Goal: Task Accomplishment & Management: Use online tool/utility

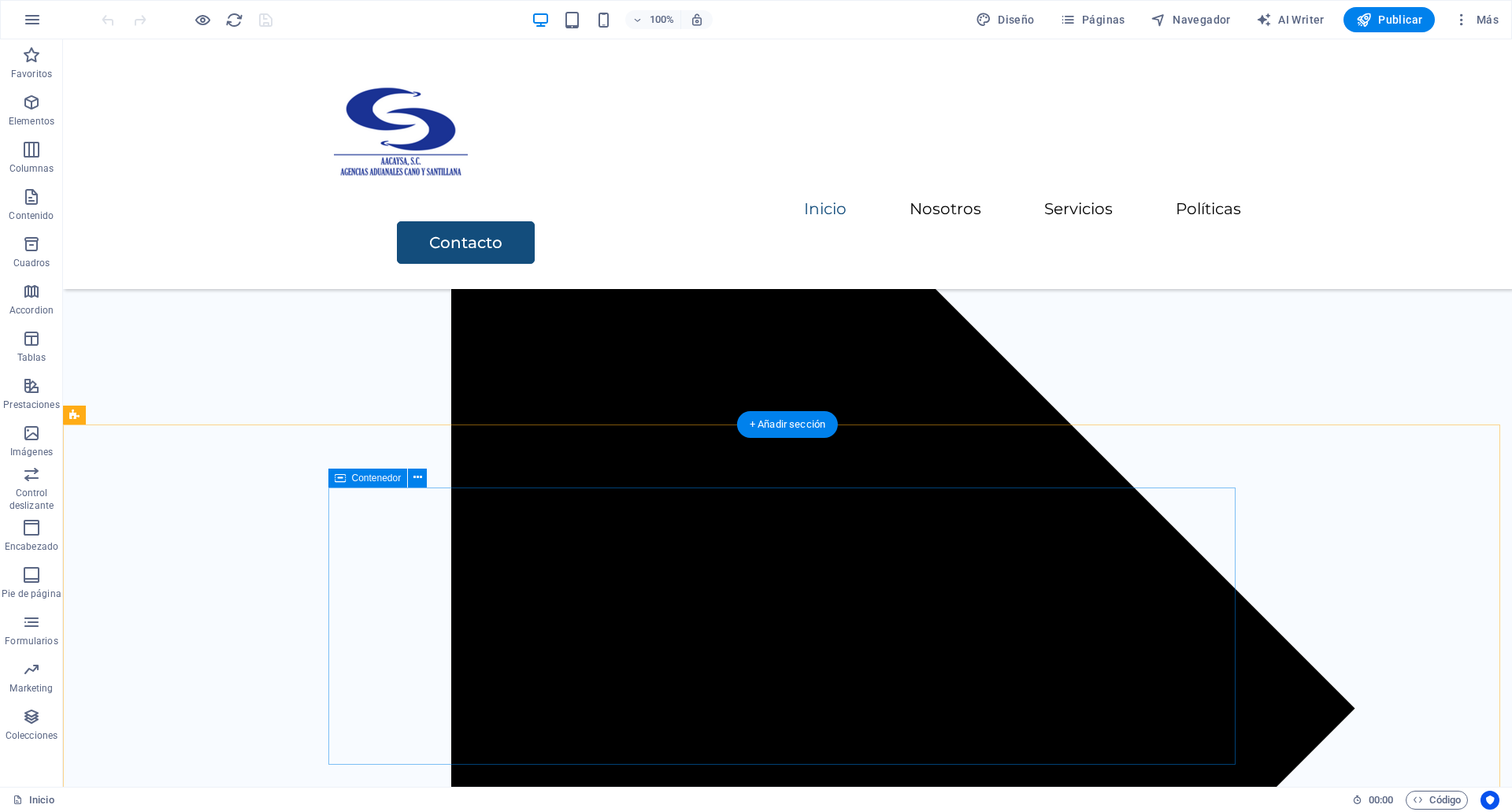
scroll to position [3150, 0]
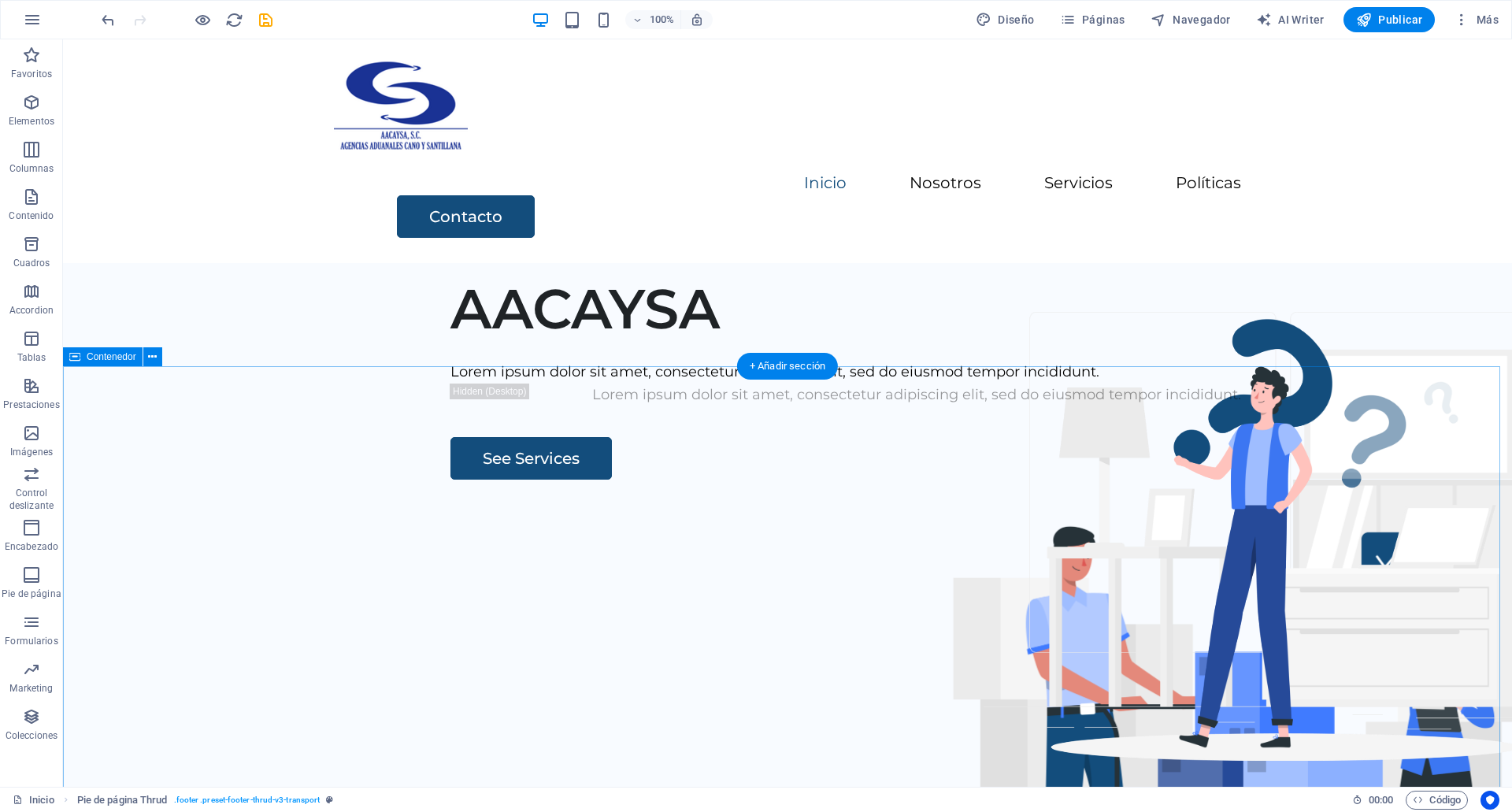
scroll to position [0, 0]
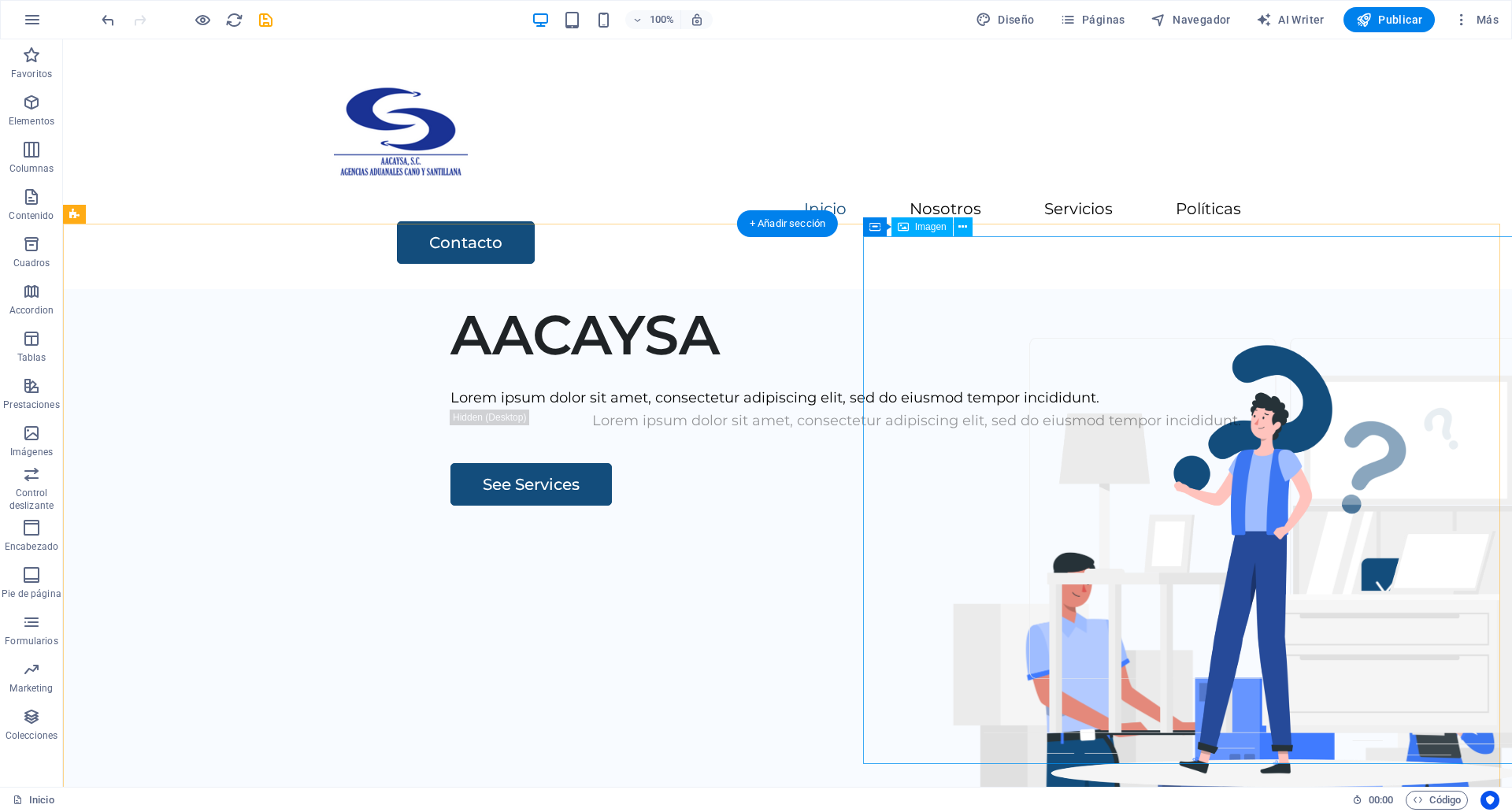
click at [1117, 537] on figure at bounding box center [1249, 769] width 748 height 528
click at [1021, 506] on figure at bounding box center [1249, 769] width 748 height 528
select select "px"
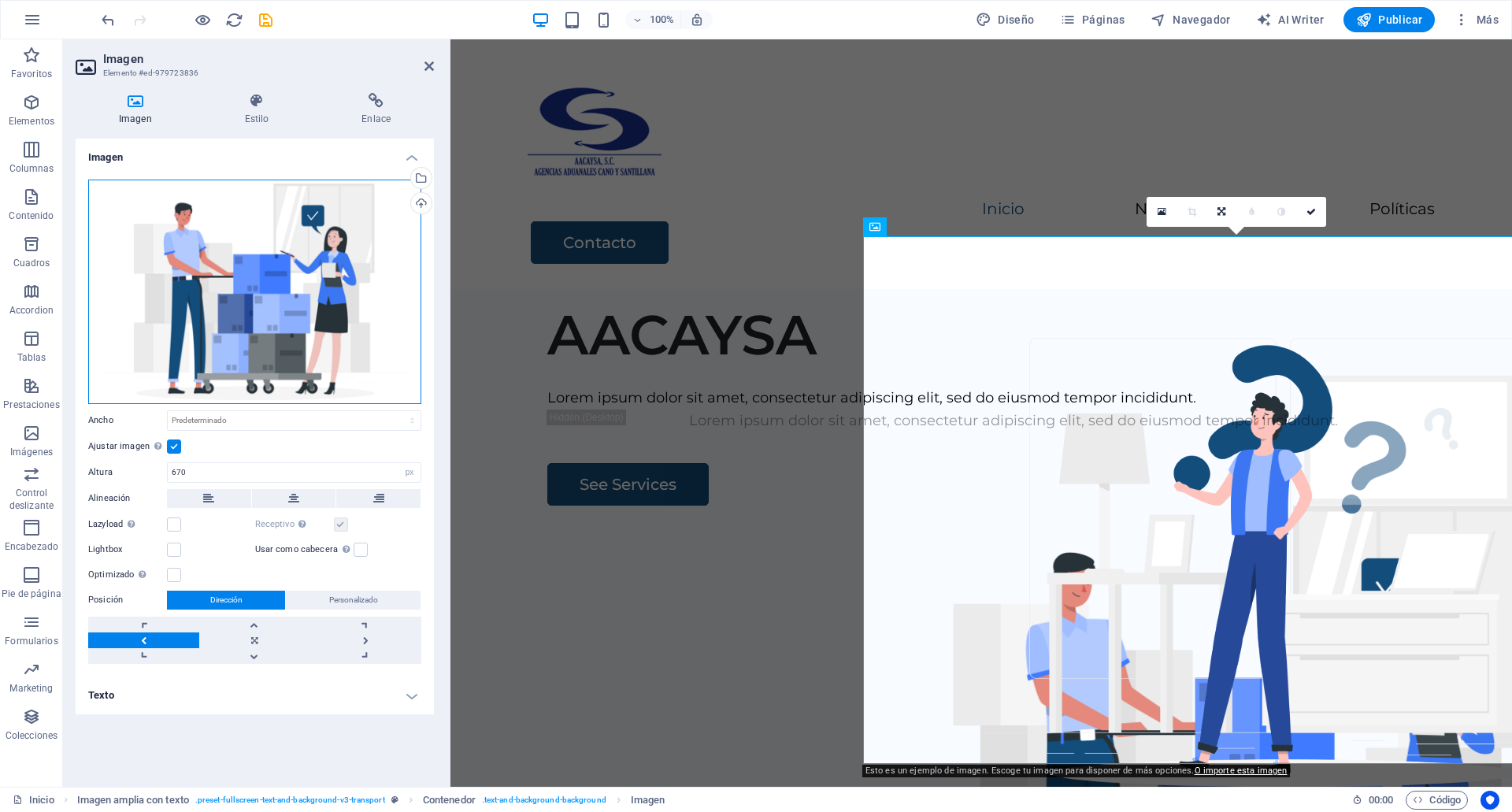
click at [188, 309] on div "Arrastra archivos aquí, haz clic para escoger archivos o selecciona archivos de…" at bounding box center [255, 292] width 333 height 225
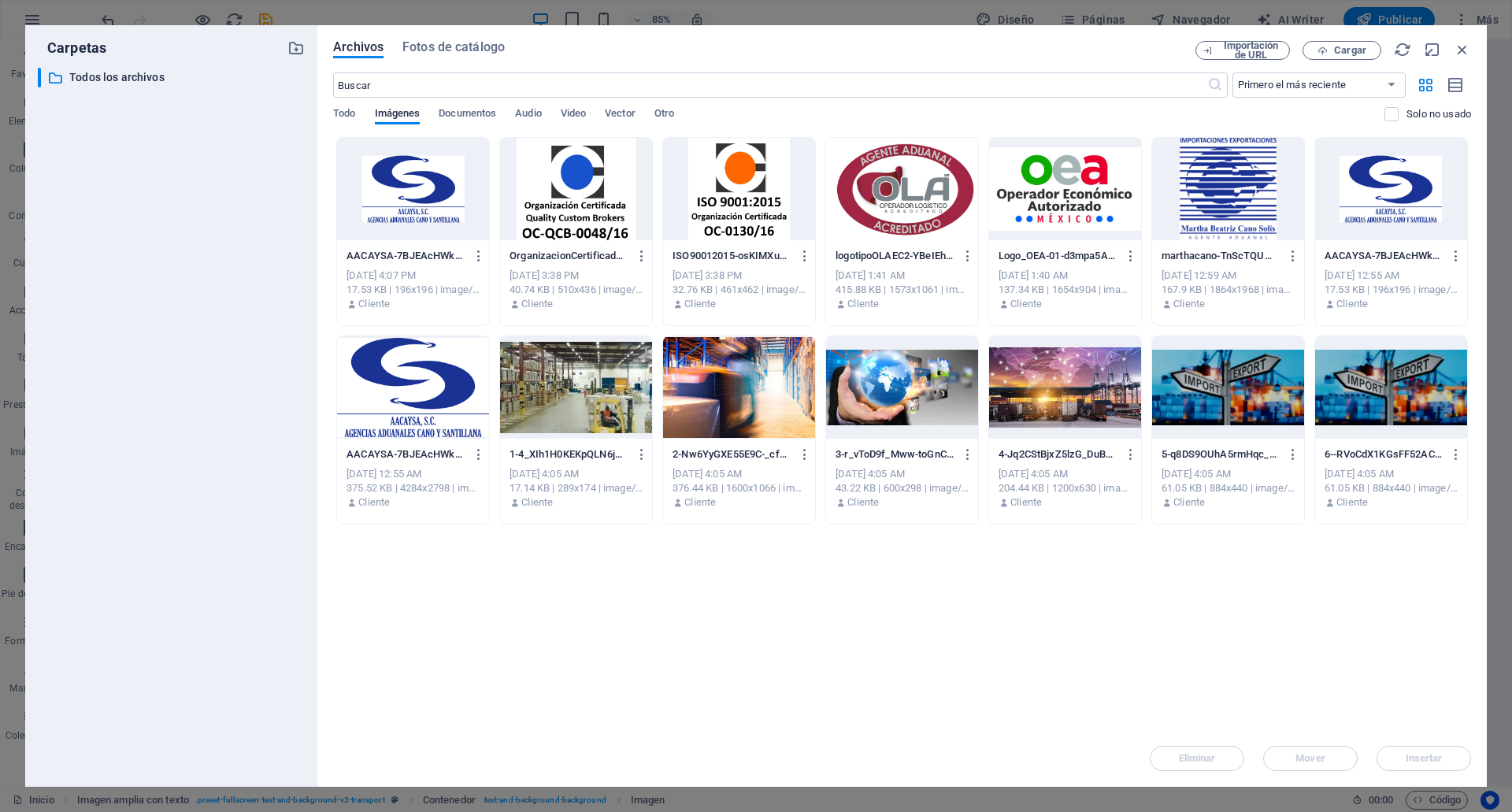
click at [744, 387] on div at bounding box center [739, 387] width 152 height 103
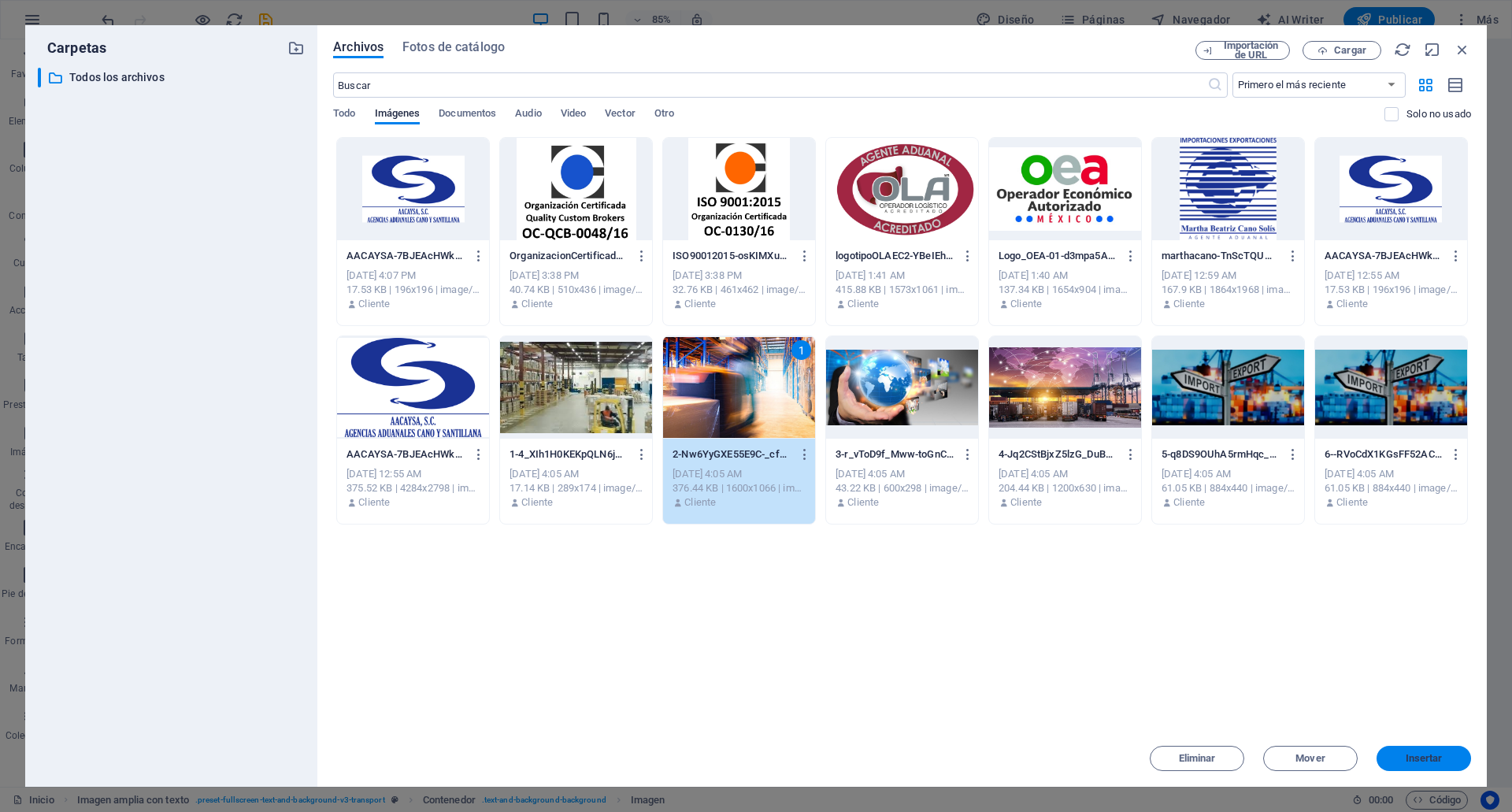
click at [1418, 761] on span "Insertar" at bounding box center [1424, 758] width 37 height 9
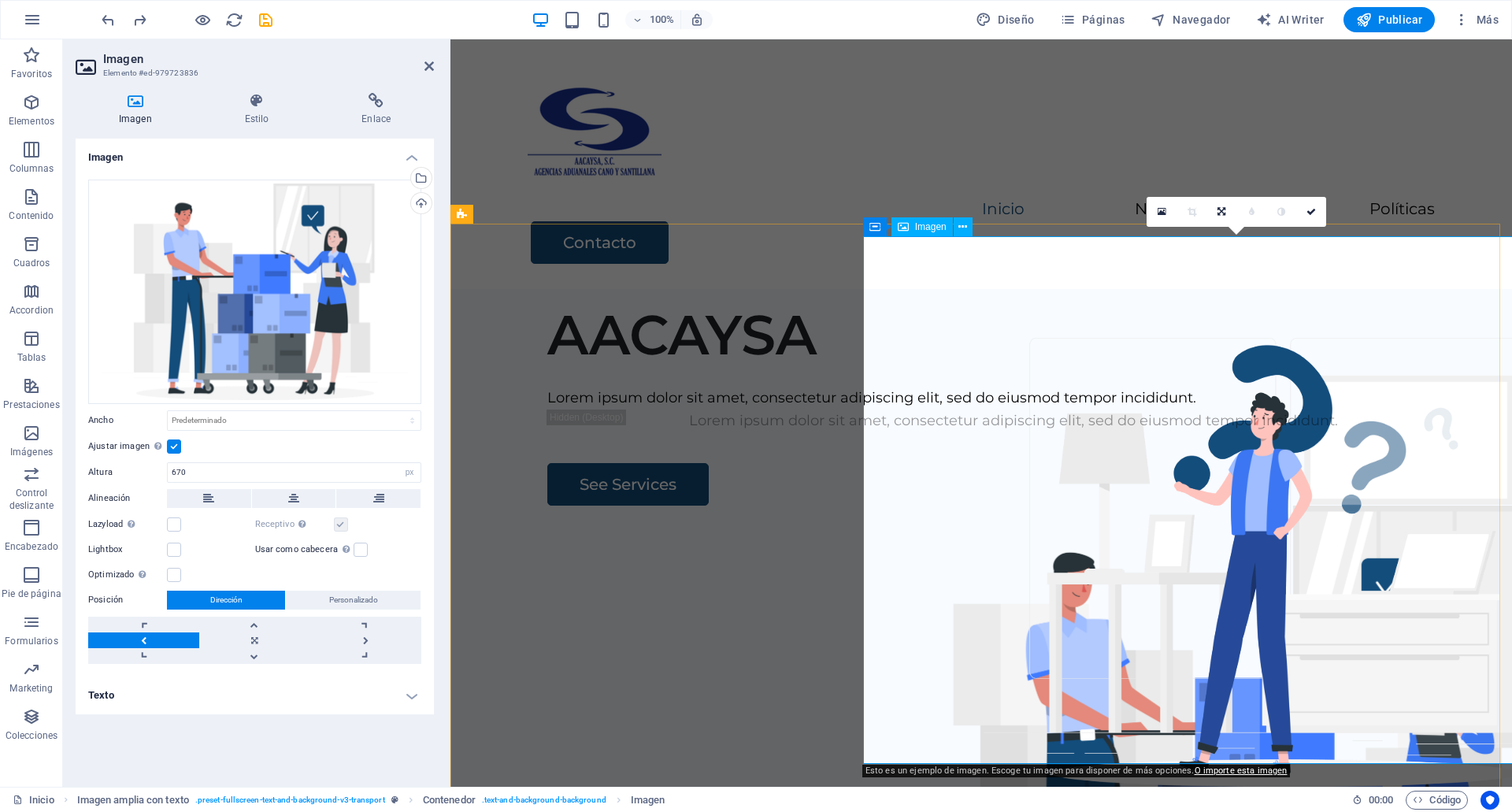
click at [980, 506] on figure at bounding box center [1249, 769] width 748 height 528
click at [1149, 506] on figure at bounding box center [1249, 769] width 748 height 528
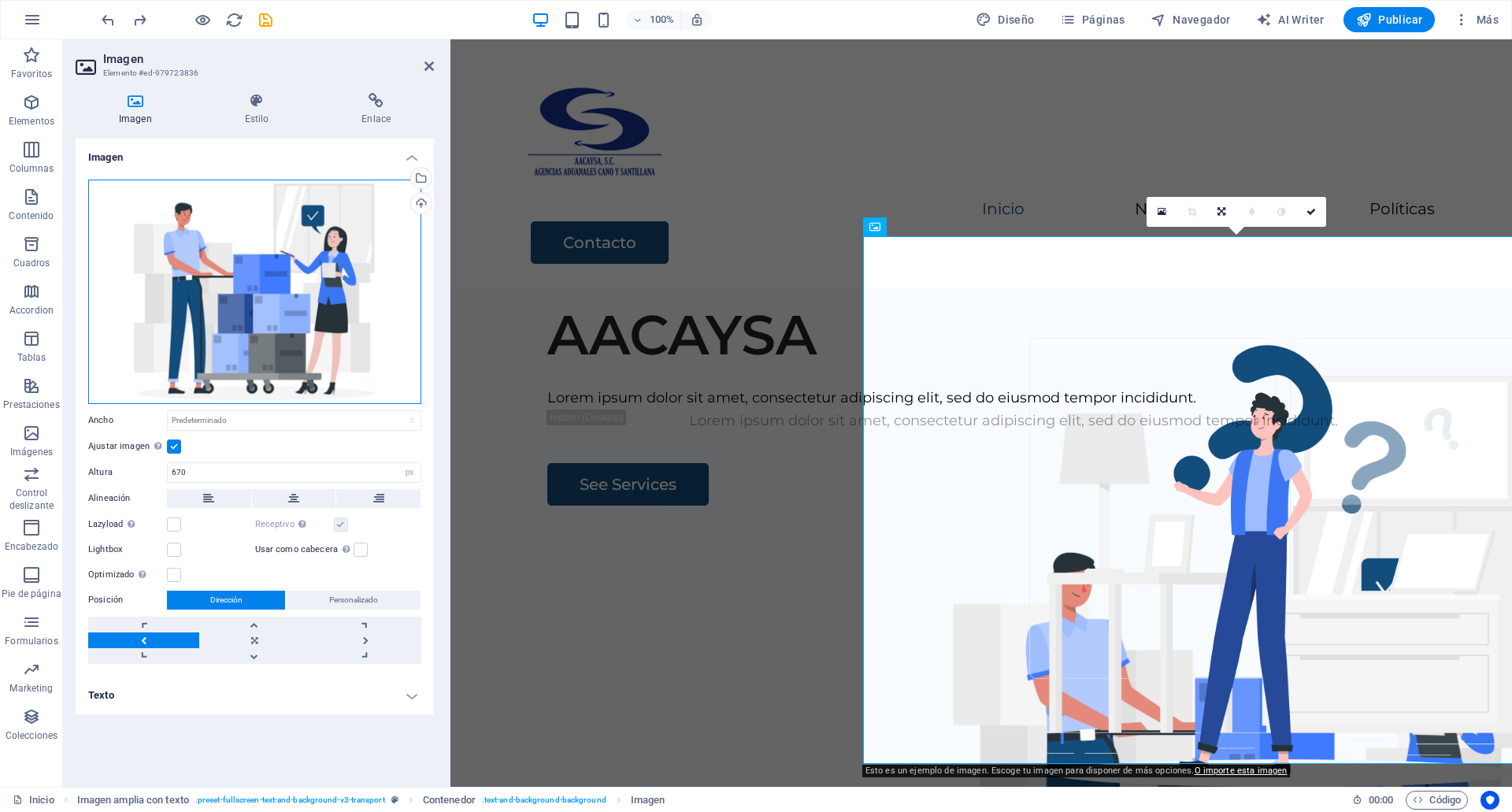
click at [351, 325] on div "Arrastra archivos aquí, haz clic para escoger archivos o selecciona archivos de…" at bounding box center [255, 292] width 333 height 225
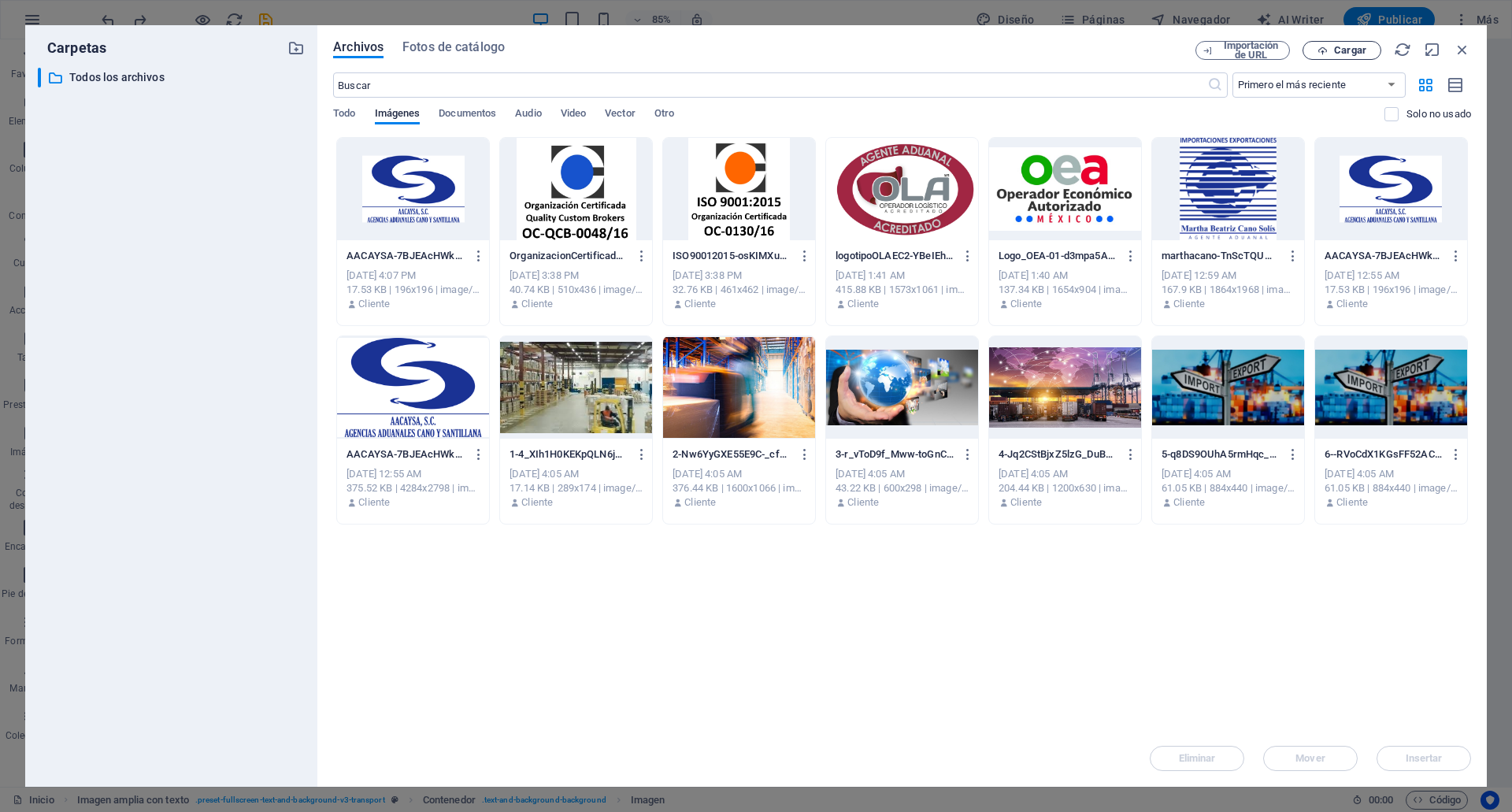
click at [1359, 56] on button "Cargar" at bounding box center [1342, 51] width 79 height 19
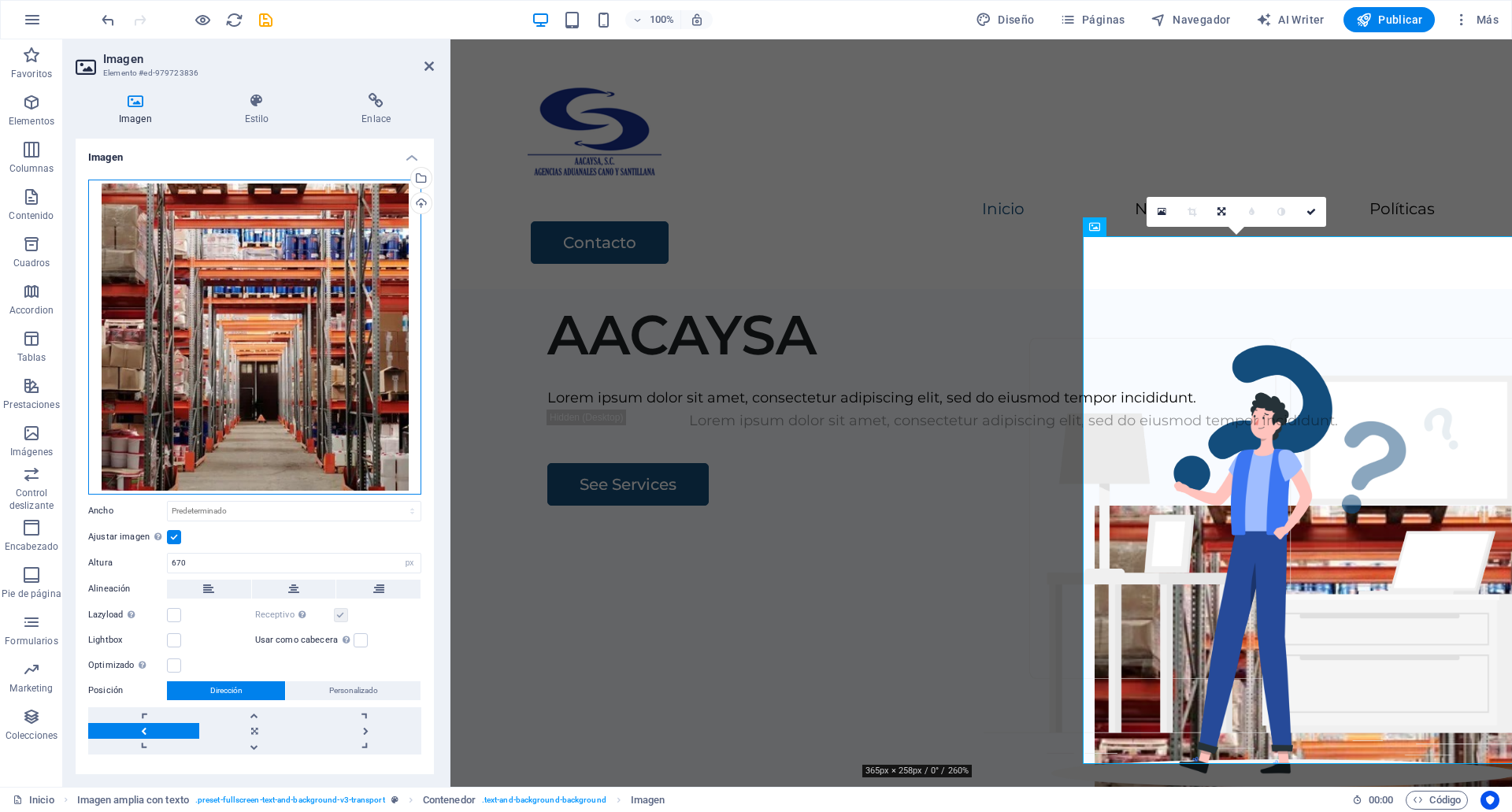
click at [166, 333] on div "Arrastra archivos aquí, haz clic para escoger archivos o selecciona archivos de…" at bounding box center [255, 337] width 333 height 315
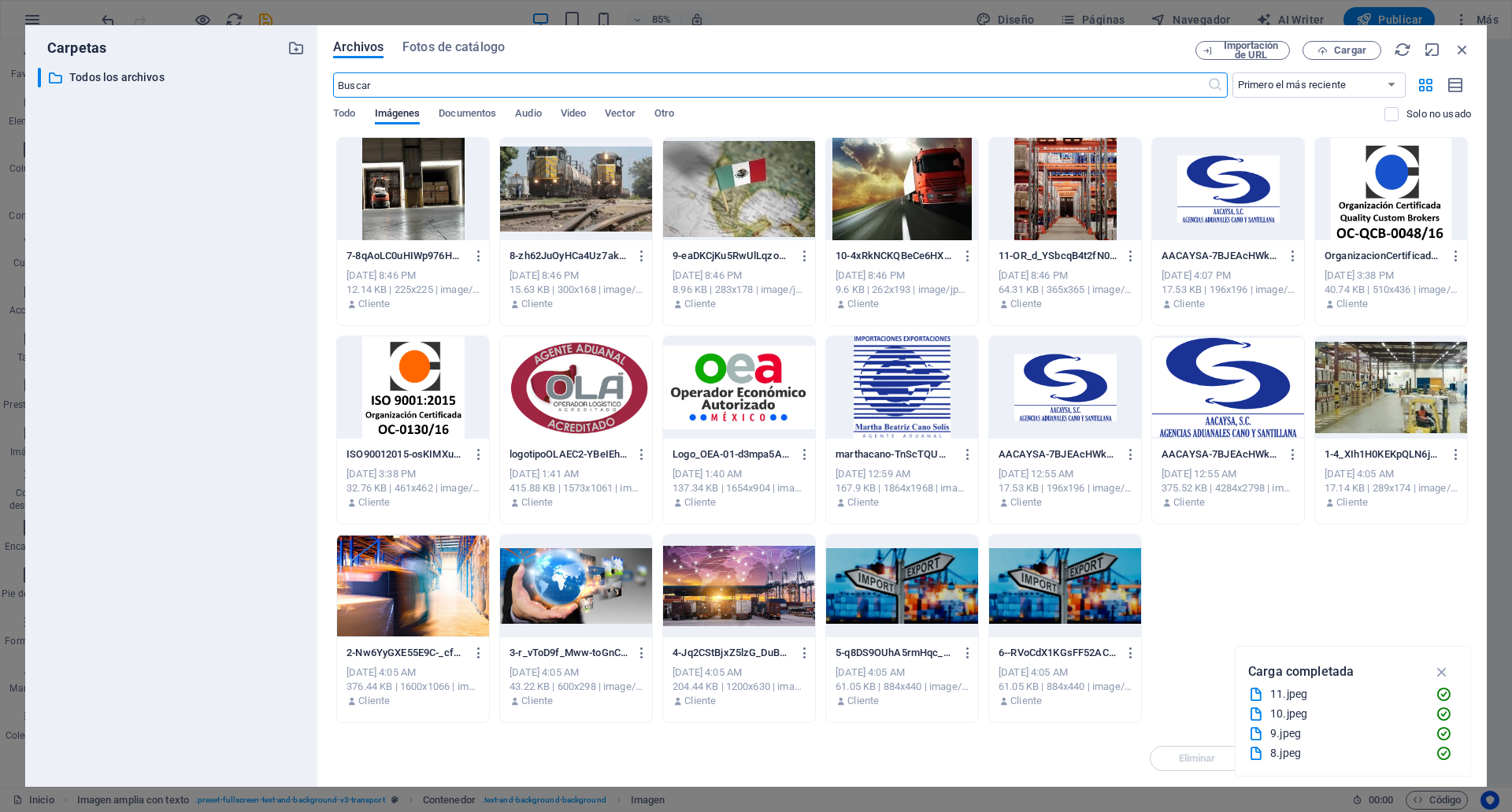
click at [772, 580] on div at bounding box center [739, 586] width 152 height 103
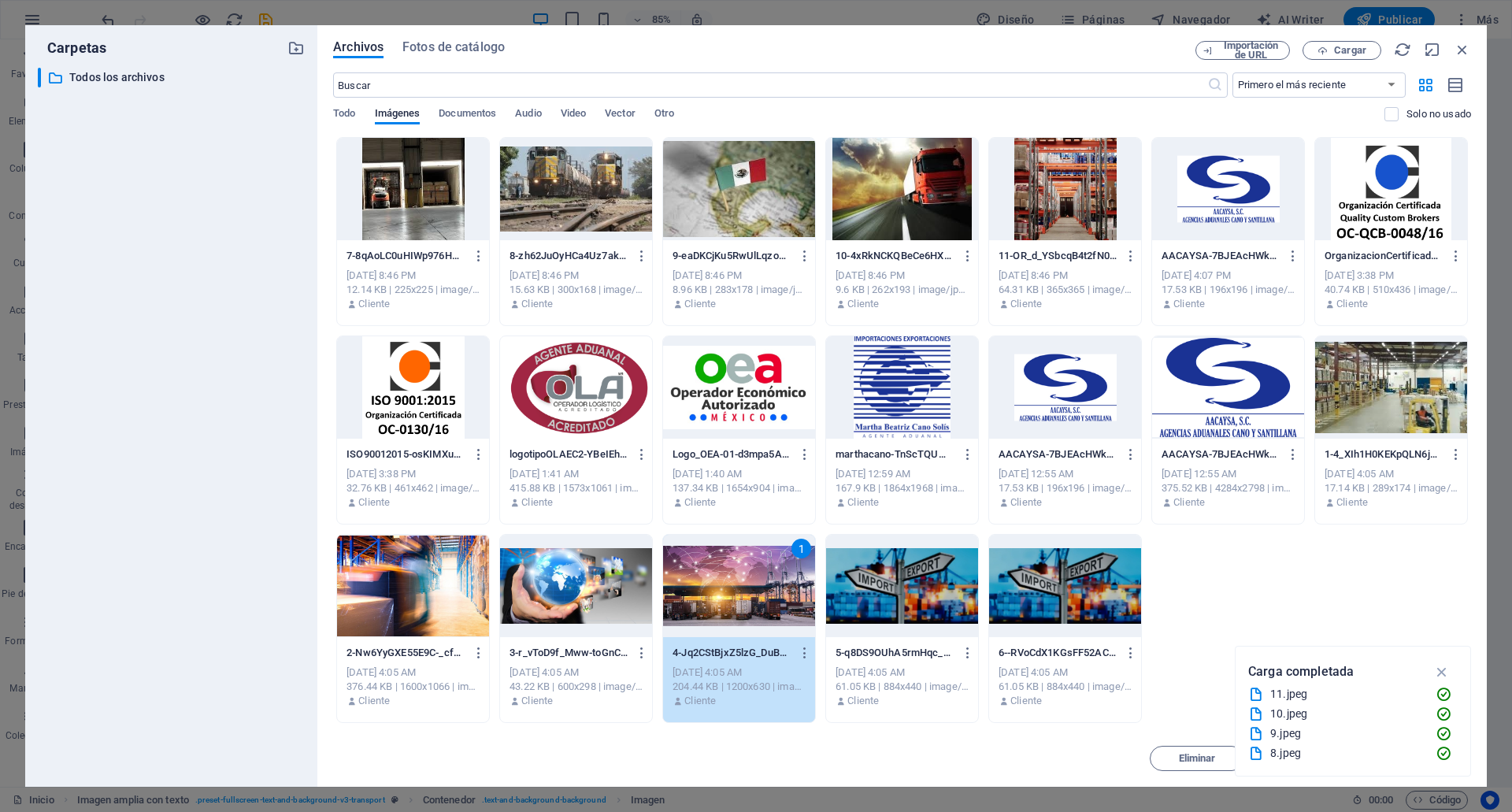
click at [772, 580] on div "1" at bounding box center [739, 586] width 152 height 103
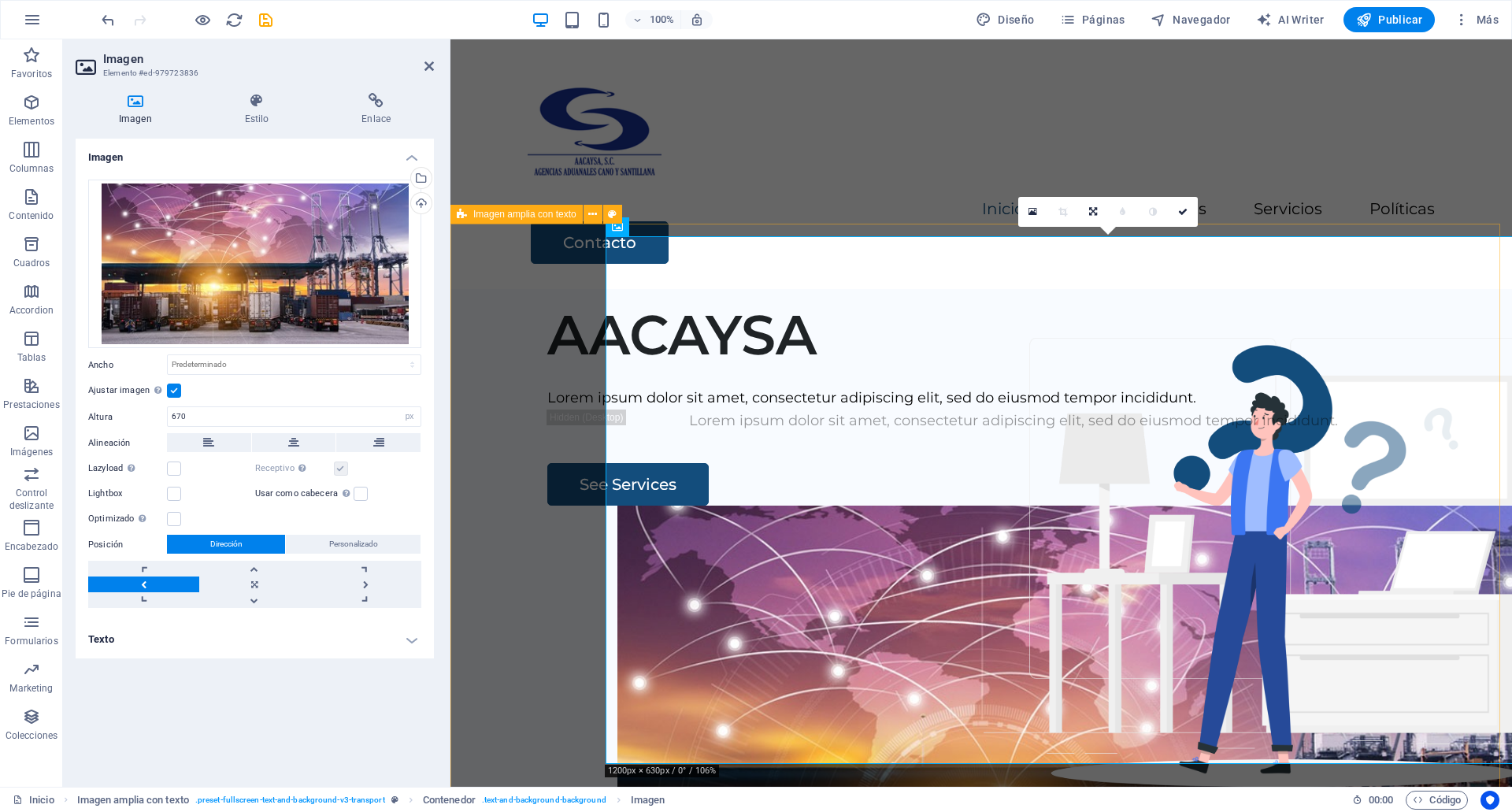
click at [542, 311] on div "AACAYSA Lorem ipsum dolor sit amet, consectetur adipiscing elit, sed do eiusmod…" at bounding box center [981, 590] width 1062 height 604
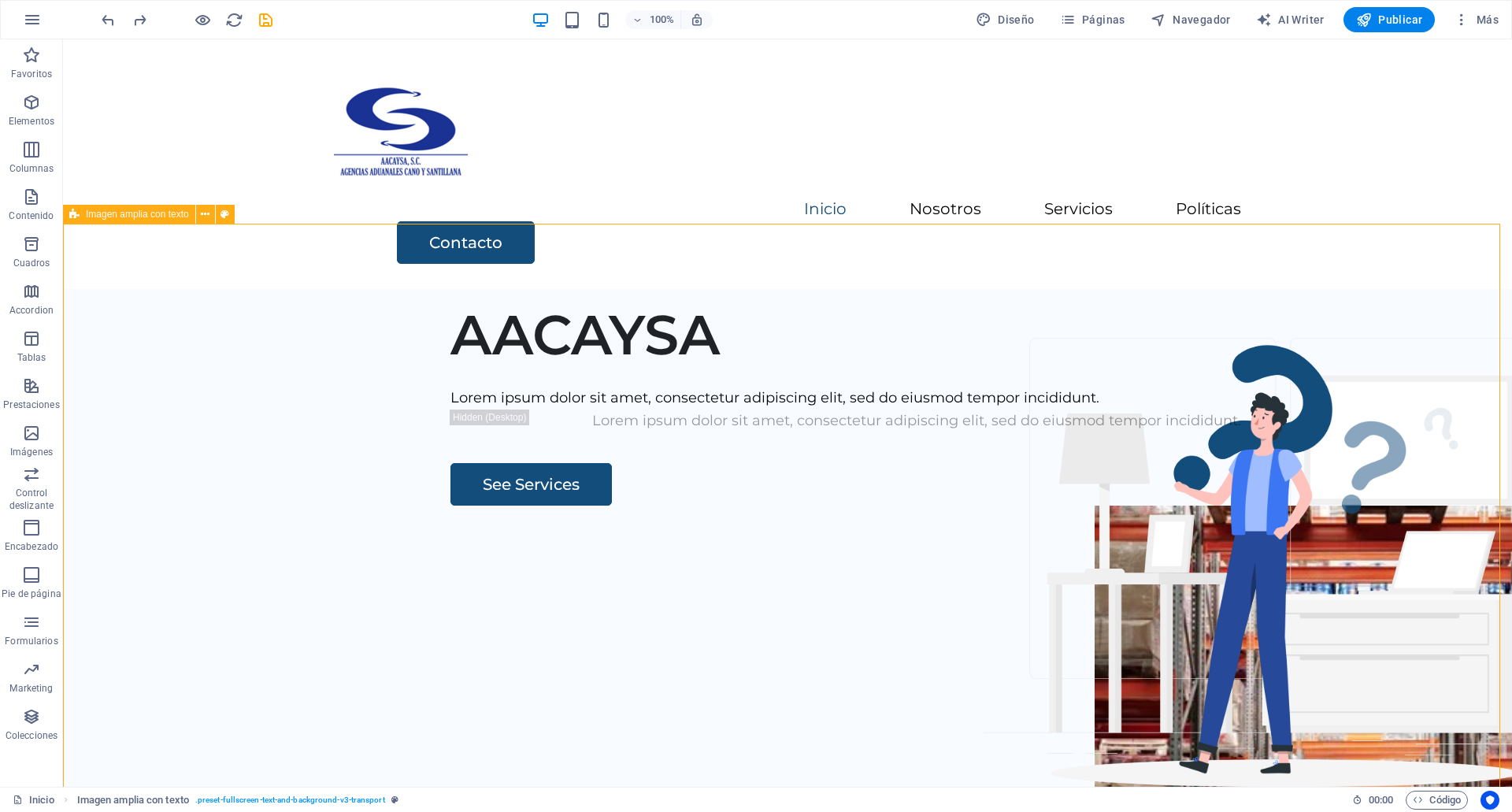
click at [542, 311] on div "AACAYSA Lorem ipsum dolor sit amet, consectetur adipiscing elit, sed do eiusmod…" at bounding box center [787, 590] width 1449 height 604
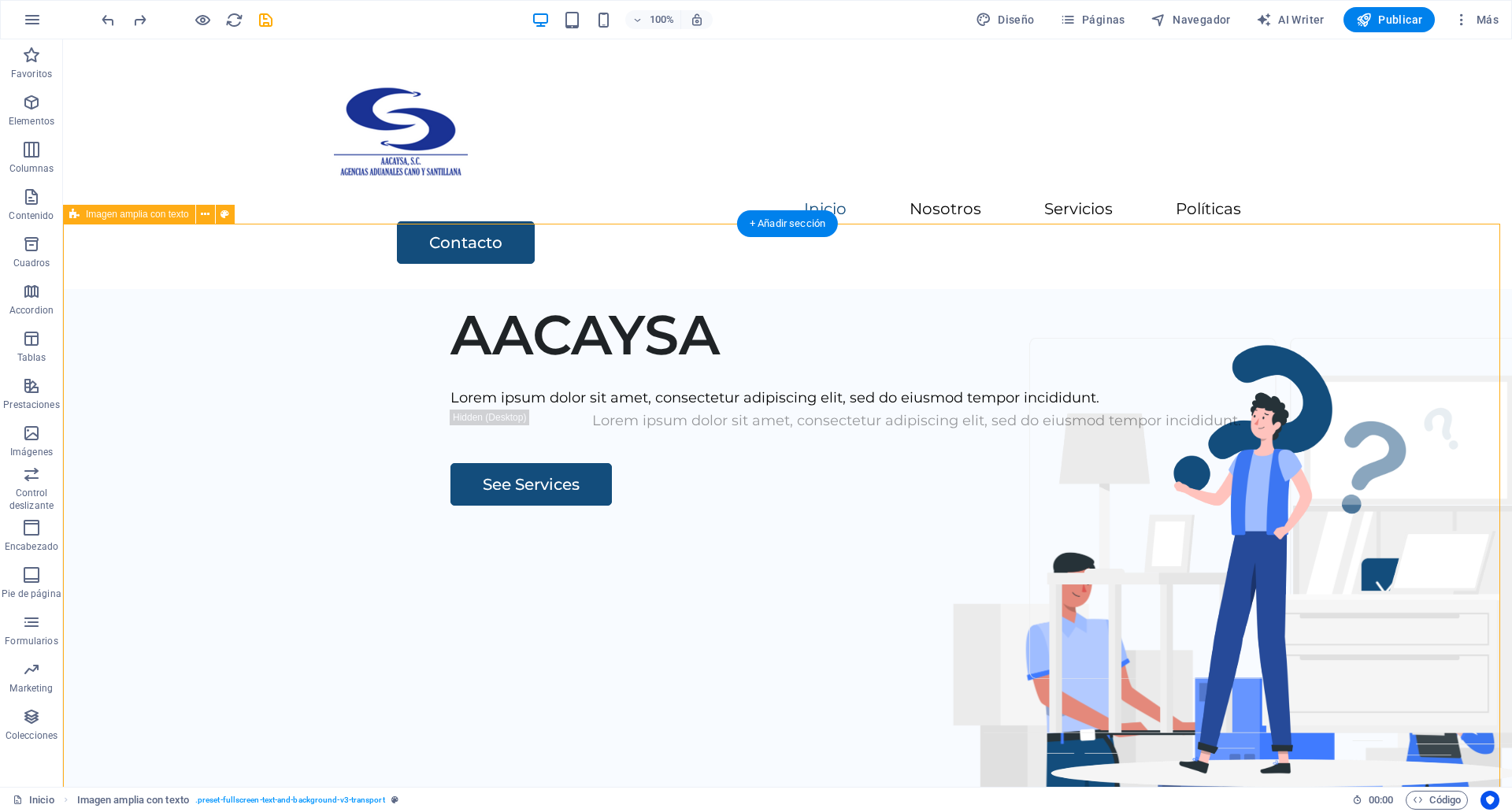
click at [729, 302] on div "AACAYSA Lorem ipsum dolor sit amet, consectetur adipiscing elit, sed do eiusmod…" at bounding box center [787, 590] width 1449 height 604
select select "px"
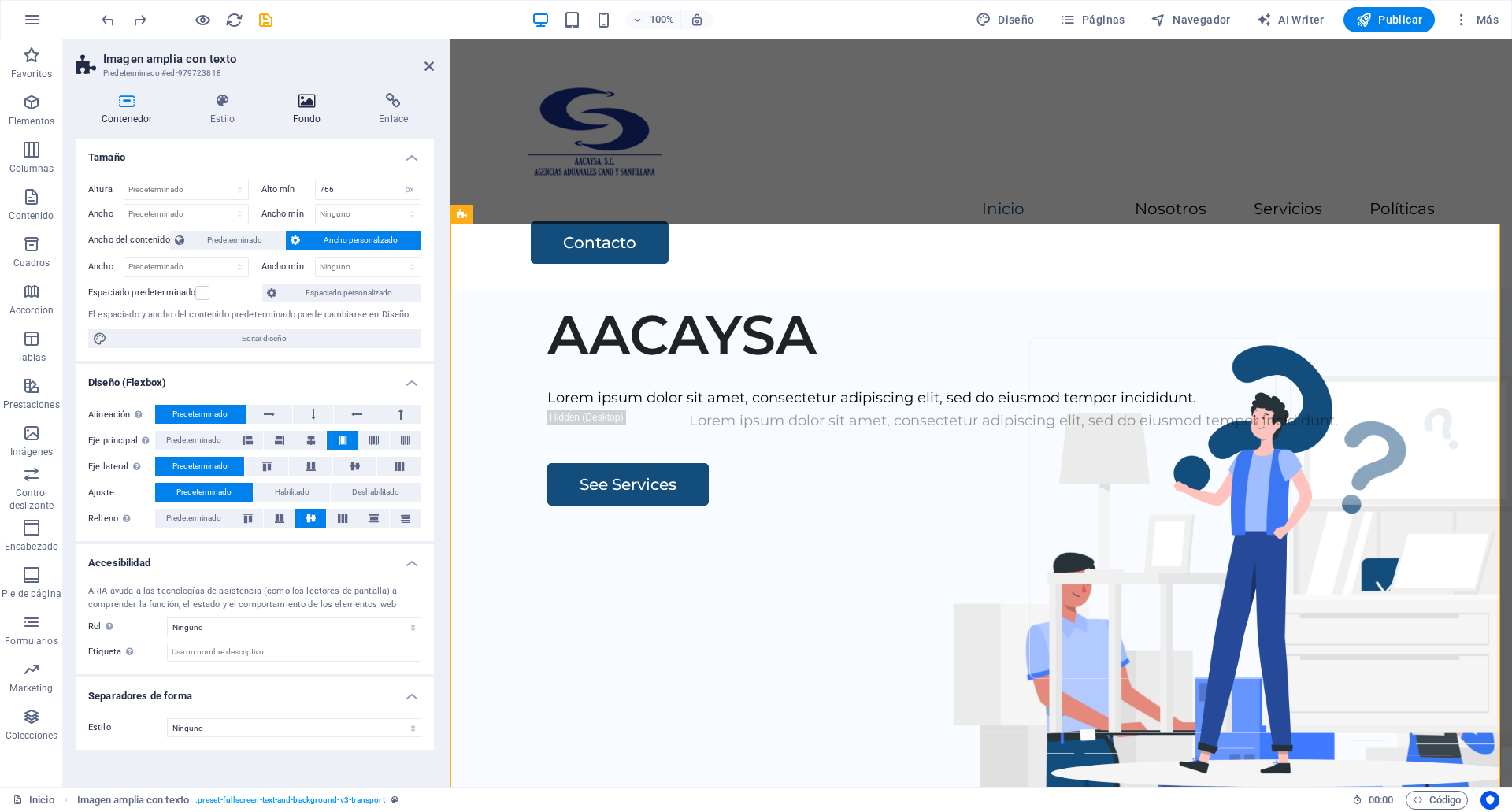
click at [302, 117] on h4 "Fondo" at bounding box center [310, 110] width 87 height 33
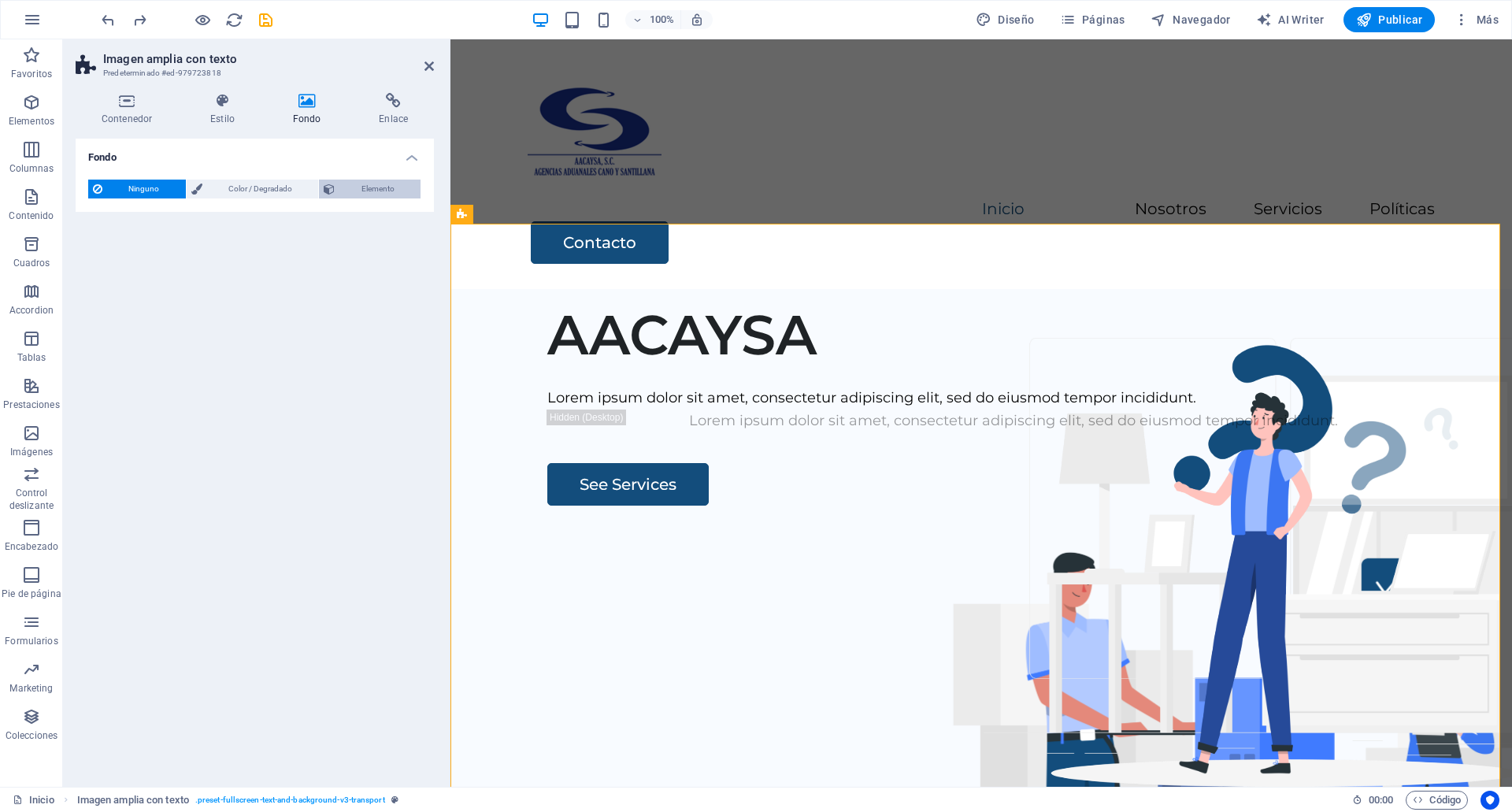
click at [371, 189] on span "Elemento" at bounding box center [377, 189] width 77 height 19
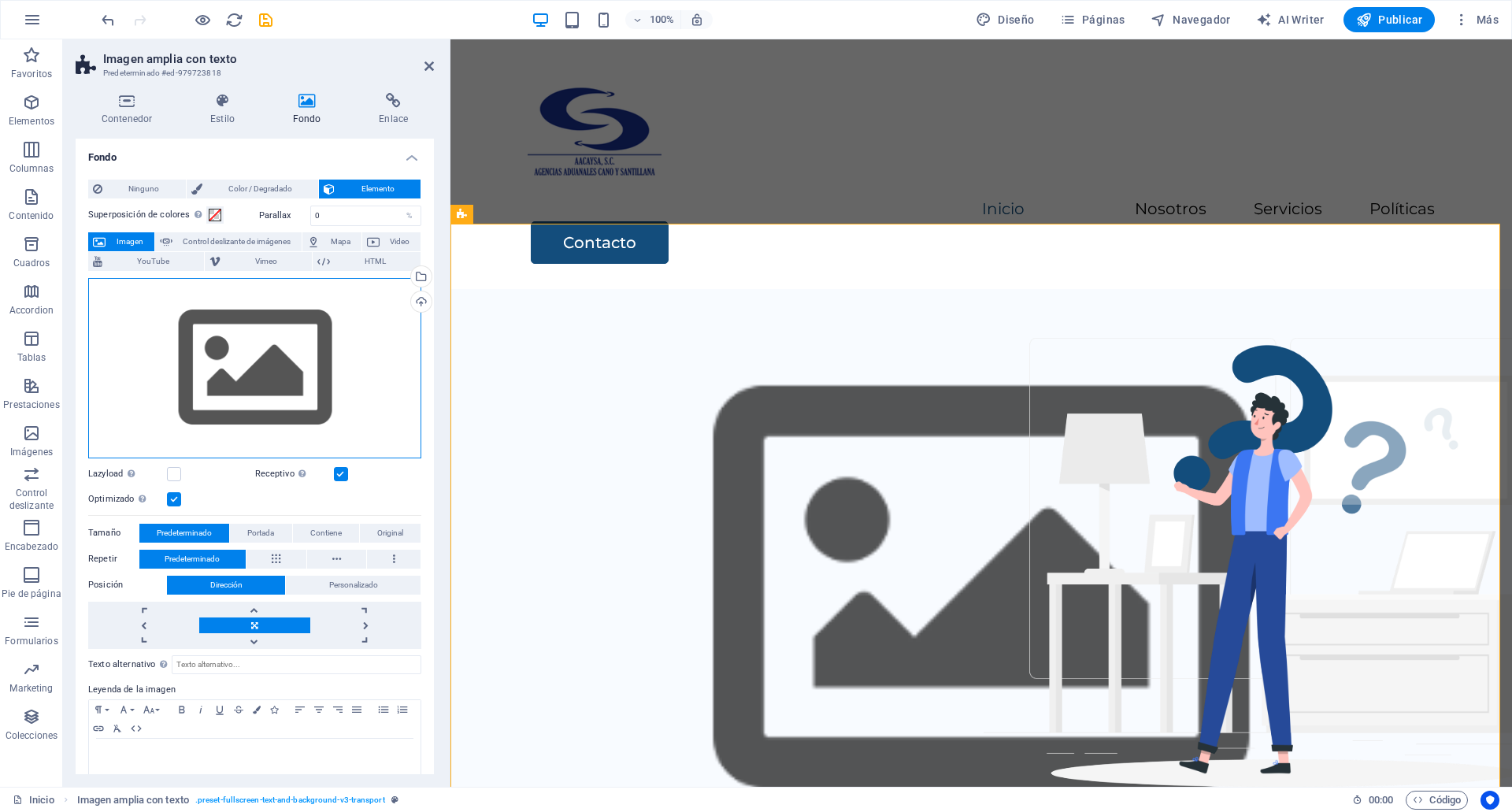
click at [233, 342] on div "Arrastra archivos aquí, haz clic para escoger archivos o selecciona archivos de…" at bounding box center [255, 368] width 333 height 181
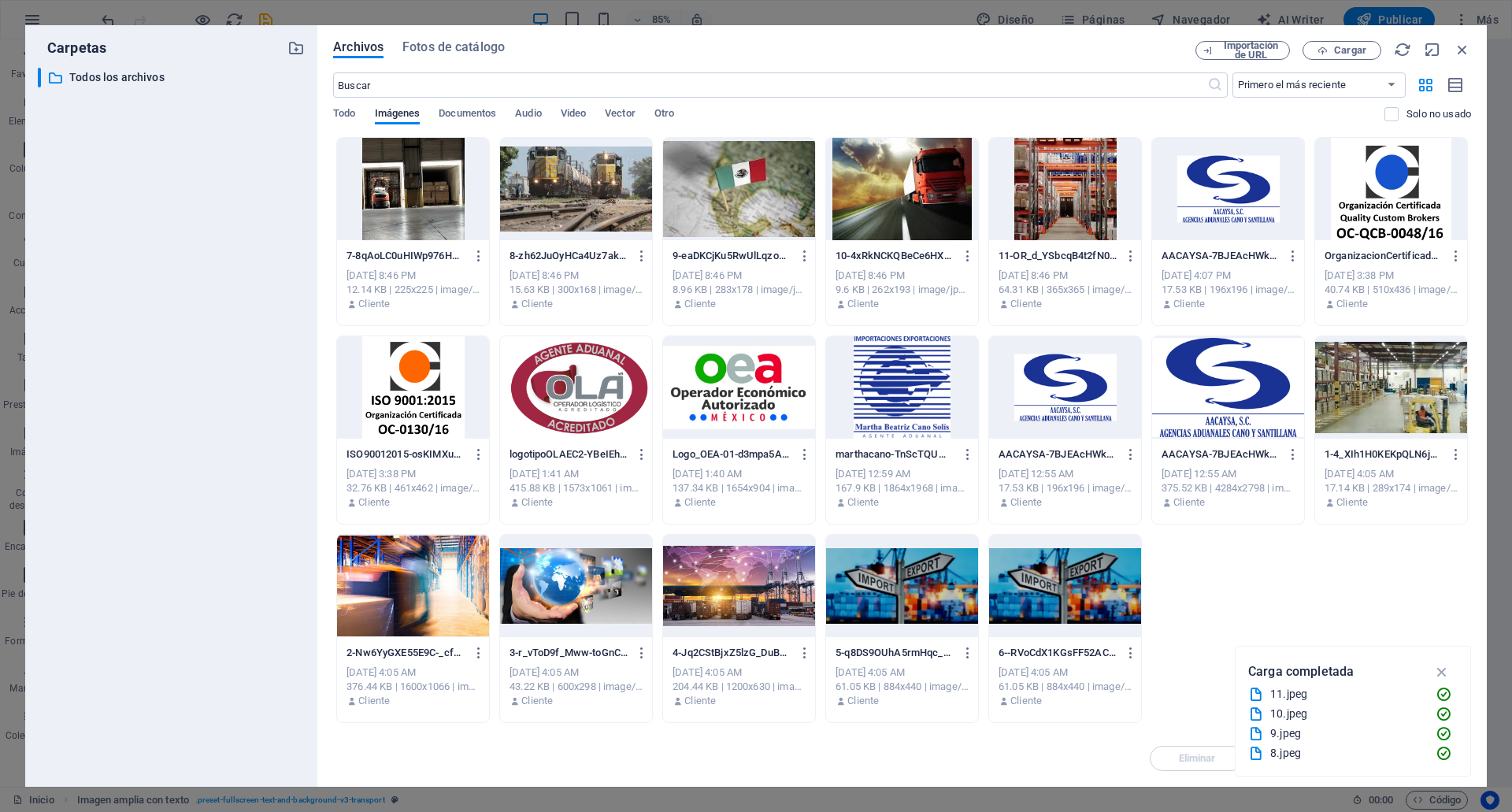
click at [469, 625] on div at bounding box center [413, 586] width 152 height 103
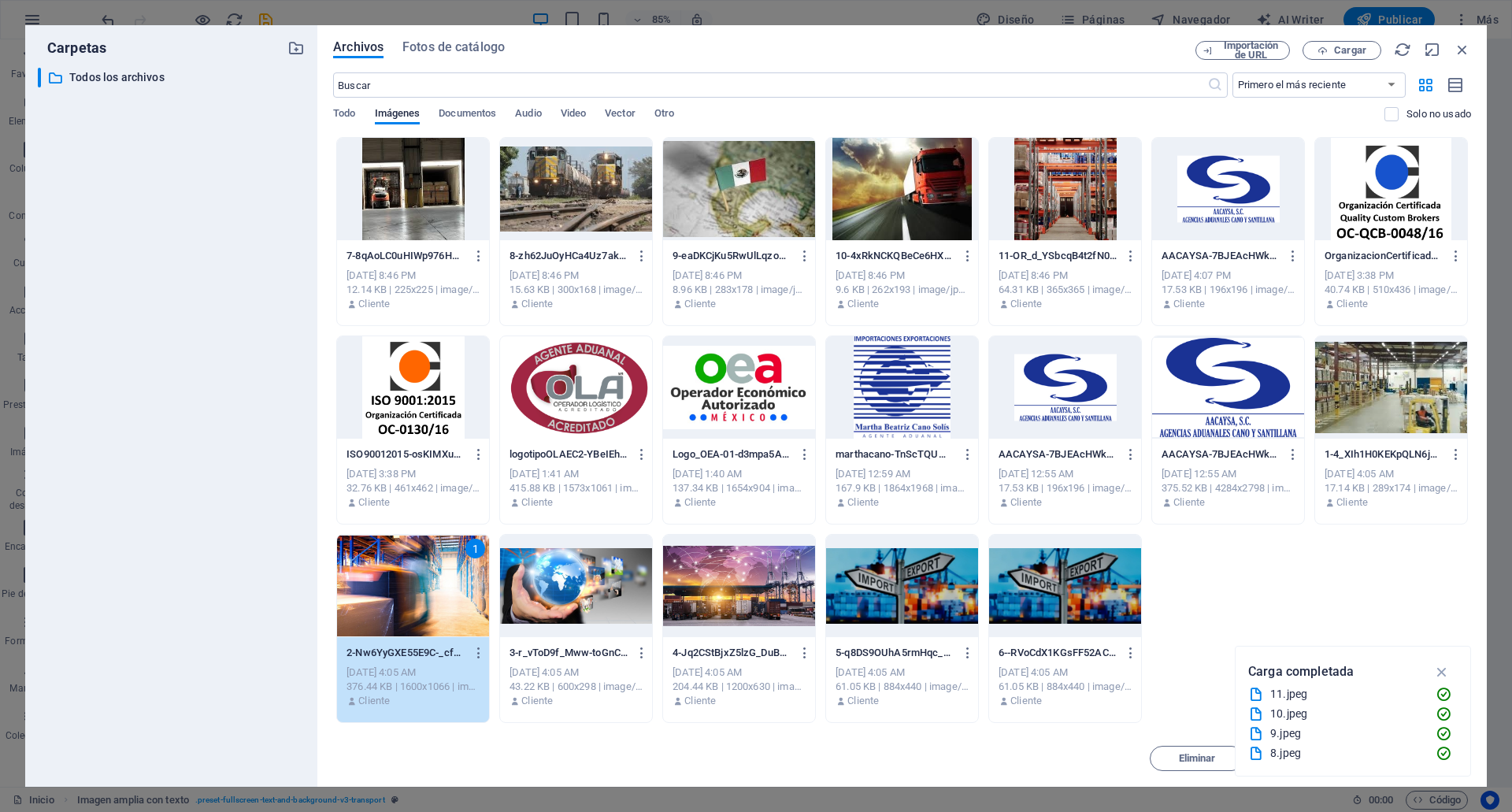
click at [1310, 623] on div "7-8qAoLC0uHIWp976HA6pvng.jpeg 7-8qAoLC0uHIWp976HA6pvng.jpeg Oct 1, 2025 8:46 PM…" at bounding box center [902, 430] width 1138 height 586
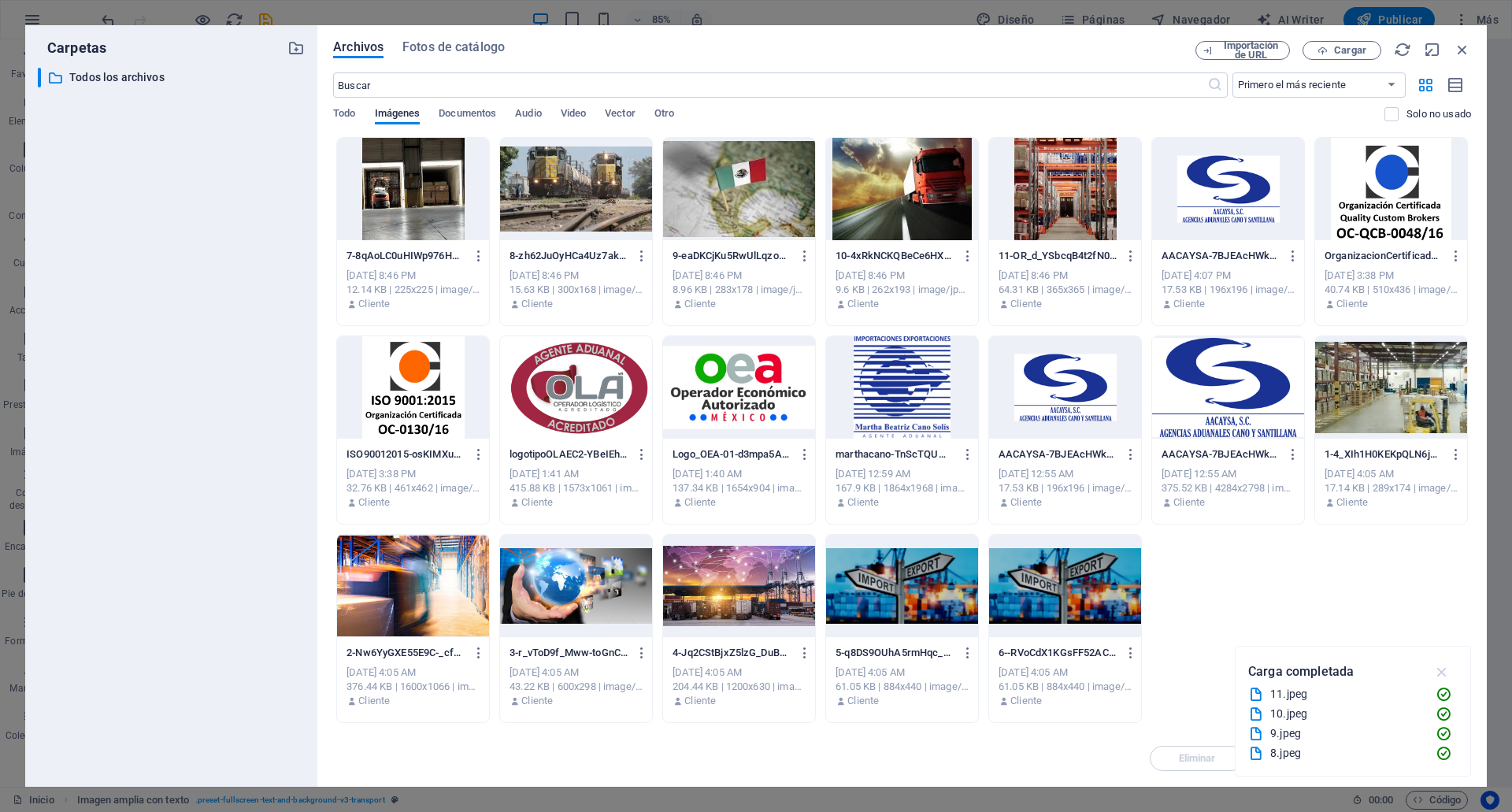
click at [1439, 668] on icon "button" at bounding box center [1442, 672] width 18 height 17
click at [442, 606] on div at bounding box center [413, 586] width 152 height 103
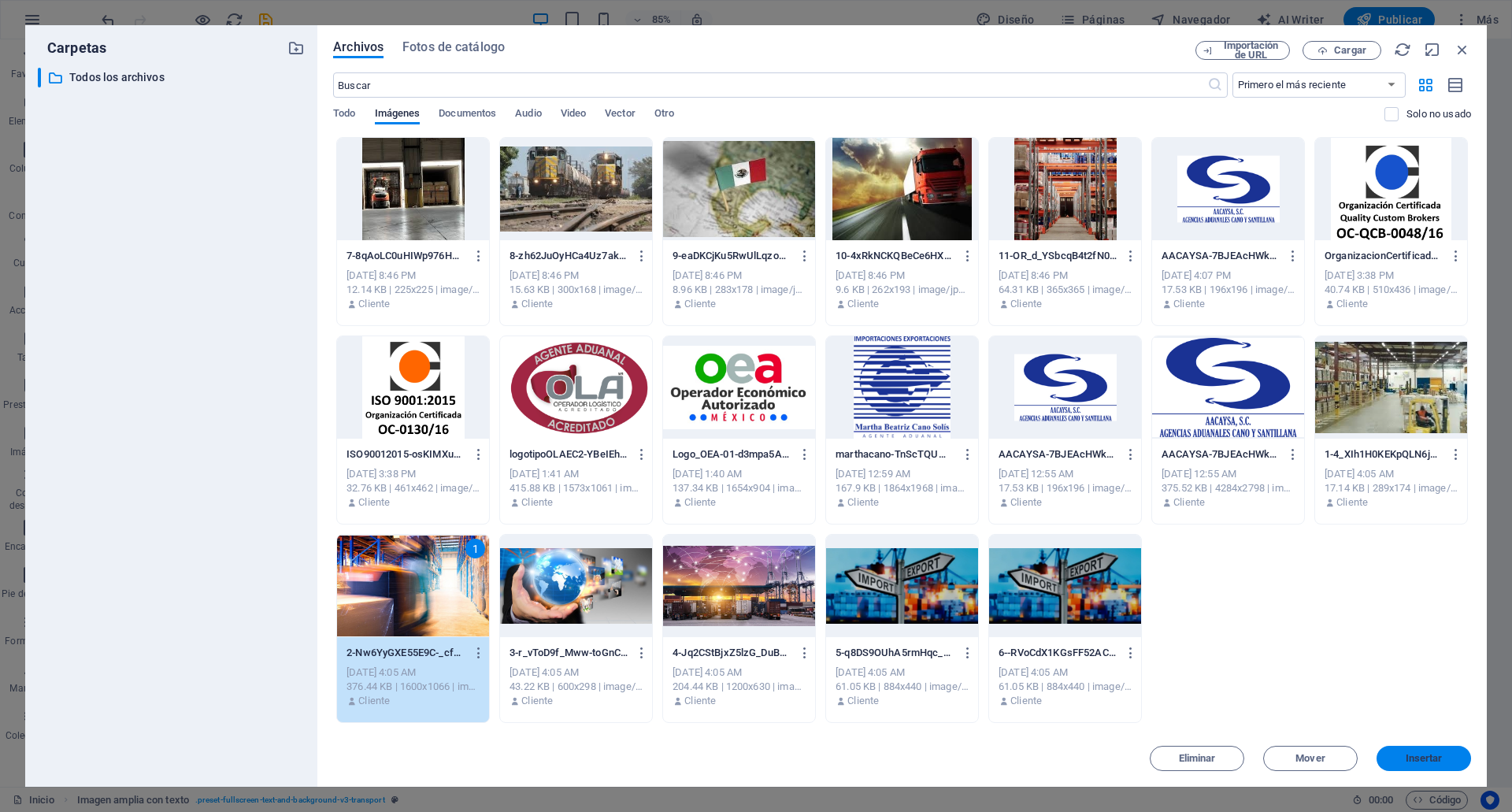
click at [1441, 764] on button "Insertar" at bounding box center [1424, 759] width 95 height 25
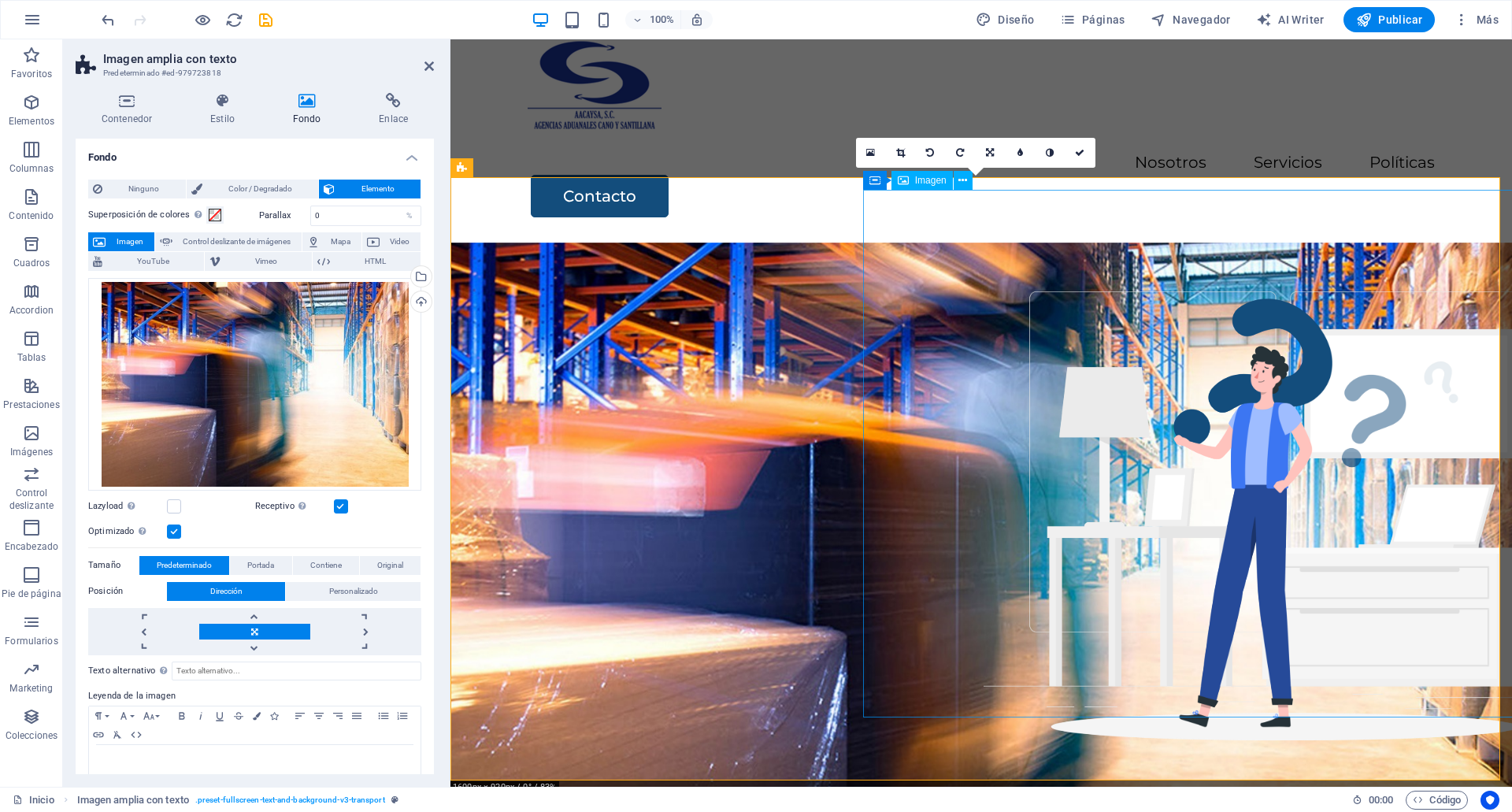
scroll to position [49, 0]
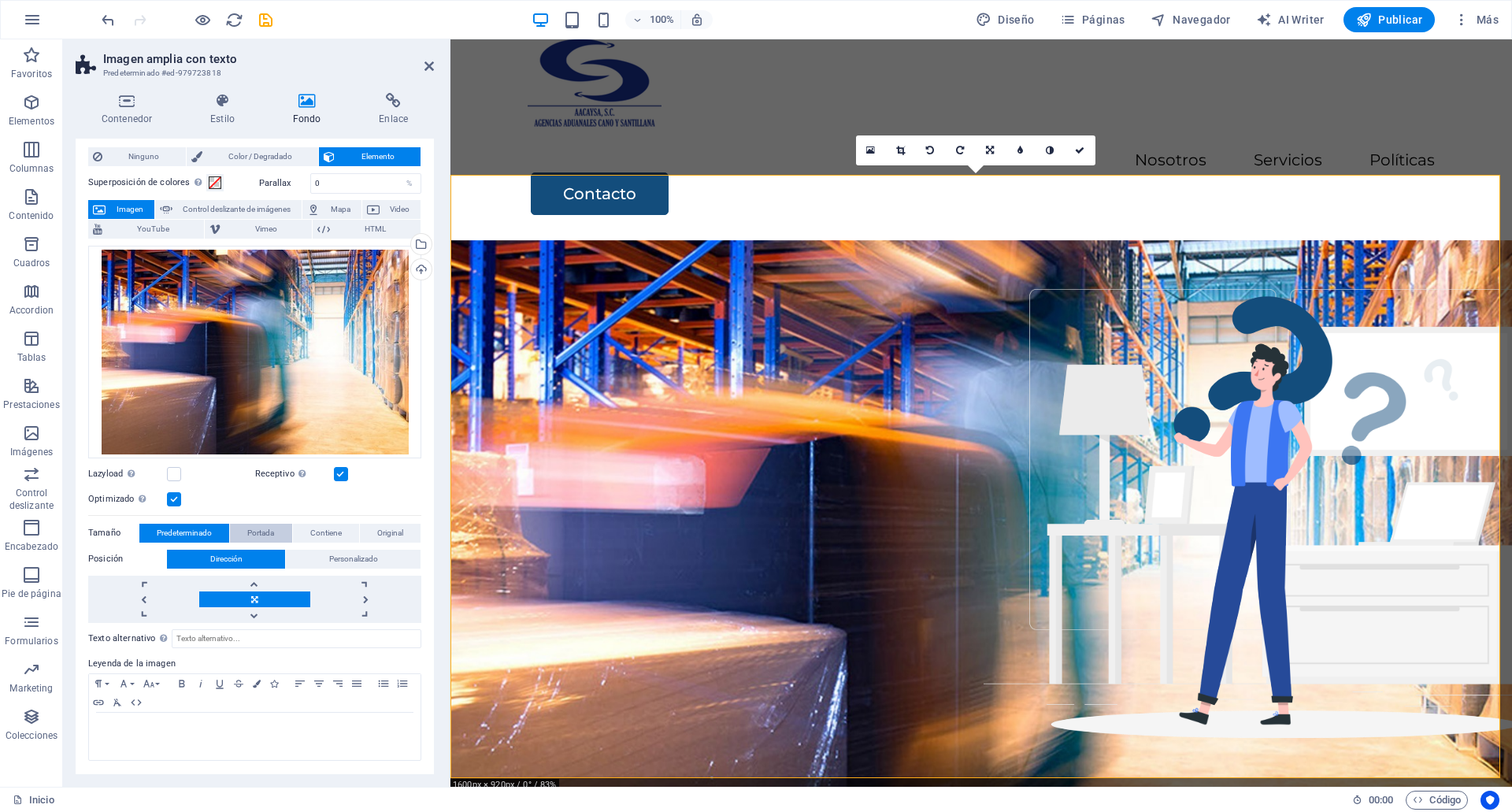
click at [274, 526] on span "Portada" at bounding box center [261, 533] width 27 height 19
click at [304, 530] on button "Contiene" at bounding box center [326, 533] width 66 height 19
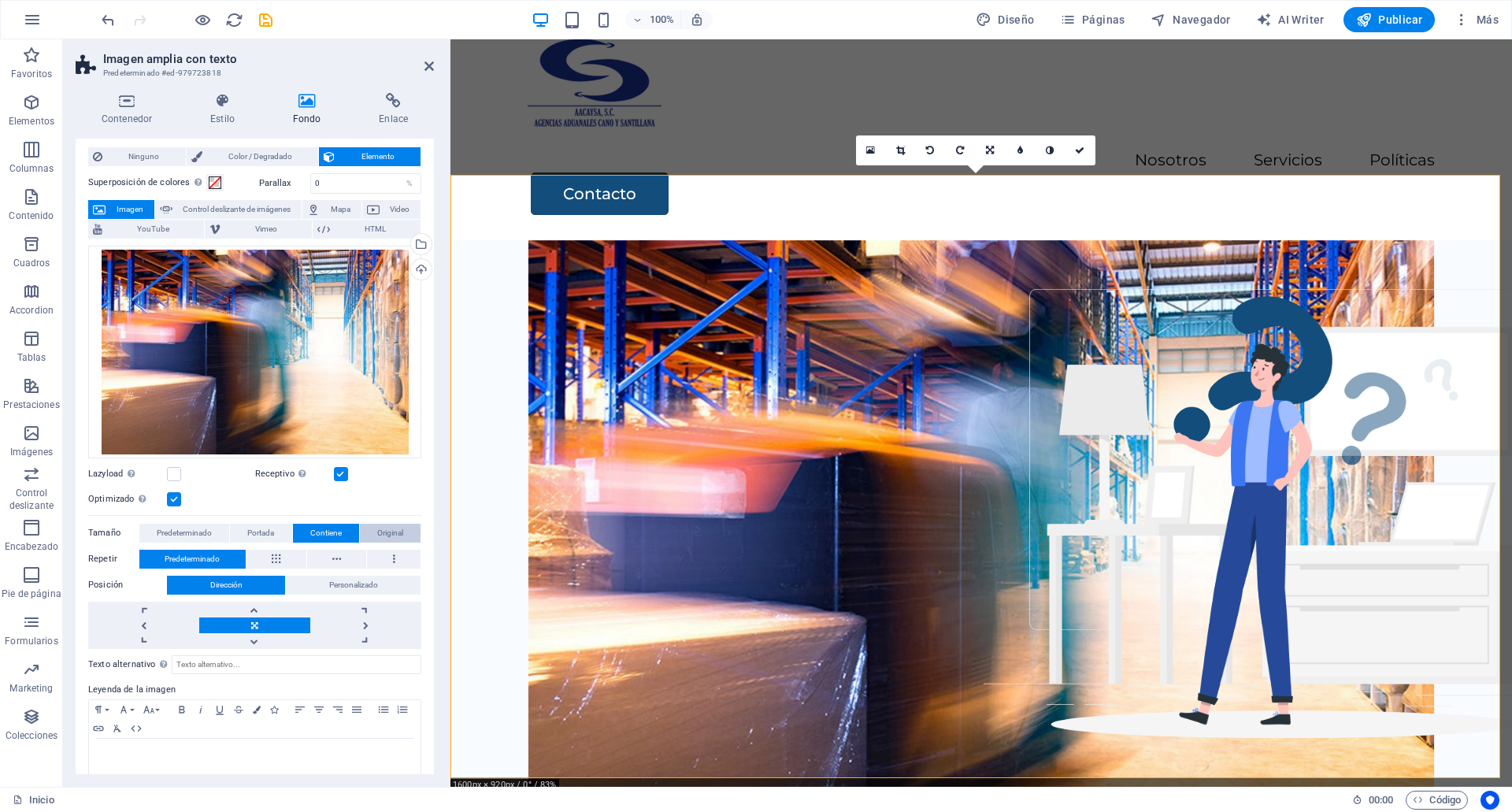
click at [377, 530] on span "Original" at bounding box center [390, 533] width 26 height 19
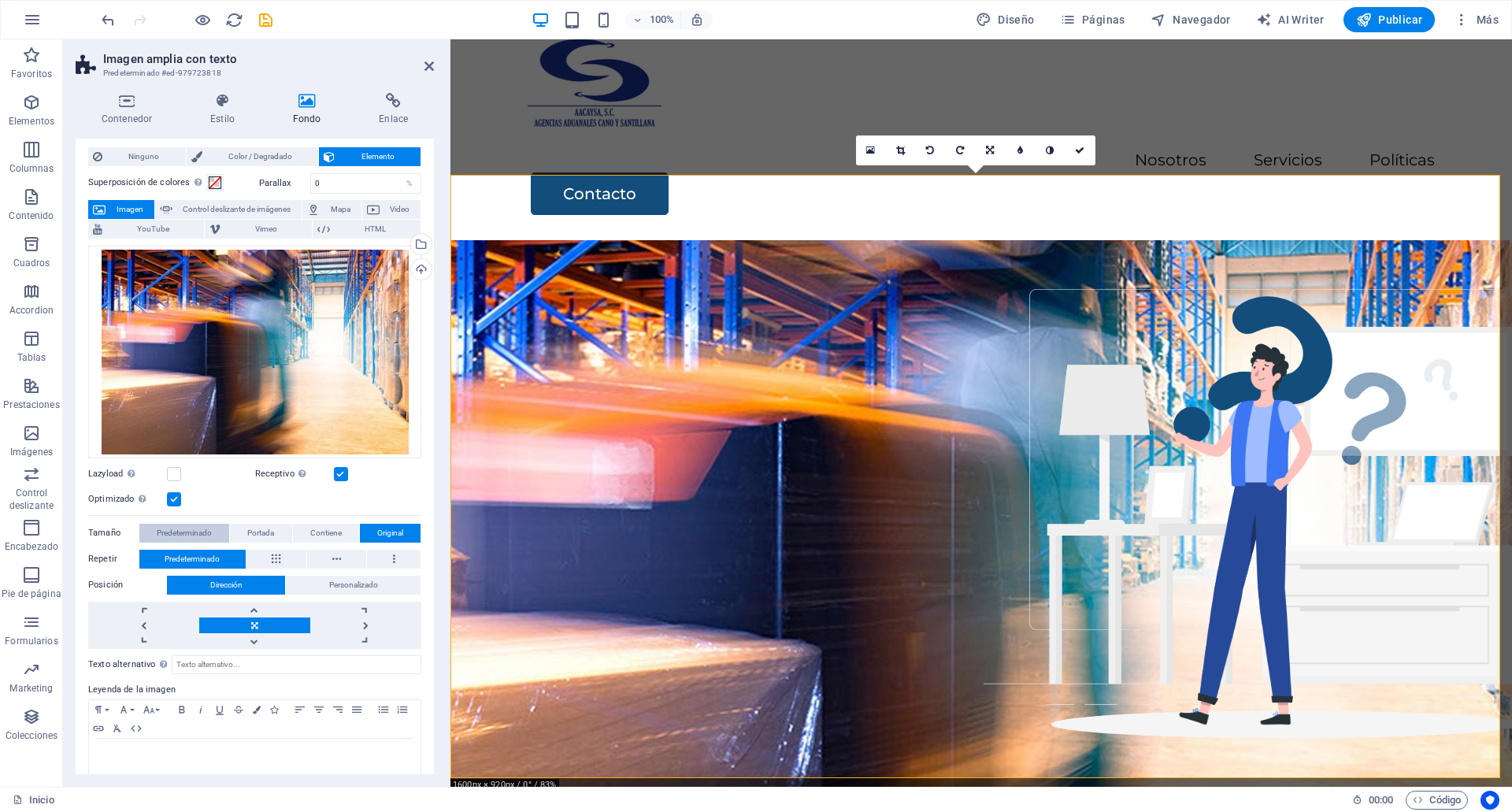
click at [184, 533] on span "Predeterminado" at bounding box center [185, 533] width 55 height 19
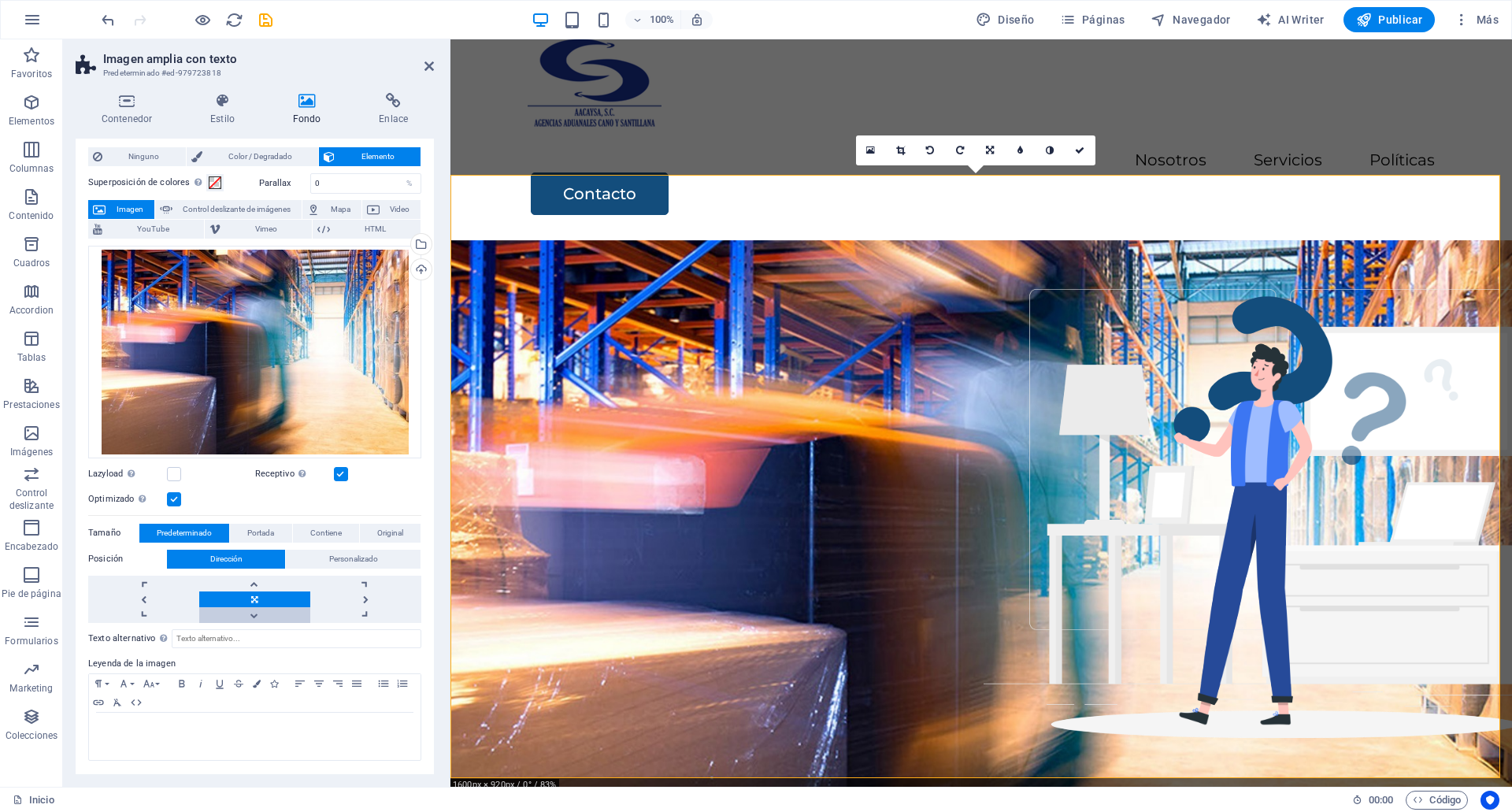
scroll to position [0, 0]
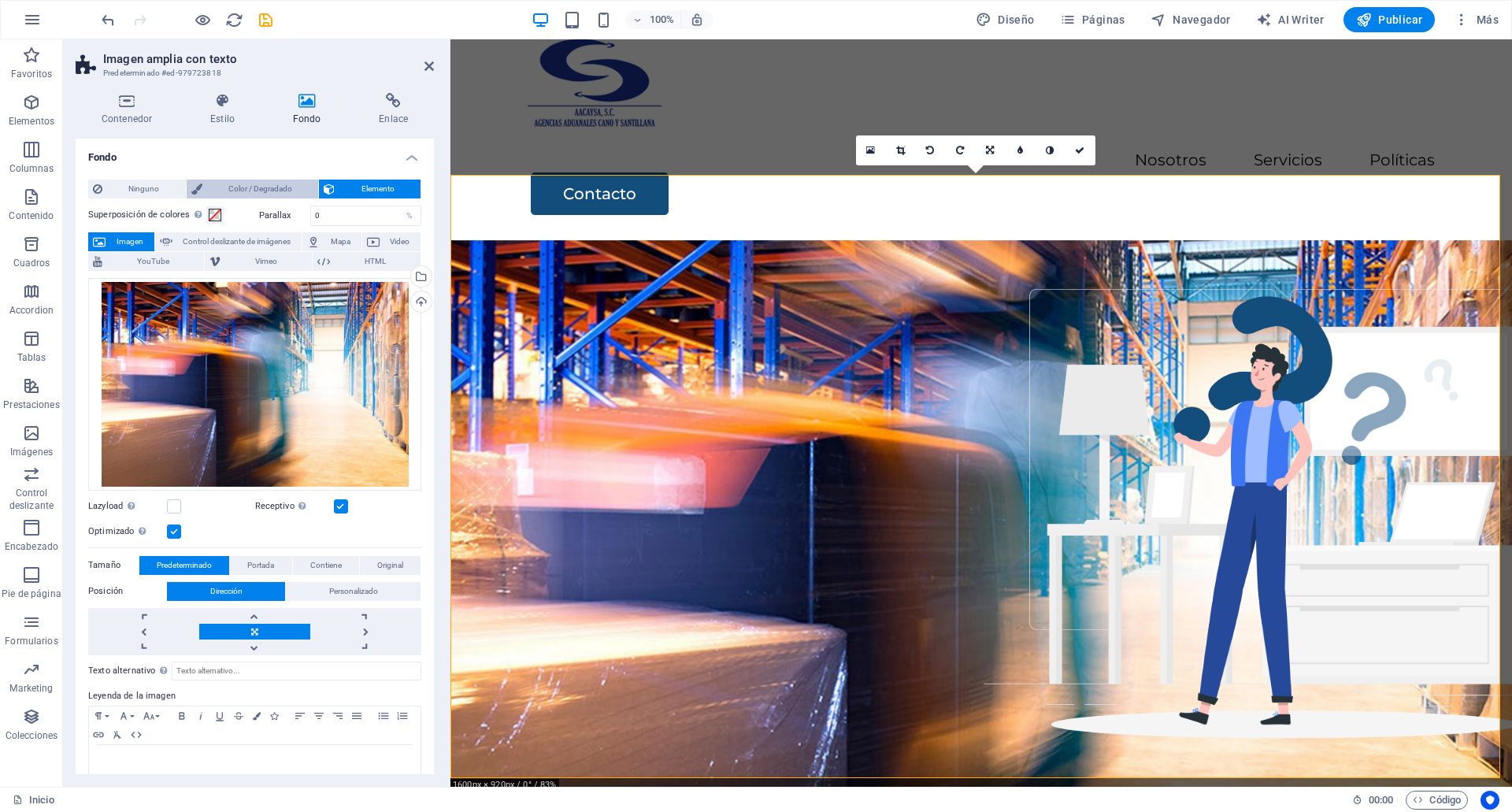
click at [280, 188] on span "Color / Degradado" at bounding box center [261, 189] width 107 height 19
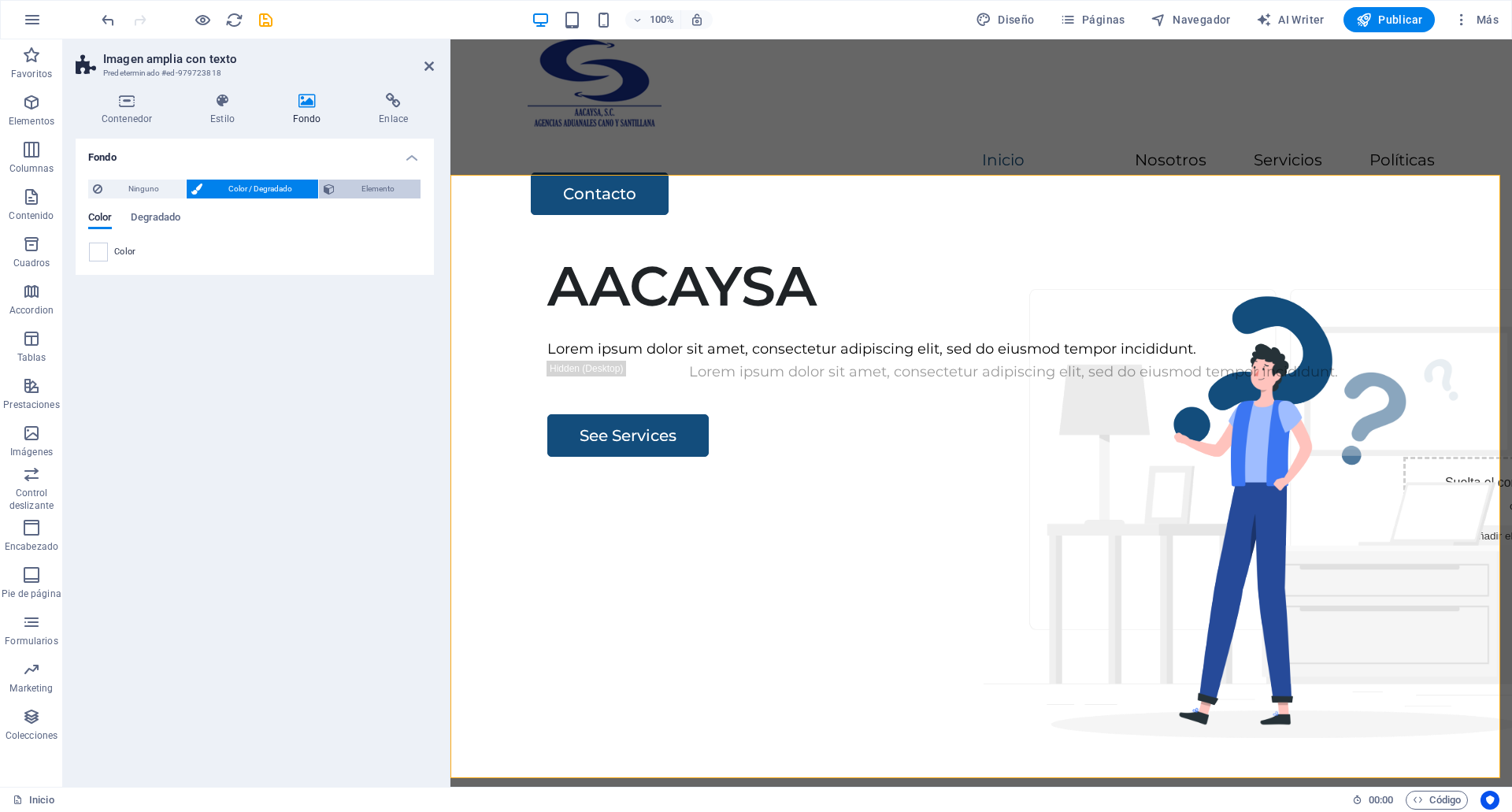
click at [352, 189] on span "Elemento" at bounding box center [377, 189] width 77 height 19
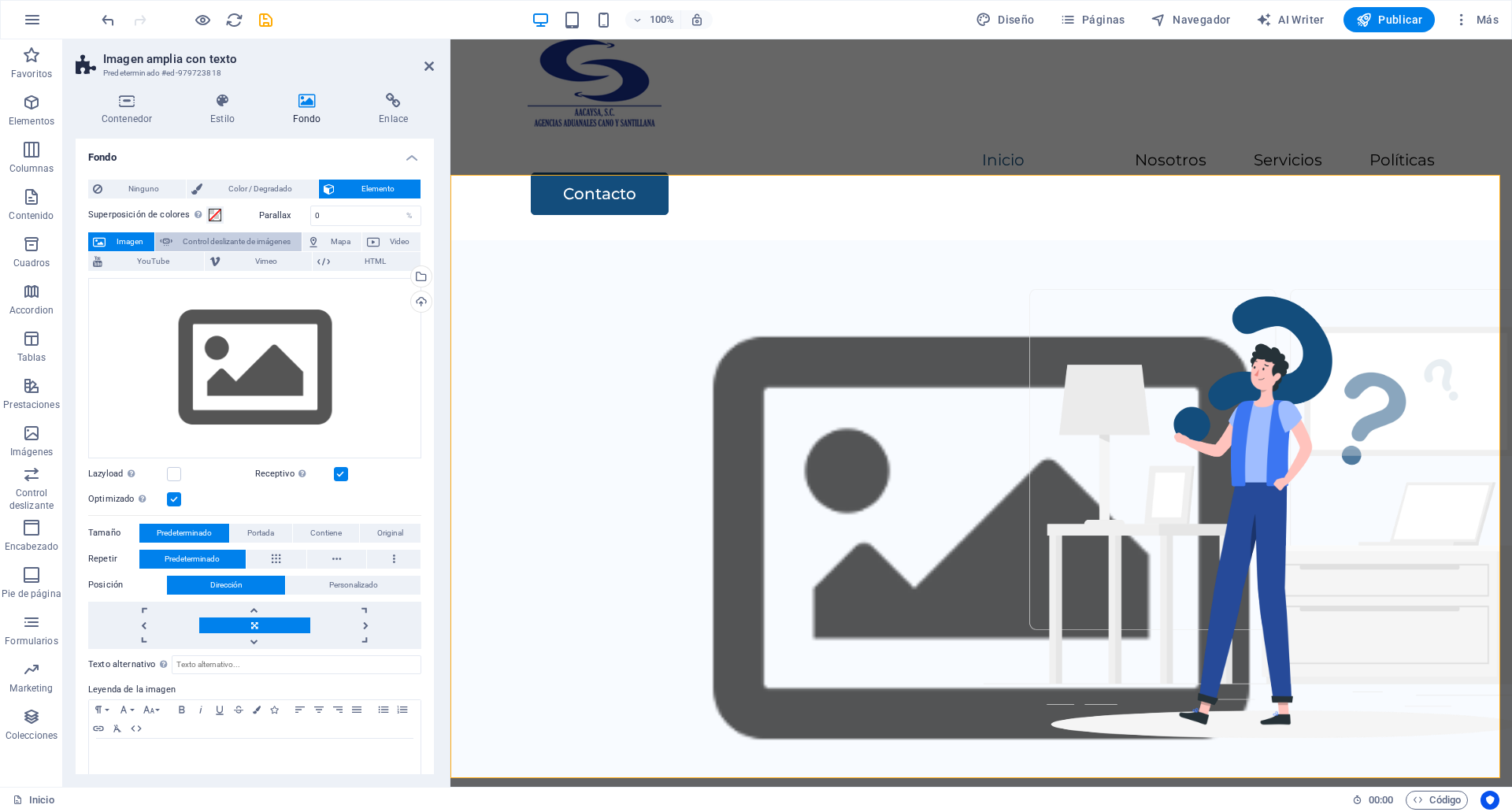
click at [252, 245] on span "Control deslizante de imágenes" at bounding box center [237, 242] width 121 height 19
select select "ms"
select select "s"
select select "progressive"
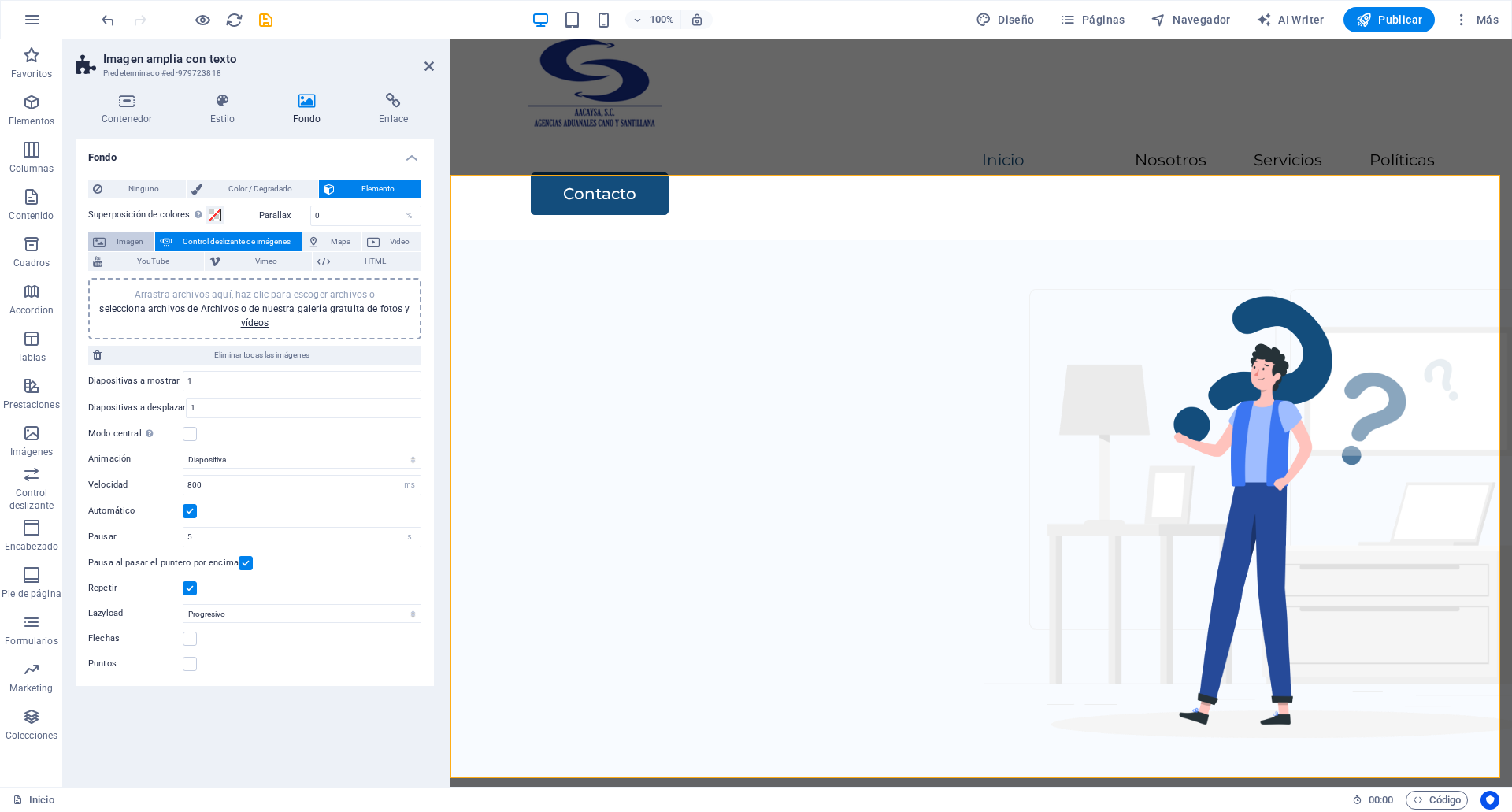
click at [119, 240] on span "Imagen" at bounding box center [130, 242] width 39 height 19
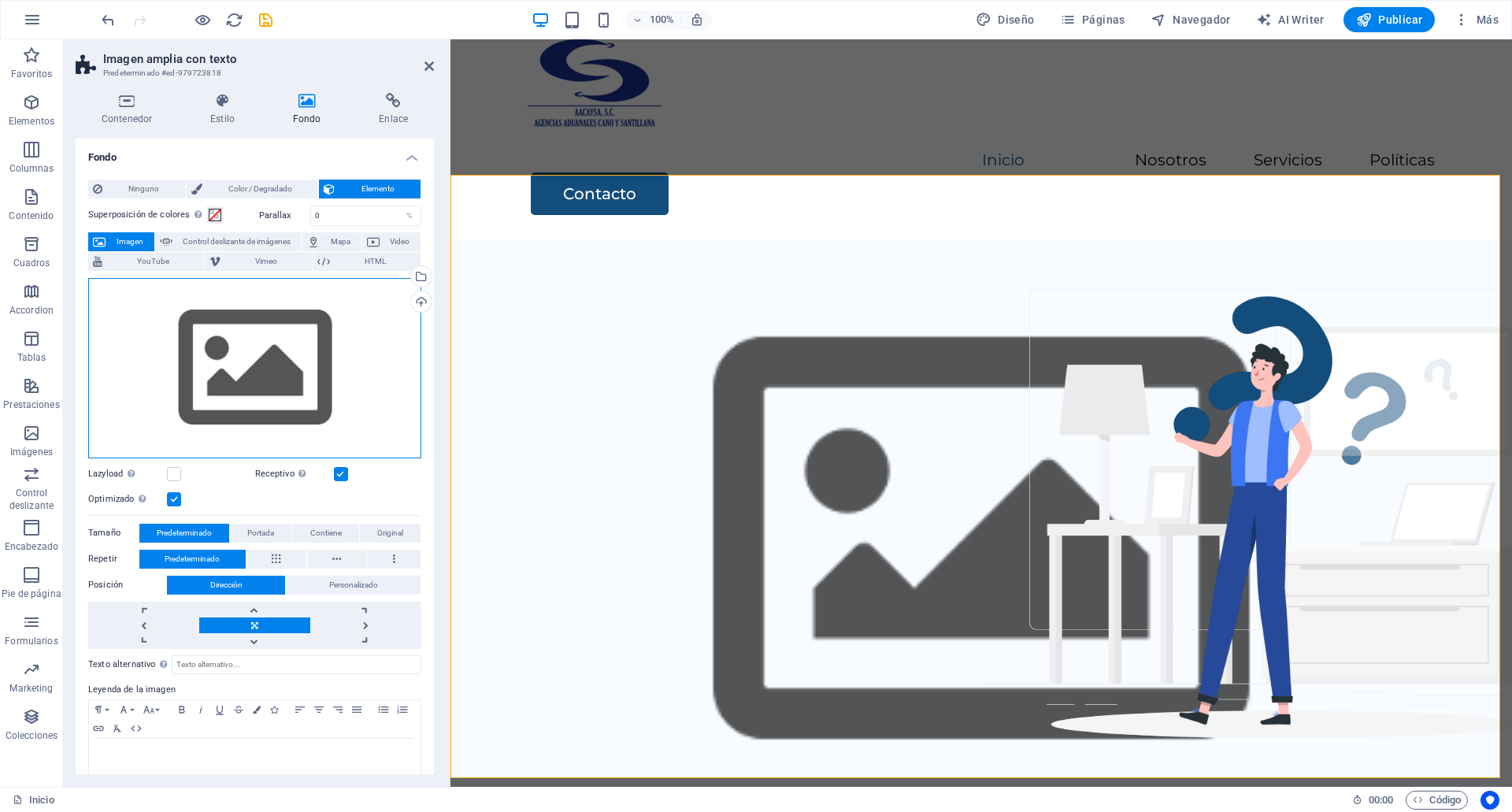
click at [303, 402] on div "Arrastra archivos aquí, haz clic para escoger archivos o selecciona archivos de…" at bounding box center [255, 368] width 333 height 181
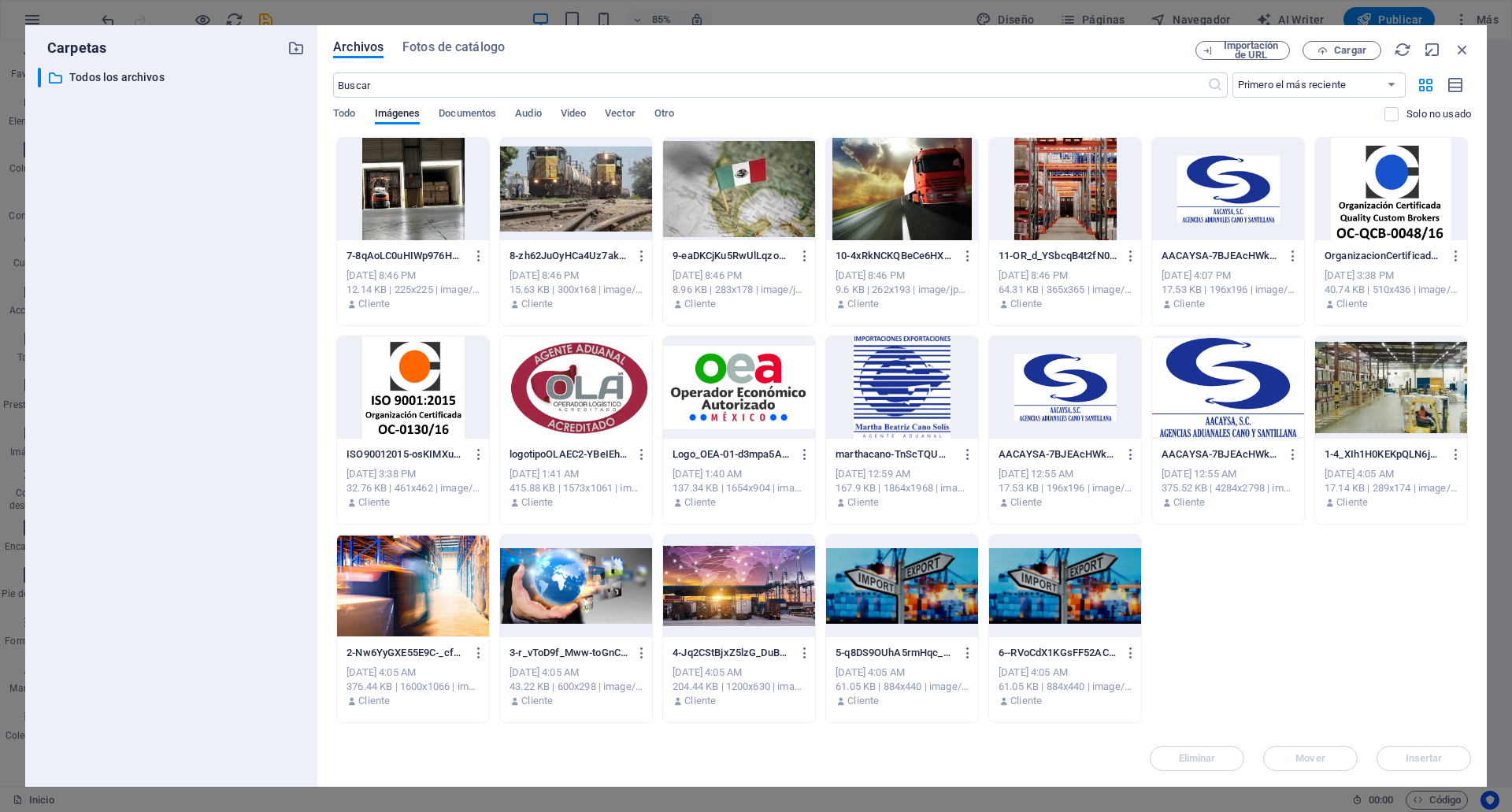
click at [442, 557] on div at bounding box center [413, 586] width 152 height 103
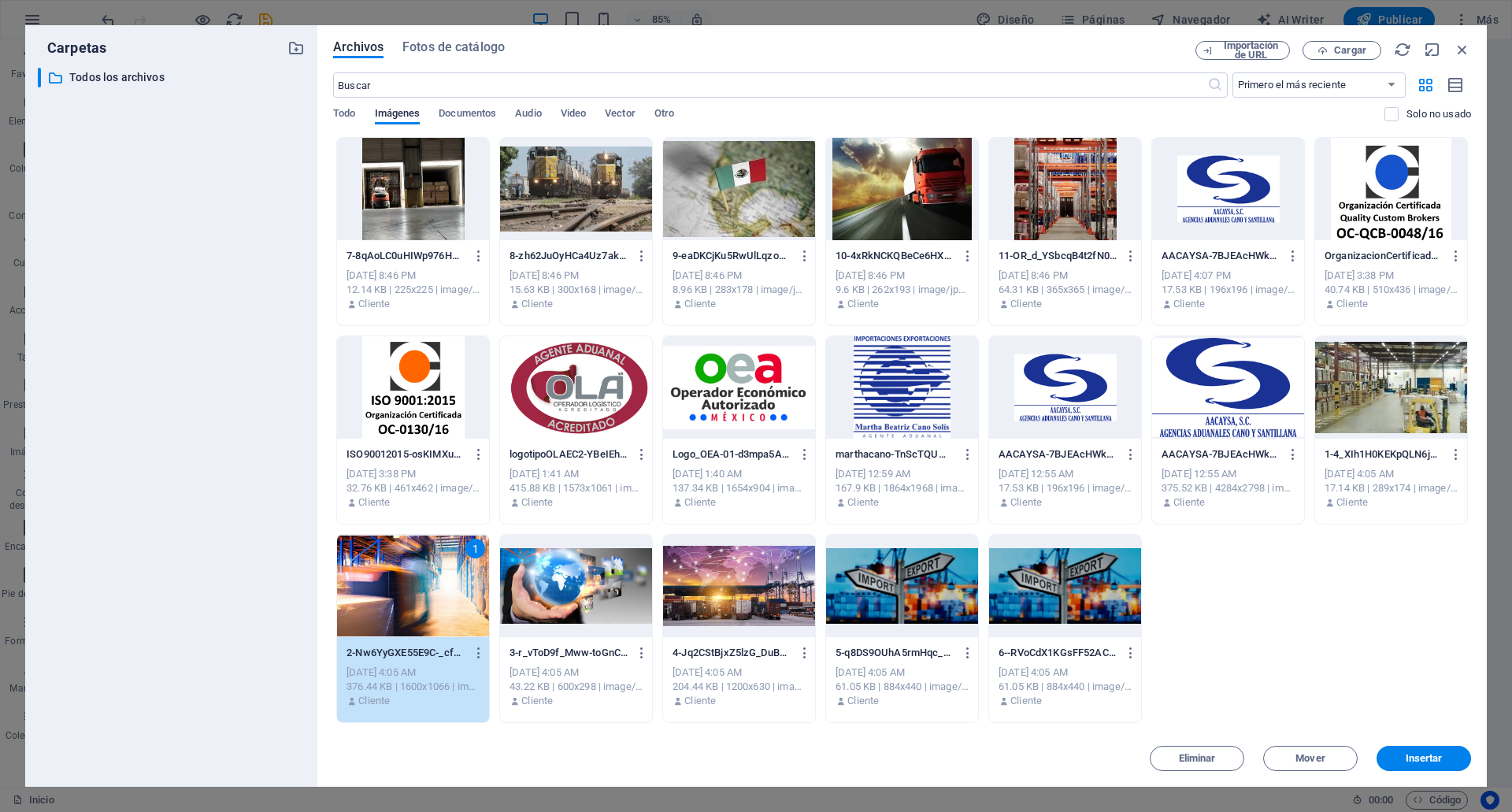
click at [1405, 365] on div at bounding box center [1391, 387] width 152 height 103
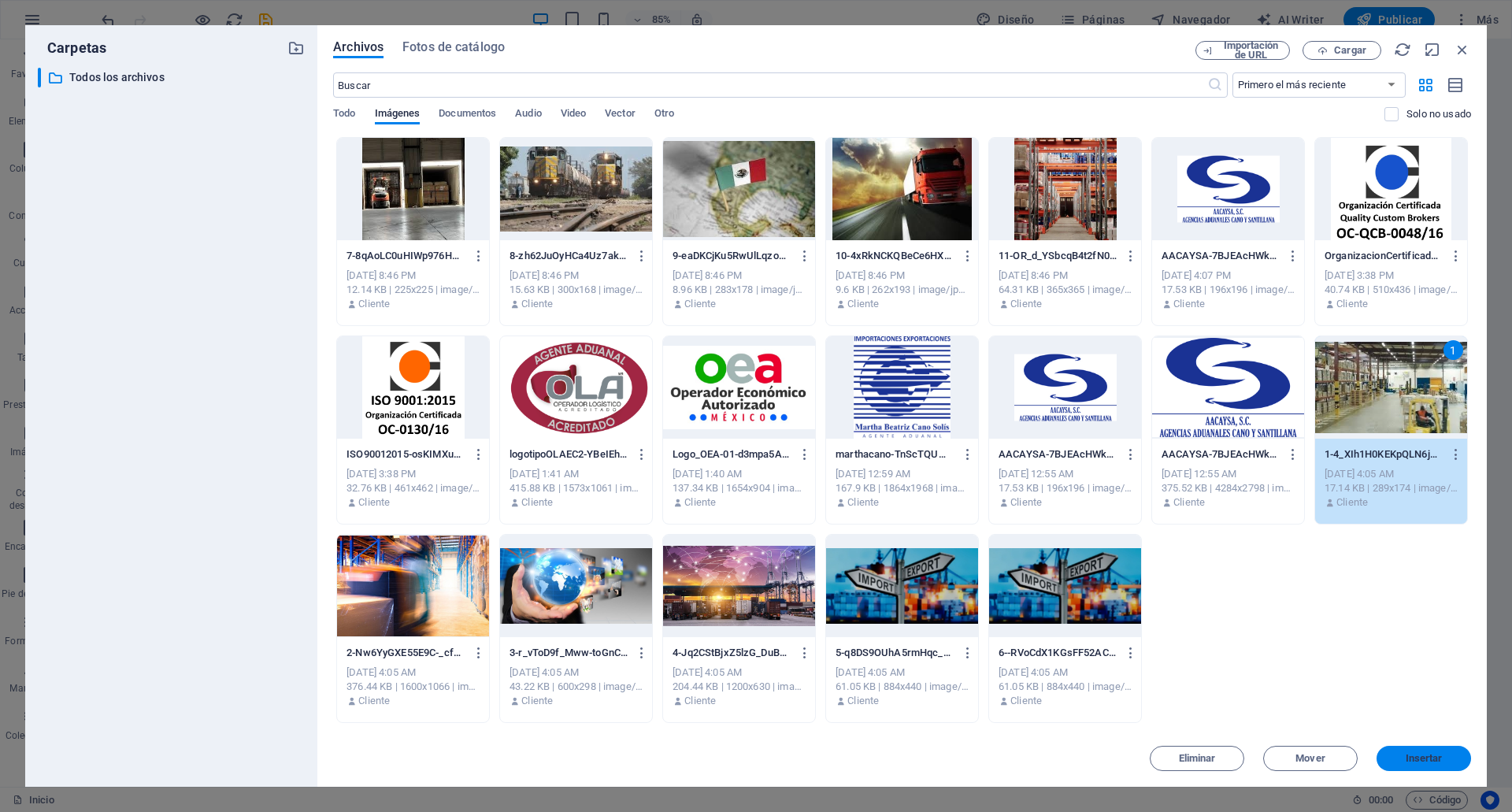
click at [1407, 754] on span "Insertar" at bounding box center [1424, 758] width 37 height 9
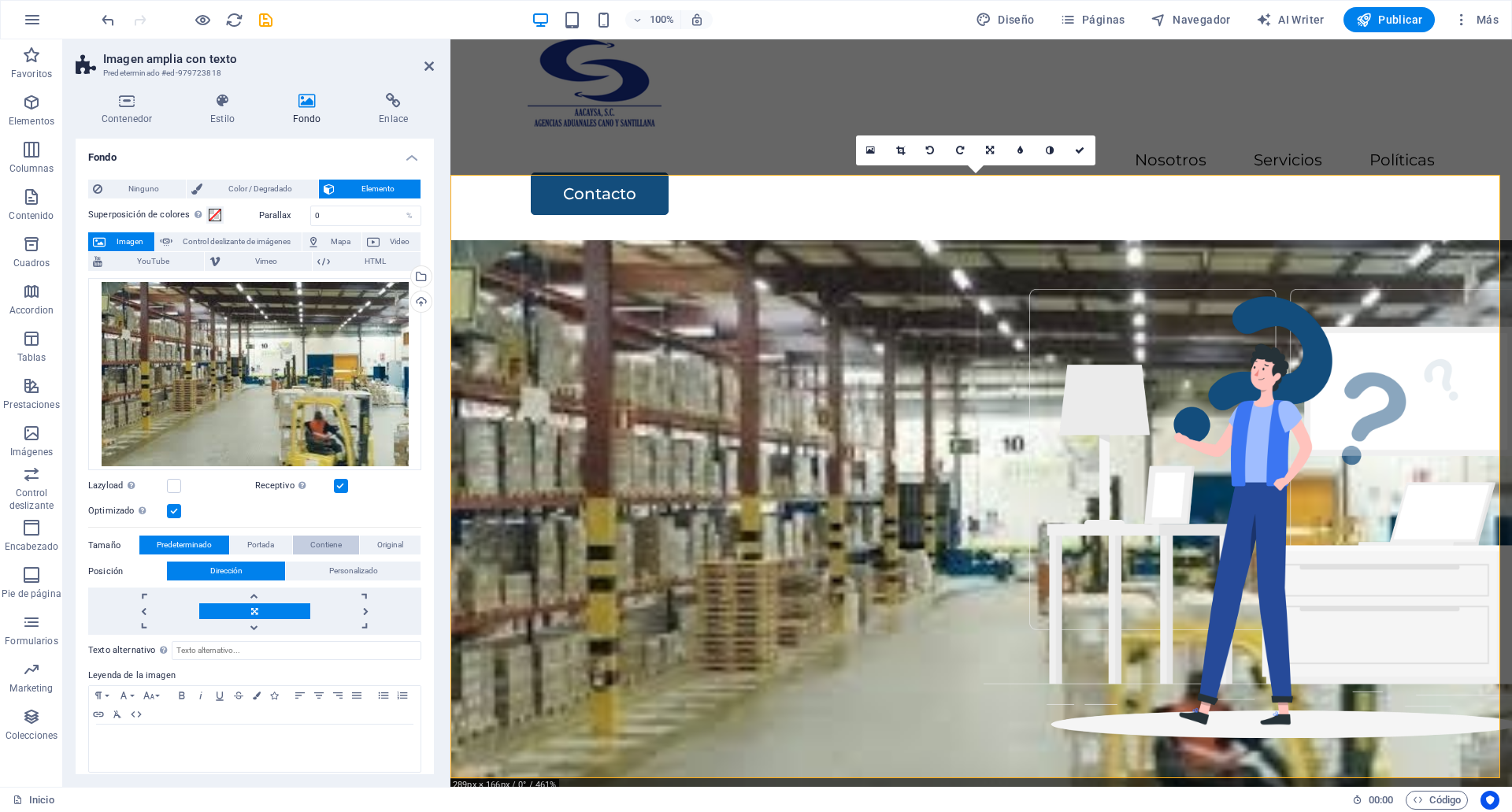
click at [333, 547] on span "Contiene" at bounding box center [326, 545] width 32 height 19
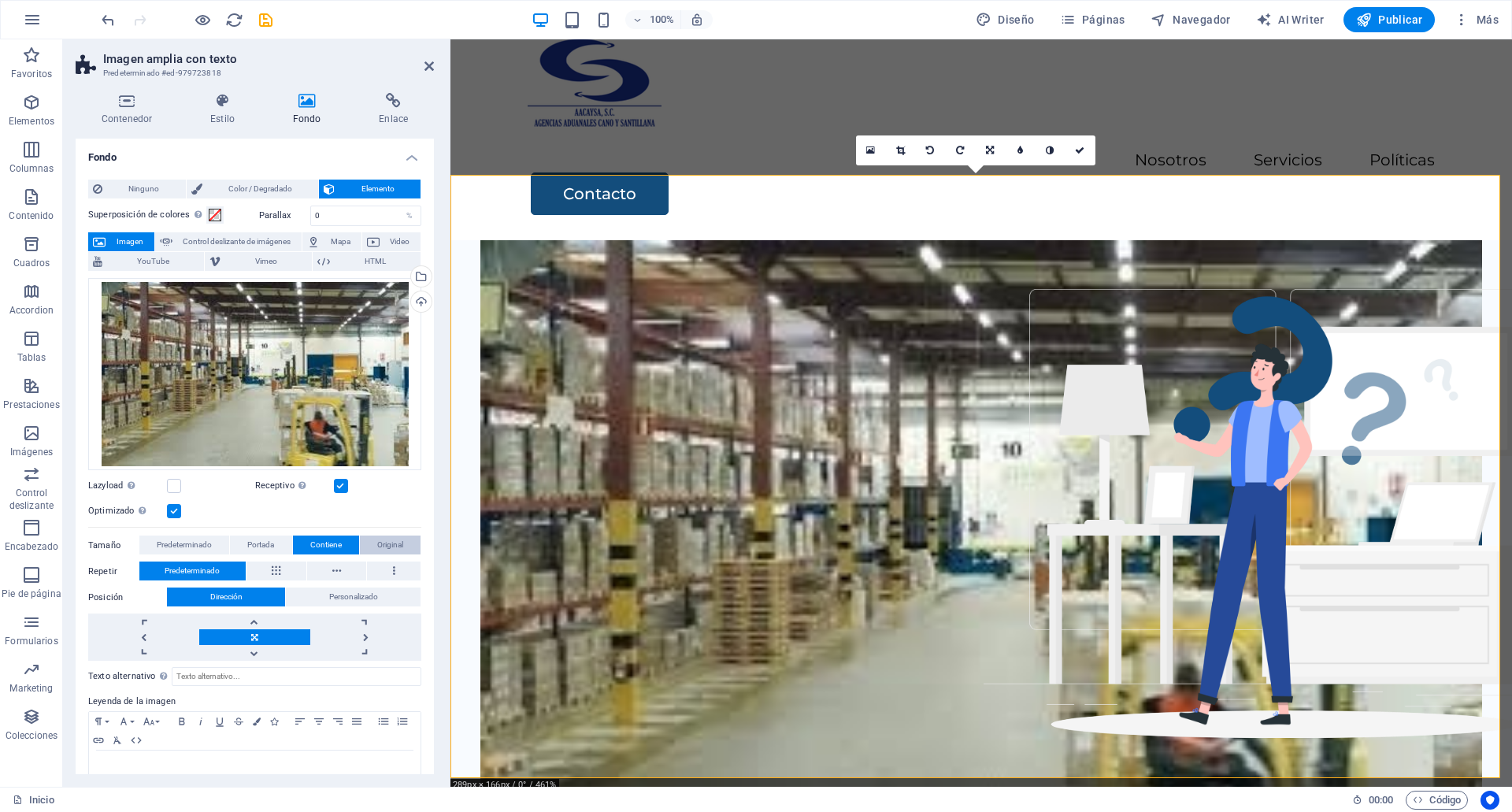
click at [368, 544] on button "Original" at bounding box center [390, 545] width 61 height 19
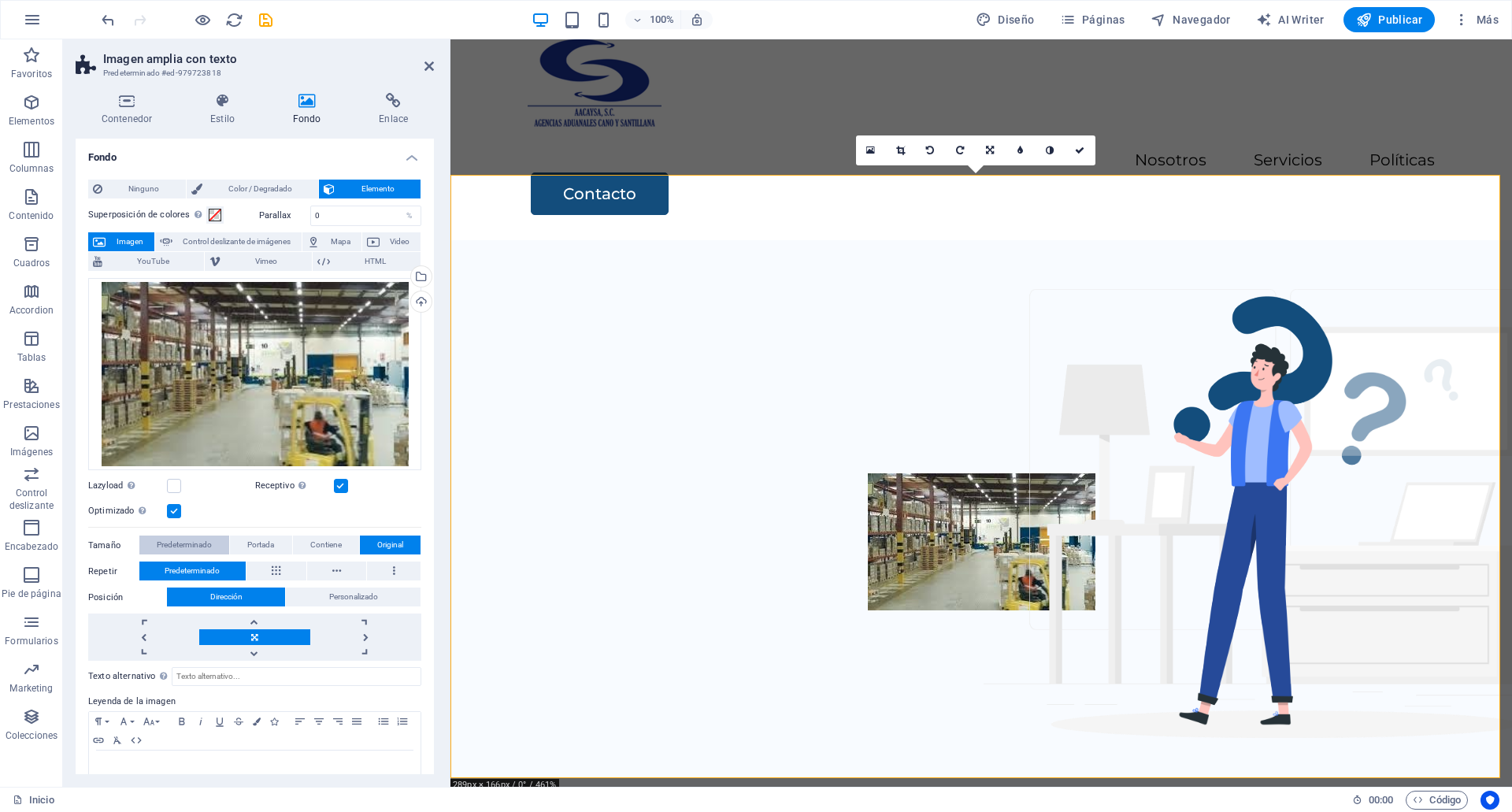
click at [177, 548] on span "Predeterminado" at bounding box center [185, 545] width 55 height 19
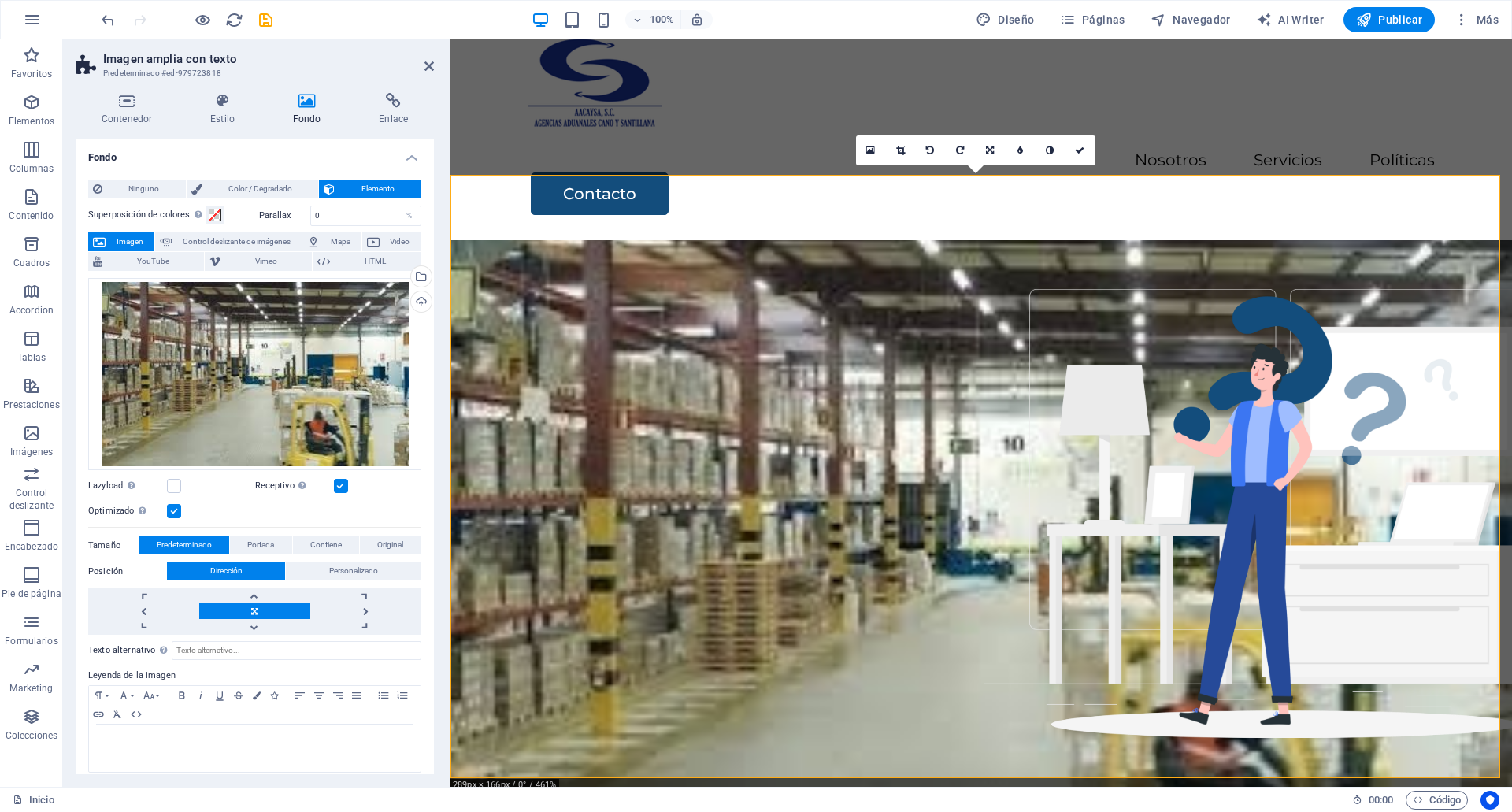
click at [939, 295] on figure at bounding box center [981, 542] width 1062 height 604
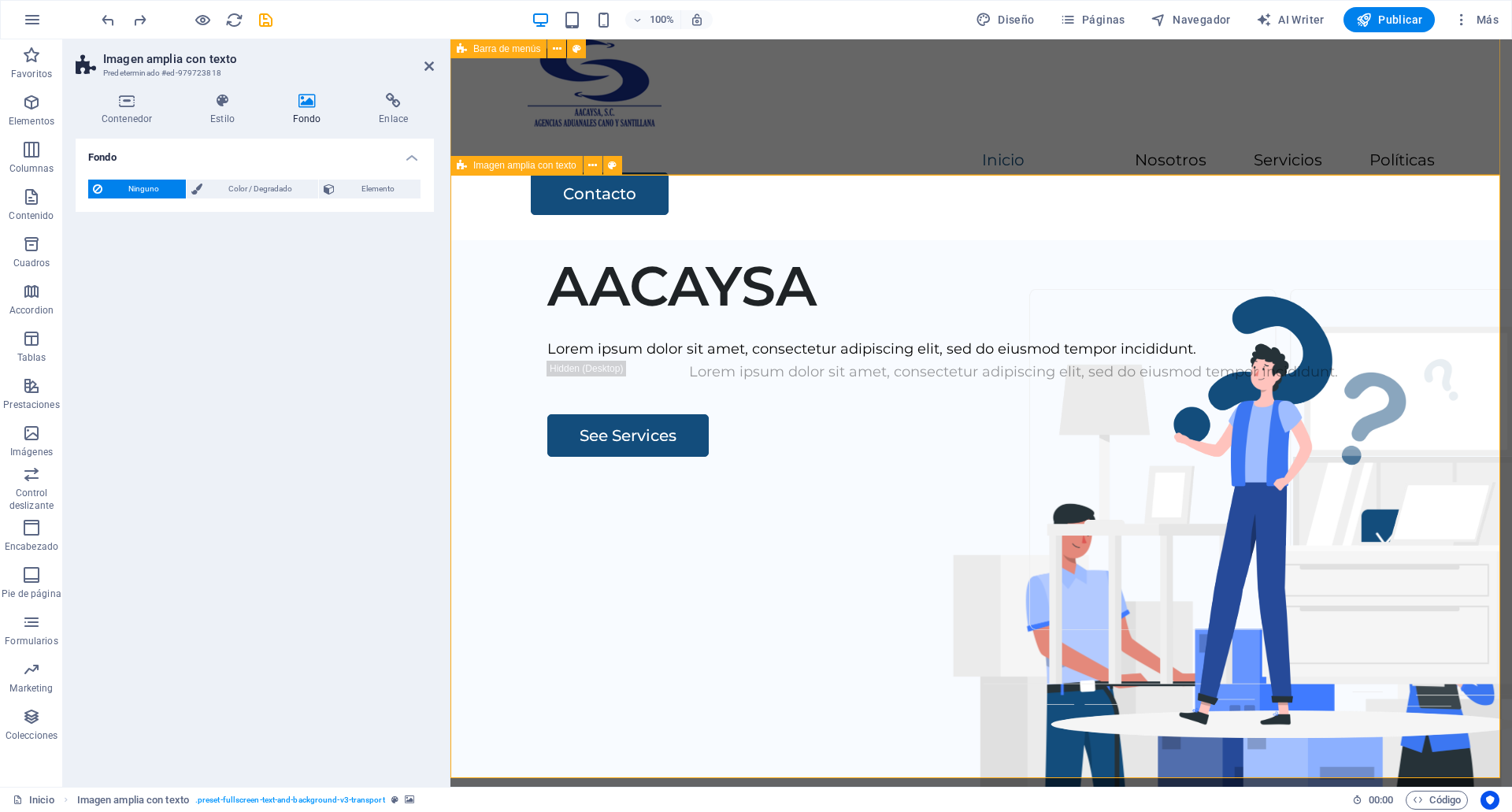
click at [1026, 145] on div "Menu Inicio Nosotros Servicios Políticas Contacto" at bounding box center [981, 115] width 1062 height 250
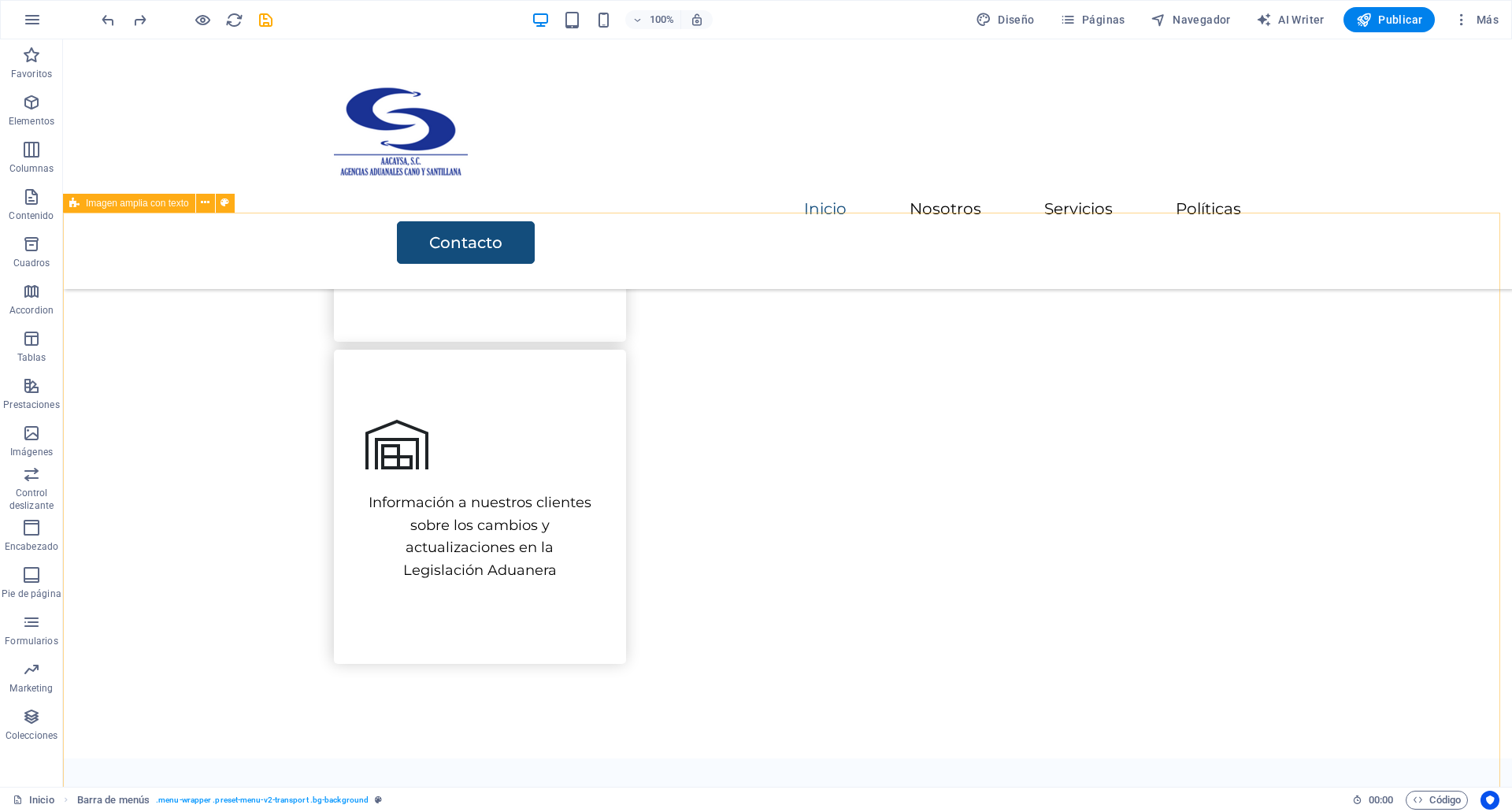
scroll to position [1087, 0]
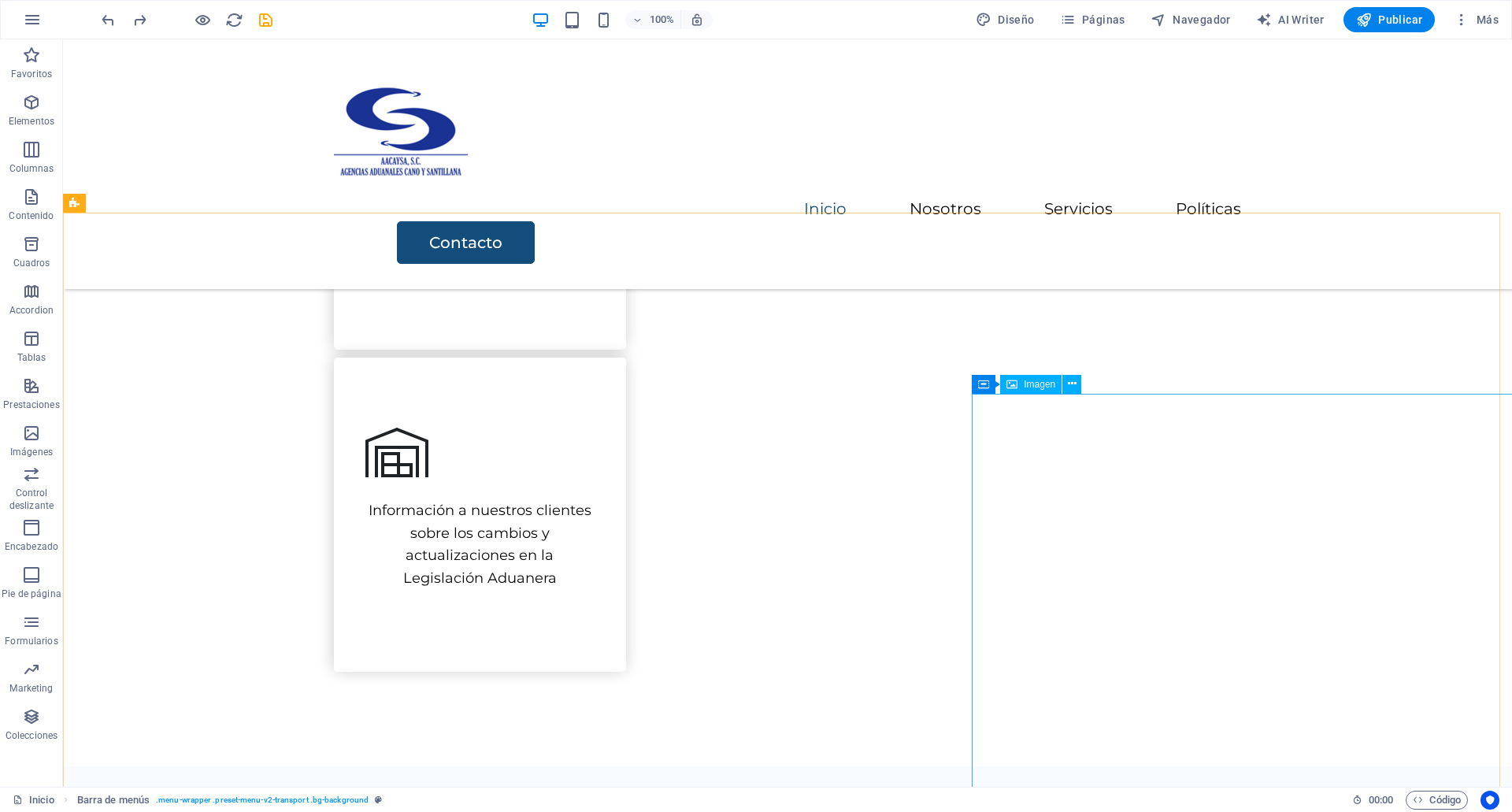
select select "px"
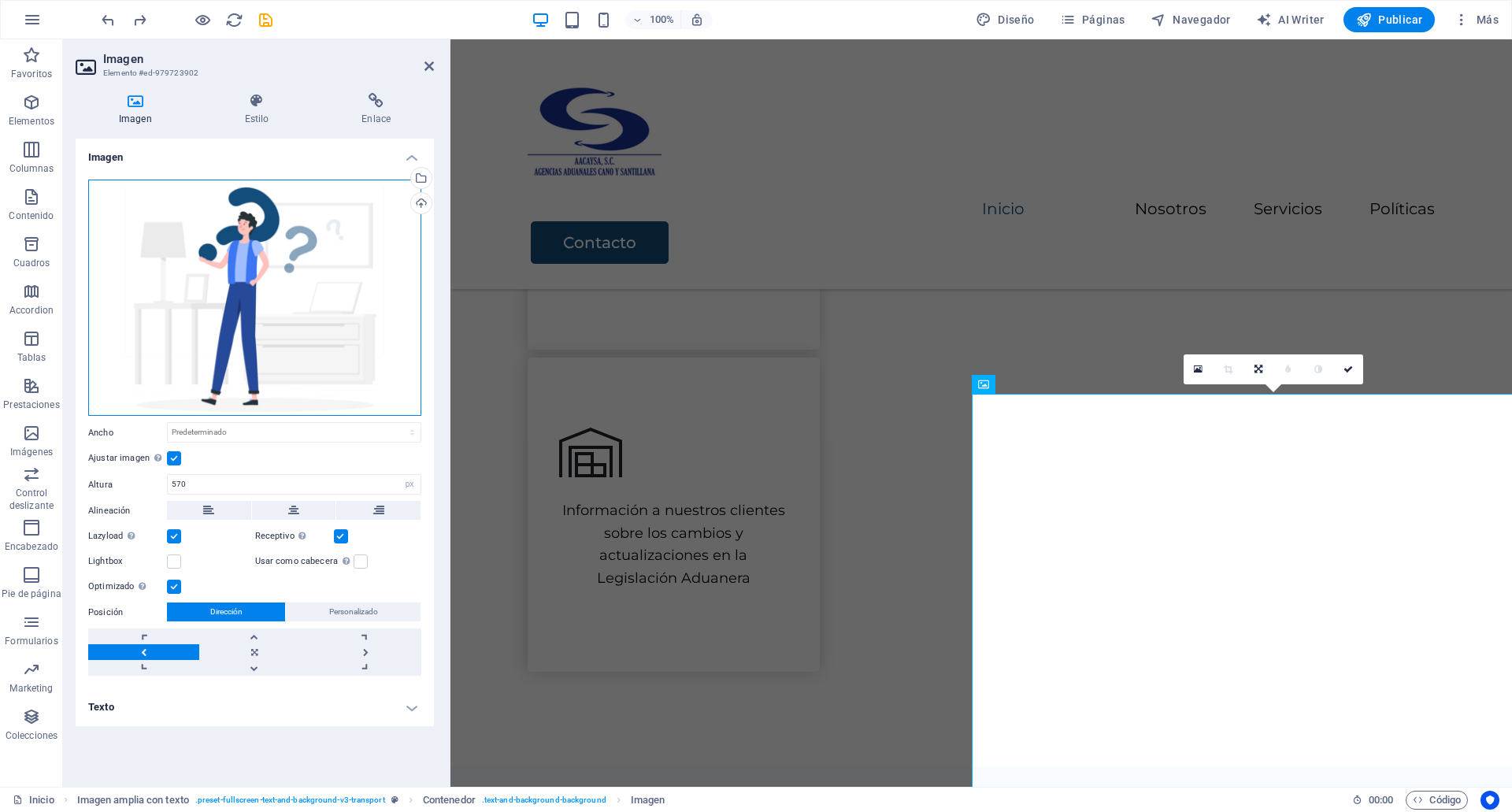
click at [325, 247] on div "Arrastra archivos aquí, haz clic para escoger archivos o selecciona archivos de…" at bounding box center [255, 298] width 333 height 238
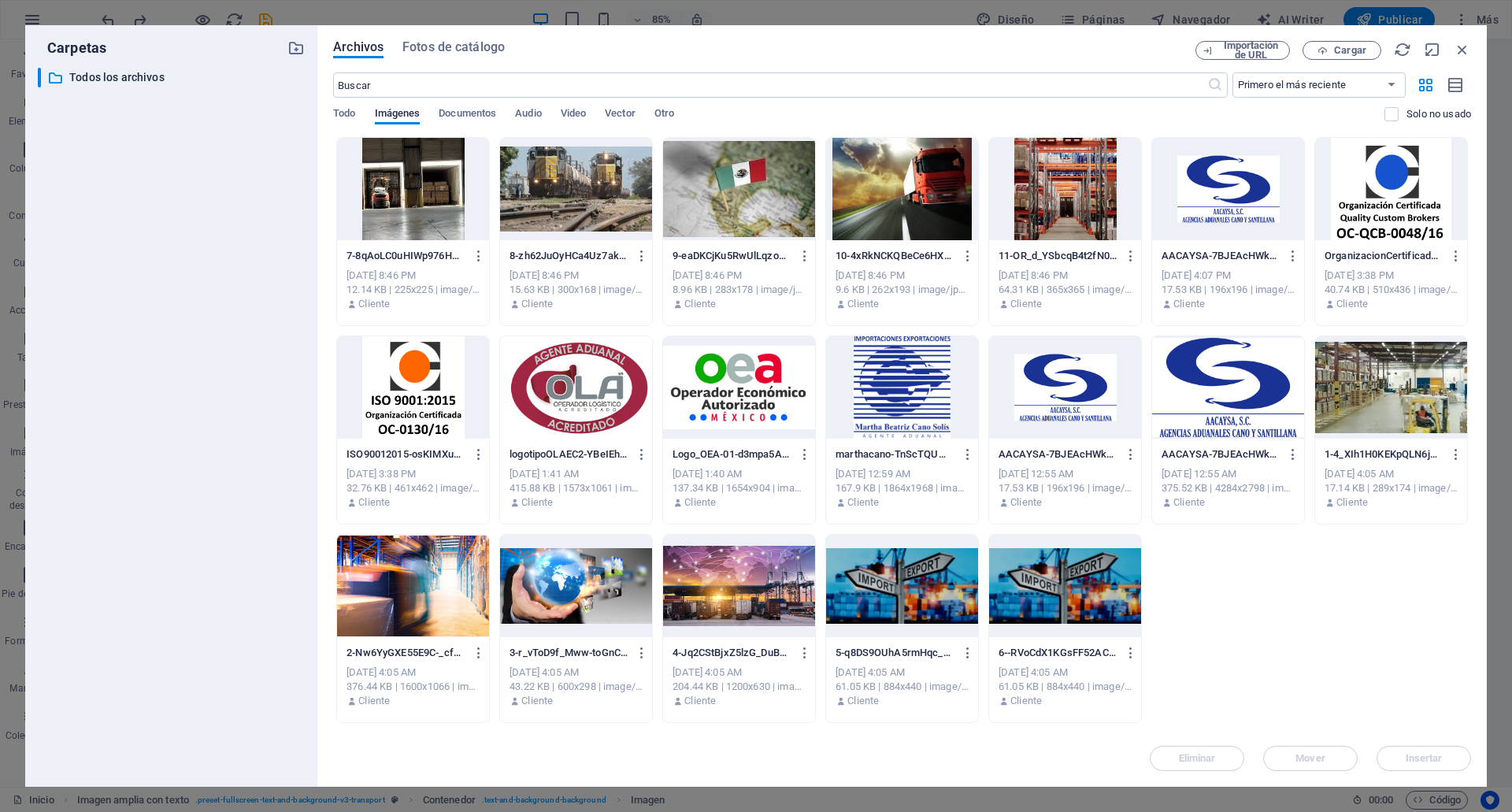
click at [487, 176] on div at bounding box center [413, 189] width 152 height 103
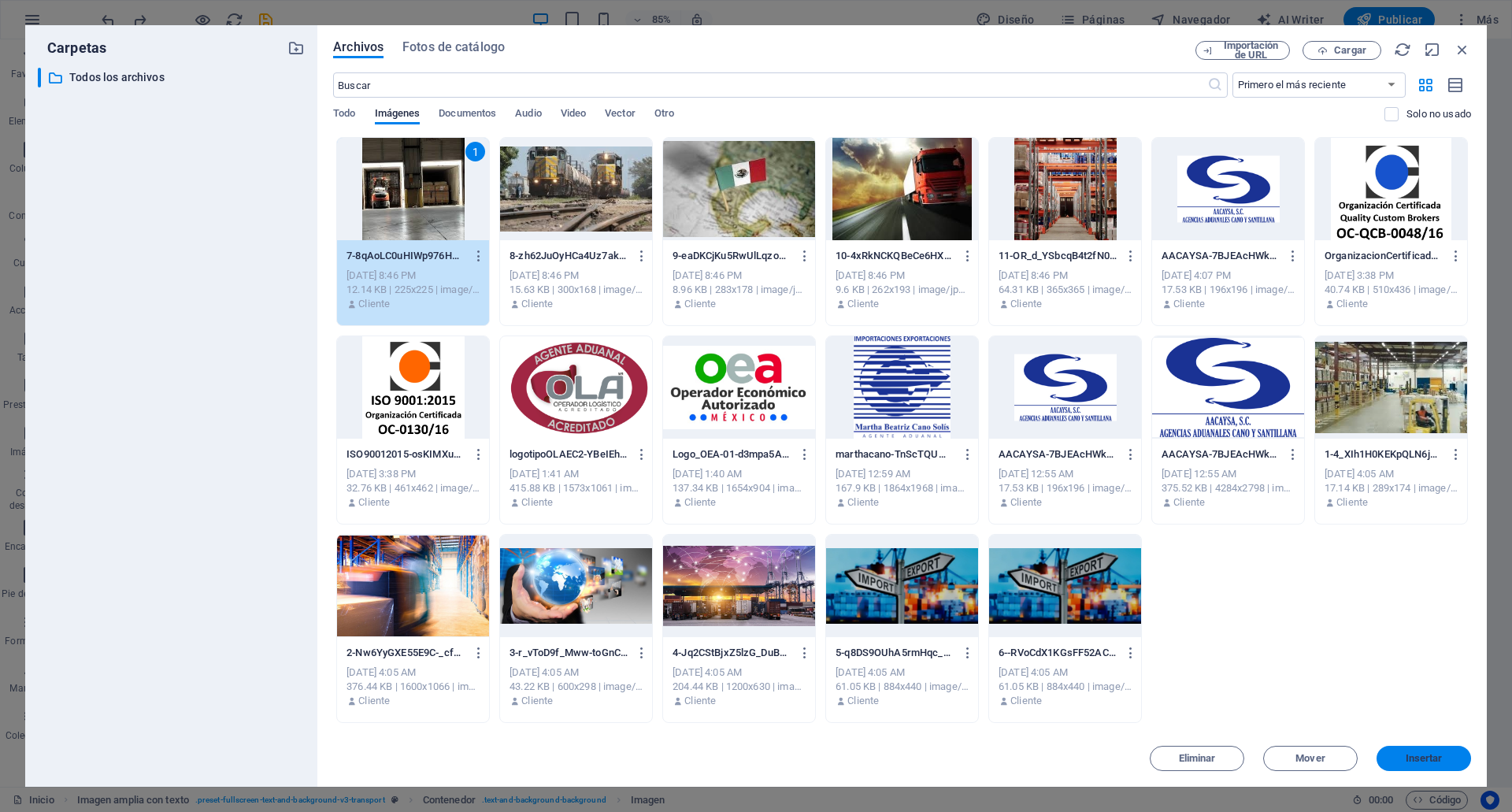
click at [1429, 761] on span "Insertar" at bounding box center [1424, 758] width 37 height 9
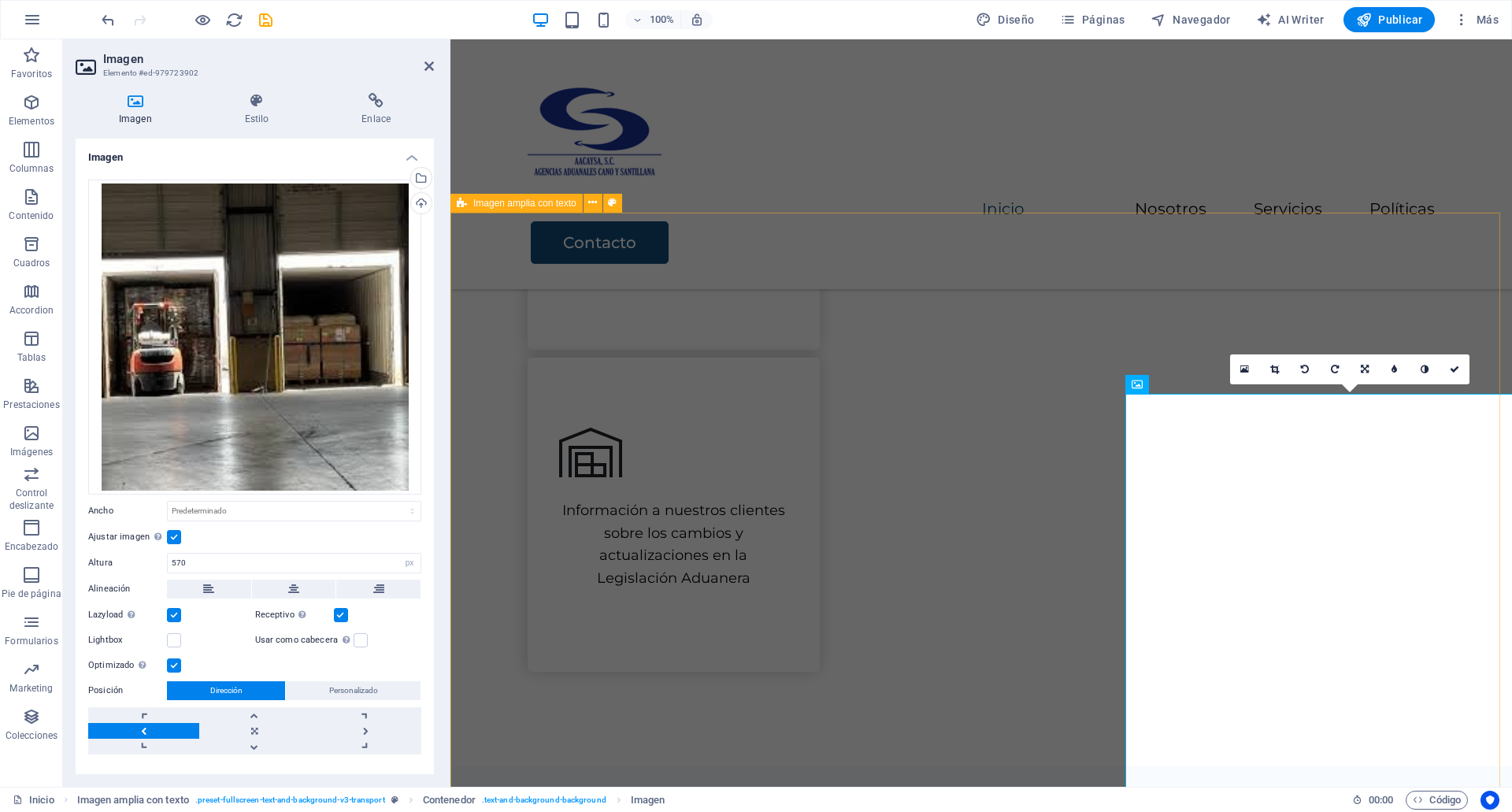
click at [1435, 163] on div "Menu Inicio Nosotros Servicios Políticas Contacto" at bounding box center [981, 164] width 1062 height 250
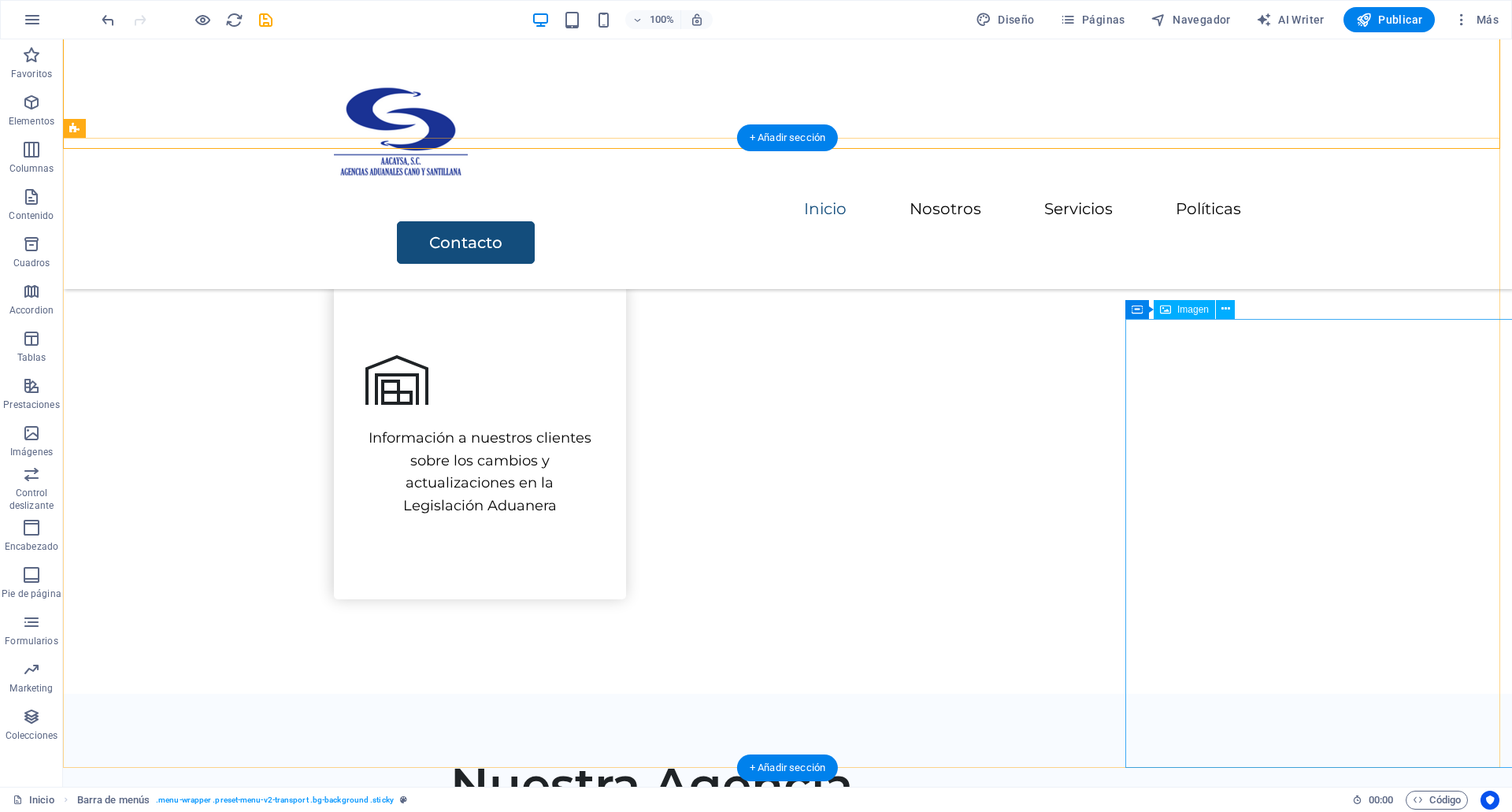
scroll to position [1162, 0]
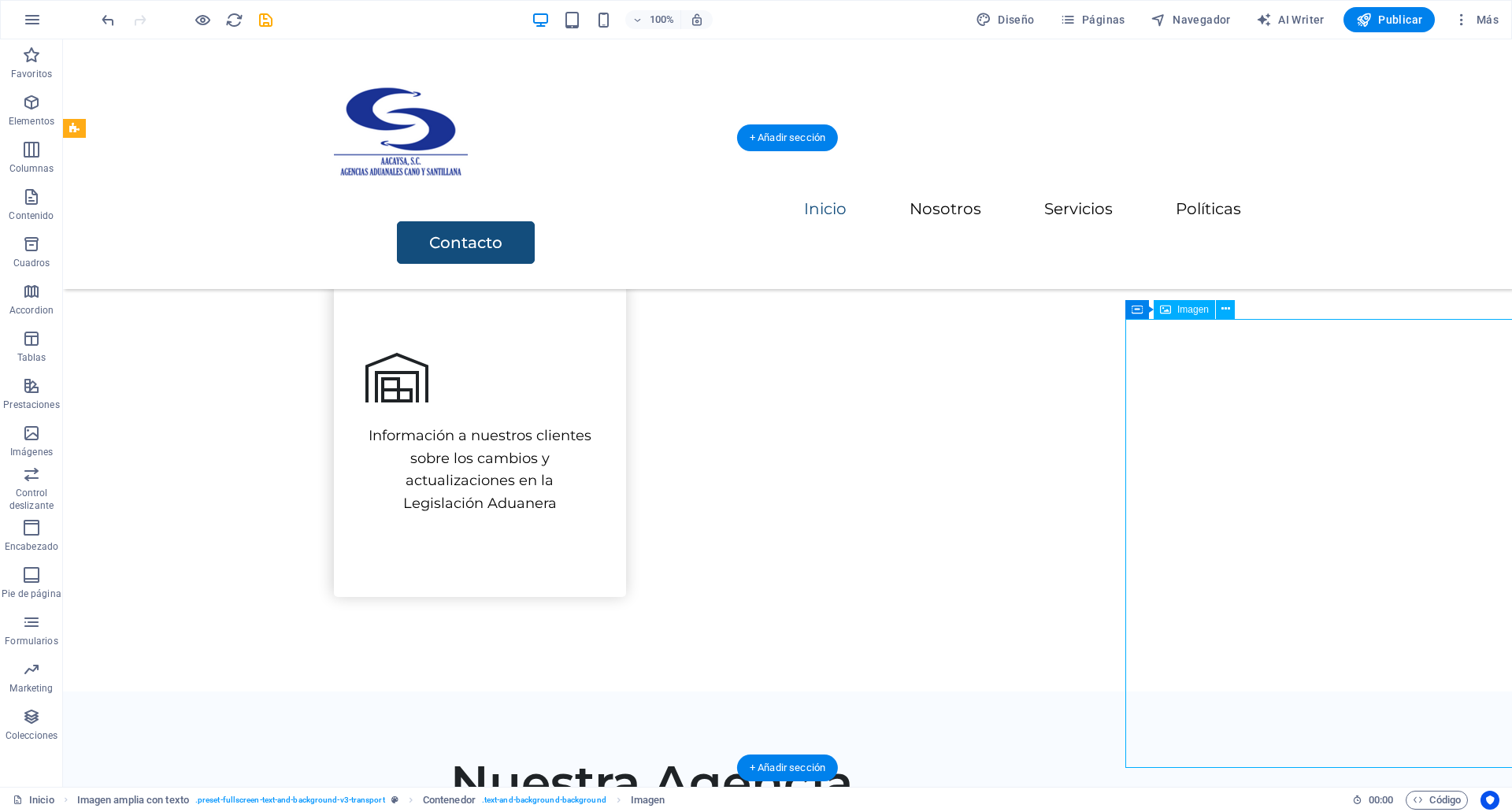
select select "px"
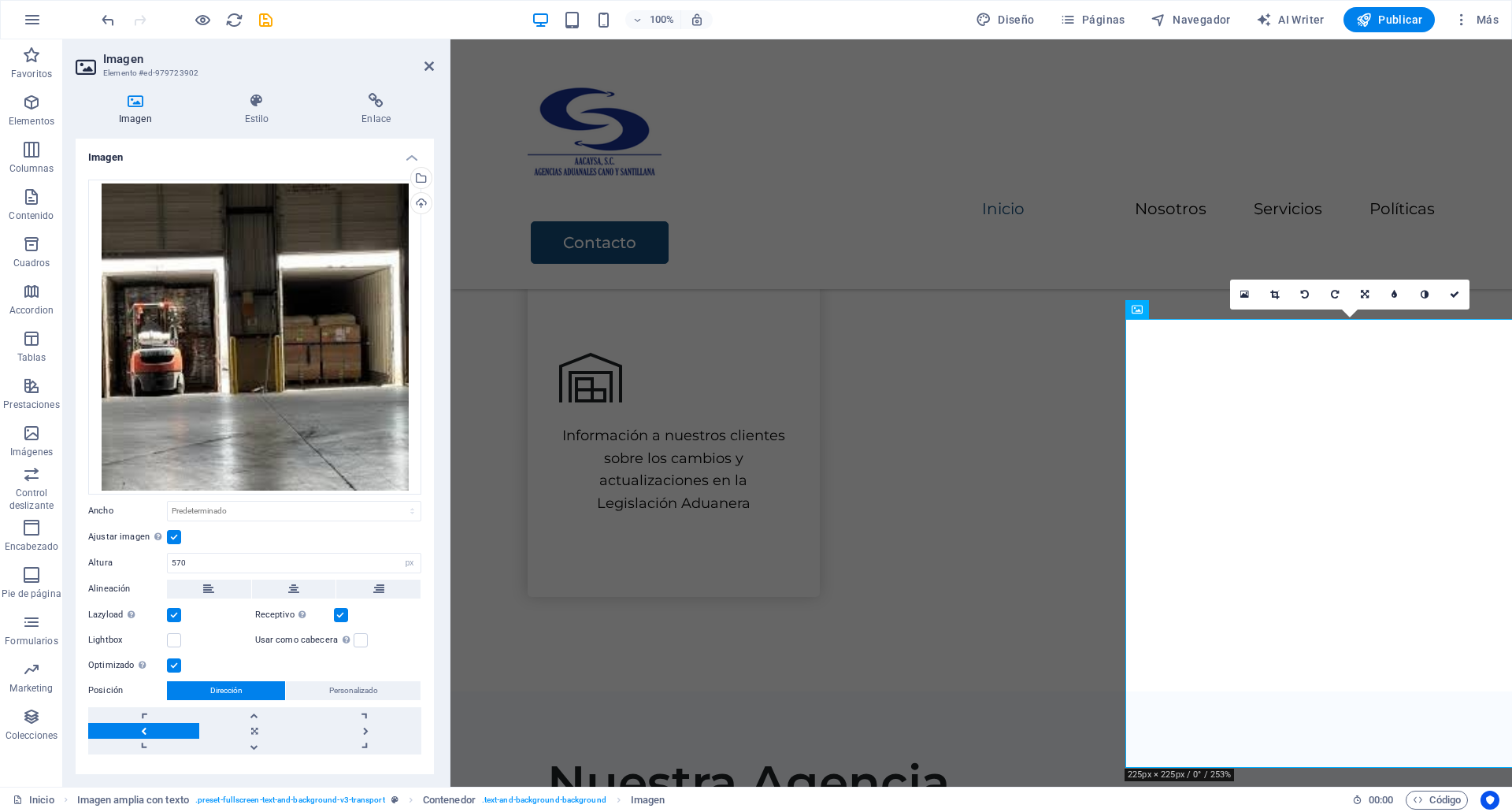
click at [263, 574] on div "Arrastra archivos aquí, haz clic para escoger archivos o selecciona archivos de…" at bounding box center [255, 467] width 358 height 601
drag, startPoint x: 248, startPoint y: 575, endPoint x: 213, endPoint y: 573, distance: 35.1
click at [213, 573] on div "Arrastra archivos aquí, haz clic para escoger archivos o selecciona archivos de…" at bounding box center [255, 467] width 358 height 601
drag, startPoint x: 213, startPoint y: 573, endPoint x: 175, endPoint y: 563, distance: 39.3
click at [175, 563] on div "570 Predeterminado automático px" at bounding box center [294, 563] width 254 height 21
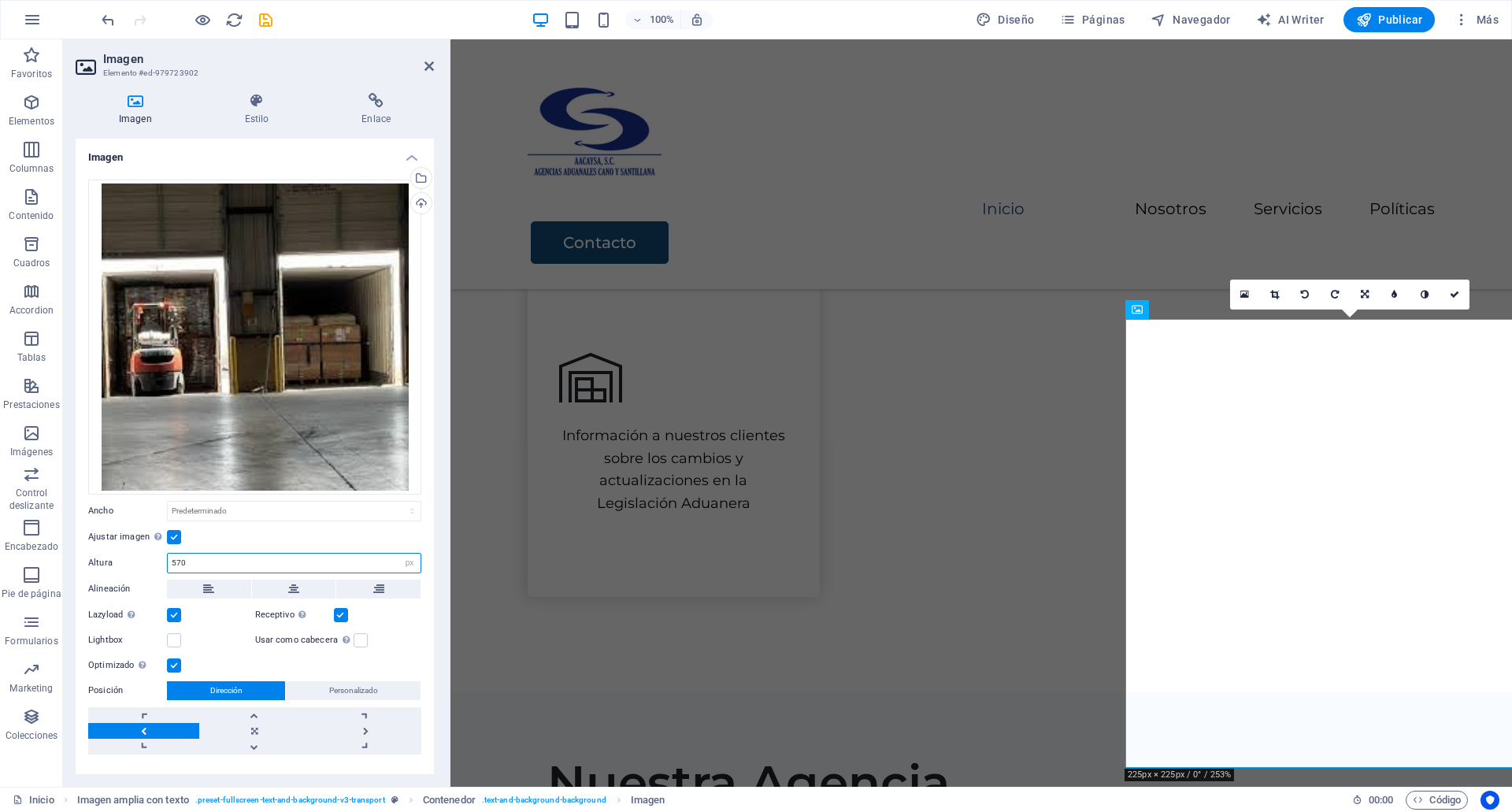
click at [175, 563] on input "570" at bounding box center [294, 563] width 252 height 19
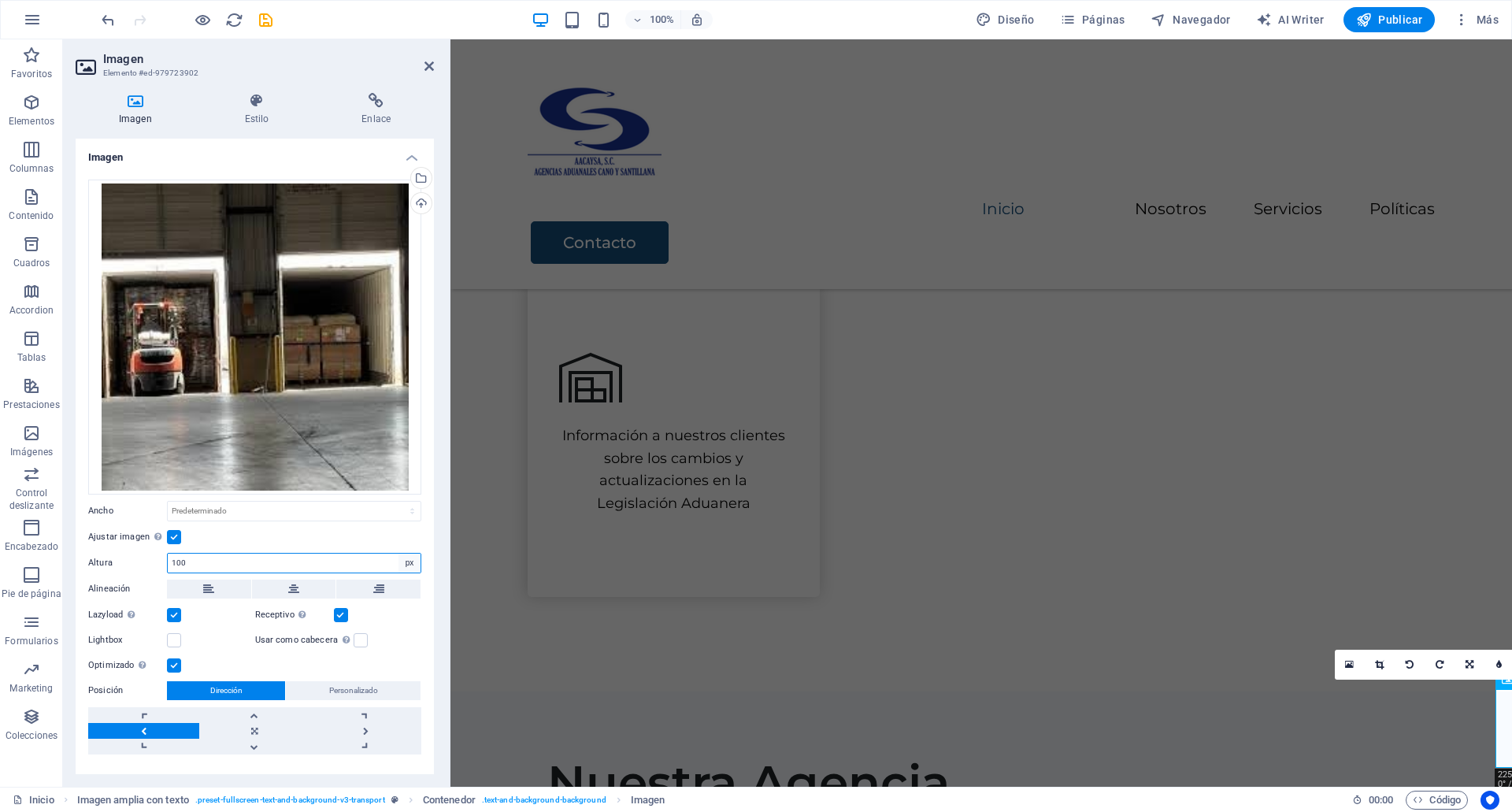
type input "100"
click at [401, 558] on select "Predeterminado automático px" at bounding box center [409, 563] width 22 height 19
select select "default"
click at [398, 554] on select "Predeterminado automático px" at bounding box center [409, 563] width 22 height 19
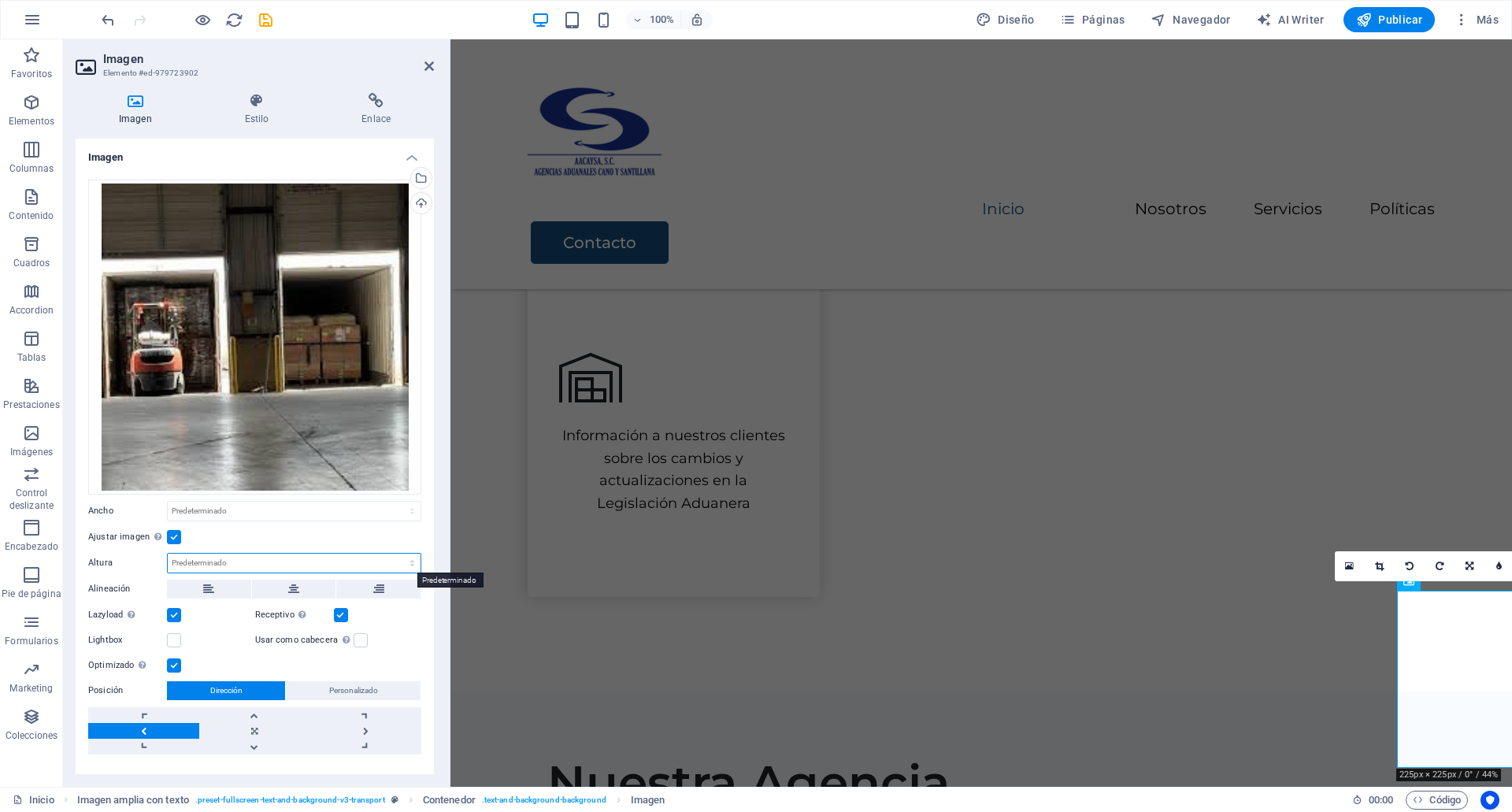
click at [410, 565] on select "Predeterminado automático px" at bounding box center [294, 563] width 252 height 19
click at [168, 554] on select "Predeterminado automático px" at bounding box center [294, 563] width 252 height 19
select select "DISABLED_OPTION_VALUE"
click at [370, 529] on div "Ajustar imagen Ajustar imagen automáticamente a un ancho y alto fijo" at bounding box center [255, 537] width 333 height 19
type input "100"
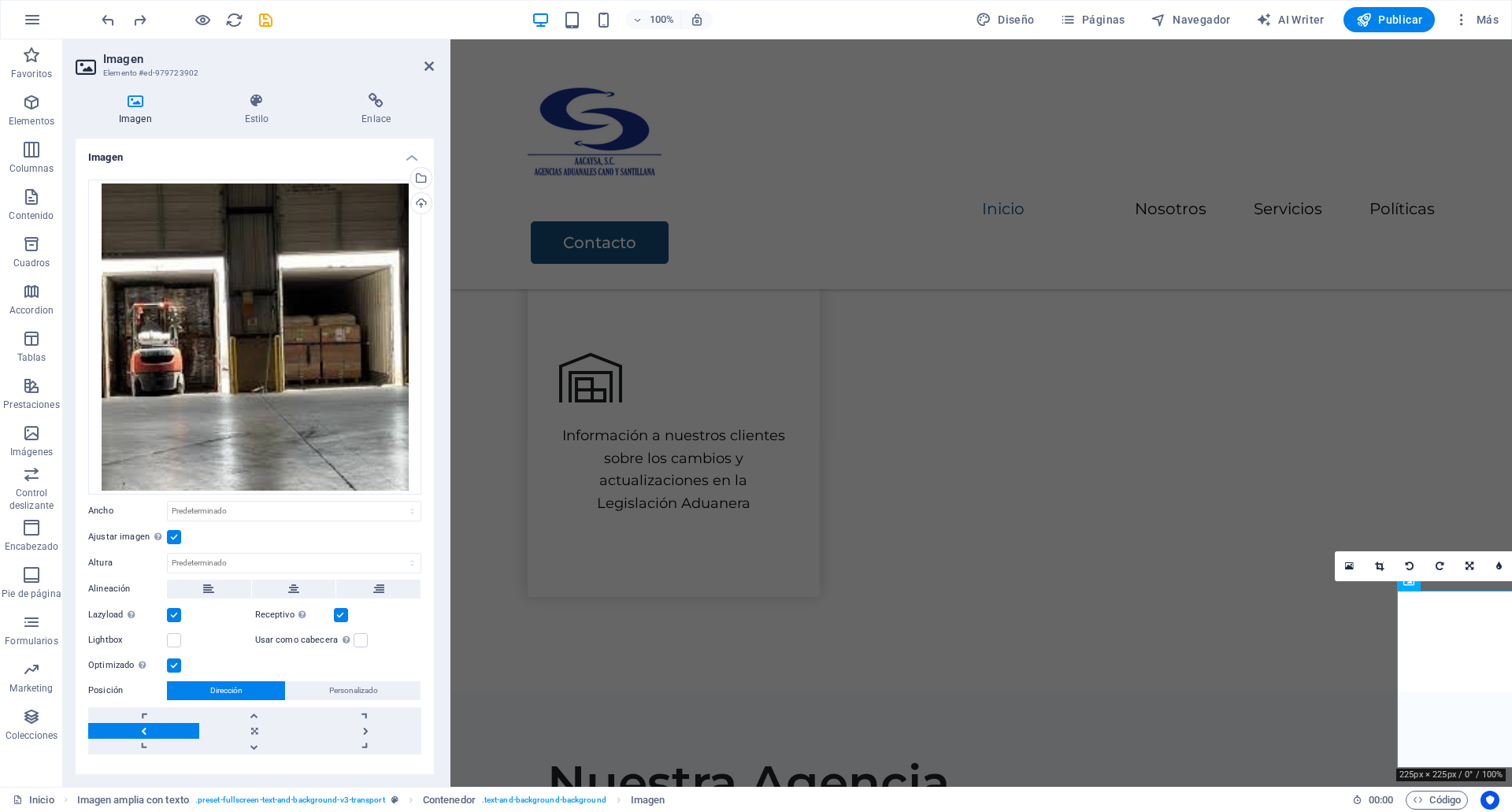
select select "px"
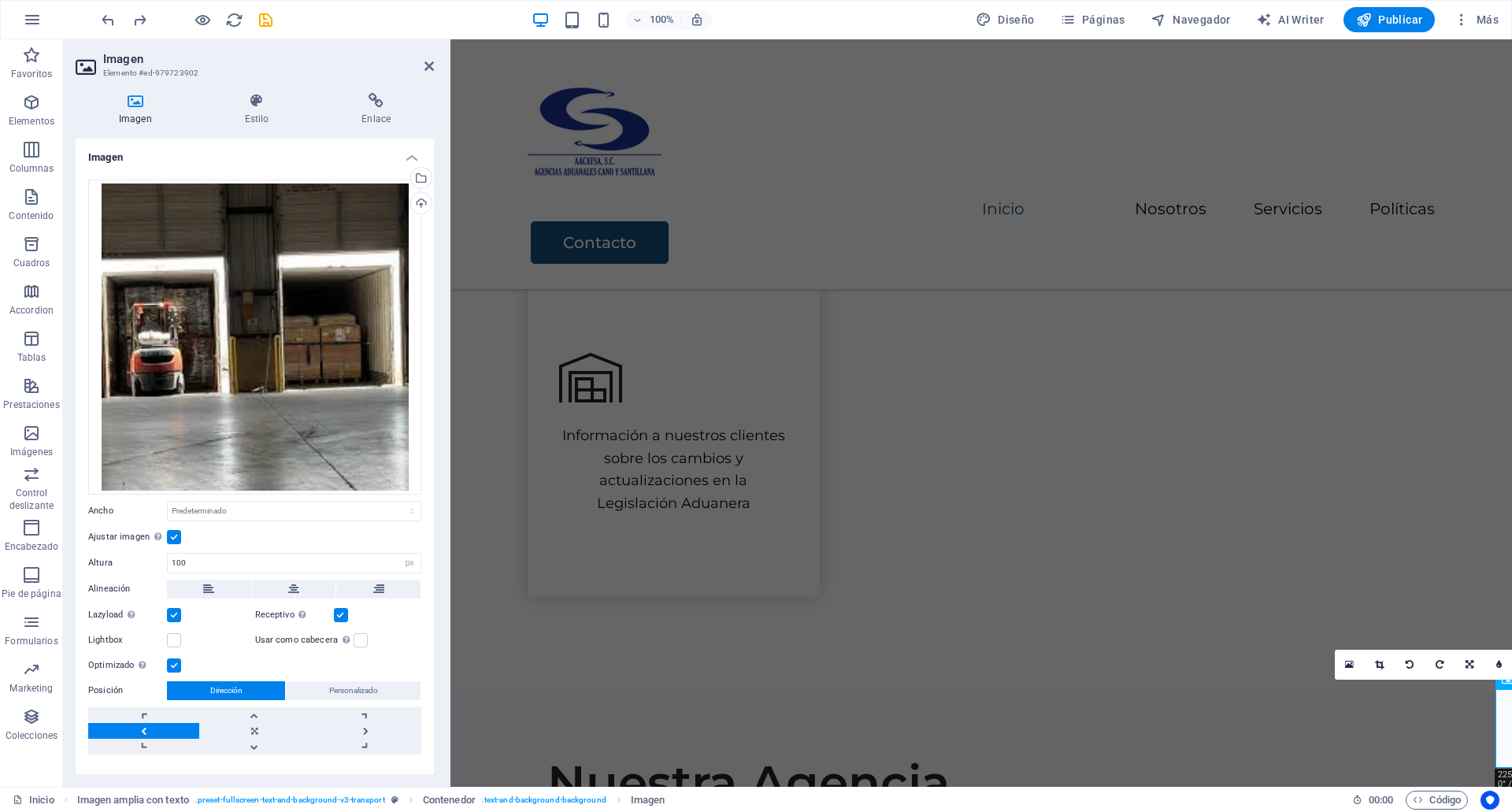
type input "570"
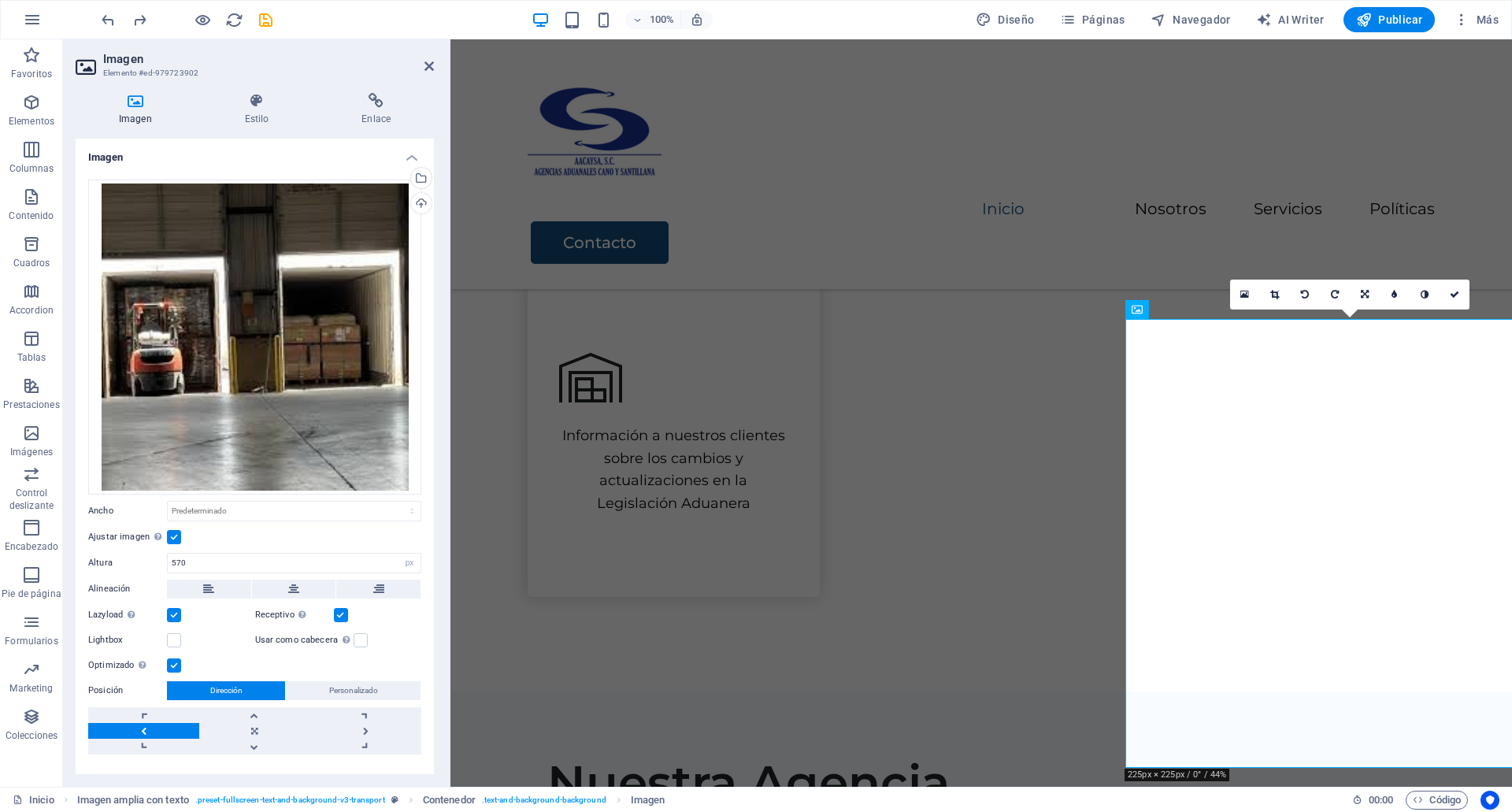
click at [173, 543] on label at bounding box center [174, 537] width 14 height 14
click at [0, 0] on input "Ajustar imagen Ajustar imagen automáticamente a un ancho y alto fijo" at bounding box center [0, 0] width 0 height 0
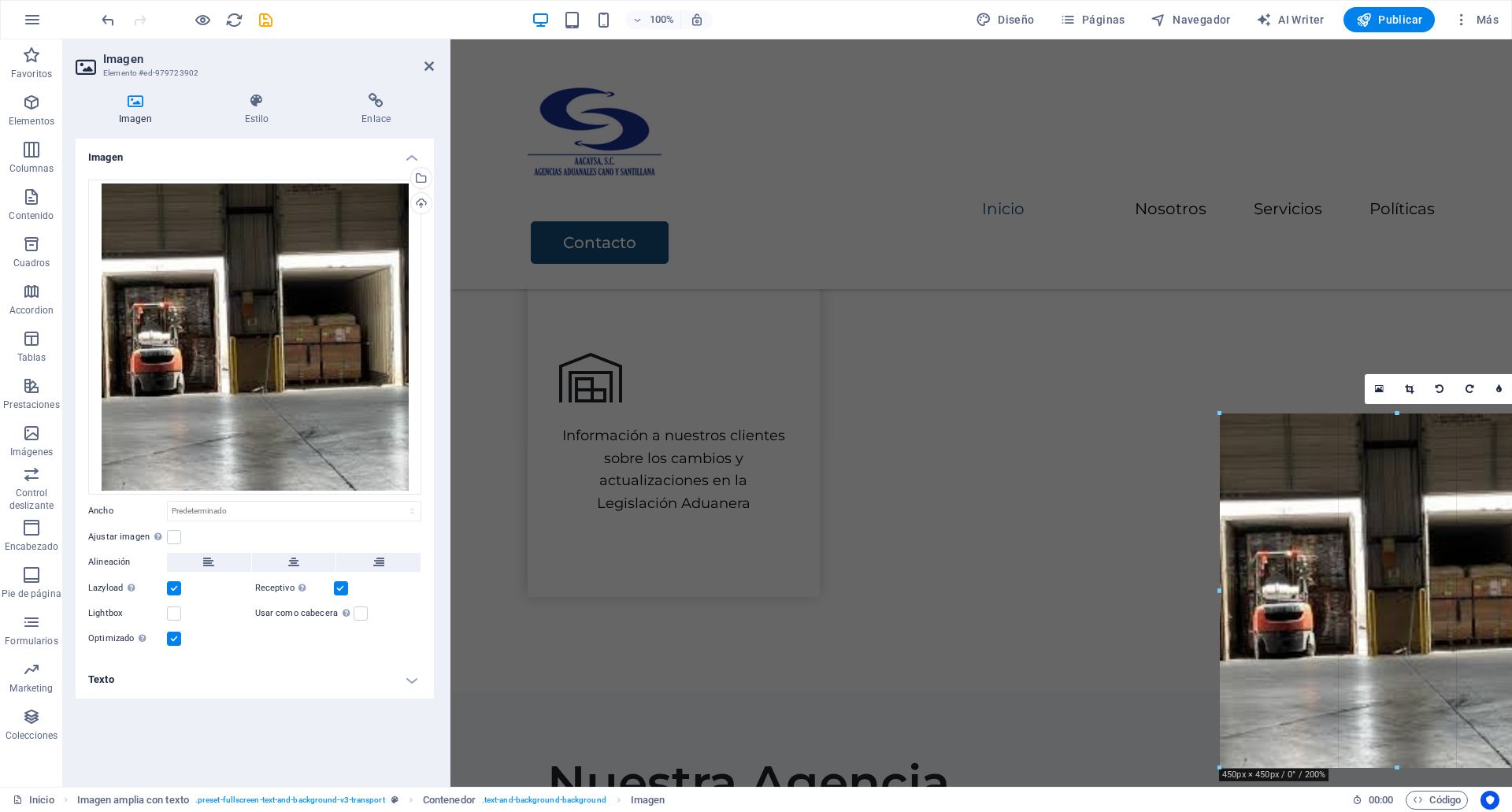
drag, startPoint x: 1397, startPoint y: 593, endPoint x: 945, endPoint y: 167, distance: 621.1
type input "450"
select select "px"
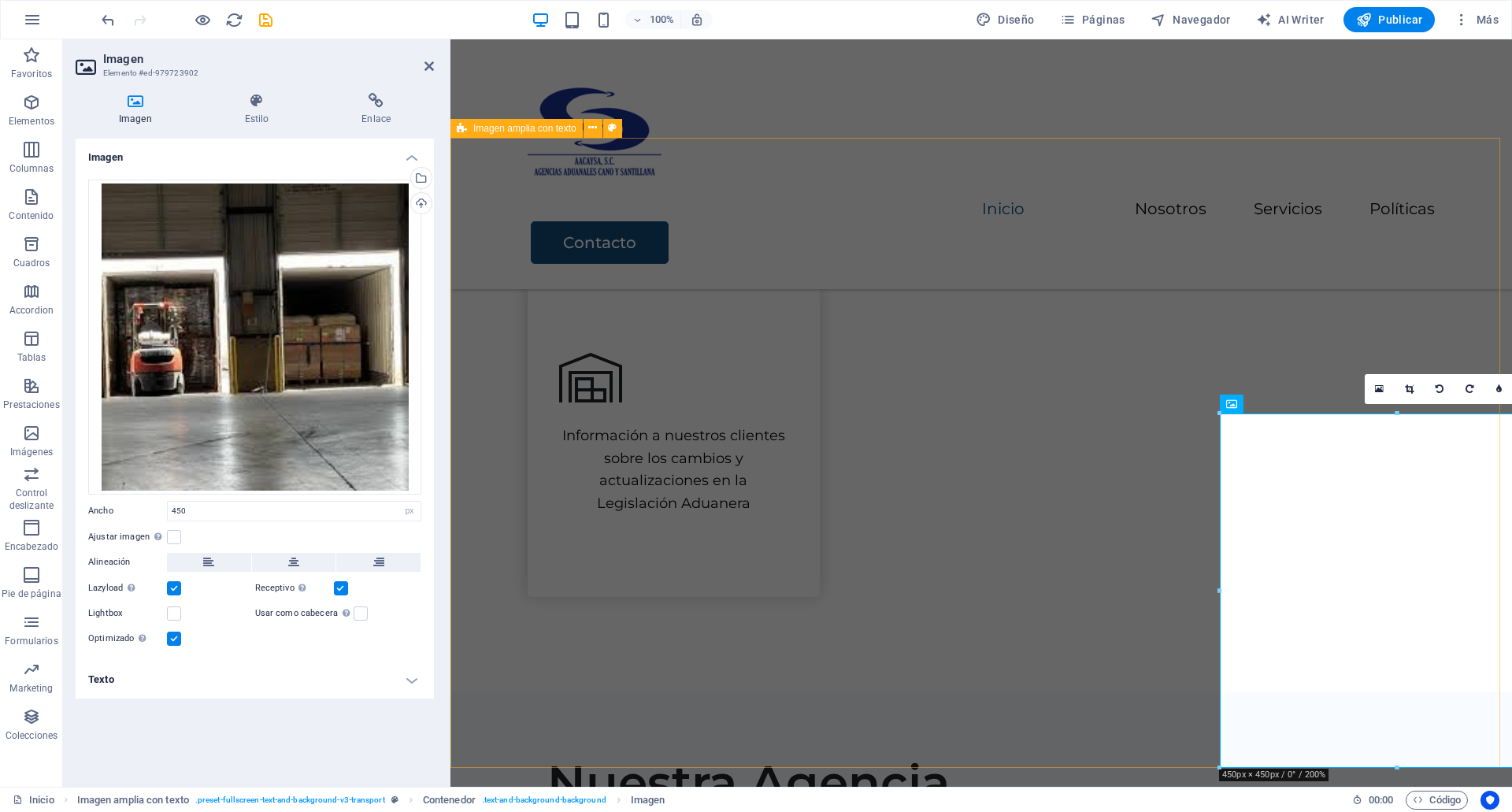
select select "DISABLED_OPTION_VALUE"
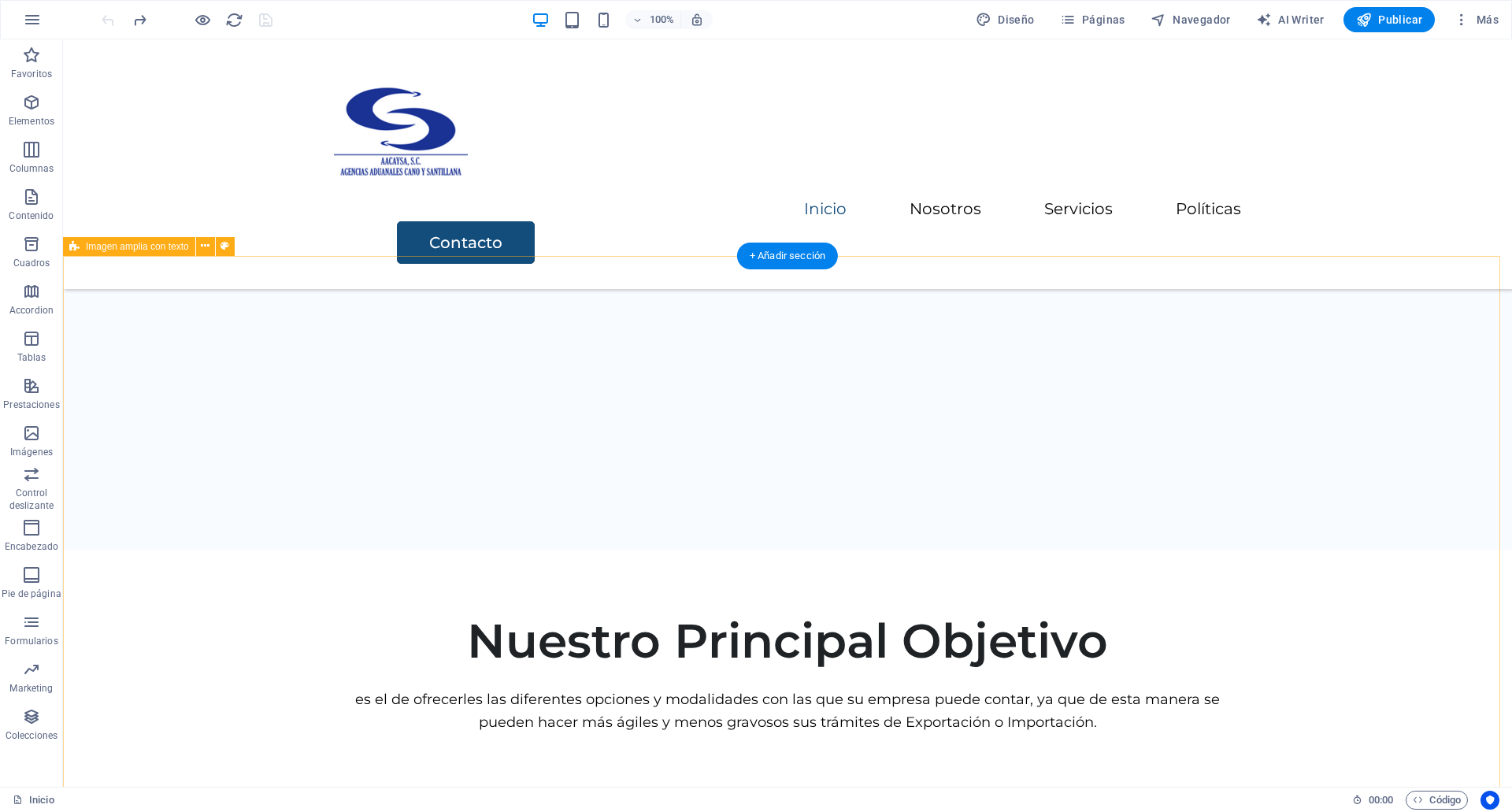
scroll to position [2020, 0]
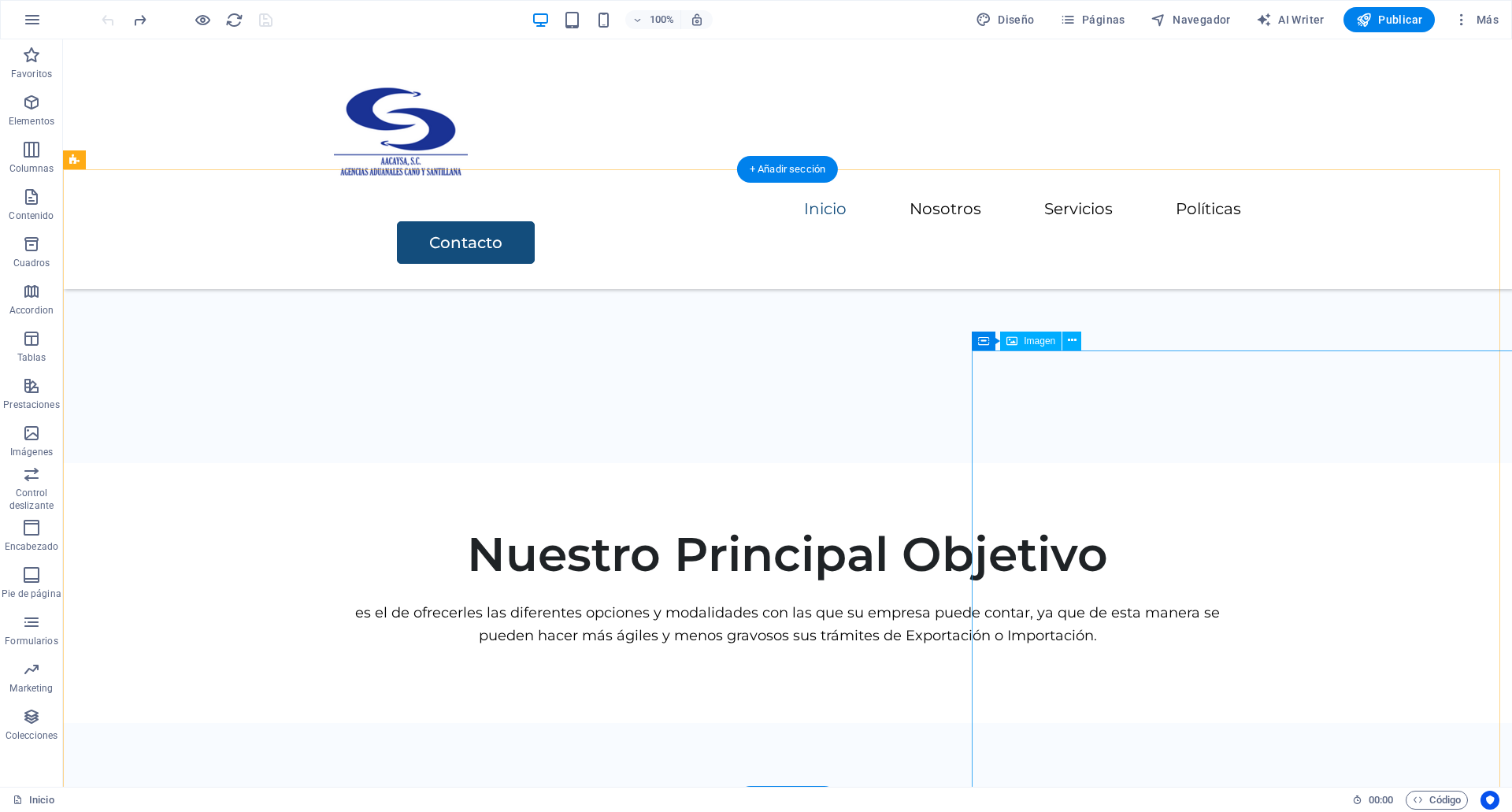
select select "px"
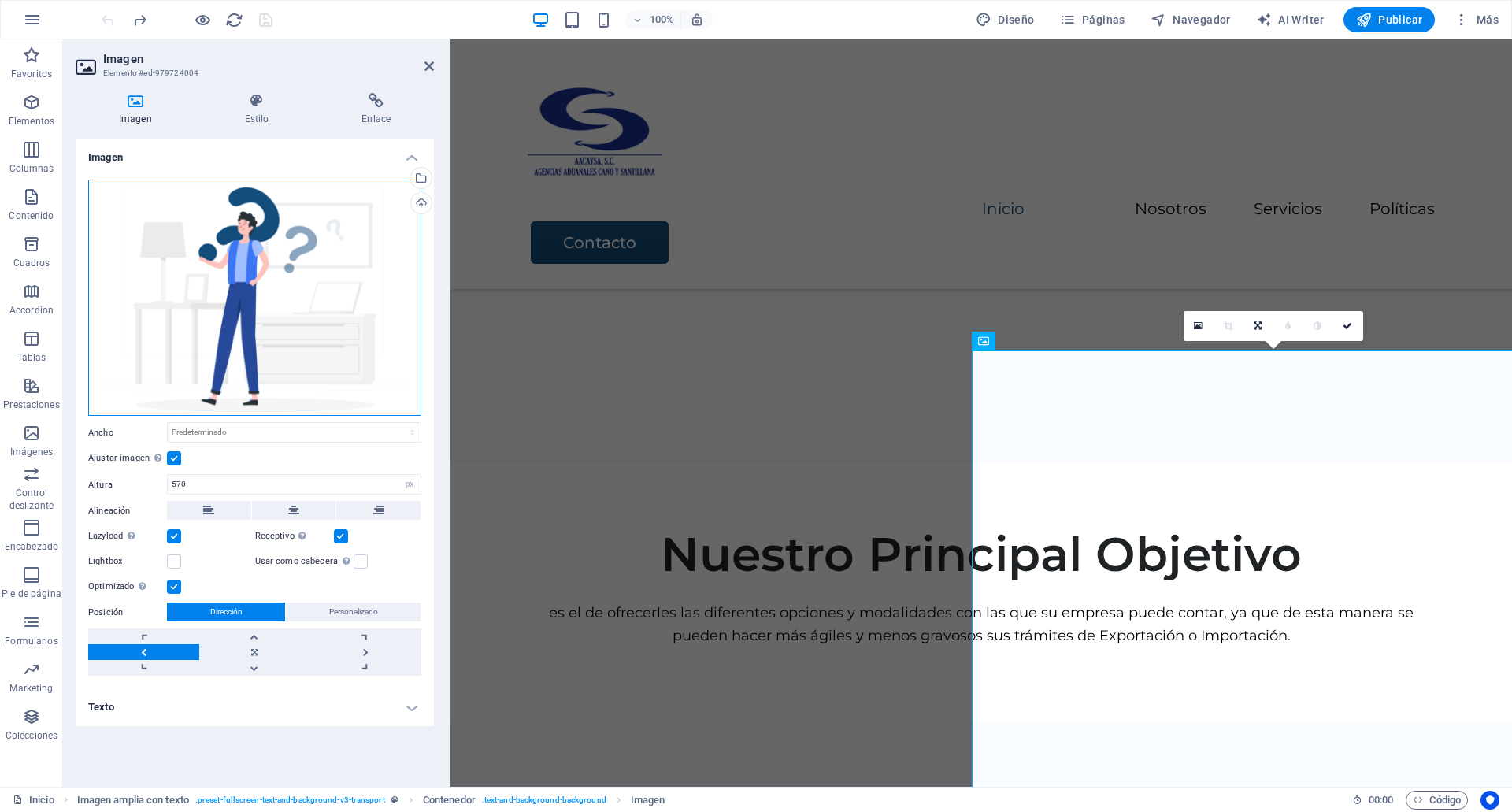
click at [383, 283] on div "Arrastra archivos aquí, haz clic para escoger archivos o selecciona archivos de…" at bounding box center [255, 298] width 333 height 238
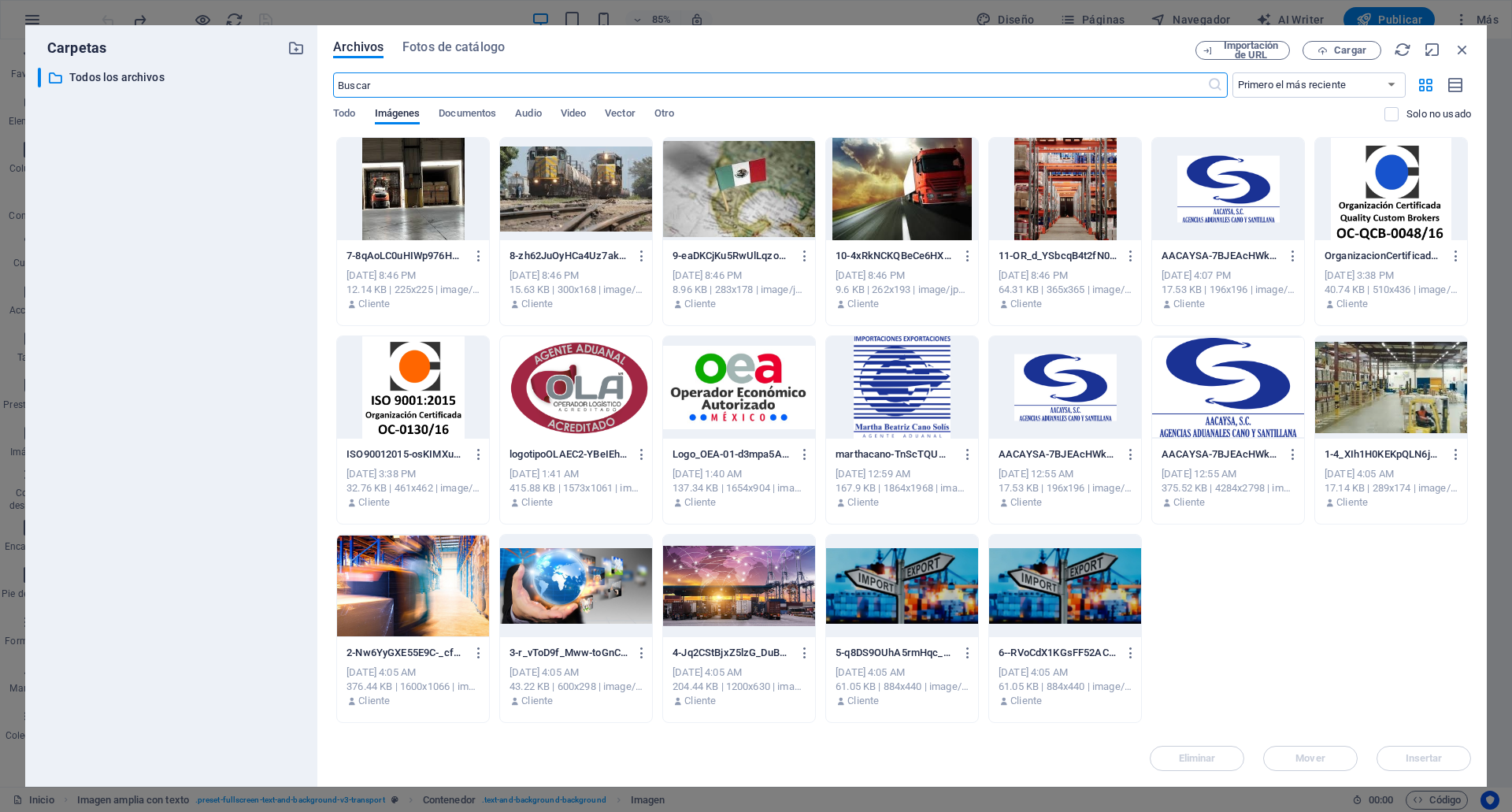
scroll to position [2043, 0]
click at [430, 198] on div at bounding box center [413, 189] width 152 height 103
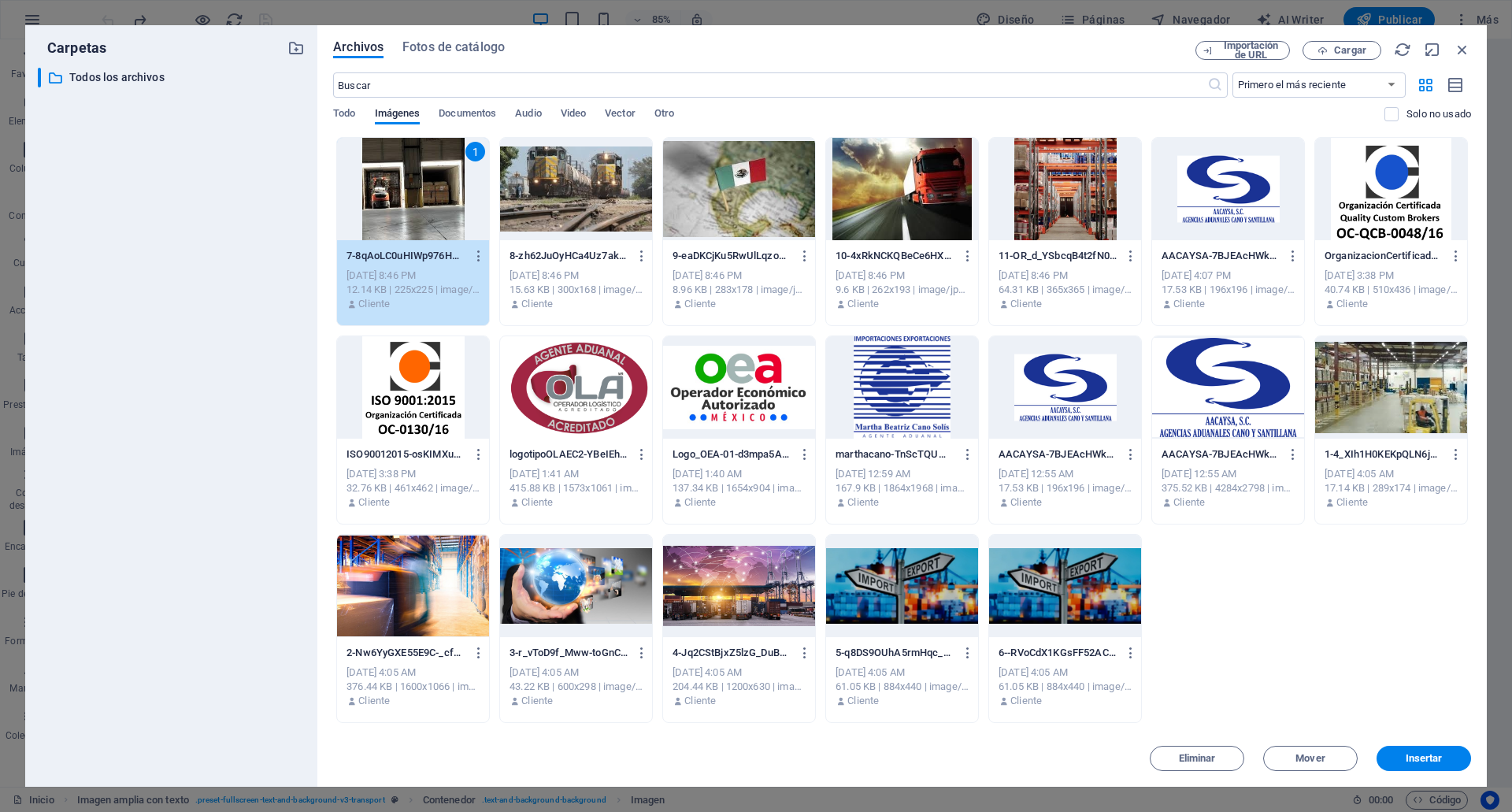
click at [1411, 746] on div "Eliminar Mover Insertar" at bounding box center [902, 751] width 1138 height 41
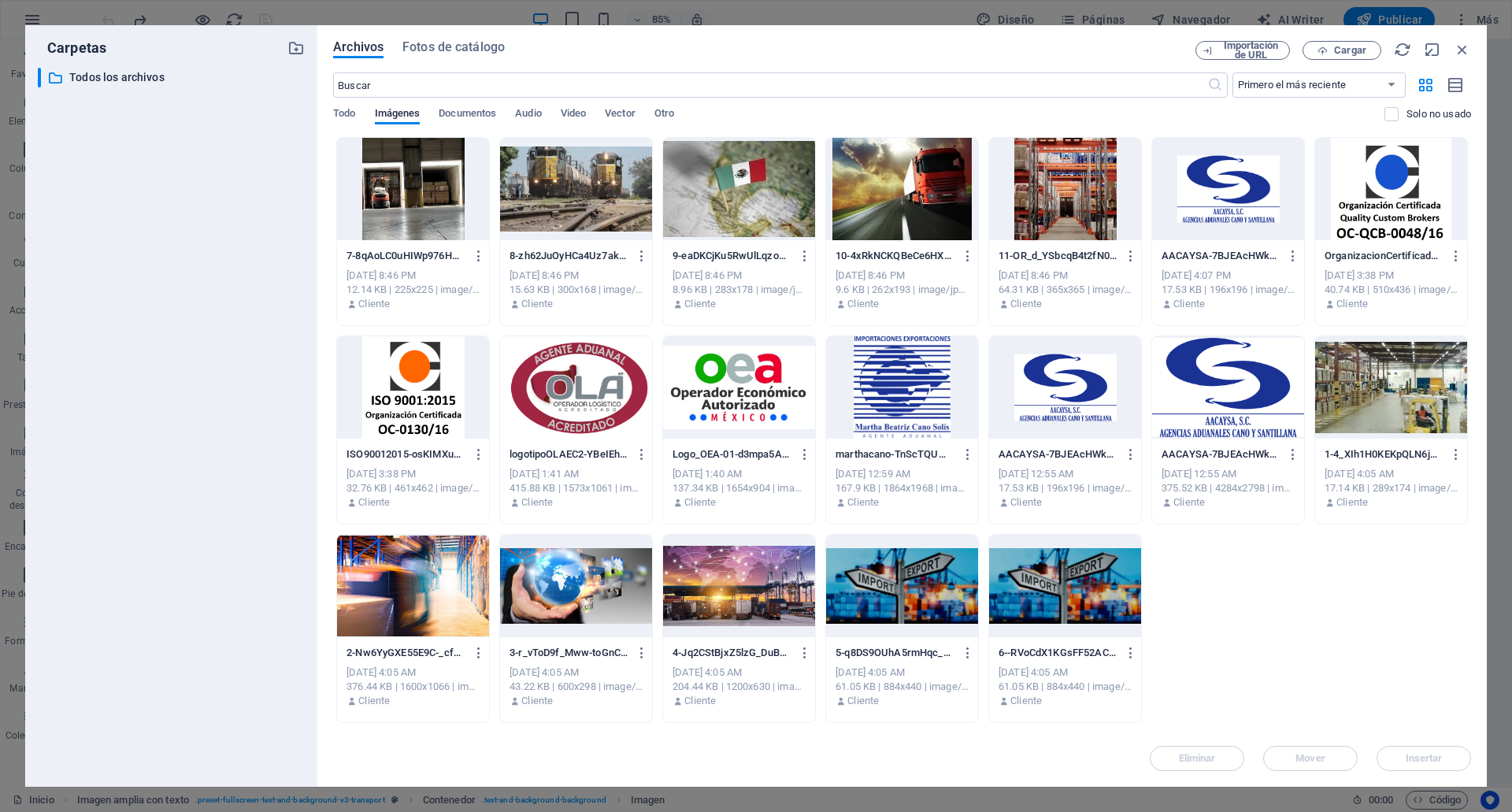
click at [1415, 758] on div "Eliminar Mover Insertar" at bounding box center [902, 751] width 1138 height 41
click at [442, 260] on p "7-8qAoLC0uHIWp976HA6pvng.jpeg" at bounding box center [405, 256] width 118 height 14
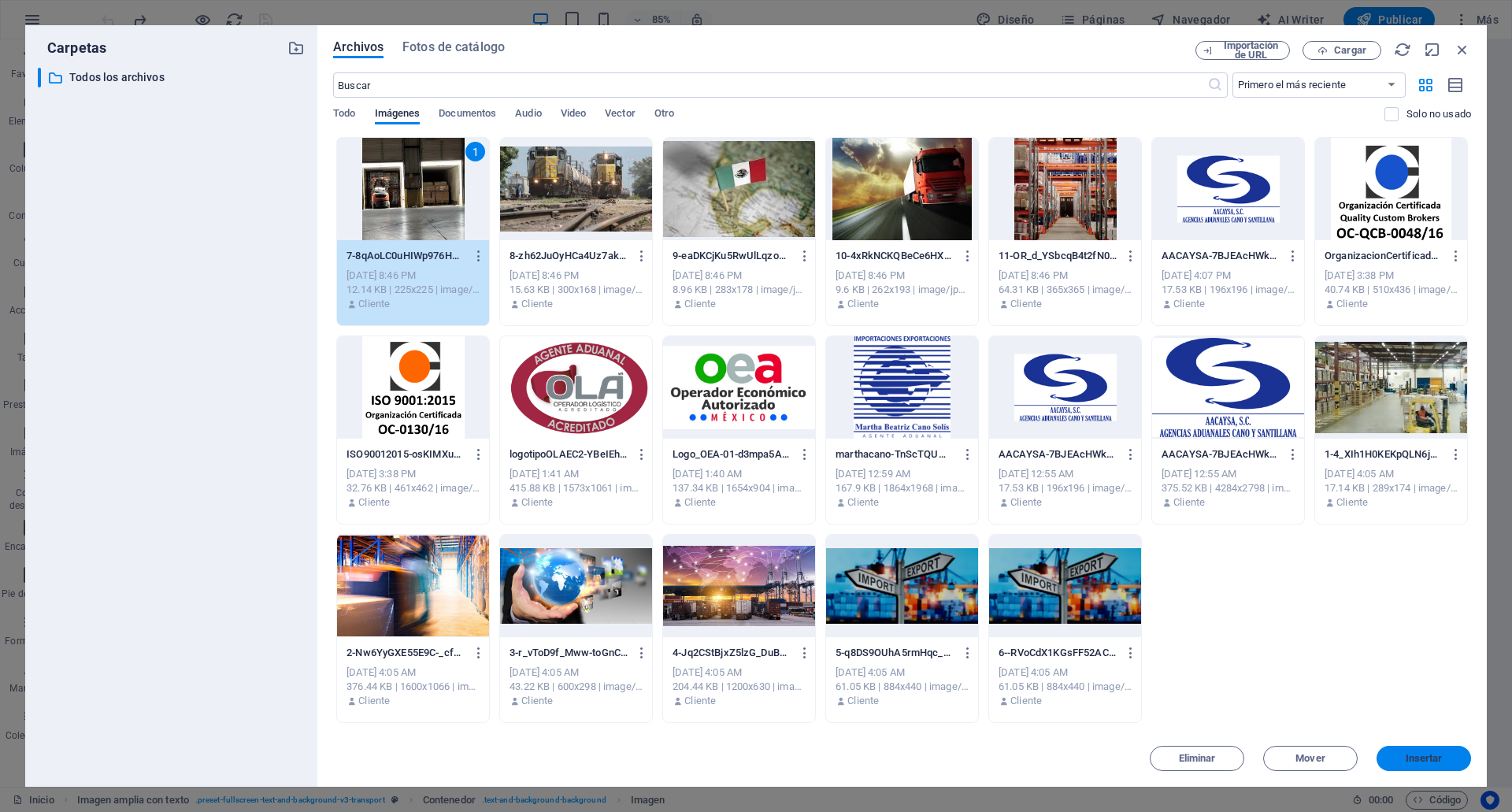
click at [1441, 762] on span "Insertar" at bounding box center [1424, 758] width 37 height 9
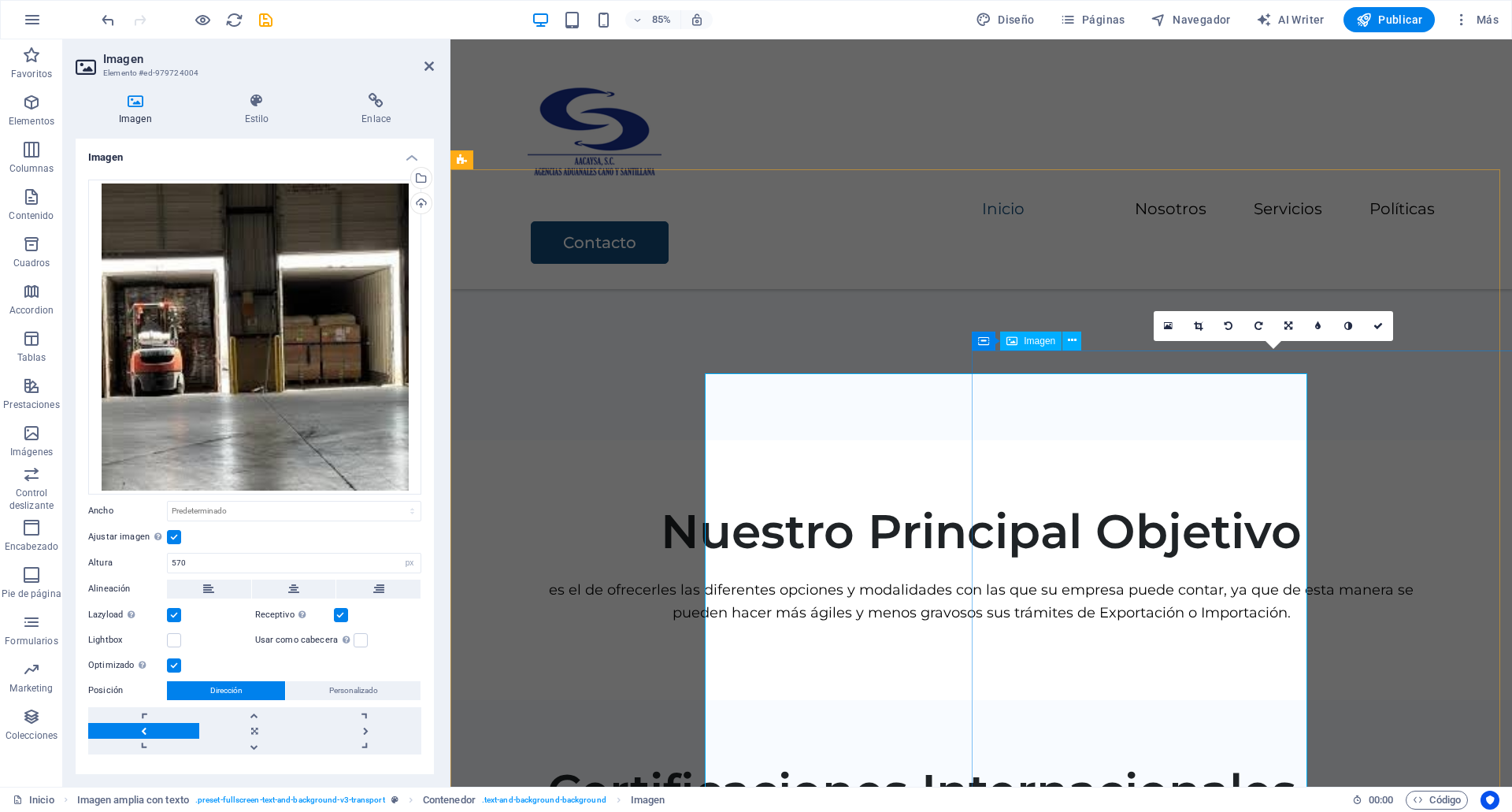
scroll to position [2020, 0]
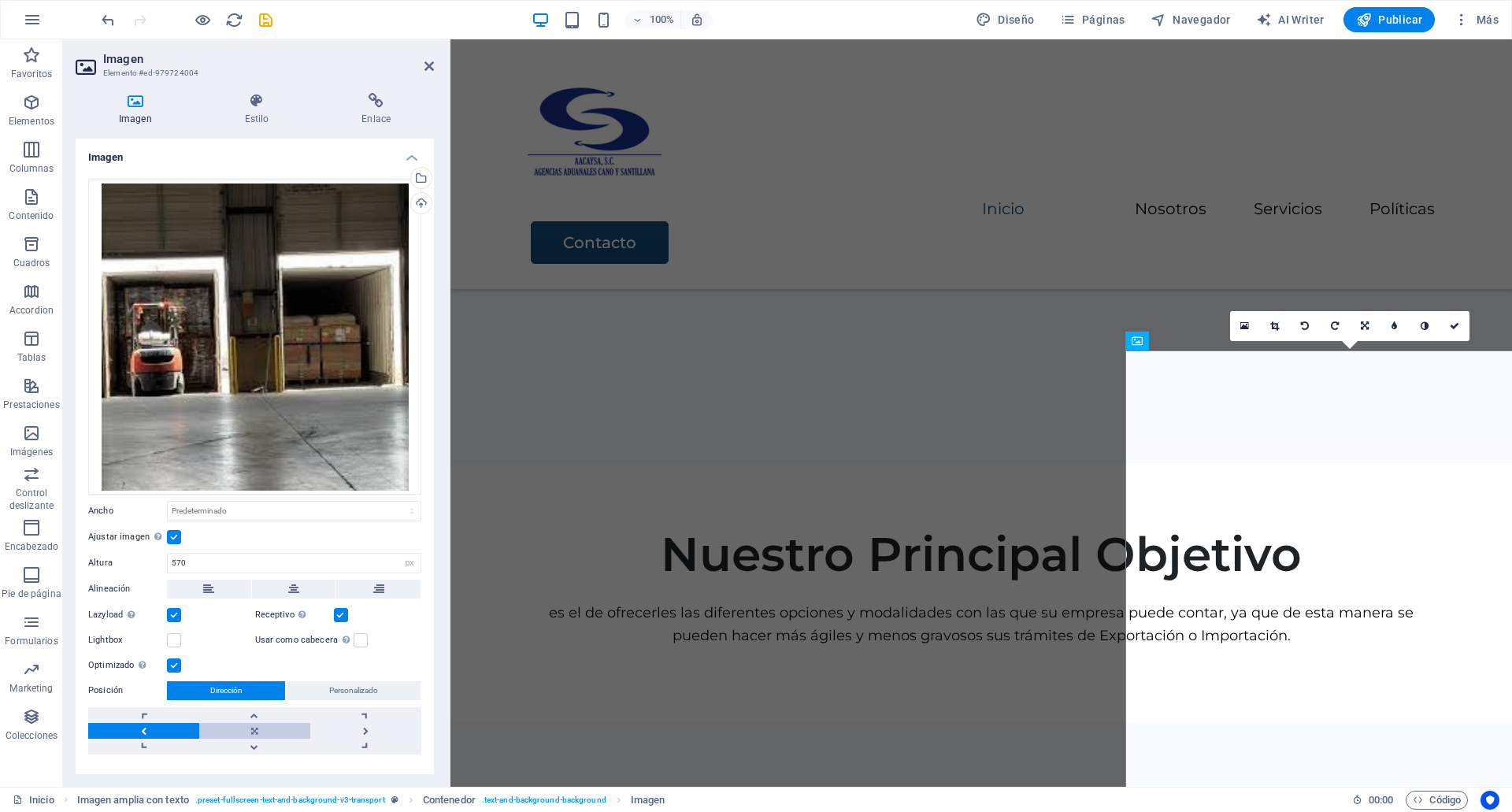
click at [286, 735] on link at bounding box center [255, 732] width 111 height 16
click at [139, 735] on link at bounding box center [144, 732] width 111 height 16
click at [267, 116] on h4 "Estilo" at bounding box center [260, 110] width 118 height 33
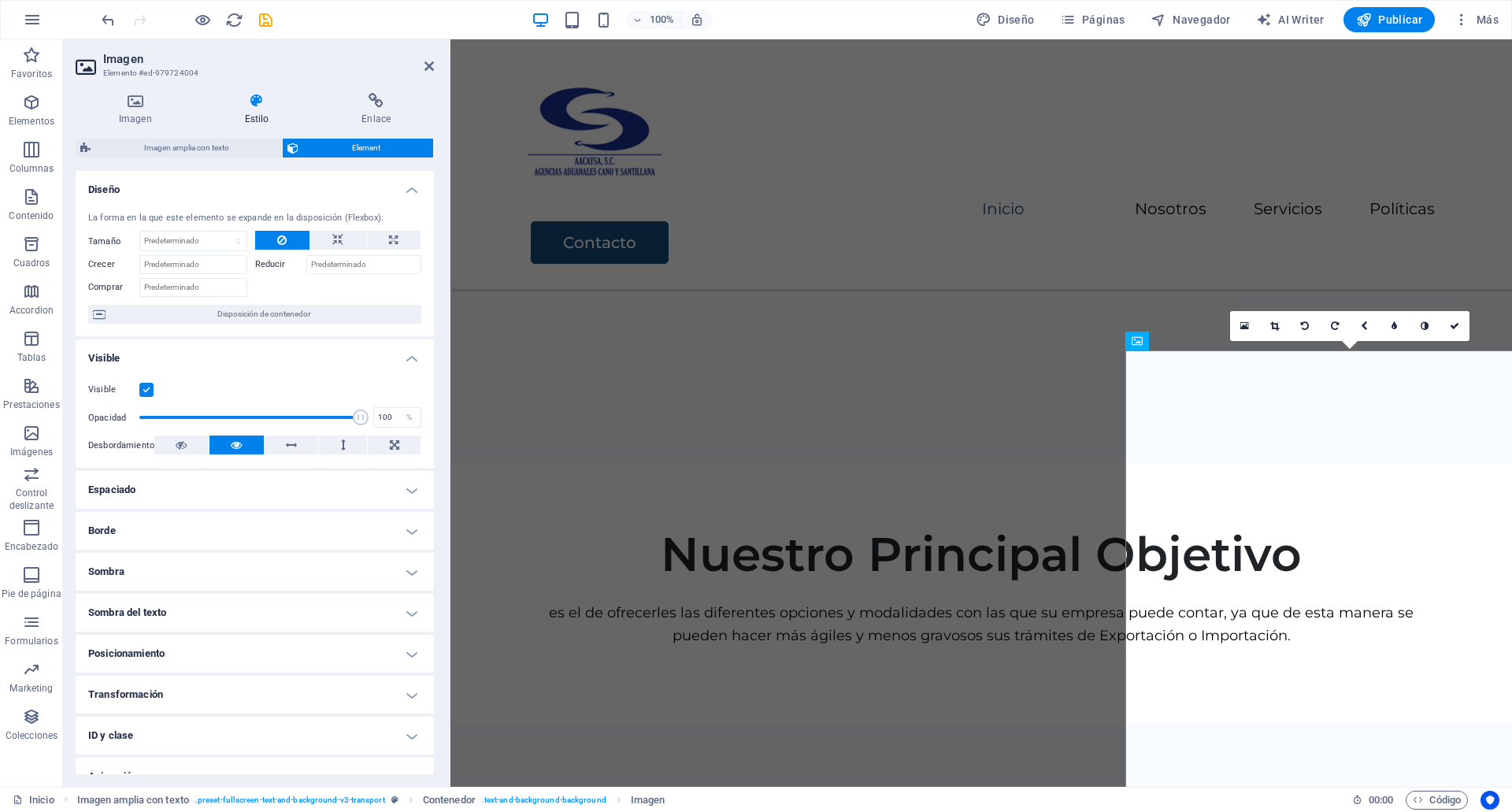
click at [152, 527] on h4 "Borde" at bounding box center [255, 531] width 358 height 38
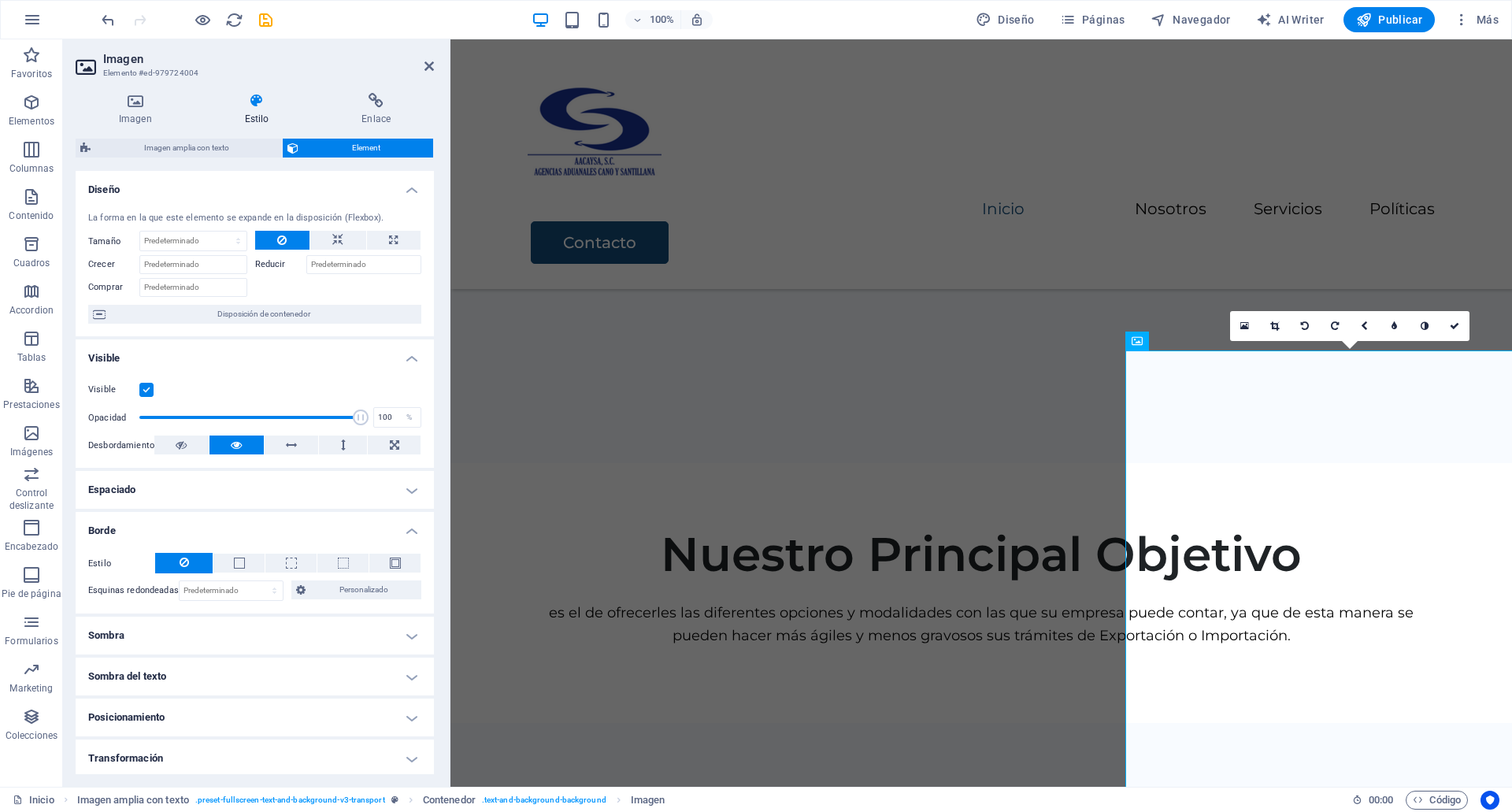
click at [157, 632] on h4 "Sombra" at bounding box center [255, 636] width 358 height 38
click at [184, 499] on h4 "Espaciado" at bounding box center [255, 490] width 358 height 38
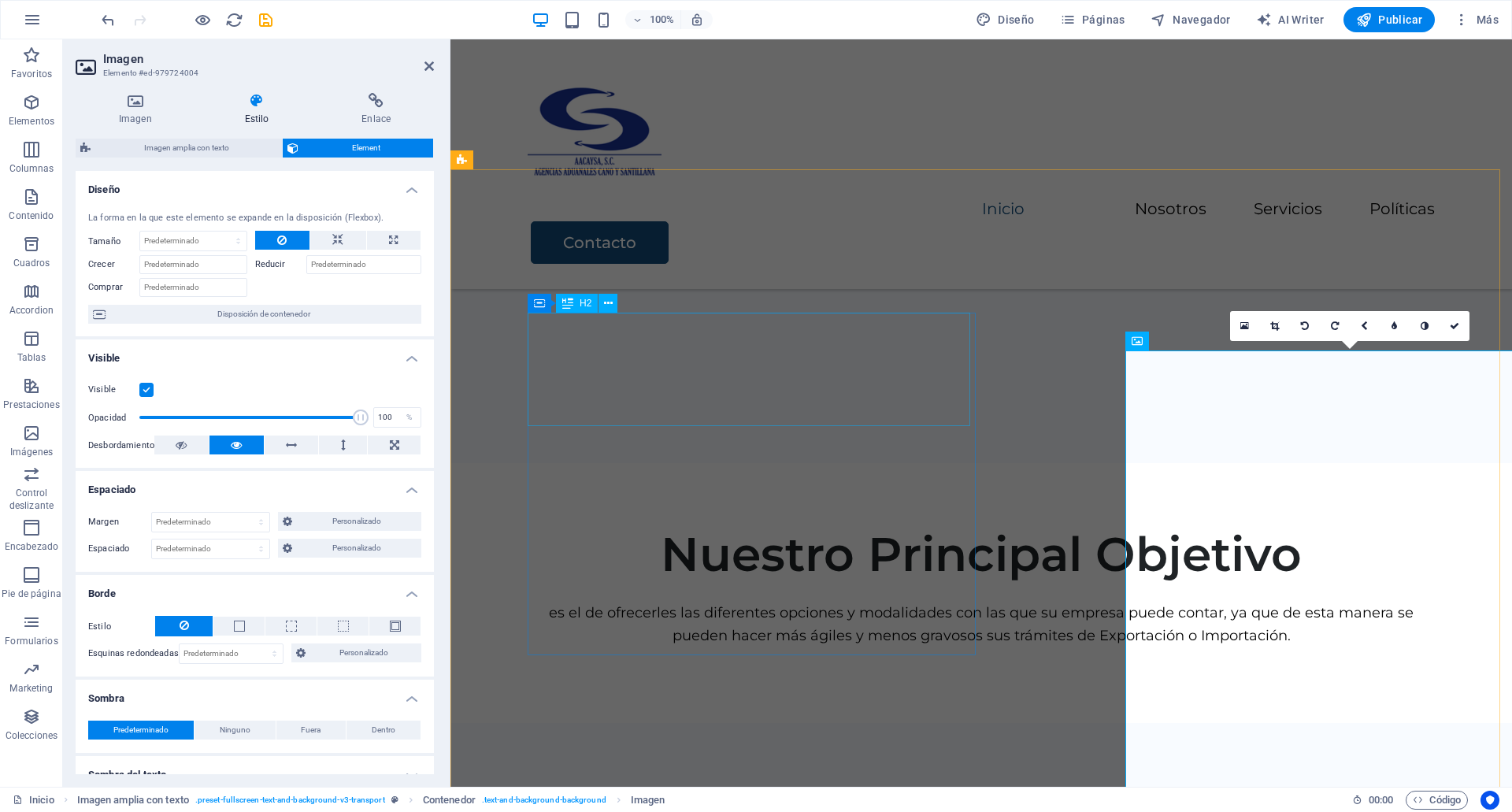
click at [952, 786] on div "Certificaciones Internacionales" at bounding box center [1014, 814] width 932 height 57
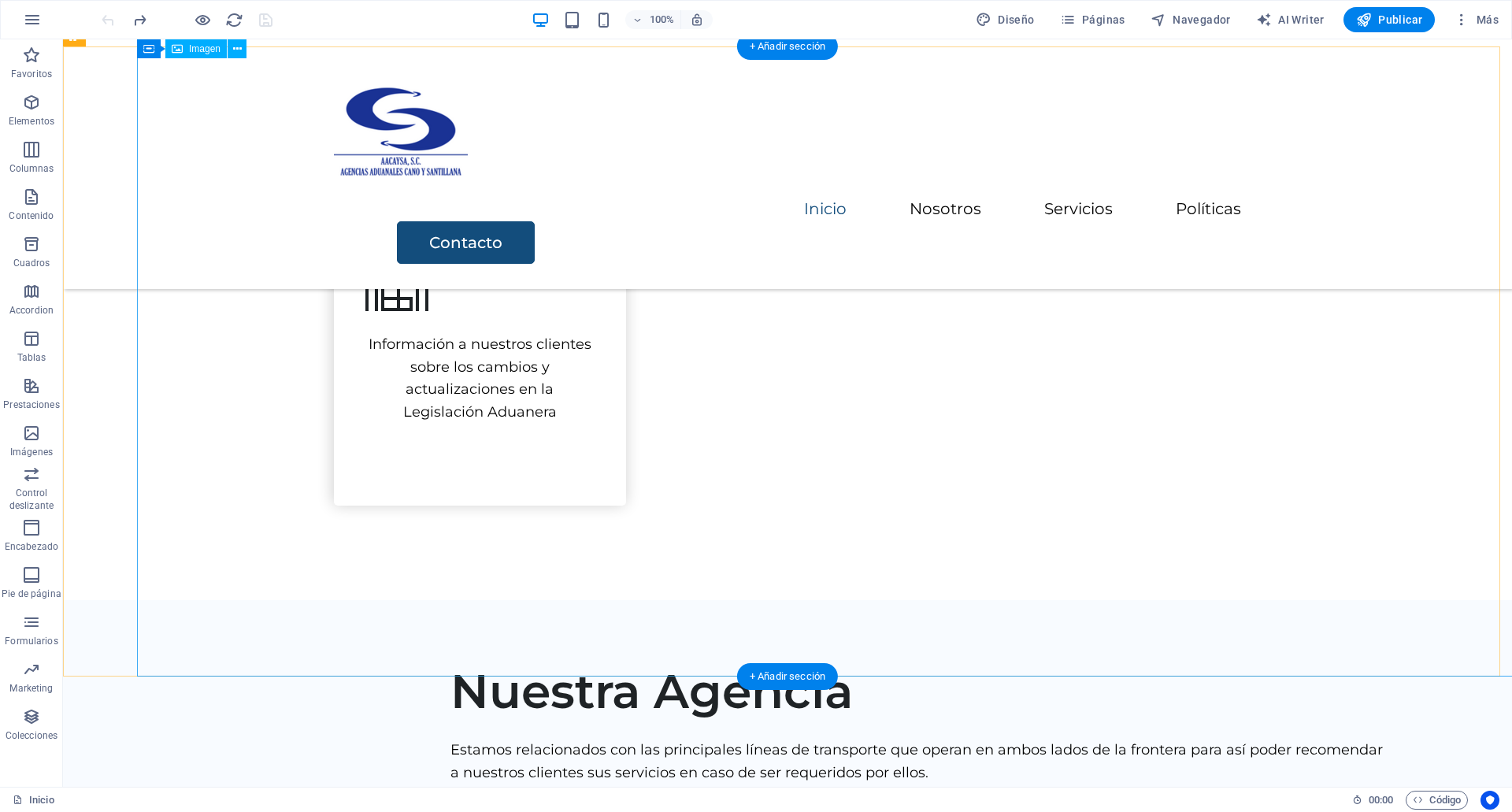
scroll to position [1255, 0]
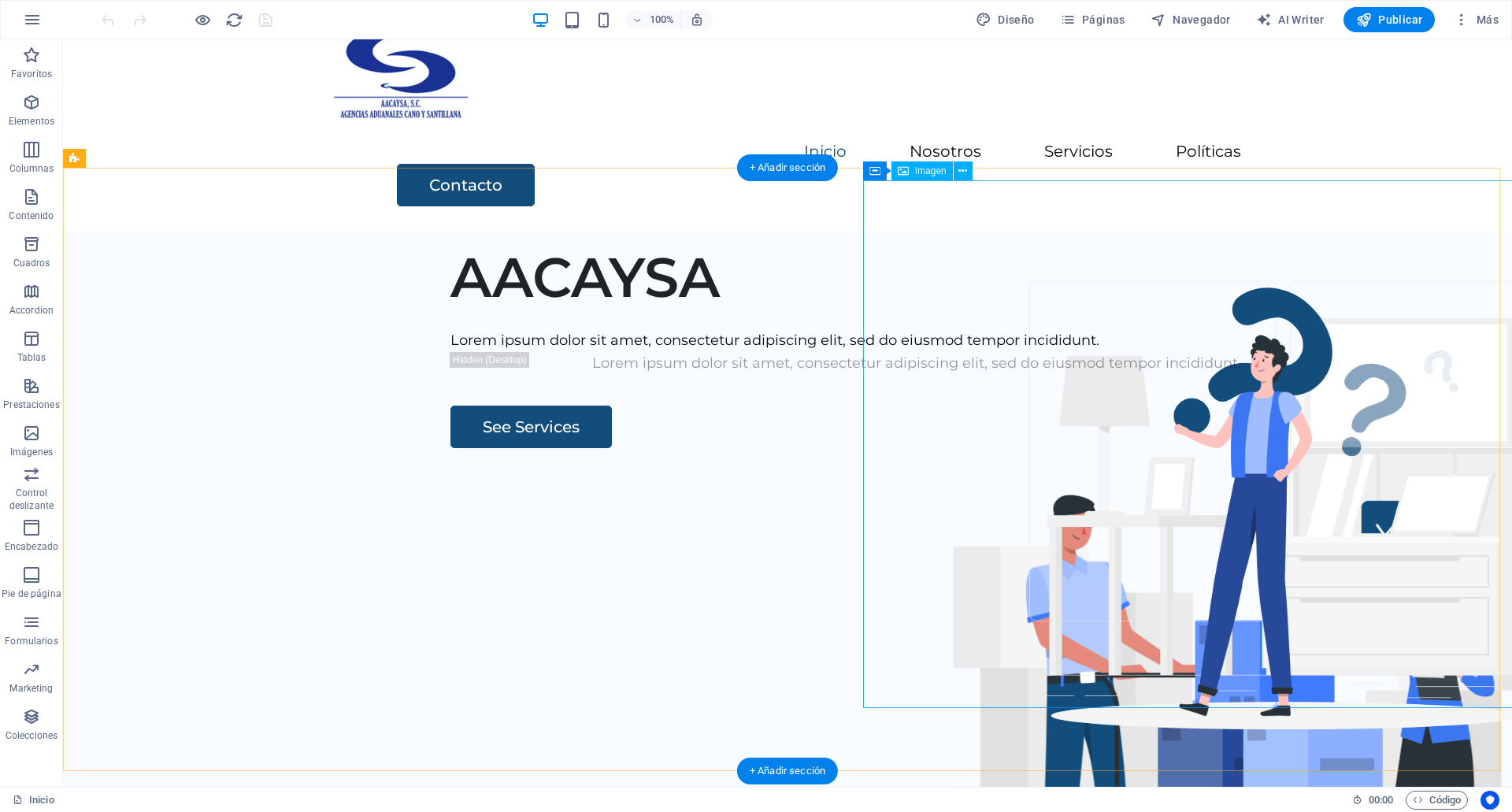
scroll to position [53, 0]
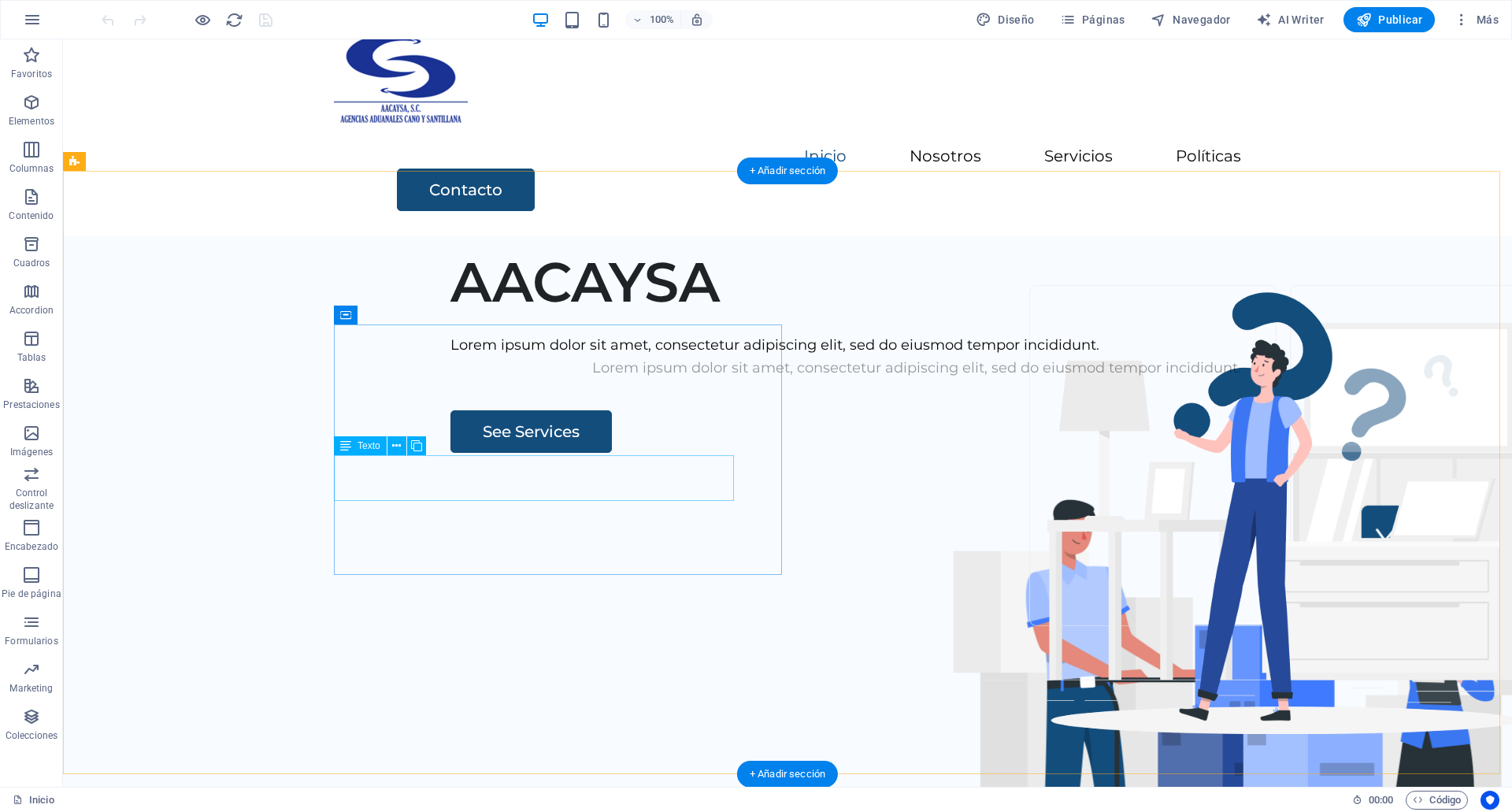
click at [556, 380] on div "Lorem ipsum dolor sit amet, consectetur adipiscing elit, sed do eiusmod tempor …" at bounding box center [917, 368] width 932 height 23
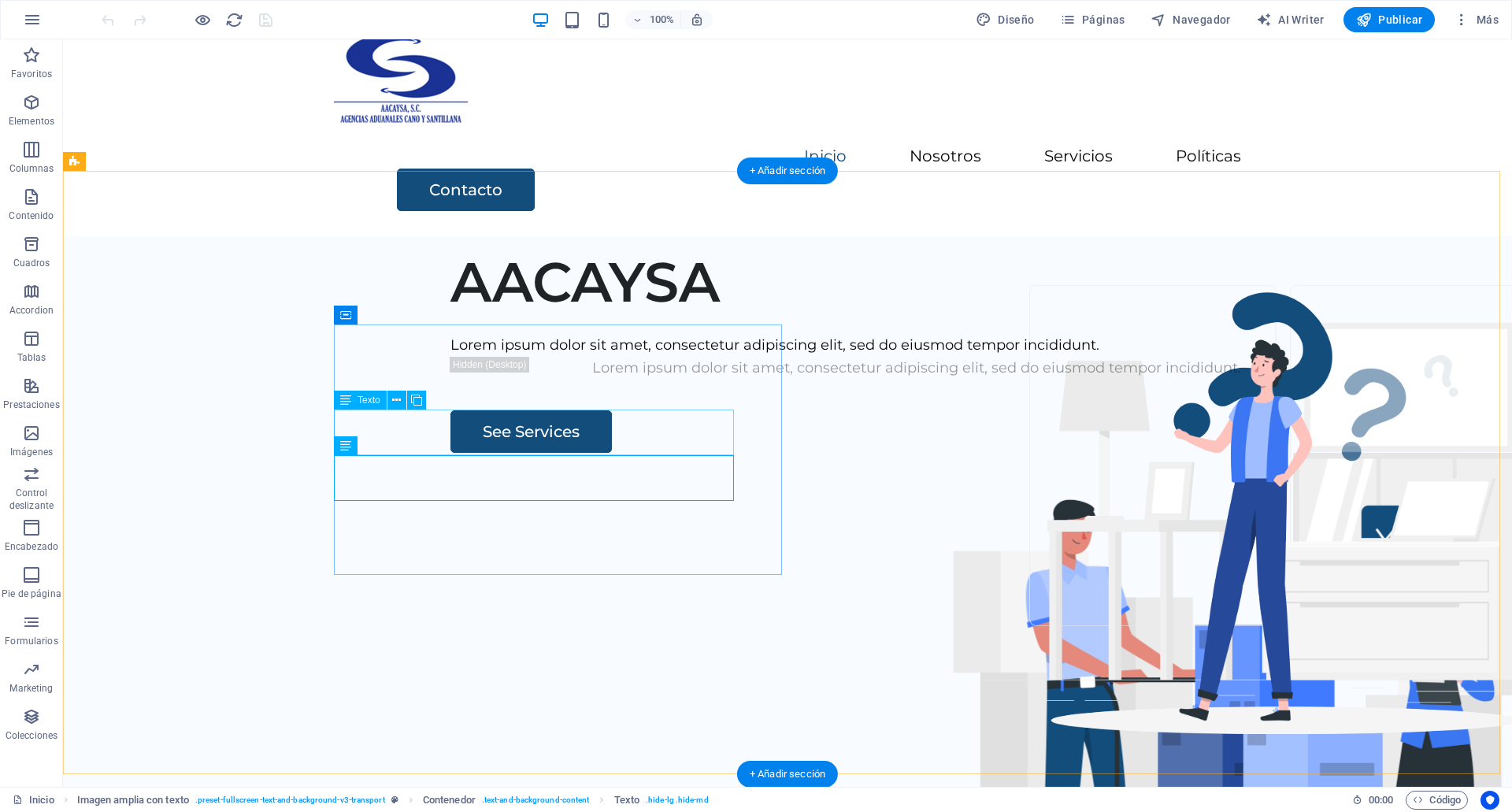
click at [550, 357] on div "Lorem ipsum dolor sit amet, consectetur adipiscing elit, sed do eiusmod tempor …" at bounding box center [917, 345] width 932 height 23
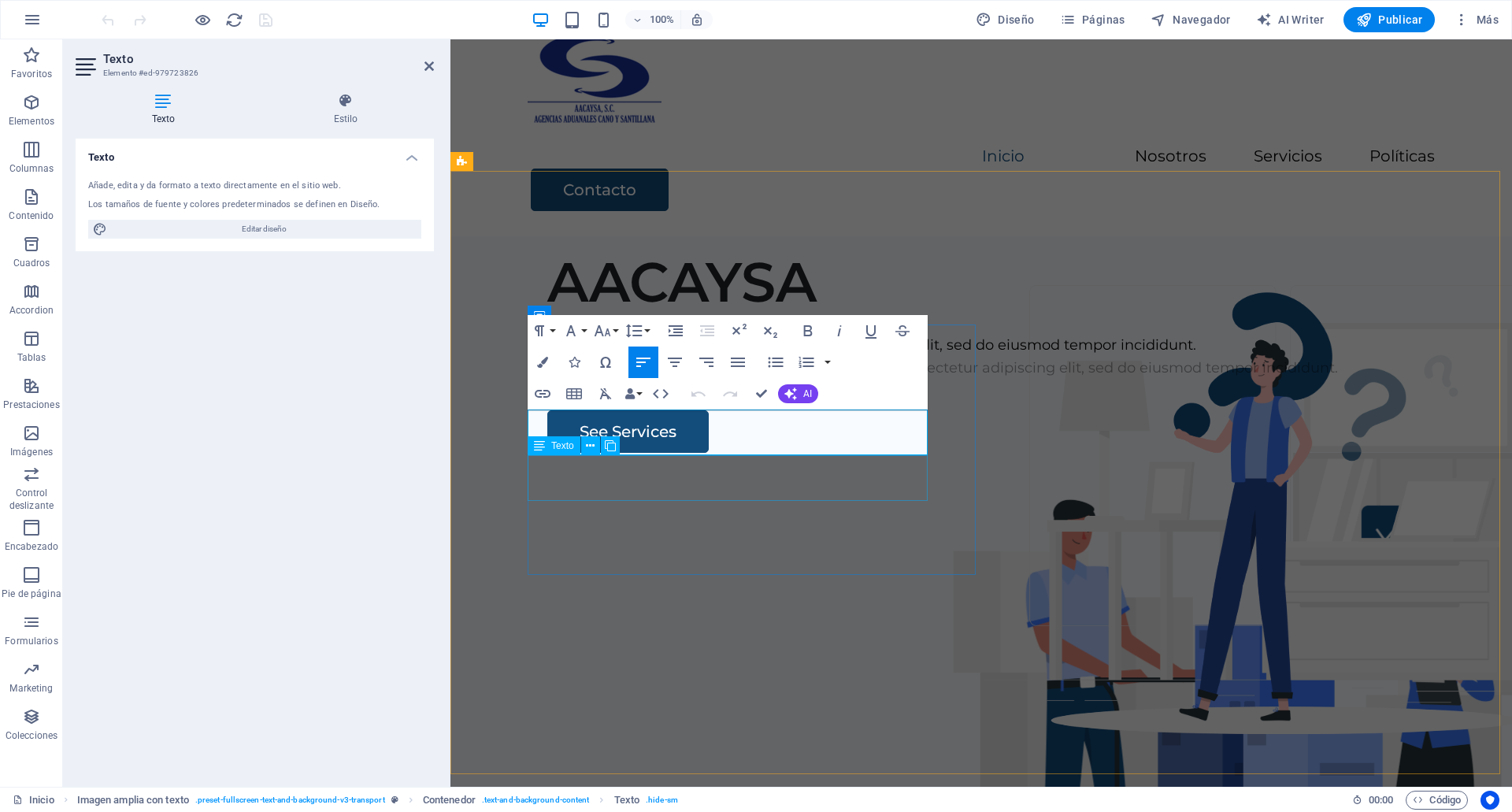
click at [612, 380] on div "Lorem ipsum dolor sit amet, consectetur adipiscing elit, sed do eiusmod tempor …" at bounding box center [1014, 368] width 932 height 23
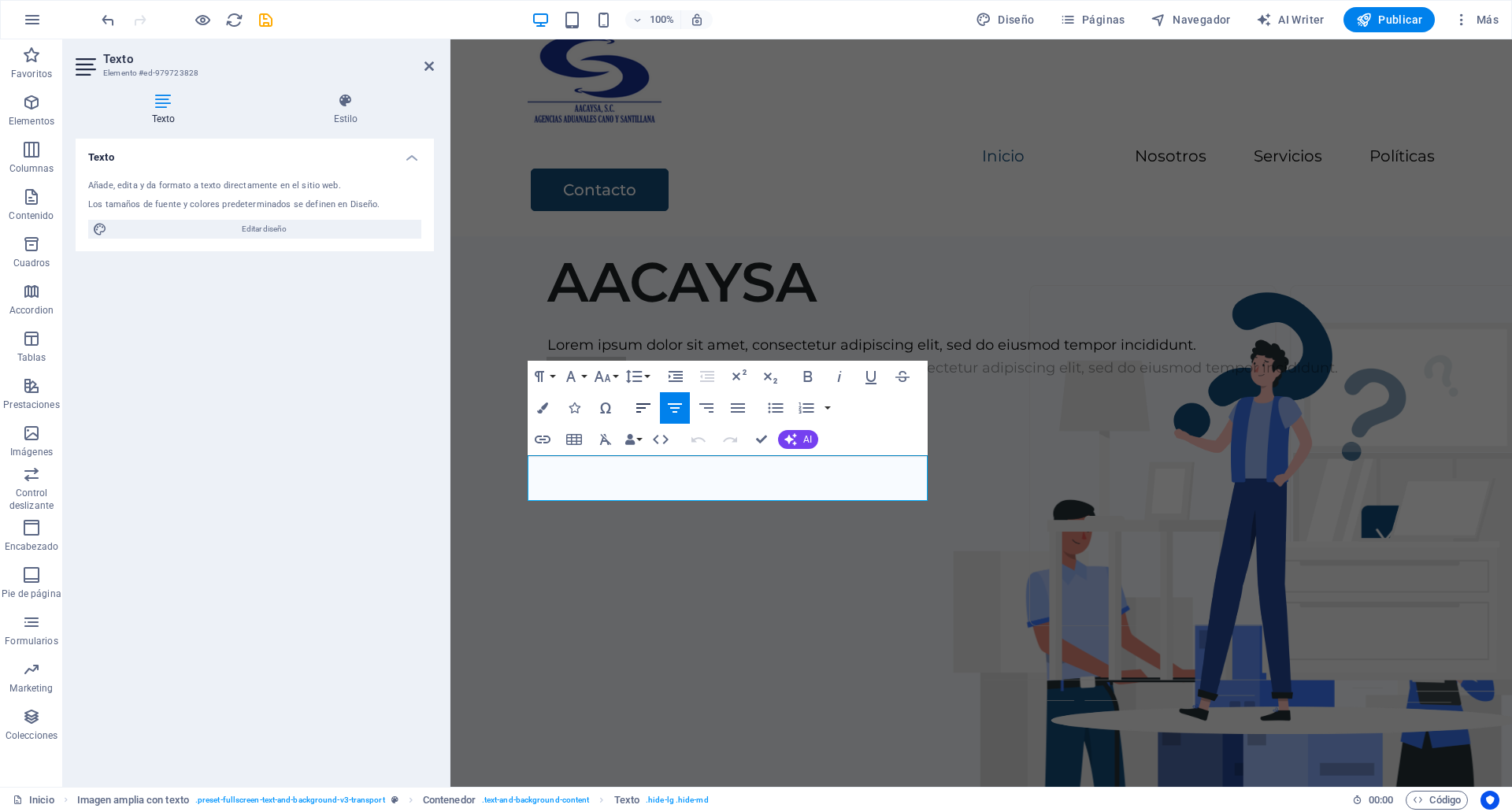
click at [646, 408] on icon "button" at bounding box center [644, 408] width 14 height 9
click at [751, 237] on div "AACAYSA Lorem ipsum dolor sit amet, consectetur adipiscing elit, sed do eiusmod…" at bounding box center [981, 538] width 1062 height 604
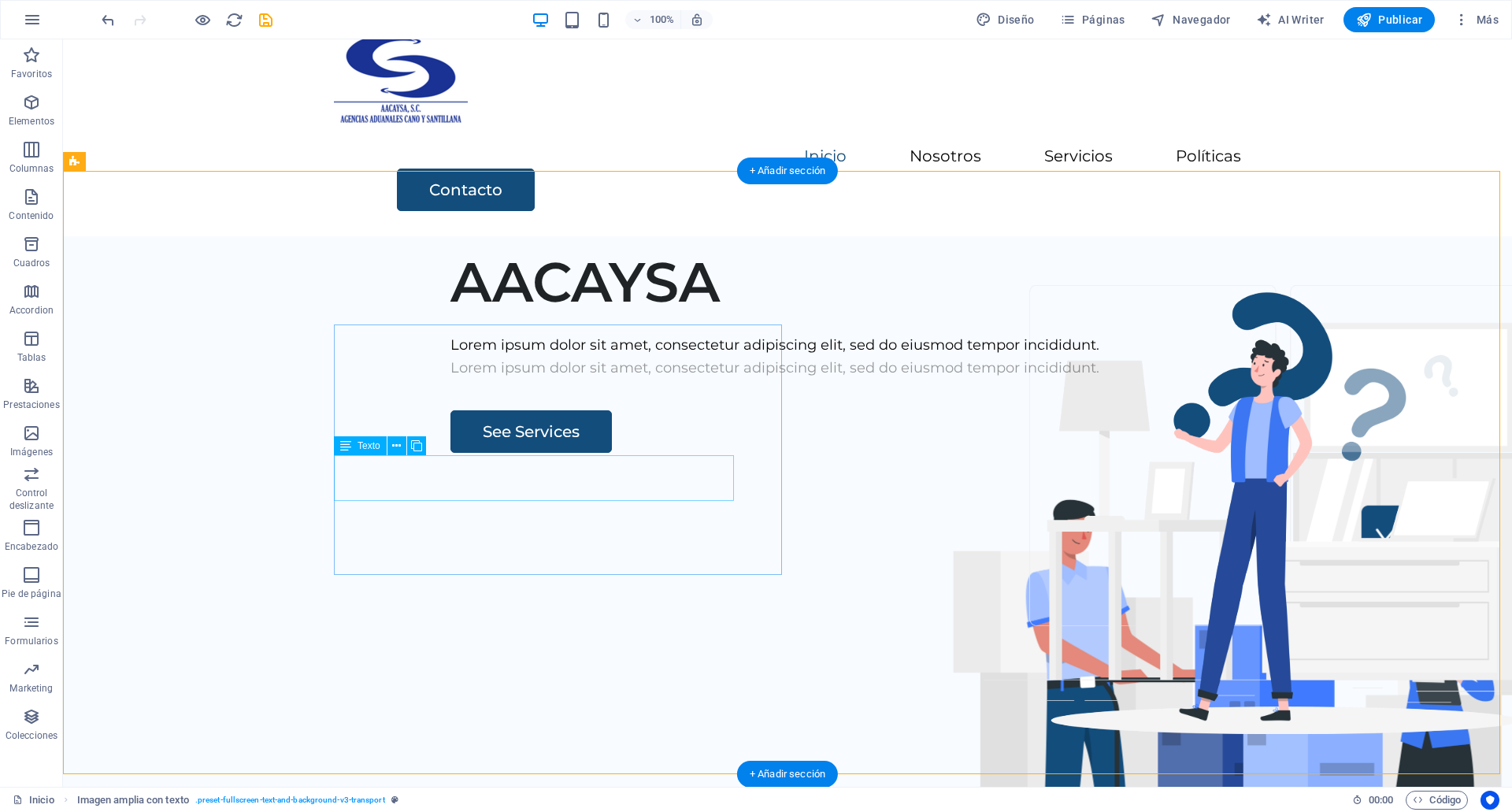
click at [710, 380] on div "Lorem ipsum dolor sit amet, consectetur adipiscing elit, sed do eiusmod tempor …" at bounding box center [917, 368] width 932 height 23
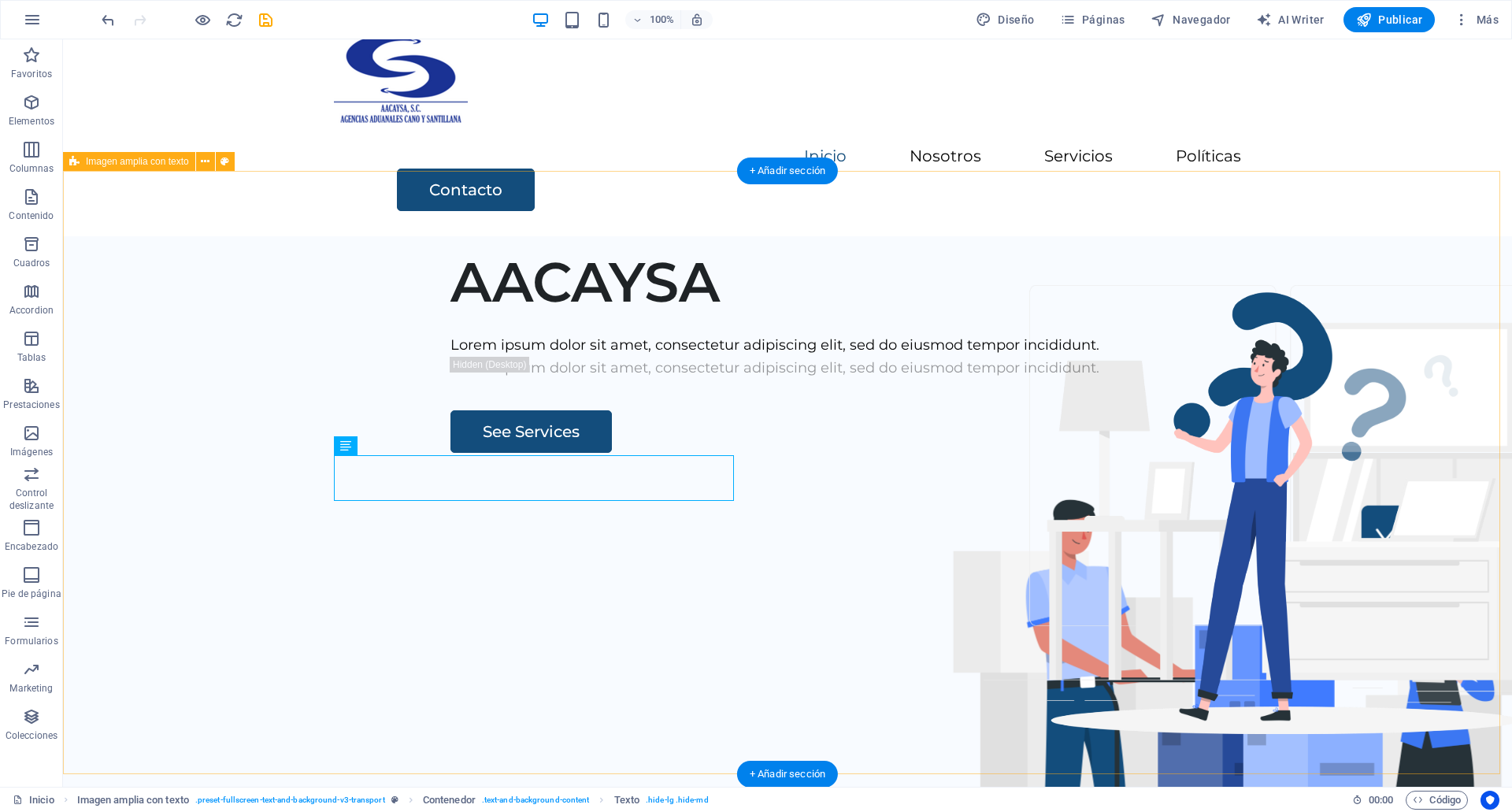
click at [675, 666] on div "AACAYSA Lorem ipsum dolor sit amet, consectetur adipiscing elit, sed do eiusmod…" at bounding box center [787, 538] width 1449 height 604
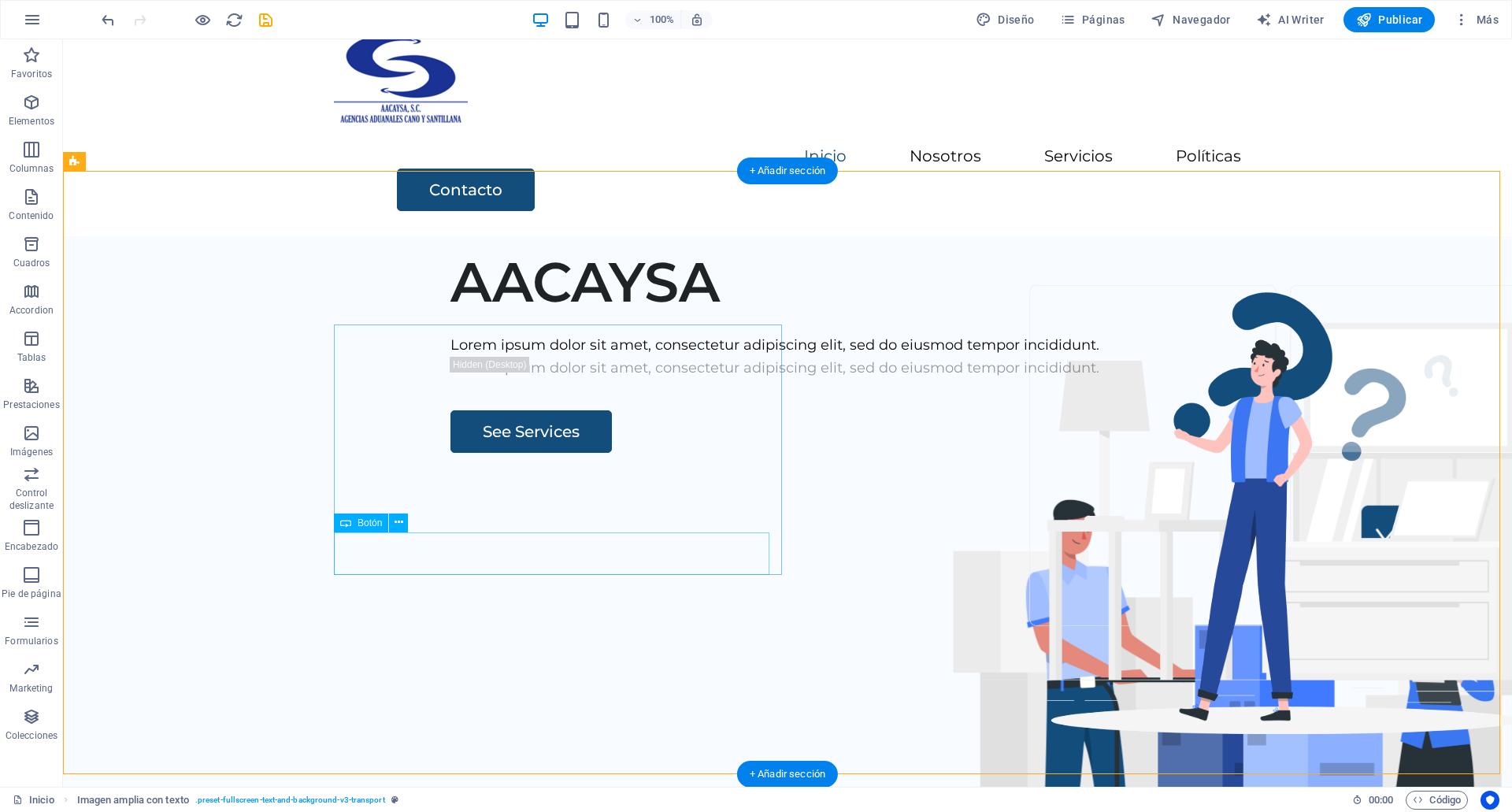
click at [450, 453] on div "See Services" at bounding box center [917, 432] width 932 height 43
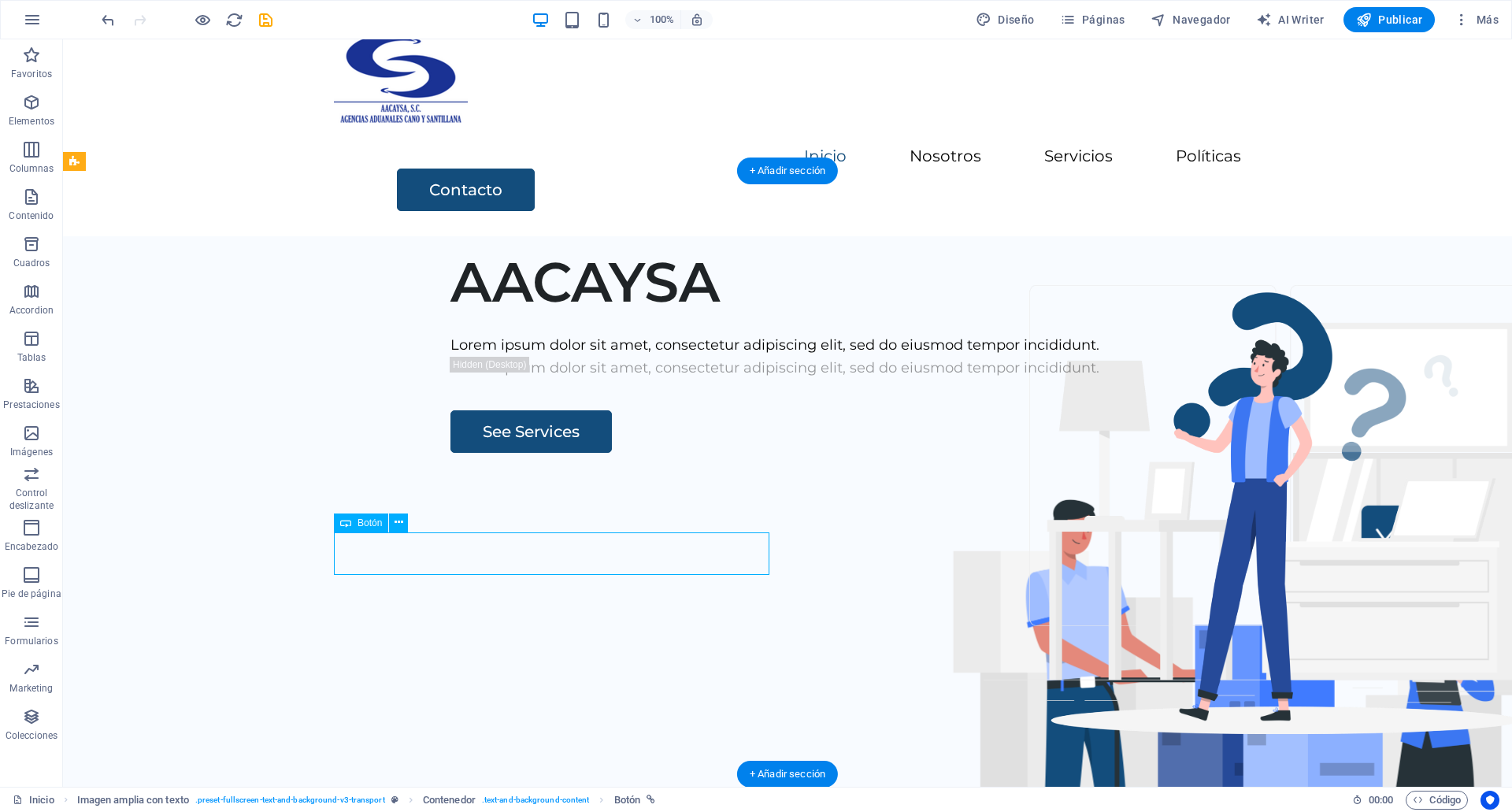
click at [450, 453] on div "See Services" at bounding box center [917, 432] width 932 height 43
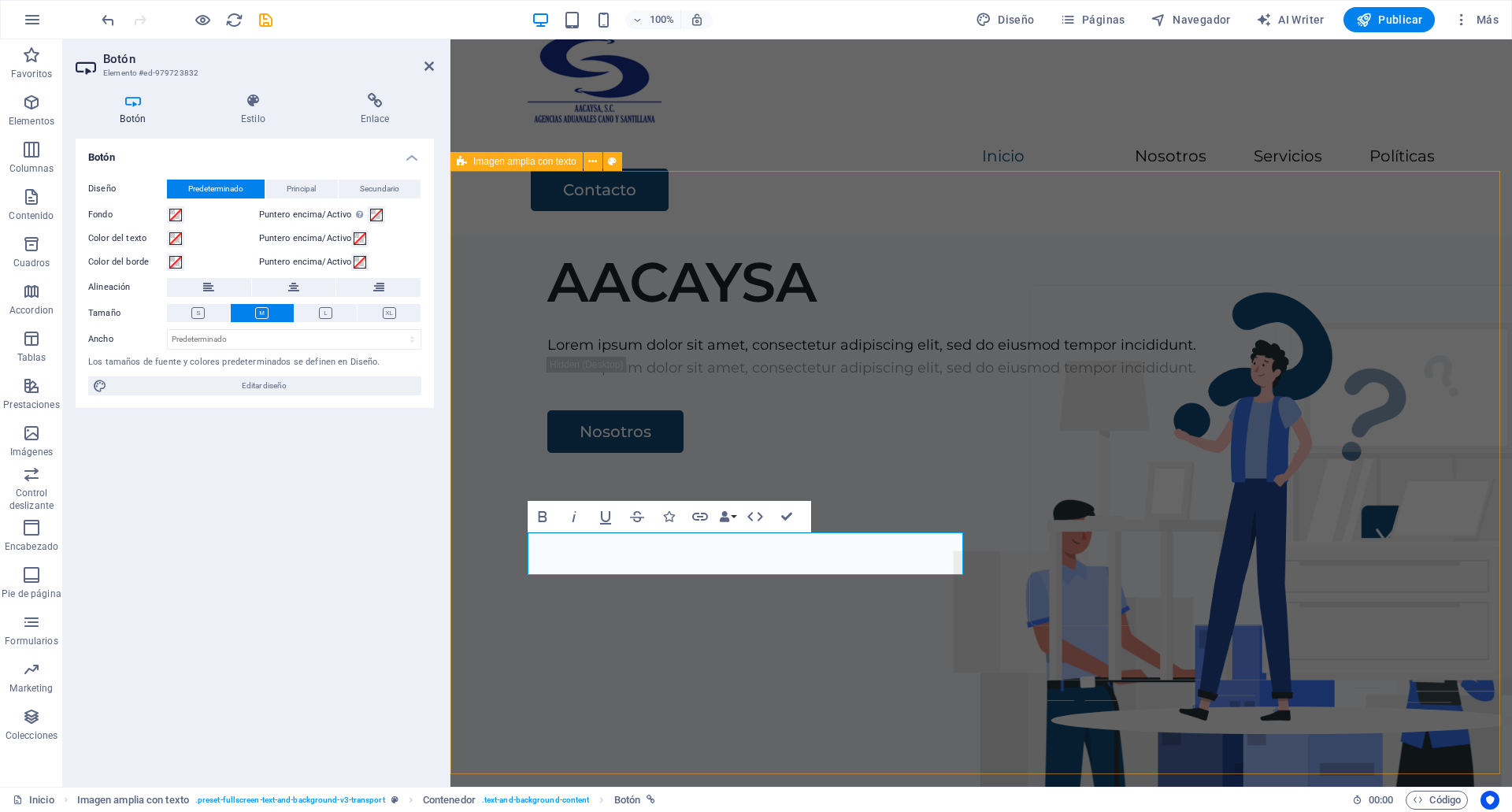
click at [738, 648] on div "AACAYSA Lorem ipsum dolor sit amet, consectetur adipiscing elit, sed do eiusmod…" at bounding box center [981, 538] width 1062 height 604
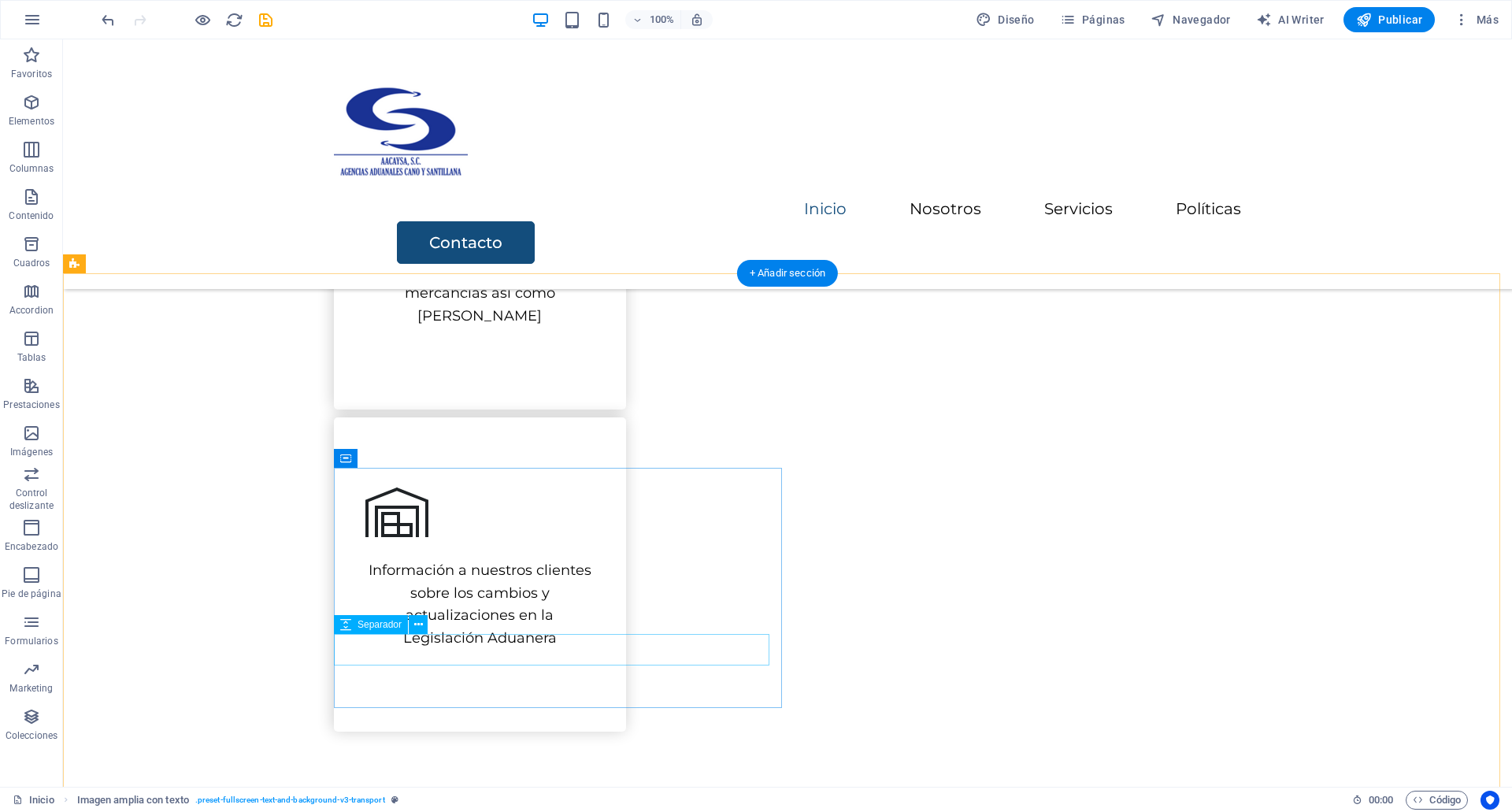
scroll to position [1026, 0]
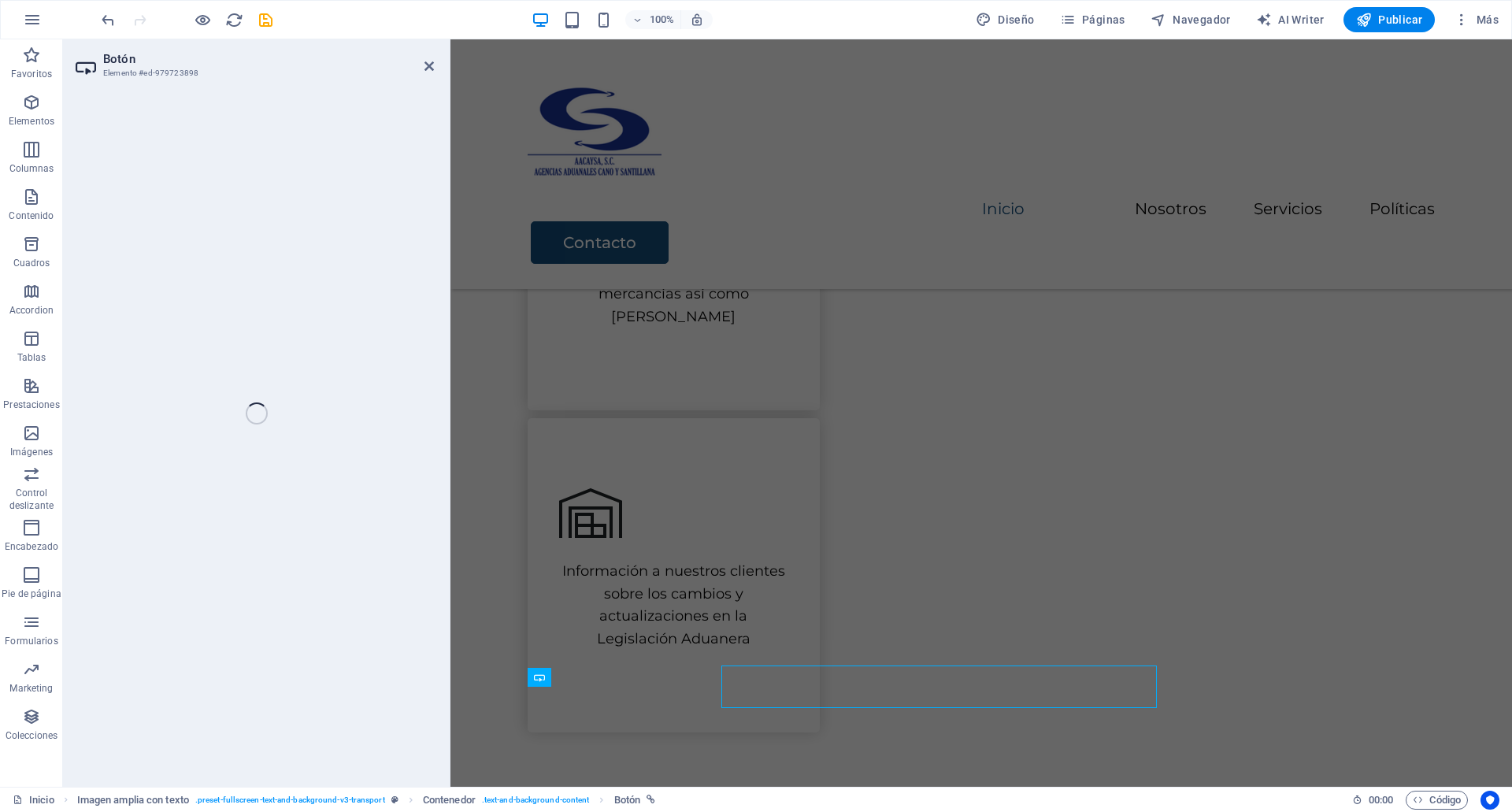
click at [421, 680] on div "Botón Elemento #ed-979723898 Contenedor H1 Imagen amplia con texto Contenedor C…" at bounding box center [787, 413] width 1449 height 748
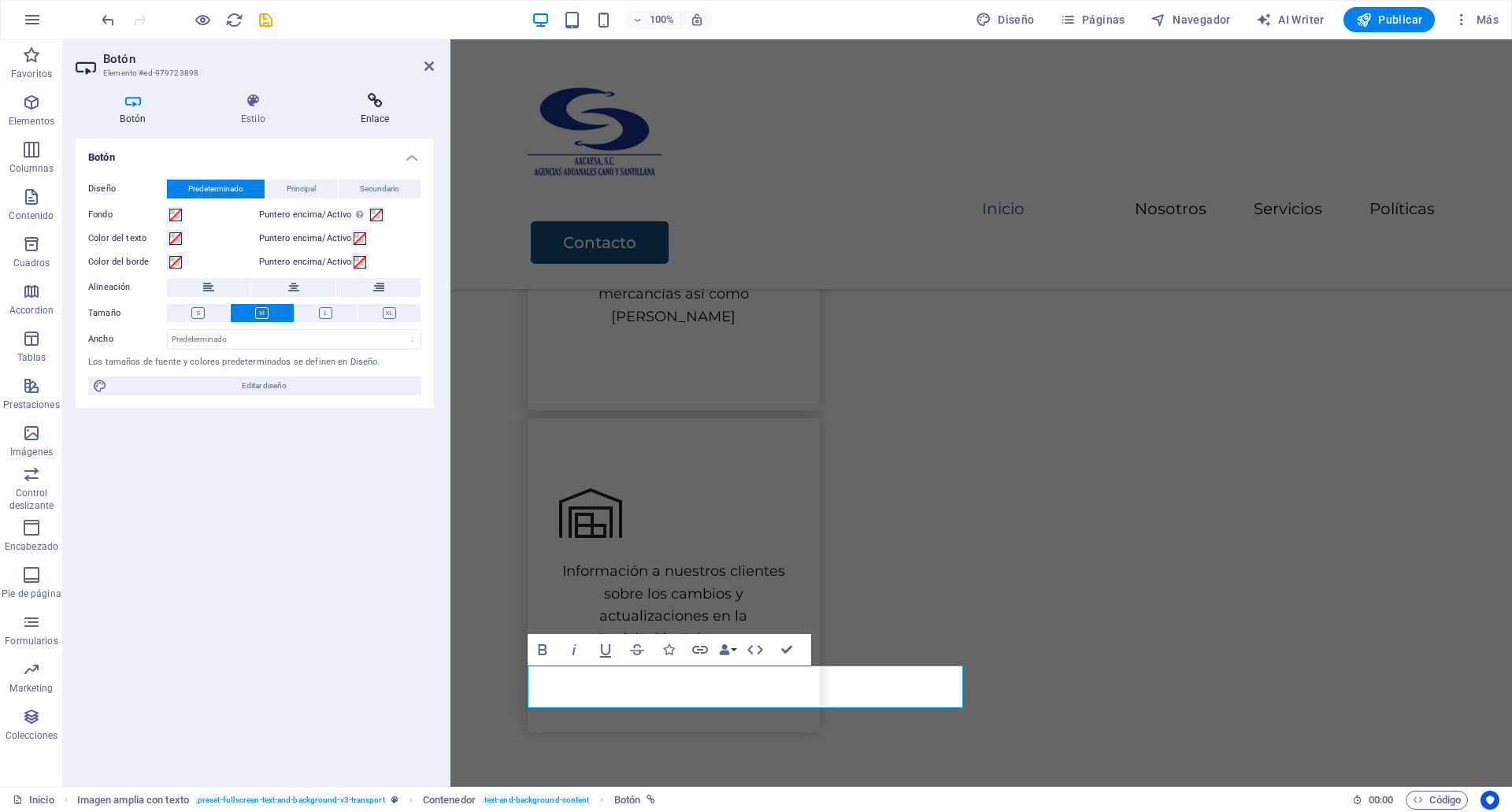
click at [368, 109] on h4 "Enlace" at bounding box center [375, 110] width 118 height 33
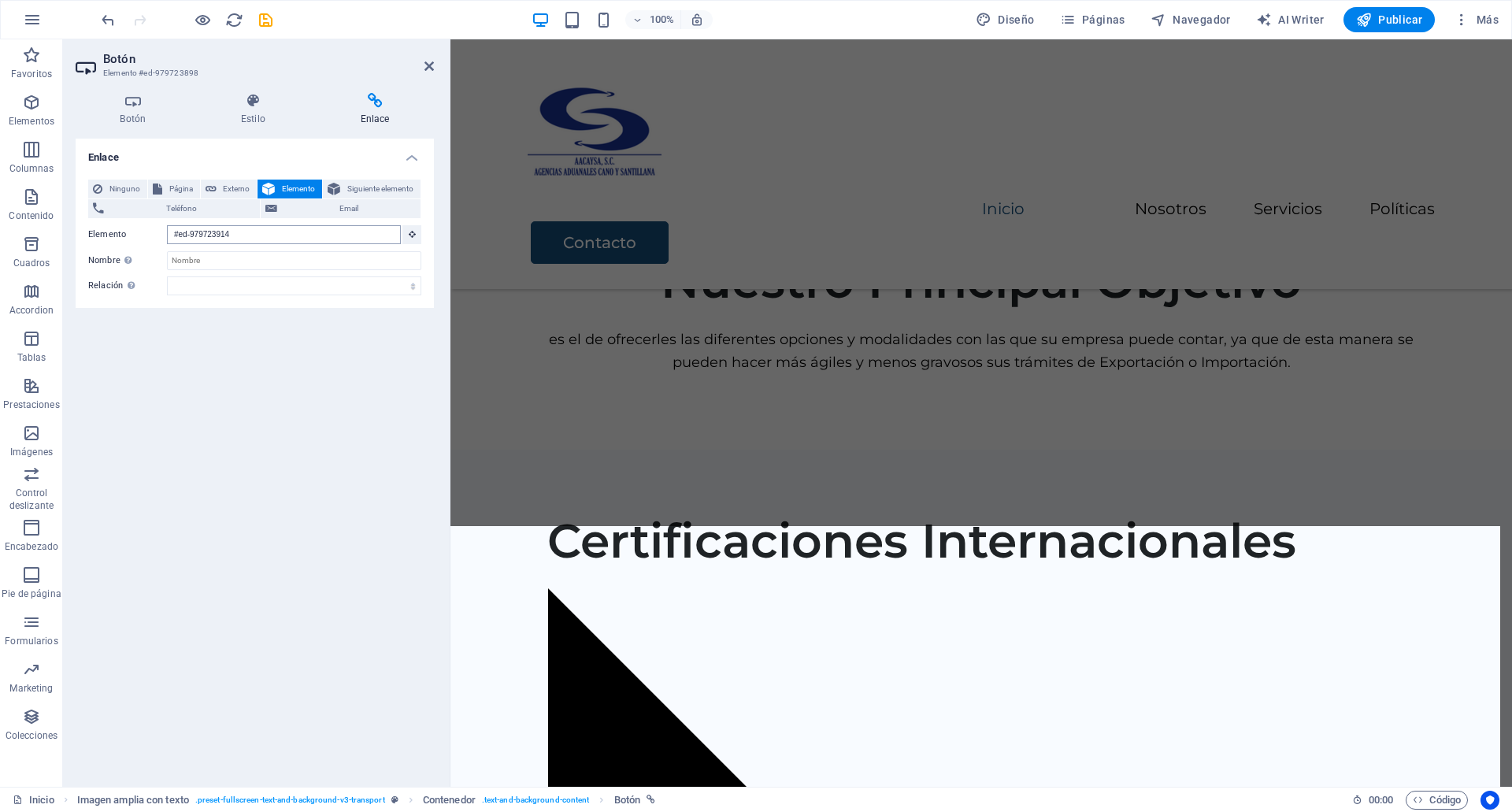
scroll to position [2750, 0]
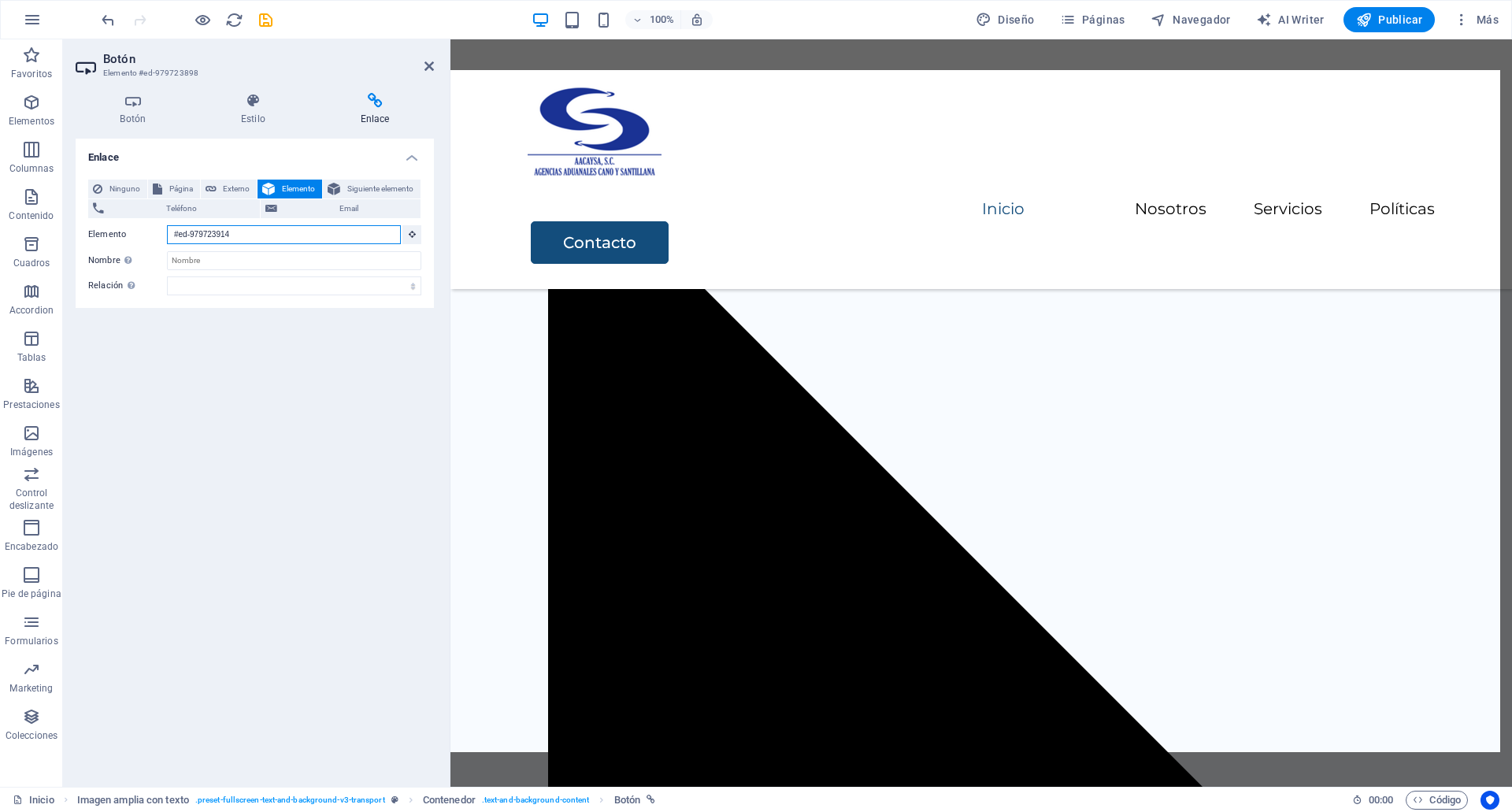
click at [278, 242] on input "#ed-979723914" at bounding box center [284, 235] width 234 height 19
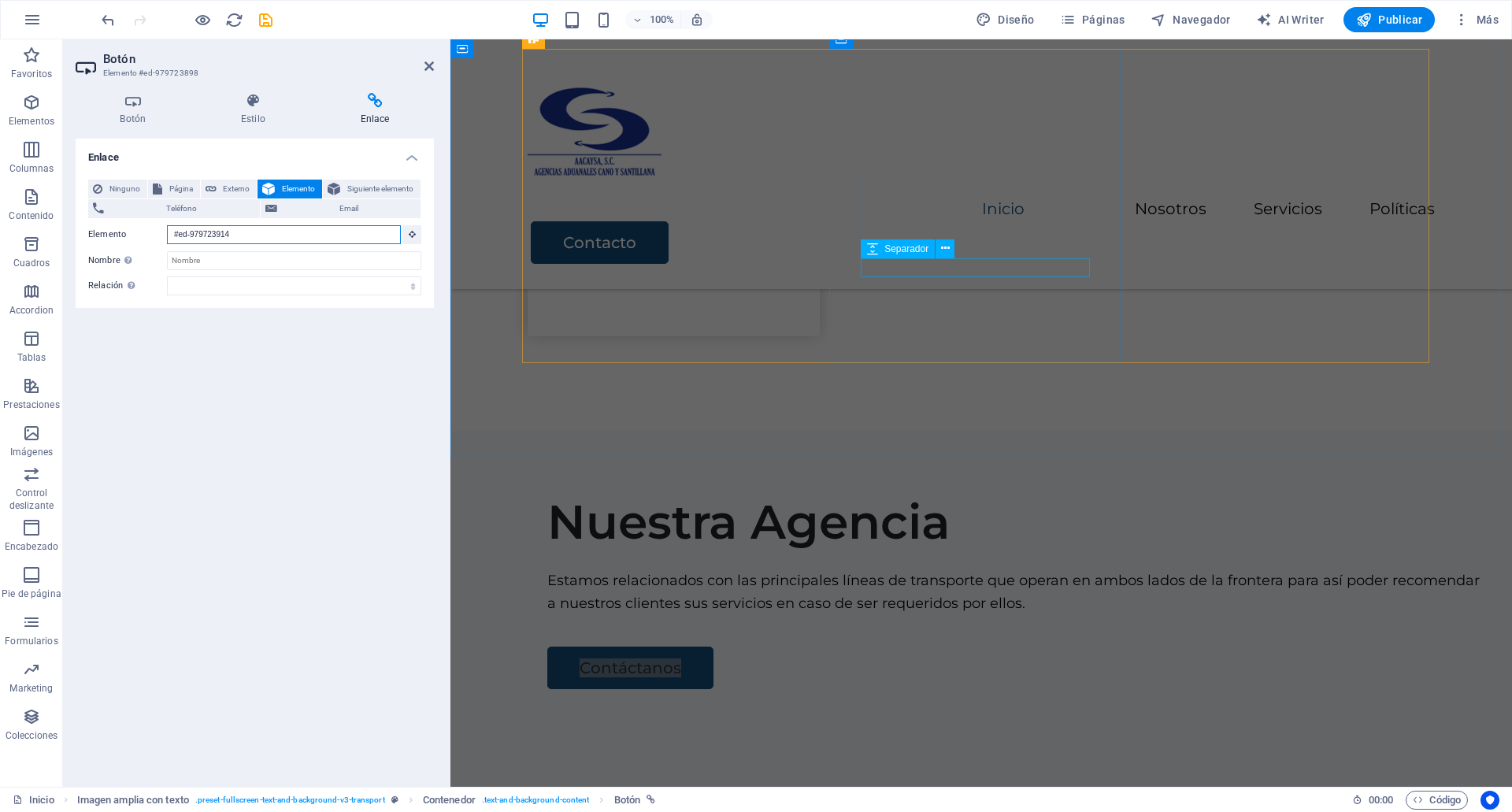
scroll to position [841, 0]
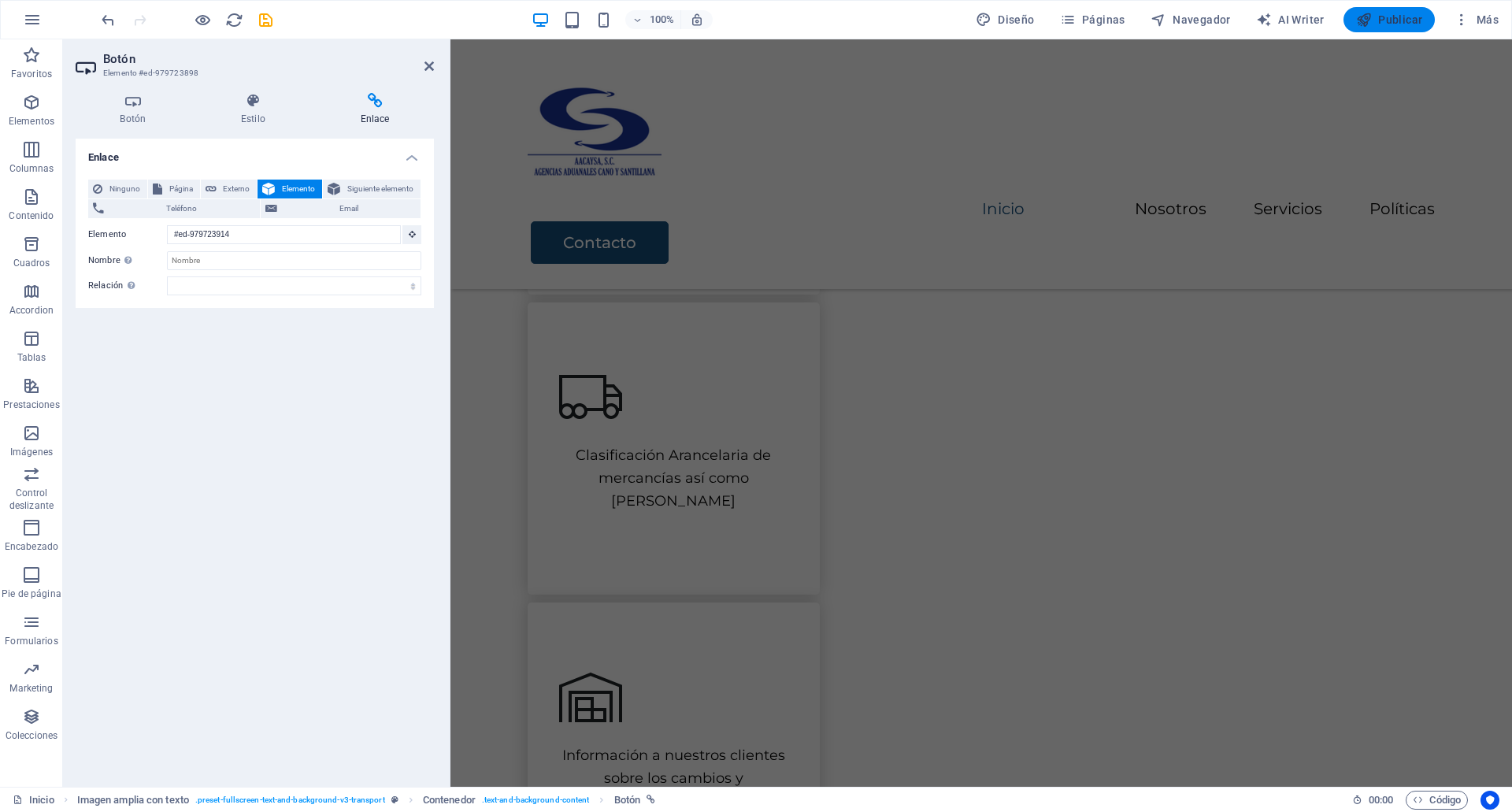
click at [1391, 8] on button "Publicar" at bounding box center [1389, 20] width 92 height 25
checkbox input "false"
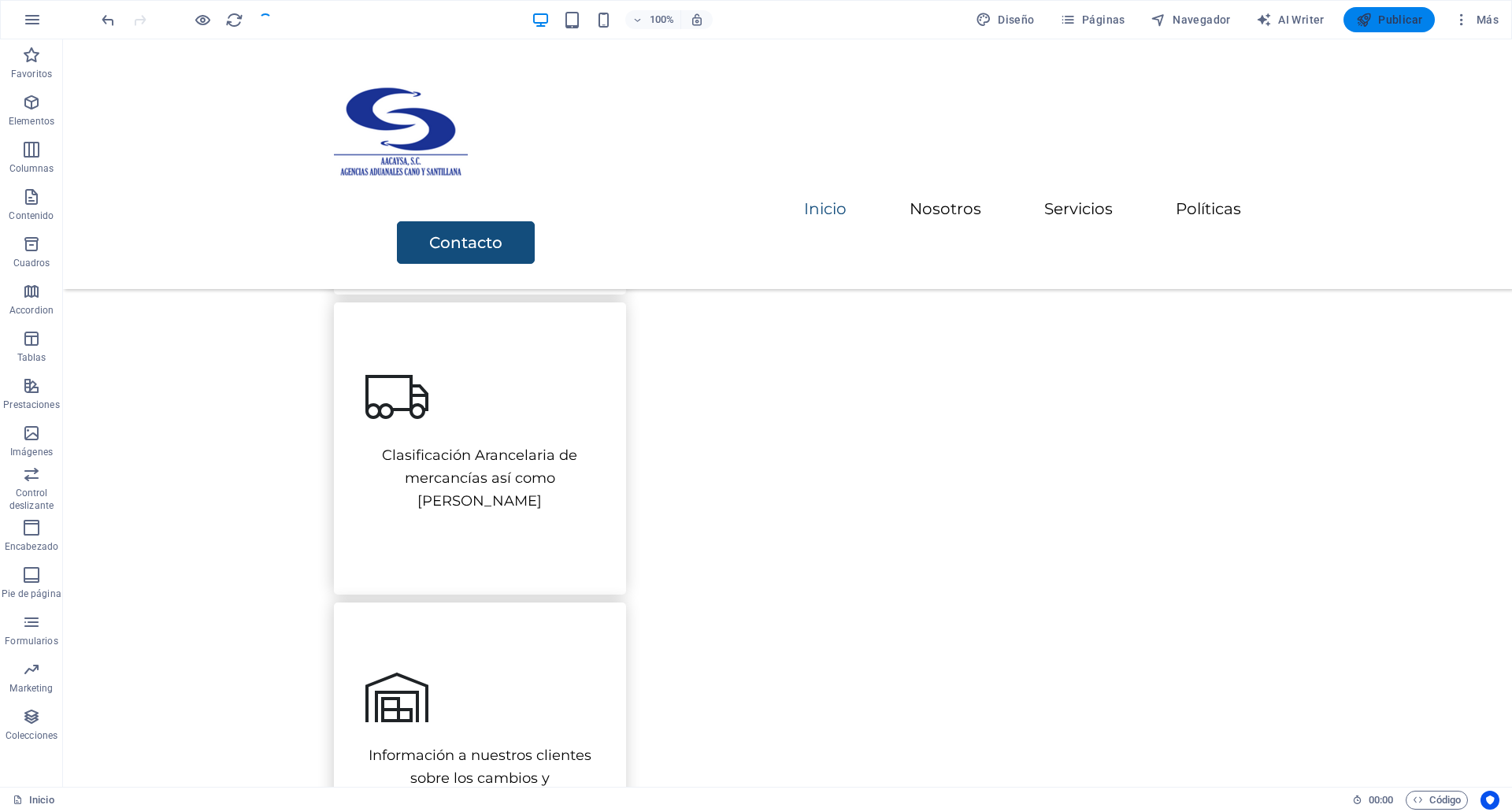
scroll to position [1300, 0]
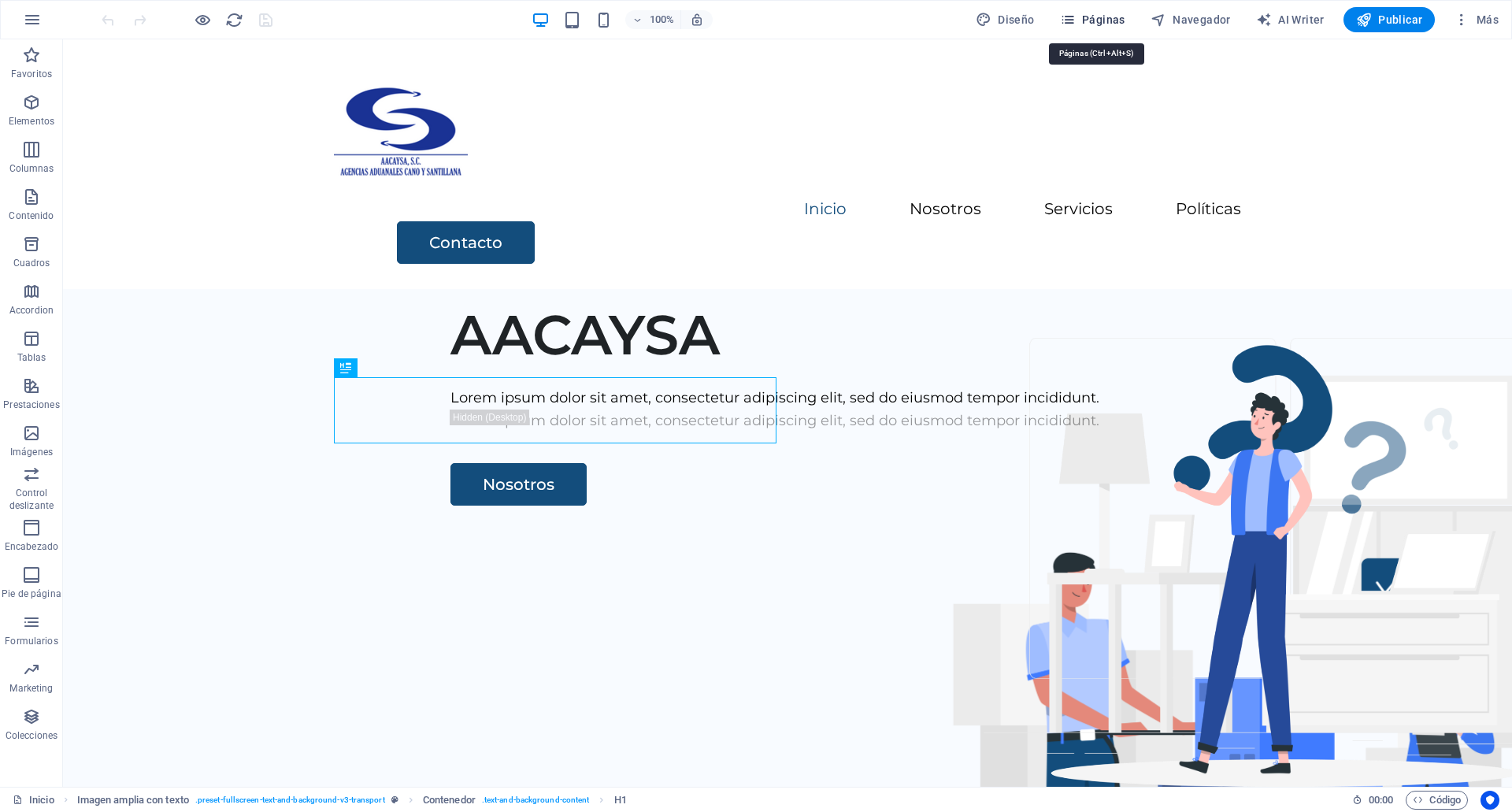
click at [1126, 14] on span "Páginas" at bounding box center [1092, 20] width 65 height 16
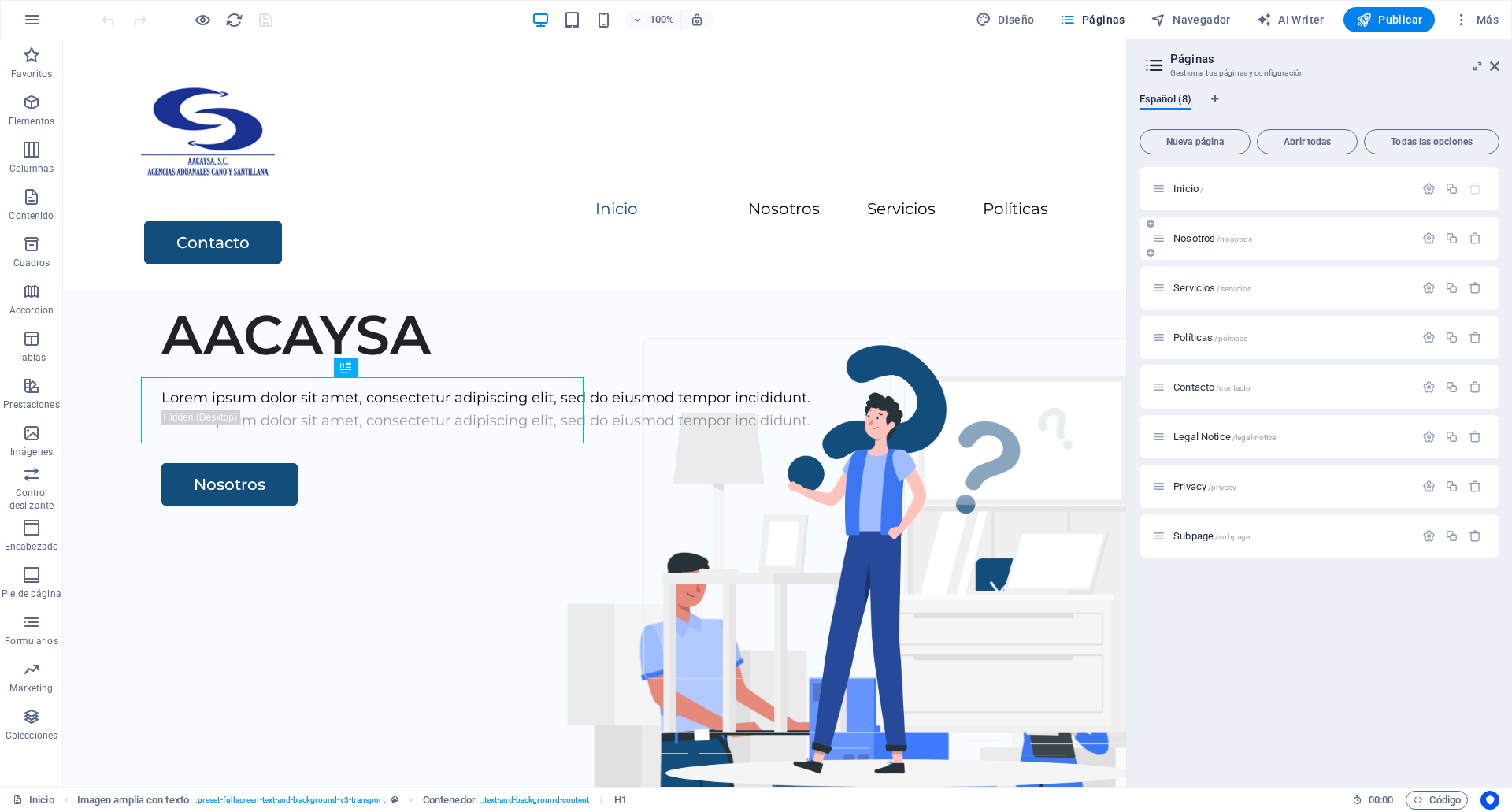
click at [1201, 233] on div "Nosotros /nosotros" at bounding box center [1283, 238] width 262 height 18
click at [1257, 249] on div "Nosotros /nosotros" at bounding box center [1320, 238] width 360 height 43
click at [1191, 241] on span "Nosotros /nosotros" at bounding box center [1213, 238] width 79 height 12
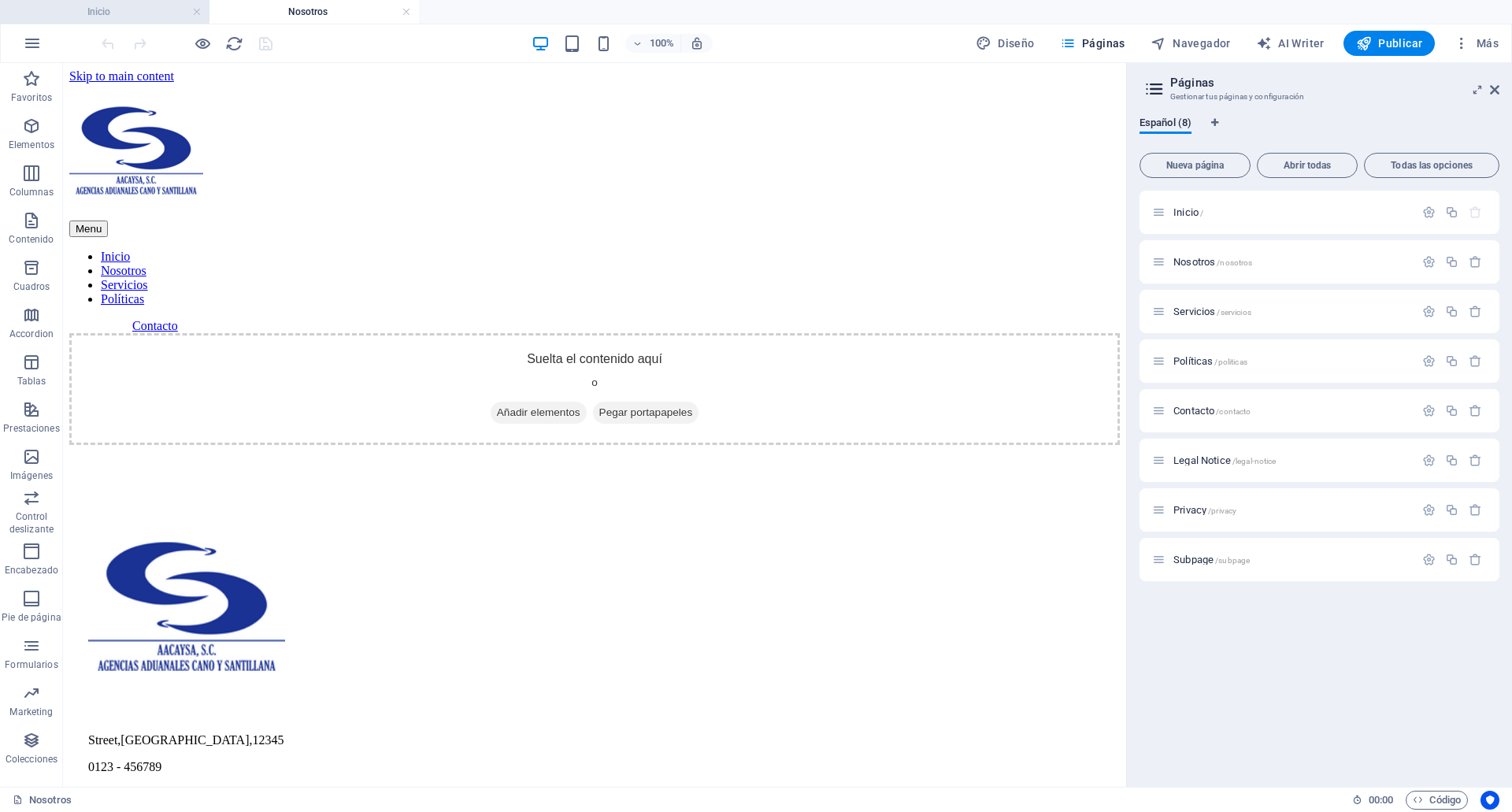
click at [110, 13] on h4 "Inicio" at bounding box center [105, 12] width 210 height 17
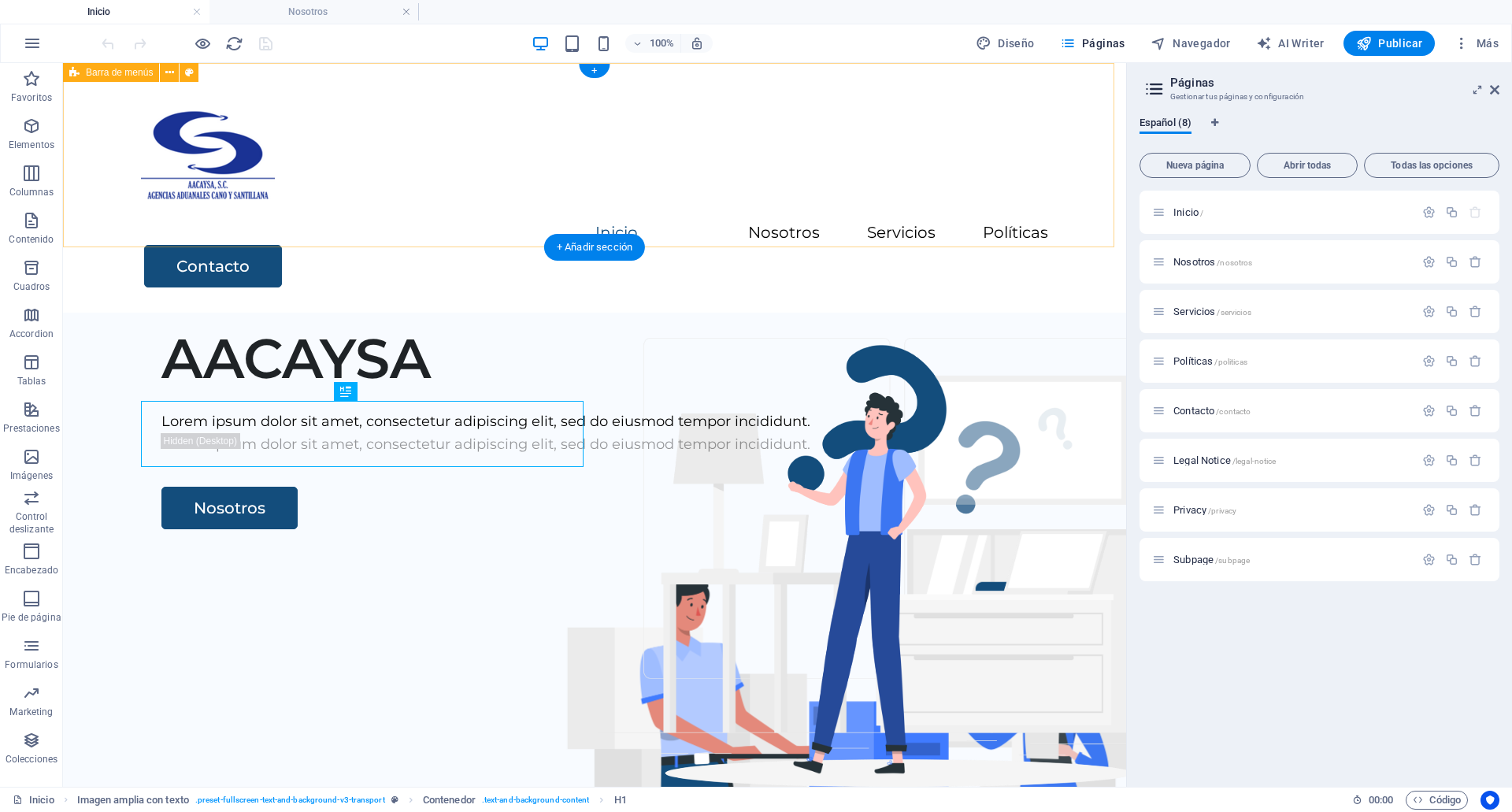
click at [562, 170] on div "Menu Inicio Nosotros Servicios Políticas Contacto" at bounding box center [595, 188] width 1063 height 250
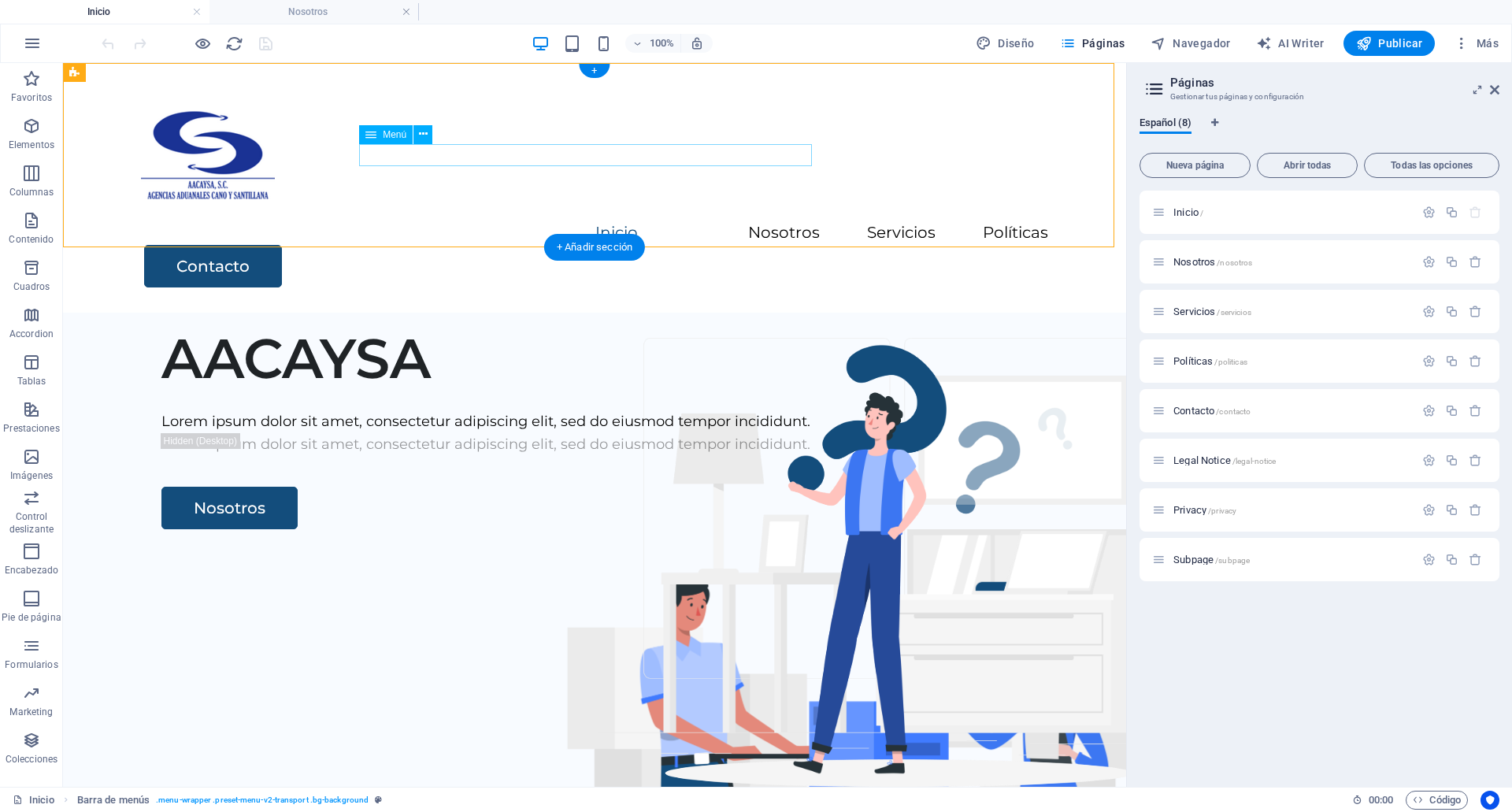
click at [551, 223] on nav "Inicio Nosotros Servicios Políticas" at bounding box center [595, 234] width 907 height 23
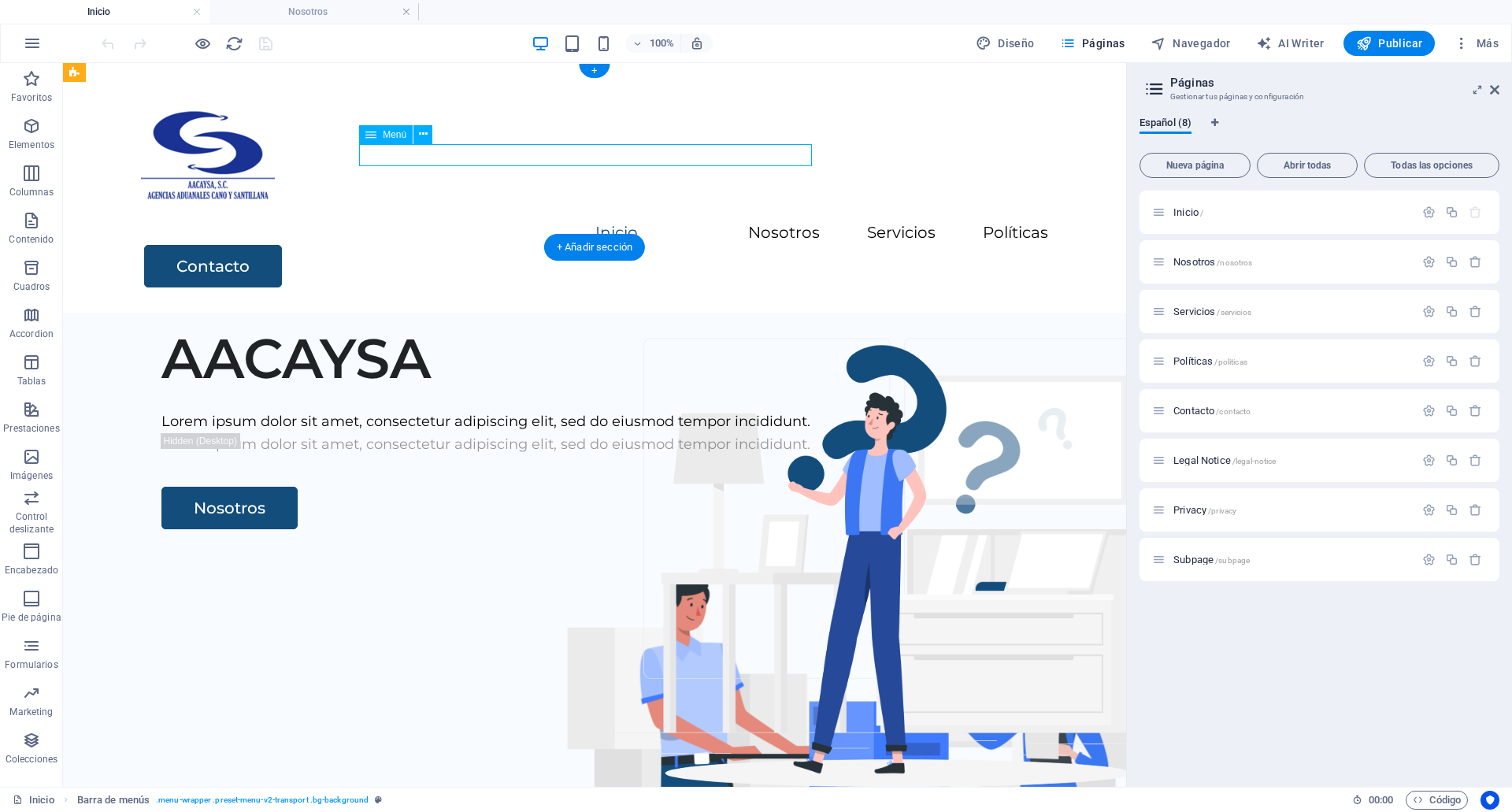
click at [551, 223] on nav "Inicio Nosotros Servicios Políticas" at bounding box center [595, 234] width 907 height 23
select select
select select "2"
select select
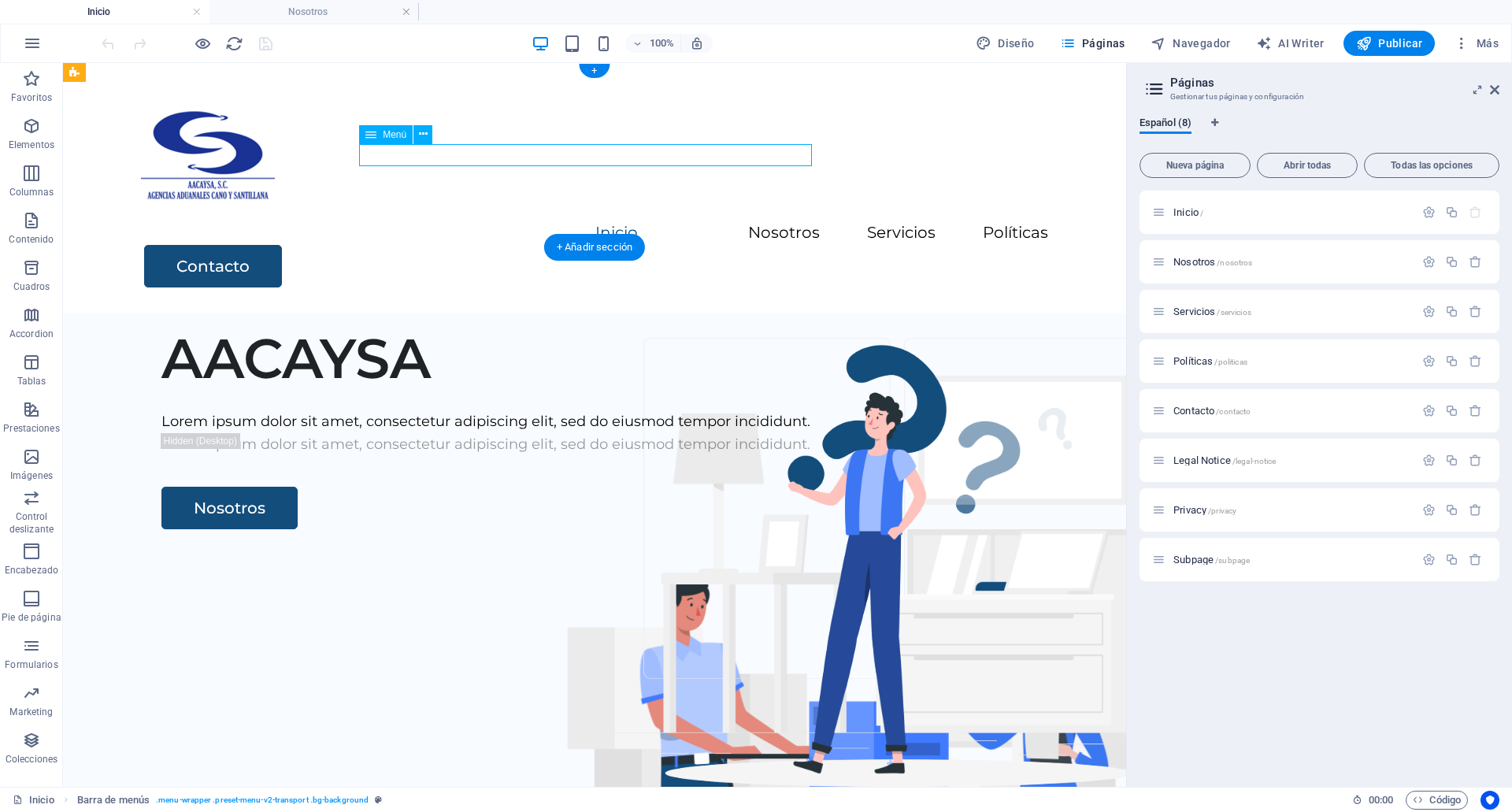
select select "3"
select select
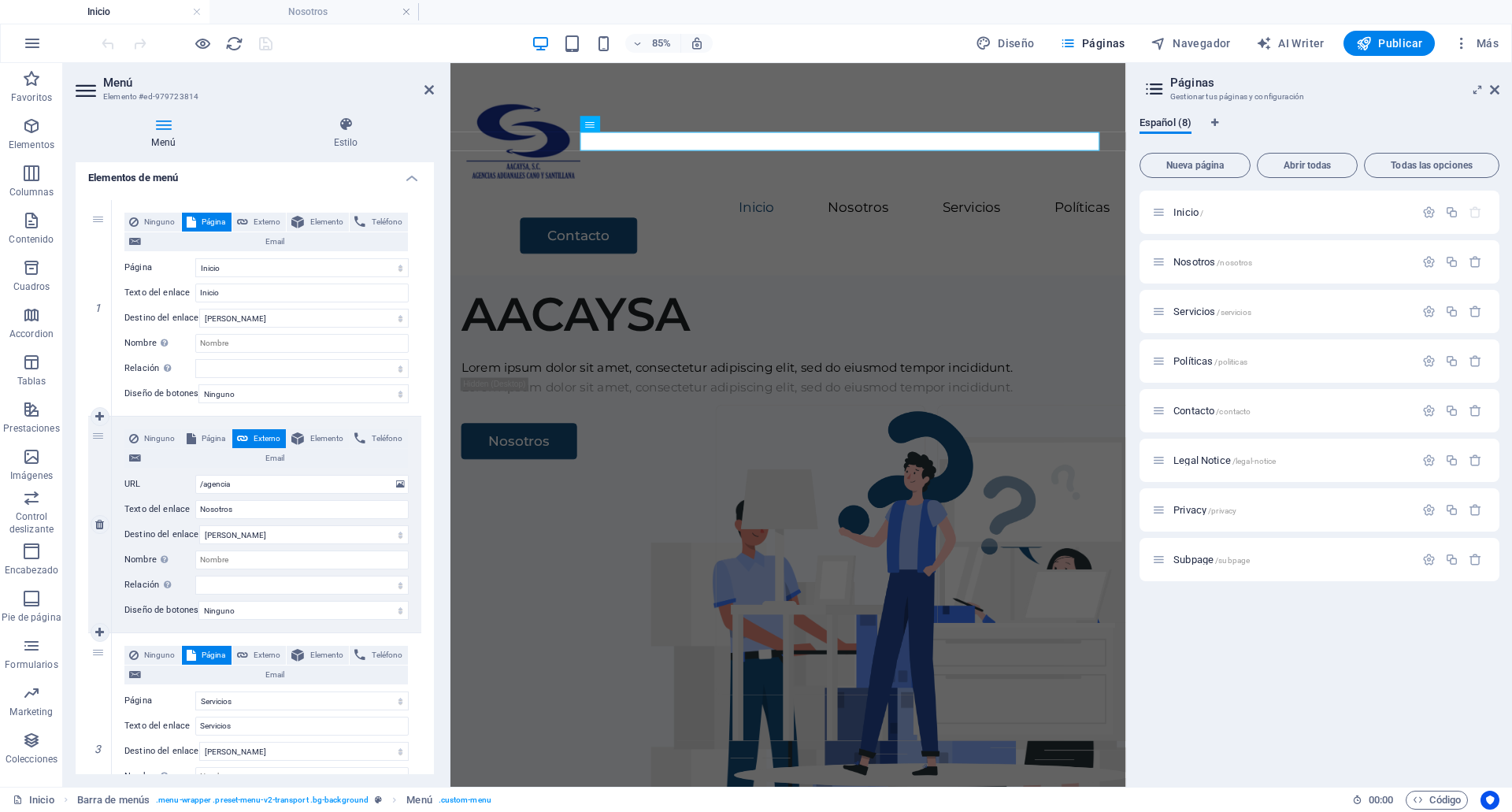
scroll to position [116, 0]
click at [336, 428] on span "Elemento" at bounding box center [326, 435] width 35 height 19
select select
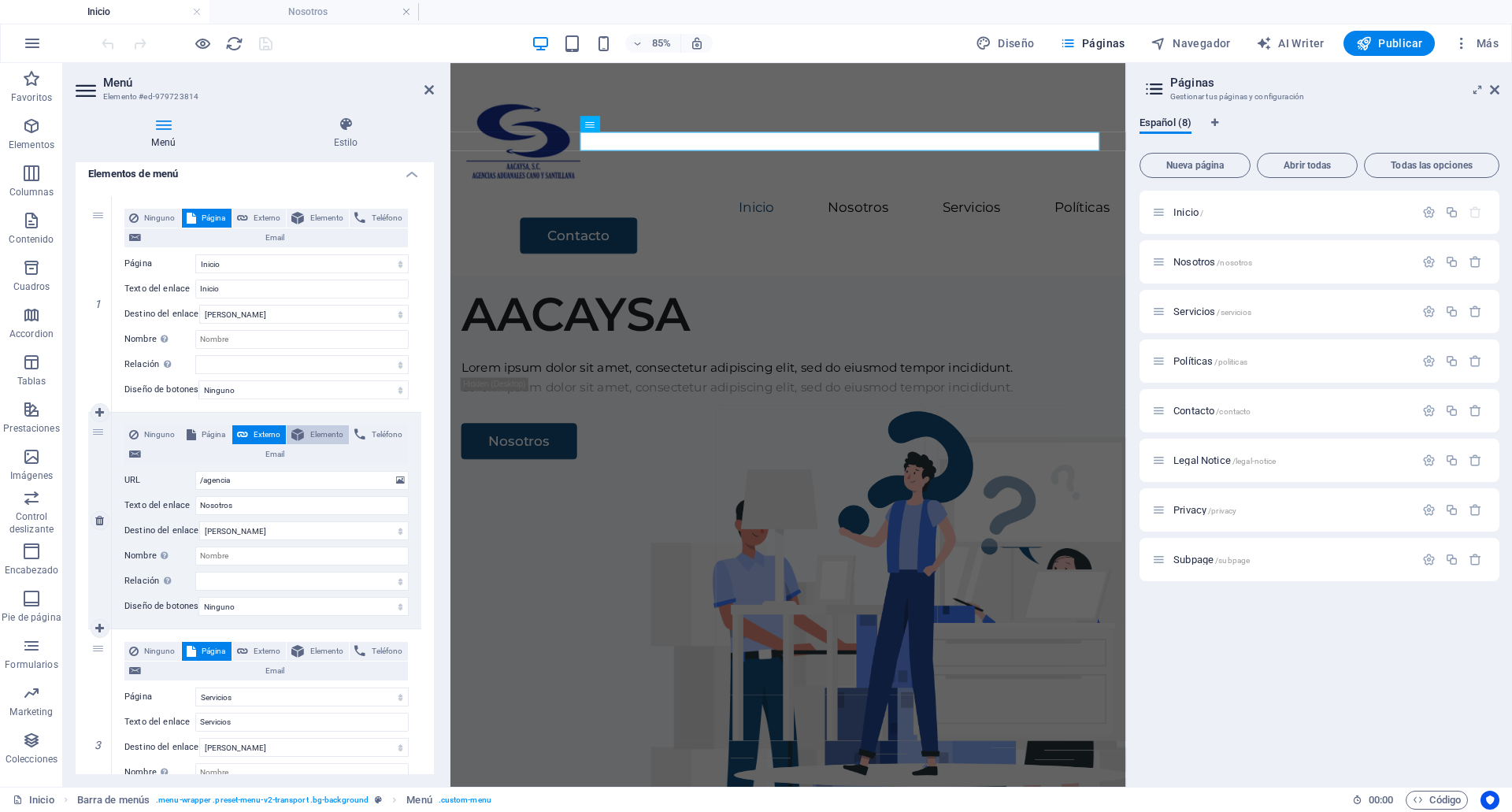
select select
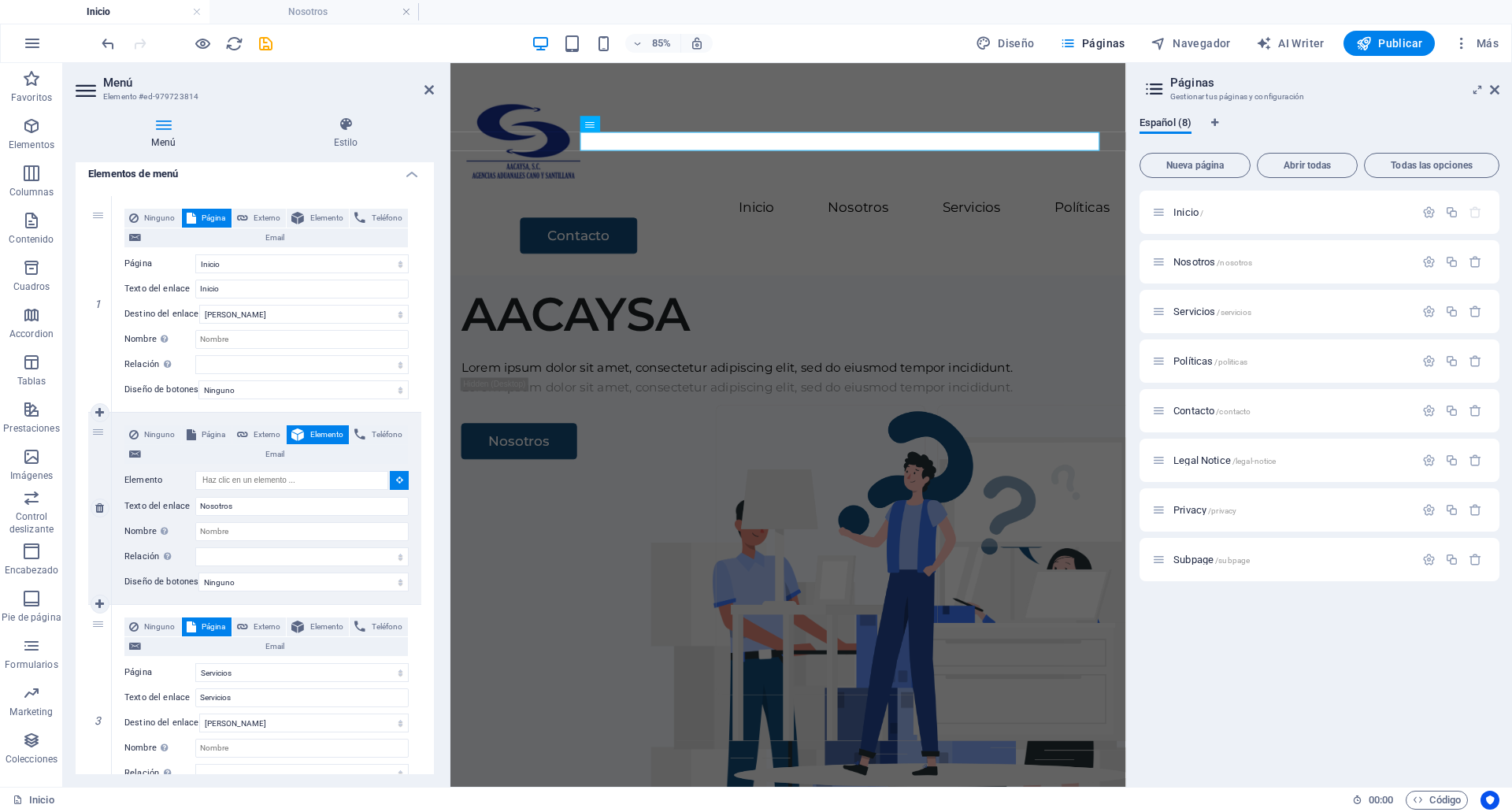
click at [396, 484] on icon at bounding box center [399, 480] width 7 height 8
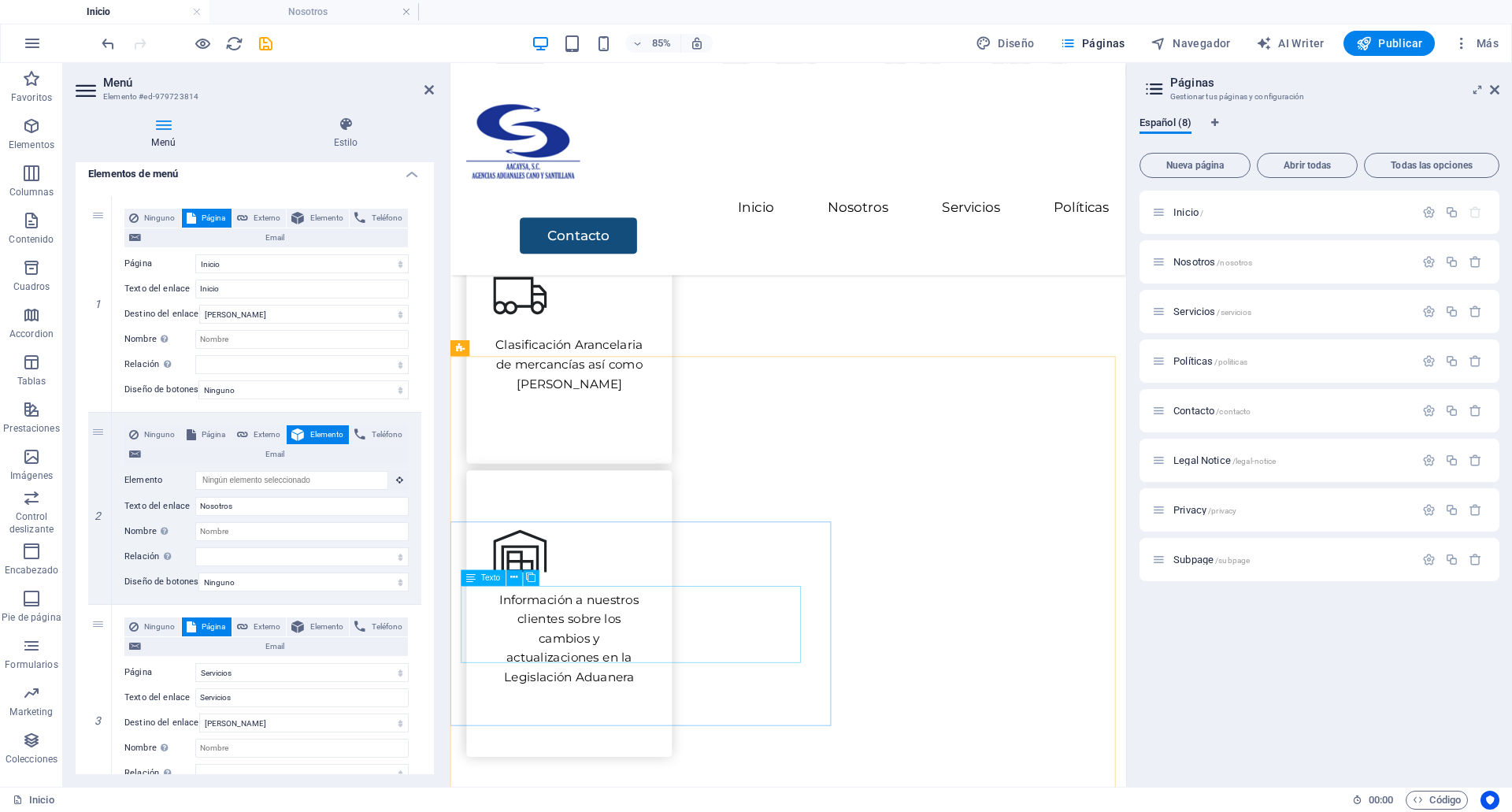
scroll to position [956, 0]
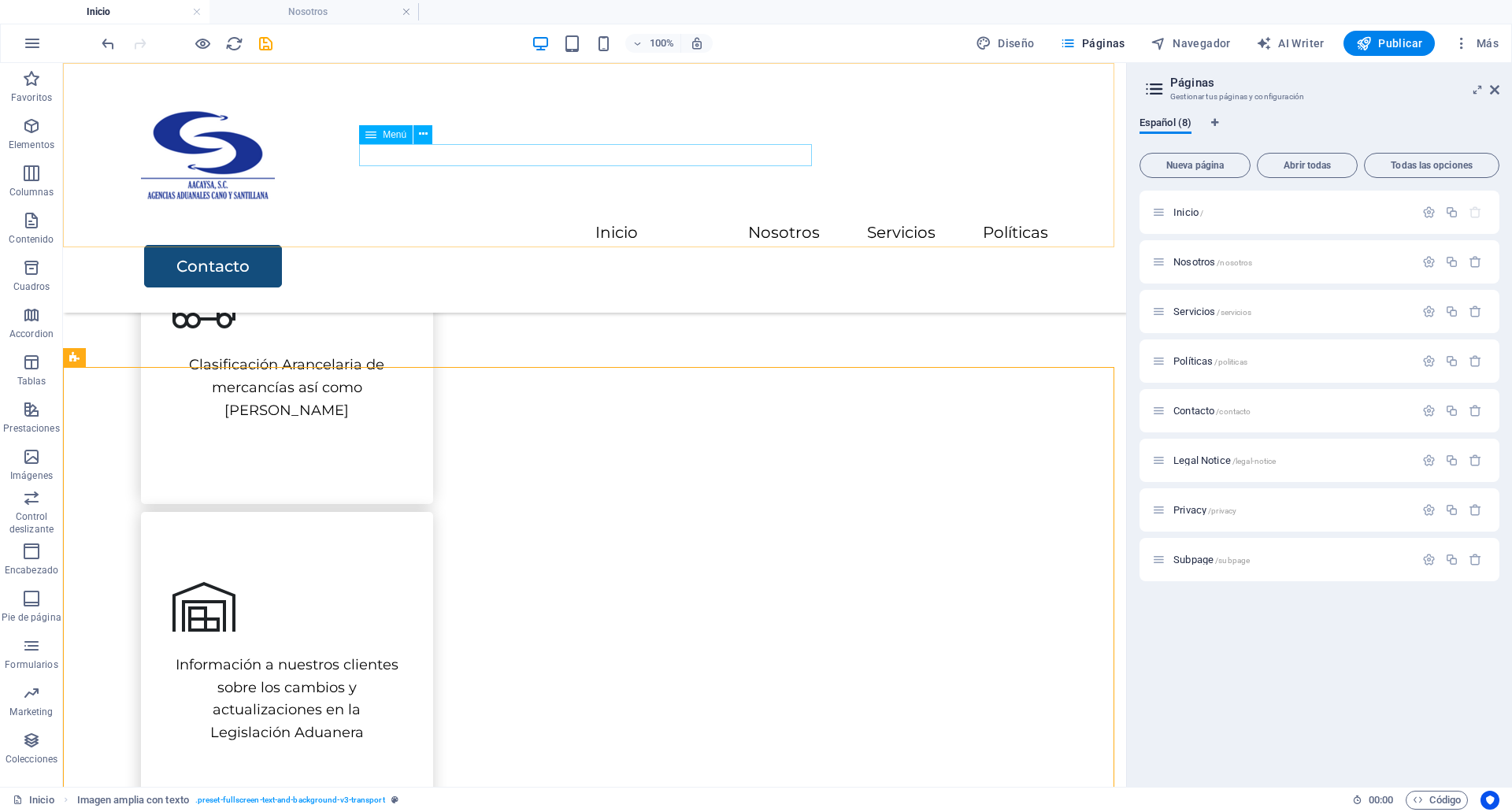
click at [566, 223] on nav "Inicio Nosotros Servicios Políticas" at bounding box center [595, 234] width 907 height 23
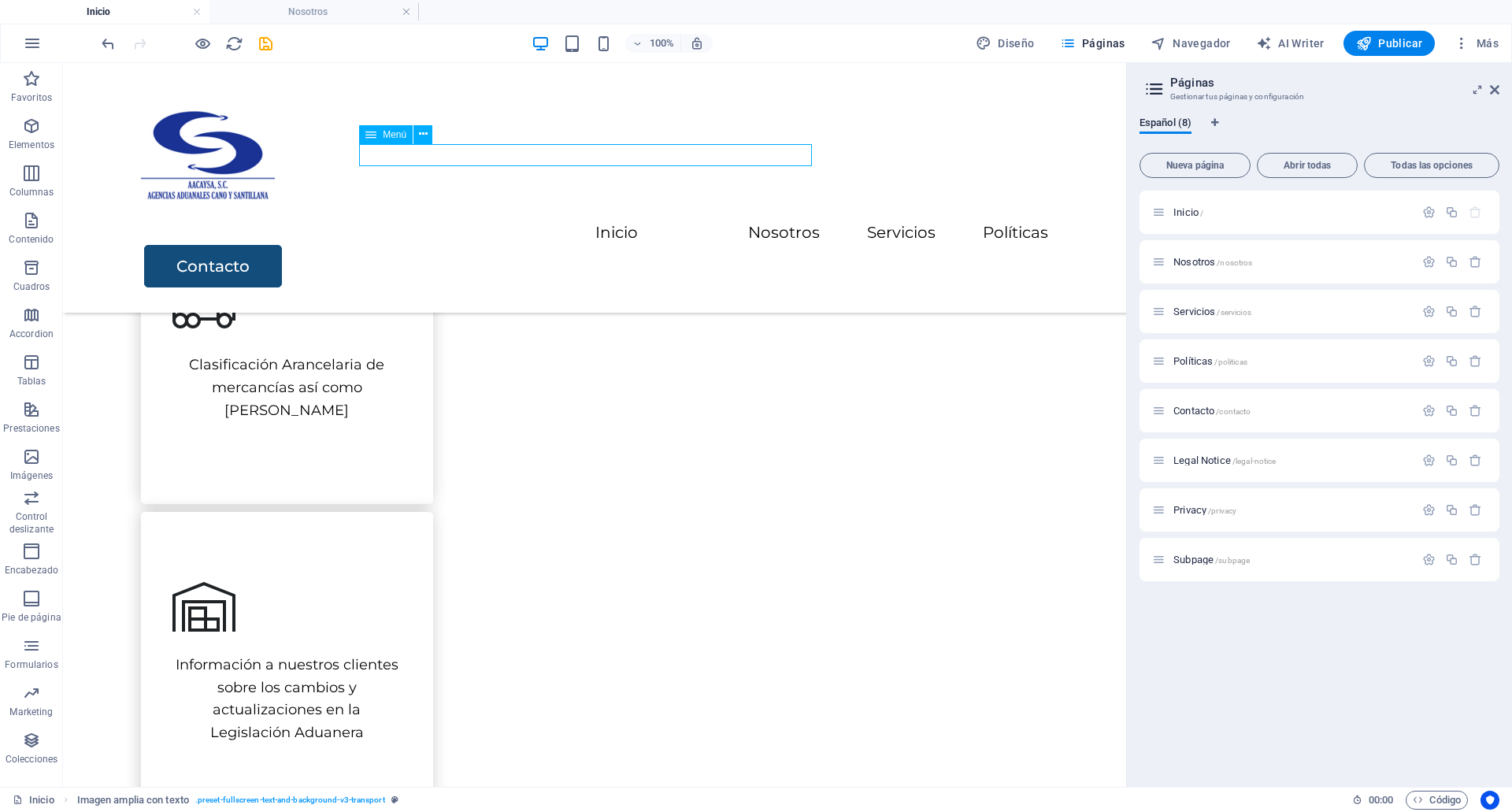
click at [566, 223] on nav "Inicio Nosotros Servicios Políticas" at bounding box center [595, 234] width 907 height 23
select select
select select "2"
select select
select select "3"
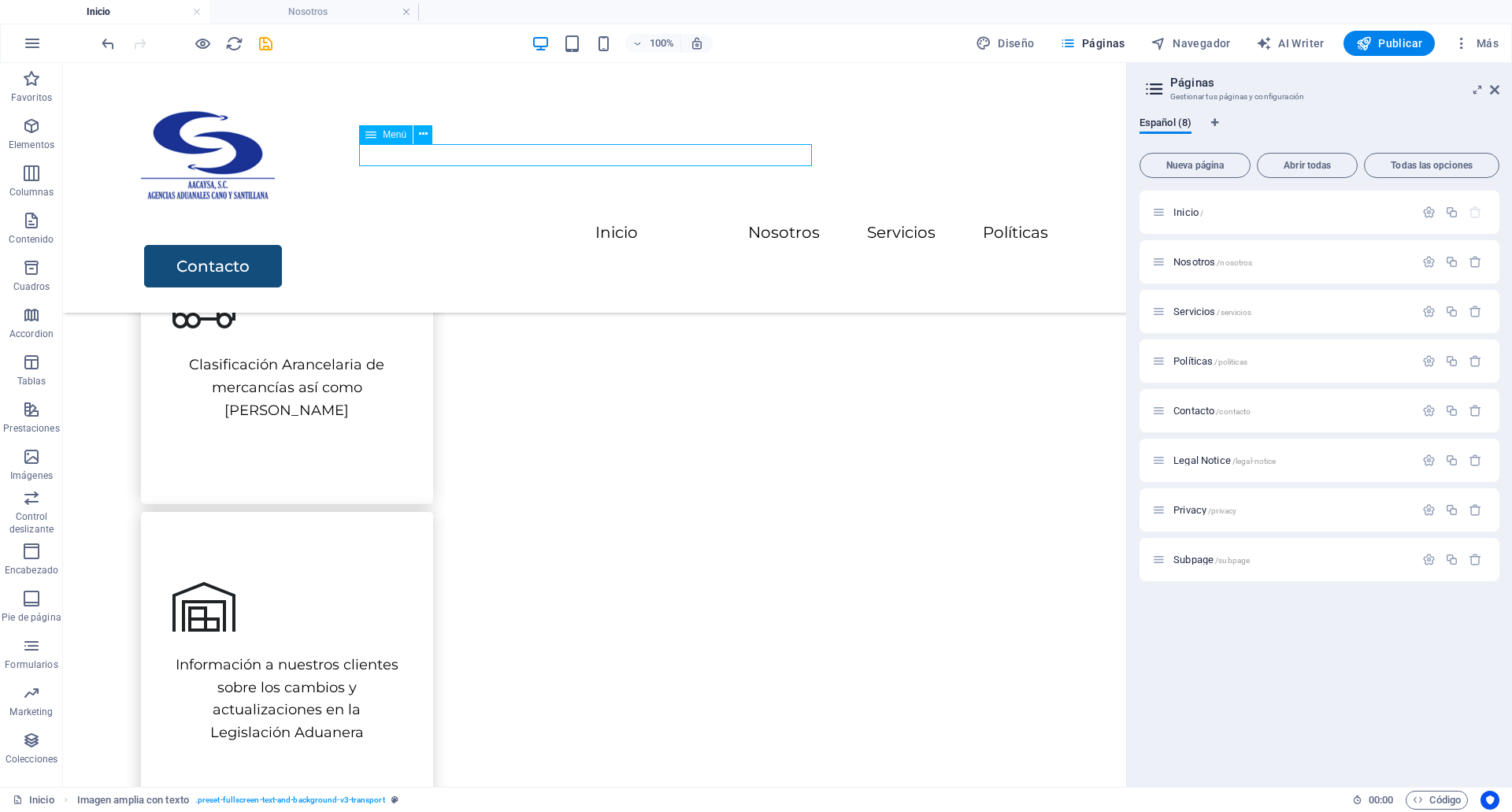
select select
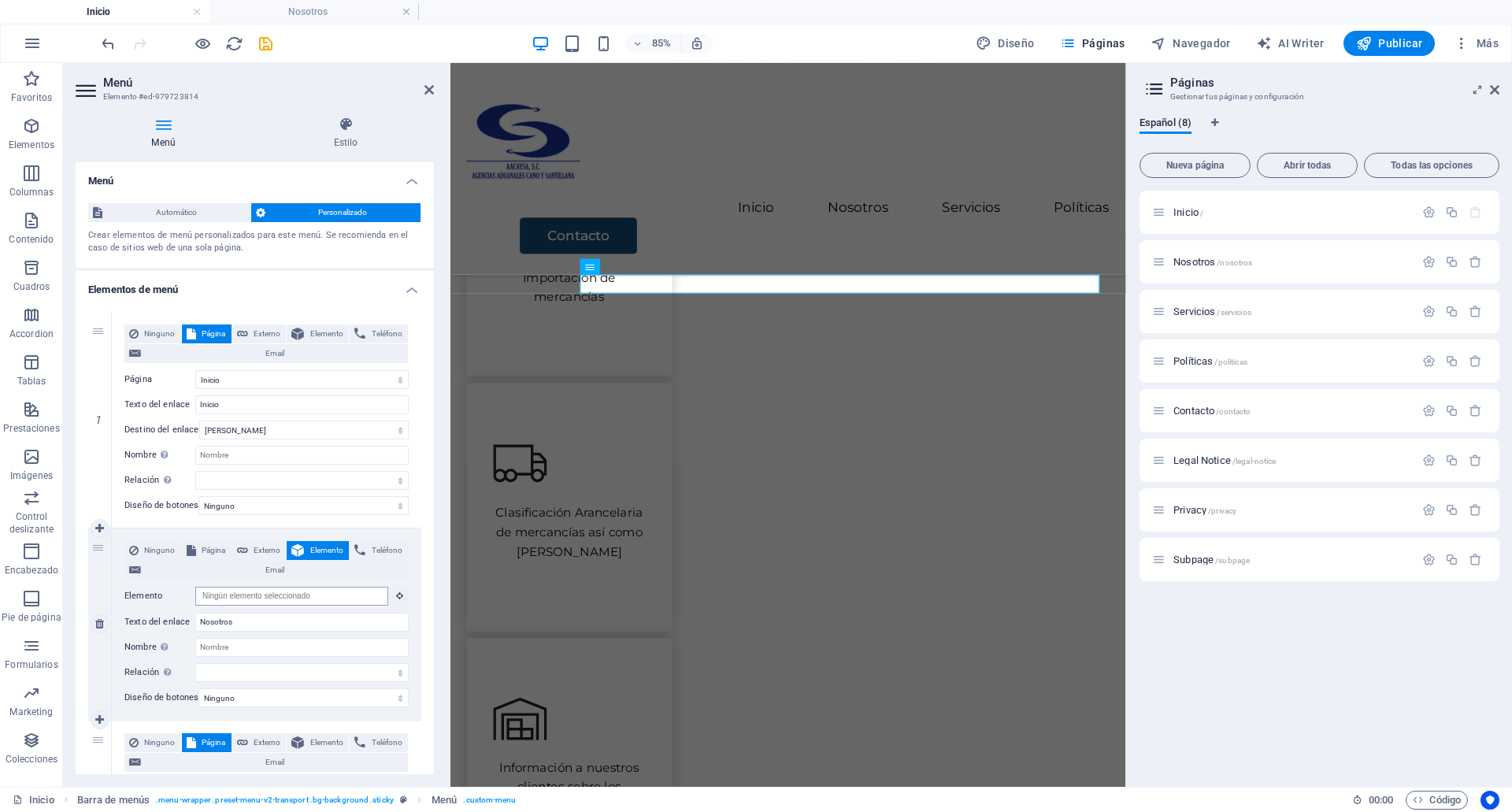
scroll to position [729, 0]
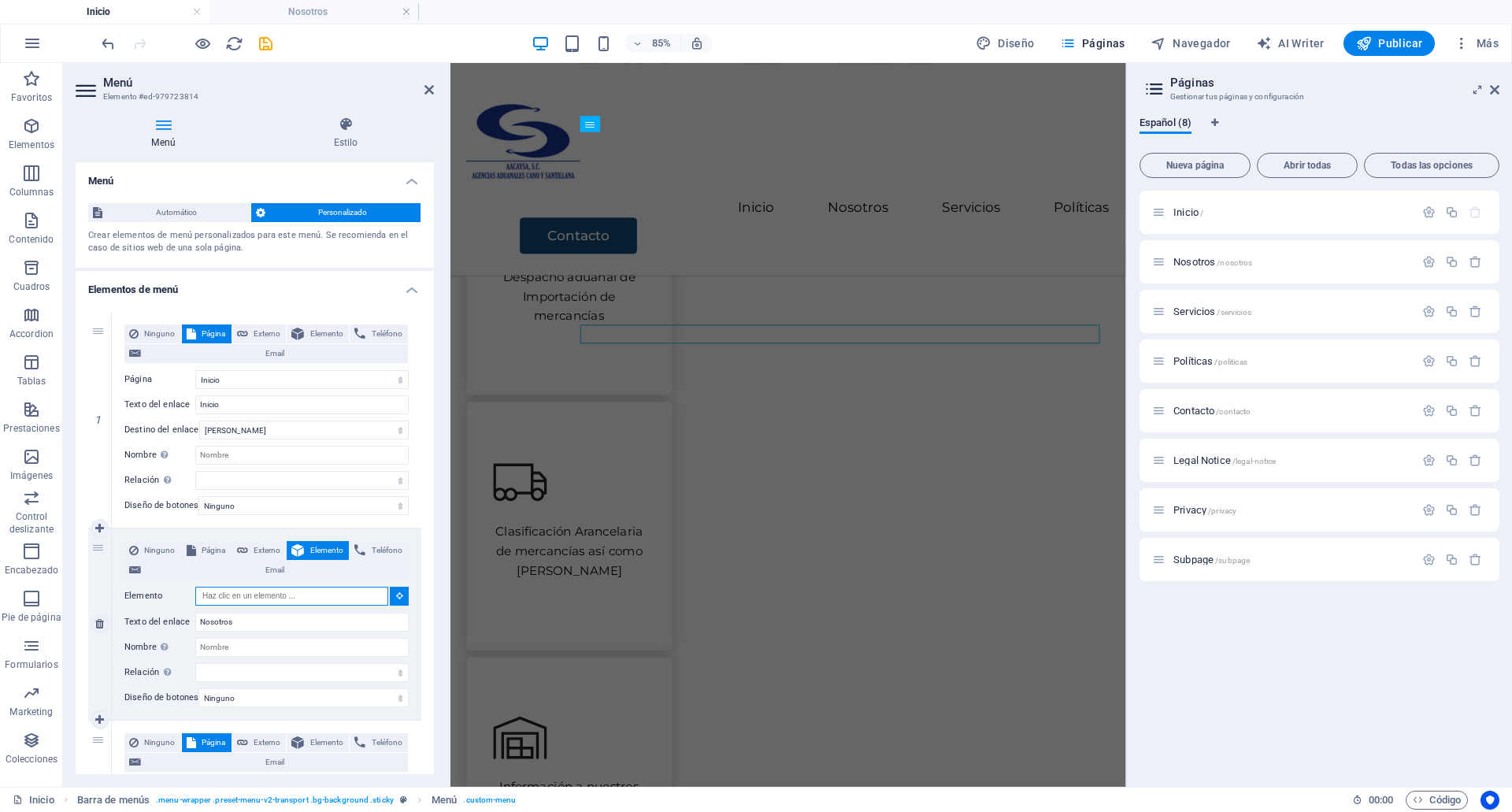
click at [327, 597] on input "Elemento" at bounding box center [292, 597] width 193 height 19
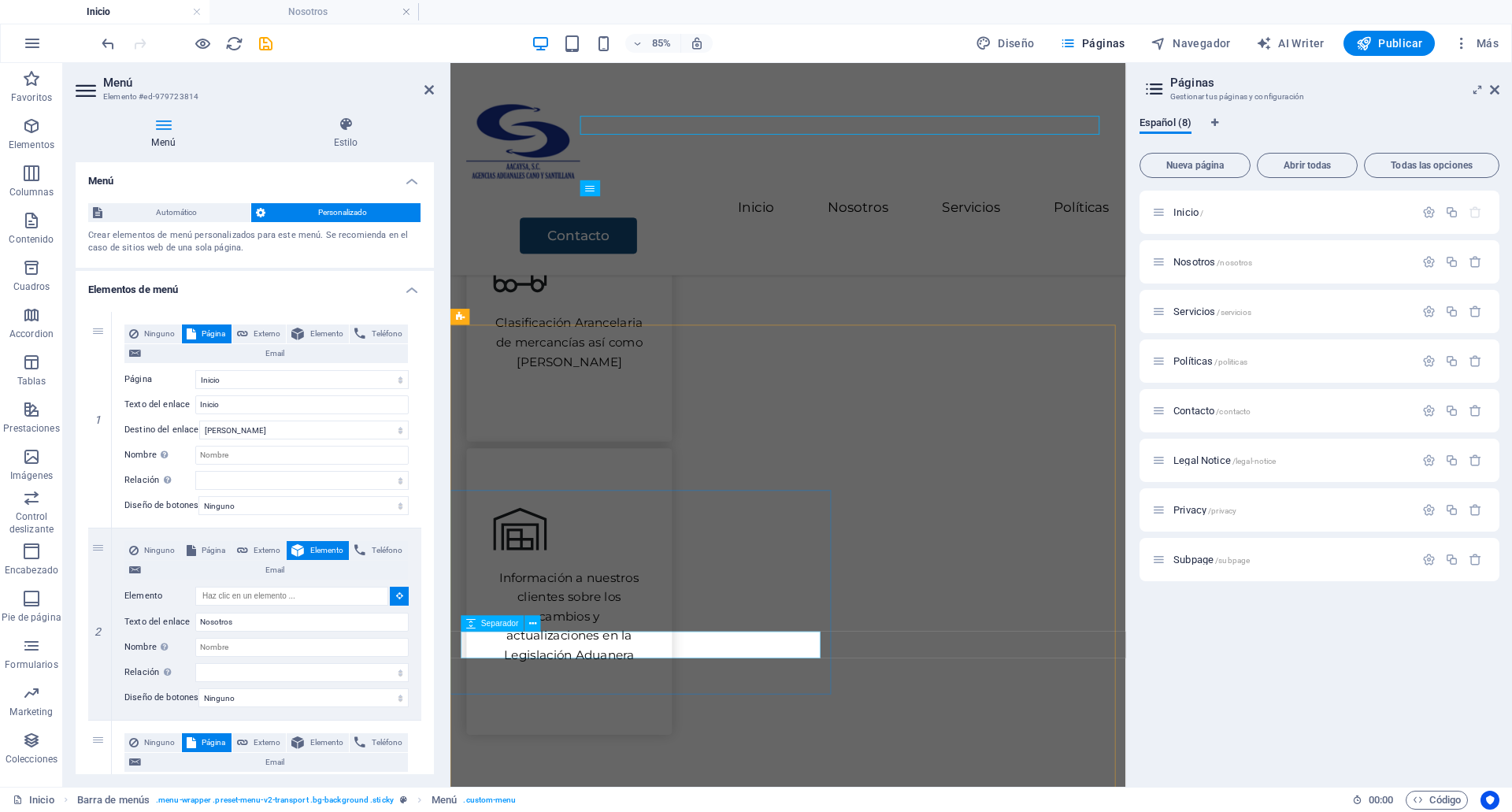
scroll to position [973, 0]
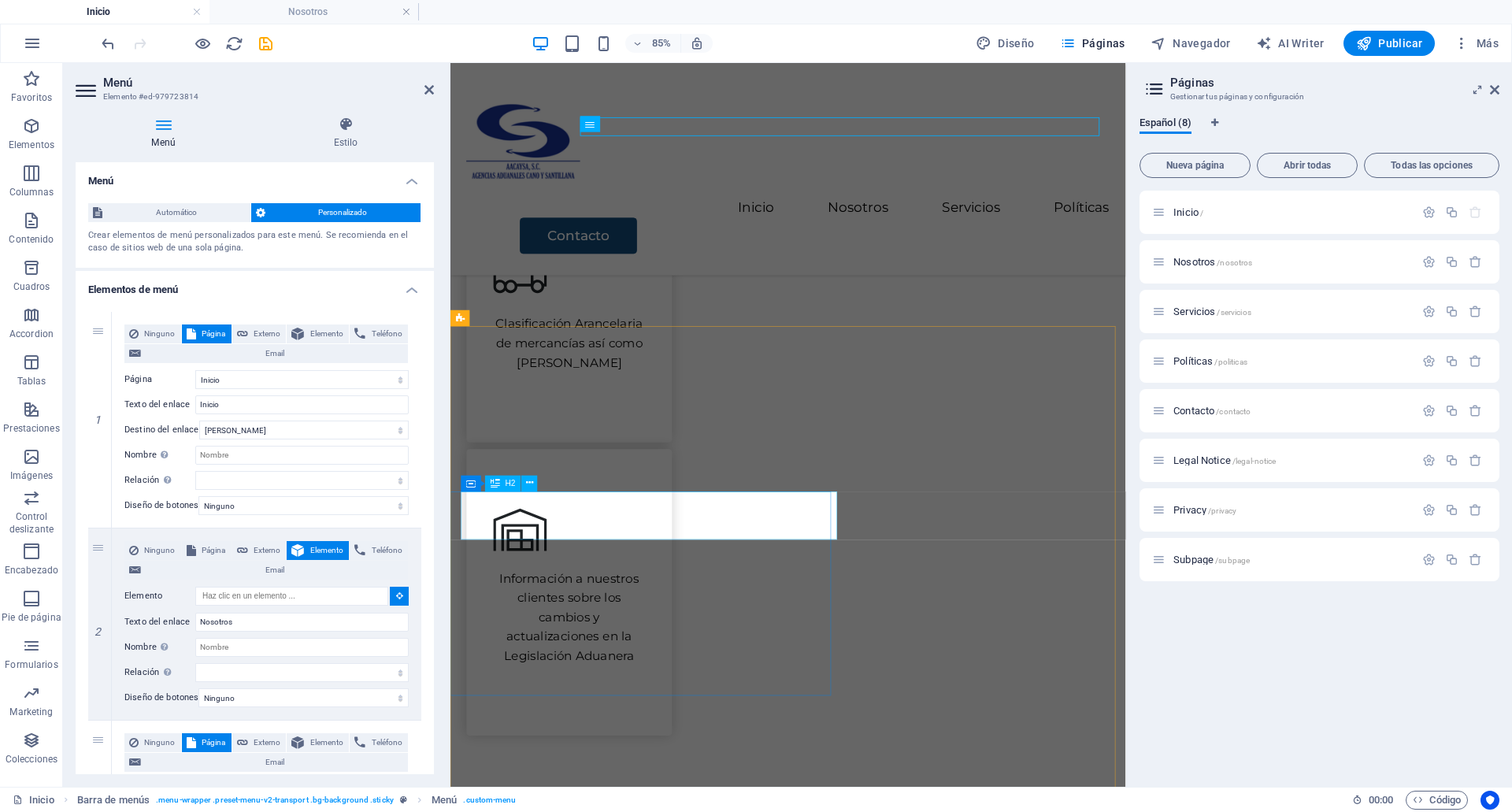
select select
type input "#ed-979723890"
select select
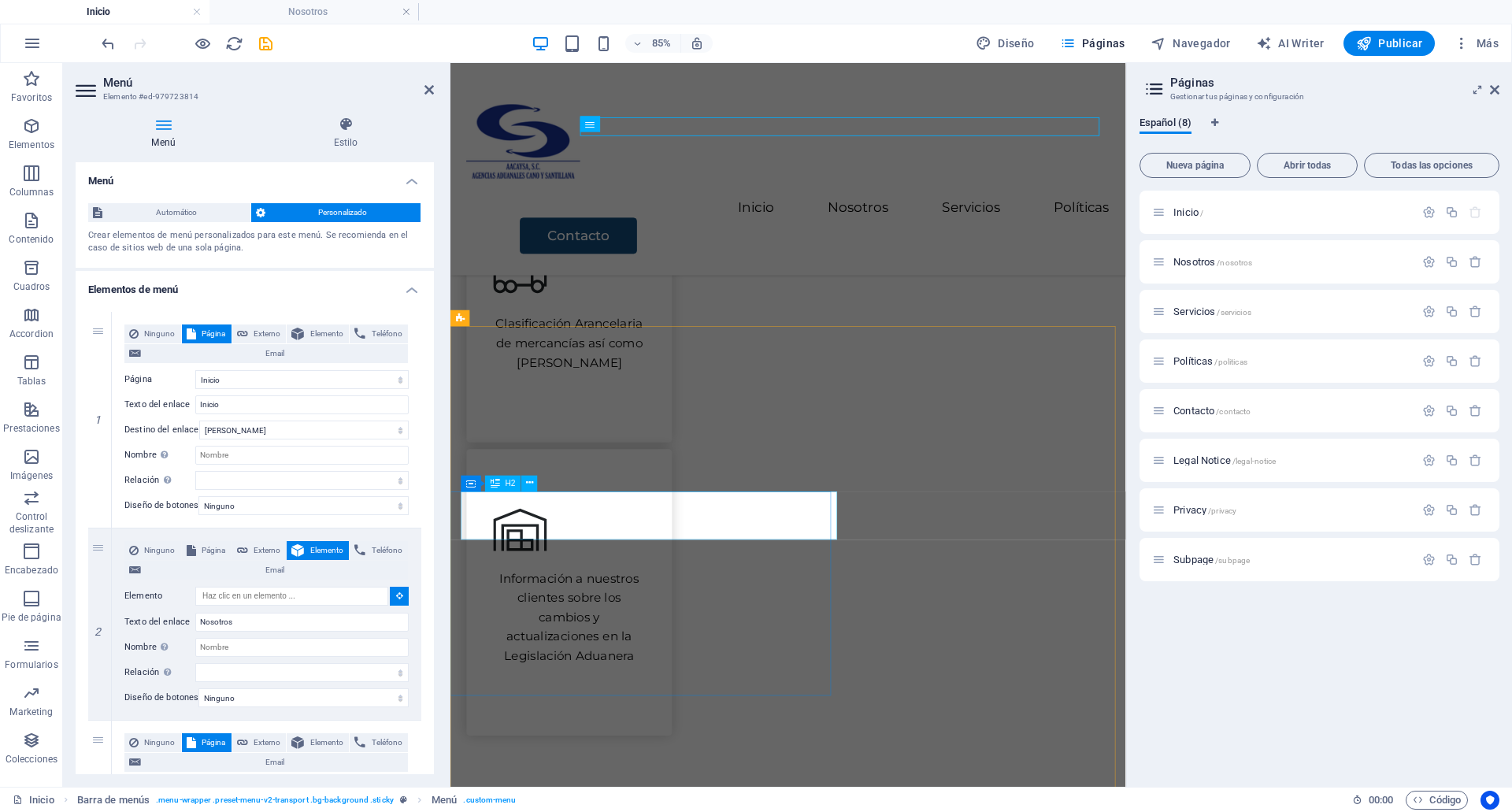
select select
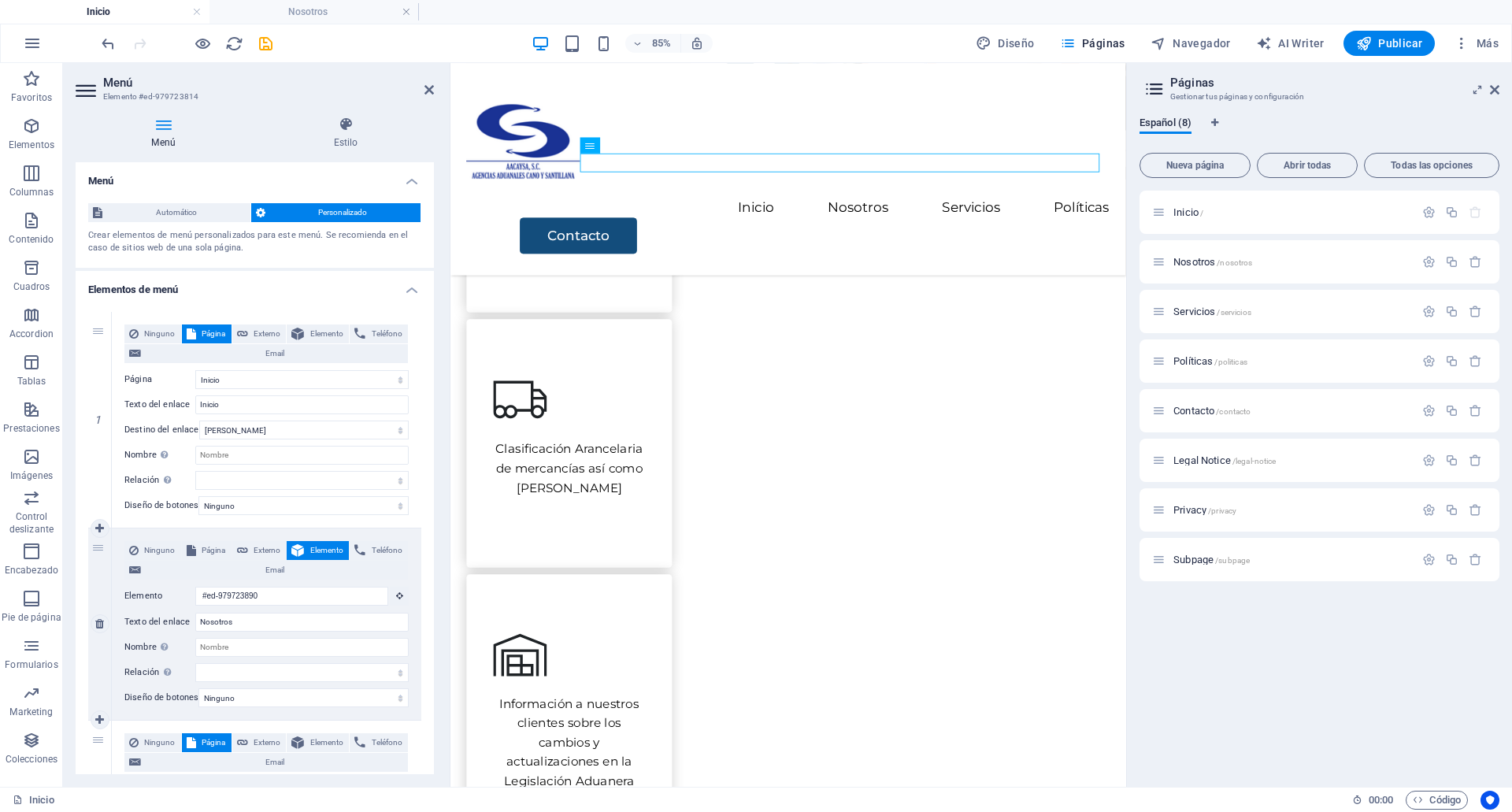
scroll to position [747, 0]
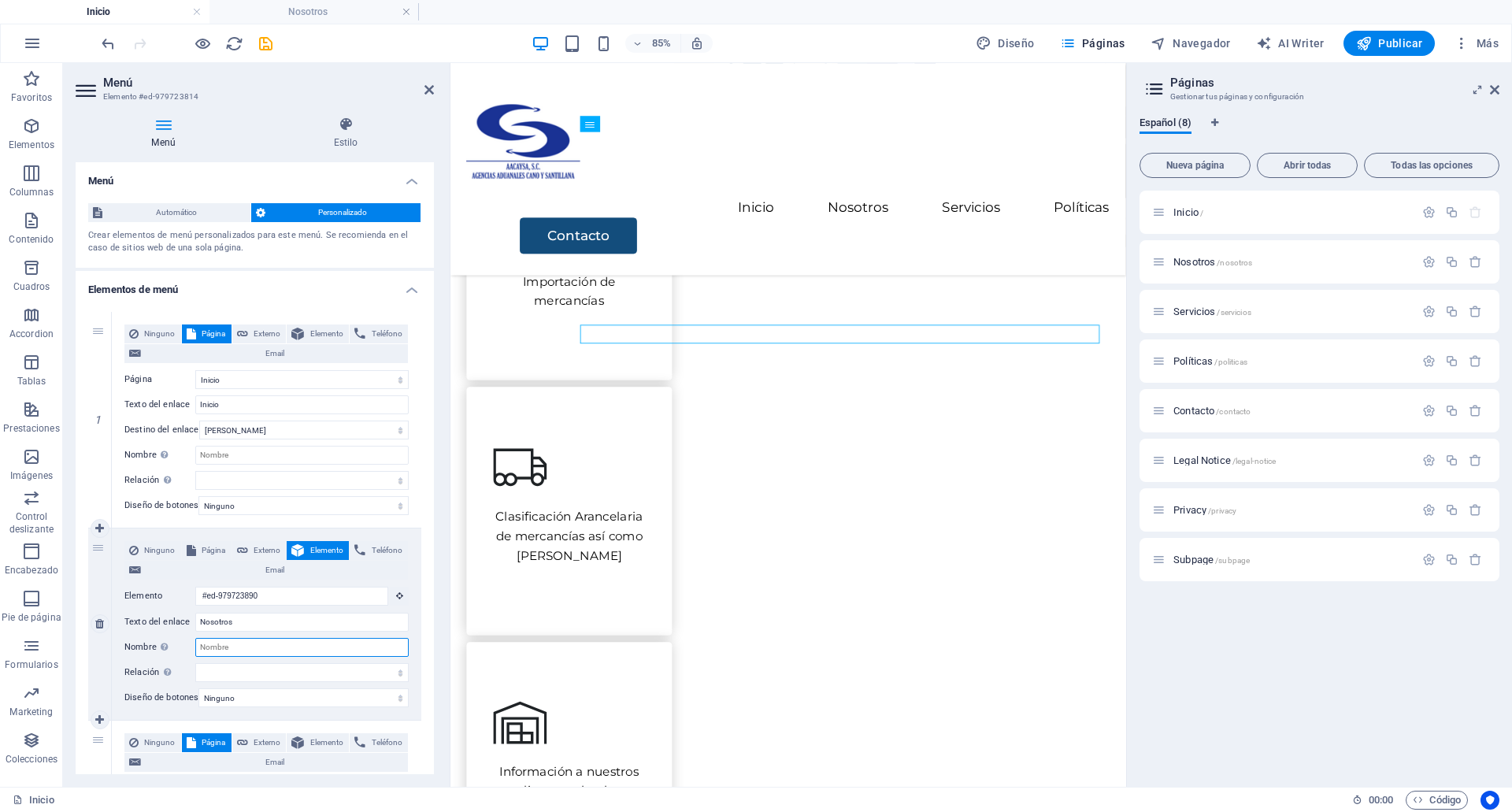
click at [271, 650] on input "Nombre Una descripción adicional del enlace no debería ser igual al texto del e…" at bounding box center [302, 648] width 214 height 19
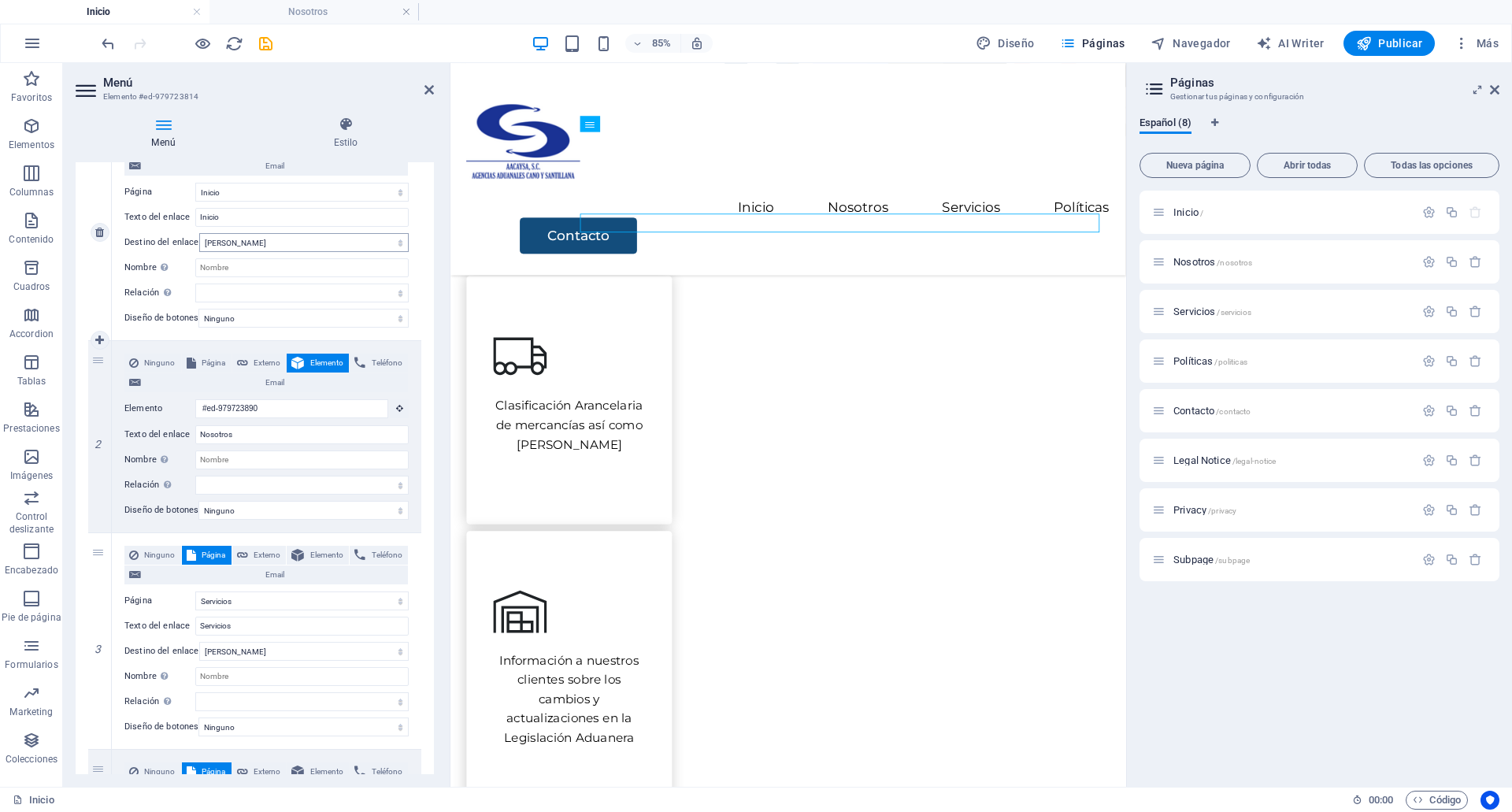
scroll to position [251, 0]
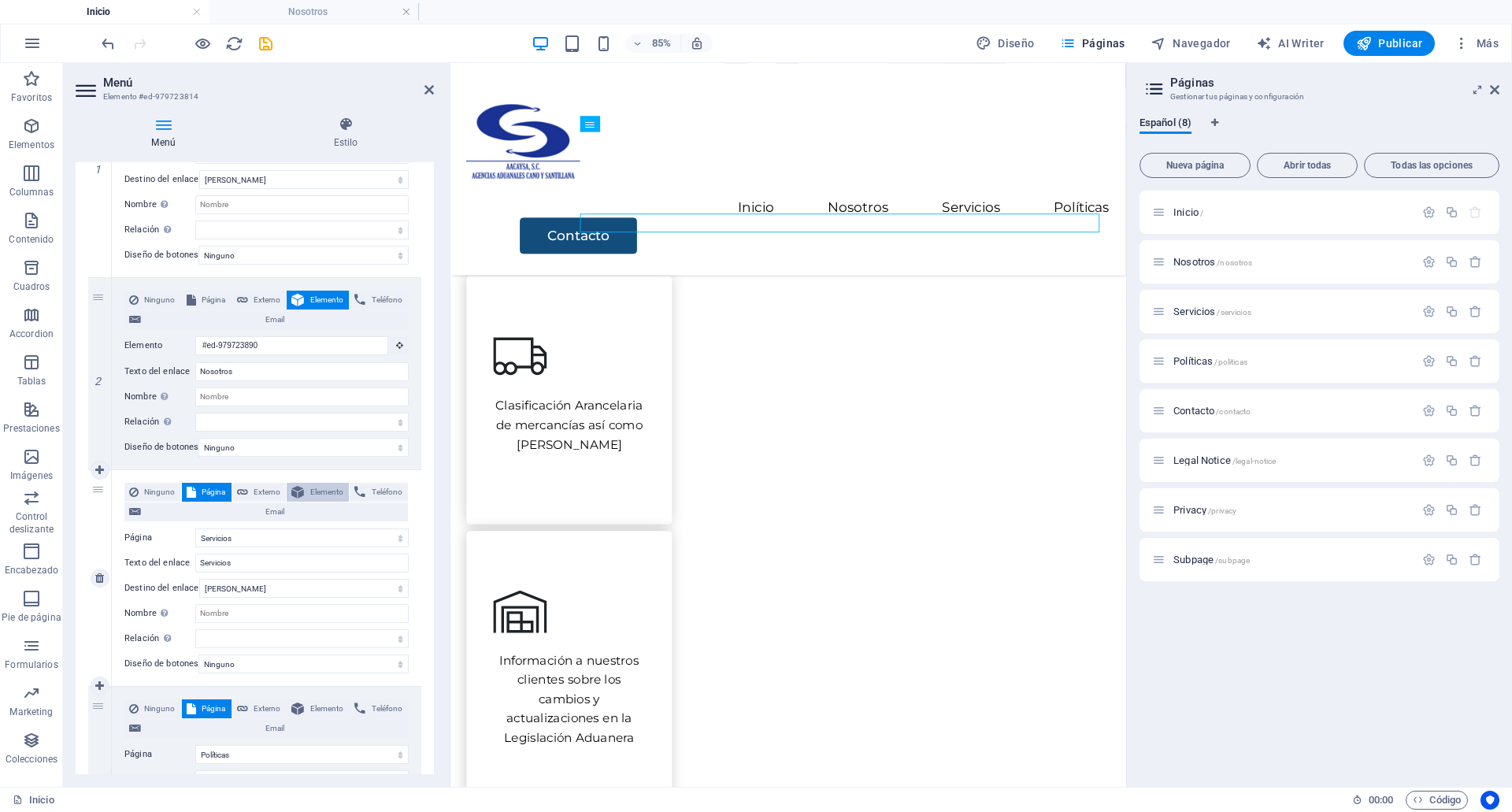
click at [315, 488] on span "Elemento" at bounding box center [326, 492] width 35 height 19
select select
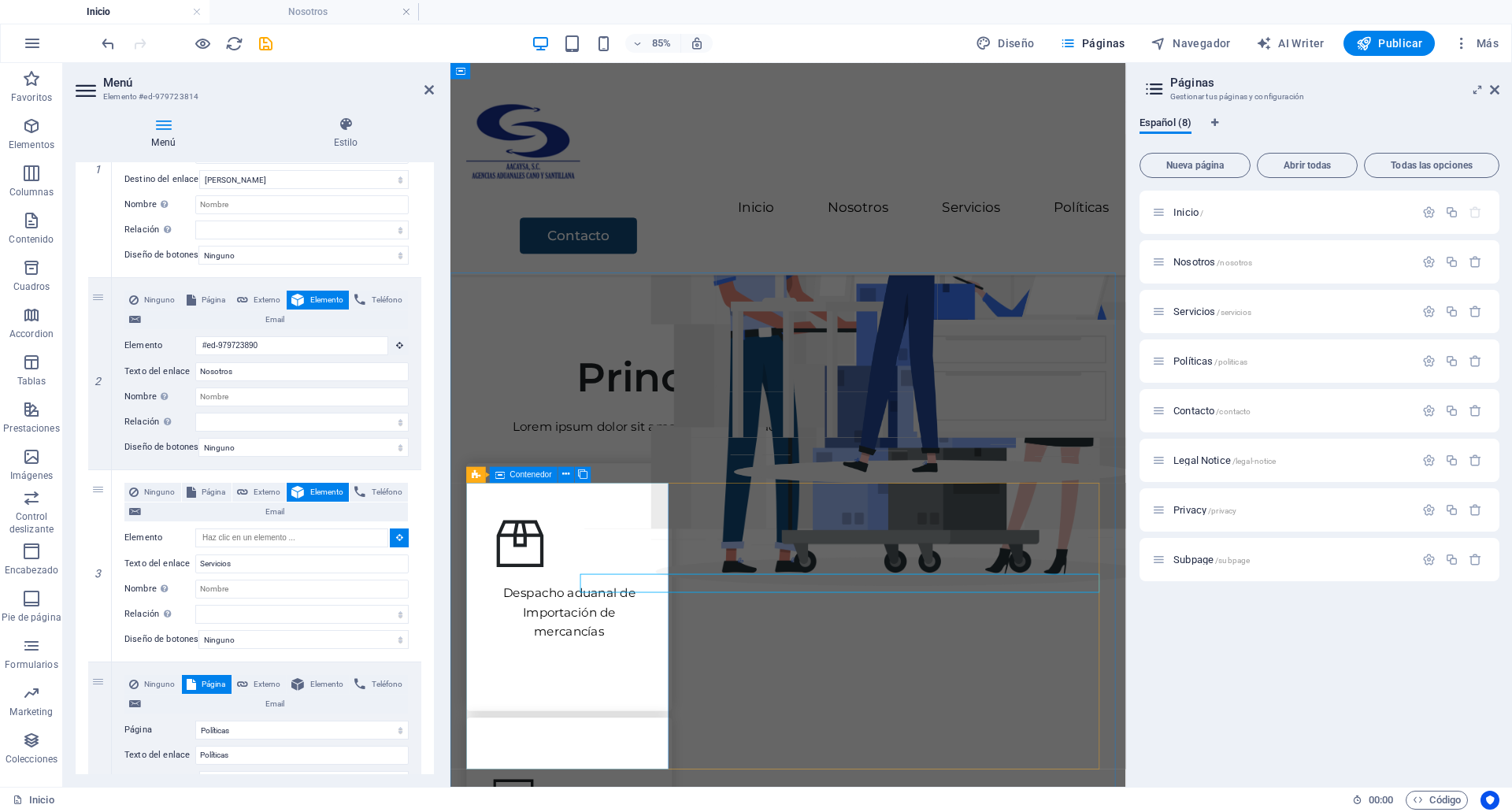
scroll to position [348, 0]
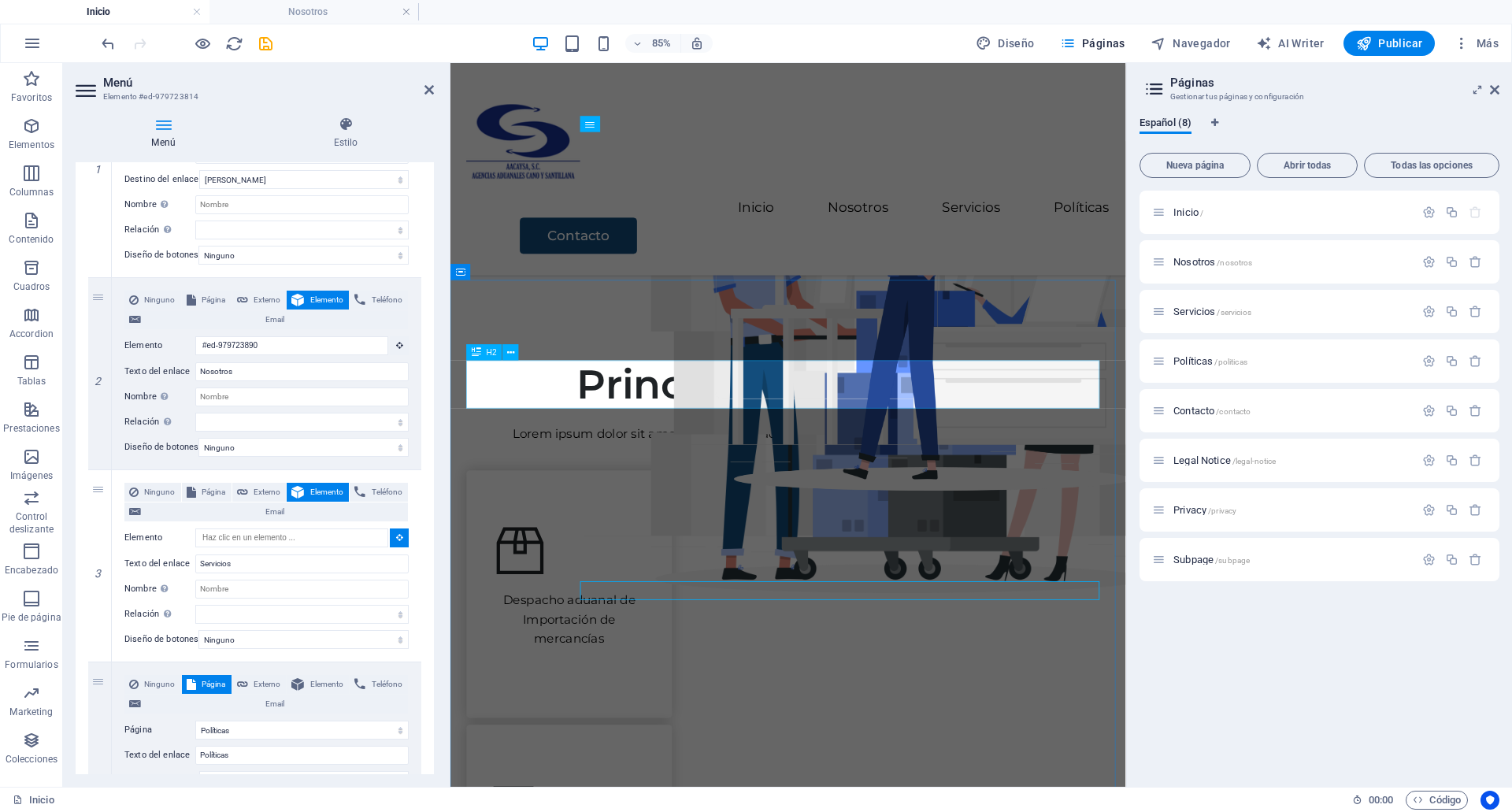
click at [819, 463] on div "Principales Servicios" at bounding box center [847, 441] width 756 height 57
select select
type input "#ed-979723840"
select select
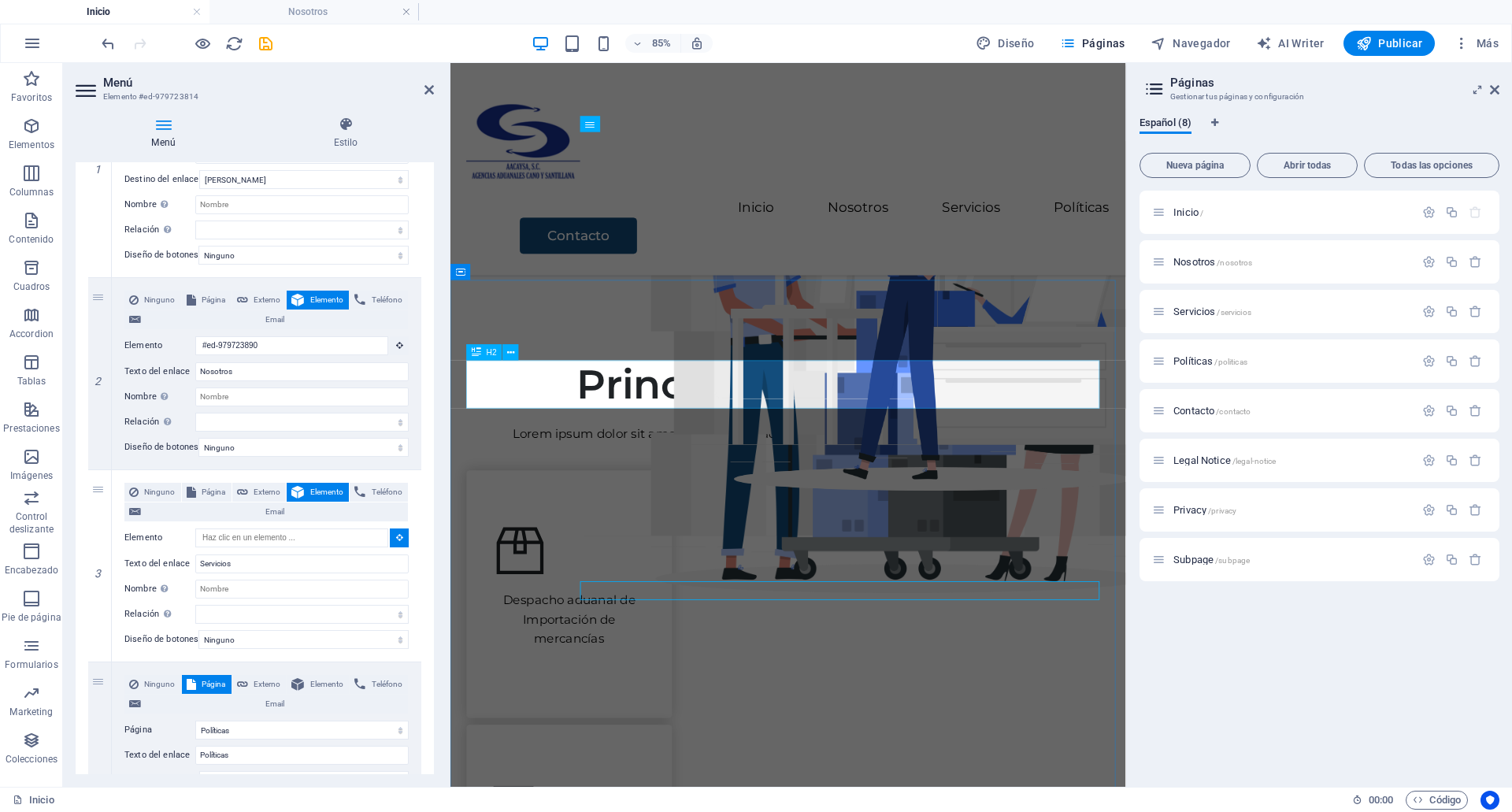
select select
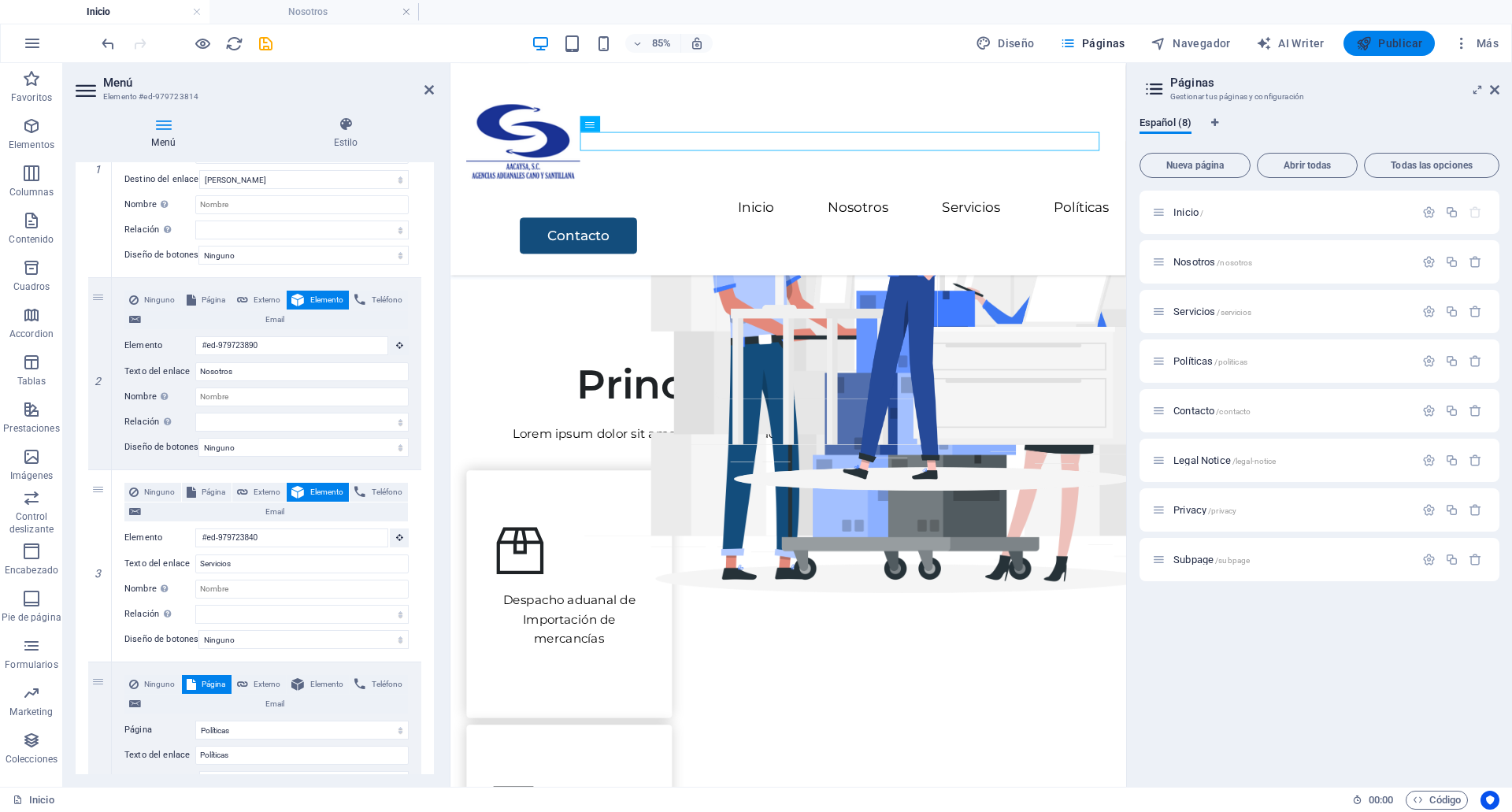
click at [1402, 53] on button "Publicar" at bounding box center [1389, 43] width 92 height 25
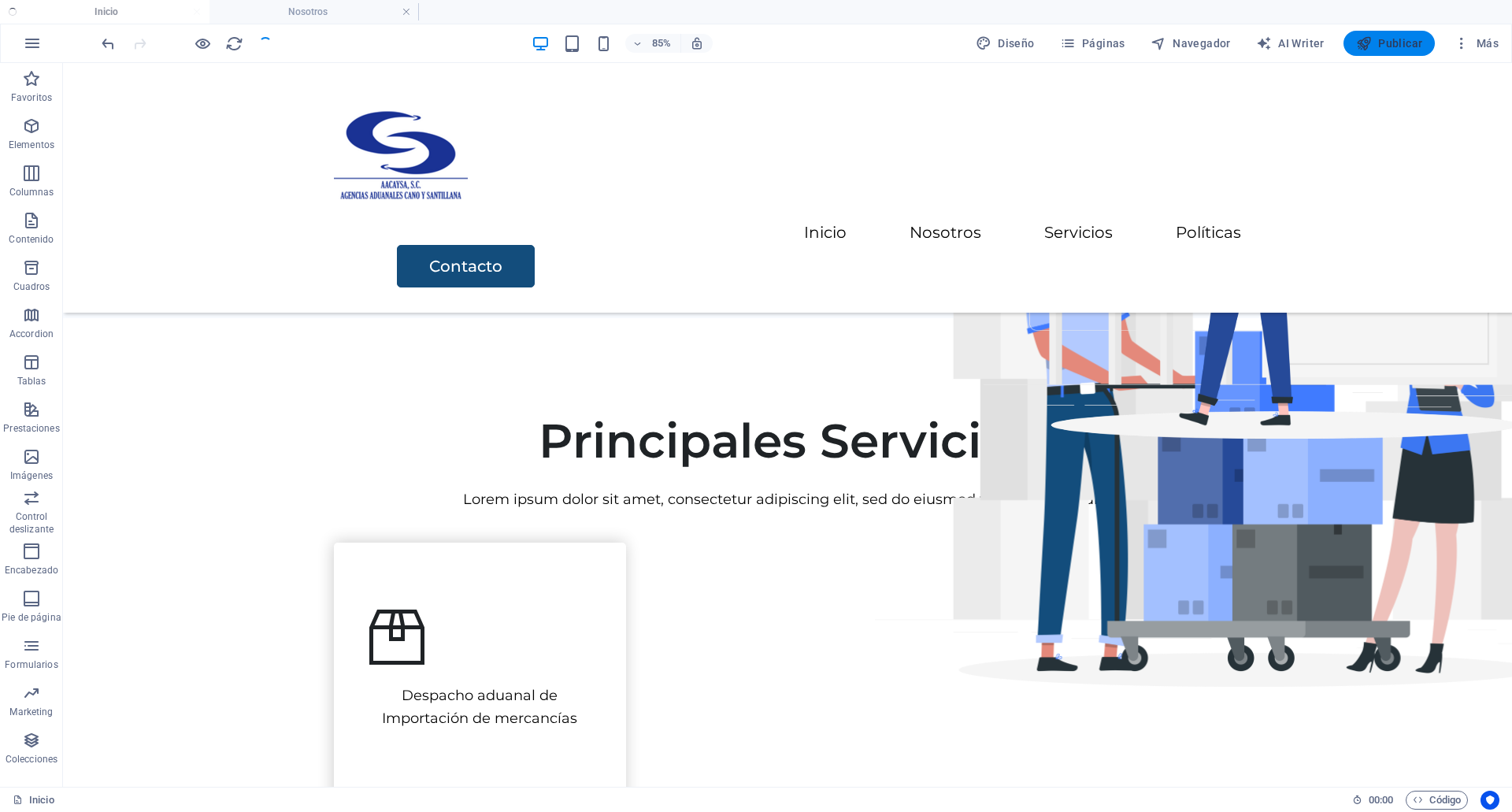
checkbox input "false"
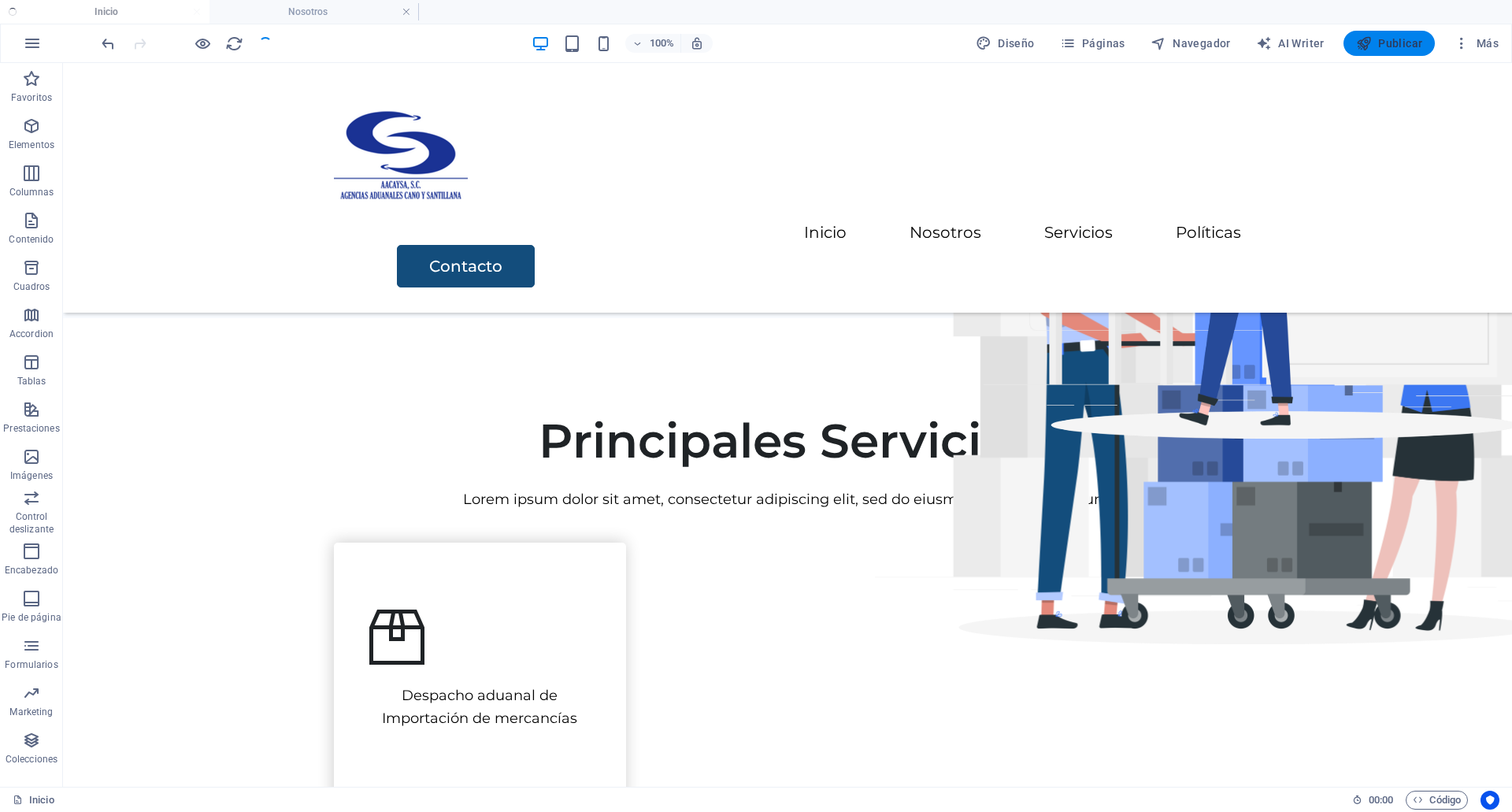
scroll to position [327, 0]
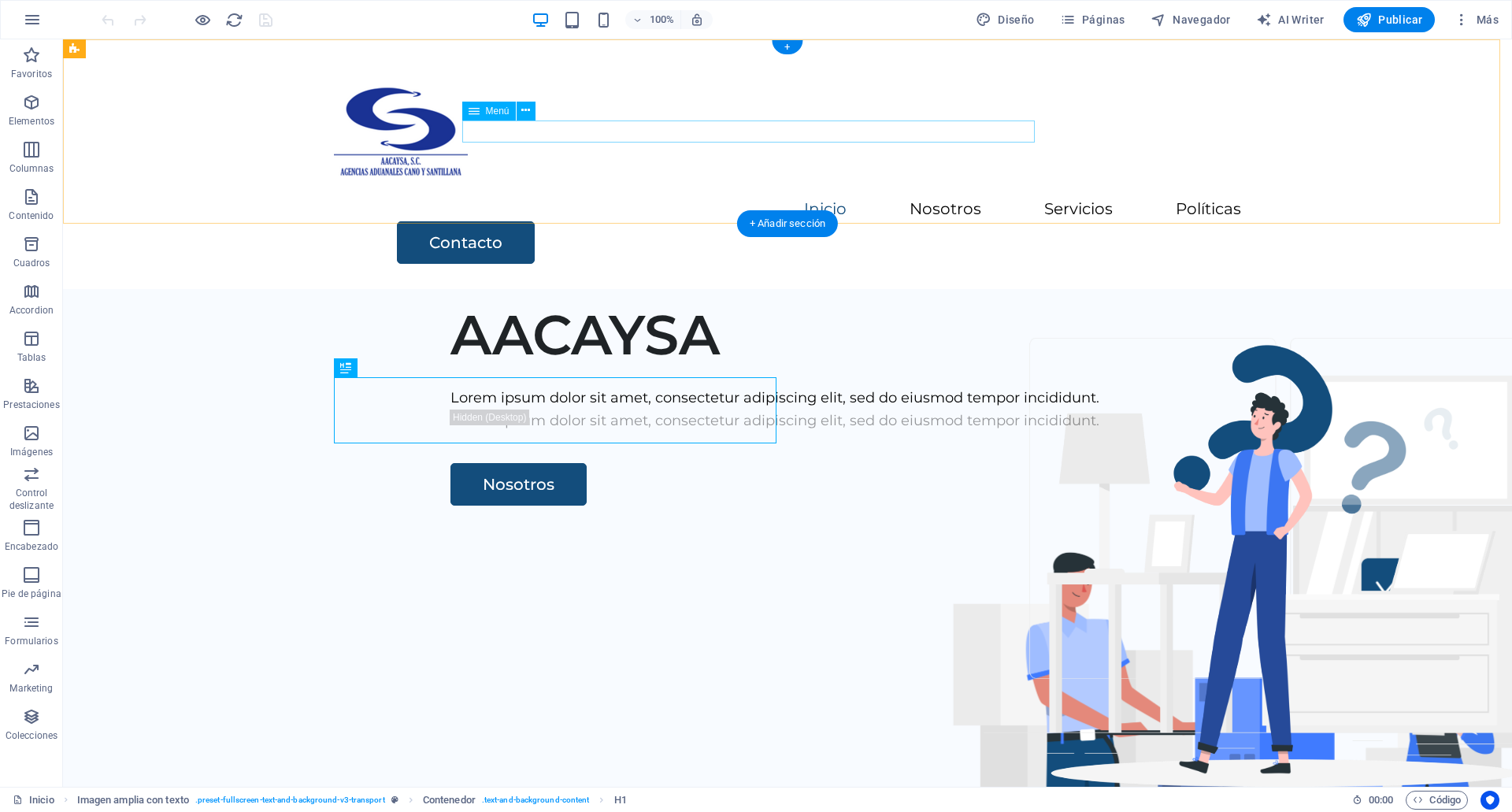
click at [762, 199] on nav "Inicio Nosotros Servicios Políticas" at bounding box center [787, 210] width 907 height 23
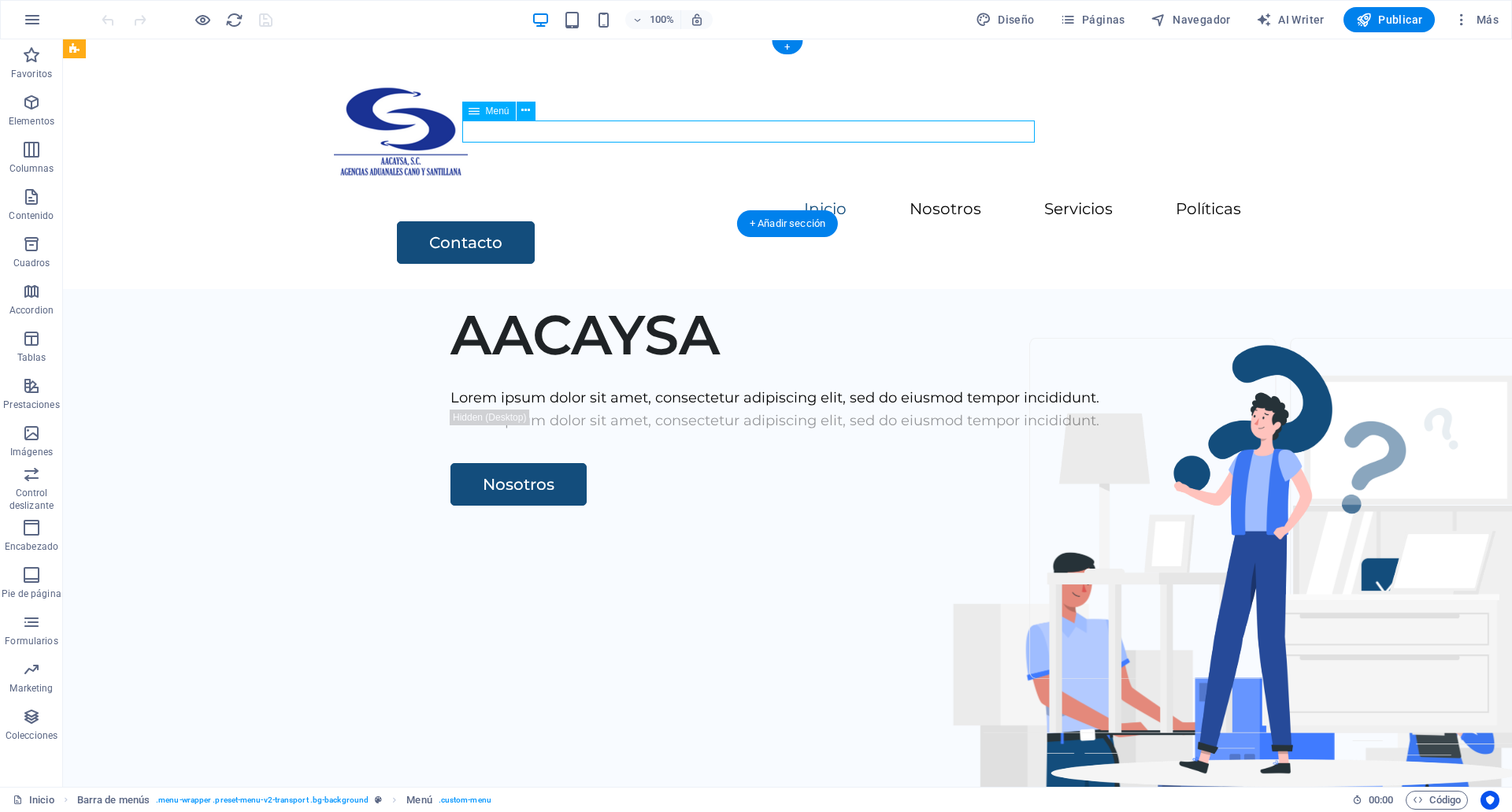
click at [762, 199] on nav "Inicio Nosotros Servicios Políticas" at bounding box center [787, 210] width 907 height 23
select select
select select "3"
select select
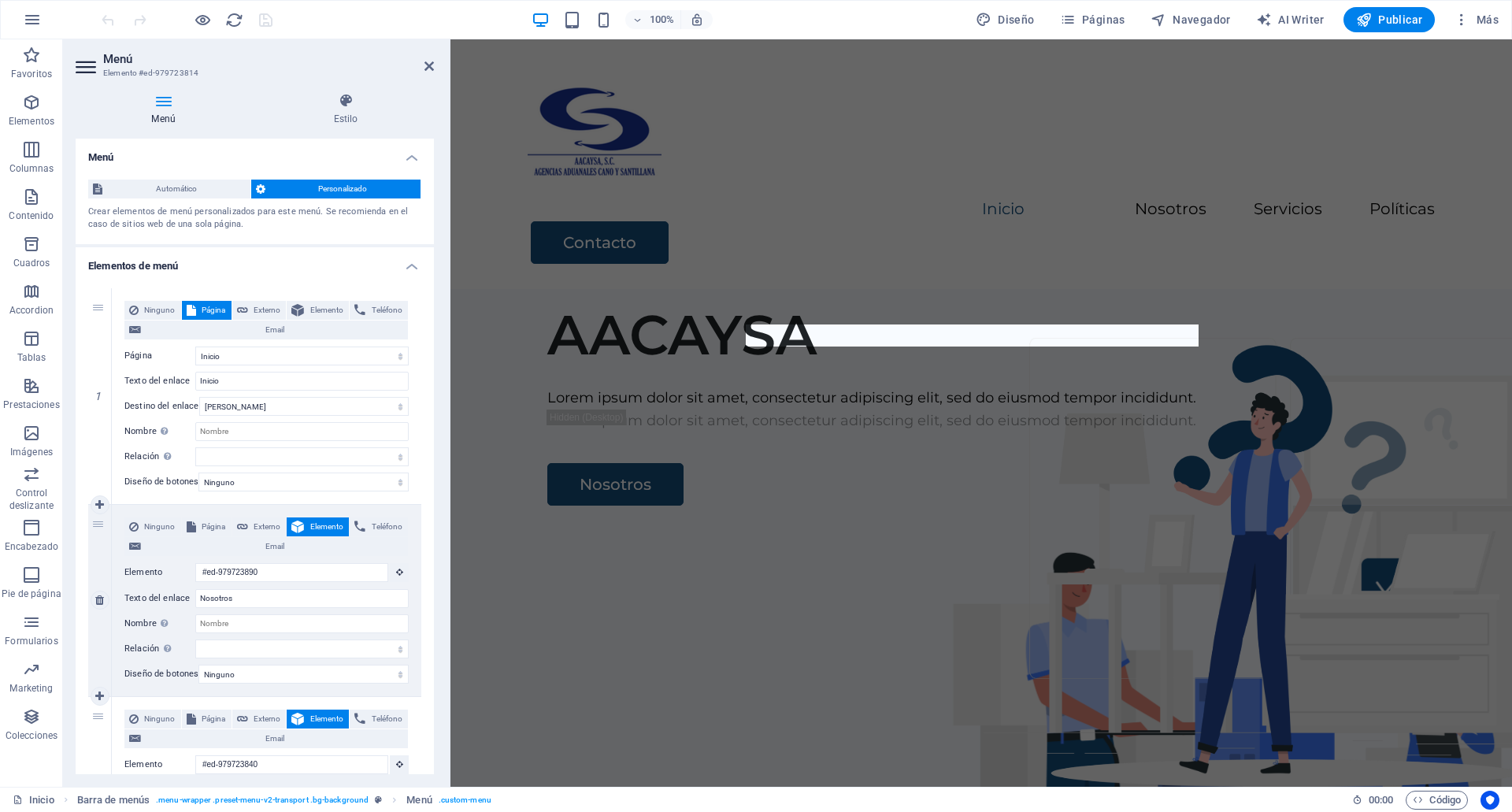
click at [281, 562] on div "Ninguno Página Externo Elemento Teléfono Email Página Inicio Nosotros Servicios…" at bounding box center [267, 588] width 284 height 141
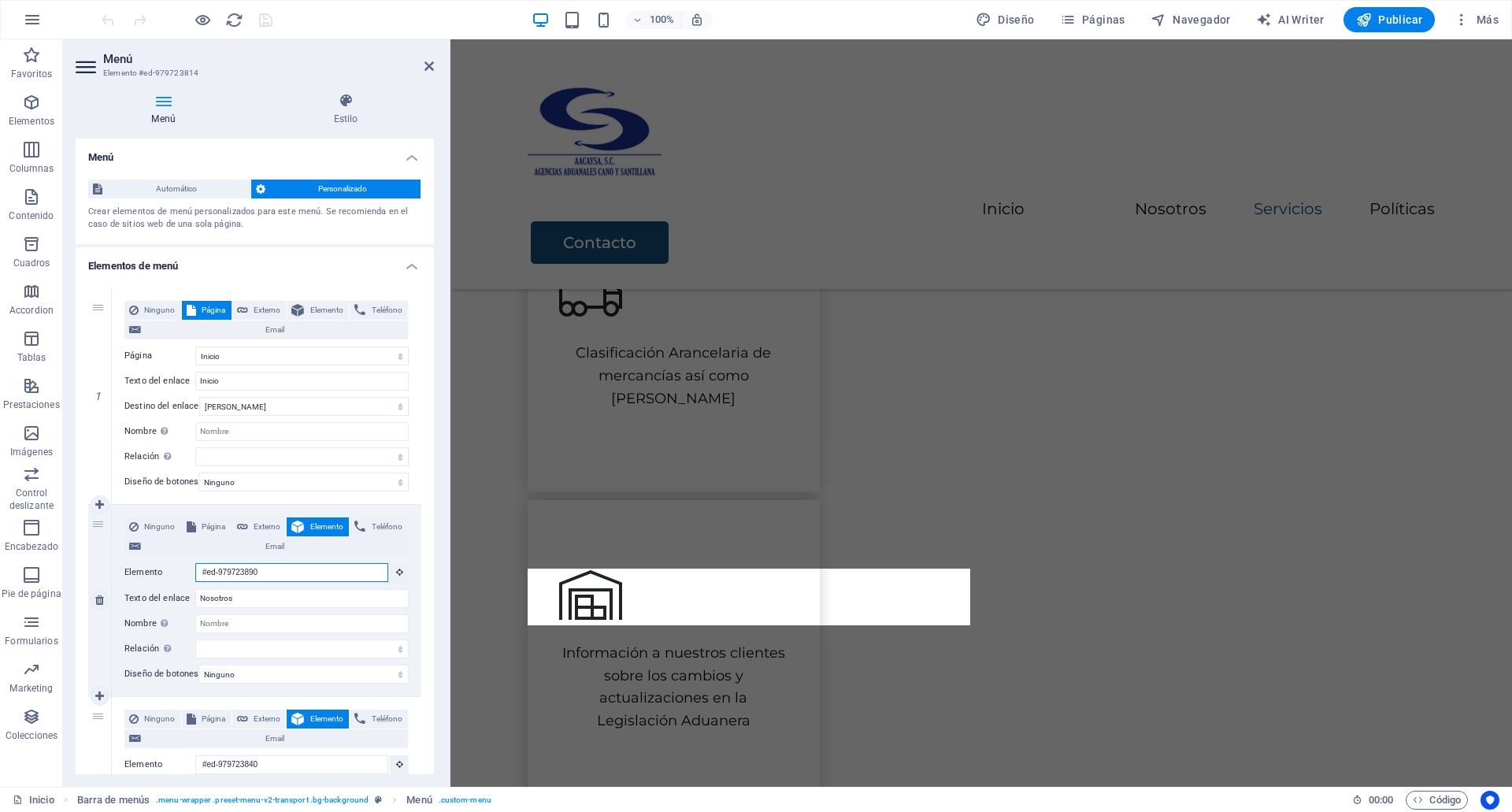
scroll to position [1109, 0]
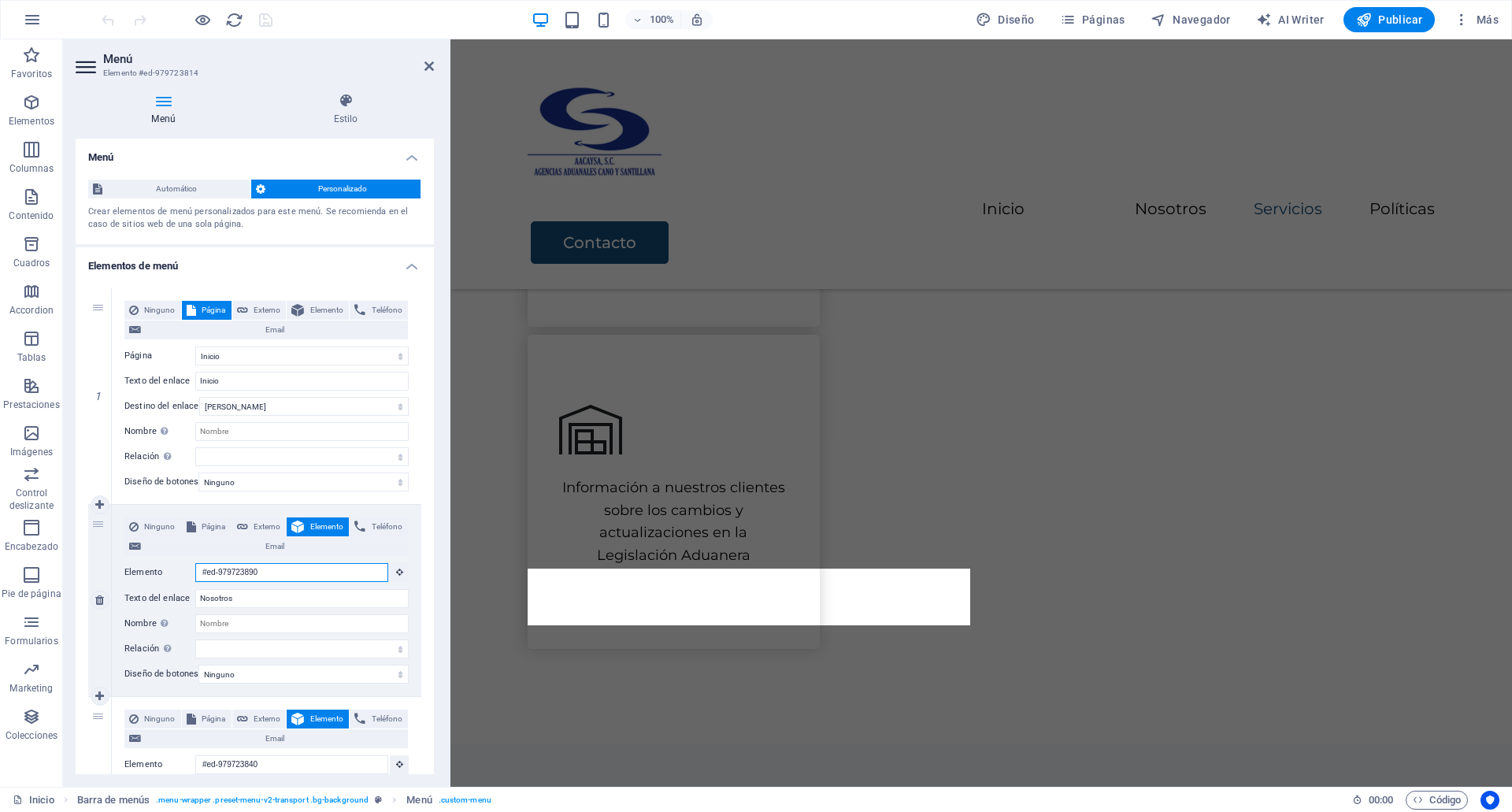
click at [278, 570] on input "#ed-979723890" at bounding box center [292, 573] width 193 height 19
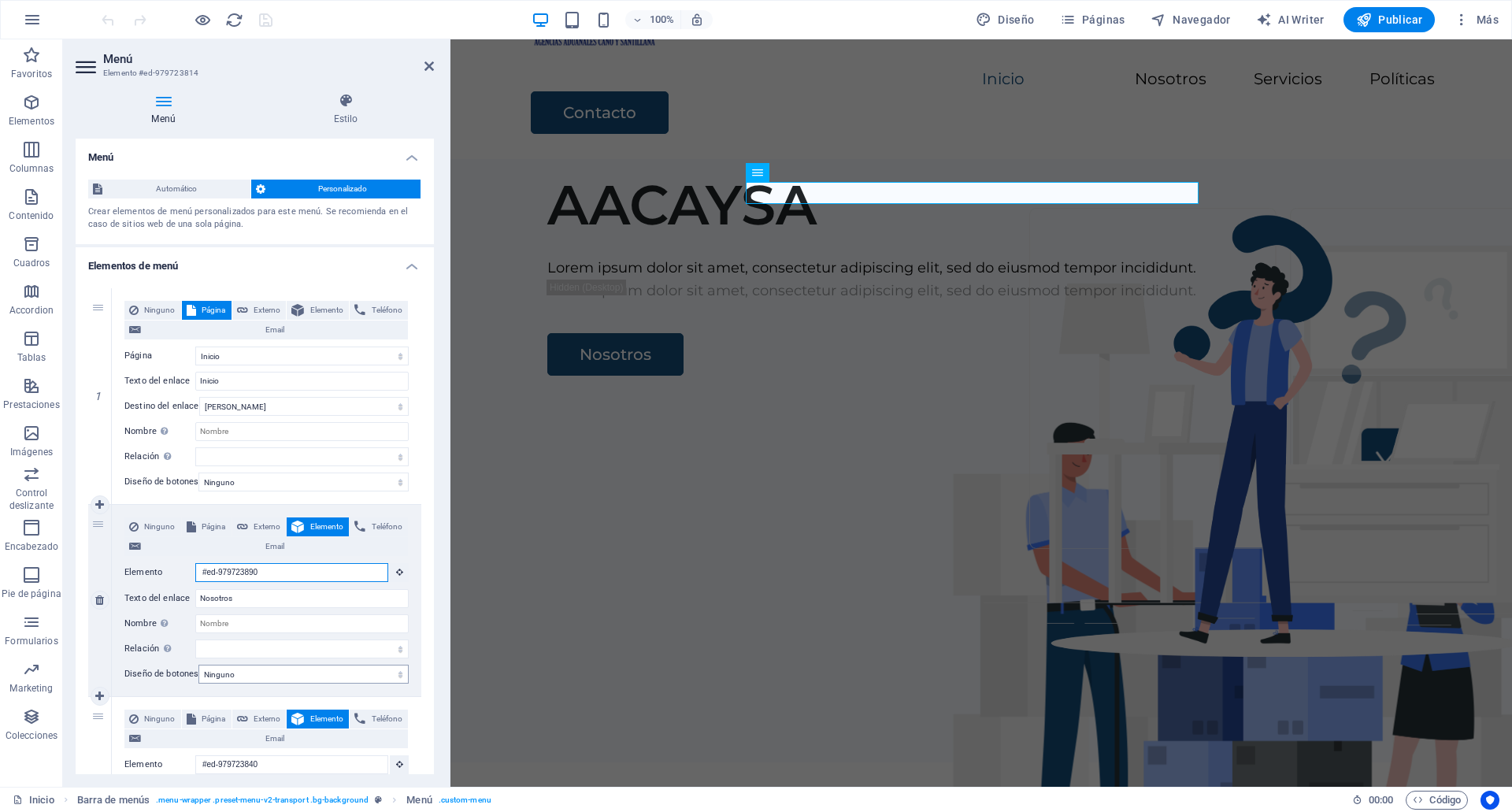
scroll to position [0, 0]
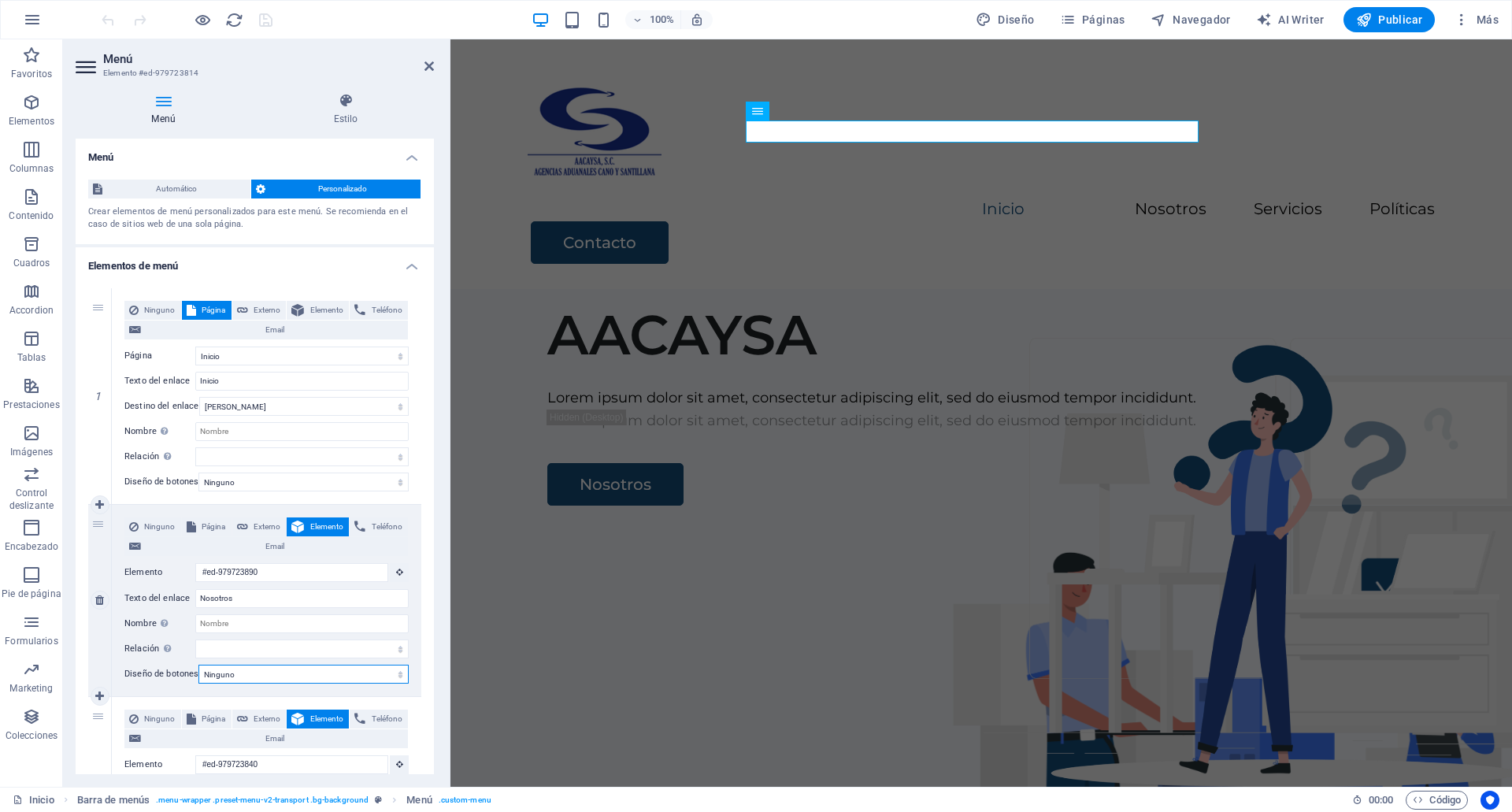
click at [250, 677] on select "Ninguno Predeterminado Principal Secundario" at bounding box center [304, 675] width 211 height 19
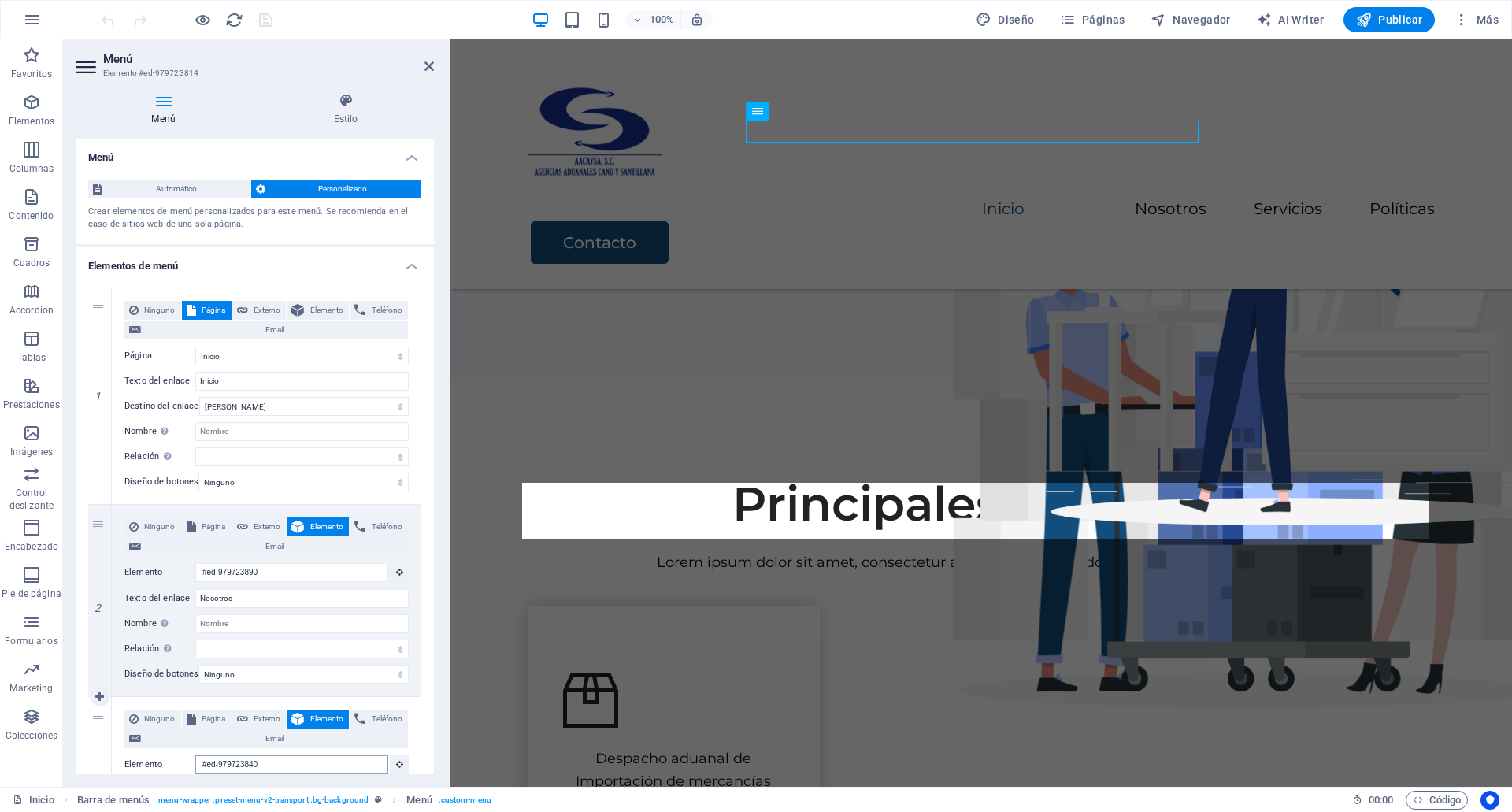
drag, startPoint x: 273, startPoint y: 774, endPoint x: 267, endPoint y: 754, distance: 20.9
click at [267, 754] on div "Menú Estilo Menú Automático Personalizado Crear elementos de menú personalizado…" at bounding box center [255, 434] width 383 height 707
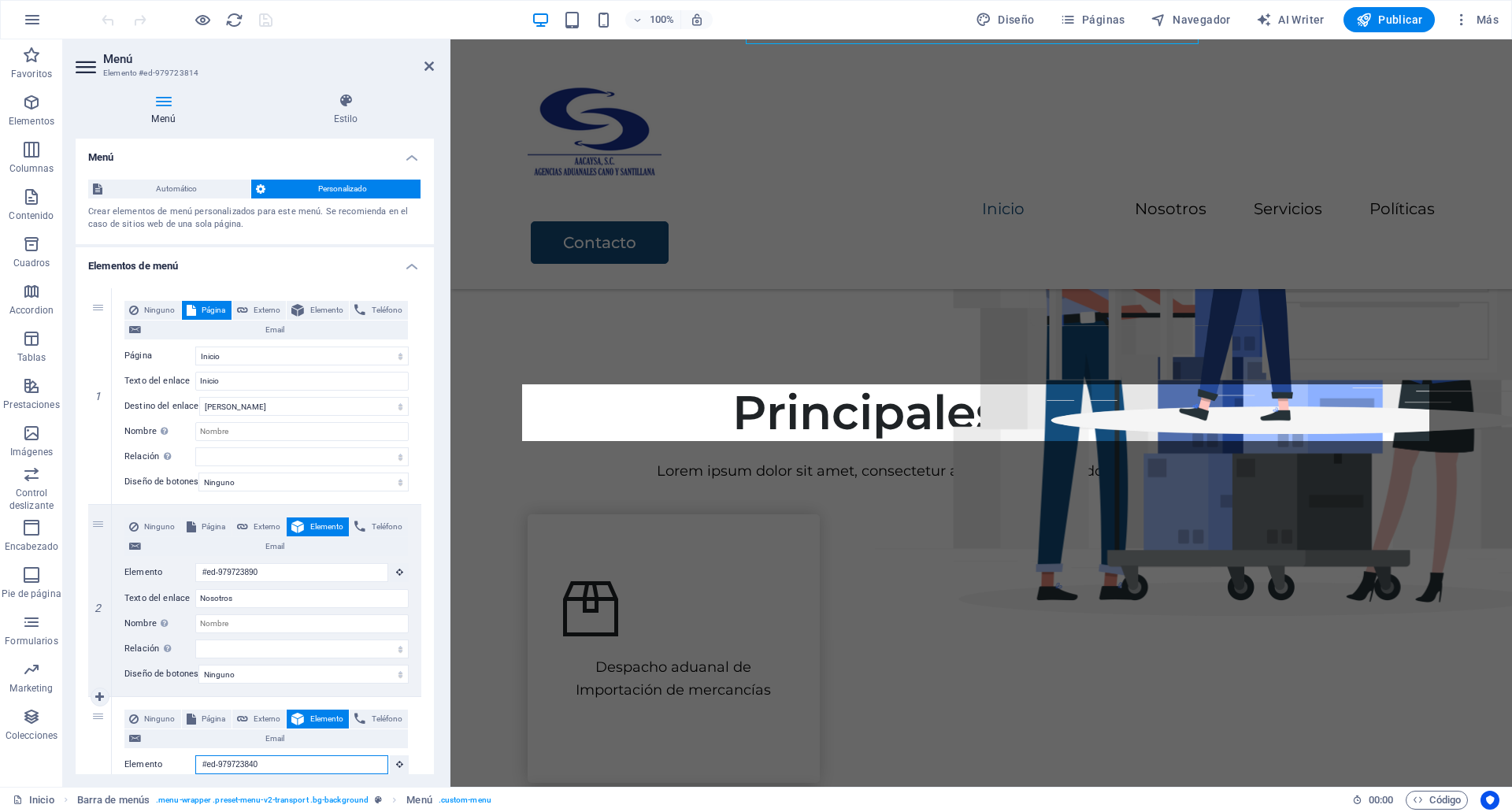
click at [267, 755] on input "#ed-979723840" at bounding box center [292, 765] width 193 height 19
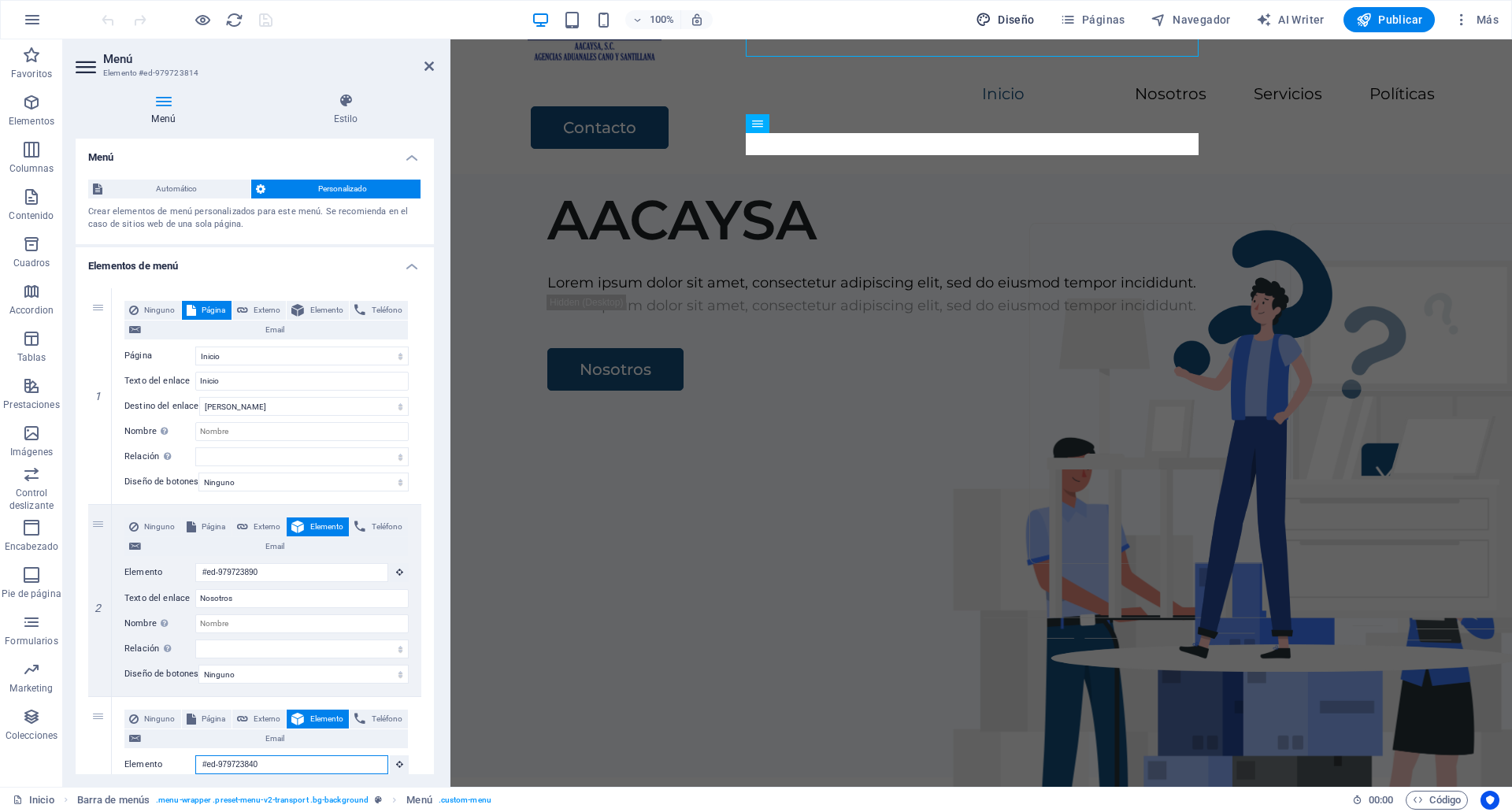
scroll to position [254, 0]
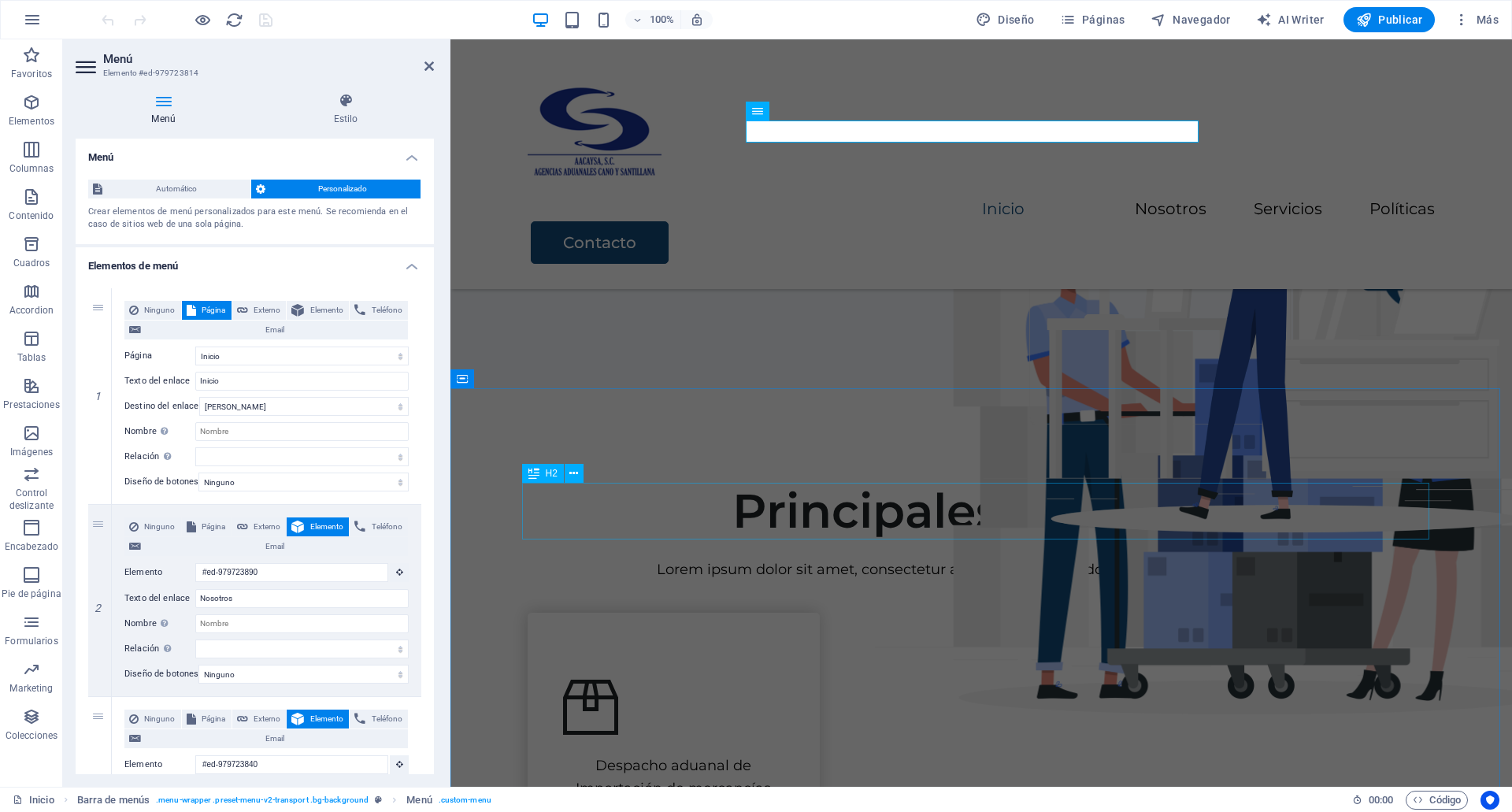
click at [924, 529] on div "Principales Servicios" at bounding box center [981, 511] width 907 height 57
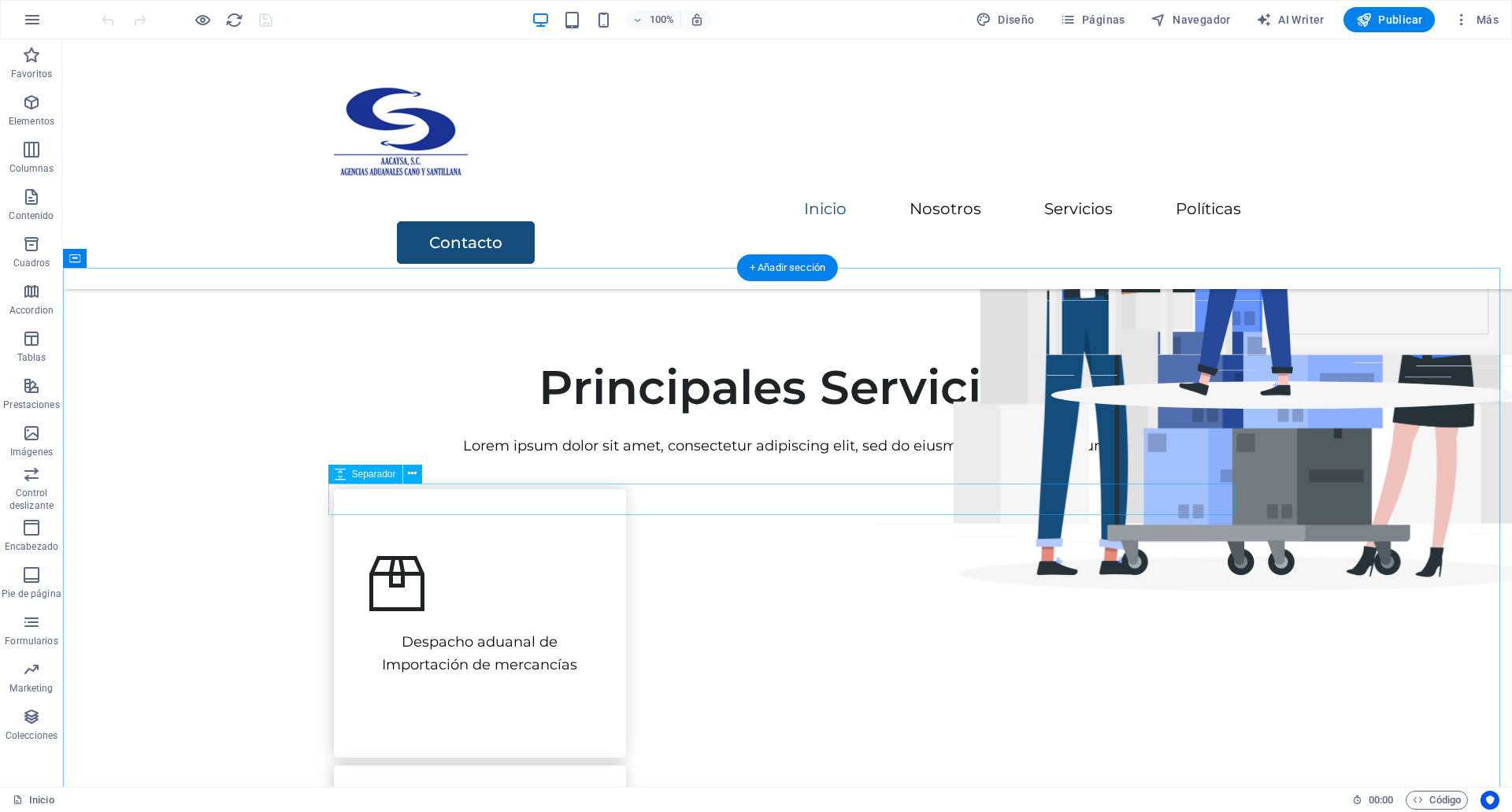
scroll to position [374, 0]
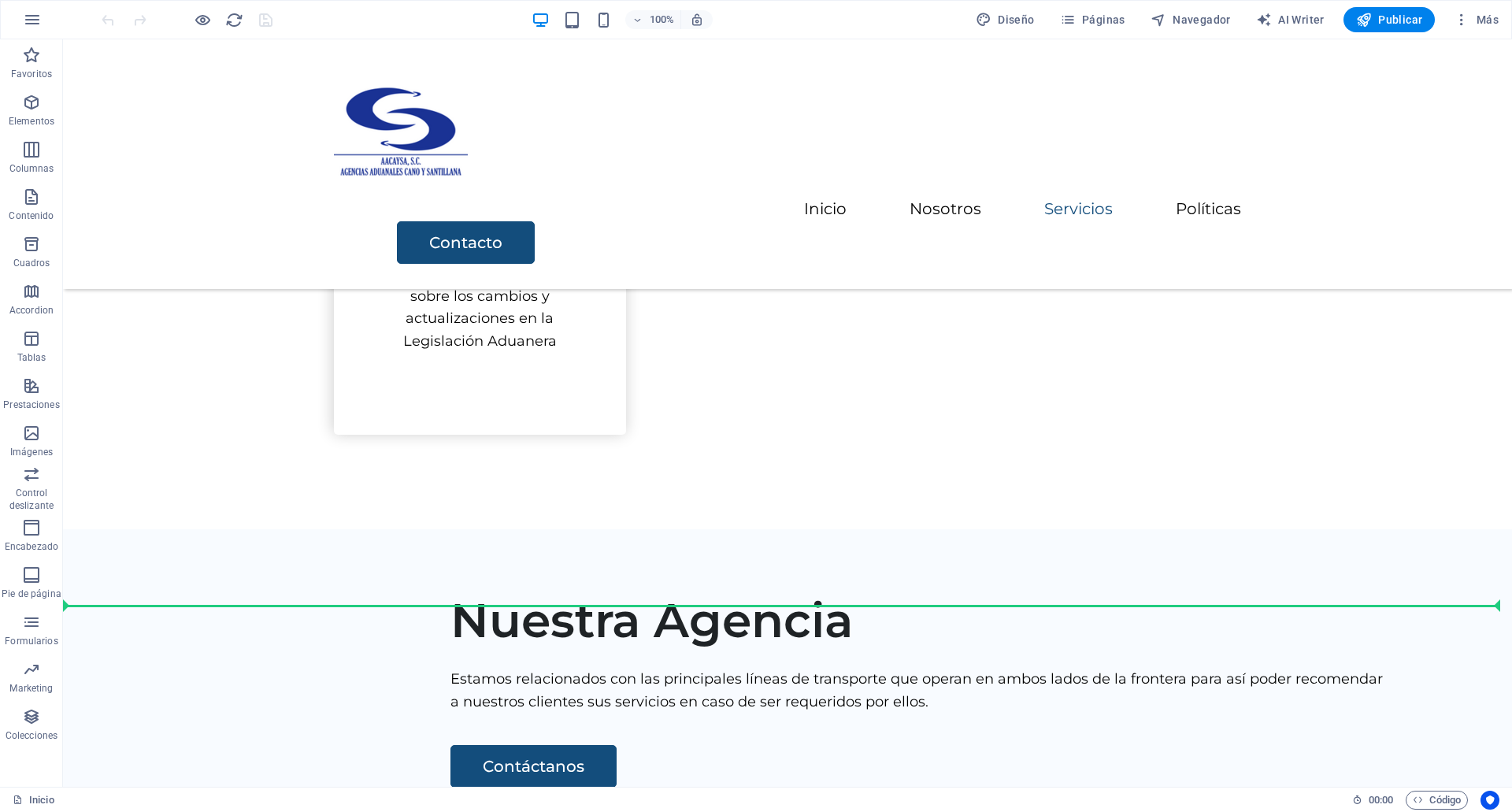
drag, startPoint x: 620, startPoint y: 316, endPoint x: 580, endPoint y: 578, distance: 265.0
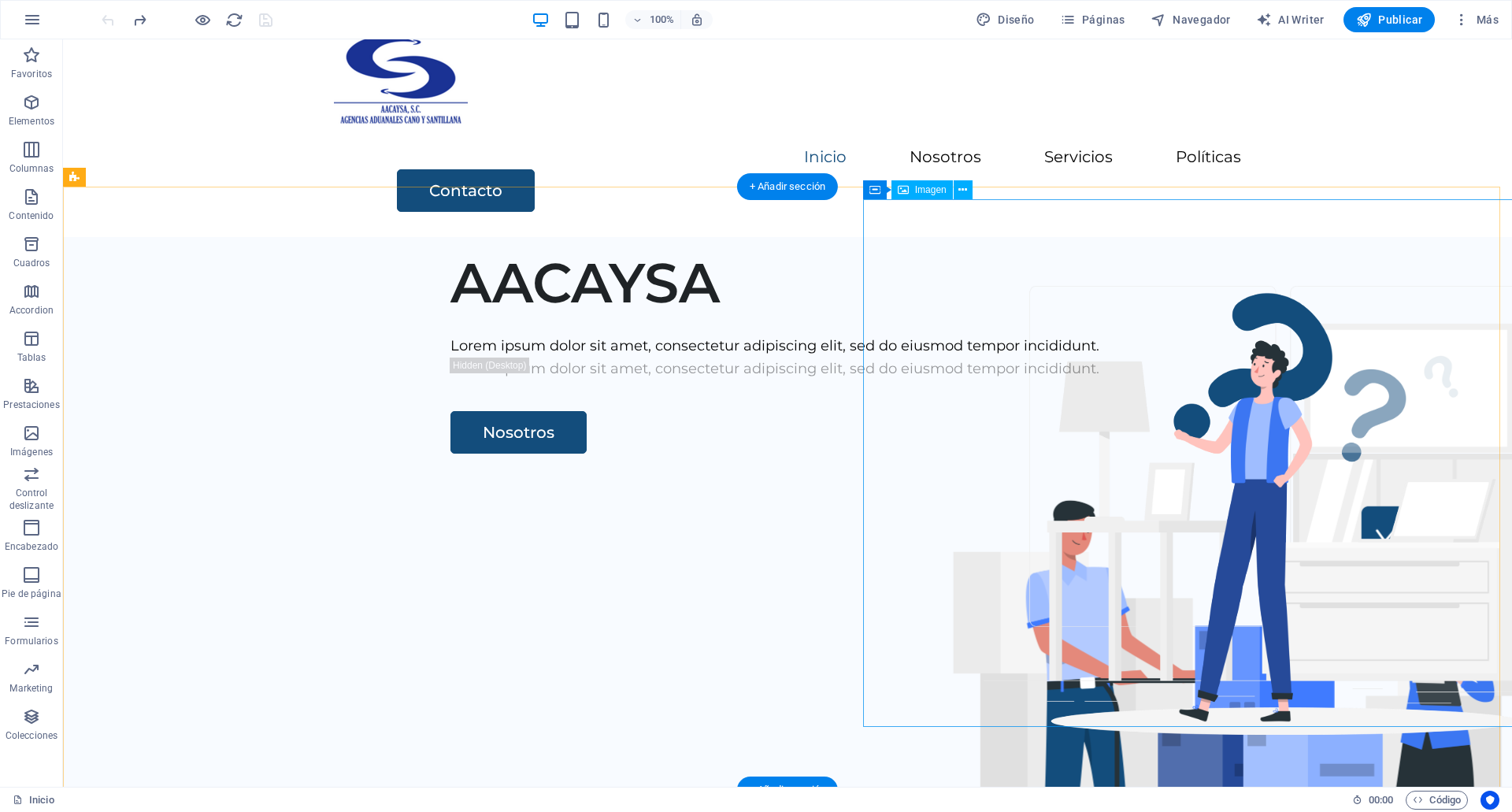
scroll to position [36, 0]
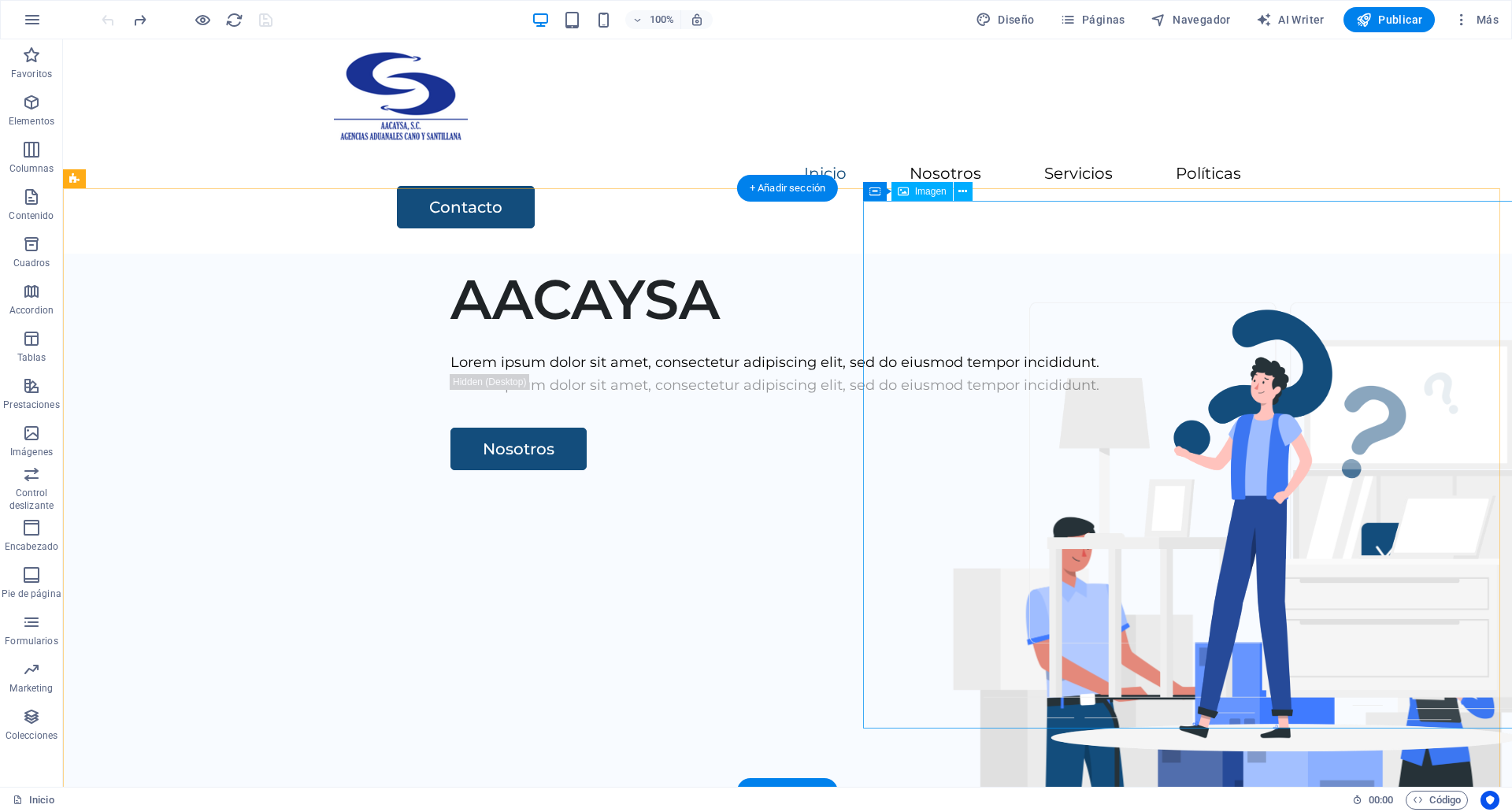
click at [993, 470] on figure at bounding box center [1249, 734] width 748 height 528
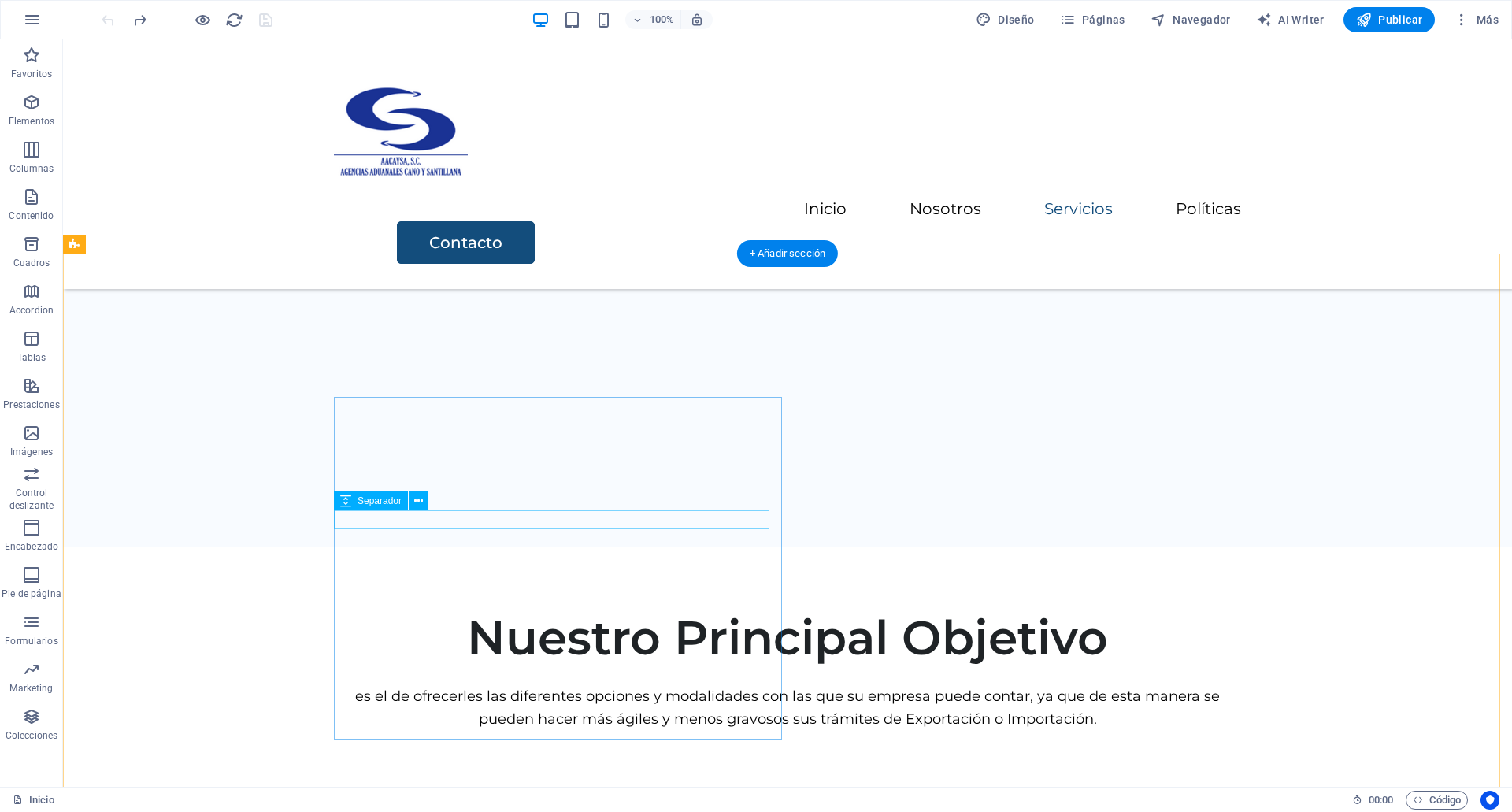
scroll to position [1937, 0]
click at [984, 199] on nav "Inicio Nosotros Servicios Políticas" at bounding box center [787, 210] width 907 height 23
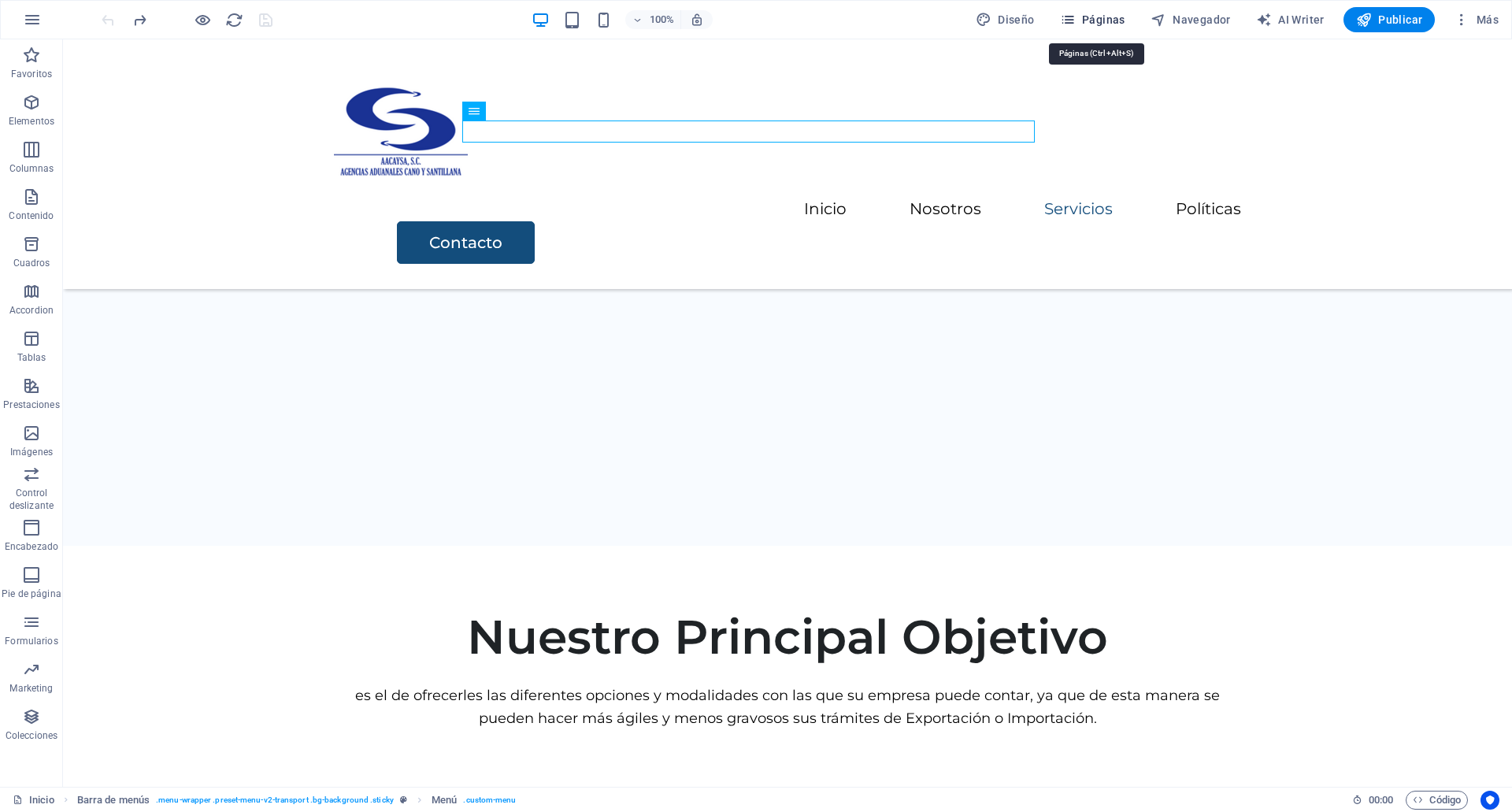
click at [1132, 27] on button "Páginas" at bounding box center [1092, 20] width 78 height 25
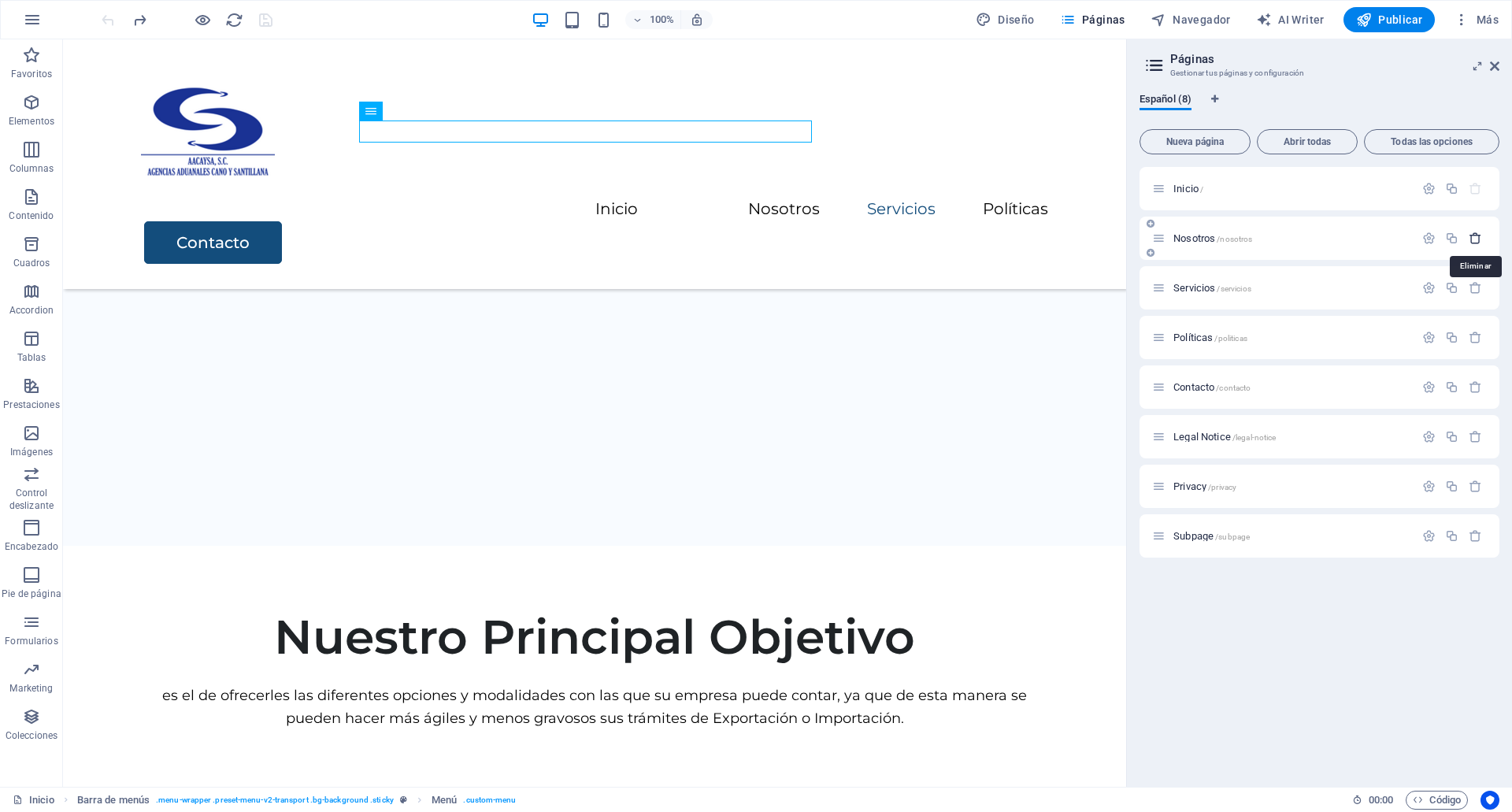
click at [1475, 238] on icon "button" at bounding box center [1475, 238] width 13 height 13
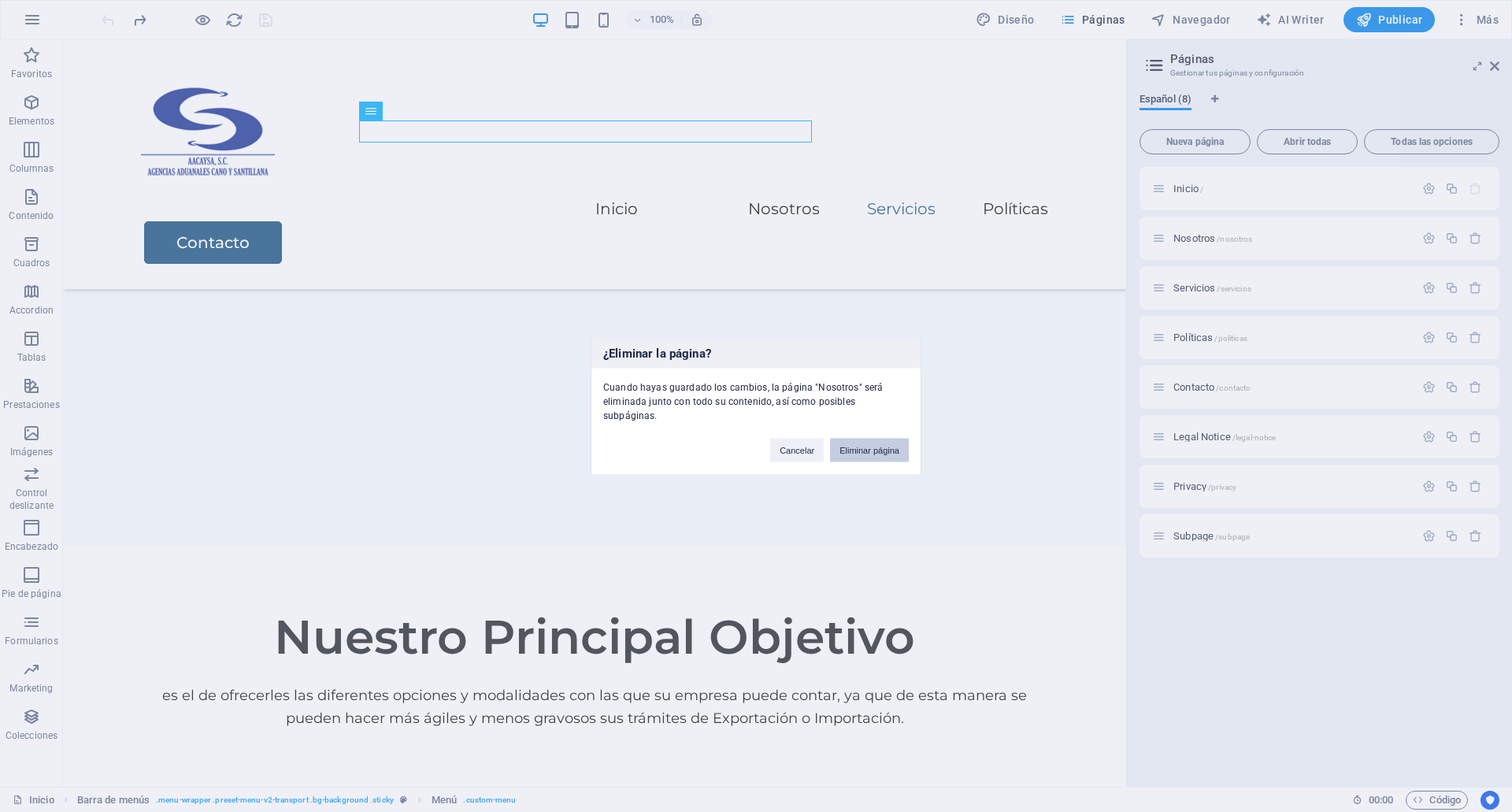
click at [875, 438] on button "Eliminar página" at bounding box center [869, 450] width 79 height 24
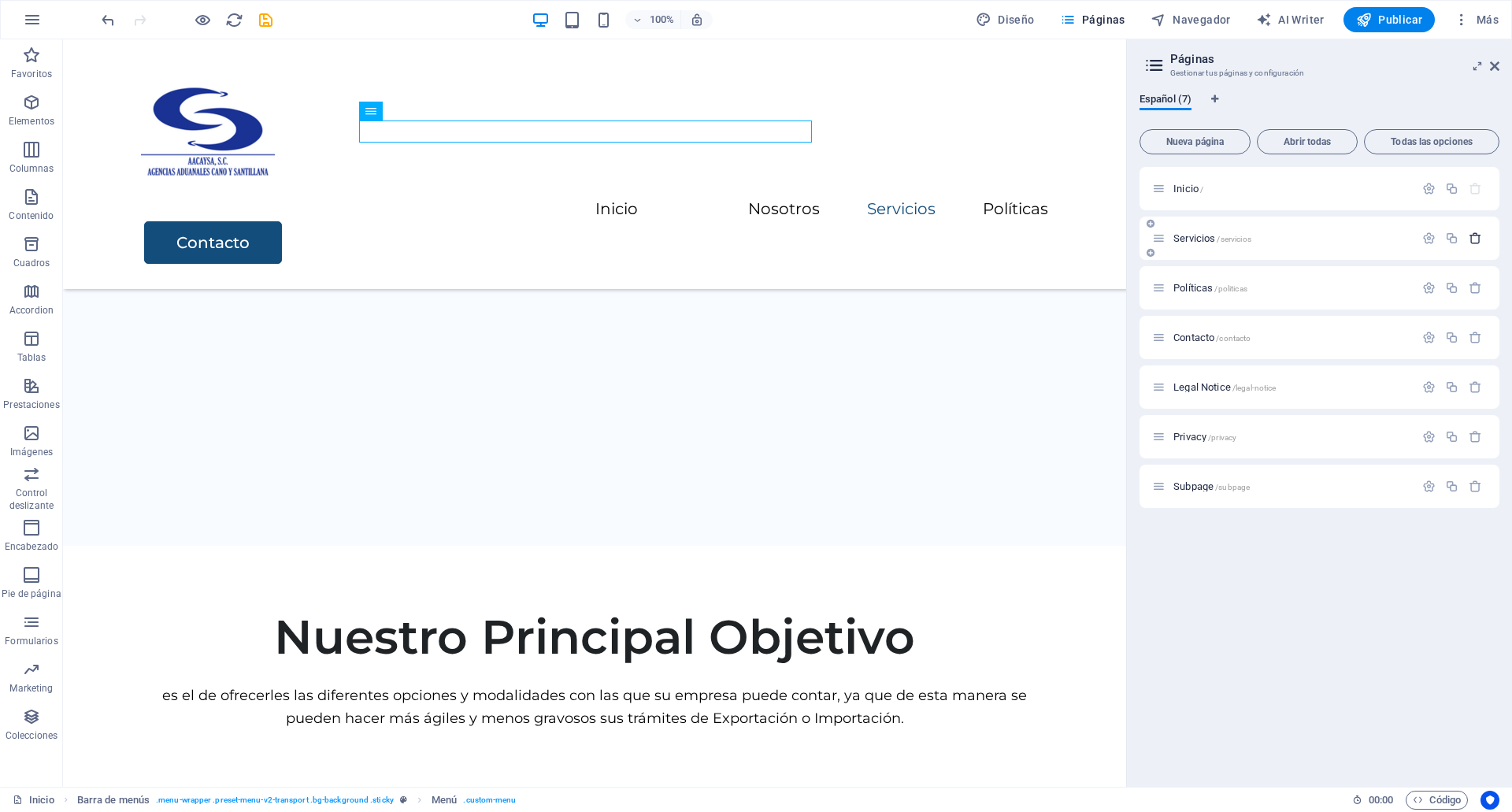
click at [1473, 235] on icon "button" at bounding box center [1475, 238] width 13 height 13
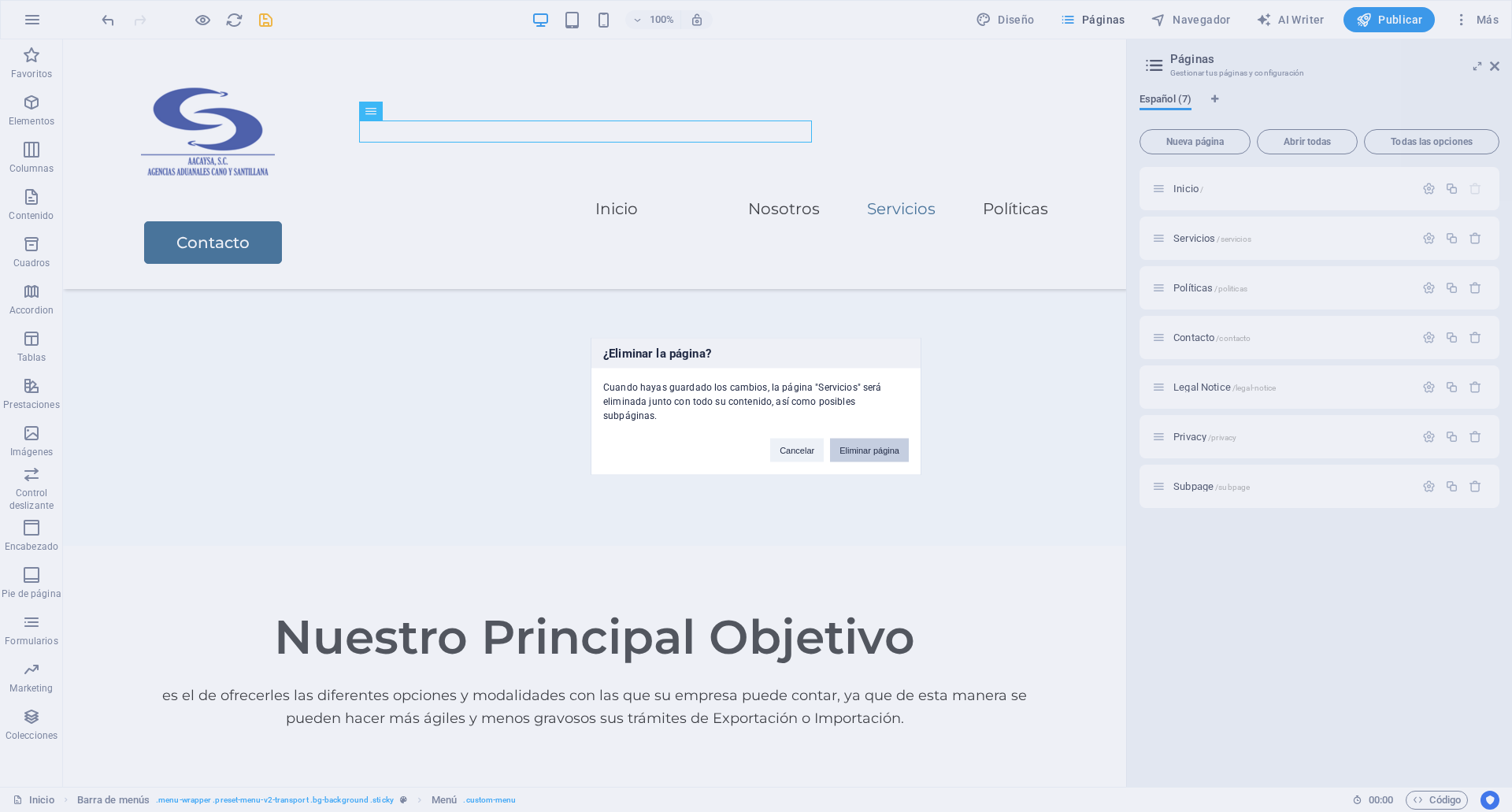
click at [895, 438] on button "Eliminar página" at bounding box center [869, 450] width 79 height 24
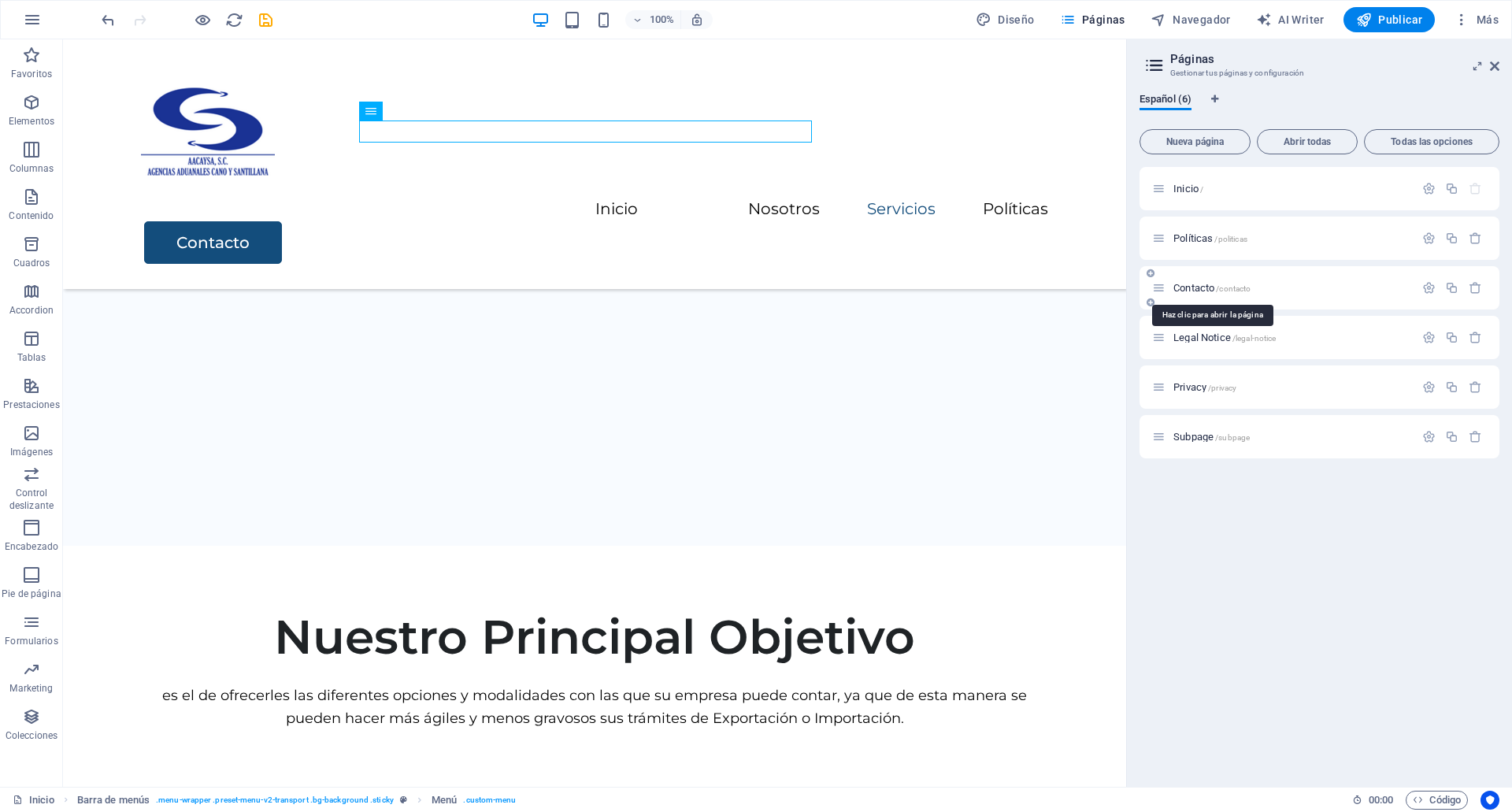
click at [1194, 283] on span "Contacto /contacto" at bounding box center [1212, 287] width 77 height 12
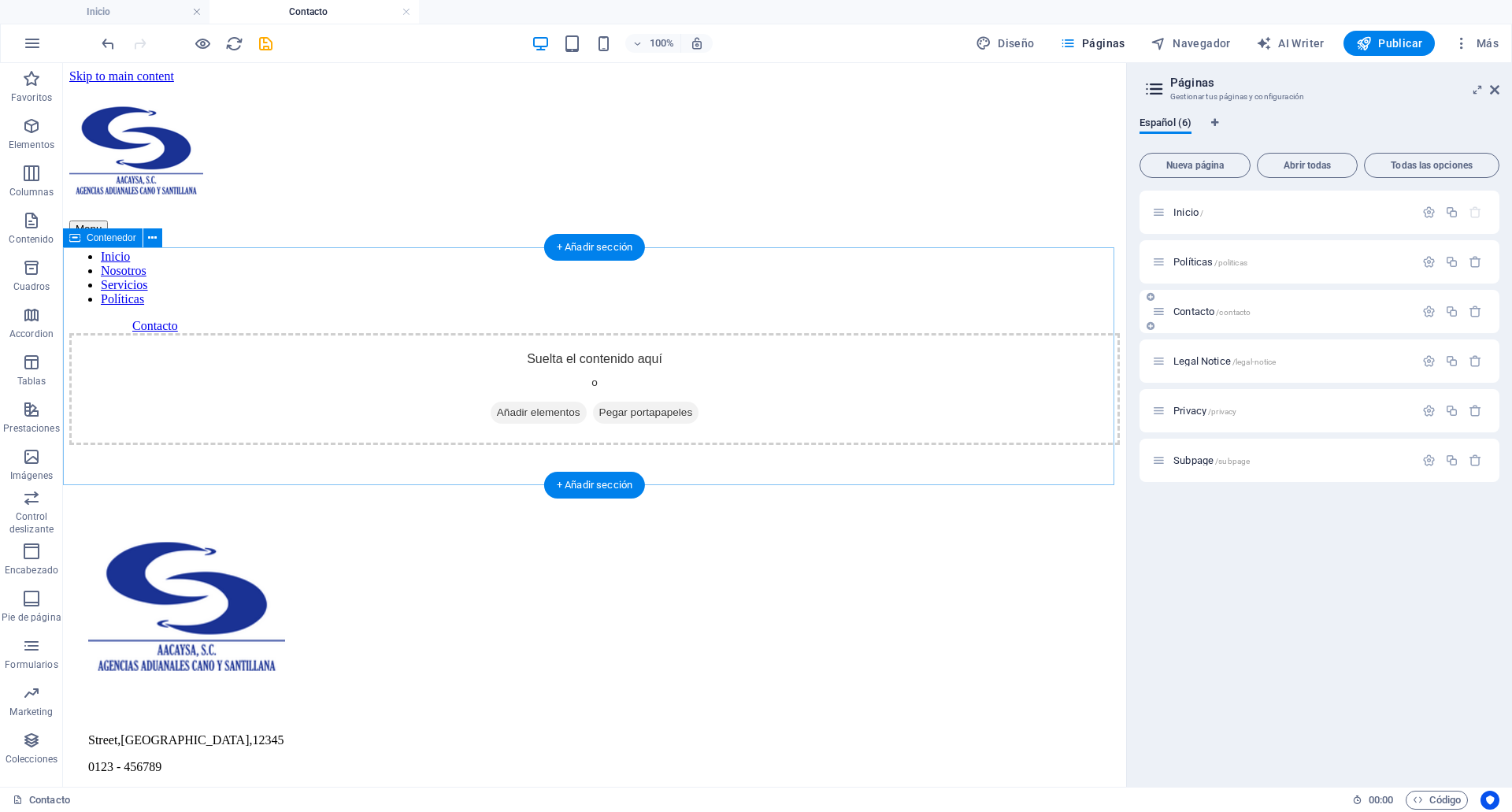
scroll to position [0, 0]
click at [528, 402] on span "Añadir elementos" at bounding box center [539, 413] width 96 height 22
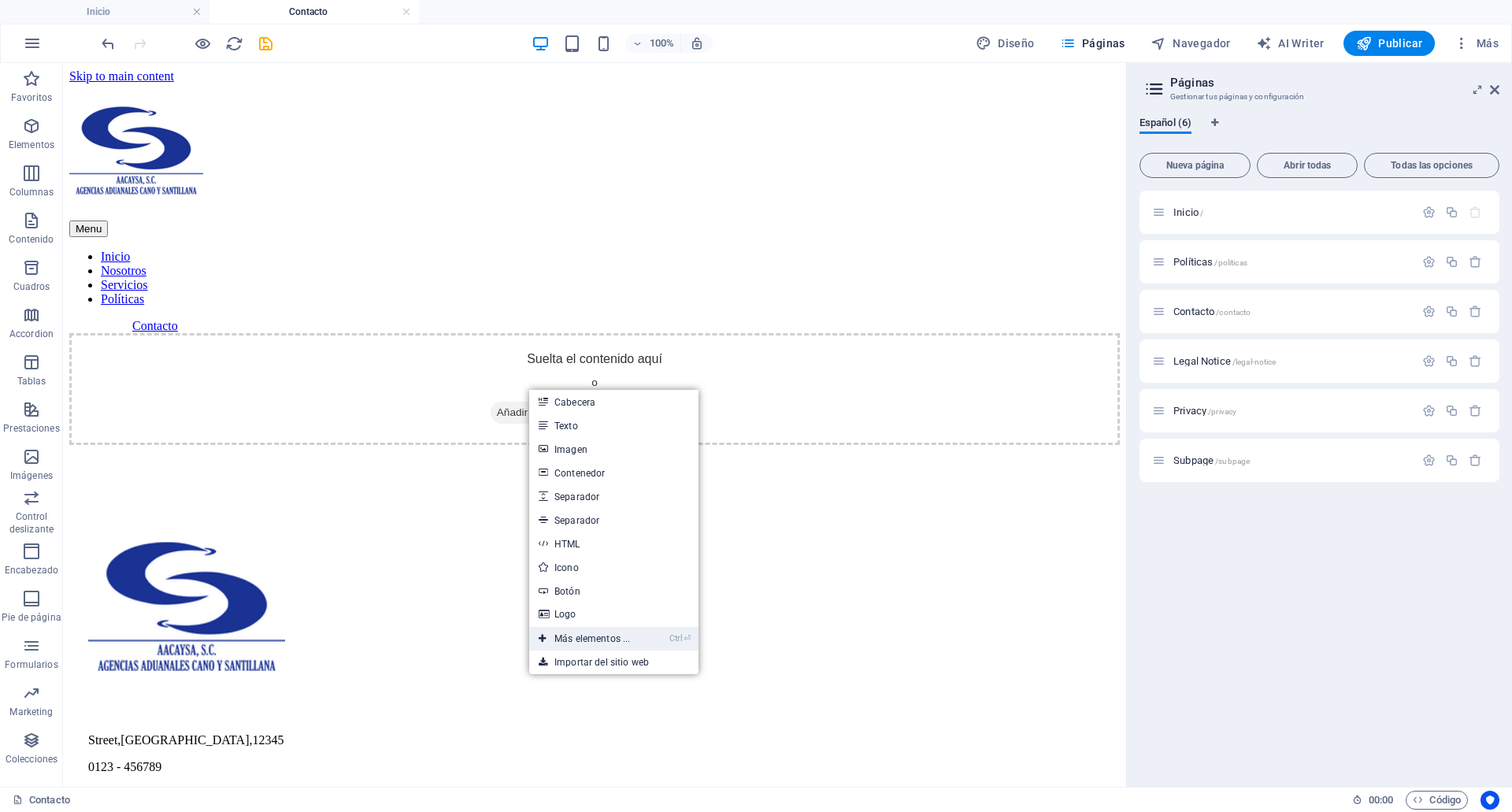
click at [581, 639] on link "Ctrl ⏎ Más elementos ..." at bounding box center [584, 639] width 110 height 24
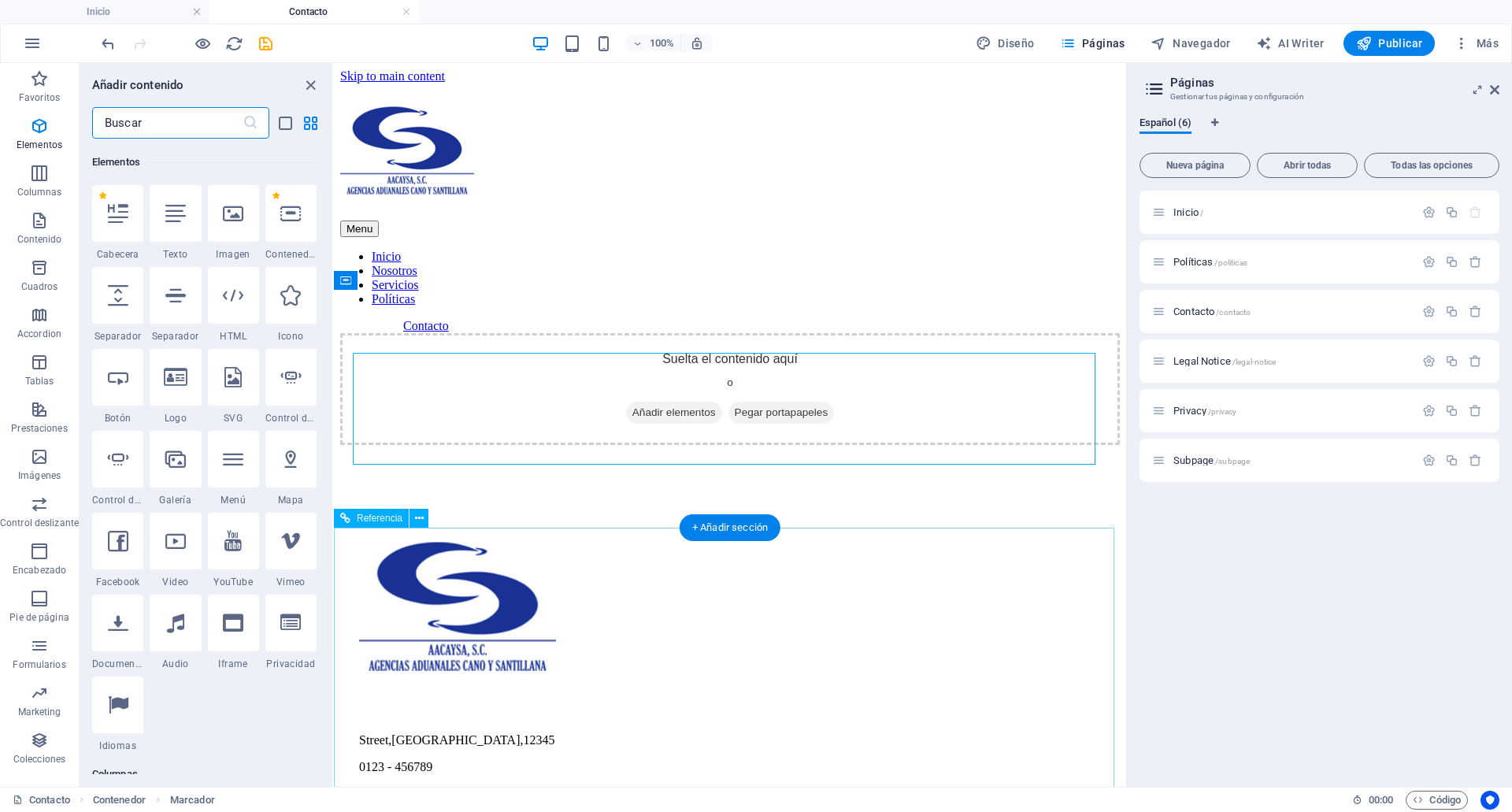
scroll to position [297, 0]
click at [183, 114] on input "text" at bounding box center [167, 123] width 151 height 32
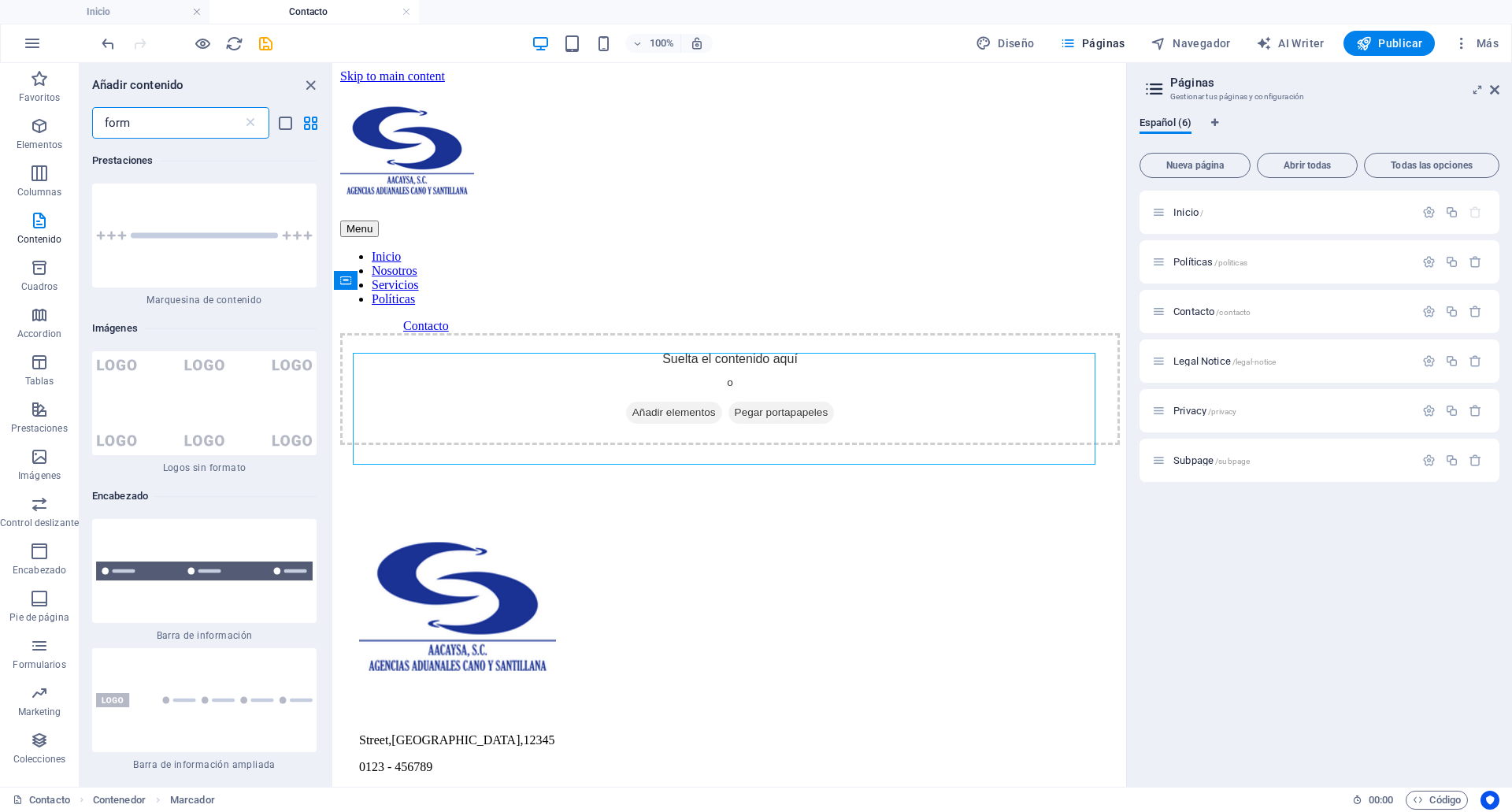
scroll to position [0, 0]
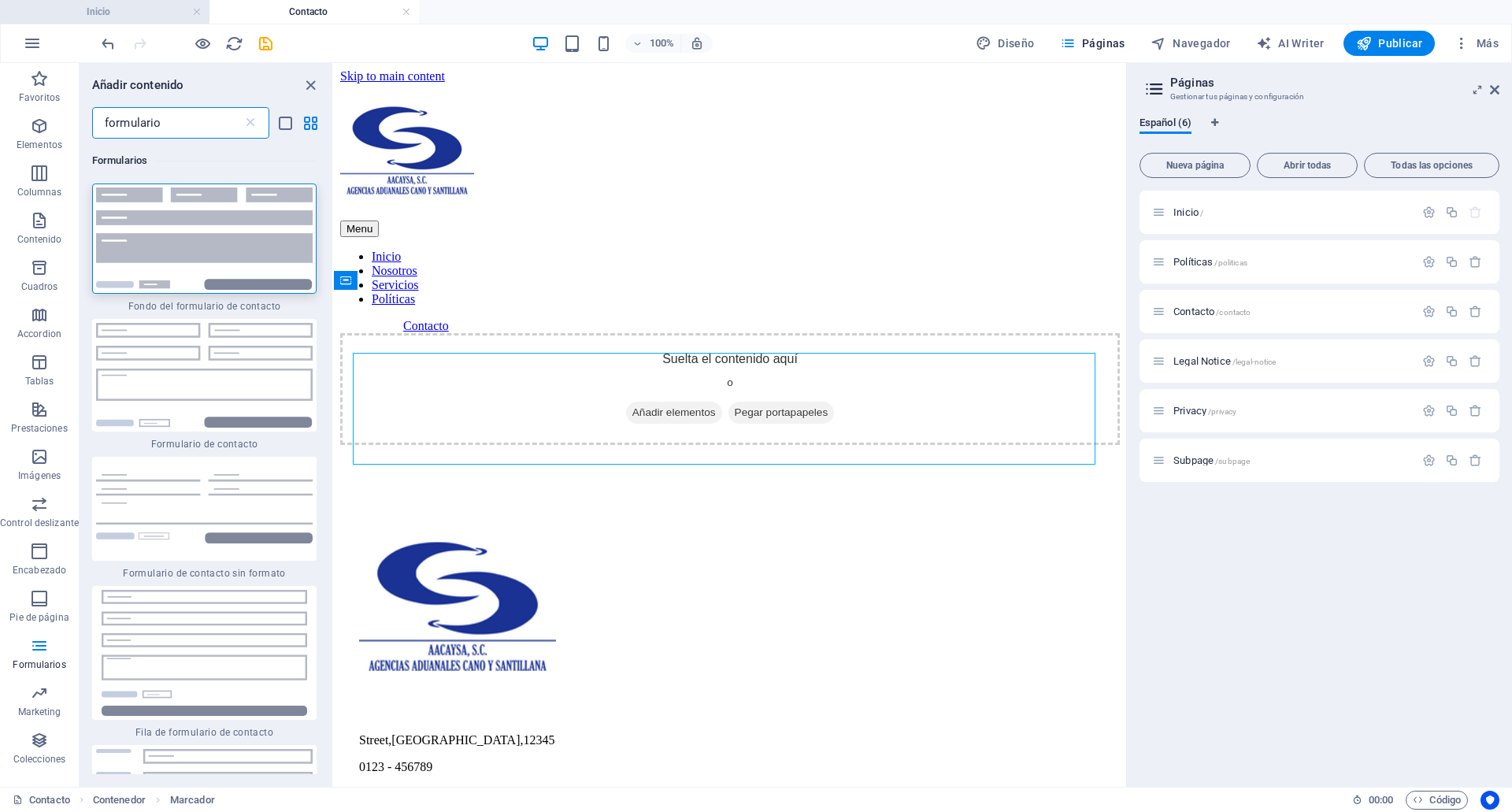
type input "formulario"
click at [144, 2] on li "Inicio" at bounding box center [105, 12] width 210 height 24
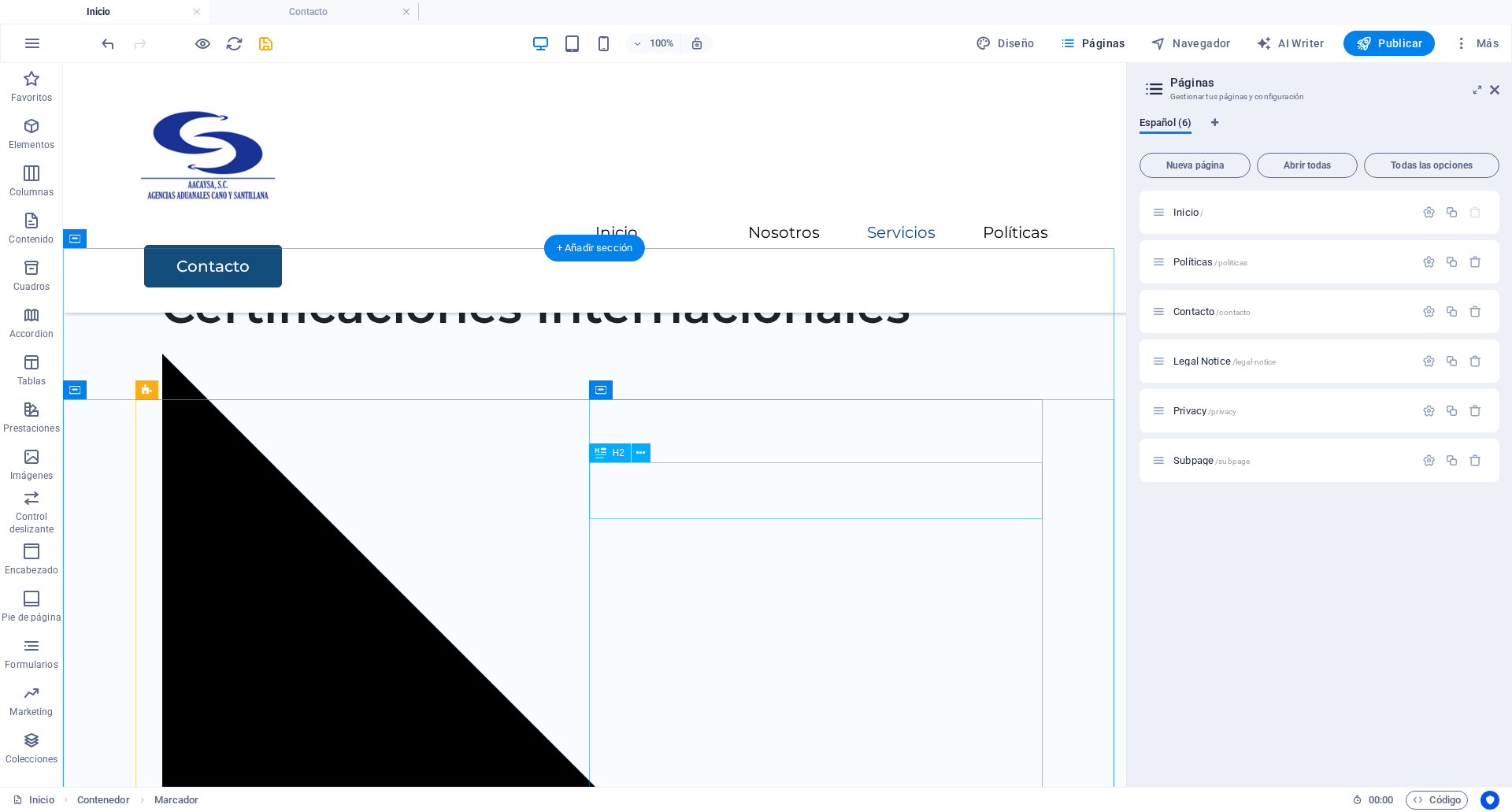
scroll to position [2507, 0]
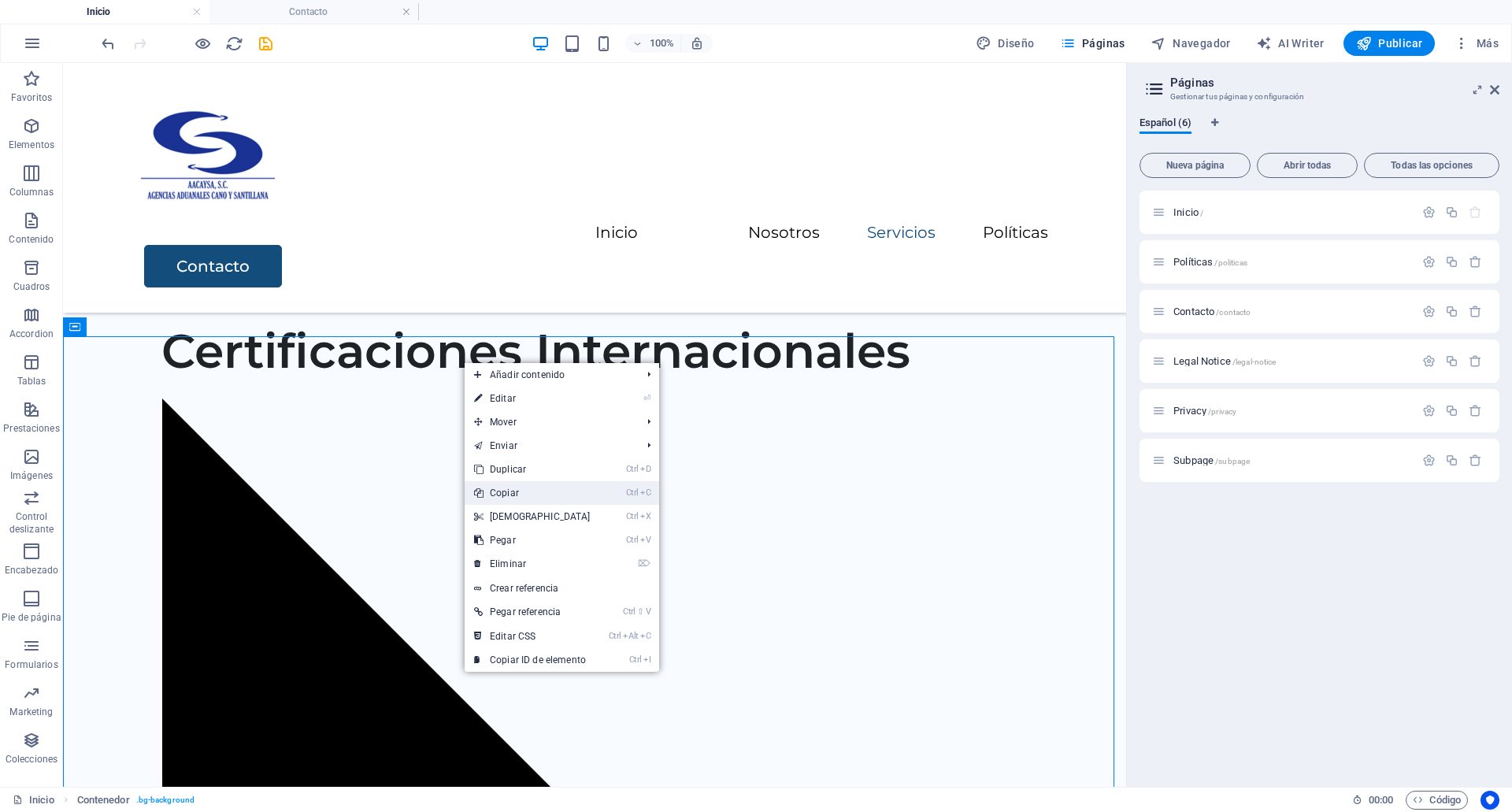
click at [536, 488] on link "Ctrl C Copiar" at bounding box center [532, 493] width 136 height 24
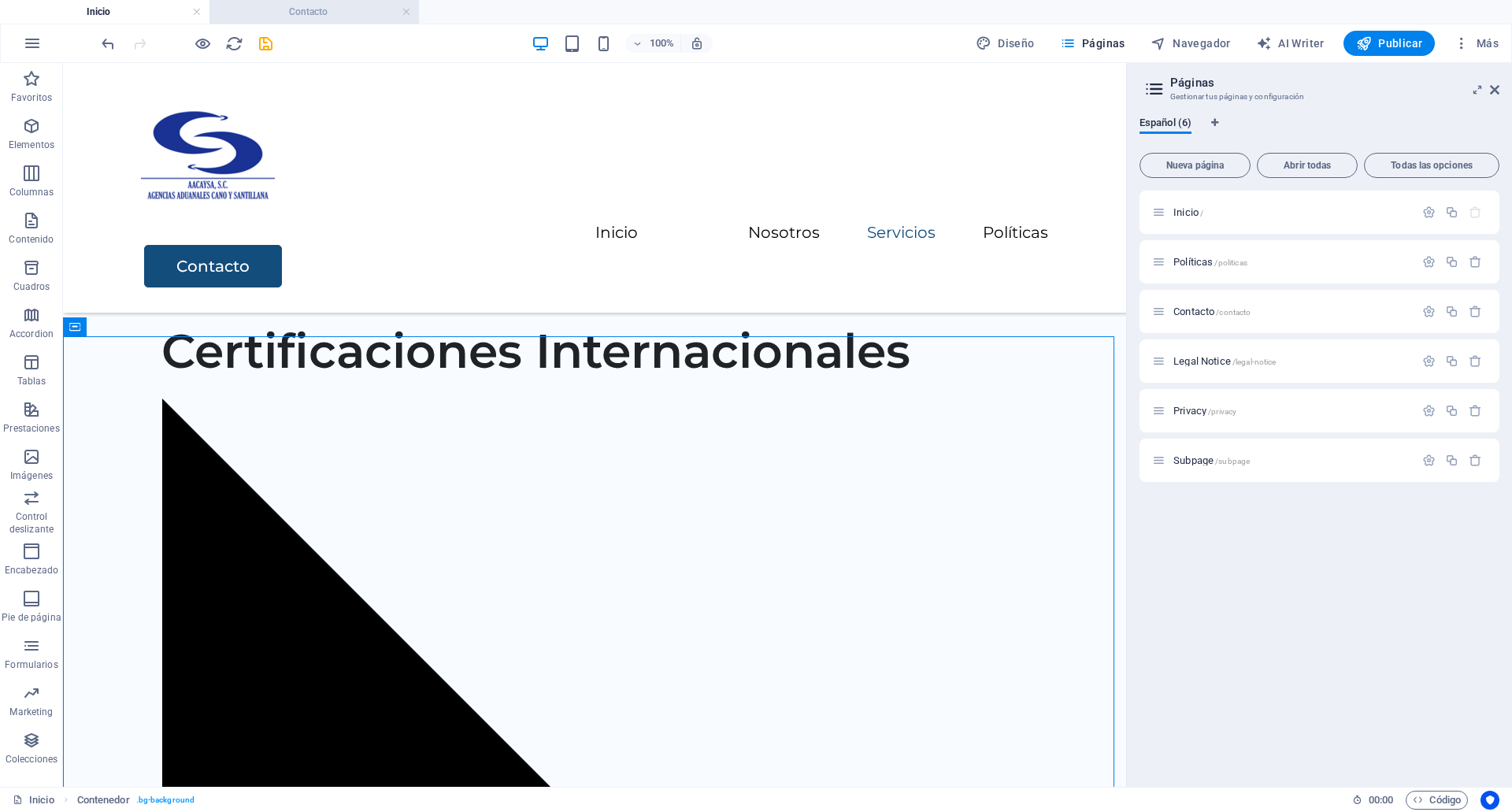
click at [262, 9] on h4 "Contacto" at bounding box center [315, 12] width 210 height 17
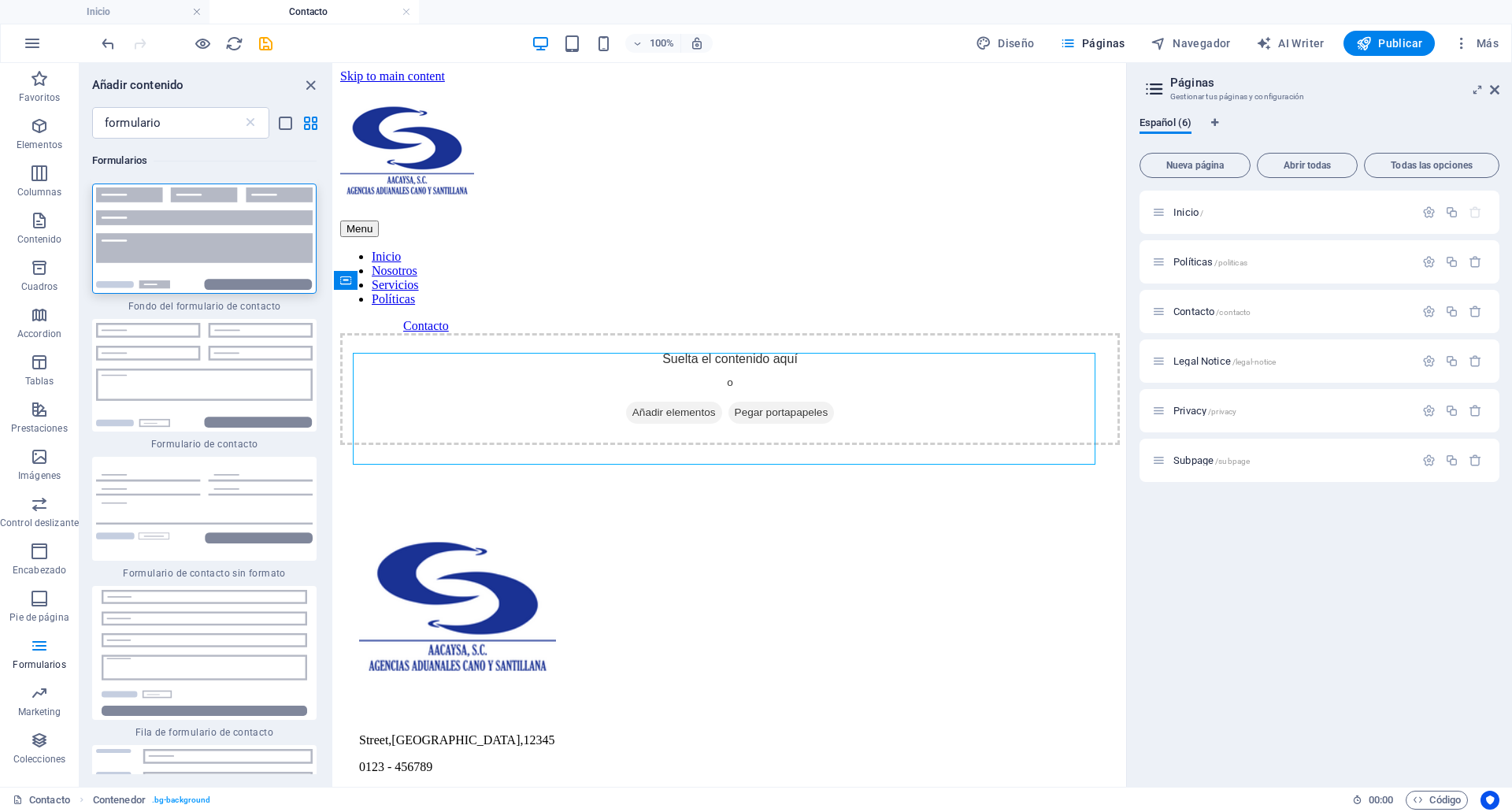
scroll to position [0, 0]
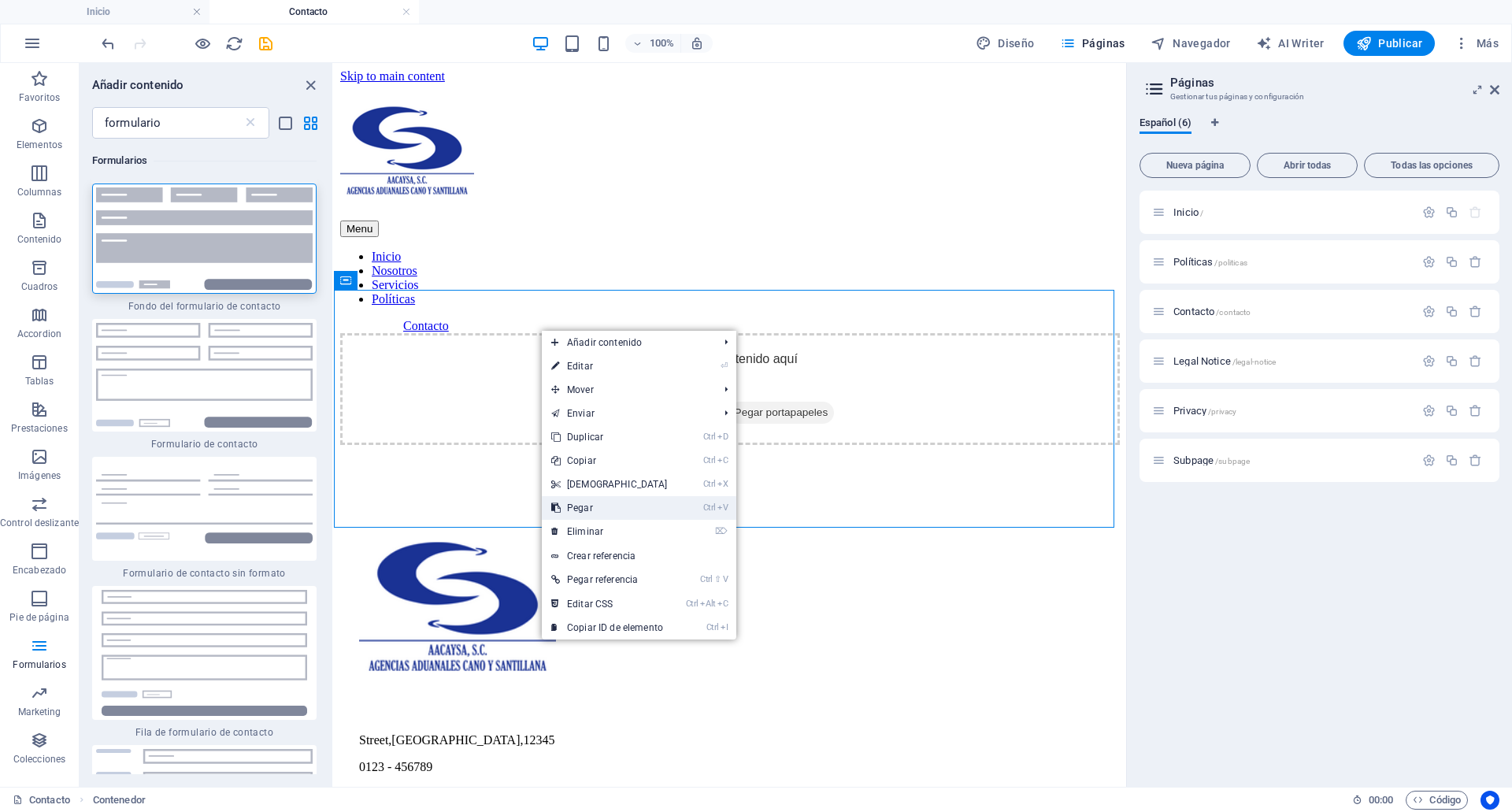
click at [595, 505] on link "Ctrl V Pegar" at bounding box center [610, 508] width 136 height 24
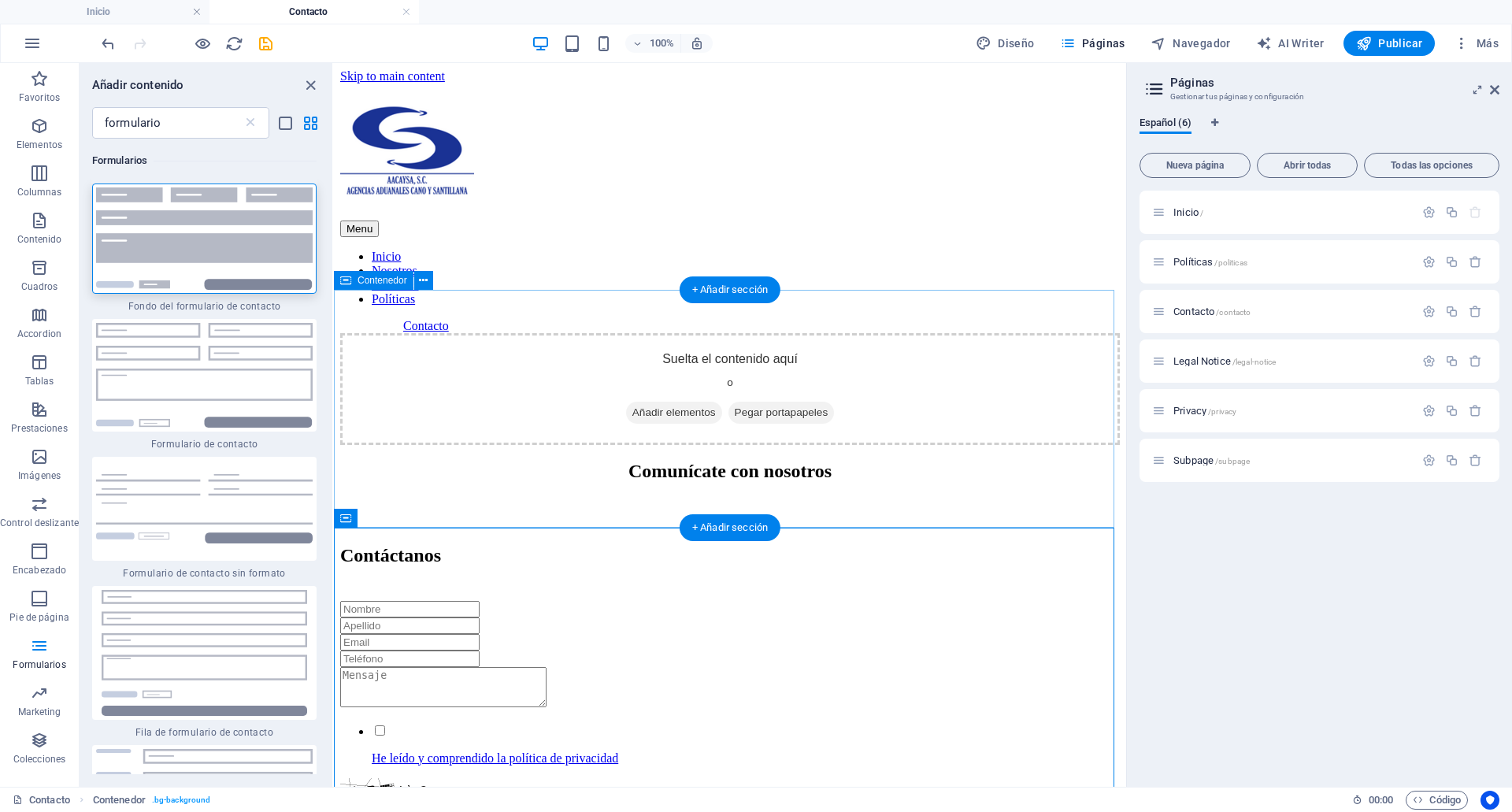
click at [833, 333] on div "Suelta el contenido aquí o Añadir elementos Pegar portapapeles" at bounding box center [730, 389] width 779 height 112
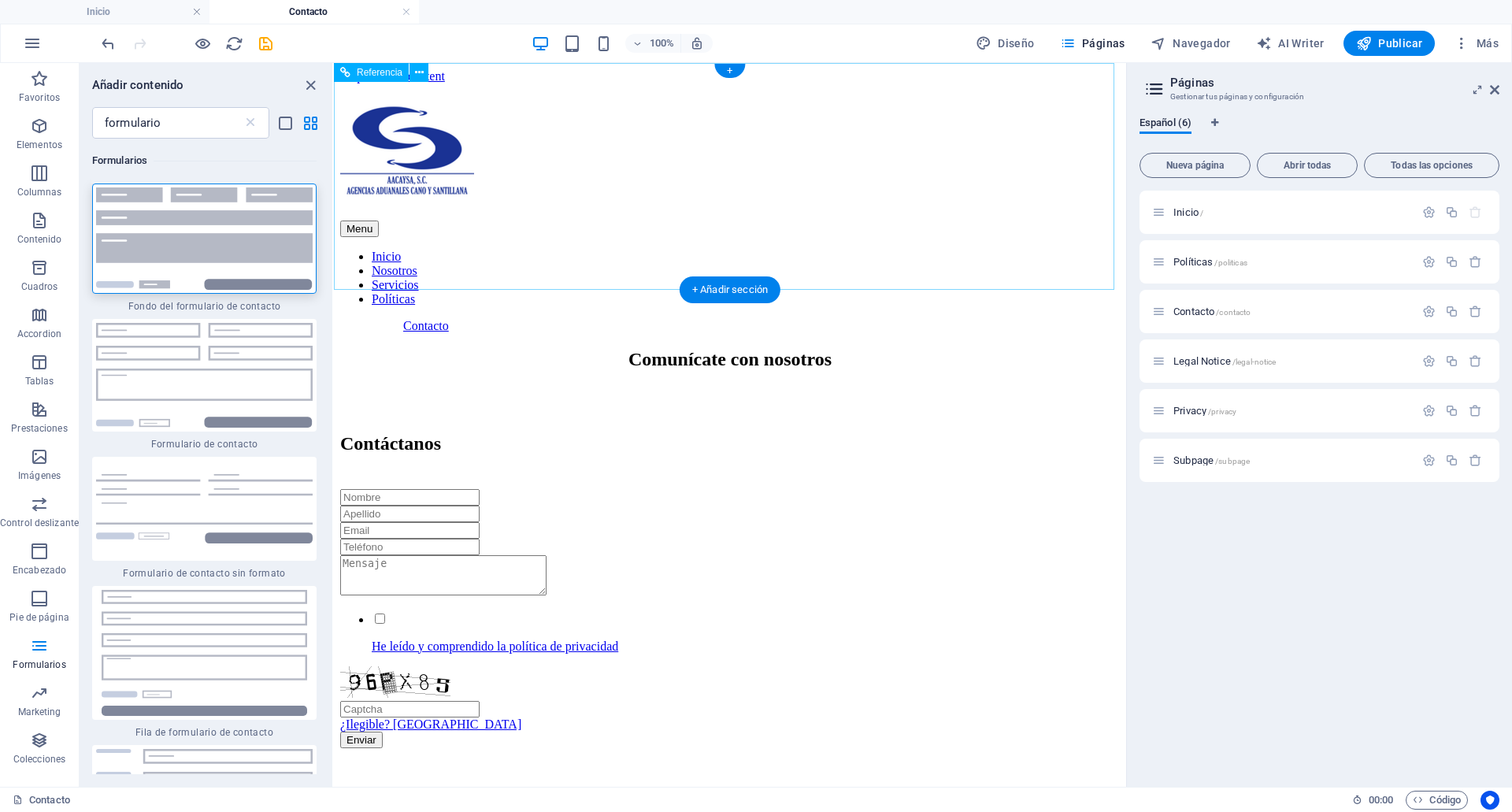
click at [463, 184] on div at bounding box center [730, 152] width 779 height 137
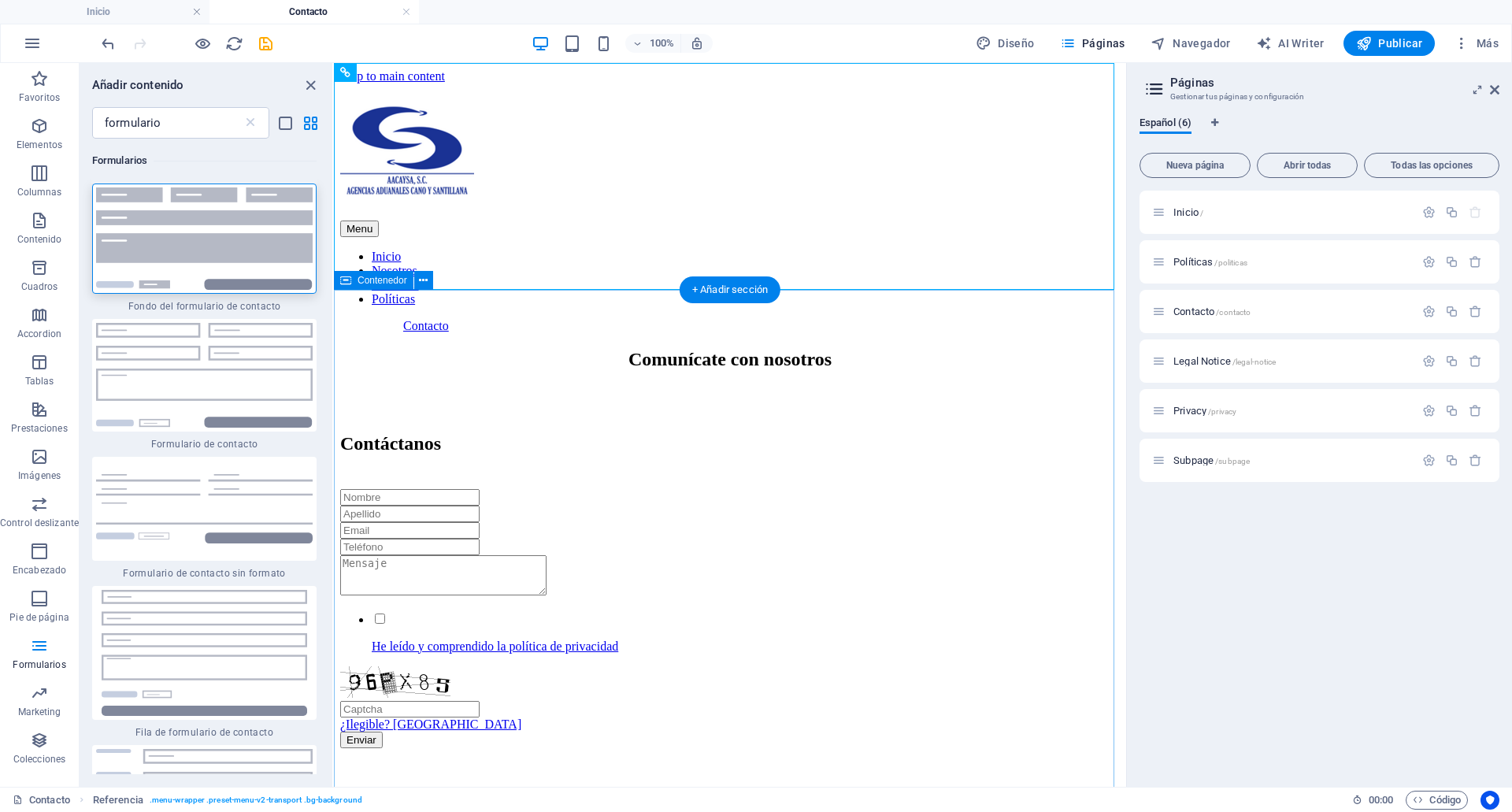
click at [667, 349] on div "Comunícate con nosotros Contáctanos He leído y comprendido la política de priva…" at bounding box center [730, 690] width 779 height 683
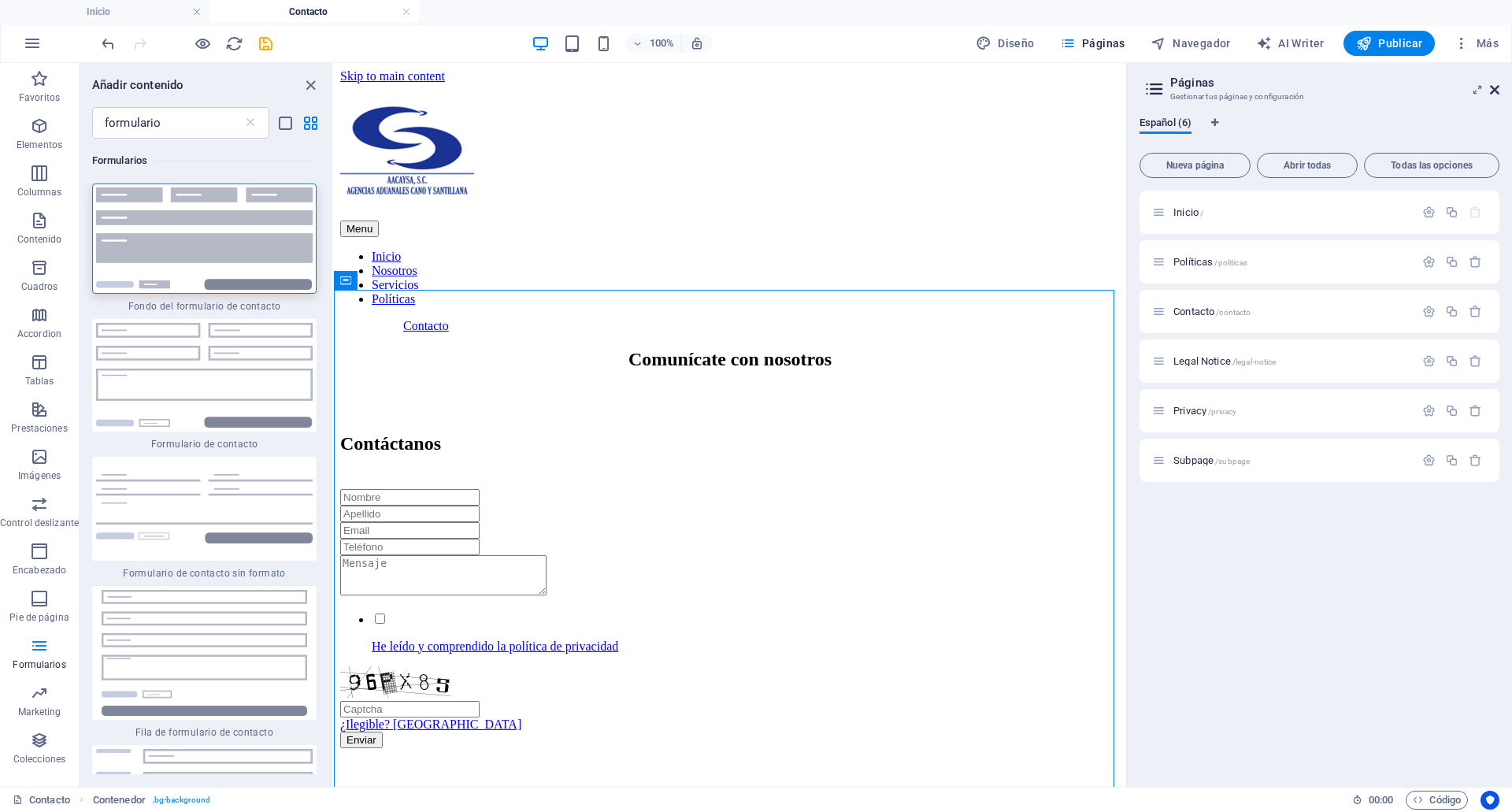
click at [1499, 89] on icon at bounding box center [1495, 90] width 9 height 13
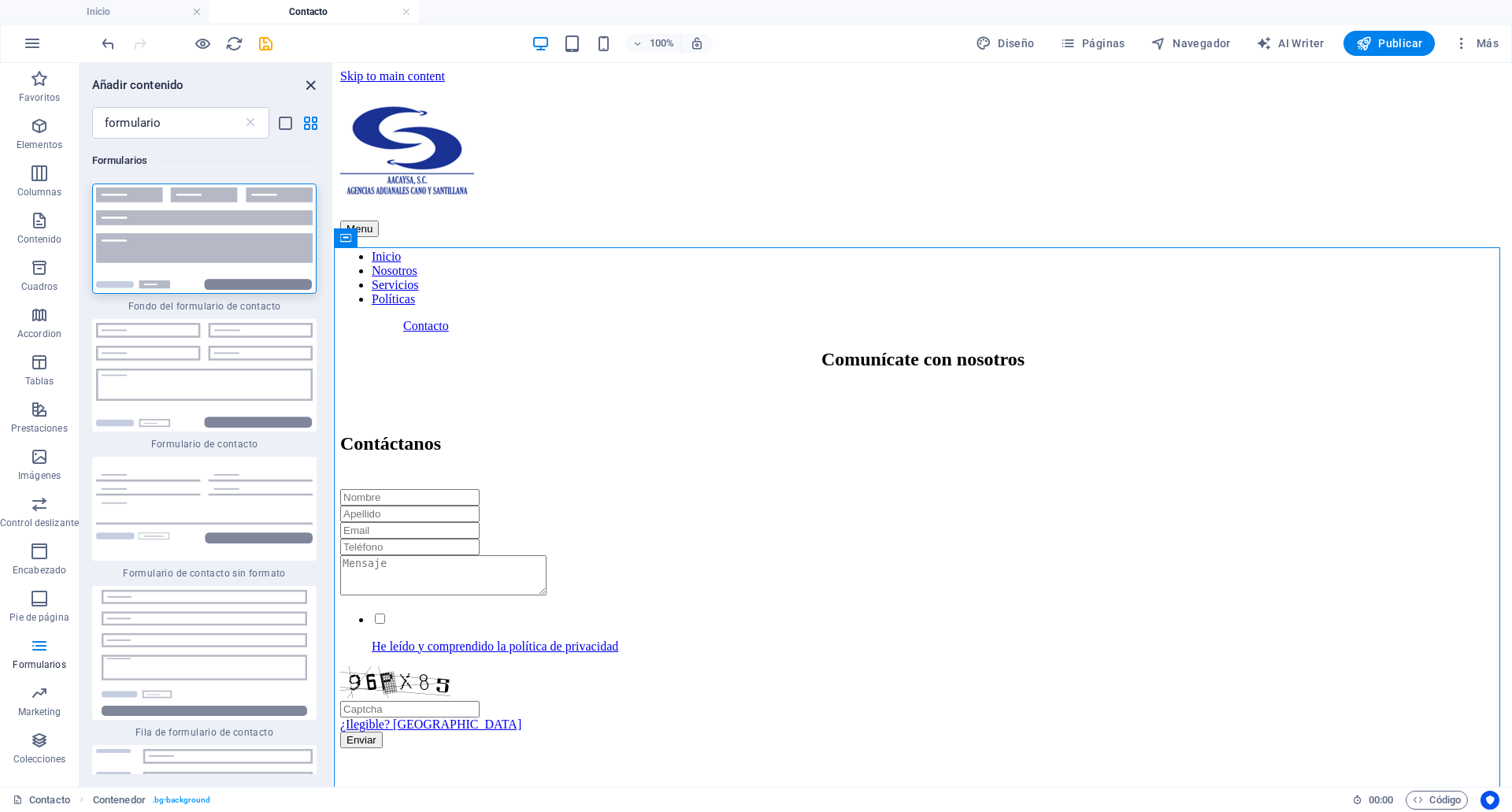
click at [307, 90] on icon "close panel" at bounding box center [310, 85] width 18 height 18
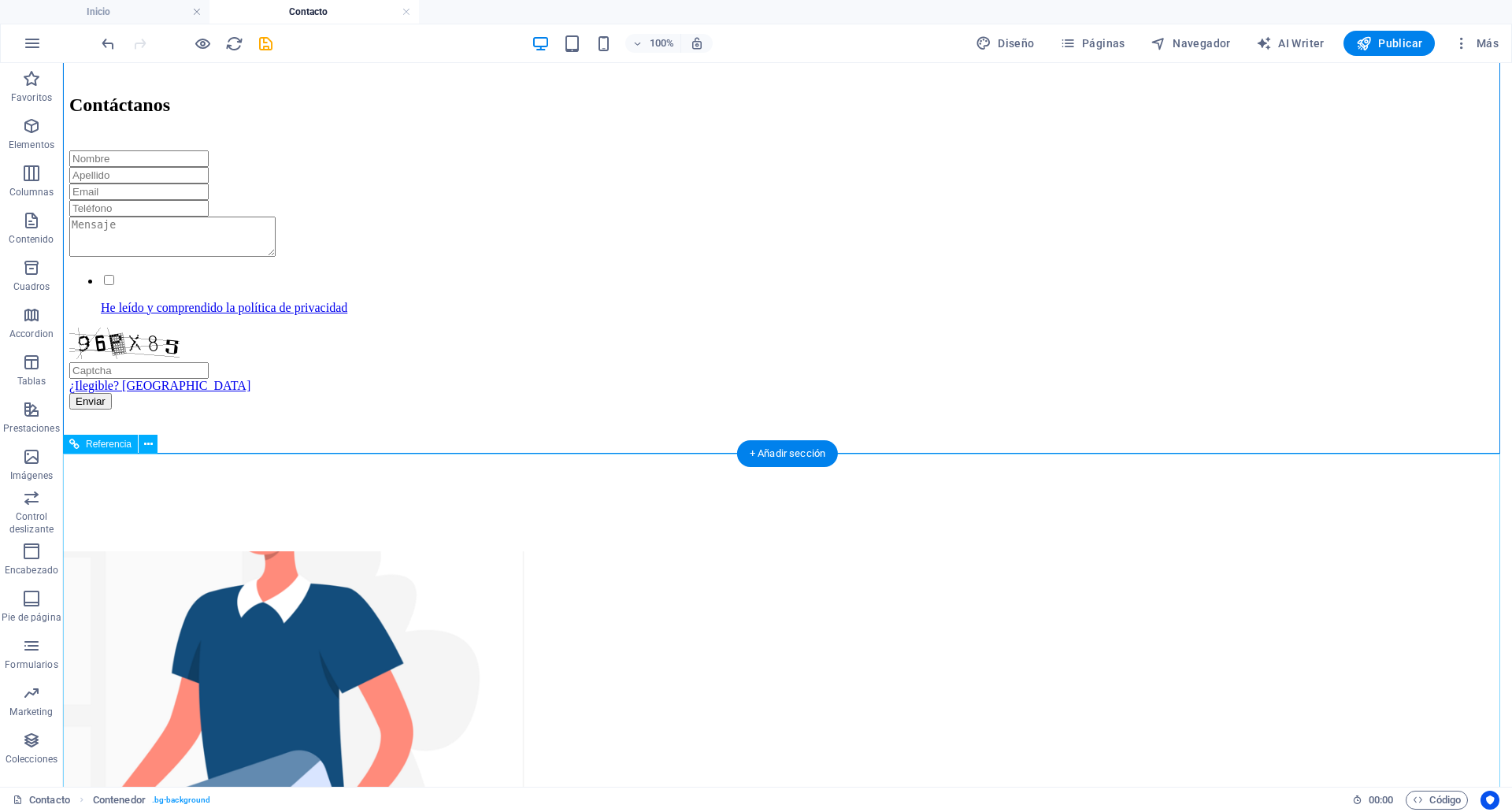
scroll to position [343, 0]
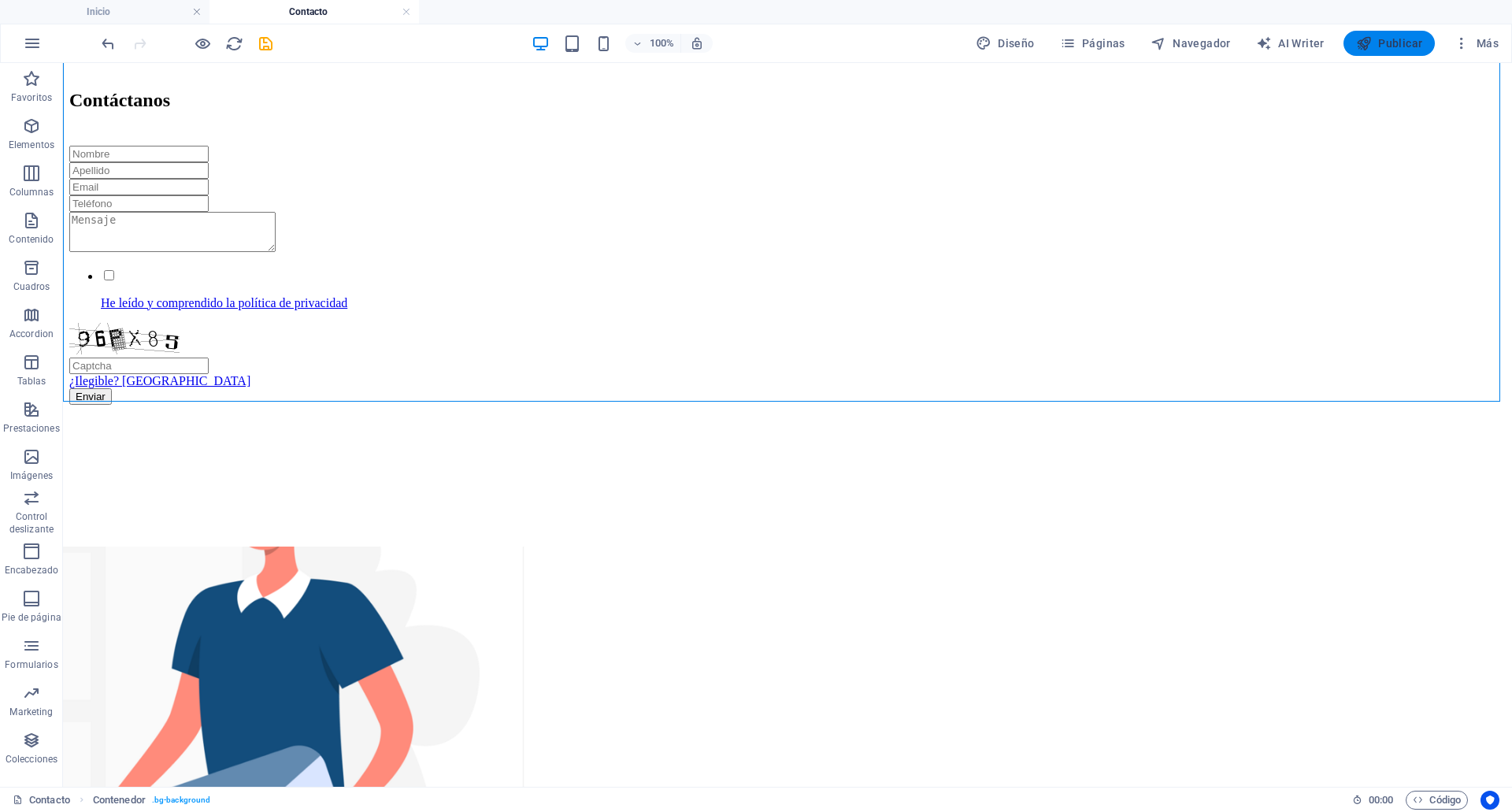
click at [1426, 34] on button "Publicar" at bounding box center [1389, 43] width 92 height 25
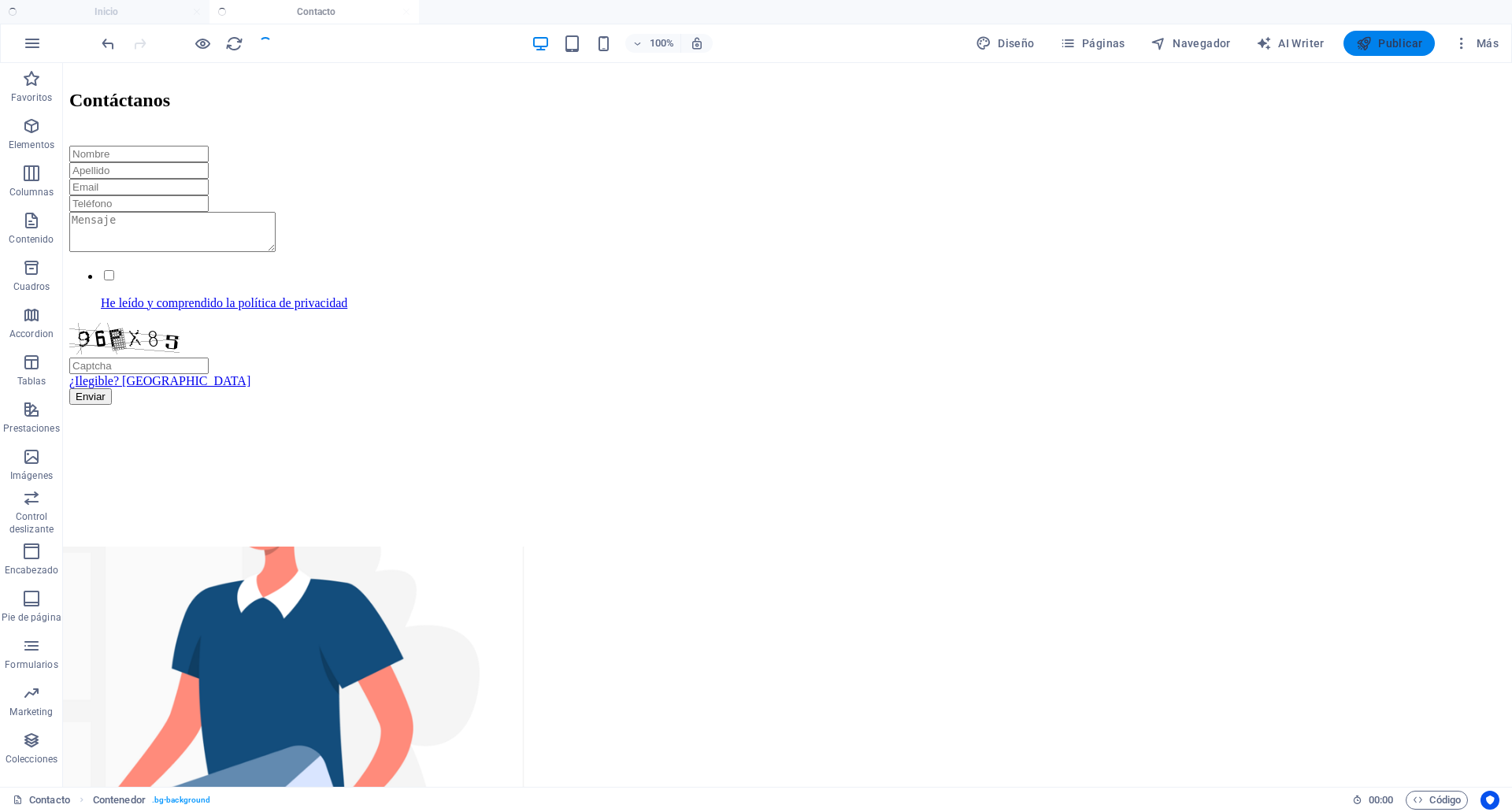
checkbox input "false"
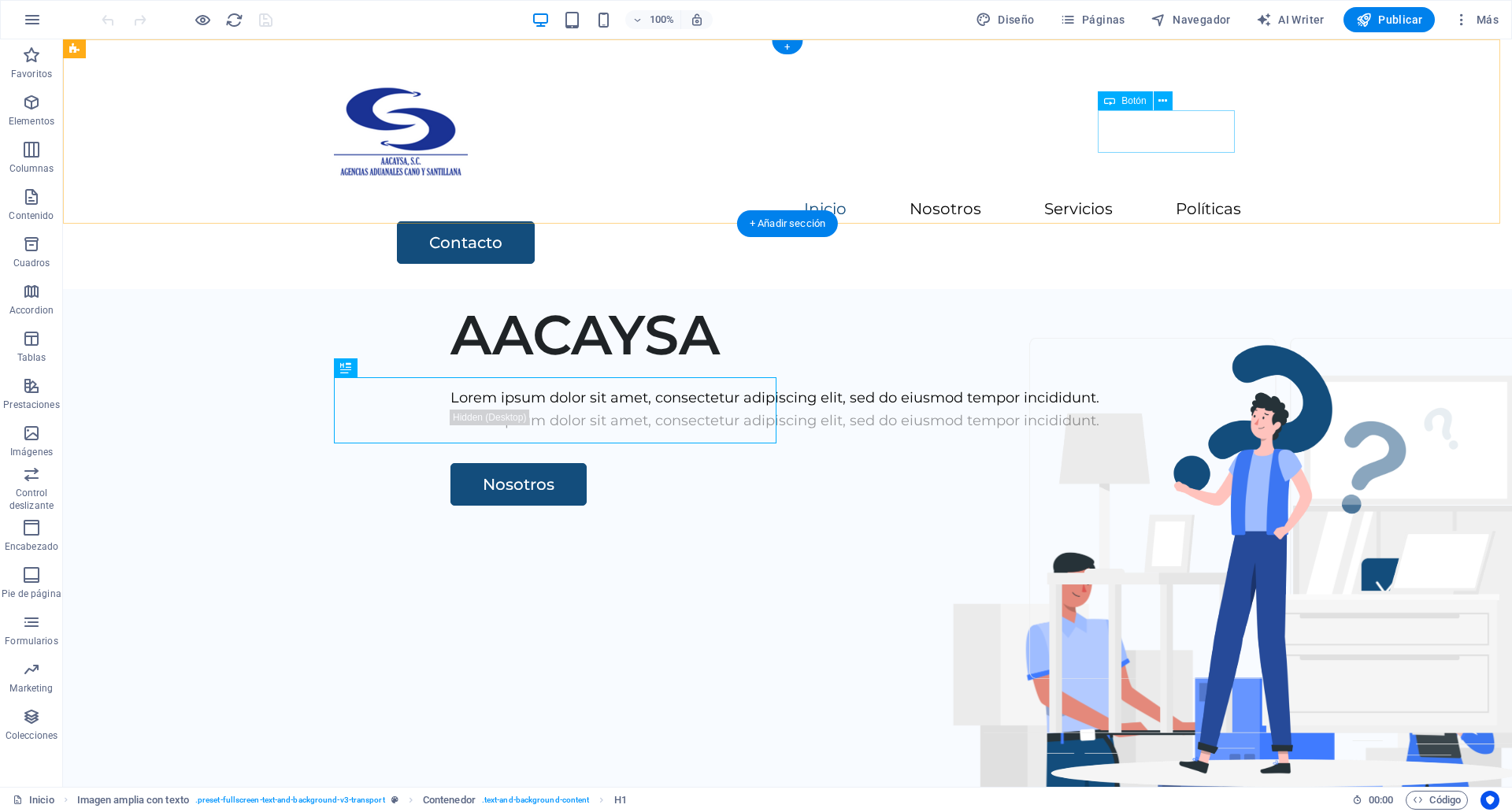
click at [1131, 222] on div "Contacto" at bounding box center [819, 243] width 844 height 43
select select
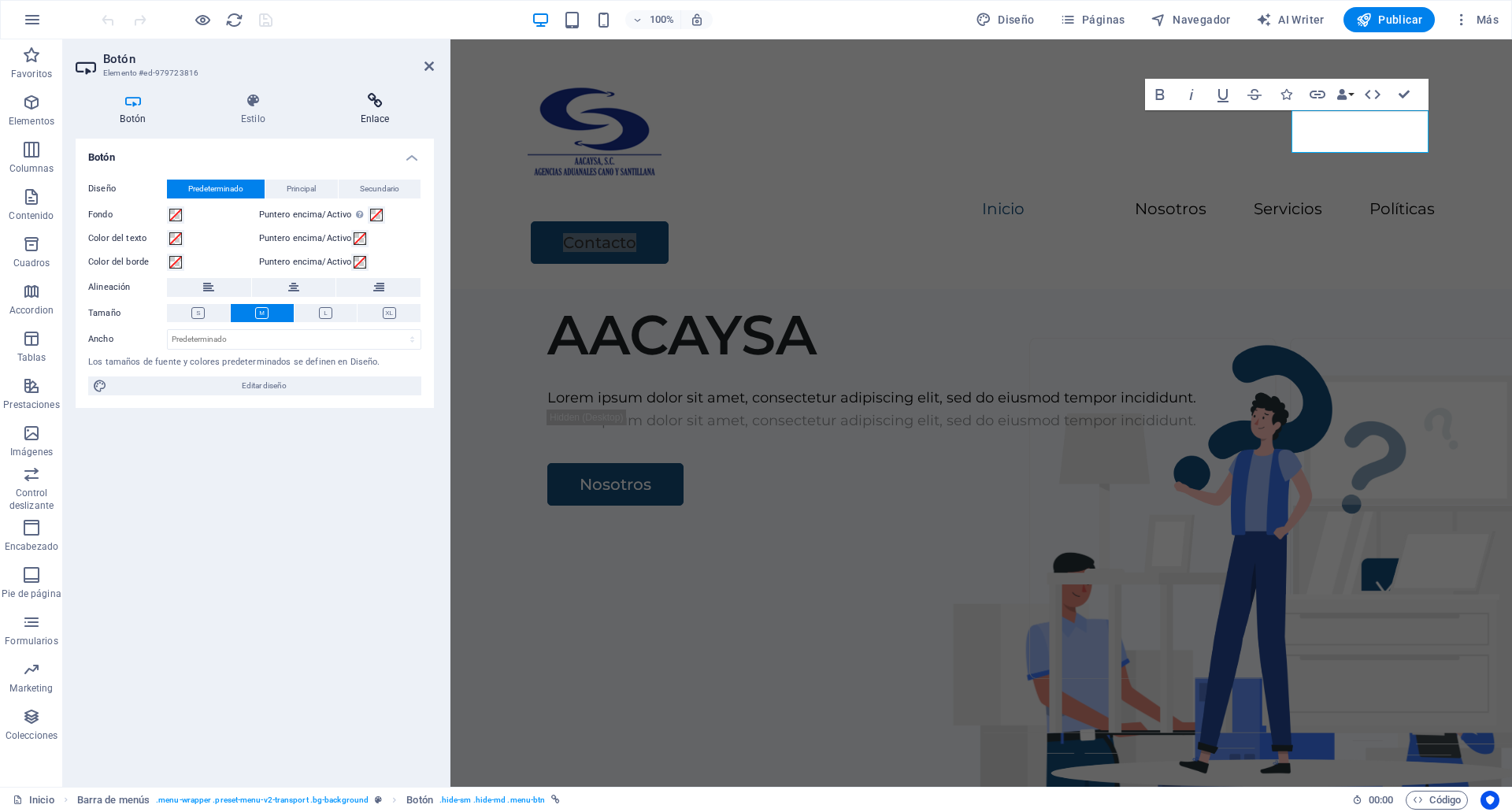
click at [371, 102] on icon at bounding box center [375, 101] width 118 height 16
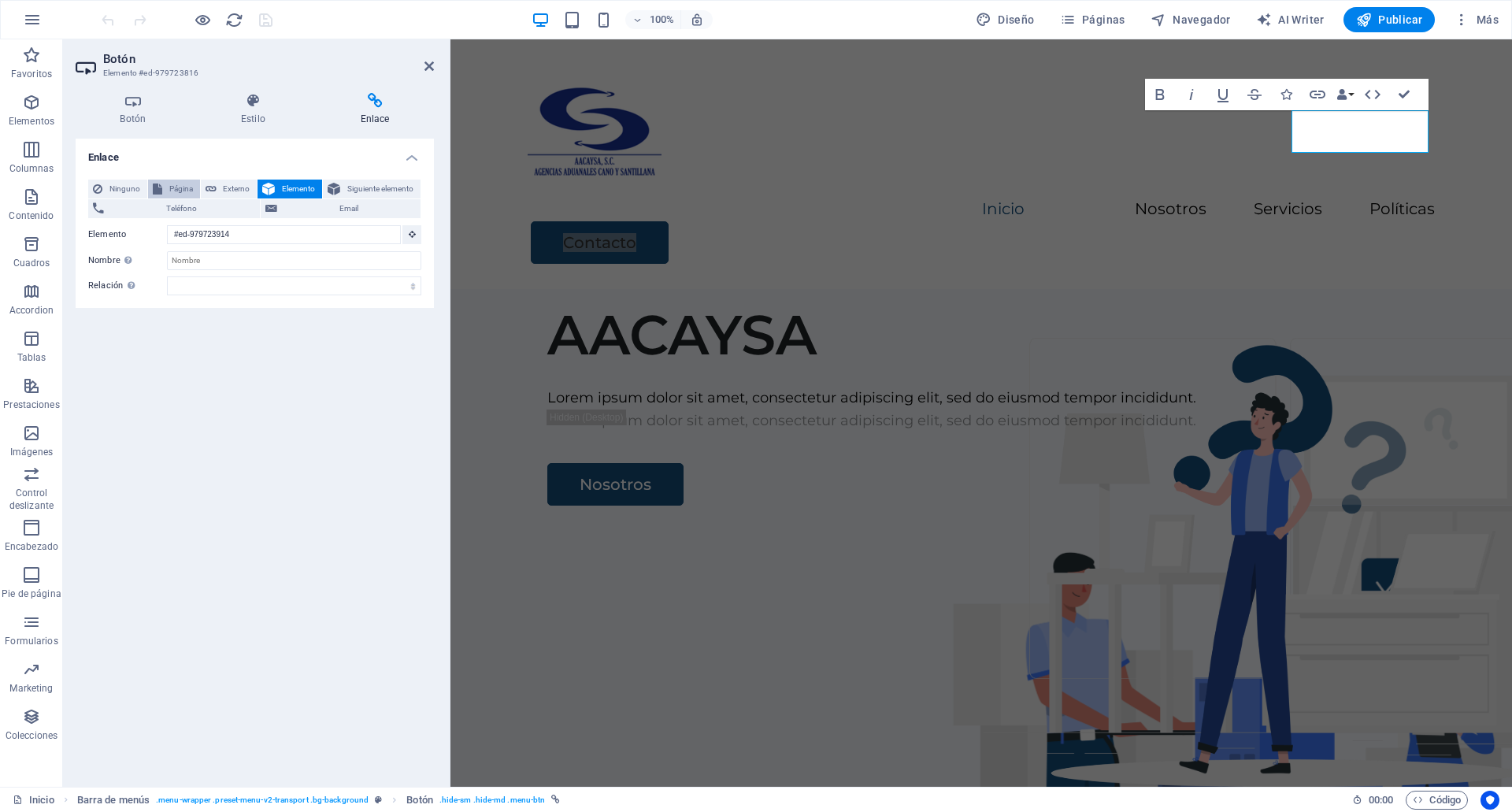
click at [163, 189] on button "Página" at bounding box center [174, 189] width 52 height 19
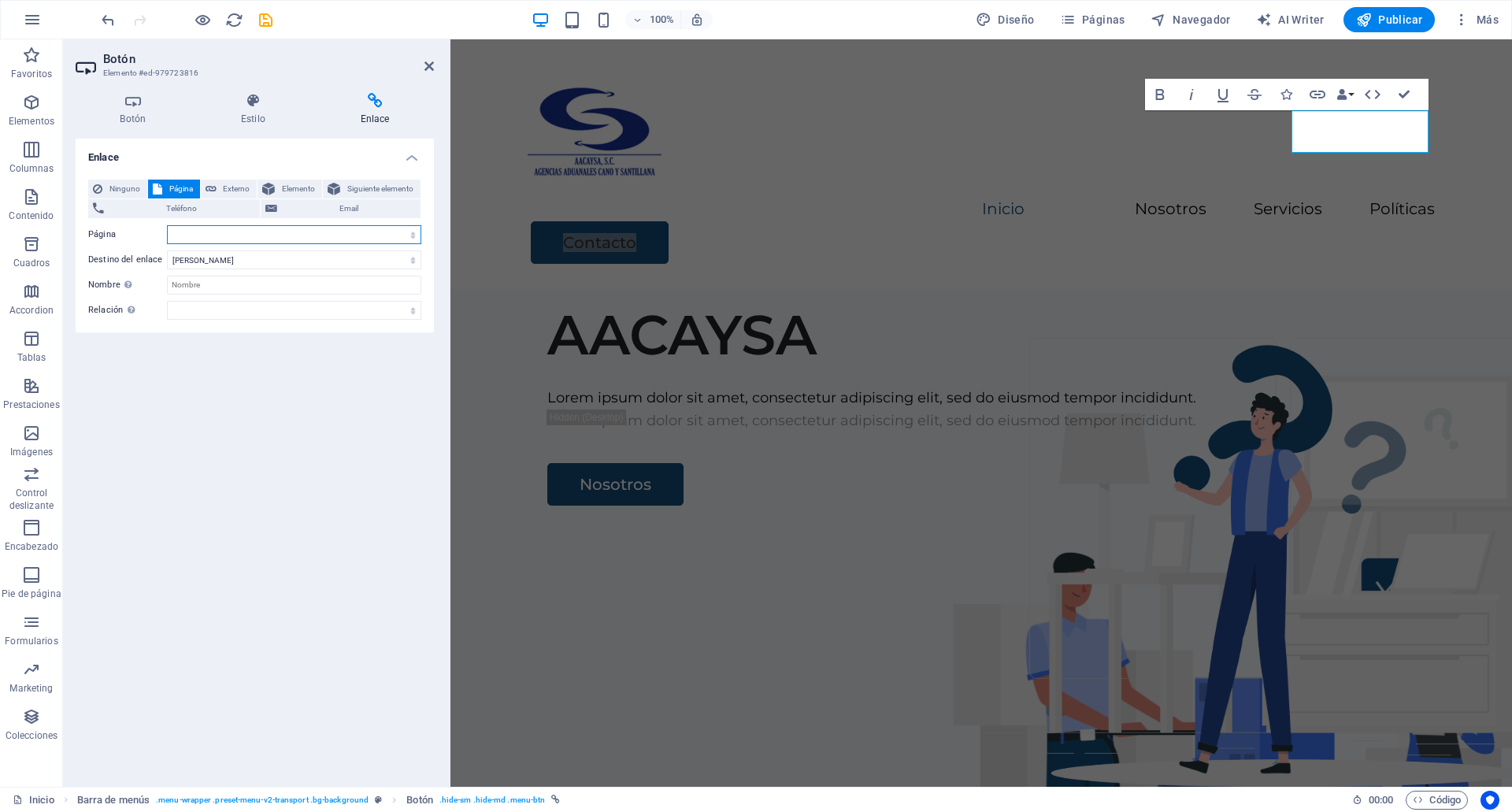
click at [244, 230] on select "Inicio Políticas Contacto Legal Notice Privacy Subpage" at bounding box center [294, 235] width 254 height 19
select select "2"
click at [167, 226] on select "Inicio Políticas Contacto Legal Notice Privacy Subpage" at bounding box center [294, 235] width 254 height 19
click at [1357, 20] on icon "button" at bounding box center [1364, 20] width 16 height 16
checkbox input "false"
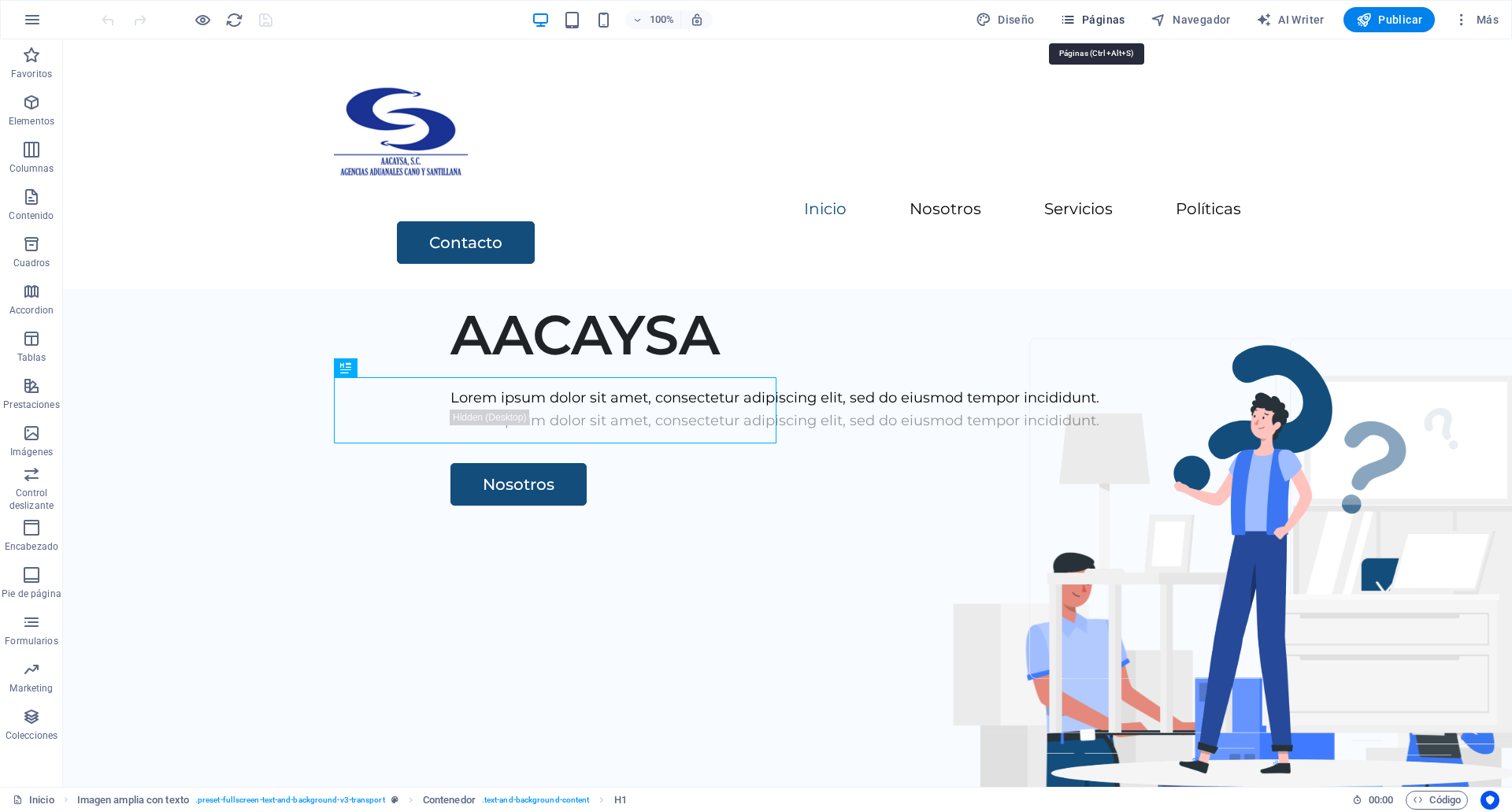
click at [1103, 13] on span "Páginas" at bounding box center [1092, 20] width 65 height 16
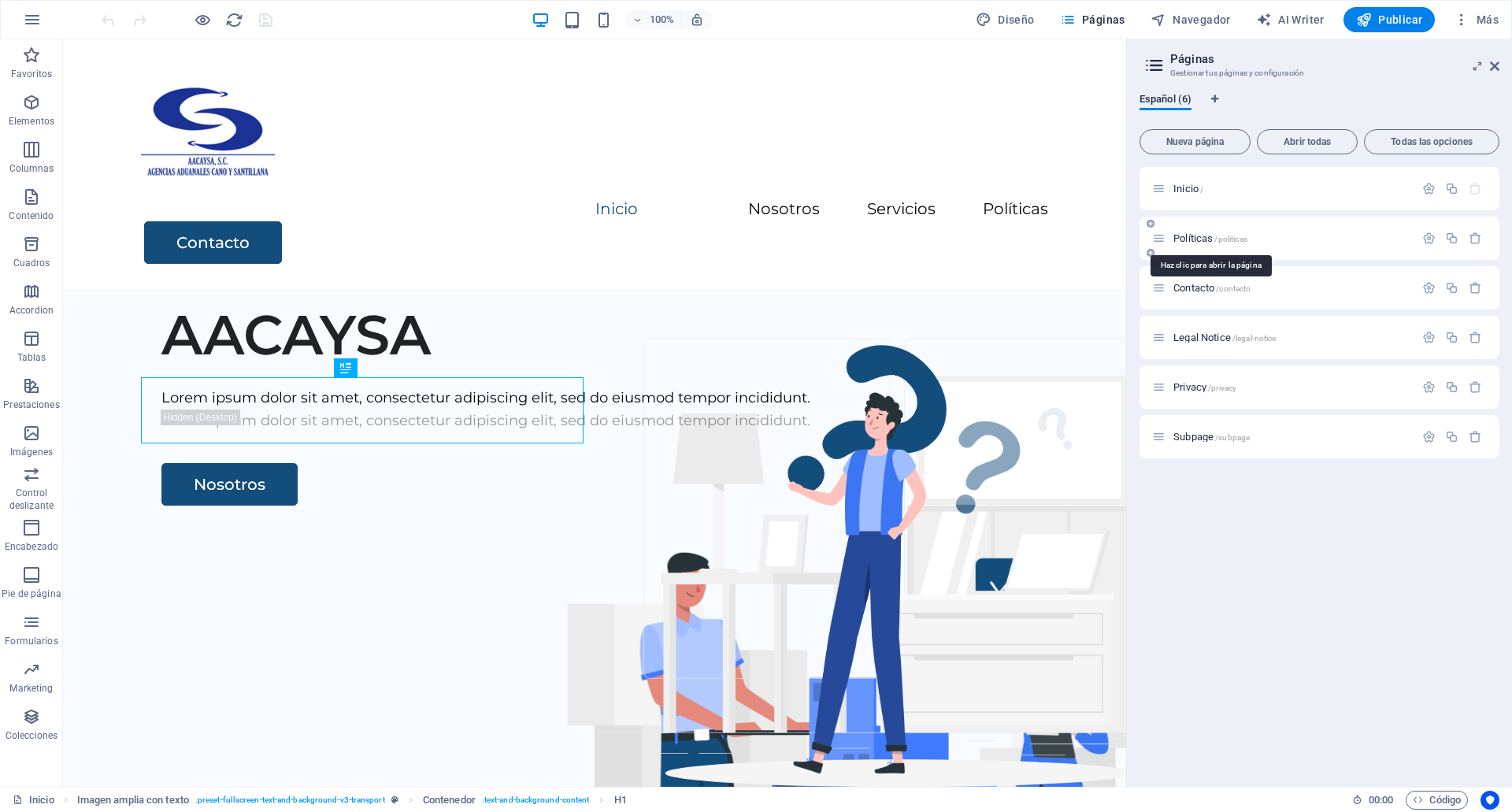
click at [1197, 237] on span "Políticas /politicas" at bounding box center [1211, 238] width 74 height 12
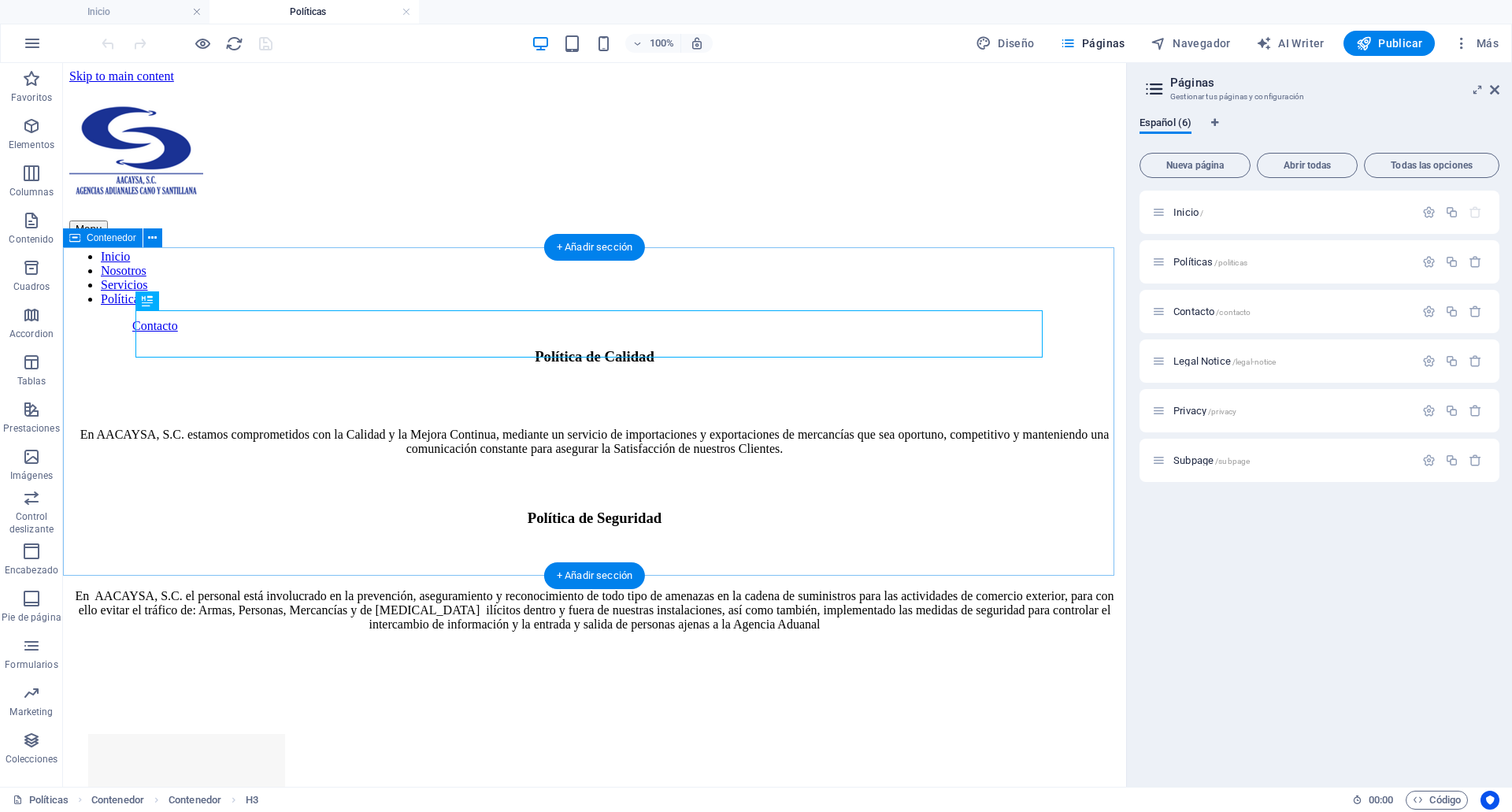
click at [172, 348] on div "Política de Calidad En AACAYSA, S.C. estamos comprometidos con la Calidad y la …" at bounding box center [595, 421] width 1051 height 148
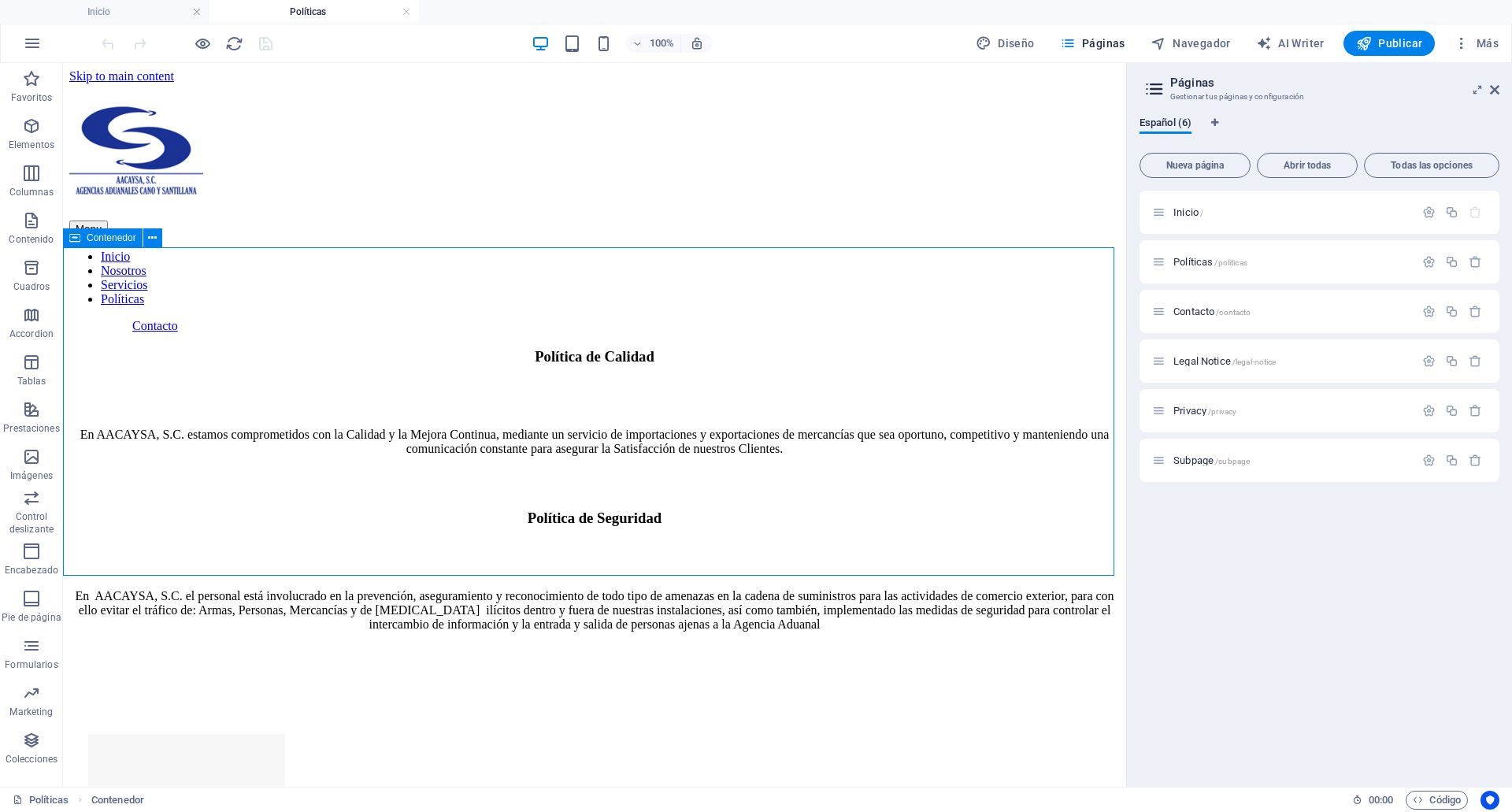
click at [117, 248] on div "Contenedor" at bounding box center [118, 238] width 110 height 20
click at [62, 279] on div "Favoritos Elementos Columnas Contenido Cuadros Accordion Tablas Prestaciones Im…" at bounding box center [32, 425] width 63 height 724
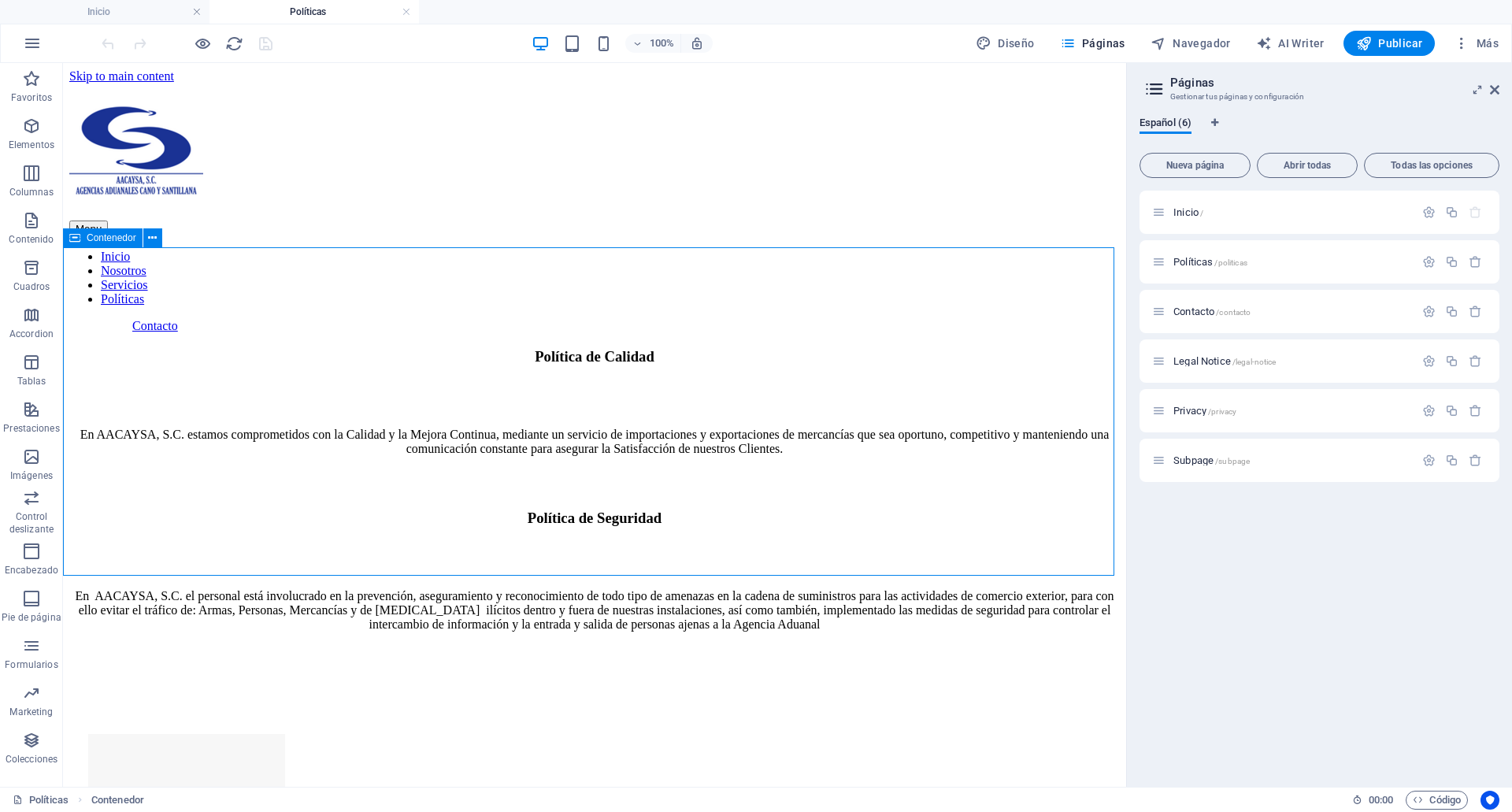
click at [72, 241] on icon at bounding box center [75, 238] width 11 height 19
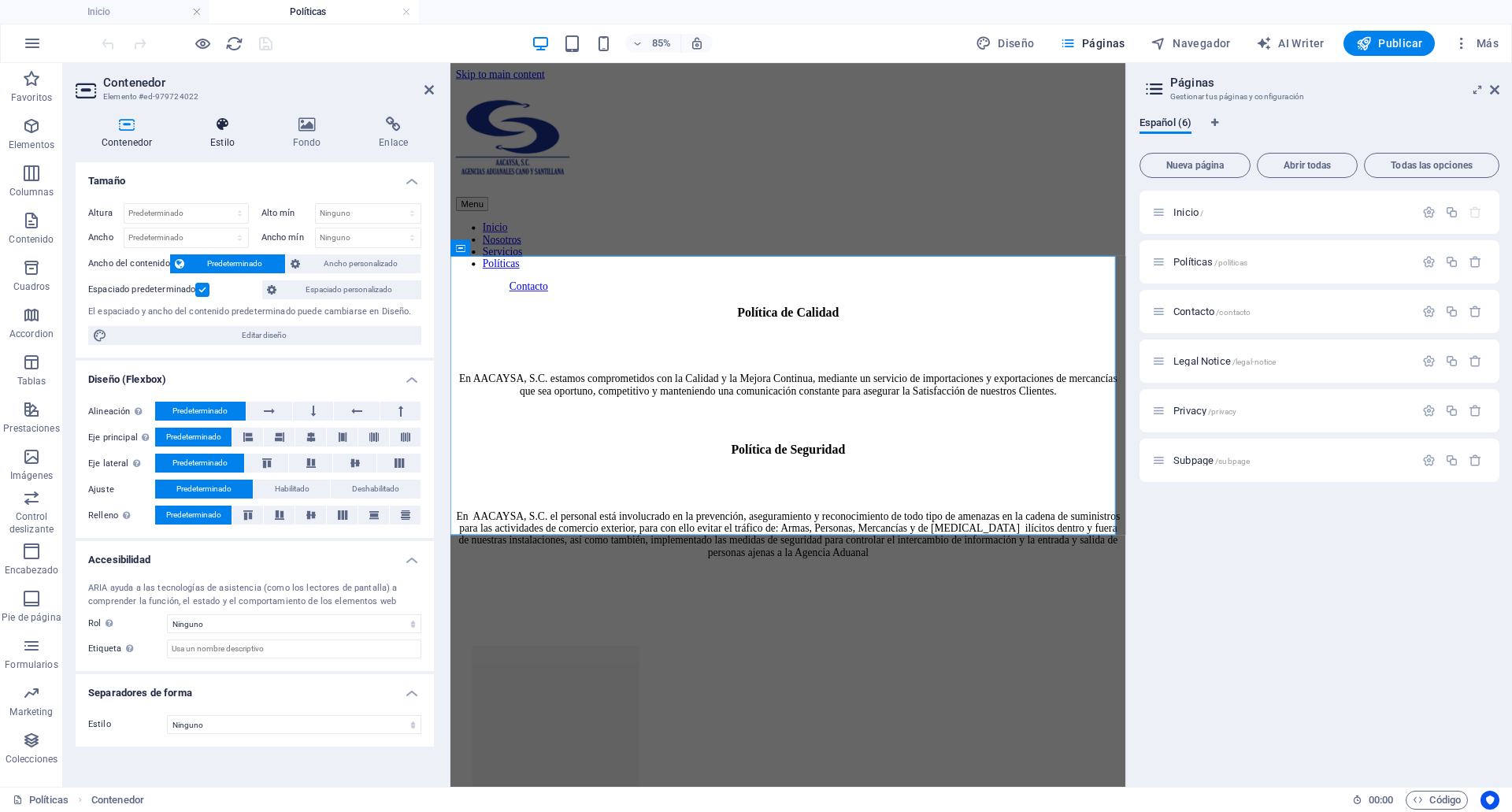
click at [226, 130] on icon at bounding box center [222, 125] width 77 height 16
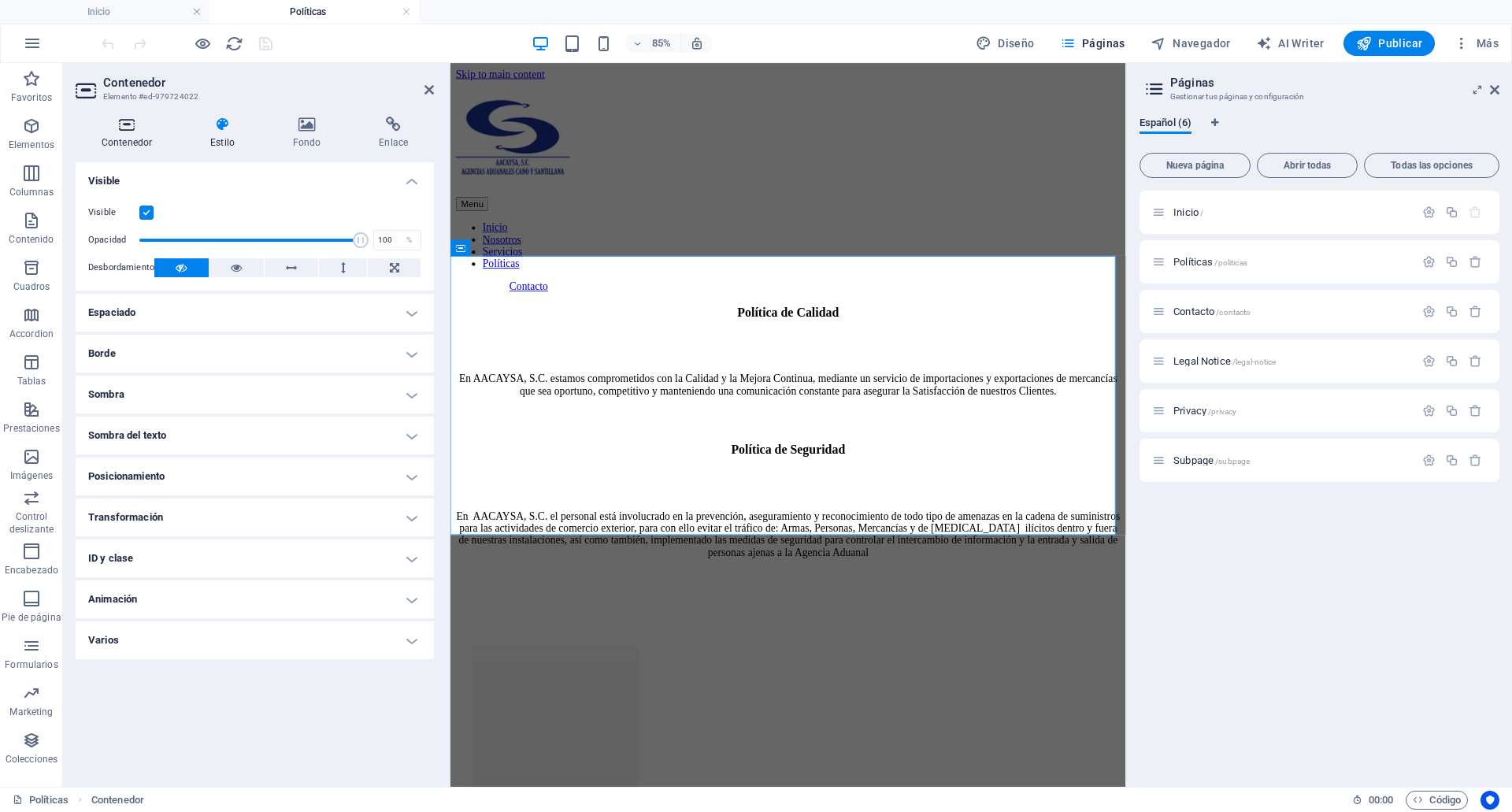
click at [129, 127] on icon at bounding box center [127, 125] width 103 height 16
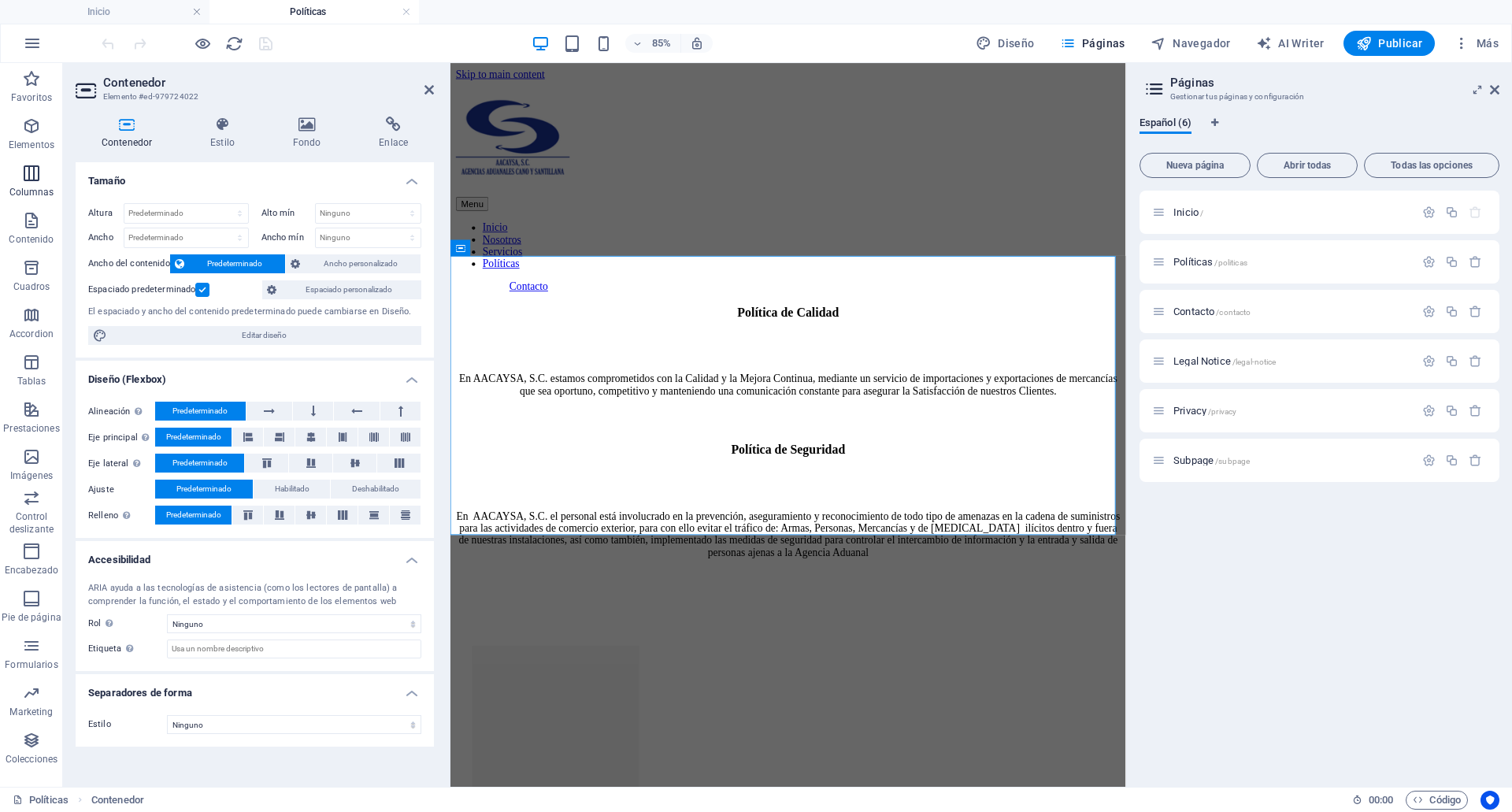
click at [40, 195] on p "Columnas" at bounding box center [32, 193] width 45 height 13
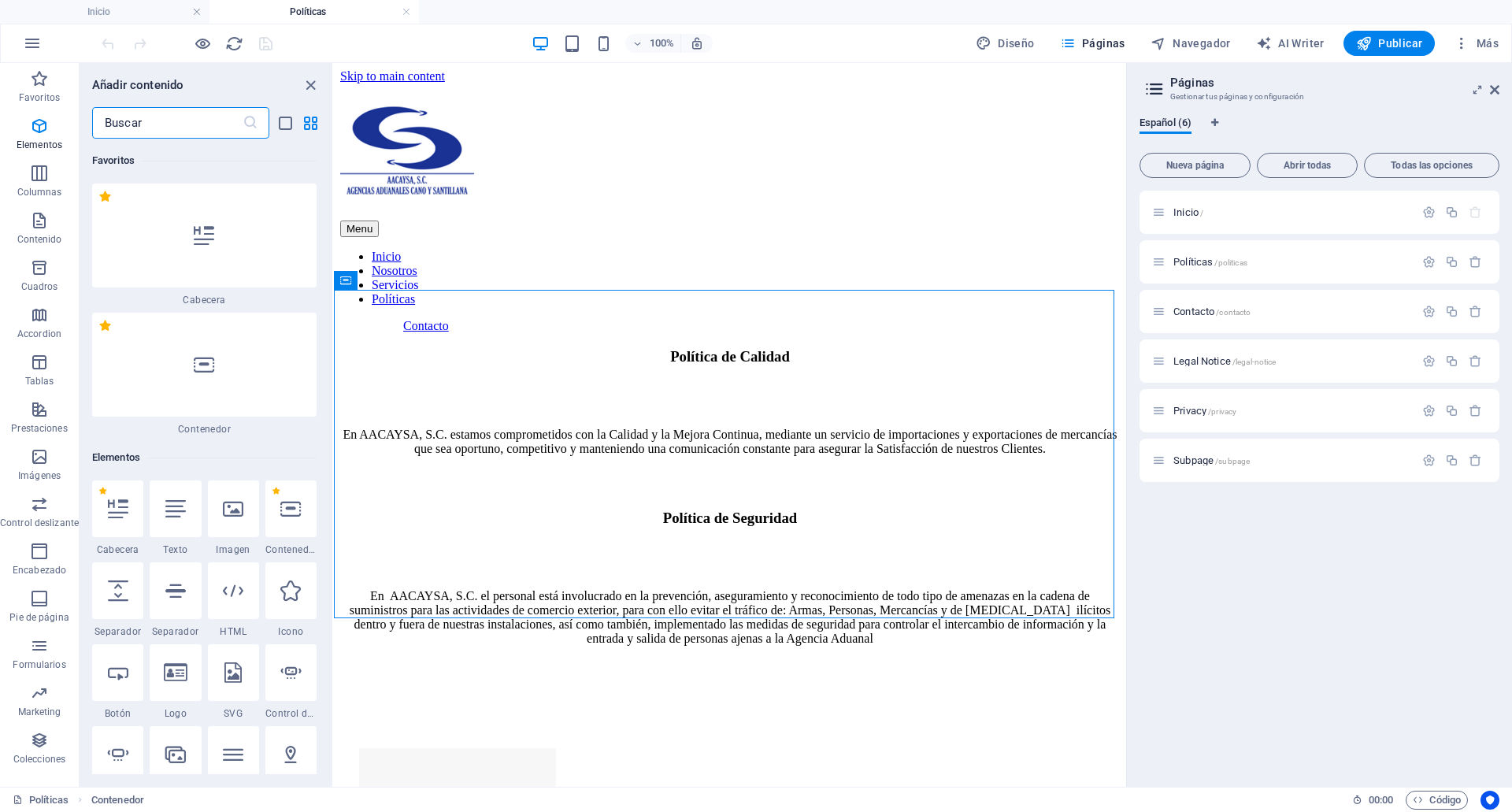
scroll to position [909, 0]
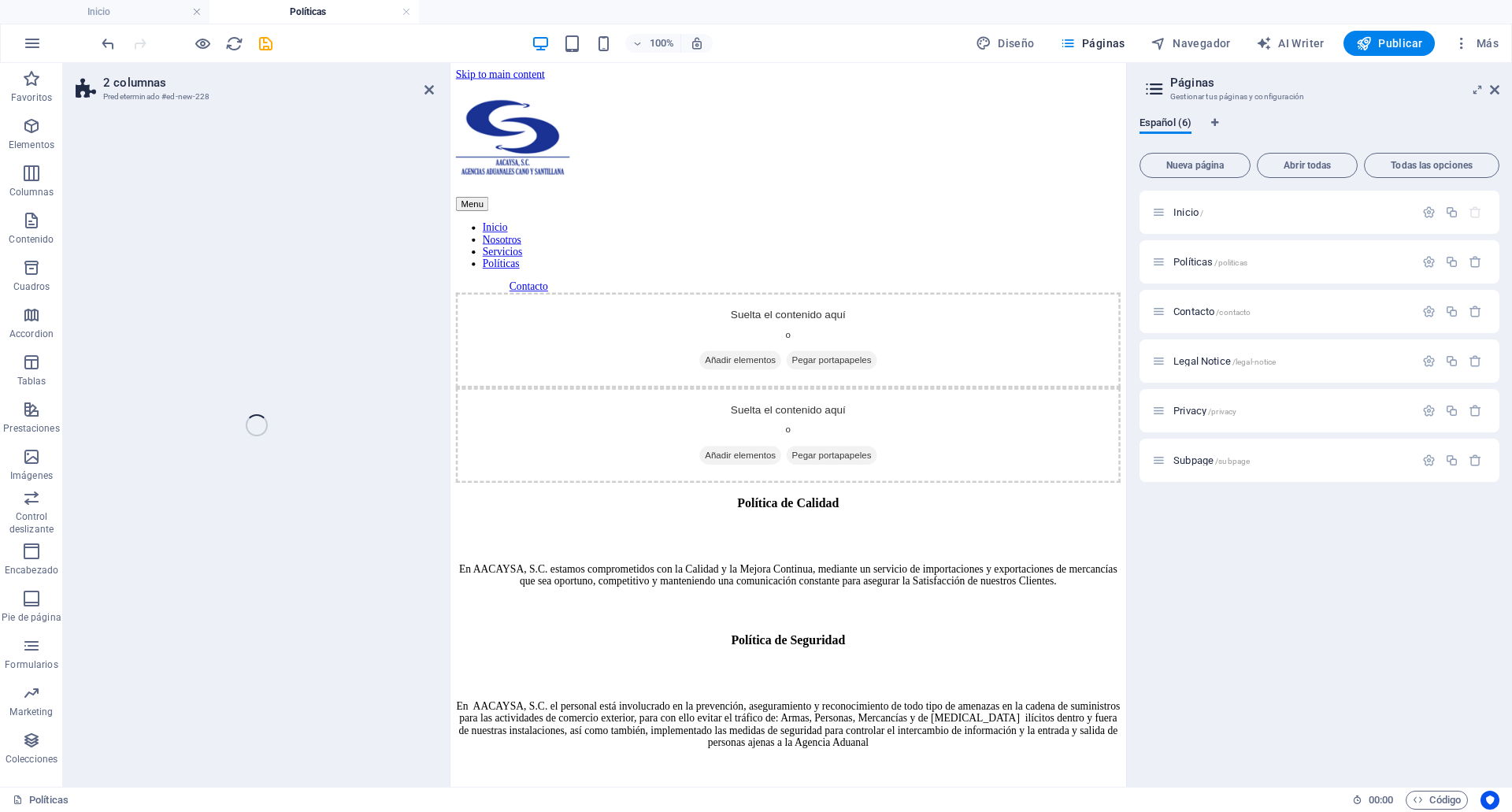
select select "rem"
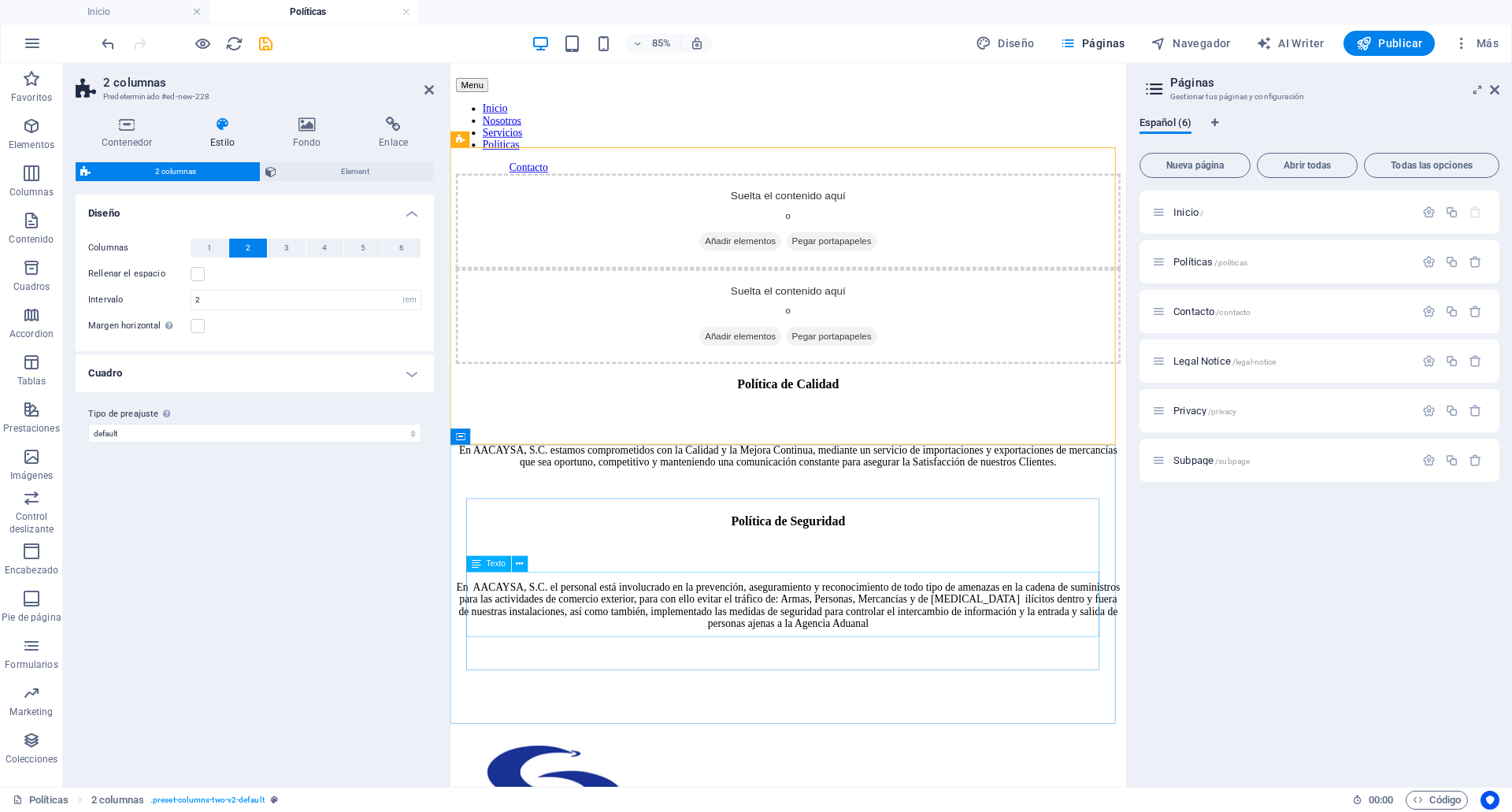
scroll to position [120, 0]
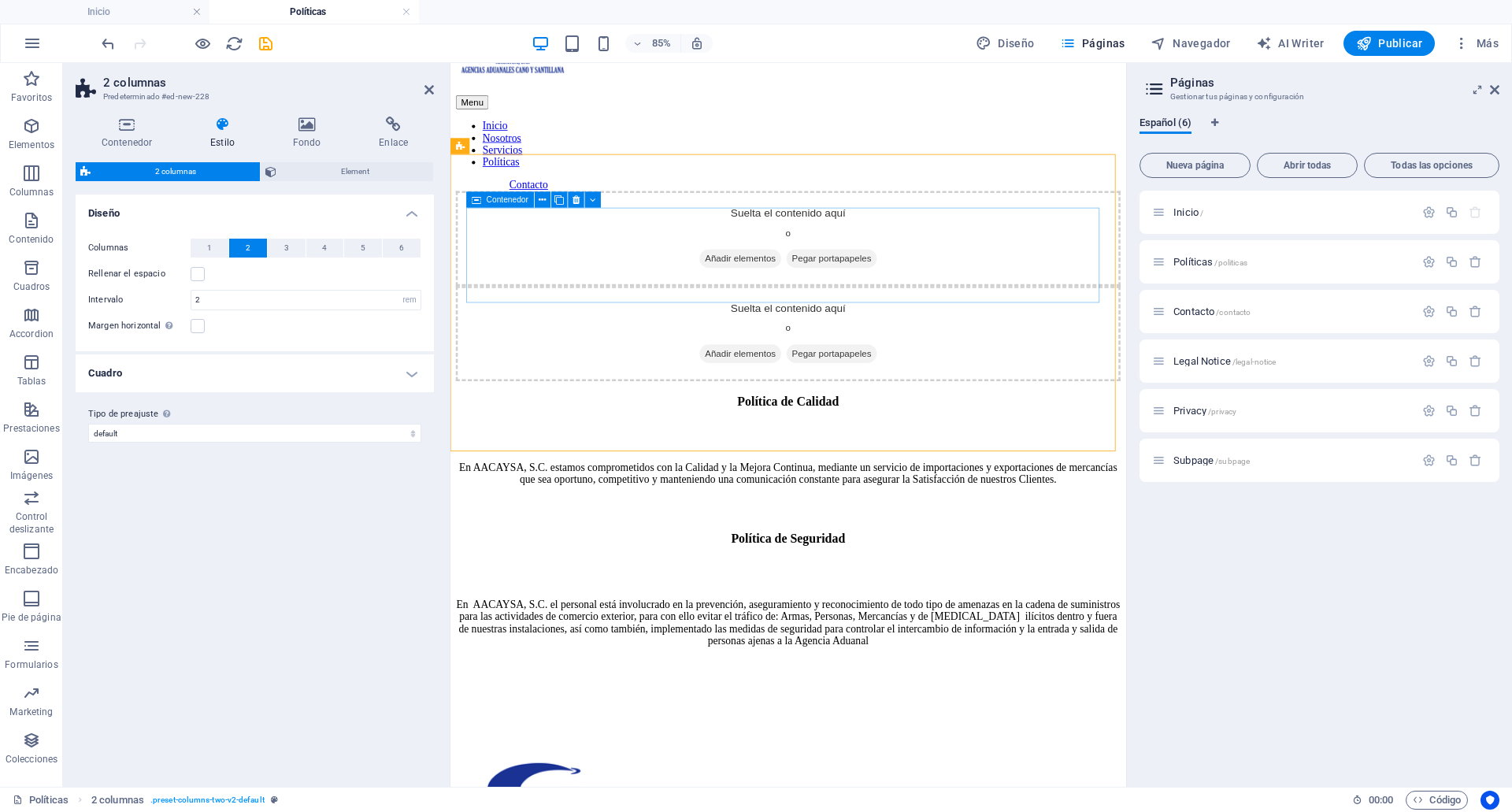
drag, startPoint x: 930, startPoint y: 563, endPoint x: 611, endPoint y: 292, distance: 418.6
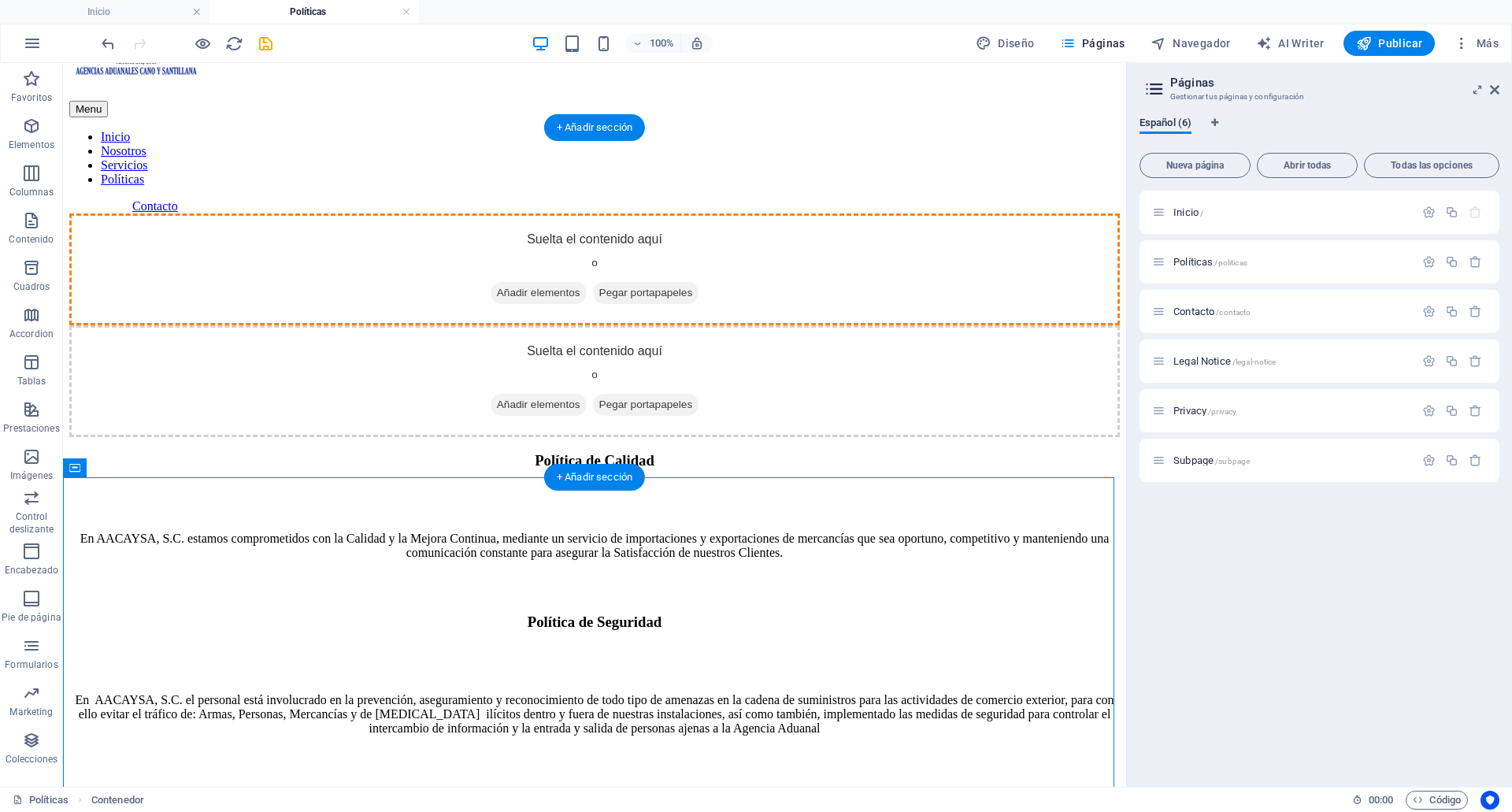
drag, startPoint x: 551, startPoint y: 507, endPoint x: 653, endPoint y: 267, distance: 260.8
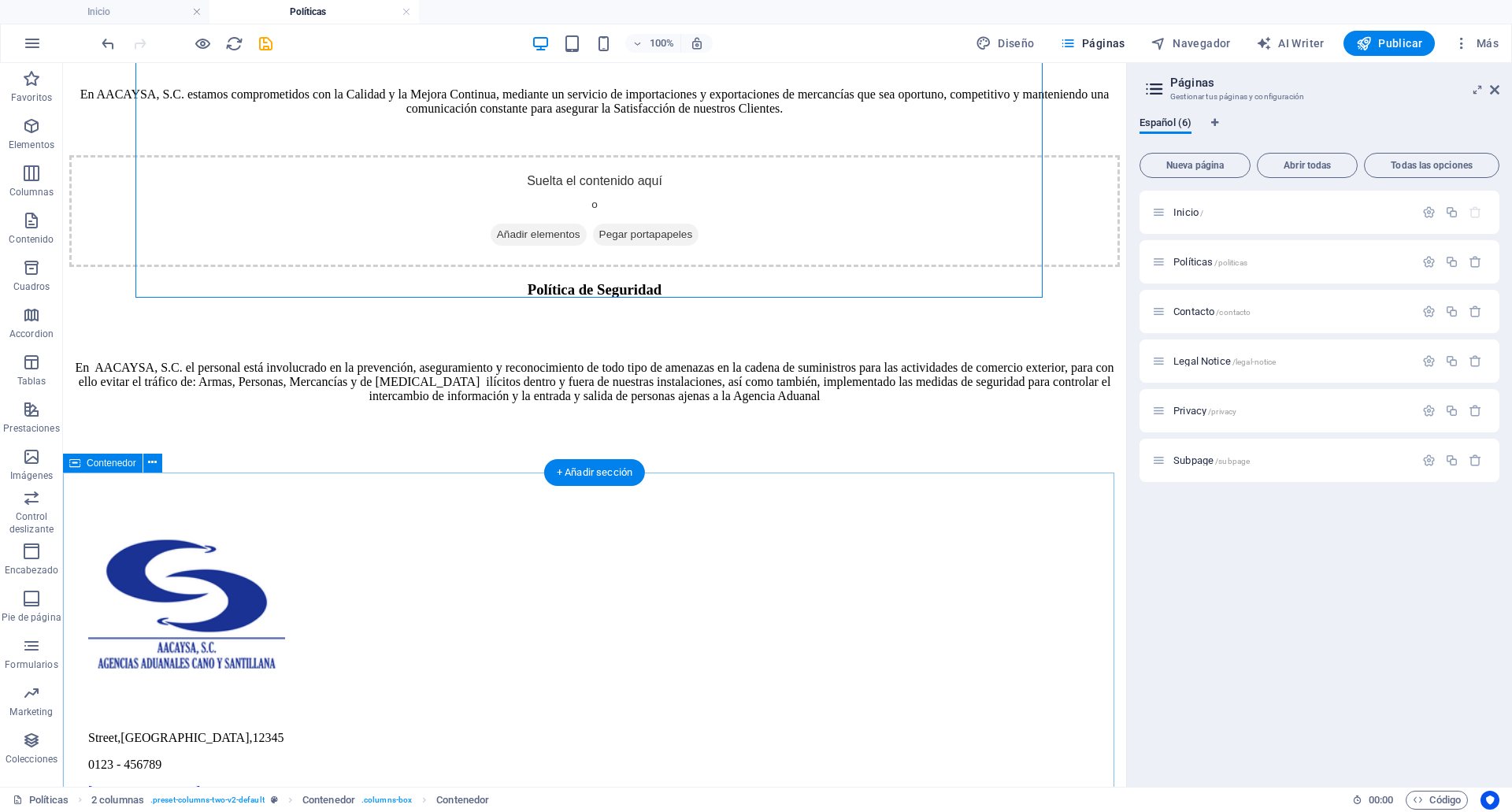
scroll to position [342, 0]
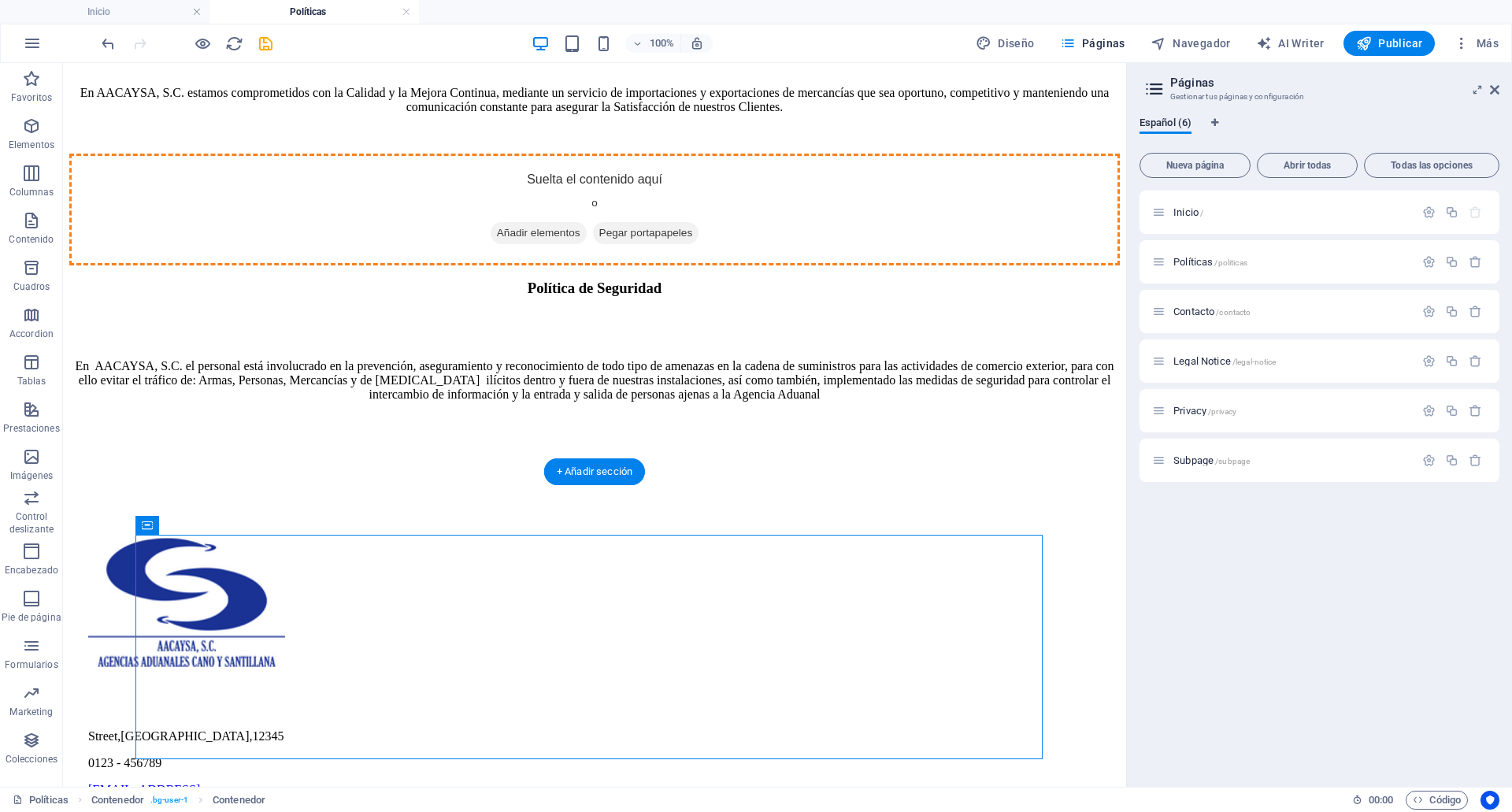
drag, startPoint x: 211, startPoint y: 591, endPoint x: 294, endPoint y: 363, distance: 242.6
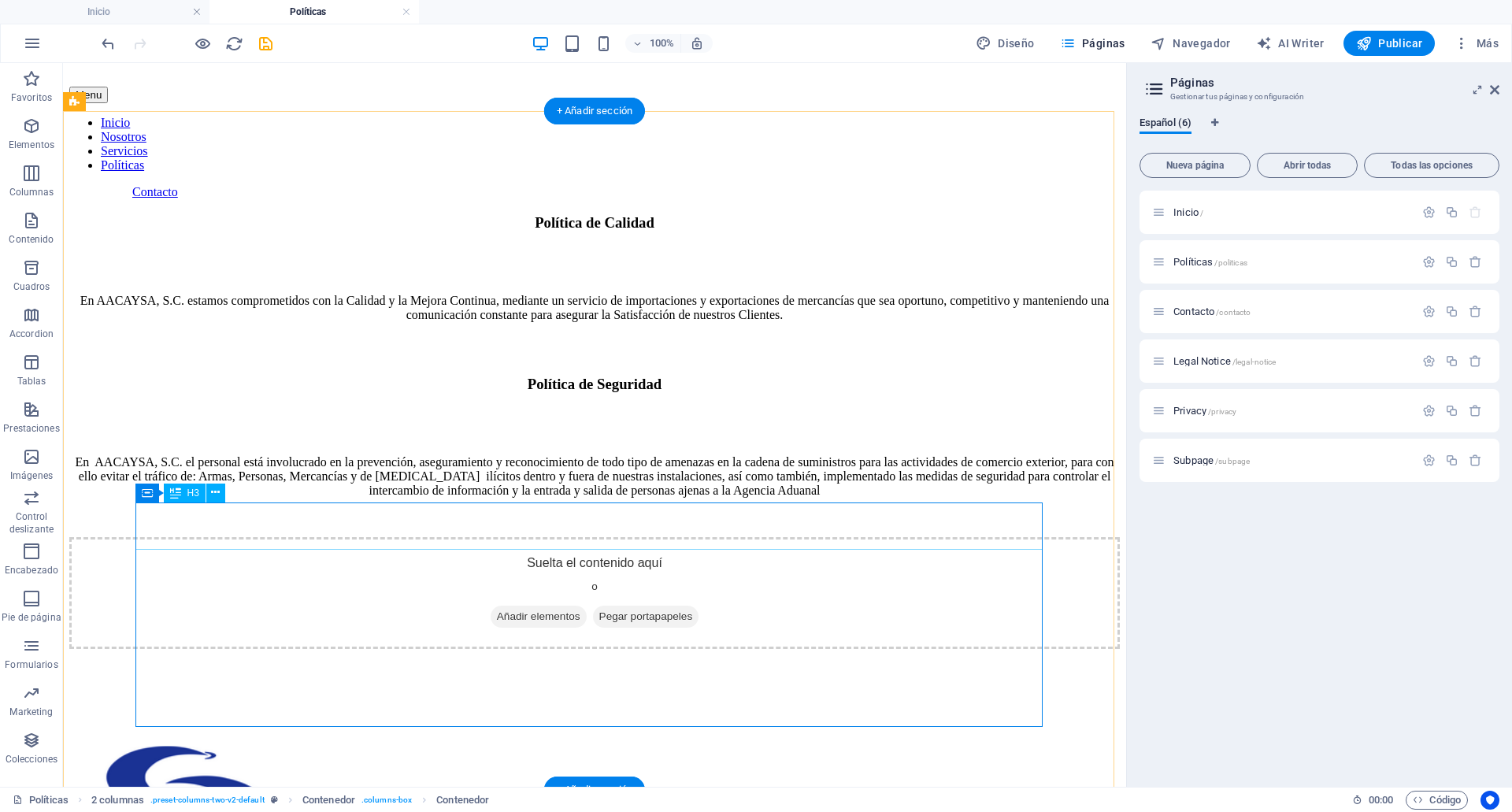
scroll to position [141, 0]
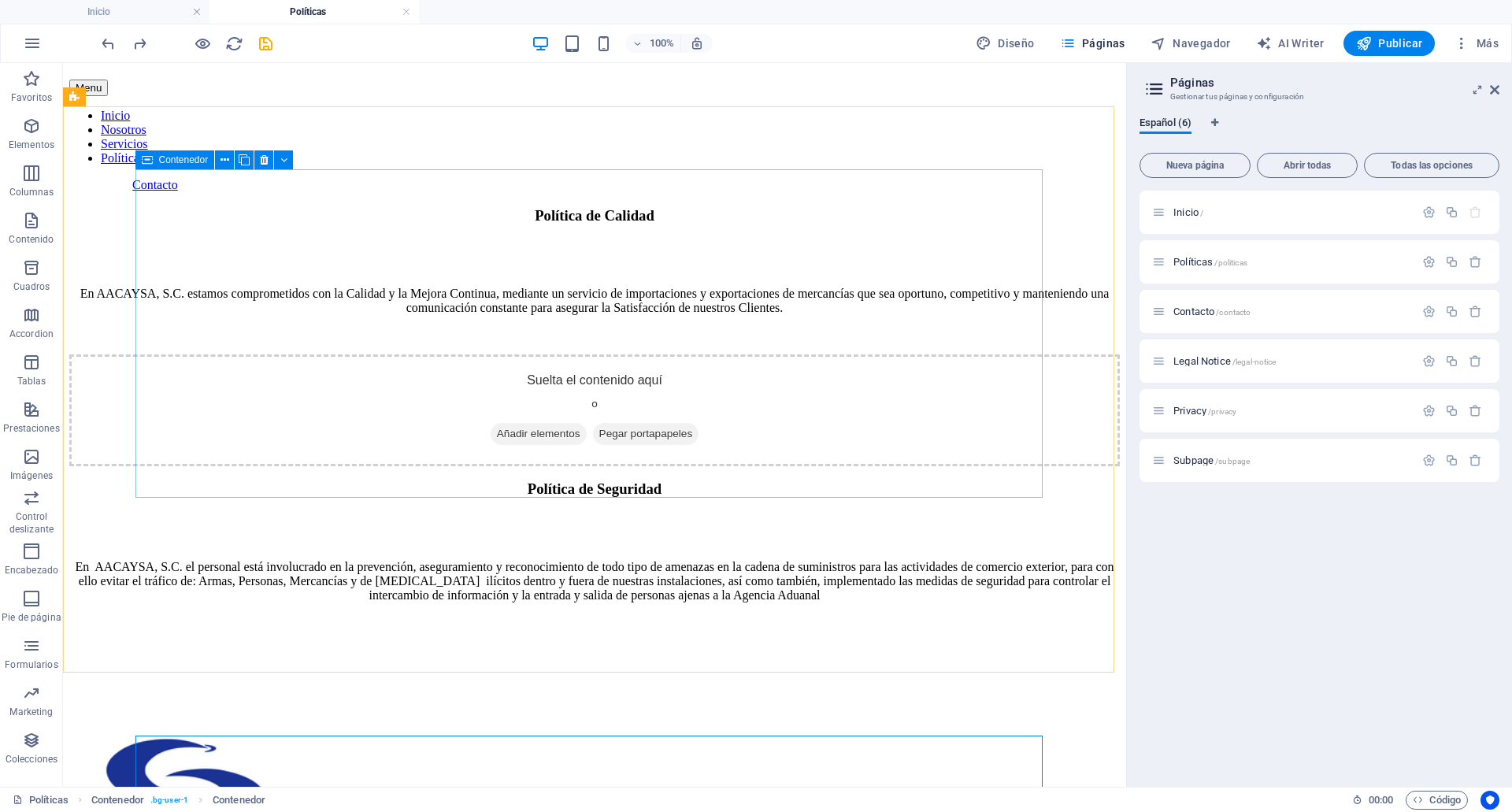
click at [152, 161] on icon at bounding box center [147, 160] width 11 height 19
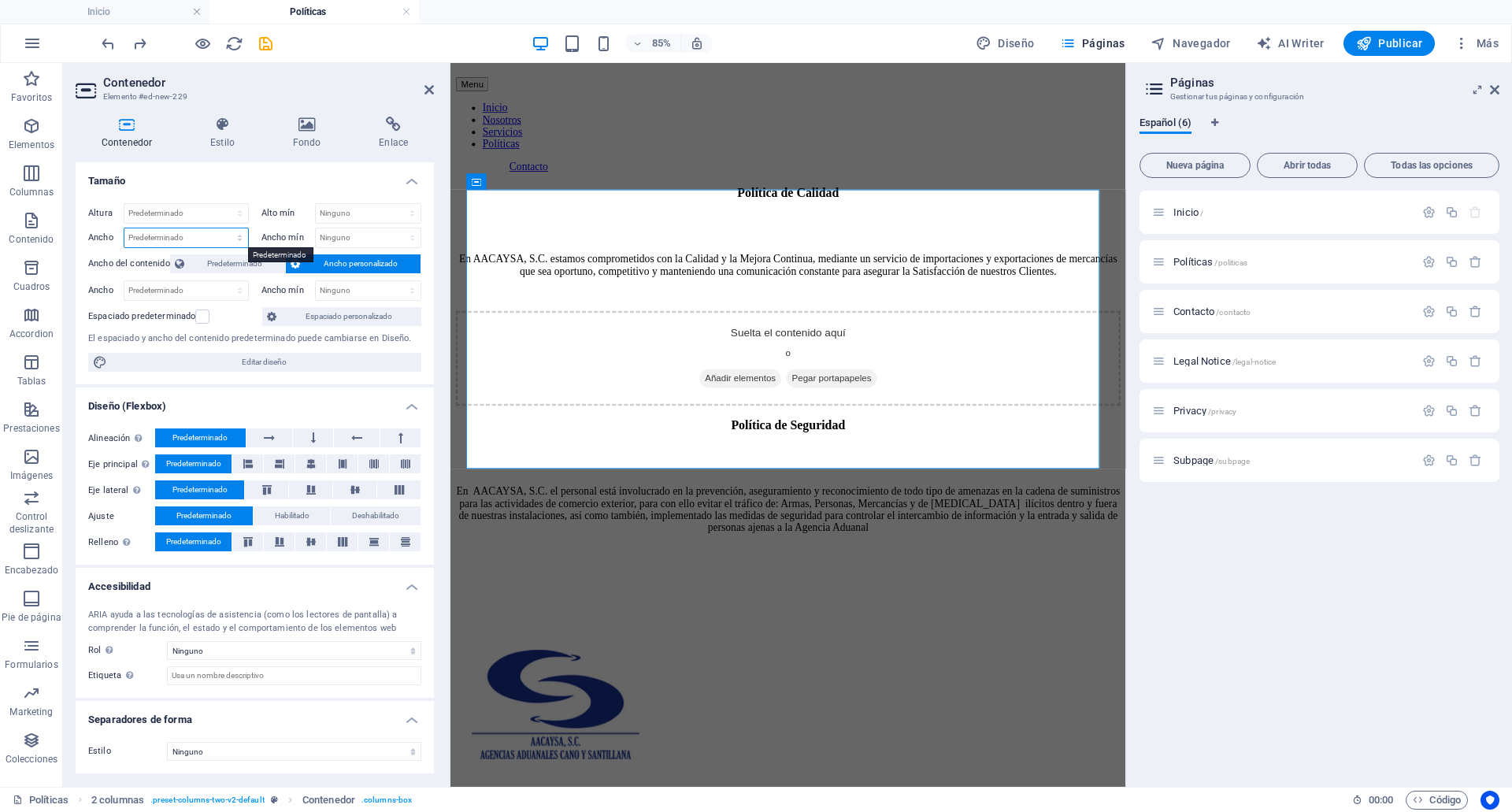
click at [190, 242] on select "Predeterminado px rem % em vh vw" at bounding box center [186, 238] width 124 height 19
select select "%"
click at [226, 229] on select "Predeterminado px rem % em vh vw" at bounding box center [186, 238] width 124 height 19
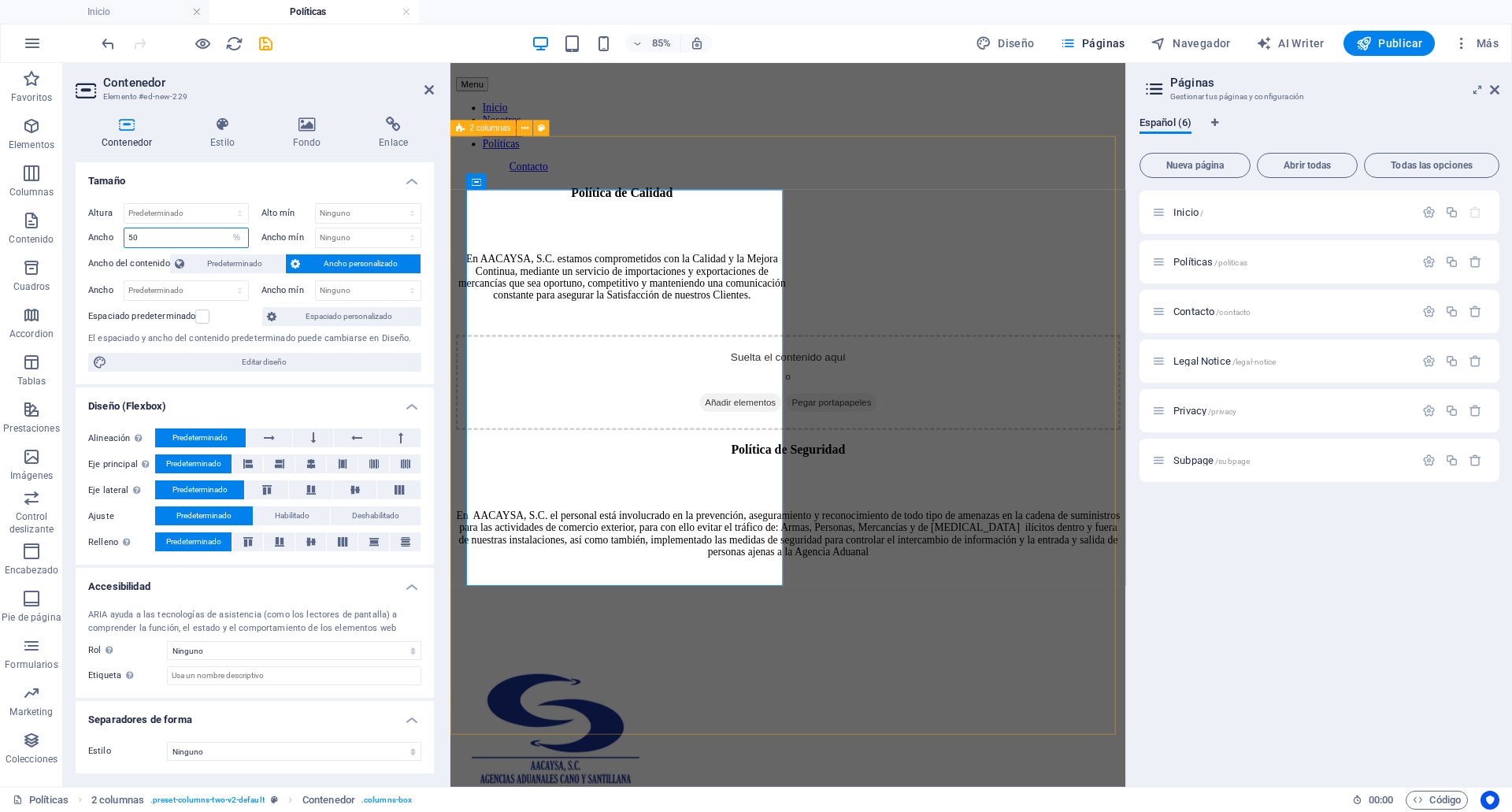
type input "50"
click at [950, 495] on div "Política de Calidad En AACAYSA, S.C. estamos comprometidos con la Calidad y la …" at bounding box center [847, 351] width 782 height 287
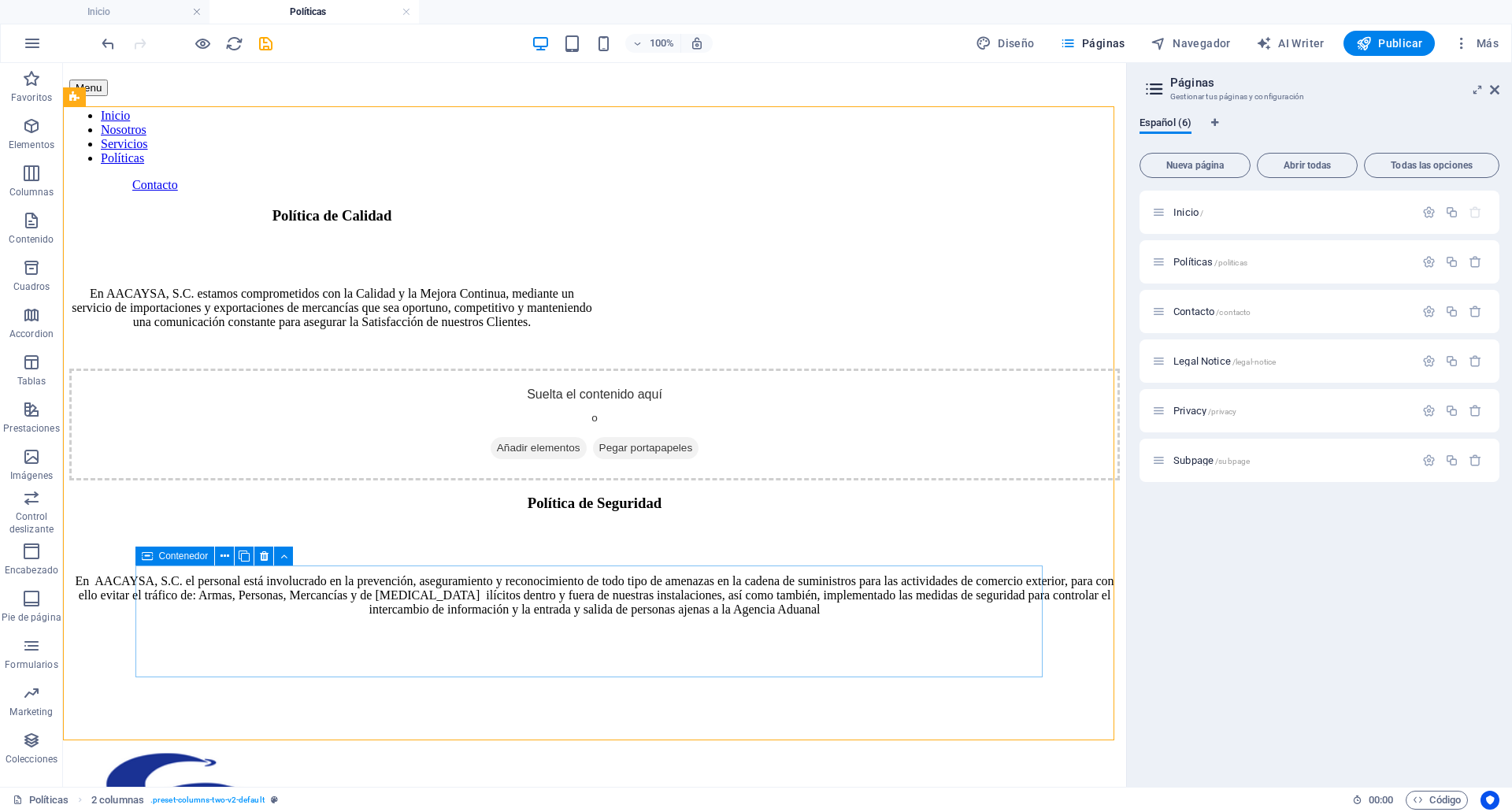
click at [170, 556] on span "Contenedor" at bounding box center [184, 556] width 50 height 9
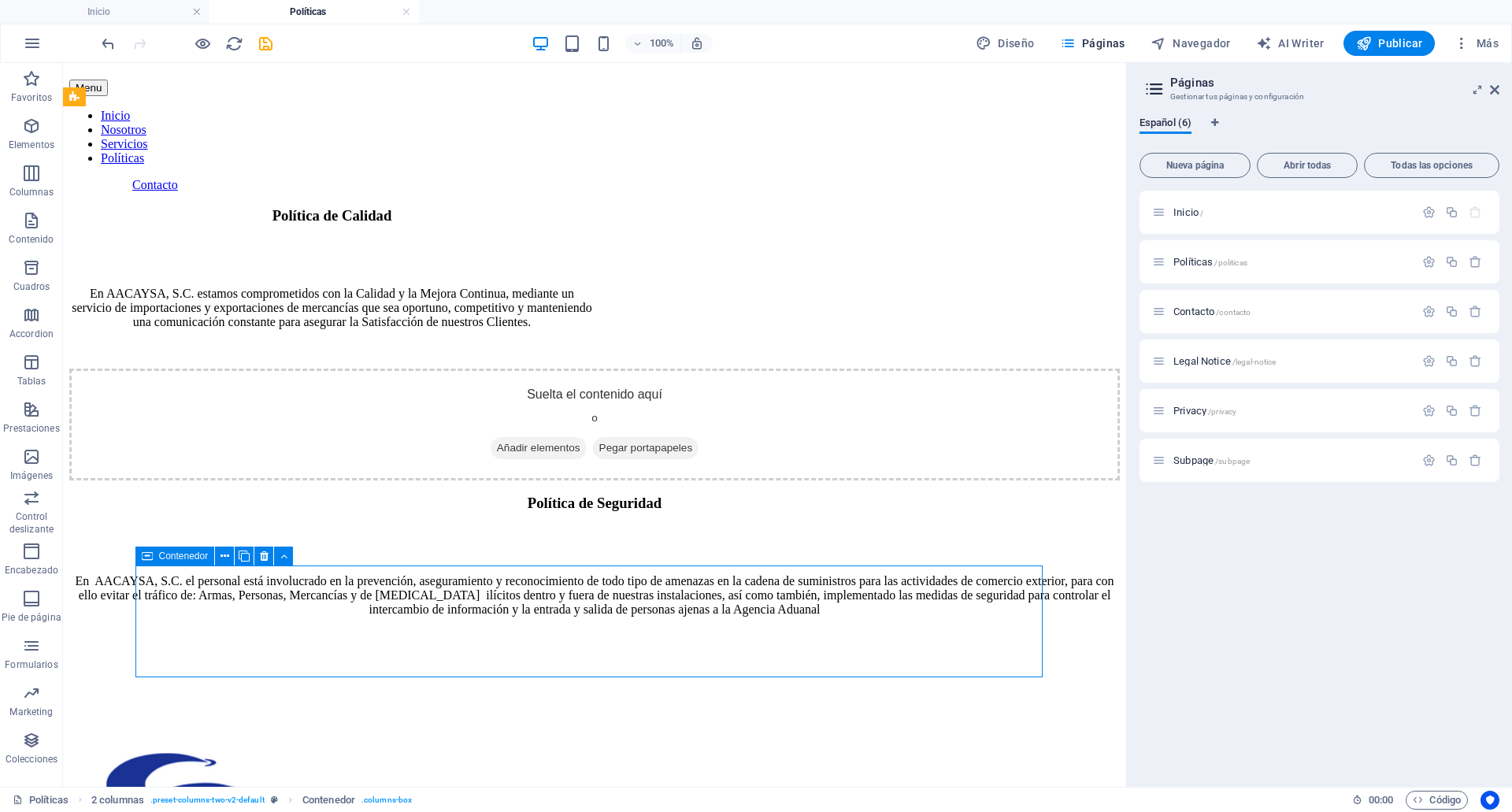
click at [170, 556] on span "Contenedor" at bounding box center [184, 556] width 50 height 9
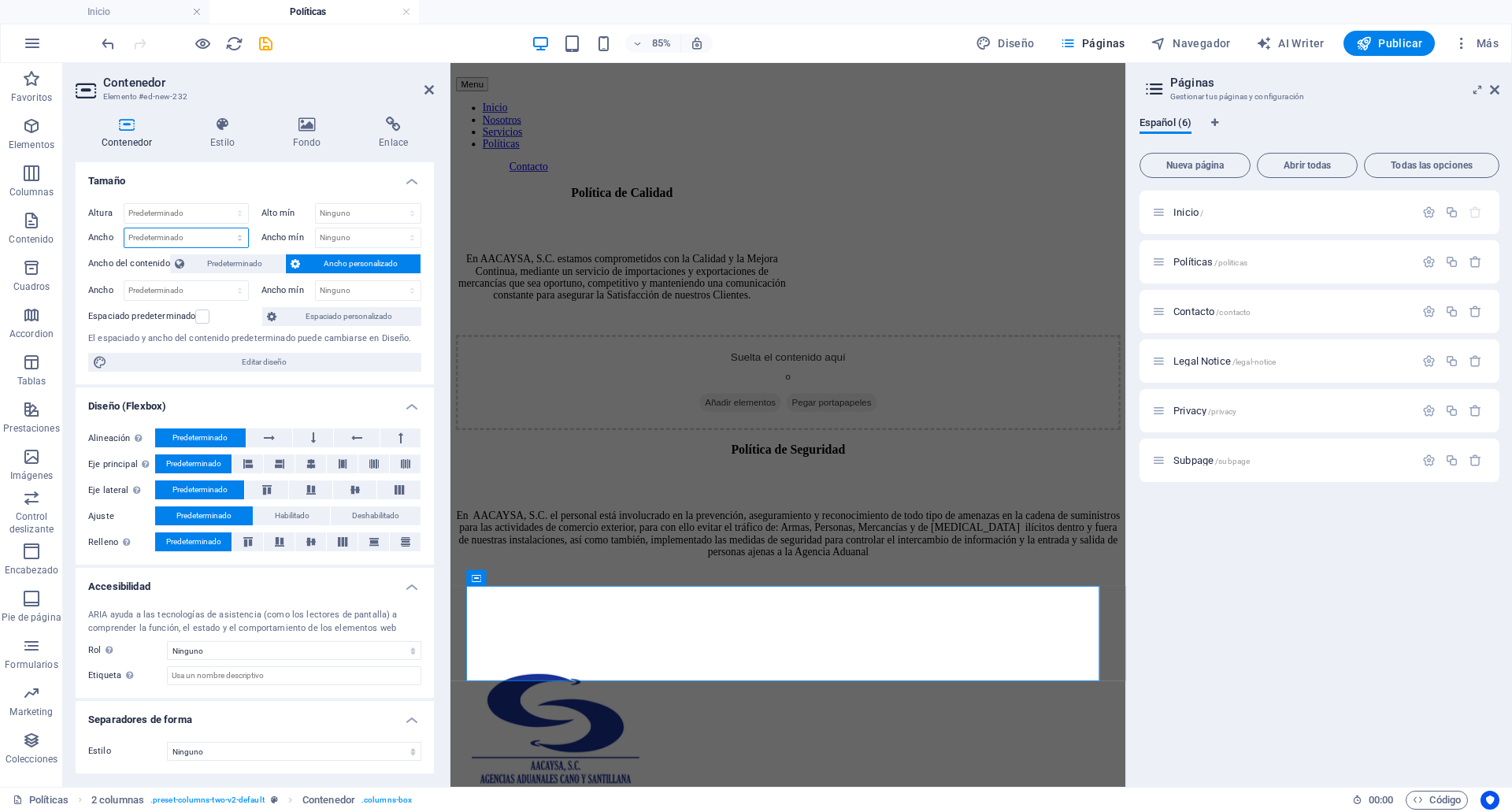
click at [155, 238] on select "Predeterminado px rem % em vh vw" at bounding box center [186, 238] width 124 height 19
select select "%"
click at [226, 229] on select "Predeterminado px rem % em vh vw" at bounding box center [186, 238] width 124 height 19
type input "4"
type input "50"
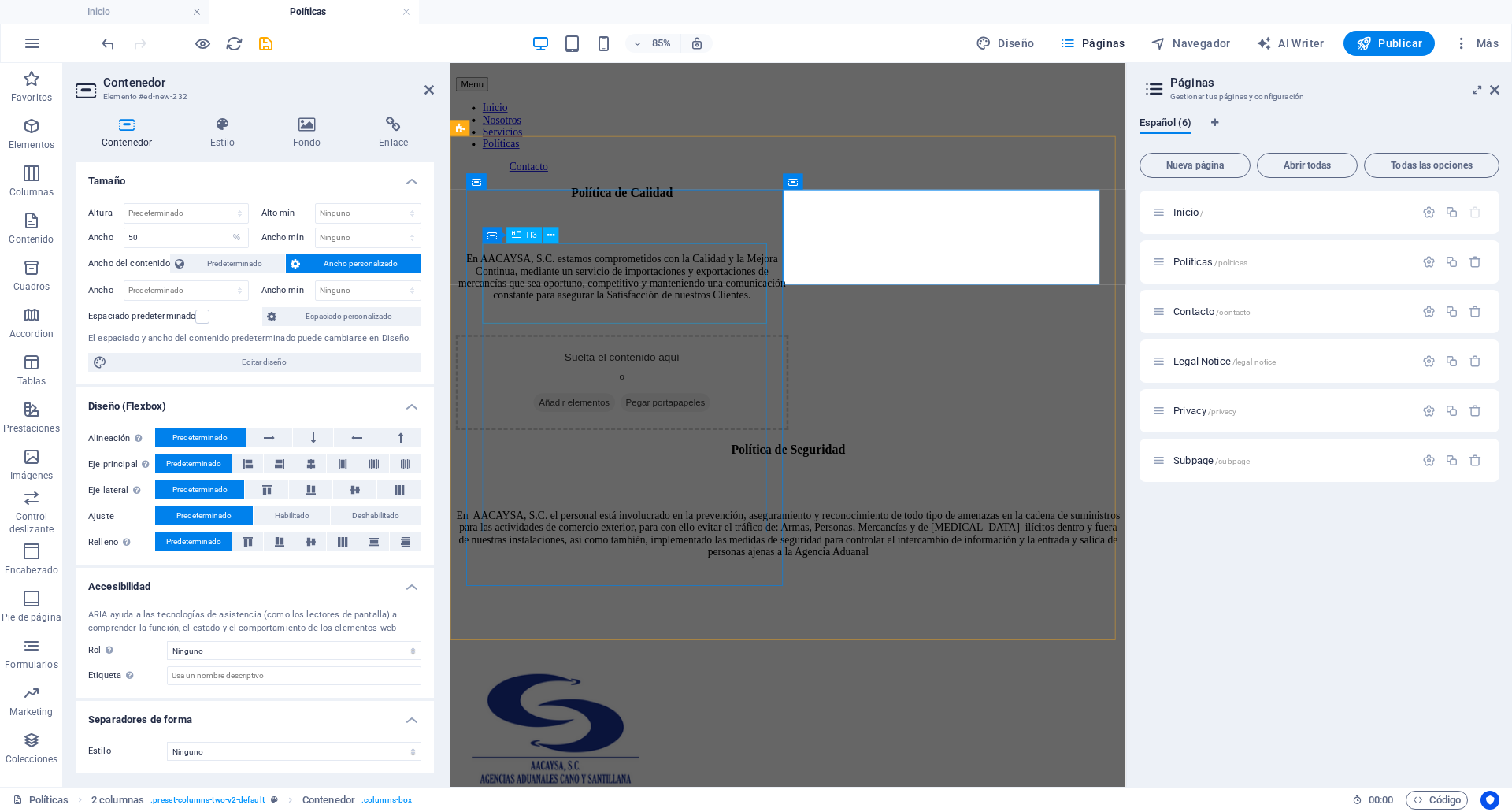
click at [720, 225] on div "Política de Calidad" at bounding box center [652, 216] width 391 height 17
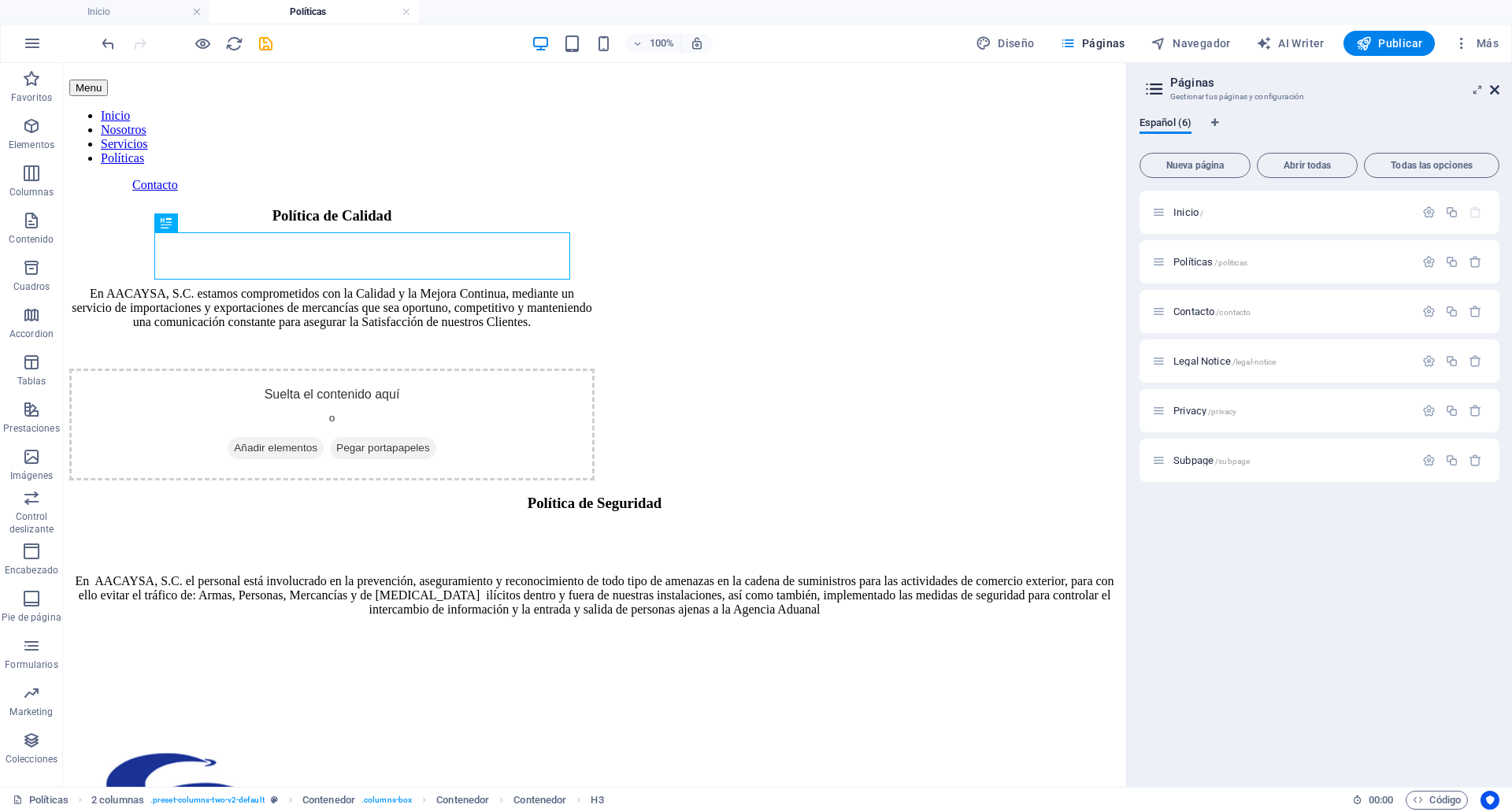
click at [1495, 91] on icon at bounding box center [1495, 90] width 9 height 13
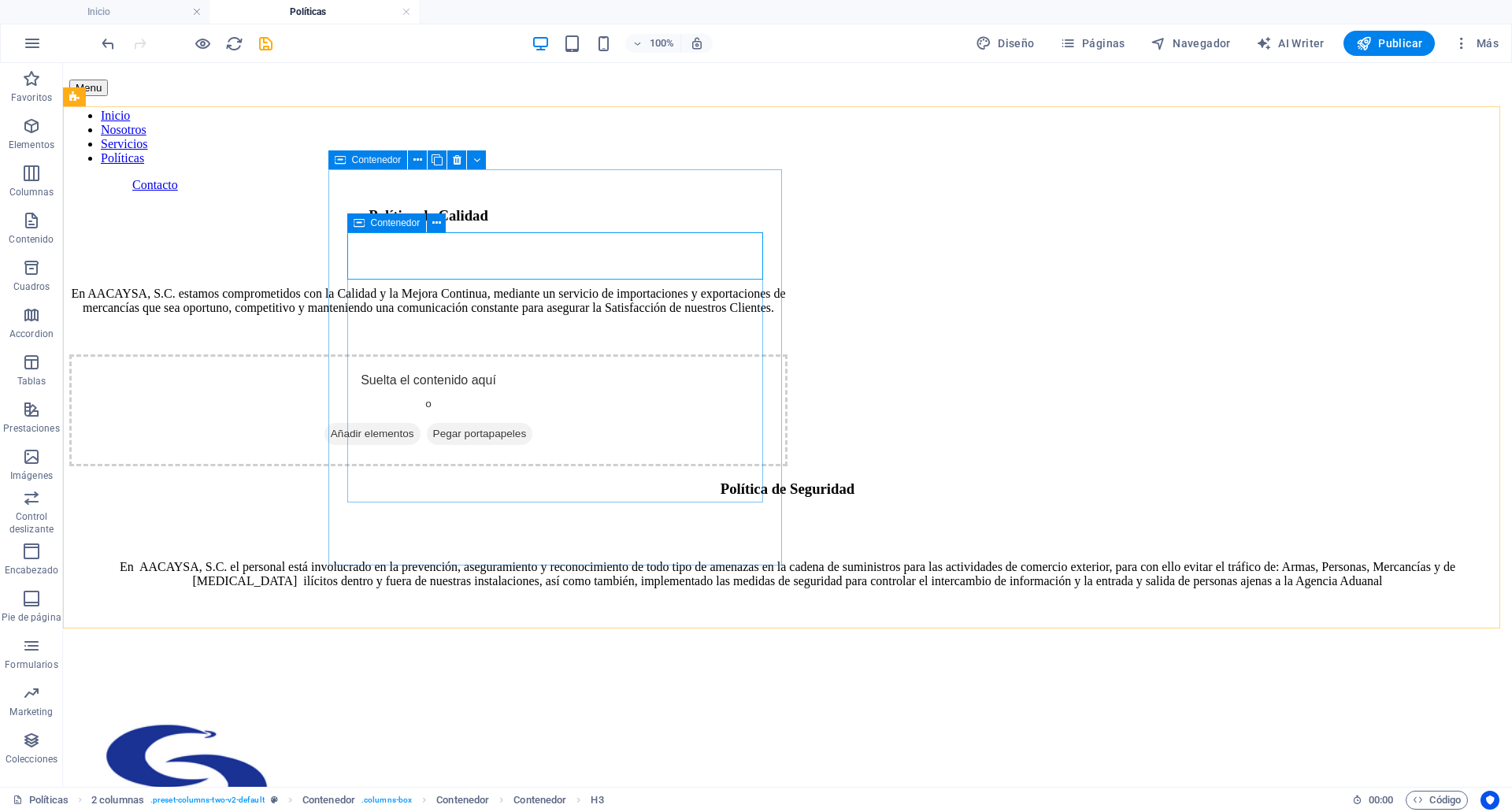
click at [339, 159] on icon at bounding box center [340, 160] width 11 height 19
select select "%"
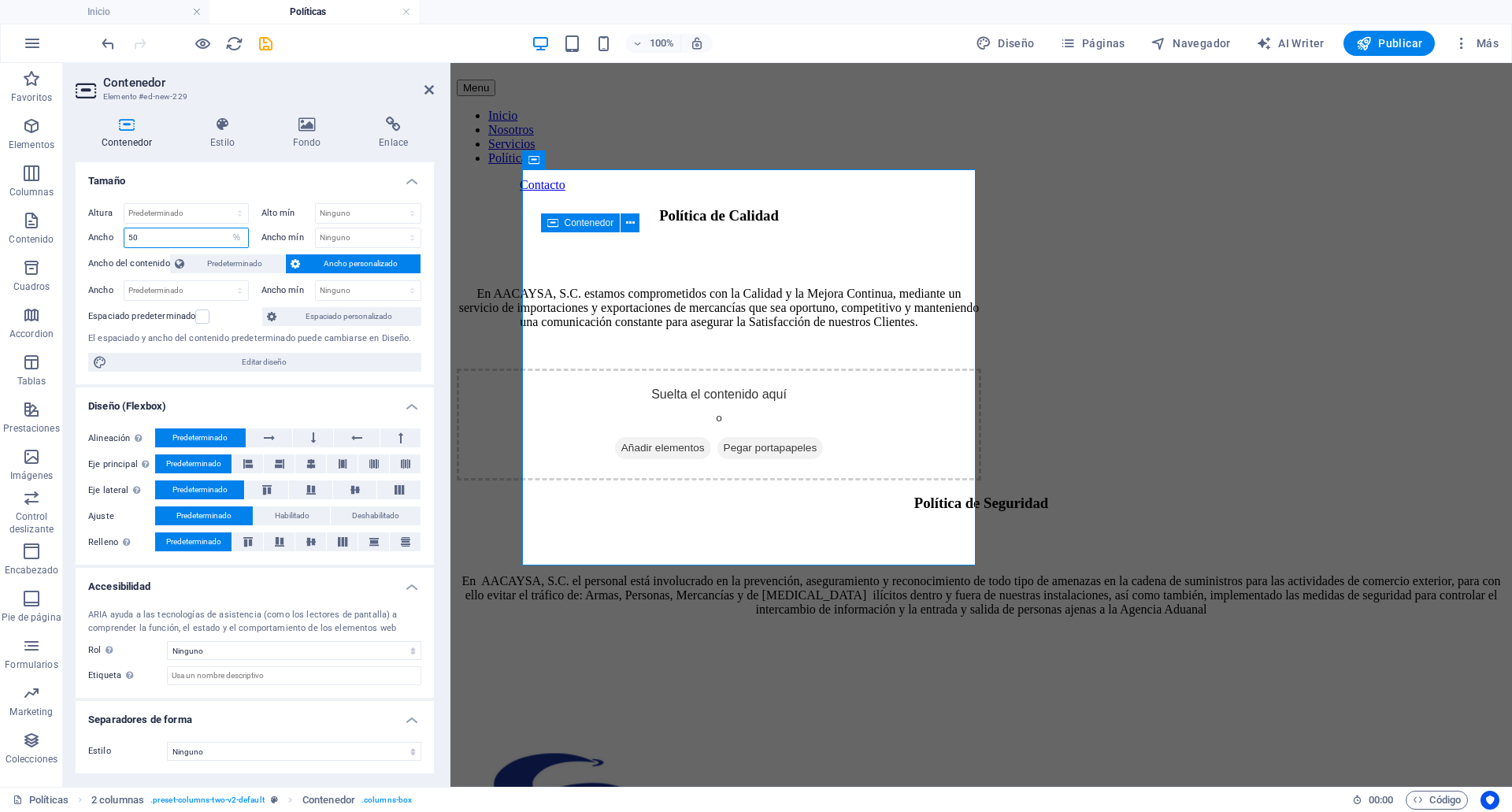
click at [166, 241] on input "50" at bounding box center [186, 238] width 124 height 19
type input "5"
type input "70"
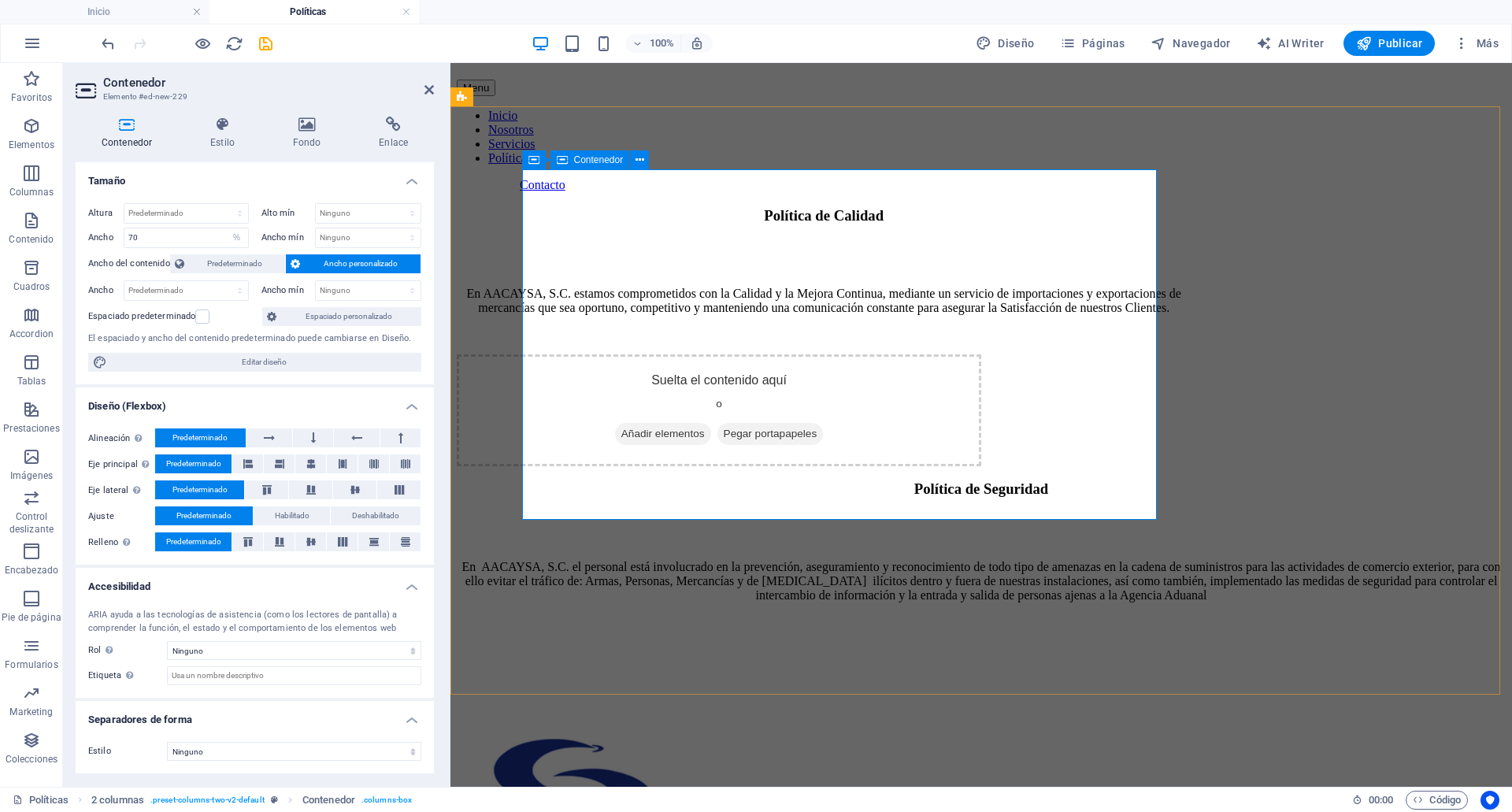
click at [1077, 228] on div "Política de Calidad En AACAYSA, S.C. estamos comprometidos con la Calidad y la …" at bounding box center [823, 281] width 734 height 148
click at [558, 515] on span "Contenedor" at bounding box center [570, 511] width 50 height 9
select select "%"
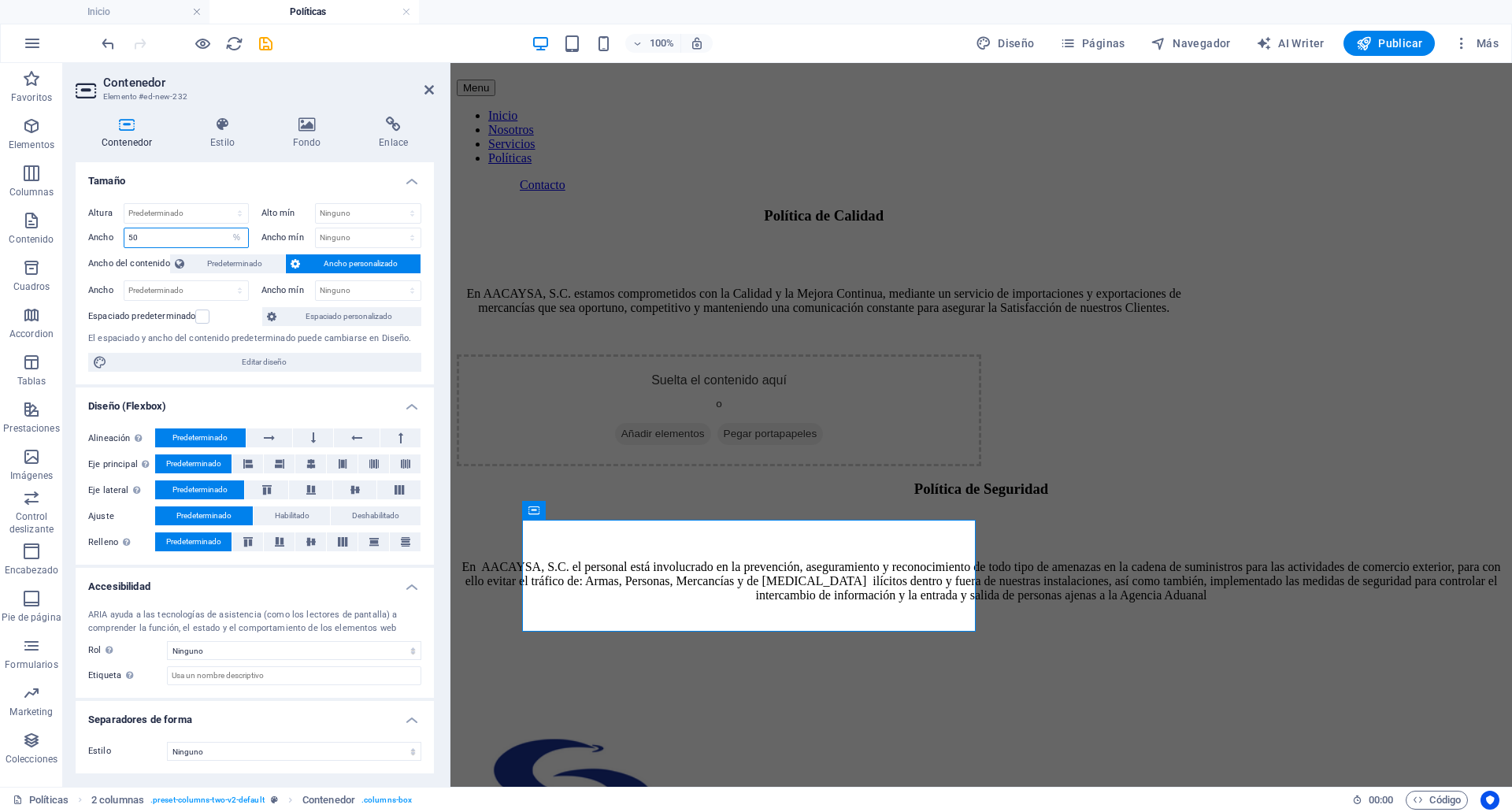
click at [167, 238] on input "50" at bounding box center [186, 238] width 124 height 19
type input "5"
type input "30"
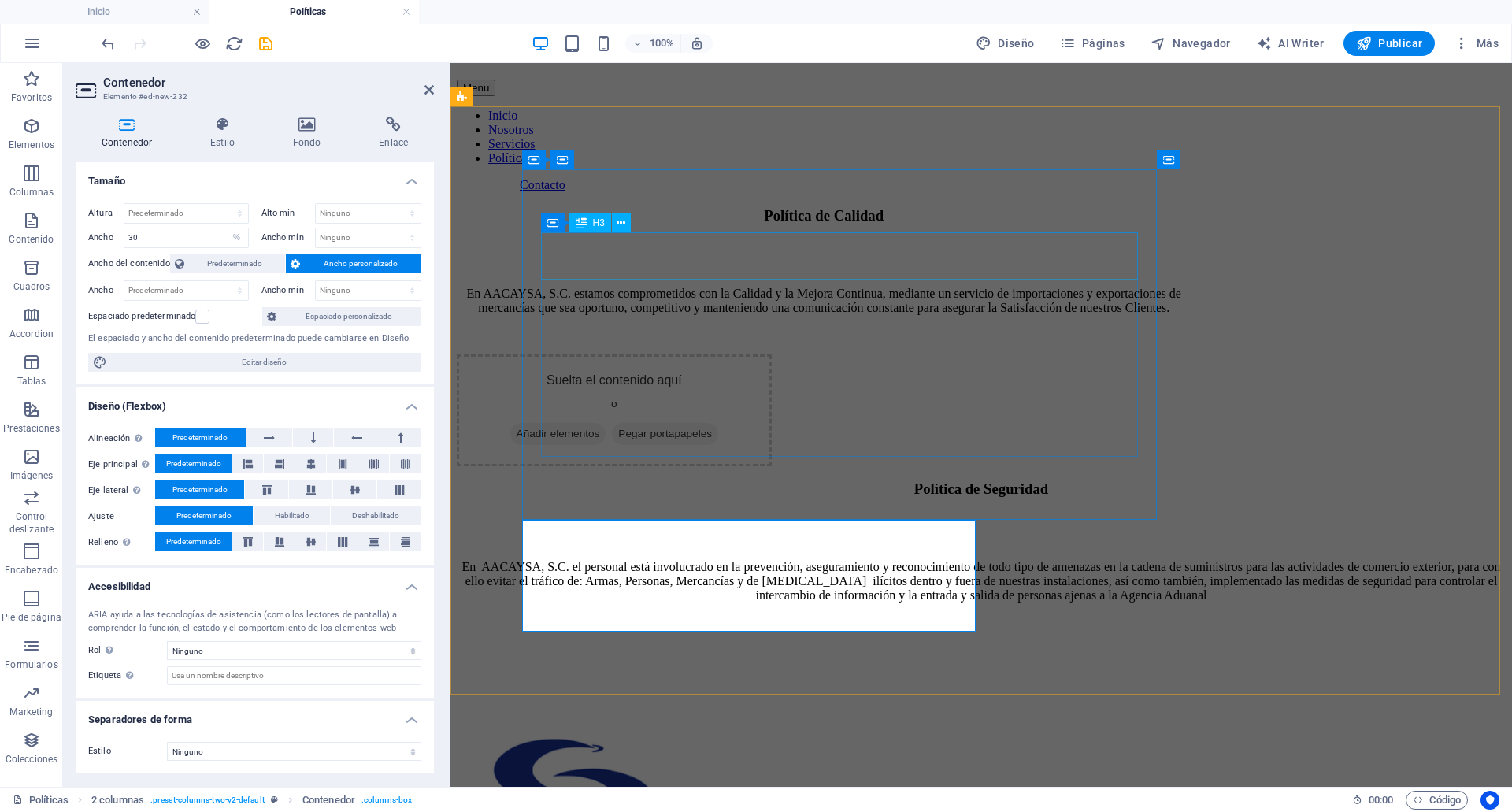
click at [791, 225] on div "Política de Calidad" at bounding box center [823, 216] width 734 height 17
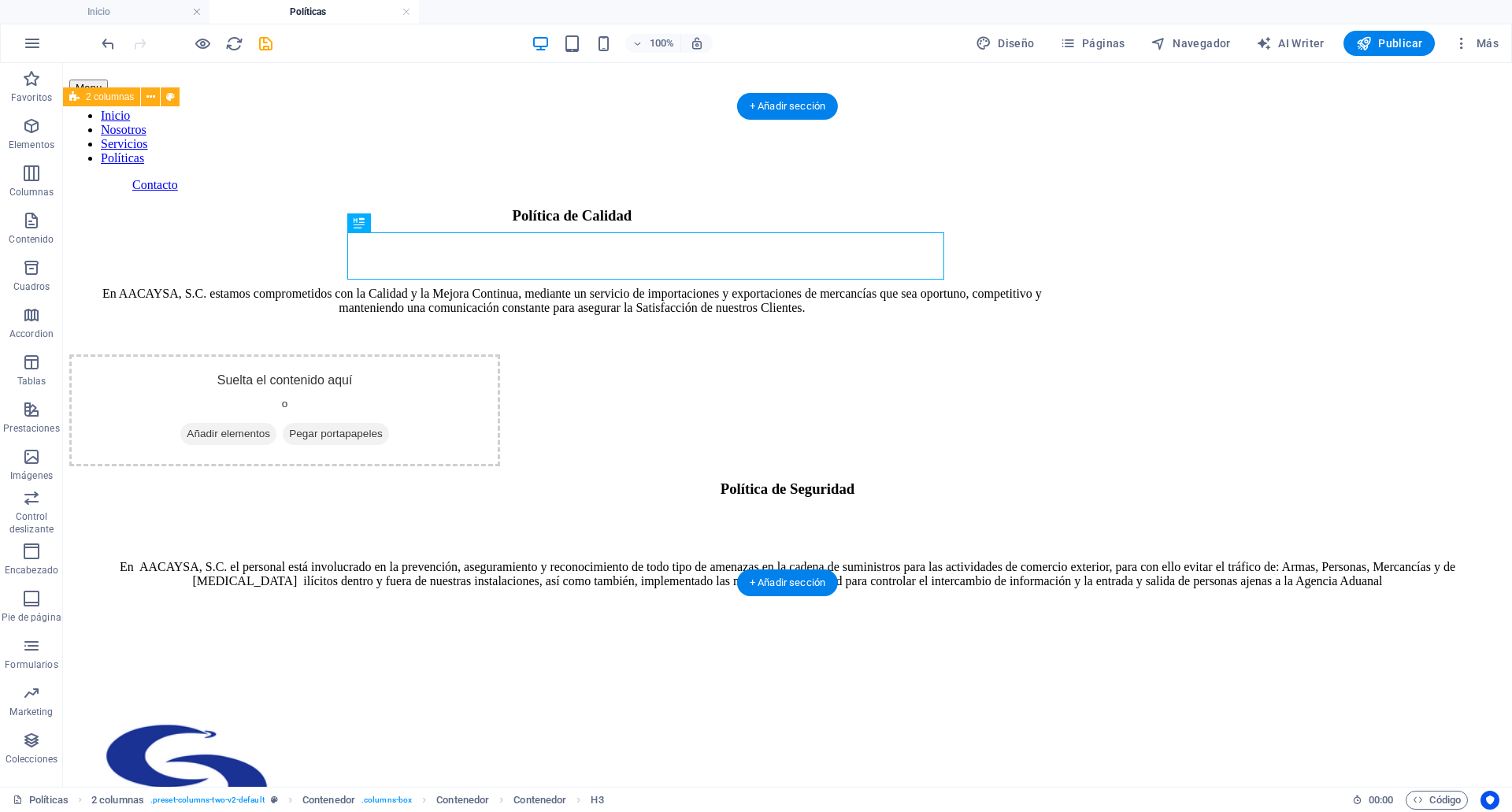
click at [1363, 388] on div "Política de Calidad En AACAYSA, S.C. estamos comprometidos con la Calidad y la …" at bounding box center [787, 337] width 1436 height 259
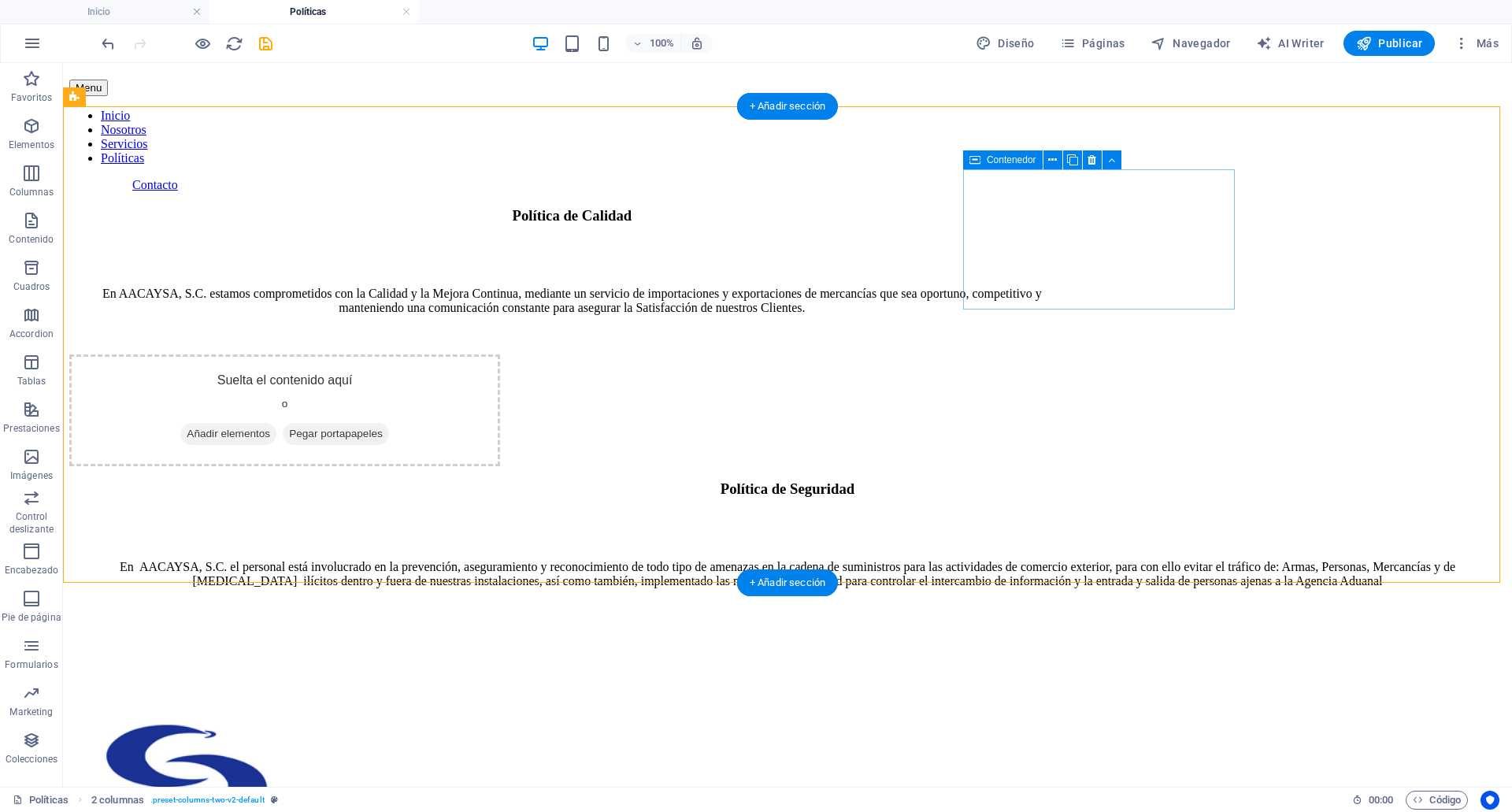
click at [500, 354] on div "Suelta el contenido aquí o Añadir elementos Pegar portapapeles" at bounding box center [285, 410] width 431 height 112
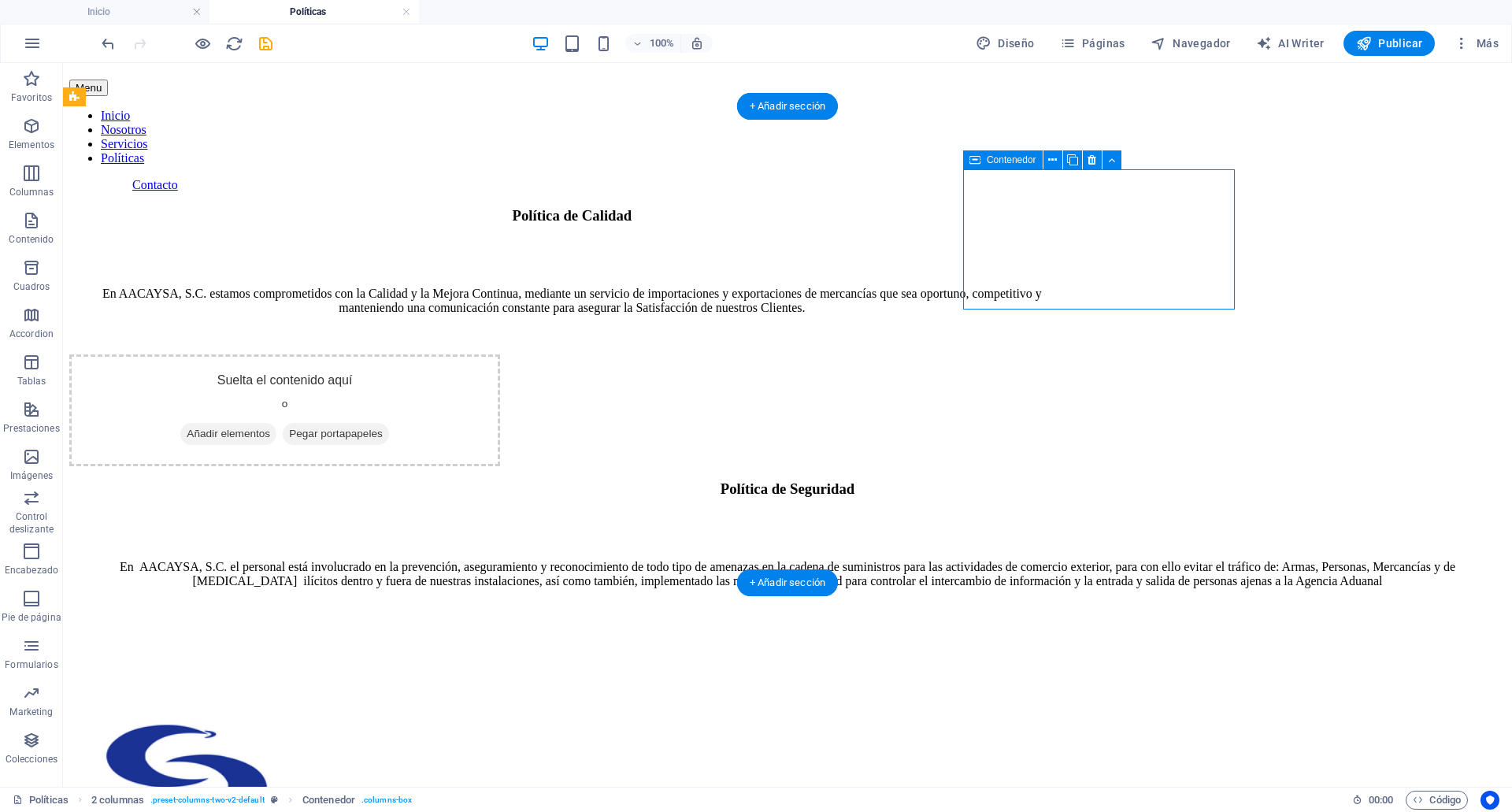
click at [500, 354] on div "Suelta el contenido aquí o Añadir elementos Pegar portapapeles" at bounding box center [285, 410] width 431 height 112
select select "%"
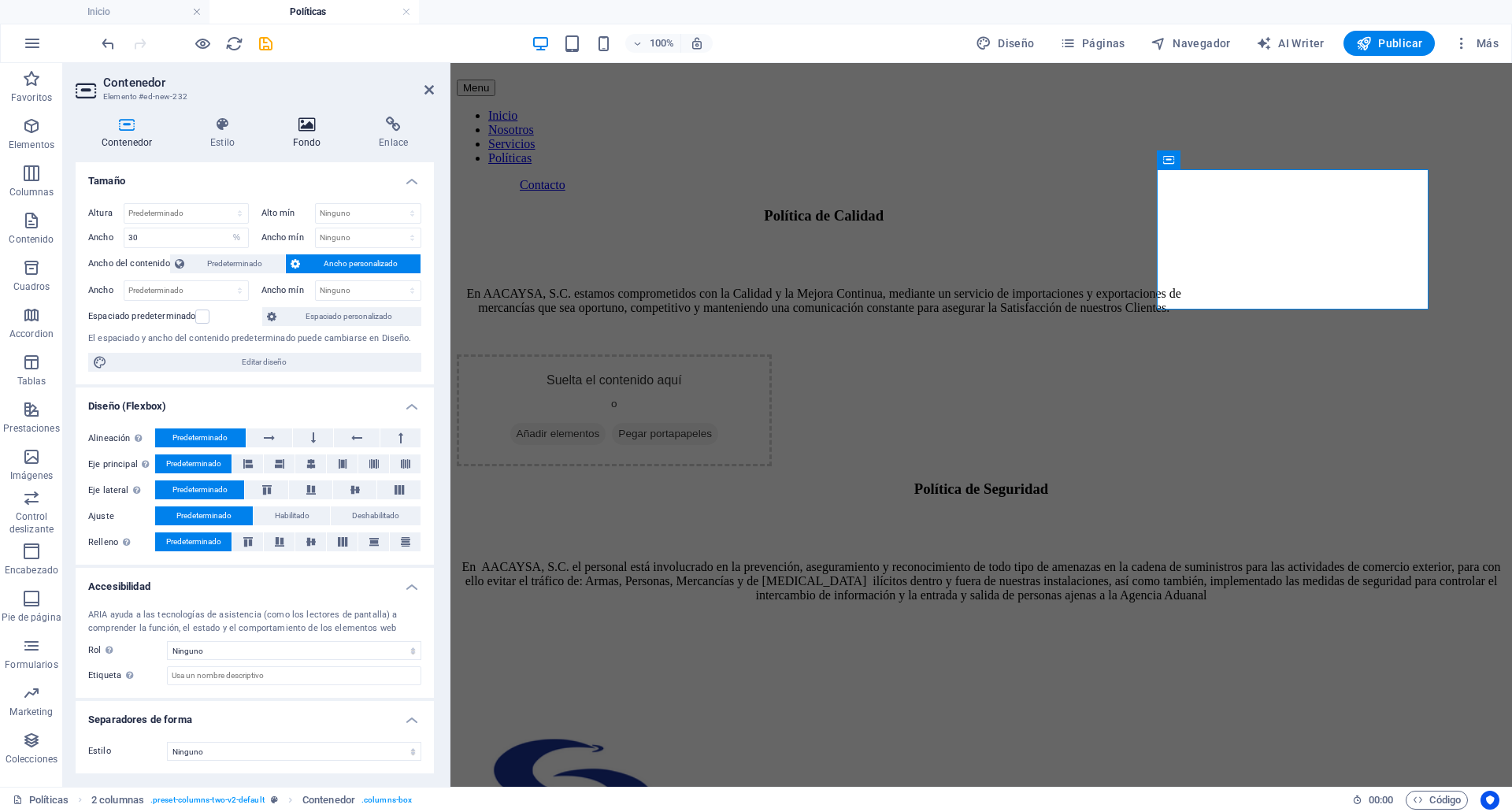
click at [306, 136] on h4 "Fondo" at bounding box center [310, 133] width 87 height 33
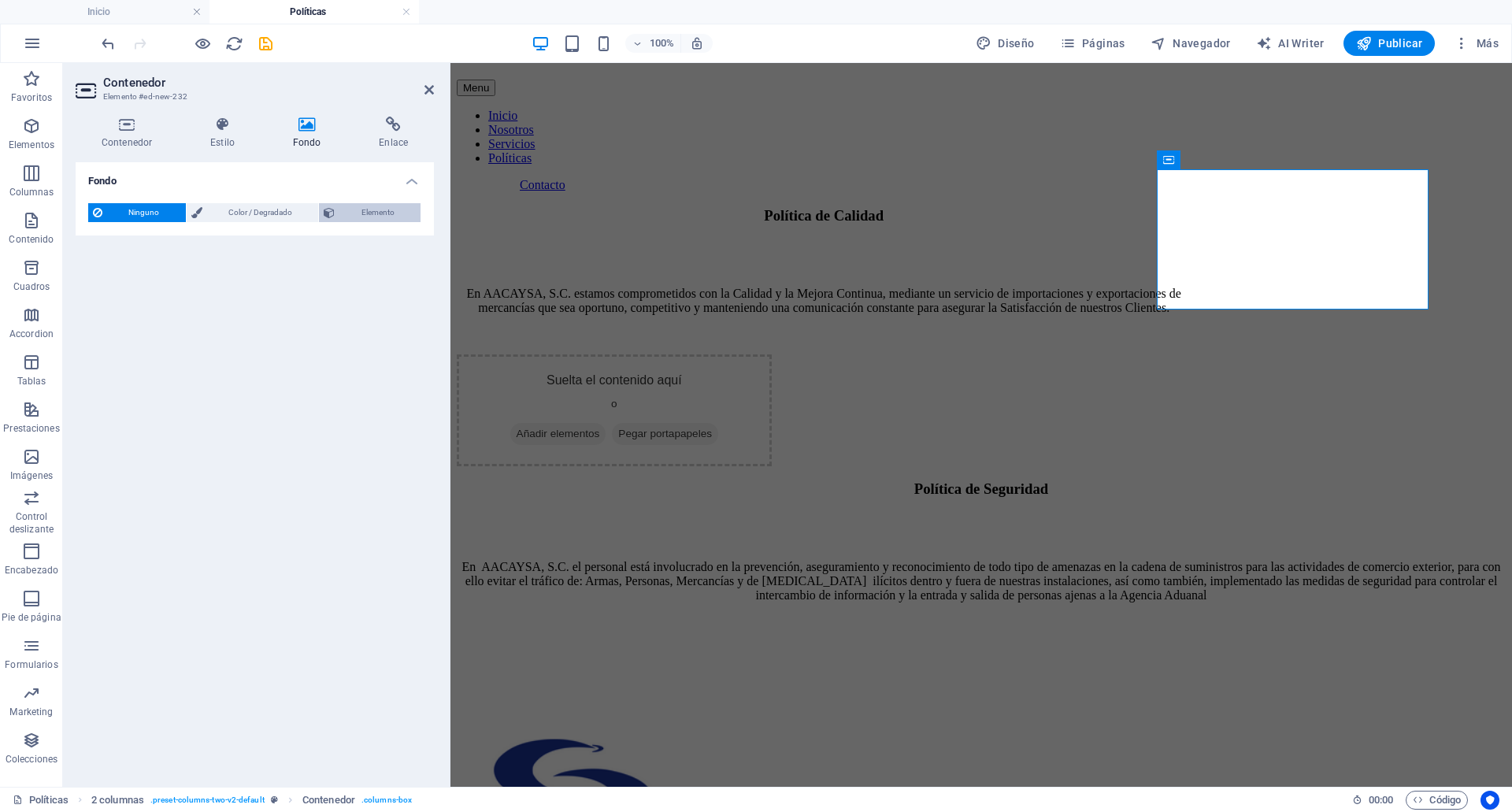
click at [347, 207] on span "Elemento" at bounding box center [377, 213] width 77 height 19
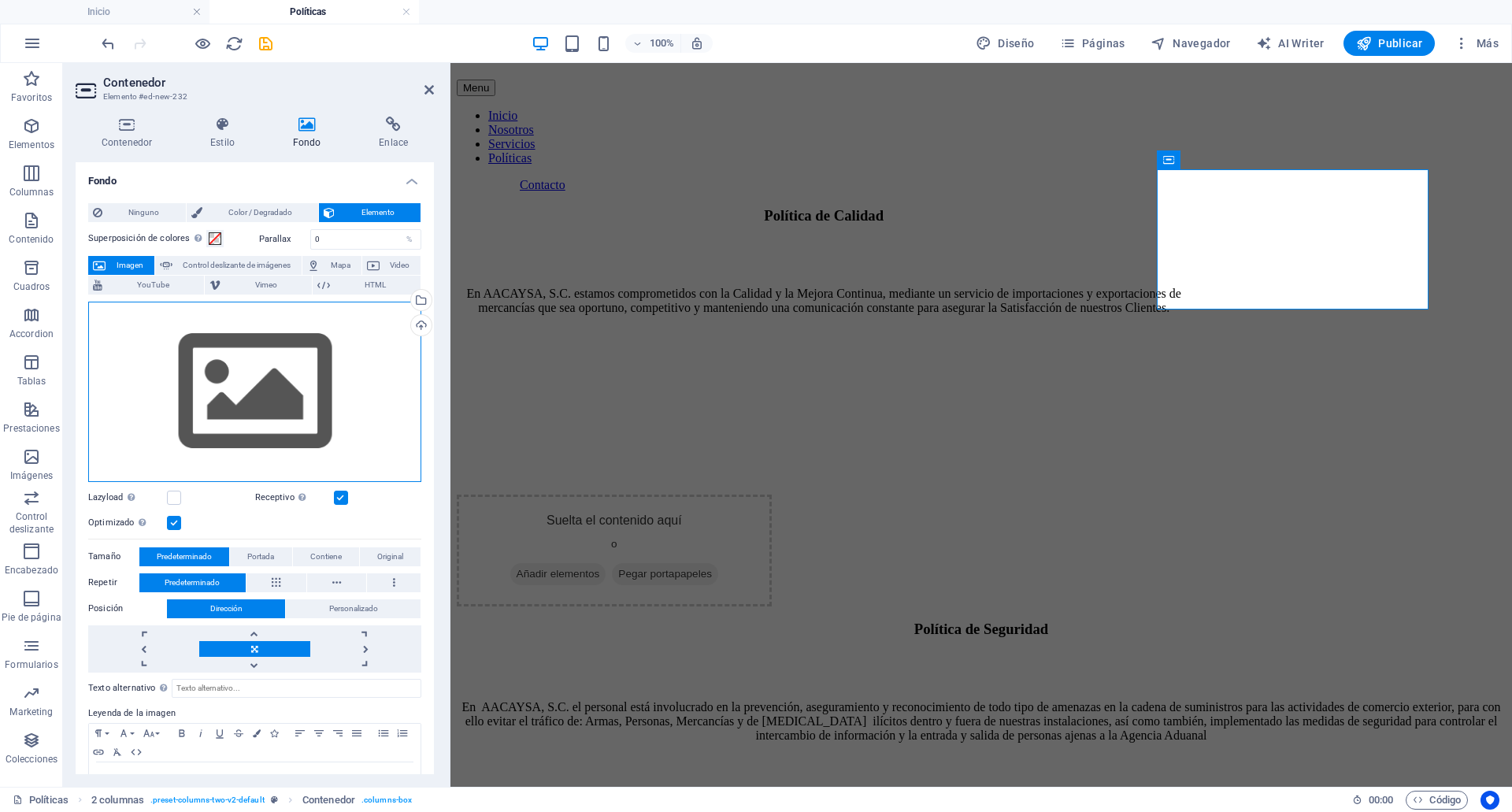
click at [234, 397] on div "Arrastra archivos aquí, haz clic para escoger archivos o selecciona archivos de…" at bounding box center [255, 391] width 333 height 181
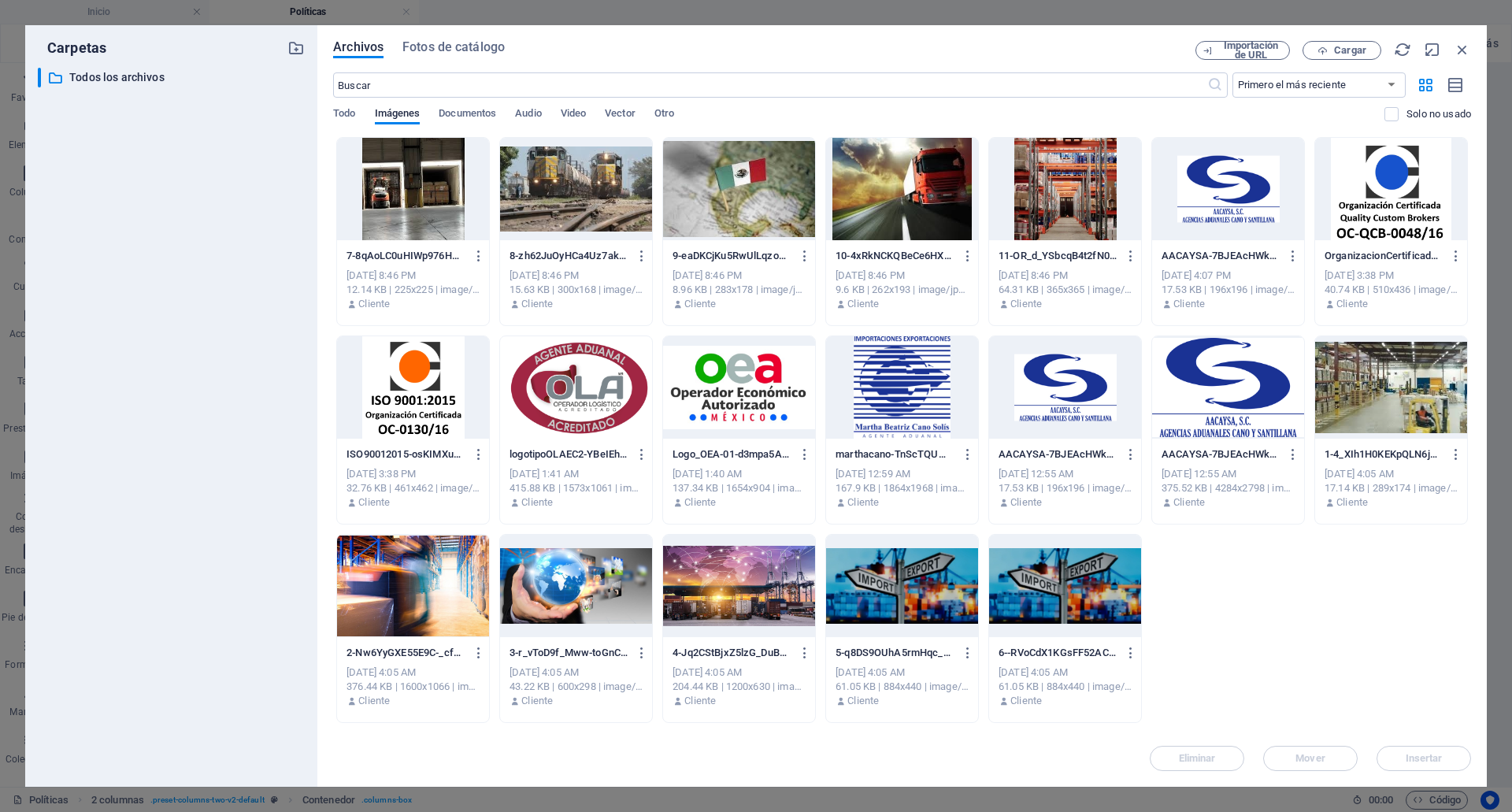
click at [404, 218] on div at bounding box center [413, 189] width 152 height 103
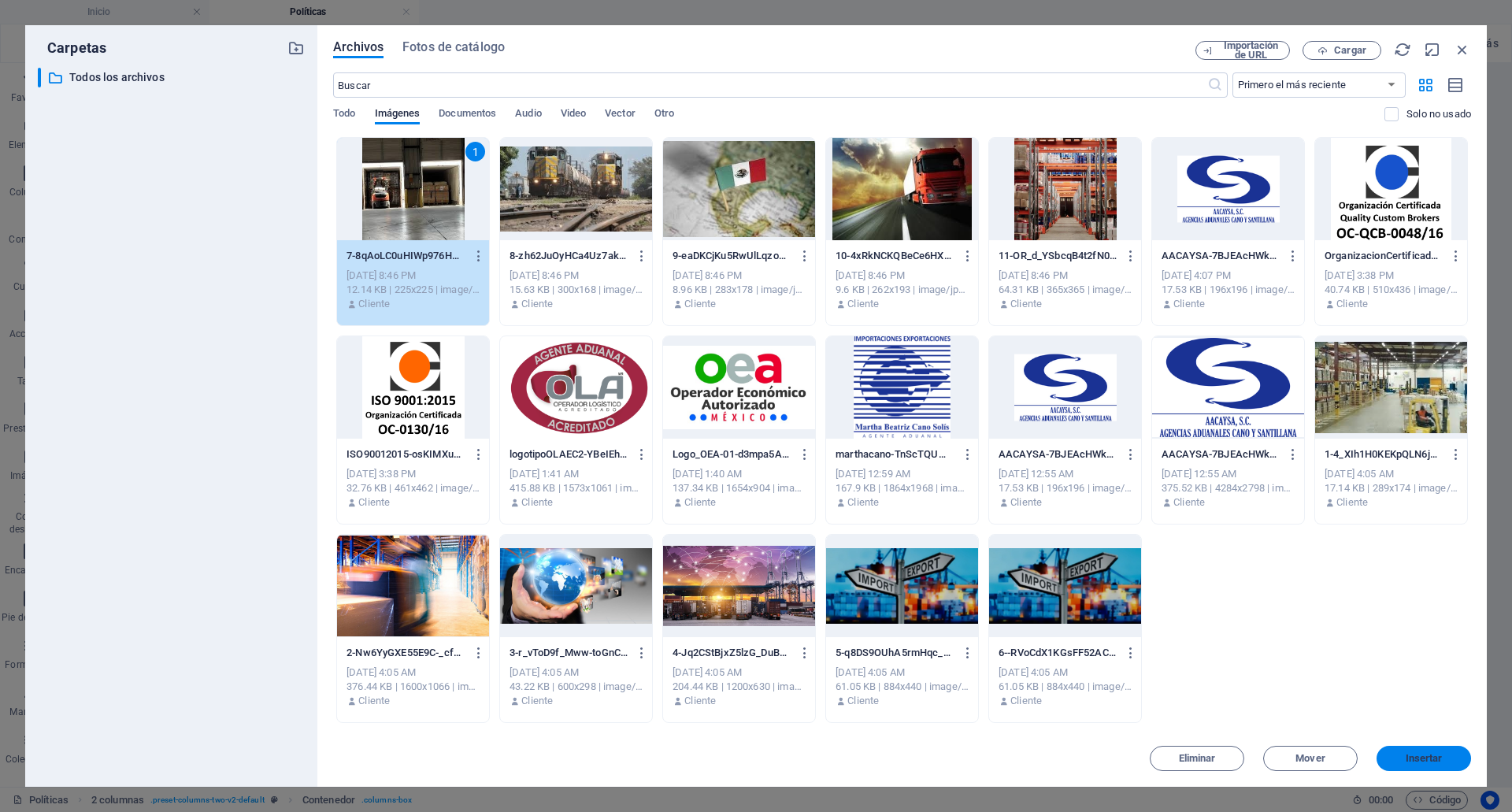
click at [1410, 759] on span "Insertar" at bounding box center [1424, 758] width 37 height 9
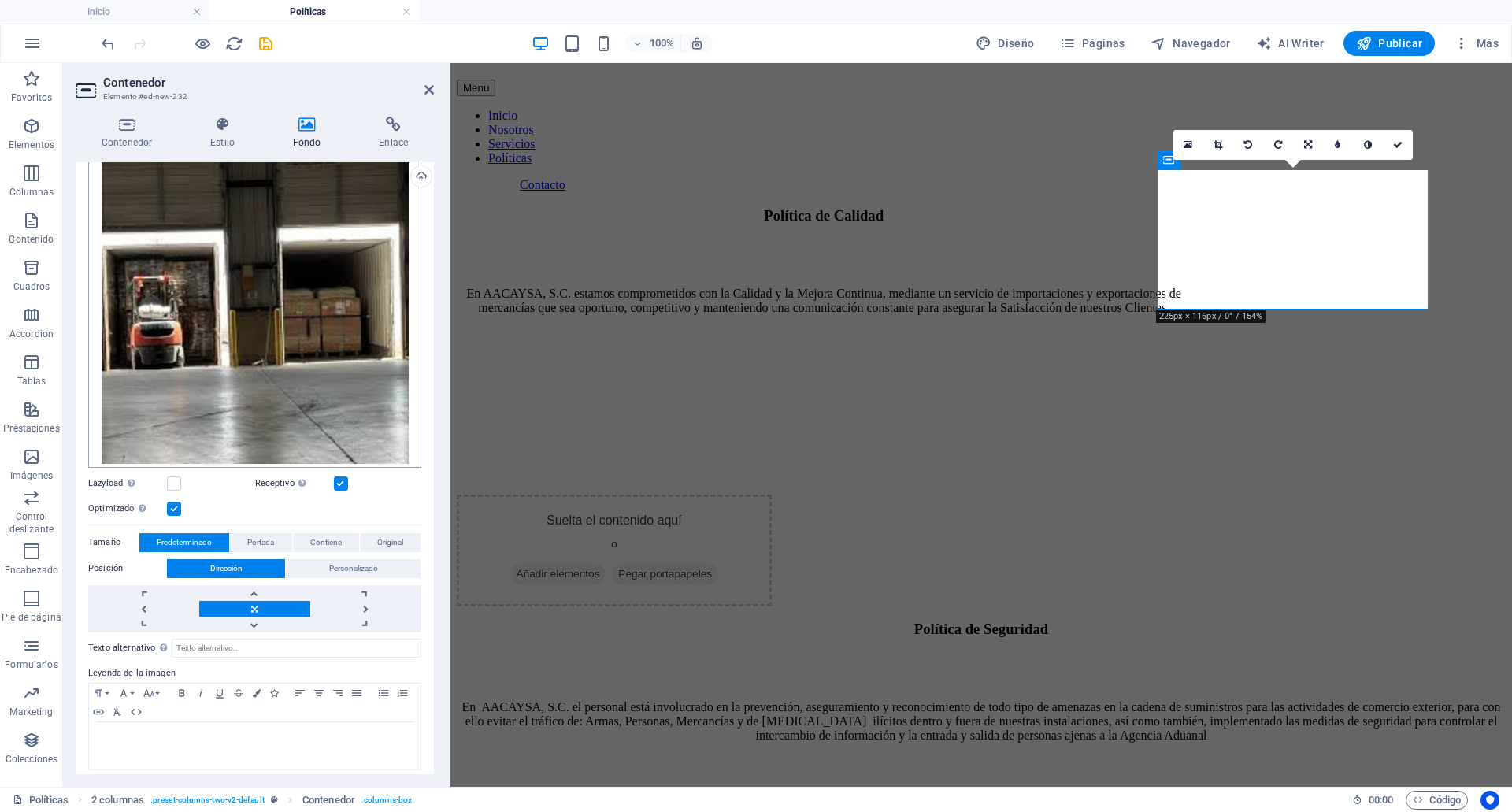
scroll to position [159, 0]
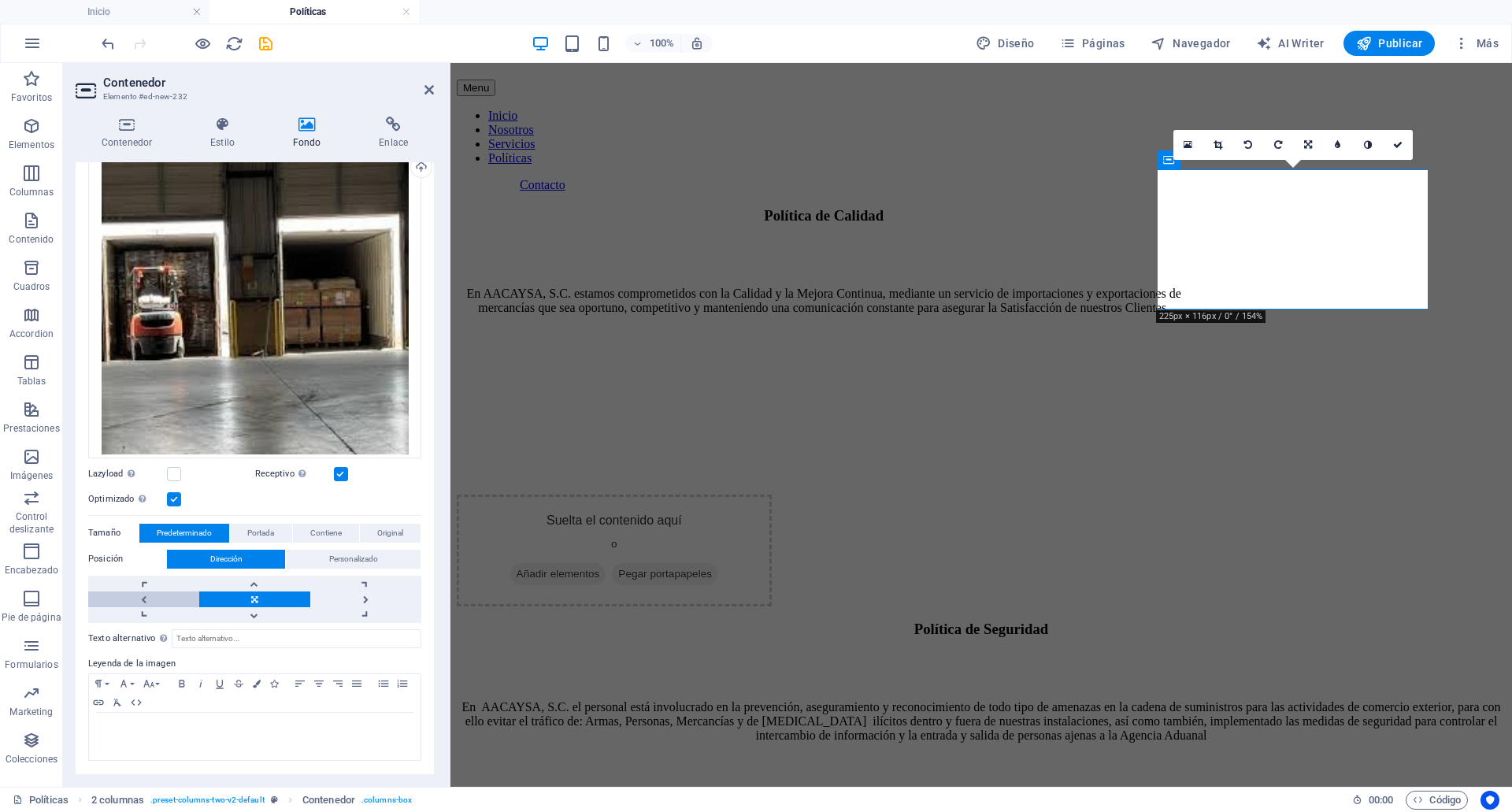
click at [129, 603] on link at bounding box center [144, 600] width 111 height 16
click at [272, 595] on link at bounding box center [255, 600] width 111 height 16
click at [288, 372] on div "Arrastra archivos aquí, haz clic para escoger archivos o selecciona archivos de…" at bounding box center [255, 301] width 333 height 315
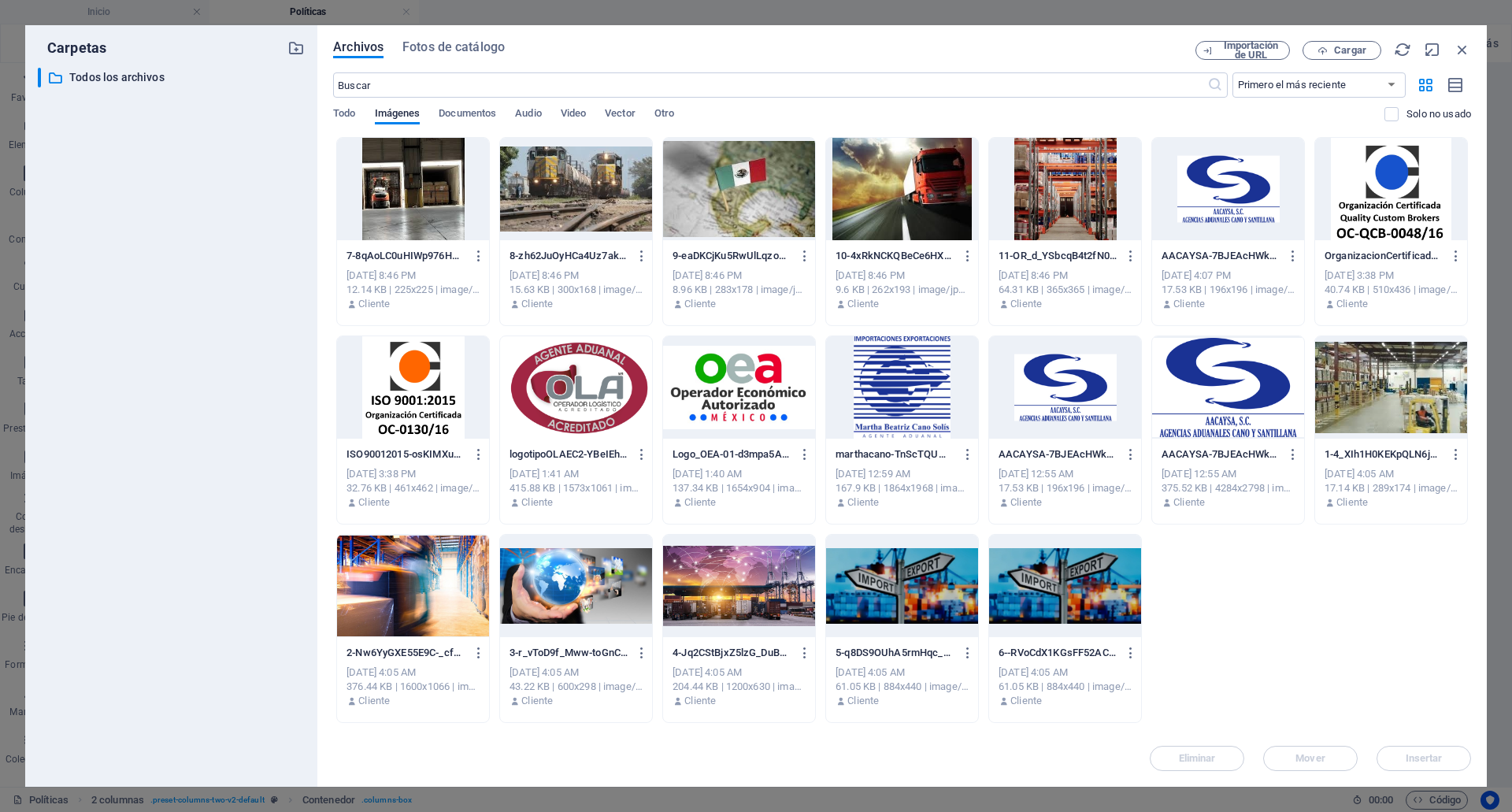
click at [1136, 179] on div at bounding box center [1065, 189] width 152 height 103
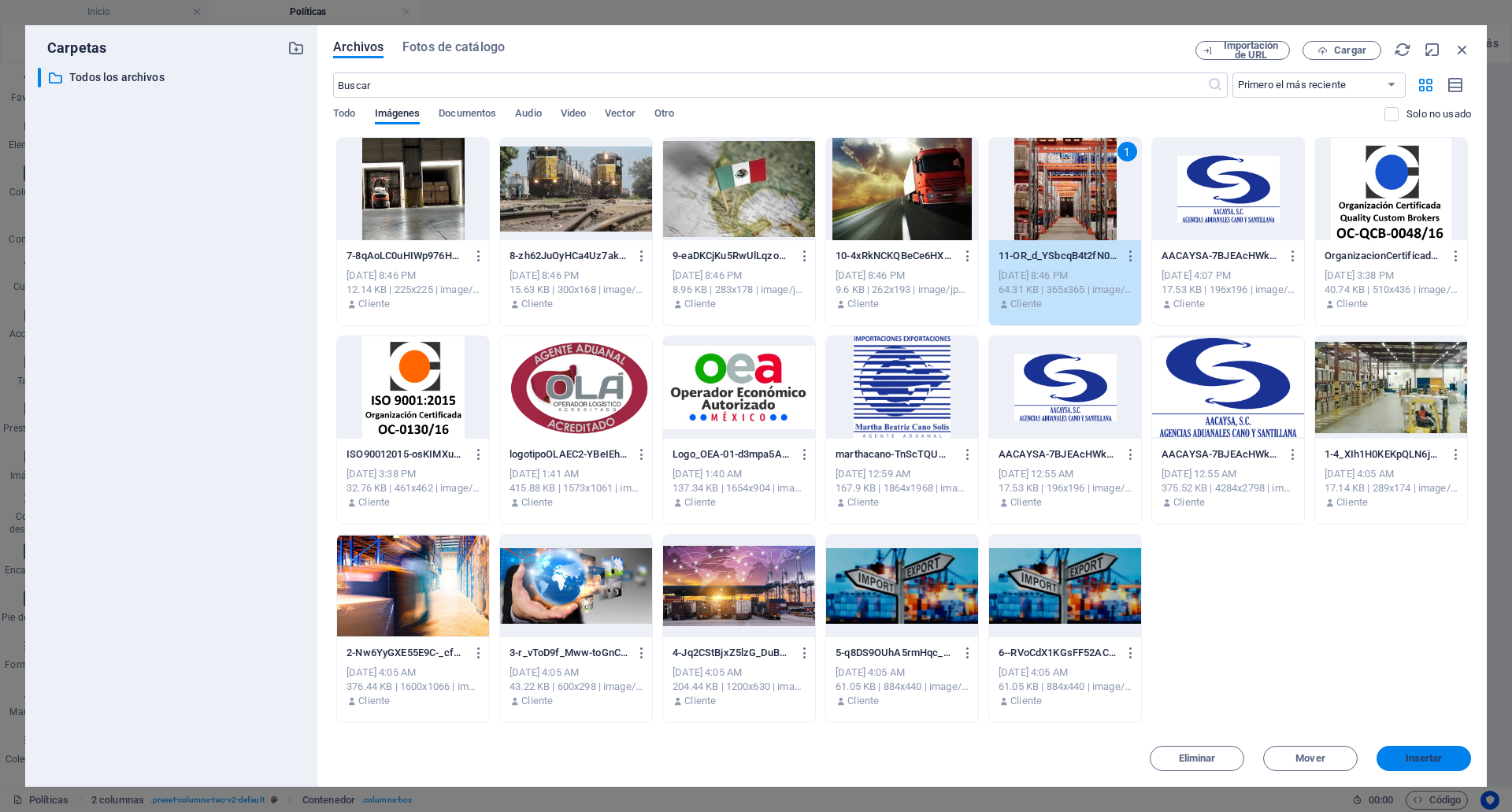
click at [1431, 754] on span "Insertar" at bounding box center [1424, 758] width 37 height 9
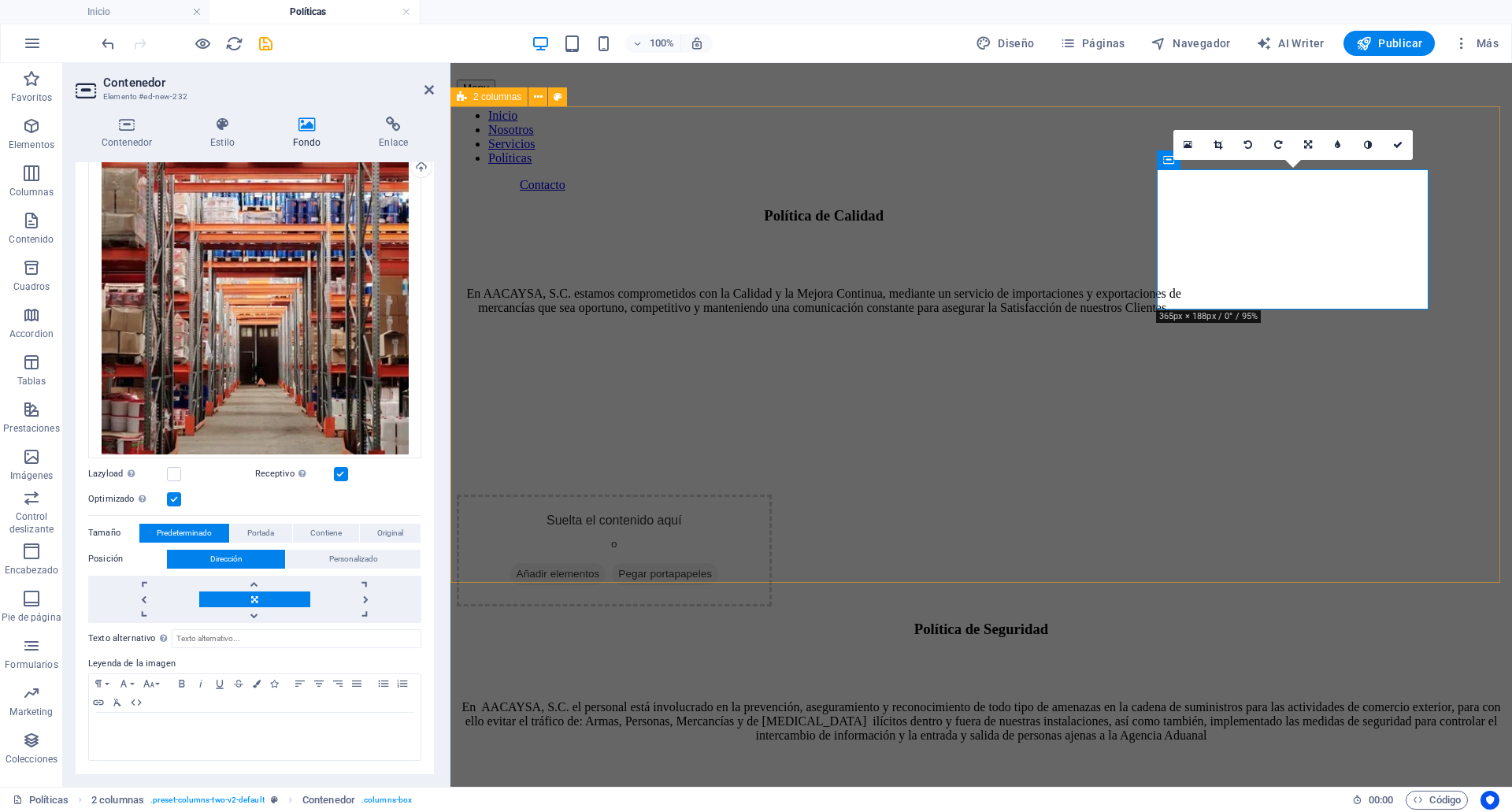
click at [1298, 511] on div "Política de Calidad En AACAYSA, S.C. estamos comprometidos con la Calidad y la …" at bounding box center [981, 407] width 1049 height 399
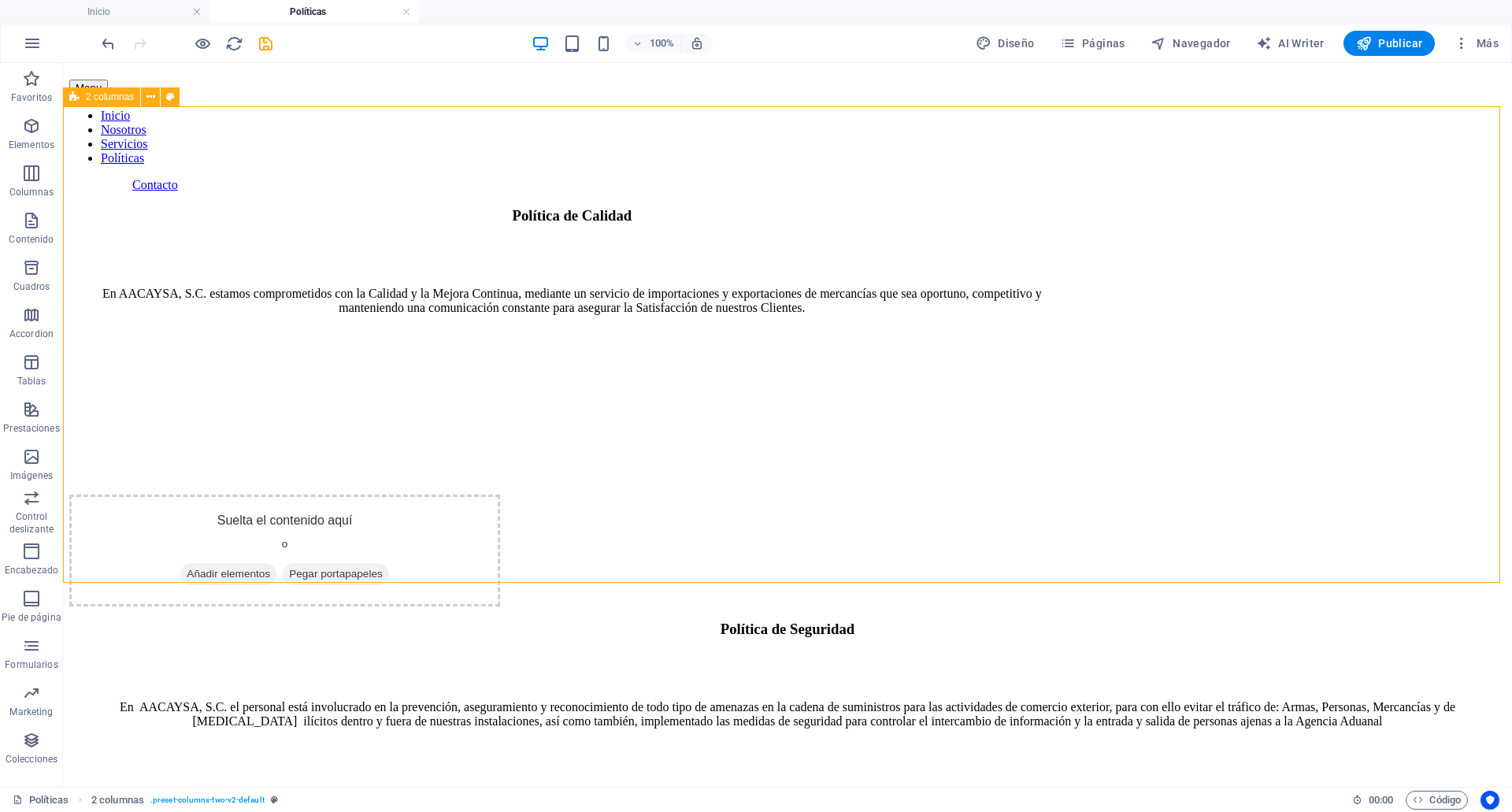
click at [1298, 511] on div "Política de Calidad En AACAYSA, S.C. estamos comprometidos con la Calidad y la …" at bounding box center [787, 407] width 1436 height 399
click at [1280, 223] on div "Política de Calidad En AACAYSA, S.C. estamos comprometidos con la Calidad y la …" at bounding box center [787, 407] width 1436 height 399
click at [1246, 223] on div "Política de Calidad En AACAYSA, S.C. estamos comprometidos con la Calidad y la …" at bounding box center [787, 407] width 1436 height 399
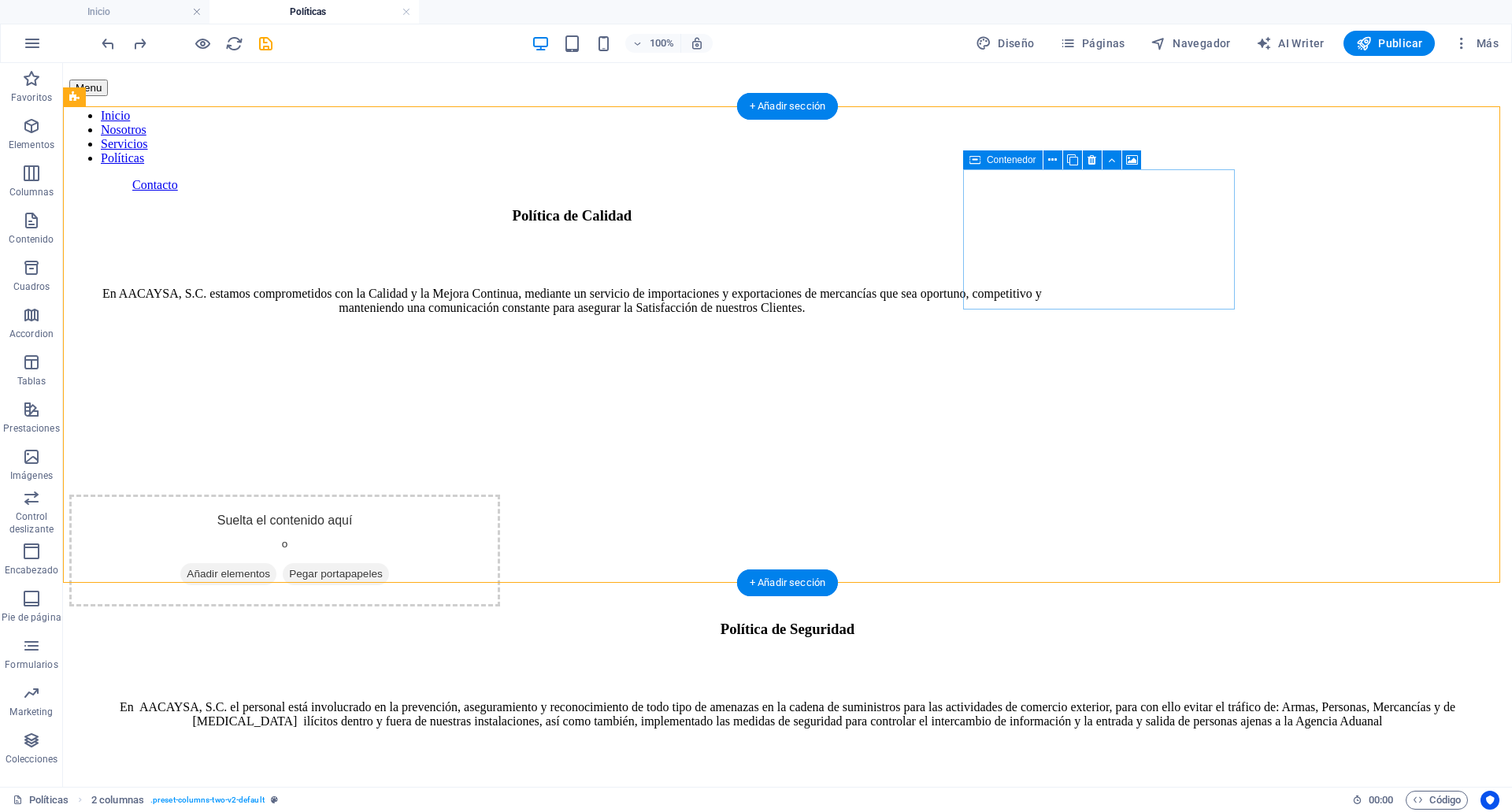
click at [500, 495] on div "Suelta el contenido aquí o Añadir elementos Pegar portapapeles" at bounding box center [285, 551] width 431 height 112
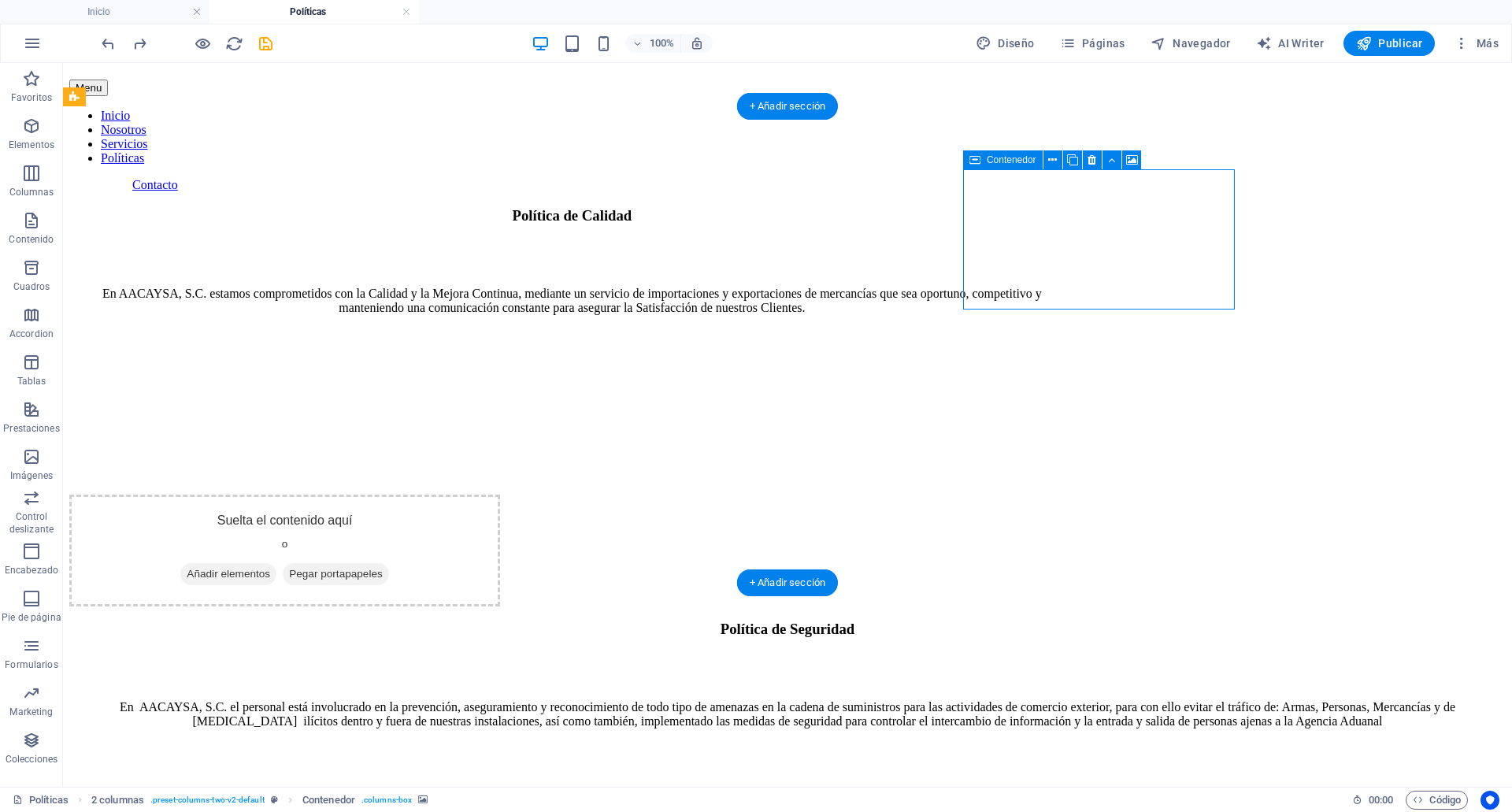
click at [500, 495] on div "Suelta el contenido aquí o Añadir elementos Pegar portapapeles" at bounding box center [285, 551] width 431 height 112
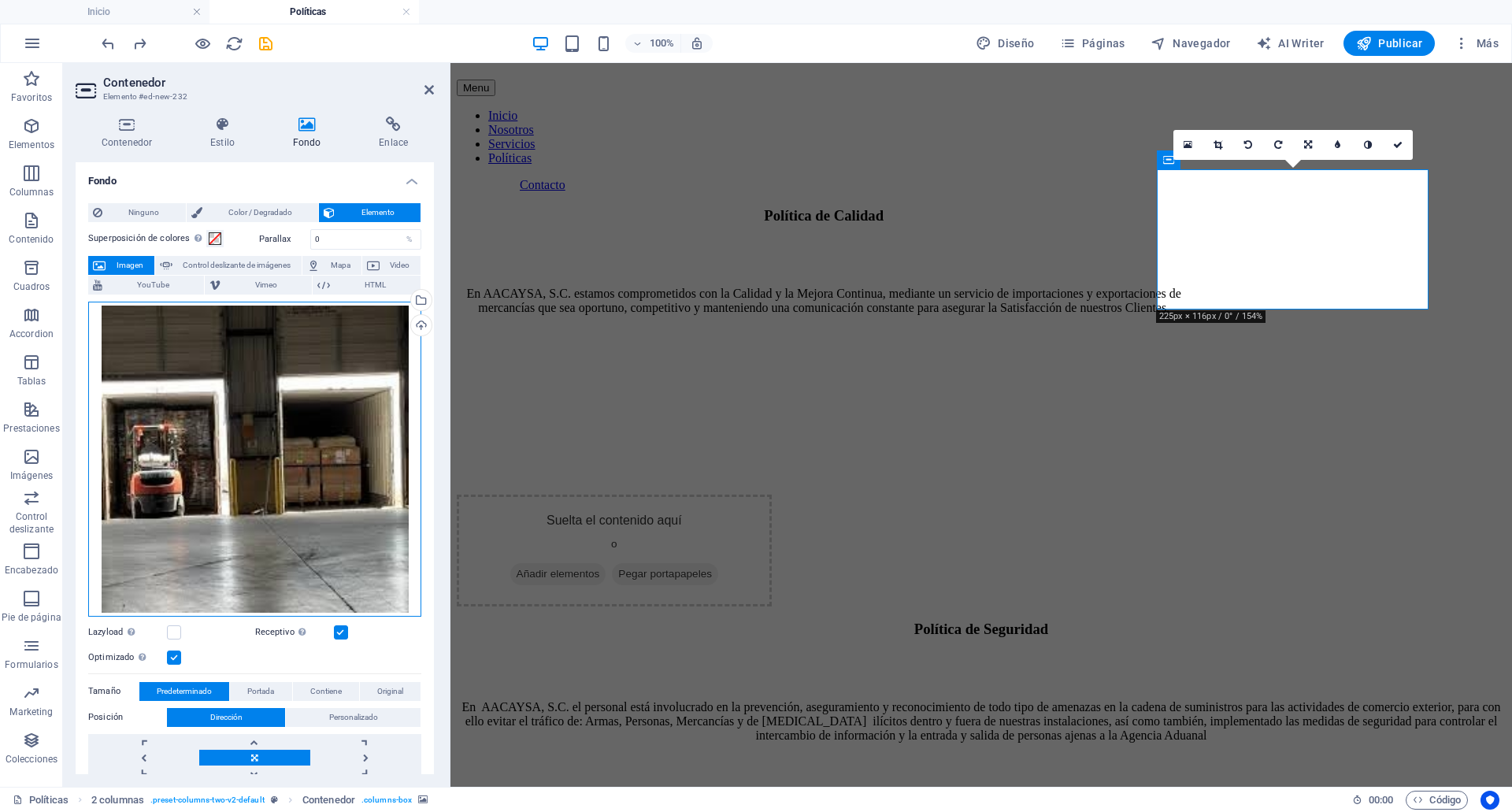
click at [299, 446] on div "Arrastra archivos aquí, haz clic para escoger archivos o selecciona archivos de…" at bounding box center [255, 458] width 333 height 315
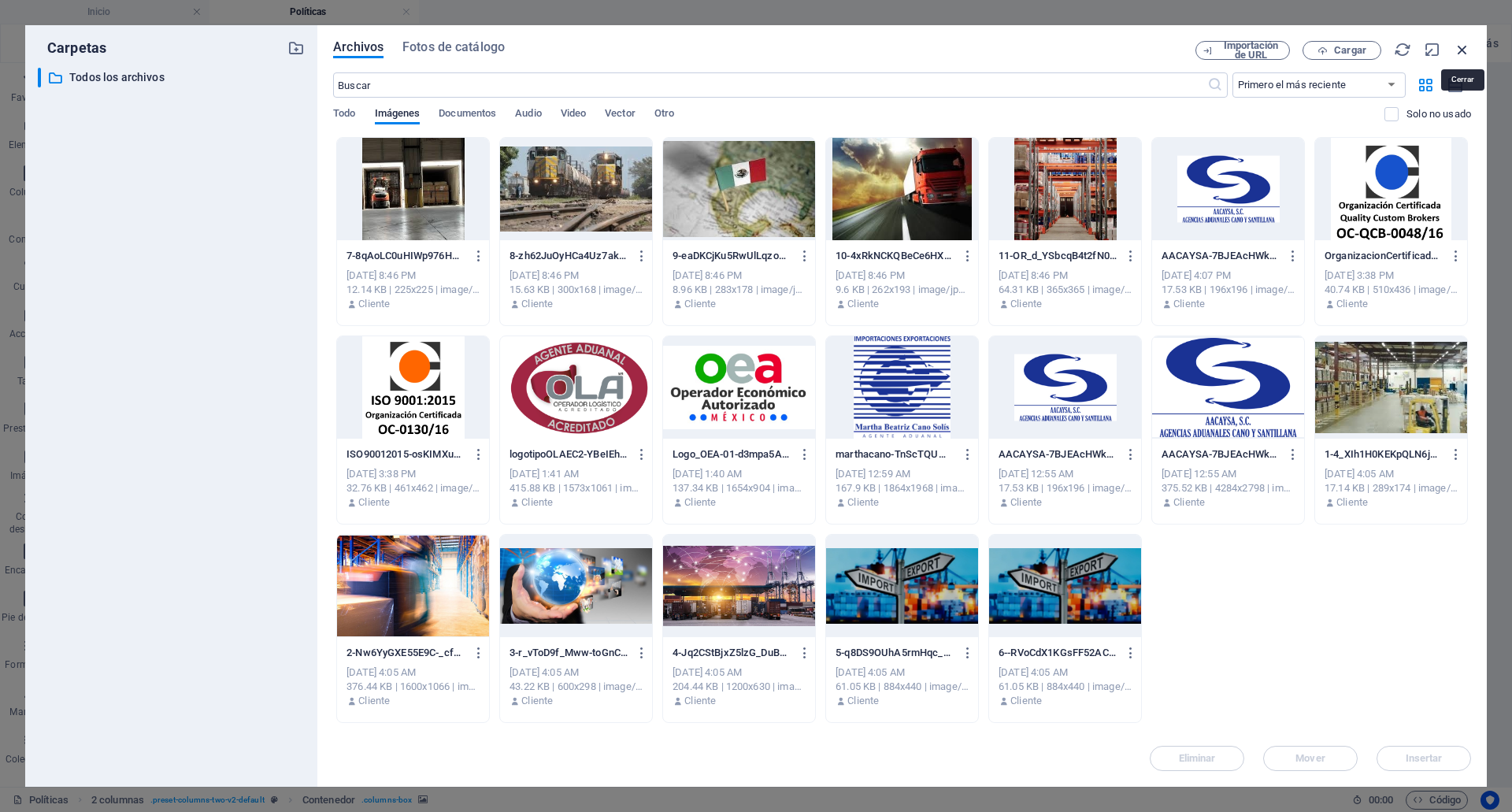
click at [1464, 49] on icon "button" at bounding box center [1462, 50] width 17 height 17
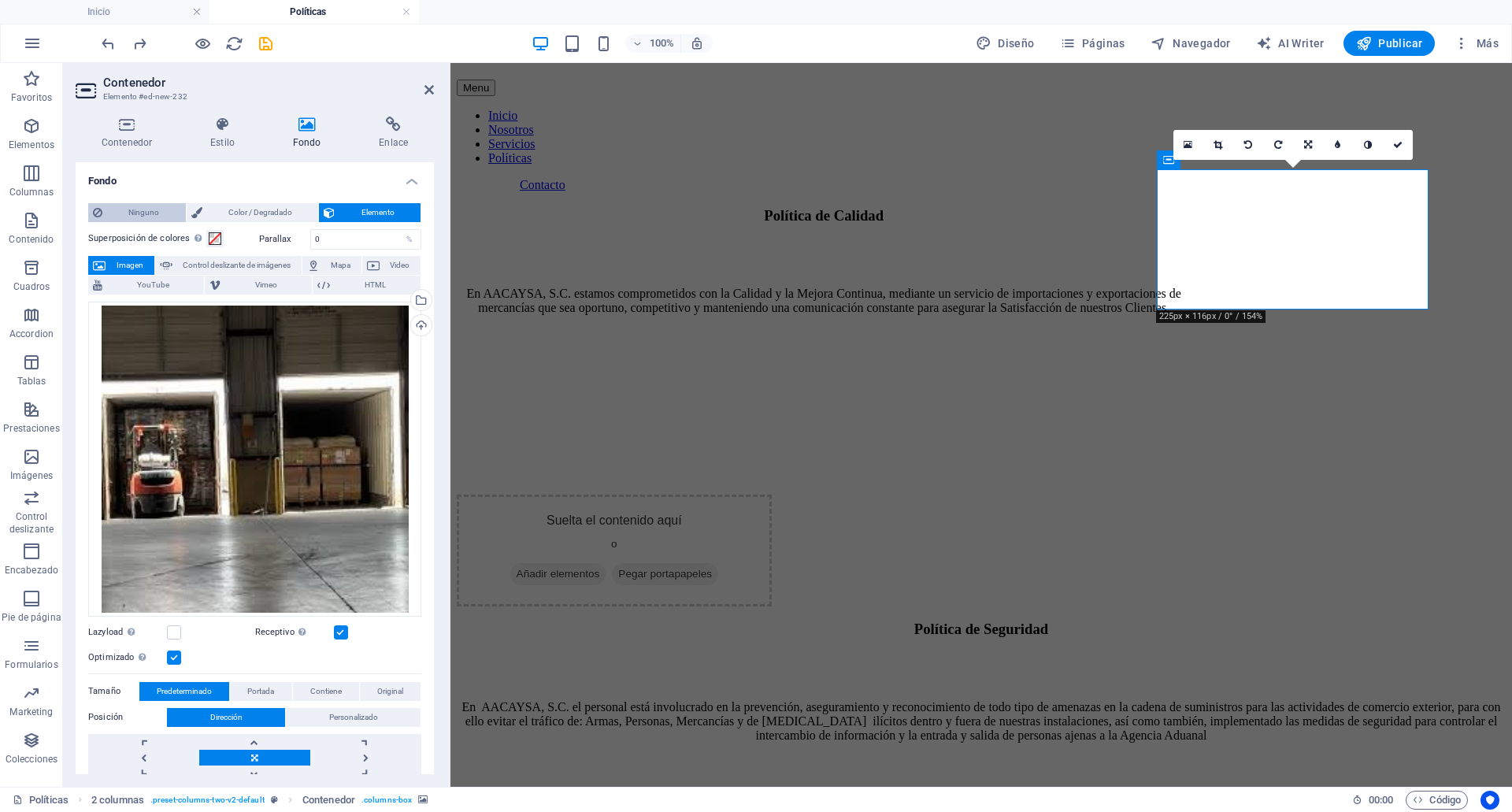
click at [127, 216] on span "Ninguno" at bounding box center [144, 213] width 74 height 19
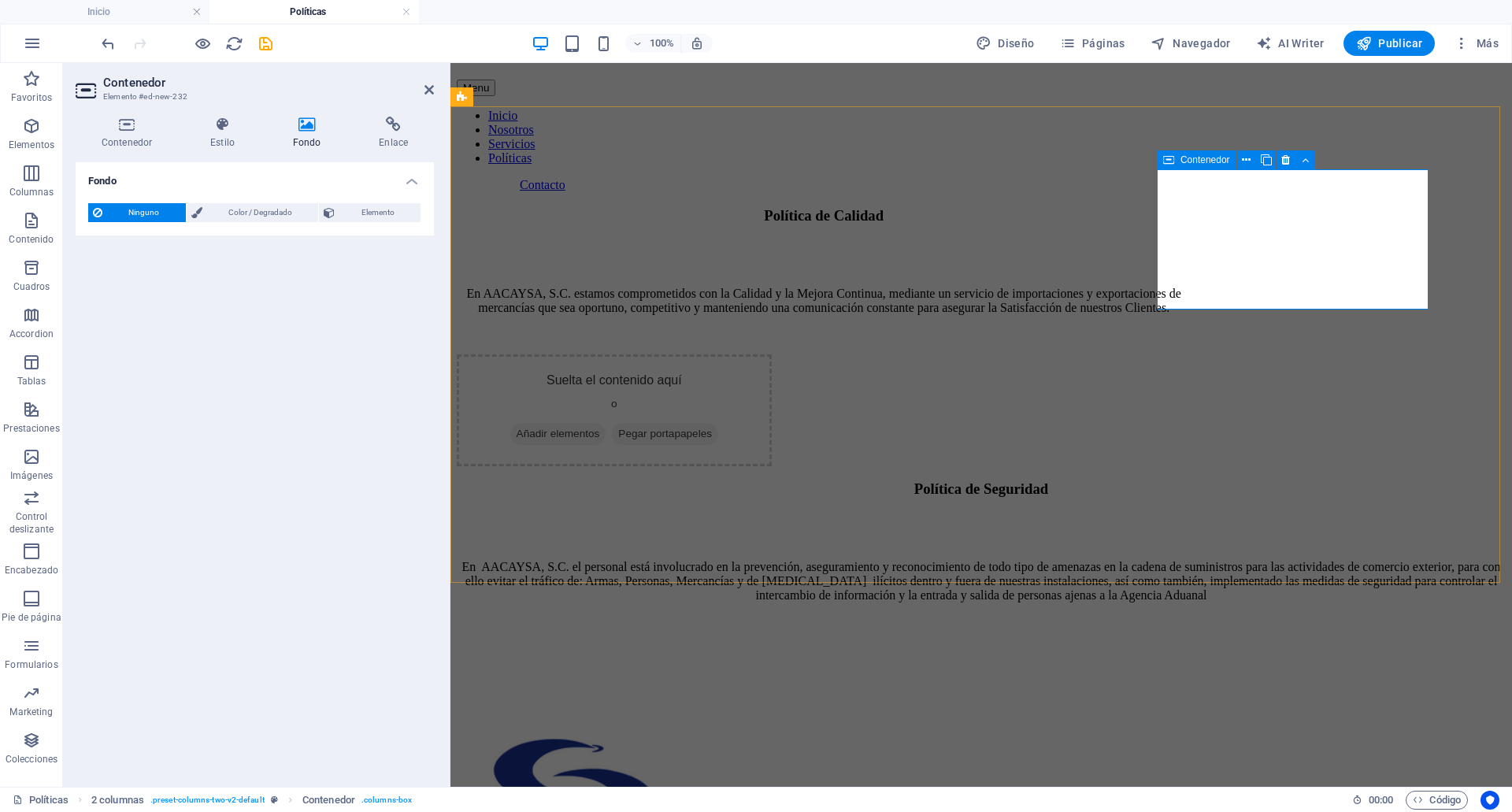
click at [607, 423] on span "Añadir elementos" at bounding box center [558, 434] width 96 height 22
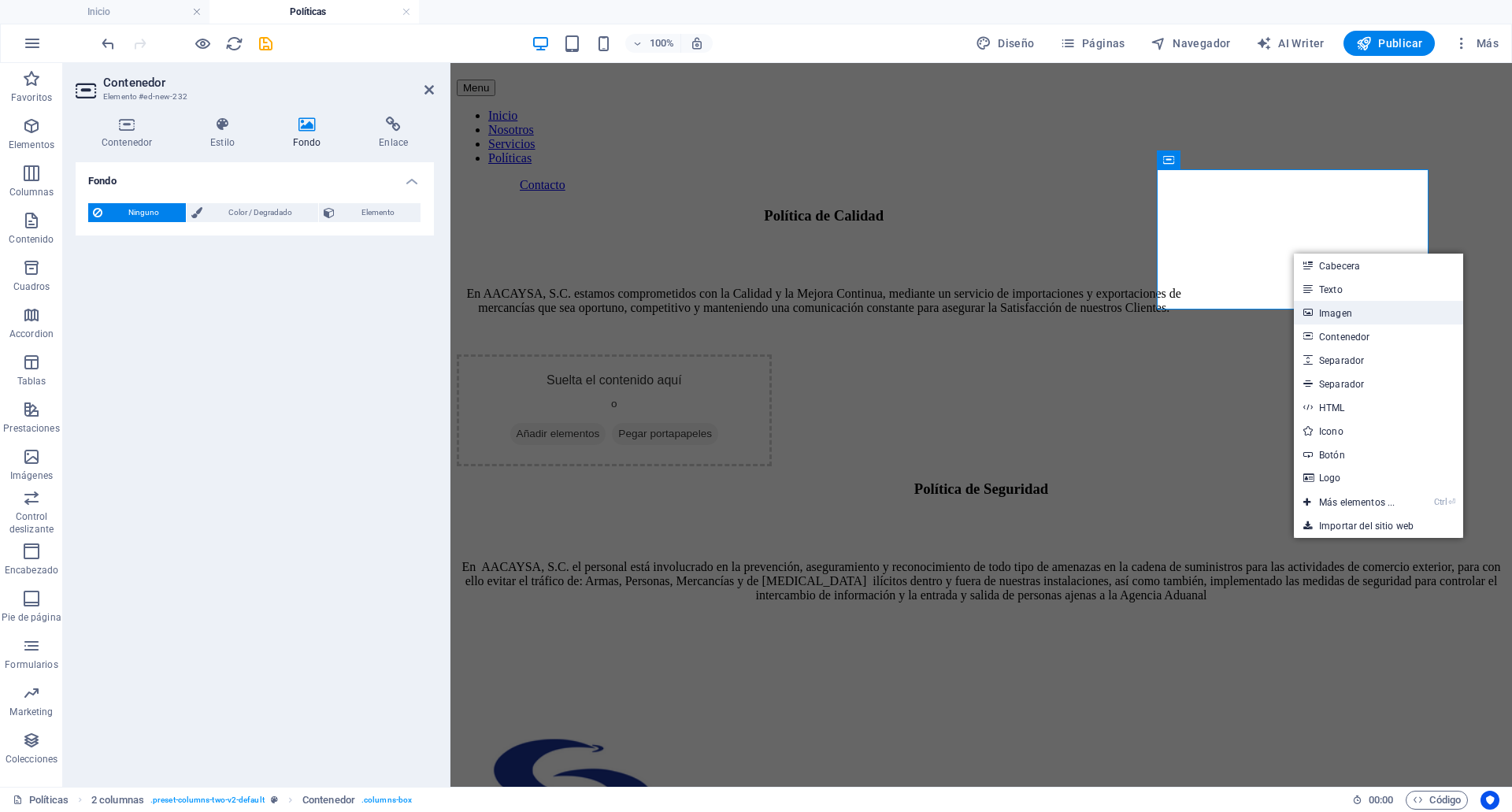
click at [1341, 310] on link "Imagen" at bounding box center [1378, 312] width 170 height 24
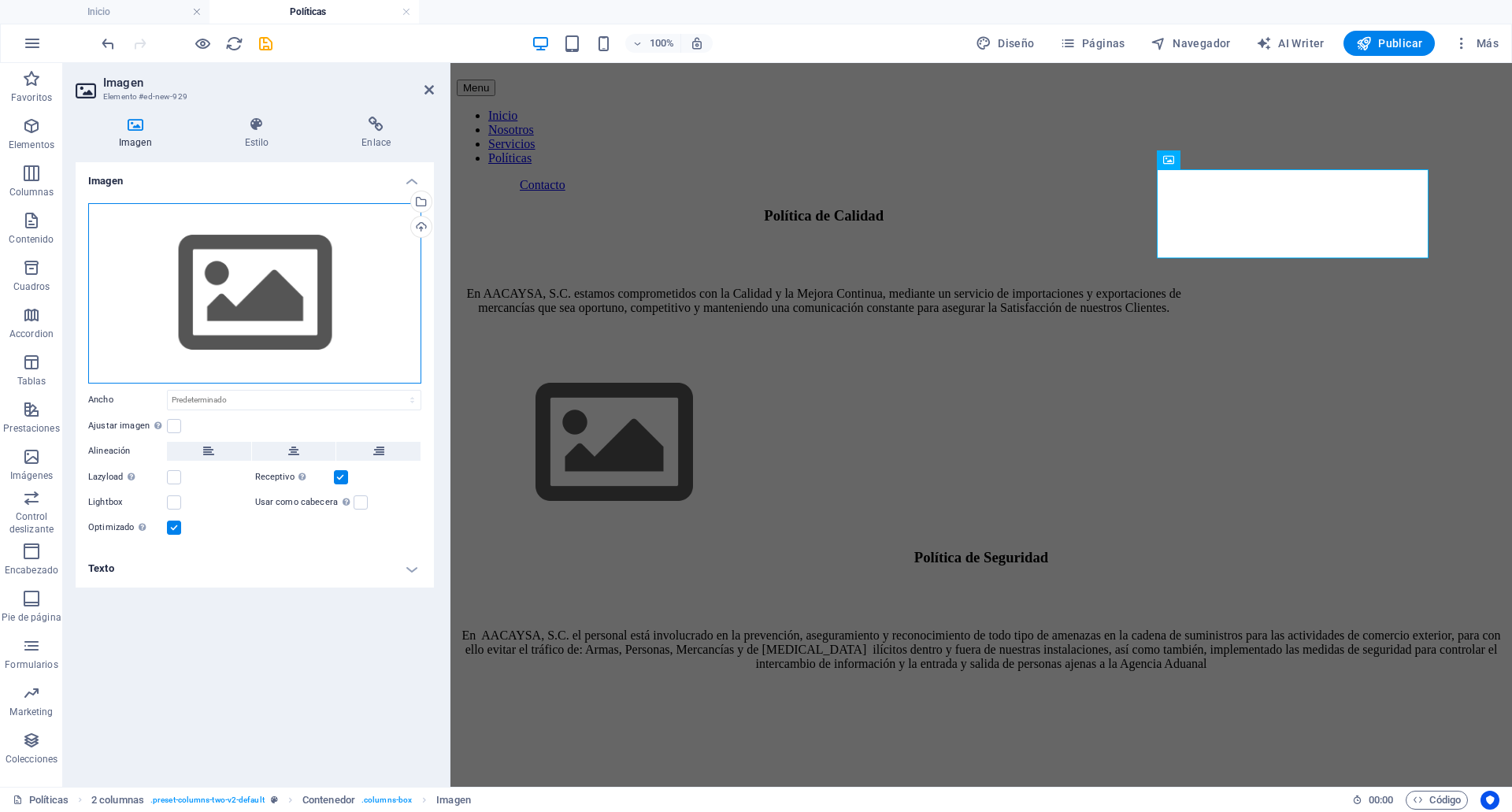
click at [185, 337] on div "Arrastra archivos aquí, haz clic para escoger archivos o selecciona archivos de…" at bounding box center [255, 294] width 333 height 181
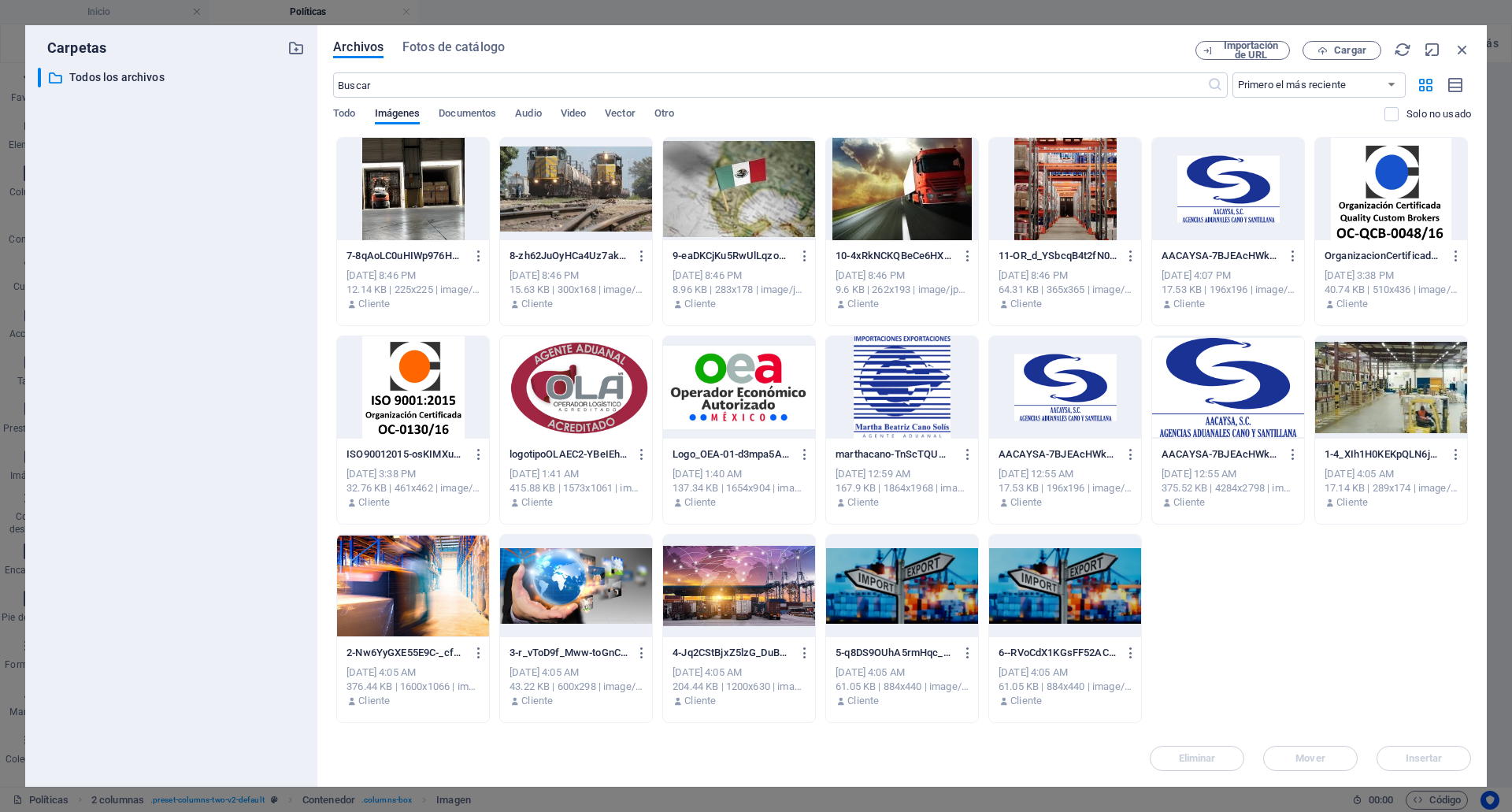
click at [401, 204] on div at bounding box center [413, 189] width 152 height 103
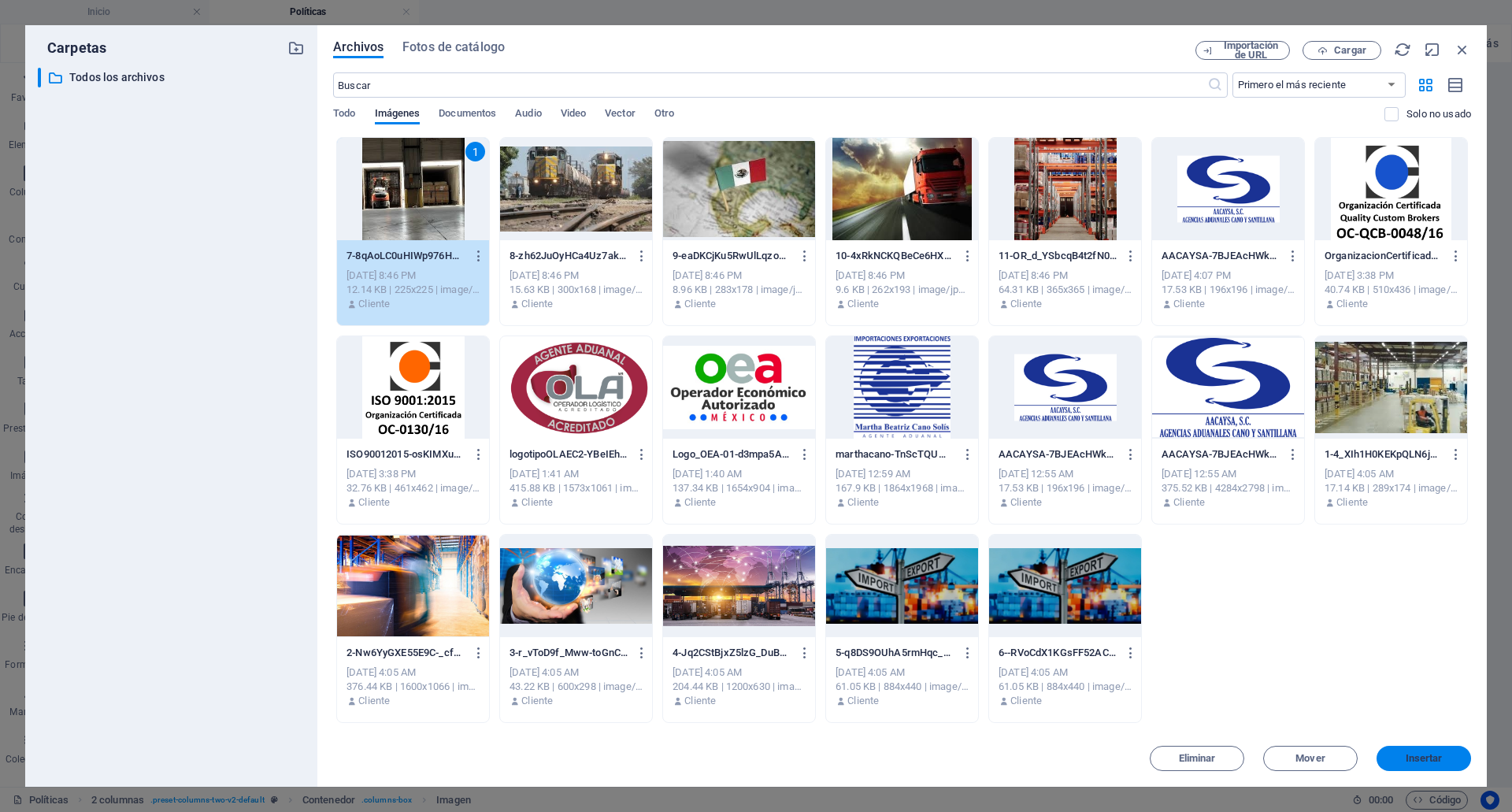
click at [1422, 760] on span "Insertar" at bounding box center [1424, 758] width 37 height 9
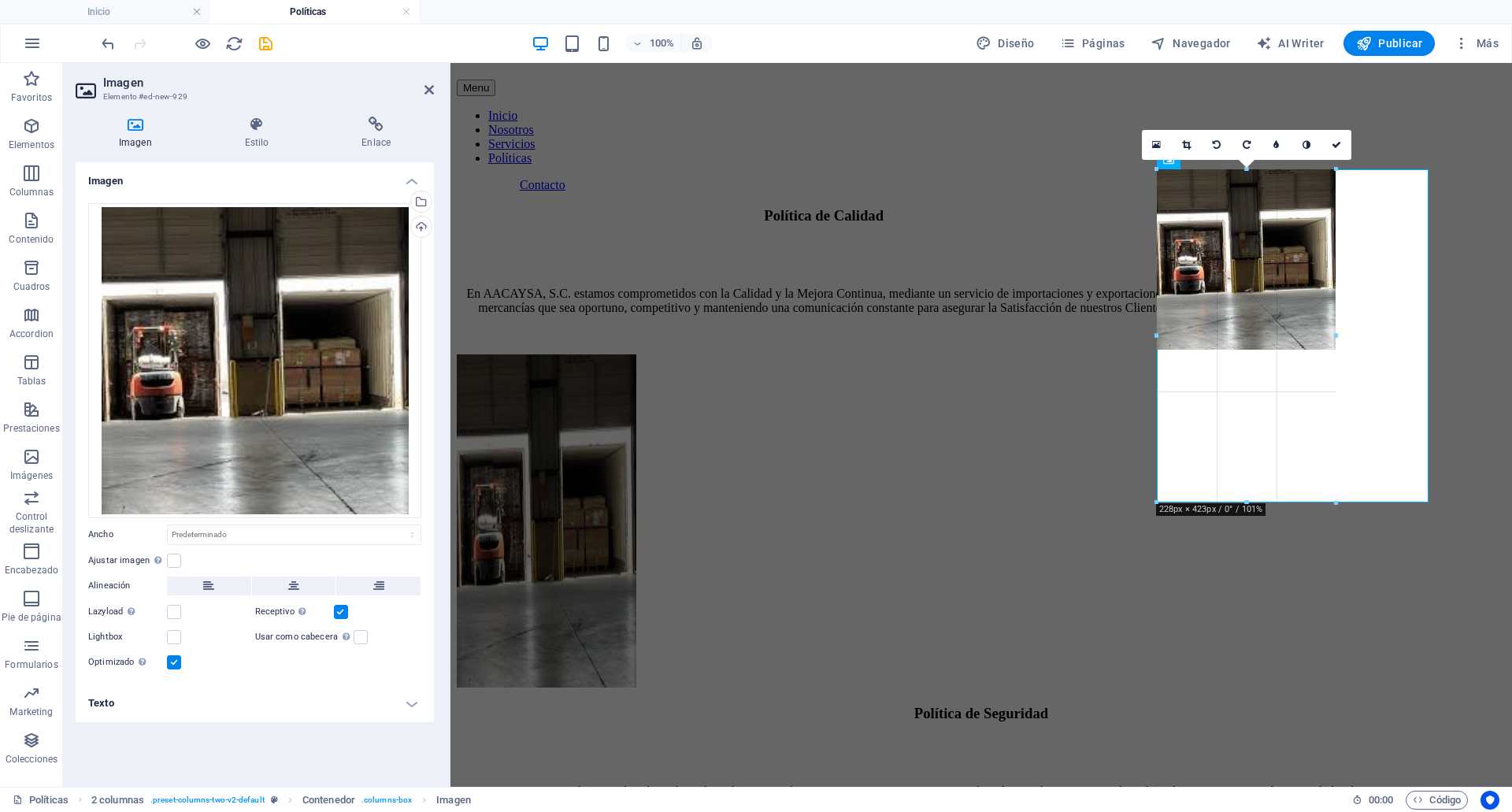
drag, startPoint x: 1246, startPoint y: 259, endPoint x: 1335, endPoint y: 361, distance: 135.4
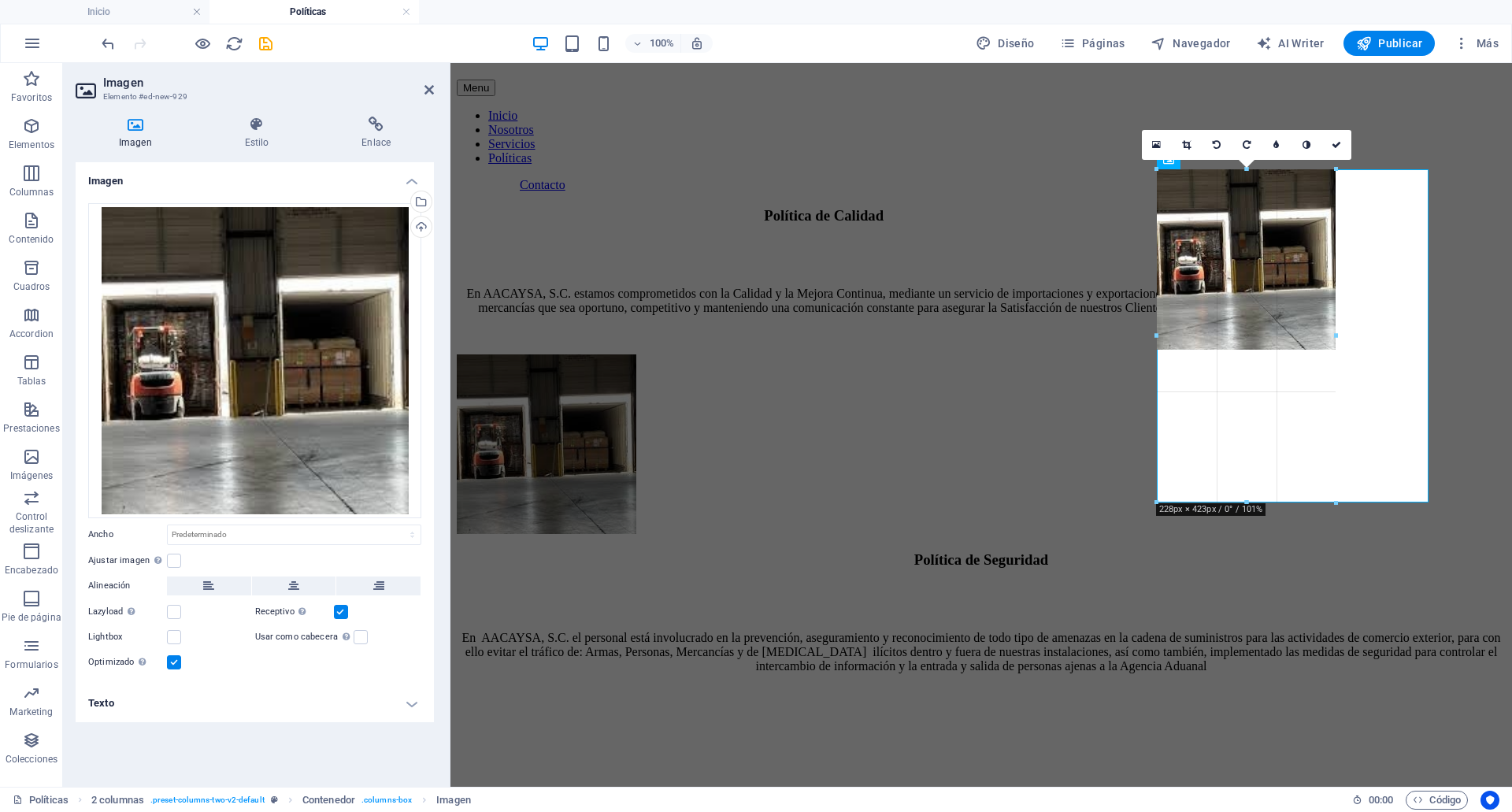
type input "228"
select select "px"
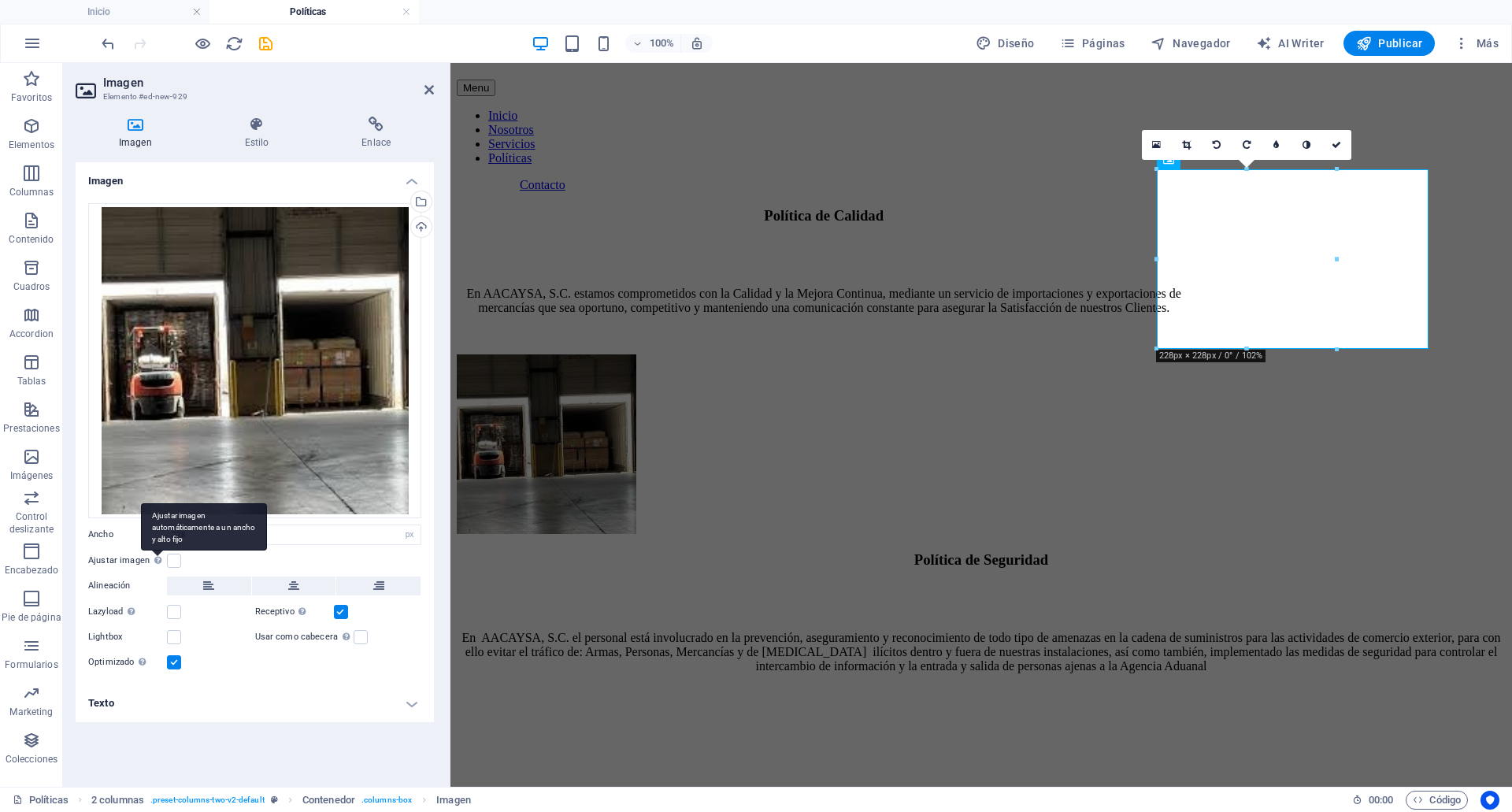
click at [163, 559] on div "Ajustar imagen automáticamente a un ancho y alto fijo" at bounding box center [158, 560] width 16 height 19
click at [0, 0] on input "Ajustar imagen Ajustar imagen automáticamente a un ancho y alto fijo" at bounding box center [0, 0] width 0 height 0
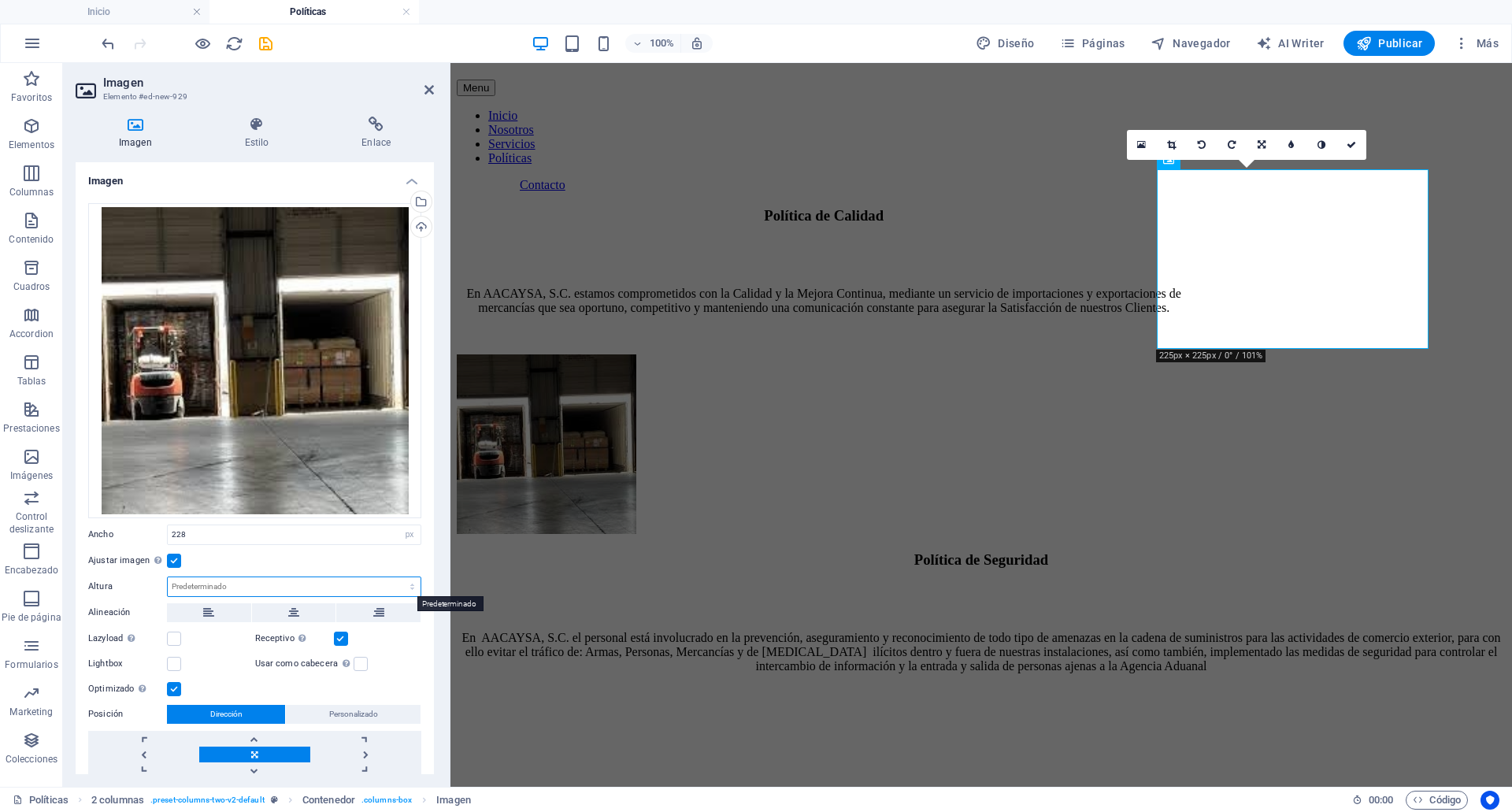
click at [279, 590] on select "Predeterminado automático px" at bounding box center [294, 587] width 252 height 19
click at [168, 578] on select "Predeterminado automático px" at bounding box center [294, 587] width 252 height 19
select select "DISABLED_OPTION_VALUE"
click at [292, 590] on select "Predeterminado automático px" at bounding box center [294, 587] width 252 height 19
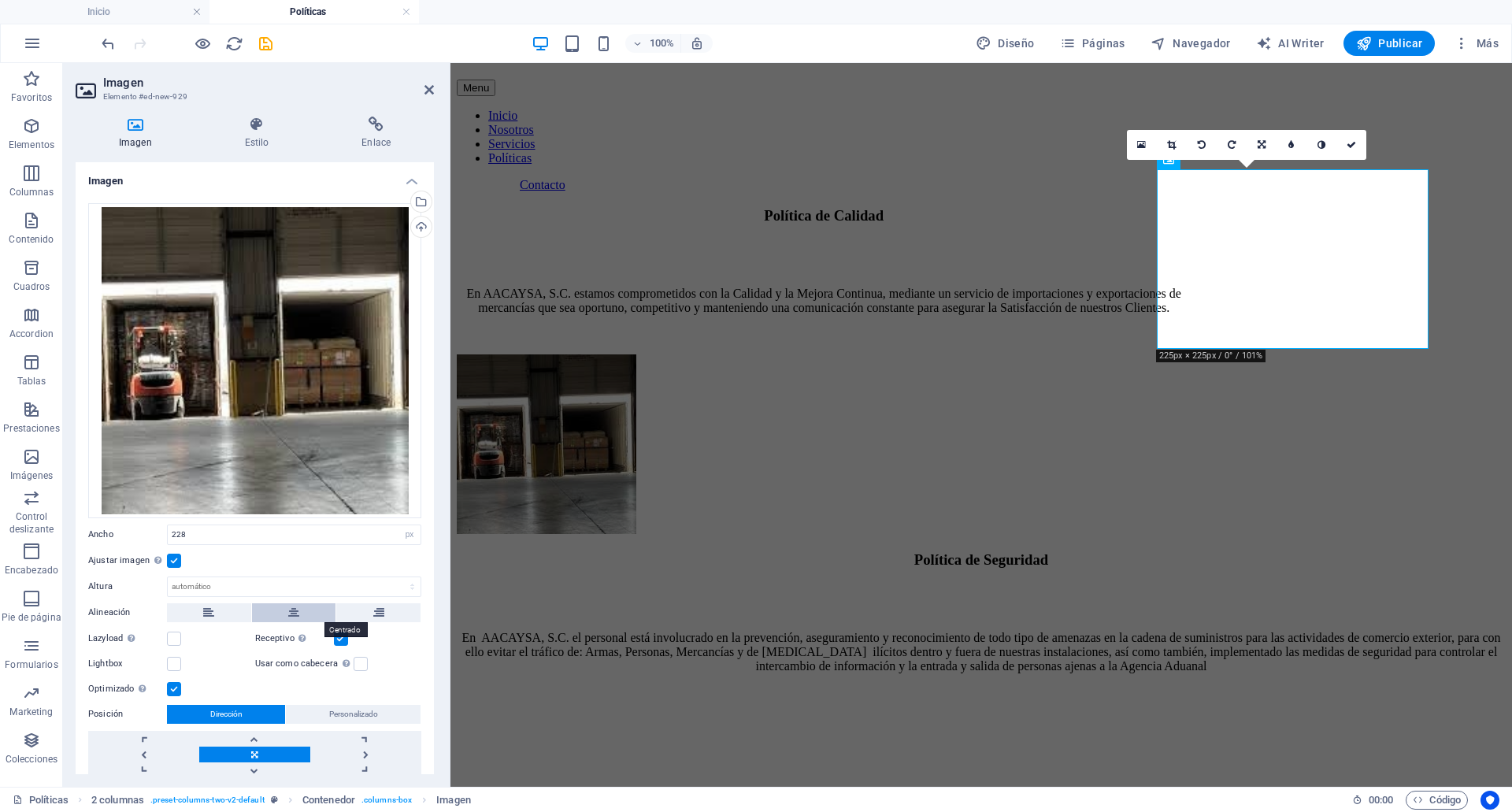
click at [288, 612] on icon at bounding box center [293, 613] width 11 height 19
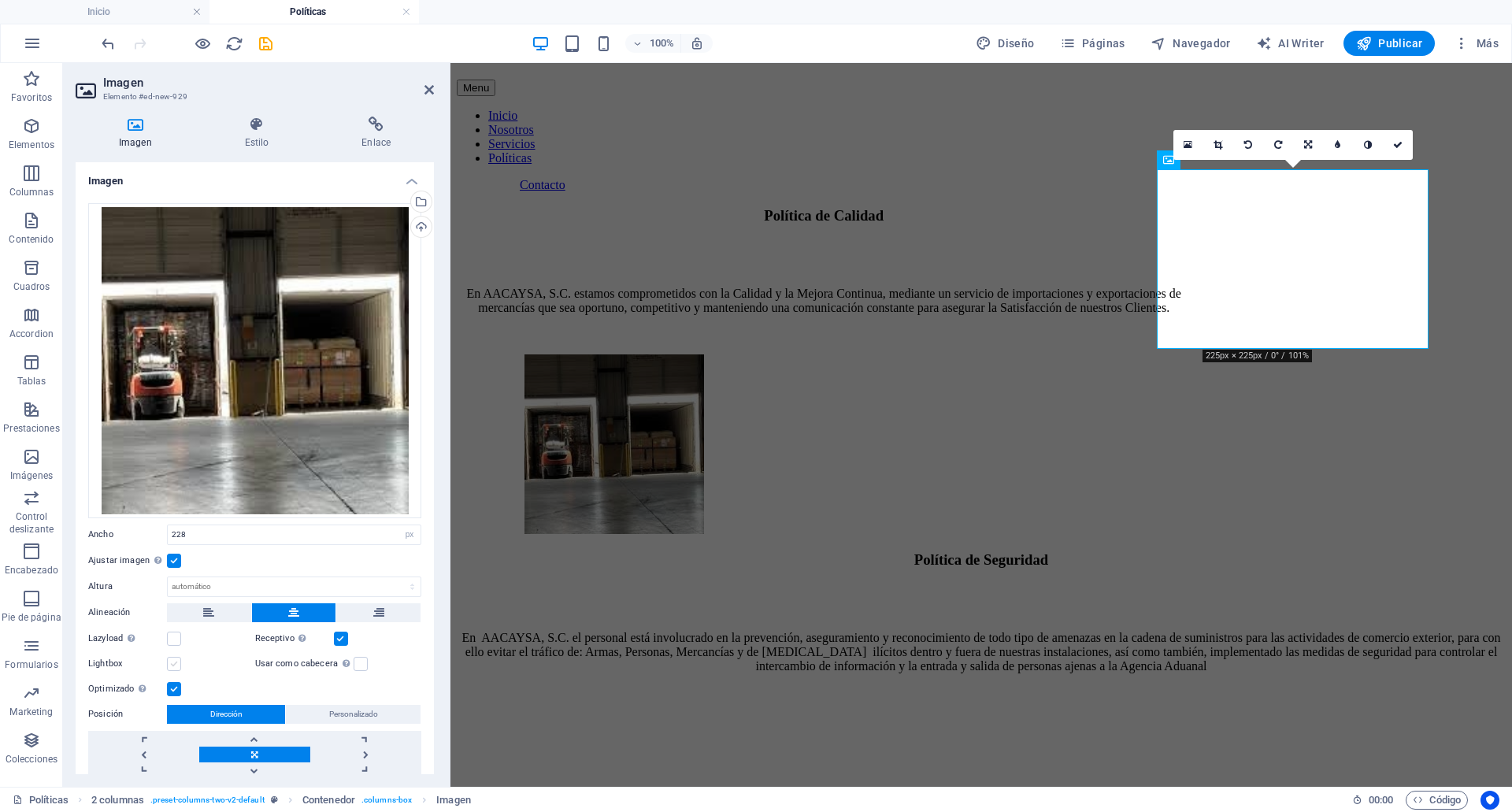
click at [169, 660] on label at bounding box center [174, 664] width 14 height 14
click at [0, 0] on input "Lightbox" at bounding box center [0, 0] width 0 height 0
click at [169, 660] on label at bounding box center [174, 664] width 14 height 14
click at [0, 0] on input "Lightbox" at bounding box center [0, 0] width 0 height 0
click at [913, 315] on div "En AACAYSA, S.C. estamos comprometidos con la Calidad y la Mejora Continua, med…" at bounding box center [823, 301] width 734 height 28
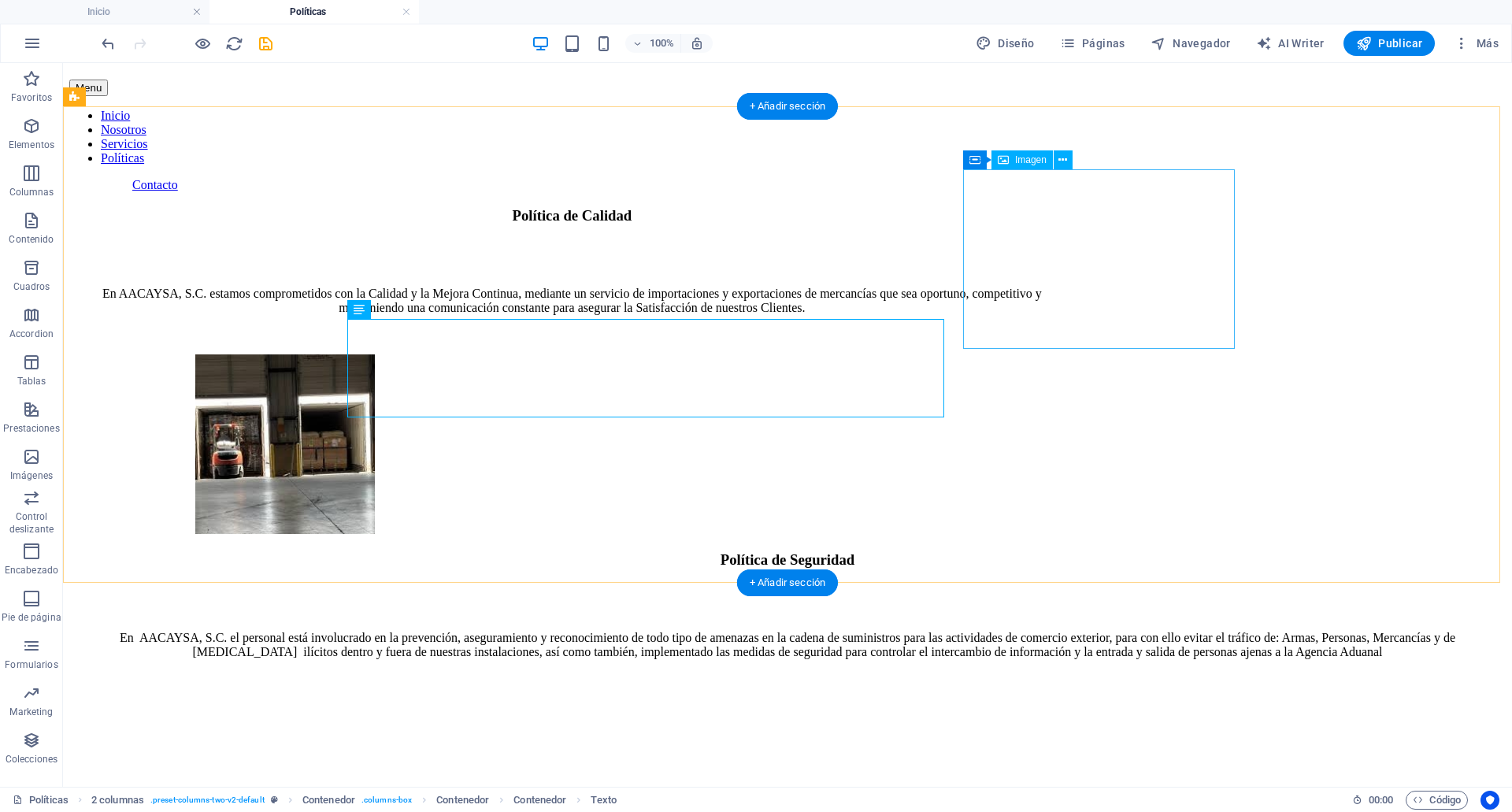
click at [500, 354] on figure at bounding box center [285, 446] width 431 height 183
select select "px"
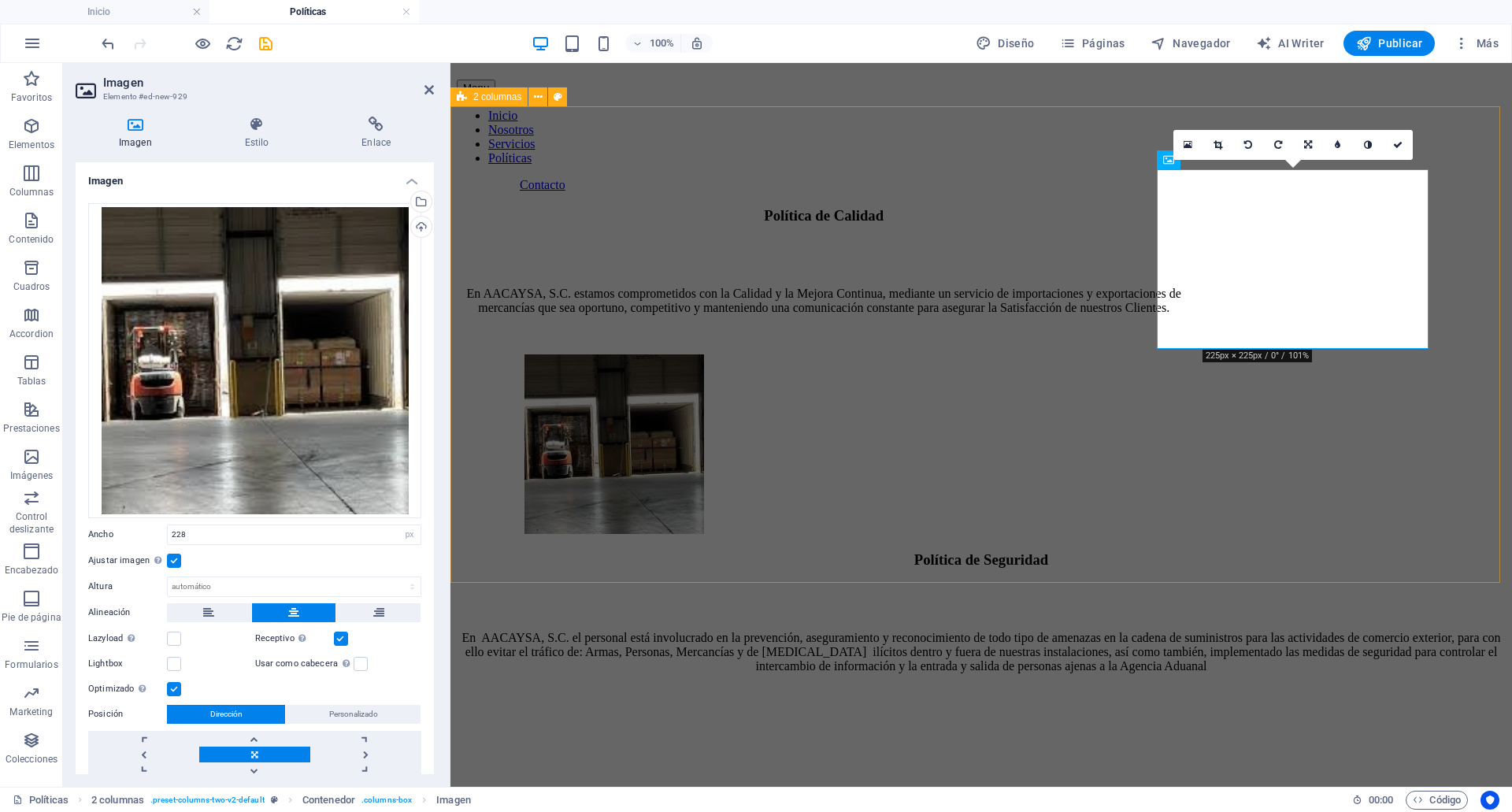
click at [1125, 208] on div "Política de Calidad En AACAYSA, S.C. estamos comprometidos con la Calidad y la …" at bounding box center [981, 372] width 1049 height 330
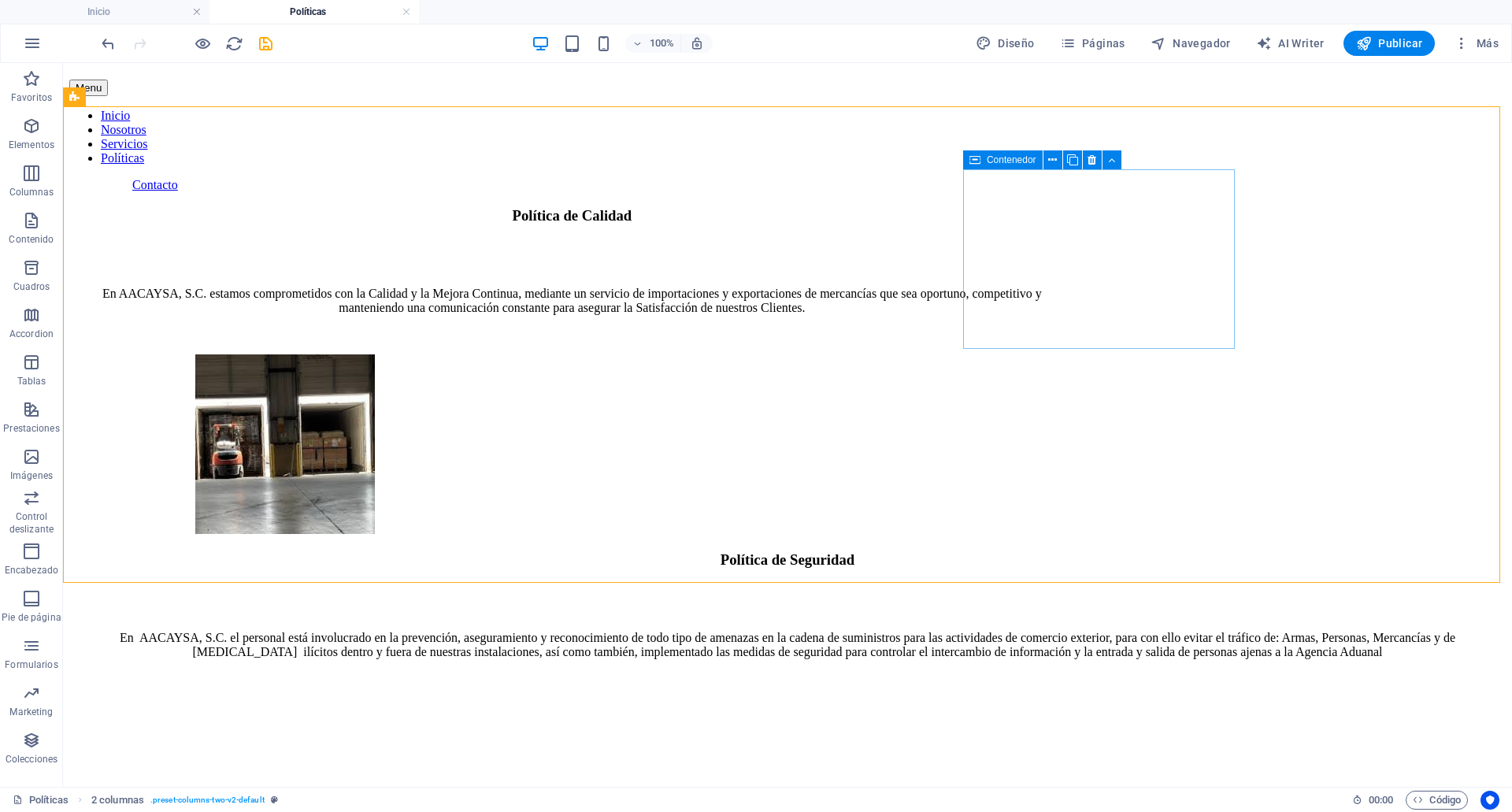
click at [980, 158] on icon at bounding box center [975, 160] width 11 height 19
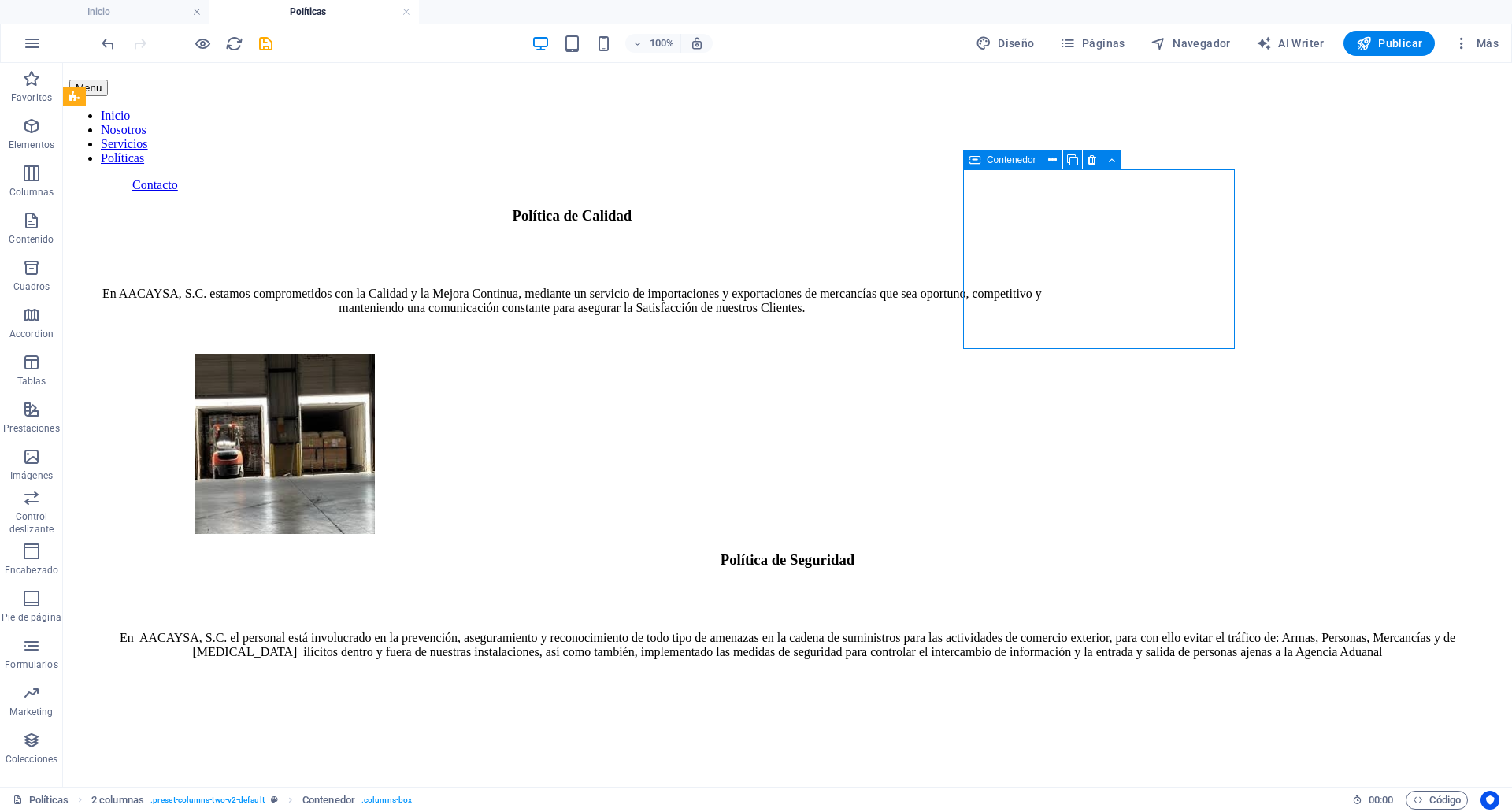
click at [980, 158] on icon at bounding box center [975, 160] width 11 height 19
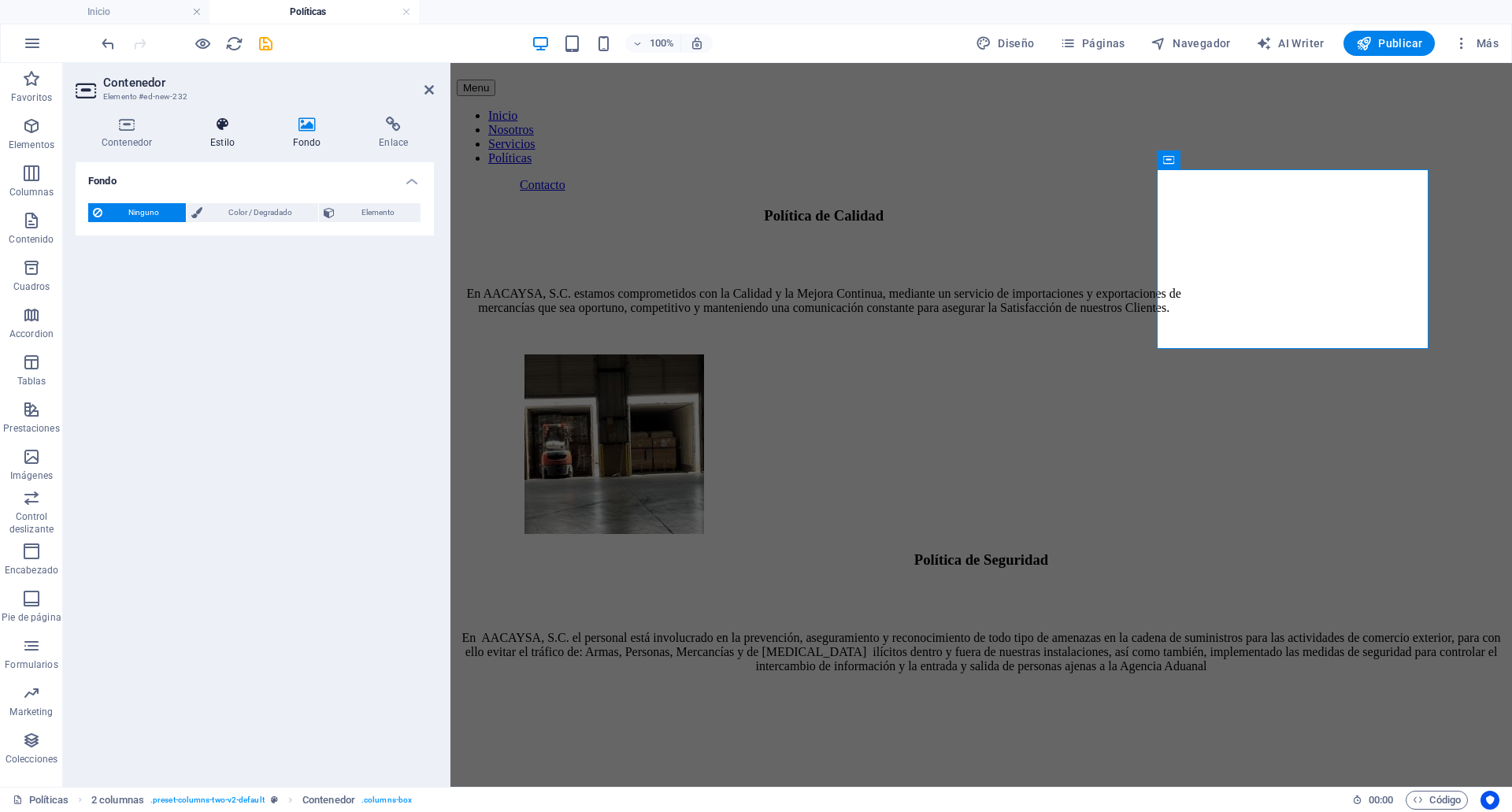
click at [237, 136] on h4 "Estilo" at bounding box center [226, 133] width 83 height 33
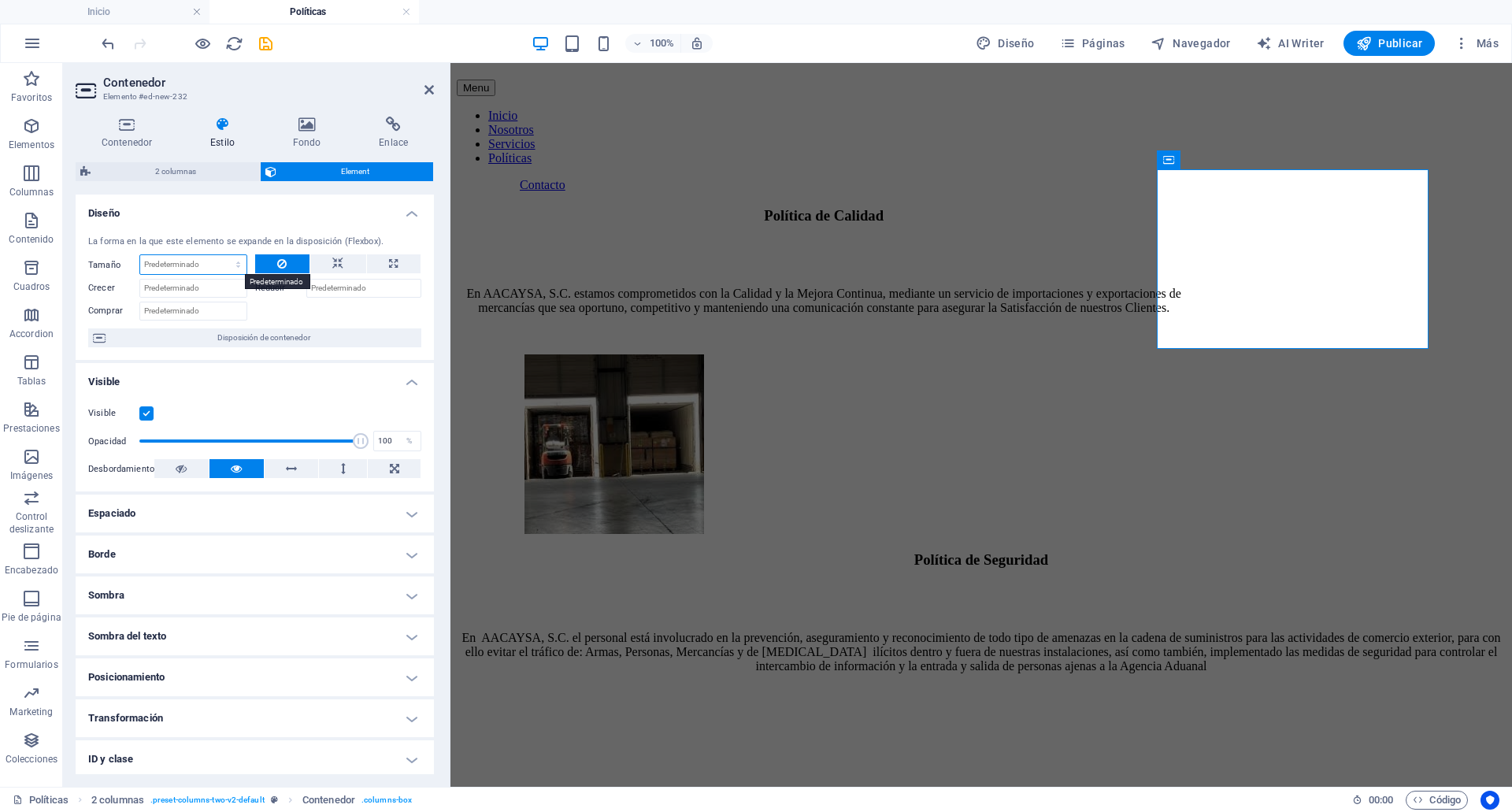
click at [192, 256] on select "Predeterminado automático px % 1/1 1/2 1/3 1/4 1/5 1/6 1/7 1/8 1/9 1/10" at bounding box center [193, 264] width 106 height 19
select select "1/9"
click at [222, 255] on select "Predeterminado automático px % 1/1 1/2 1/3 1/4 1/5 1/6 1/7 1/8 1/9 1/10" at bounding box center [193, 264] width 106 height 19
type input "11.11"
select select "%"
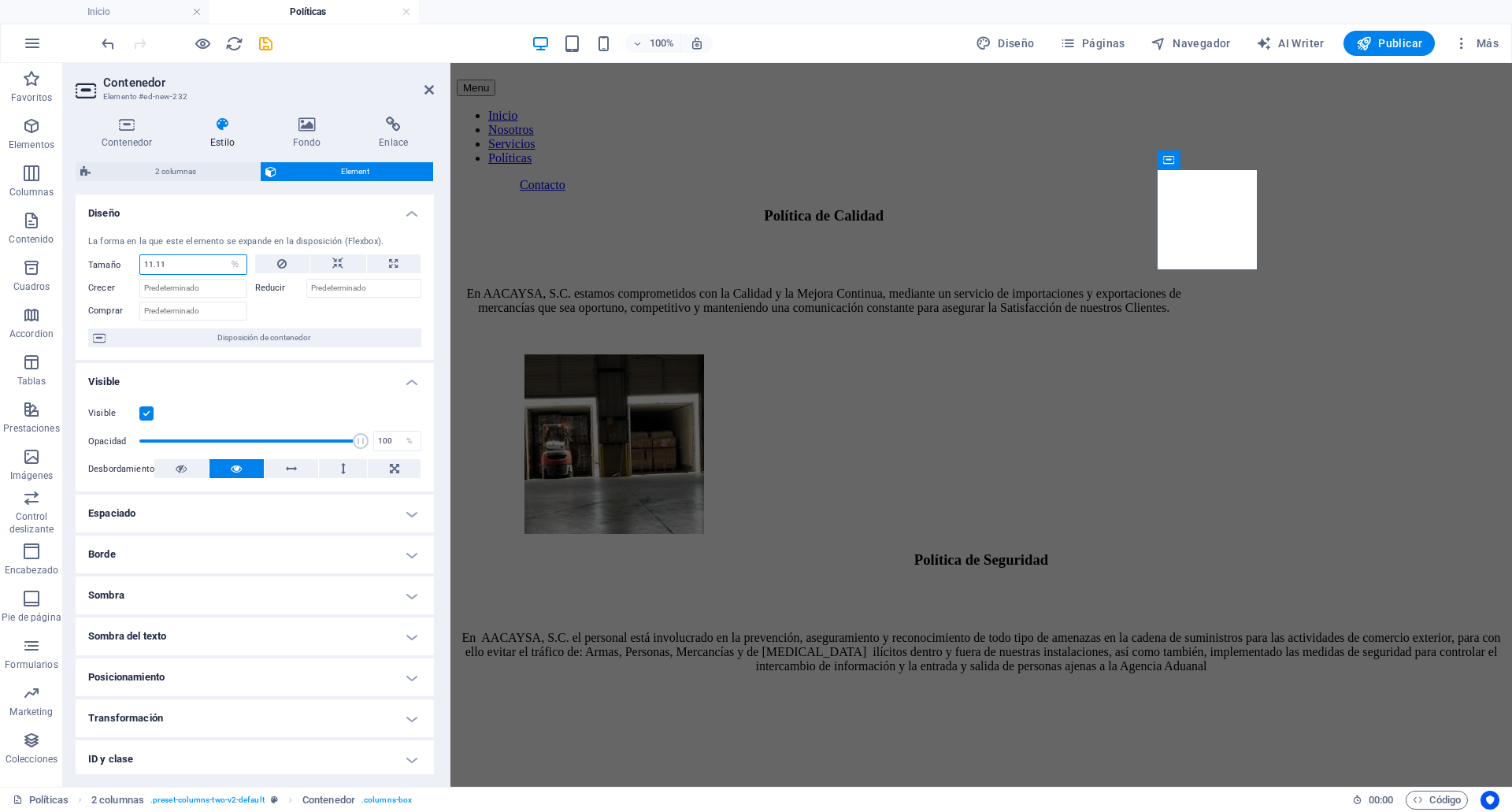
click at [220, 257] on input "11.11" at bounding box center [193, 264] width 106 height 19
click at [203, 265] on input "11.11" at bounding box center [193, 264] width 106 height 19
select select "DISABLED_OPTION_VALUE"
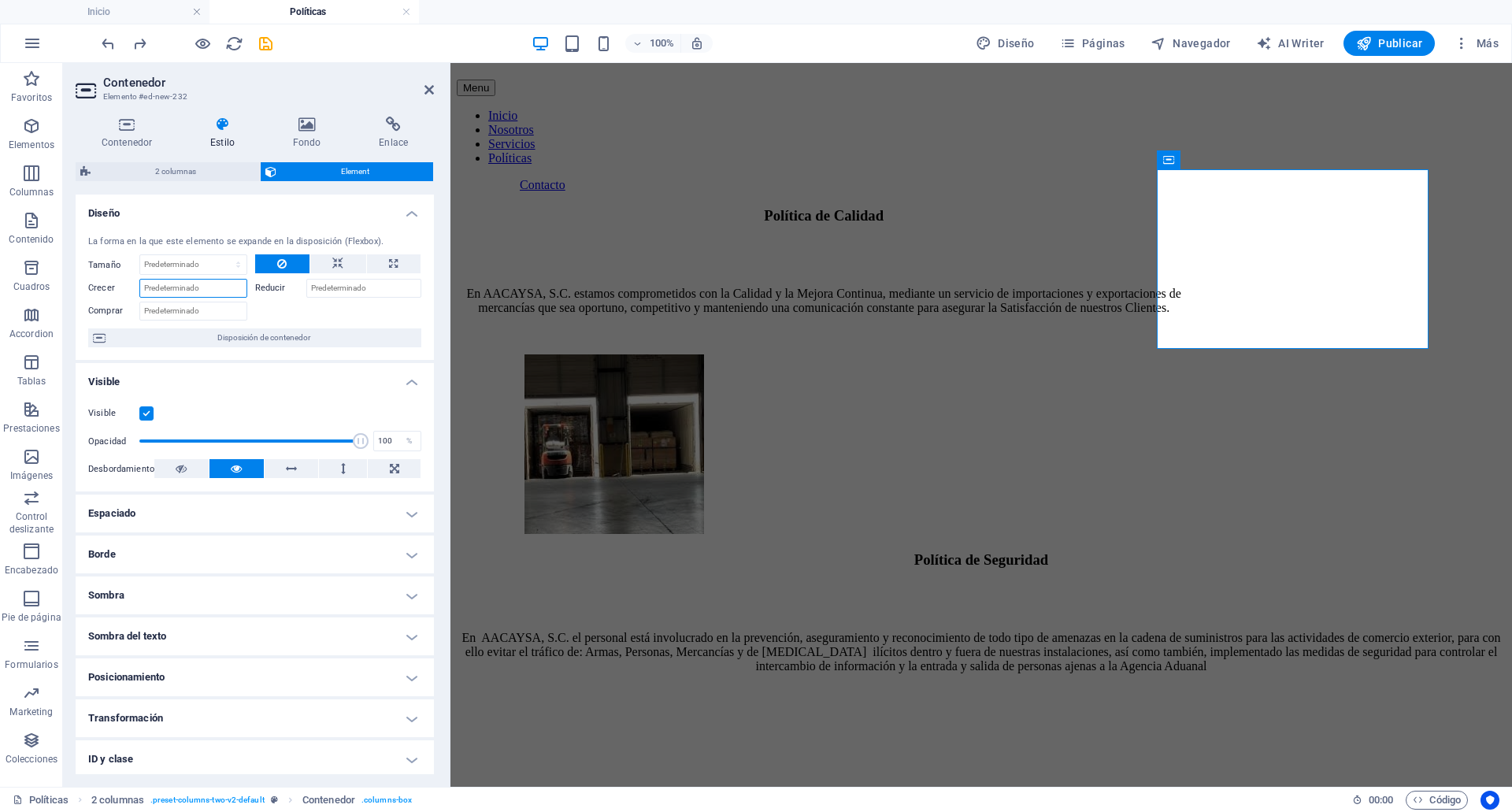
click at [219, 289] on input "Crecer" at bounding box center [193, 288] width 108 height 19
click at [193, 313] on input "Comprar" at bounding box center [193, 311] width 108 height 19
click at [207, 385] on h4 "Visible" at bounding box center [255, 377] width 358 height 28
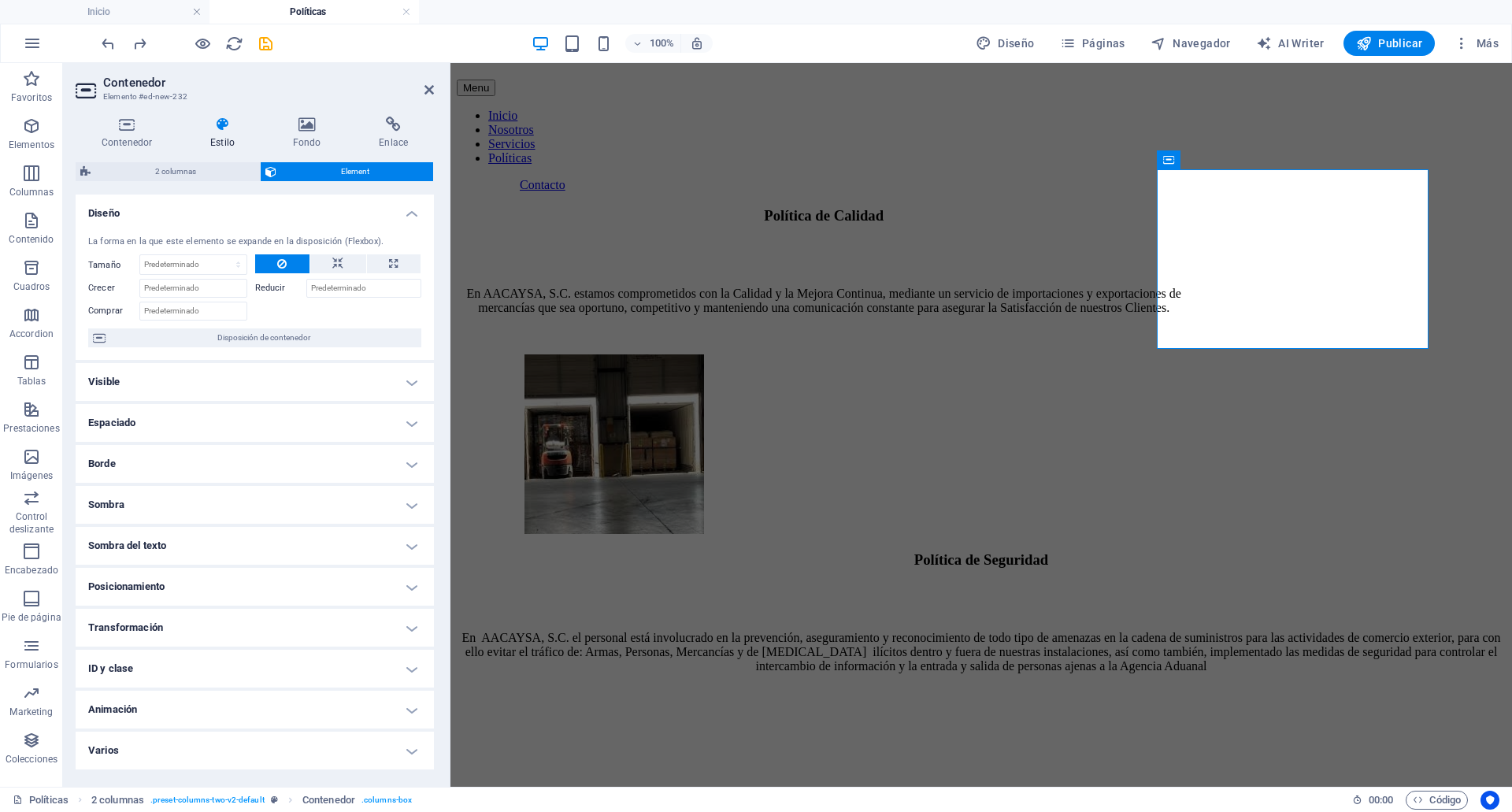
drag, startPoint x: 207, startPoint y: 385, endPoint x: 239, endPoint y: 215, distance: 173.0
click at [239, 215] on ul "Diseño La forma en la que este elemento se expande en la disposición (Flexbox).…" at bounding box center [255, 483] width 358 height 576
click at [239, 215] on h4 "Diseño" at bounding box center [255, 209] width 358 height 28
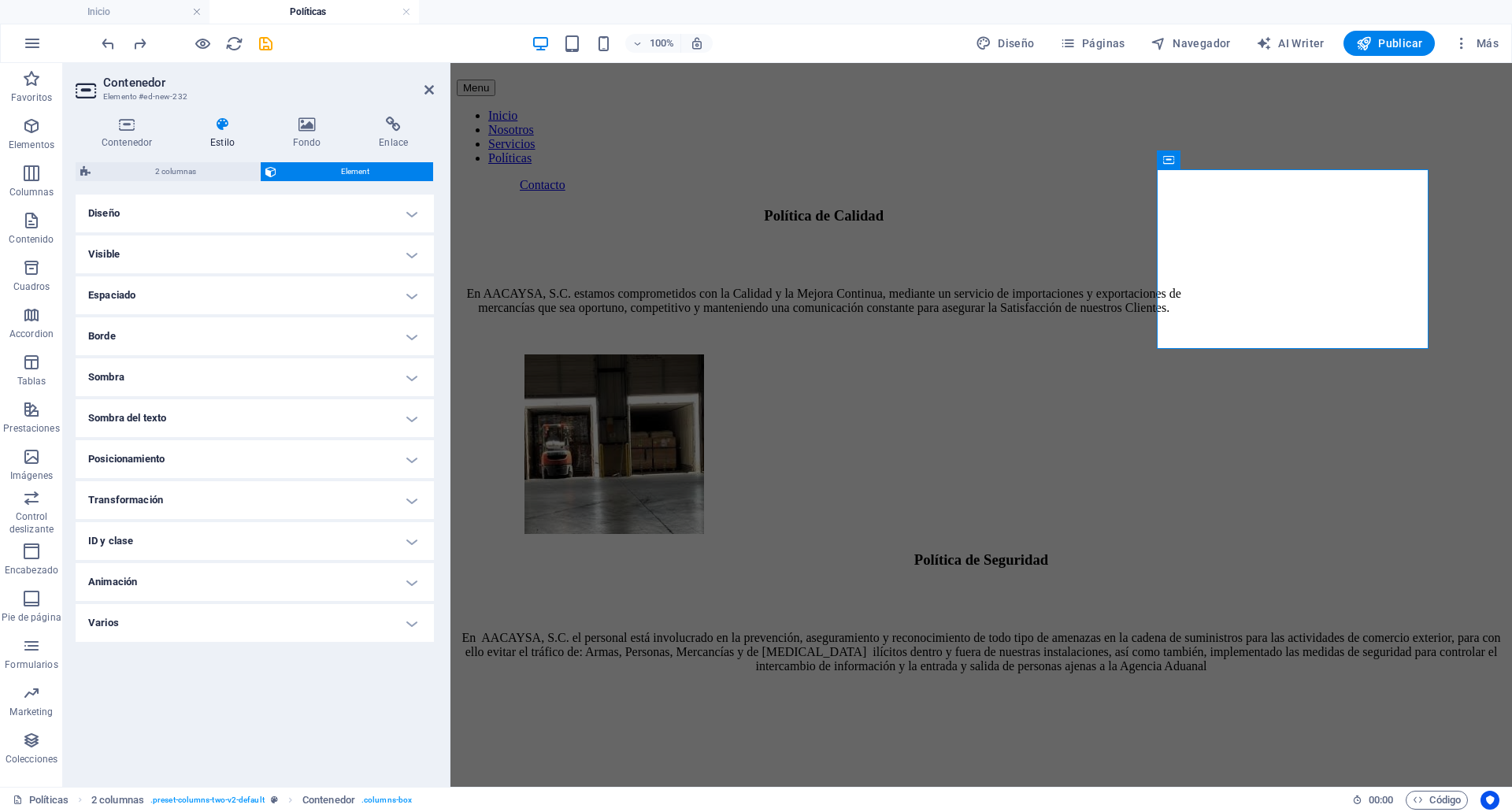
click at [223, 304] on h4 "Espaciado" at bounding box center [255, 295] width 358 height 38
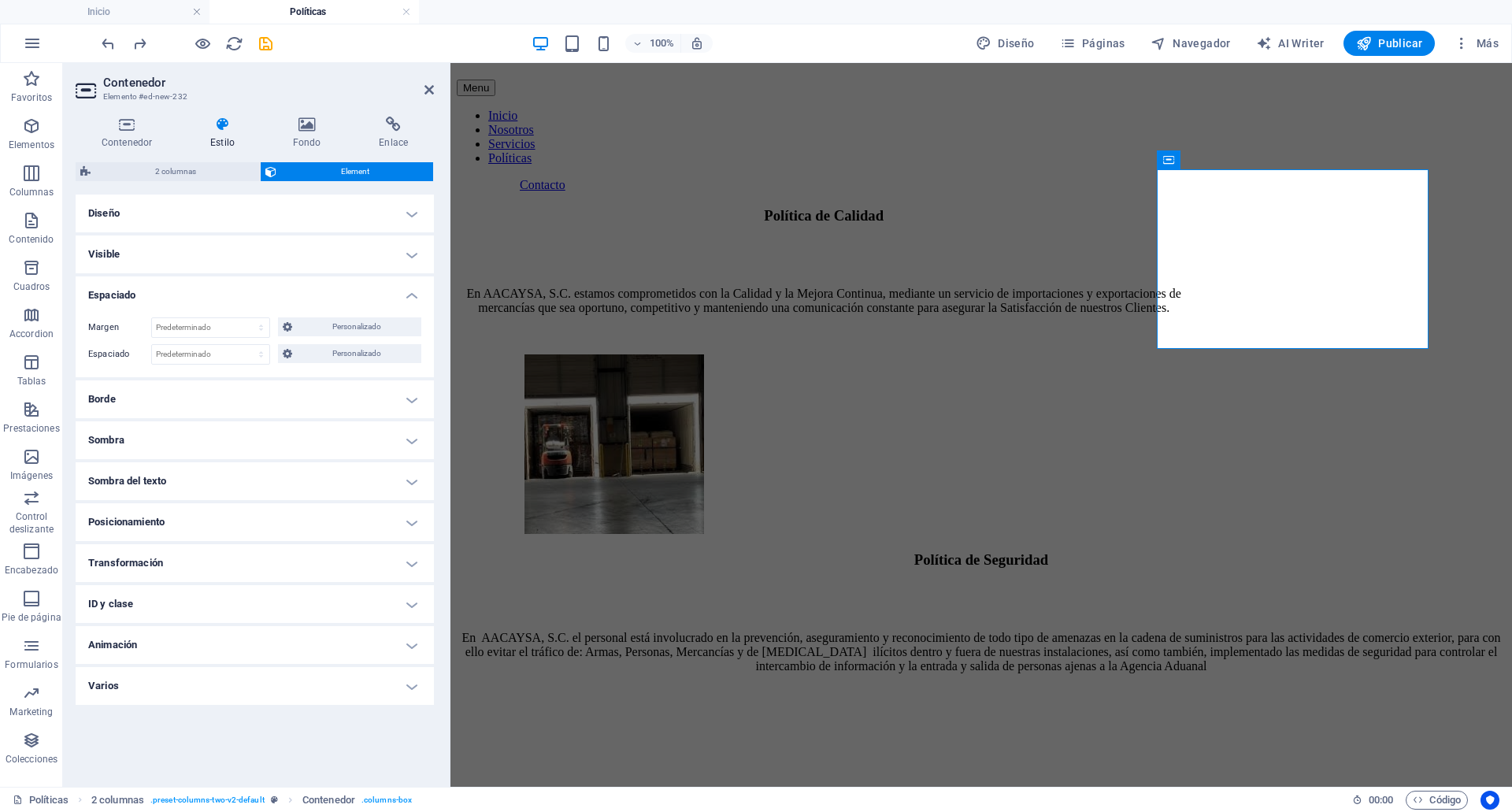
click at [158, 402] on h4 "Borde" at bounding box center [255, 399] width 358 height 38
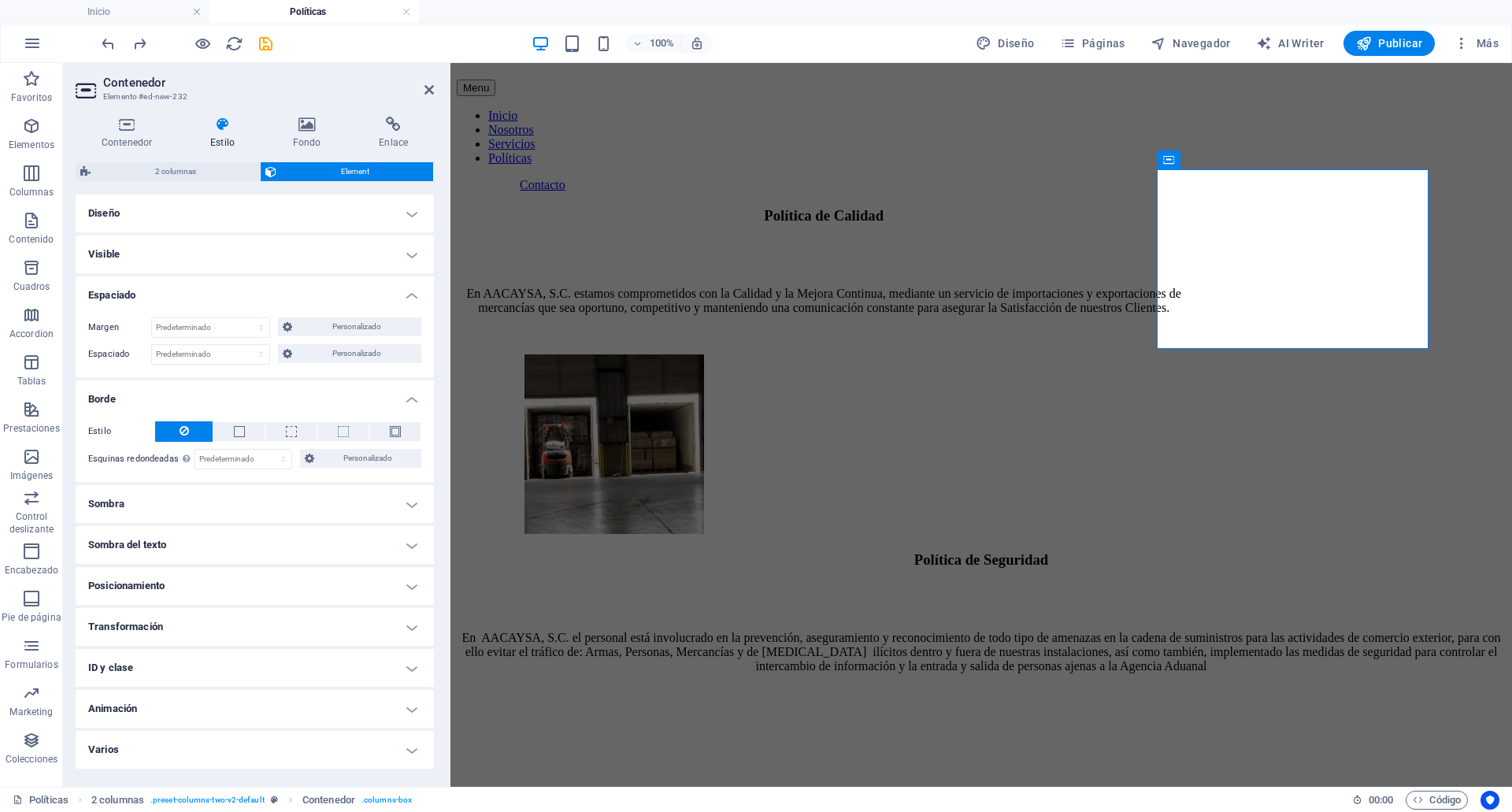
click at [161, 398] on h4 "Borde" at bounding box center [255, 395] width 358 height 28
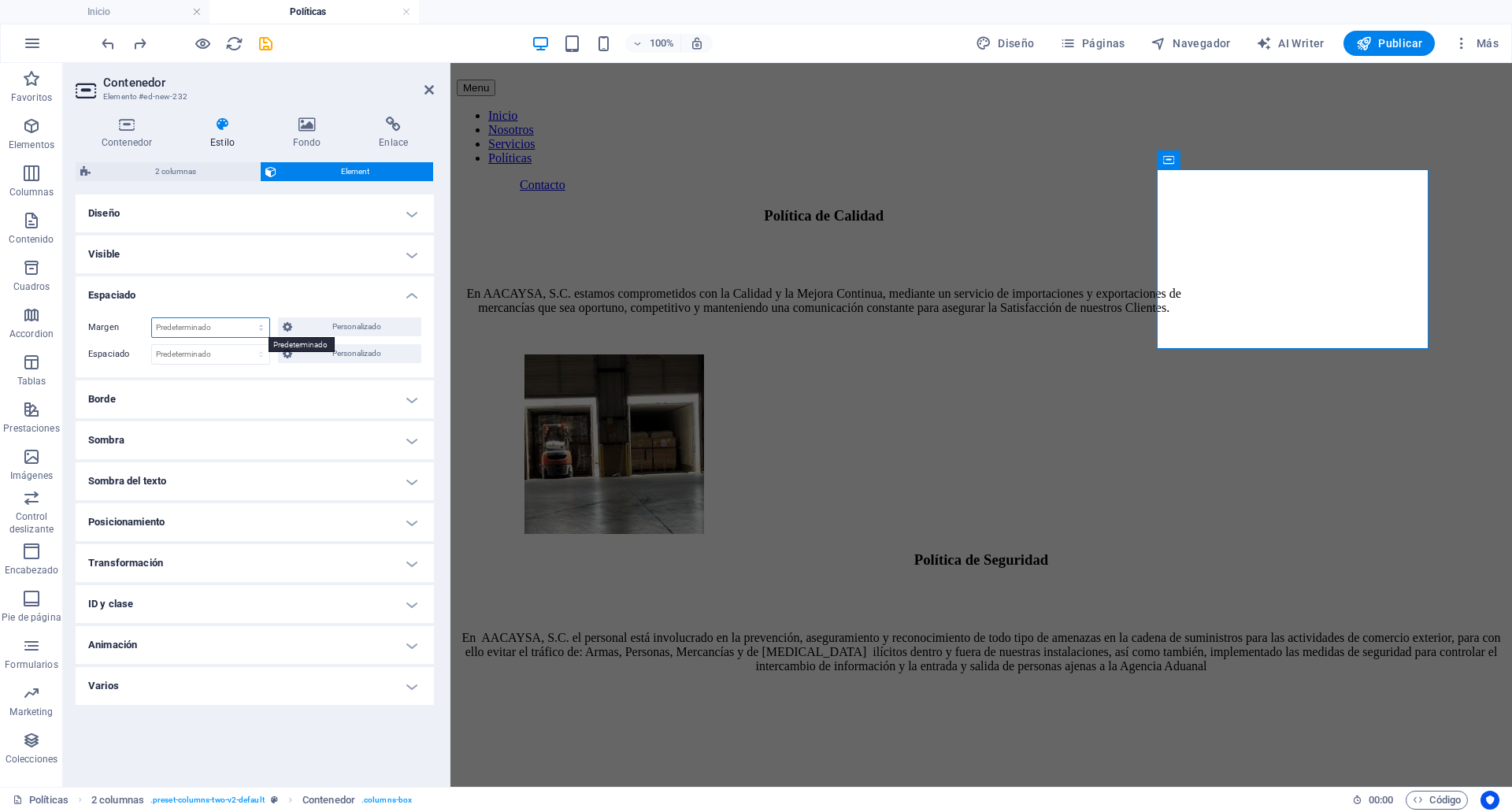
click at [191, 327] on select "Predeterminado automático px % rem vw vh Personalizado" at bounding box center [211, 327] width 118 height 19
click at [152, 318] on select "Predeterminado automático px % rem vw vh Personalizado" at bounding box center [211, 327] width 118 height 19
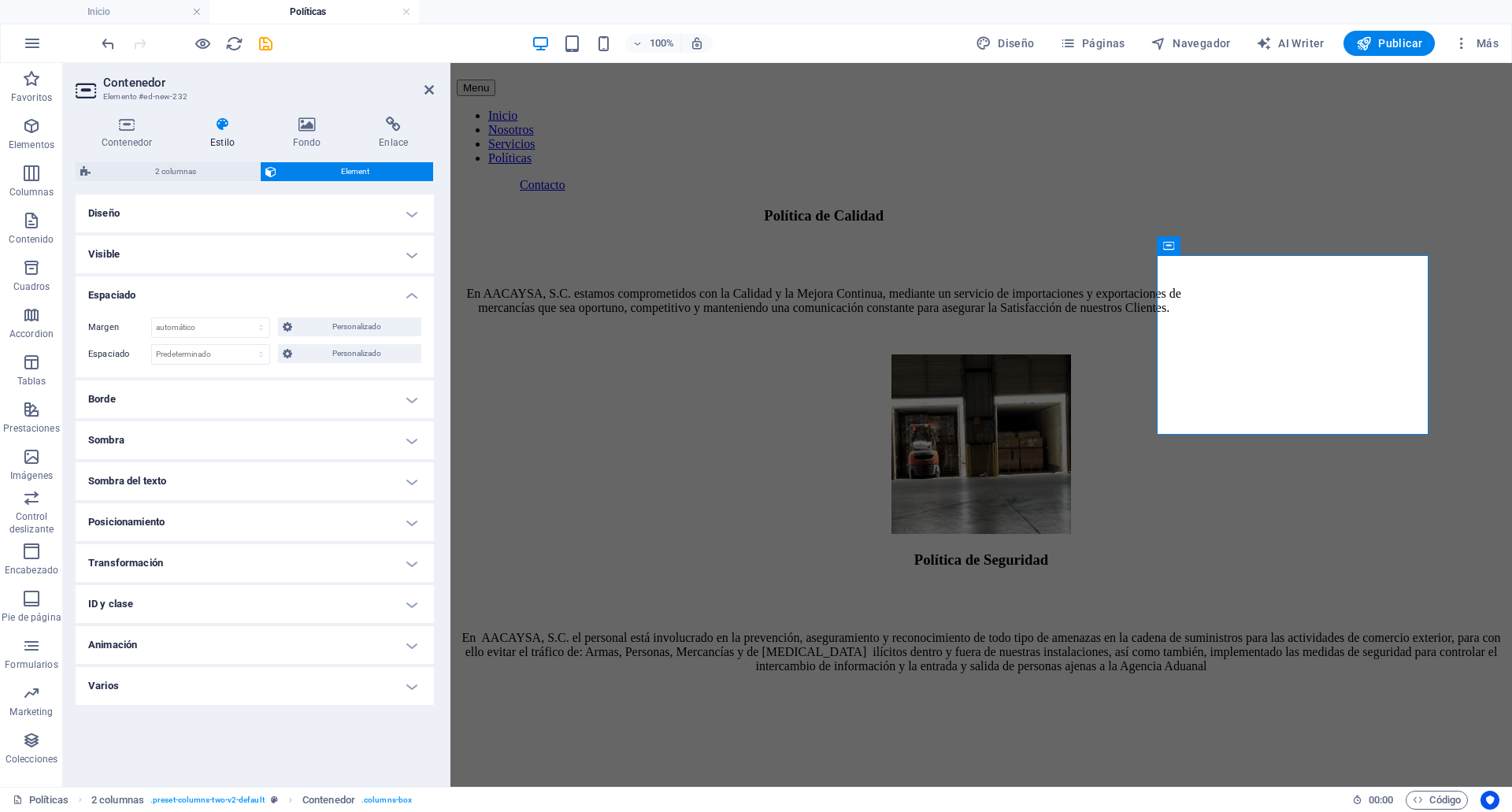
click at [246, 312] on div "Margen Predeterminado automático px % rem vw vh Personalizado Personalizado aut…" at bounding box center [255, 341] width 358 height 73
click at [237, 324] on select "Predeterminado automático px % rem vw vh Personalizado" at bounding box center [211, 327] width 118 height 19
select select "%"
click at [247, 318] on select "Predeterminado automático px % rem vw vh Personalizado" at bounding box center [211, 327] width 118 height 19
type input "100"
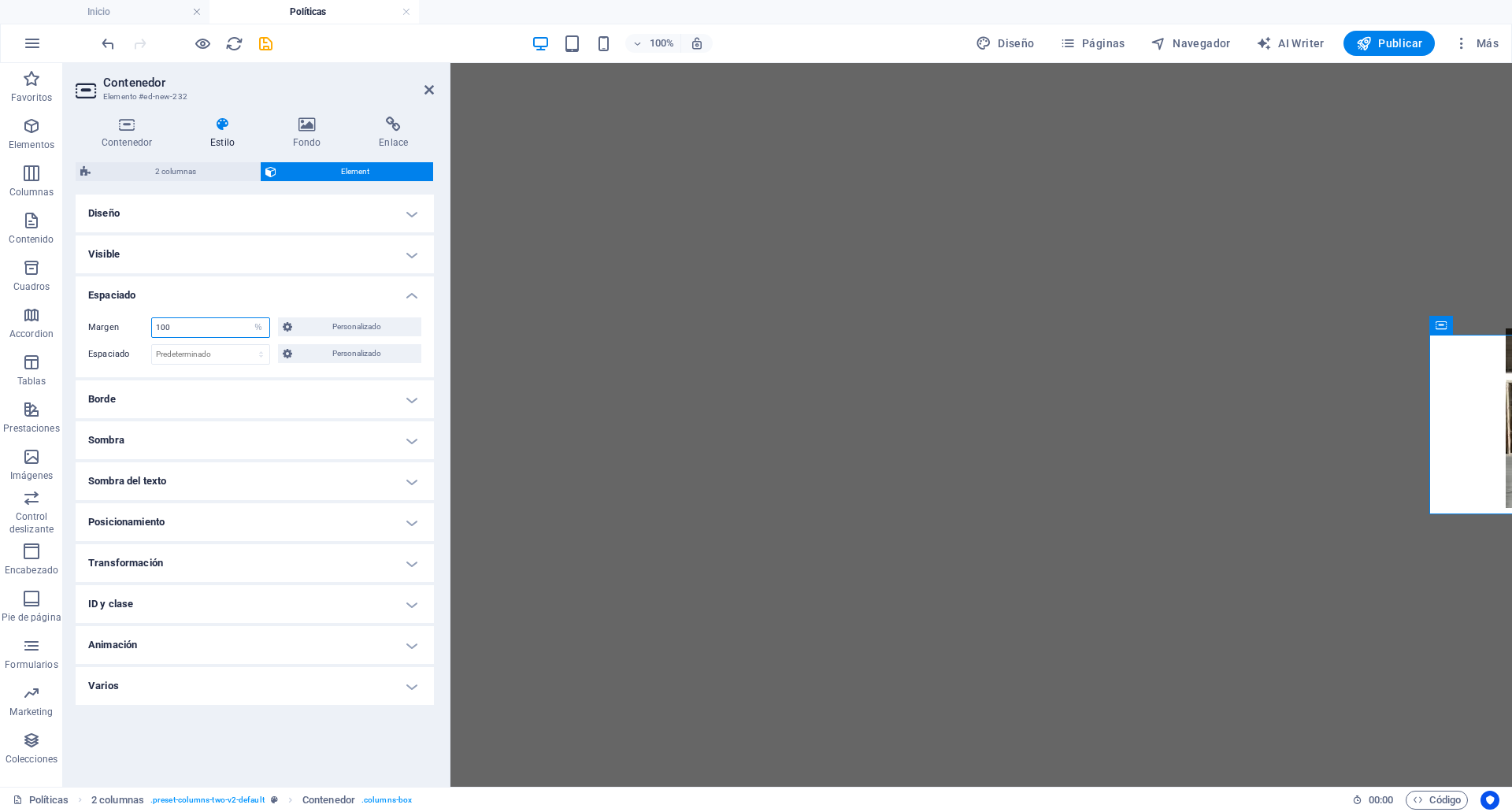
scroll to position [1234, 0]
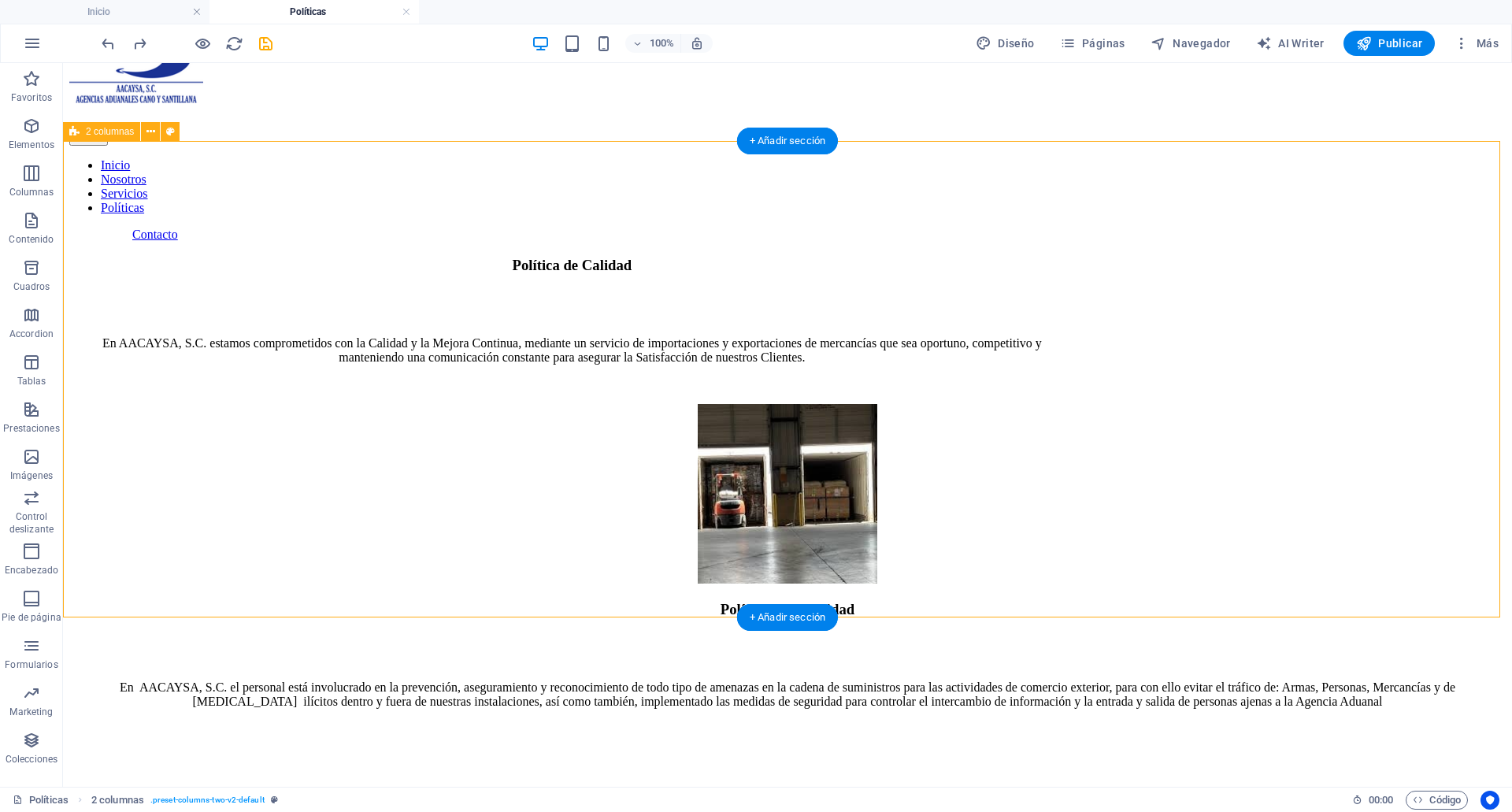
scroll to position [88, 0]
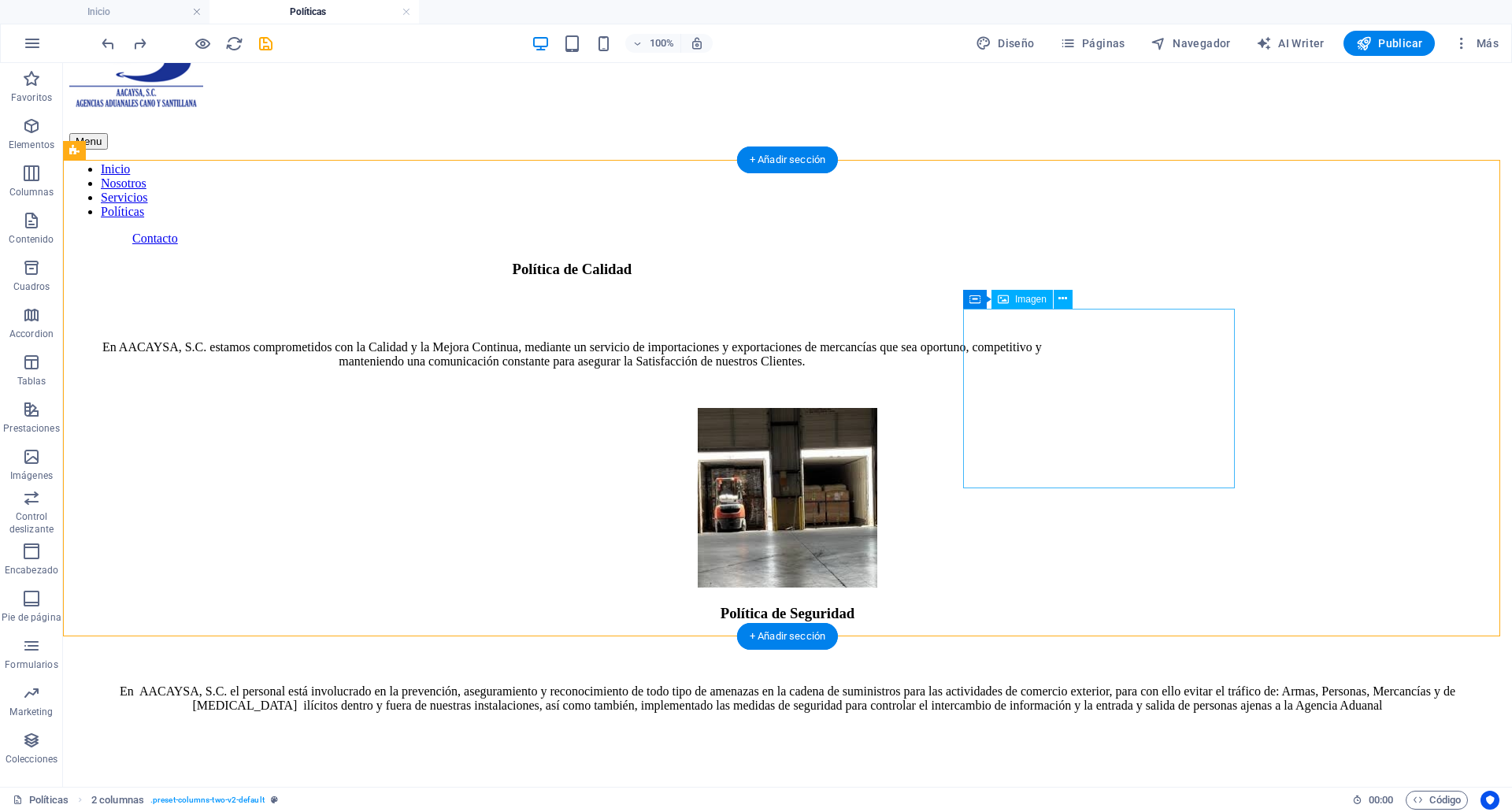
click at [1002, 408] on figure at bounding box center [787, 500] width 431 height 183
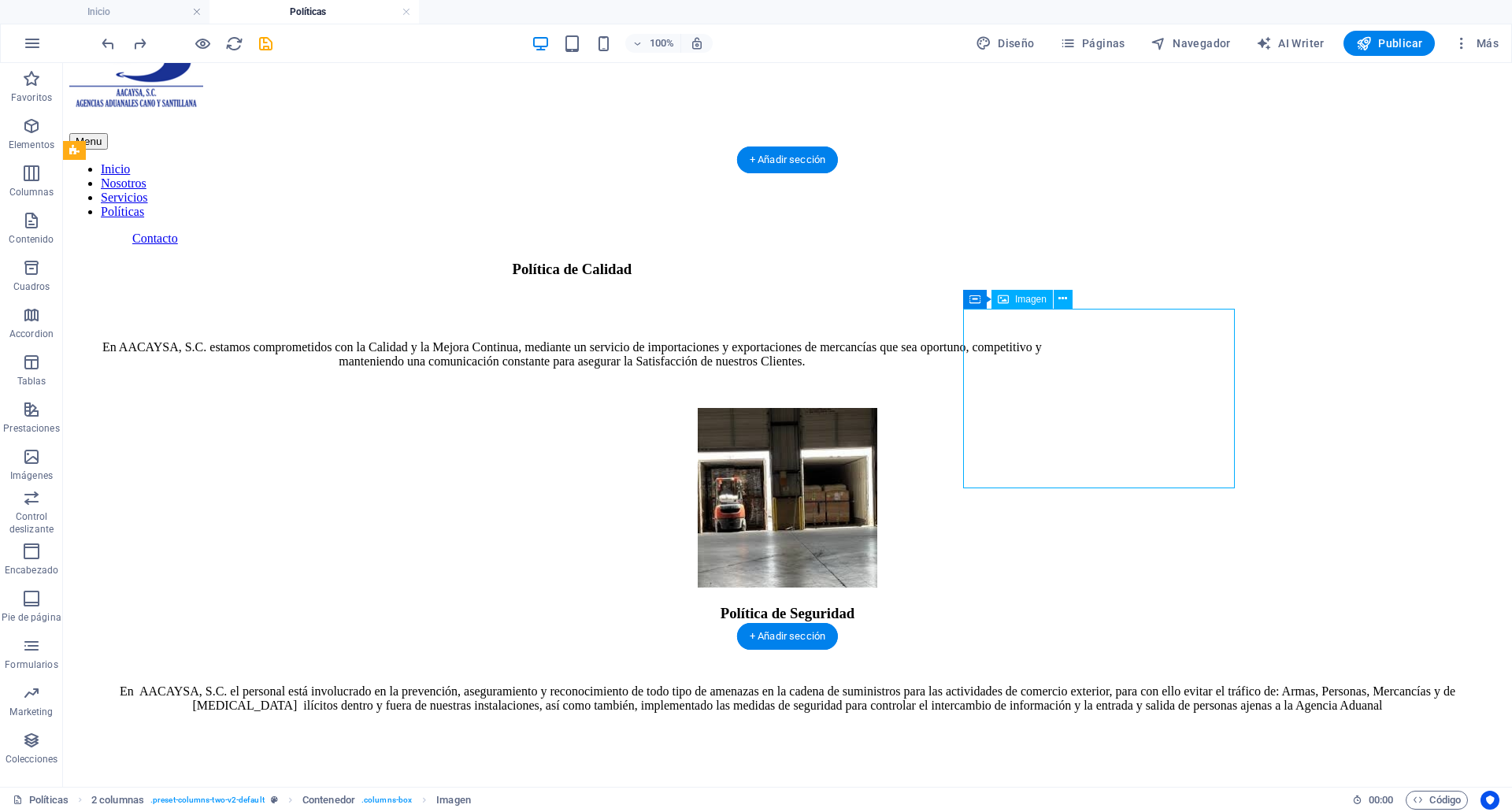
click at [1002, 408] on figure at bounding box center [787, 500] width 431 height 183
select select "px"
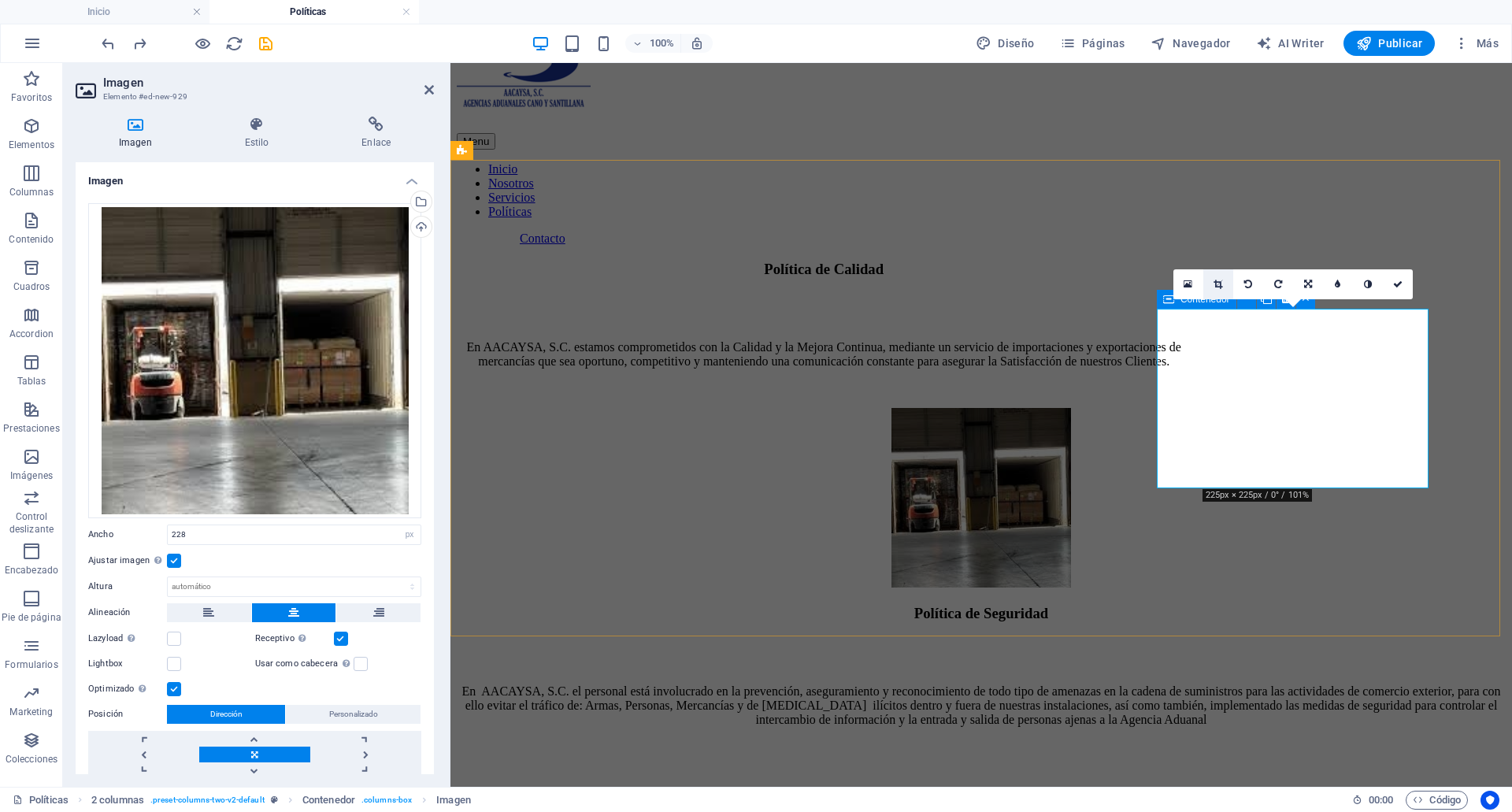
click at [1220, 285] on icon at bounding box center [1218, 284] width 9 height 9
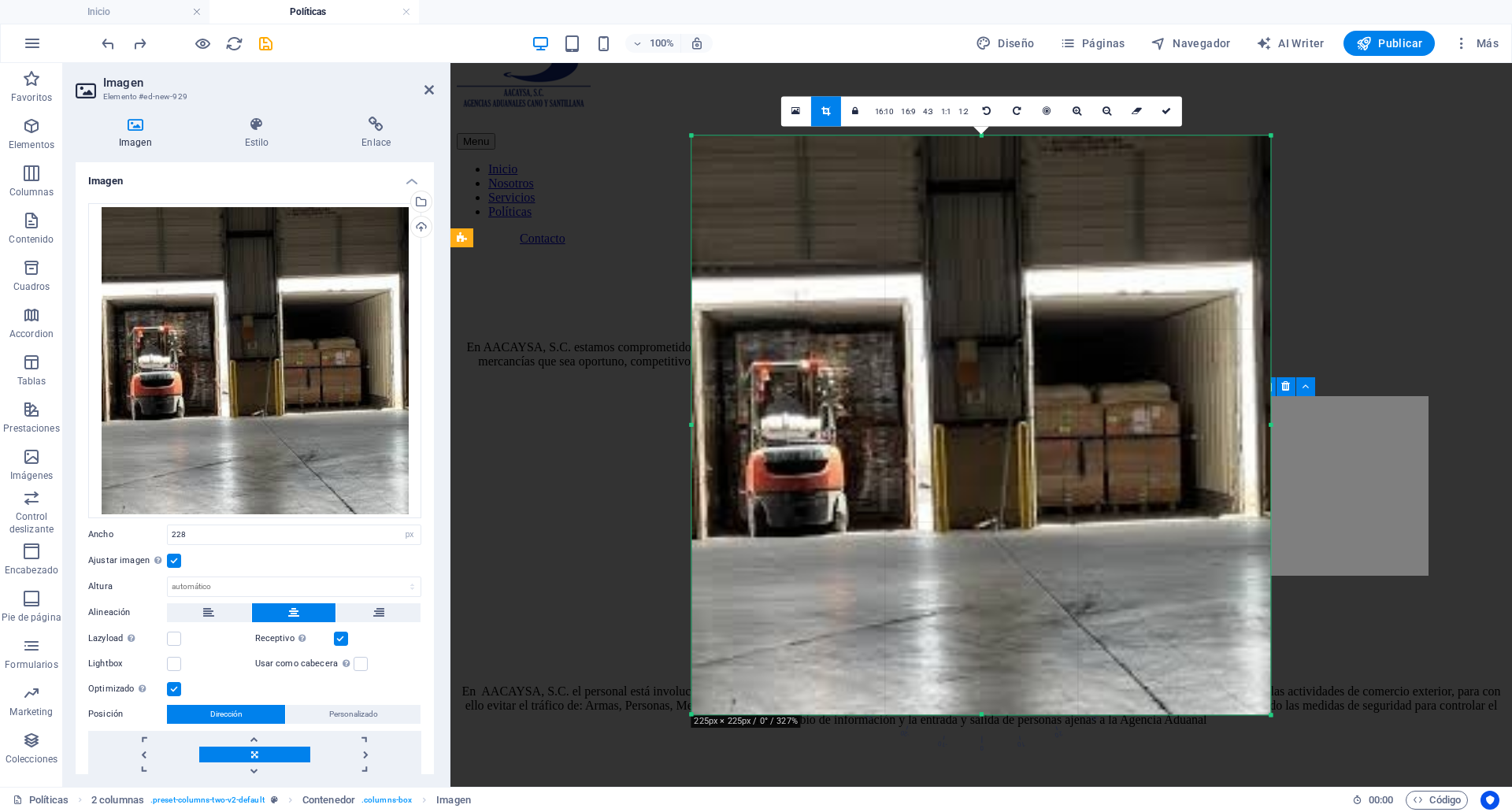
click at [1511, 309] on div at bounding box center [981, 230] width 1062 height 333
click at [1418, 297] on div at bounding box center [981, 230] width 1062 height 333
click at [1170, 119] on link at bounding box center [1167, 111] width 30 height 30
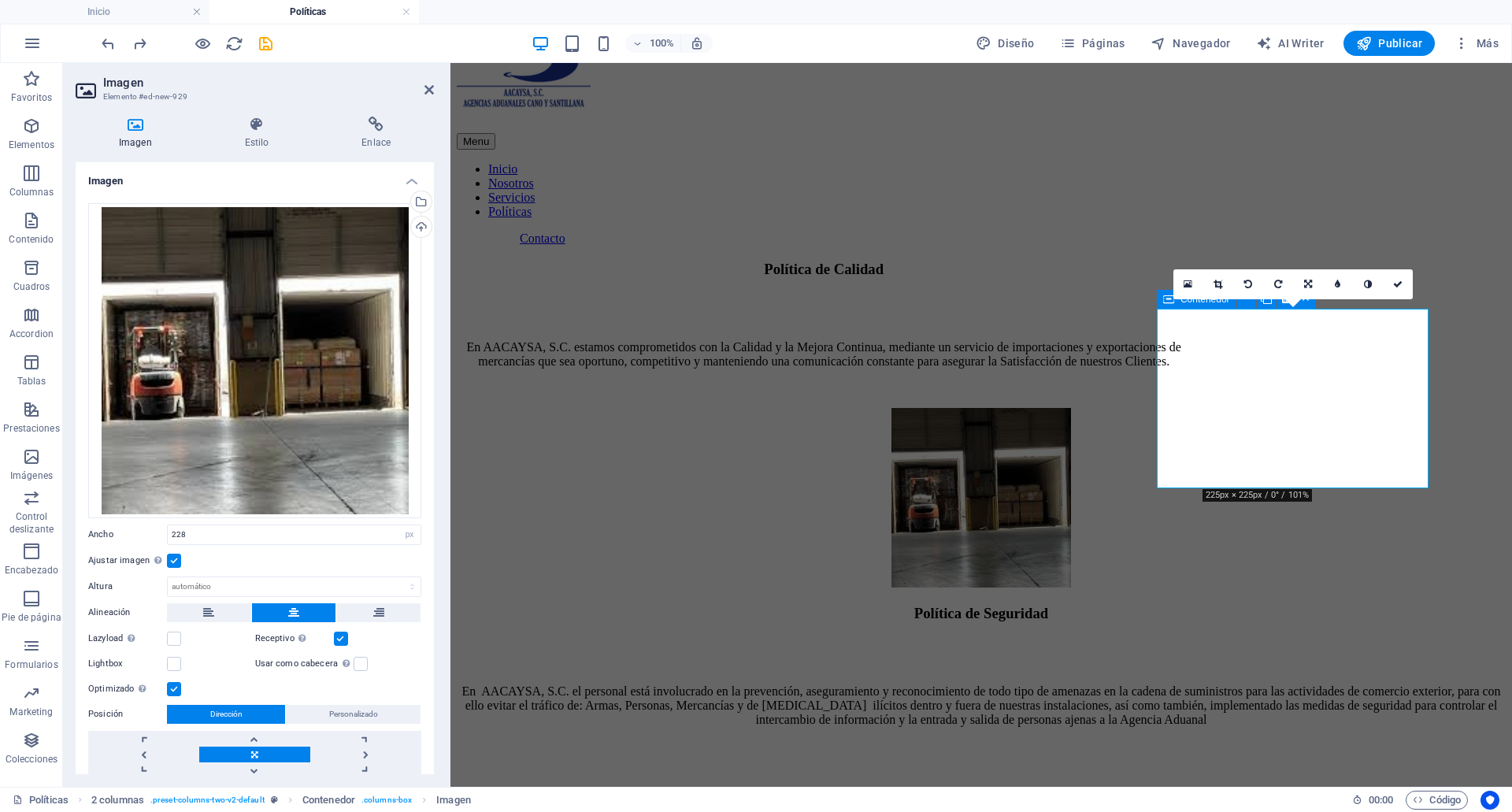
click at [1185, 299] on div "16:10 16:9 4:3 1:1 1:2 0" at bounding box center [1294, 284] width 240 height 30
click at [1174, 299] on div "16:10 16:9 4:3 1:1 1:2 0" at bounding box center [1294, 284] width 240 height 30
click at [1105, 260] on div "Política de Calidad En AACAYSA, S.C. estamos comprometidos con la Calidad y la …" at bounding box center [823, 334] width 734 height 148
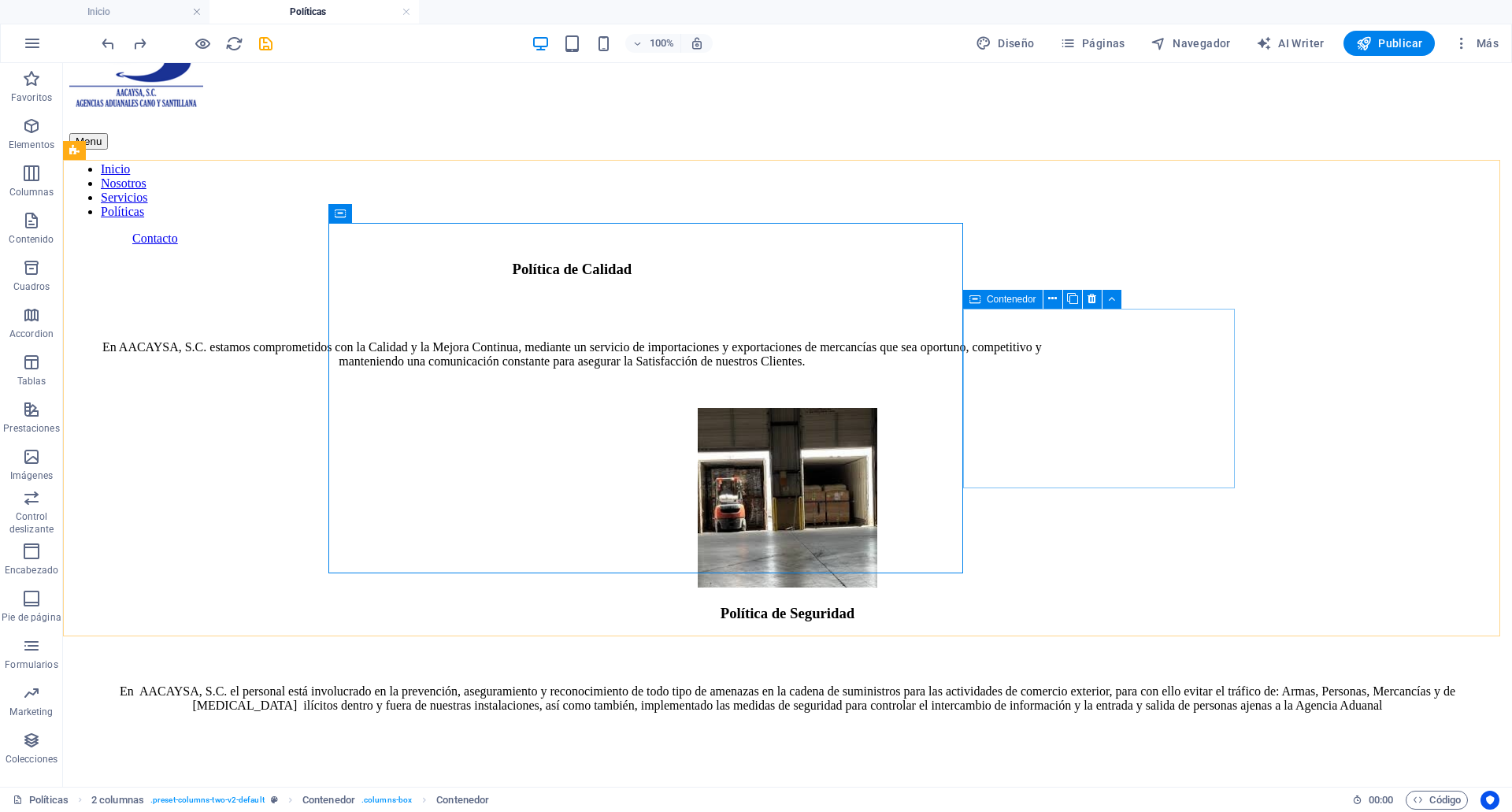
click at [983, 303] on div "Contenedor" at bounding box center [1002, 299] width 80 height 19
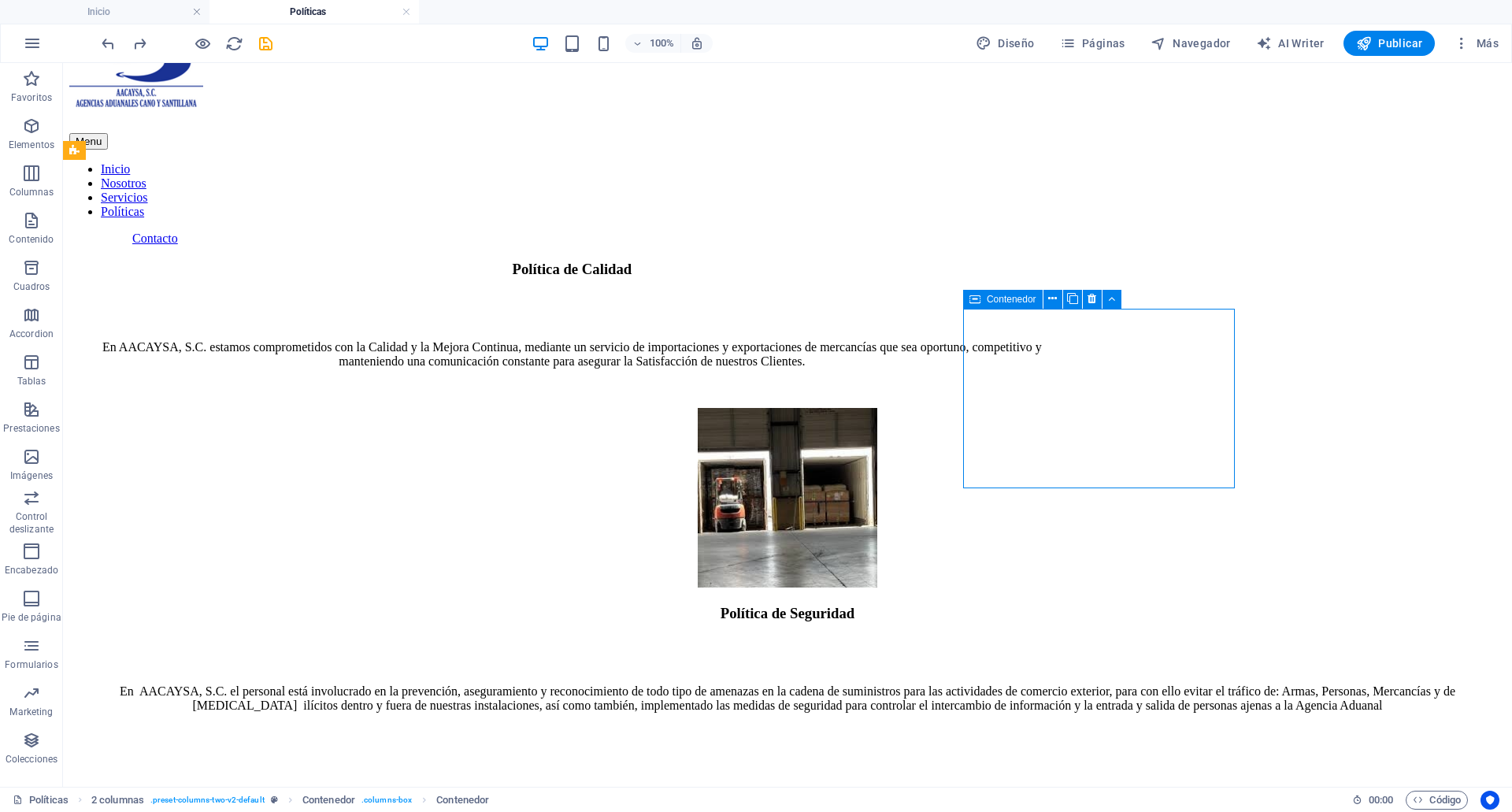
click at [983, 303] on div "Contenedor" at bounding box center [1002, 299] width 80 height 19
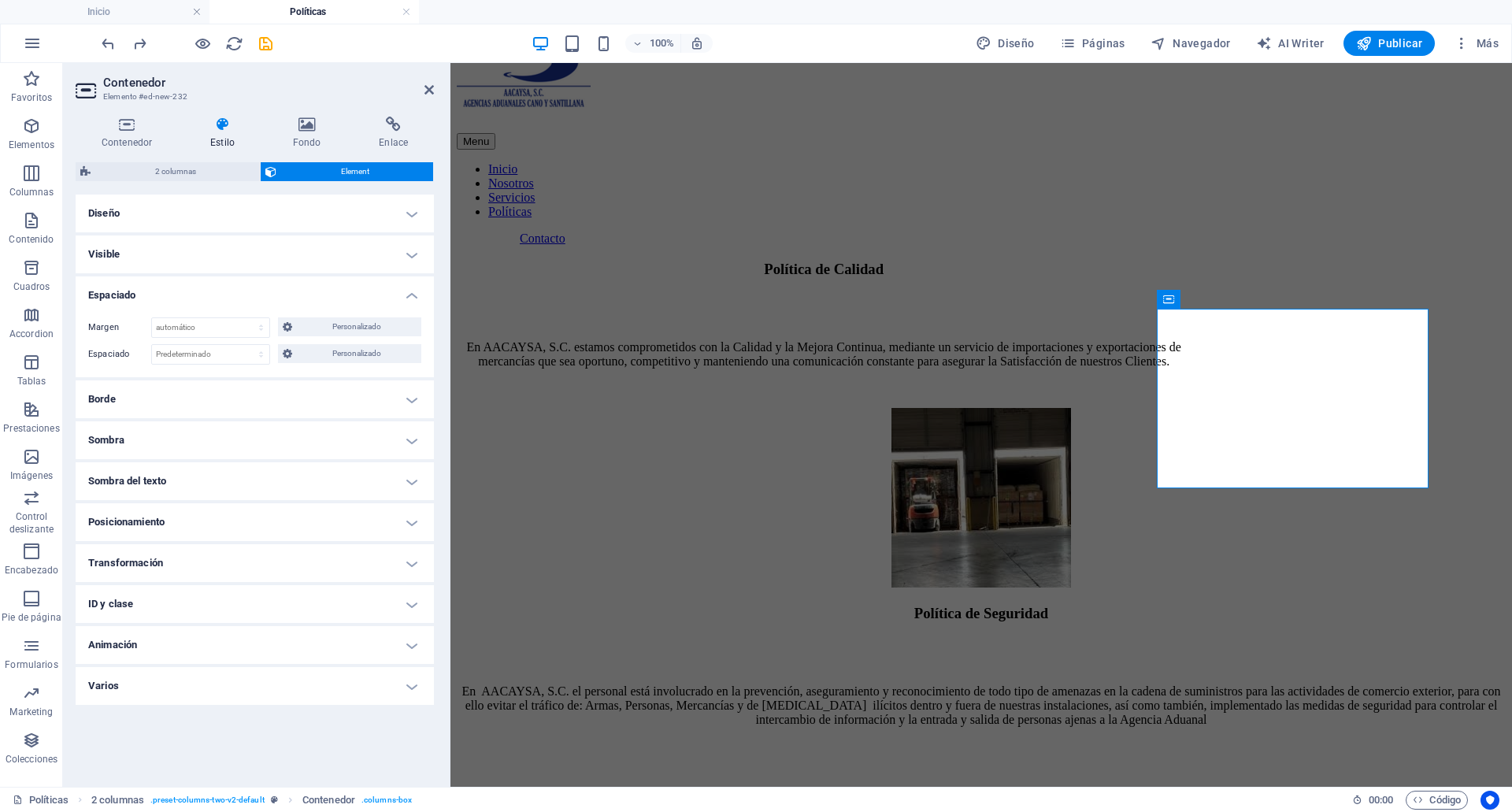
click at [174, 226] on h4 "Diseño" at bounding box center [255, 214] width 358 height 38
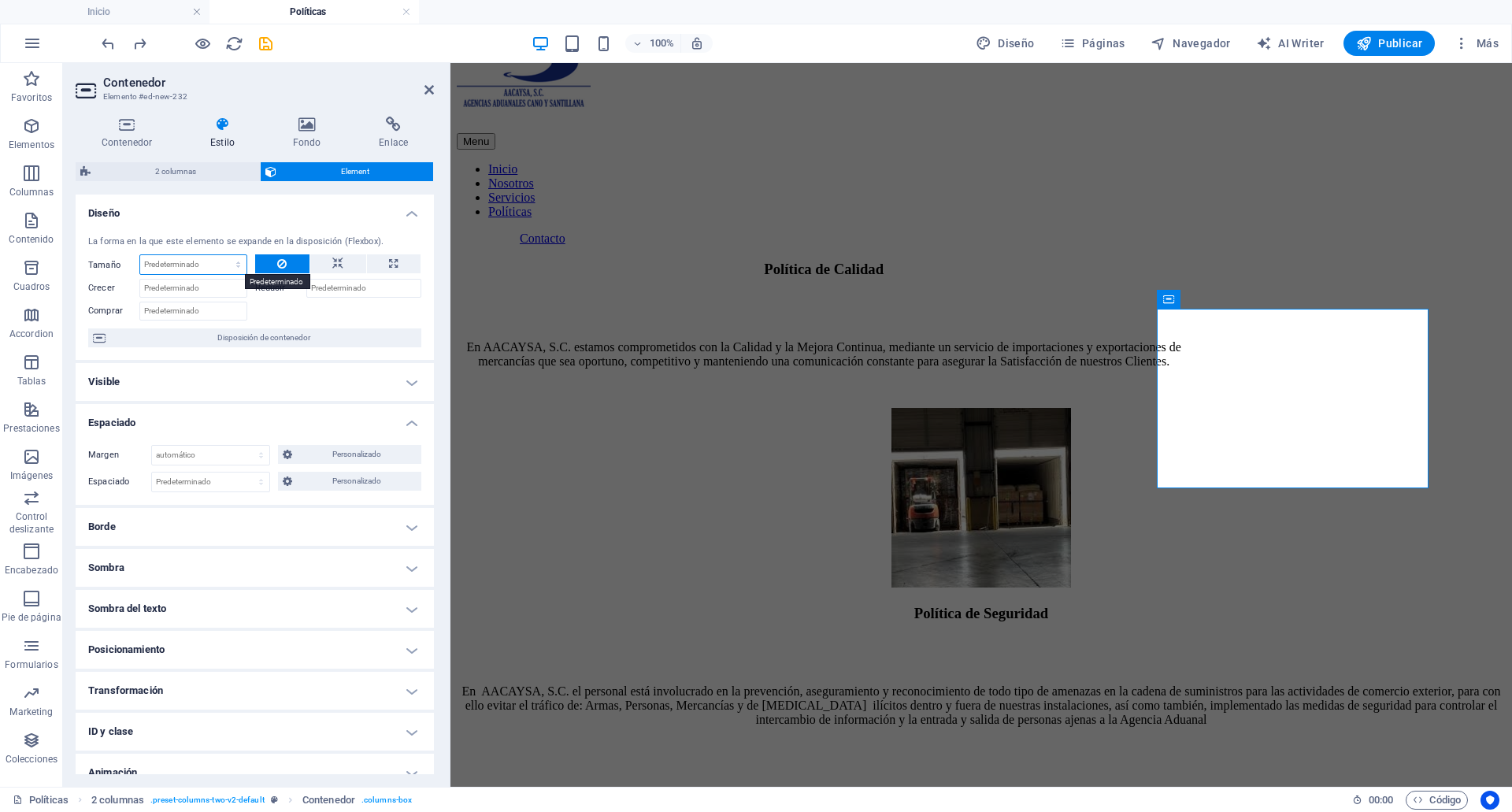
click at [170, 266] on select "Predeterminado automático px % 1/1 1/2 1/3 1/4 1/5 1/6 1/7 1/8 1/9 1/10" at bounding box center [193, 264] width 106 height 19
select select "px"
click at [222, 255] on select "Predeterminado automático px % 1/1 1/2 1/3 1/4 1/5 1/6 1/7 1/8 1/9 1/10" at bounding box center [193, 264] width 106 height 19
click at [180, 269] on input "500" at bounding box center [193, 264] width 106 height 19
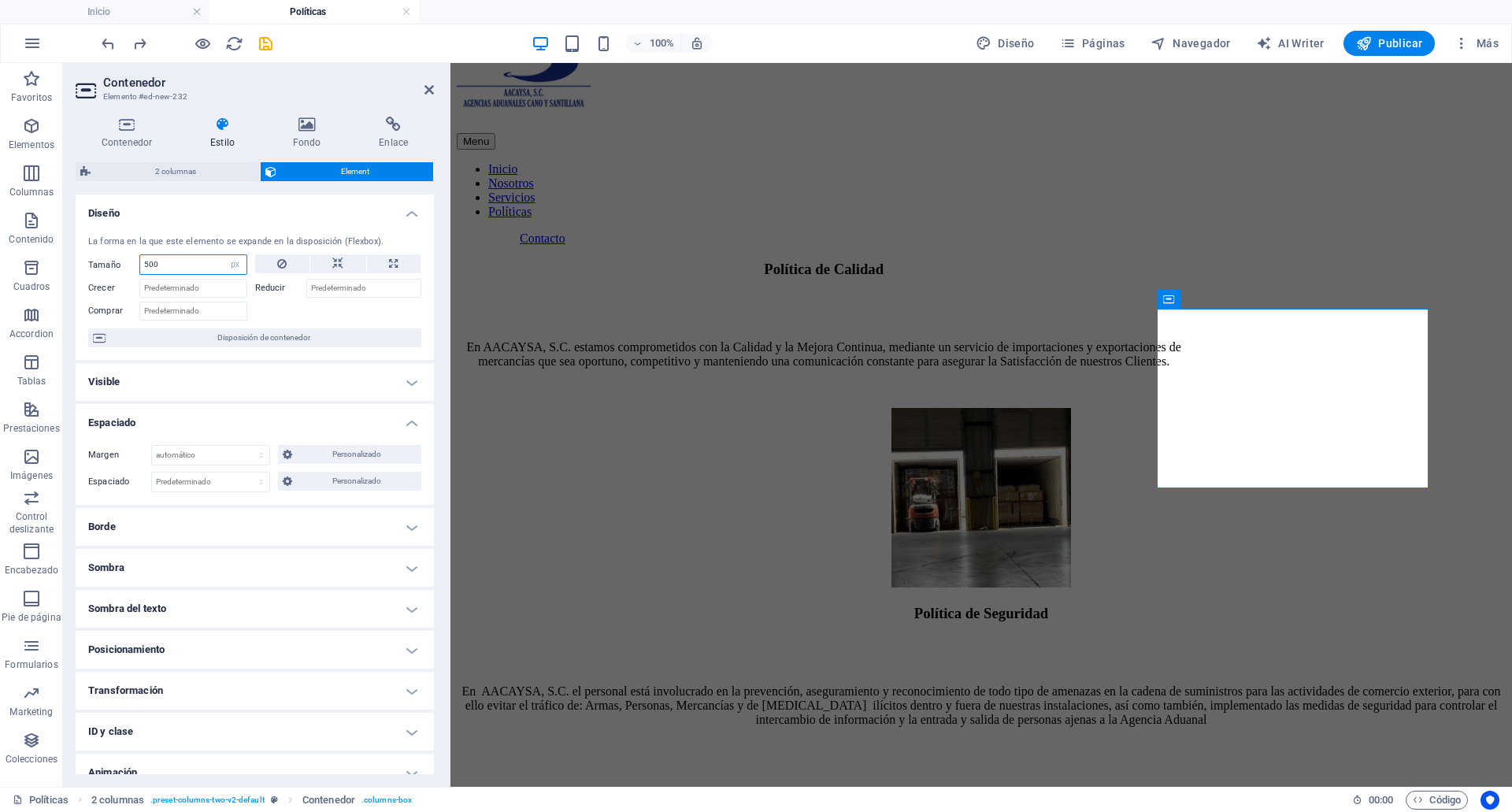
type input "0"
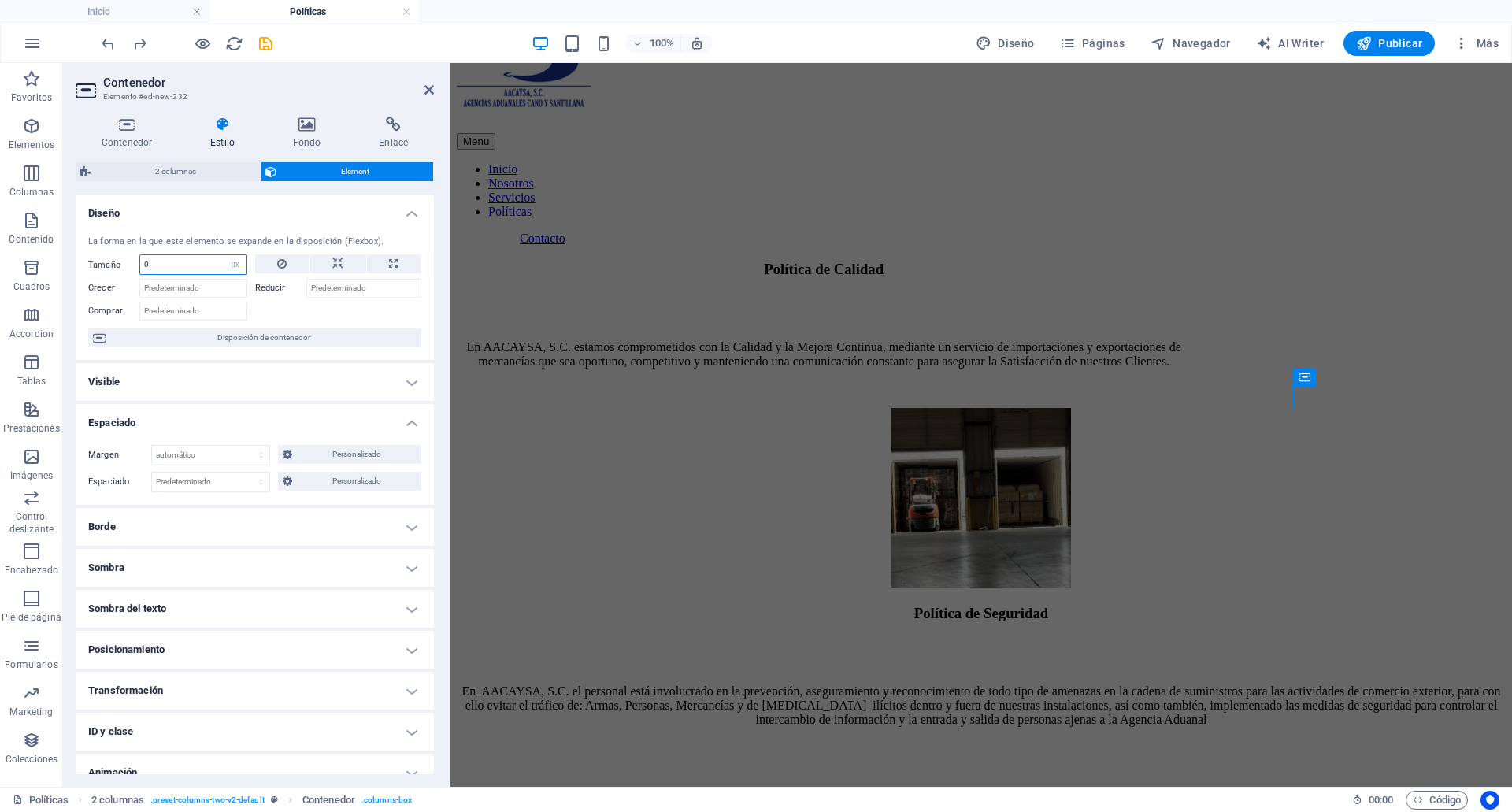
select select "DISABLED_OPTION_VALUE"
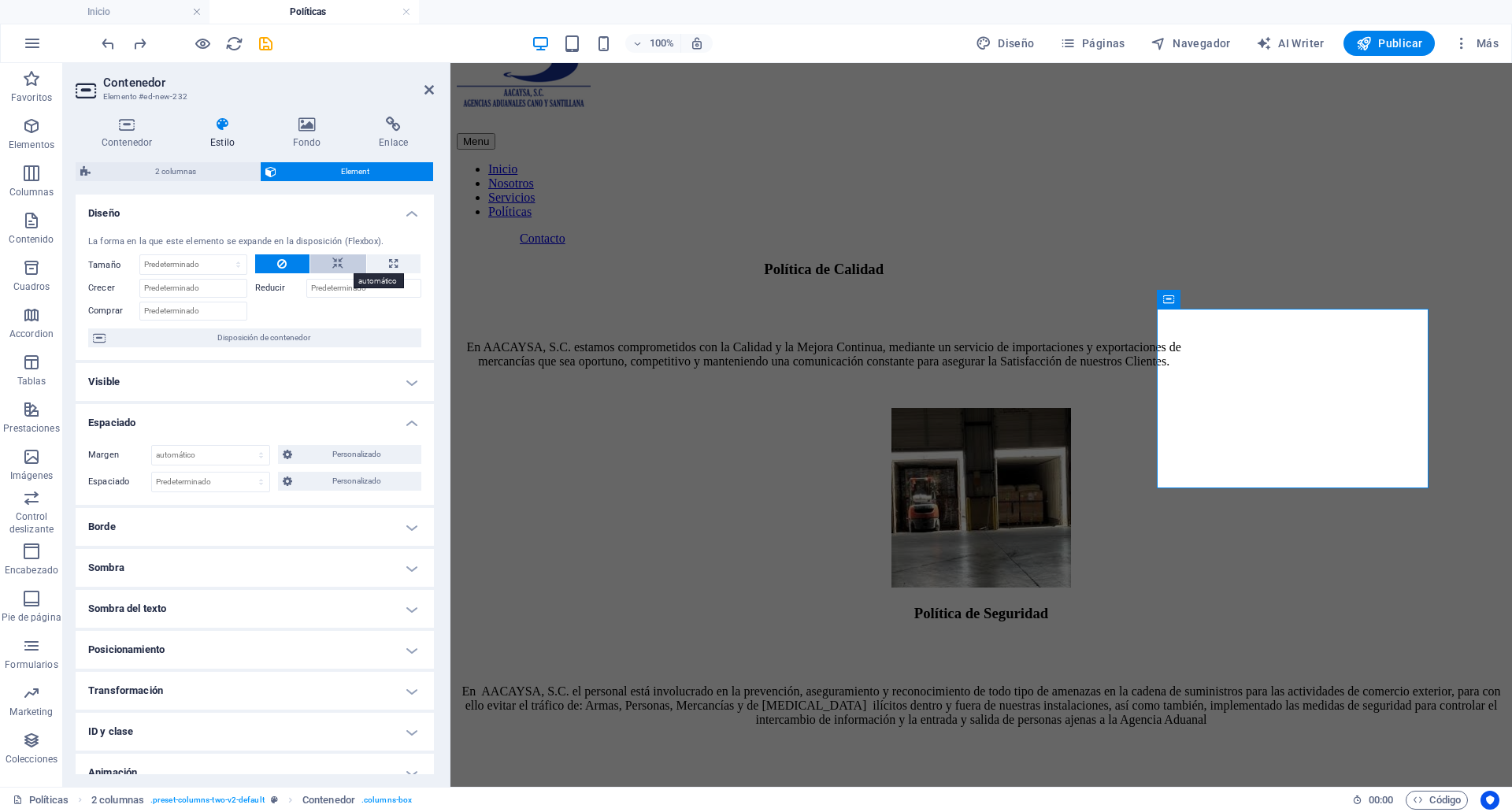
click at [352, 257] on button at bounding box center [338, 264] width 56 height 19
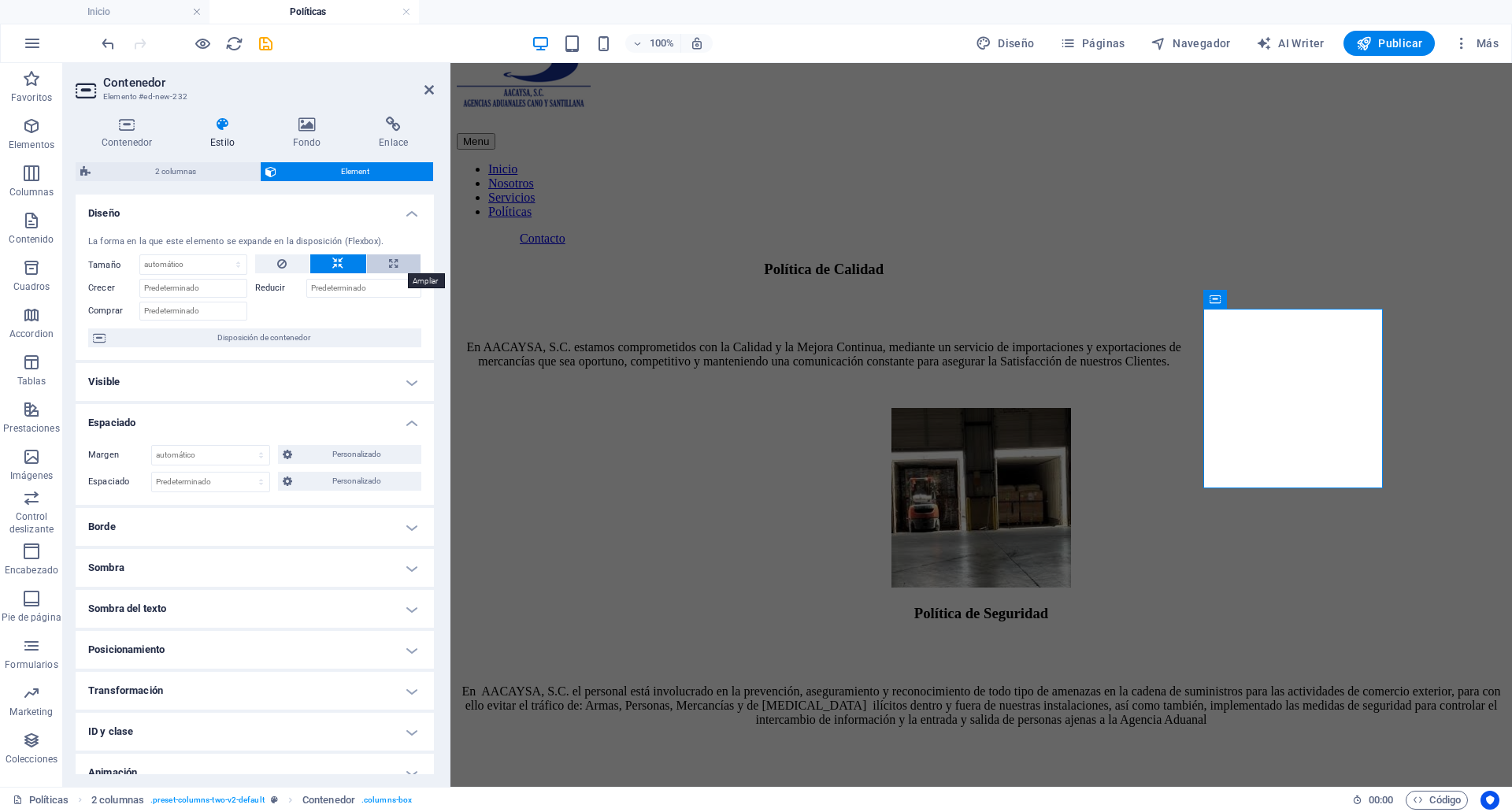
click at [398, 259] on button at bounding box center [394, 264] width 54 height 19
type input "100"
select select "%"
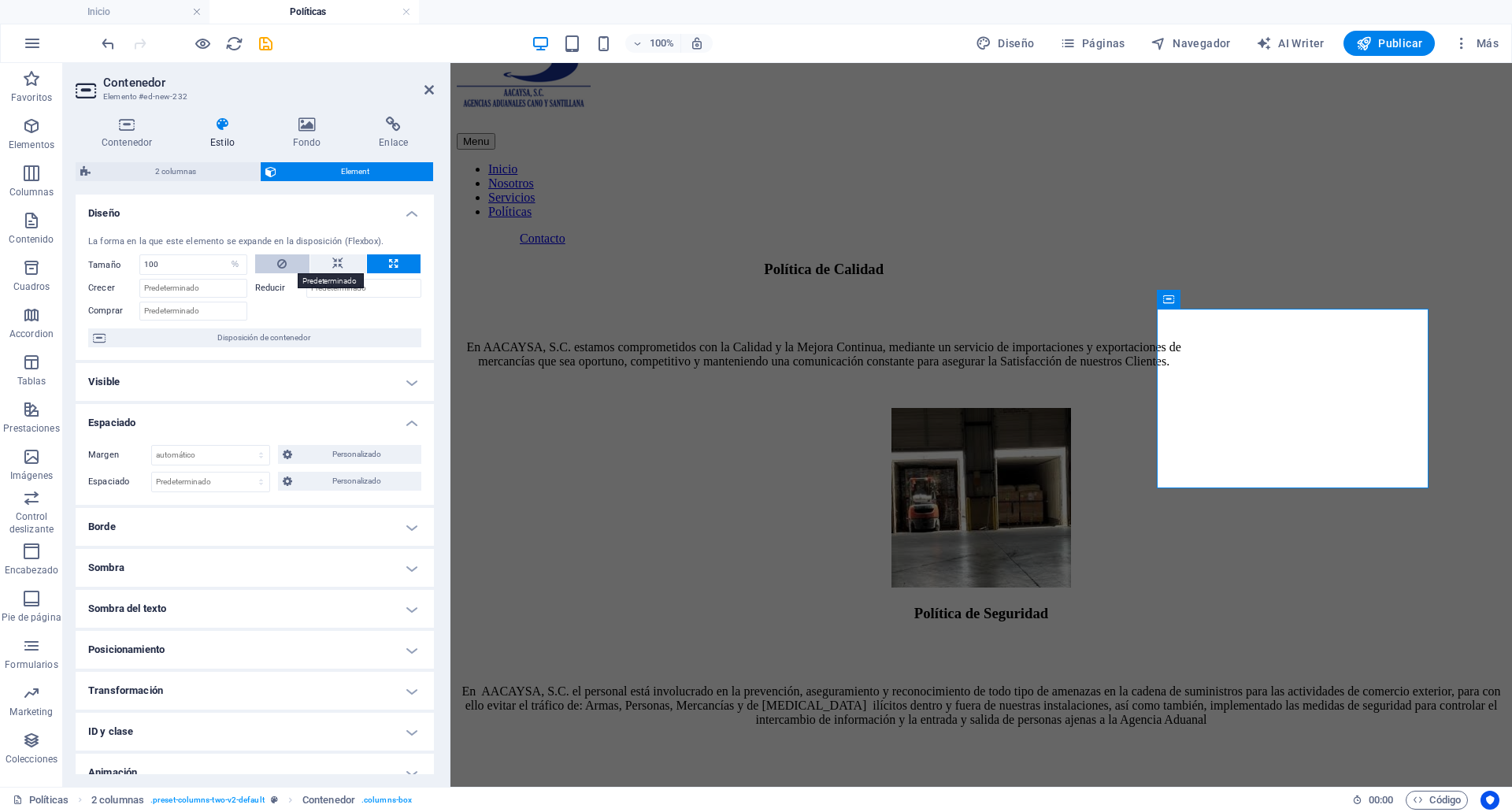
click at [273, 264] on button at bounding box center [282, 264] width 54 height 19
select select "DISABLED_OPTION_VALUE"
click at [150, 285] on input "Crecer" at bounding box center [193, 288] width 108 height 19
click at [150, 285] on input "500" at bounding box center [193, 288] width 108 height 19
type input "500"
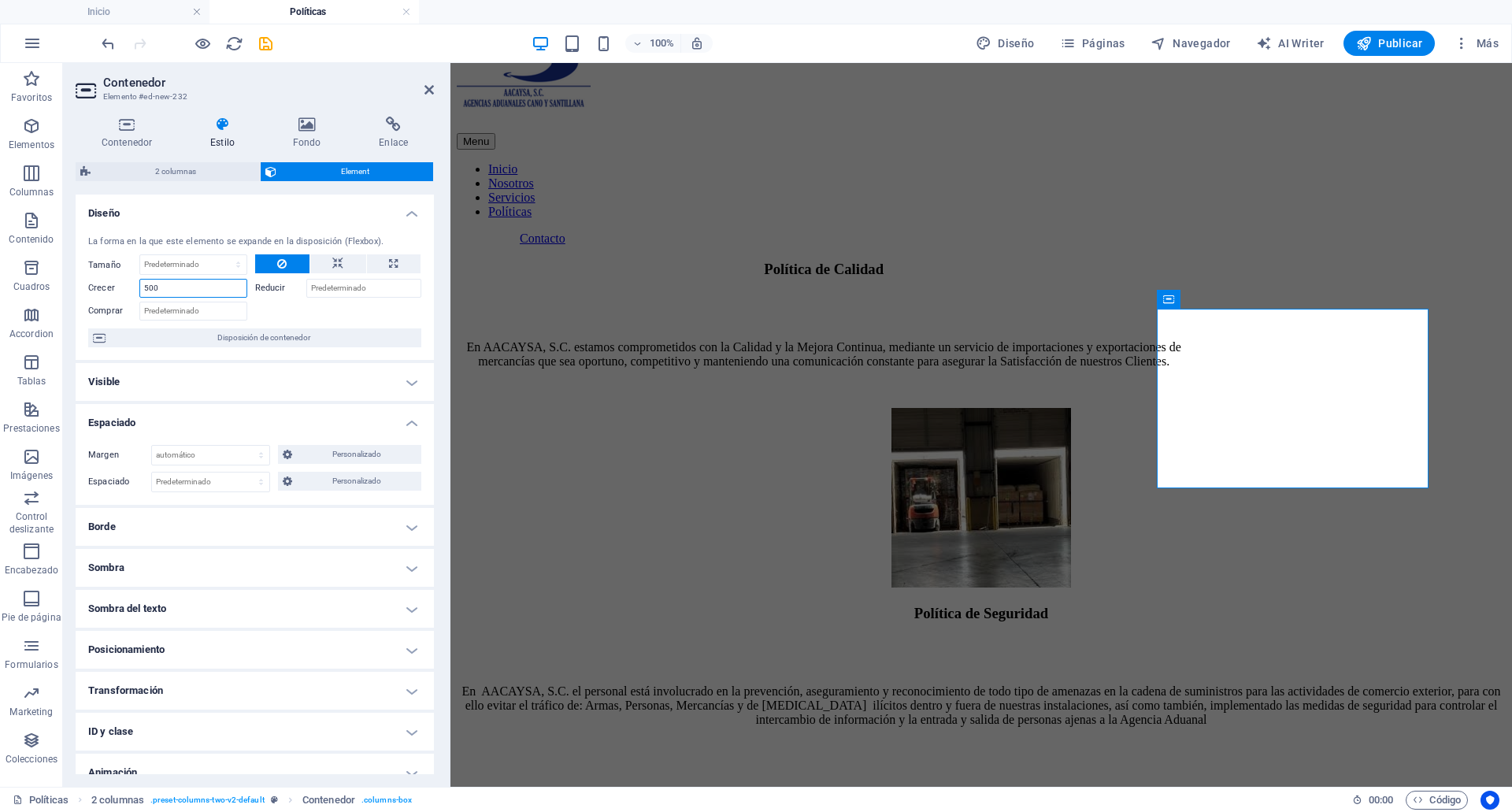
click at [150, 285] on input "500" at bounding box center [193, 288] width 108 height 19
click at [212, 480] on select "Predeterminado px rem % vh vw Personalizado" at bounding box center [211, 482] width 118 height 19
select select "%"
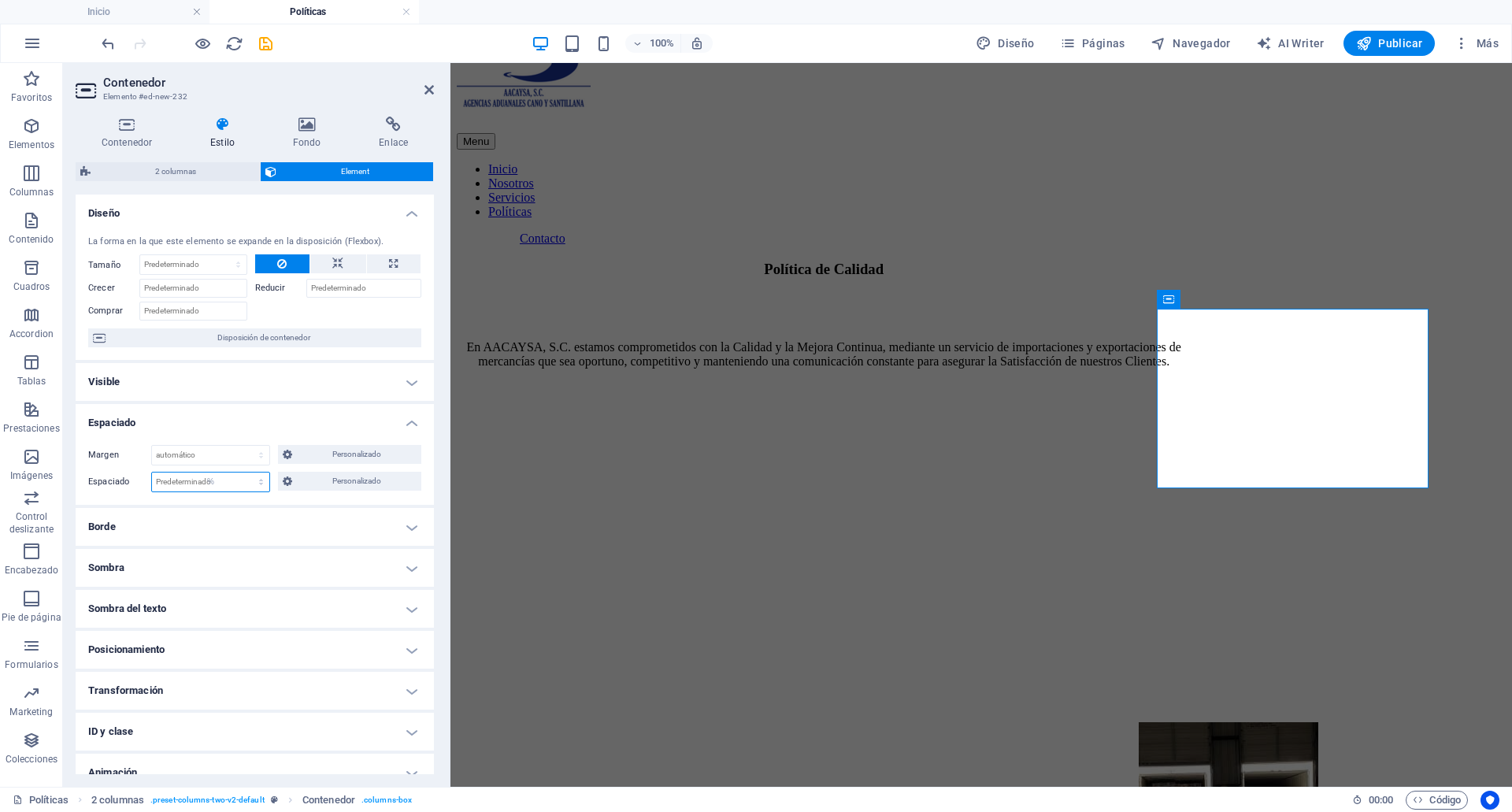
click at [245, 473] on select "Predeterminado px rem % vh vw Personalizado" at bounding box center [211, 482] width 118 height 19
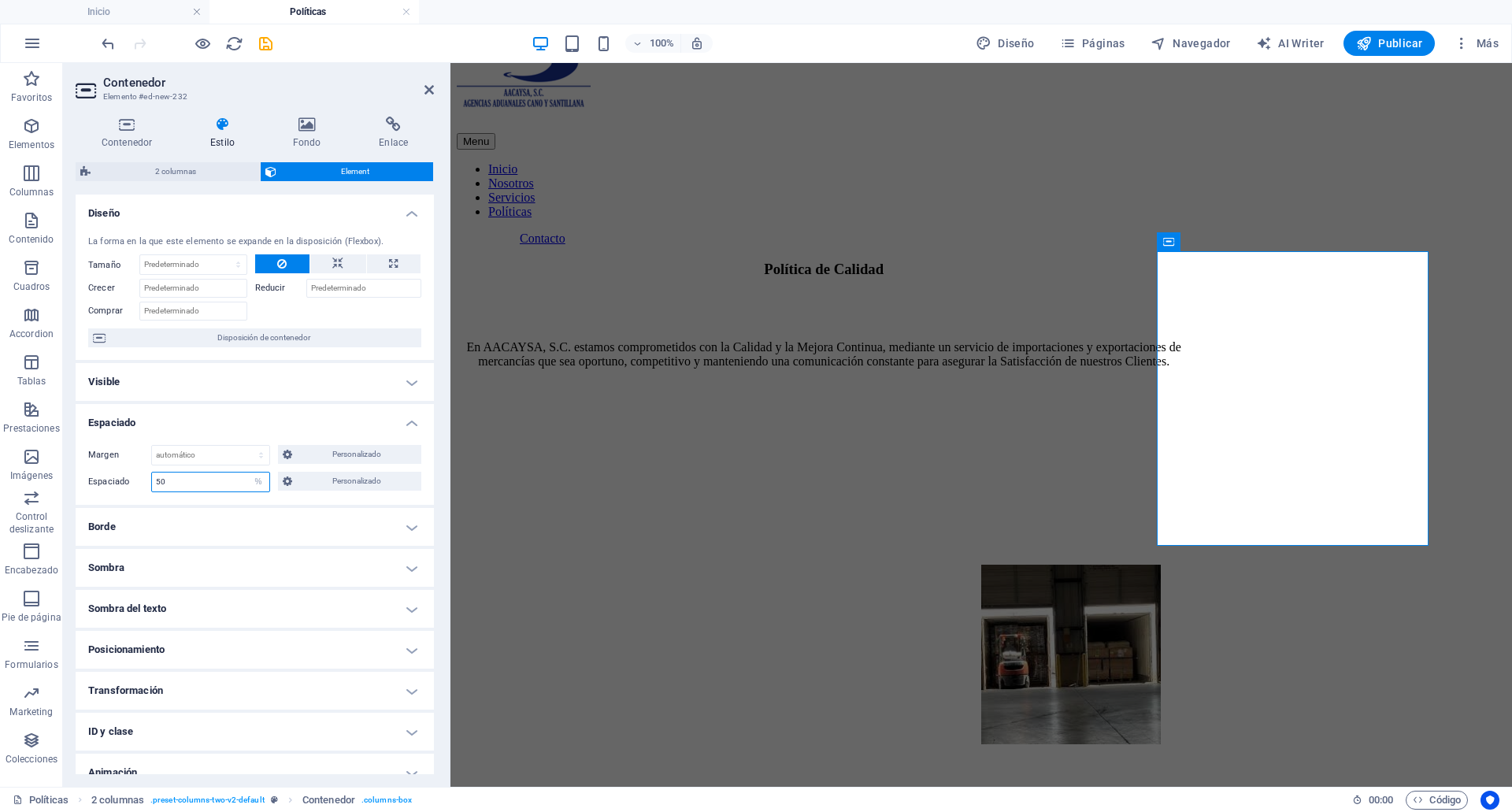
type input "100"
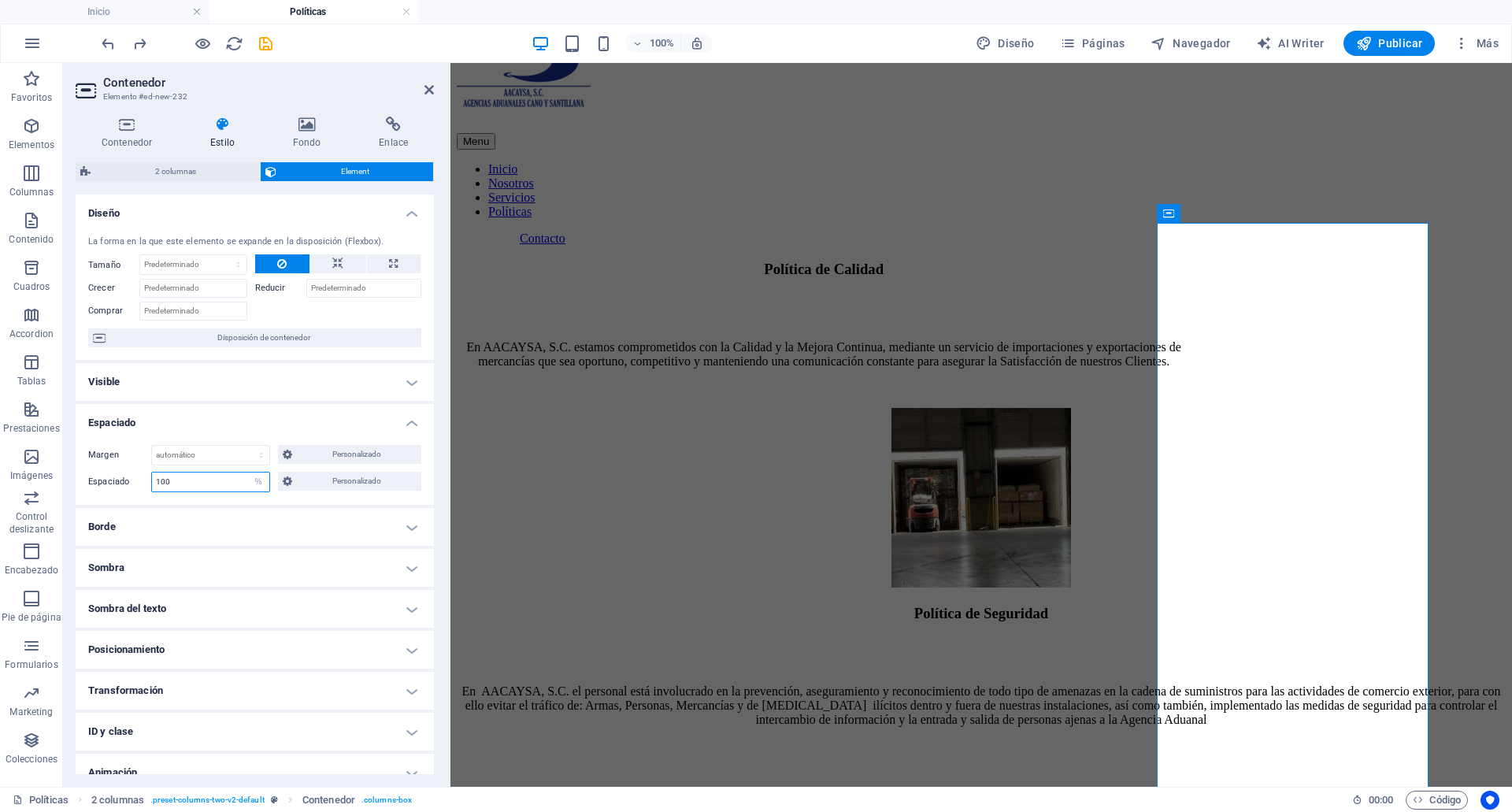
select select "DISABLED_OPTION_VALUE"
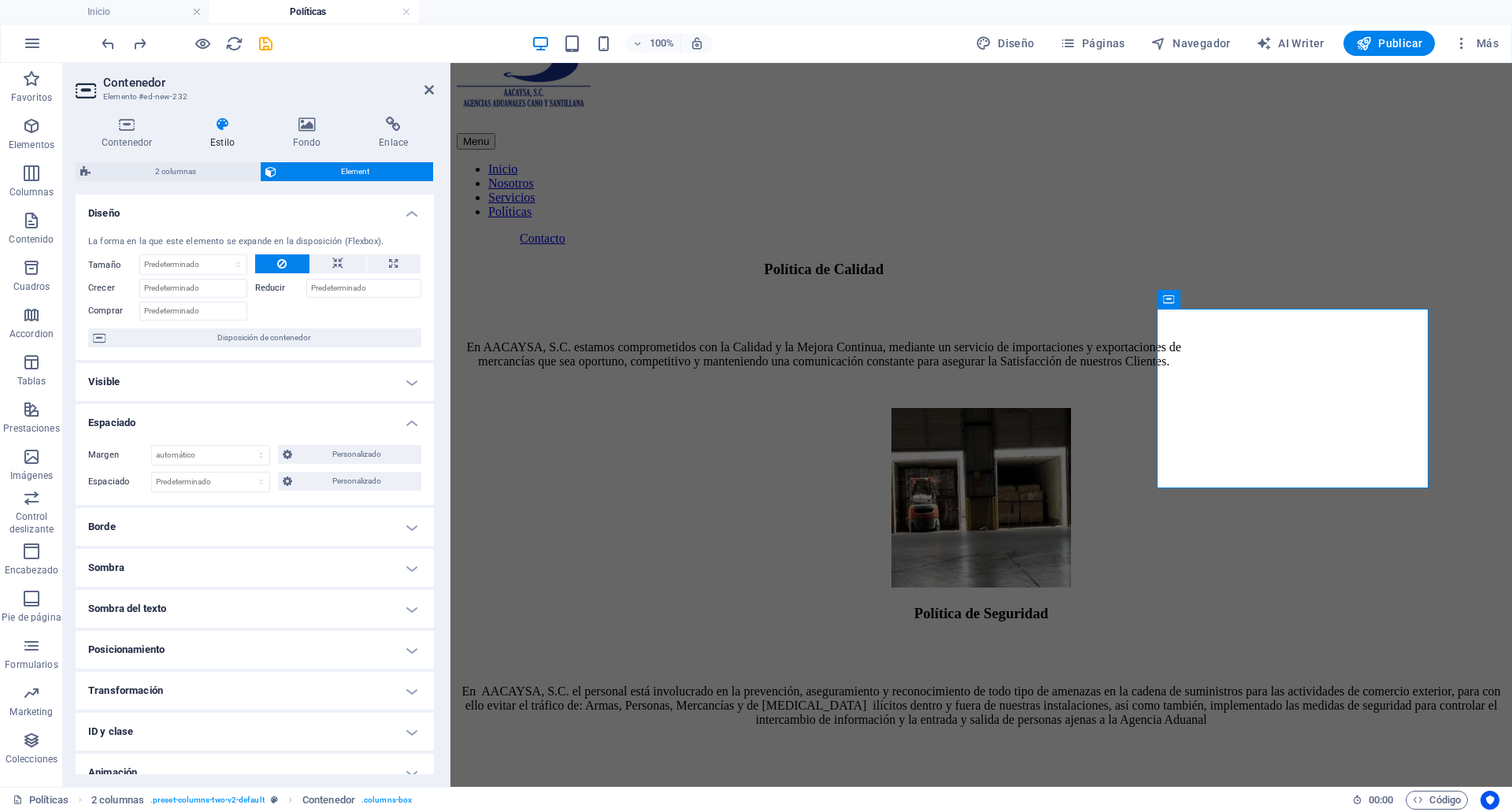
click at [361, 442] on div "Margen Predeterminado automático px % rem vw vh Personalizado Personalizado aut…" at bounding box center [255, 469] width 358 height 73
click at [360, 457] on span "Personalizado" at bounding box center [357, 455] width 120 height 19
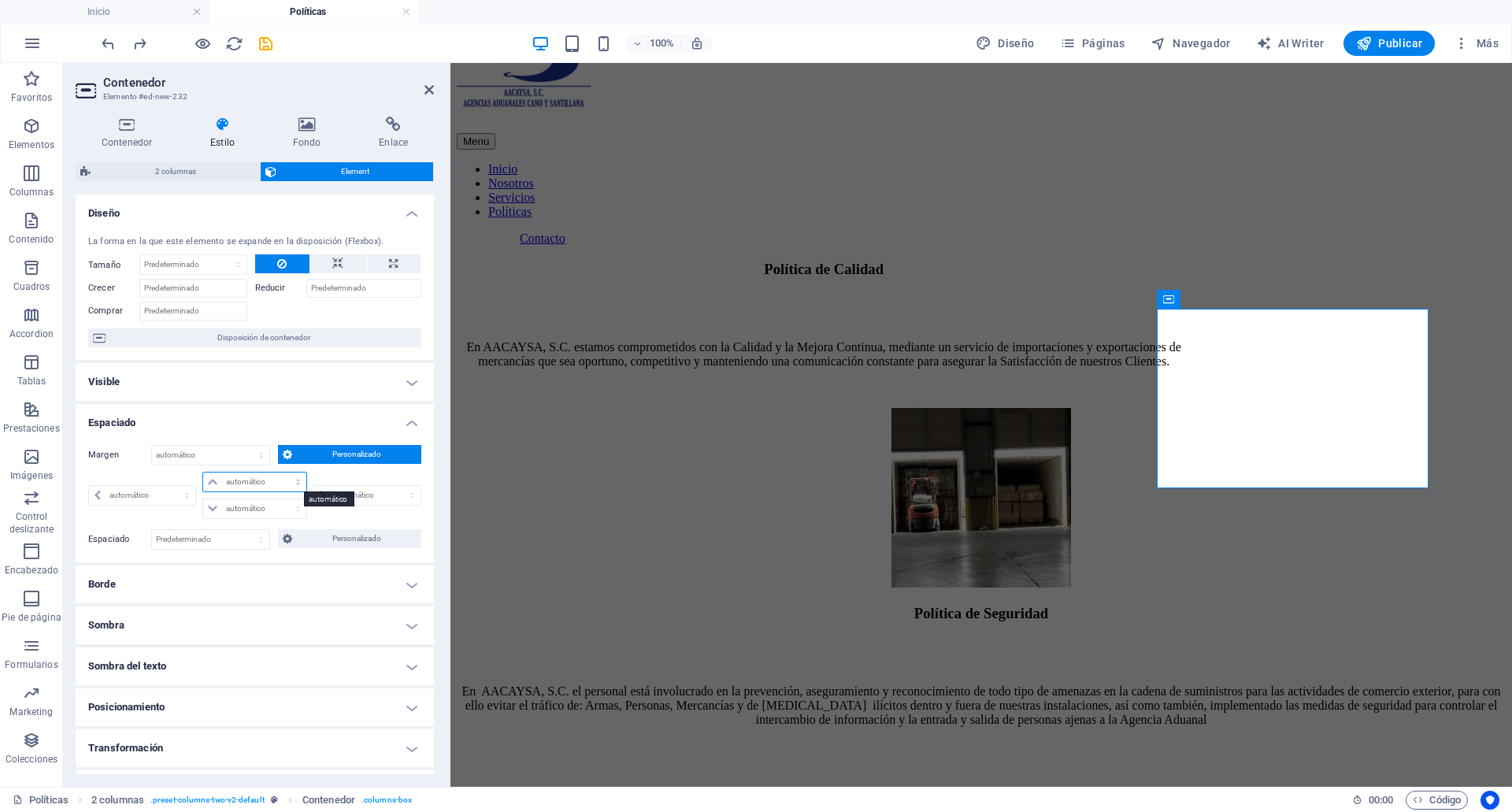
click at [249, 477] on select "automático px % rem vw vh" at bounding box center [255, 482] width 103 height 19
select select "%"
click at [282, 473] on select "automático px % rem vw vh" at bounding box center [255, 482] width 103 height 19
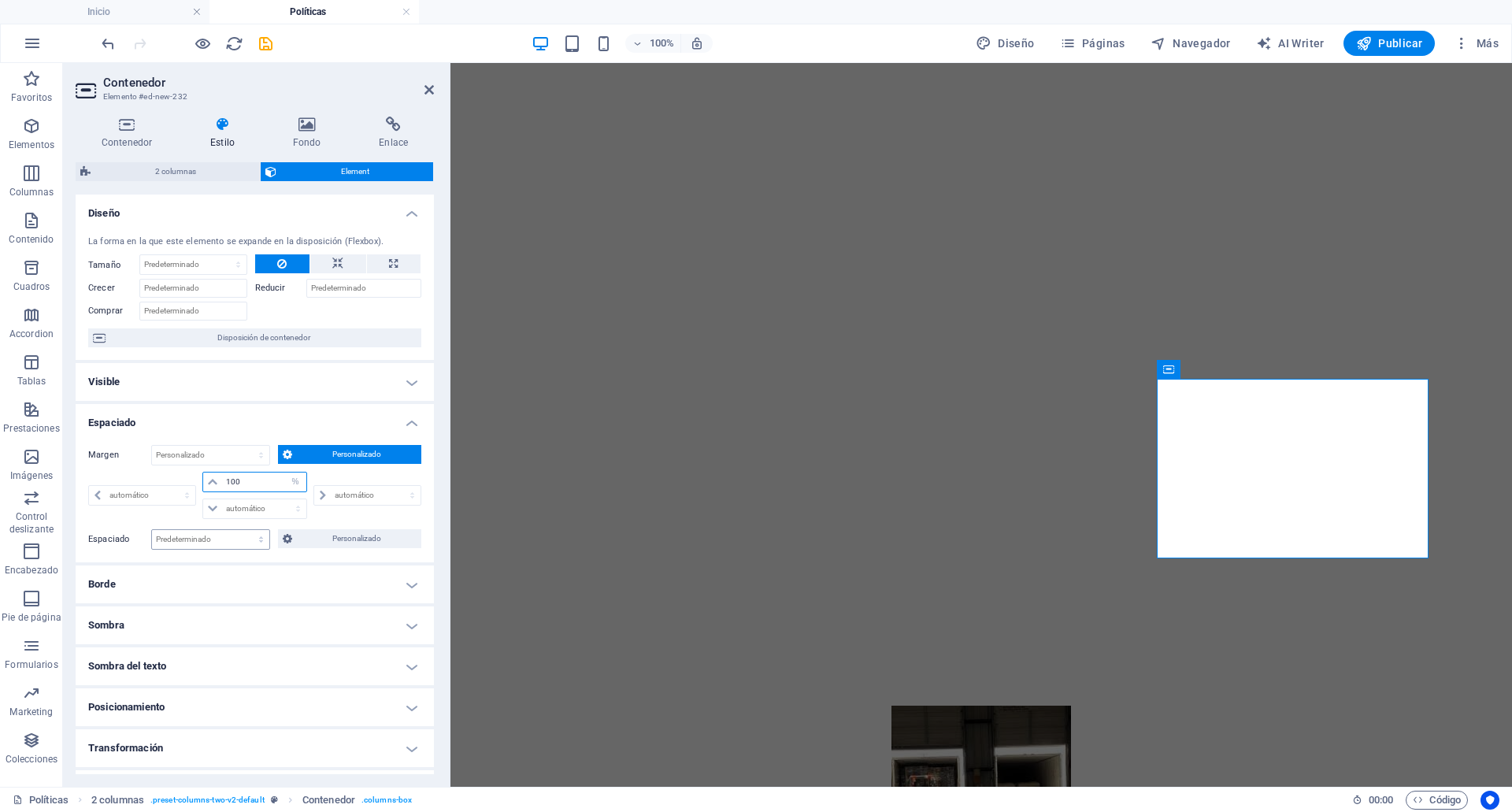
scroll to position [883, 0]
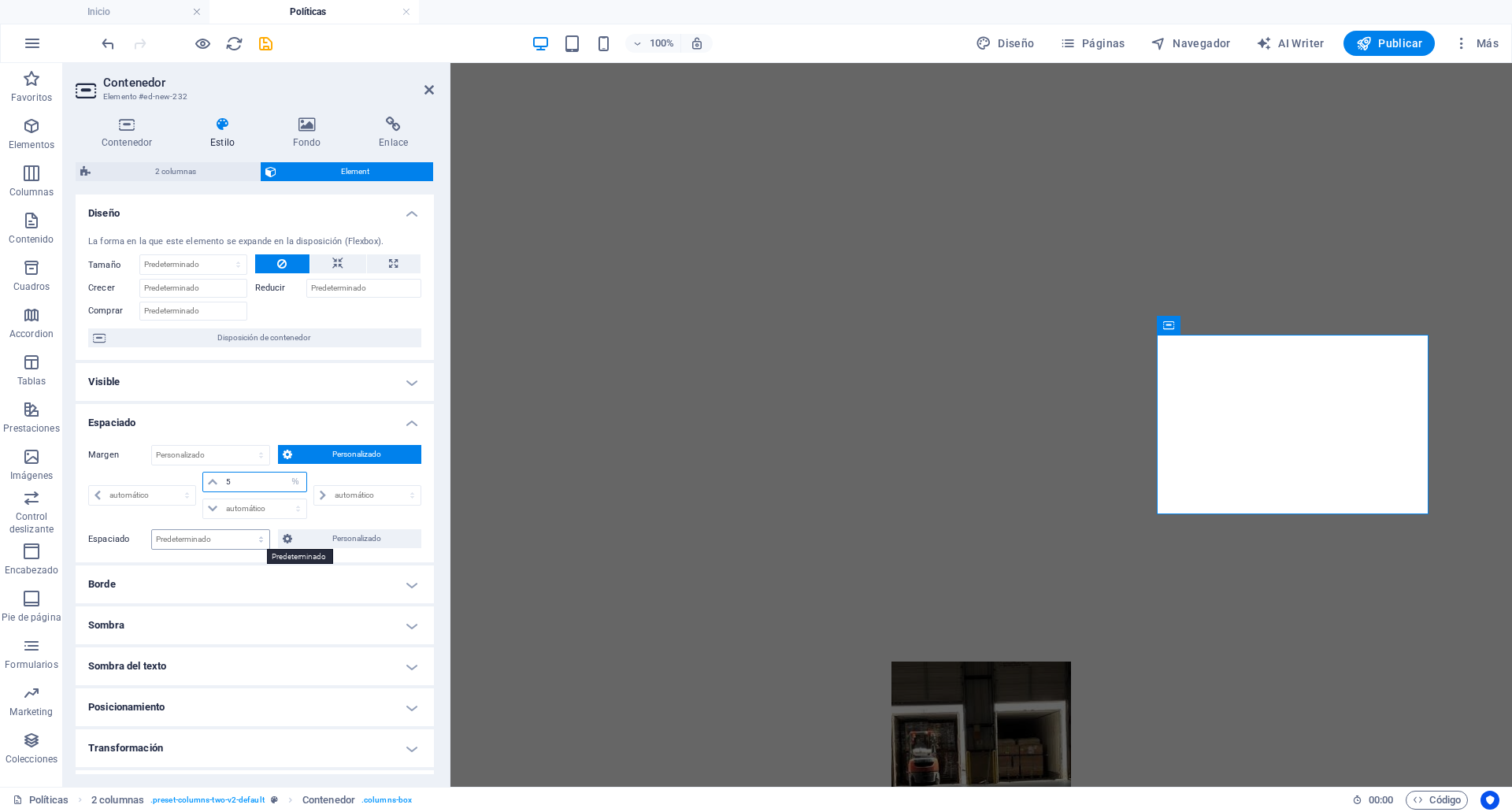
type input "5"
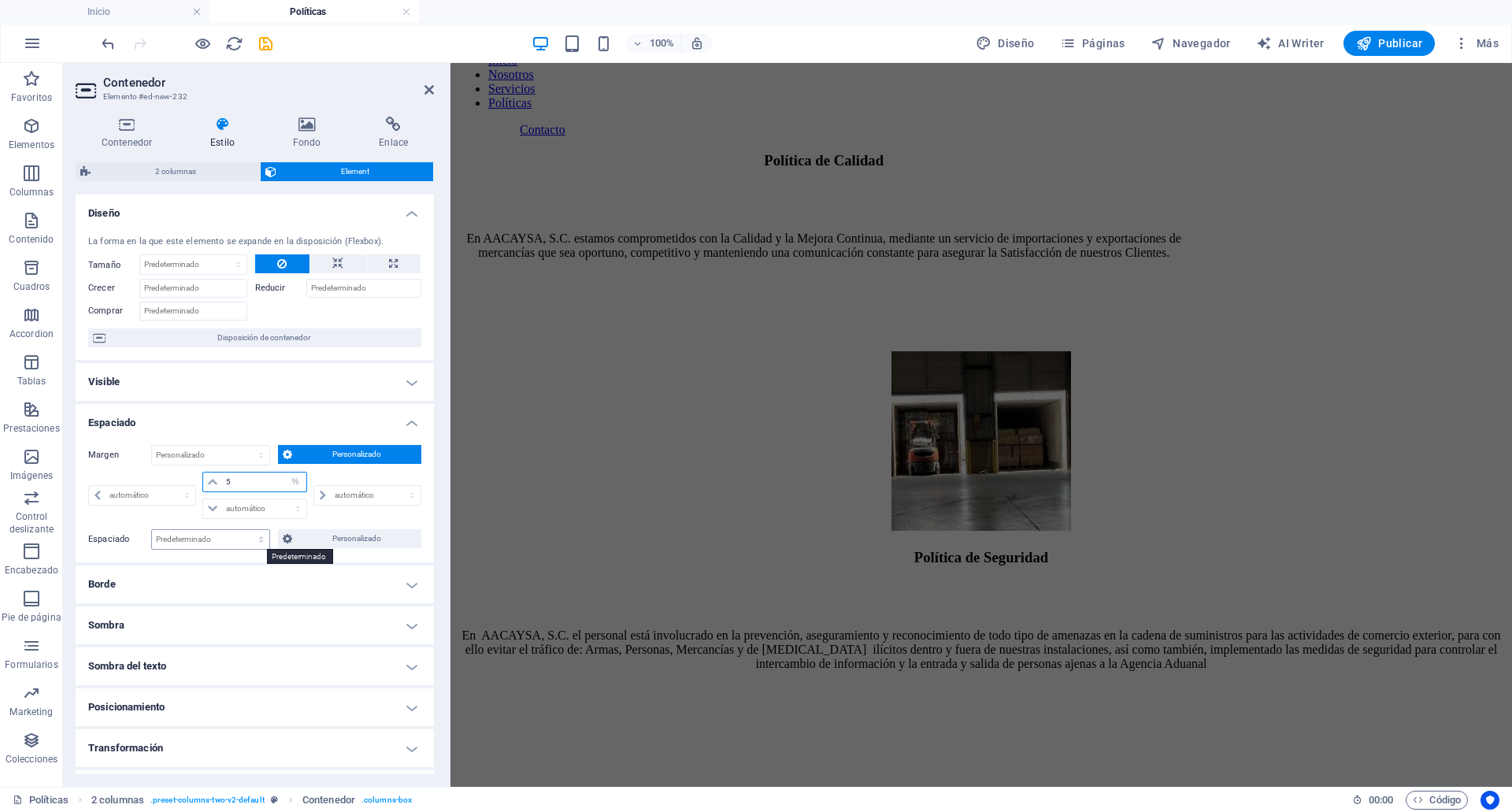
scroll to position [21, 0]
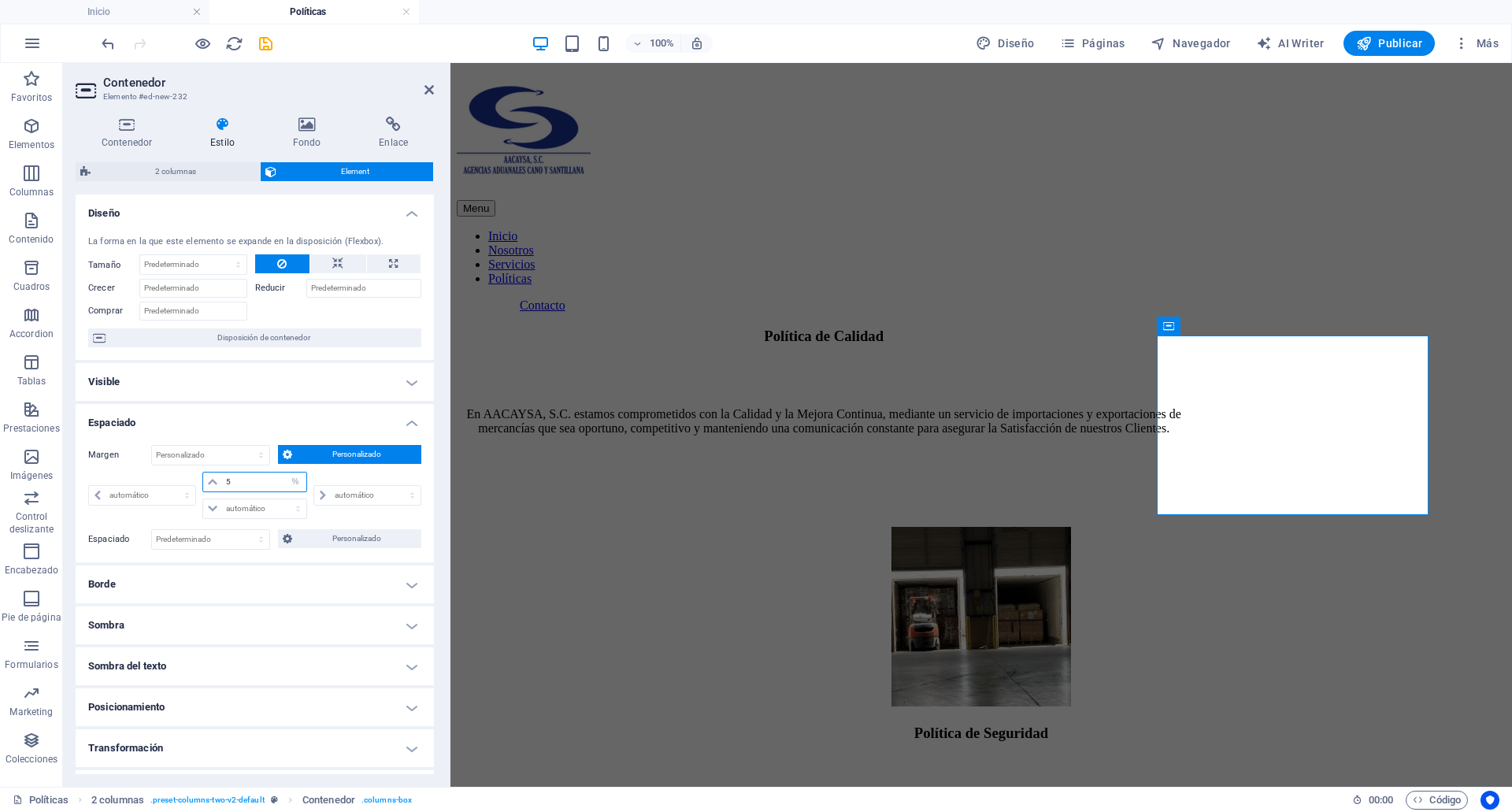
click at [271, 479] on input "5" at bounding box center [264, 482] width 84 height 19
click at [320, 448] on span "Personalizado" at bounding box center [357, 455] width 120 height 19
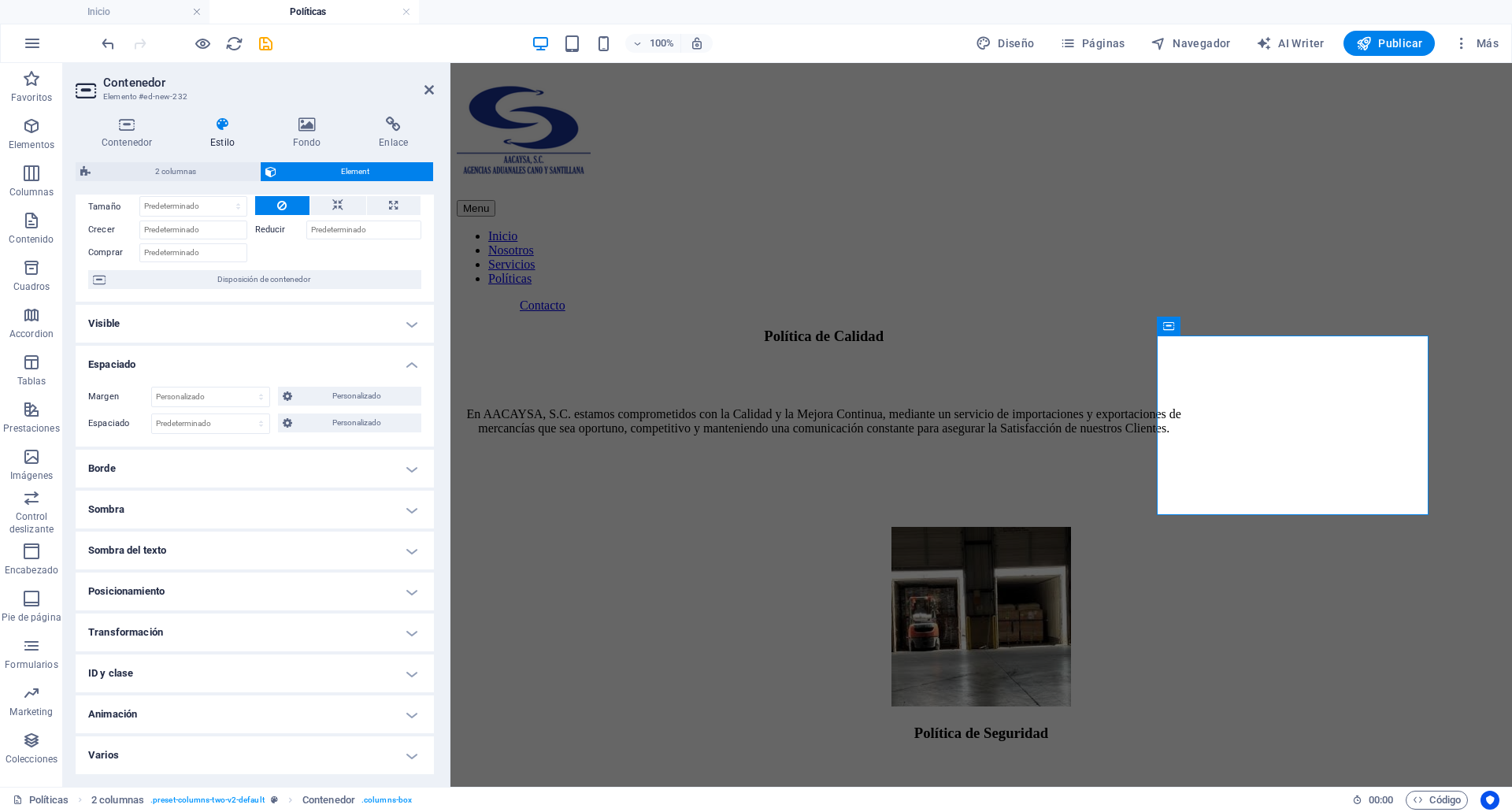
scroll to position [0, 0]
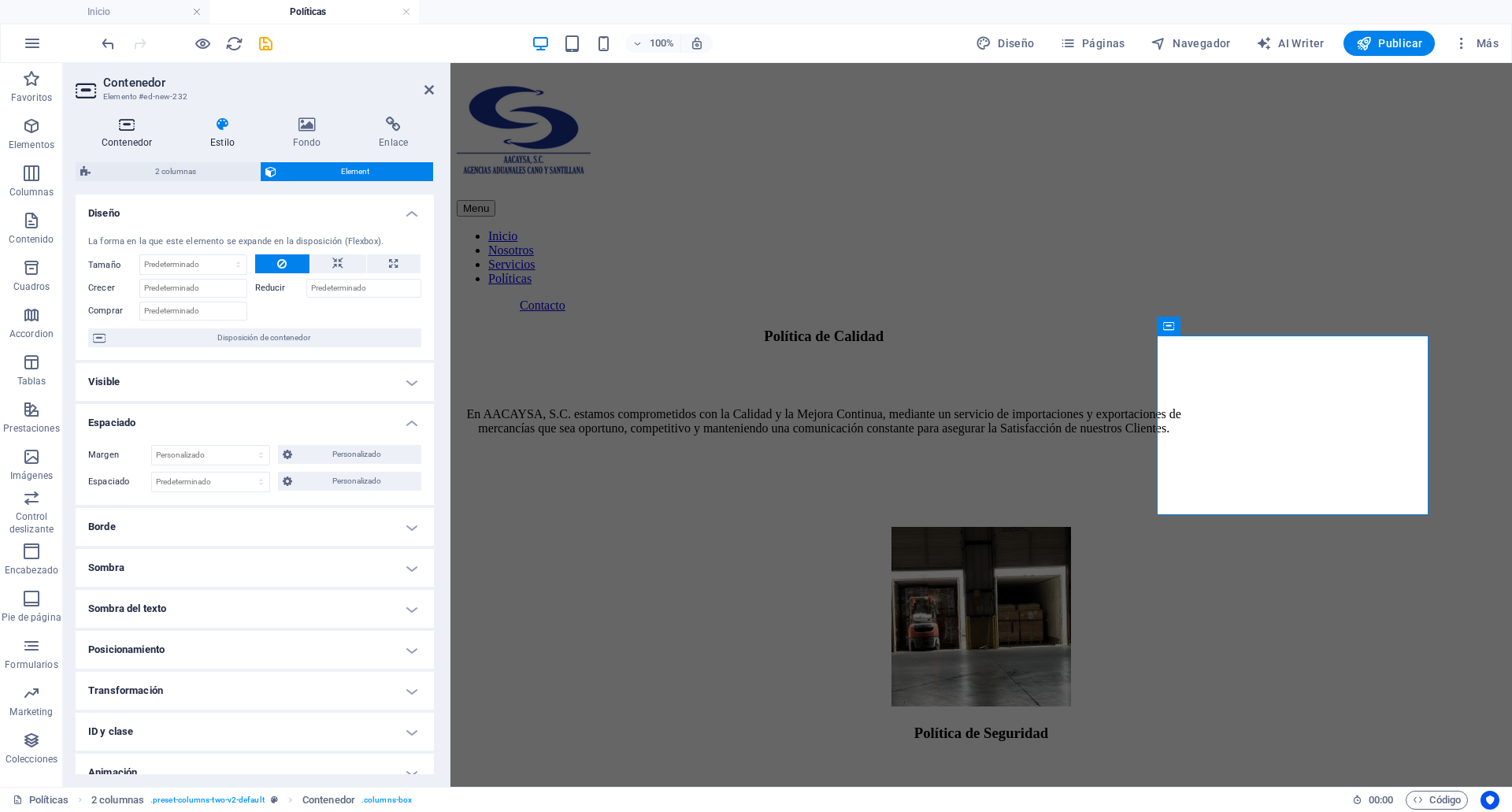
click at [133, 147] on h4 "Contenedor" at bounding box center [130, 133] width 109 height 33
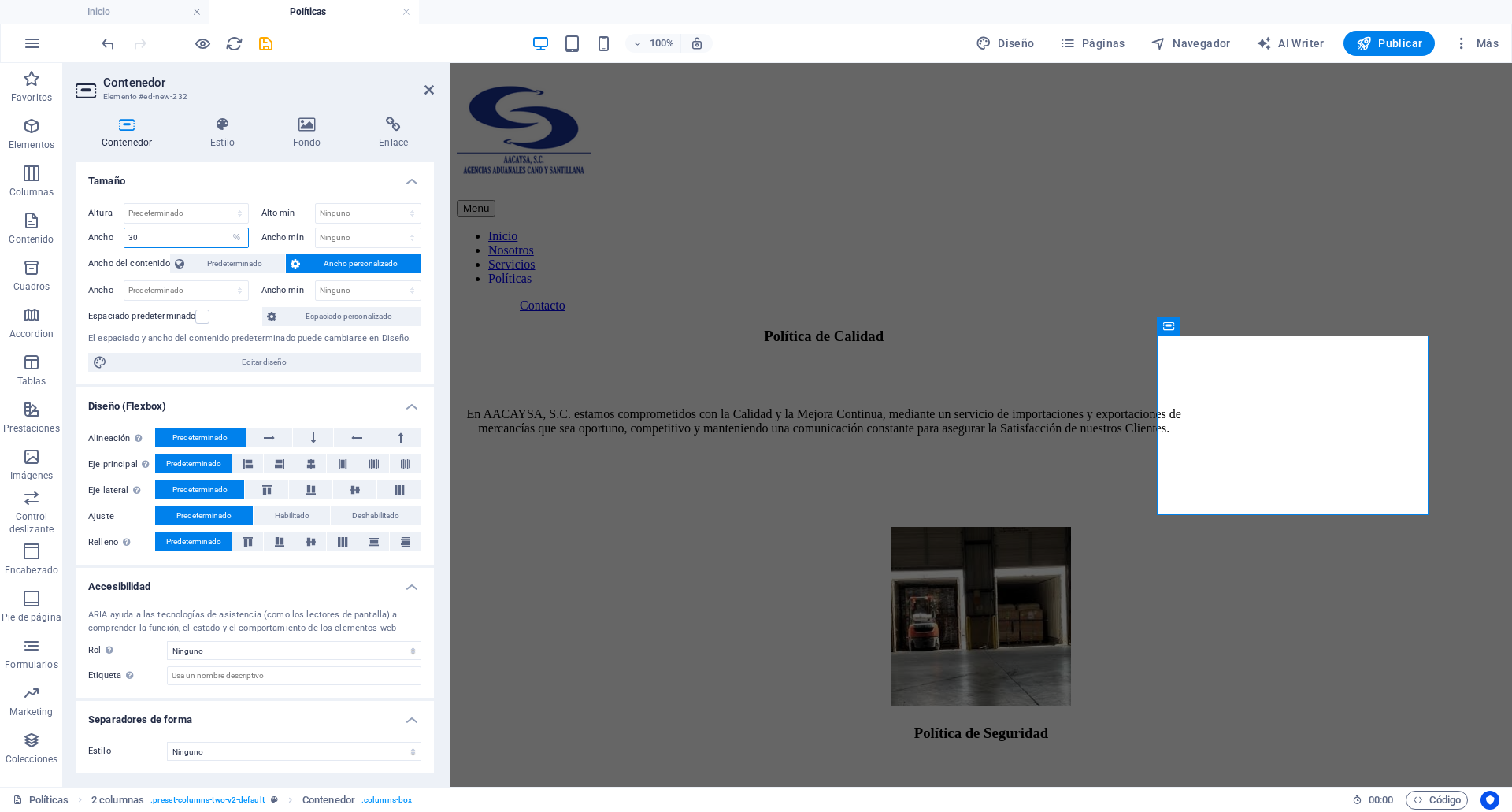
click at [162, 233] on input "30" at bounding box center [186, 238] width 124 height 19
click at [178, 219] on select "Predeterminado px rem % vh vw" at bounding box center [186, 214] width 124 height 19
select select "px"
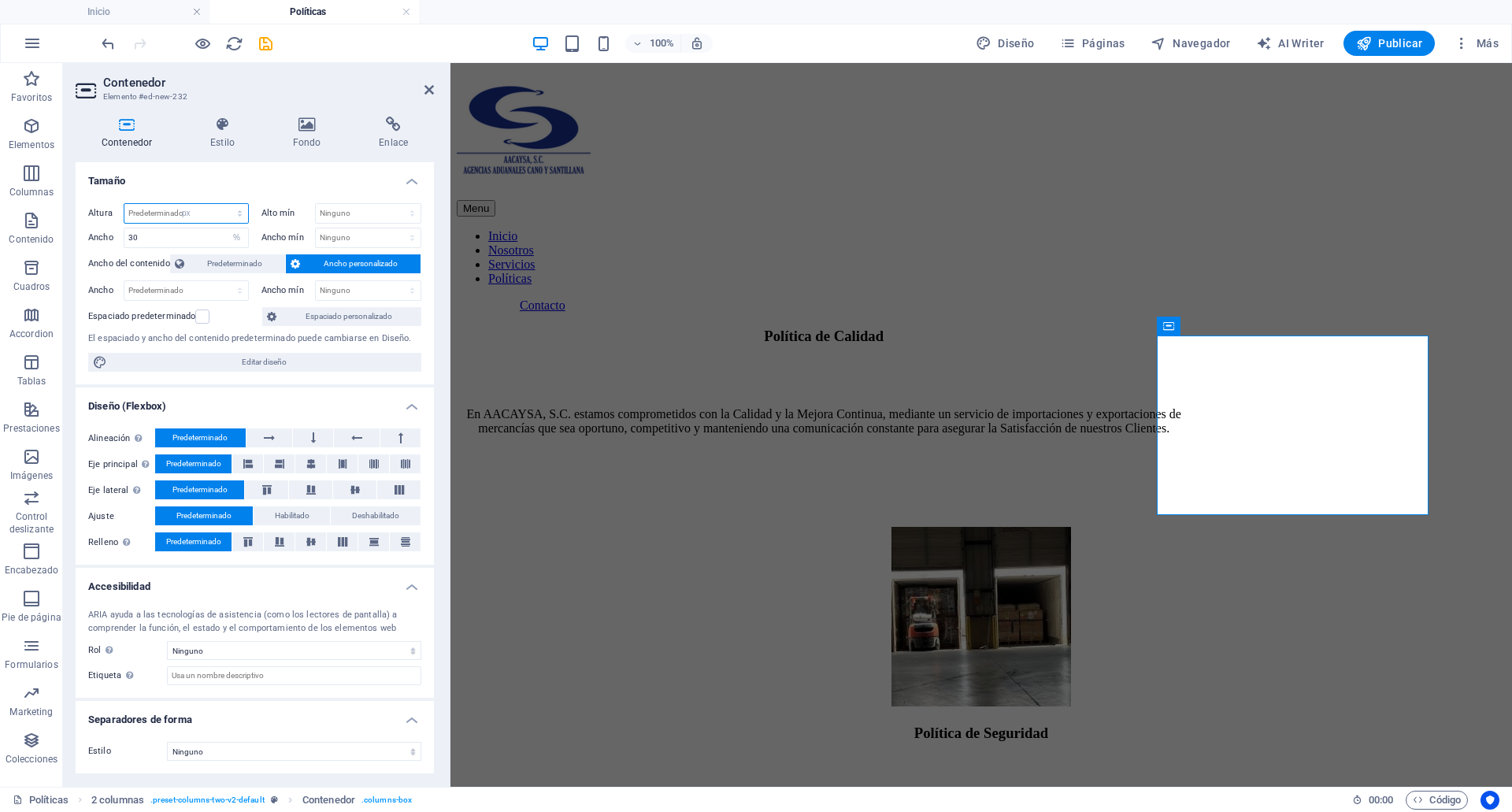
click at [226, 204] on select "Predeterminado px rem % vh vw" at bounding box center [186, 214] width 124 height 19
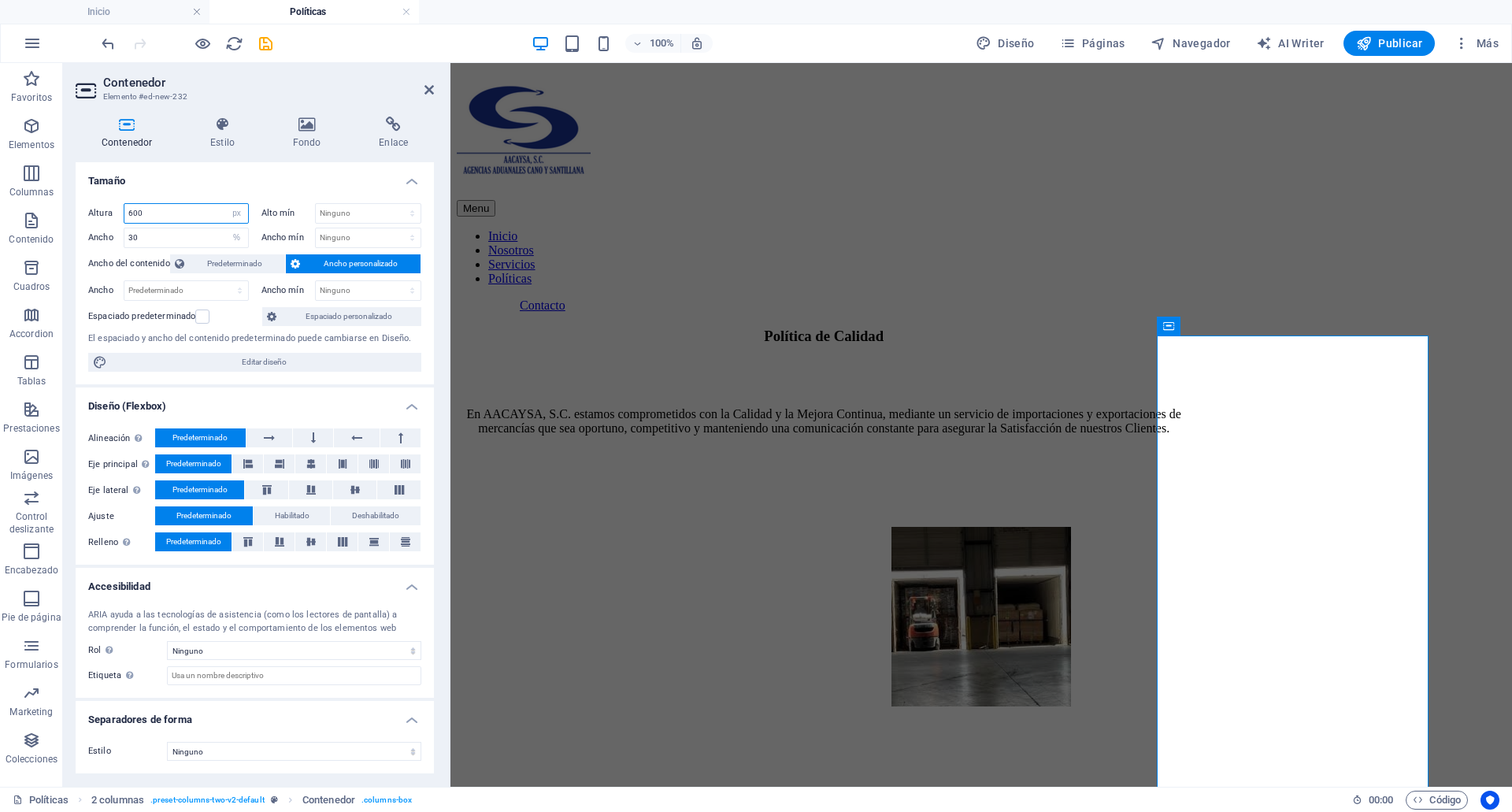
click at [180, 210] on input "600" at bounding box center [186, 214] width 124 height 19
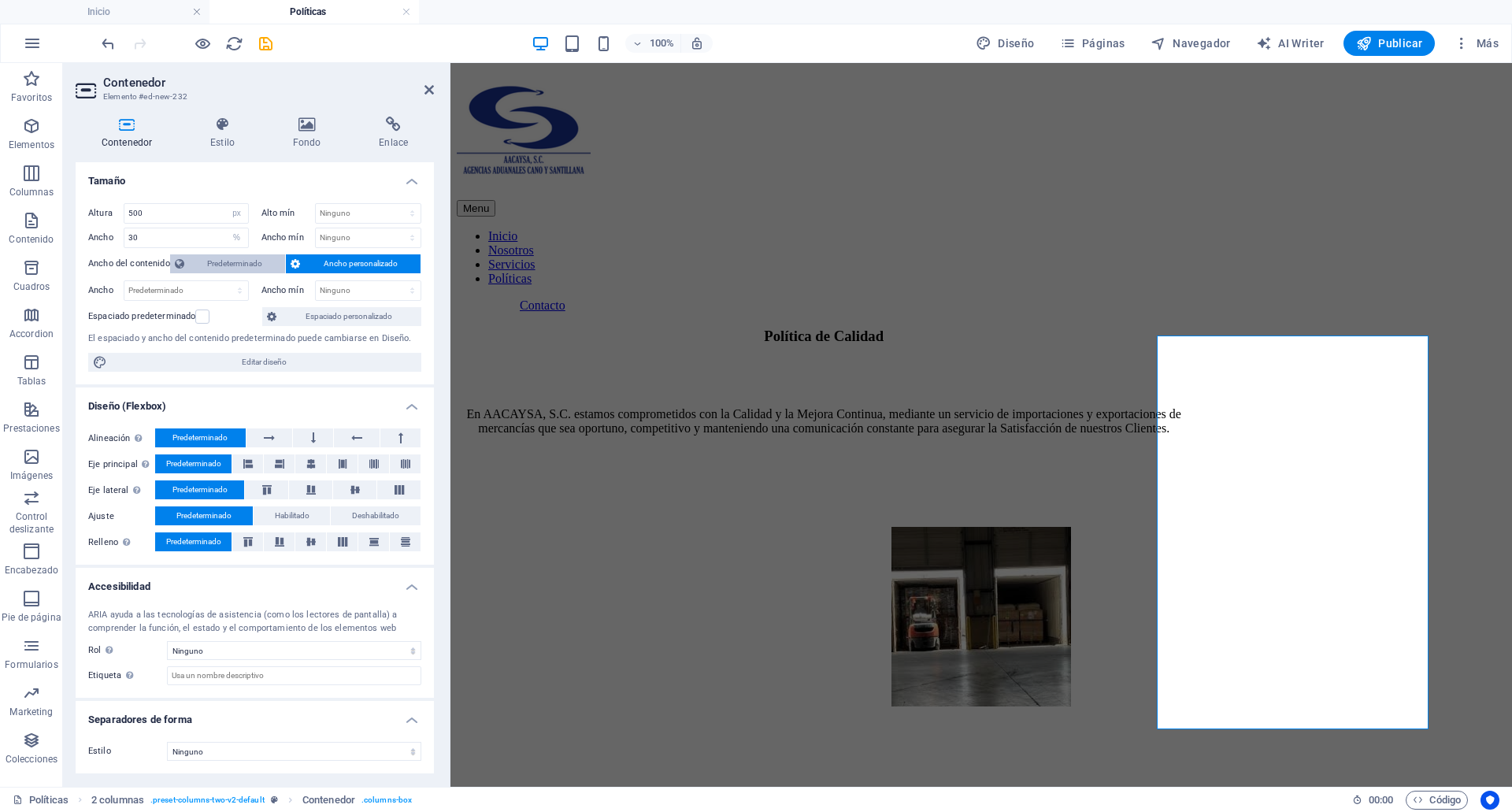
click at [250, 254] on span "Predeterminado" at bounding box center [235, 264] width 92 height 19
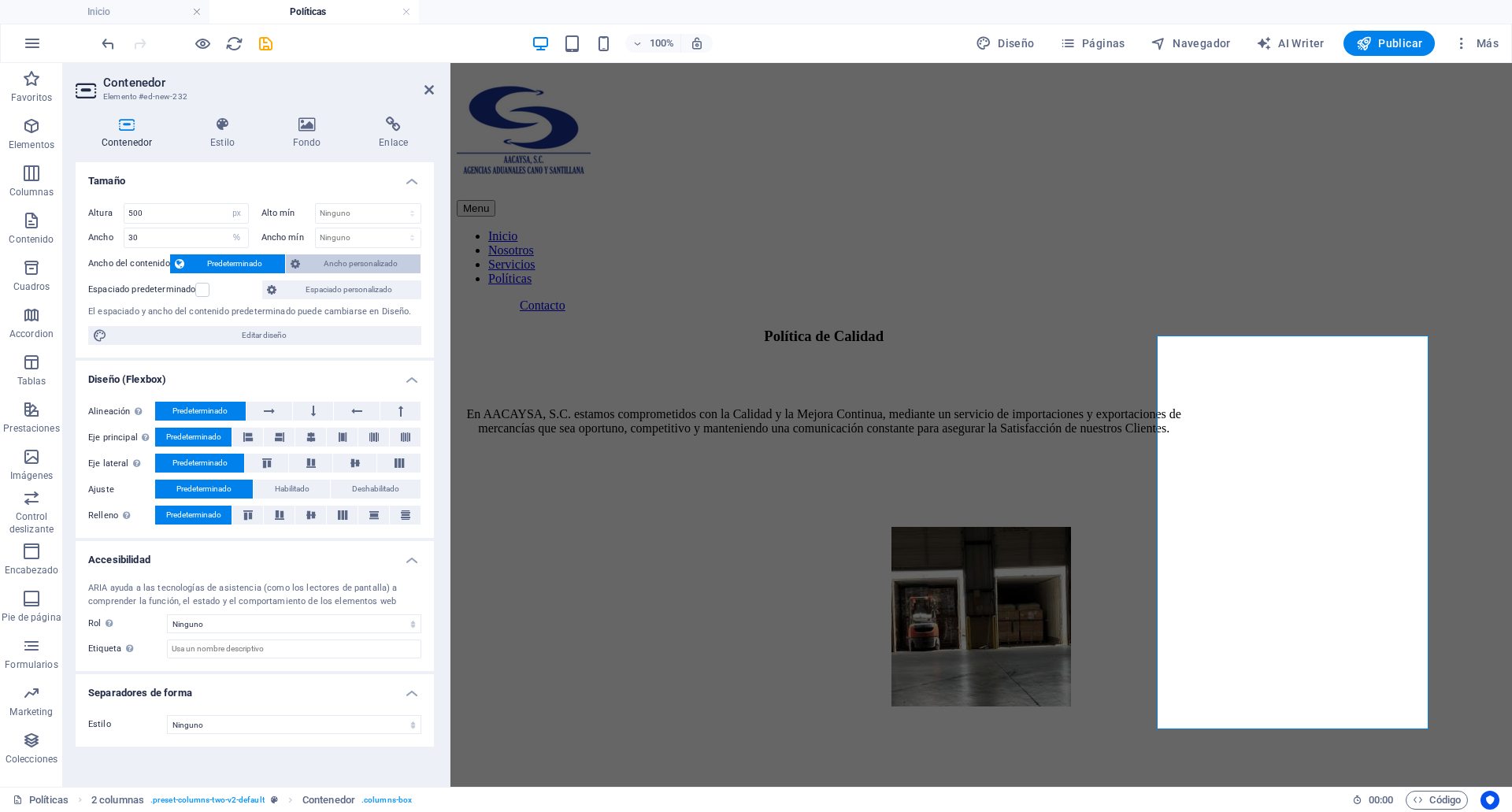
click at [311, 257] on span "Ancho personalizado" at bounding box center [360, 264] width 111 height 19
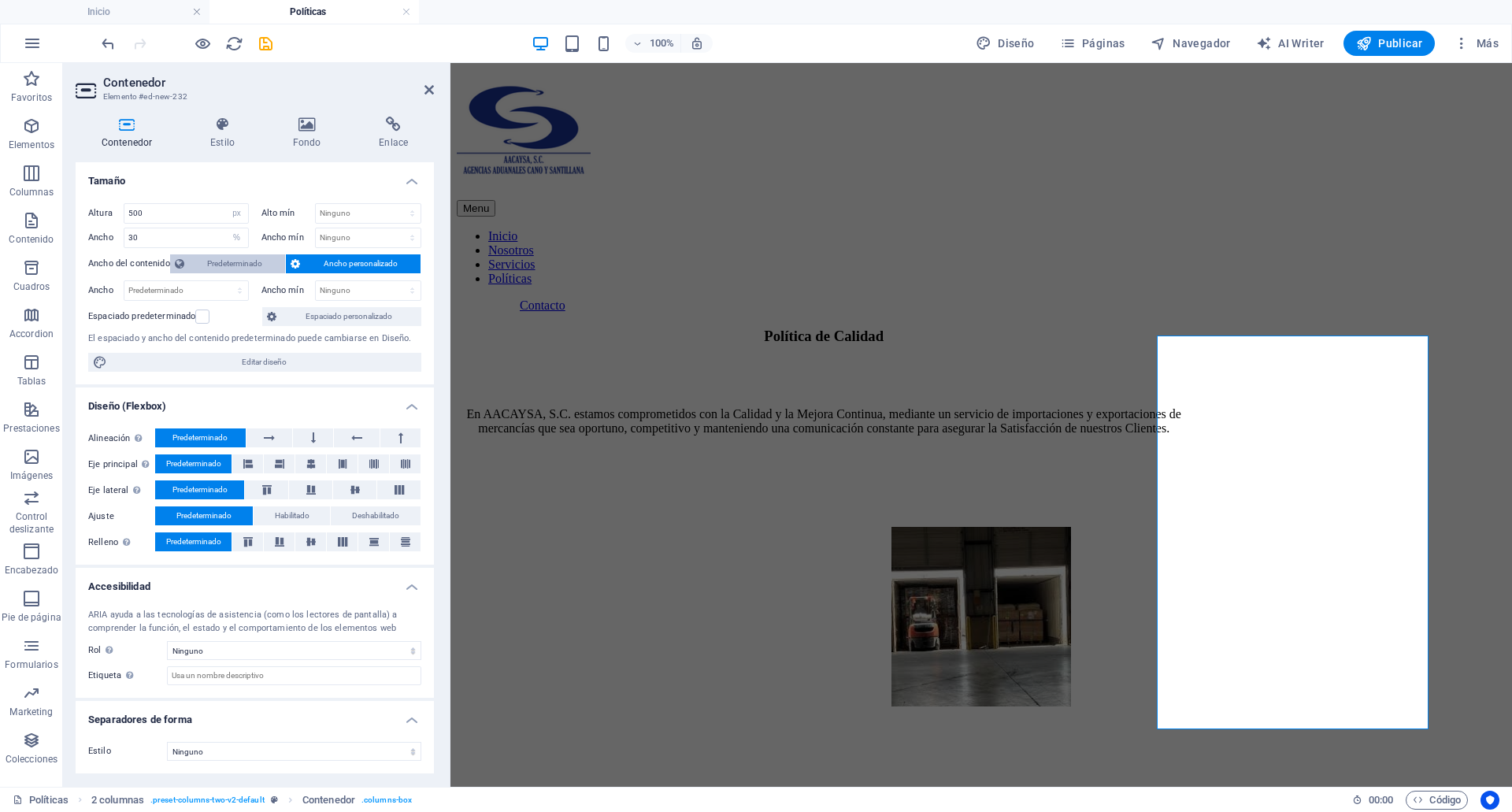
click at [252, 260] on span "Predeterminado" at bounding box center [235, 264] width 92 height 19
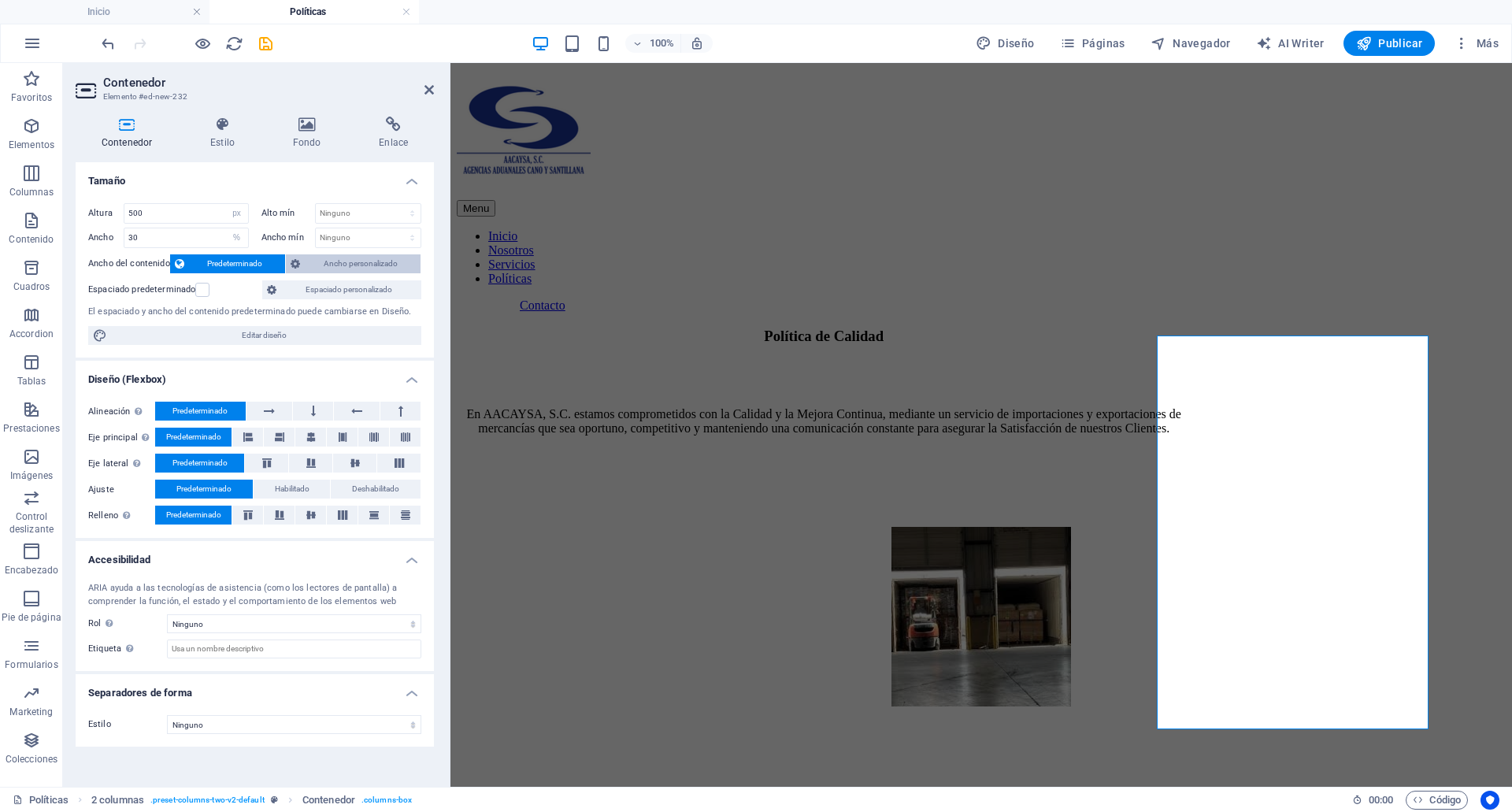
click at [327, 266] on span "Ancho personalizado" at bounding box center [360, 264] width 111 height 19
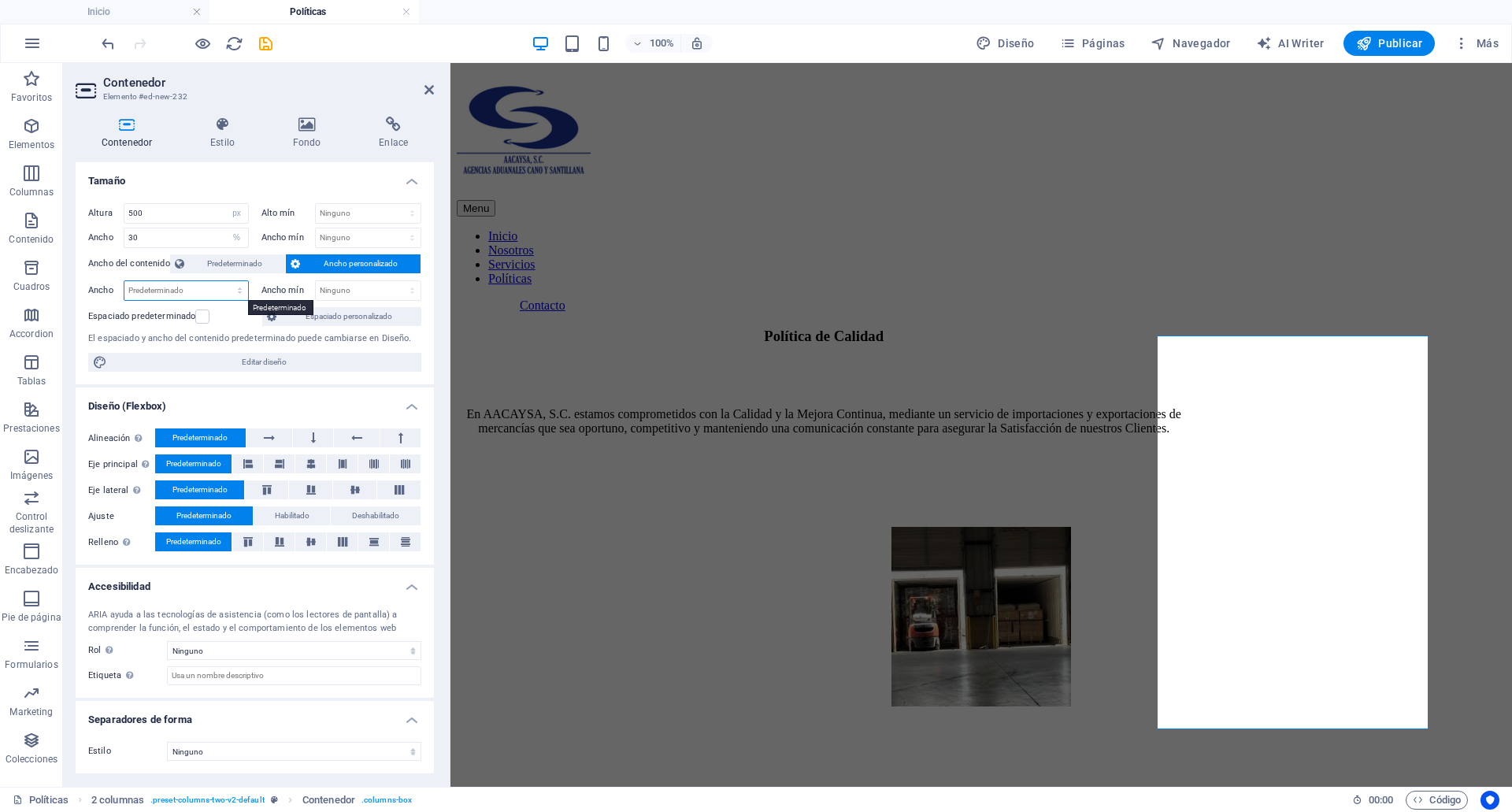
click at [214, 290] on select "Predeterminado px rem % em vh vw" at bounding box center [186, 290] width 124 height 19
click at [194, 214] on input "500" at bounding box center [186, 214] width 124 height 19
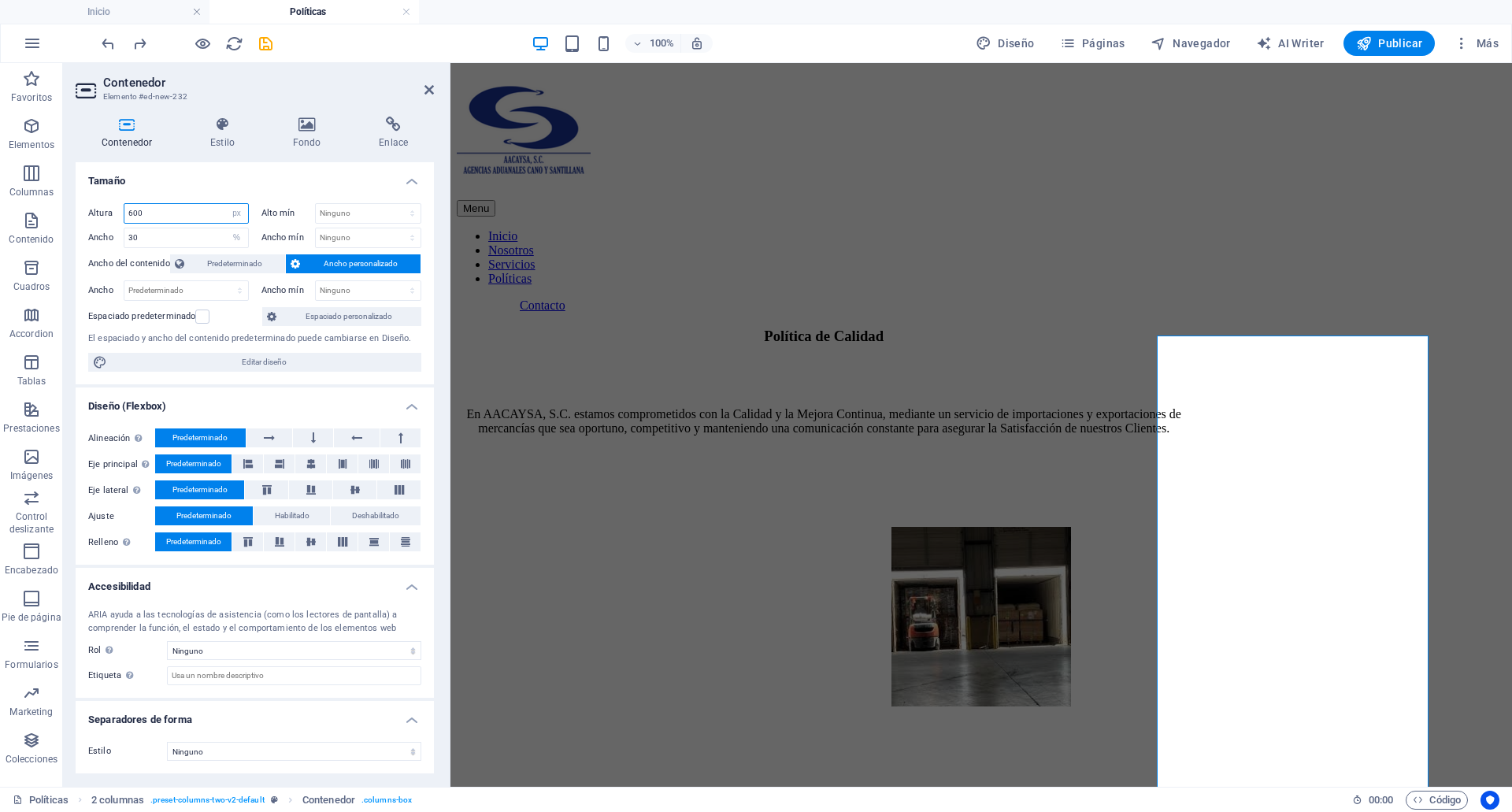
type input "228"
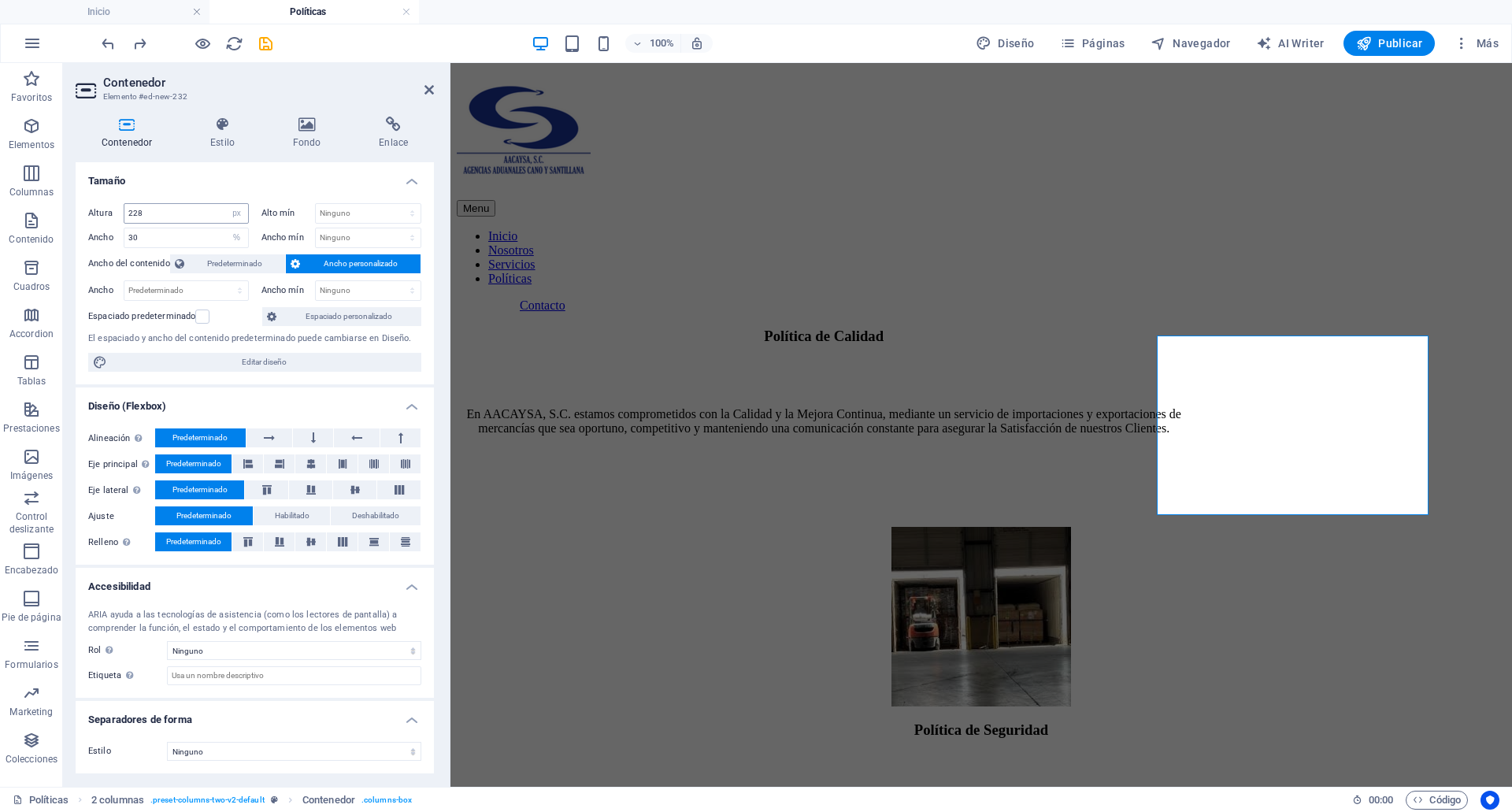
select select "DISABLED_OPTION_VALUE"
click at [228, 290] on select "Predeterminado px rem % em vh vw" at bounding box center [186, 290] width 124 height 19
select select "%"
click at [226, 281] on select "Predeterminado px rem % em vh vw" at bounding box center [186, 290] width 124 height 19
type input "100"
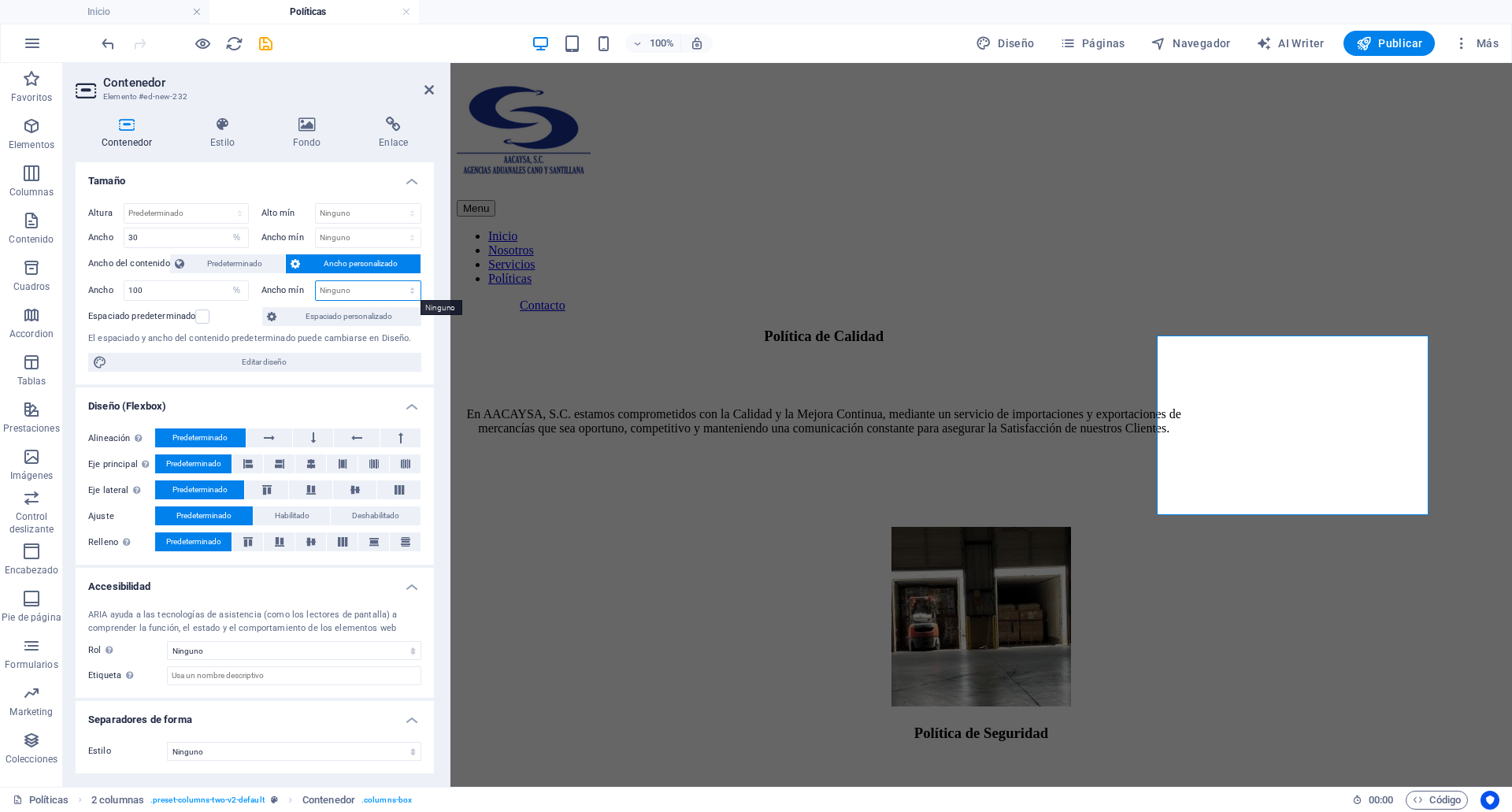
click at [363, 285] on select "Ninguno px rem % vh vw" at bounding box center [368, 290] width 106 height 19
select select "%"
click at [398, 281] on select "Ninguno px rem % vh vw" at bounding box center [368, 290] width 106 height 19
type input "100"
click at [206, 316] on label at bounding box center [203, 316] width 14 height 14
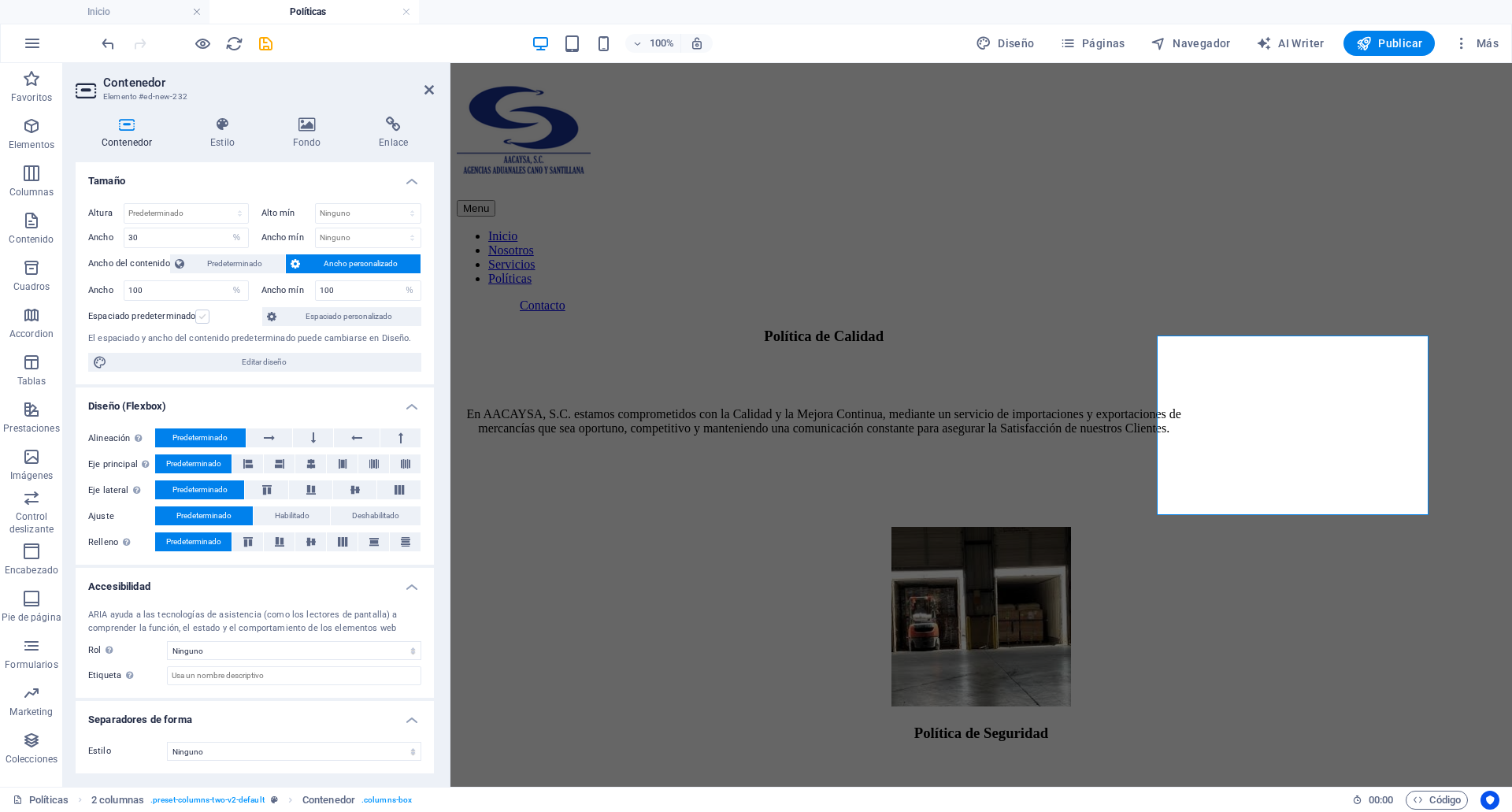
click at [0, 0] on input "Espaciado predeterminado" at bounding box center [0, 0] width 0 height 0
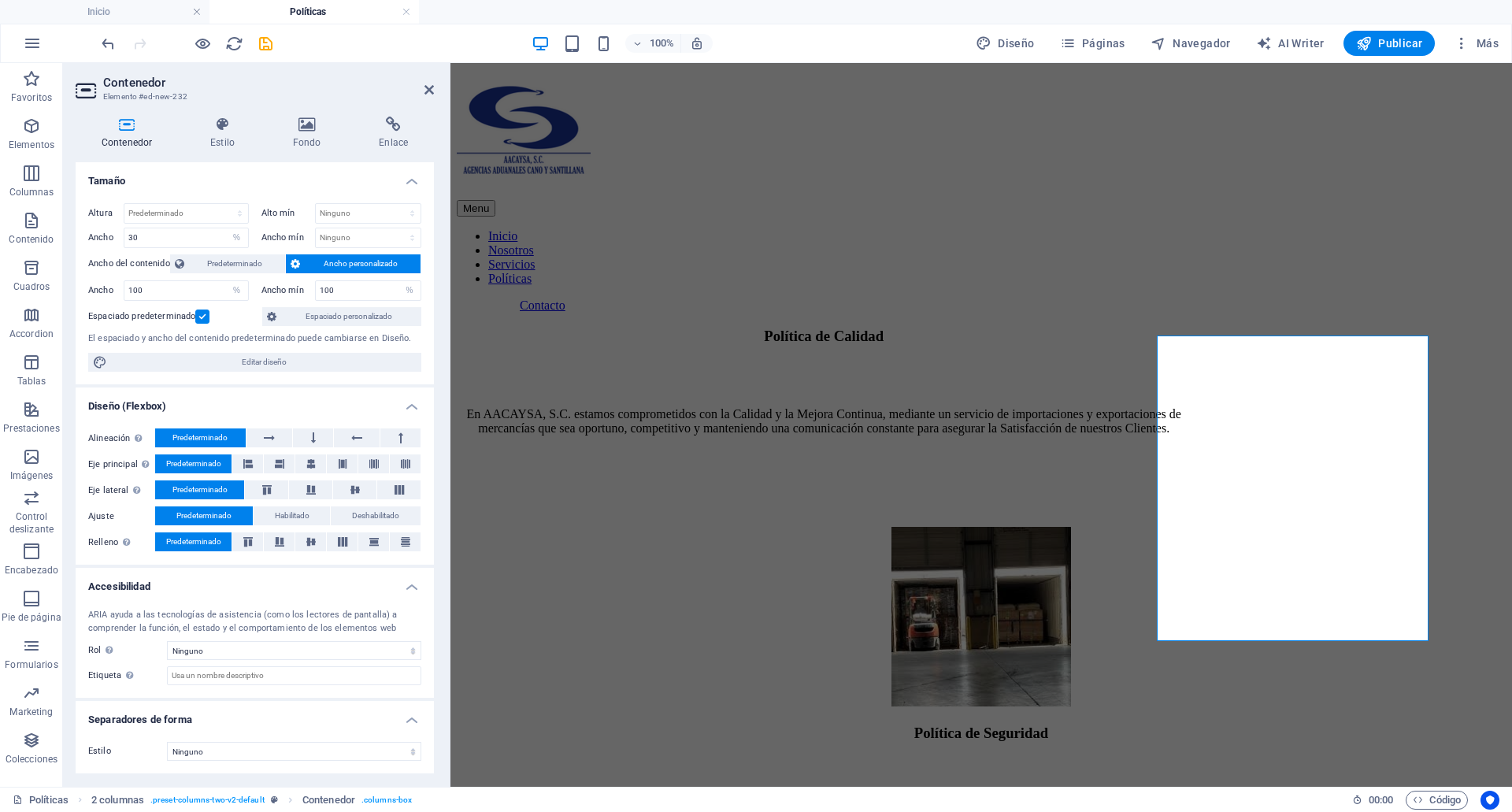
click at [206, 316] on label at bounding box center [203, 316] width 14 height 14
click at [0, 0] on input "Espaciado predeterminado" at bounding box center [0, 0] width 0 height 0
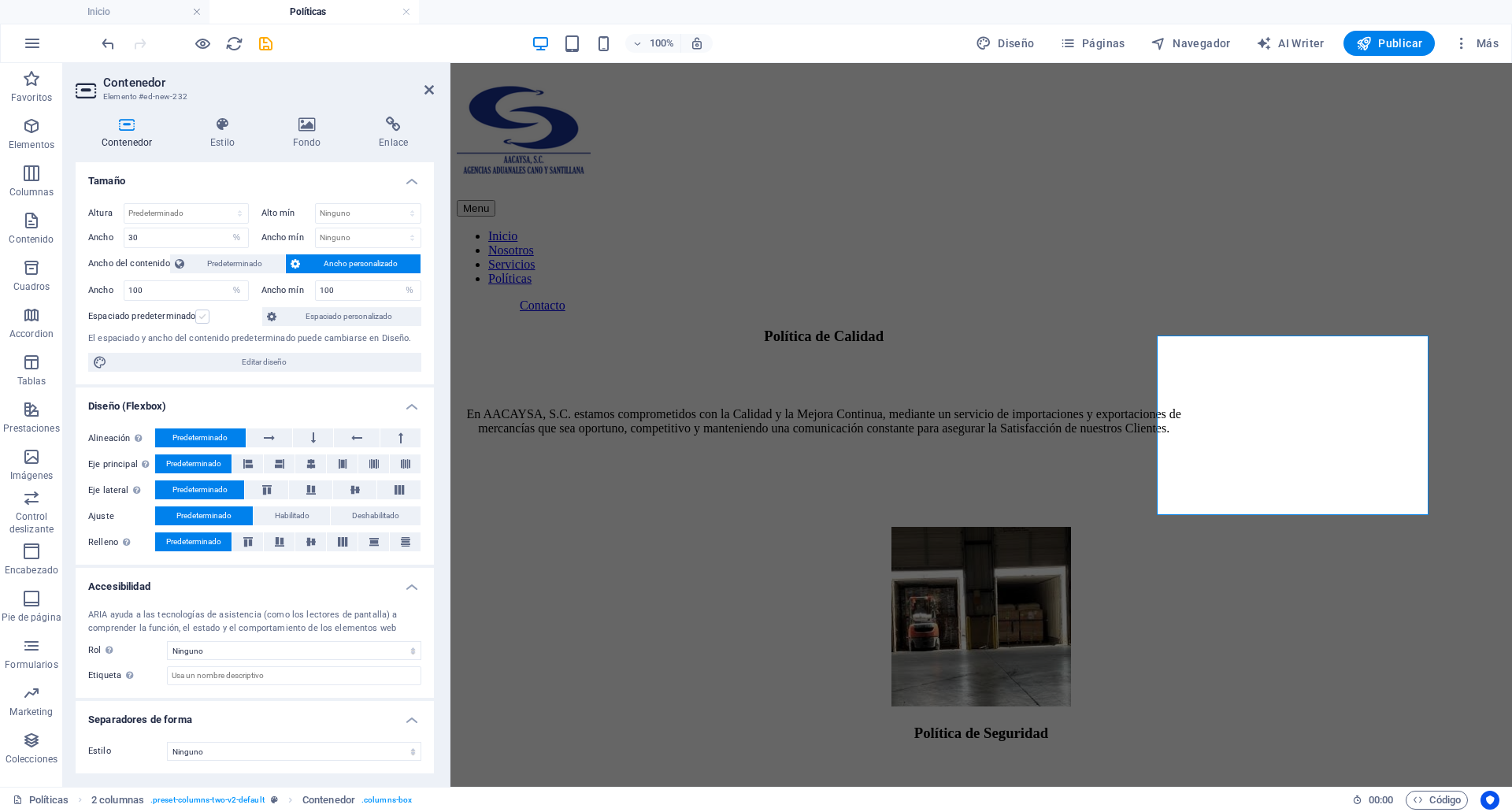
click at [206, 316] on label at bounding box center [203, 316] width 14 height 14
click at [0, 0] on input "Espaciado predeterminado" at bounding box center [0, 0] width 0 height 0
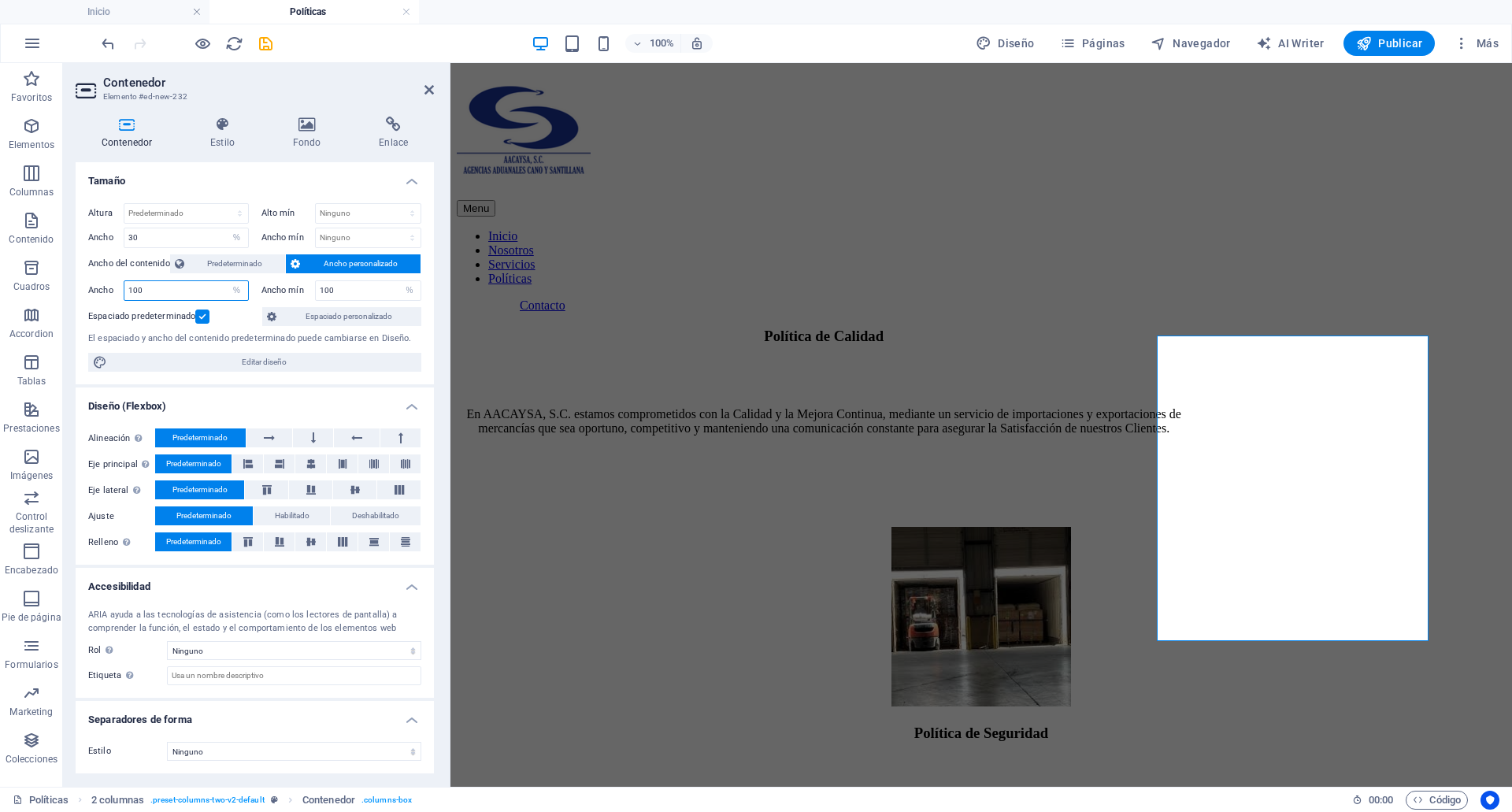
click at [166, 291] on input "100" at bounding box center [186, 290] width 124 height 19
type input "500"
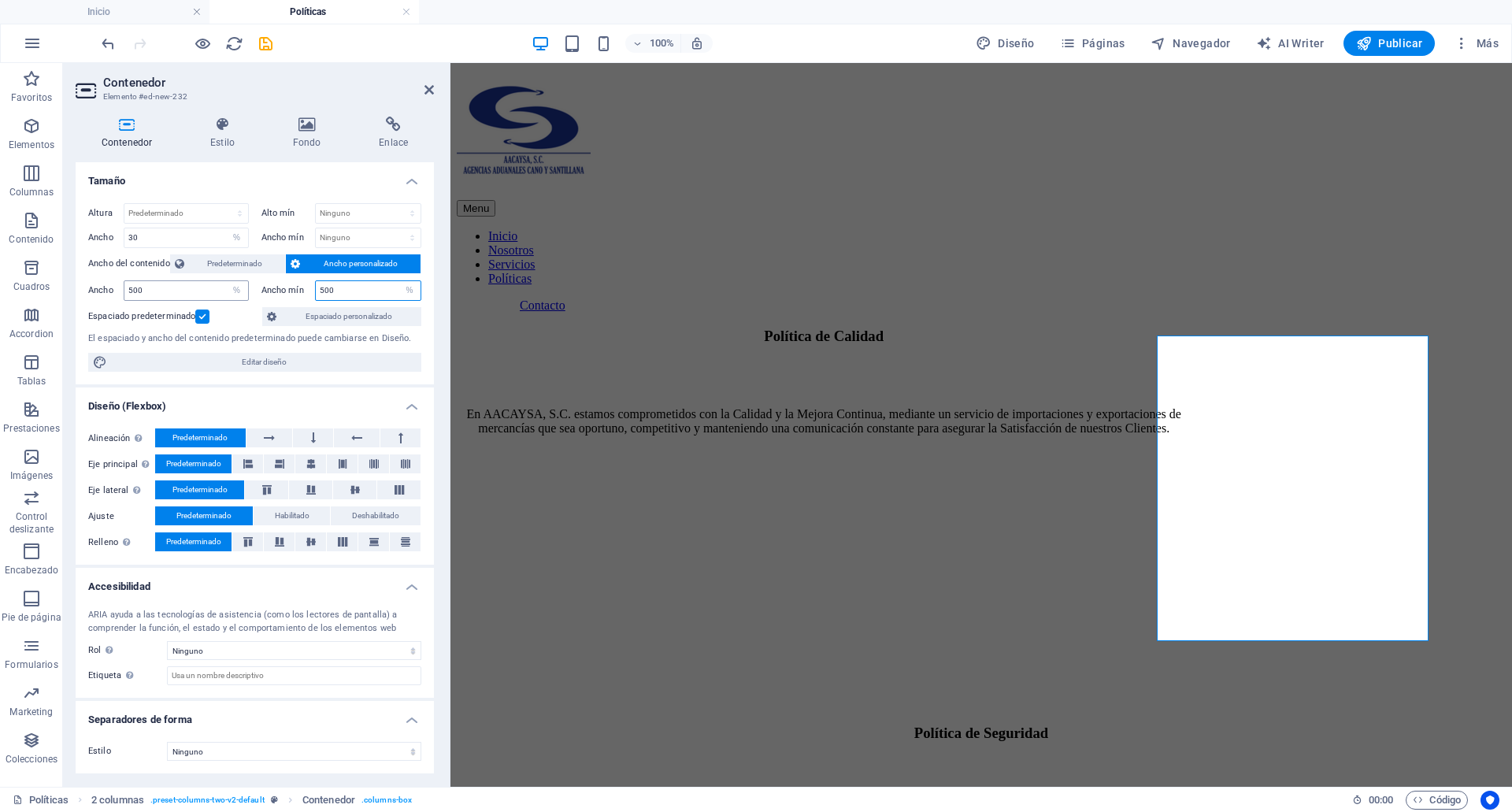
type input "100"
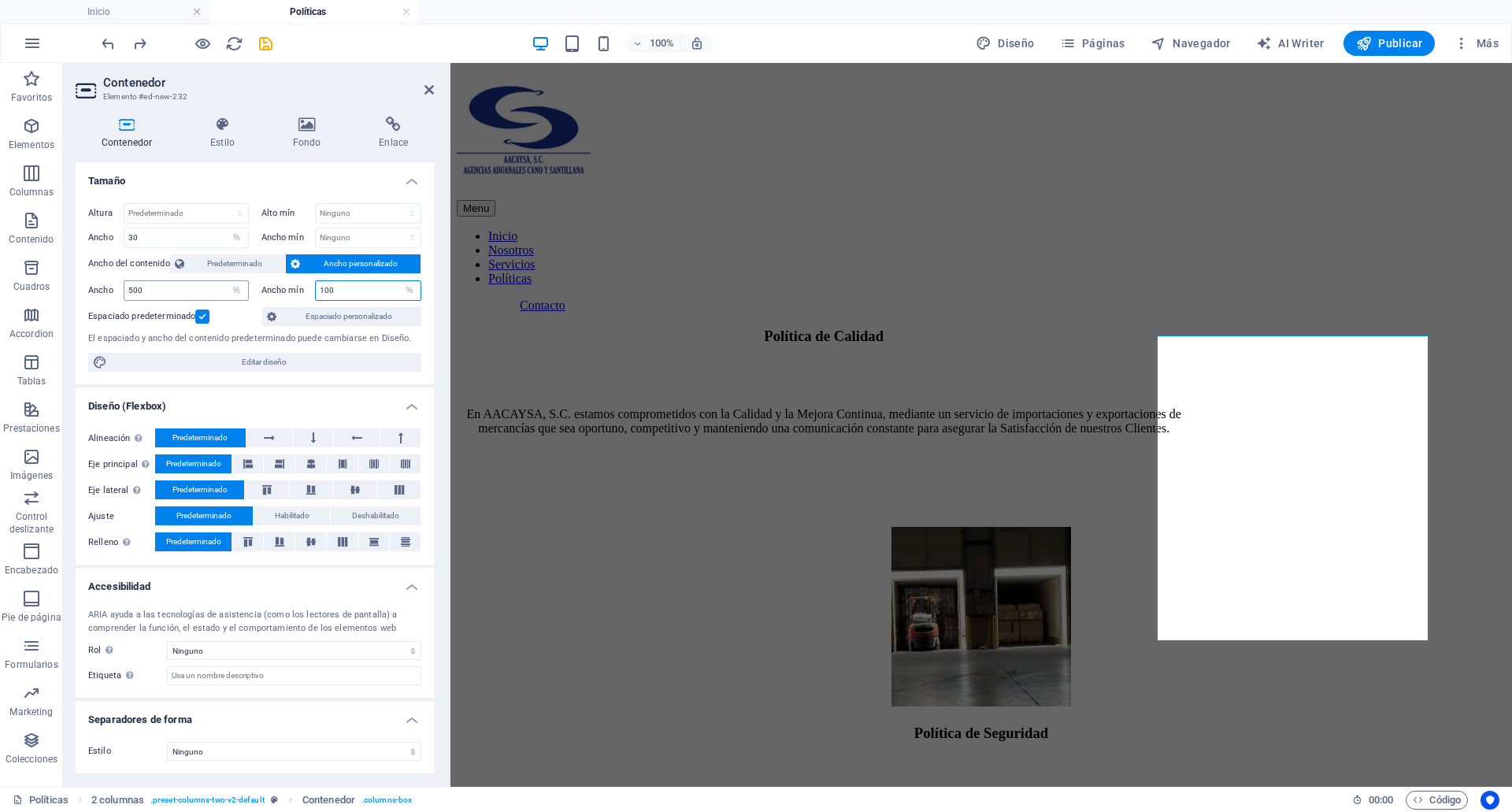
type input "100"
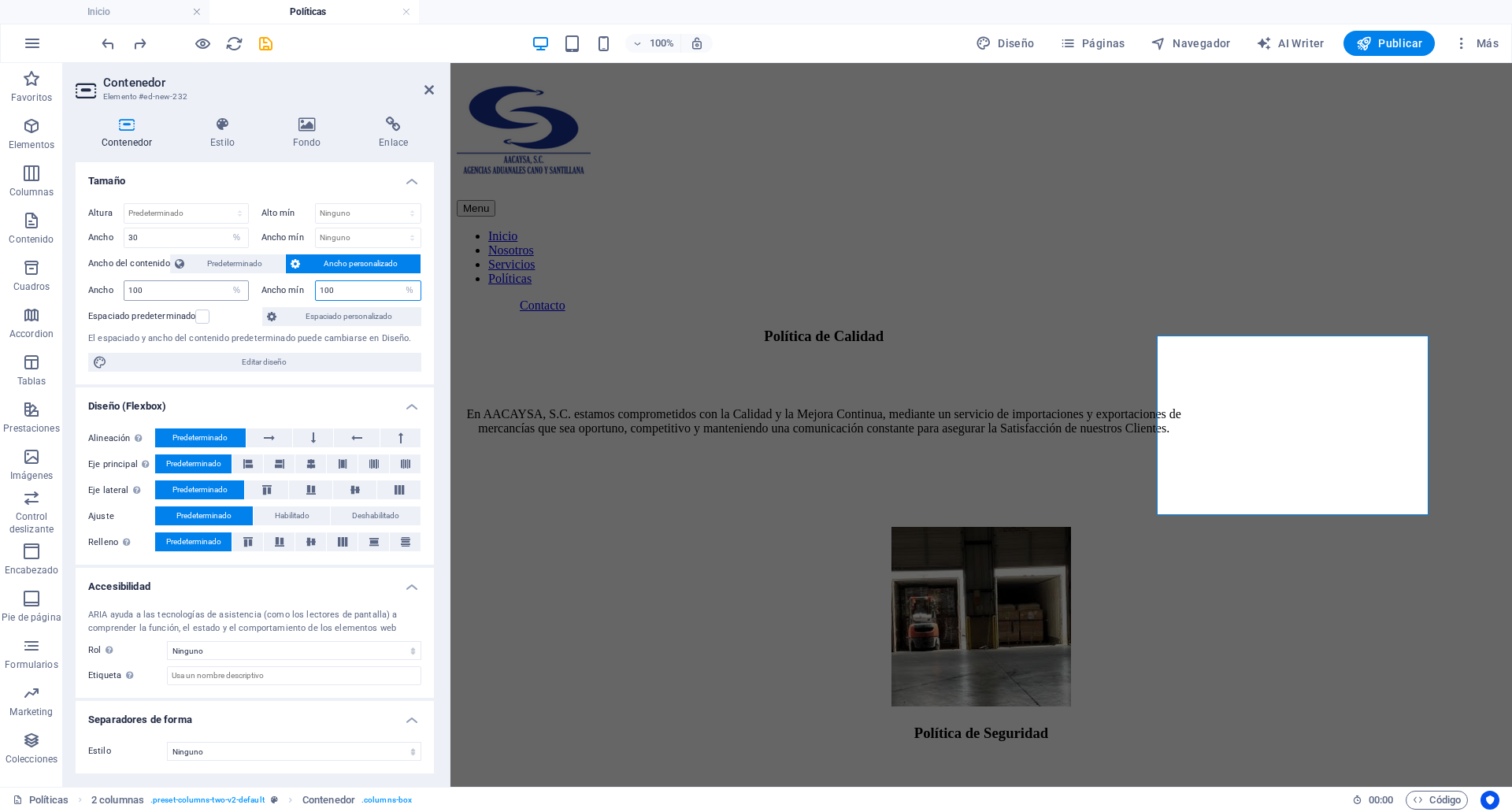
select select "DISABLED_OPTION_VALUE"
click at [210, 310] on div "Espaciado predeterminado" at bounding box center [174, 316] width 170 height 19
click at [1217, 325] on span "Imagen" at bounding box center [1225, 326] width 32 height 9
click at [1139, 527] on figure at bounding box center [980, 619] width 315 height 183
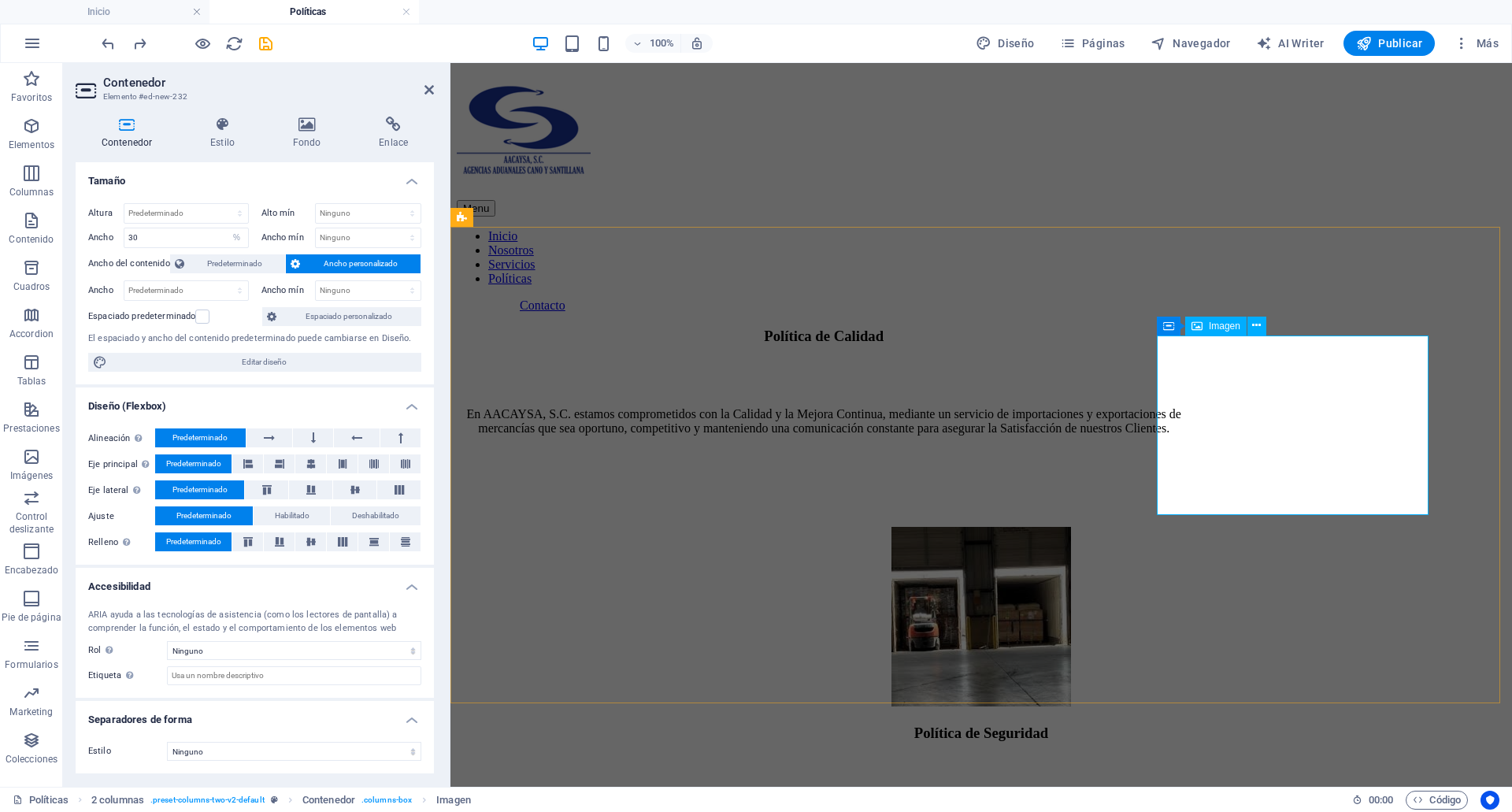
click at [1139, 527] on figure at bounding box center [980, 619] width 315 height 183
select select "px"
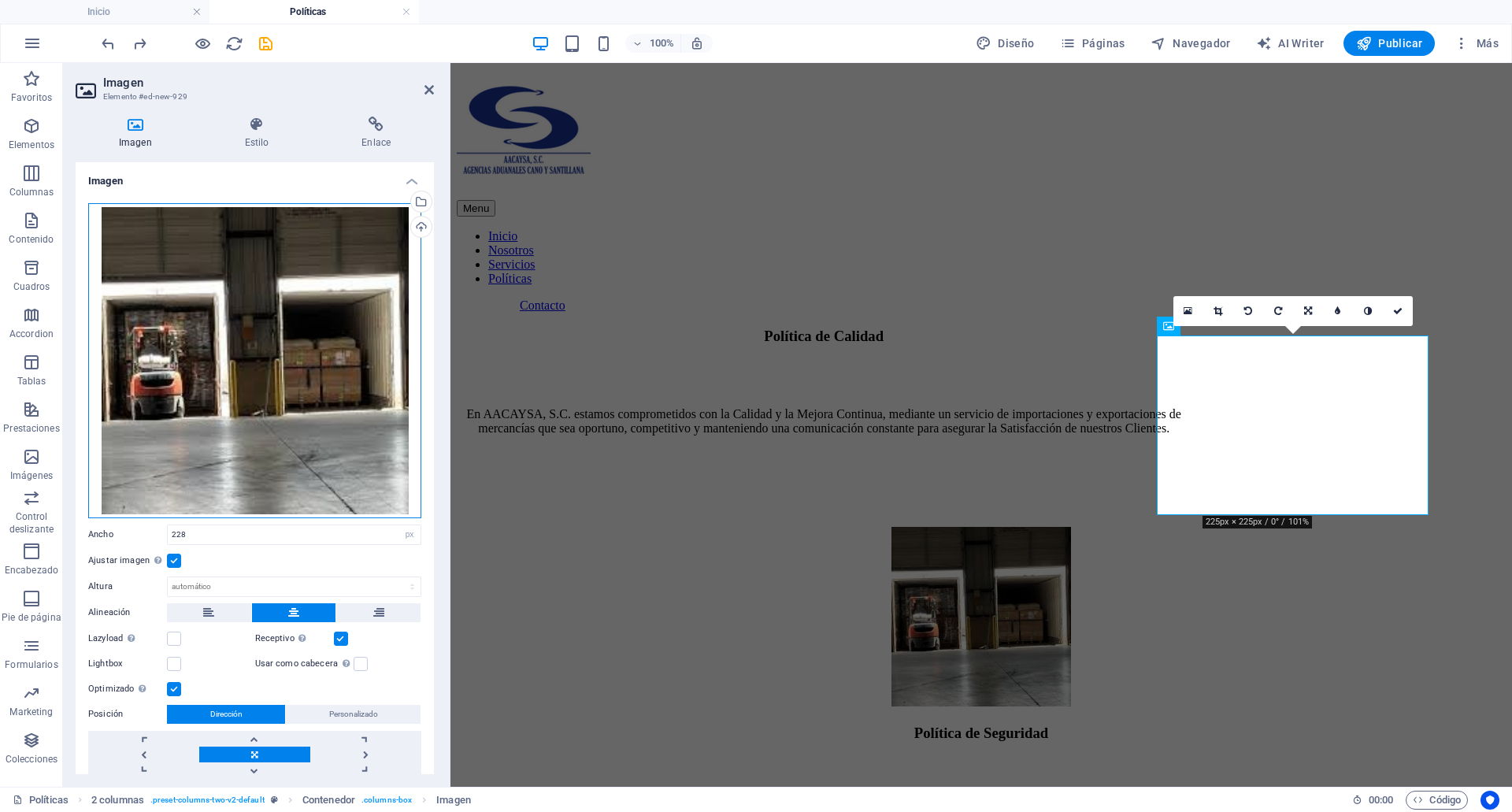
click at [268, 368] on div "Arrastra archivos aquí, haz clic para escoger archivos o selecciona archivos de…" at bounding box center [255, 361] width 333 height 315
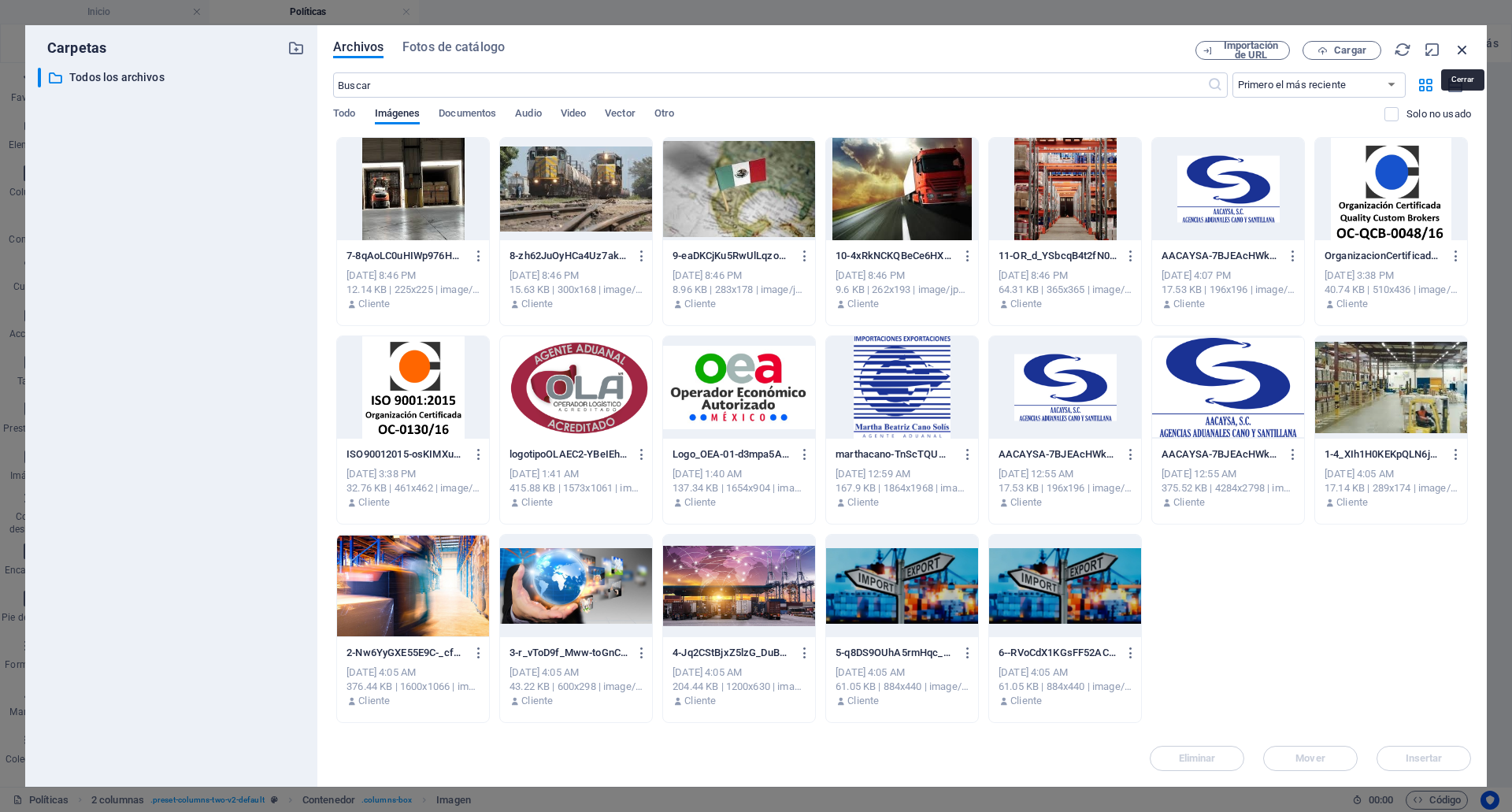
click at [1465, 47] on icon "button" at bounding box center [1462, 50] width 17 height 17
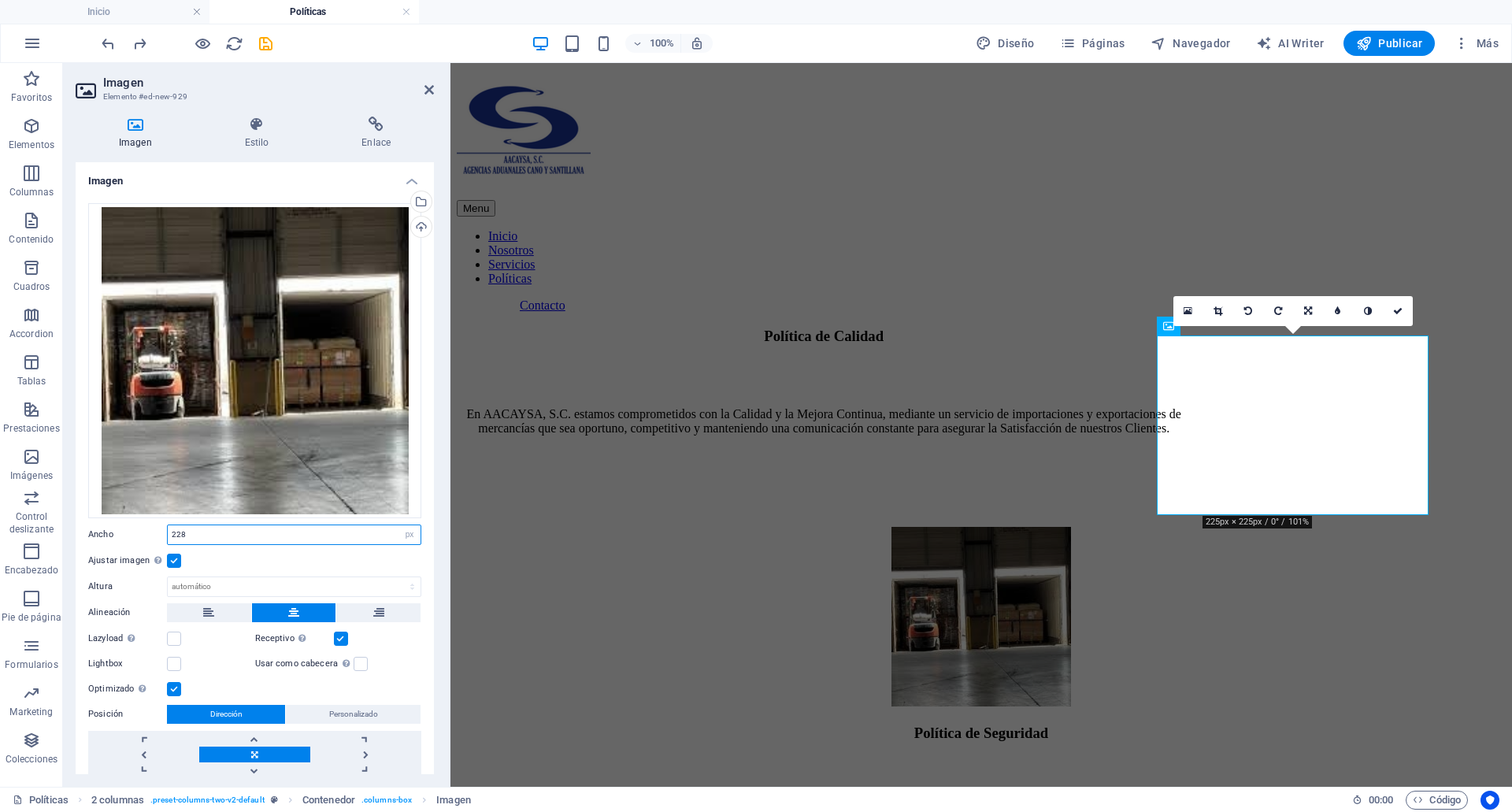
click at [226, 528] on input "228" at bounding box center [294, 535] width 252 height 19
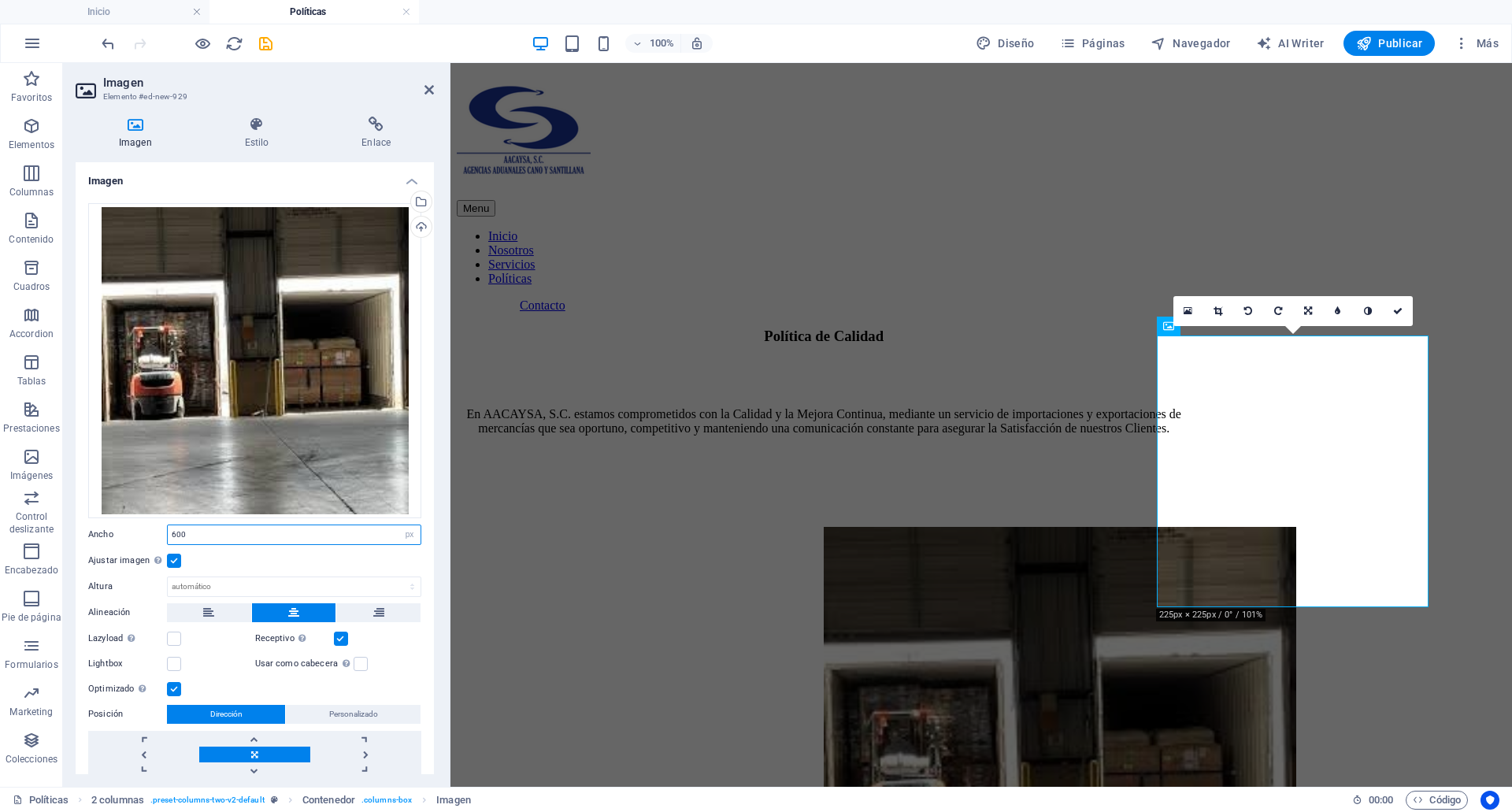
click at [226, 528] on input "600" at bounding box center [294, 535] width 252 height 19
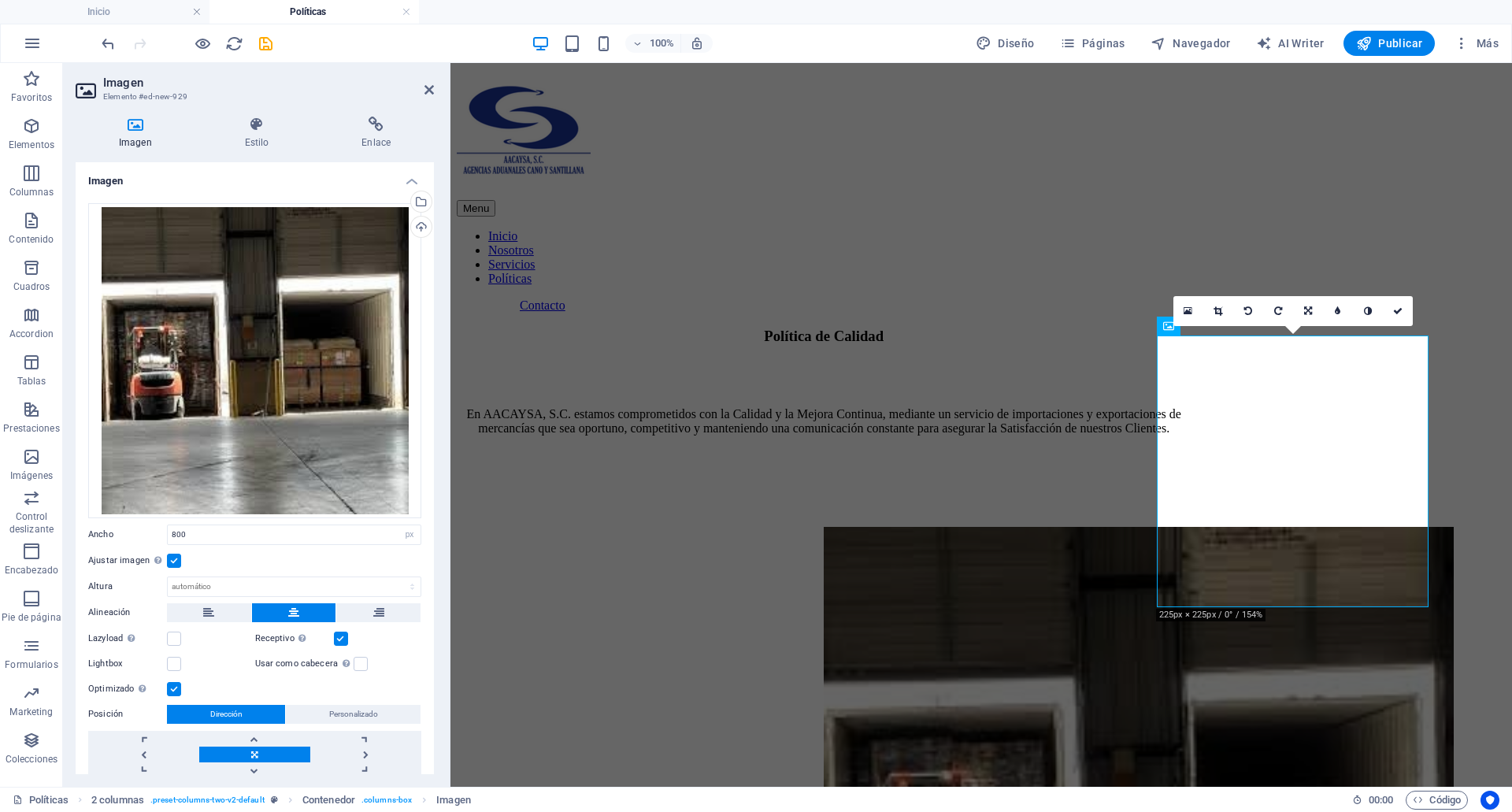
click at [168, 563] on label at bounding box center [174, 561] width 14 height 14
click at [0, 0] on input "Ajustar imagen Ajustar imagen automáticamente a un ancho y alto fijo" at bounding box center [0, 0] width 0 height 0
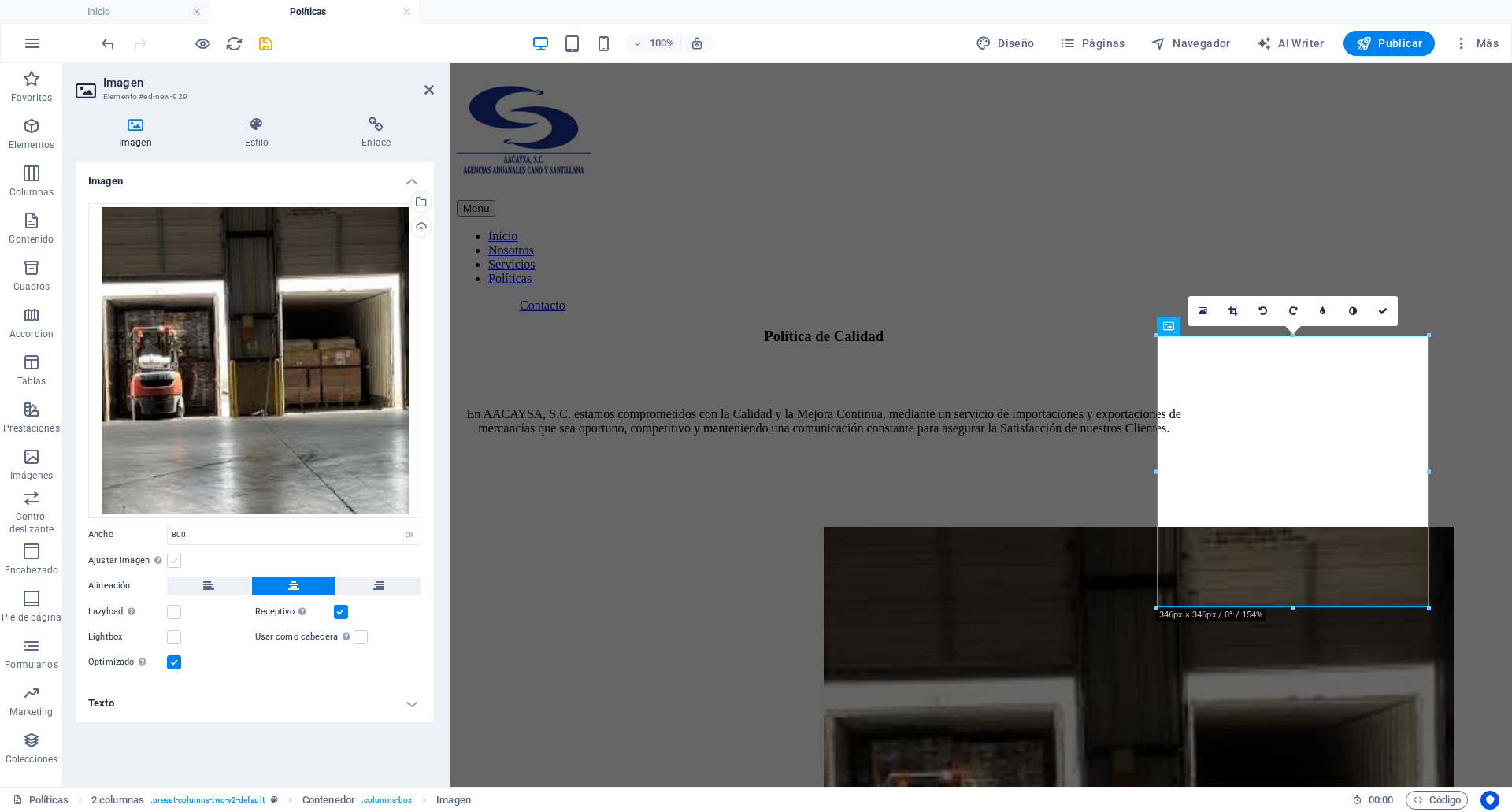
click at [171, 563] on label at bounding box center [174, 561] width 14 height 14
click at [0, 0] on input "Ajustar imagen Ajustar imagen automáticamente a un ancho y alto fijo" at bounding box center [0, 0] width 0 height 0
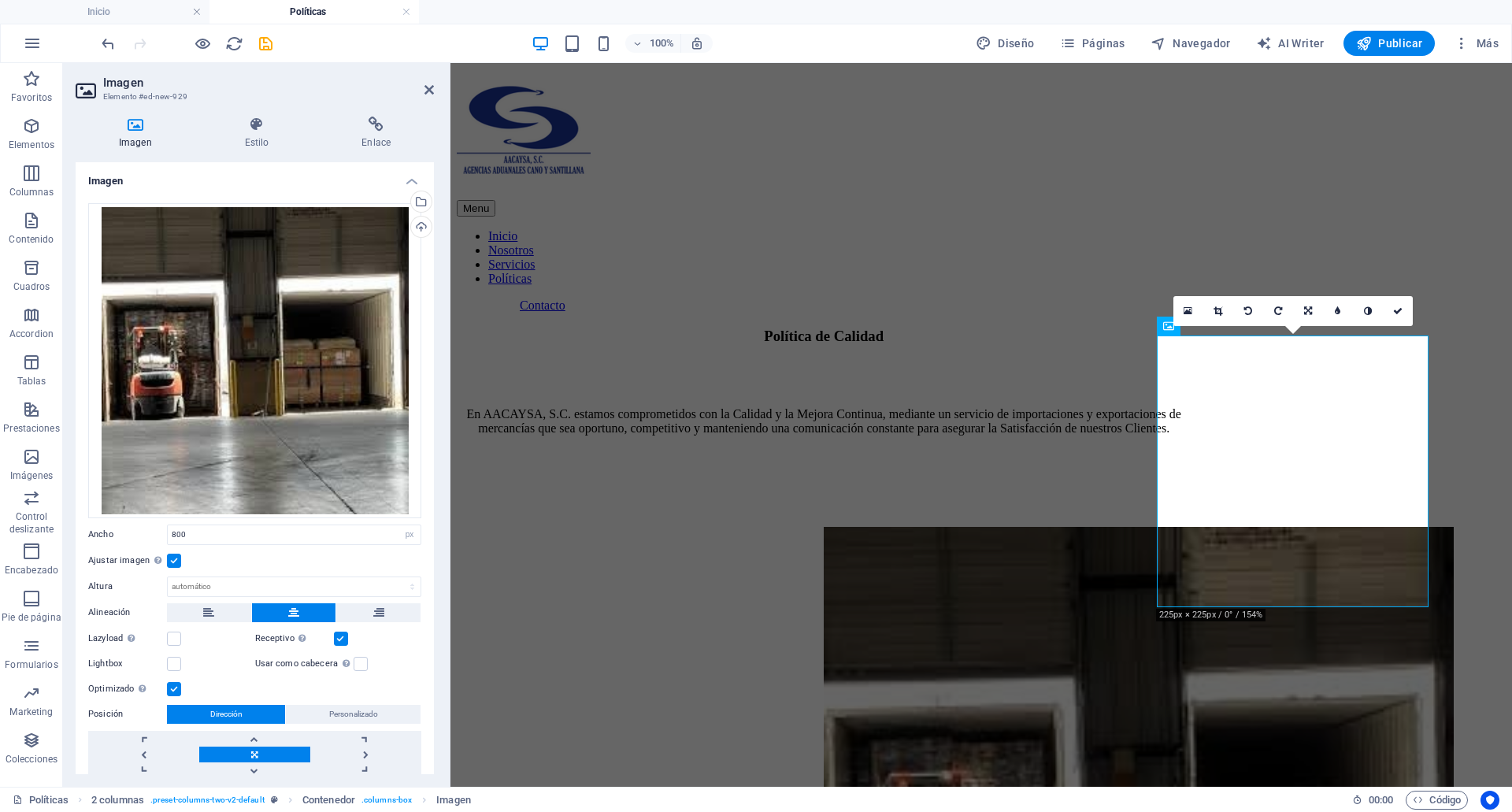
click at [171, 563] on label at bounding box center [174, 561] width 14 height 14
click at [0, 0] on input "Ajustar imagen Ajustar imagen automáticamente a un ancho y alto fijo" at bounding box center [0, 0] width 0 height 0
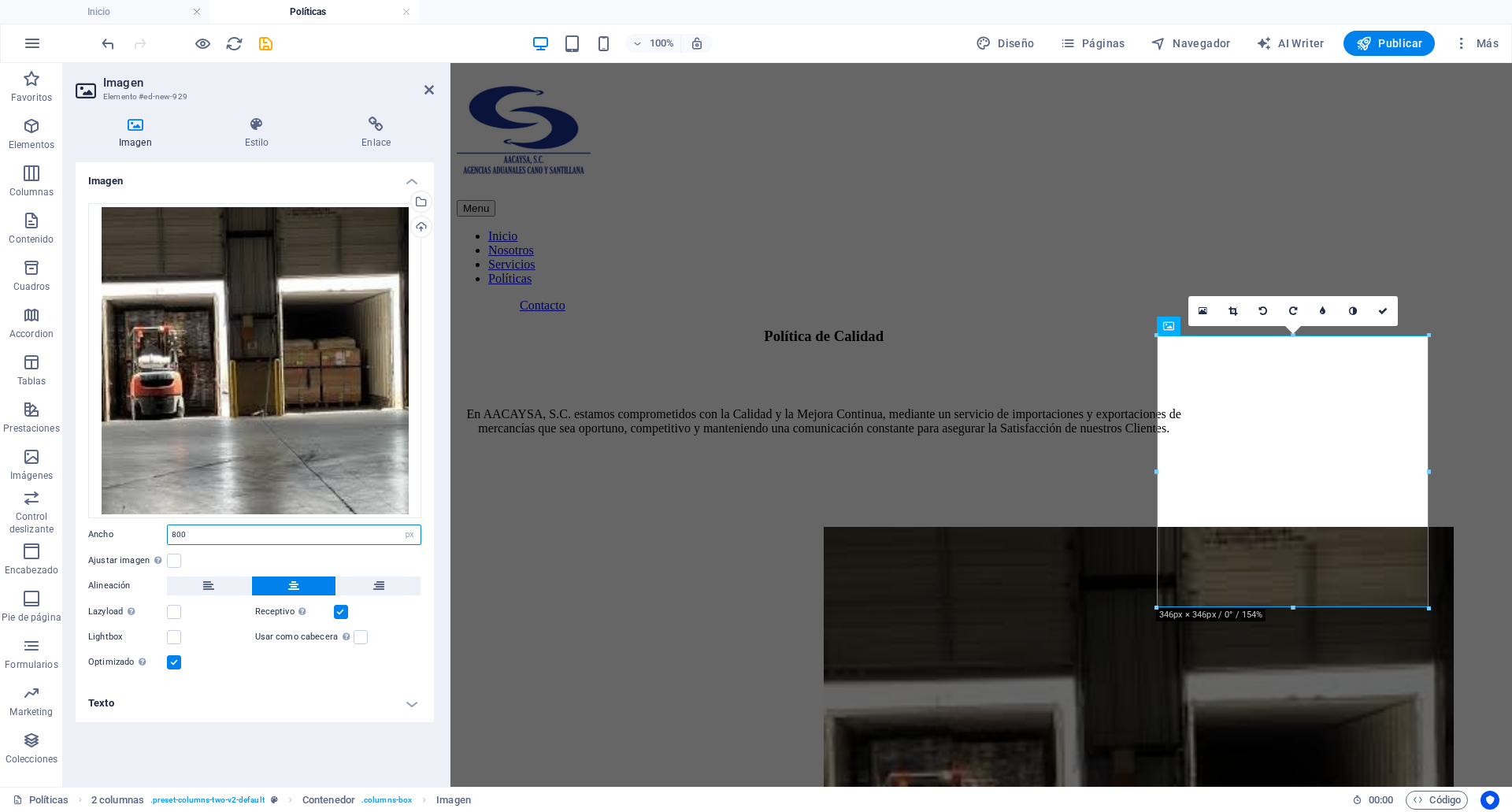
click at [211, 538] on input "800" at bounding box center [294, 535] width 252 height 19
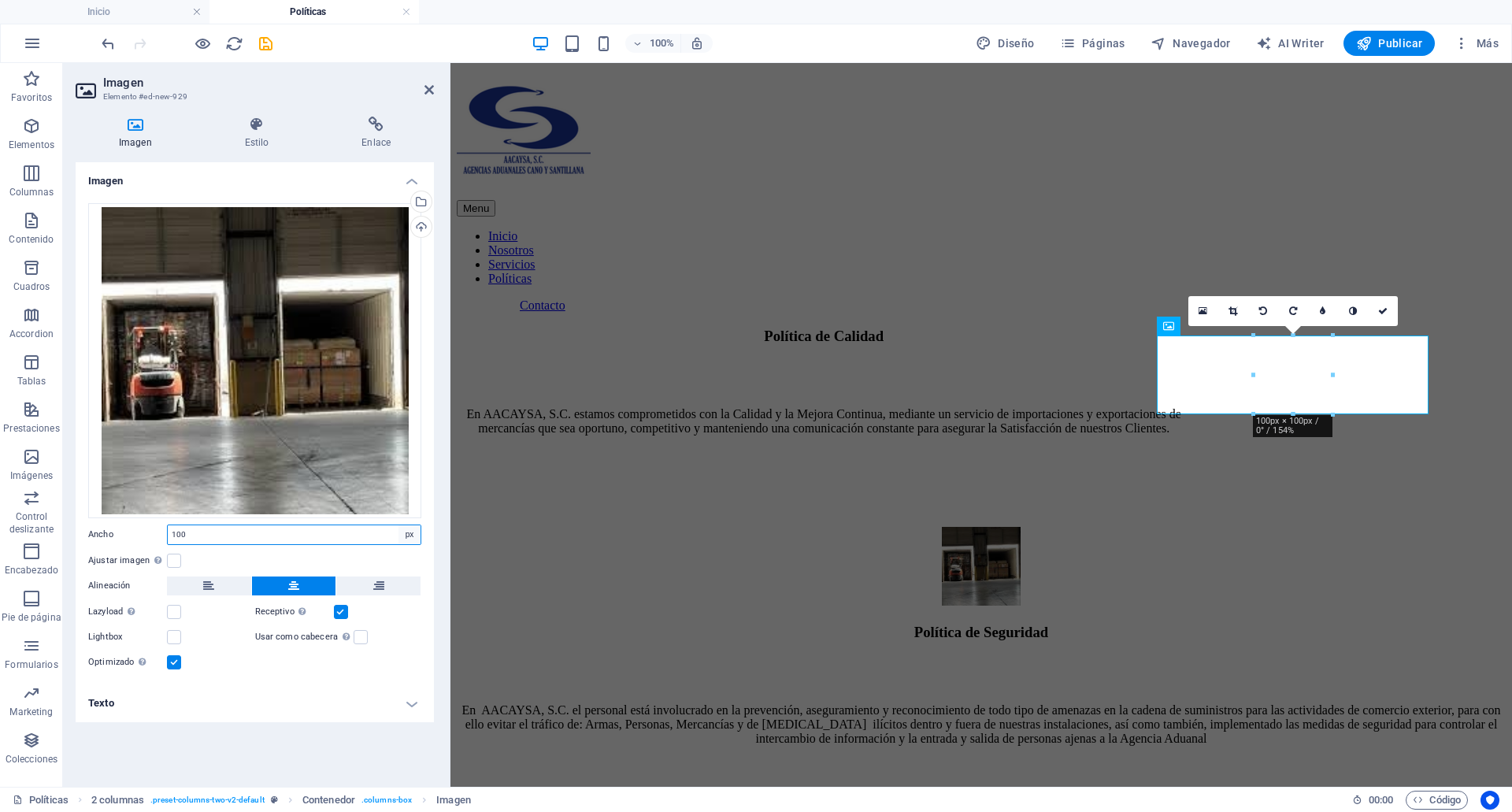
type input "100"
click at [405, 536] on select "Predeterminado automático px rem % em vh vw" at bounding box center [409, 535] width 22 height 19
select select "%"
click at [398, 526] on select "Predeterminado automático px rem % em vh vw" at bounding box center [409, 535] width 22 height 19
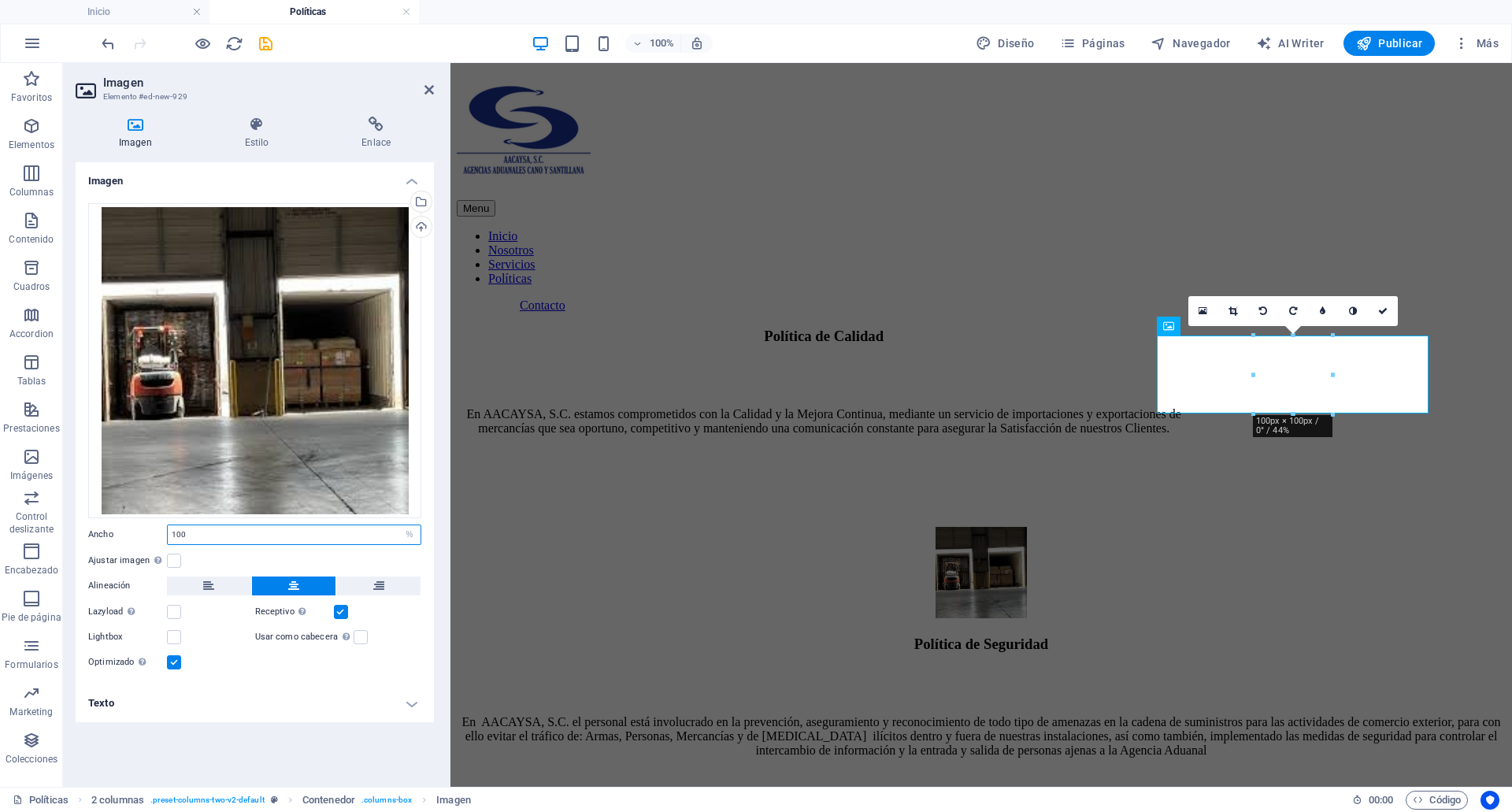
type input "100"
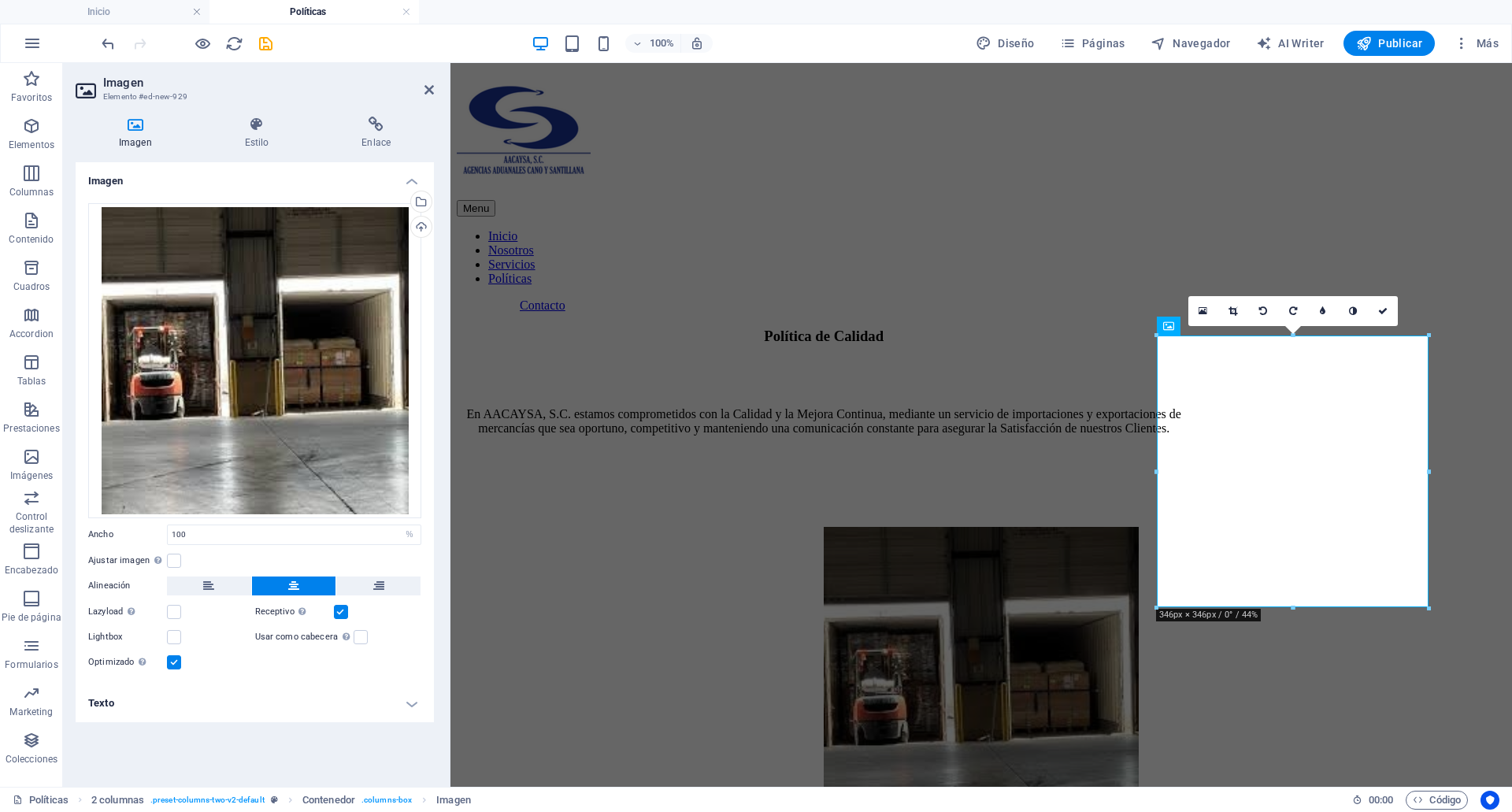
click at [405, 705] on h4 "Texto" at bounding box center [255, 704] width 358 height 38
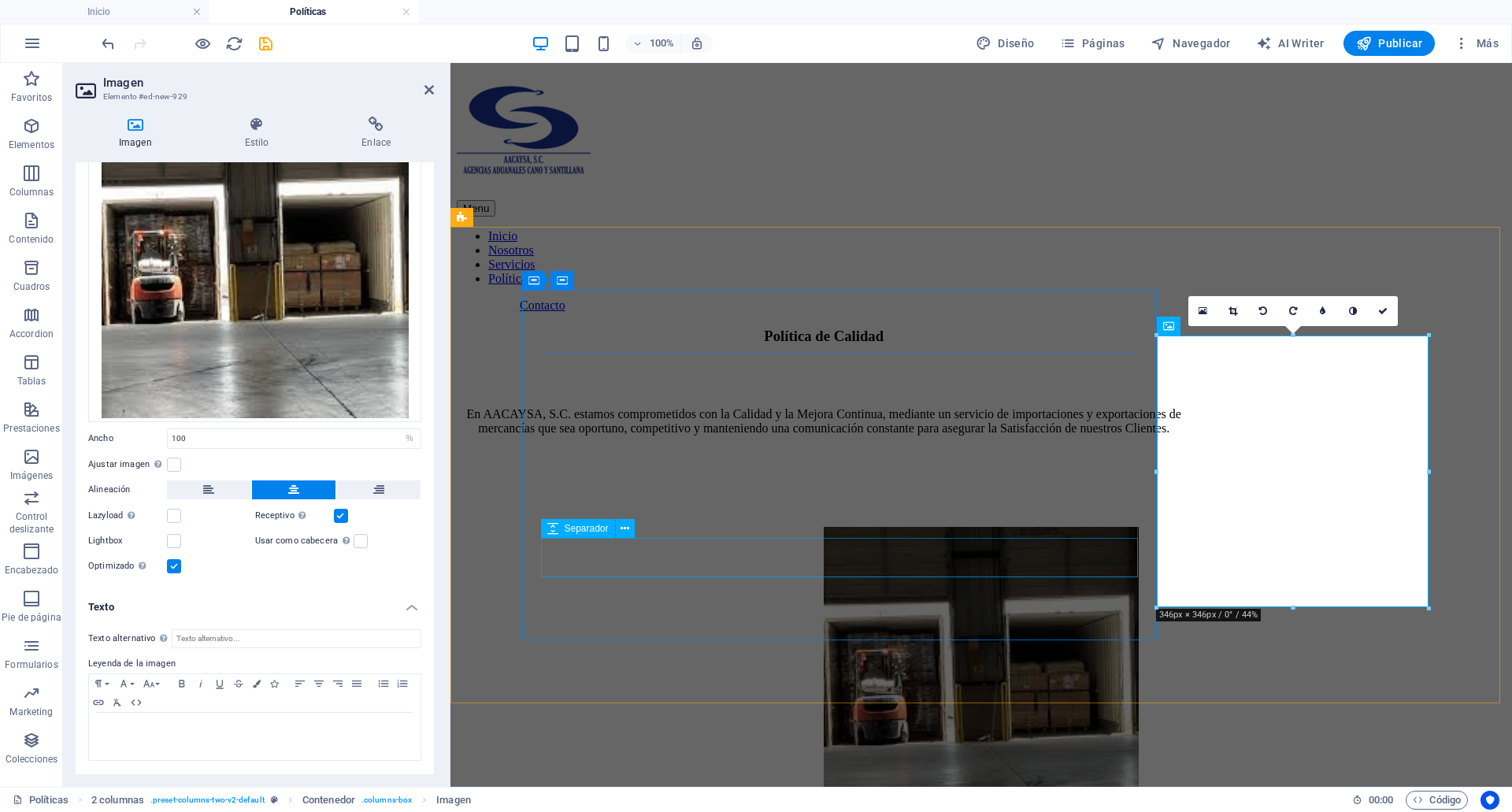
click at [919, 475] on div at bounding box center [823, 455] width 734 height 39
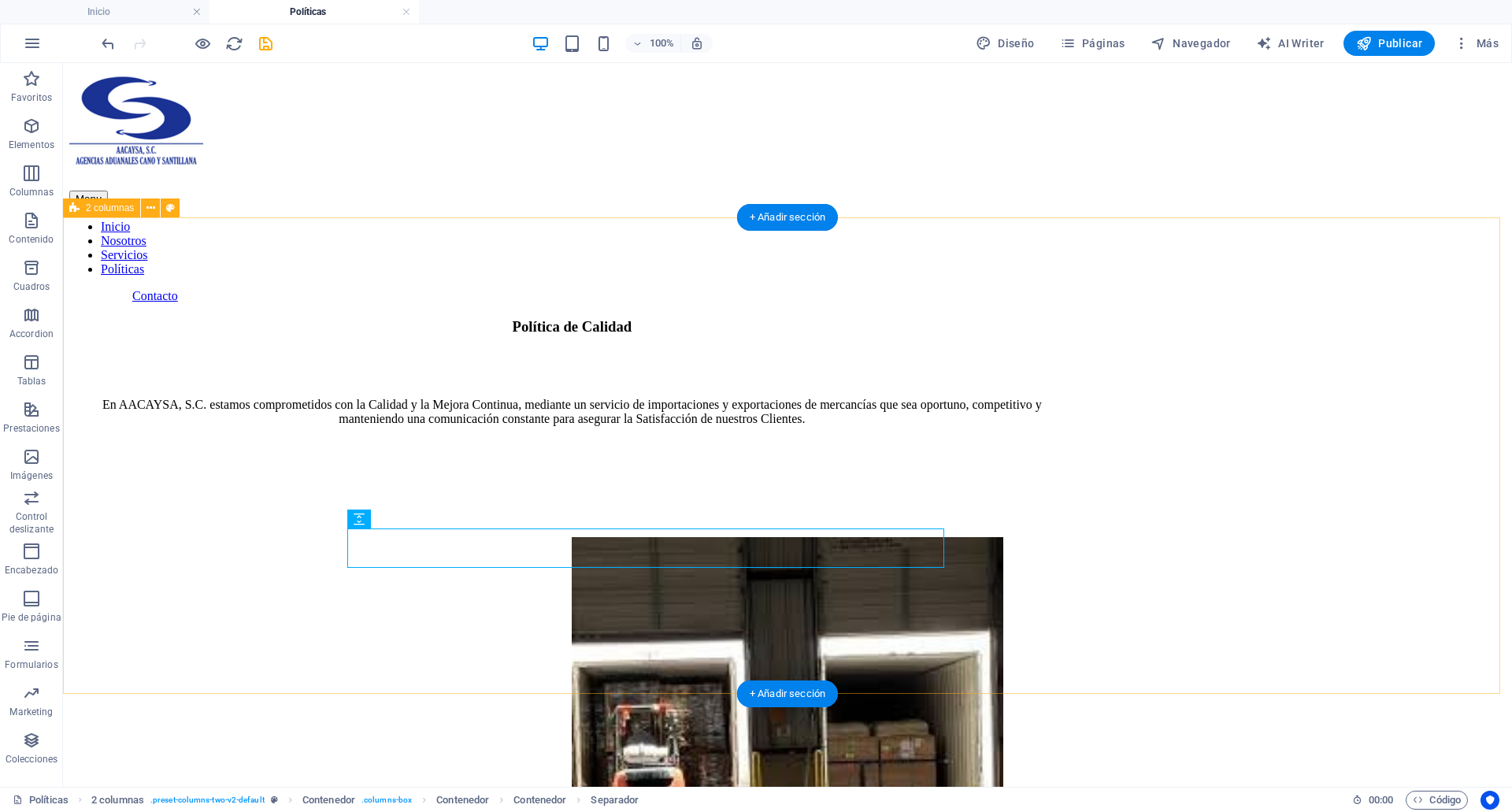
scroll to position [29, 0]
click at [1383, 319] on div "Política de Calidad En AACAYSA, S.C. estamos comprometidos con la Calidad y la …" at bounding box center [787, 645] width 1436 height 653
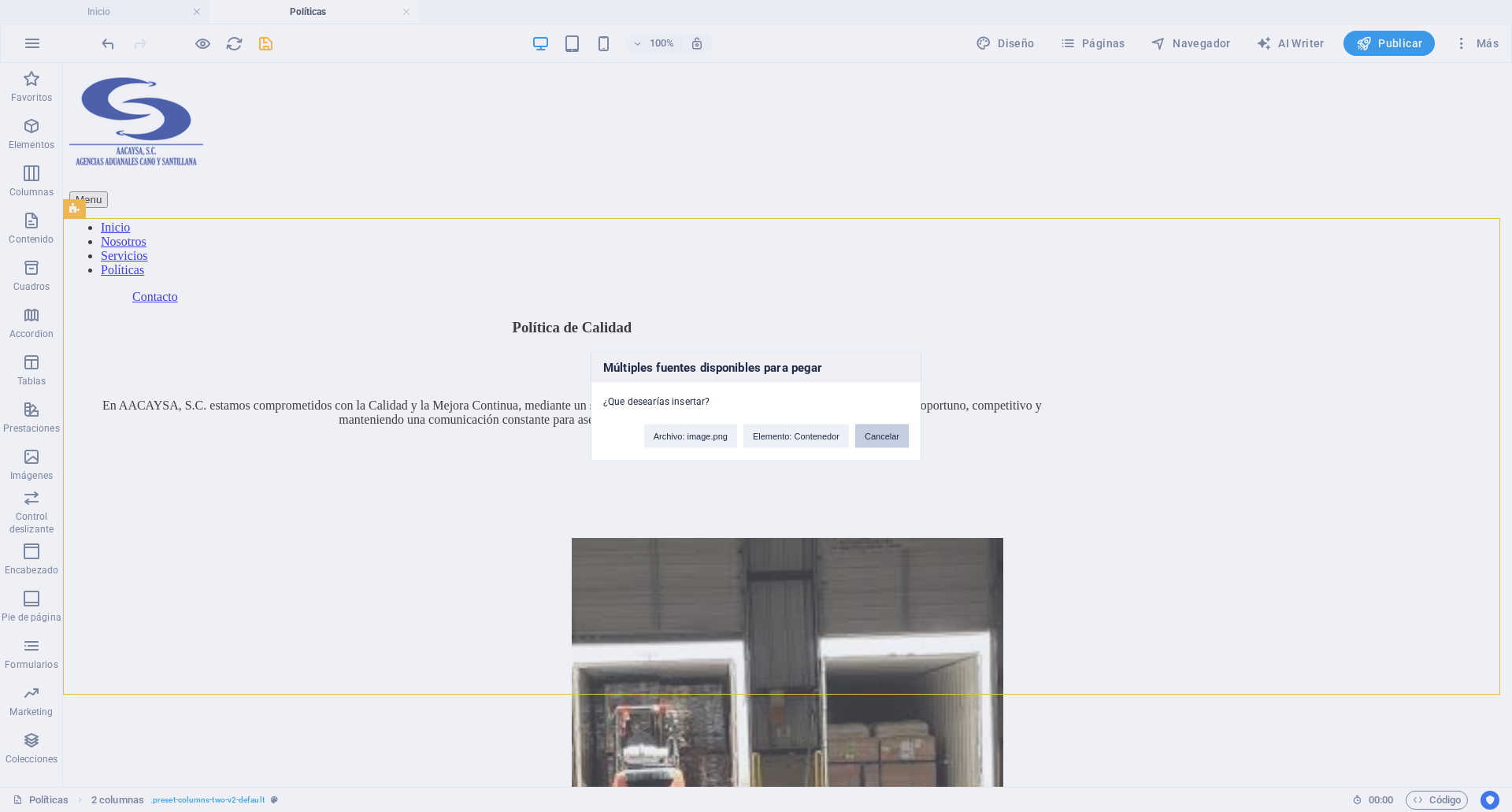
click at [883, 428] on button "Cancelar" at bounding box center [882, 436] width 54 height 24
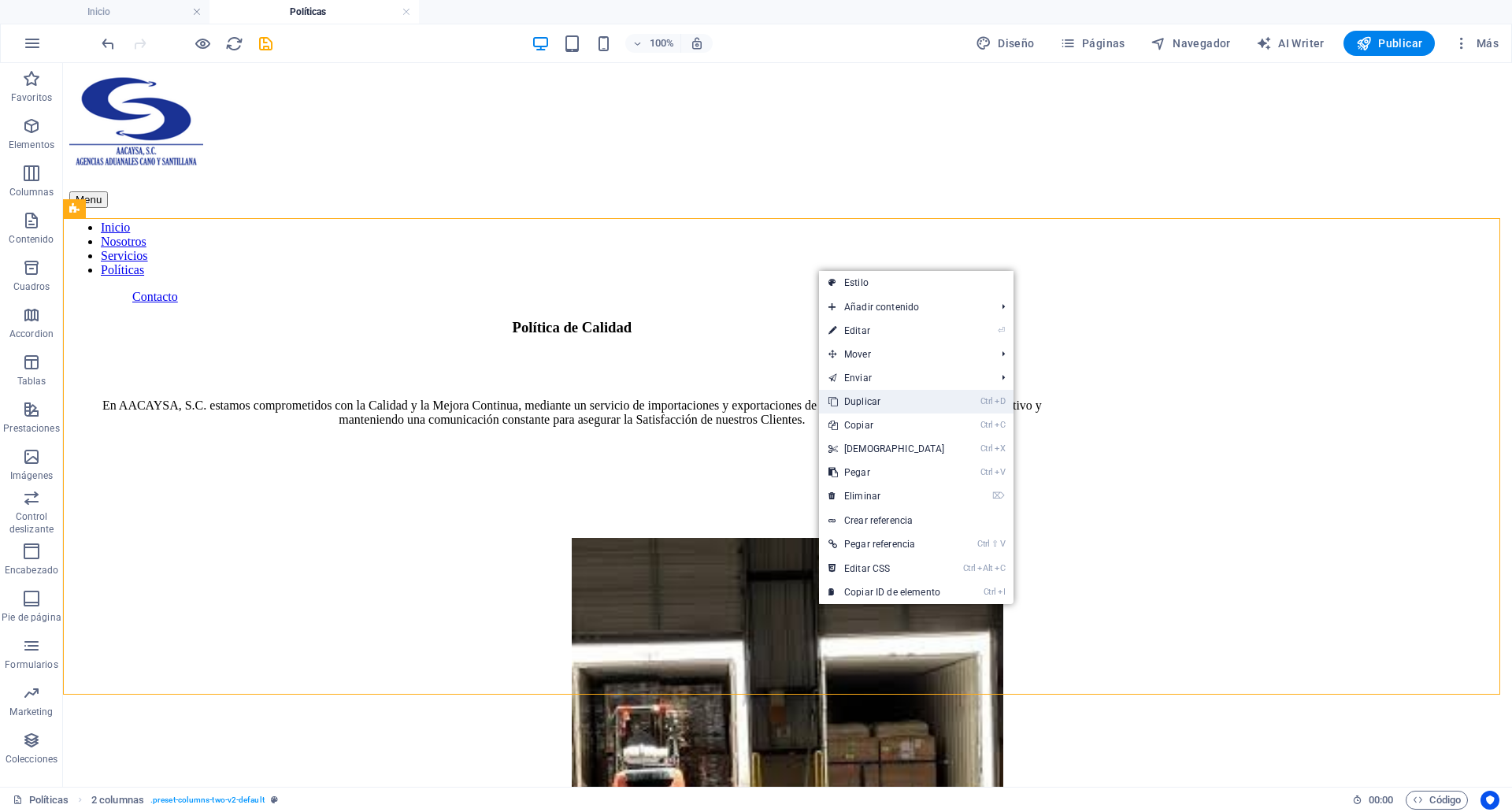
click at [890, 410] on link "Ctrl D Duplicar" at bounding box center [887, 402] width 136 height 24
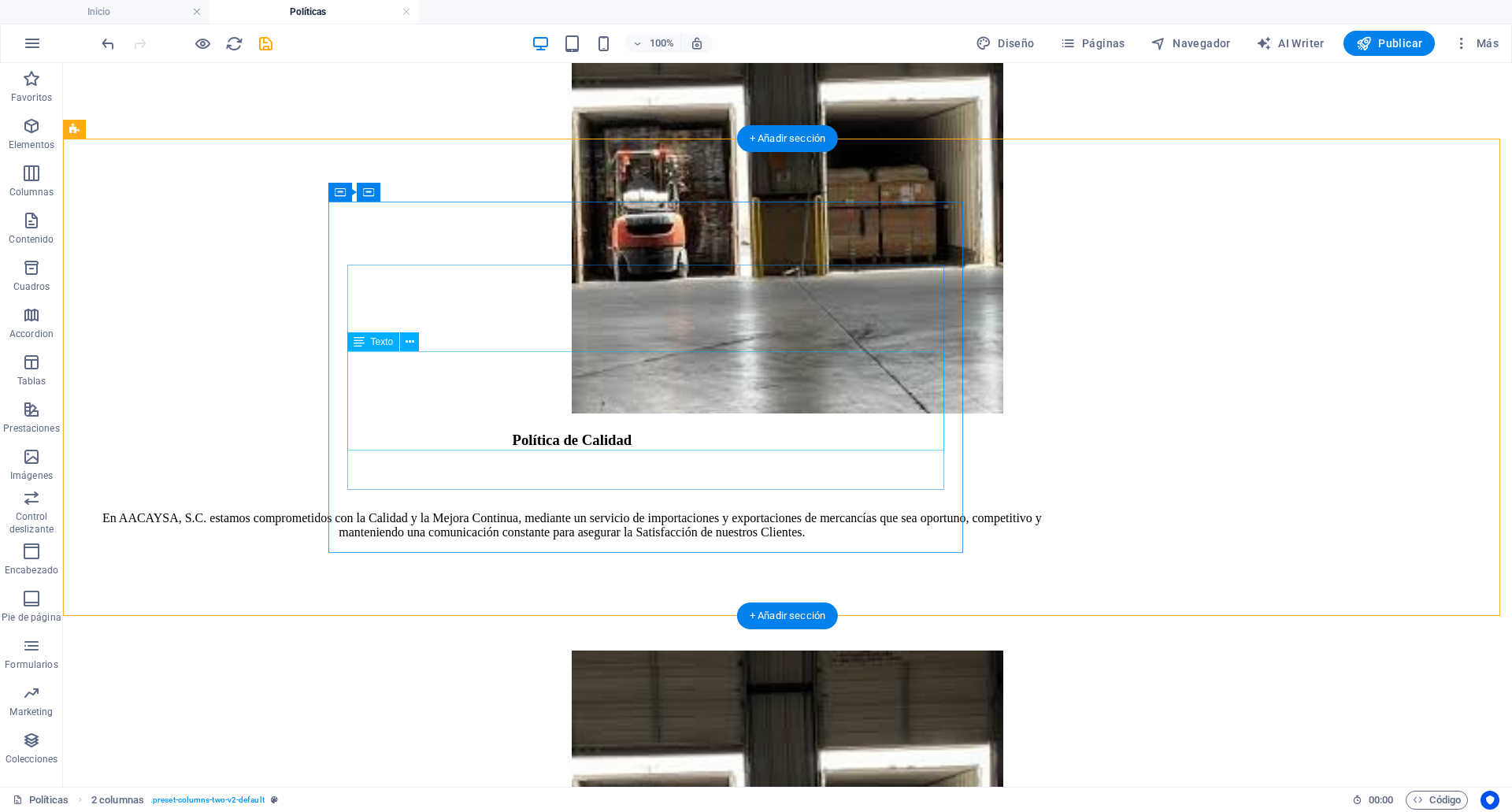
scroll to position [586, 0]
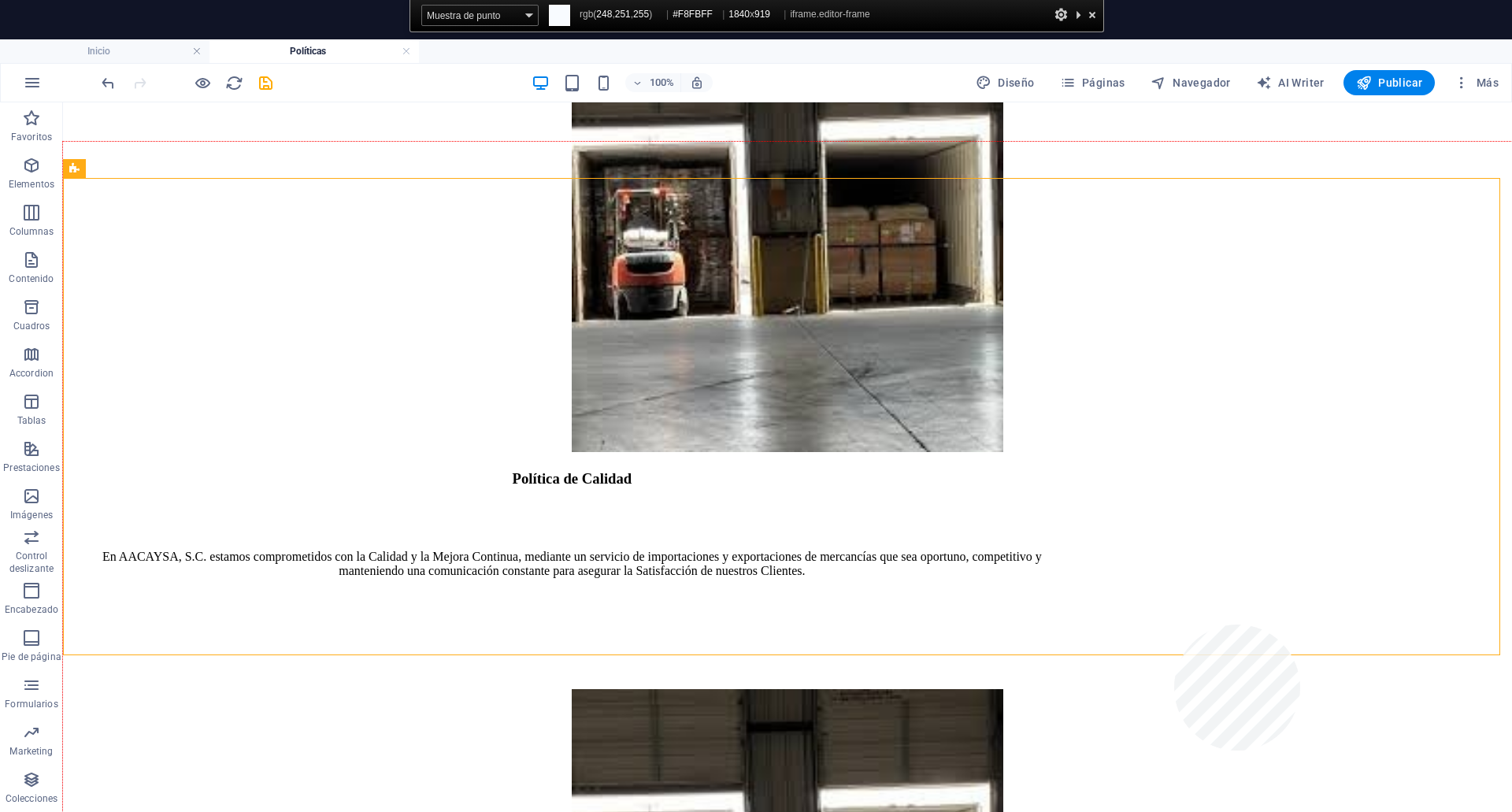
click at [1174, 751] on div at bounding box center [787, 504] width 1449 height 724
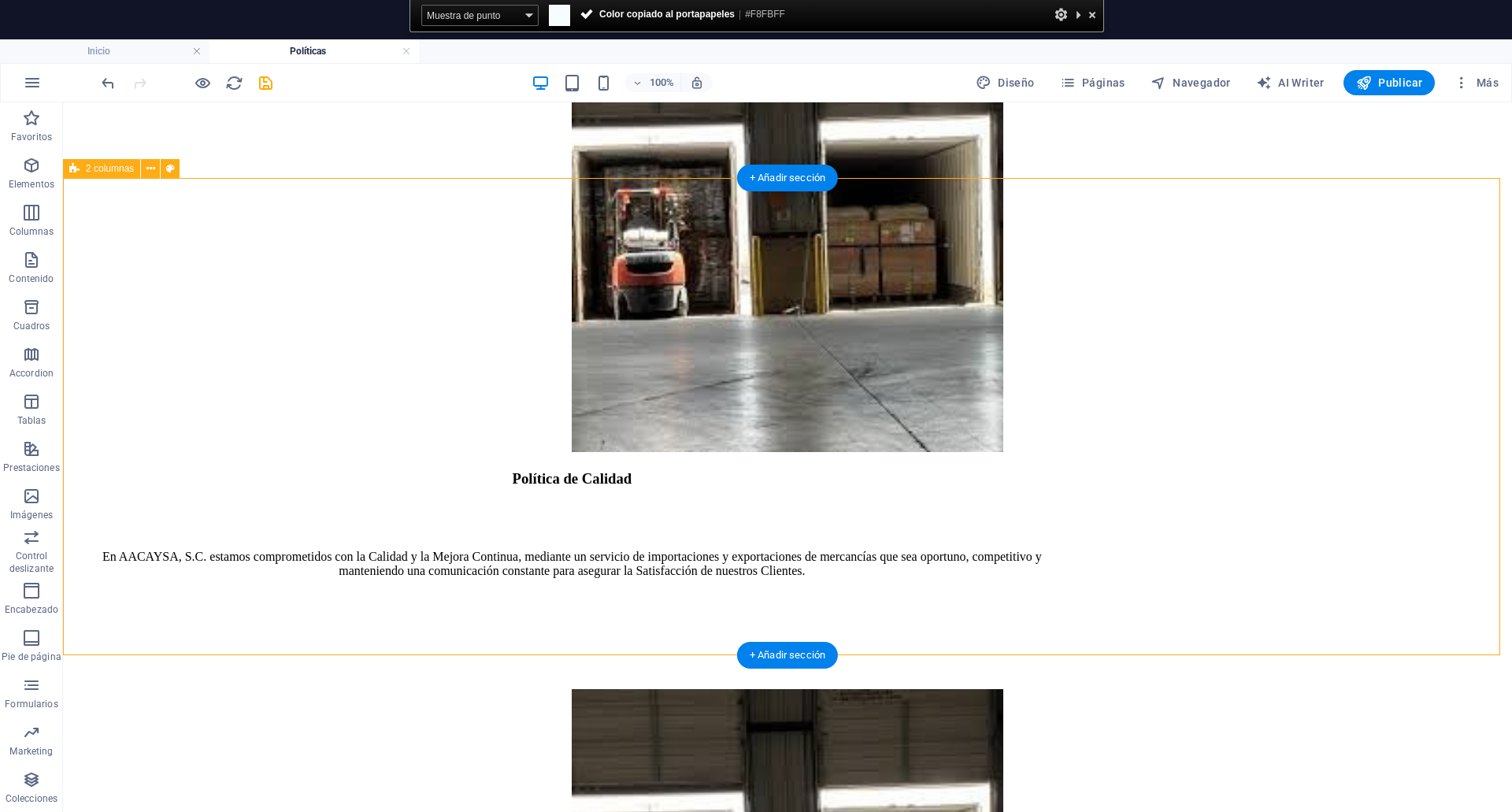
click at [1298, 470] on div "Política de Calidad En AACAYSA, S.C. estamos comprometidos con la Calidad y la …" at bounding box center [787, 797] width 1436 height 653
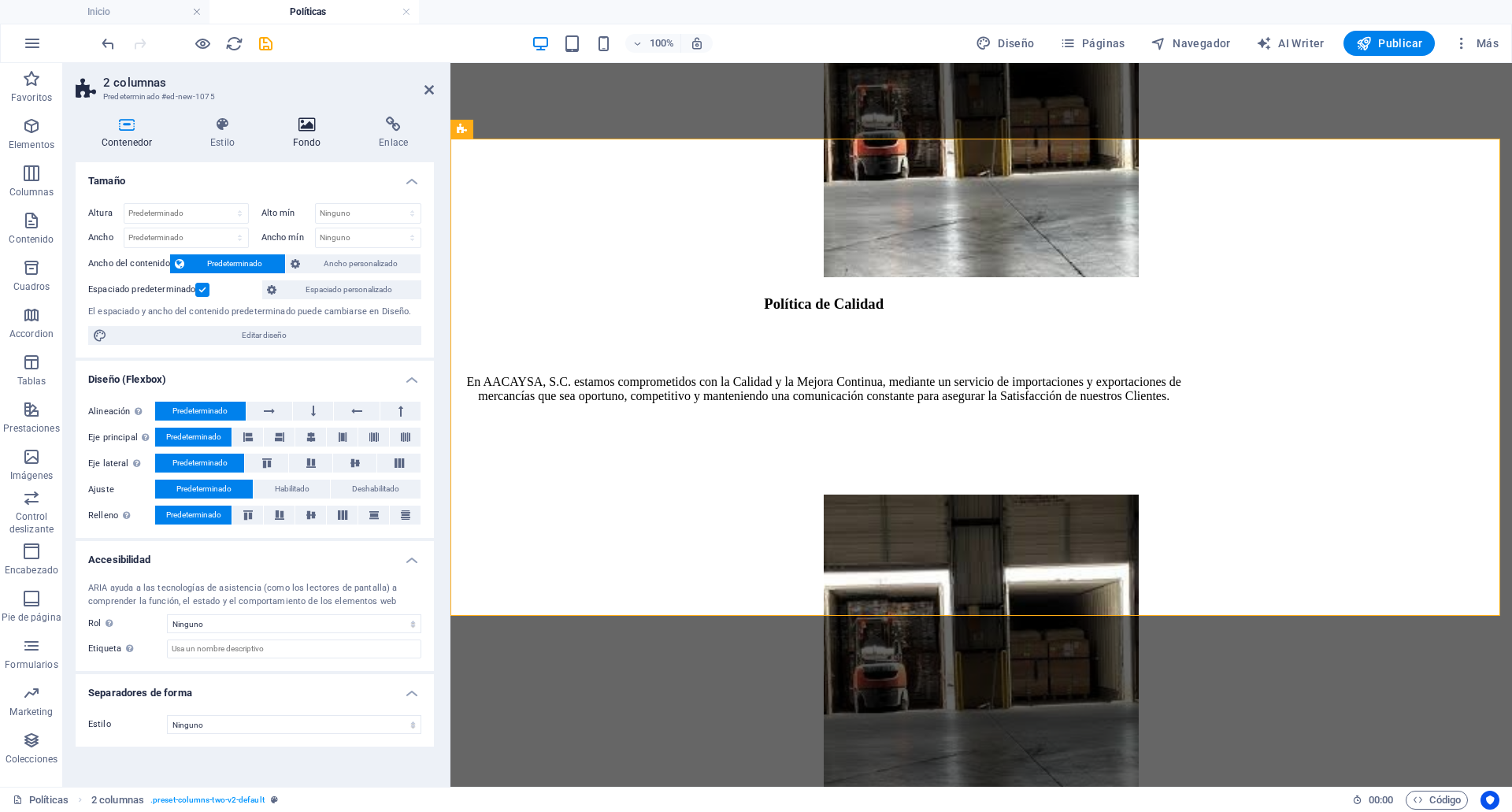
click at [278, 138] on h4 "Fondo" at bounding box center [310, 133] width 87 height 33
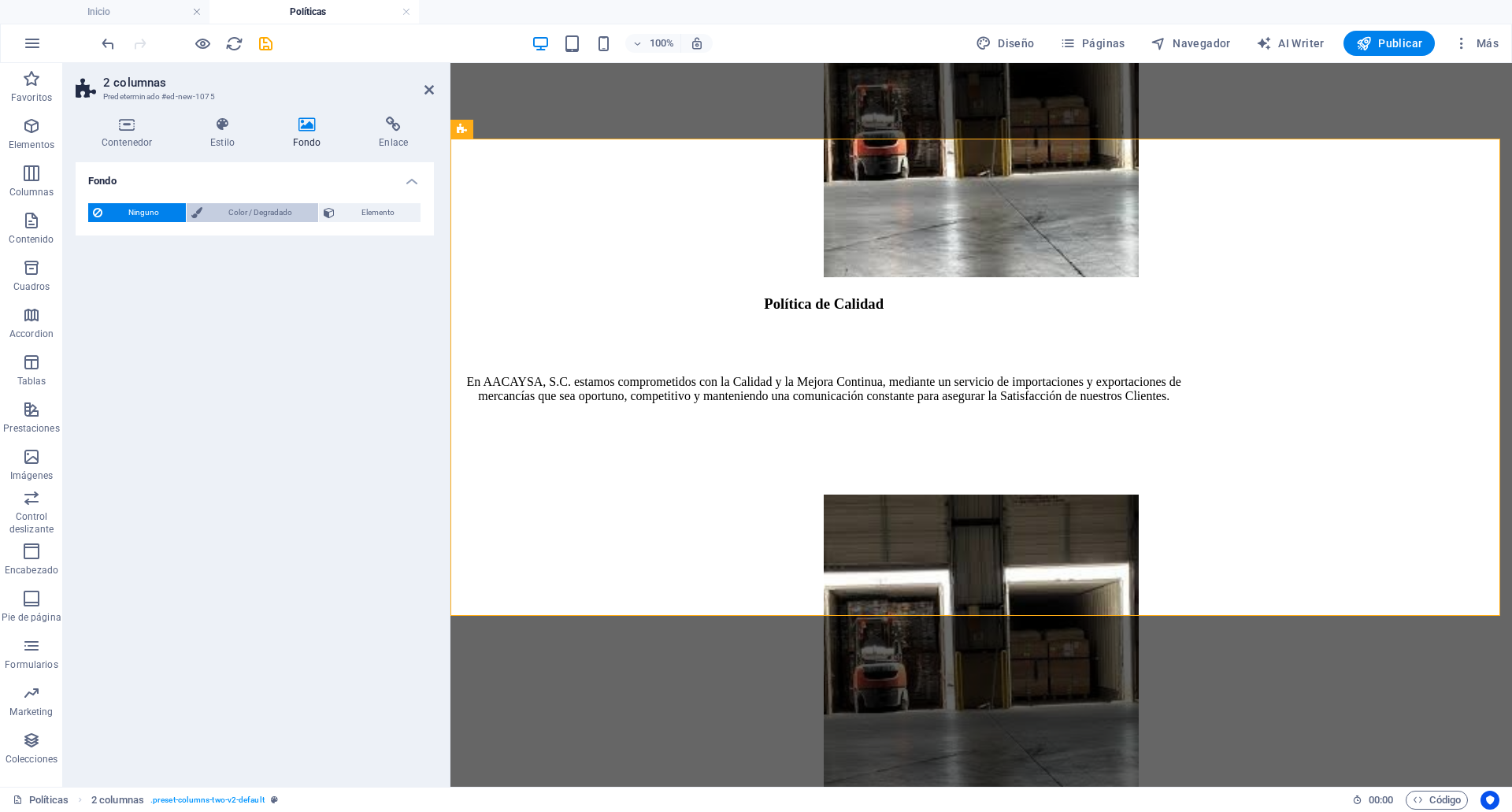
click at [226, 216] on span "Color / Degradado" at bounding box center [261, 213] width 107 height 19
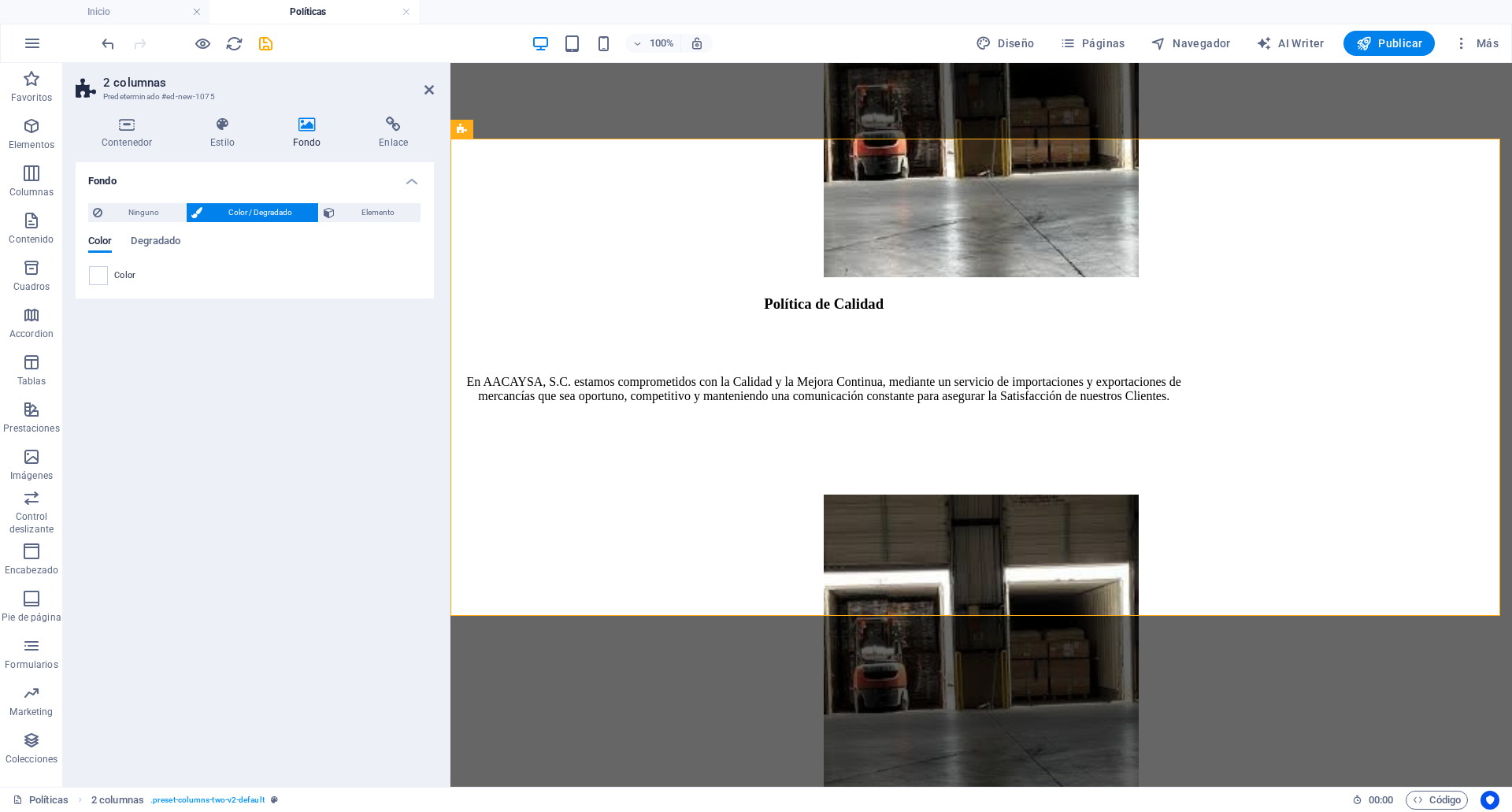
click at [114, 271] on div "Color" at bounding box center [255, 275] width 331 height 19
click at [100, 272] on span at bounding box center [99, 275] width 17 height 17
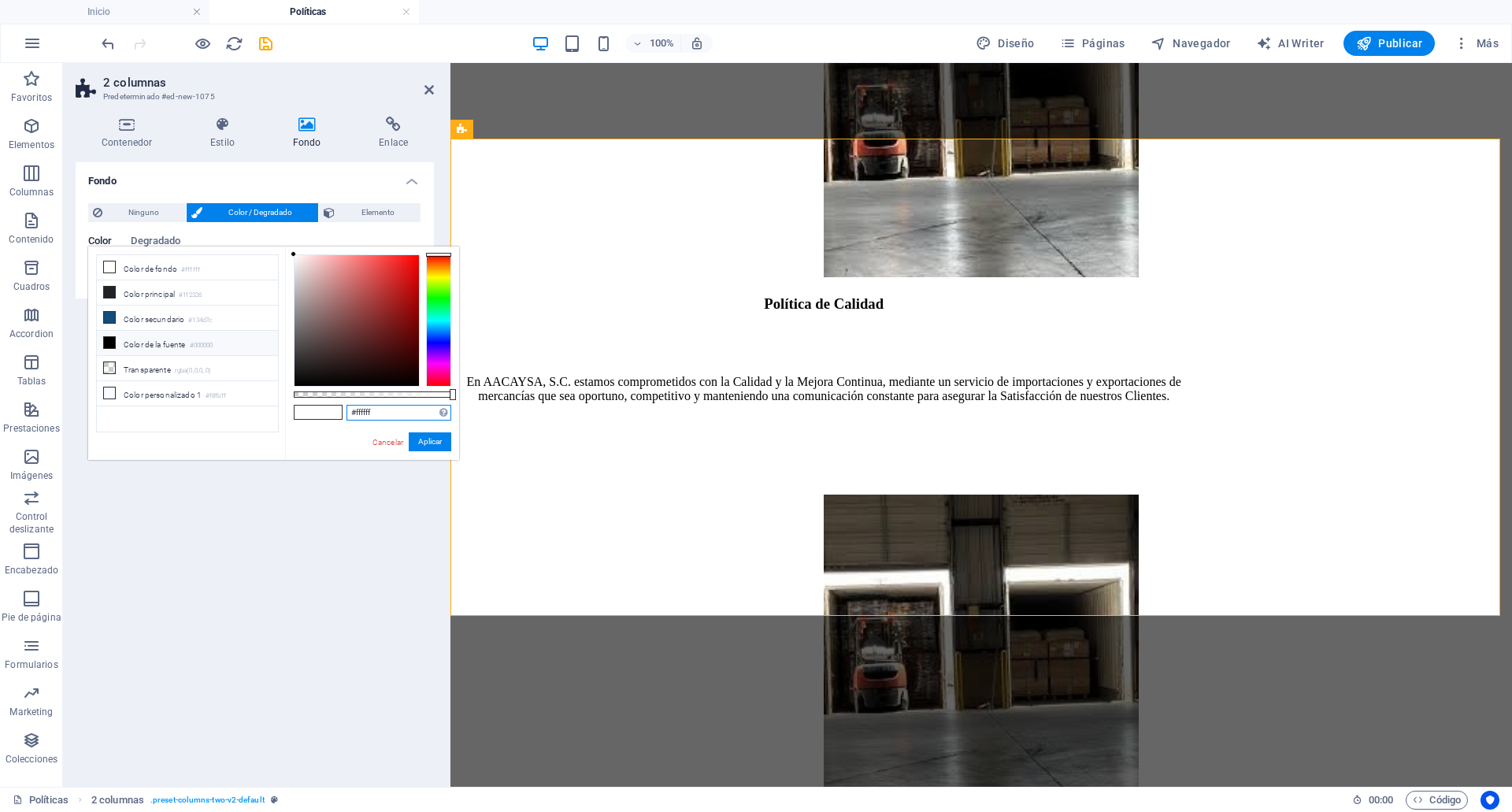
click at [381, 414] on input "#ffffff" at bounding box center [398, 413] width 105 height 16
paste input "F8FBFF"
type input "#f8fbff"
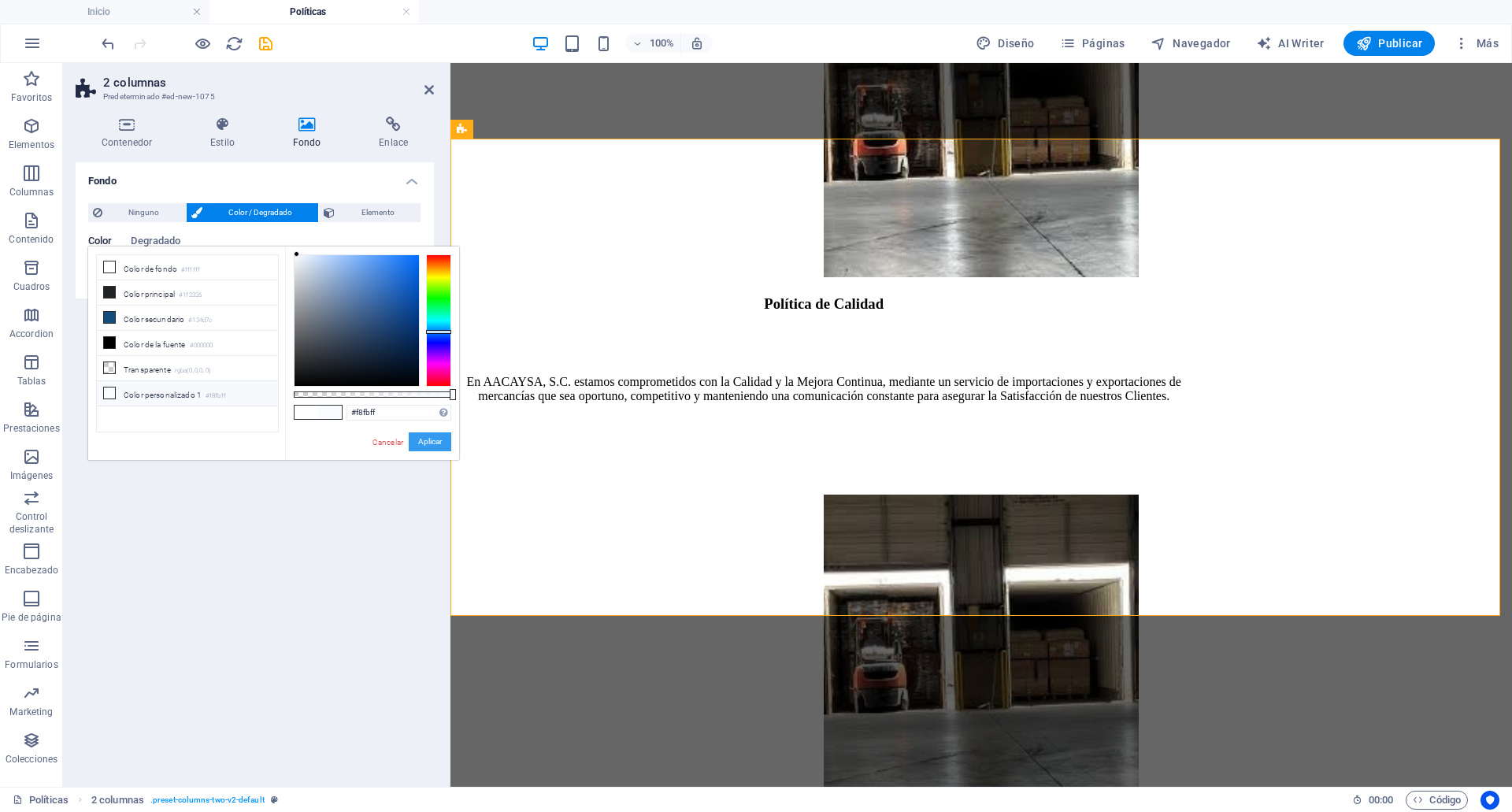
click at [429, 445] on button "Aplicar" at bounding box center [430, 442] width 43 height 19
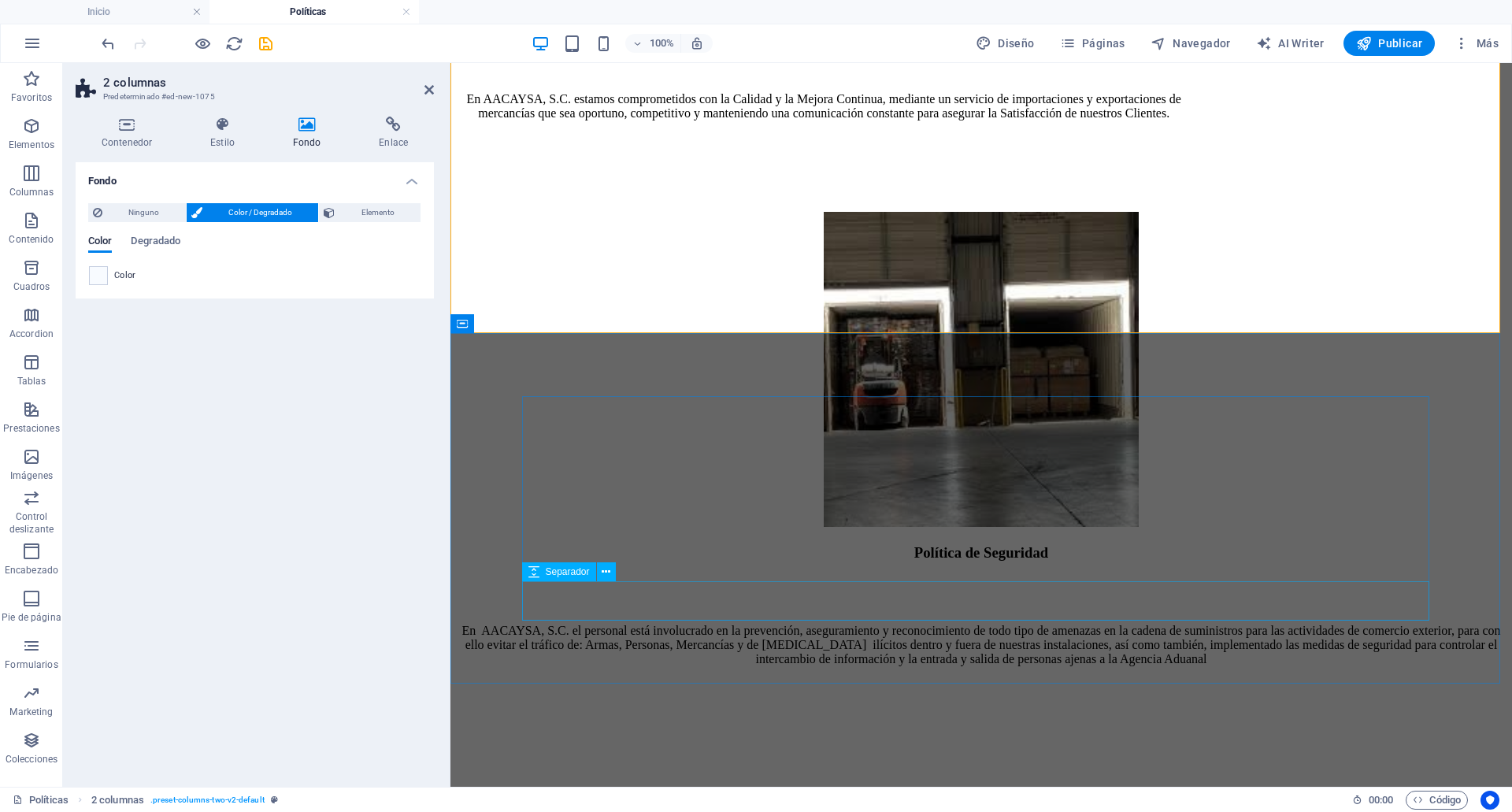
click at [1057, 667] on div at bounding box center [981, 687] width 1049 height 39
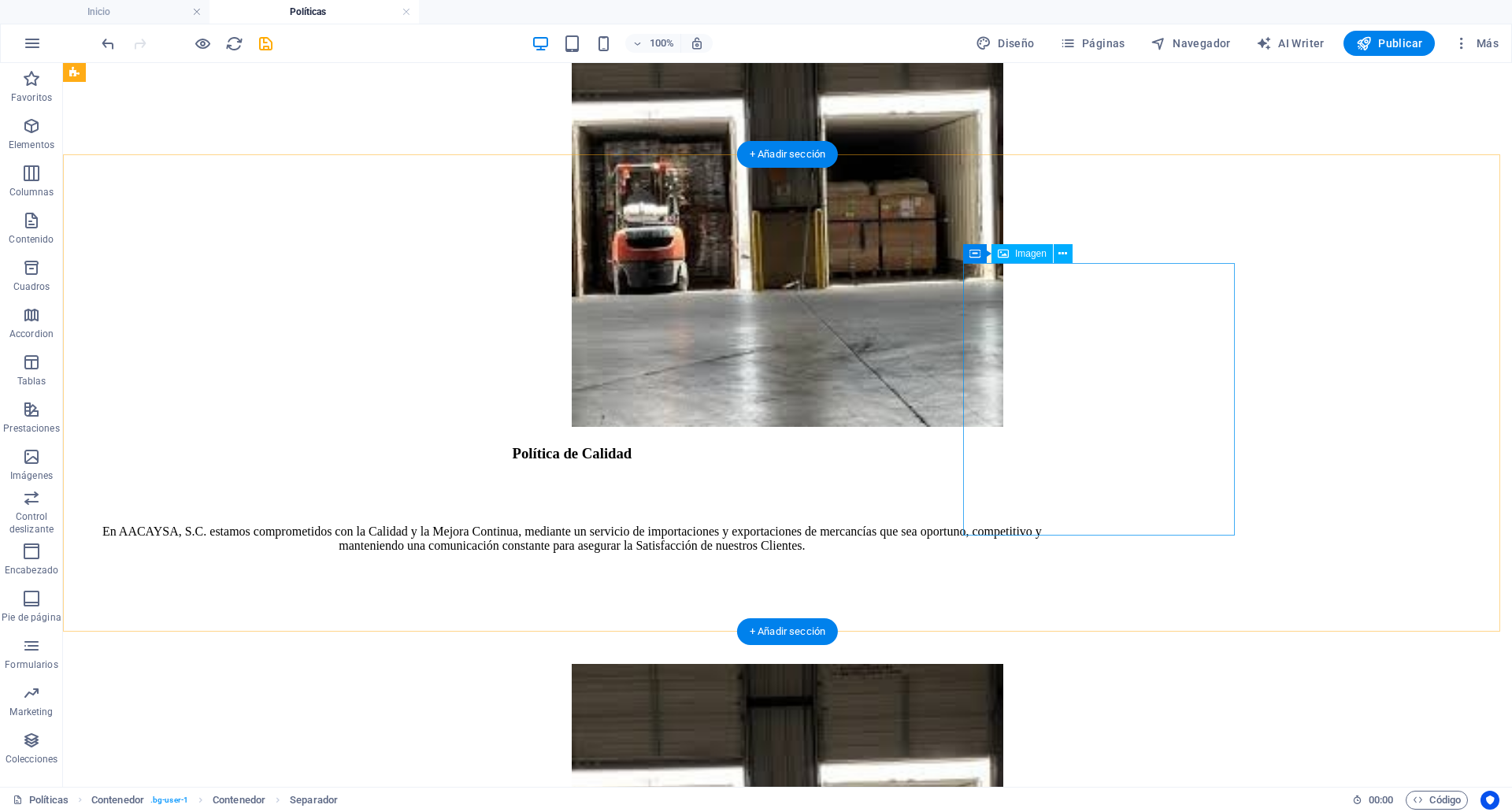
scroll to position [570, 0]
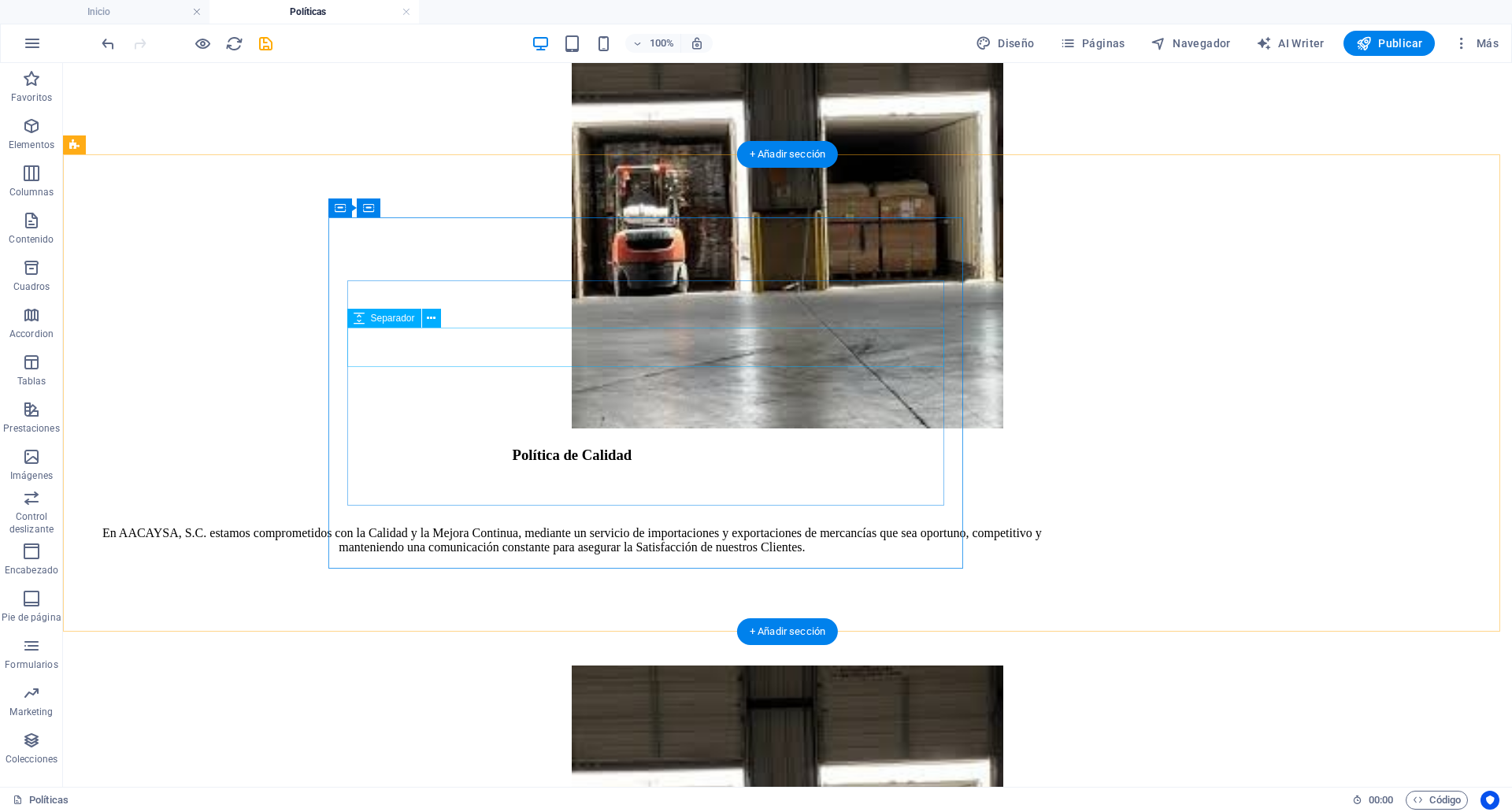
click at [631, 478] on div at bounding box center [572, 498] width 1006 height 39
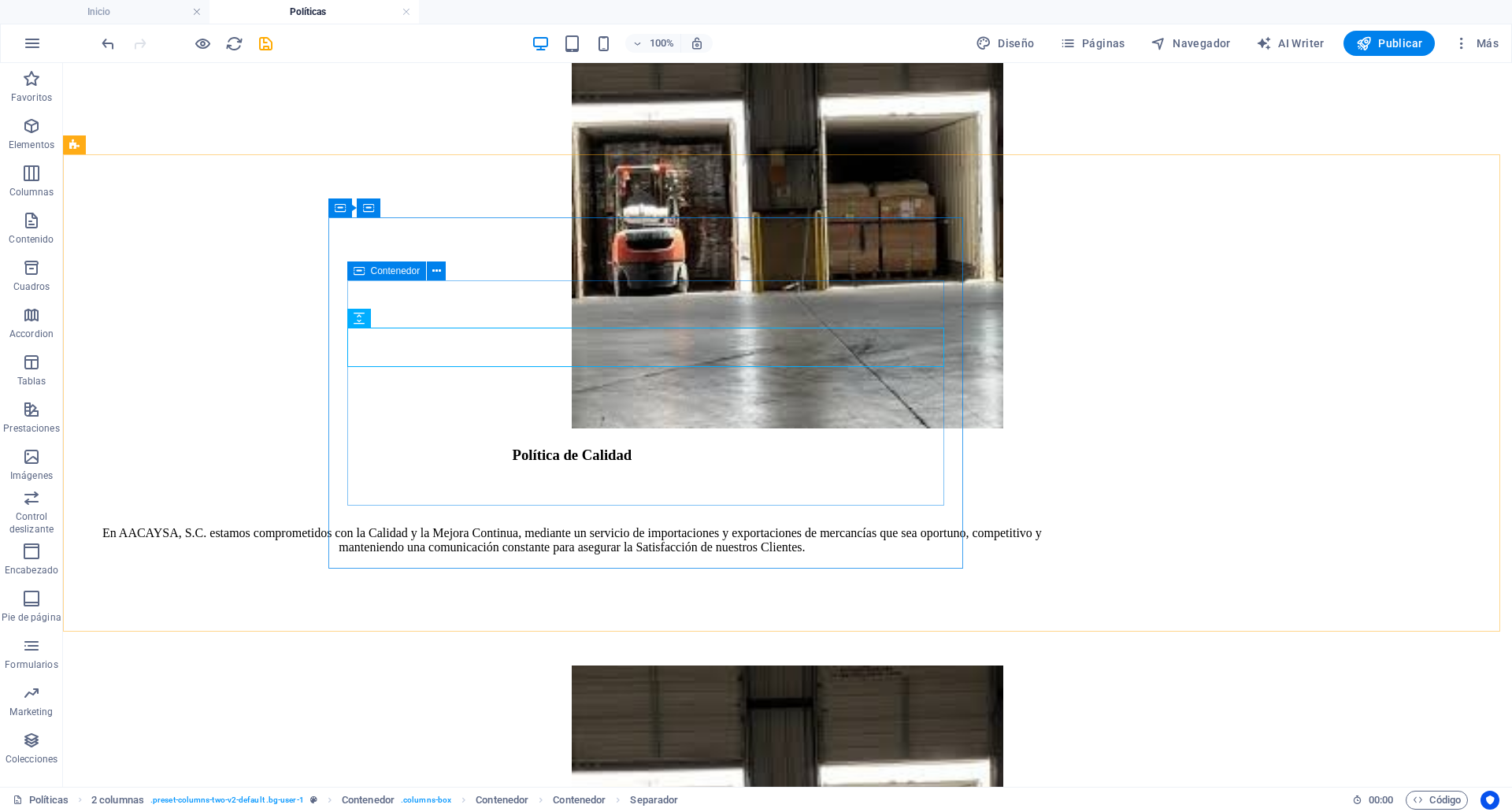
click at [358, 271] on icon at bounding box center [359, 271] width 11 height 19
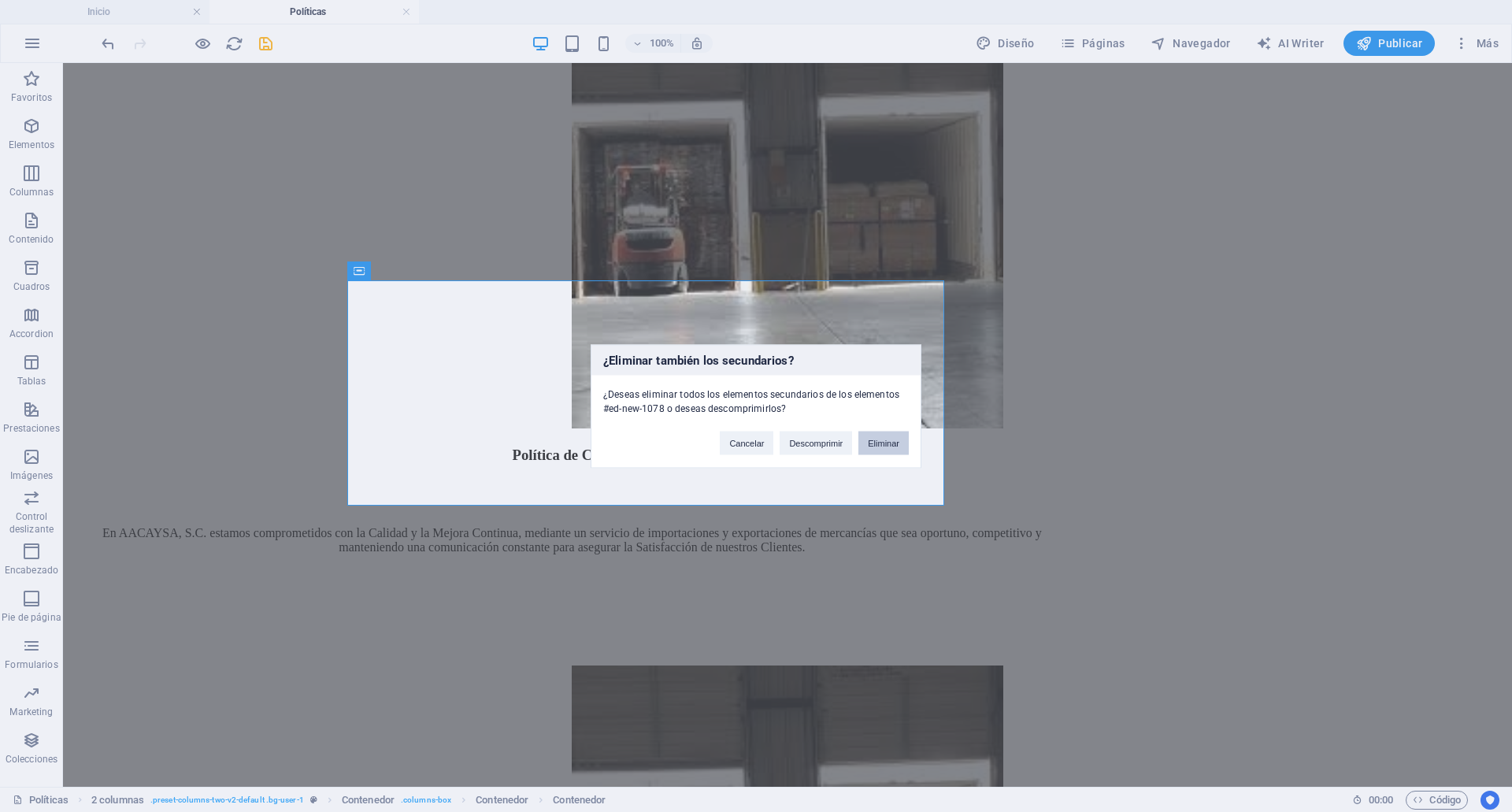
click at [868, 440] on button "Eliminar" at bounding box center [883, 443] width 50 height 24
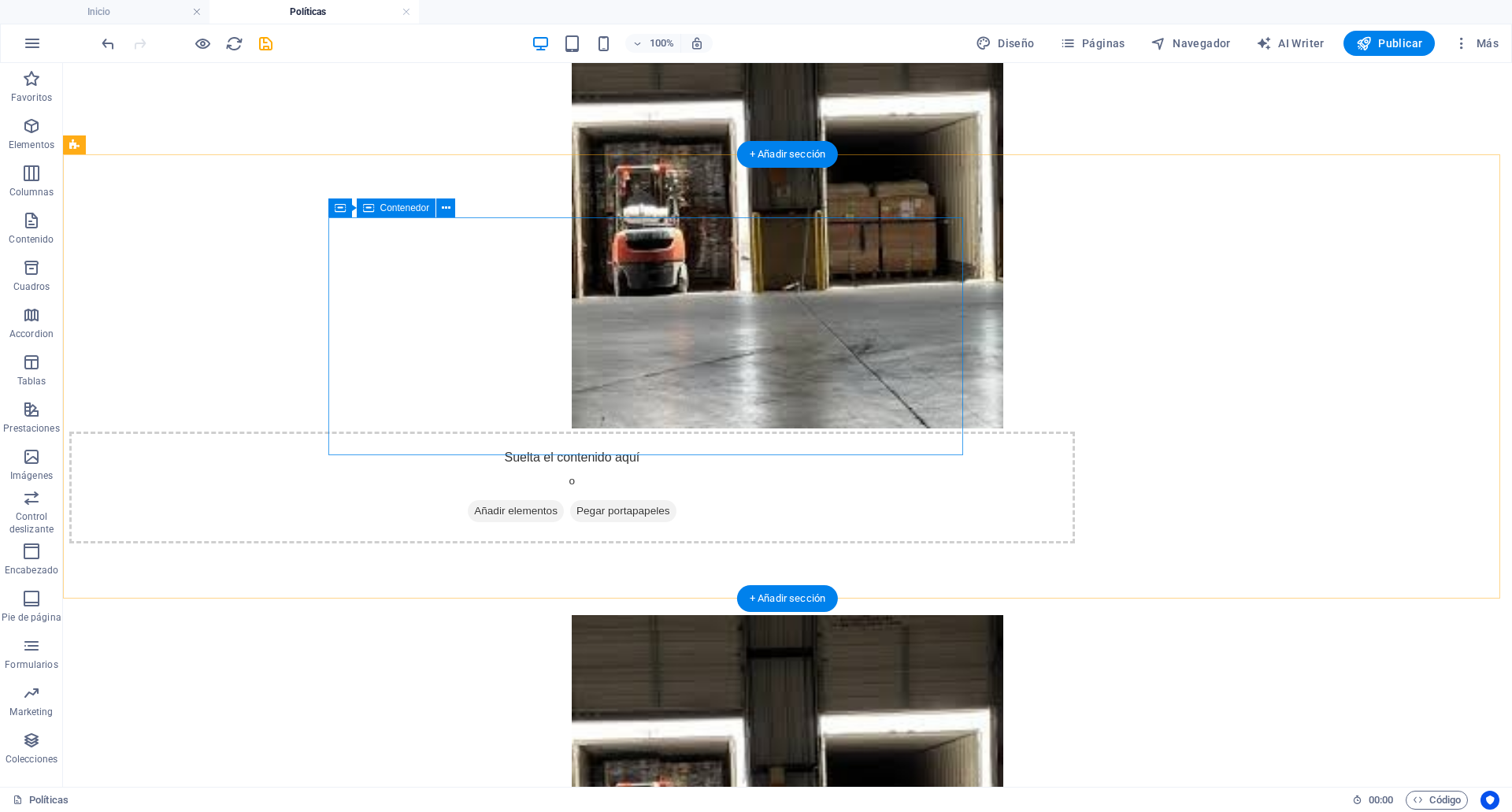
drag, startPoint x: 406, startPoint y: 717, endPoint x: 525, endPoint y: 305, distance: 428.8
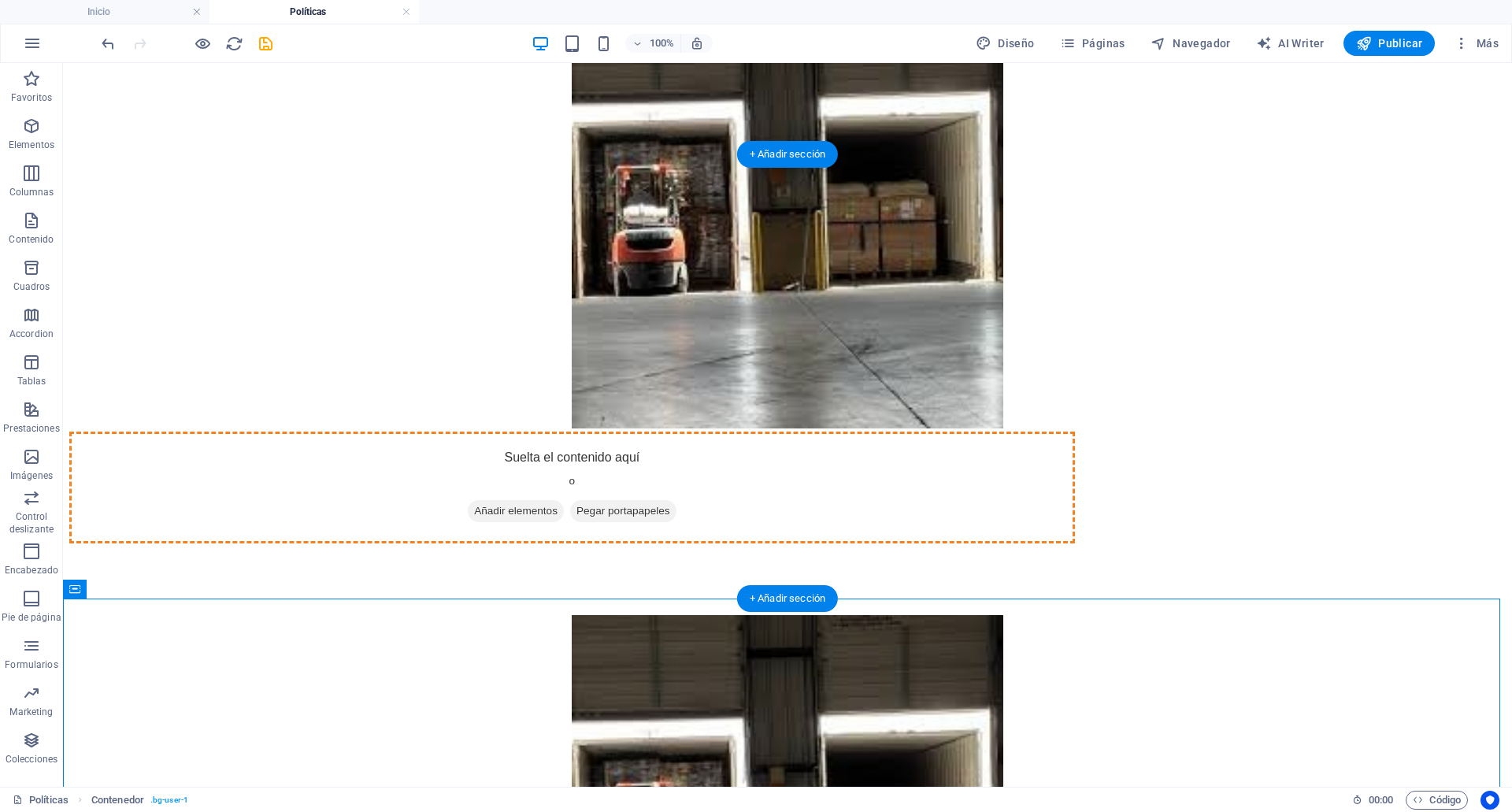
drag, startPoint x: 402, startPoint y: 713, endPoint x: 570, endPoint y: 323, distance: 424.6
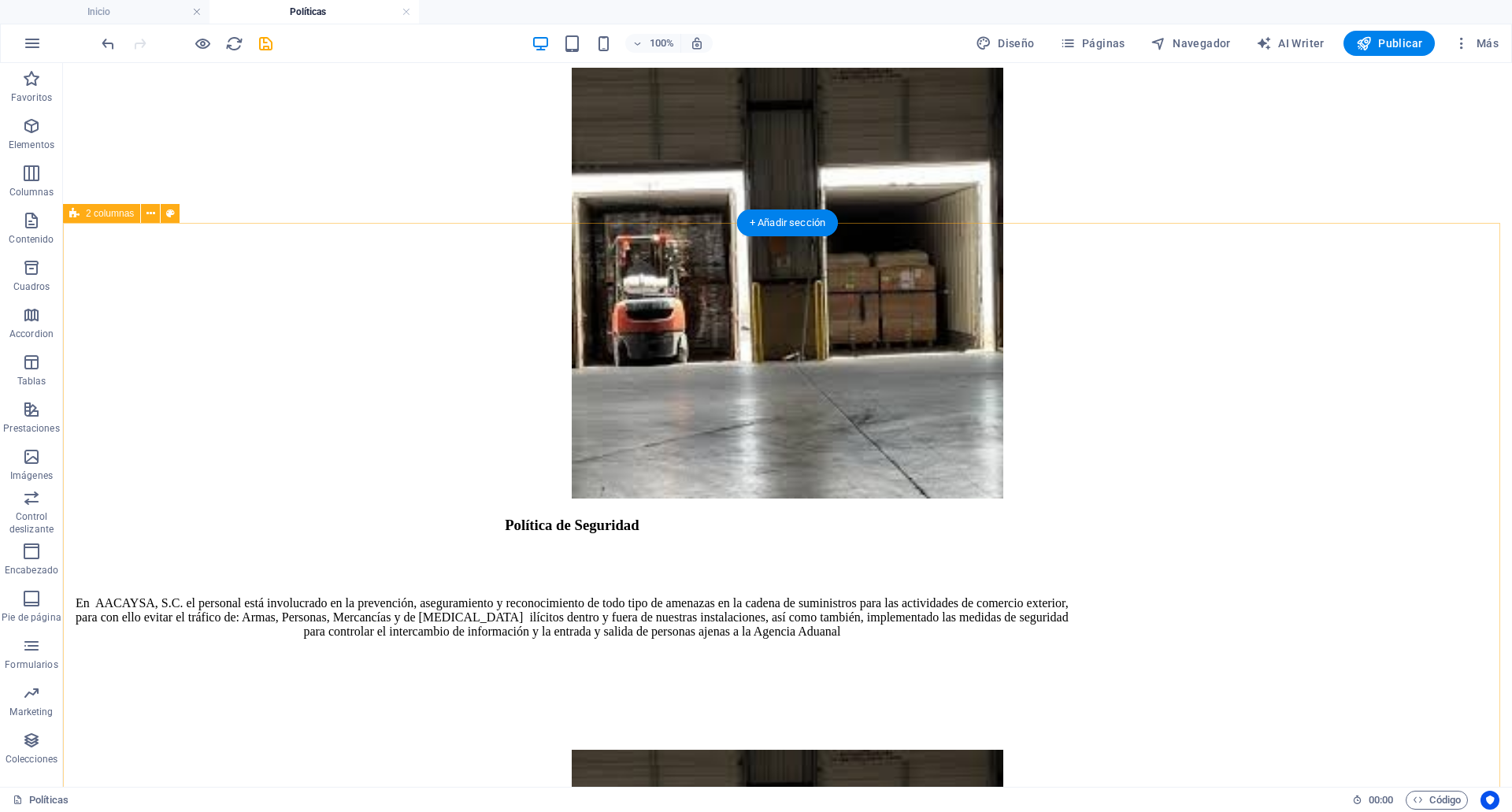
scroll to position [501, 0]
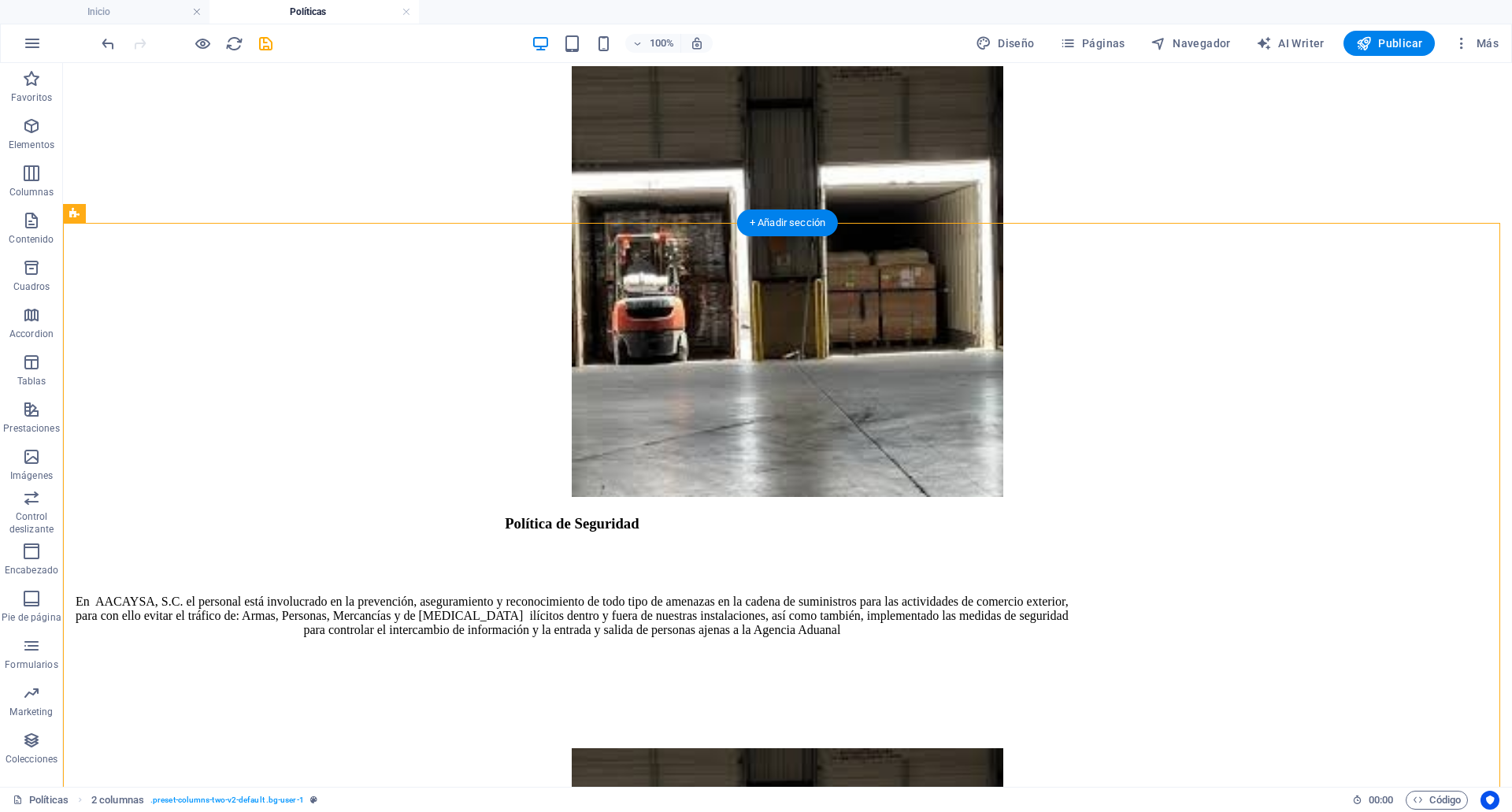
drag, startPoint x: 1038, startPoint y: 380, endPoint x: 336, endPoint y: 486, distance: 710.0
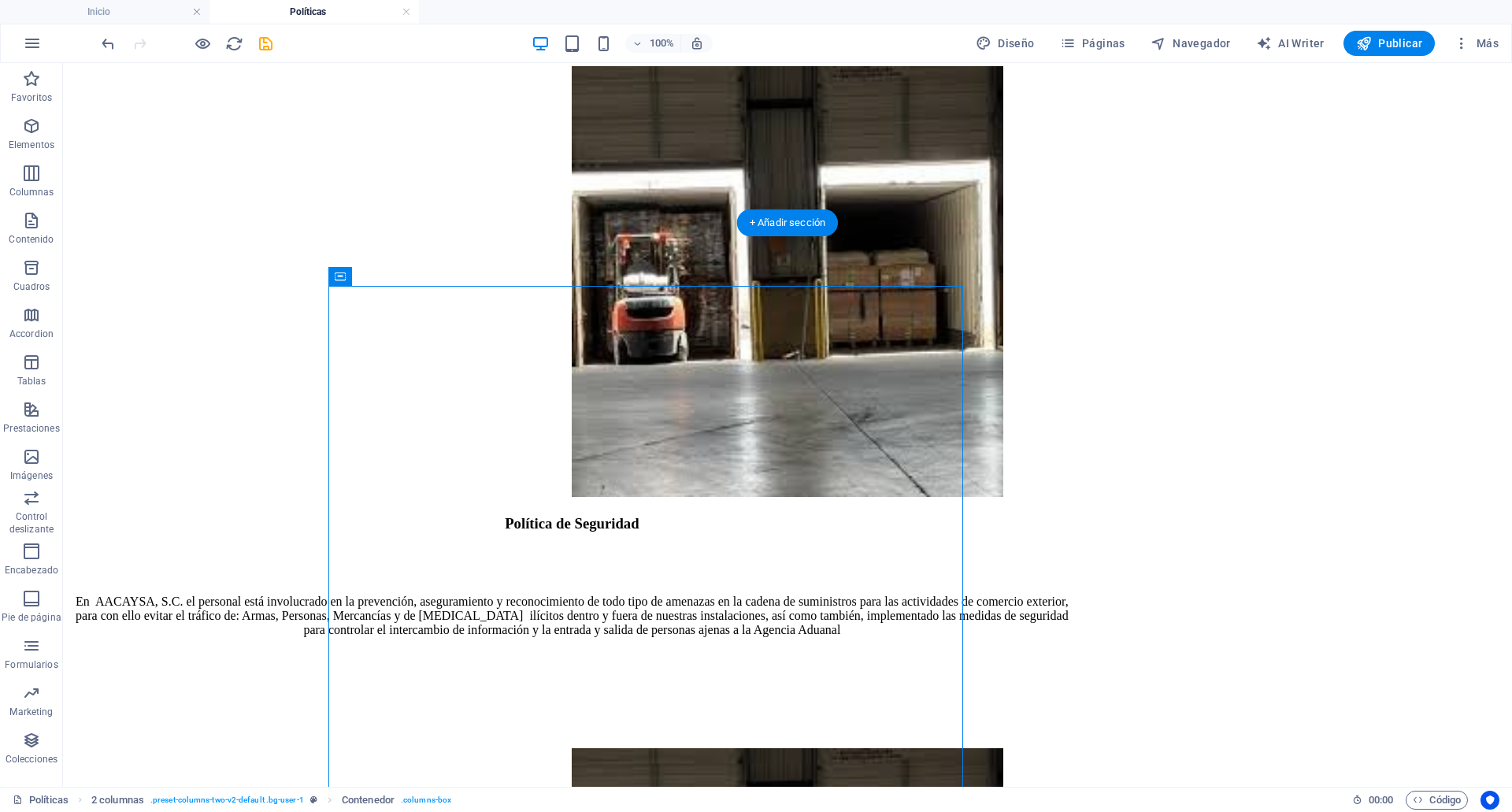
drag, startPoint x: 398, startPoint y: 337, endPoint x: 1228, endPoint y: 608, distance: 873.1
drag, startPoint x: 1040, startPoint y: 386, endPoint x: 1017, endPoint y: 348, distance: 44.4
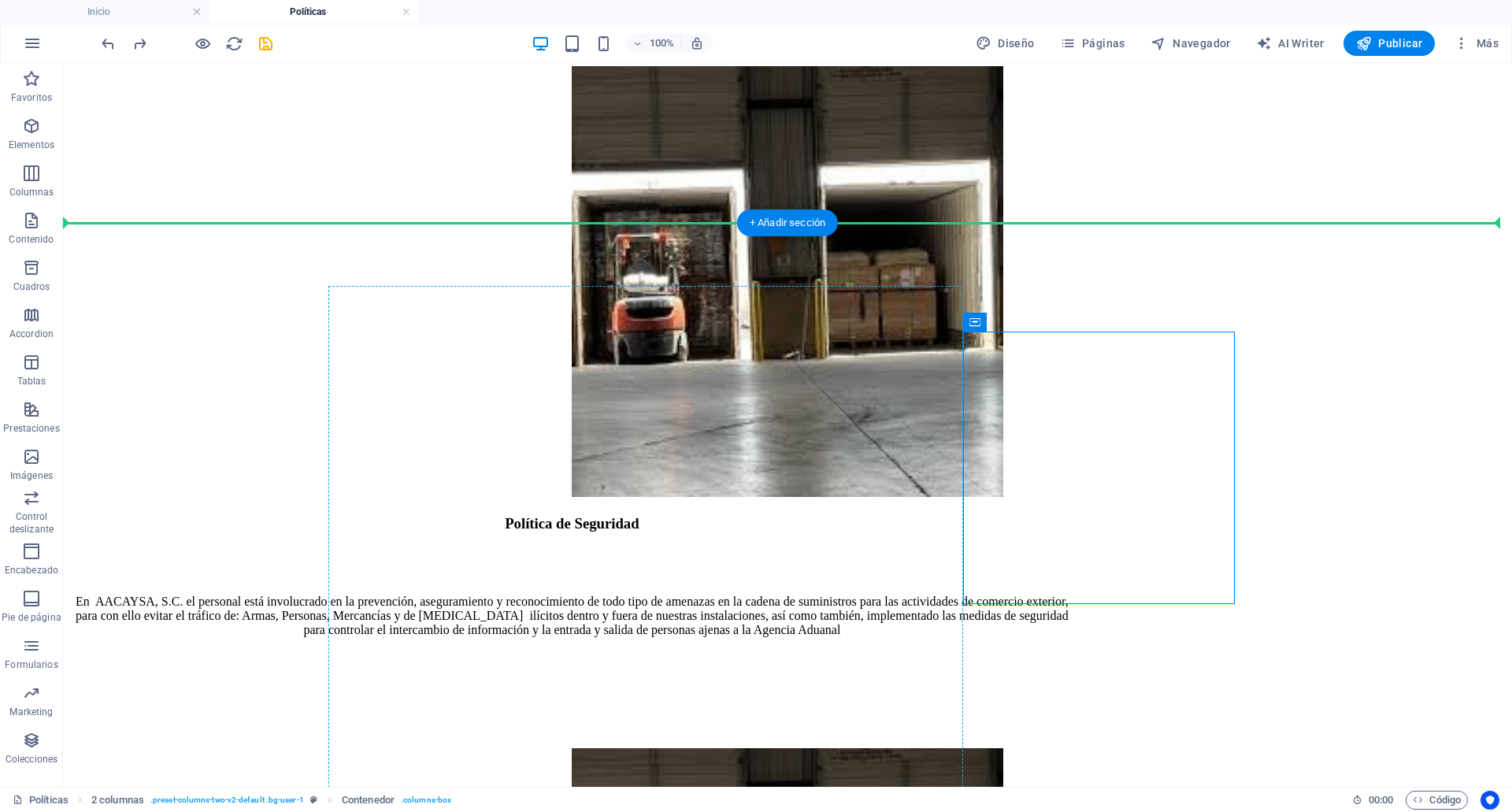
drag, startPoint x: 1042, startPoint y: 380, endPoint x: 410, endPoint y: 302, distance: 636.8
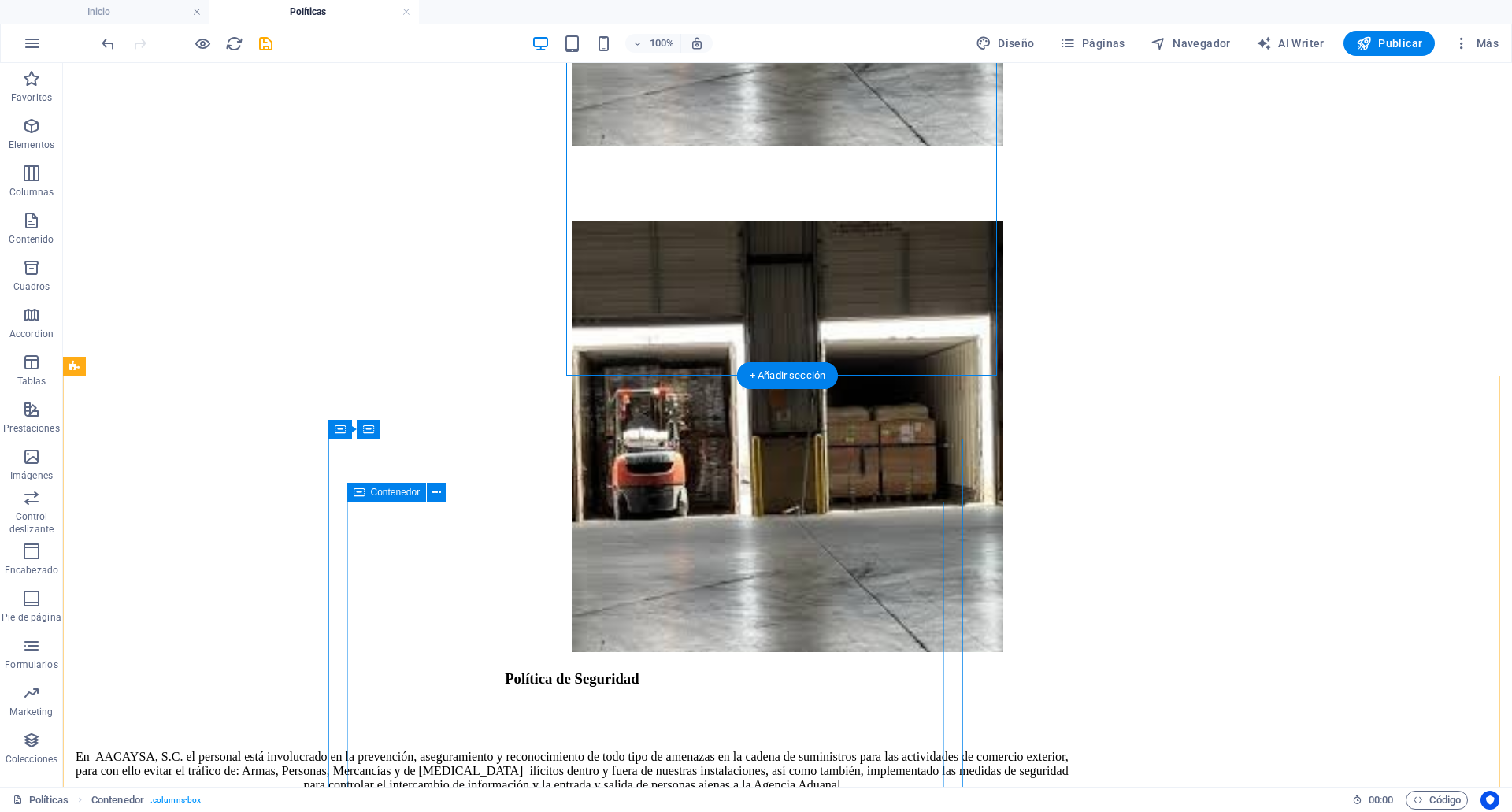
scroll to position [348, 0]
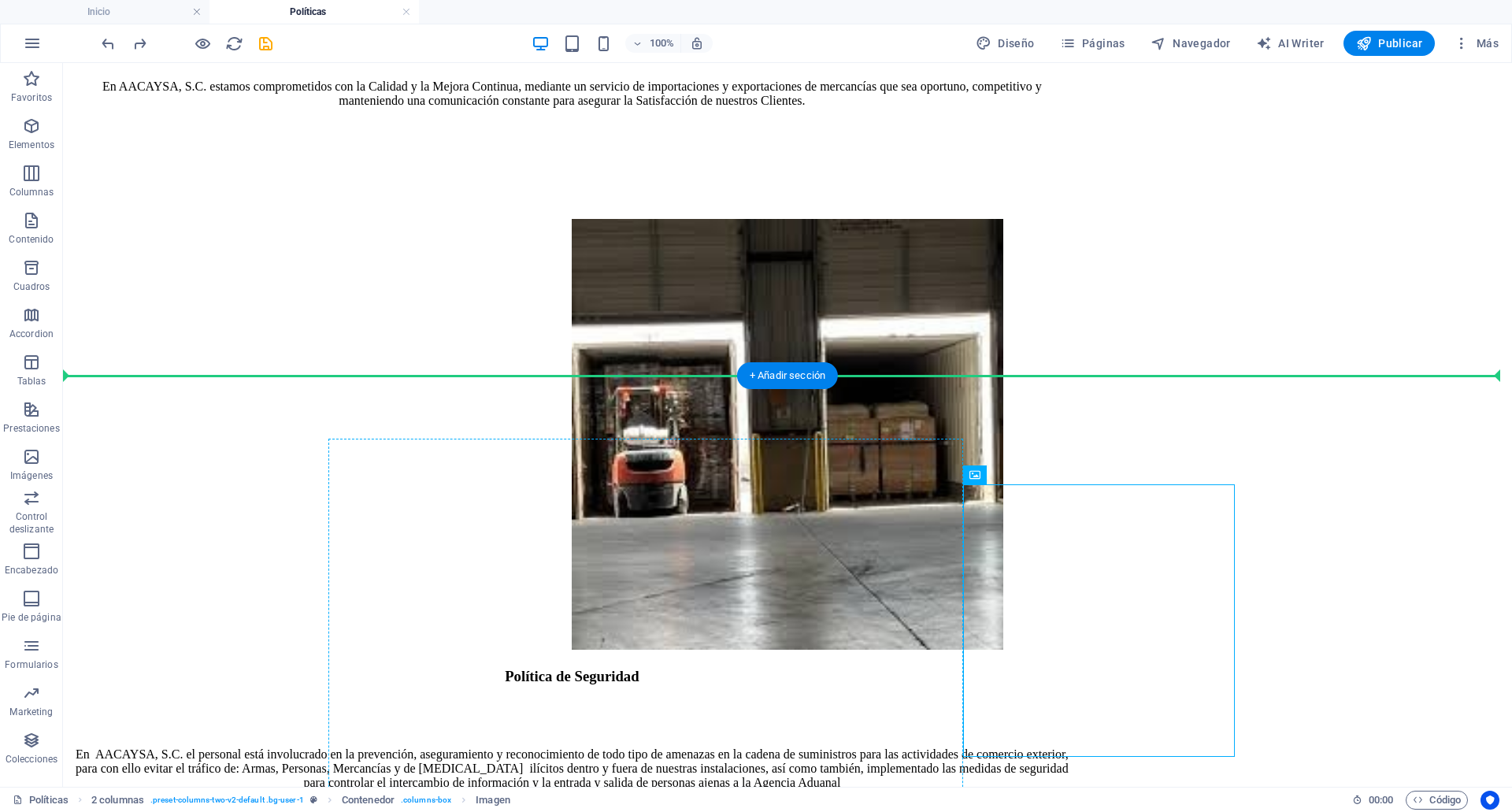
drag, startPoint x: 1103, startPoint y: 543, endPoint x: 670, endPoint y: 439, distance: 445.3
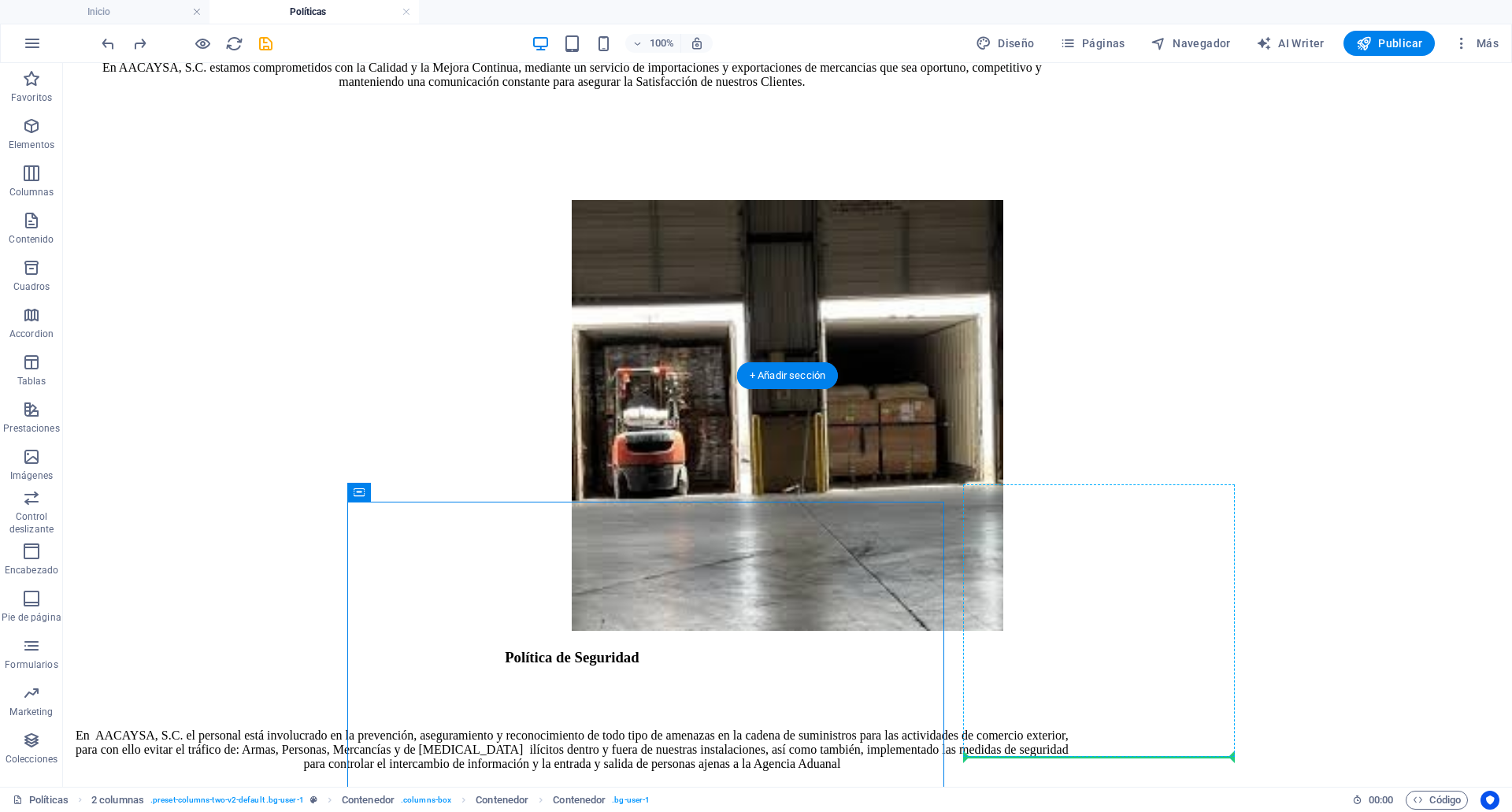
drag, startPoint x: 462, startPoint y: 555, endPoint x: 1085, endPoint y: 690, distance: 637.5
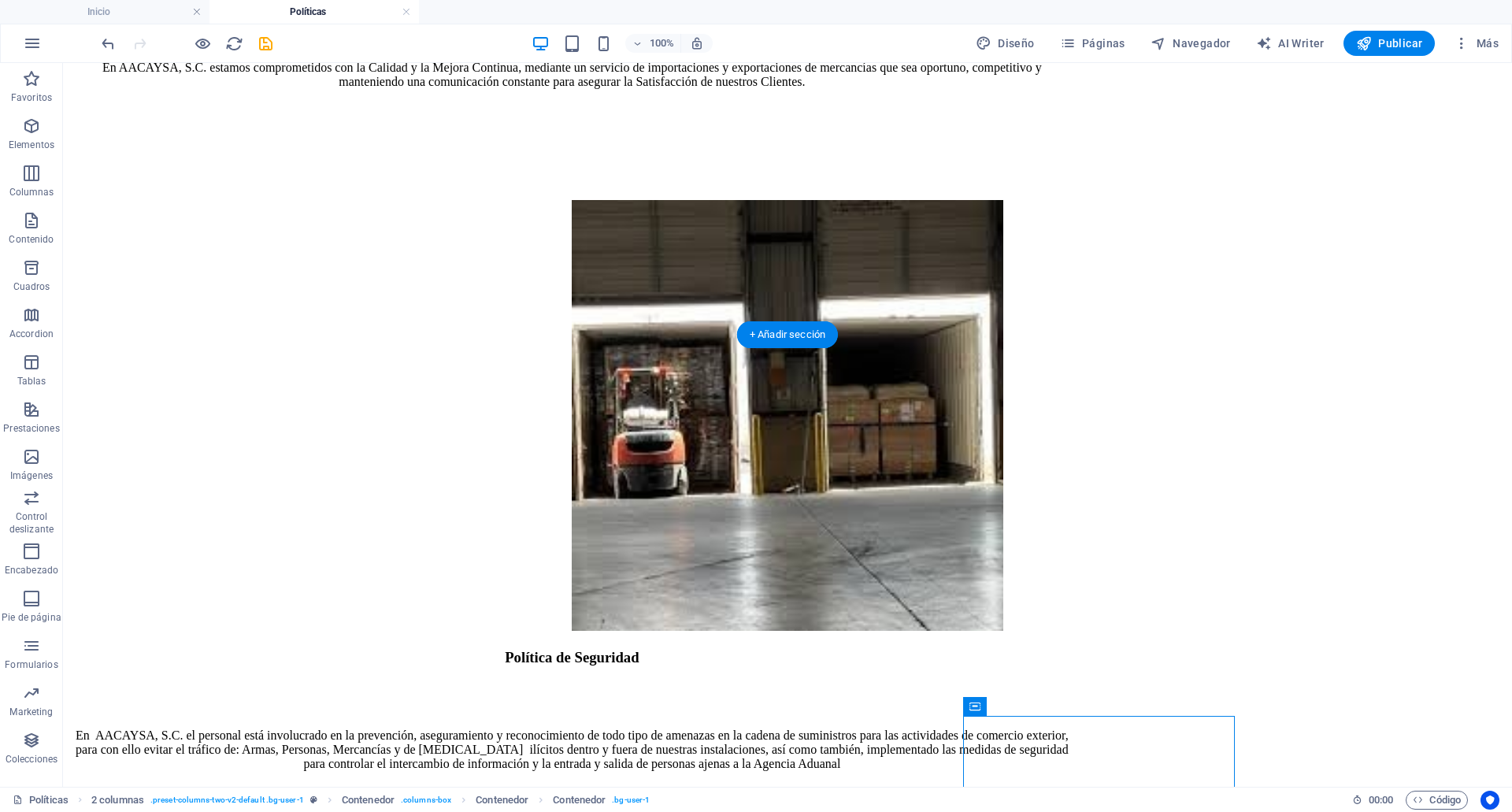
scroll to position [389, 0]
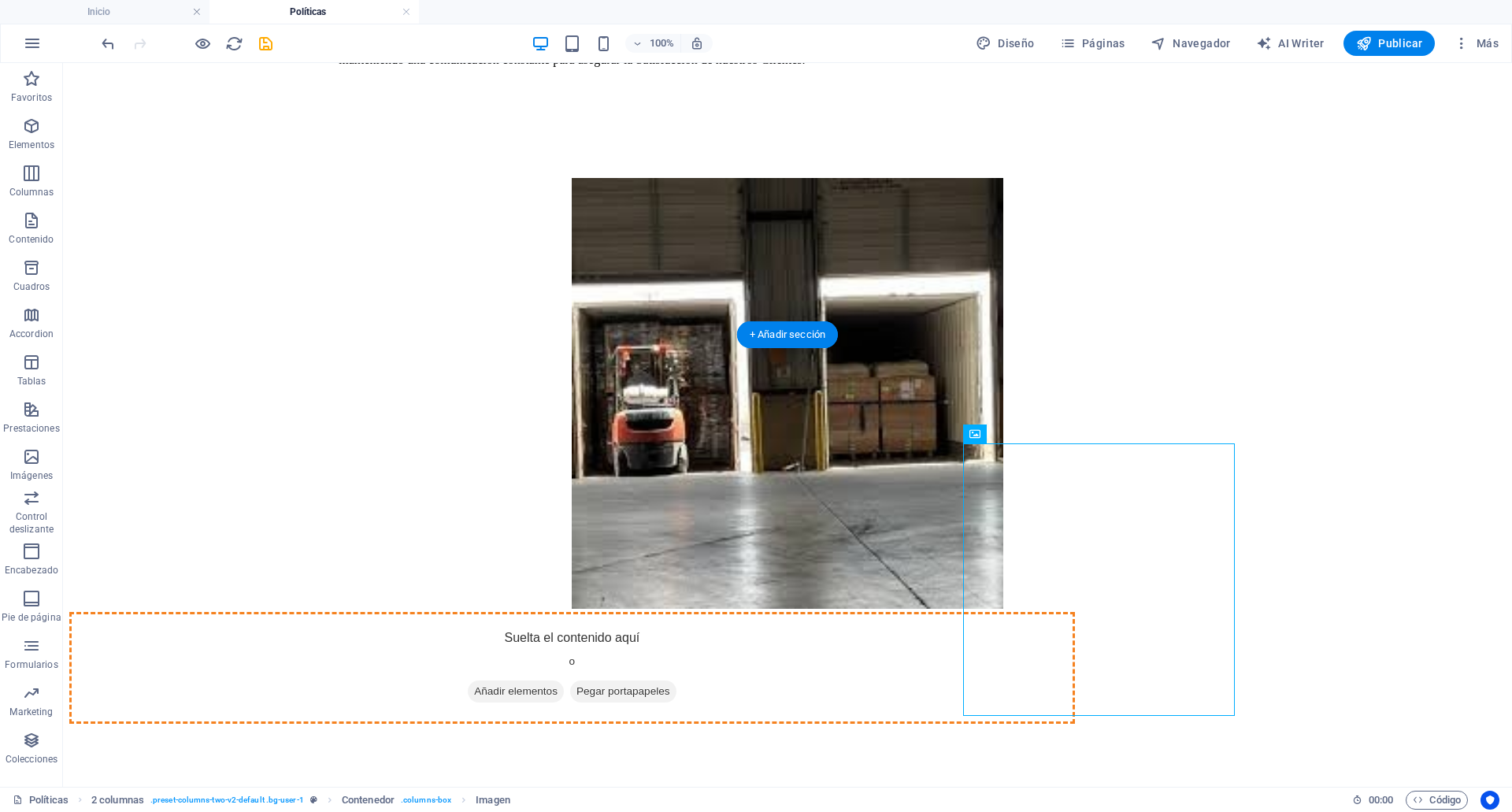
drag, startPoint x: 1045, startPoint y: 616, endPoint x: 801, endPoint y: 526, distance: 260.1
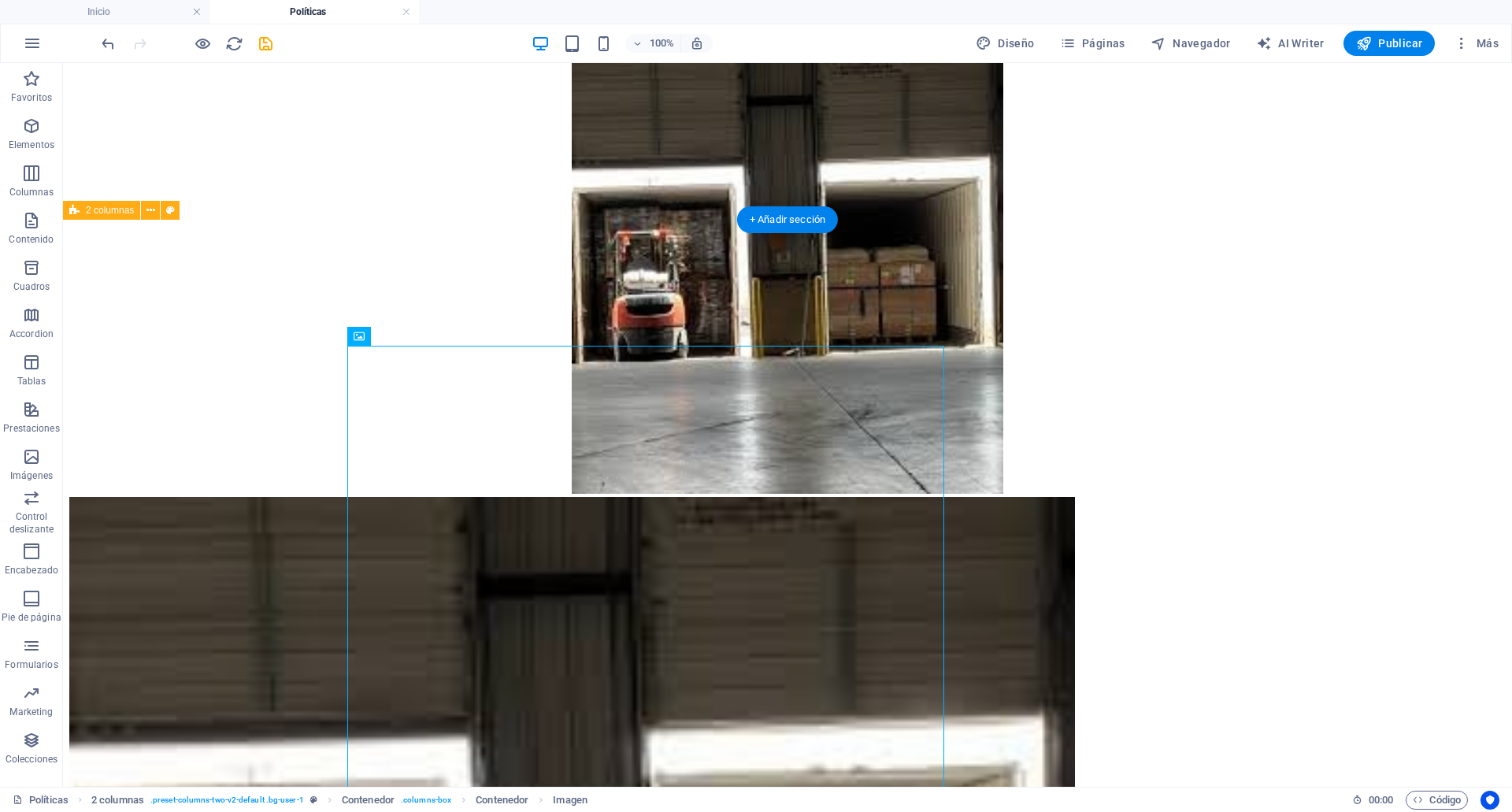
scroll to position [503, 0]
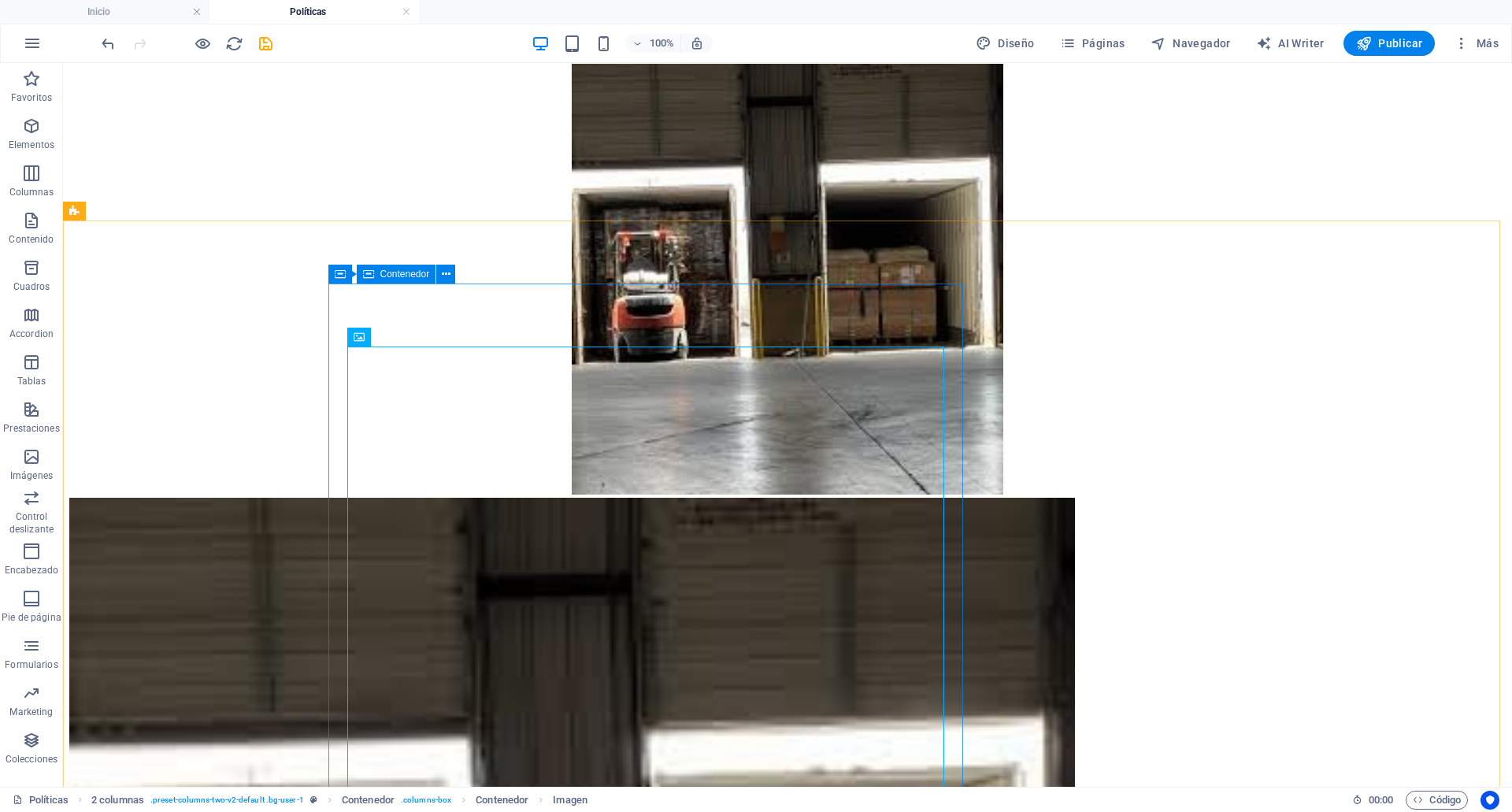
click at [371, 274] on icon at bounding box center [368, 274] width 11 height 19
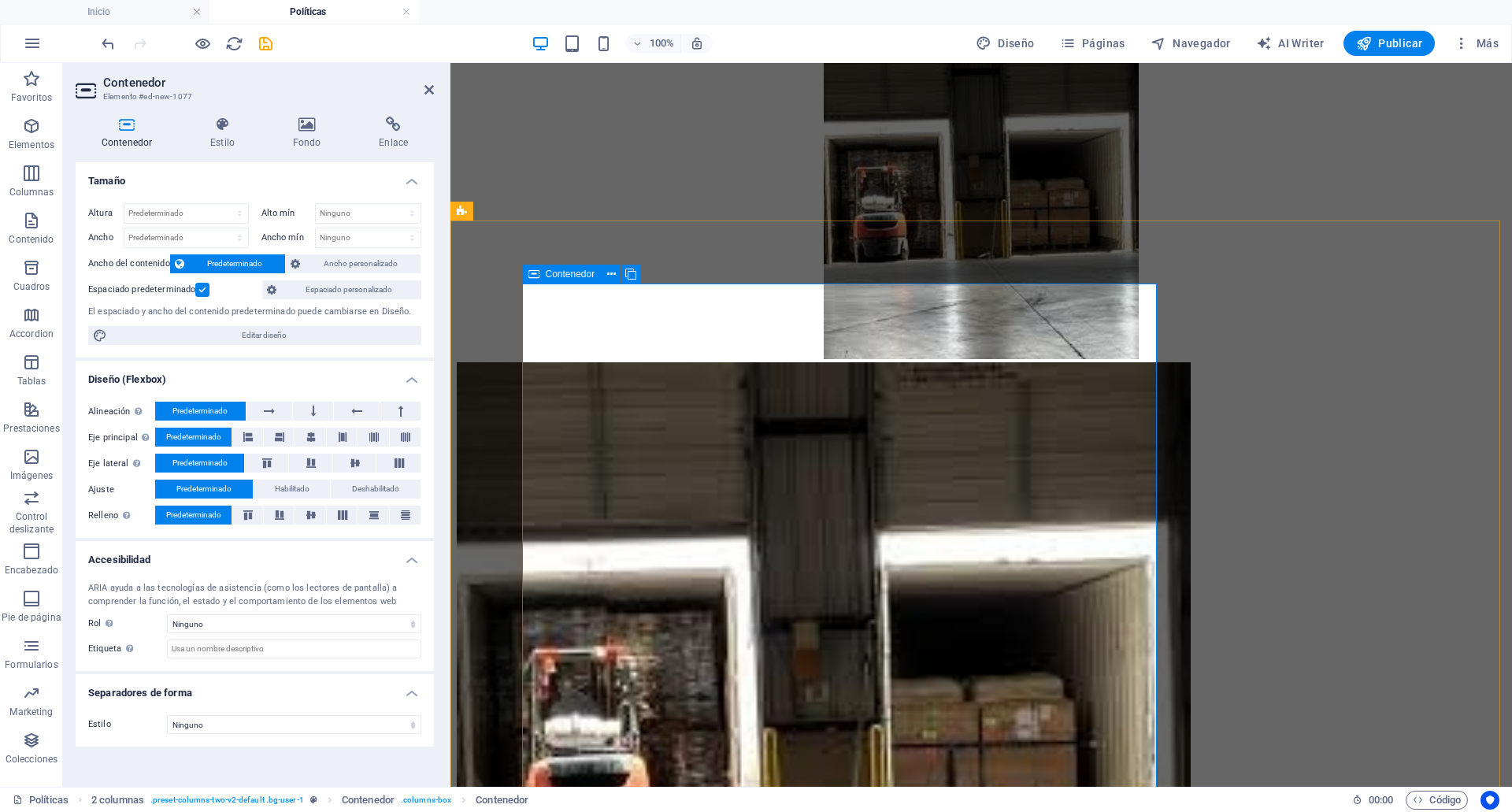
click at [532, 275] on icon at bounding box center [534, 274] width 11 height 19
select select "%"
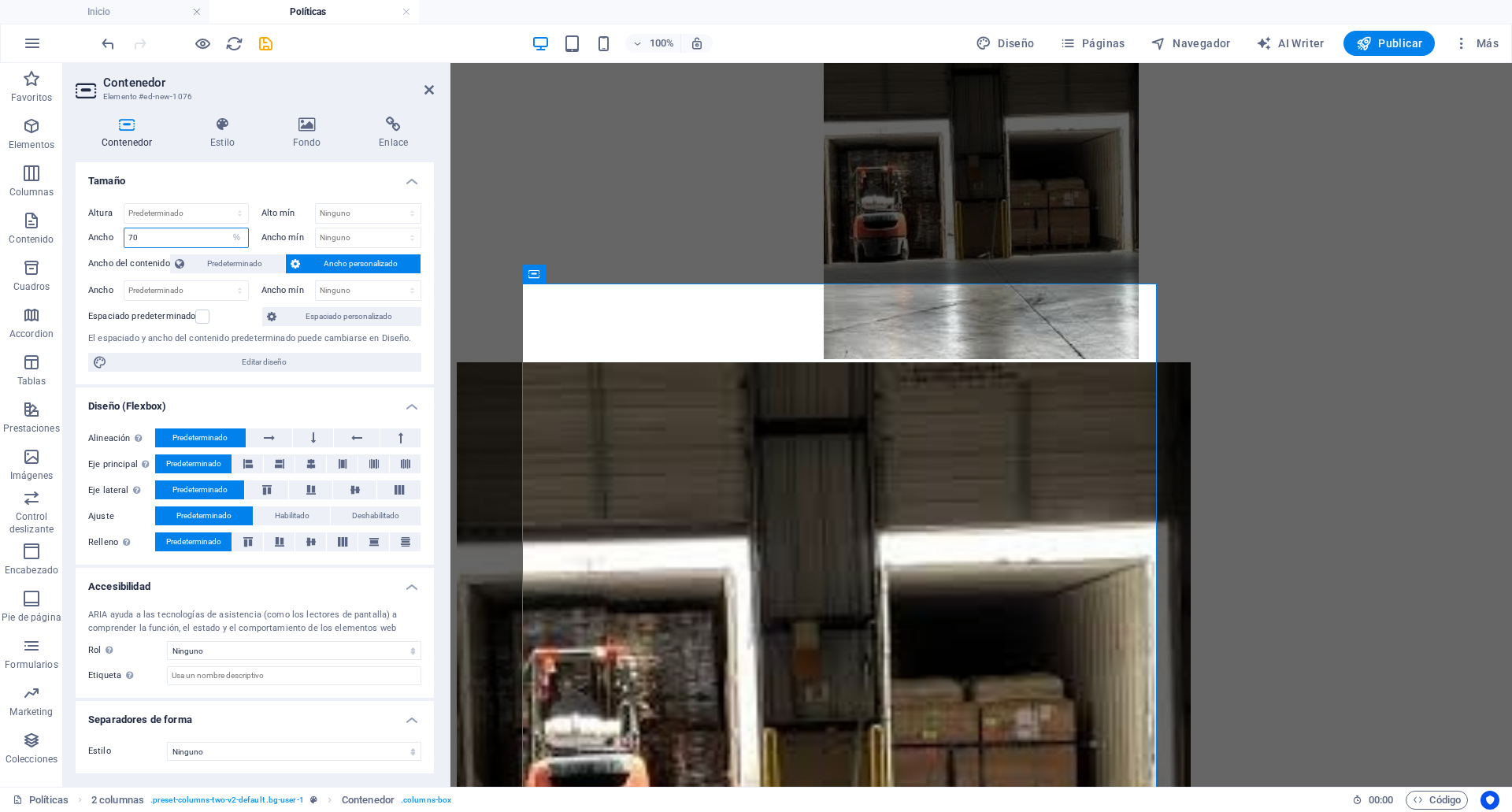
click at [172, 238] on input "70" at bounding box center [186, 238] width 124 height 19
type input "30"
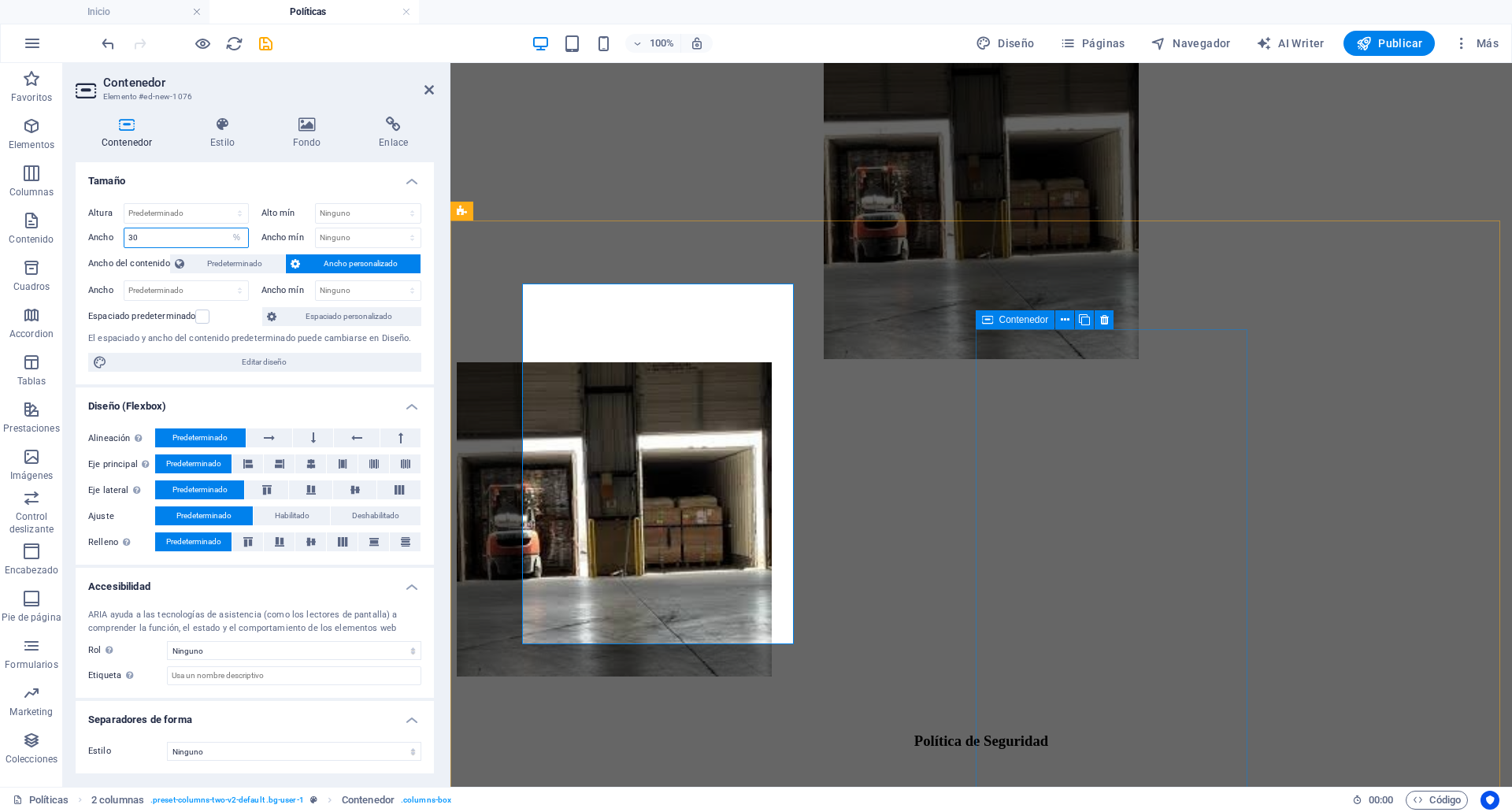
click at [999, 320] on span "Contenedor" at bounding box center [1024, 320] width 50 height 9
select select "%"
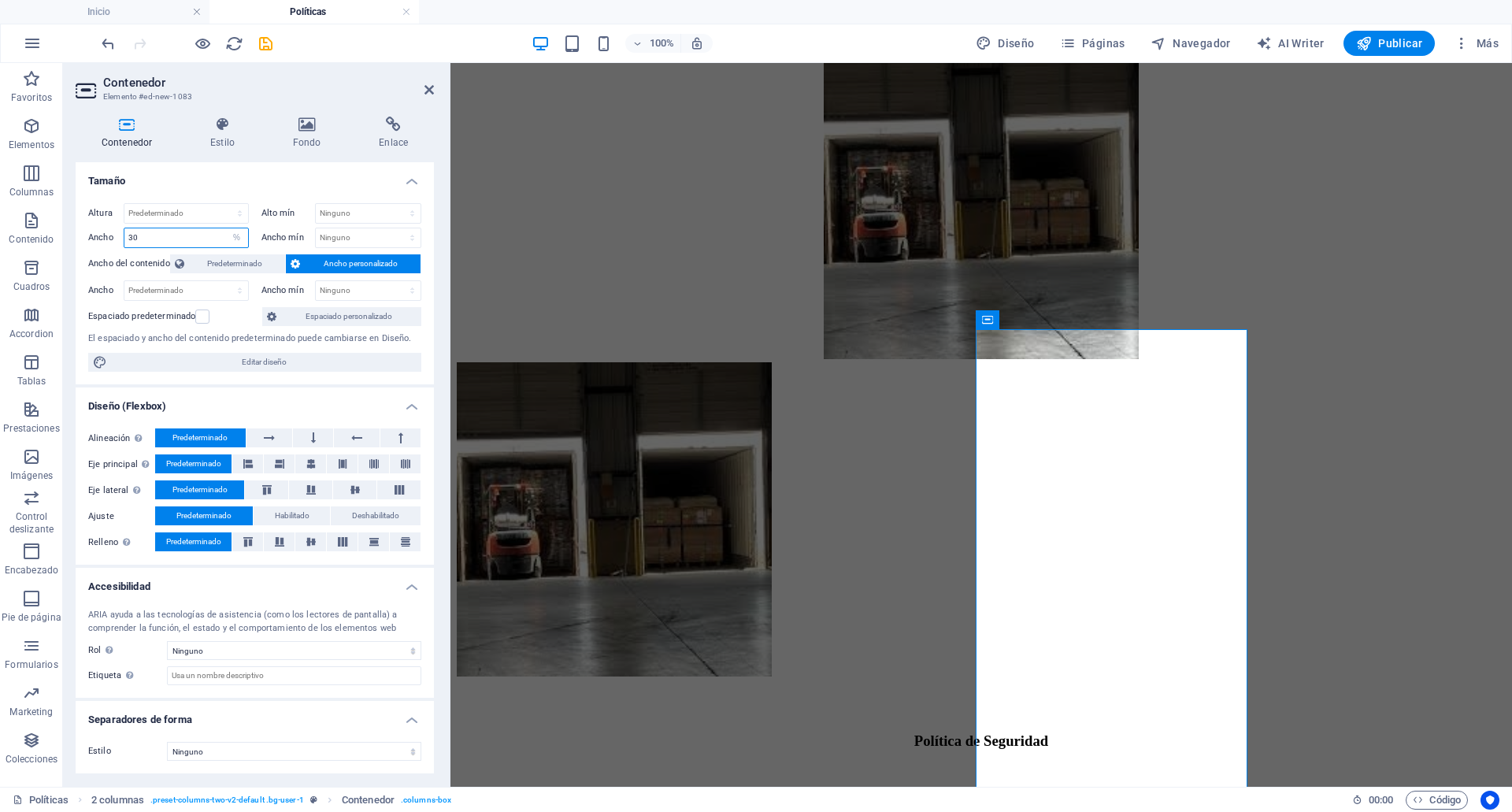
click at [155, 235] on input "30" at bounding box center [186, 238] width 124 height 19
type input "70"
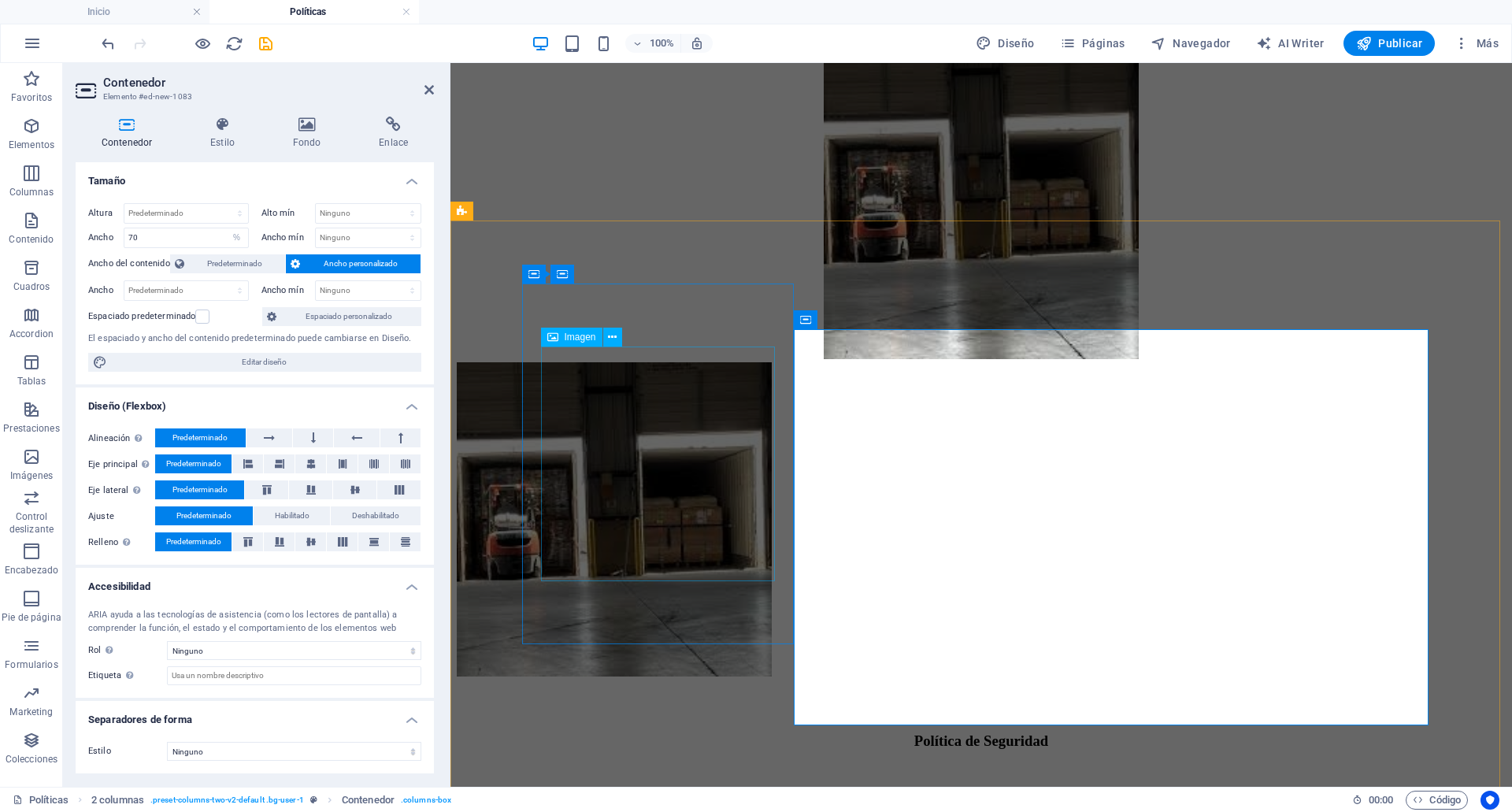
click at [604, 362] on figure at bounding box center [614, 521] width 315 height 318
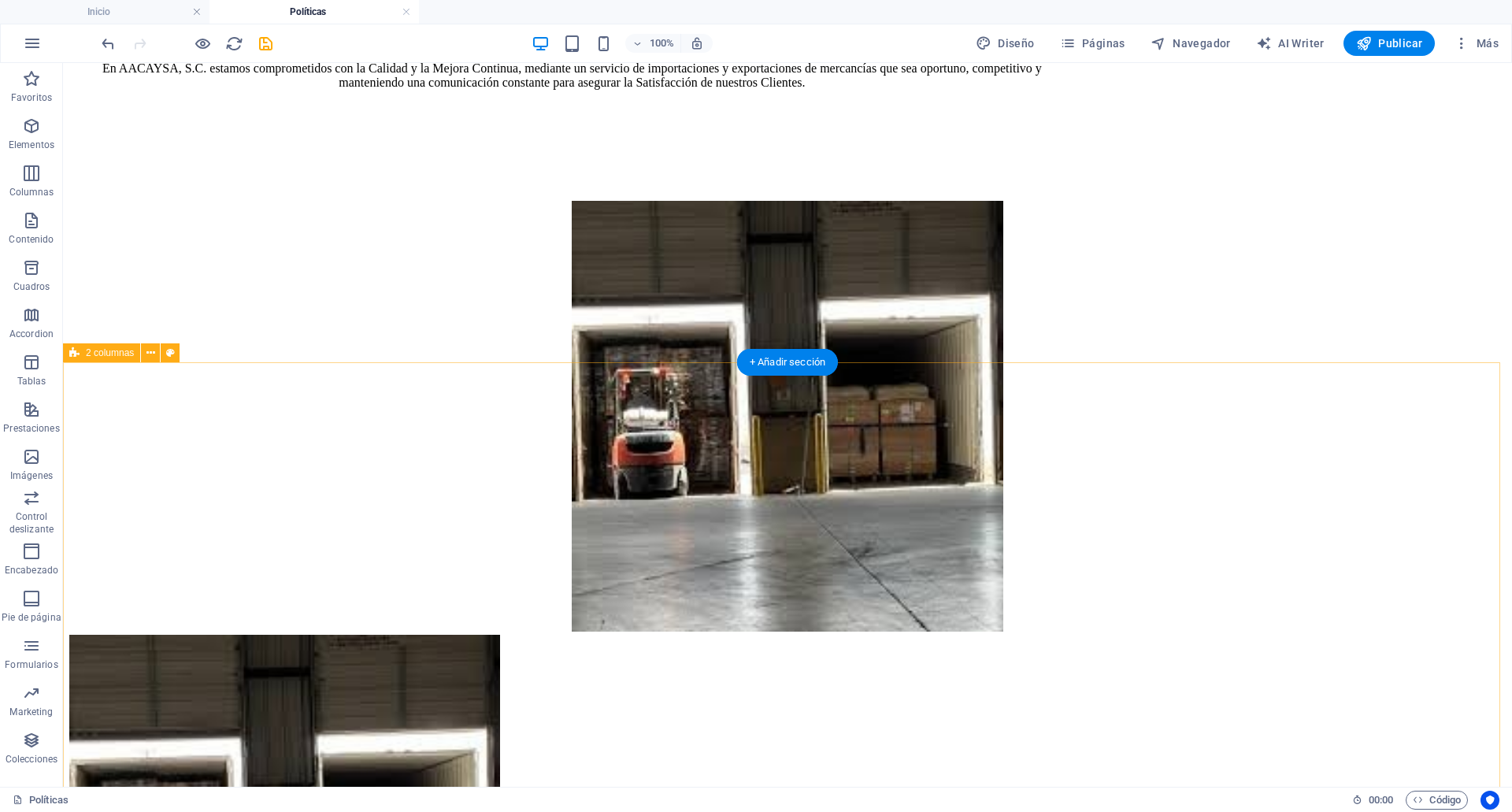
scroll to position [368, 0]
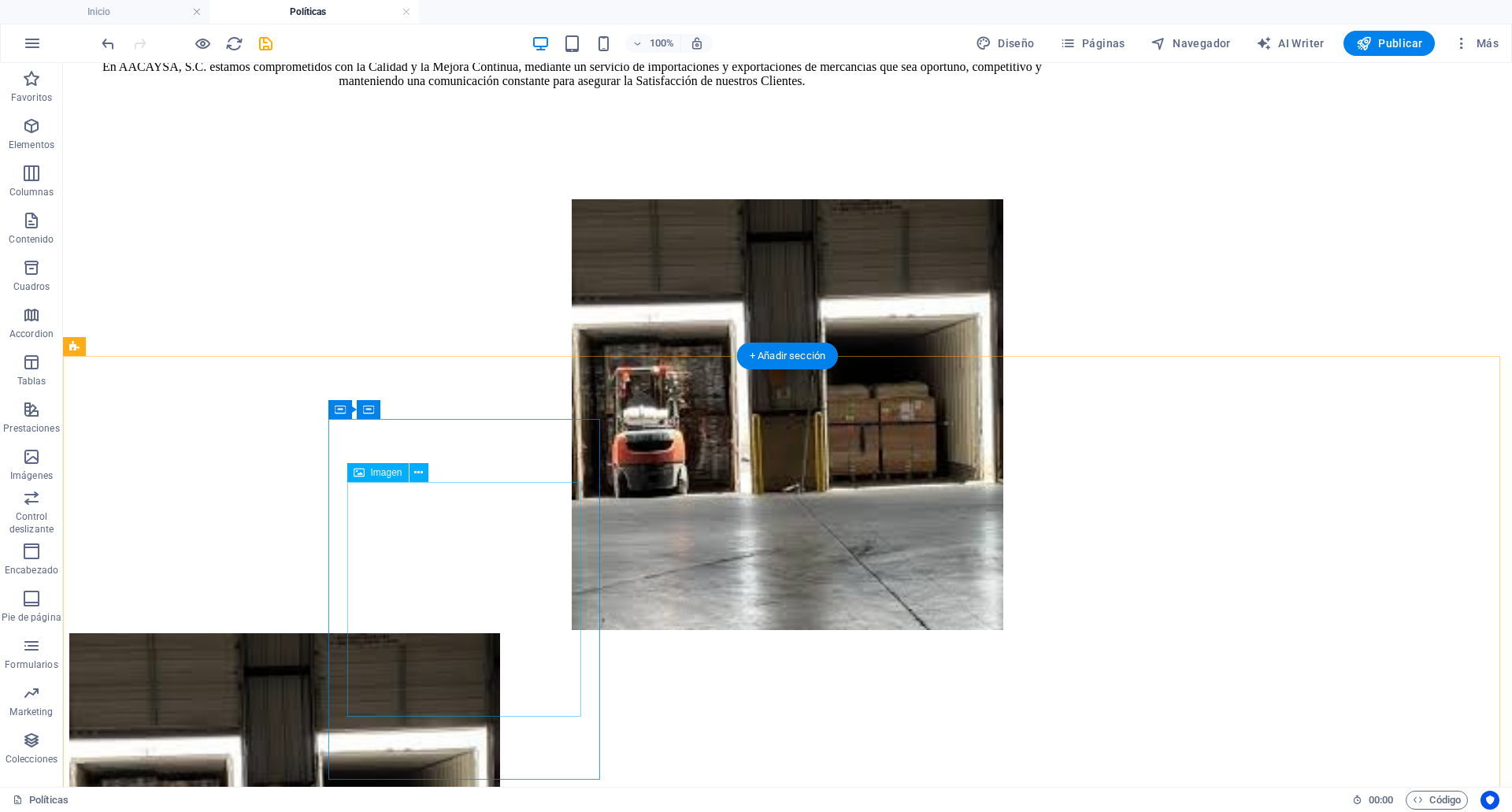
select select "%"
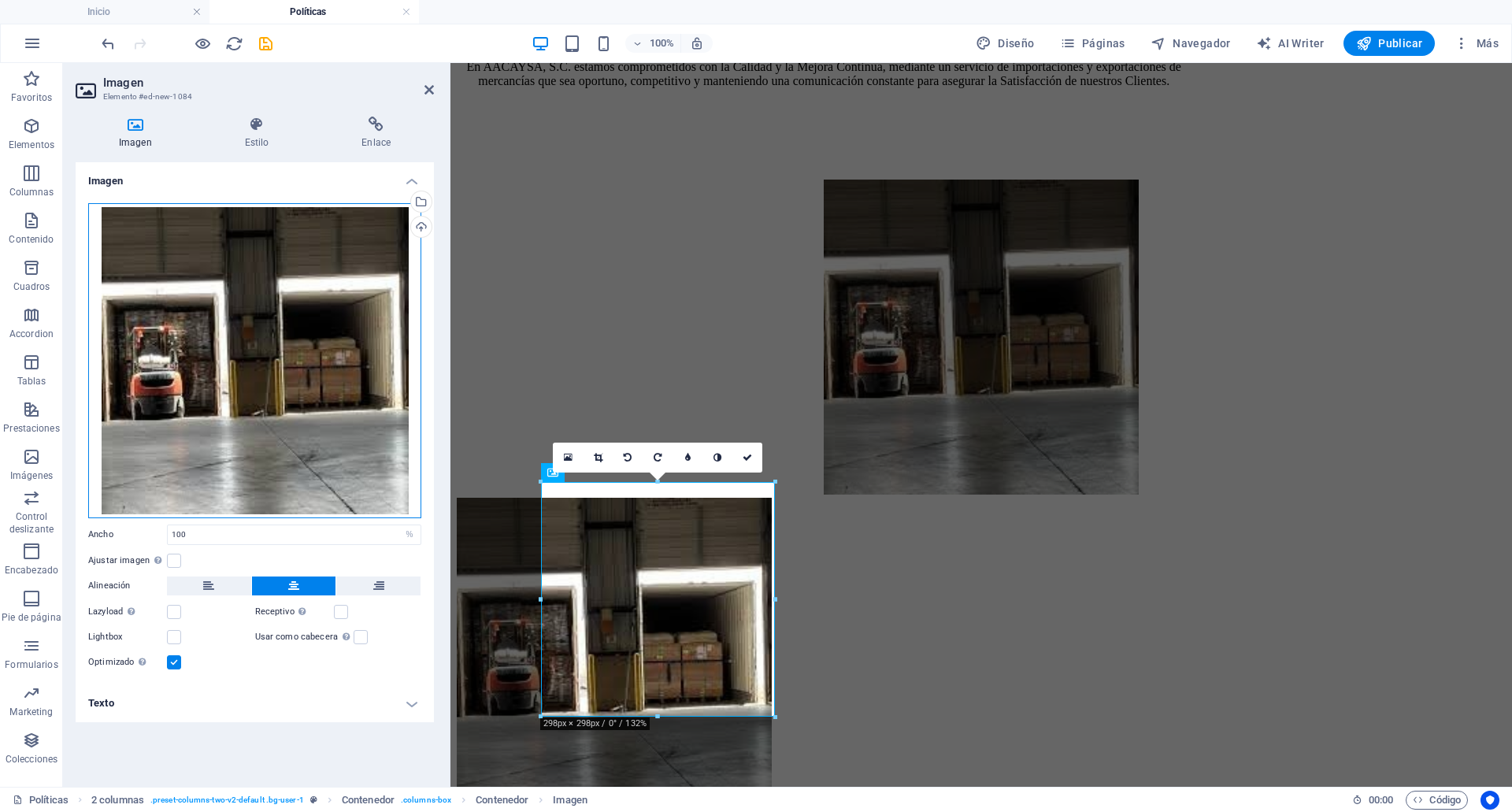
click at [312, 275] on div "Arrastra archivos aquí, haz clic para escoger archivos o selecciona archivos de…" at bounding box center [255, 361] width 333 height 315
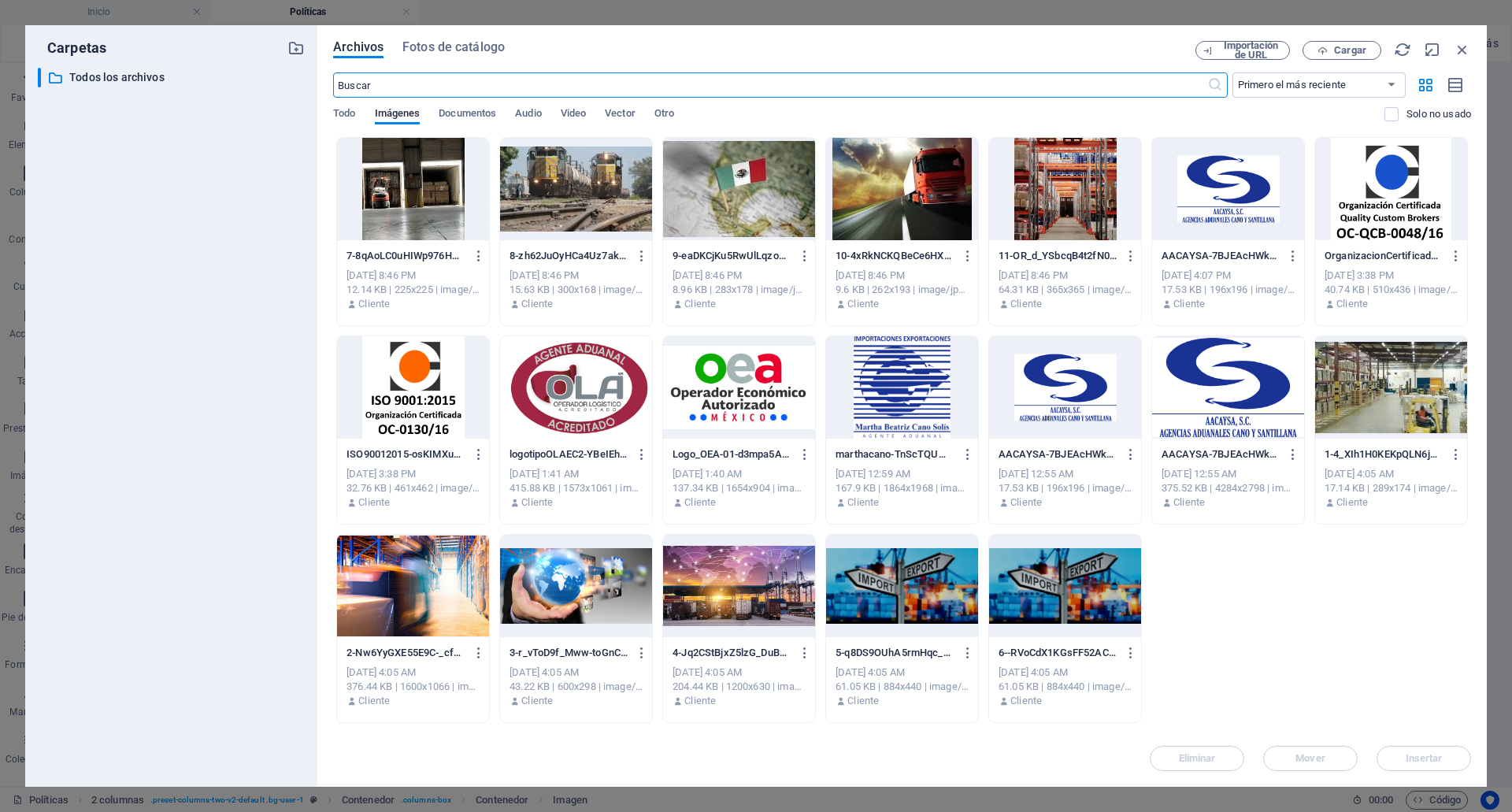
scroll to position [410, 0]
click at [1041, 181] on div at bounding box center [1065, 189] width 152 height 103
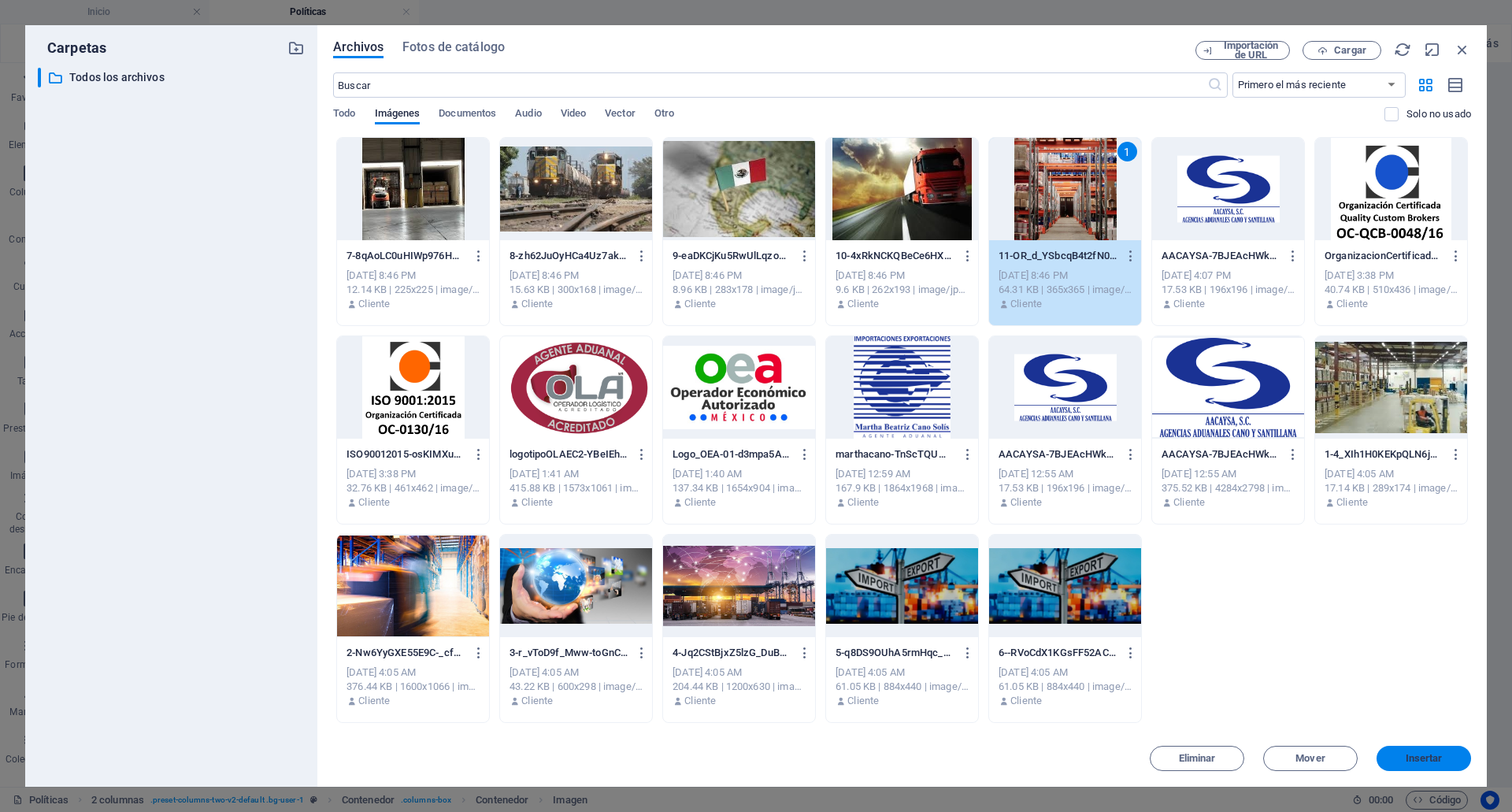
click at [1430, 759] on span "Insertar" at bounding box center [1424, 758] width 37 height 9
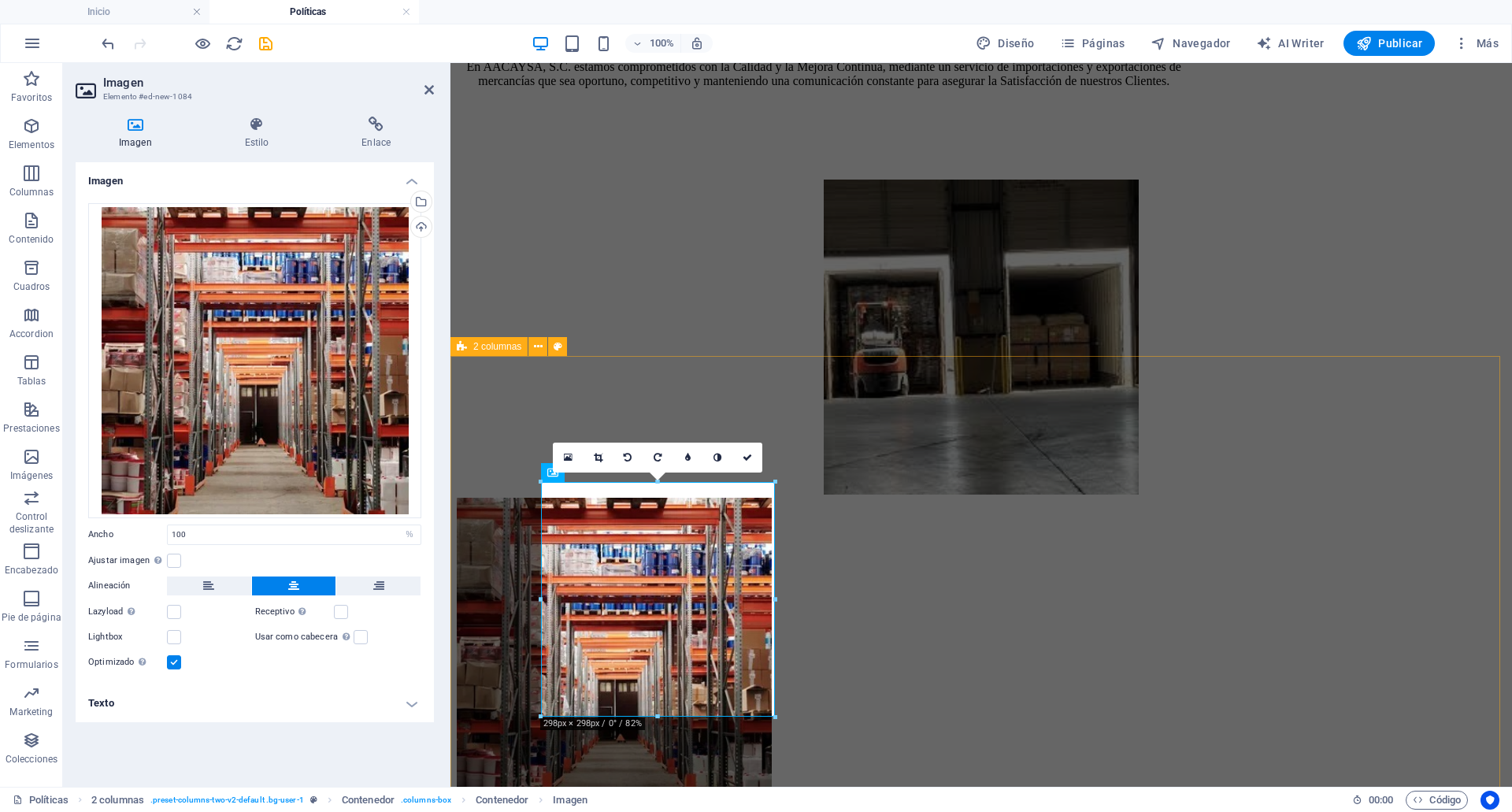
click at [1167, 498] on div "Política de Seguridad En AACAYSA, S.C. el personal está involucrado en la preve…" at bounding box center [981, 771] width 1049 height 546
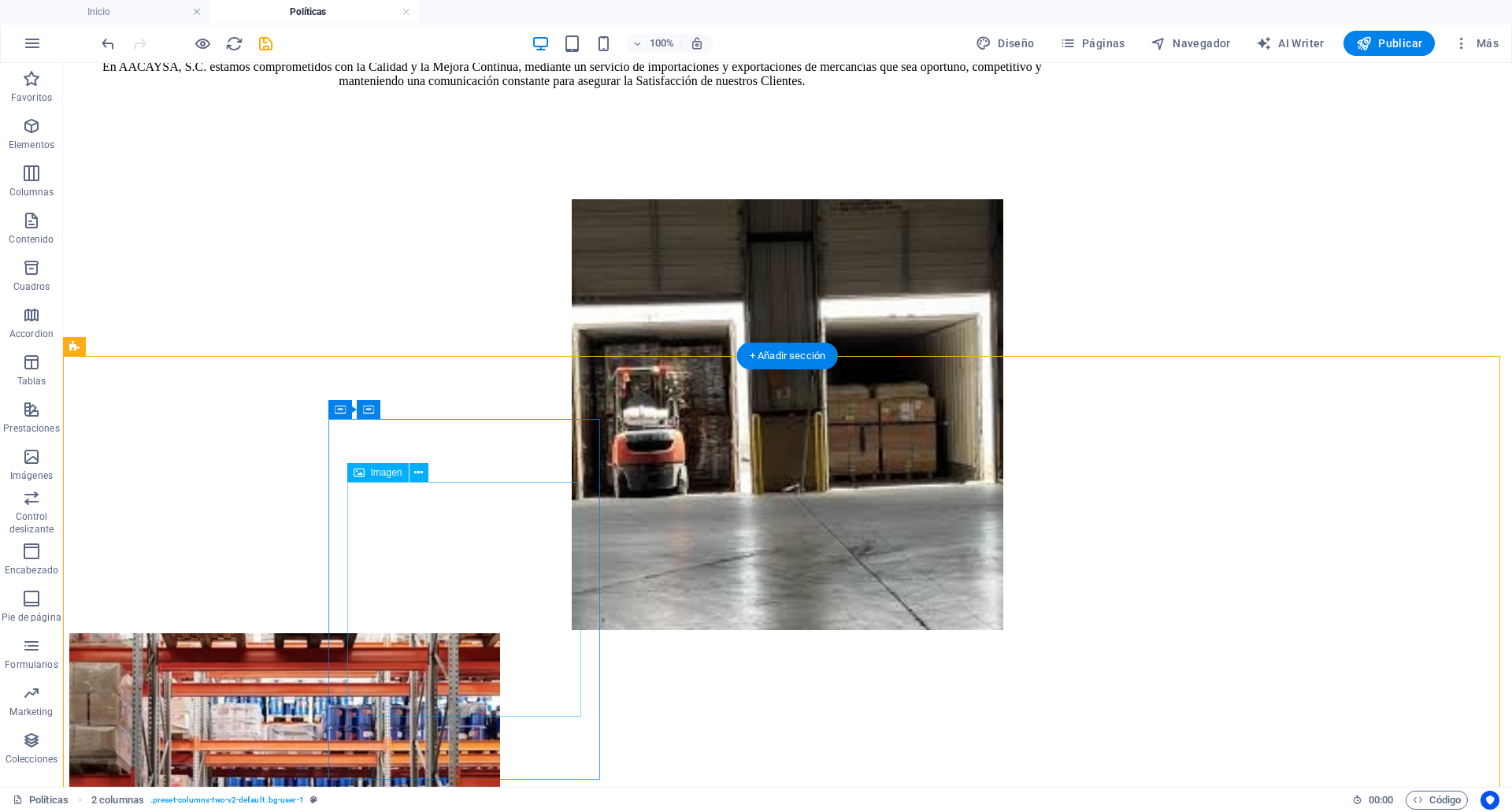
select select "%"
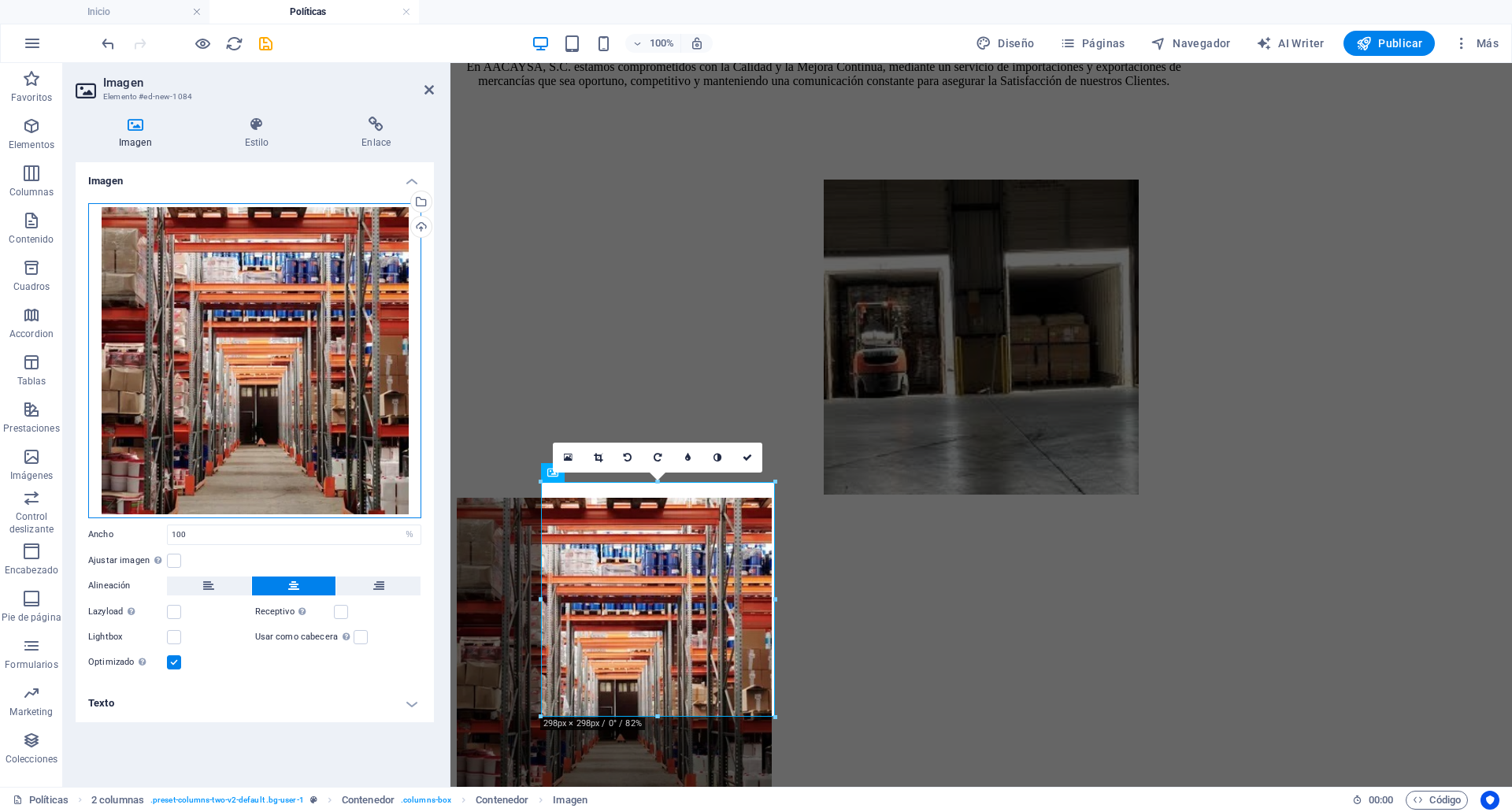
click at [280, 354] on div "Arrastra archivos aquí, haz clic para escoger archivos o selecciona archivos de…" at bounding box center [255, 361] width 333 height 315
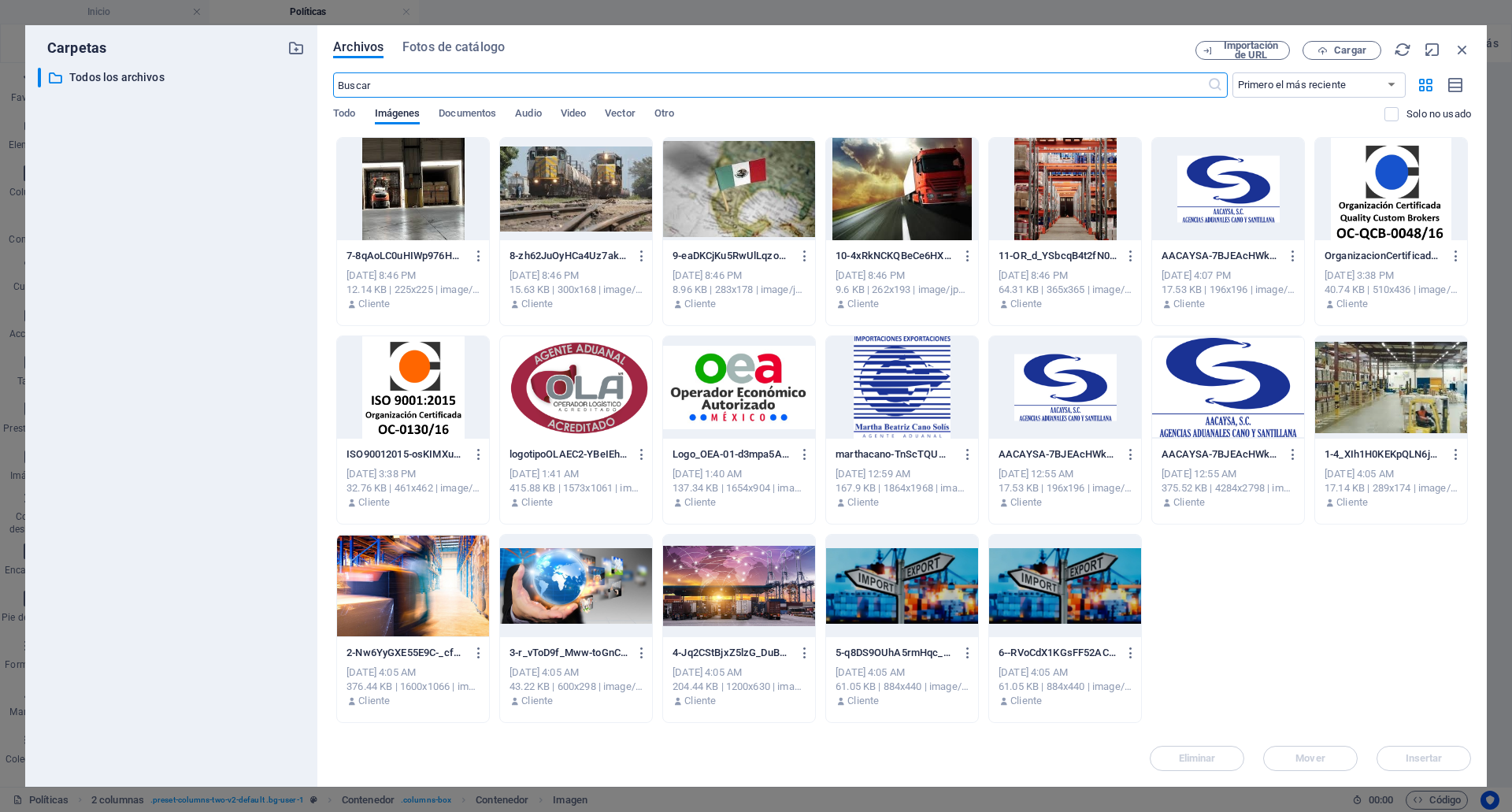
scroll to position [410, 0]
click at [1056, 181] on div at bounding box center [1065, 189] width 152 height 103
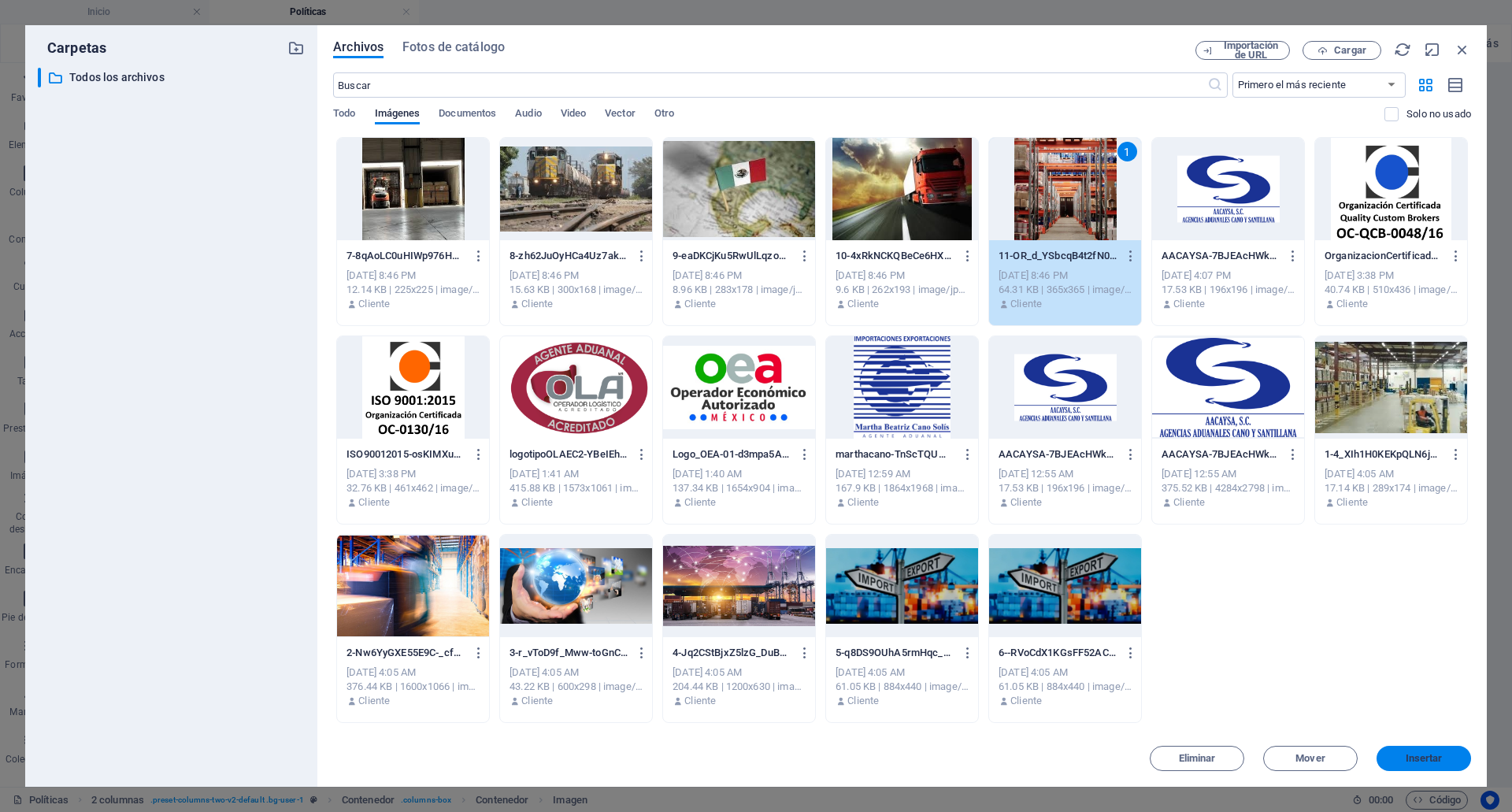
click at [1443, 752] on button "Insertar" at bounding box center [1424, 759] width 95 height 25
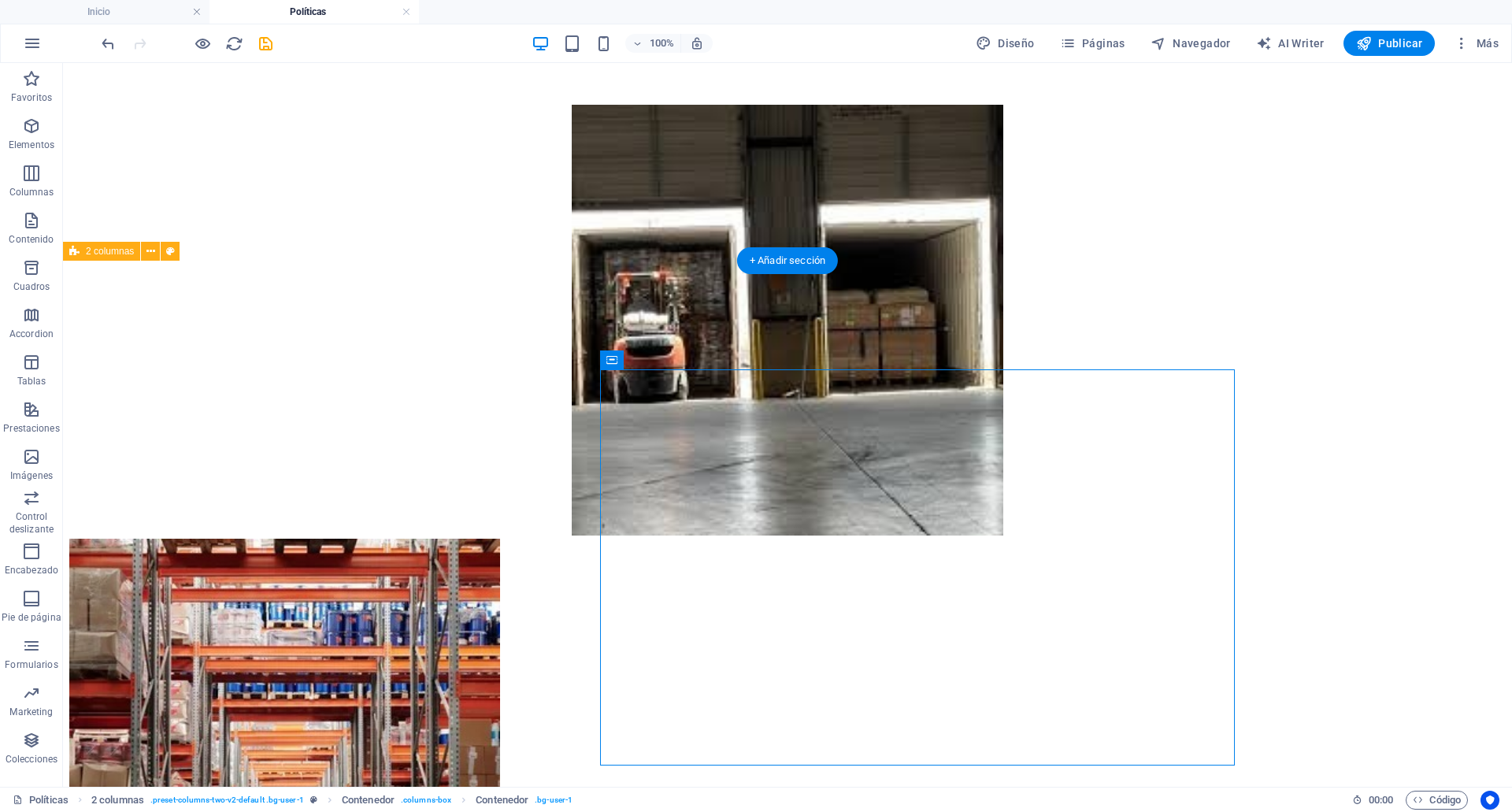
scroll to position [462, 0]
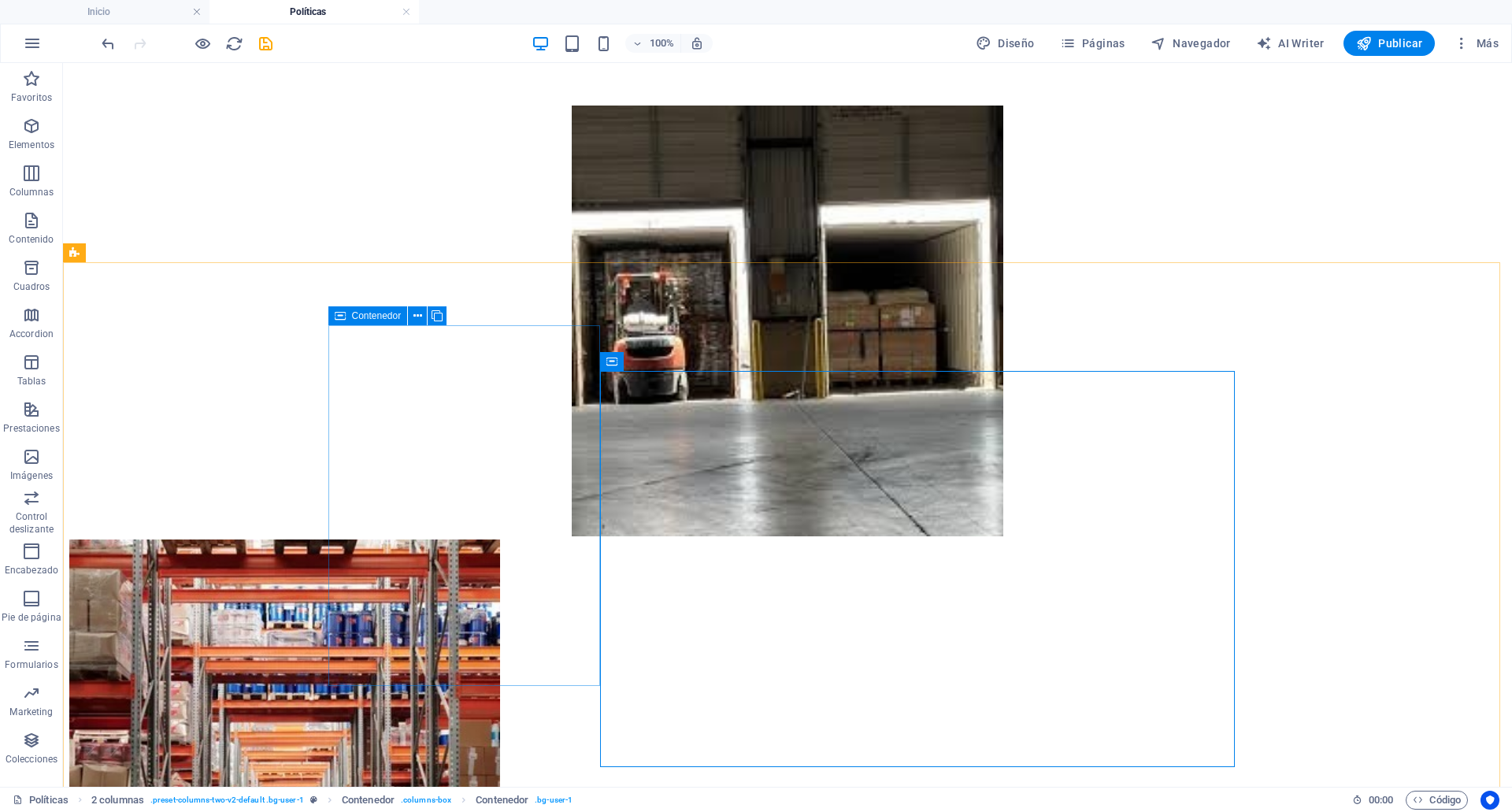
click at [344, 320] on icon at bounding box center [340, 316] width 11 height 19
select select "%"
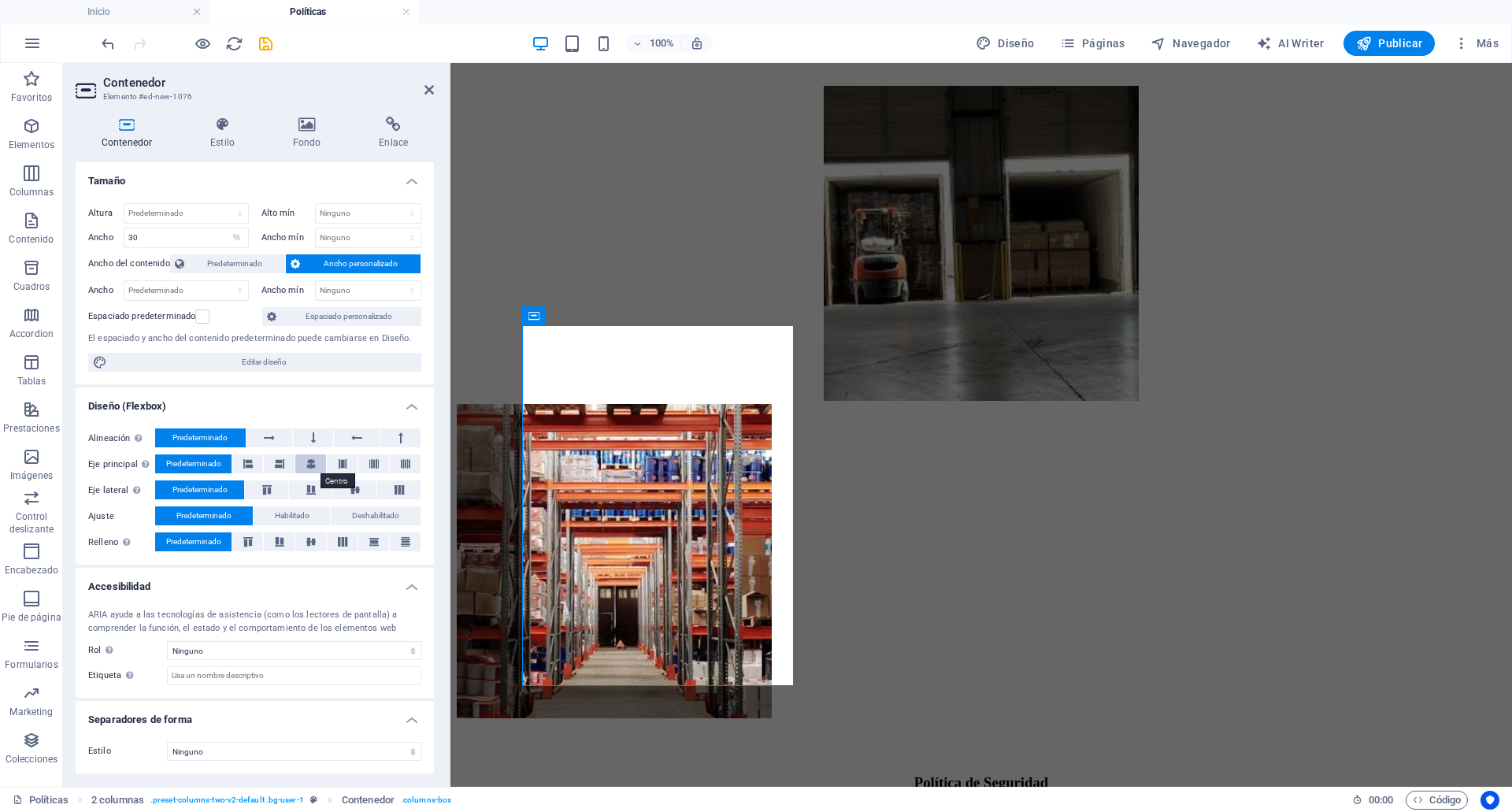
click at [319, 470] on button at bounding box center [310, 464] width 31 height 19
click at [240, 465] on button at bounding box center [248, 464] width 31 height 19
click at [170, 472] on span "Predeterminado" at bounding box center [194, 464] width 55 height 19
click at [352, 489] on icon at bounding box center [355, 490] width 19 height 9
click at [221, 491] on span "Predeterminado" at bounding box center [200, 490] width 55 height 19
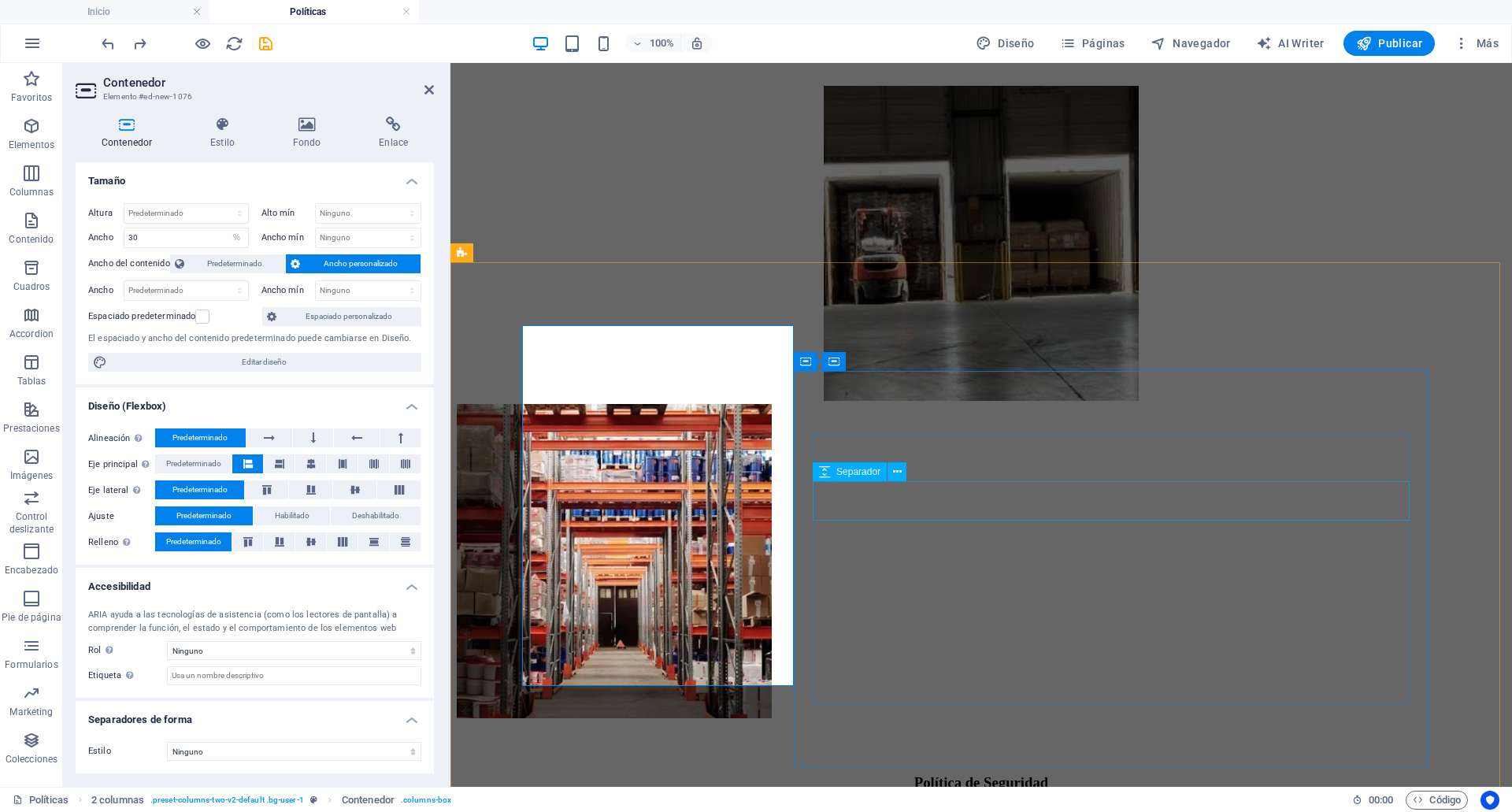
click at [1067, 806] on div at bounding box center [981, 826] width 734 height 39
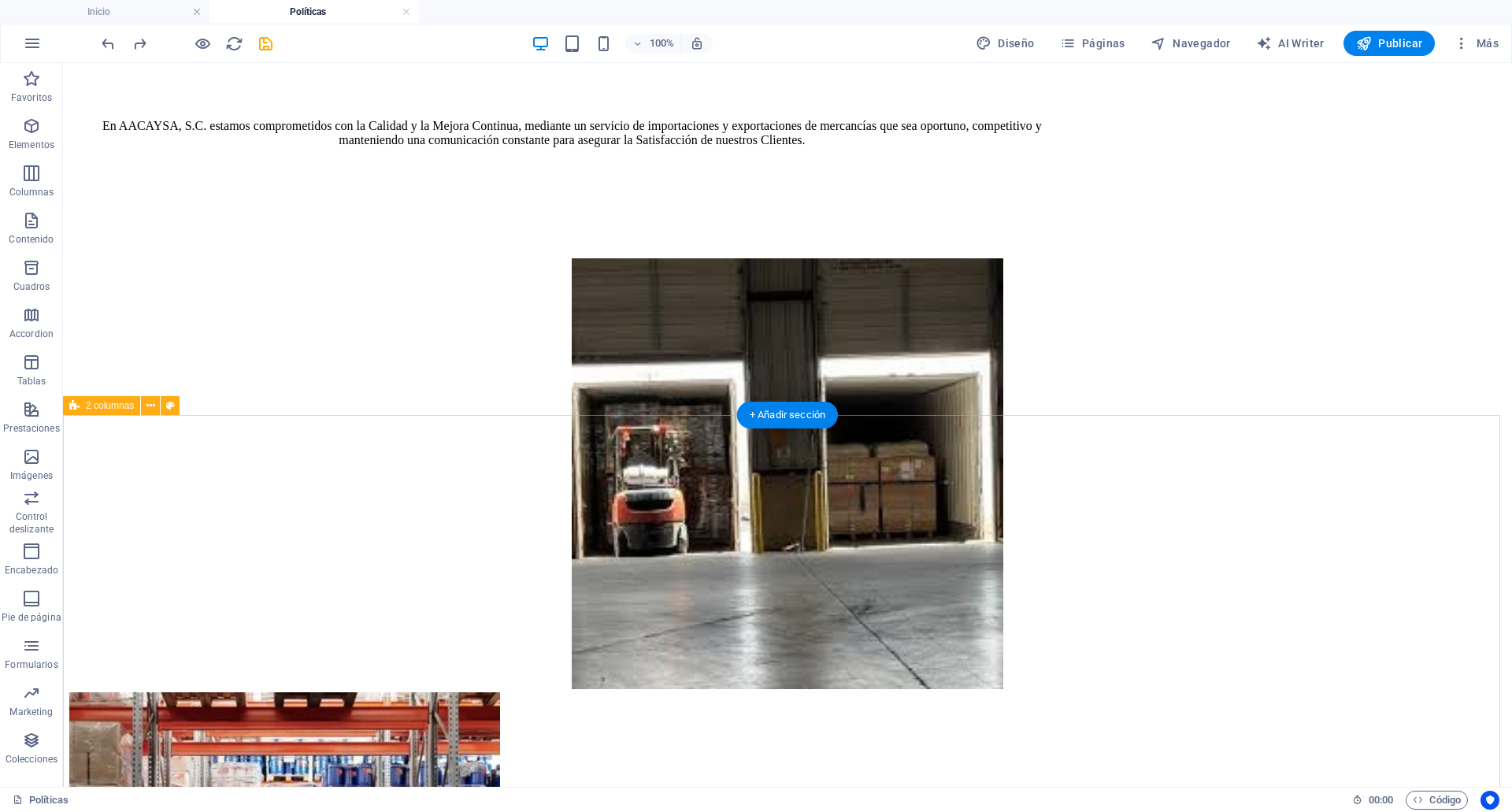
scroll to position [312, 0]
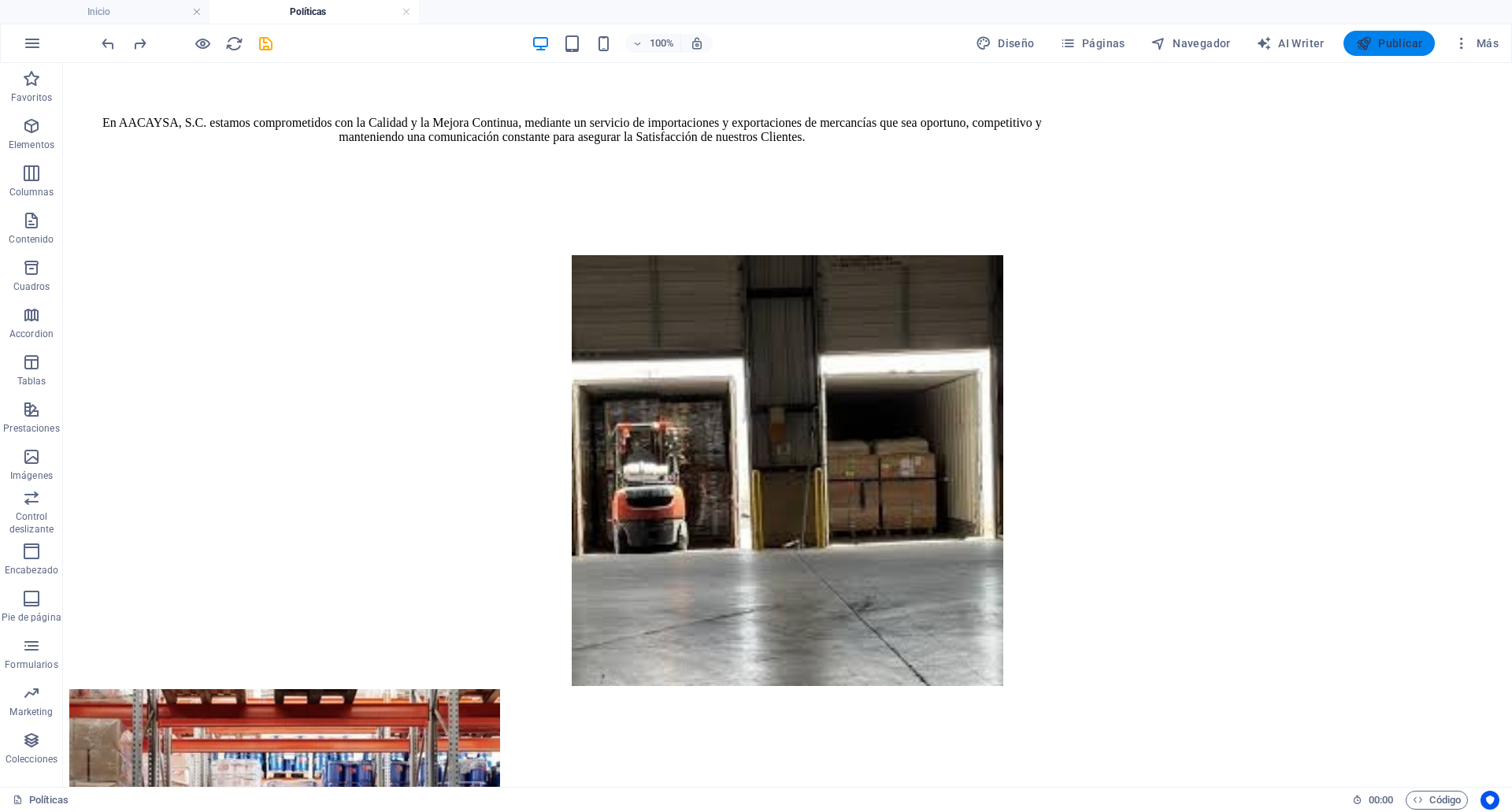
click at [1387, 44] on span "Publicar" at bounding box center [1389, 43] width 67 height 16
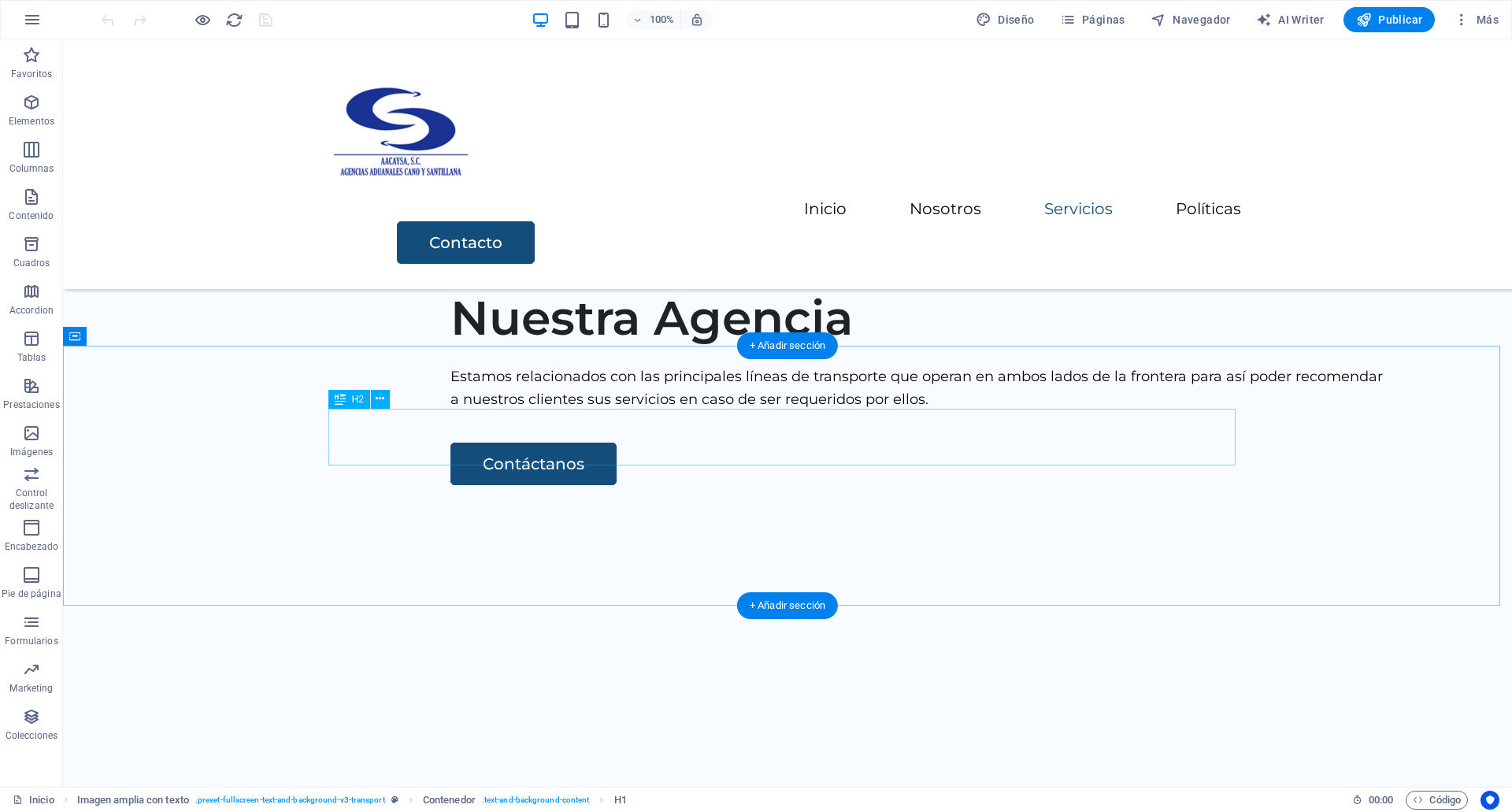
scroll to position [1637, 0]
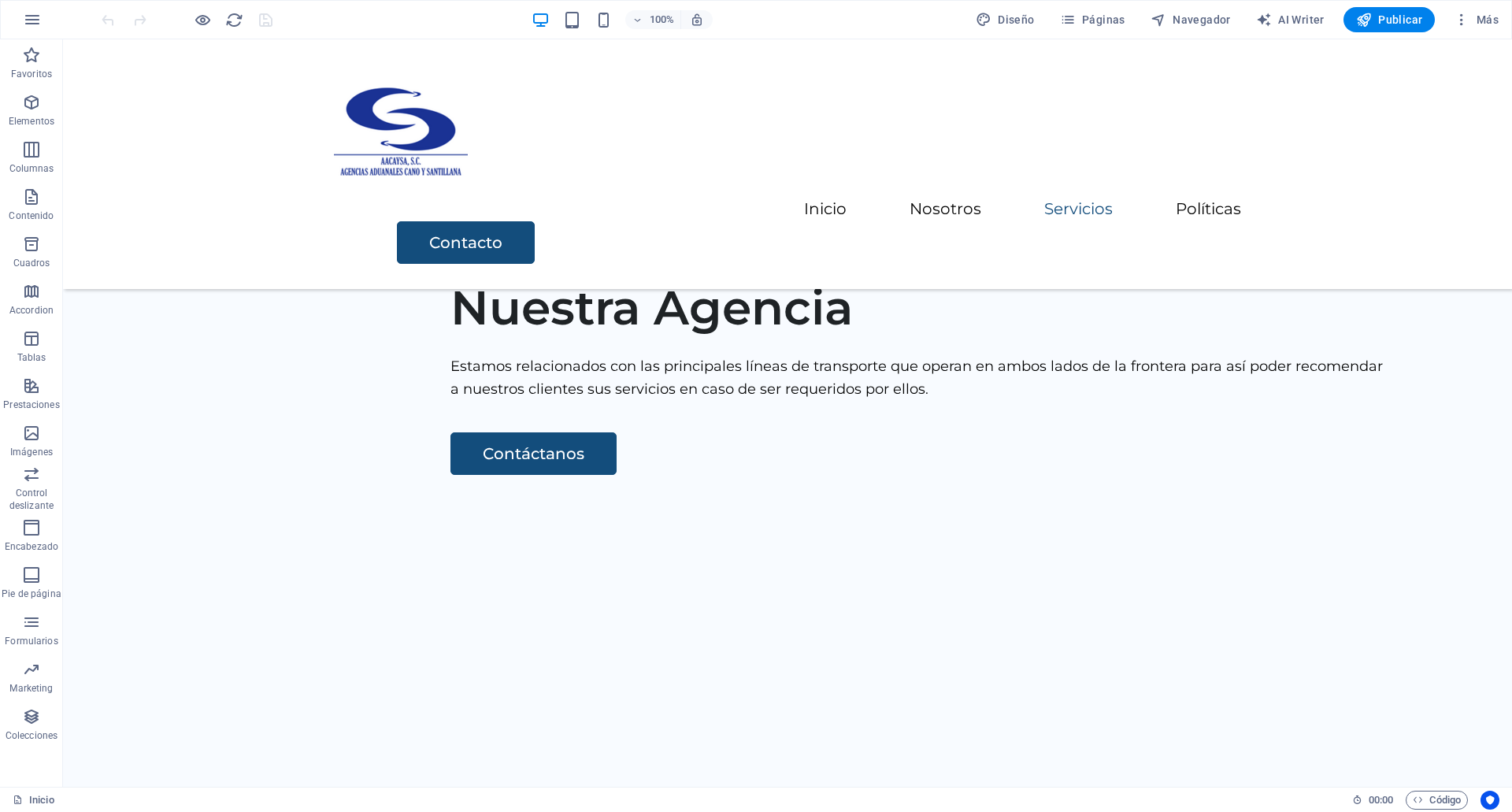
click at [1113, 5] on div "100% Diseño Páginas Navegador AI Writer Publicar Más" at bounding box center [756, 20] width 1510 height 38
click at [1113, 6] on div "100% Diseño Páginas Navegador AI Writer Publicar Más" at bounding box center [756, 20] width 1510 height 38
click at [1114, 15] on span "Páginas" at bounding box center [1092, 20] width 65 height 16
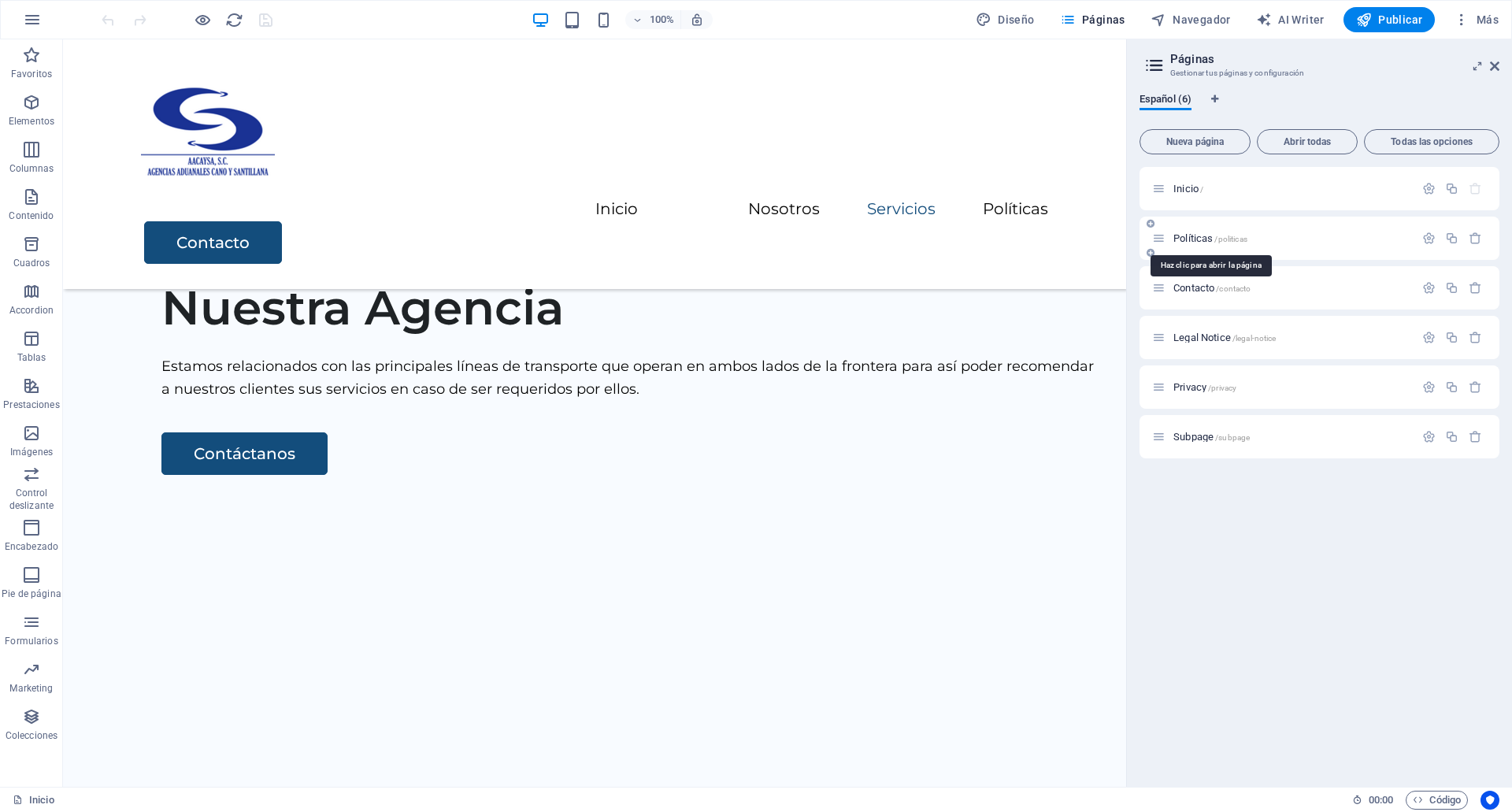
click at [1194, 242] on span "Políticas /politicas" at bounding box center [1211, 238] width 74 height 12
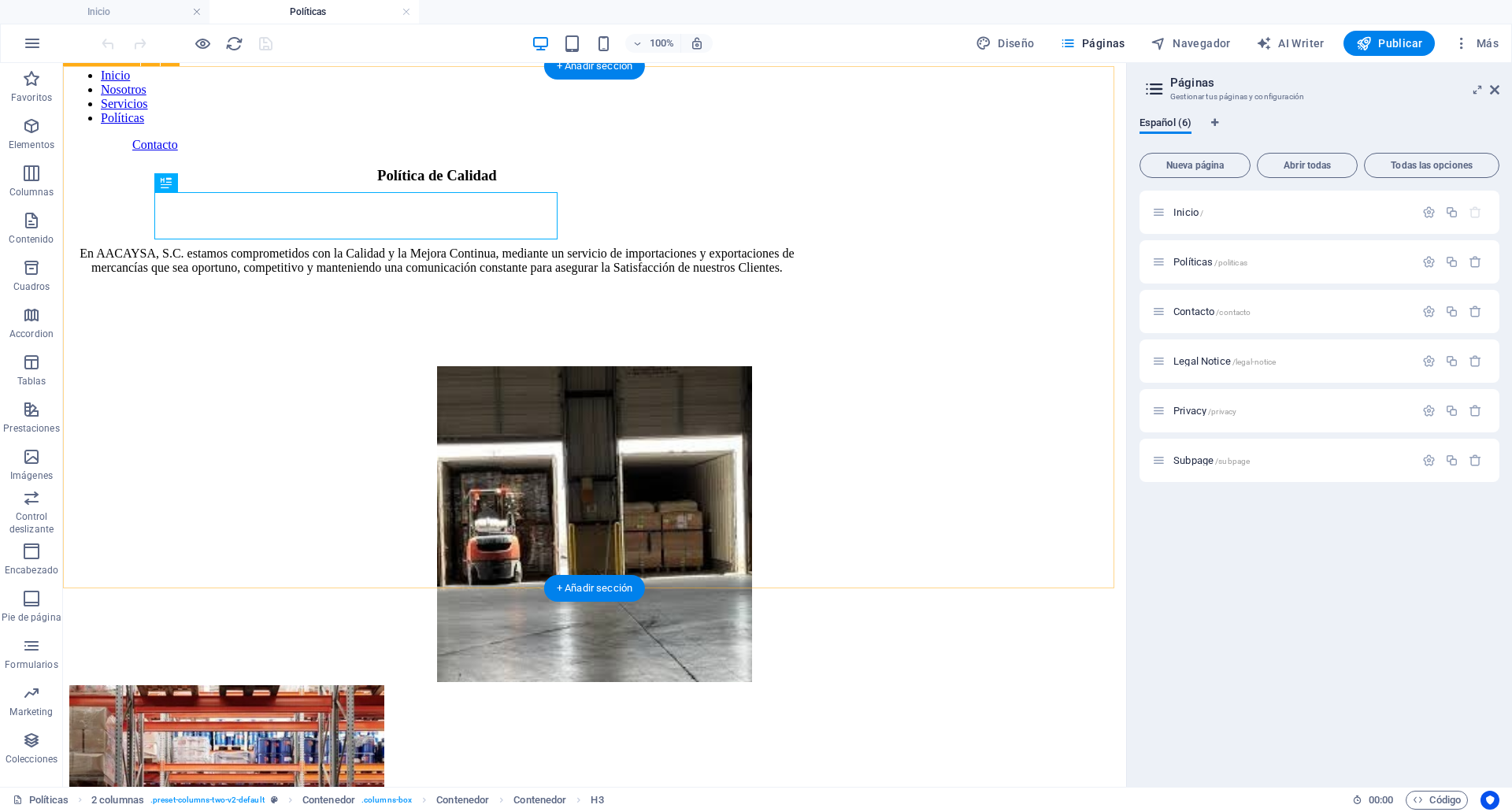
scroll to position [67, 0]
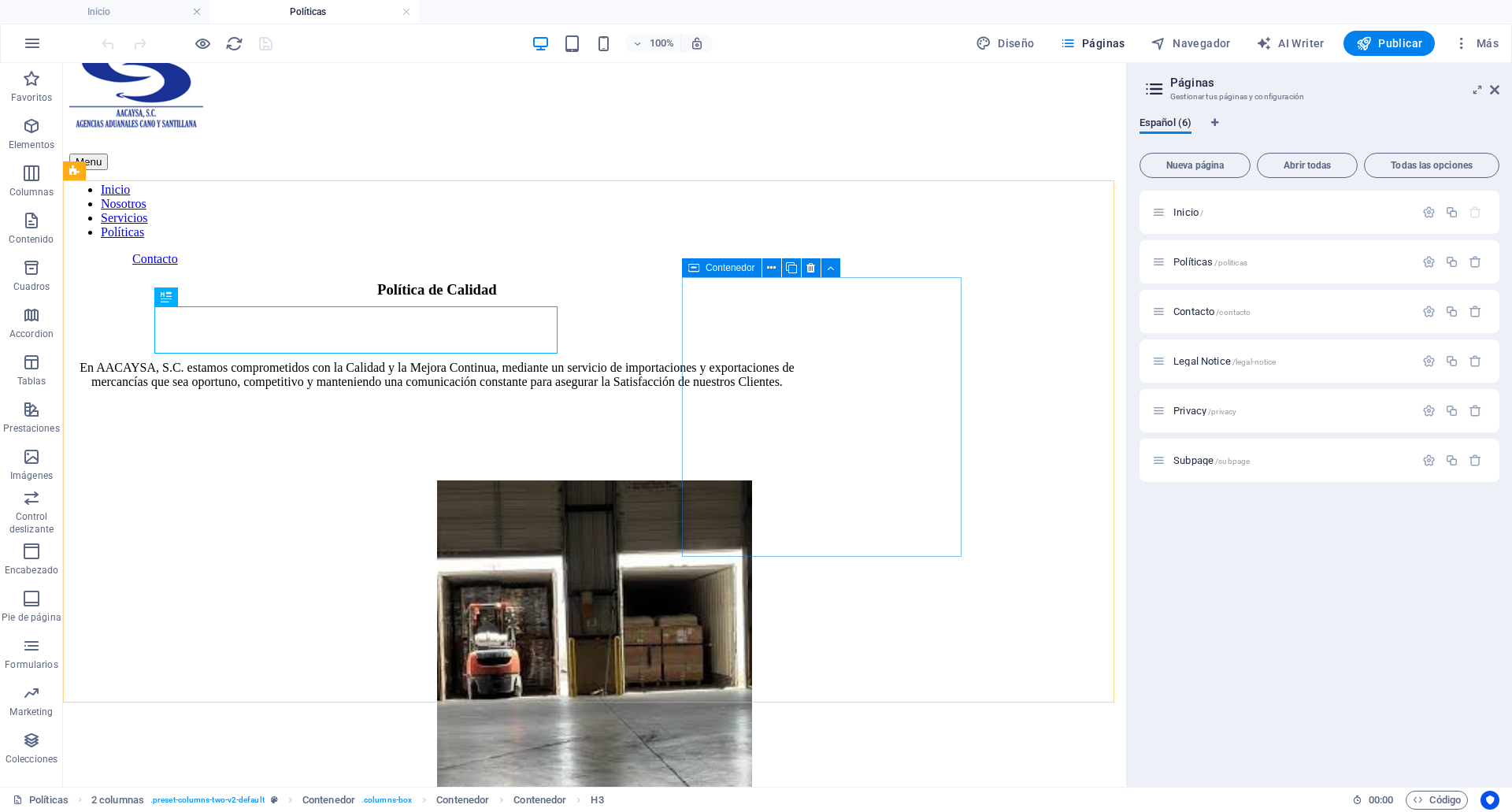
click at [690, 268] on icon at bounding box center [694, 268] width 11 height 19
select select "%"
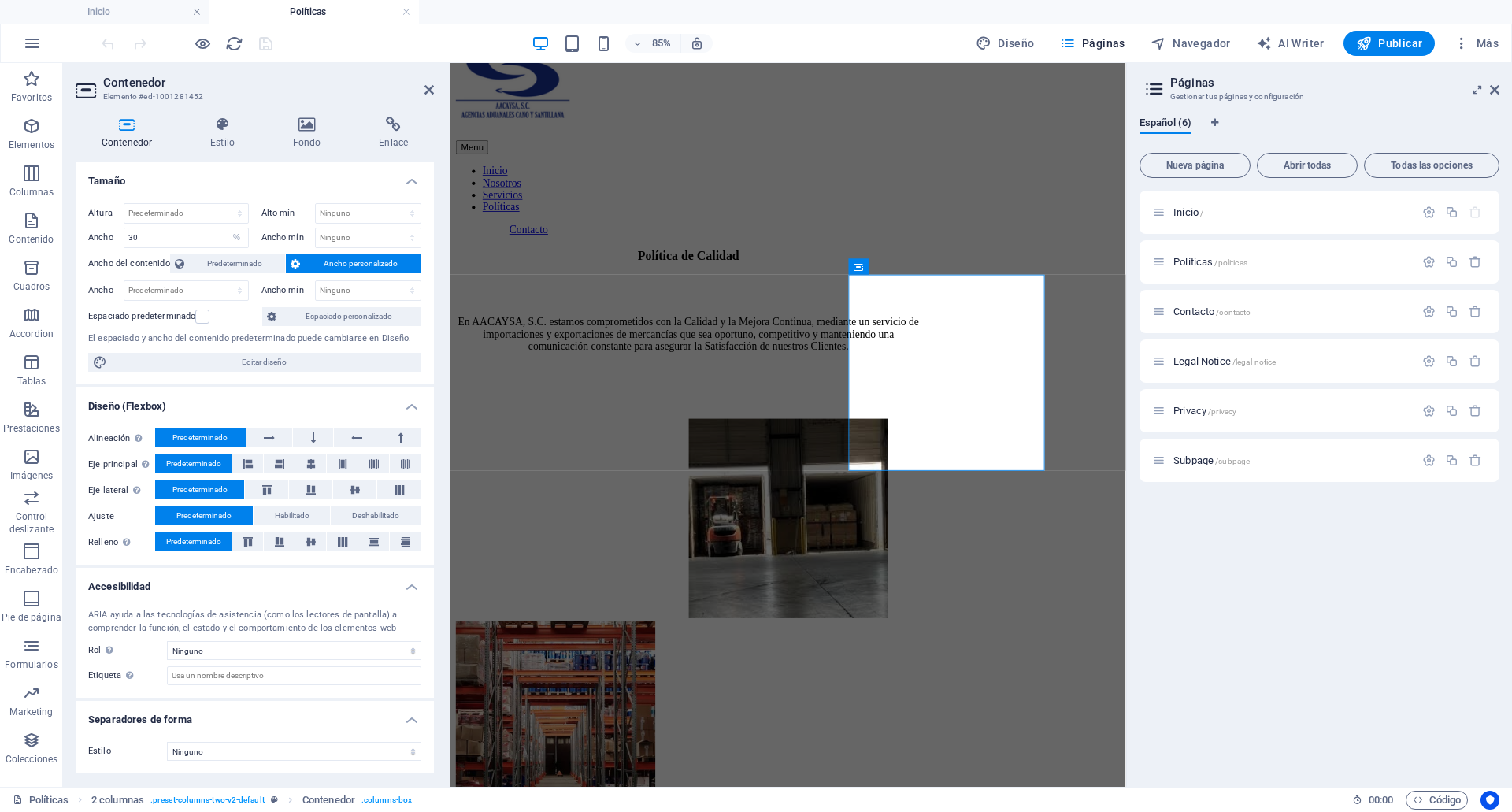
click at [268, 391] on h4 "Diseño (Flexbox)" at bounding box center [255, 402] width 358 height 28
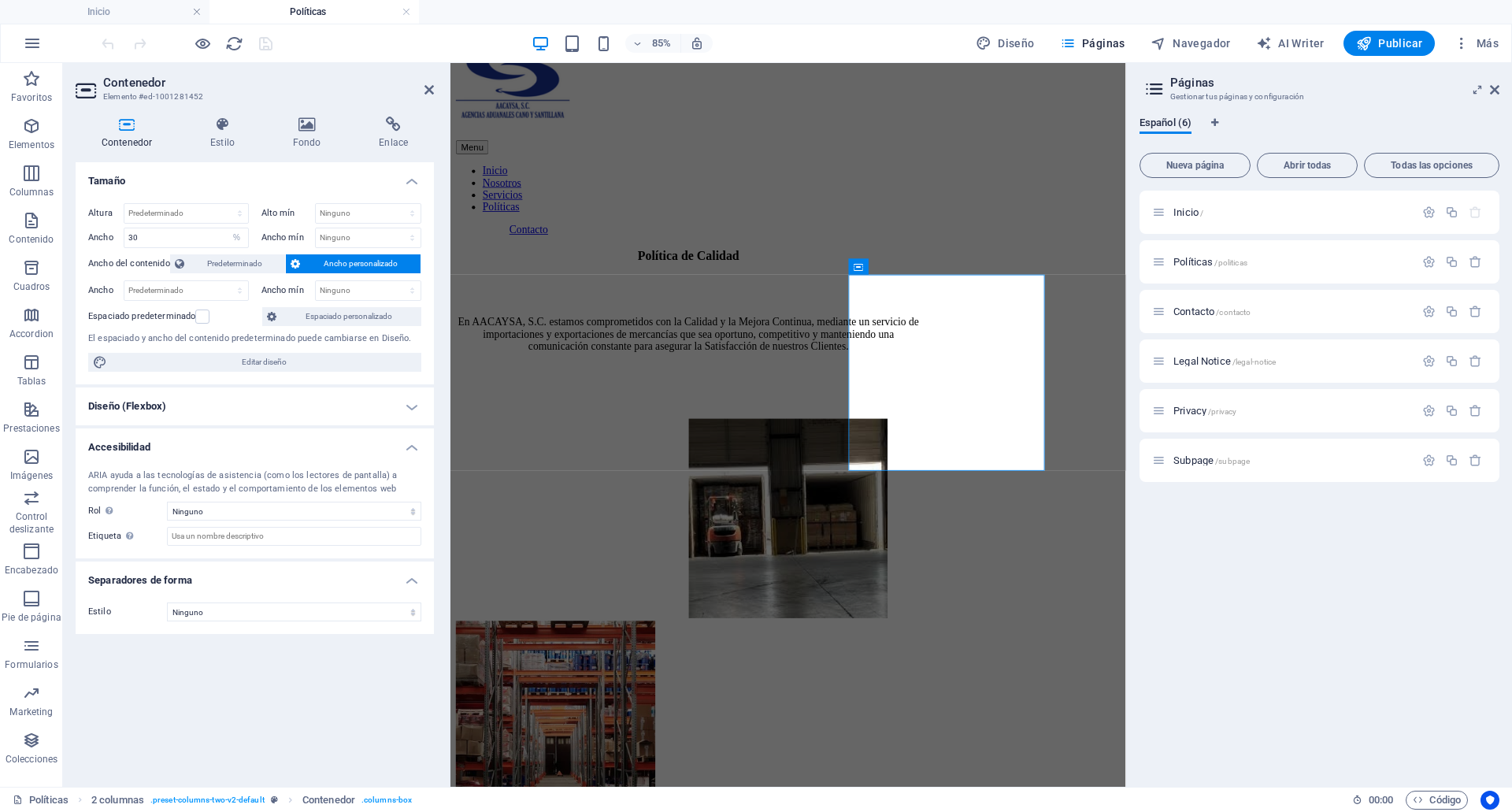
click at [269, 189] on h4 "Tamaño" at bounding box center [255, 177] width 358 height 28
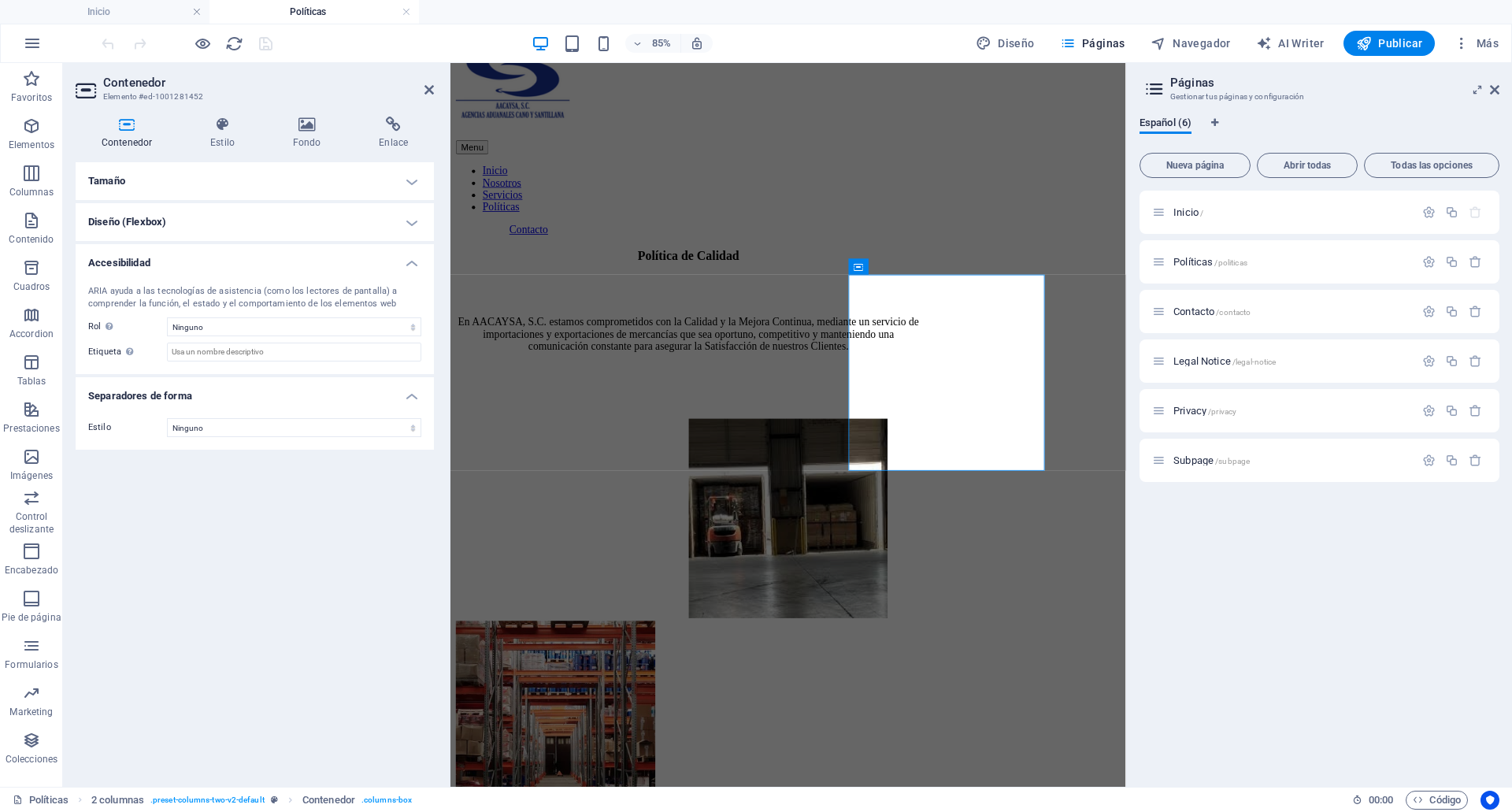
click at [237, 260] on h4 "Accesibilidad" at bounding box center [255, 259] width 358 height 28
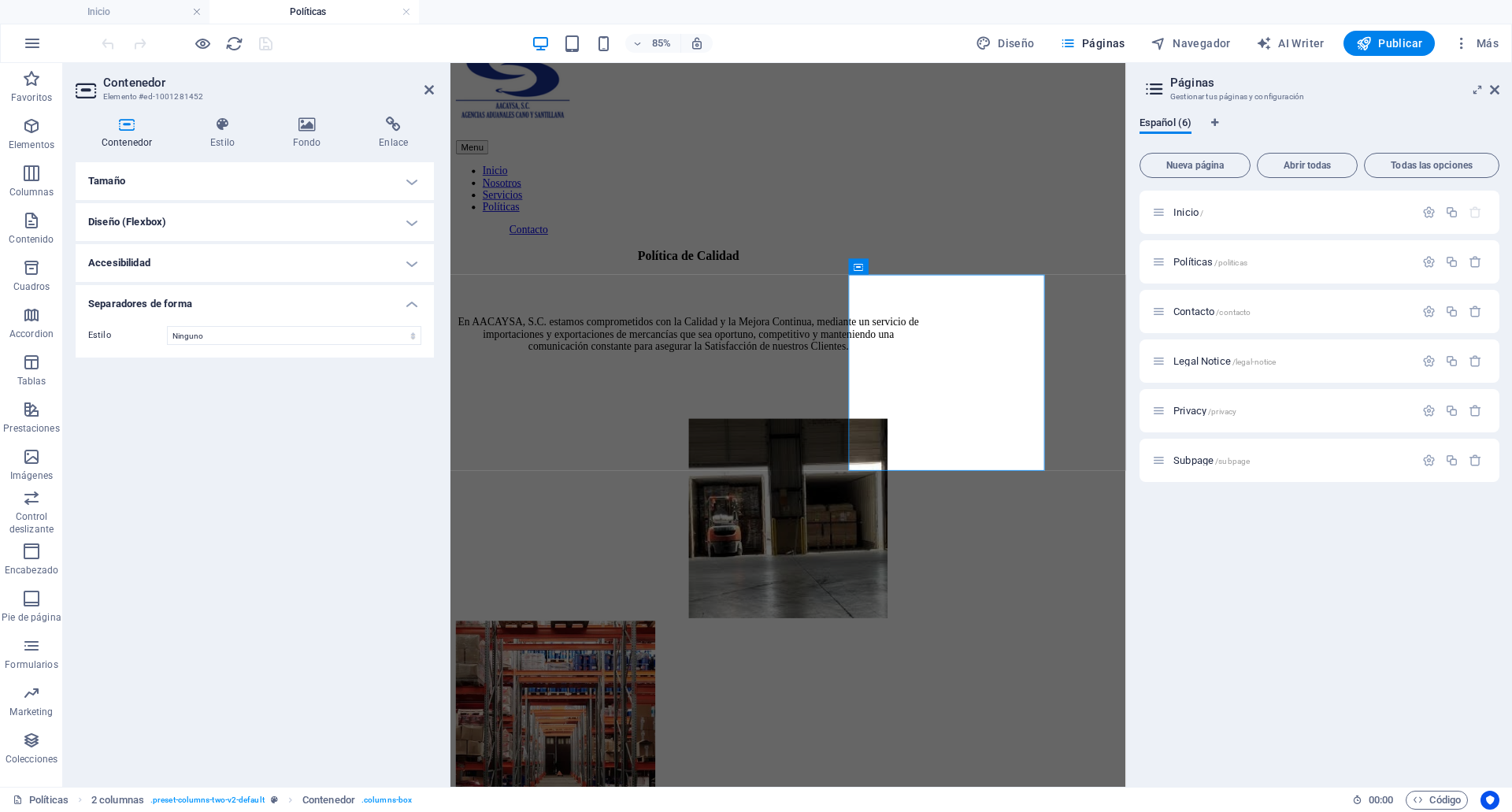
click at [117, 133] on h4 "Contenedor" at bounding box center [130, 133] width 109 height 33
click at [166, 273] on h4 "Accesibilidad" at bounding box center [255, 264] width 358 height 38
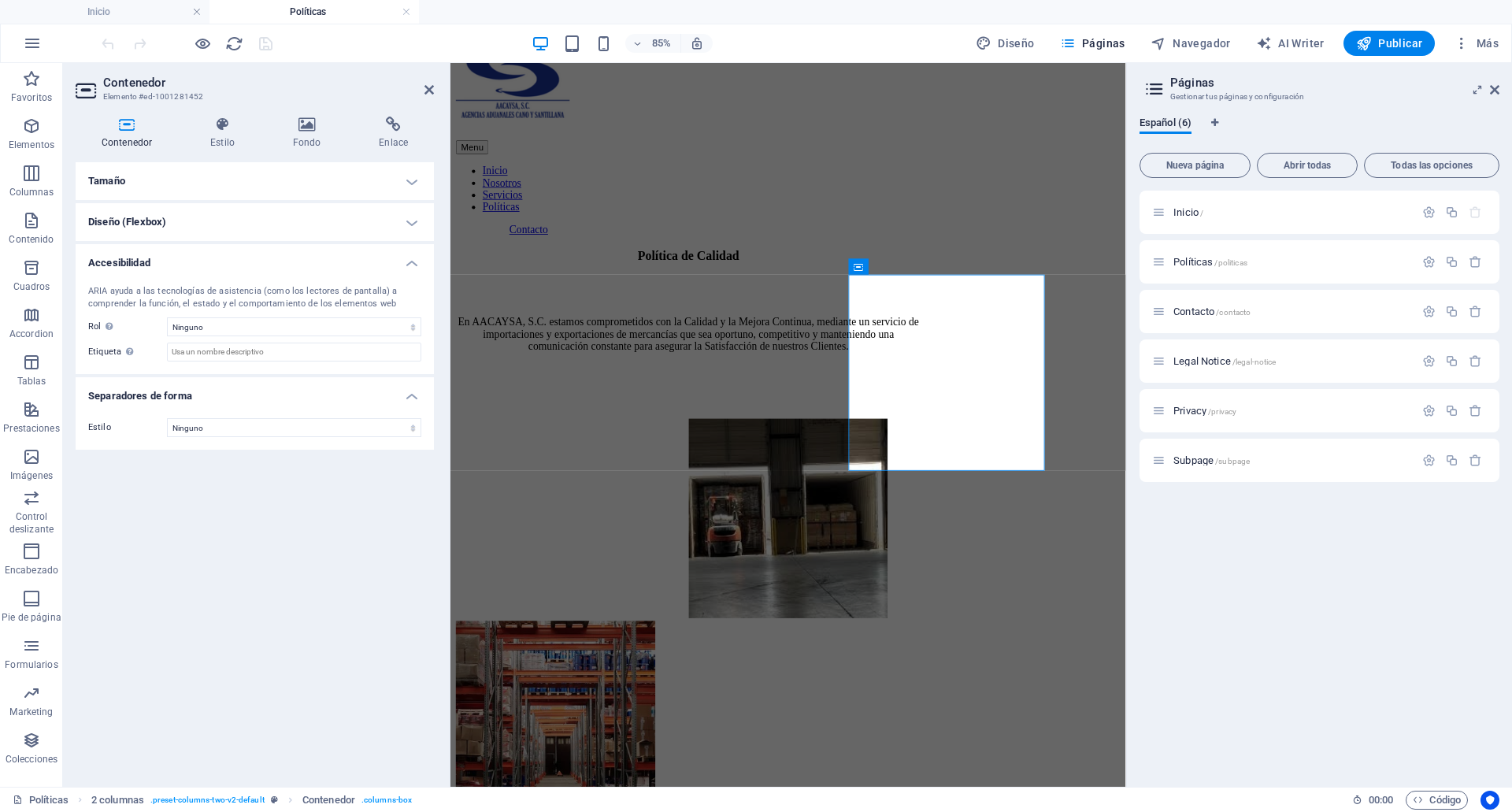
click at [166, 273] on div "ARIA ayuda a las tecnologías de asistencia (como los lectores de pantalla) a co…" at bounding box center [255, 323] width 358 height 102
click at [164, 253] on h4 "Accesibilidad" at bounding box center [255, 259] width 358 height 28
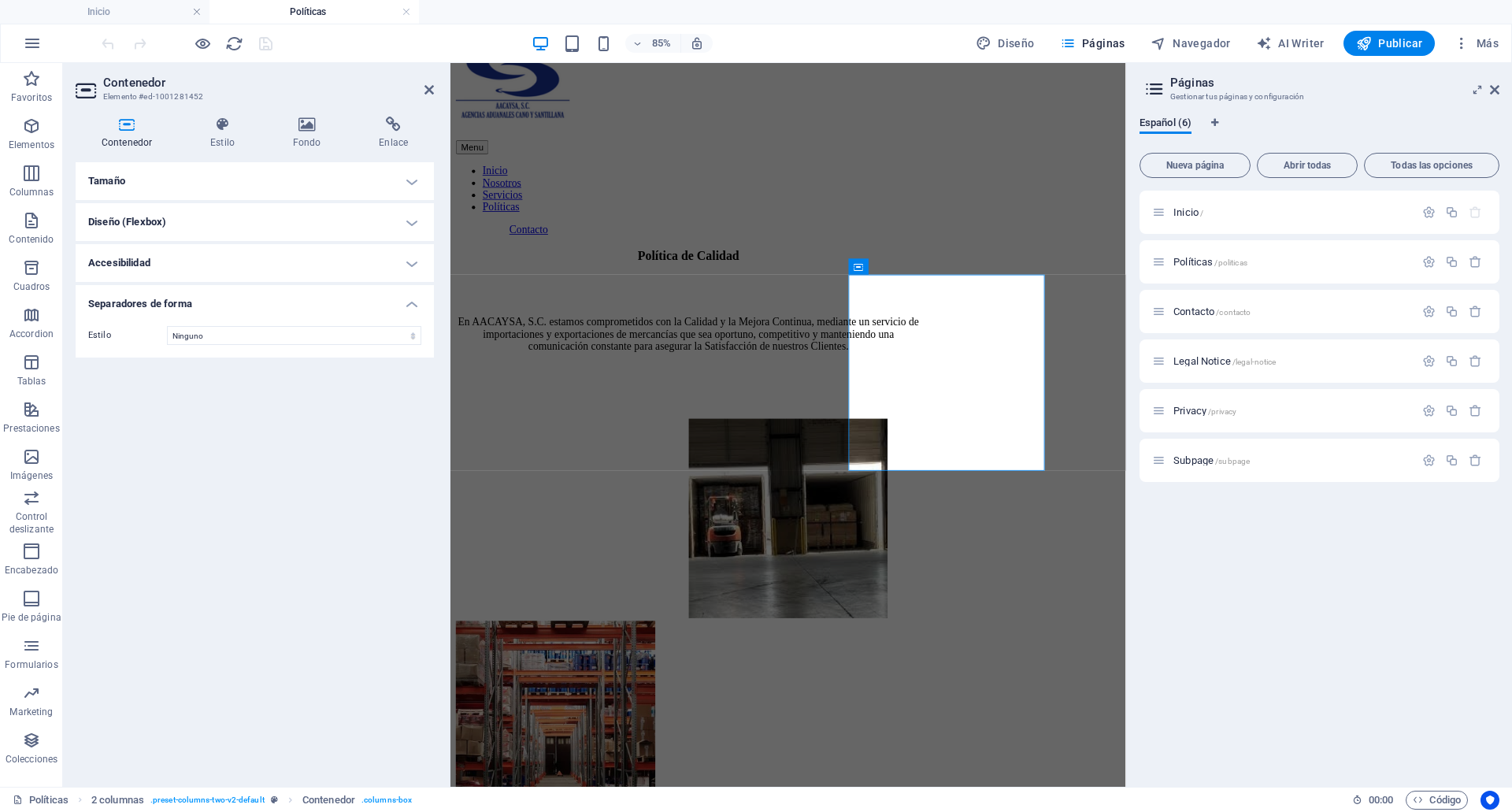
click at [192, 183] on h4 "Tamaño" at bounding box center [255, 181] width 358 height 38
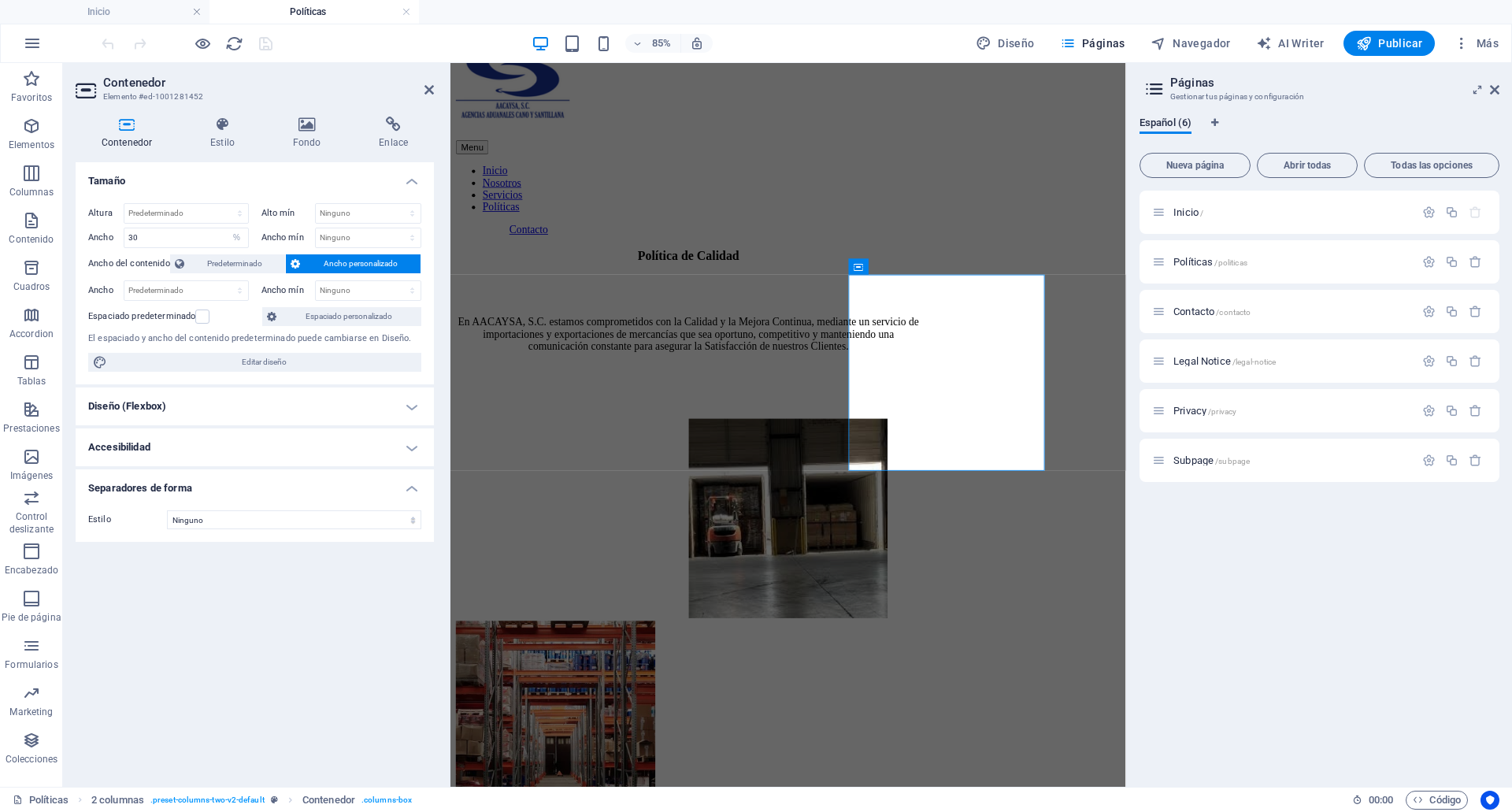
click at [192, 183] on h4 "Tamaño" at bounding box center [255, 177] width 358 height 28
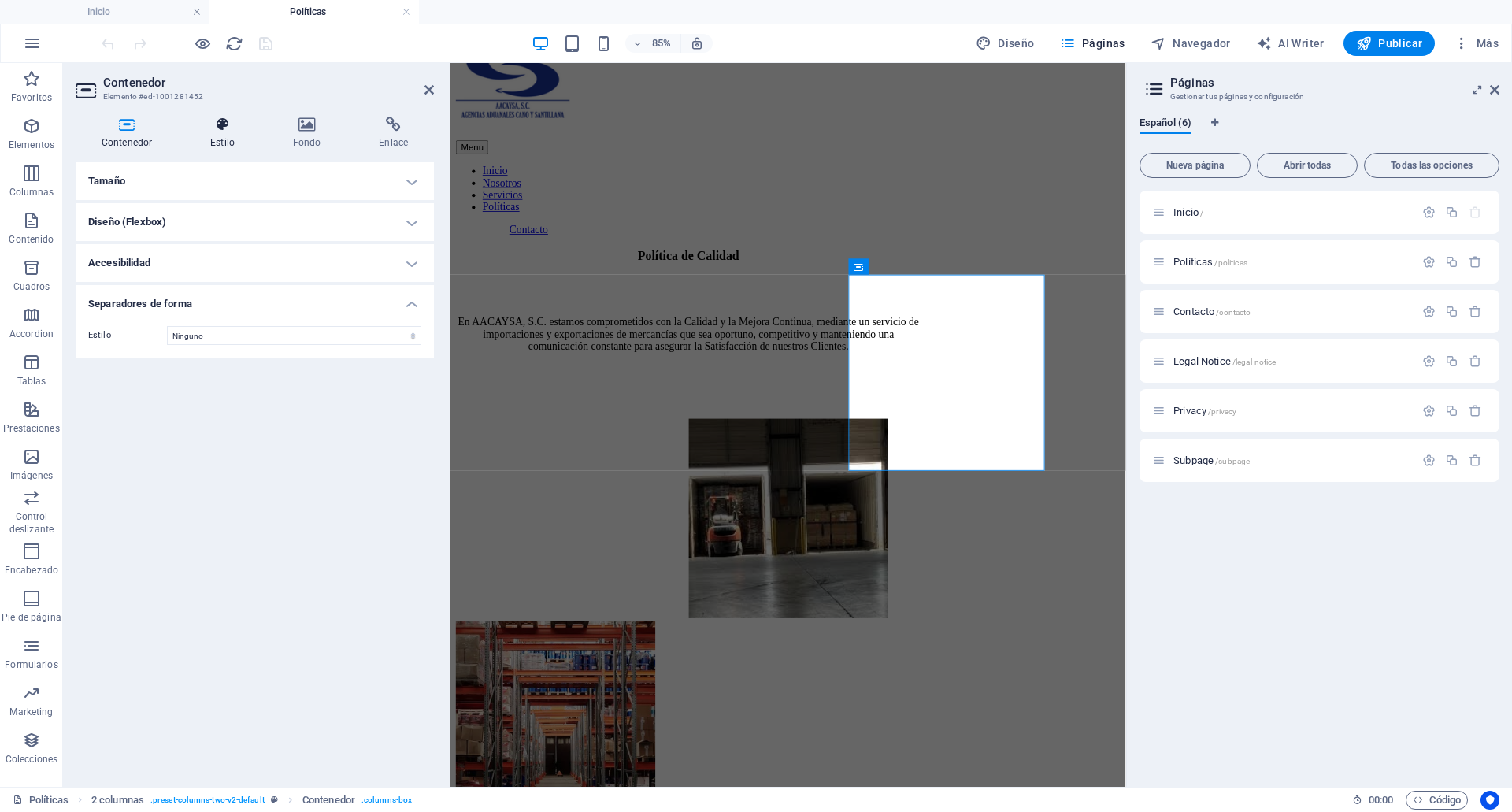
click at [230, 128] on icon at bounding box center [222, 125] width 77 height 16
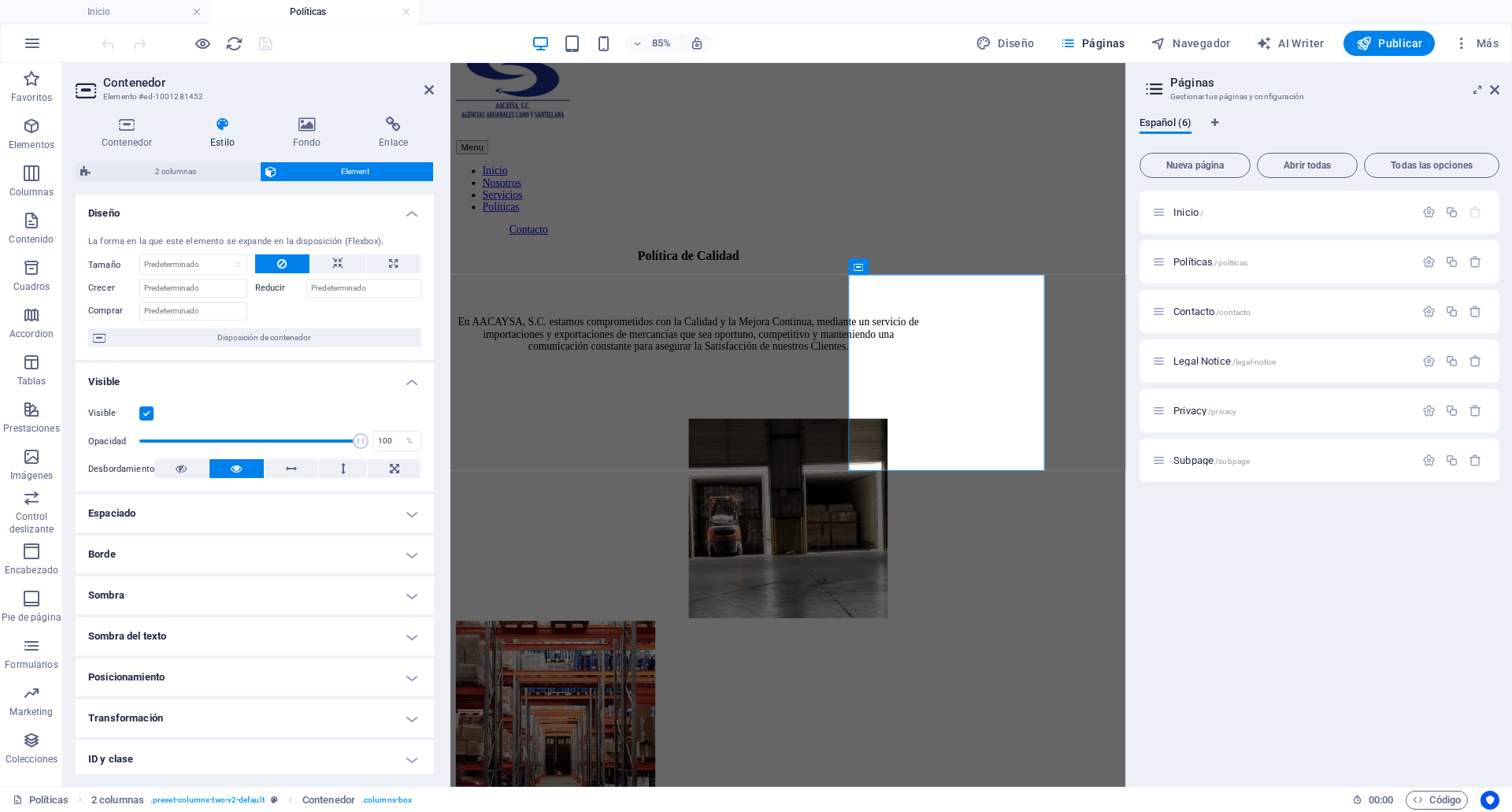
click at [293, 372] on h4 "Visible" at bounding box center [255, 377] width 358 height 28
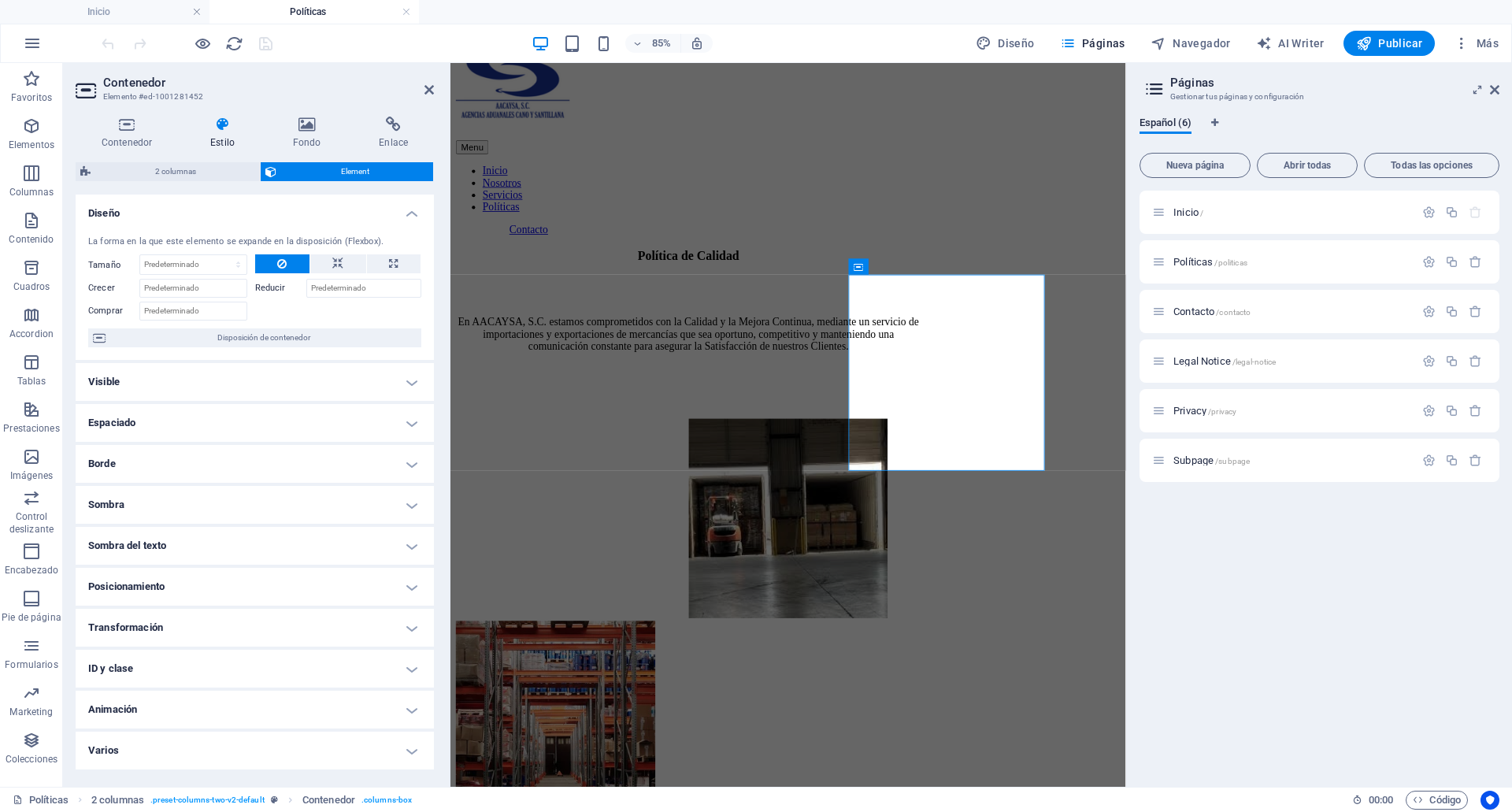
click at [282, 204] on h4 "Diseño" at bounding box center [255, 209] width 358 height 28
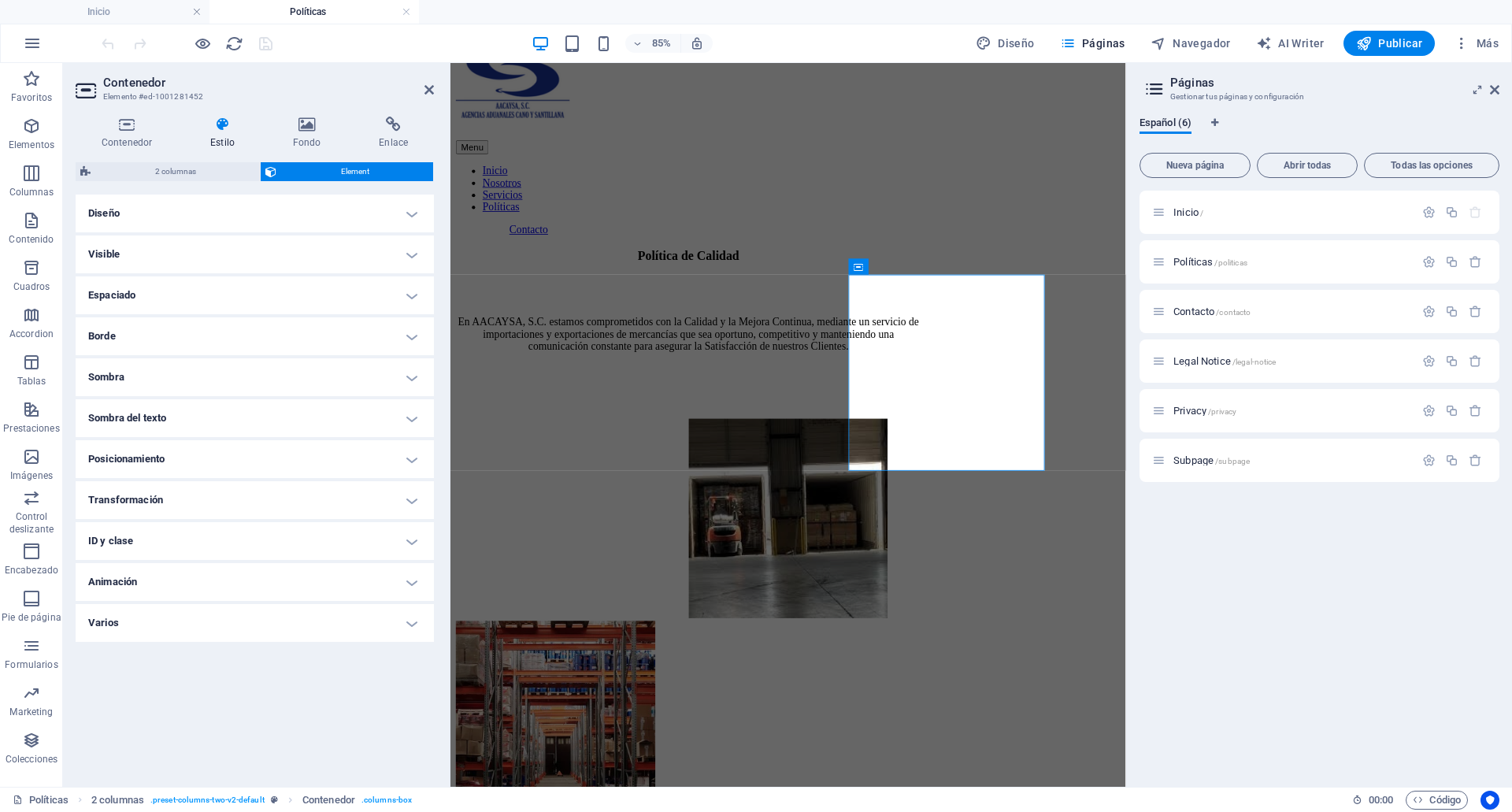
click at [192, 631] on h4 "Varios" at bounding box center [255, 623] width 358 height 38
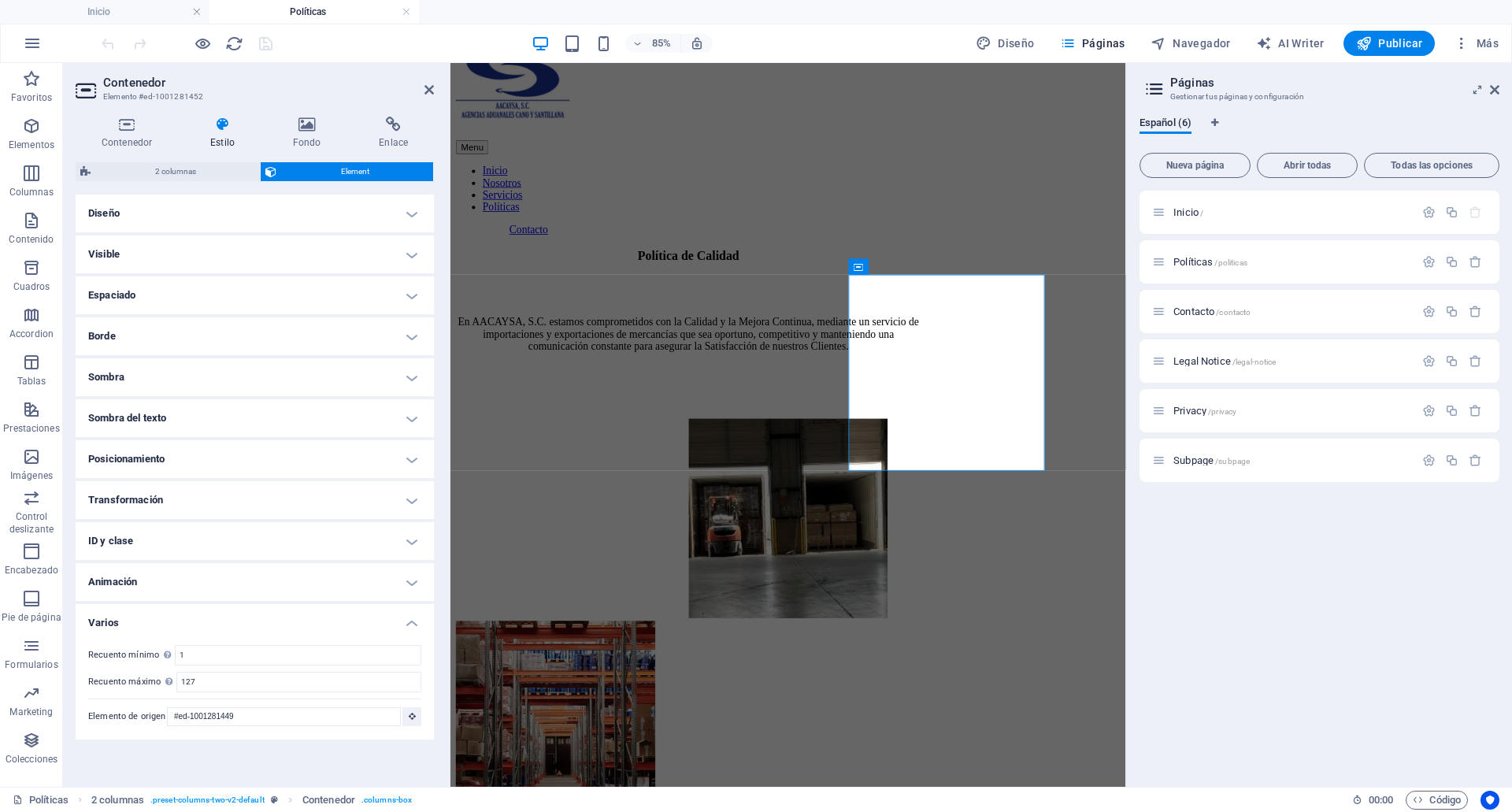
click at [208, 621] on h4 "Varios" at bounding box center [255, 619] width 358 height 28
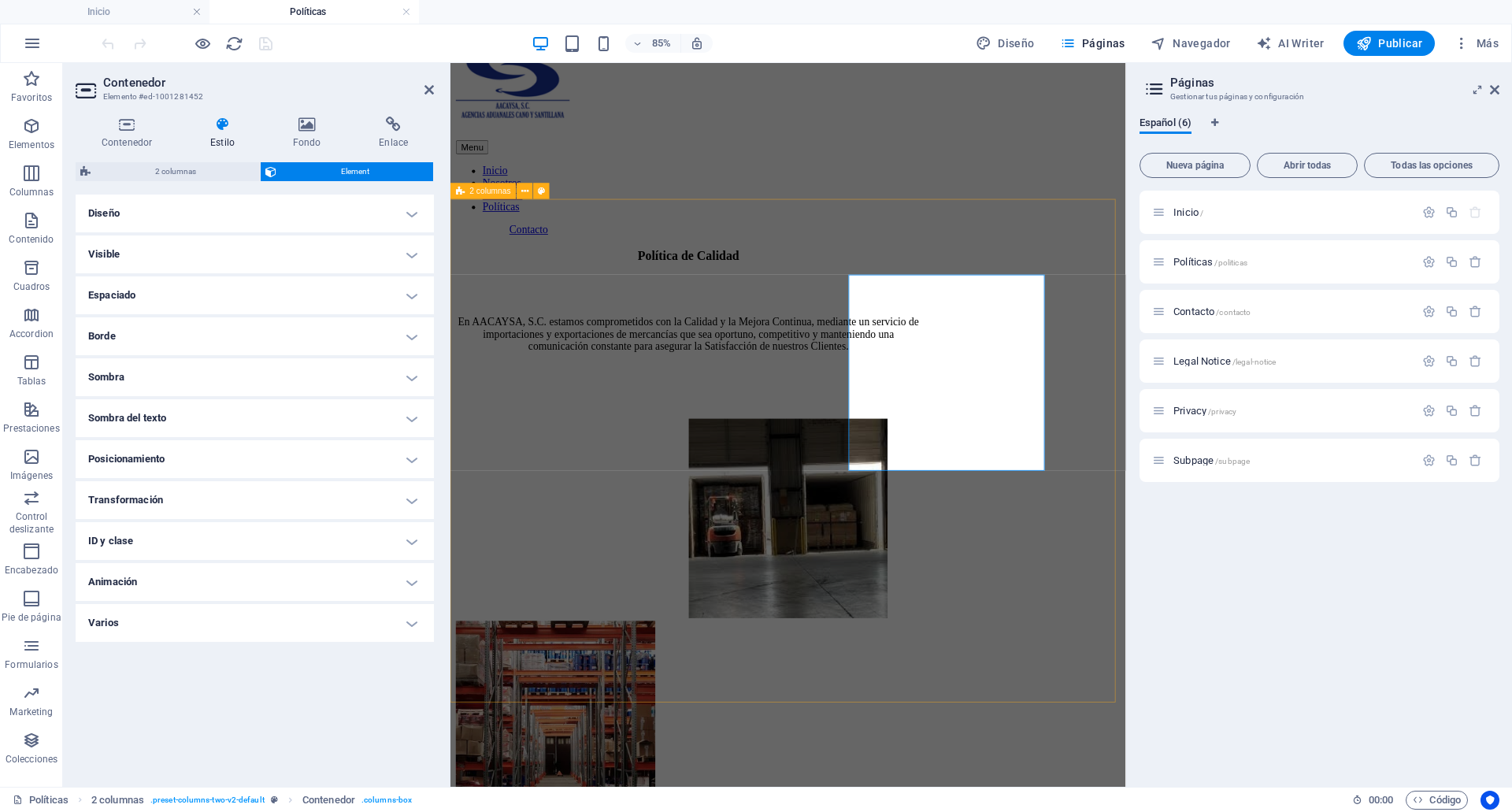
click at [864, 281] on div "Política de Calidad En AACAYSA, S.C. estamos comprometidos con la Calidad y la …" at bounding box center [847, 500] width 782 height 438
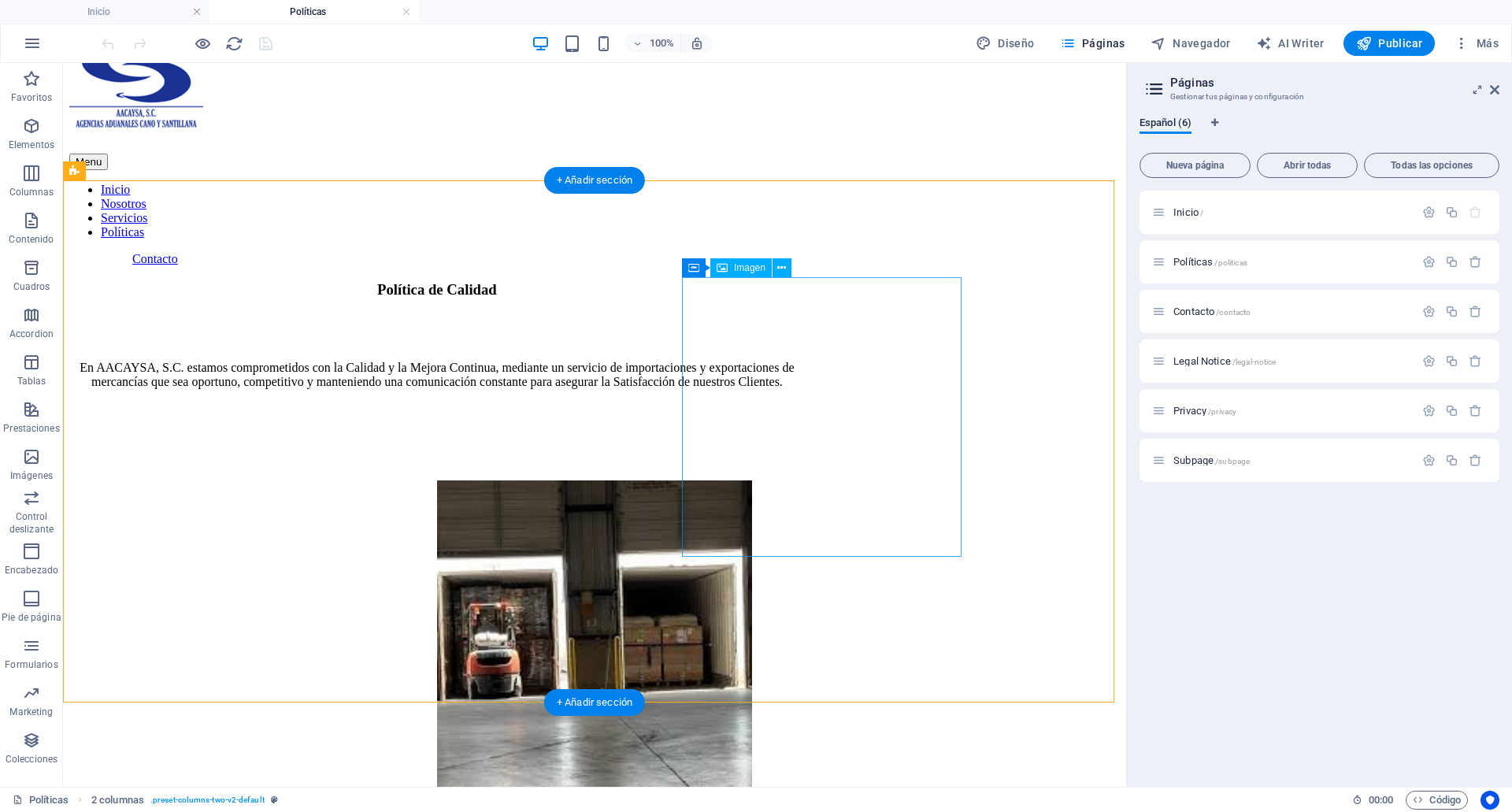
click at [752, 481] on figure at bounding box center [594, 639] width 315 height 318
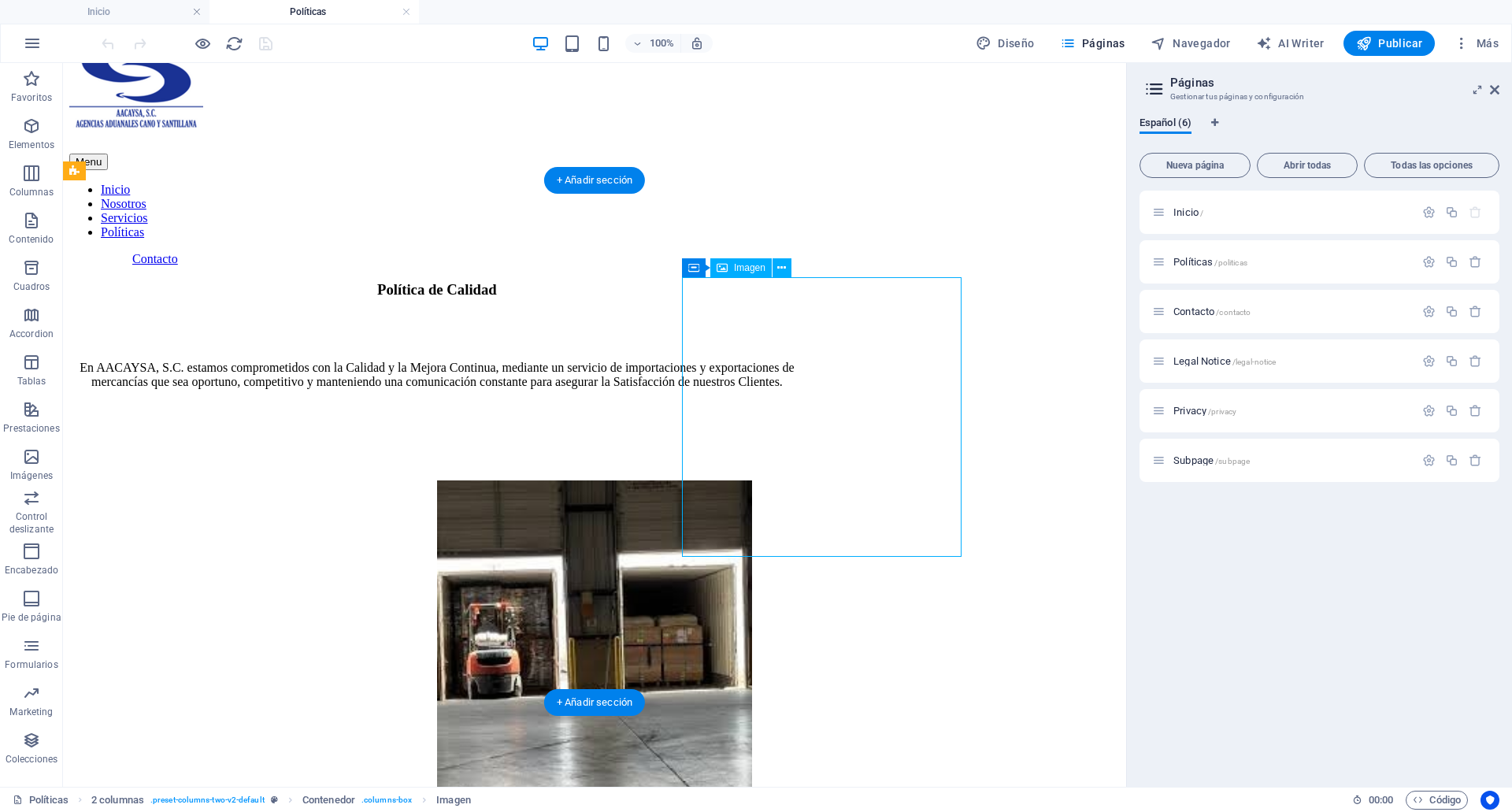
click at [752, 481] on figure at bounding box center [594, 639] width 315 height 318
select select "%"
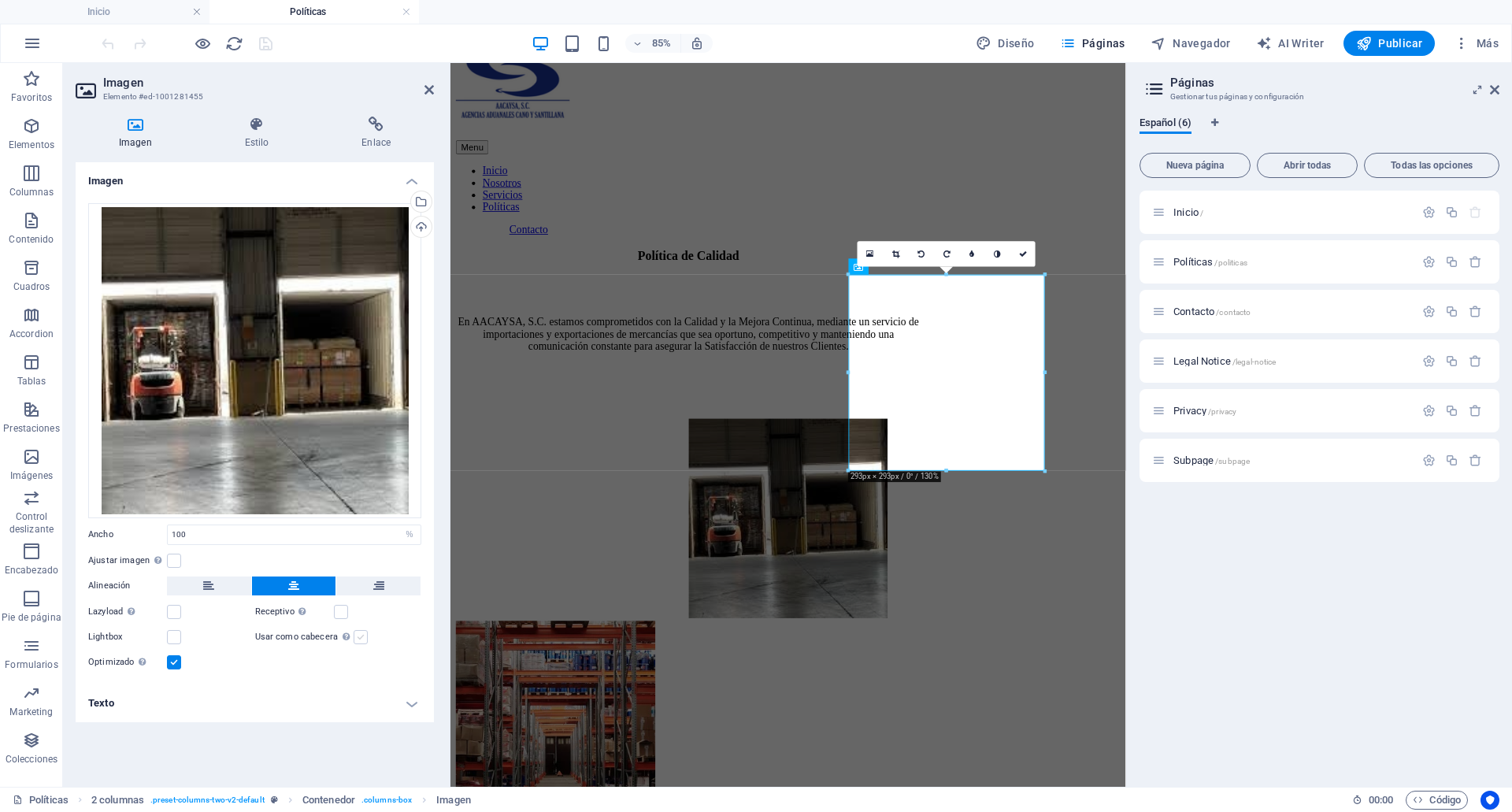
click at [358, 638] on label at bounding box center [360, 638] width 14 height 14
click at [0, 0] on input "Usar como cabecera La imagen se ajustará en una etiqueta de cabecera H1. Result…" at bounding box center [0, 0] width 0 height 0
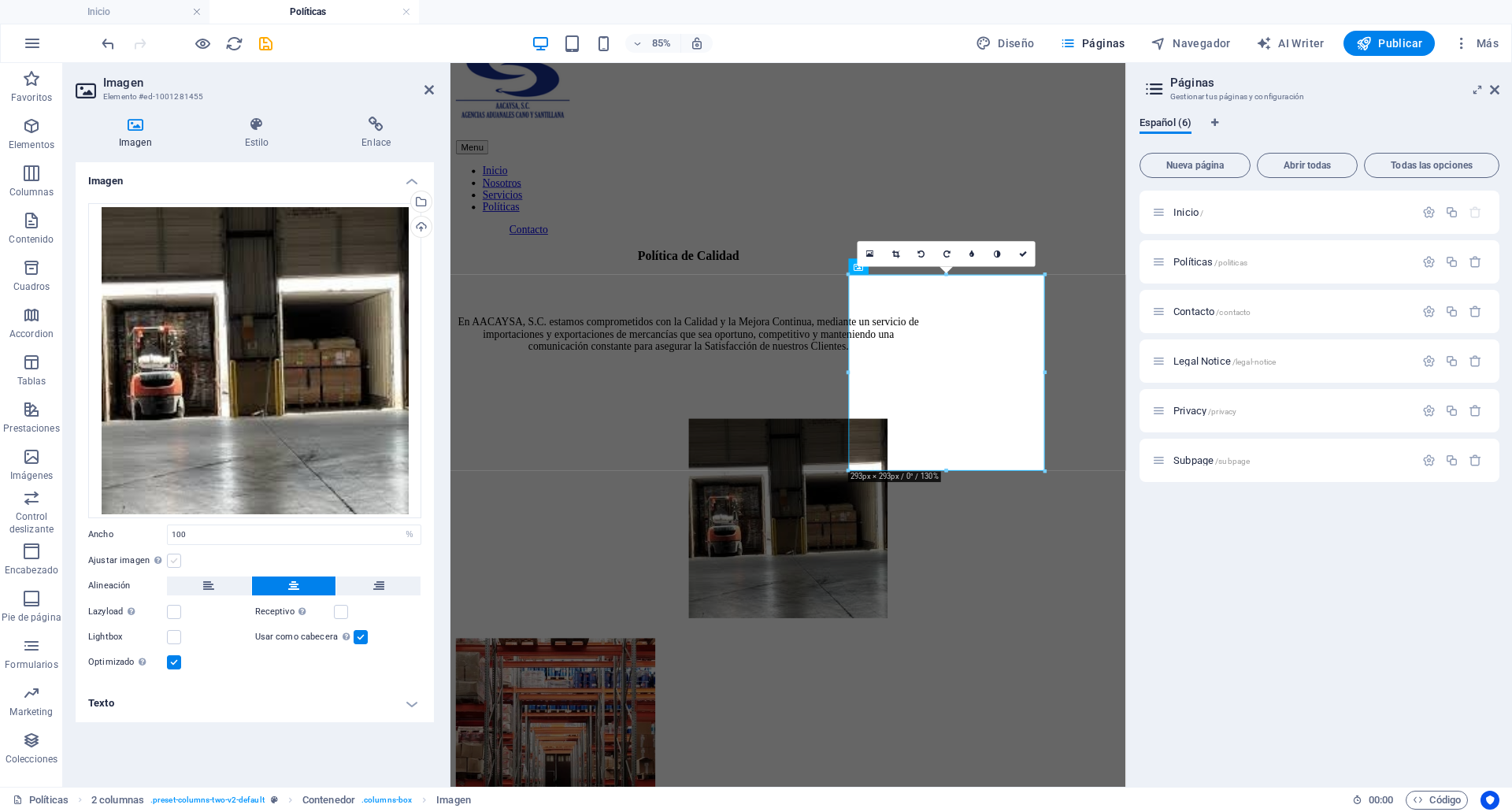
click at [173, 562] on label at bounding box center [174, 561] width 14 height 14
click at [0, 0] on input "Ajustar imagen Ajustar imagen automáticamente a un ancho y alto fijo" at bounding box center [0, 0] width 0 height 0
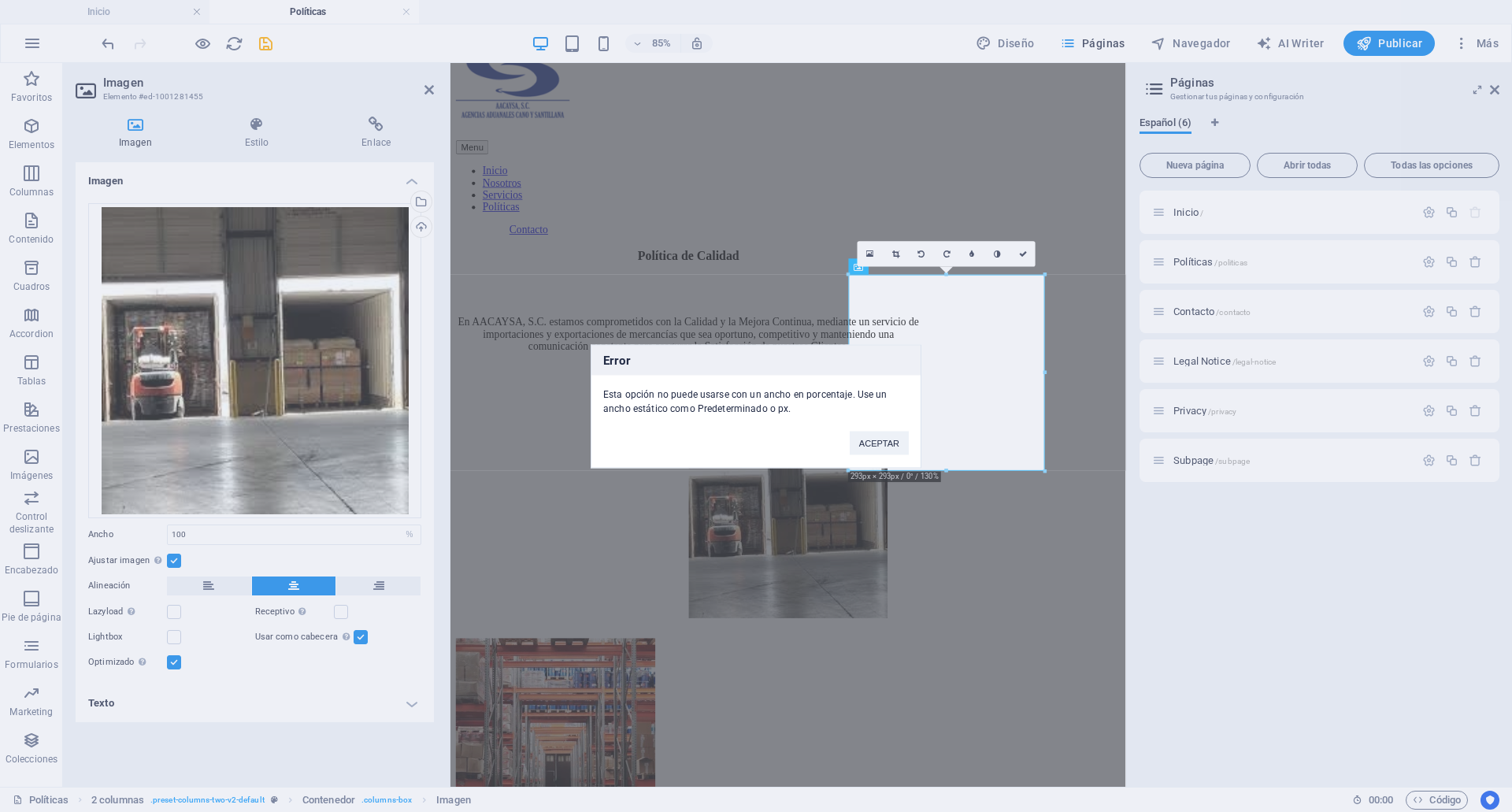
click at [173, 562] on div "Error Esta opción no puede usarse con un ancho en porcentaje. Use un ancho está…" at bounding box center [756, 406] width 1512 height 812
click at [875, 438] on button "ACEPTAR" at bounding box center [879, 443] width 59 height 24
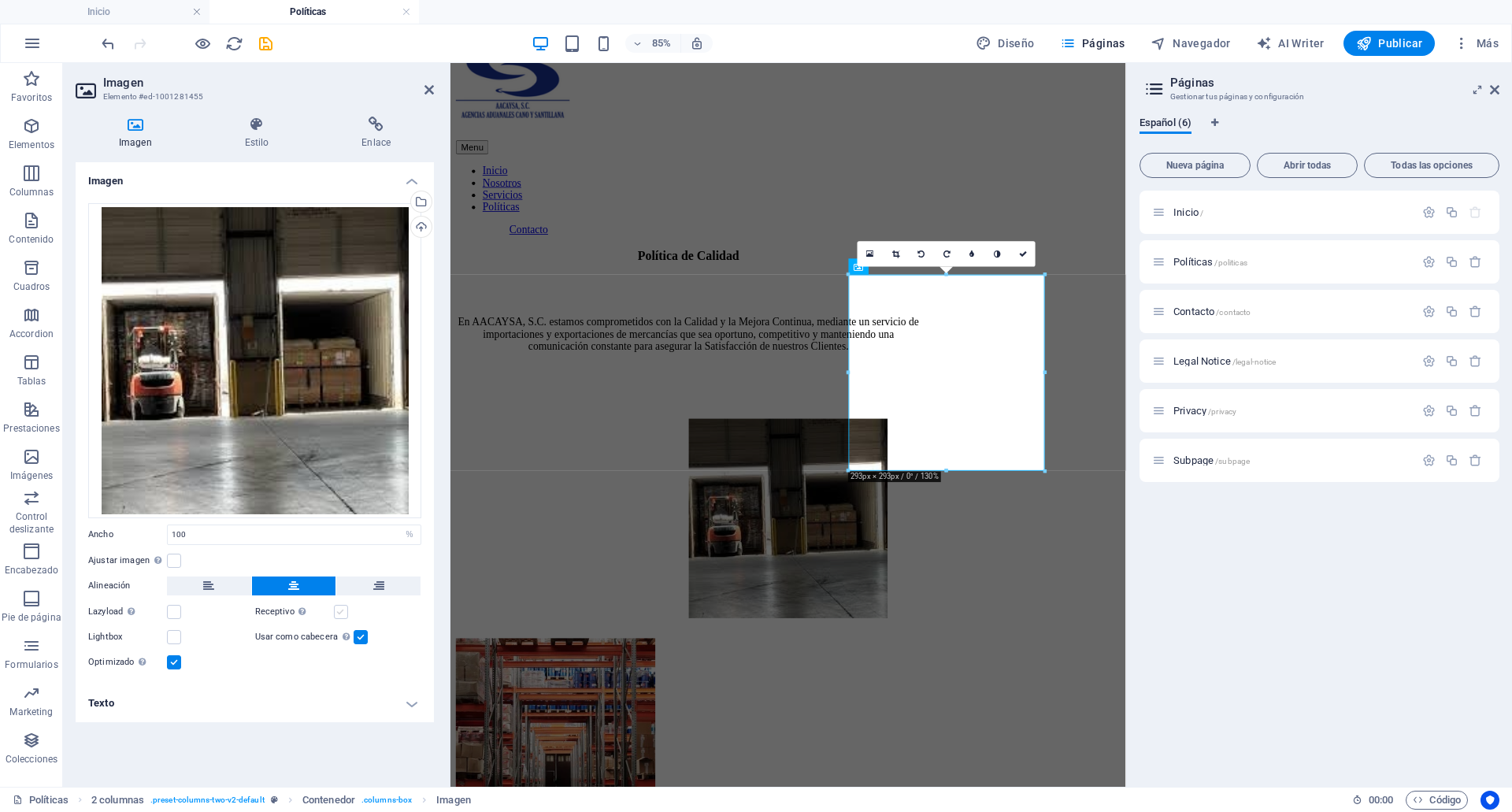
click at [339, 611] on label at bounding box center [341, 612] width 14 height 14
click at [0, 0] on input "Receptivo Automáticamente cargar tamaños optimizados de smartphone e imagen ret…" at bounding box center [0, 0] width 0 height 0
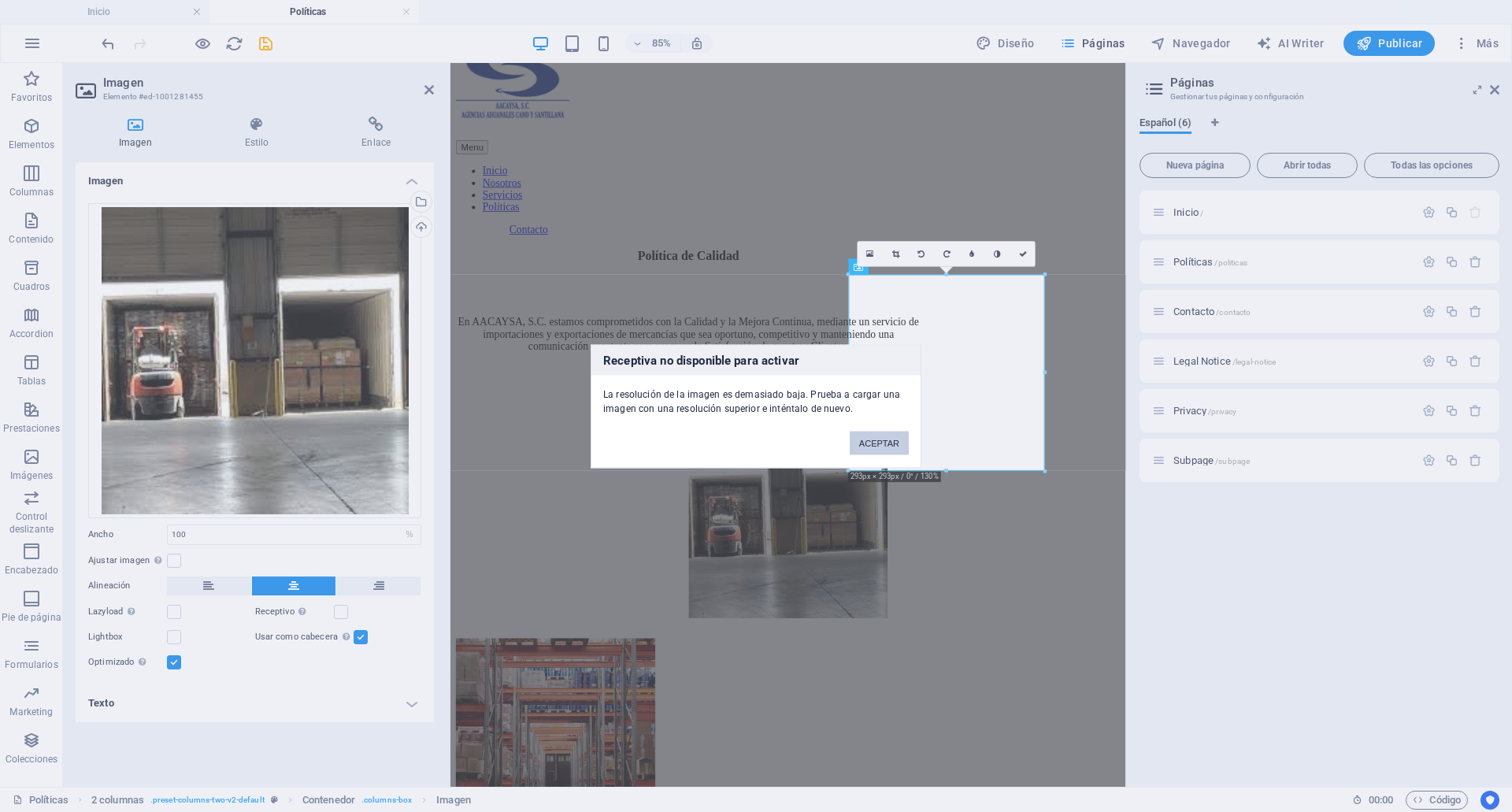
click at [858, 432] on button "ACEPTAR" at bounding box center [879, 443] width 59 height 24
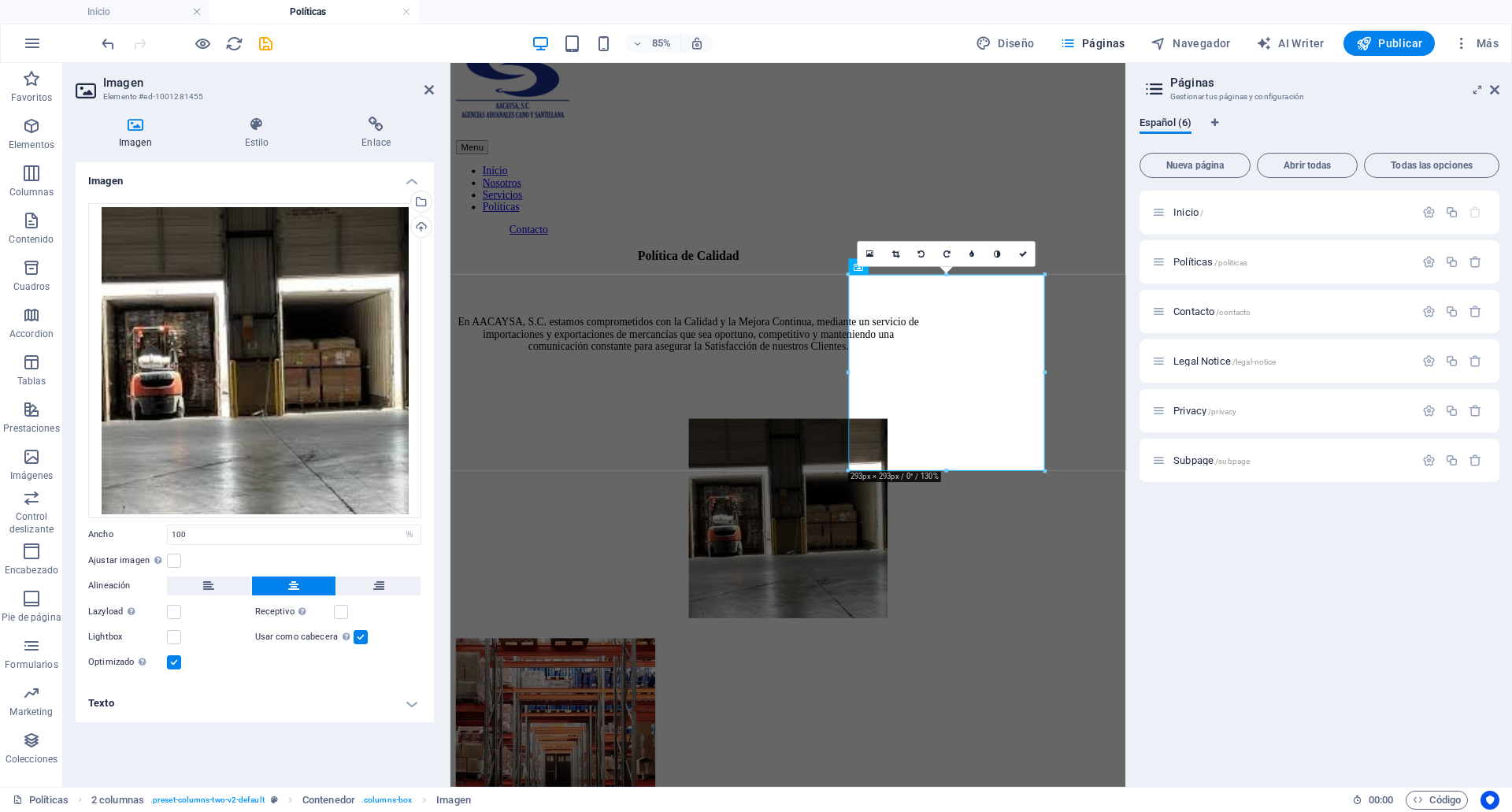
click at [360, 629] on div "Usar como cabecera La imagen se ajustará en una etiqueta de cabecera H1. Result…" at bounding box center [338, 638] width 167 height 19
click at [356, 638] on label at bounding box center [360, 638] width 14 height 14
click at [0, 0] on input "Usar como cabecera La imagen se ajustará en una etiqueta de cabecera H1. Result…" at bounding box center [0, 0] width 0 height 0
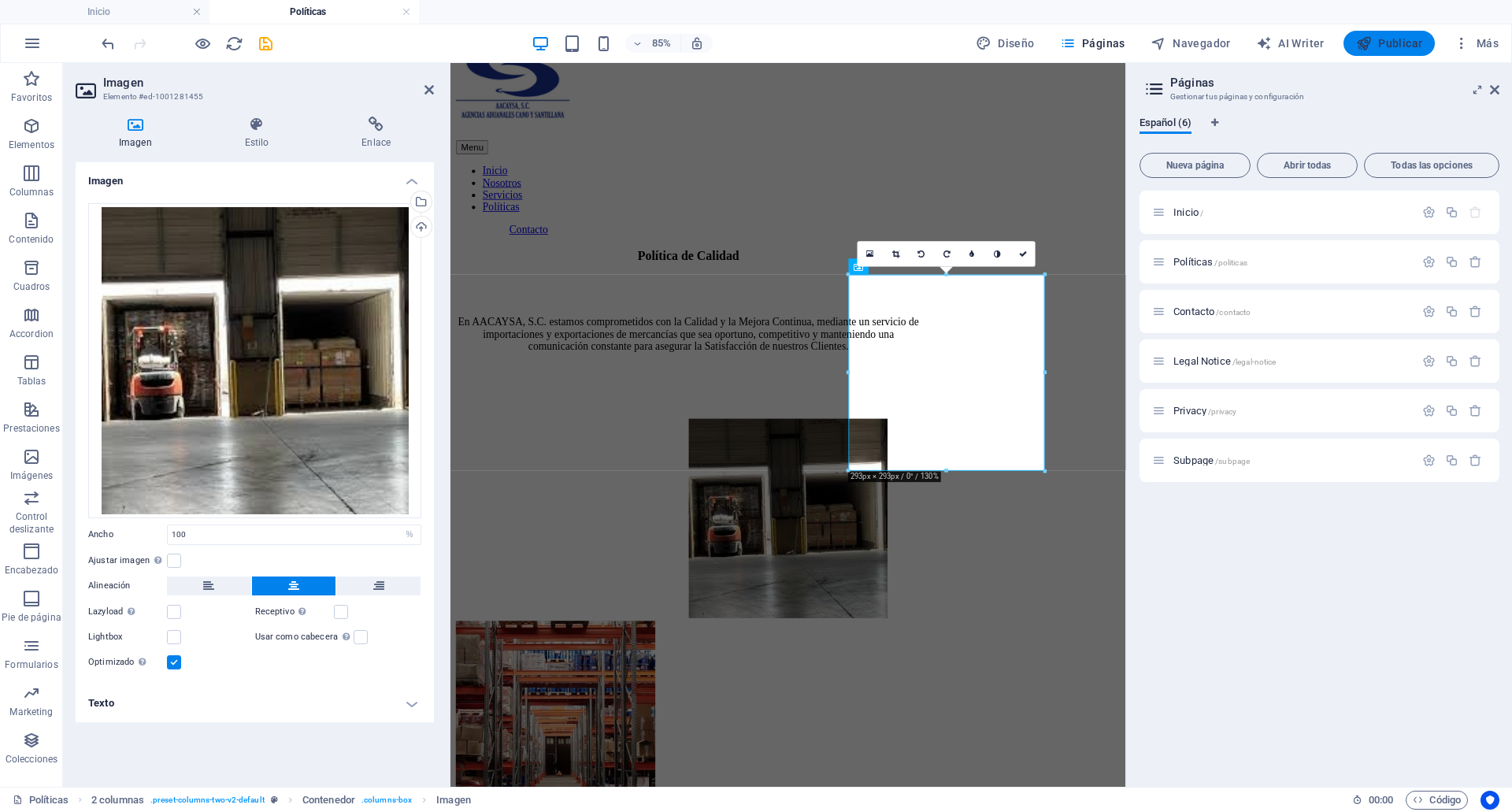
click at [1391, 36] on span "Publicar" at bounding box center [1389, 43] width 67 height 16
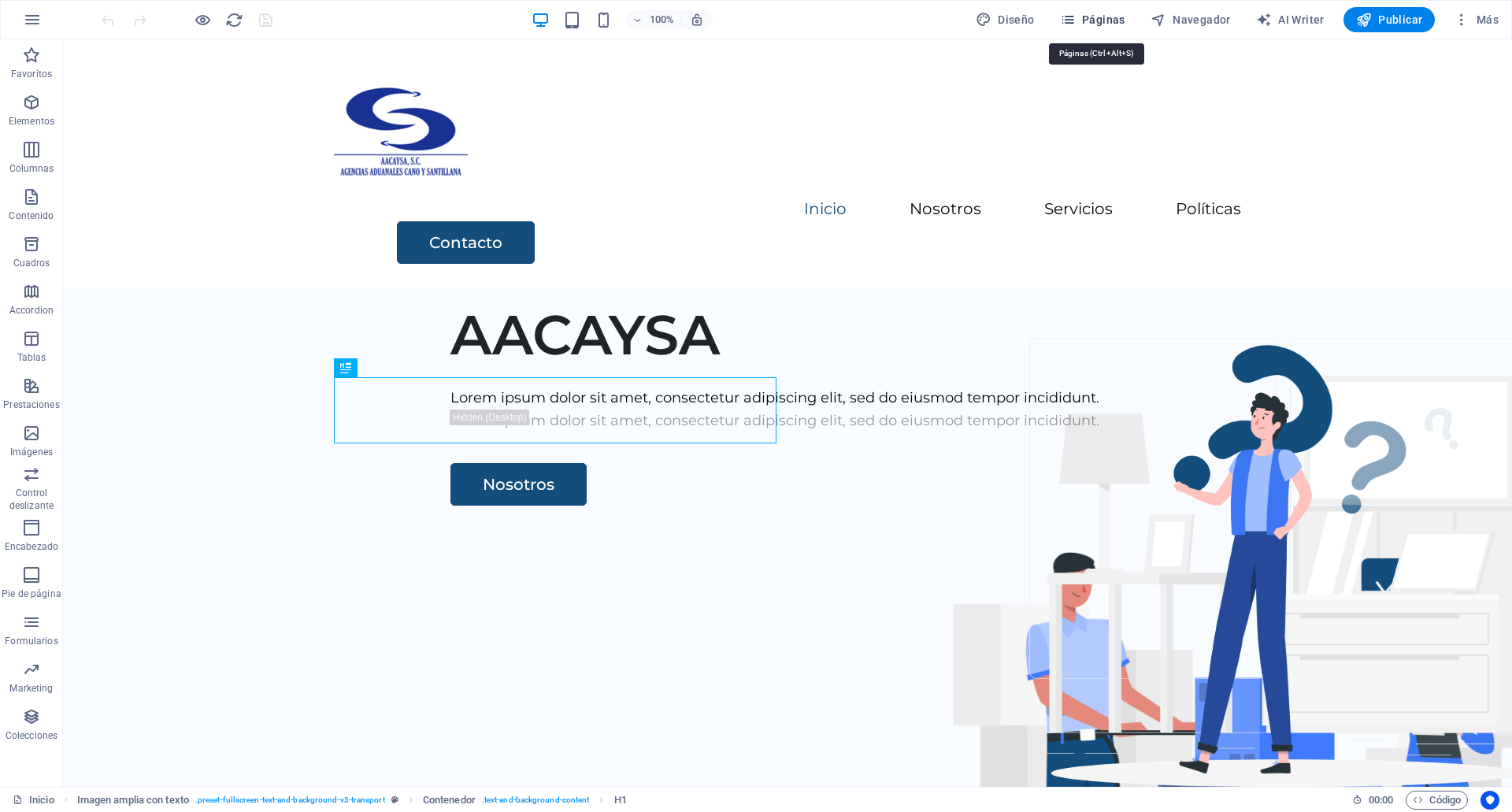
click at [1101, 9] on button "Páginas" at bounding box center [1092, 20] width 78 height 25
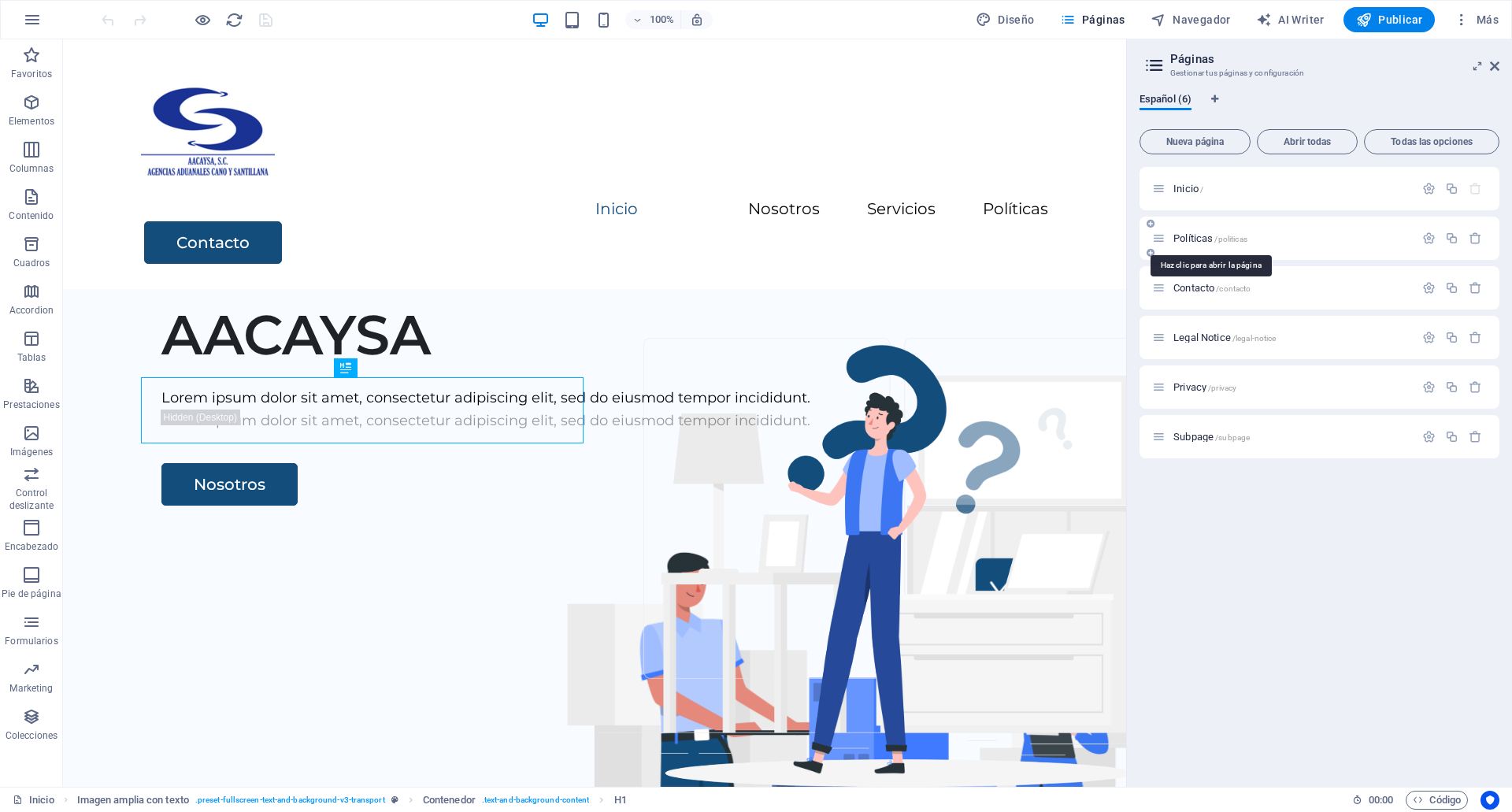
click at [1199, 237] on span "Políticas /politicas" at bounding box center [1211, 238] width 74 height 12
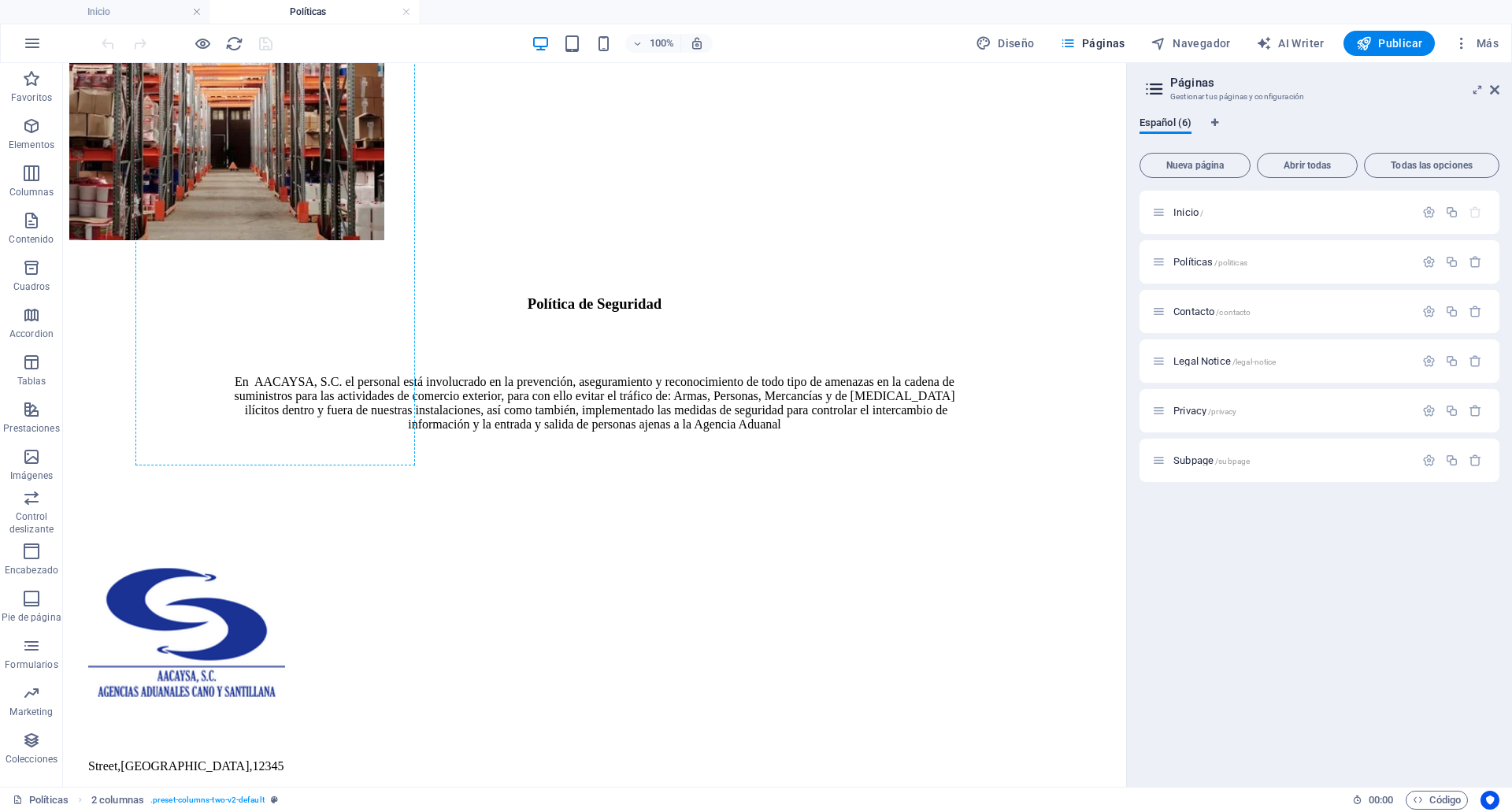
scroll to position [979, 0]
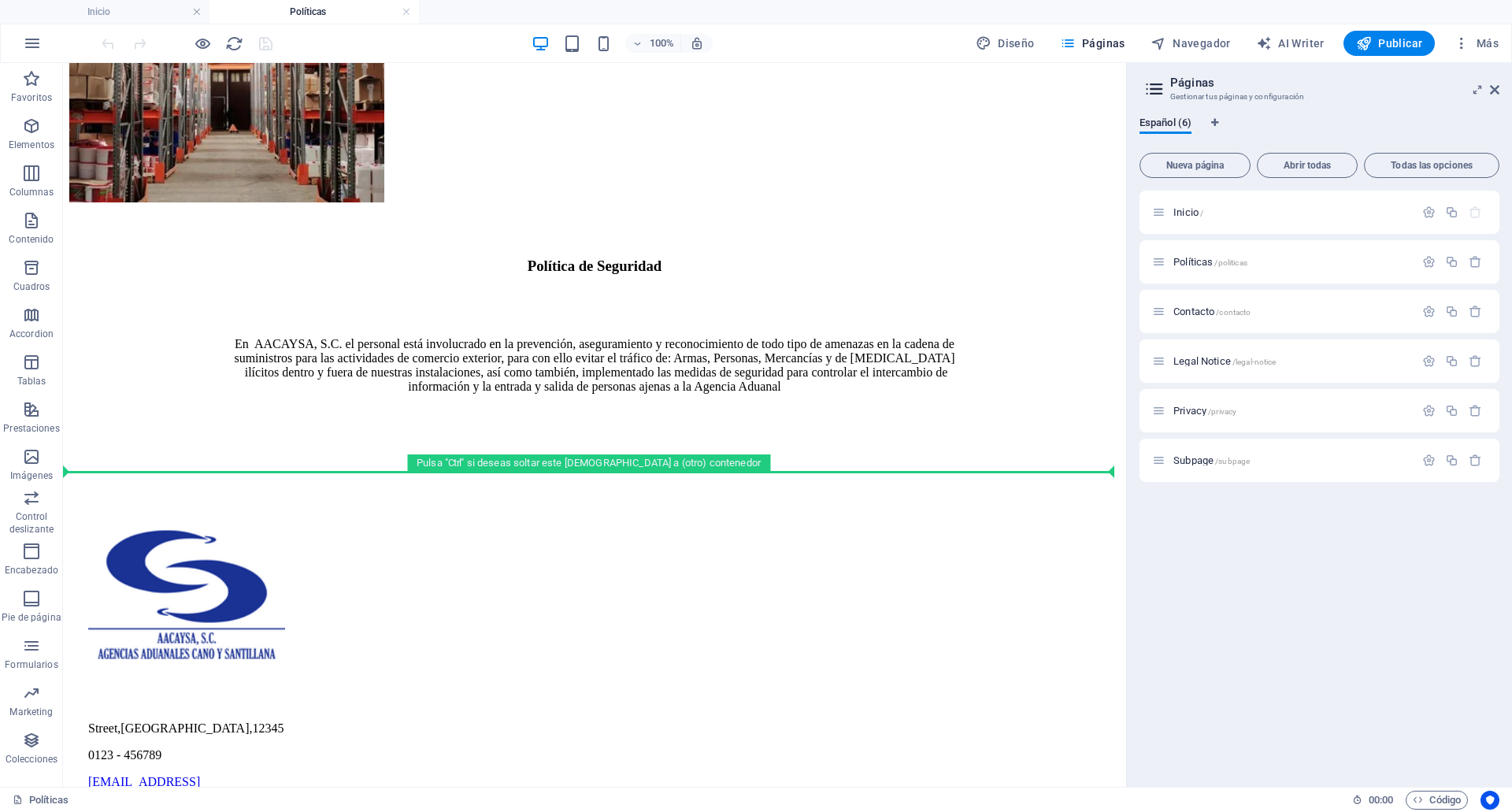
drag, startPoint x: 441, startPoint y: 260, endPoint x: 442, endPoint y: 470, distance: 210.0
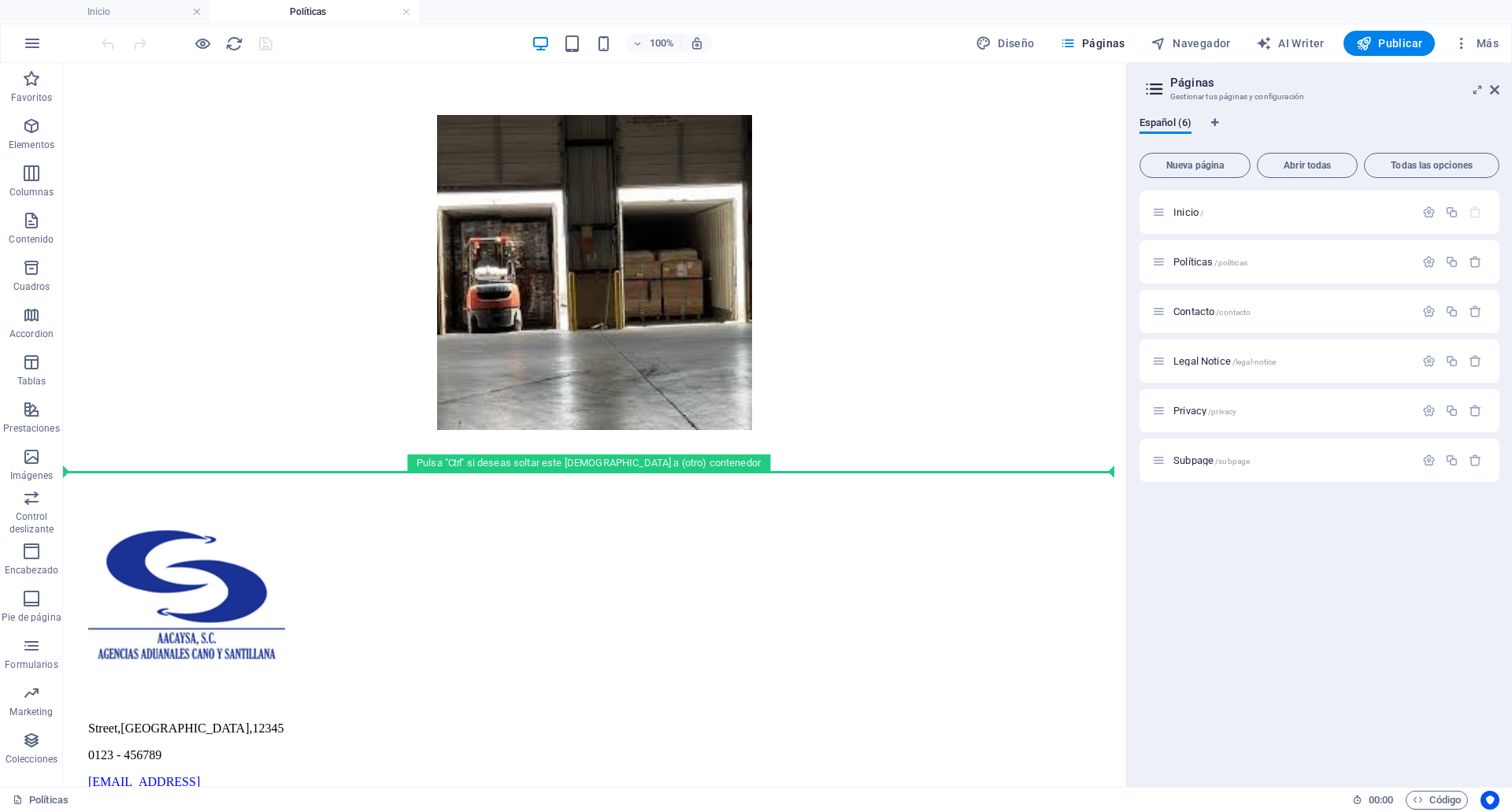
scroll to position [457, 0]
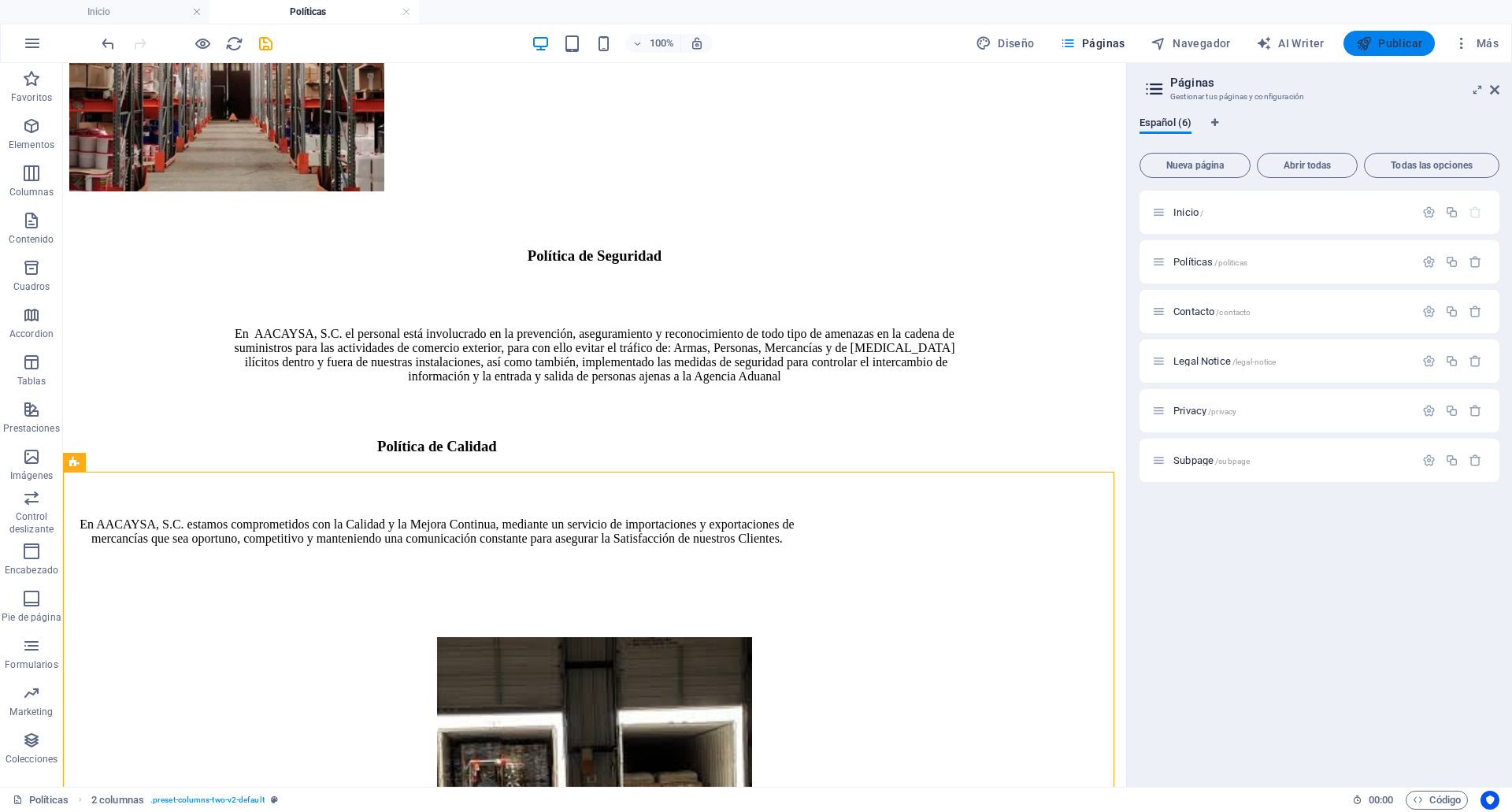
click at [1379, 49] on span "Publicar" at bounding box center [1389, 43] width 67 height 16
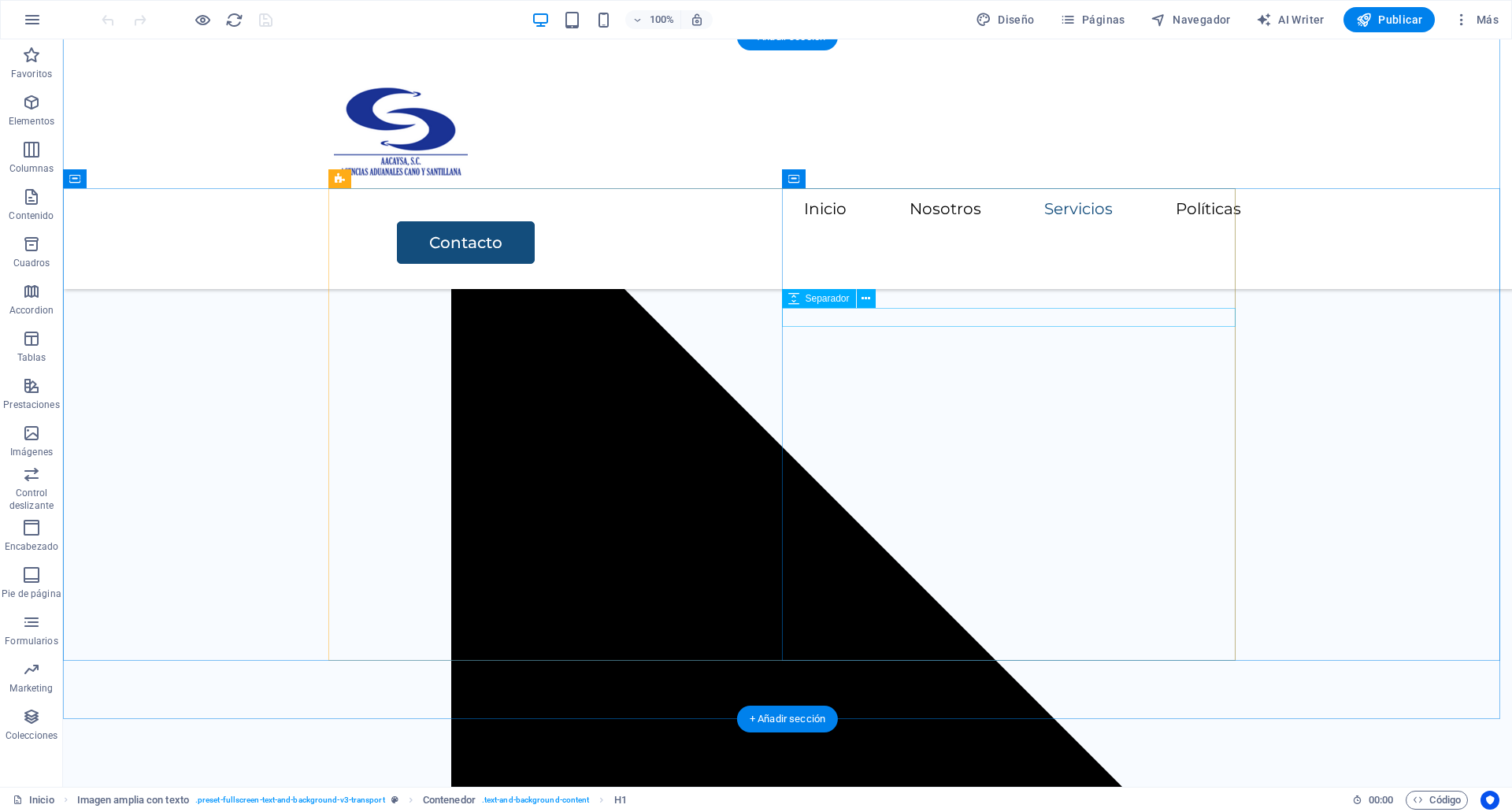
scroll to position [2793, 0]
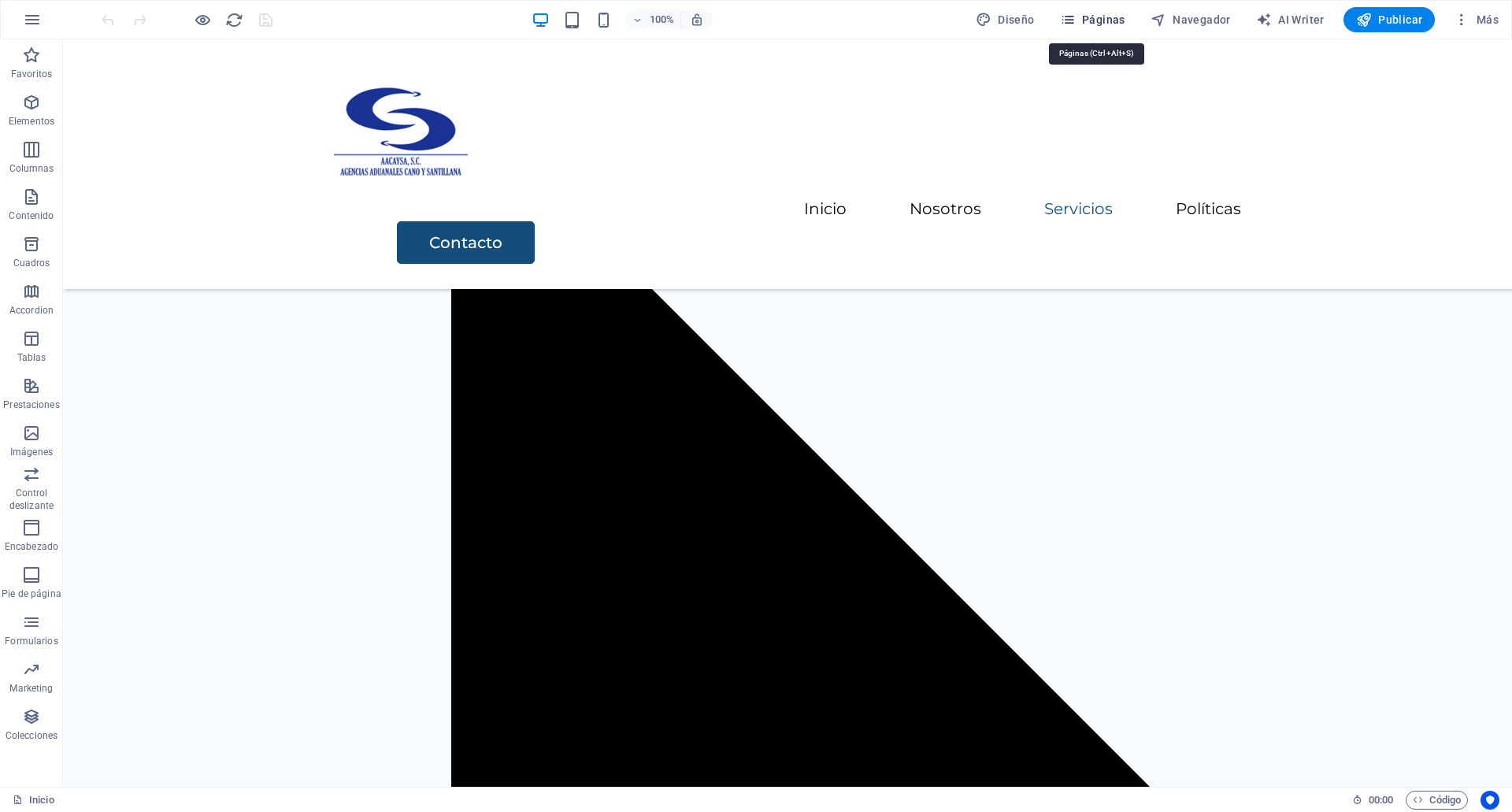
click at [1087, 21] on span "Páginas" at bounding box center [1092, 20] width 65 height 16
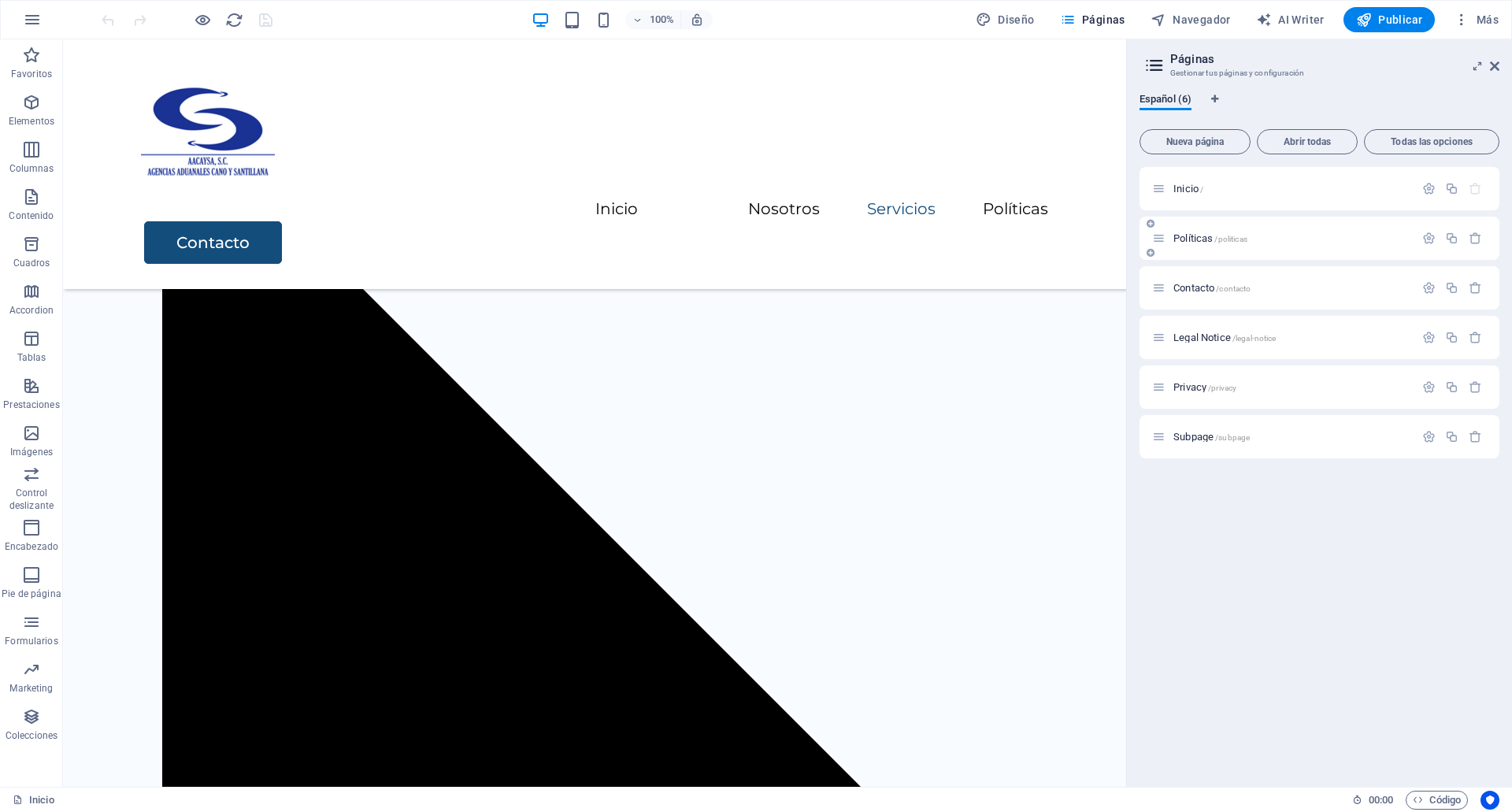
click at [1206, 249] on div "Políticas /politicas" at bounding box center [1320, 238] width 360 height 43
click at [1206, 238] on span "Políticas /politicas" at bounding box center [1211, 238] width 74 height 12
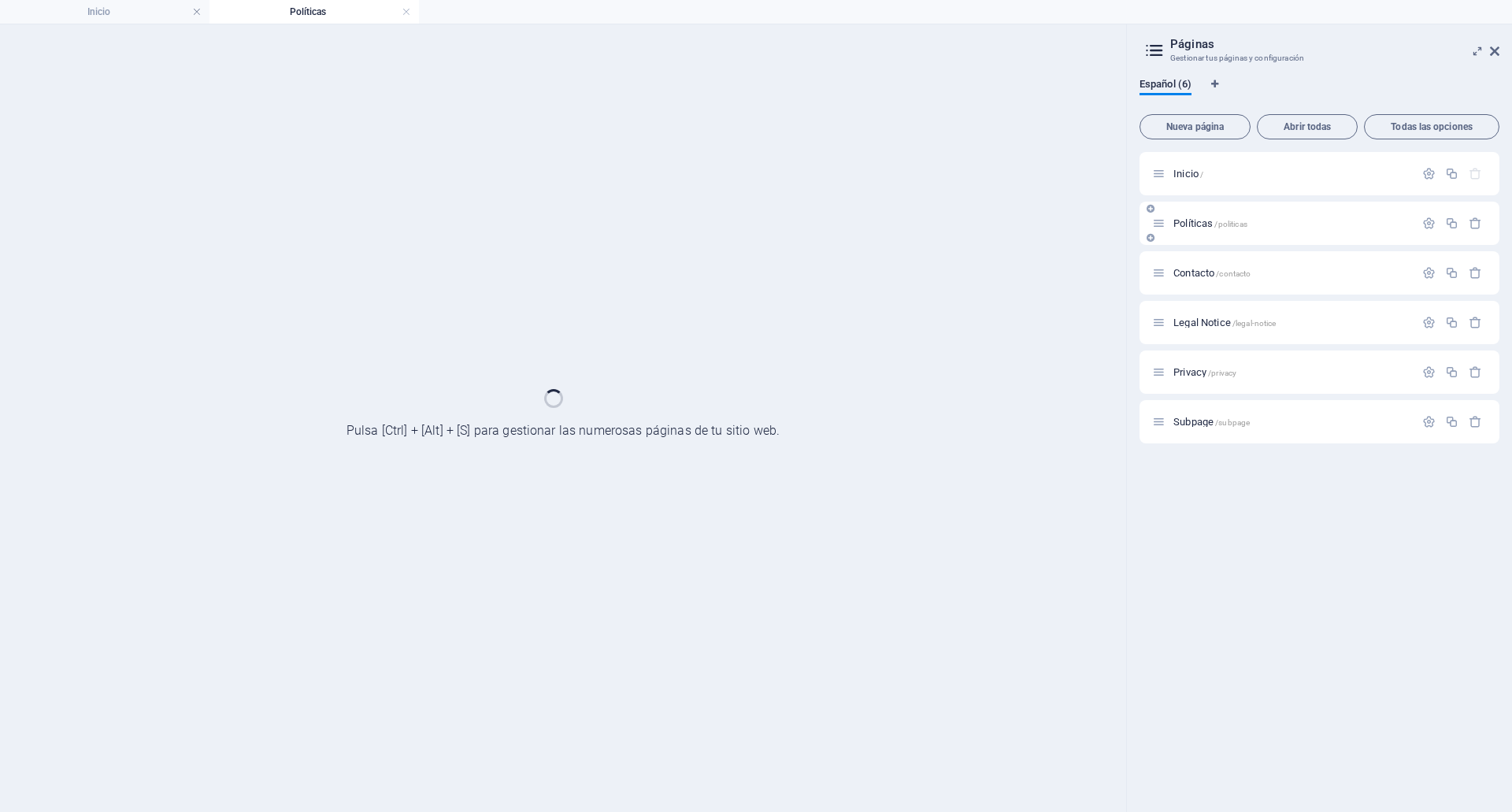
click at [1206, 238] on div "Políticas /politicas" at bounding box center [1320, 223] width 360 height 43
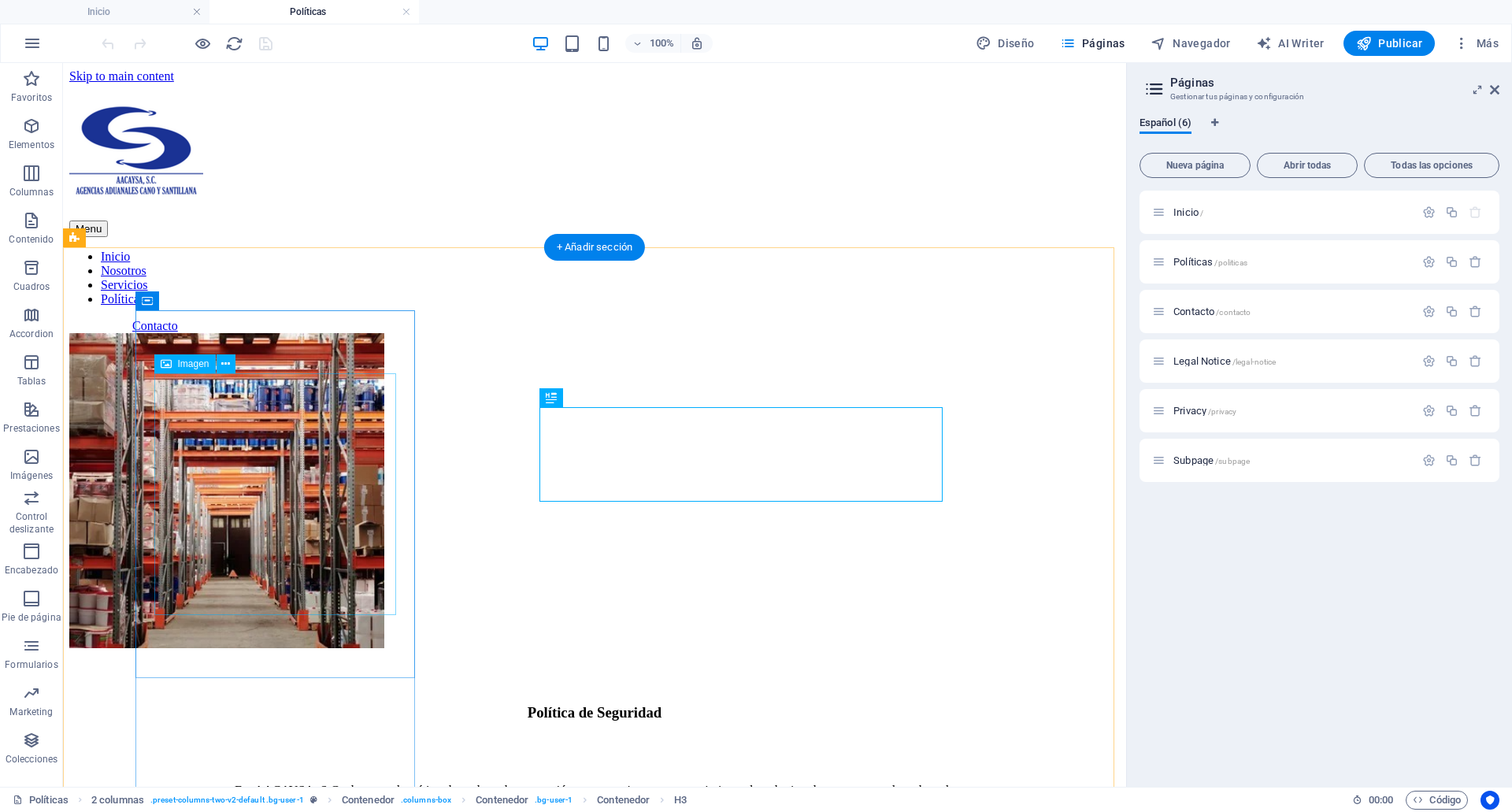
click at [205, 568] on figure at bounding box center [226, 492] width 315 height 318
select select "%"
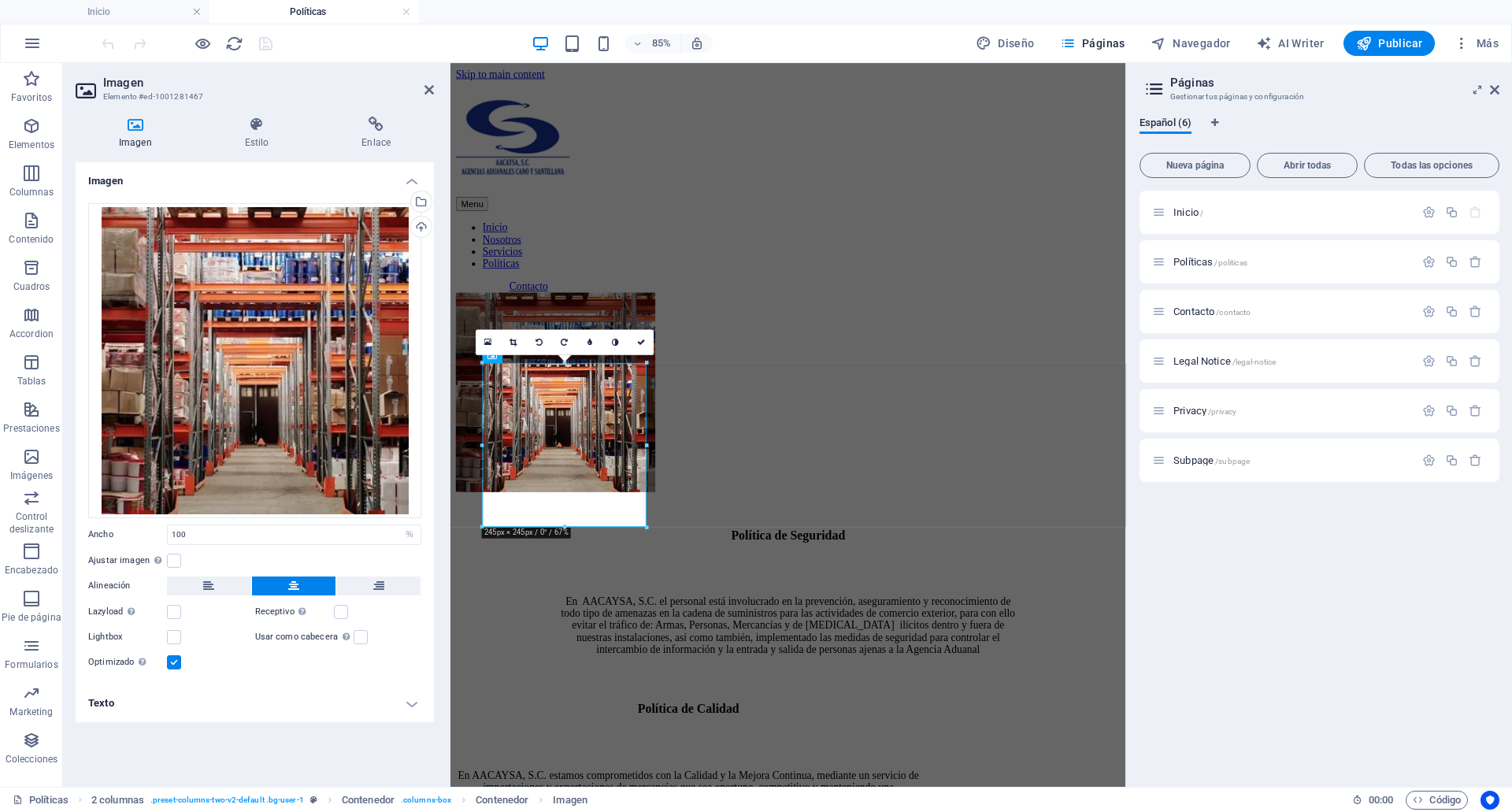
click at [175, 657] on label at bounding box center [174, 663] width 14 height 14
click at [0, 0] on input "Optimizado Las imágenes se comprimen para así mejorar la velocidad de las págin…" at bounding box center [0, 0] width 0 height 0
click at [1398, 46] on span "Publicar" at bounding box center [1389, 43] width 67 height 16
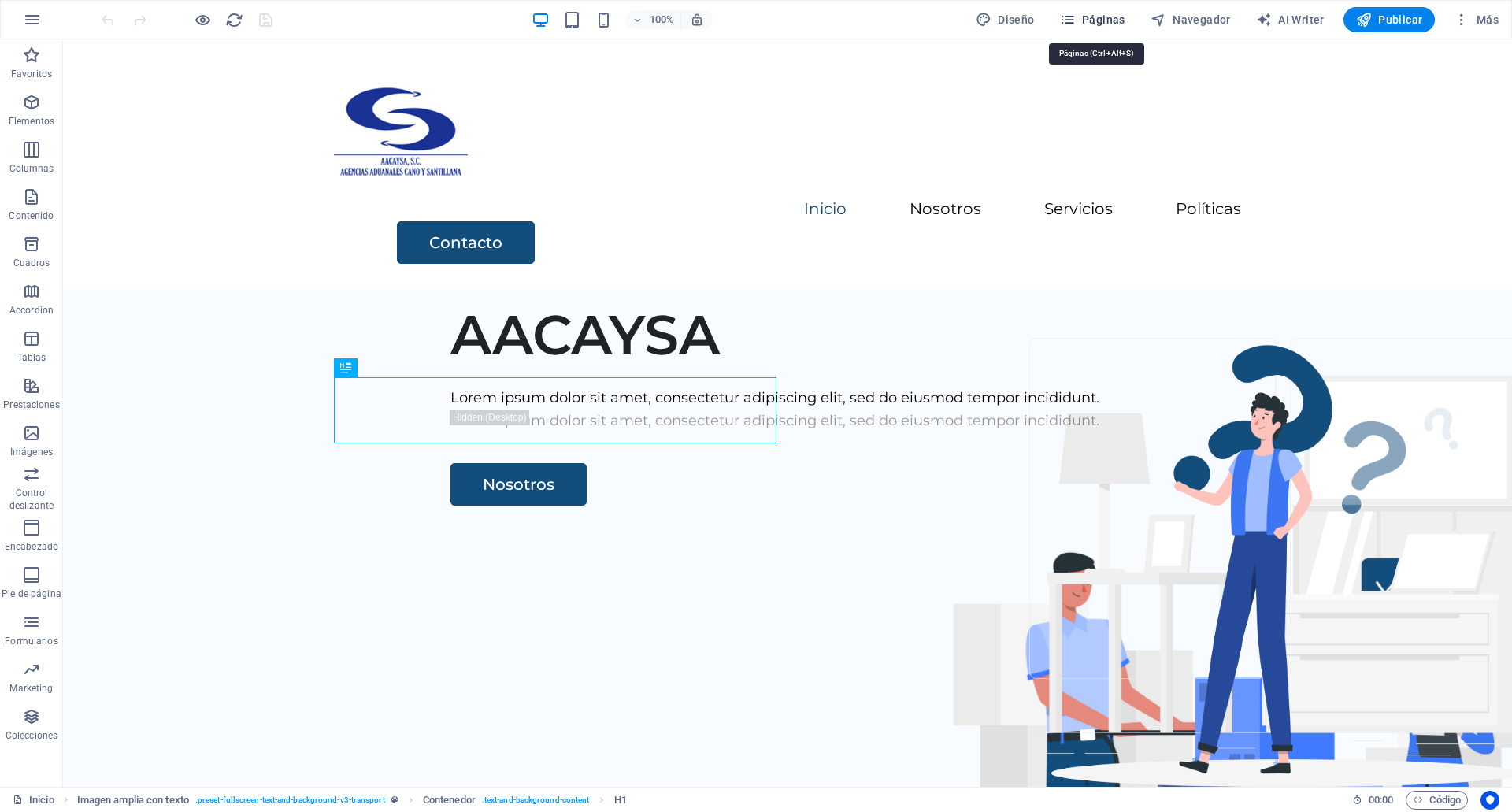
click at [1118, 17] on span "Páginas" at bounding box center [1092, 20] width 65 height 16
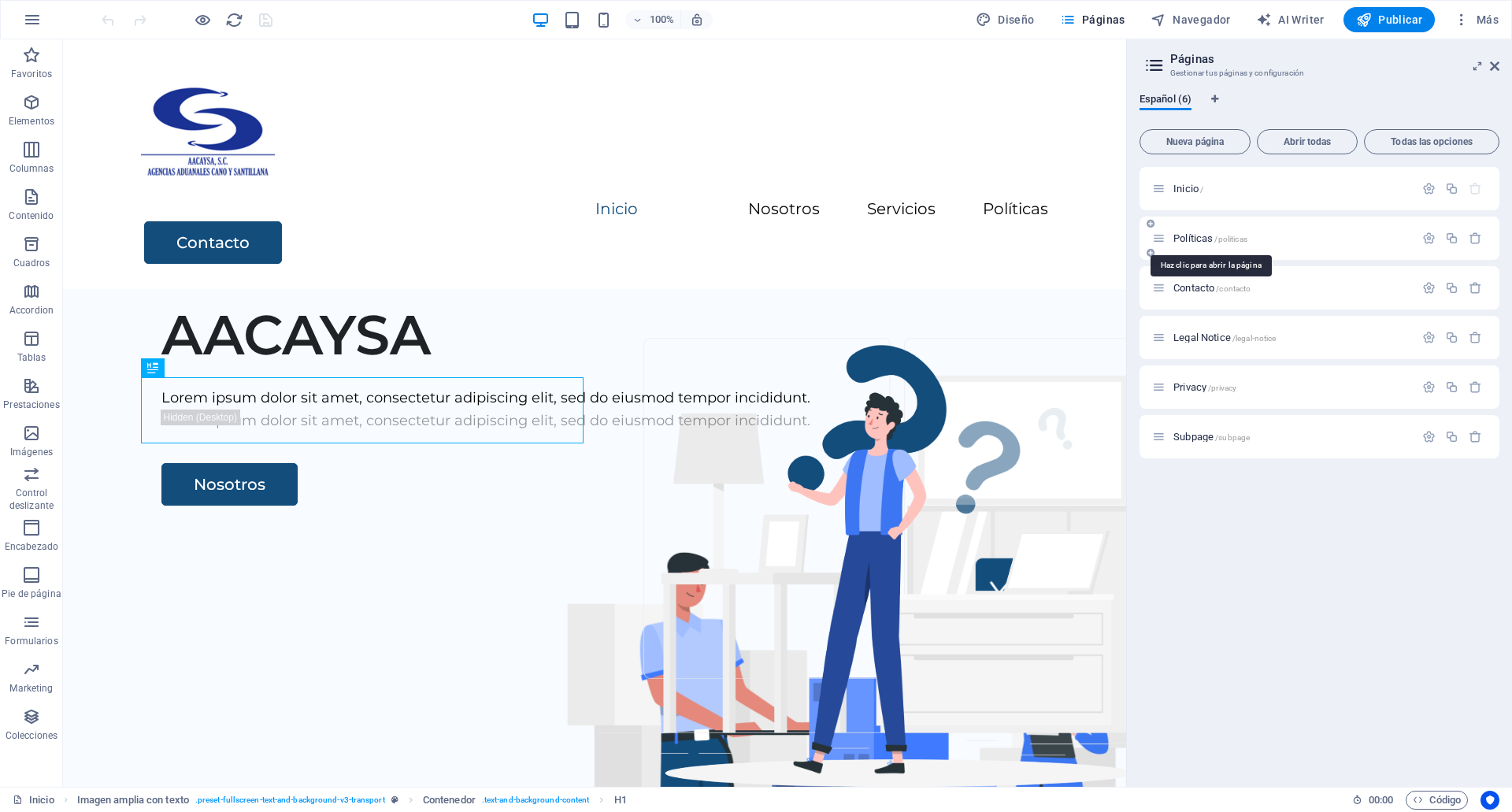
click at [1213, 235] on span "Políticas /politicas" at bounding box center [1211, 238] width 74 height 12
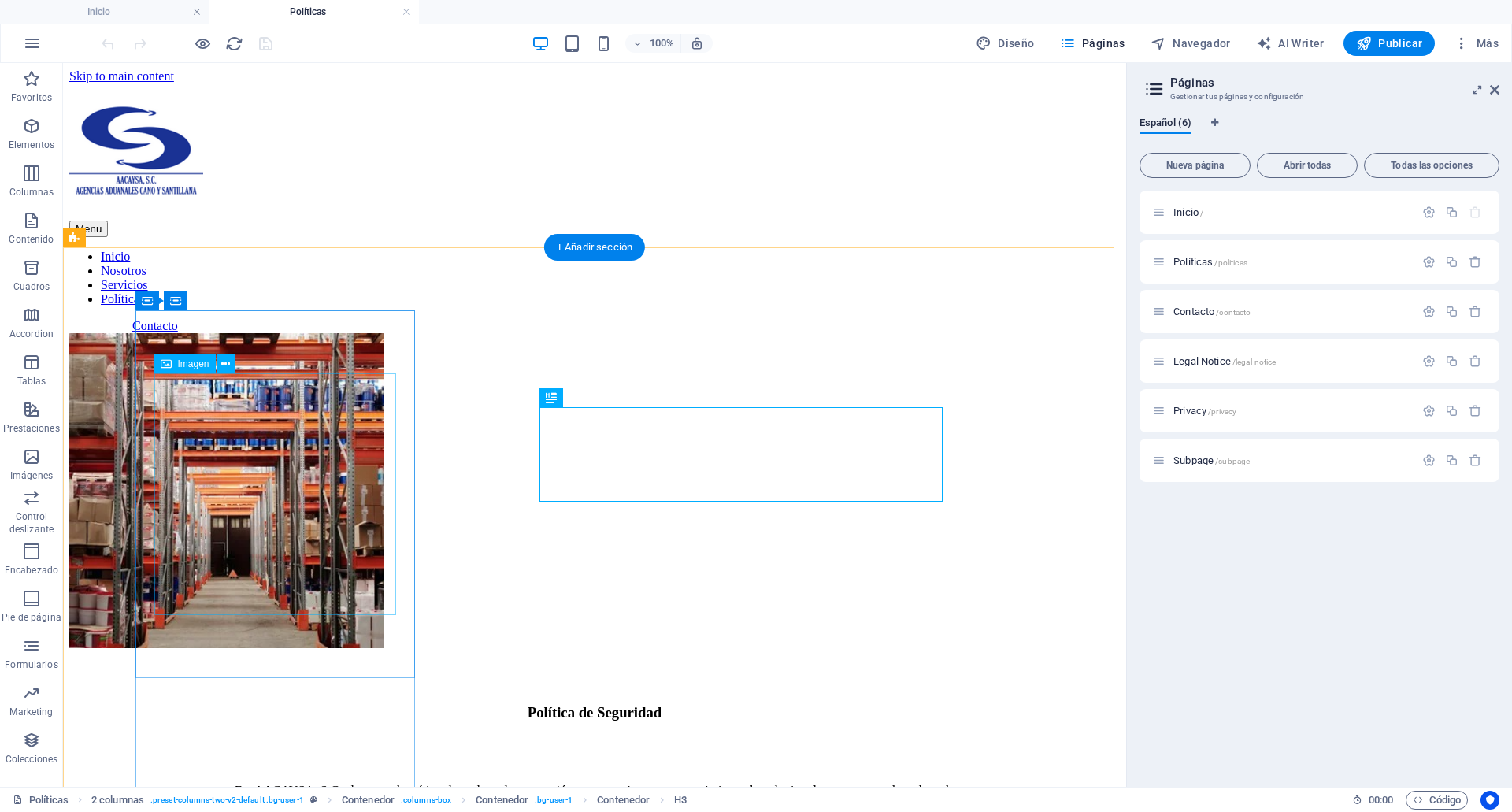
click at [384, 481] on figure at bounding box center [226, 492] width 315 height 318
select select "%"
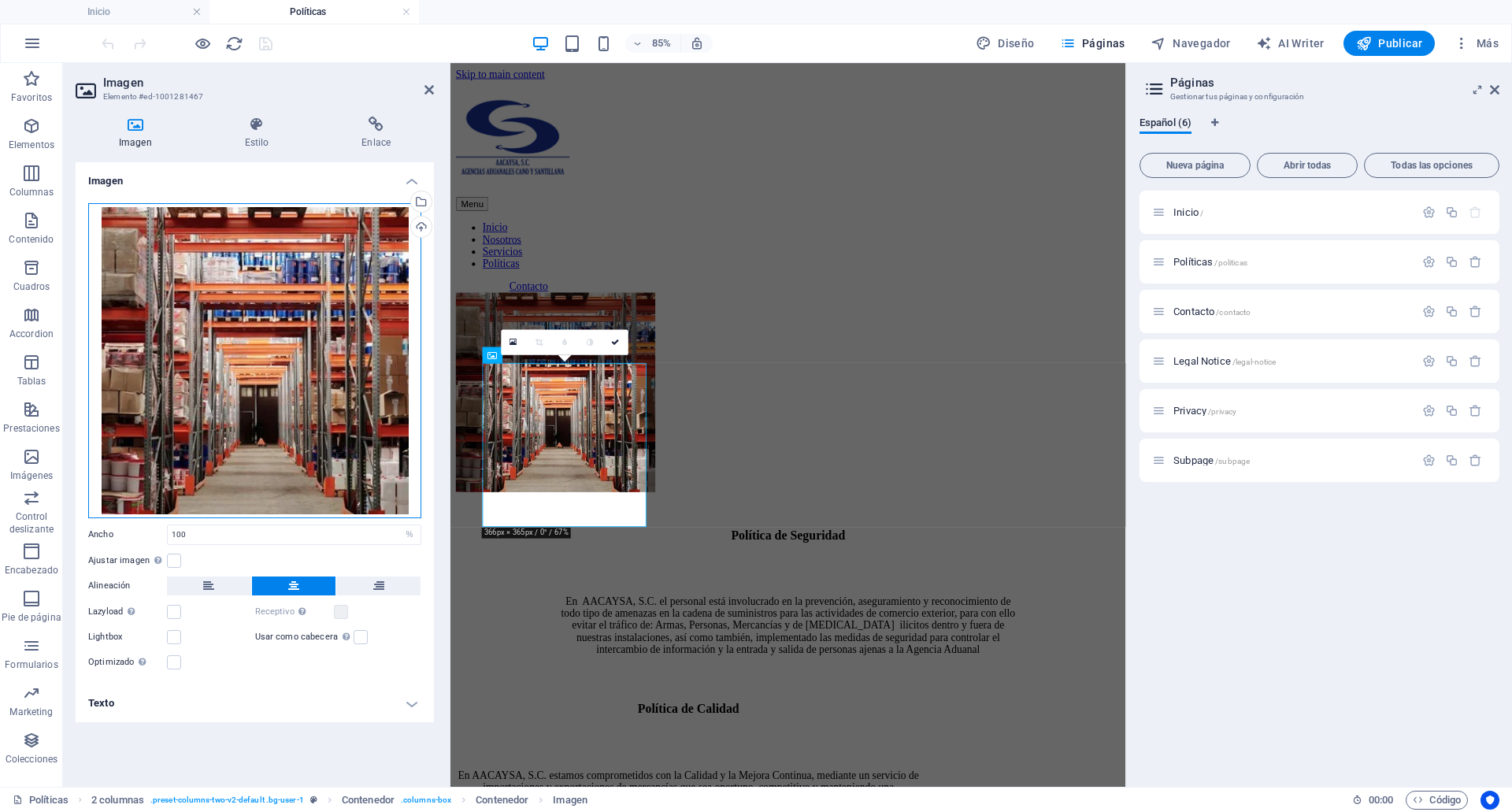
click at [226, 403] on div "Arrastra archivos aquí, haz clic para escoger archivos o selecciona archivos de…" at bounding box center [255, 361] width 333 height 315
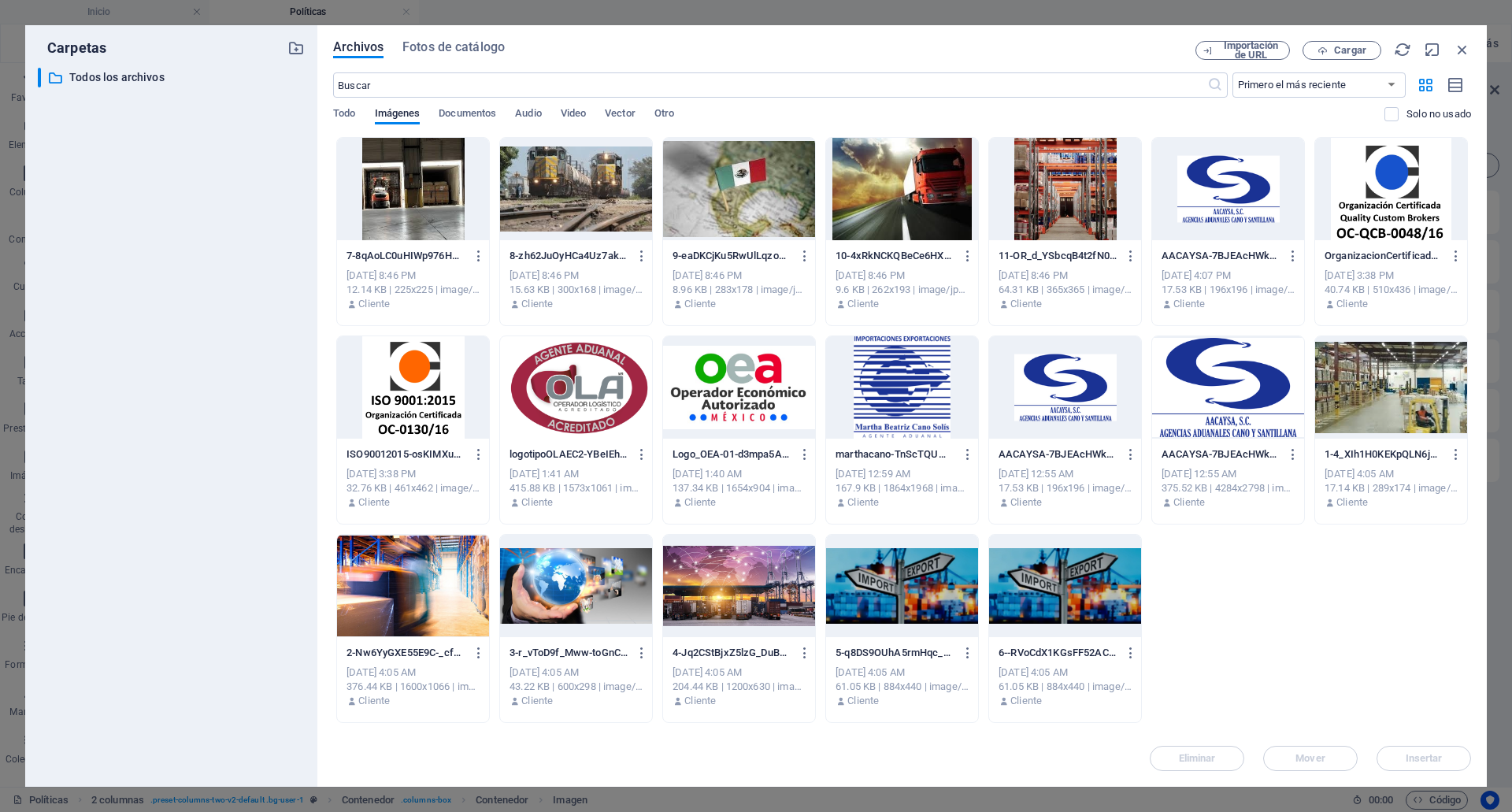
click at [702, 216] on div at bounding box center [739, 189] width 152 height 103
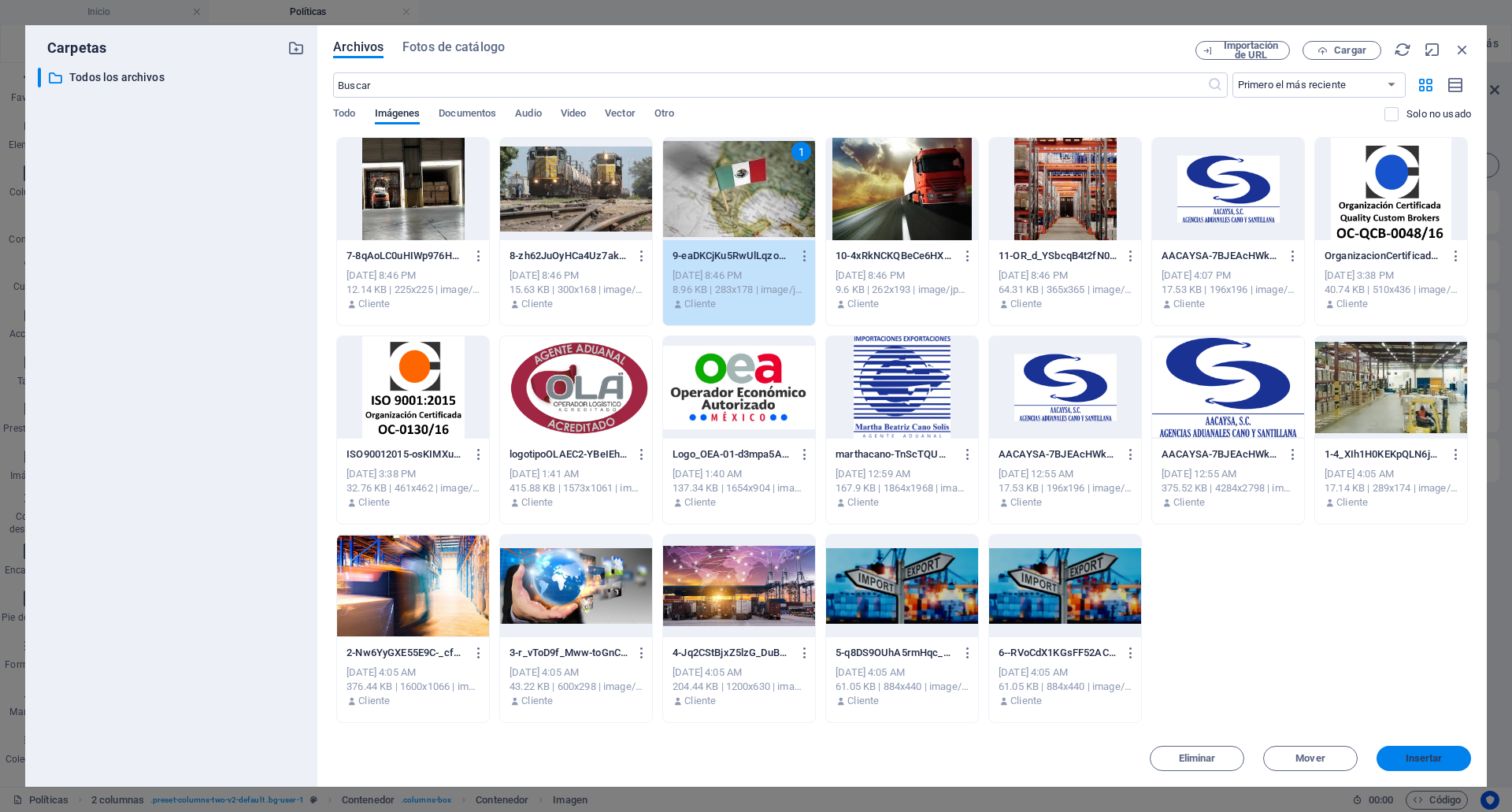
click at [1436, 751] on button "Insertar" at bounding box center [1424, 759] width 95 height 25
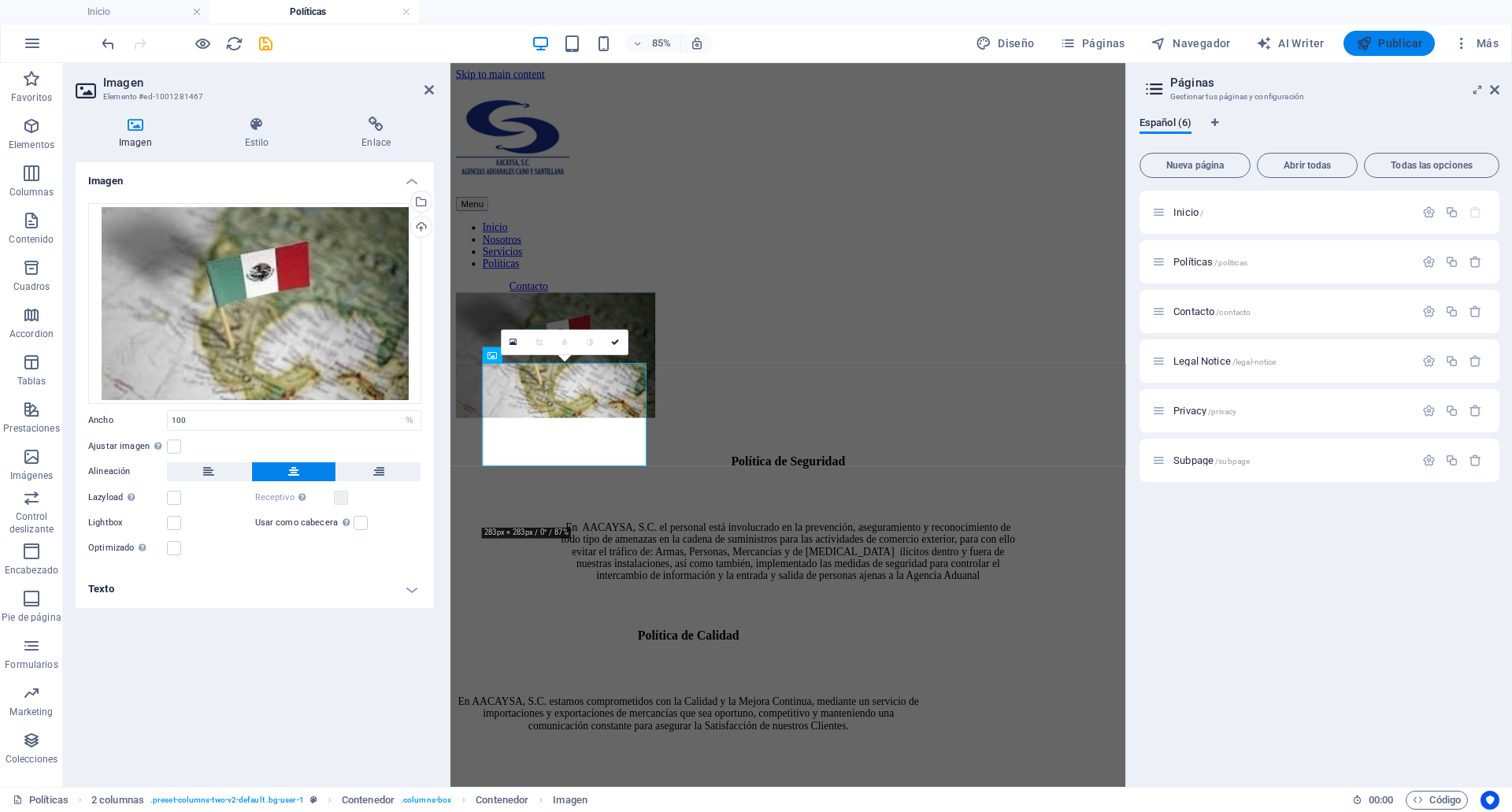
click at [1409, 40] on span "Publicar" at bounding box center [1389, 43] width 67 height 16
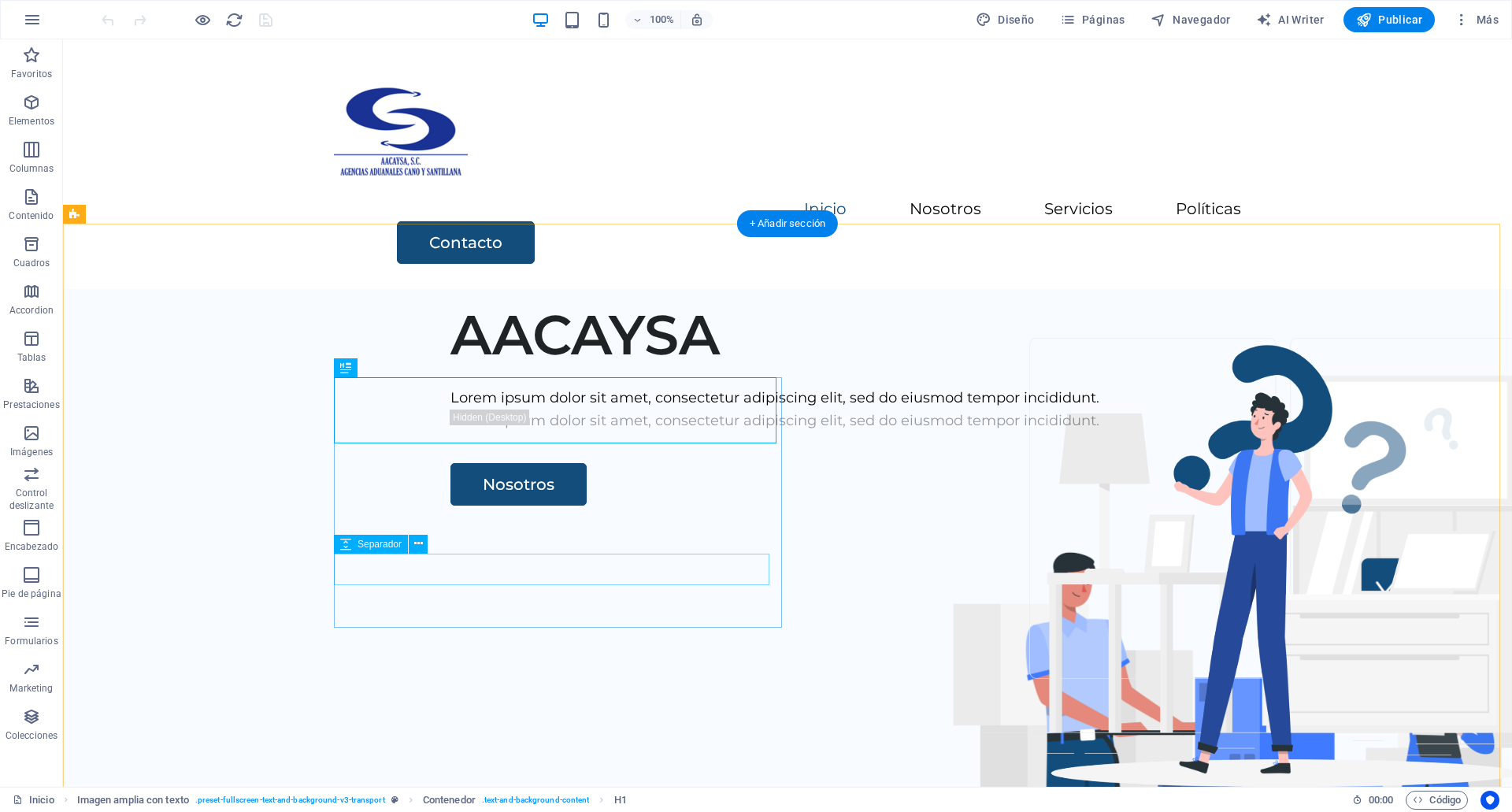
drag, startPoint x: 629, startPoint y: 571, endPoint x: 1076, endPoint y: 438, distance: 466.4
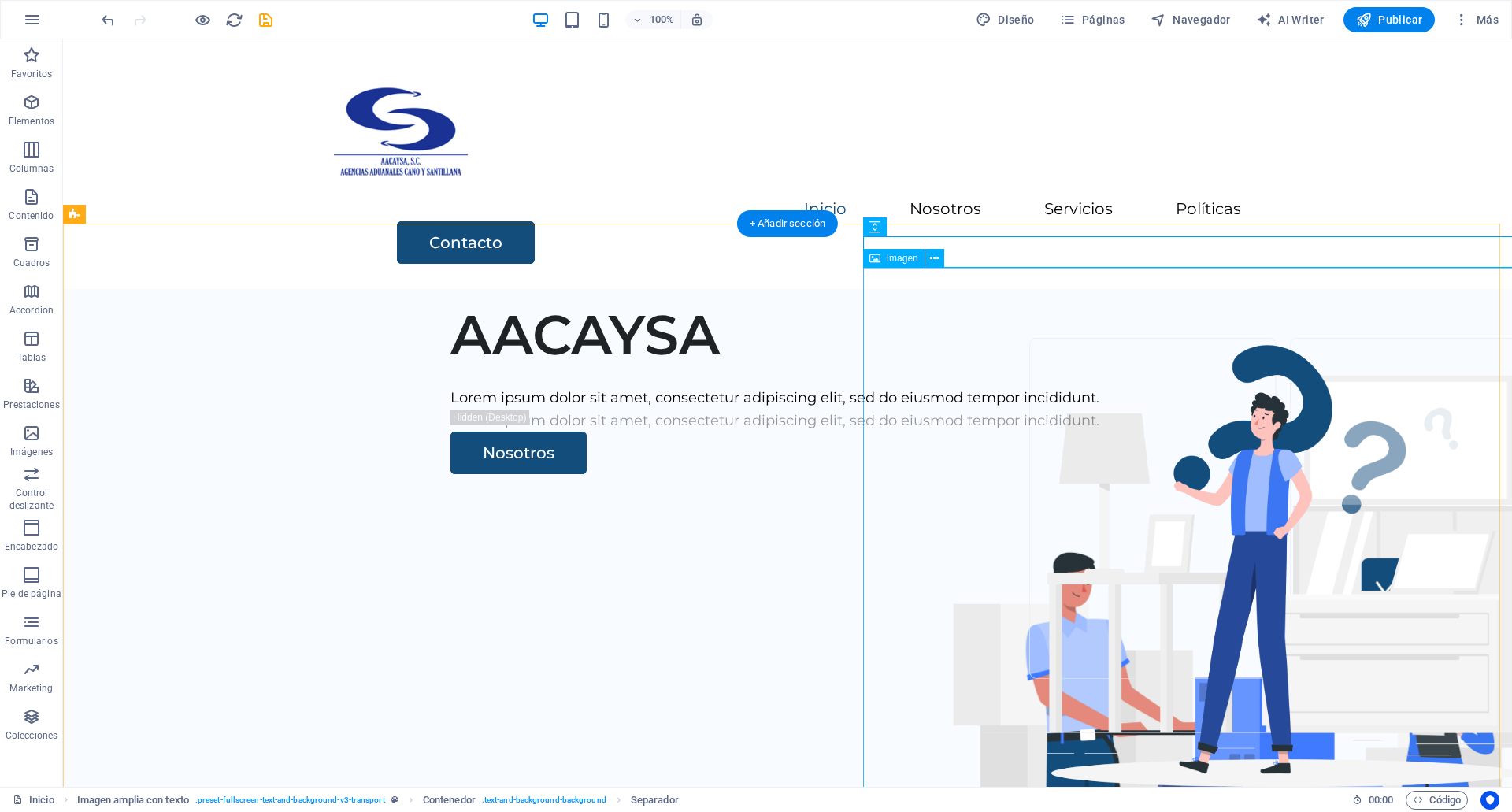
click at [1149, 578] on figure at bounding box center [1249, 769] width 748 height 528
select select "px"
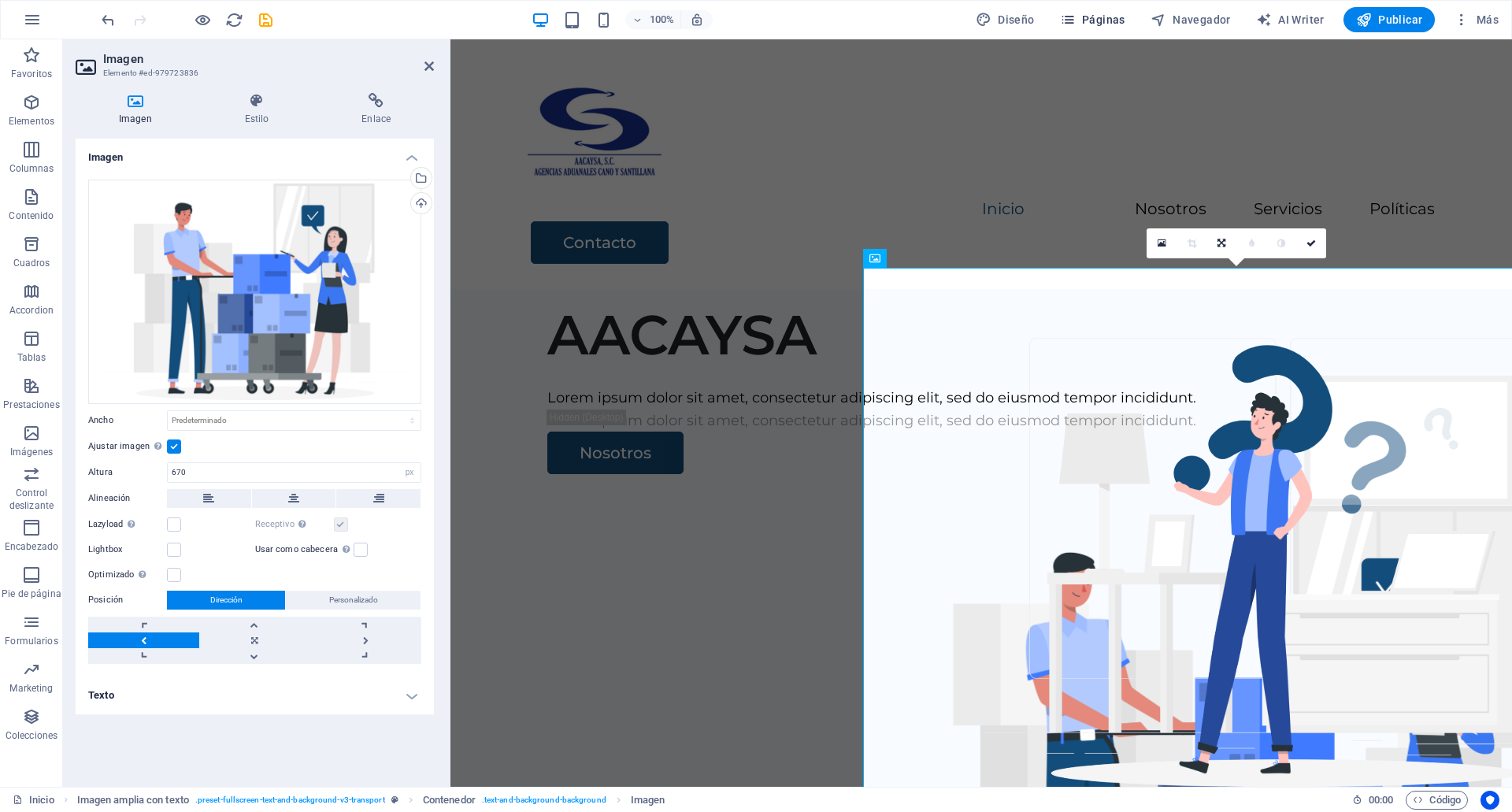
drag, startPoint x: 1111, startPoint y: 34, endPoint x: 1103, endPoint y: 23, distance: 13.6
click at [1103, 23] on div "100% Diseño Páginas Navegador AI Writer Publicar Más" at bounding box center [756, 20] width 1510 height 38
click at [1103, 23] on span "Páginas" at bounding box center [1092, 20] width 65 height 16
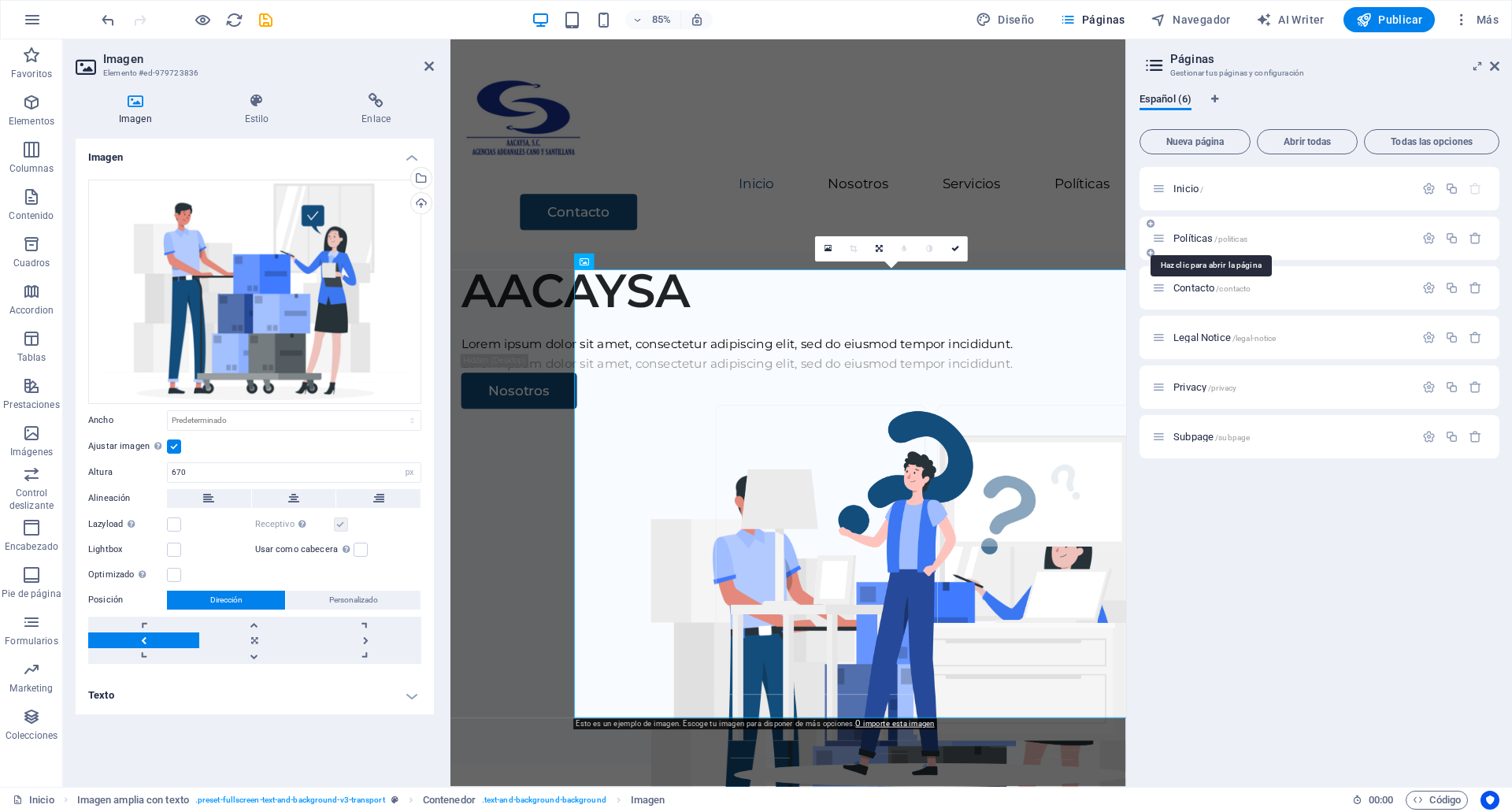
click at [1196, 238] on span "Políticas /politicas" at bounding box center [1211, 238] width 74 height 12
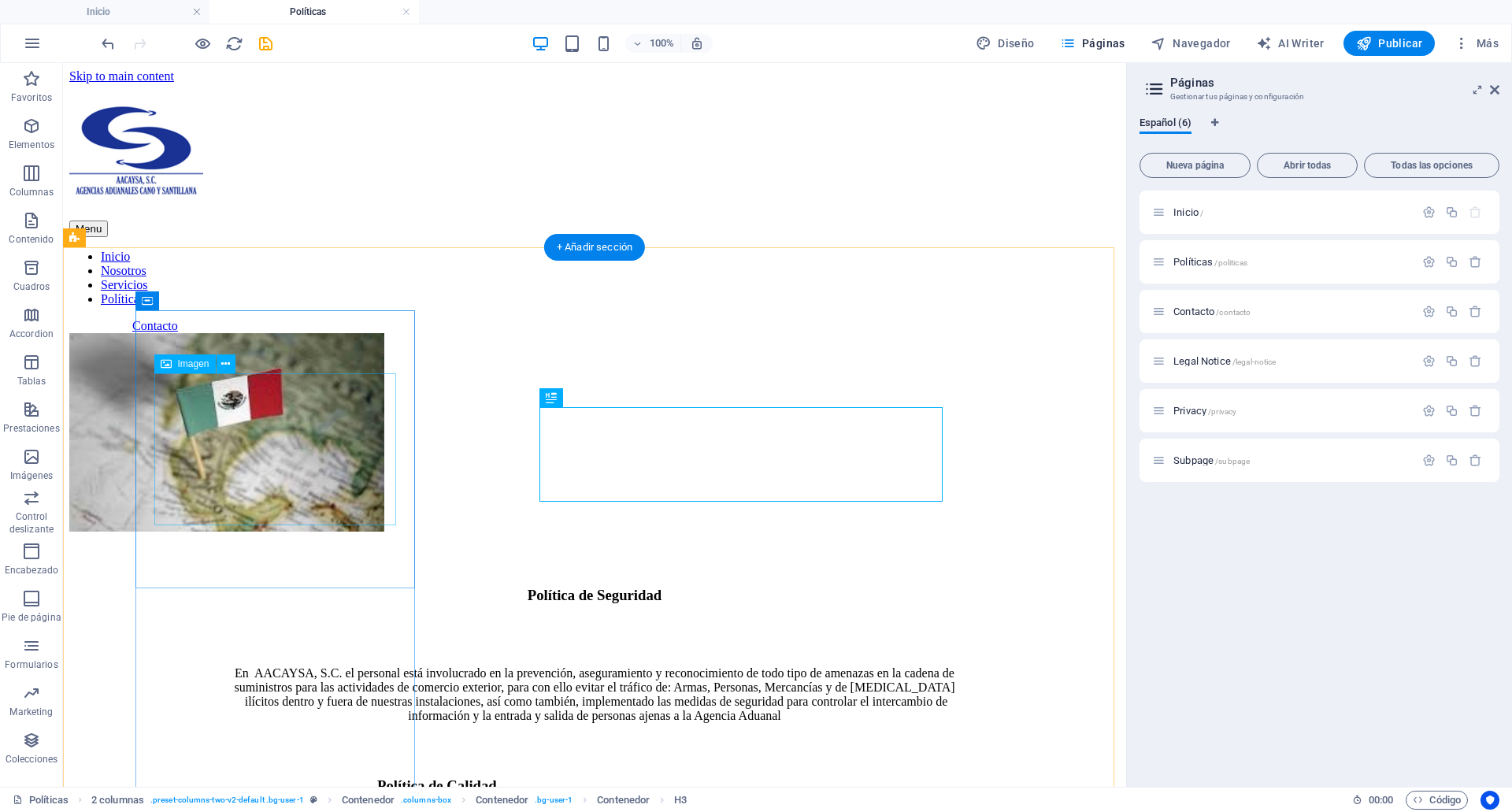
click at [364, 447] on figure at bounding box center [226, 434] width 315 height 202
select select "%"
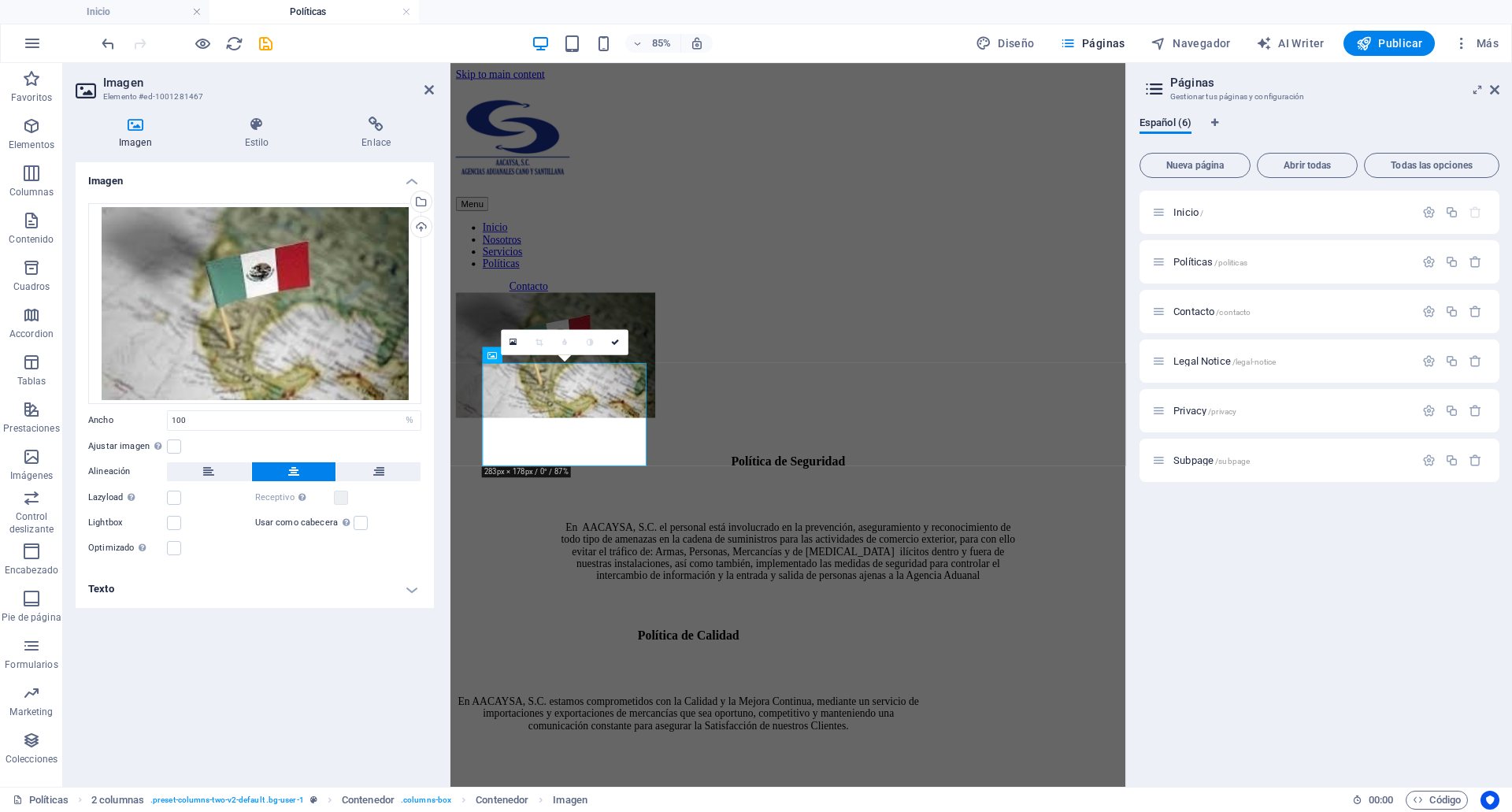
click at [181, 445] on div "Ajustar imagen Ajustar imagen automáticamente a un ancho y alto fijo" at bounding box center [255, 447] width 333 height 19
click at [178, 445] on label at bounding box center [174, 447] width 14 height 14
click at [0, 0] on input "Ajustar imagen Ajustar imagen automáticamente a un ancho y alto fijo" at bounding box center [0, 0] width 0 height 0
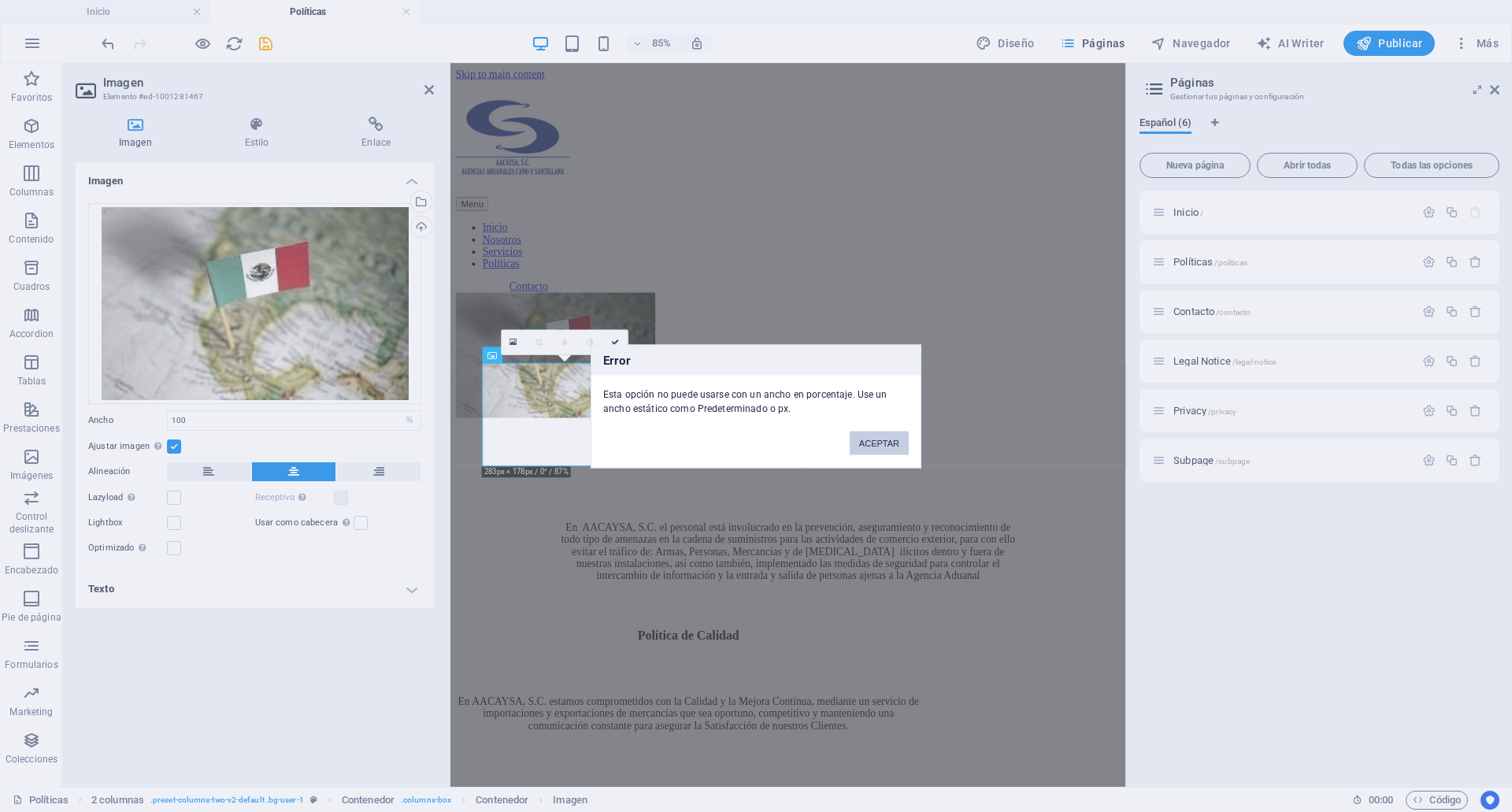
click at [887, 454] on button "ACEPTAR" at bounding box center [879, 443] width 59 height 24
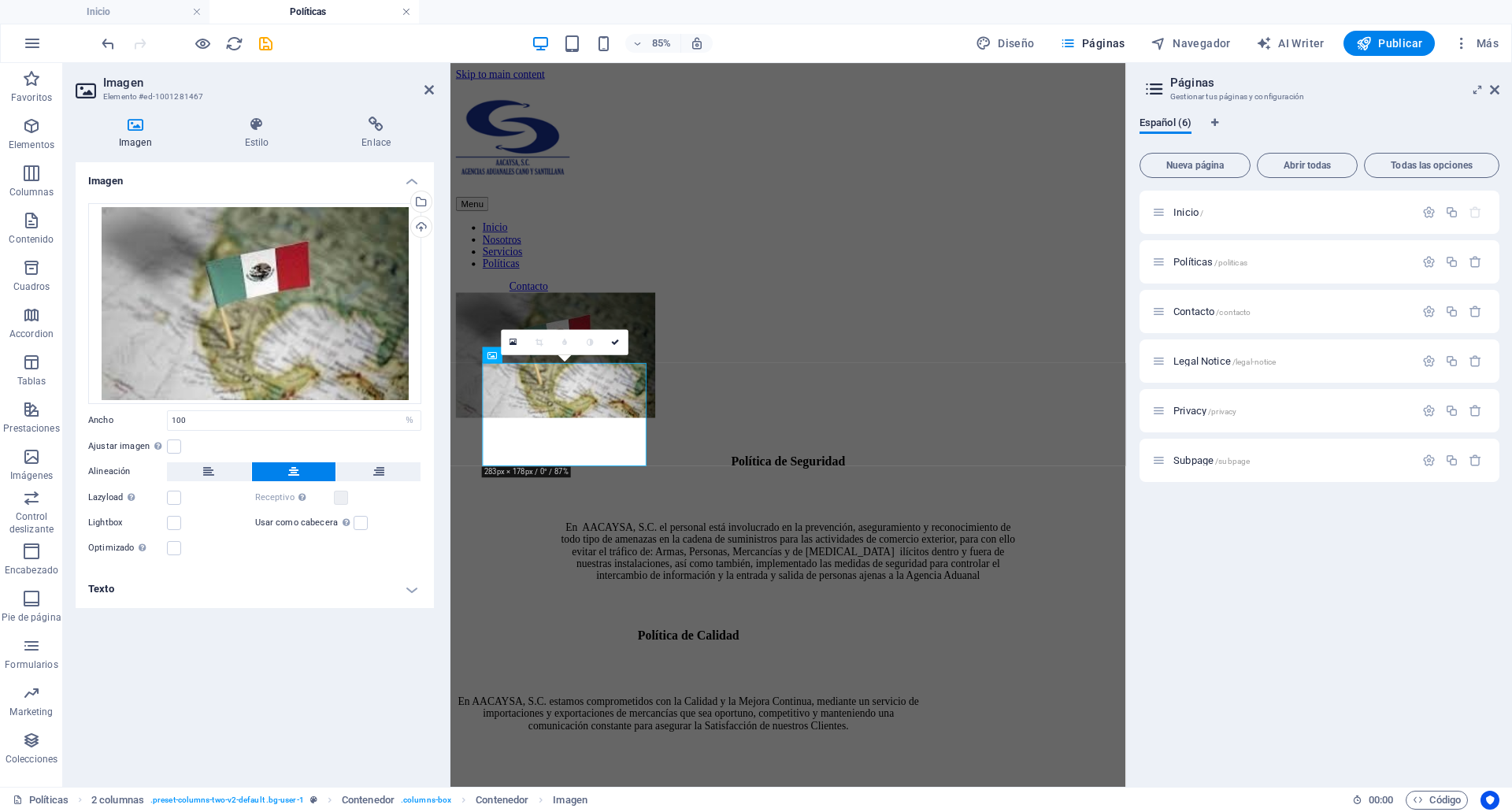
click at [403, 8] on link at bounding box center [406, 12] width 9 height 15
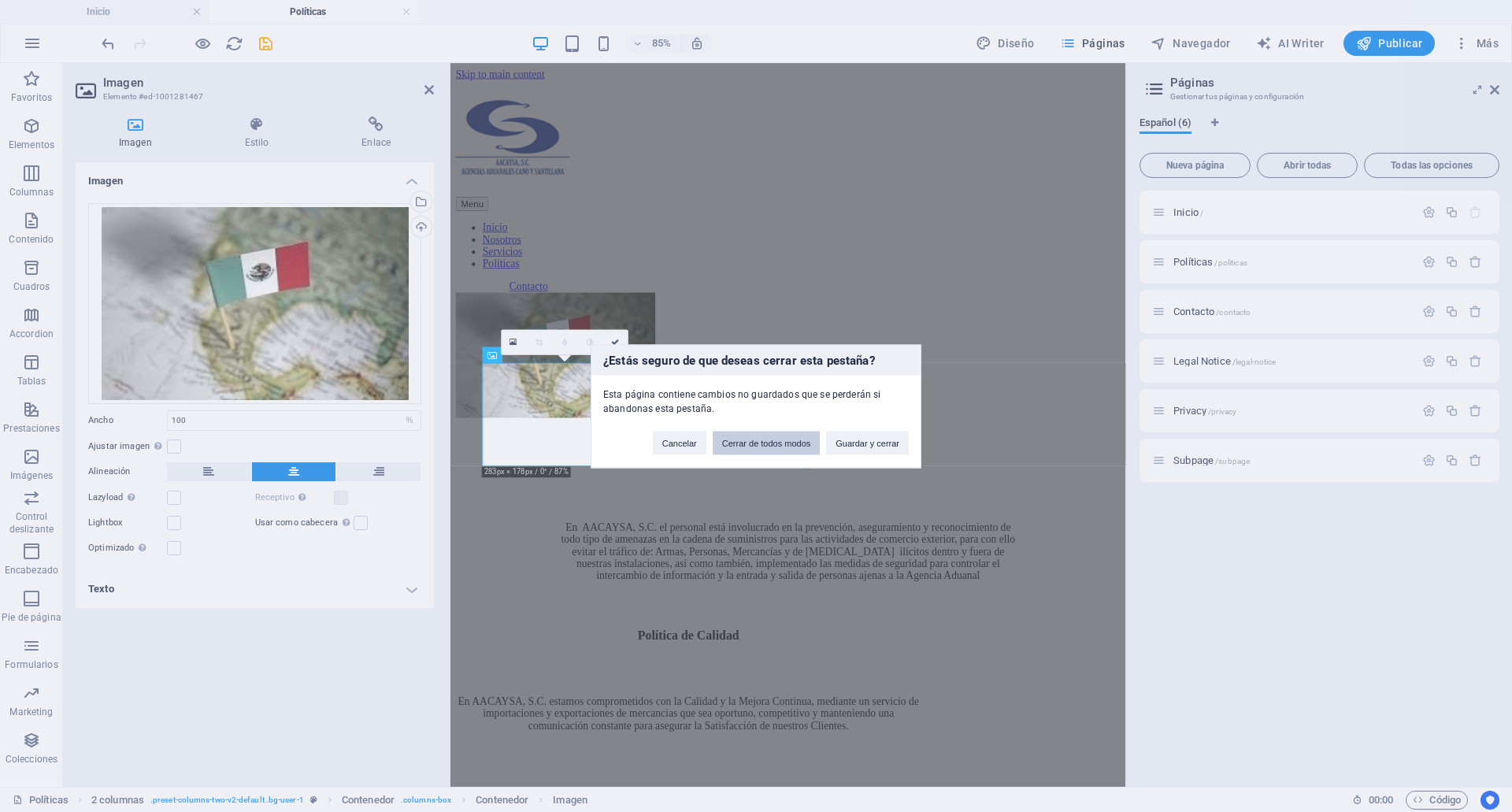
click at [808, 441] on button "Cerrar de todos modos" at bounding box center [767, 443] width 108 height 24
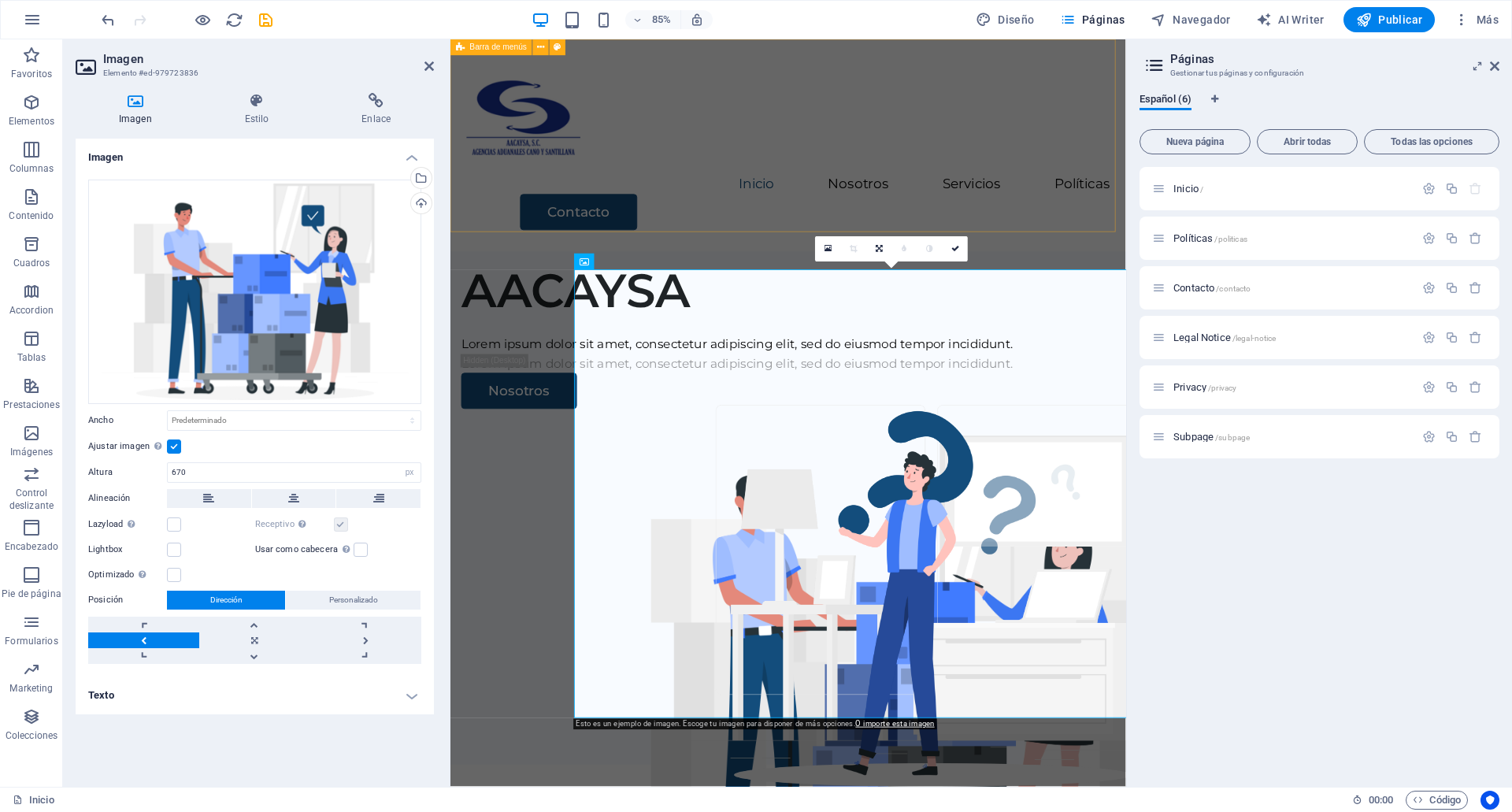
click at [1141, 95] on div "Menu Inicio Nosotros Servicios Políticas Contacto" at bounding box center [847, 164] width 794 height 250
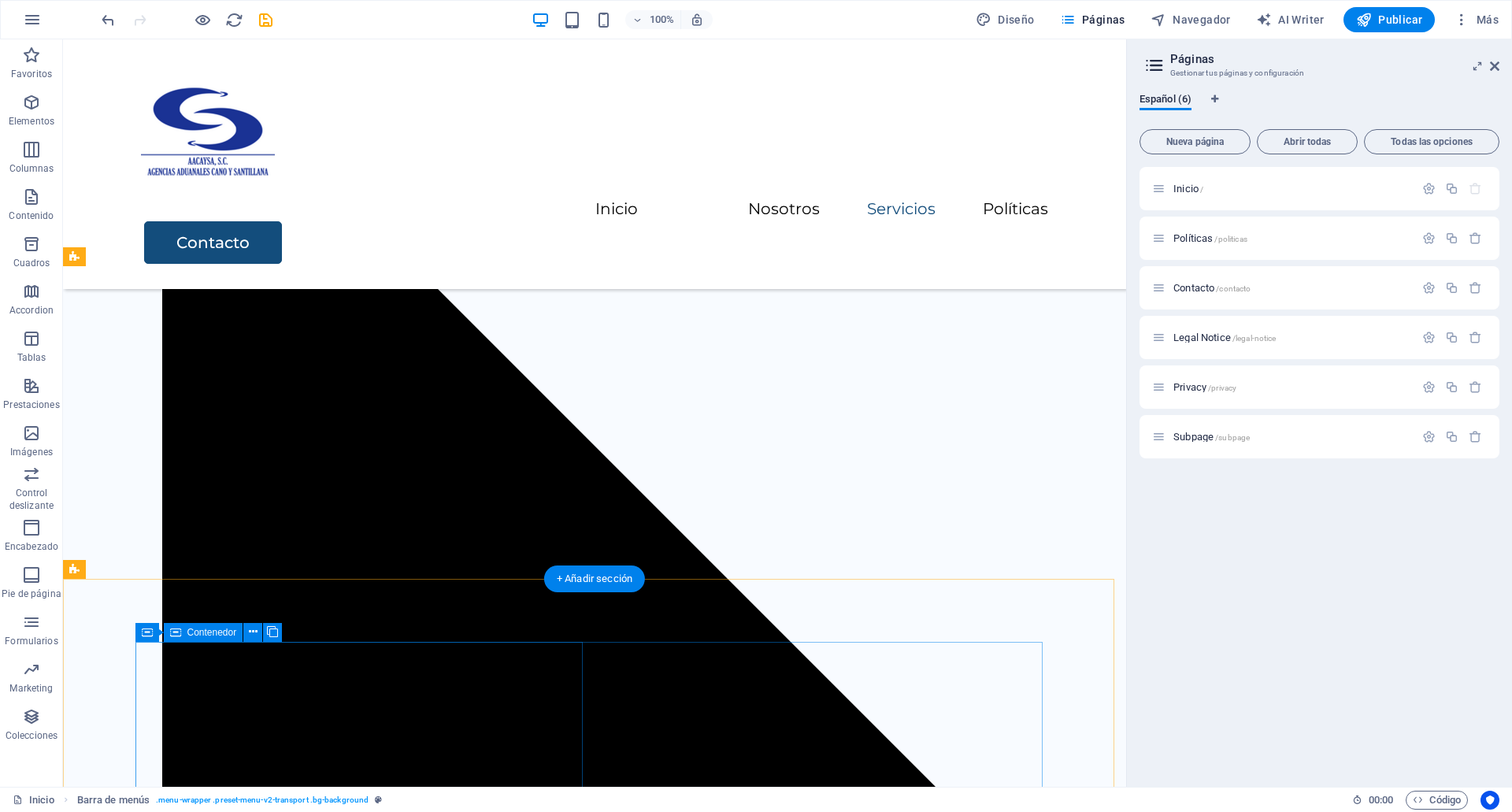
scroll to position [2866, 0]
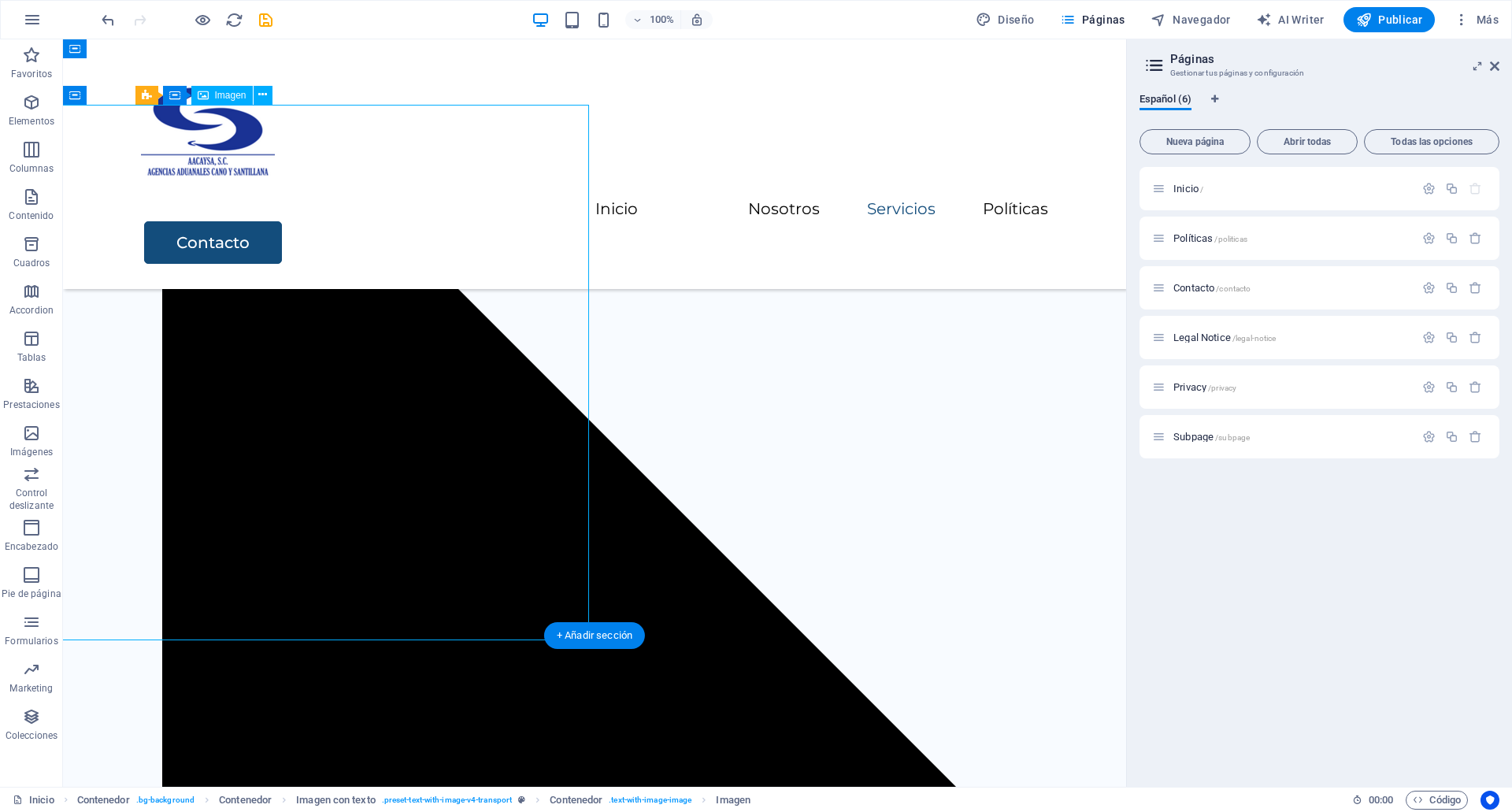
select select "vw"
select select "px"
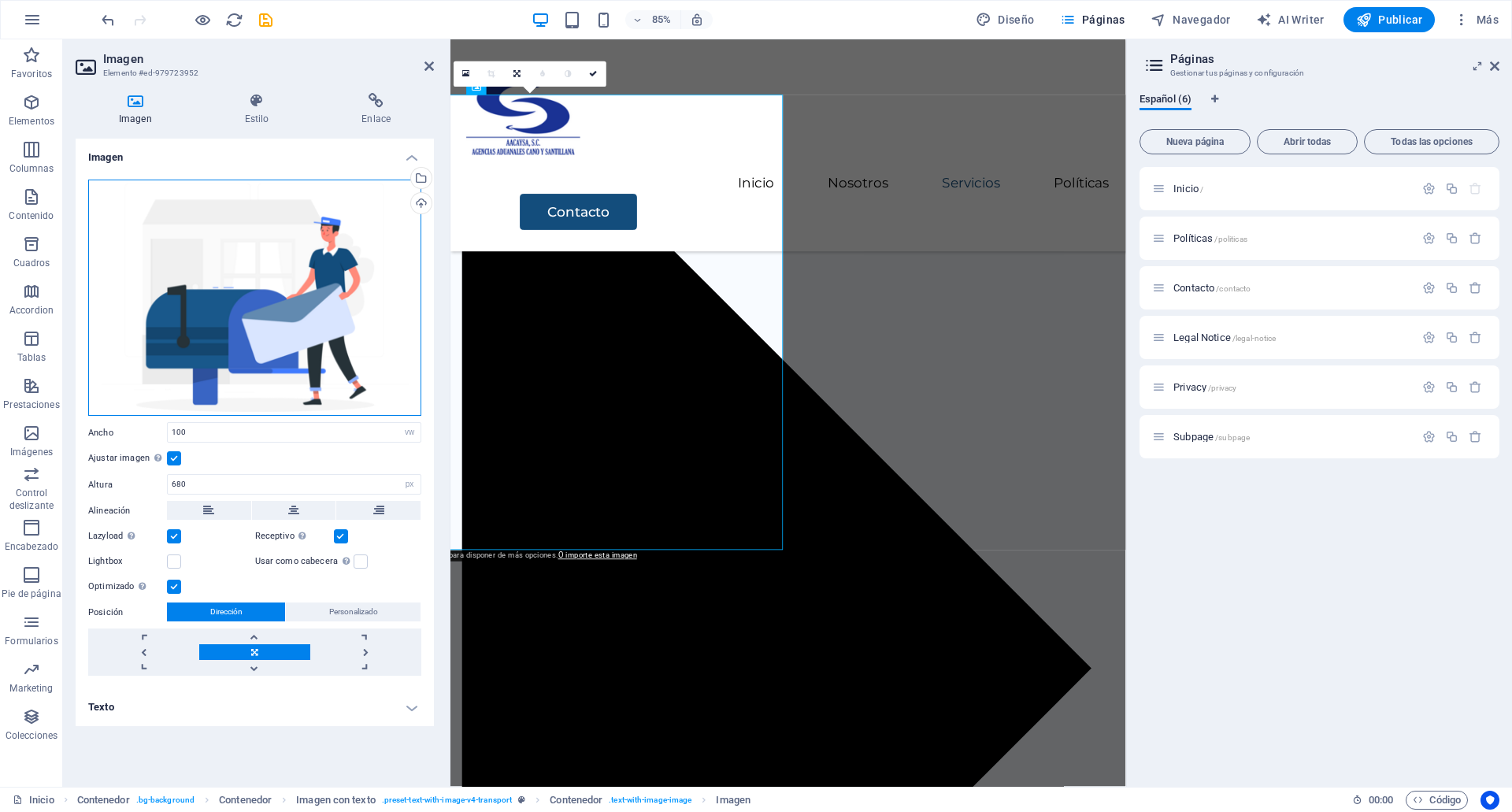
click at [254, 320] on div "Arrastra archivos aquí, haz clic para escoger archivos o selecciona archivos de…" at bounding box center [255, 298] width 333 height 238
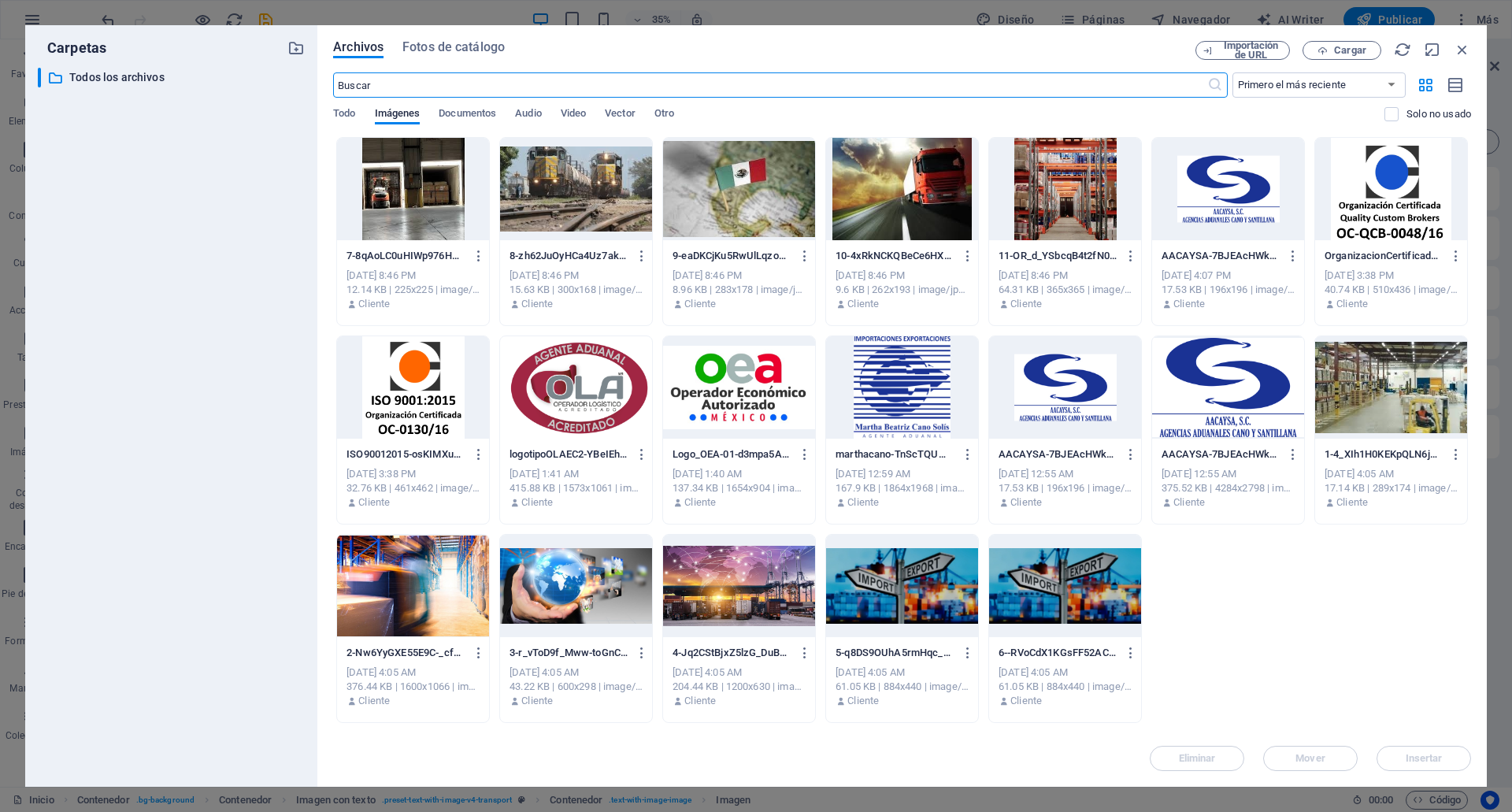
scroll to position [1761, 0]
click at [920, 605] on div at bounding box center [902, 586] width 152 height 103
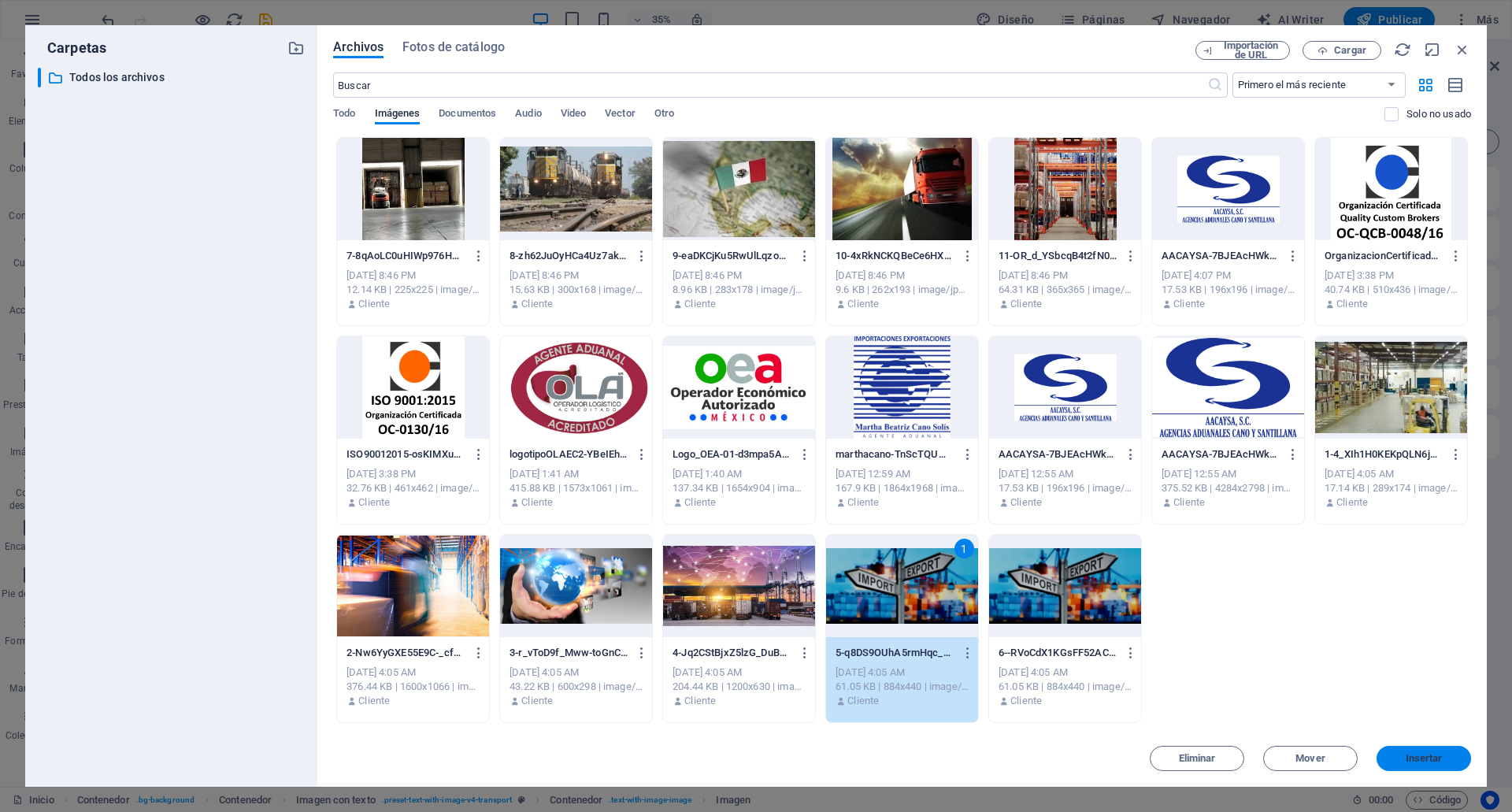
click at [1401, 759] on span "Insertar" at bounding box center [1424, 758] width 82 height 9
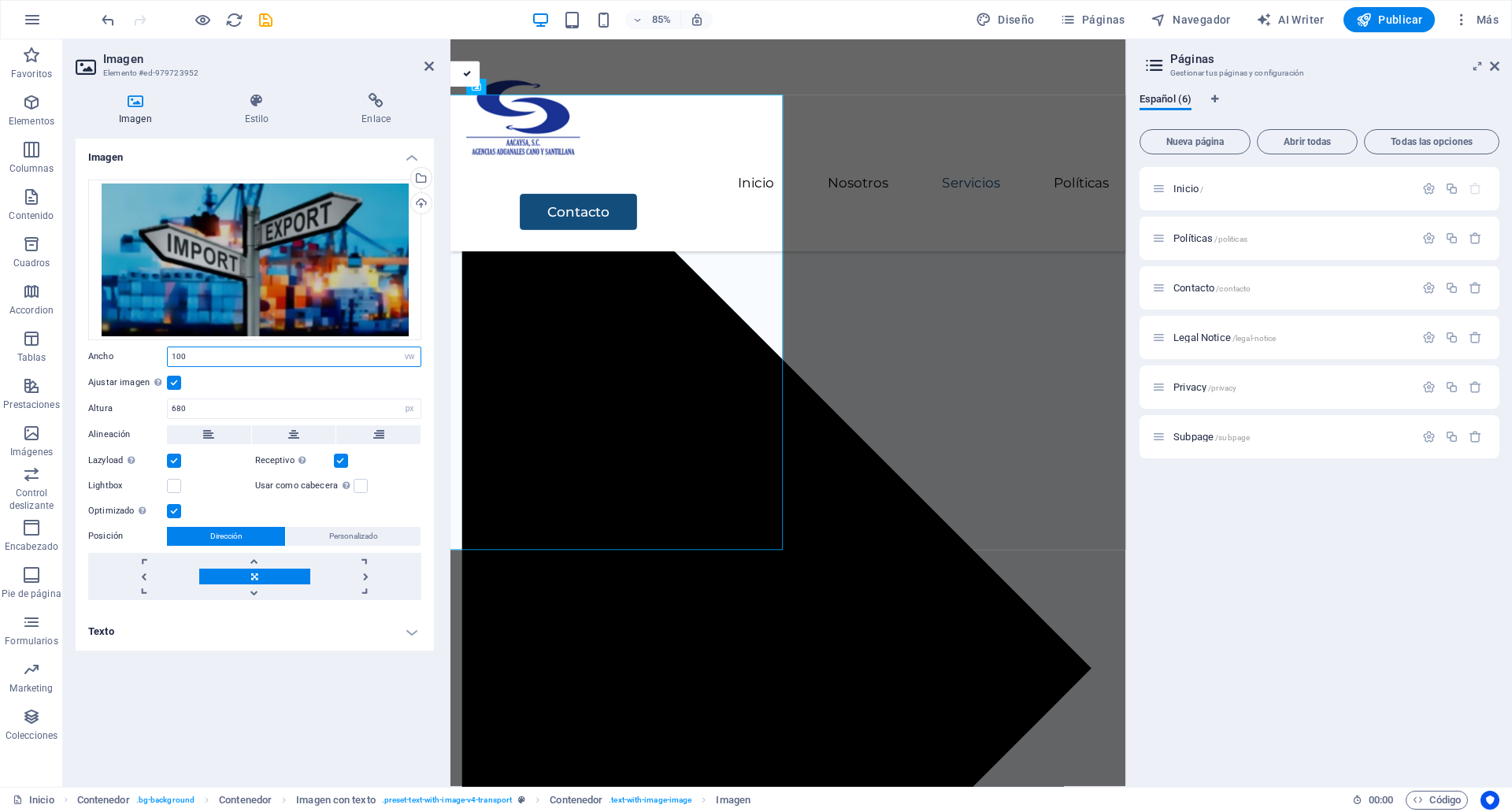
click at [201, 355] on input "100" at bounding box center [294, 357] width 252 height 19
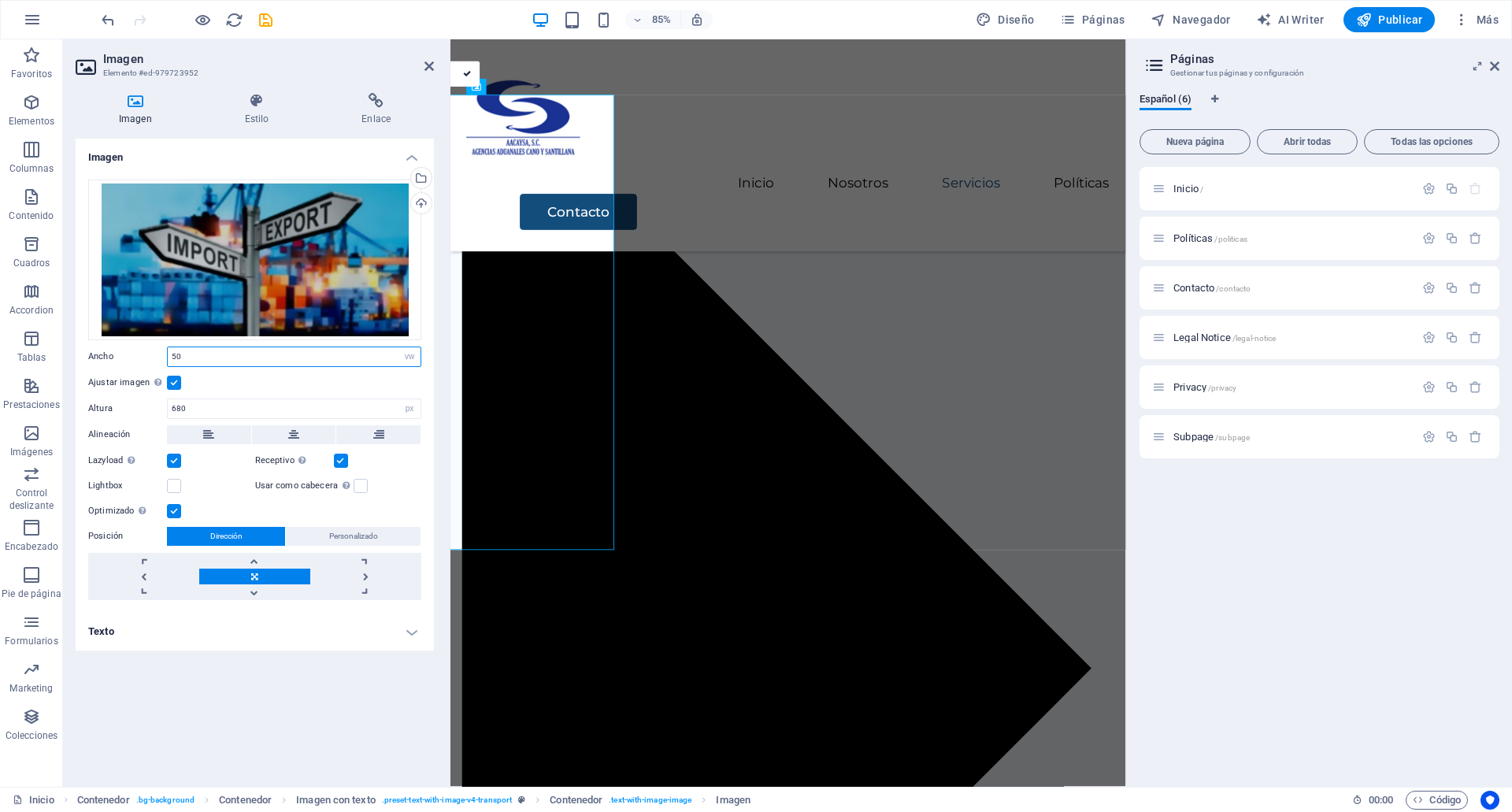
type input "100"
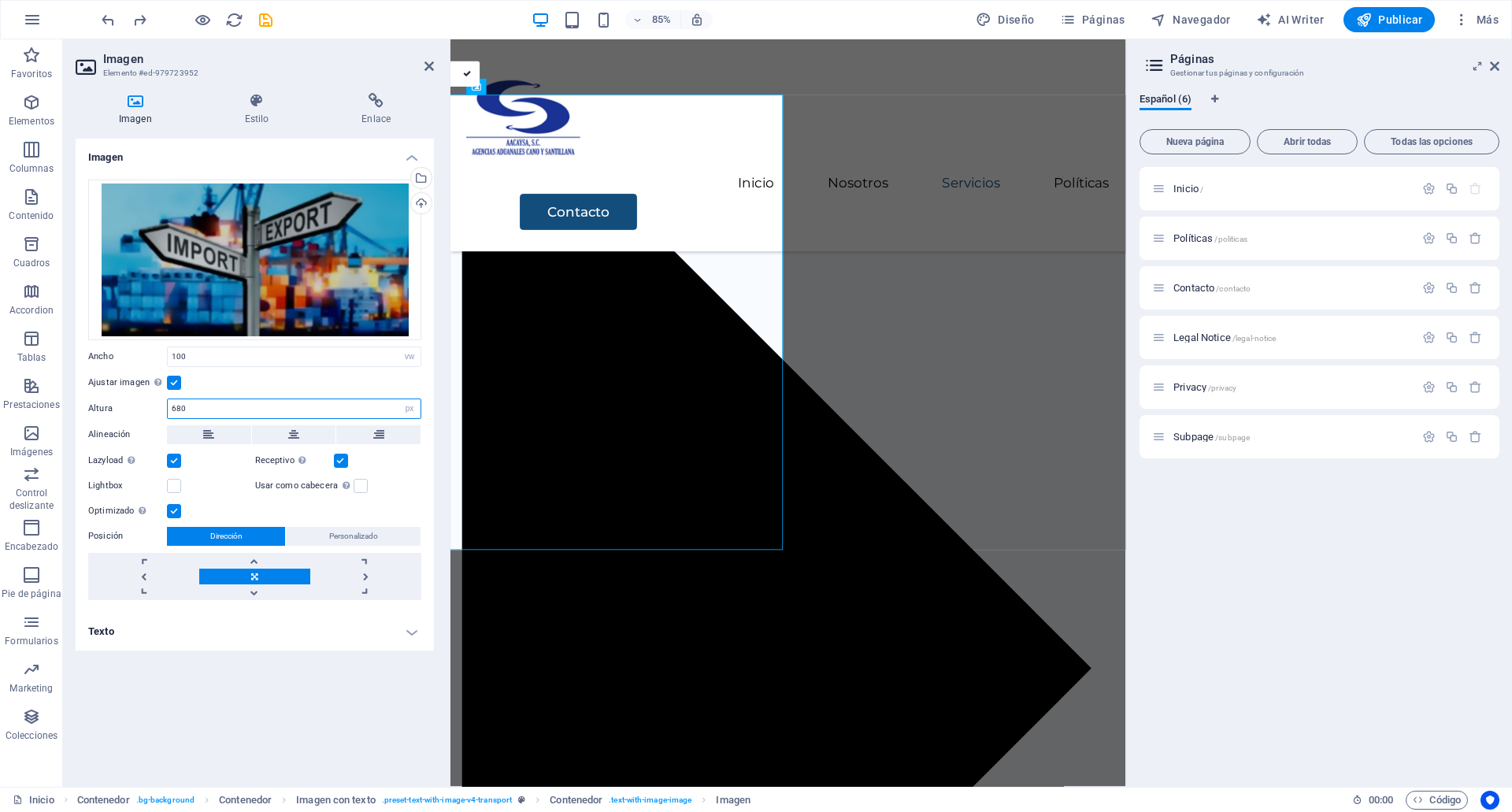
click at [210, 401] on input "680" at bounding box center [294, 409] width 252 height 19
type input "5"
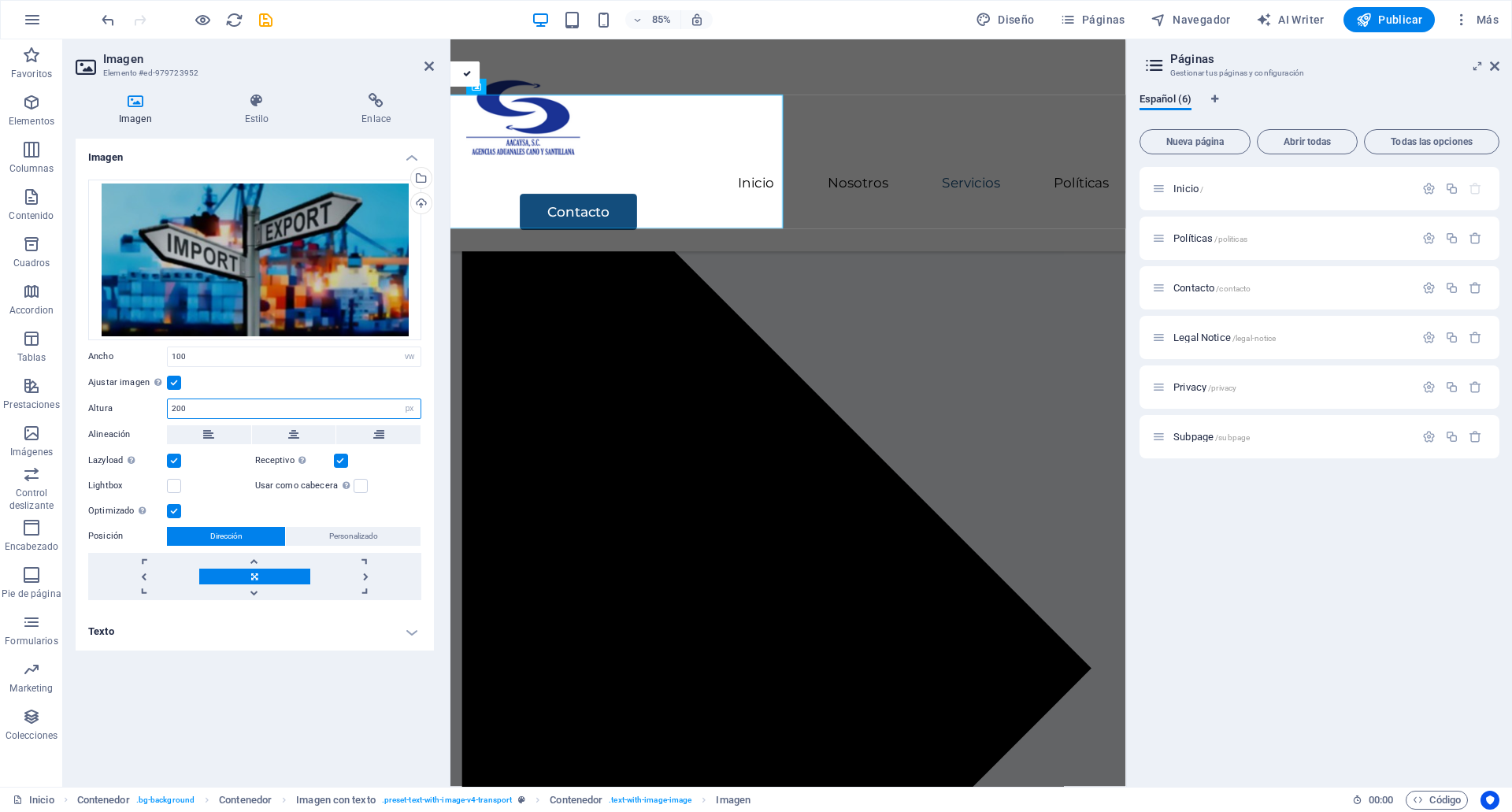
type input "680"
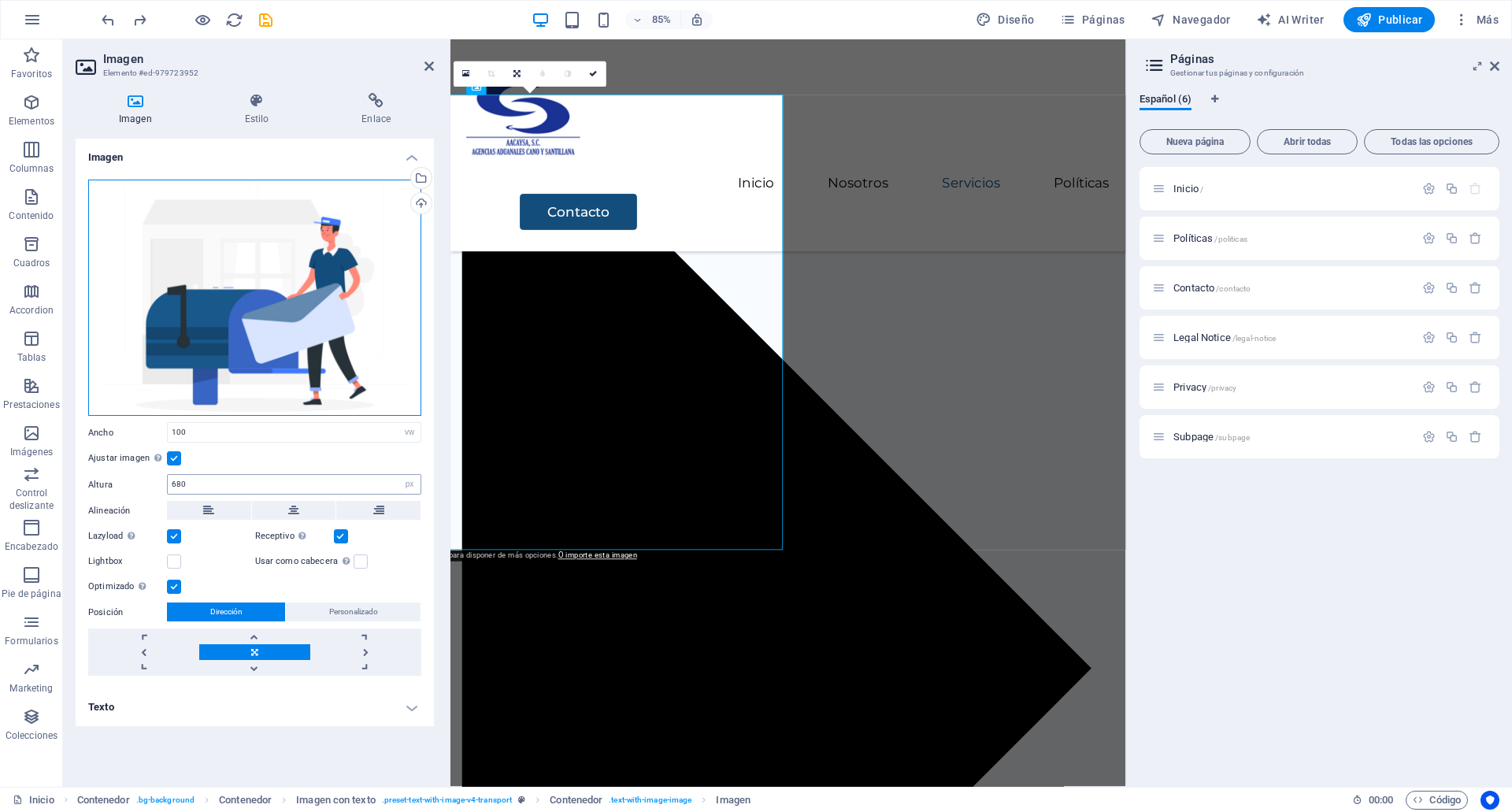
click at [210, 401] on div "Arrastra archivos aquí, haz clic para escoger archivos o selecciona archivos de…" at bounding box center [255, 298] width 333 height 238
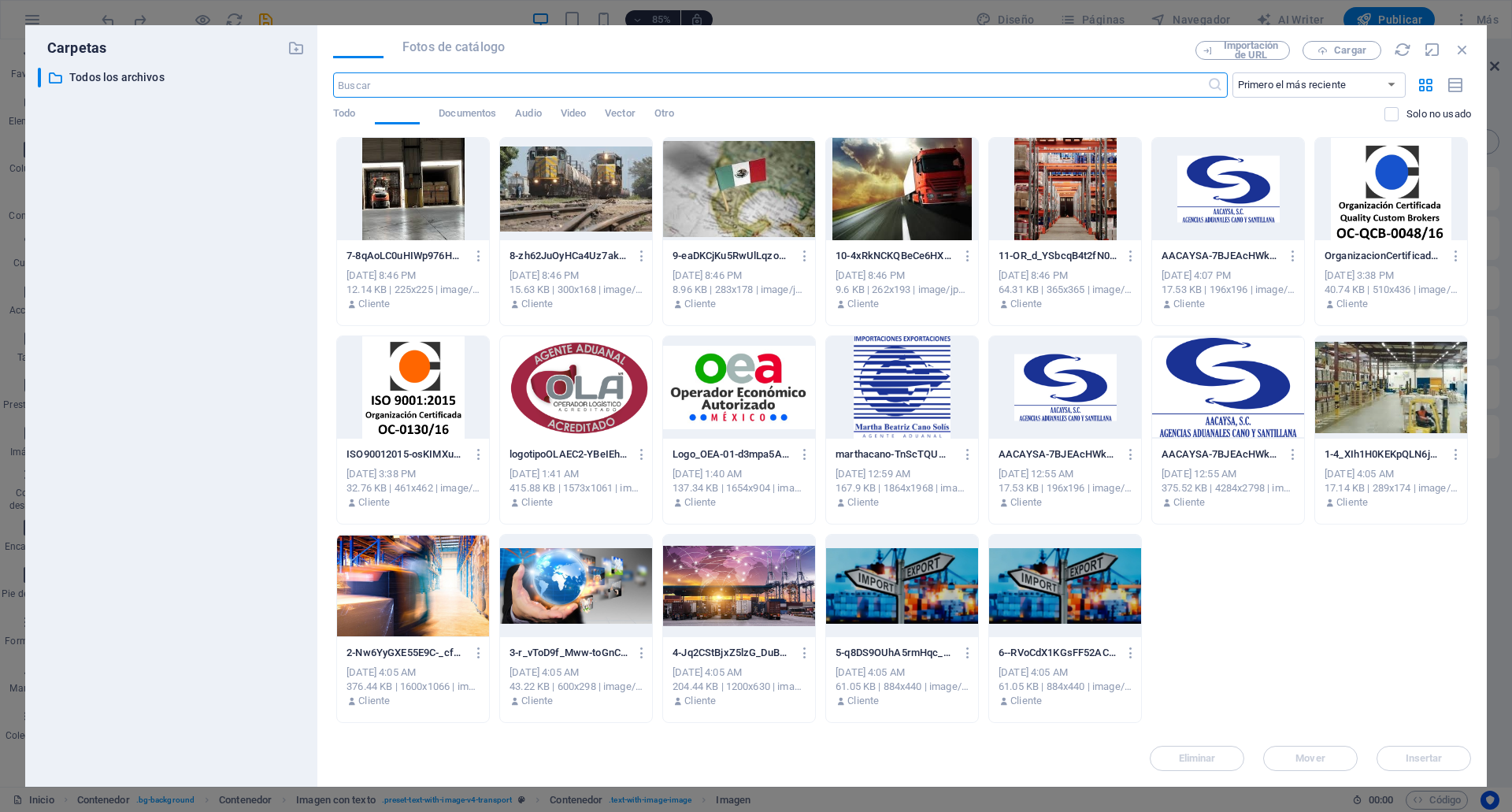
scroll to position [1761, 0]
click at [911, 587] on div at bounding box center [902, 586] width 152 height 103
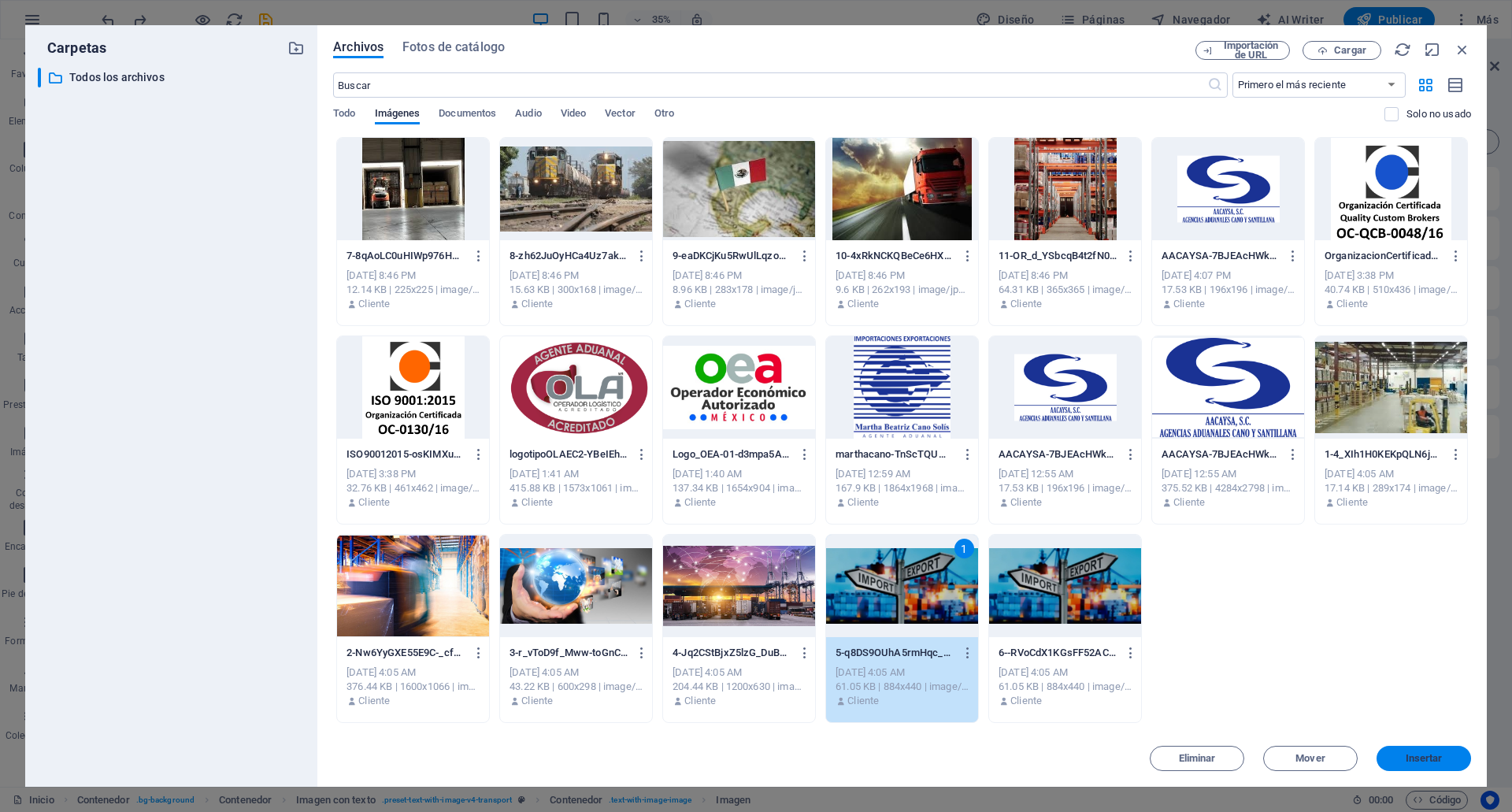
click at [1438, 756] on span "Insertar" at bounding box center [1424, 758] width 37 height 9
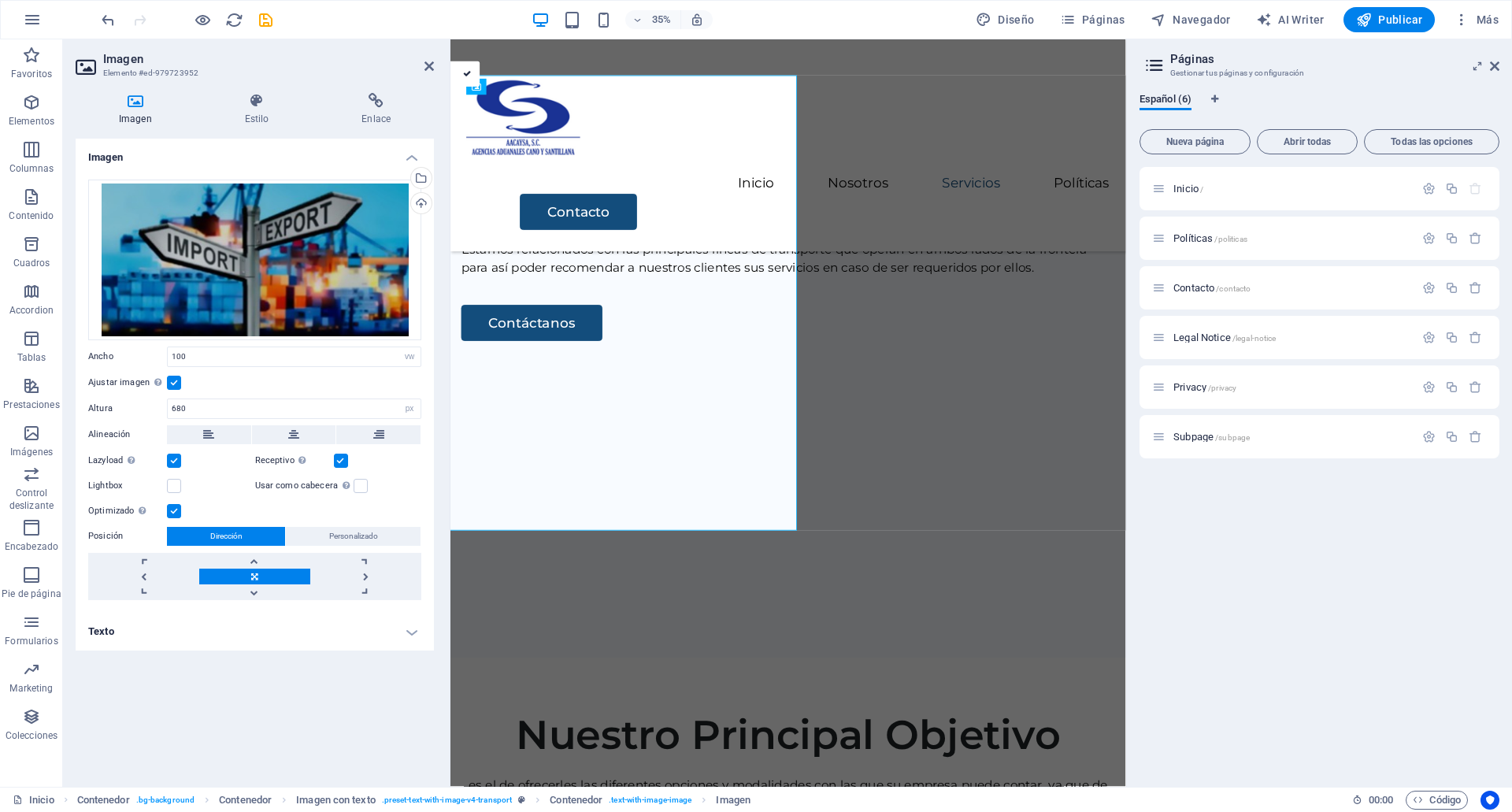
scroll to position [2889, 0]
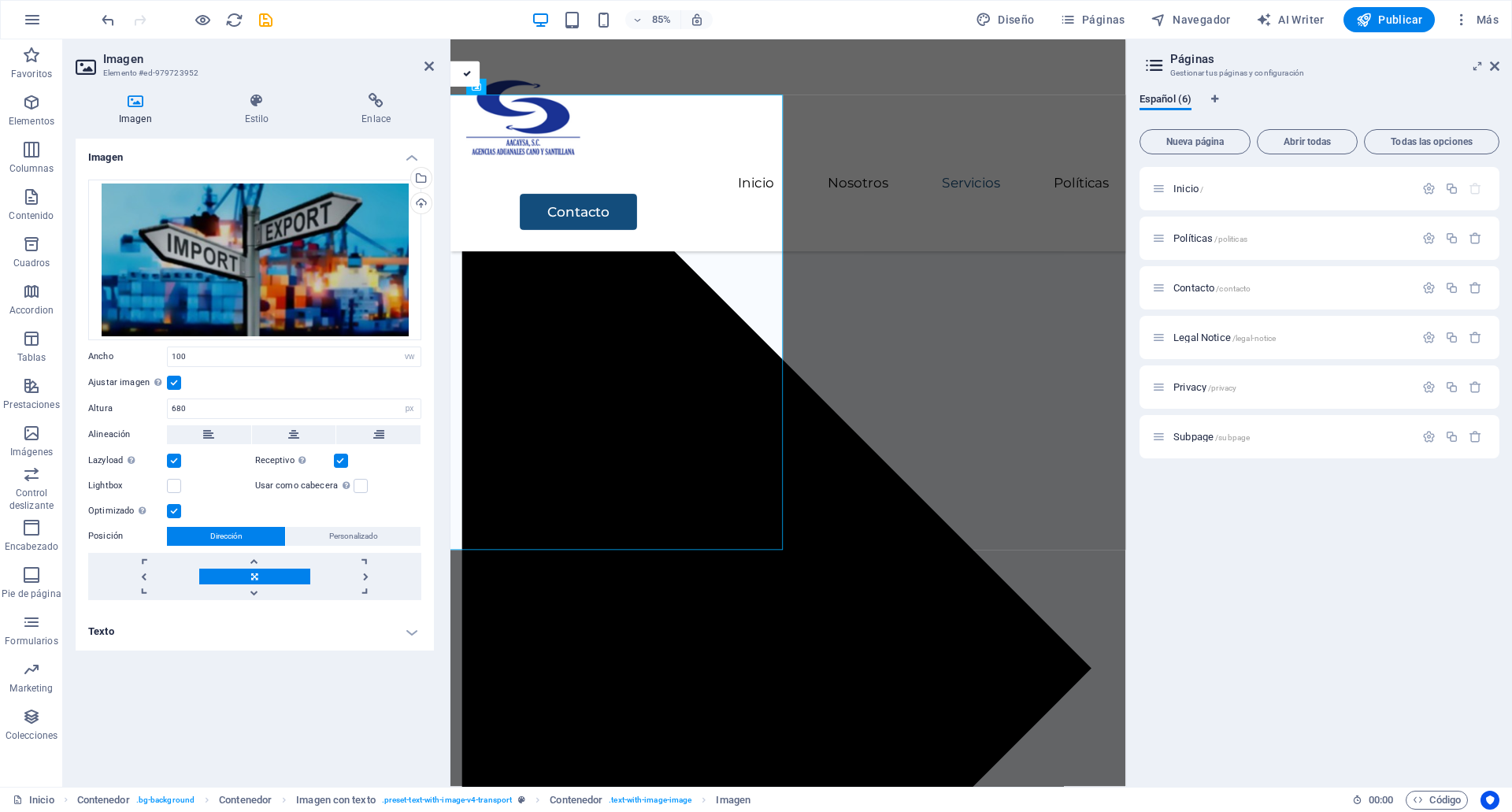
click at [179, 374] on div "Ajustar imagen Ajustar imagen automáticamente a un ancho y alto fijo" at bounding box center [255, 383] width 333 height 19
click at [168, 391] on div "Ajustar imagen Ajustar imagen automáticamente a un ancho y alto fijo" at bounding box center [255, 383] width 333 height 19
click at [169, 388] on label at bounding box center [174, 383] width 14 height 14
click at [0, 0] on input "Ajustar imagen Ajustar imagen automáticamente a un ancho y alto fijo" at bounding box center [0, 0] width 0 height 0
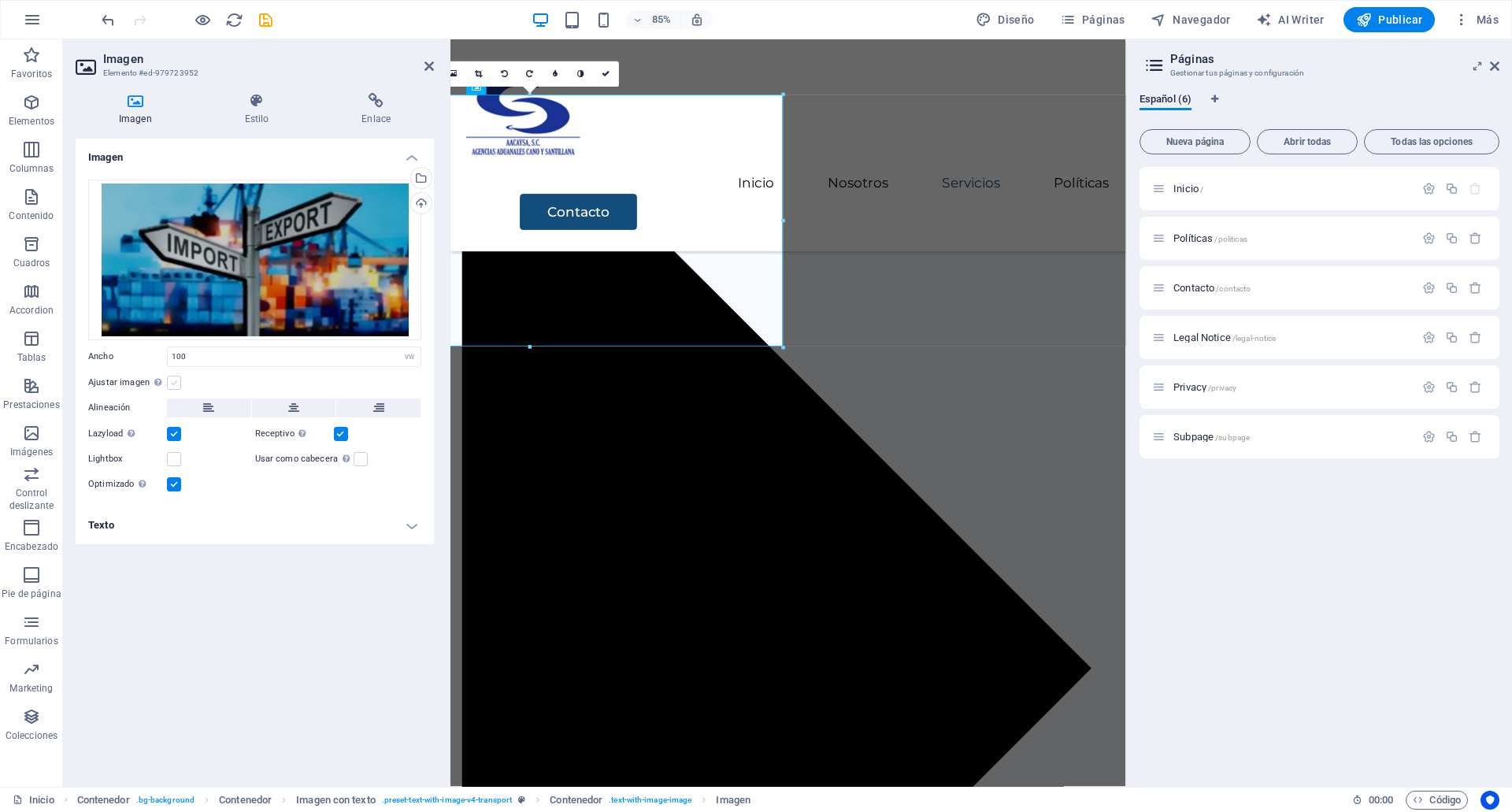
click at [169, 388] on label at bounding box center [174, 383] width 14 height 14
click at [0, 0] on input "Ajustar imagen Ajustar imagen automáticamente a un ancho y alto fijo" at bounding box center [0, 0] width 0 height 0
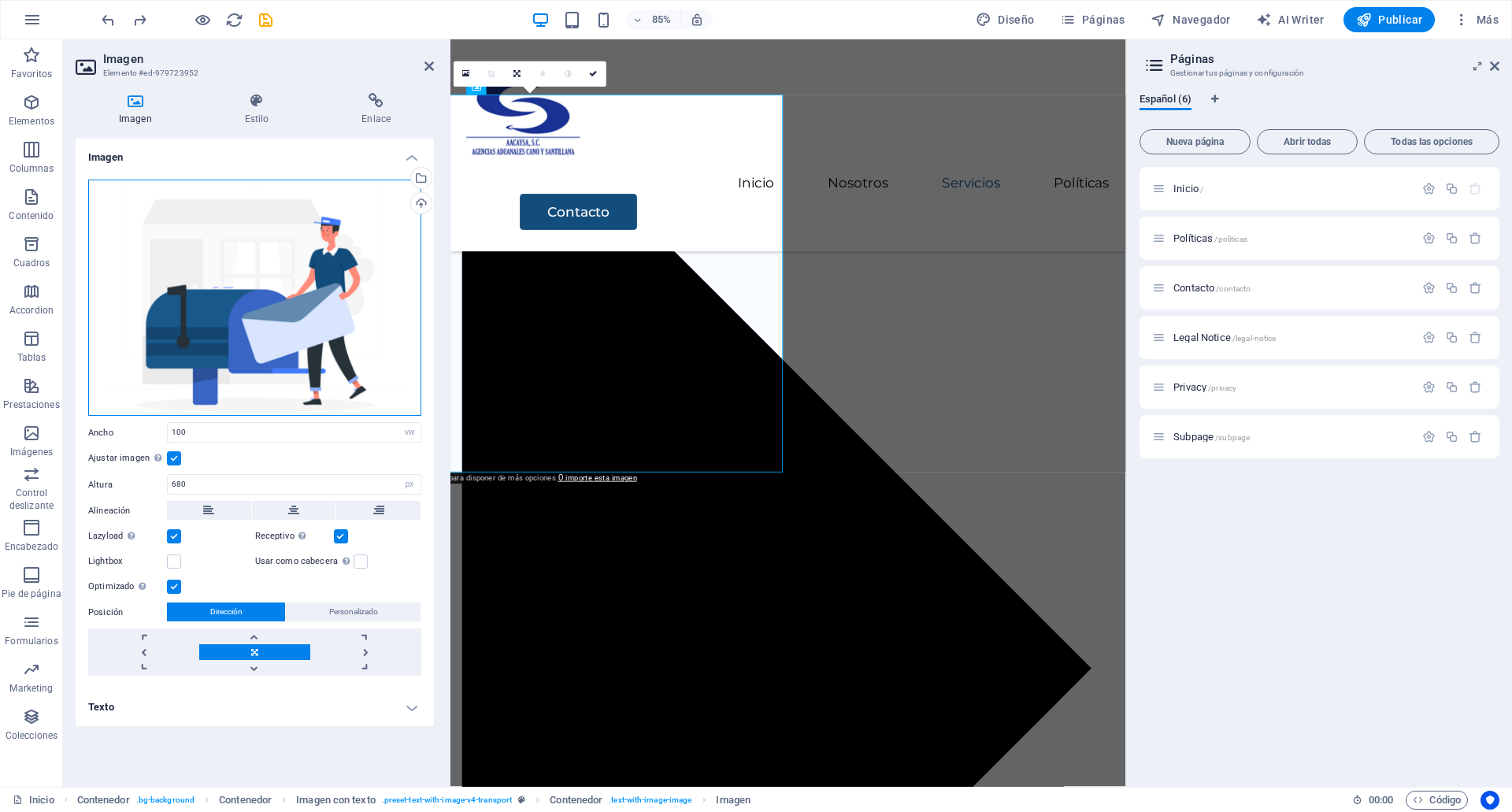
click at [250, 276] on div "Arrastra archivos aquí, haz clic para escoger archivos o selecciona archivos de…" at bounding box center [255, 298] width 333 height 238
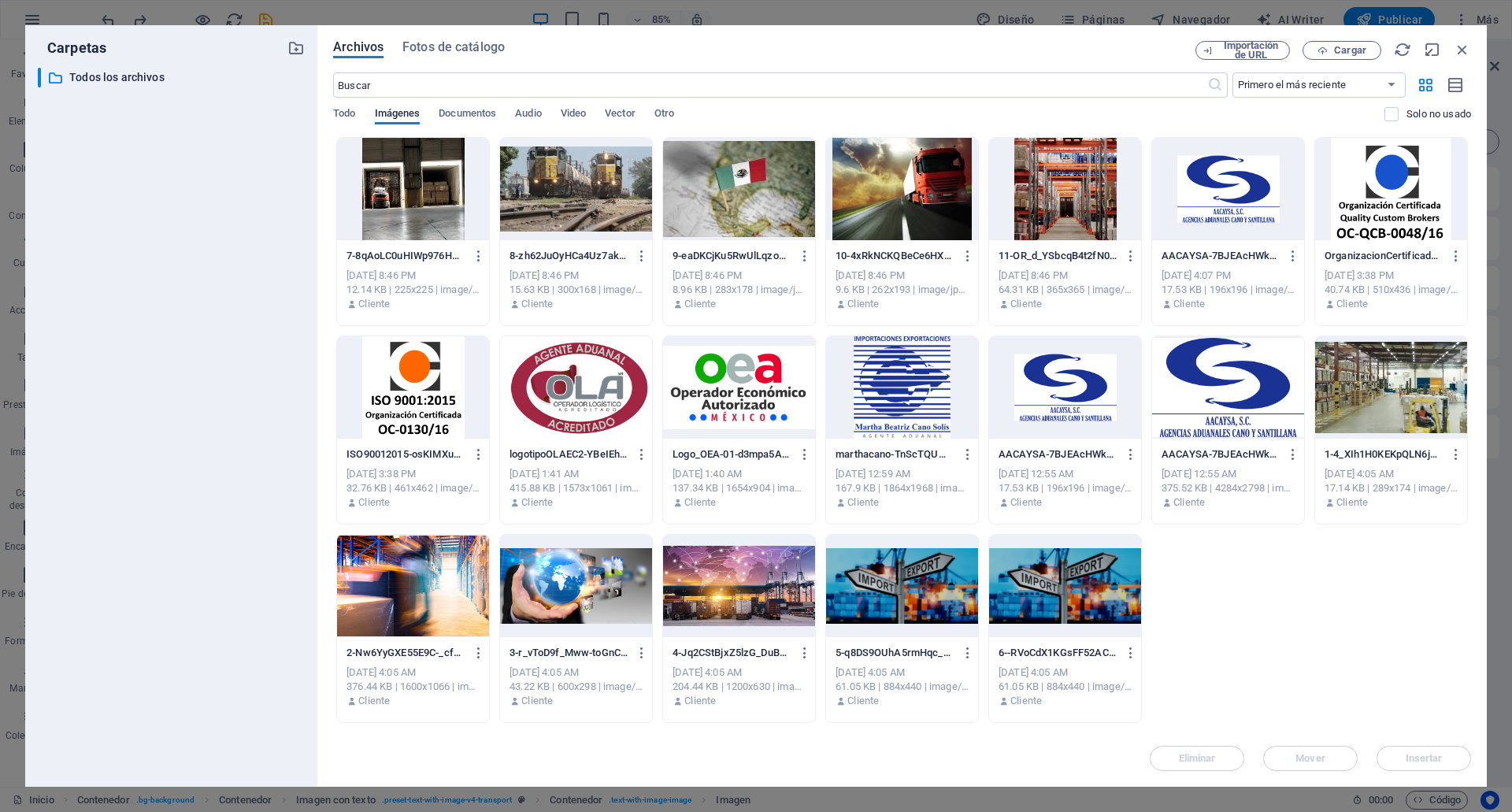
select select "DISABLED_OPTION_VALUE"
click at [250, 276] on div "​ Todos los archivos Todos los archivos" at bounding box center [171, 421] width 267 height 707
click at [943, 604] on div at bounding box center [902, 586] width 152 height 103
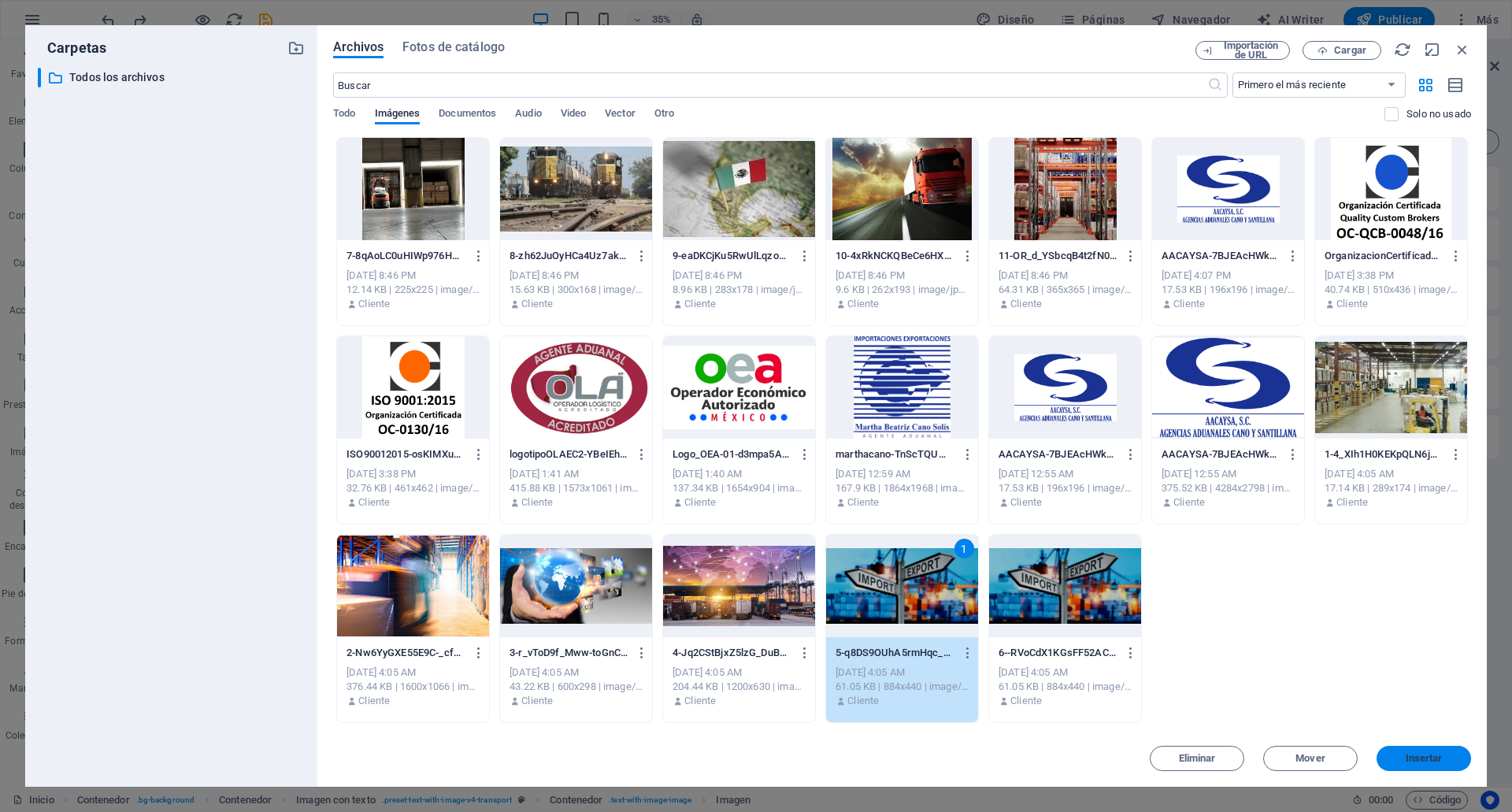
click at [1439, 754] on span "Insertar" at bounding box center [1424, 758] width 37 height 9
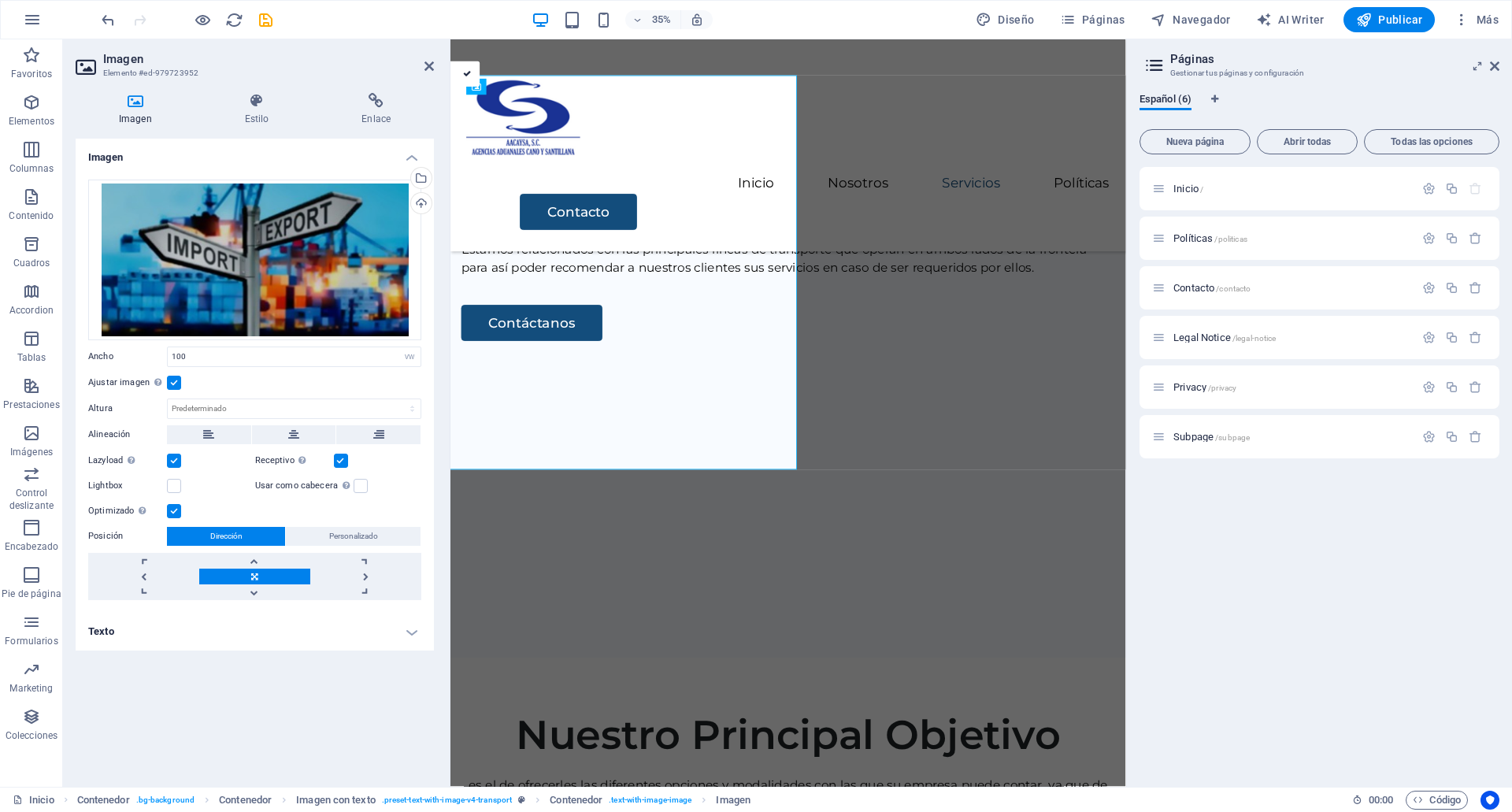
scroll to position [2889, 0]
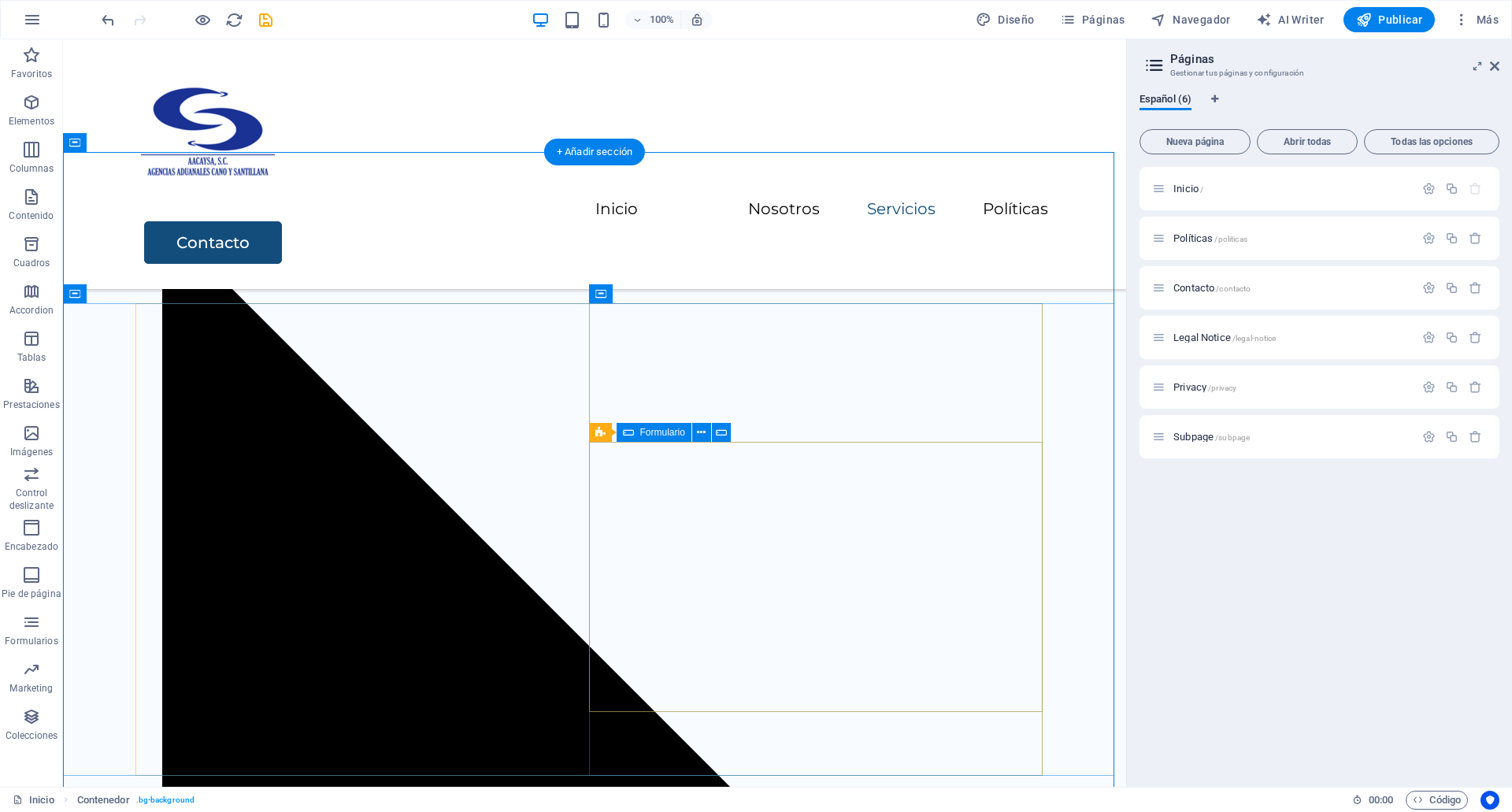
scroll to position [2659, 0]
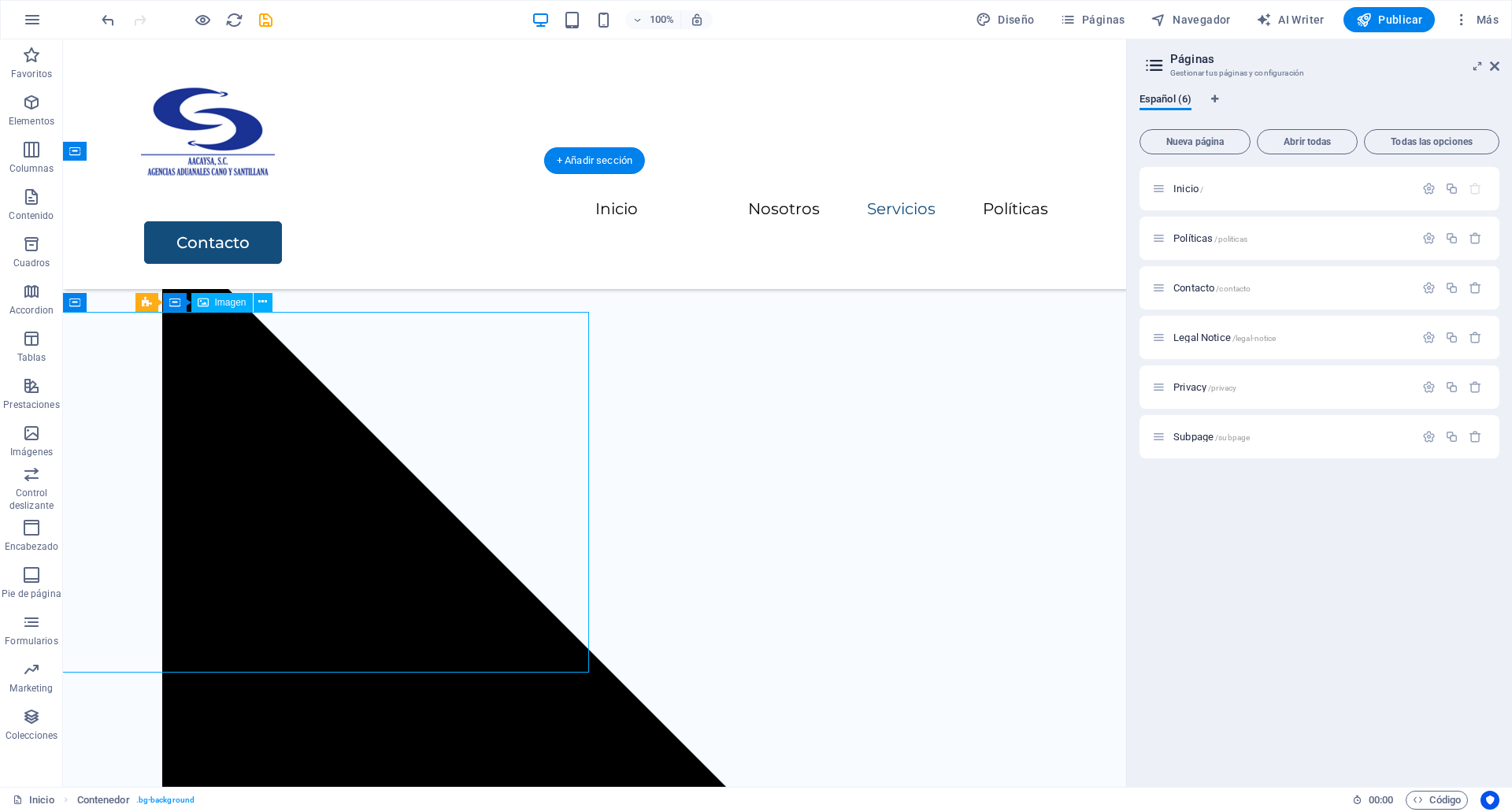
select select "vw"
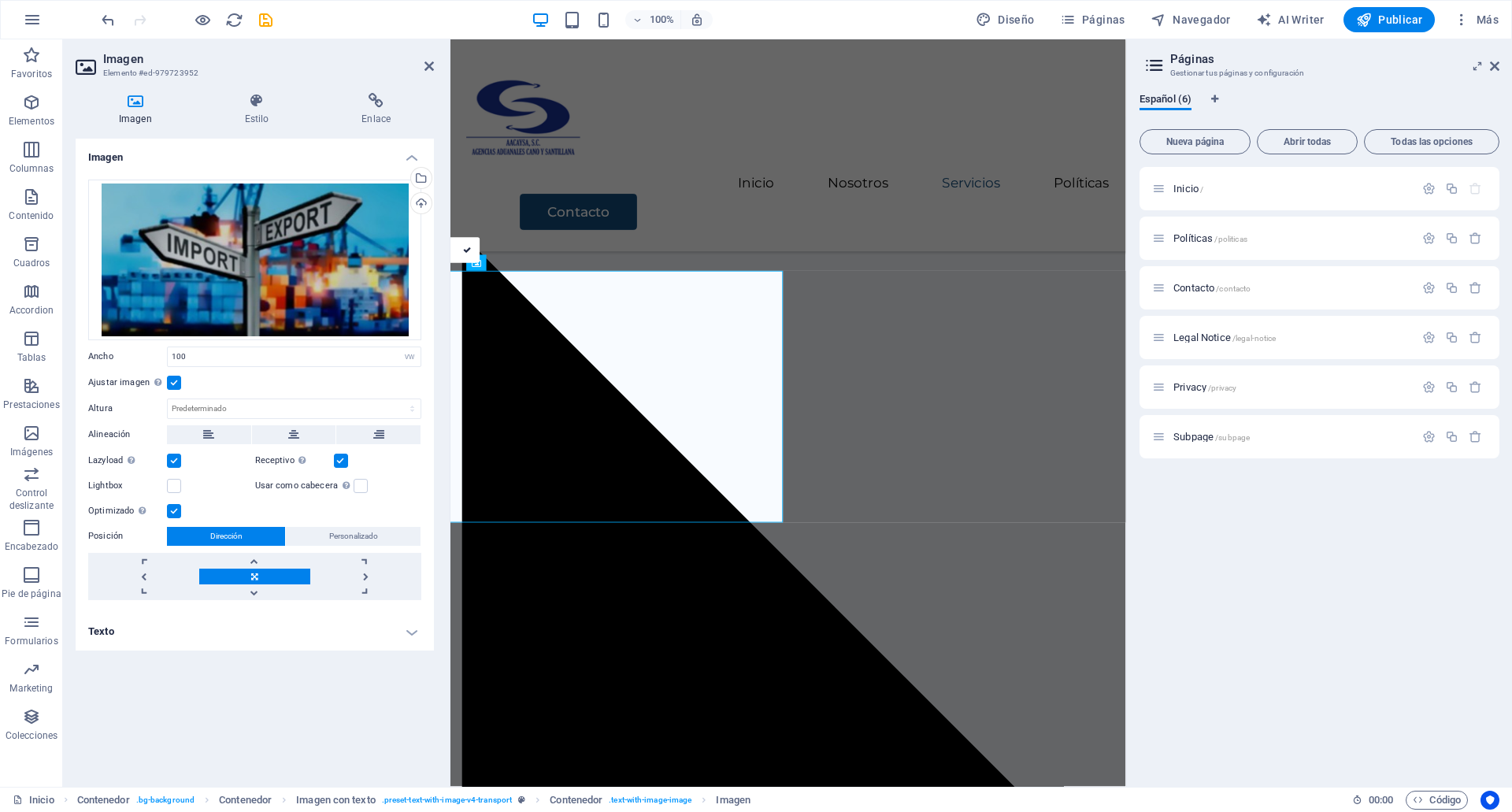
scroll to position [2682, 0]
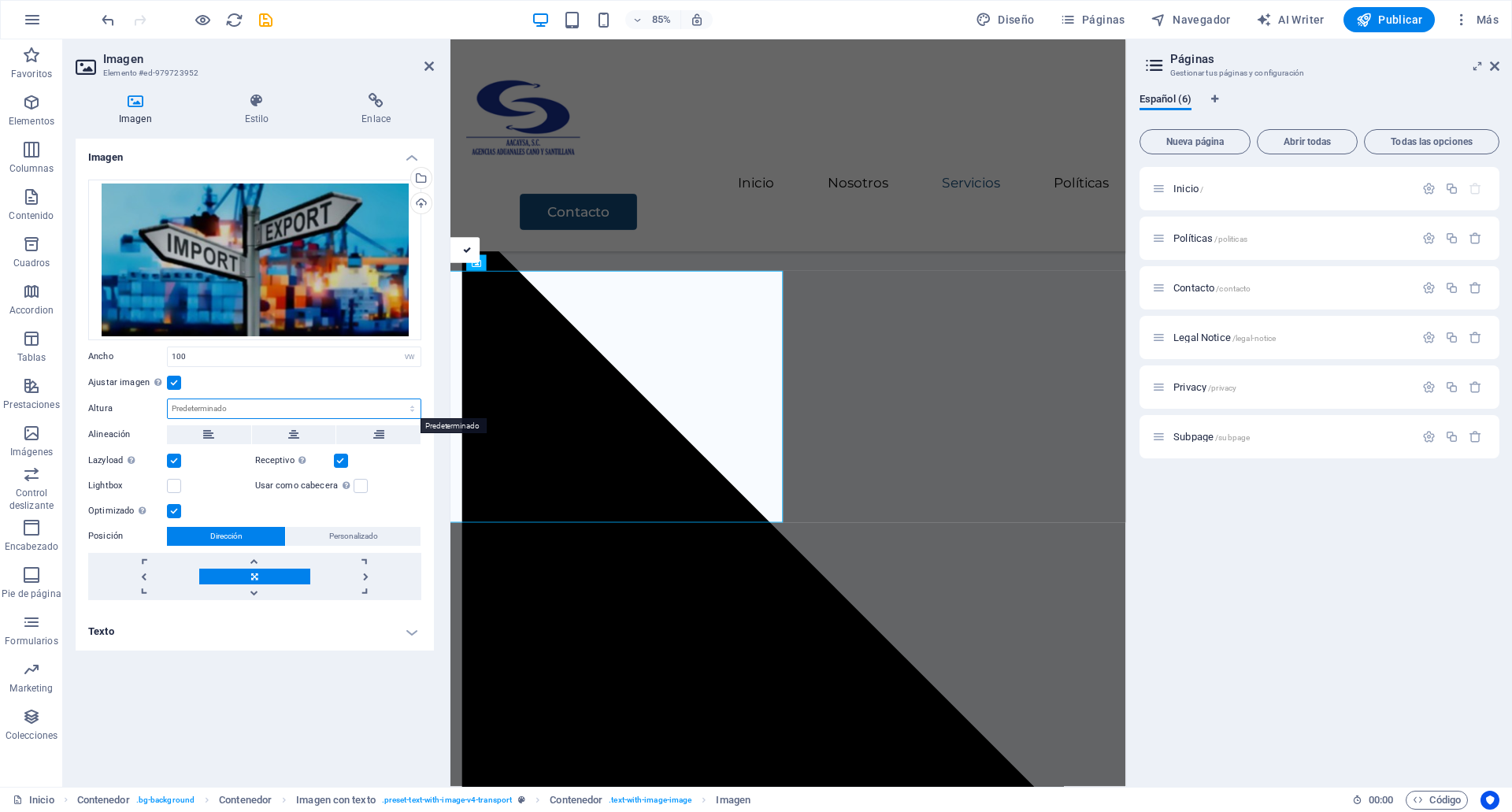
click at [170, 416] on select "Predeterminado automático px" at bounding box center [294, 409] width 252 height 19
click at [168, 399] on select "Predeterminado automático px" at bounding box center [294, 409] width 252 height 19
select select "DISABLED_OPTION_VALUE"
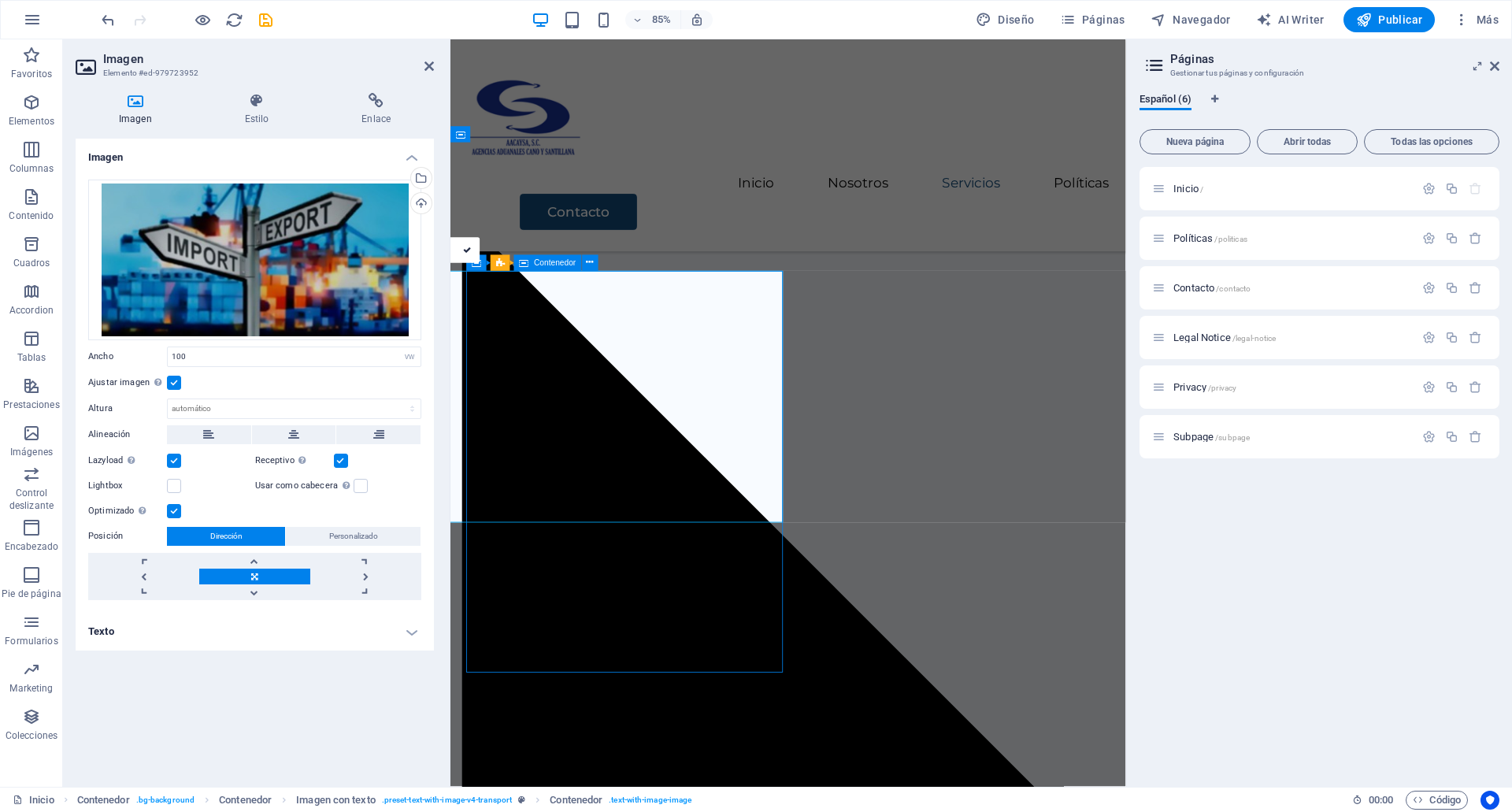
scroll to position [2659, 0]
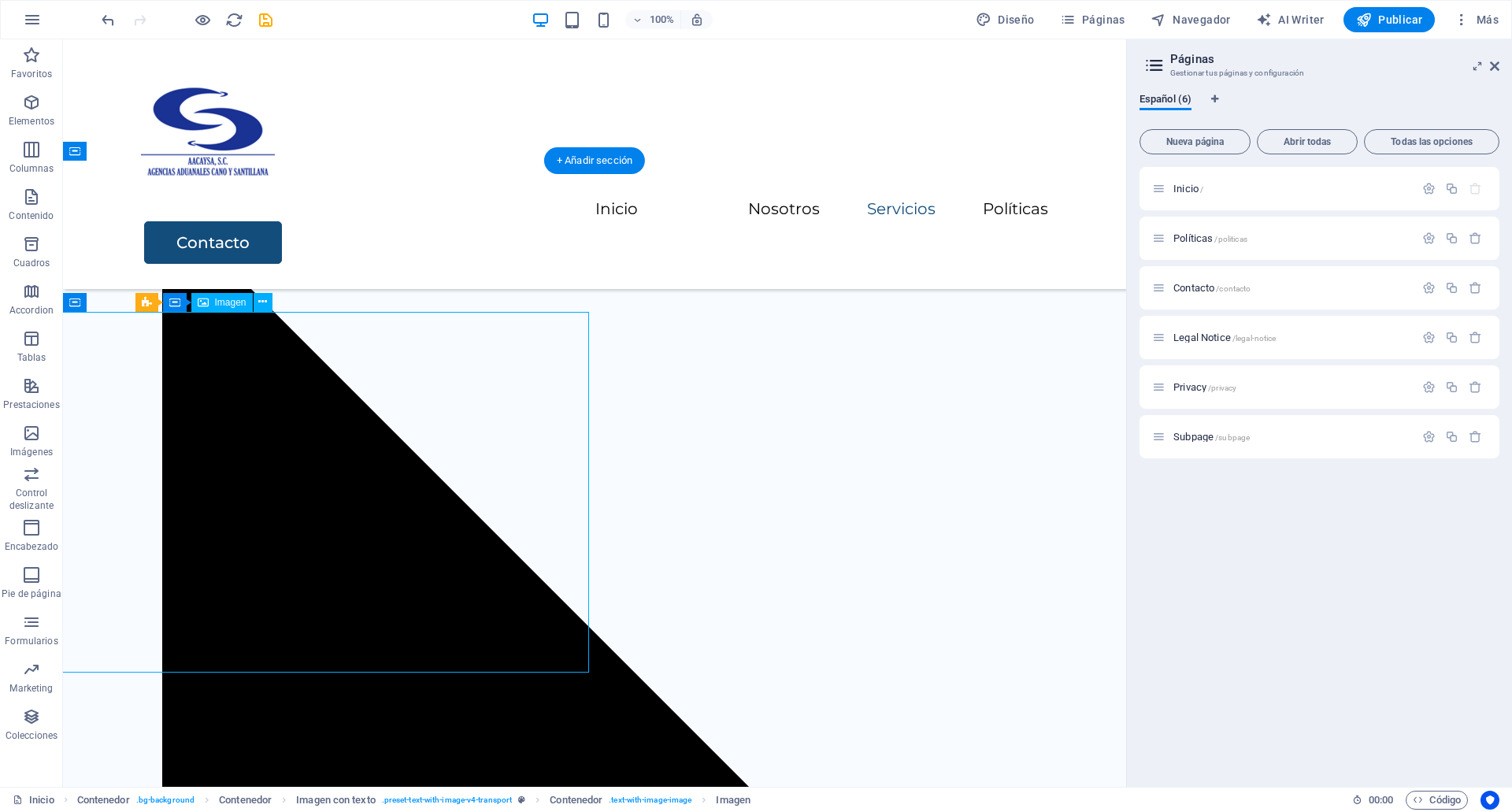
select select "vw"
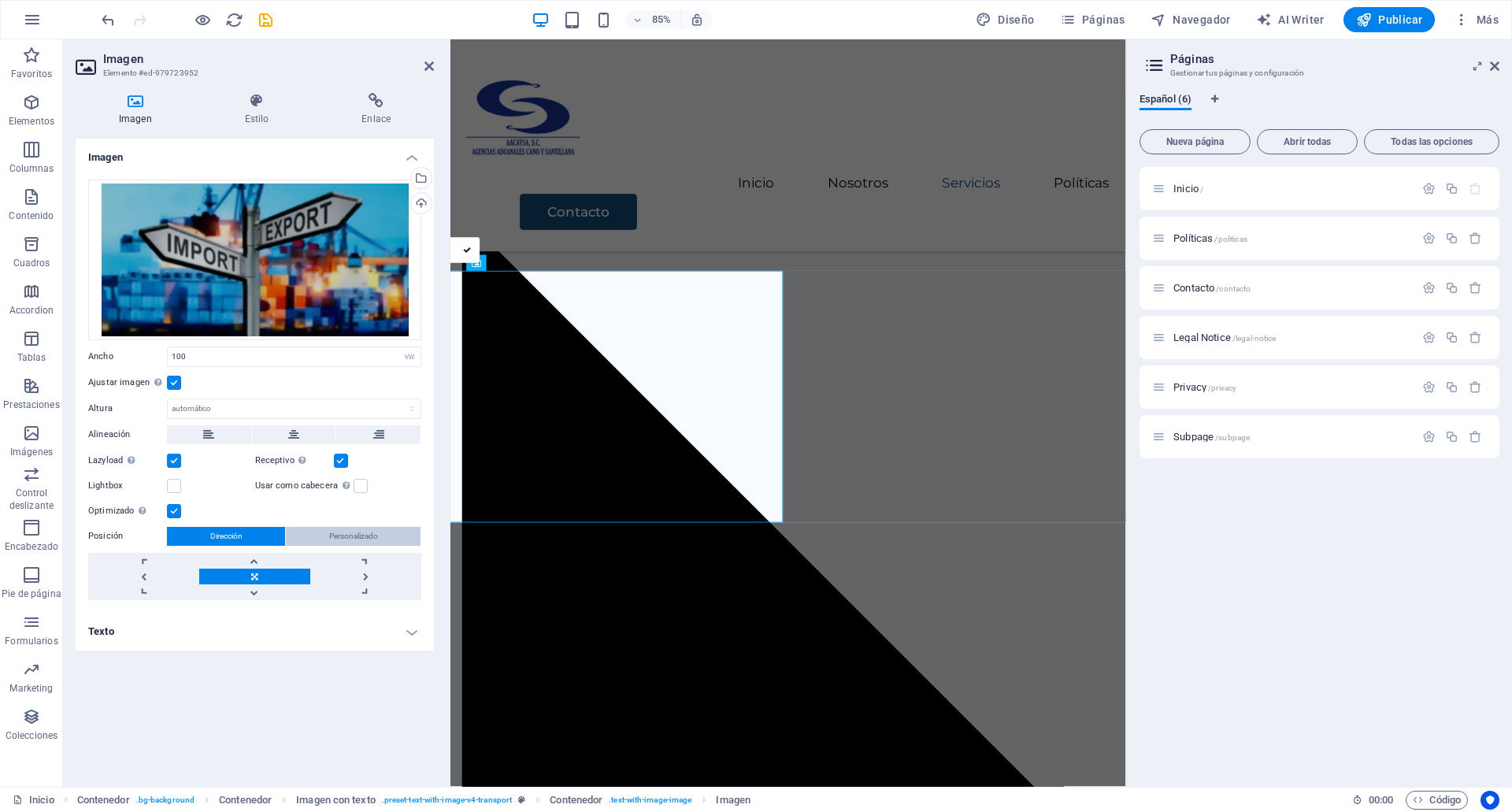
click at [336, 541] on span "Personalizado" at bounding box center [353, 537] width 49 height 19
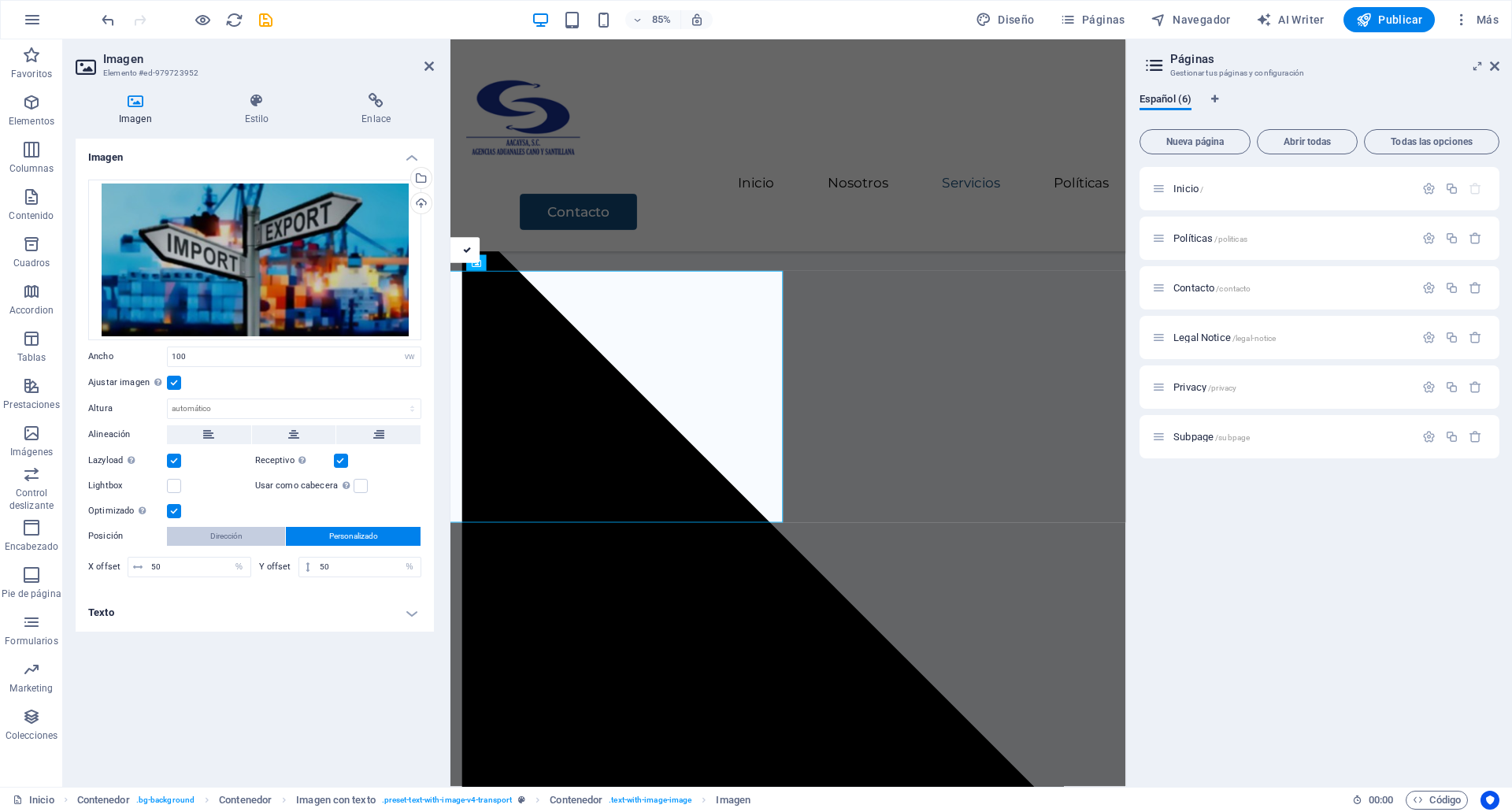
click at [232, 527] on span "Dirección" at bounding box center [226, 537] width 32 height 19
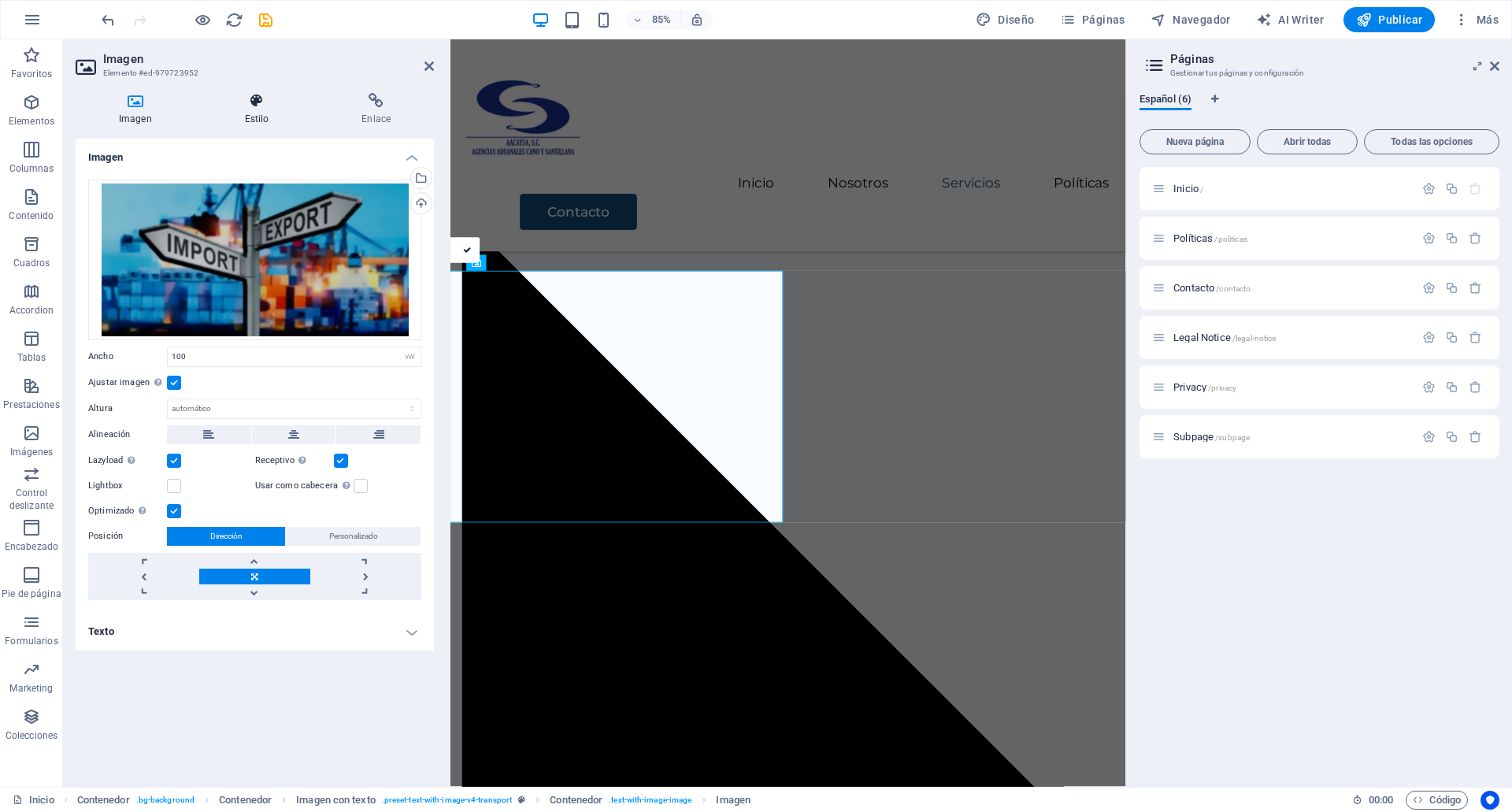
click at [230, 107] on icon at bounding box center [257, 101] width 111 height 16
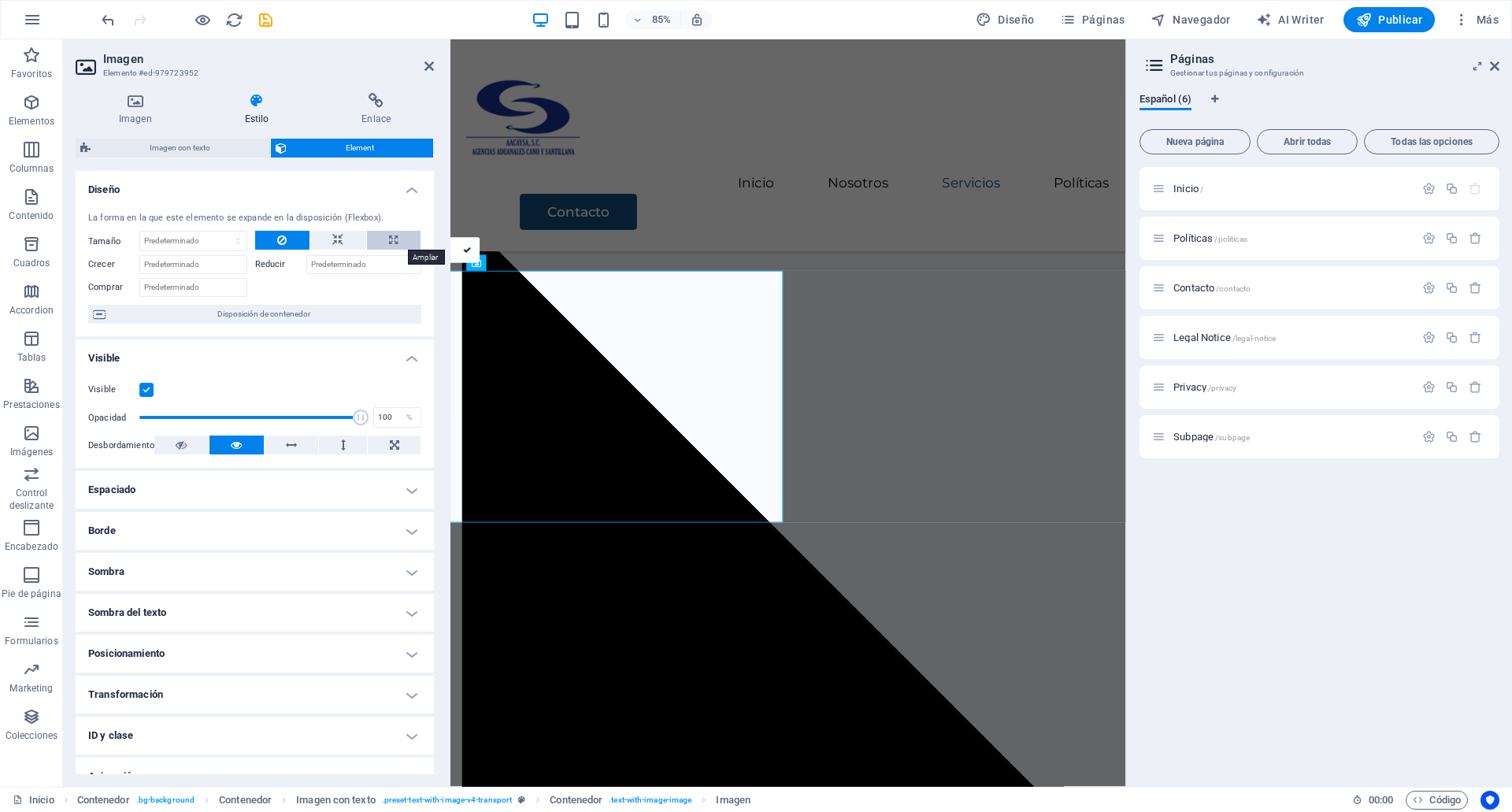
click at [382, 245] on button at bounding box center [394, 241] width 54 height 19
type input "100"
select select "%"
click at [334, 250] on icon at bounding box center [338, 241] width 11 height 19
select select "DISABLED_OPTION_VALUE"
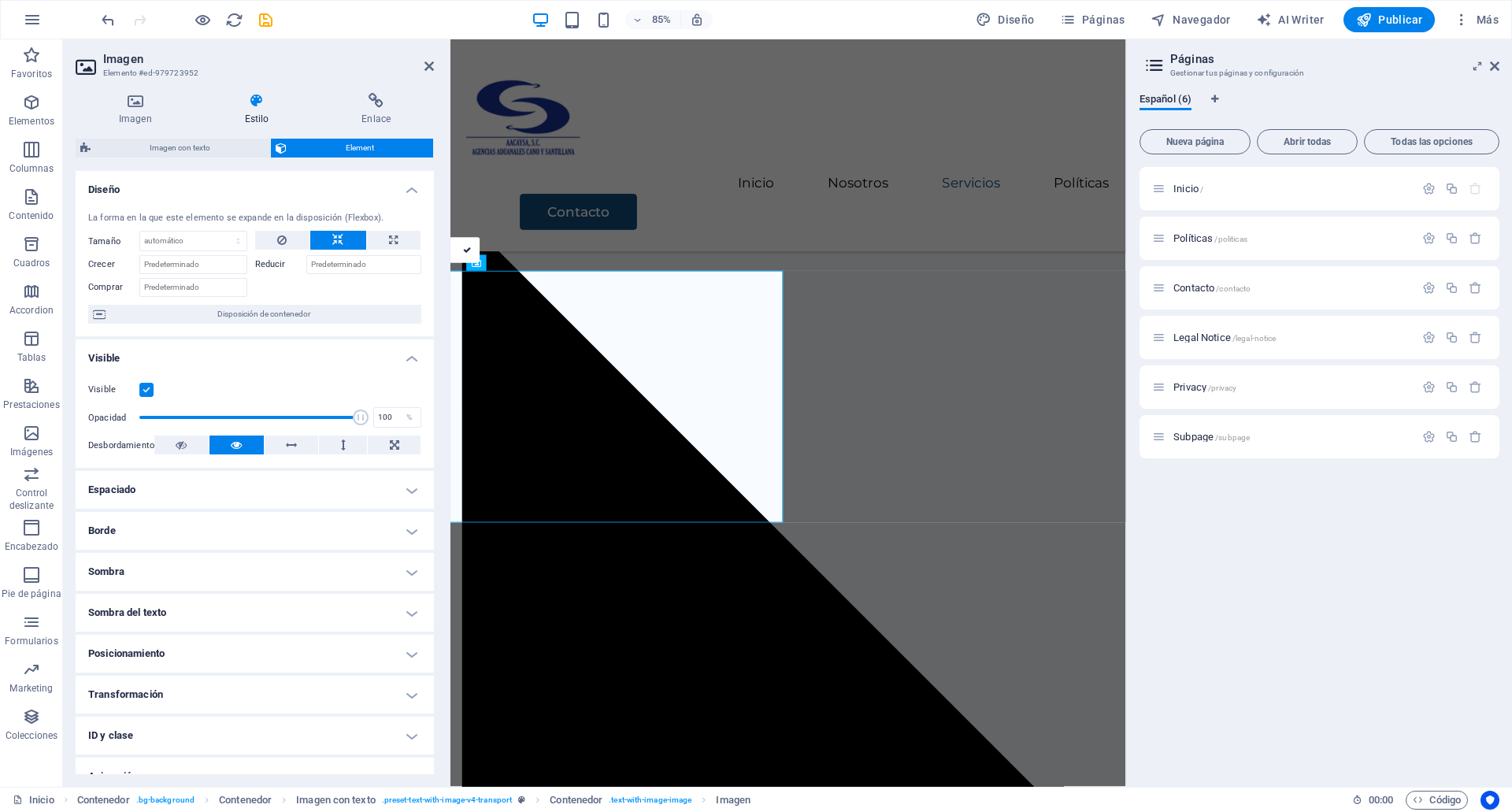
click at [264, 255] on label "Reducir" at bounding box center [280, 264] width 51 height 19
click at [306, 255] on input "Reducir" at bounding box center [364, 264] width 116 height 19
click at [268, 248] on button at bounding box center [282, 241] width 54 height 19
click at [144, 99] on icon at bounding box center [136, 101] width 120 height 16
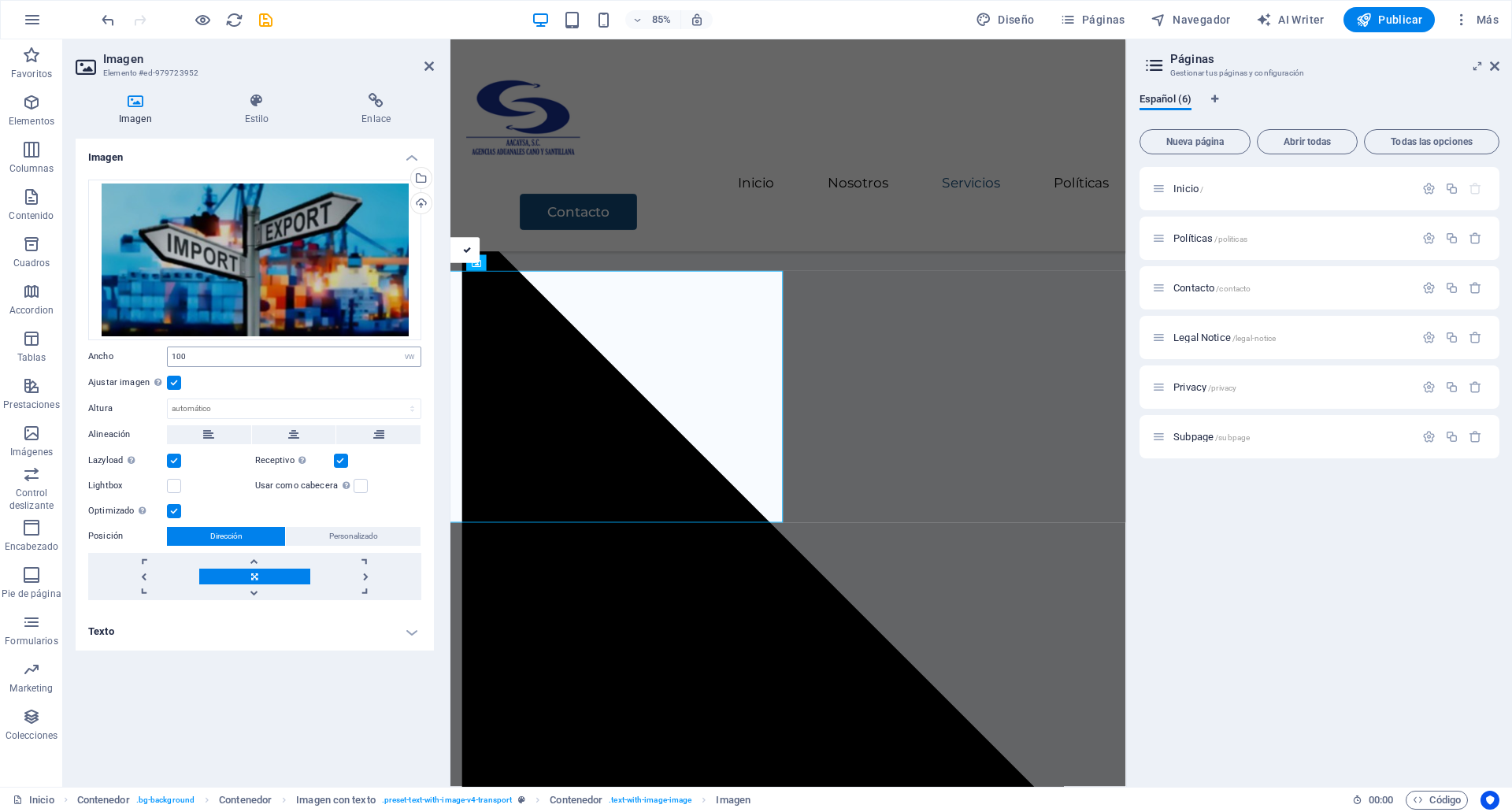
drag, startPoint x: 291, startPoint y: 370, endPoint x: 284, endPoint y: 351, distance: 20.2
click at [284, 351] on div "Arrastra archivos aquí, haz clic para escoger archivos o selecciona archivos de…" at bounding box center [255, 390] width 358 height 446
click at [284, 351] on input "100" at bounding box center [294, 357] width 252 height 19
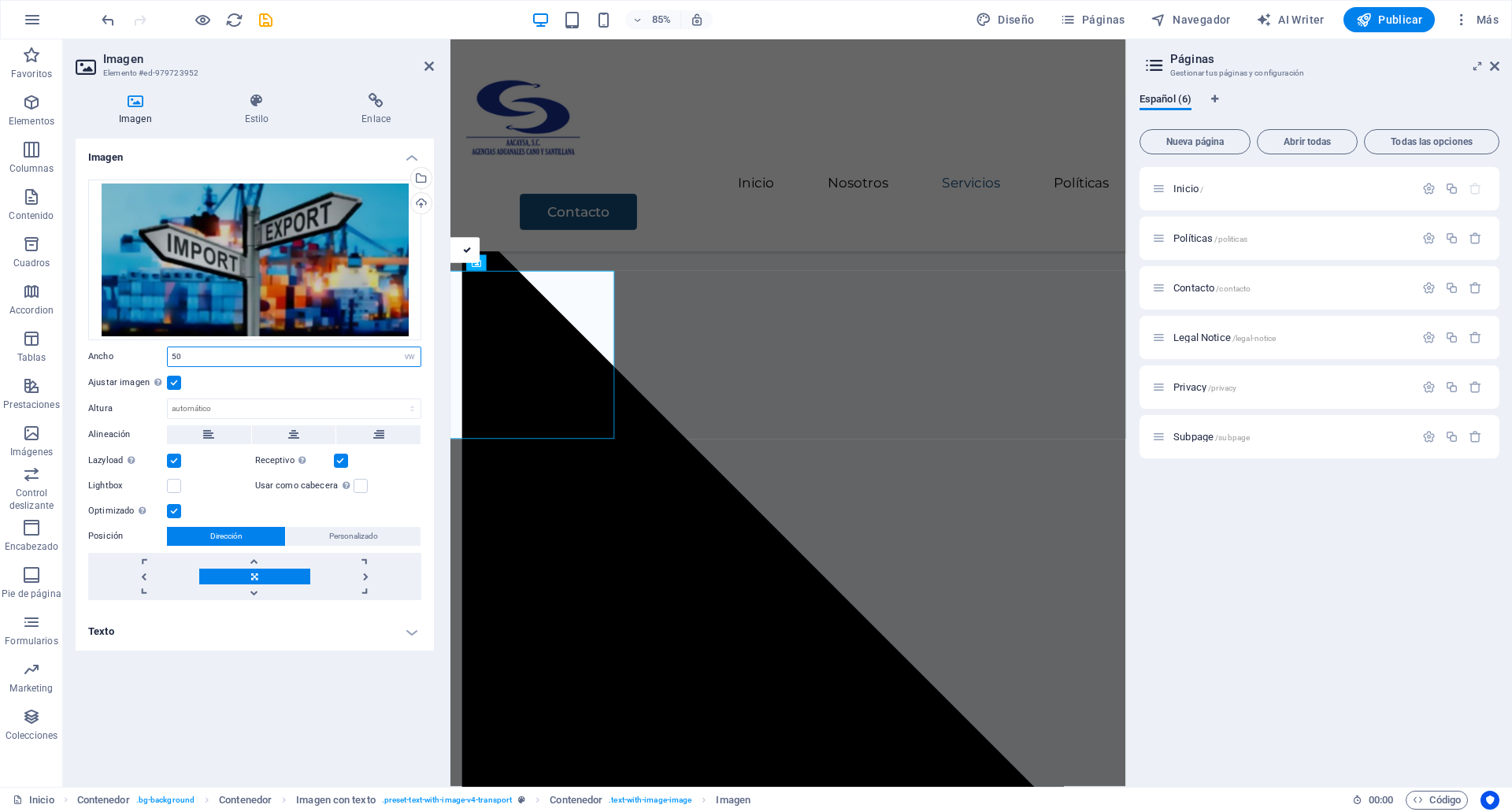
click at [284, 351] on input "50" at bounding box center [294, 357] width 252 height 19
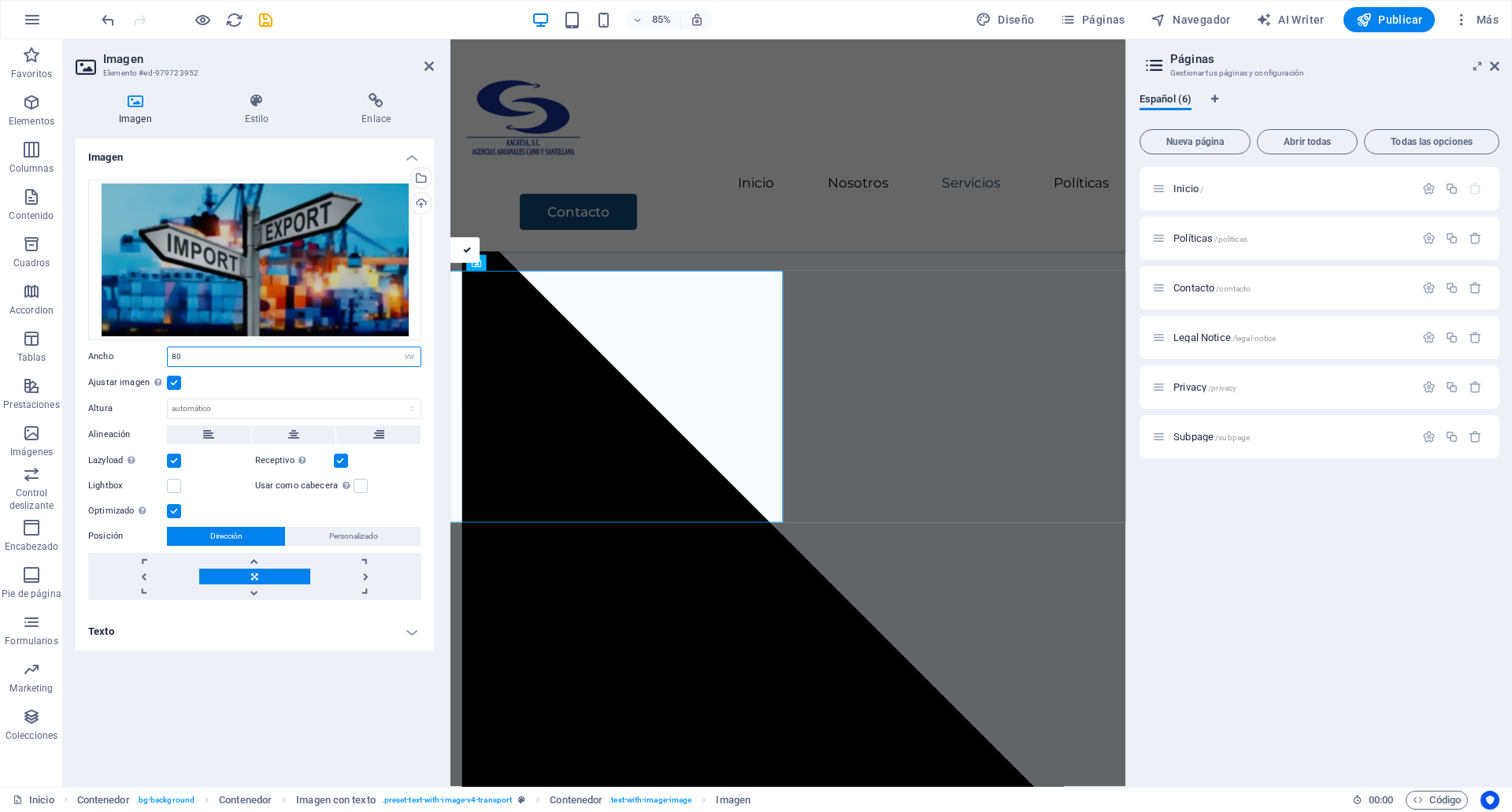
click at [284, 351] on input "80" at bounding box center [294, 357] width 252 height 19
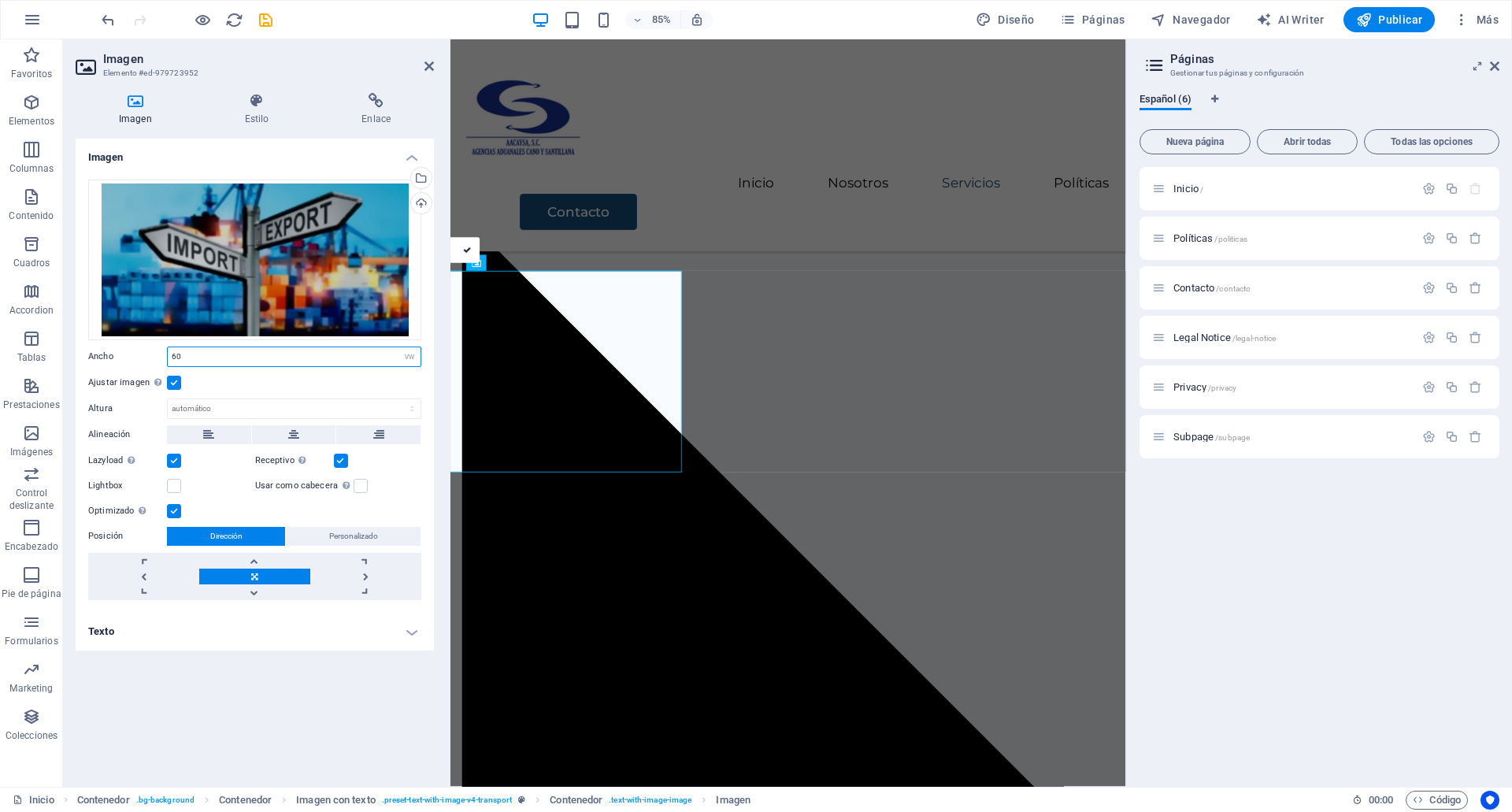
click at [284, 351] on input "60" at bounding box center [294, 357] width 252 height 19
type input "80"
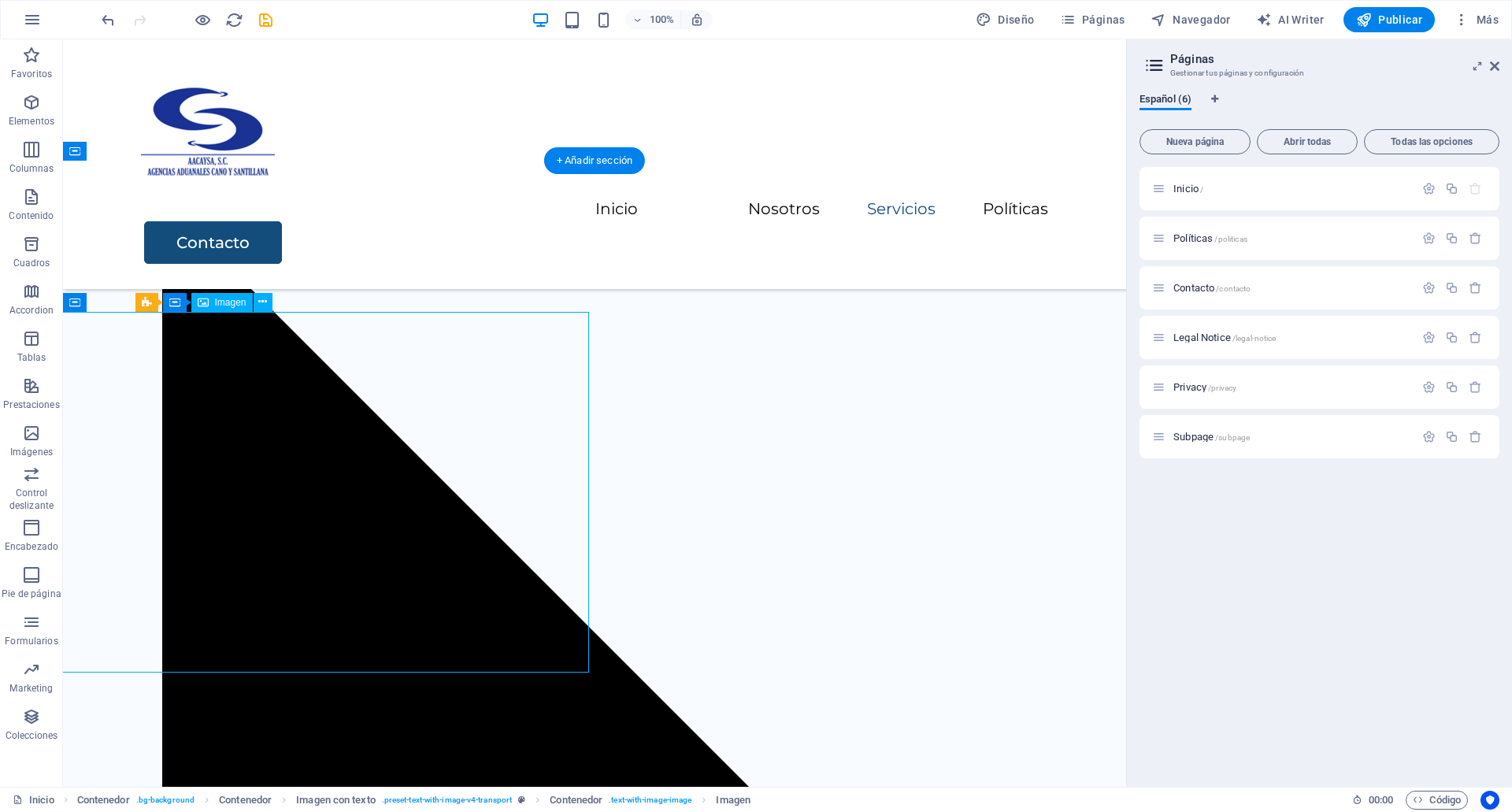
select select "vw"
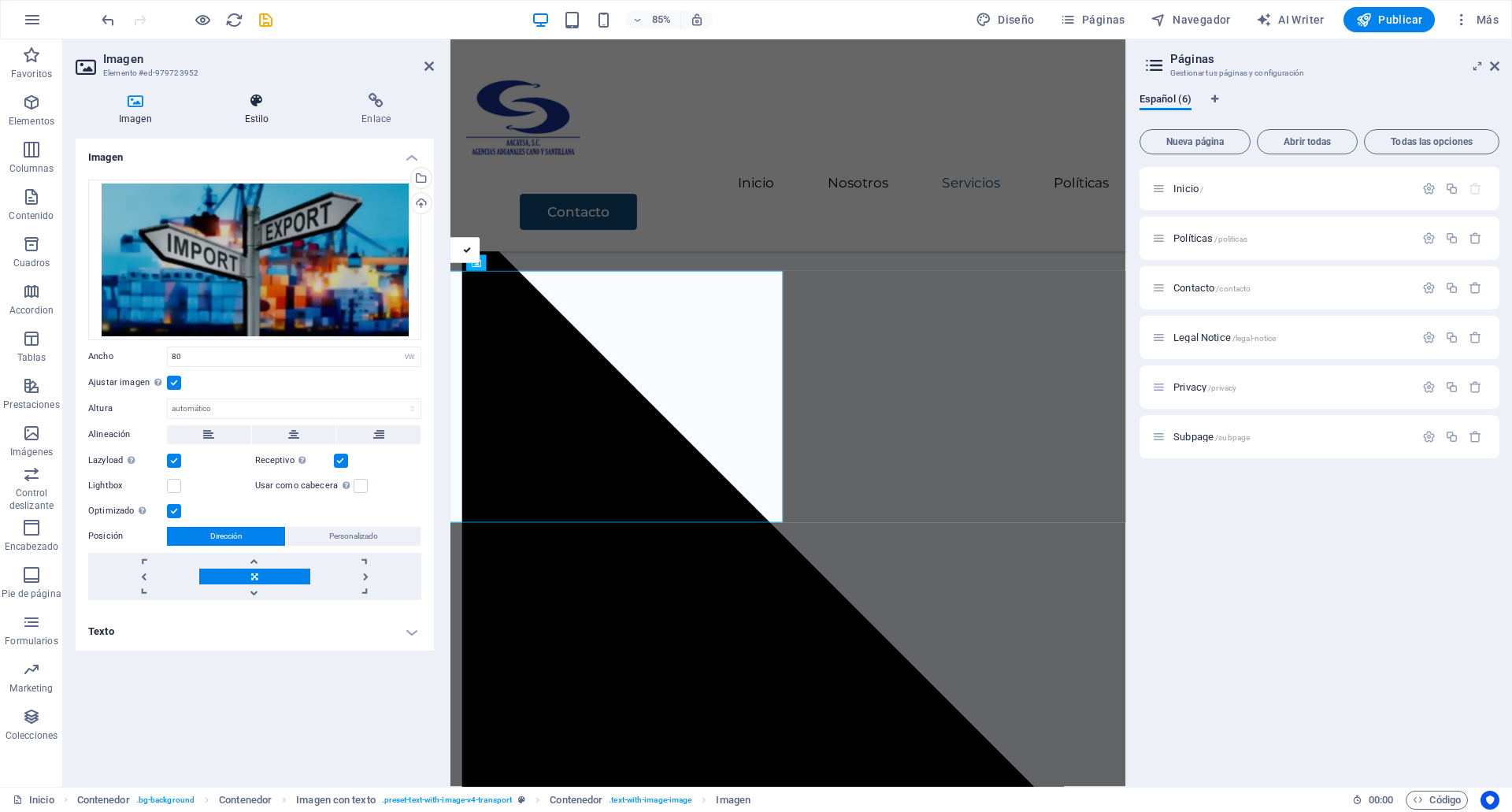
click at [257, 114] on h4 "Estilo" at bounding box center [260, 110] width 118 height 33
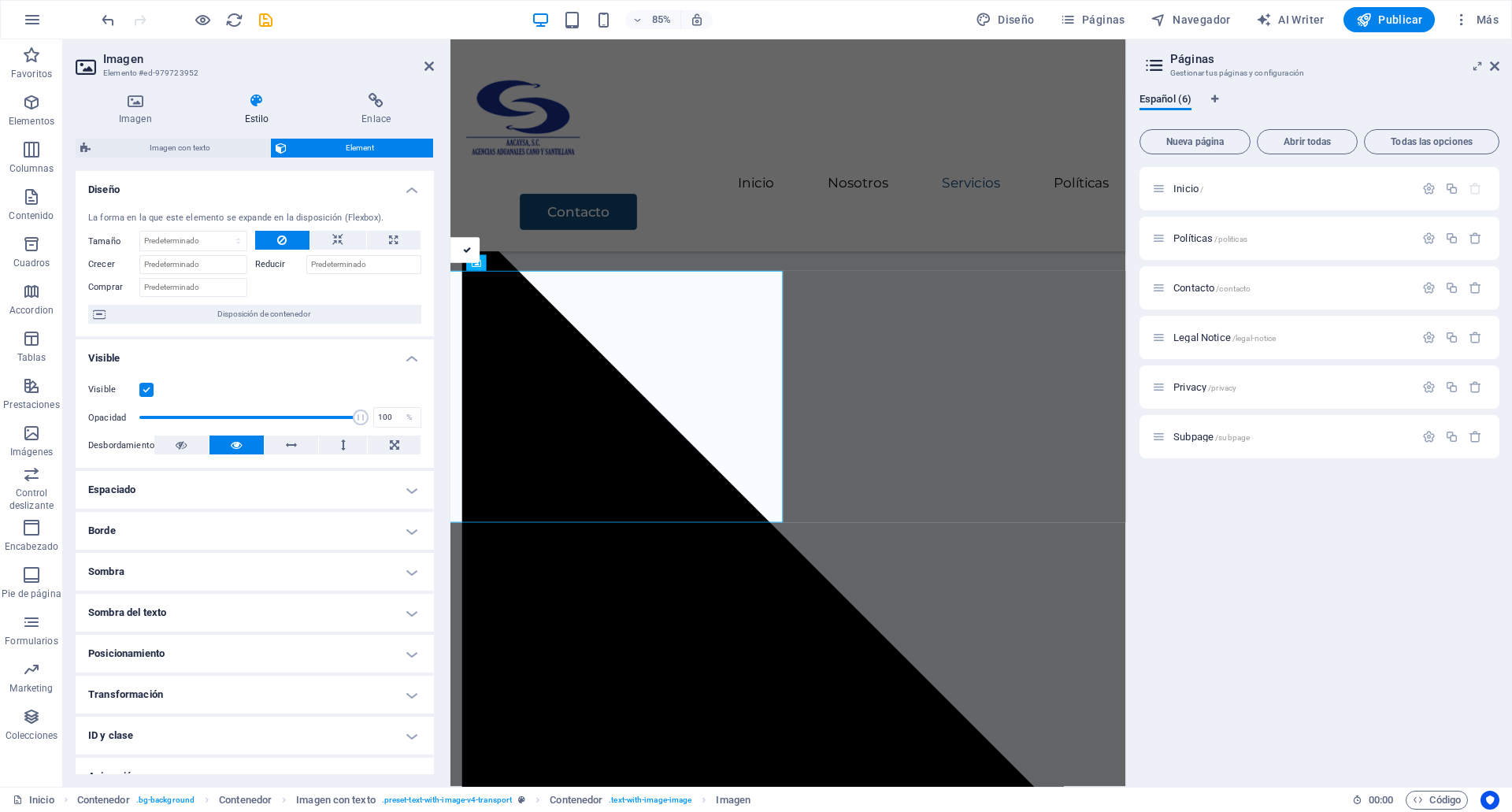
click at [150, 481] on h4 "Espaciado" at bounding box center [255, 490] width 358 height 38
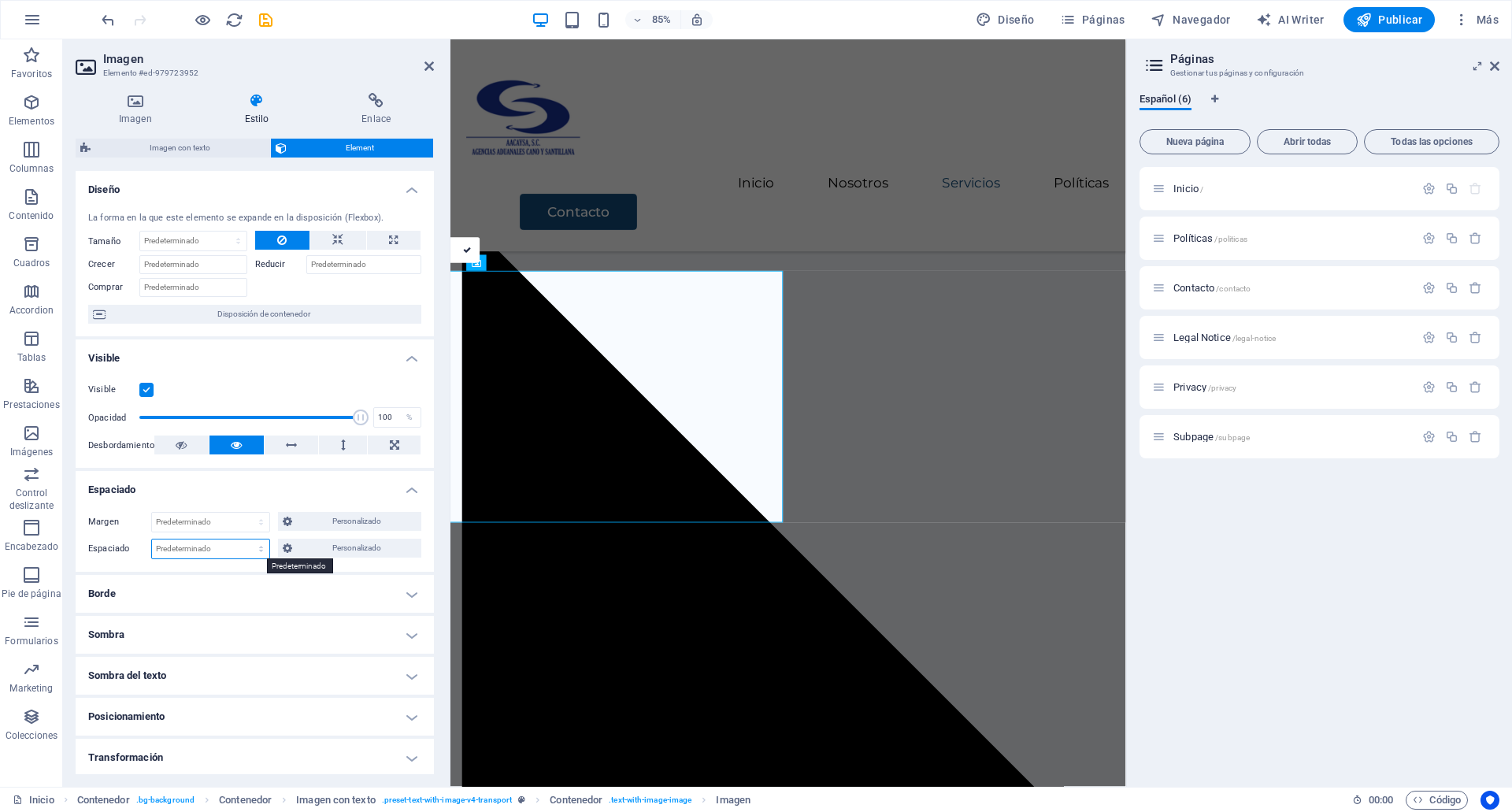
click at [192, 556] on select "Predeterminado px rem % vh vw Personalizado" at bounding box center [211, 549] width 118 height 19
select select "%"
click at [245, 540] on select "Predeterminado px rem % vh vw Personalizado" at bounding box center [211, 549] width 118 height 19
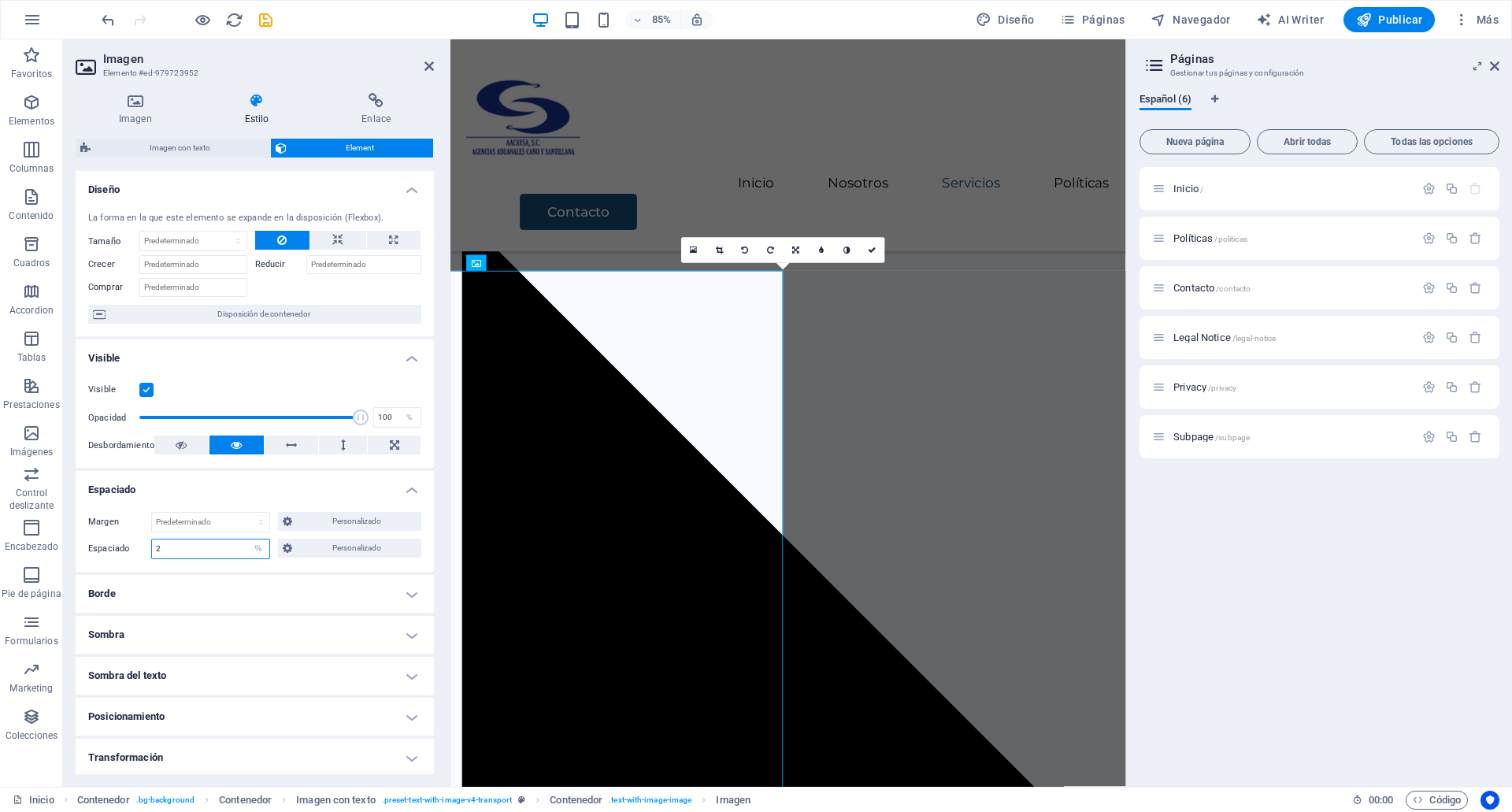
type input "2"
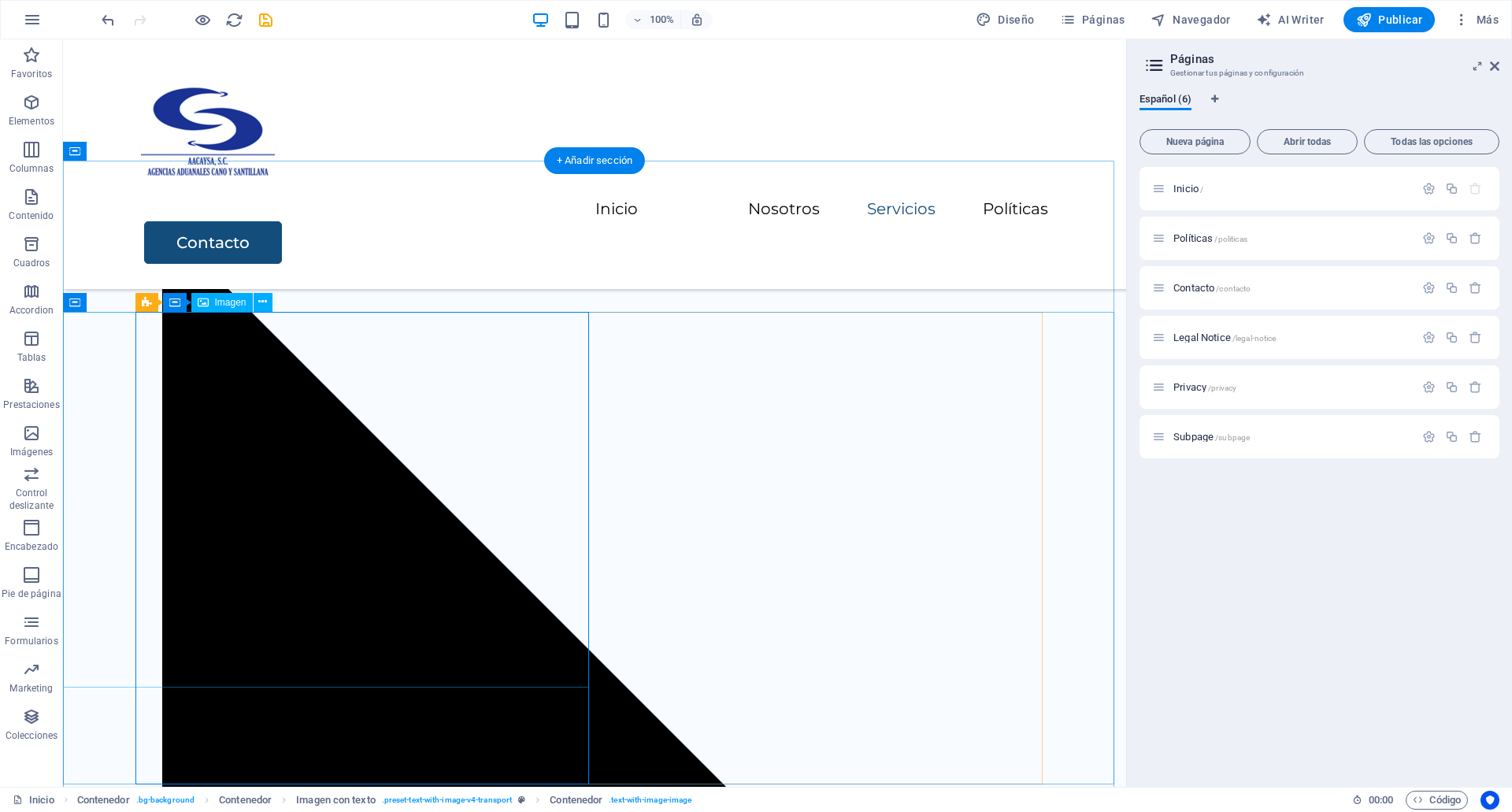
select select "vw"
select select "%"
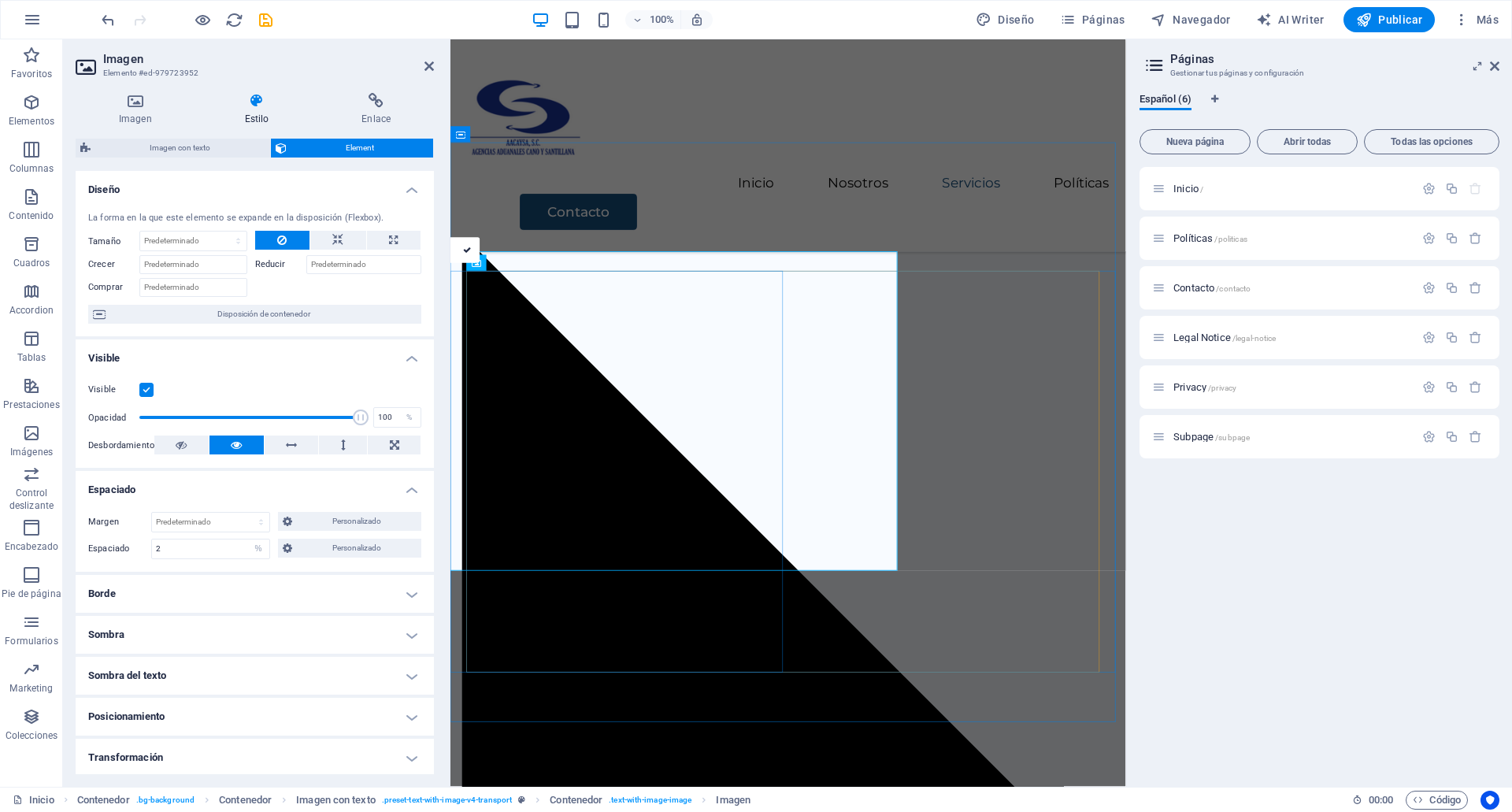
scroll to position [2682, 0]
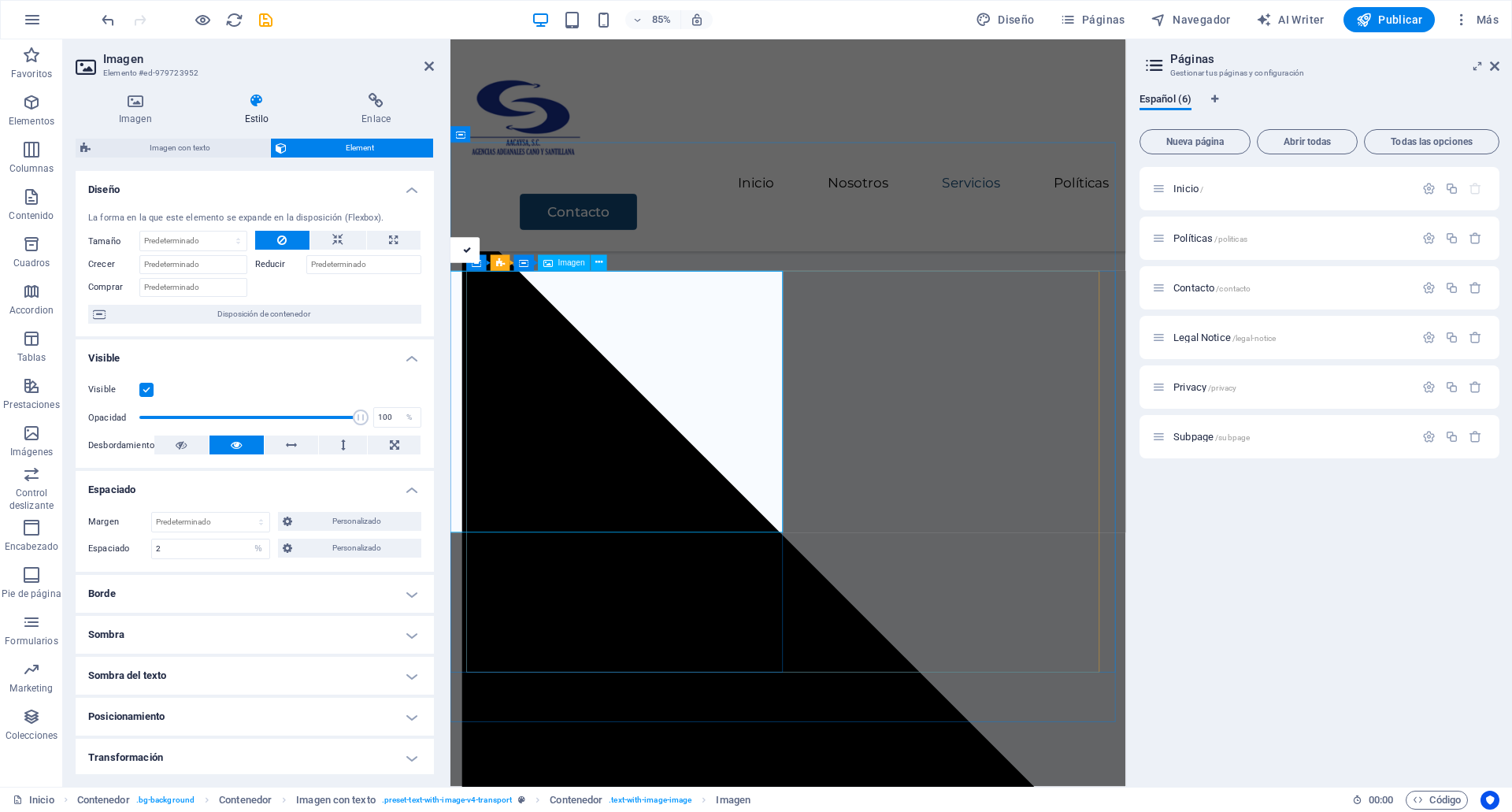
click at [129, 122] on h4 "Imagen" at bounding box center [139, 110] width 126 height 33
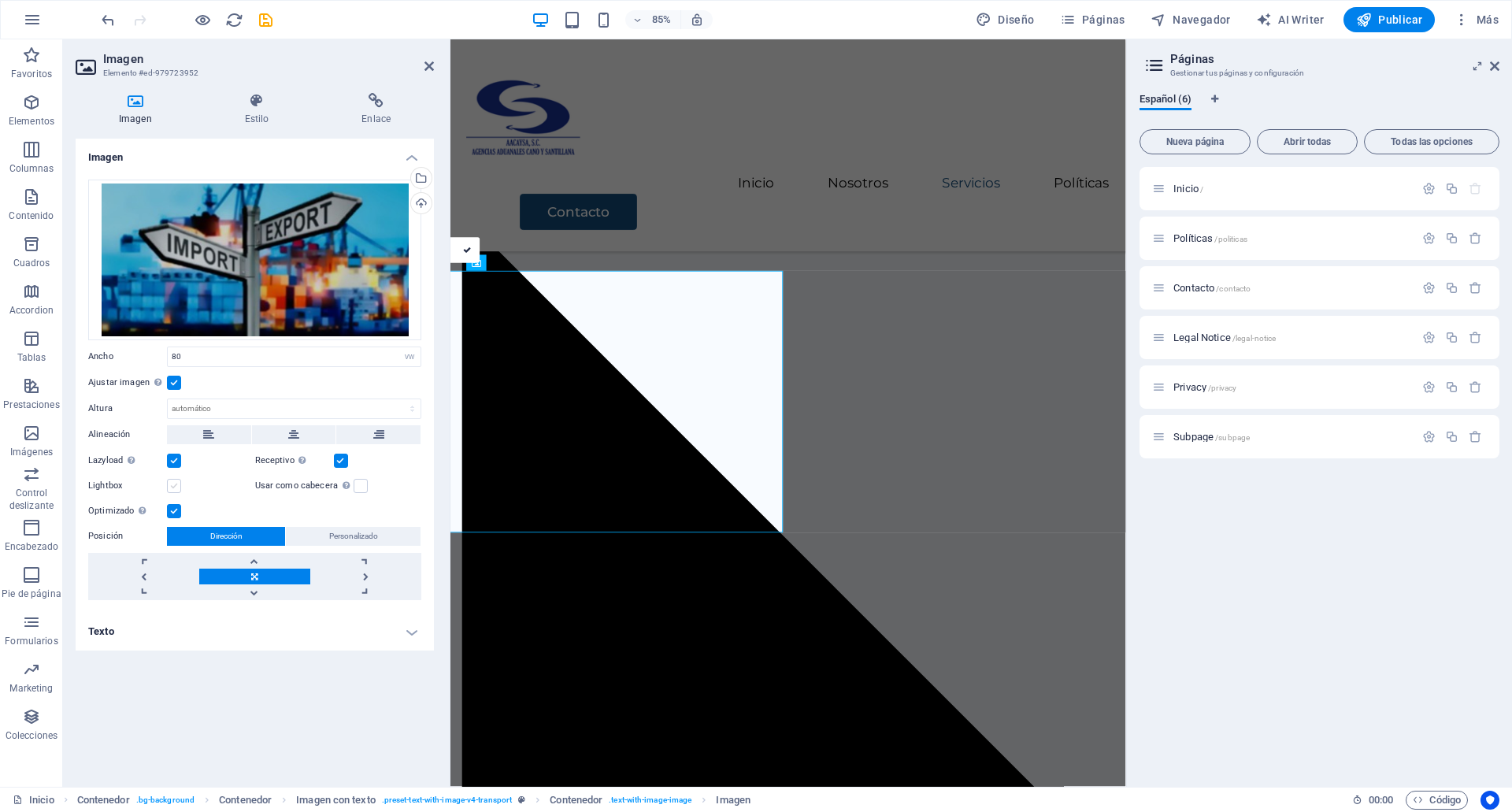
click at [174, 488] on label at bounding box center [174, 486] width 14 height 14
click at [0, 0] on input "Lightbox" at bounding box center [0, 0] width 0 height 0
click at [174, 488] on label at bounding box center [174, 486] width 14 height 14
click at [0, 0] on input "Lightbox" at bounding box center [0, 0] width 0 height 0
click at [1415, 21] on span "Publicar" at bounding box center [1389, 20] width 67 height 16
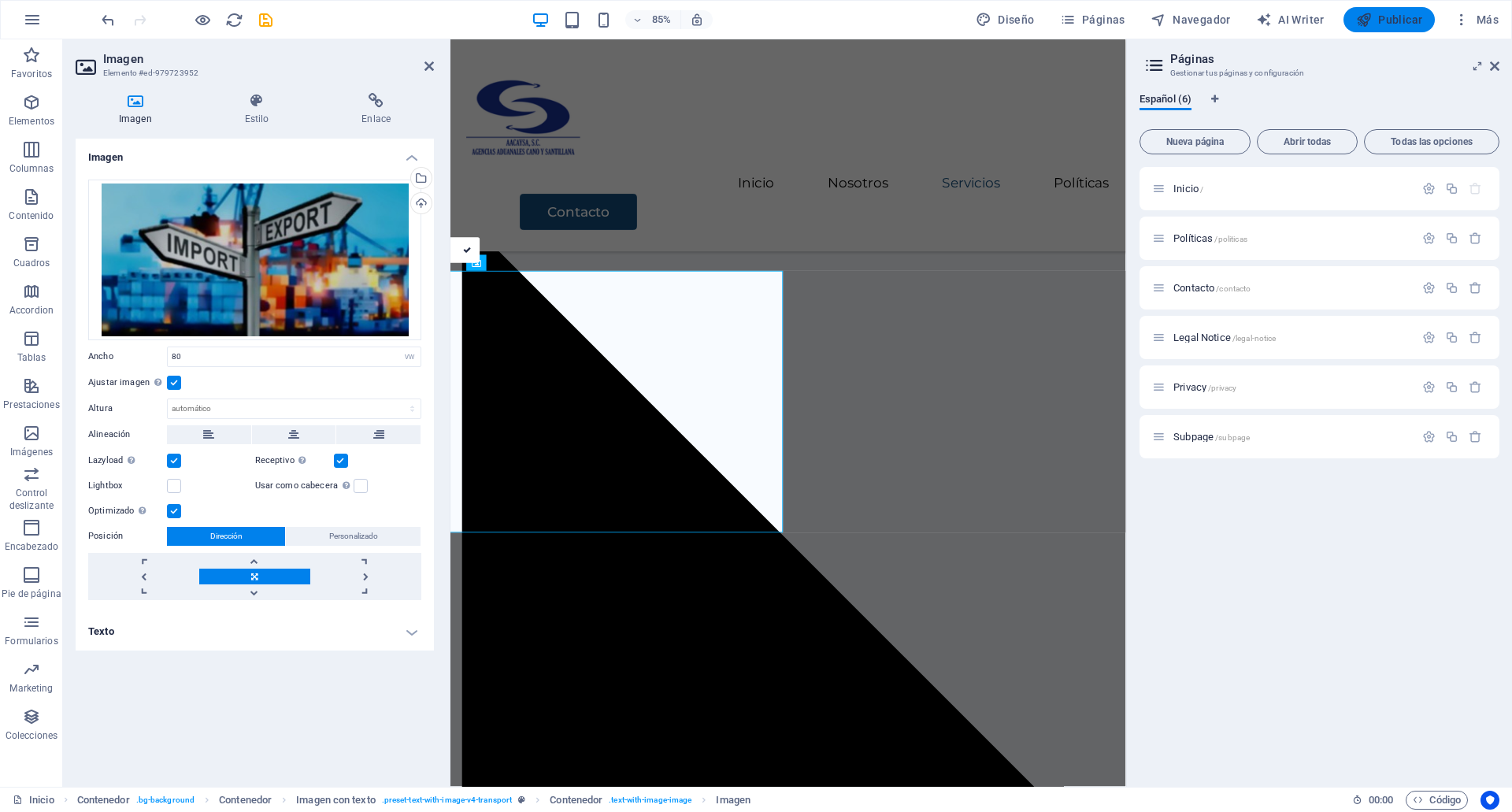
checkbox input "false"
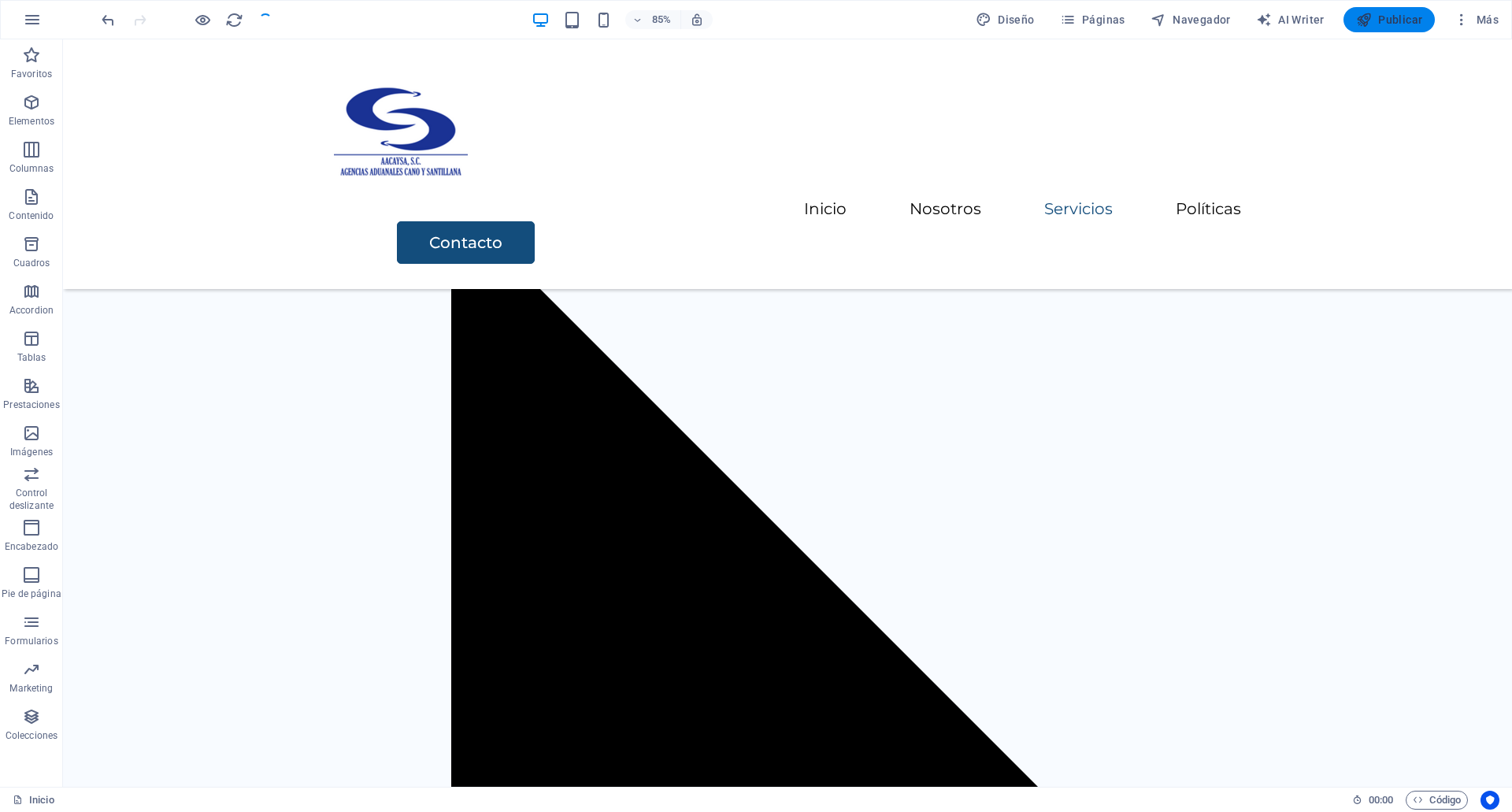
scroll to position [2659, 0]
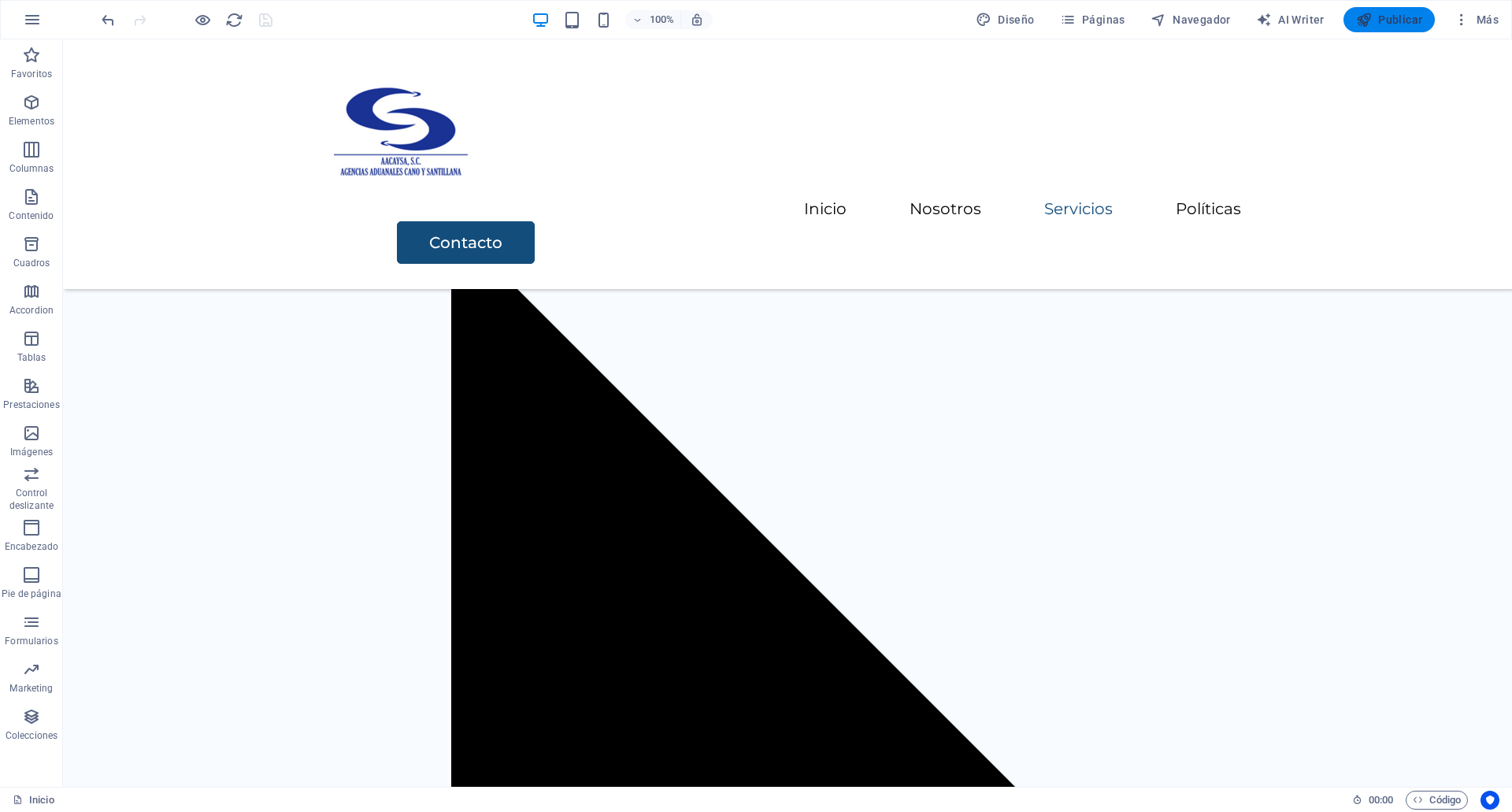
click at [1405, 9] on button "Publicar" at bounding box center [1389, 20] width 92 height 25
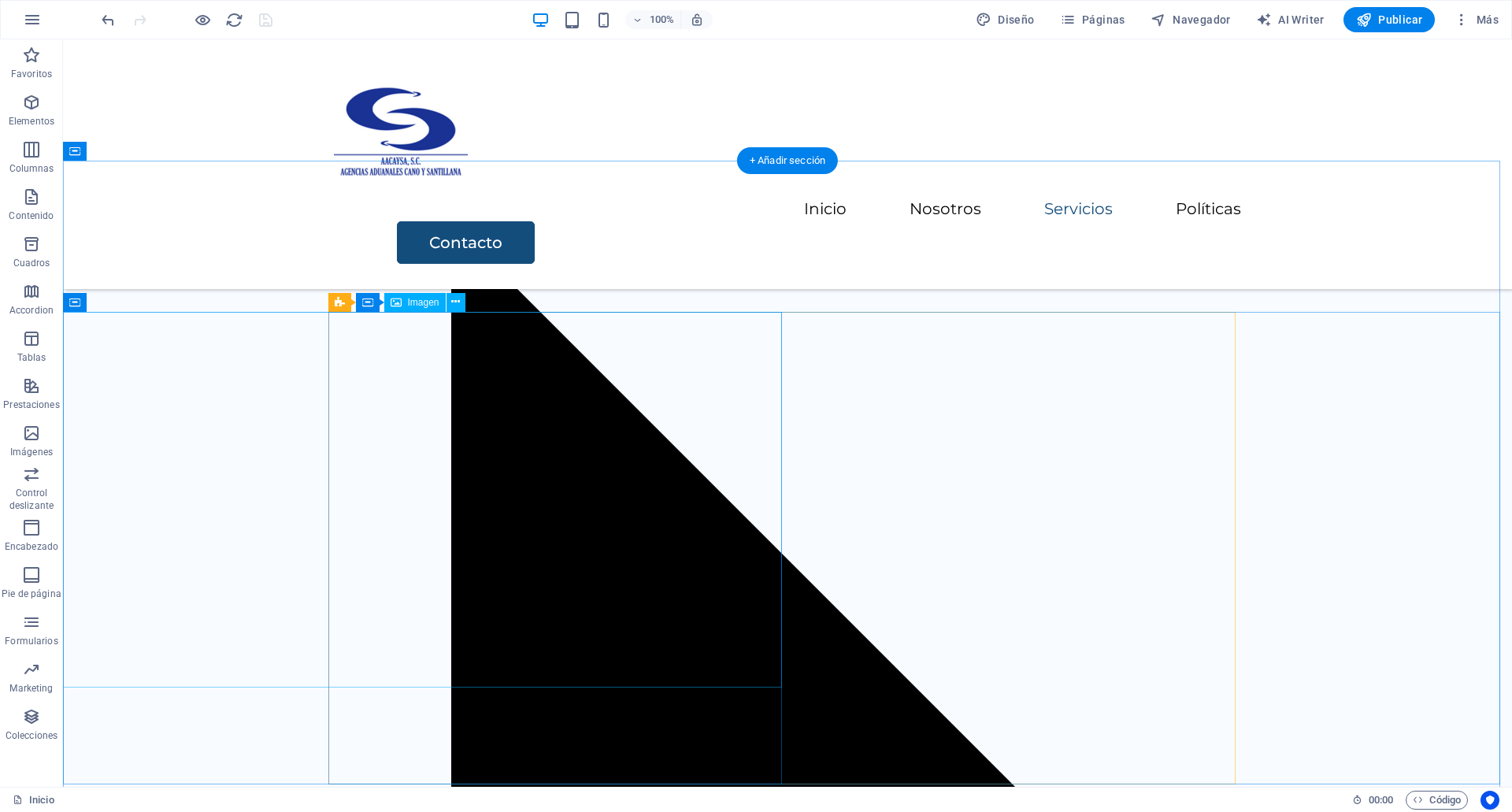
select select "vw"
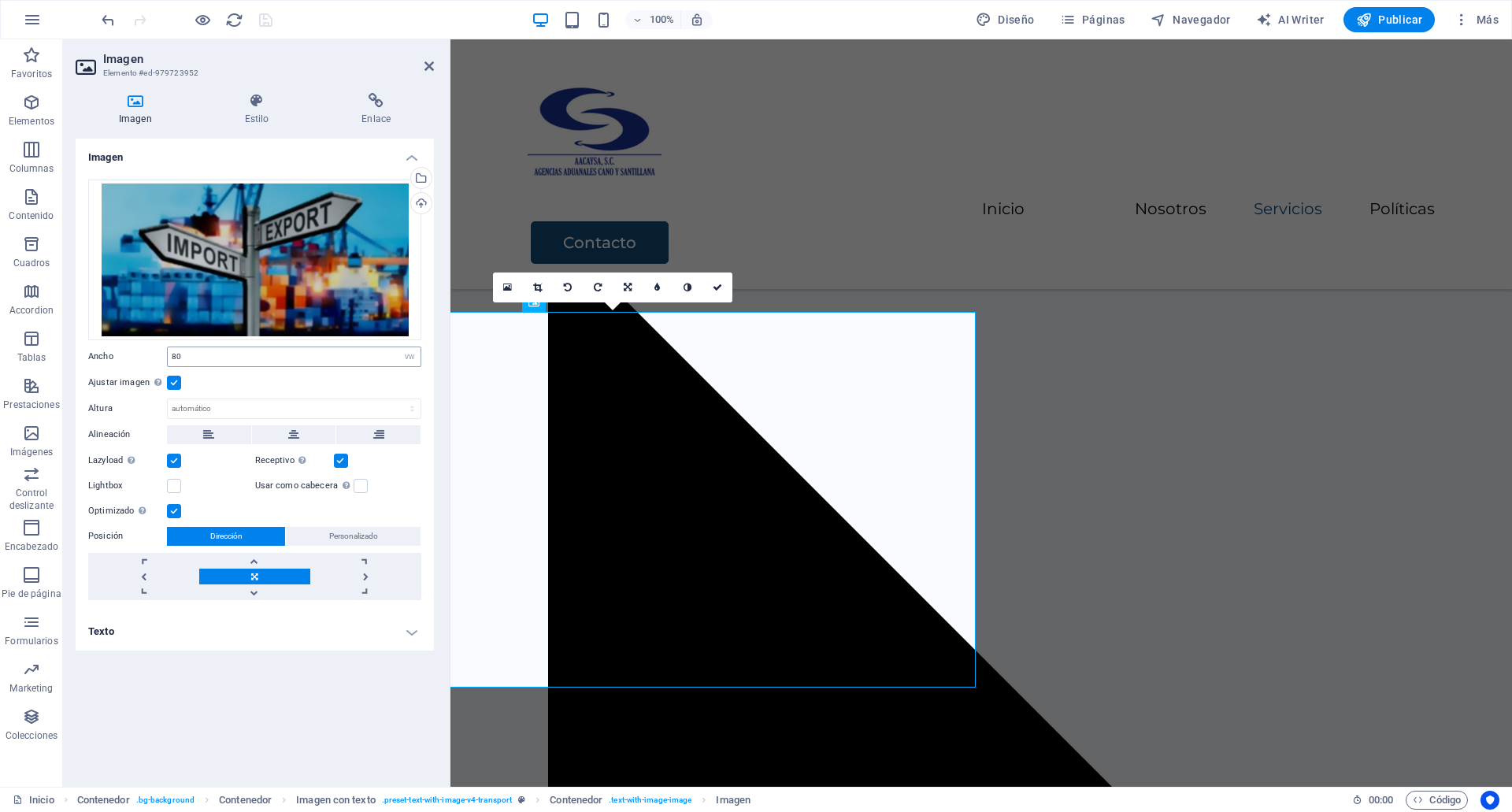
click at [338, 361] on div "Arrastra archivos aquí, haz clic para escoger archivos o selecciona archivos de…" at bounding box center [255, 390] width 358 height 446
click at [338, 361] on input "80" at bounding box center [294, 357] width 252 height 19
click at [338, 361] on input "70" at bounding box center [294, 357] width 252 height 19
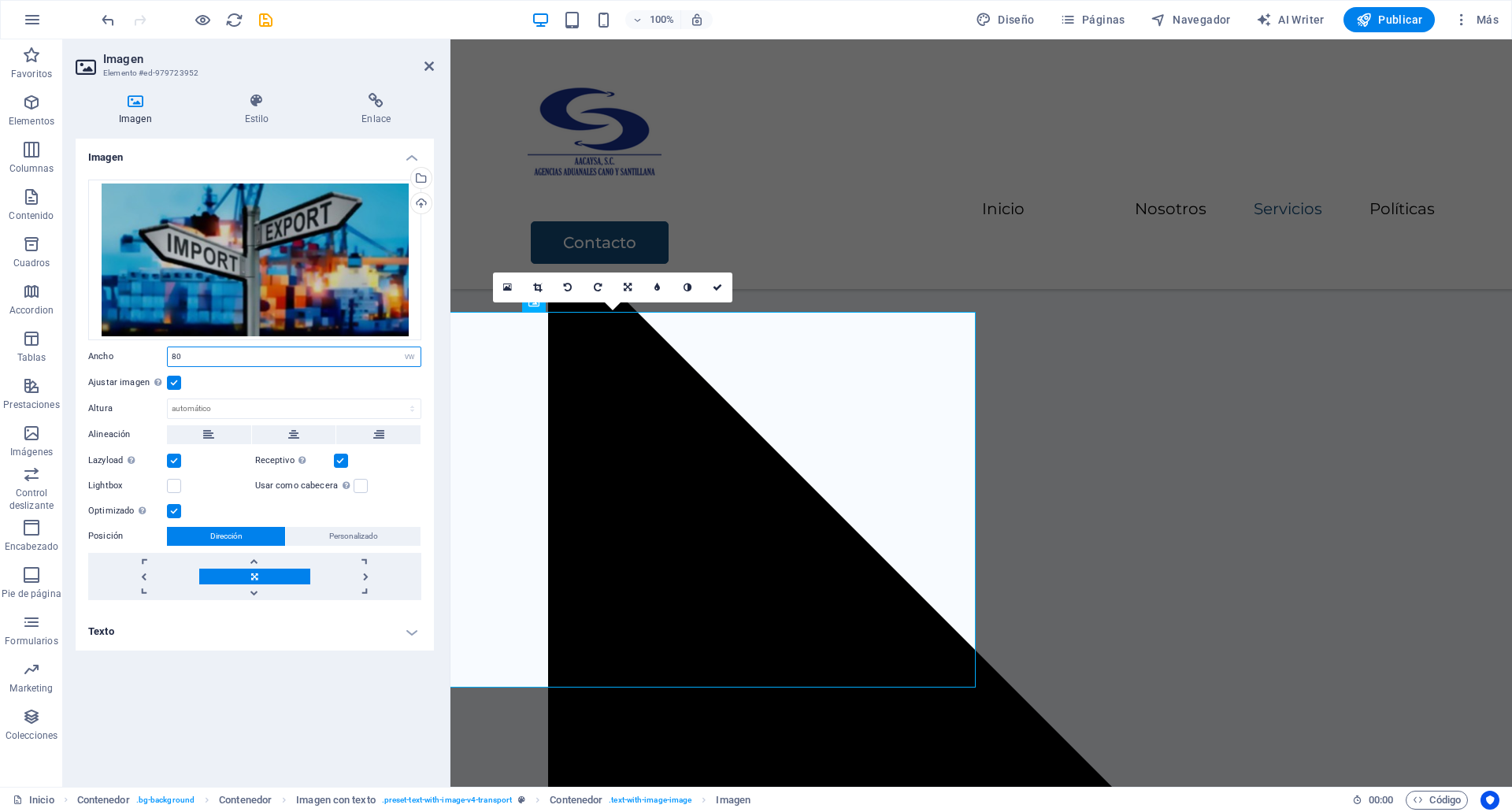
type input "80"
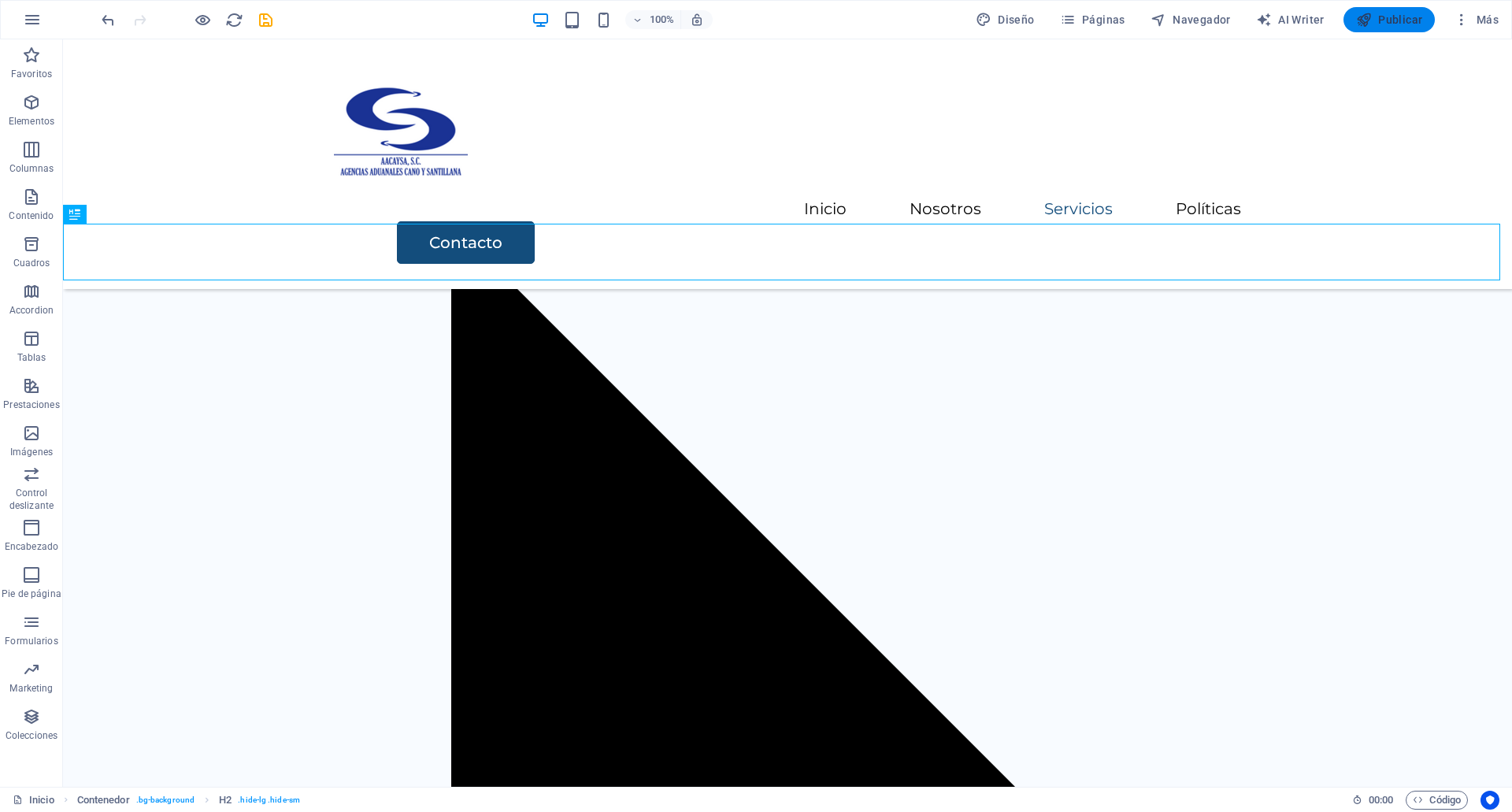
click at [1351, 24] on button "Publicar" at bounding box center [1389, 20] width 92 height 25
checkbox input "false"
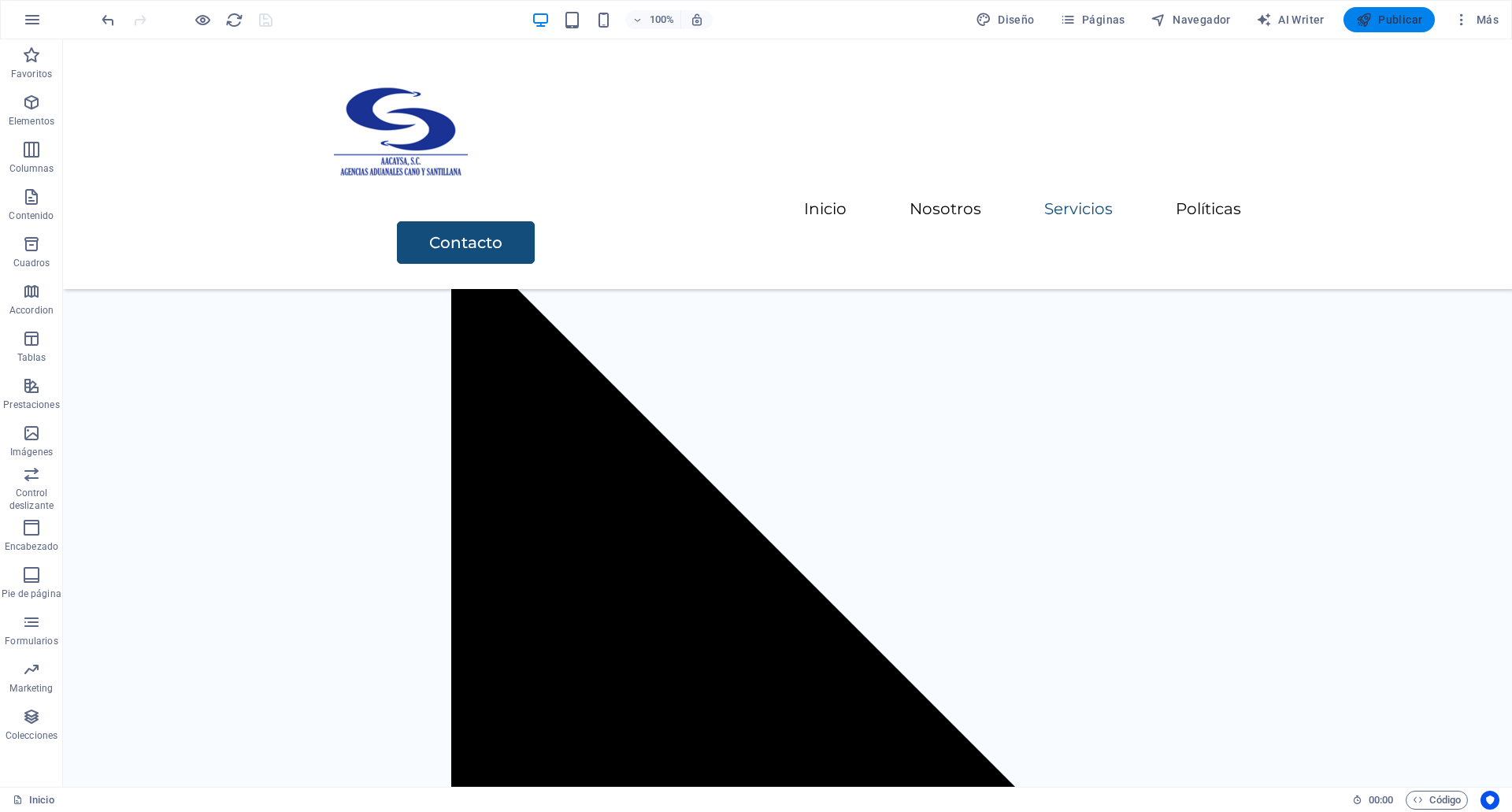
click at [1372, 20] on icon "button" at bounding box center [1364, 20] width 16 height 16
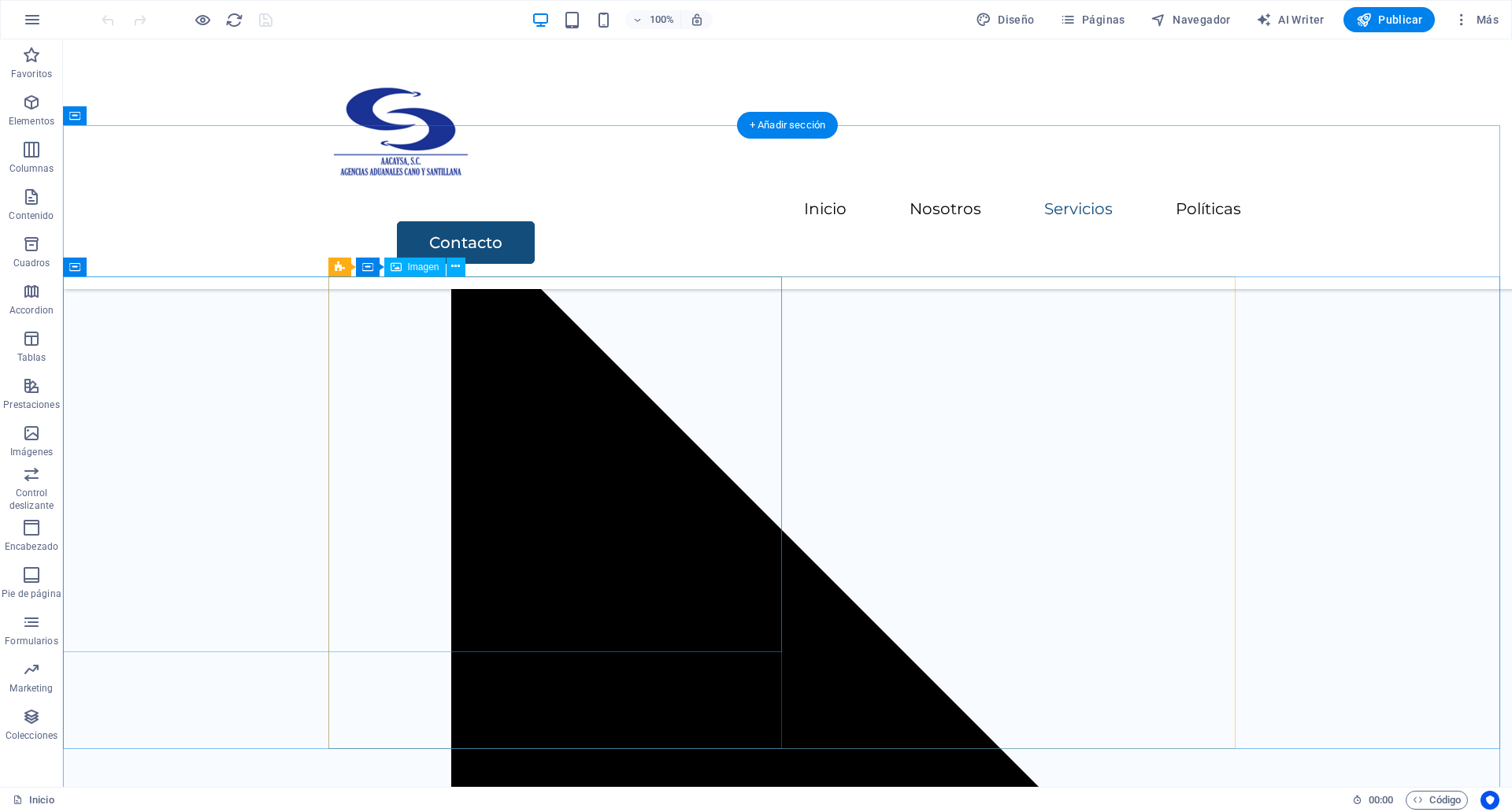
scroll to position [2696, 0]
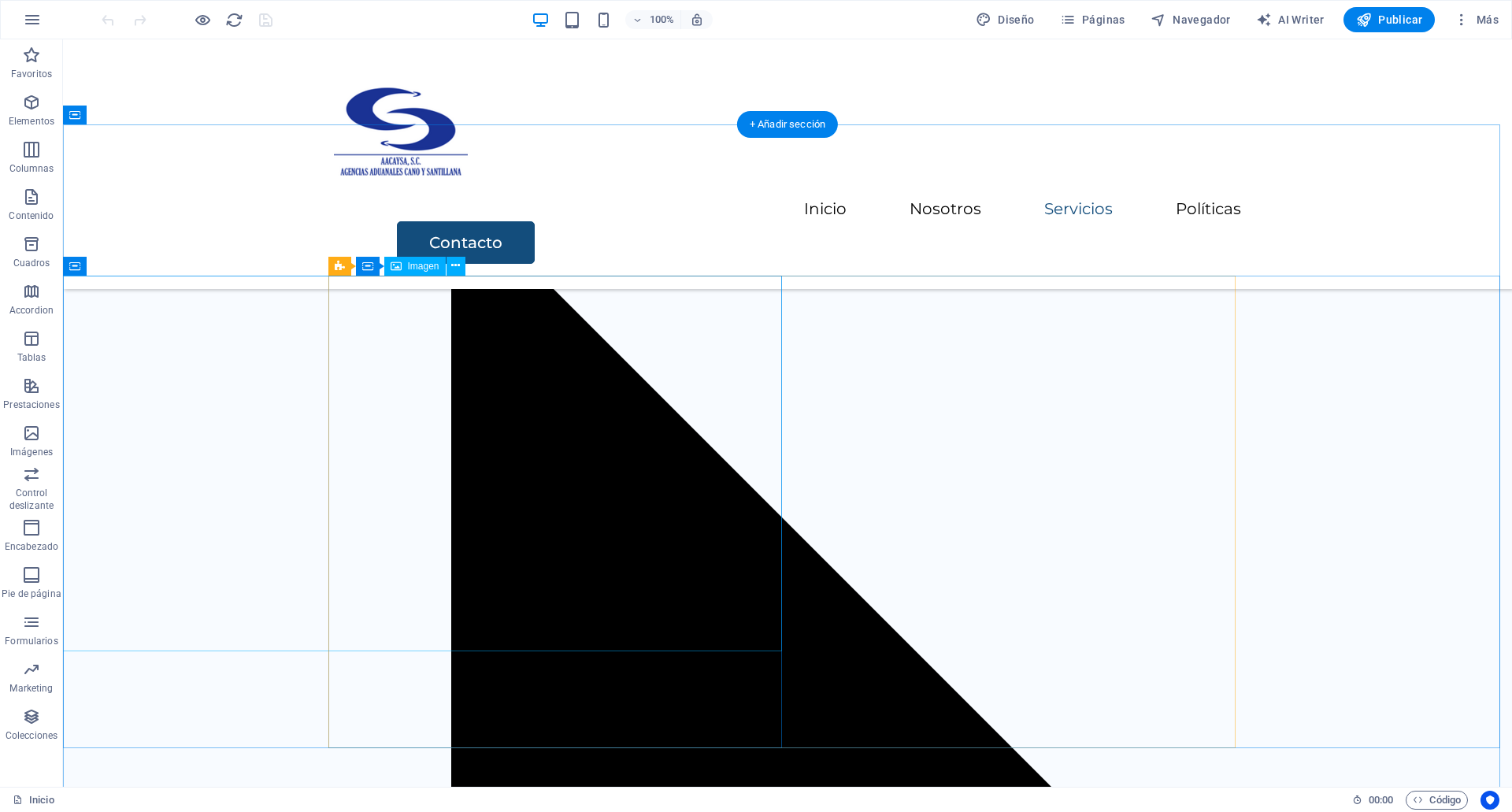
select select "vw"
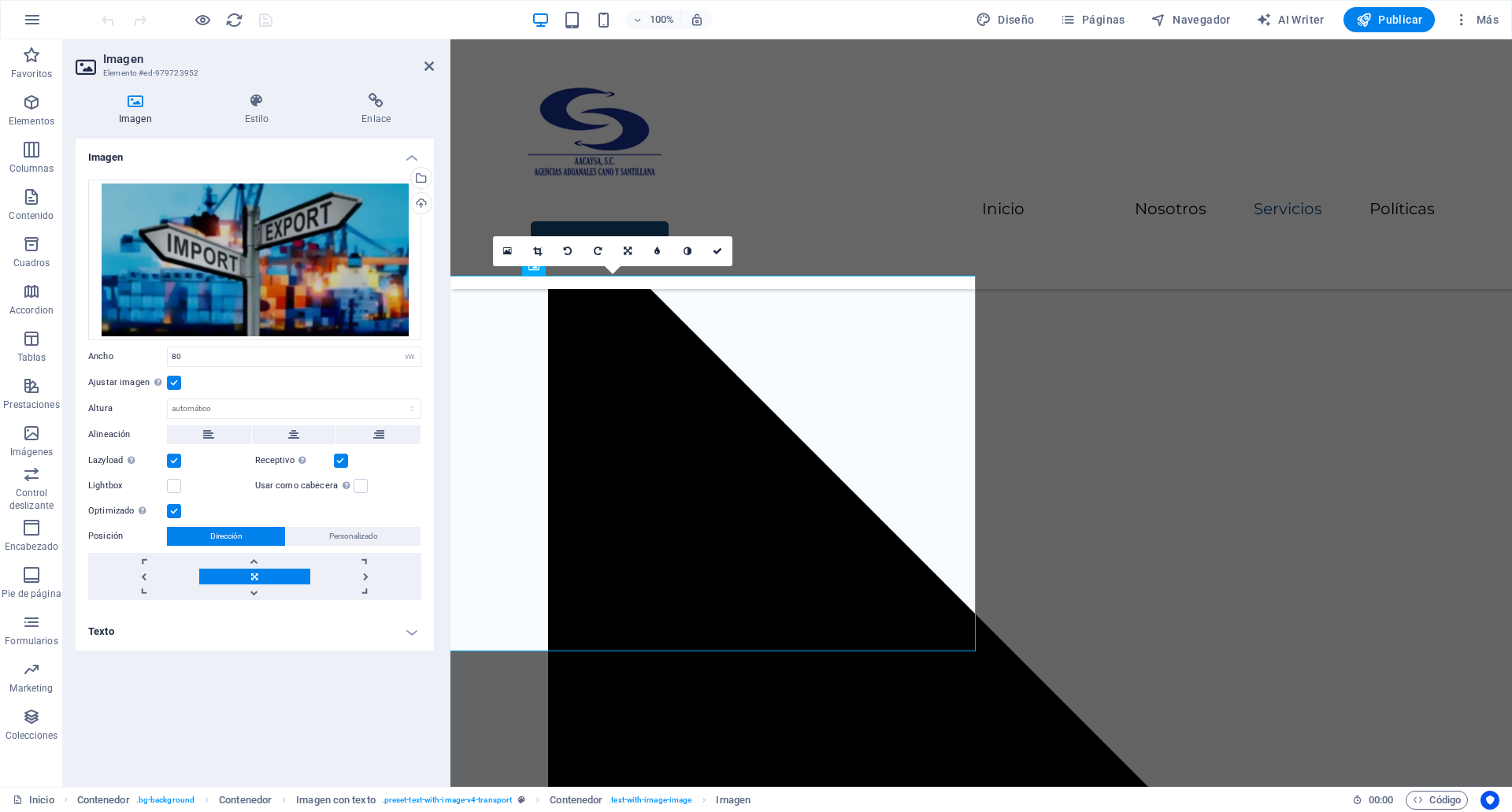
click at [176, 384] on label at bounding box center [174, 383] width 14 height 14
click at [0, 0] on input "Ajustar imagen Ajustar imagen automáticamente a un ancho y alto fijo" at bounding box center [0, 0] width 0 height 0
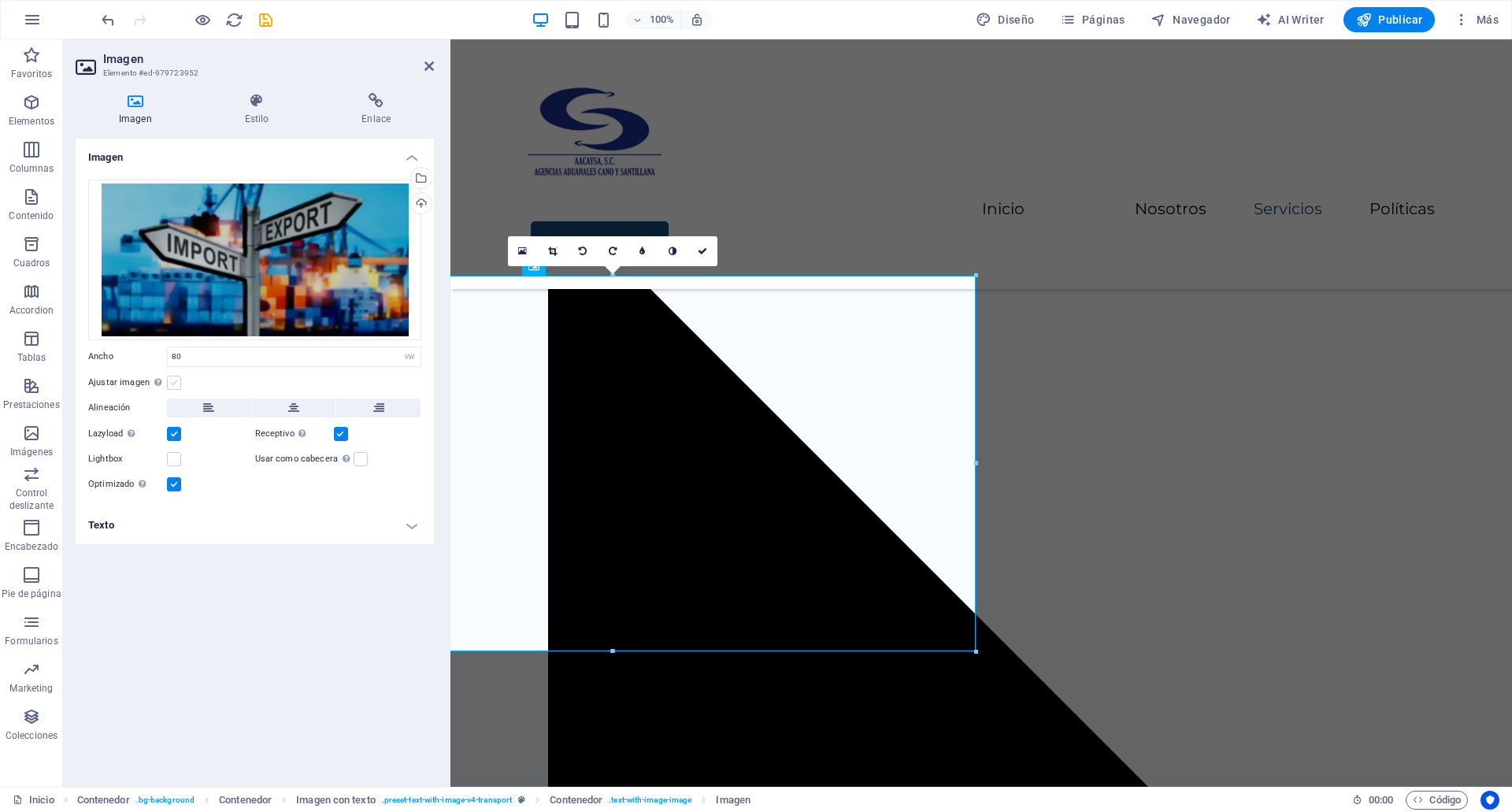
click at [176, 384] on label at bounding box center [174, 383] width 14 height 14
click at [0, 0] on input "Ajustar imagen Ajustar imagen automáticamente a un ancho y alto fijo" at bounding box center [0, 0] width 0 height 0
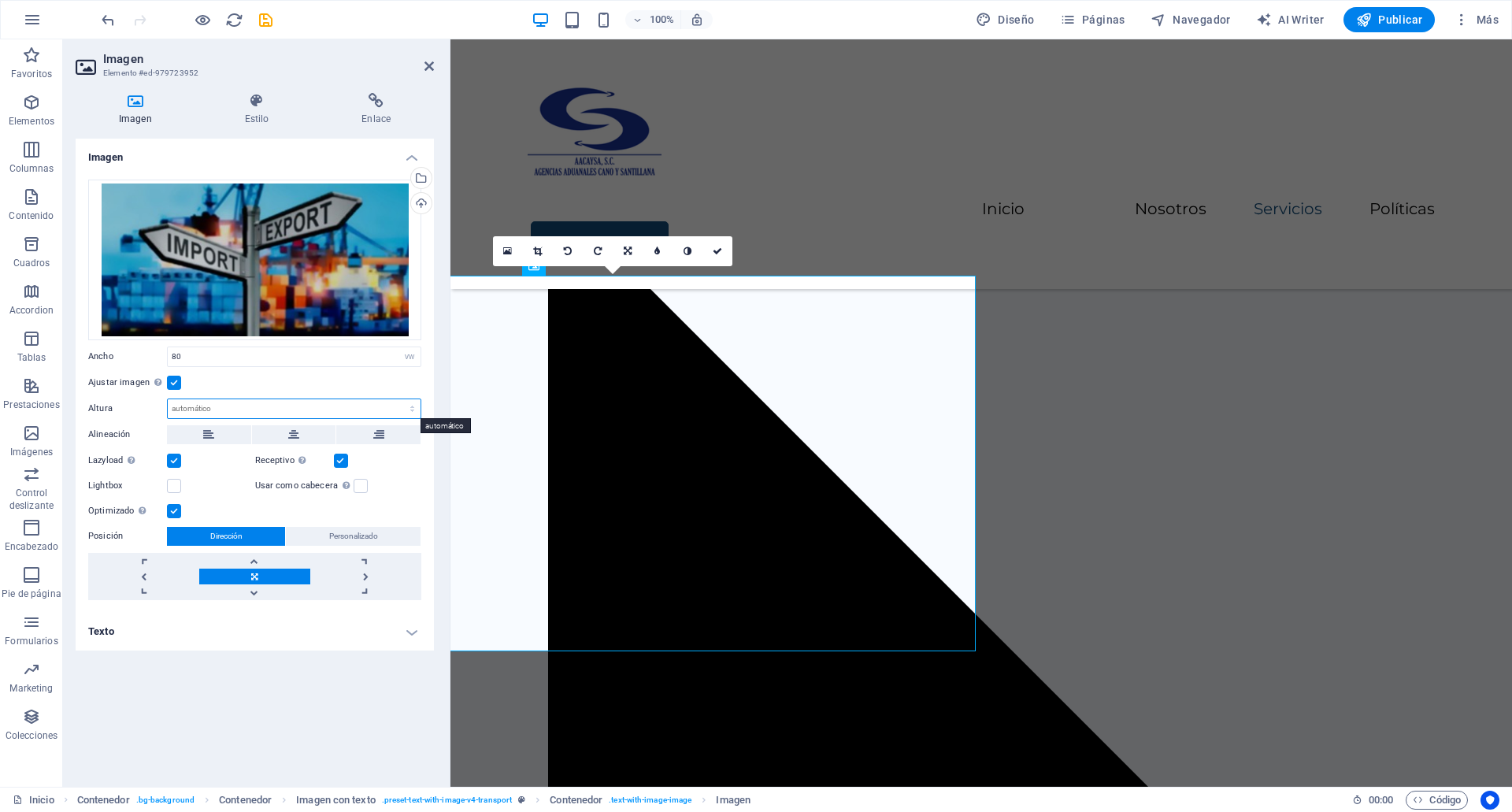
click at [180, 406] on select "Predeterminado automático px" at bounding box center [294, 409] width 252 height 19
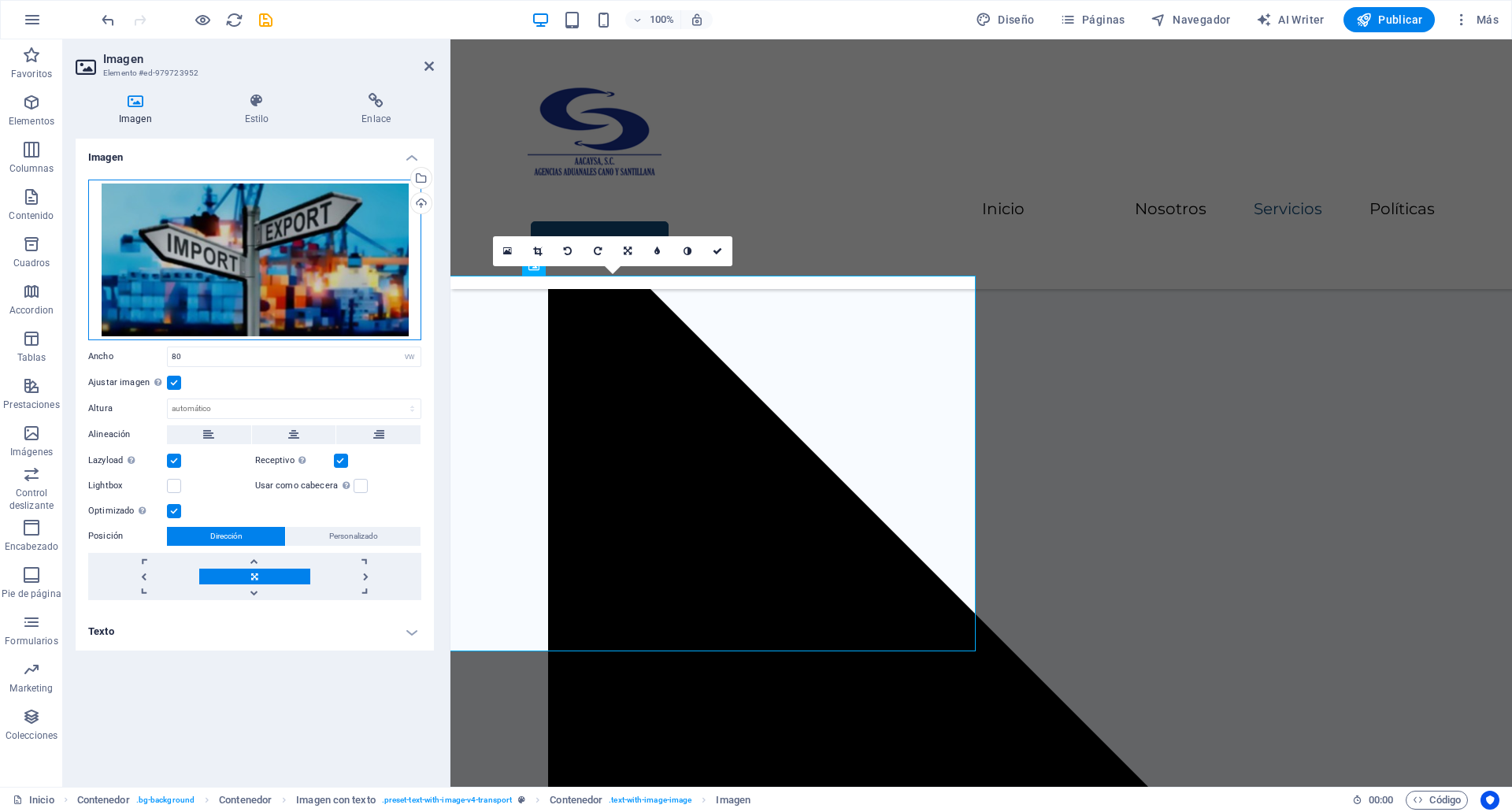
click at [358, 189] on div "Arrastra archivos aquí, haz clic para escoger archivos o selecciona archivos de…" at bounding box center [255, 260] width 333 height 161
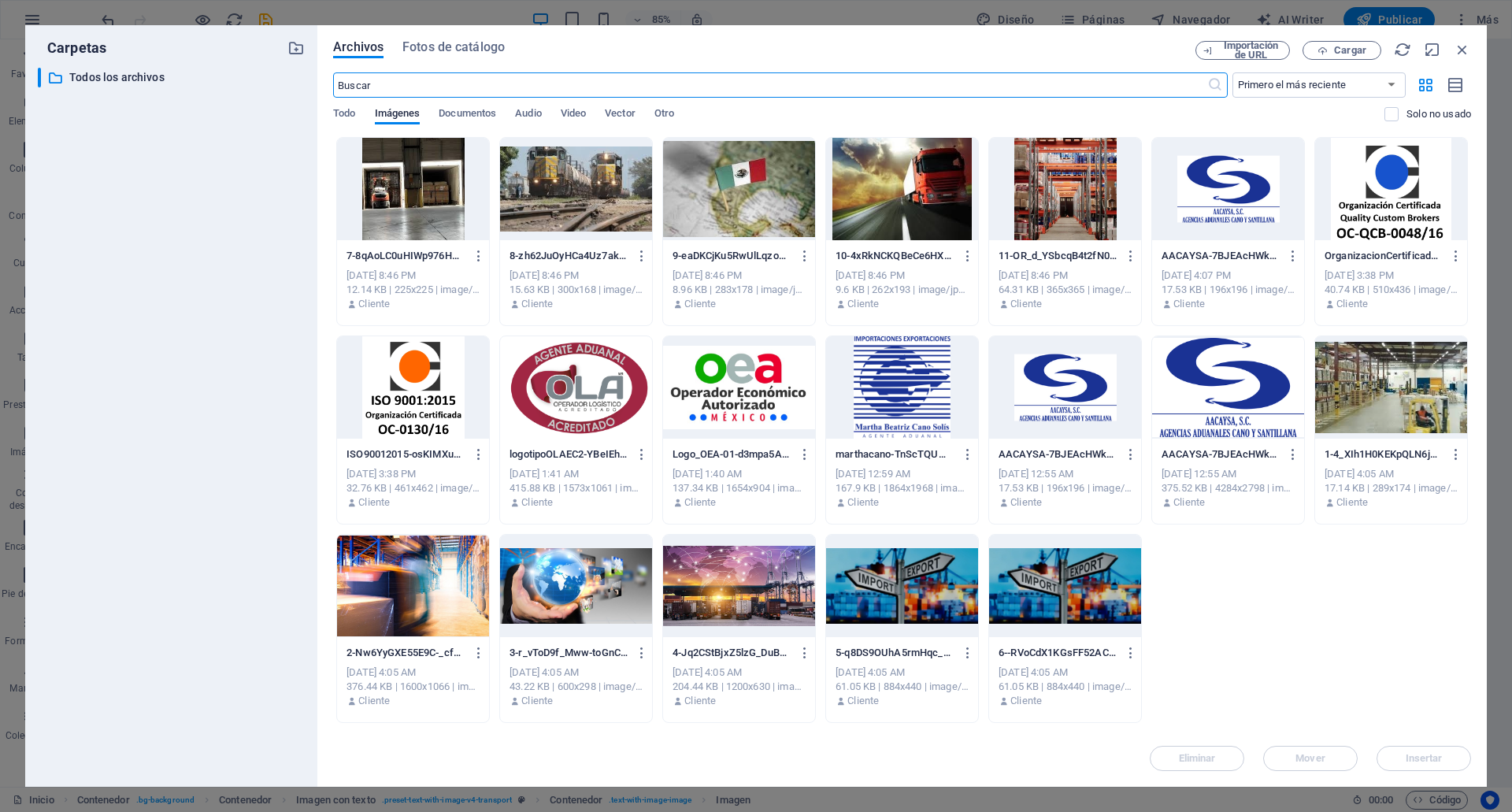
scroll to position [2719, 0]
click at [1458, 56] on icon "button" at bounding box center [1462, 50] width 17 height 17
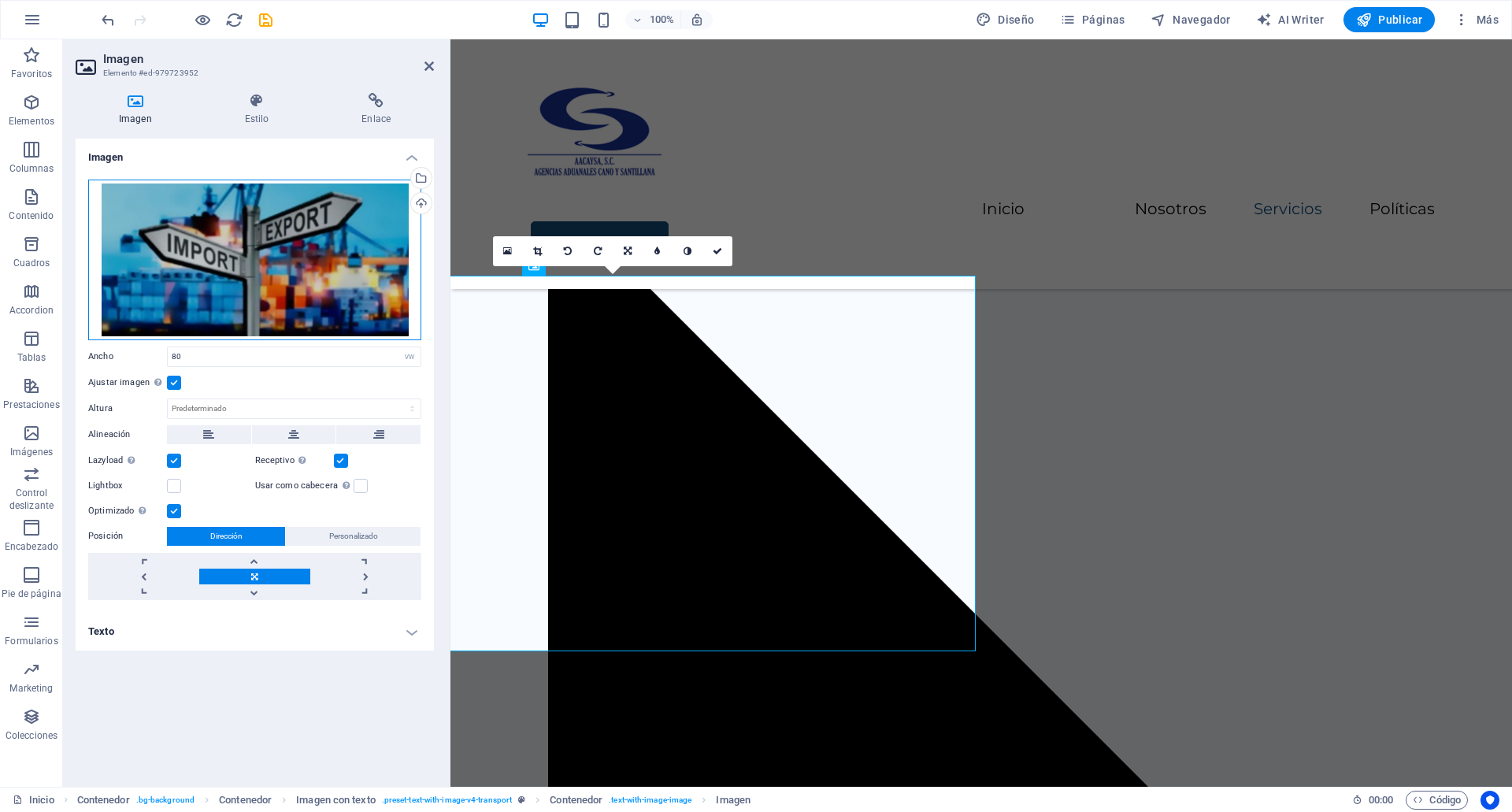
click at [307, 264] on div "Arrastra archivos aquí, haz clic para escoger archivos o selecciona archivos de…" at bounding box center [255, 260] width 333 height 161
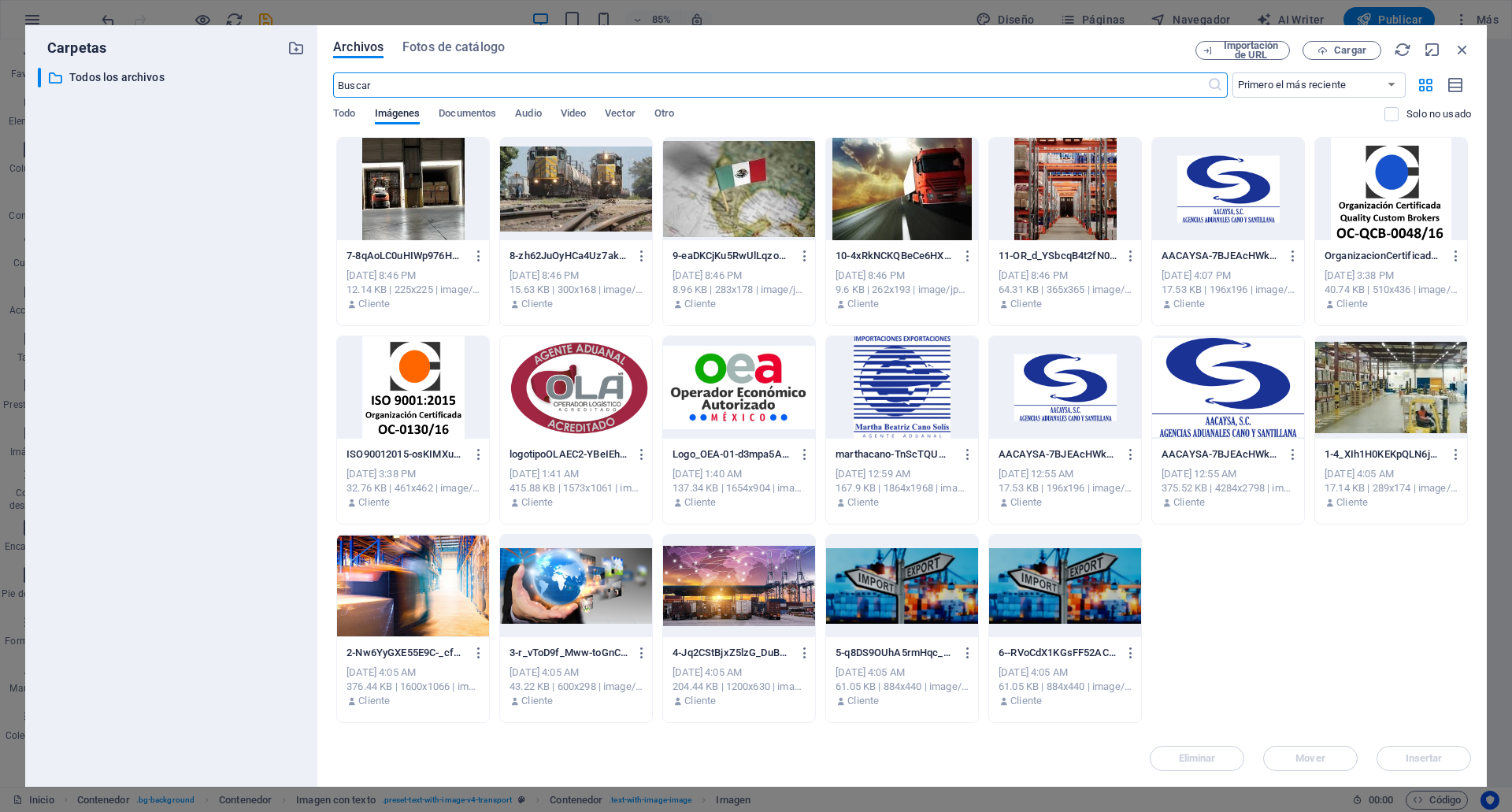
scroll to position [2719, 0]
click at [893, 599] on div at bounding box center [902, 586] width 152 height 103
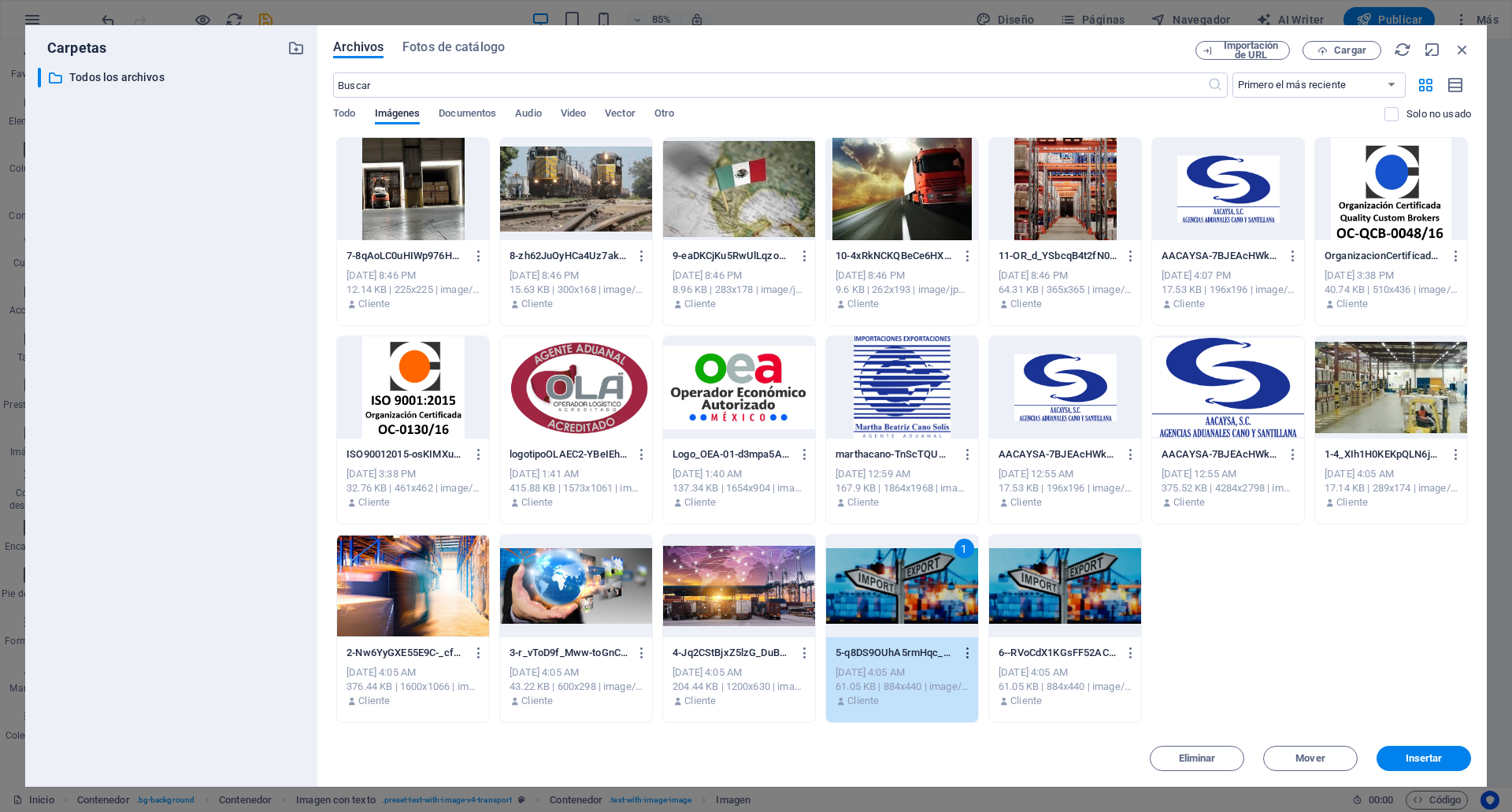
click at [971, 645] on button "button" at bounding box center [965, 653] width 21 height 25
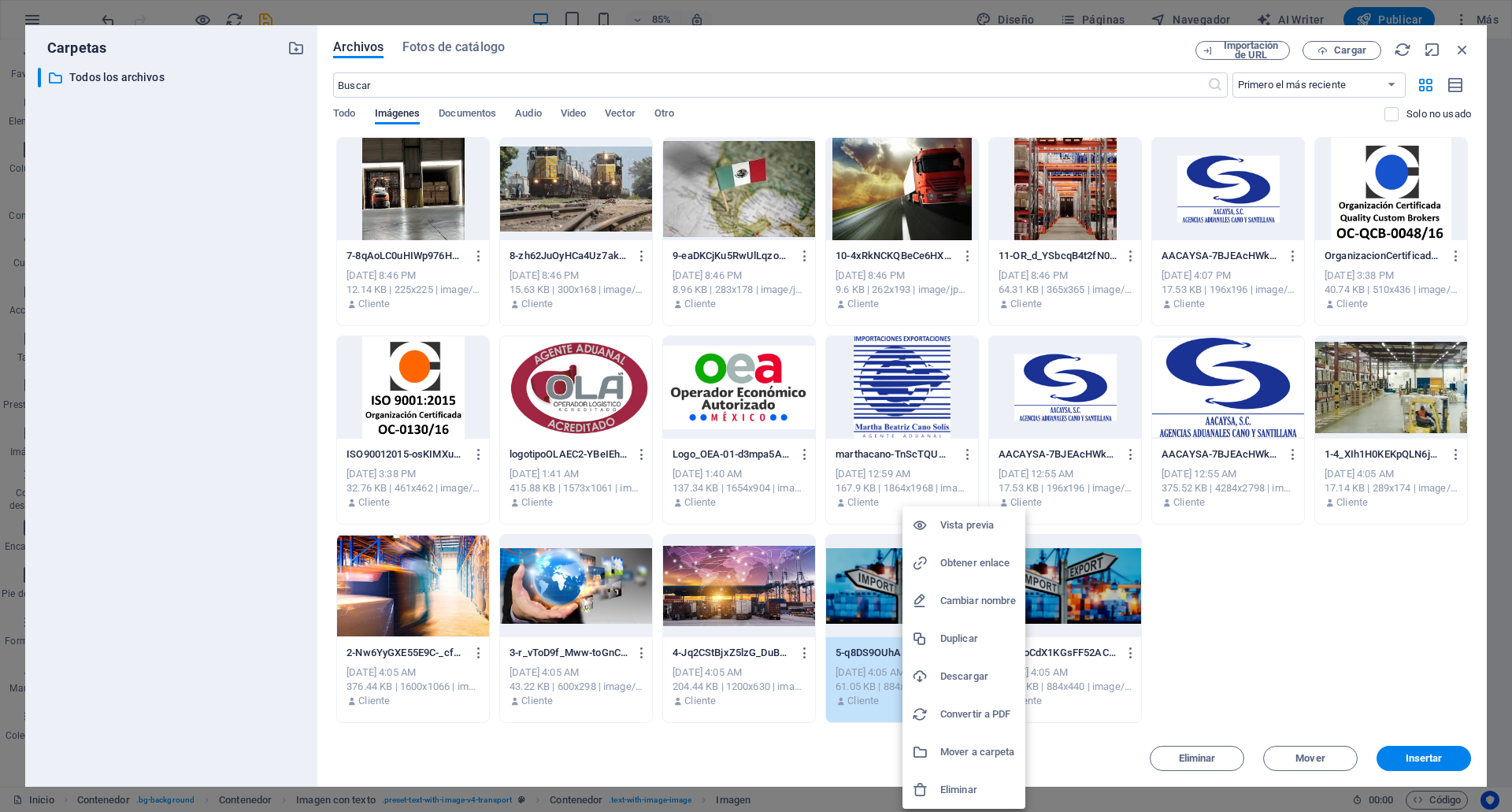
click at [973, 530] on h6 "Vista previa" at bounding box center [978, 526] width 76 height 19
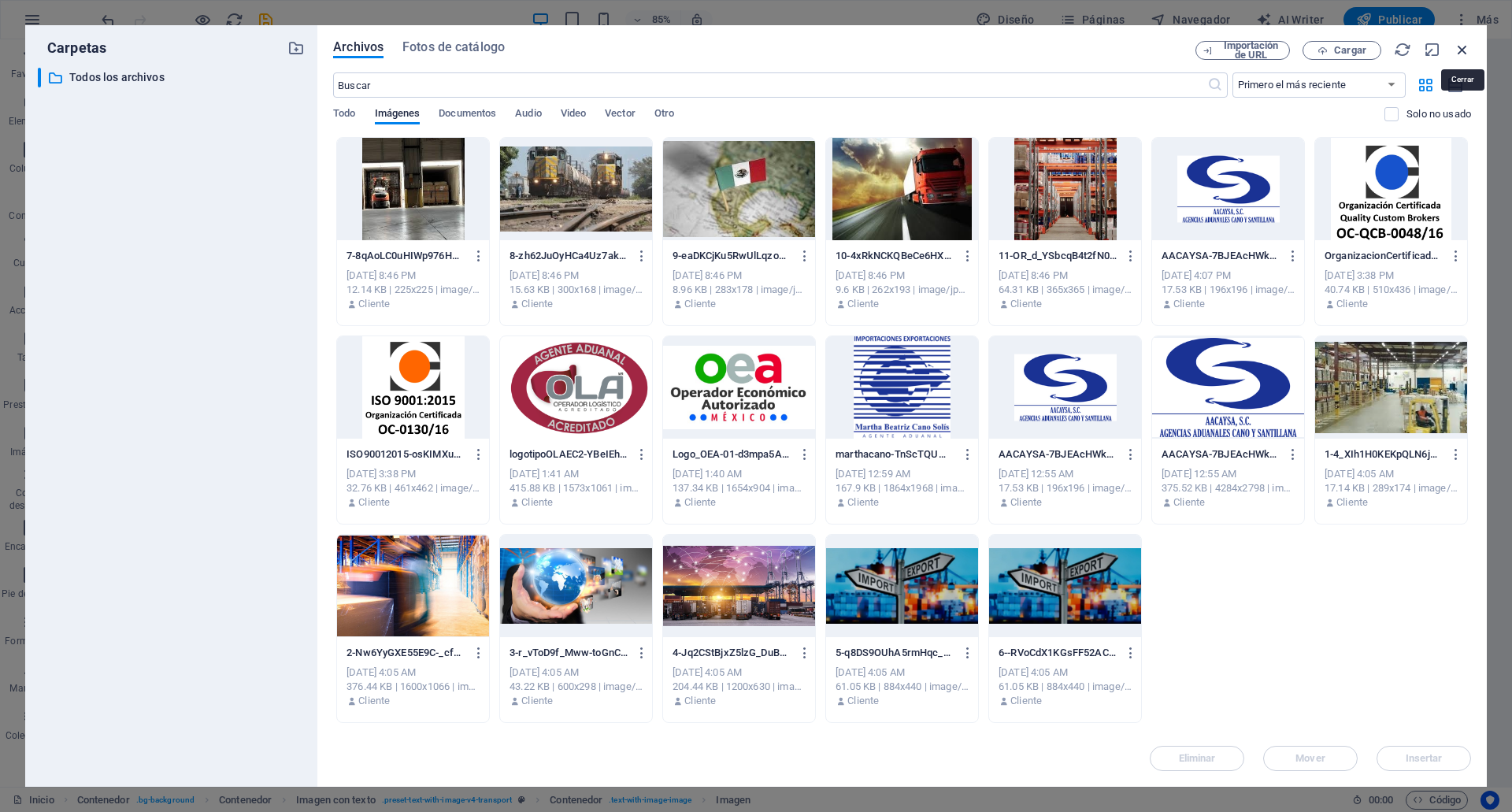
click at [1455, 51] on icon "button" at bounding box center [1462, 50] width 17 height 17
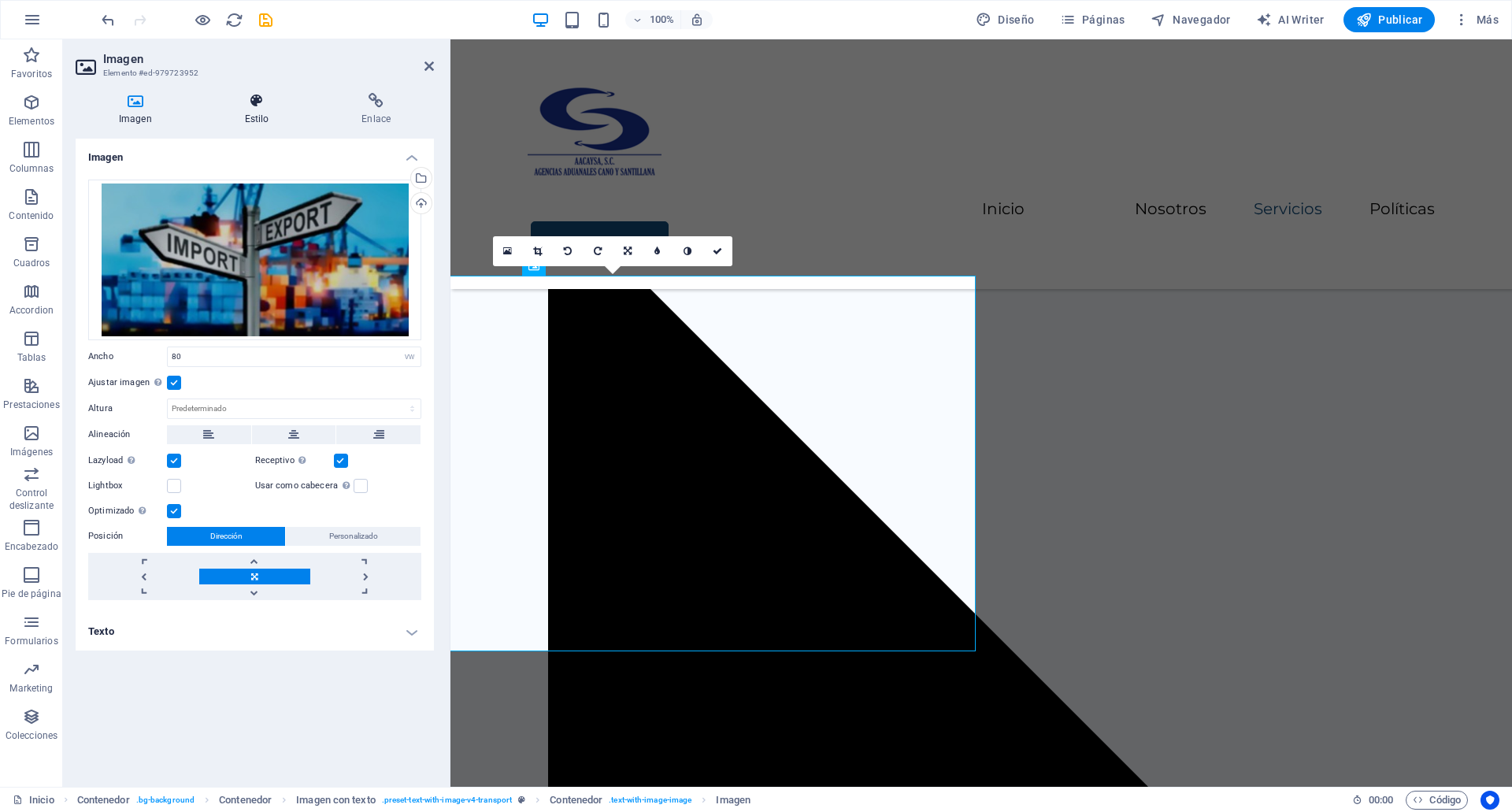
click at [254, 116] on h4 "Estilo" at bounding box center [260, 110] width 118 height 33
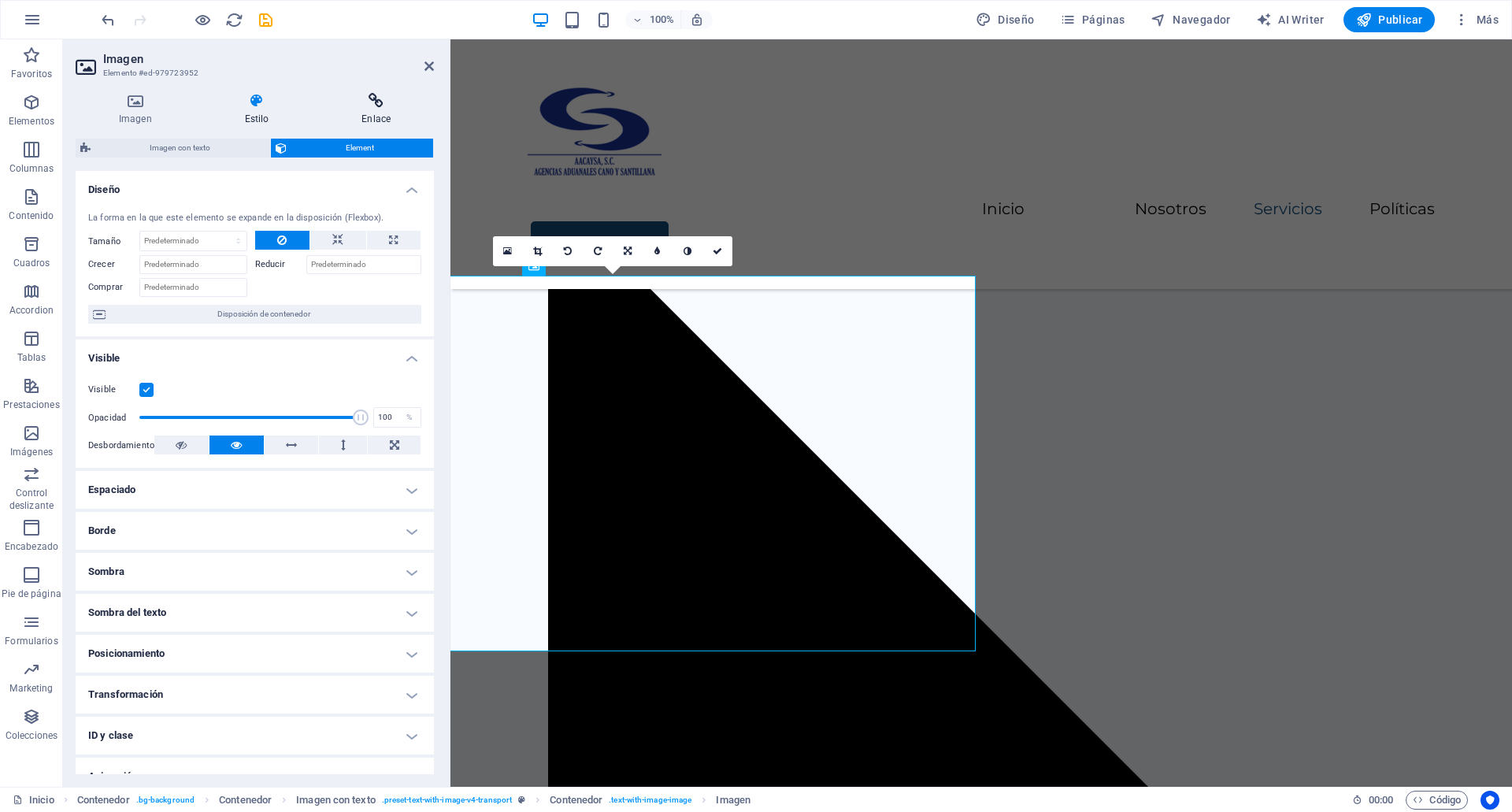
click at [336, 105] on icon at bounding box center [375, 101] width 116 height 16
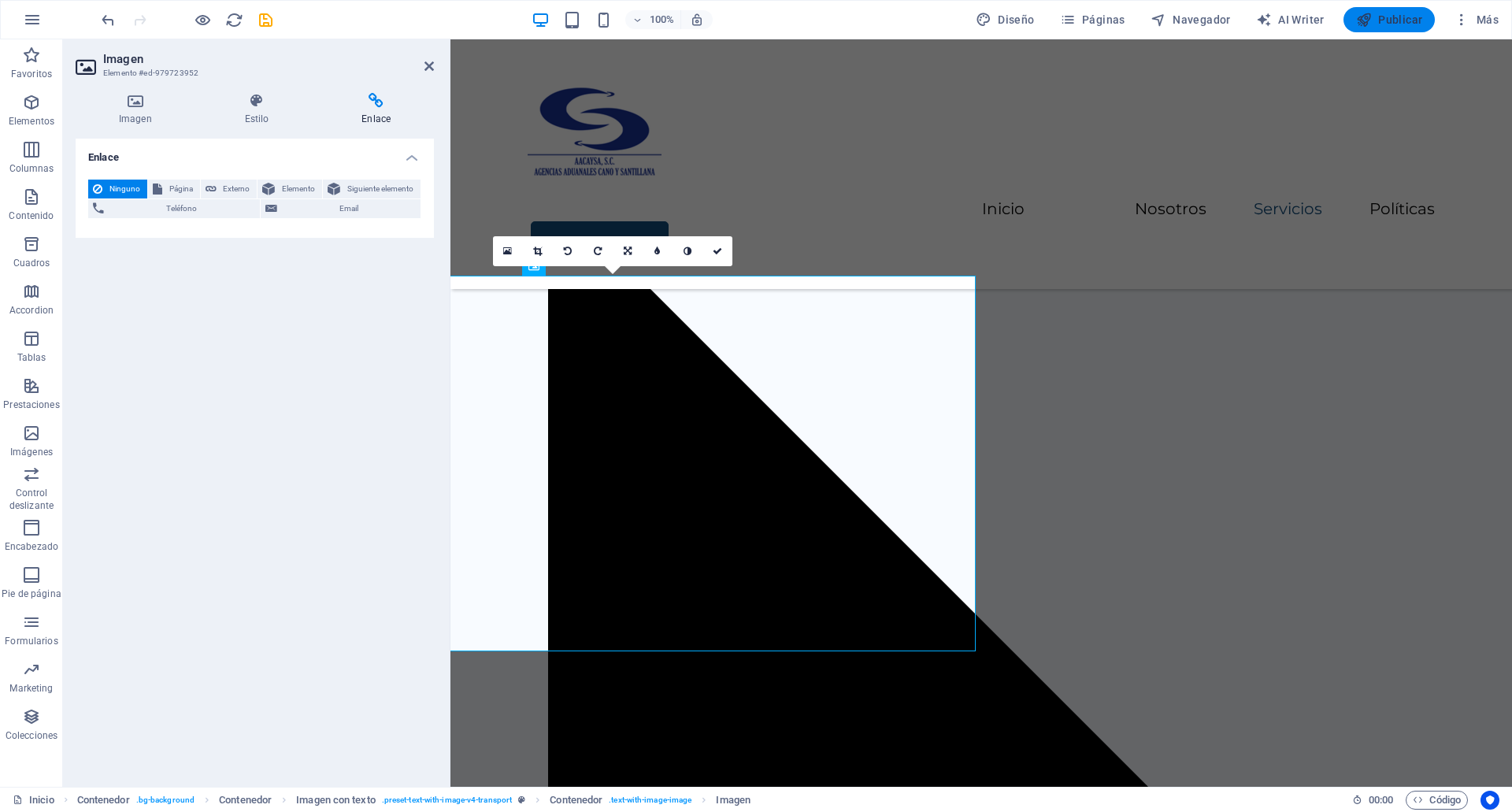
click at [1404, 29] on button "Publicar" at bounding box center [1389, 20] width 92 height 25
checkbox input "false"
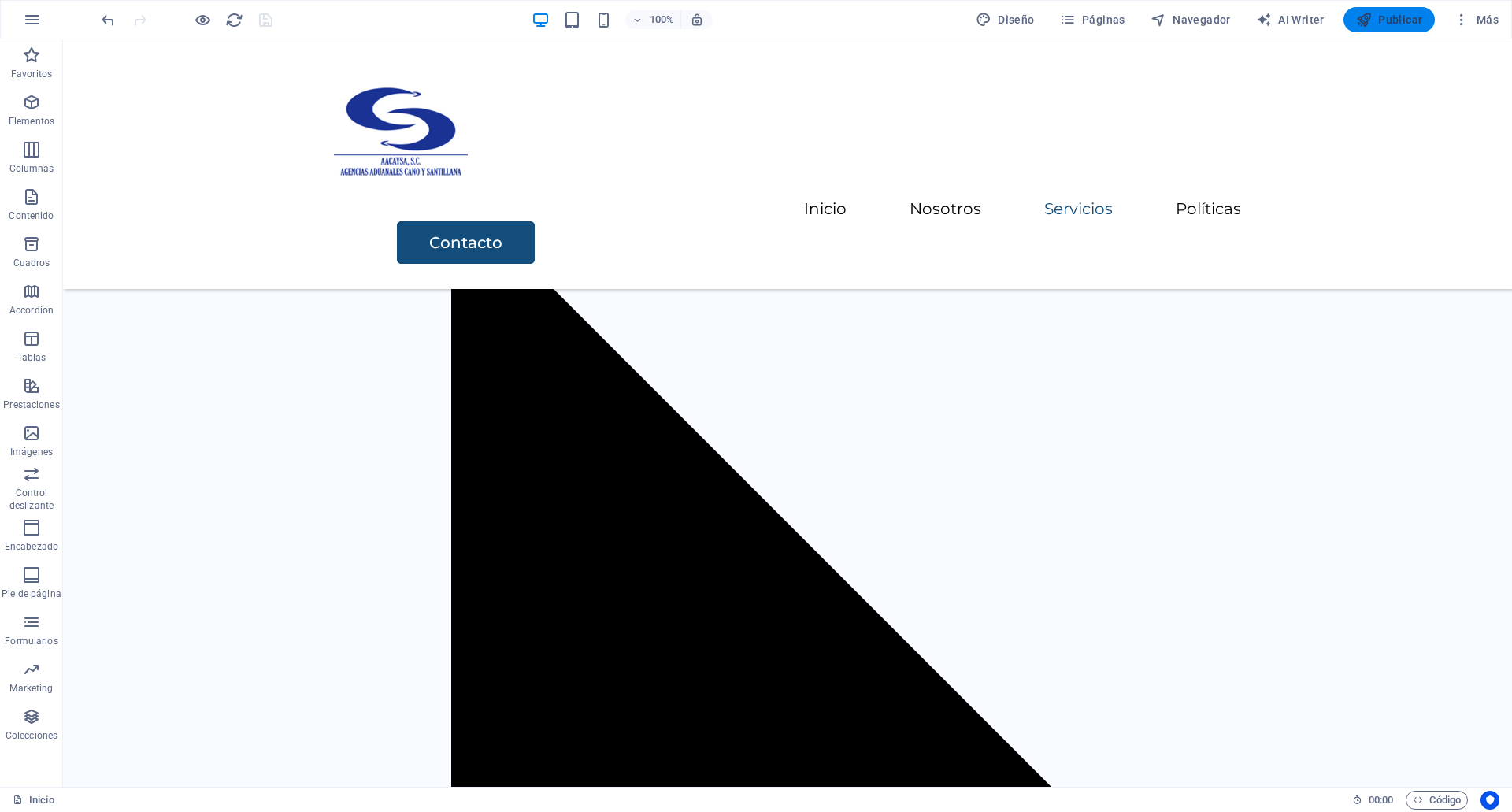
click at [1400, 18] on span "Publicar" at bounding box center [1389, 20] width 67 height 16
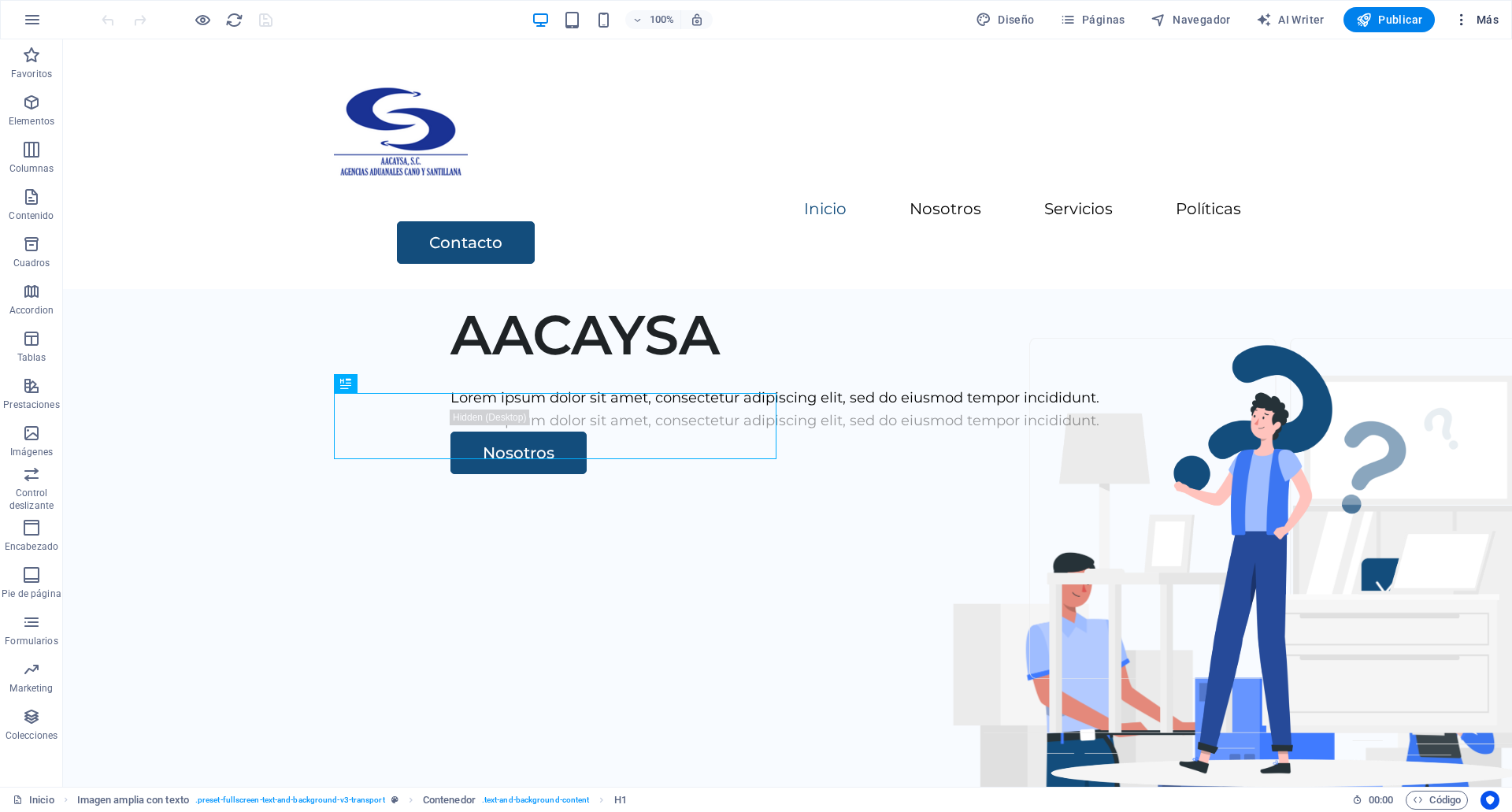
click at [1474, 19] on span "Más" at bounding box center [1476, 20] width 45 height 16
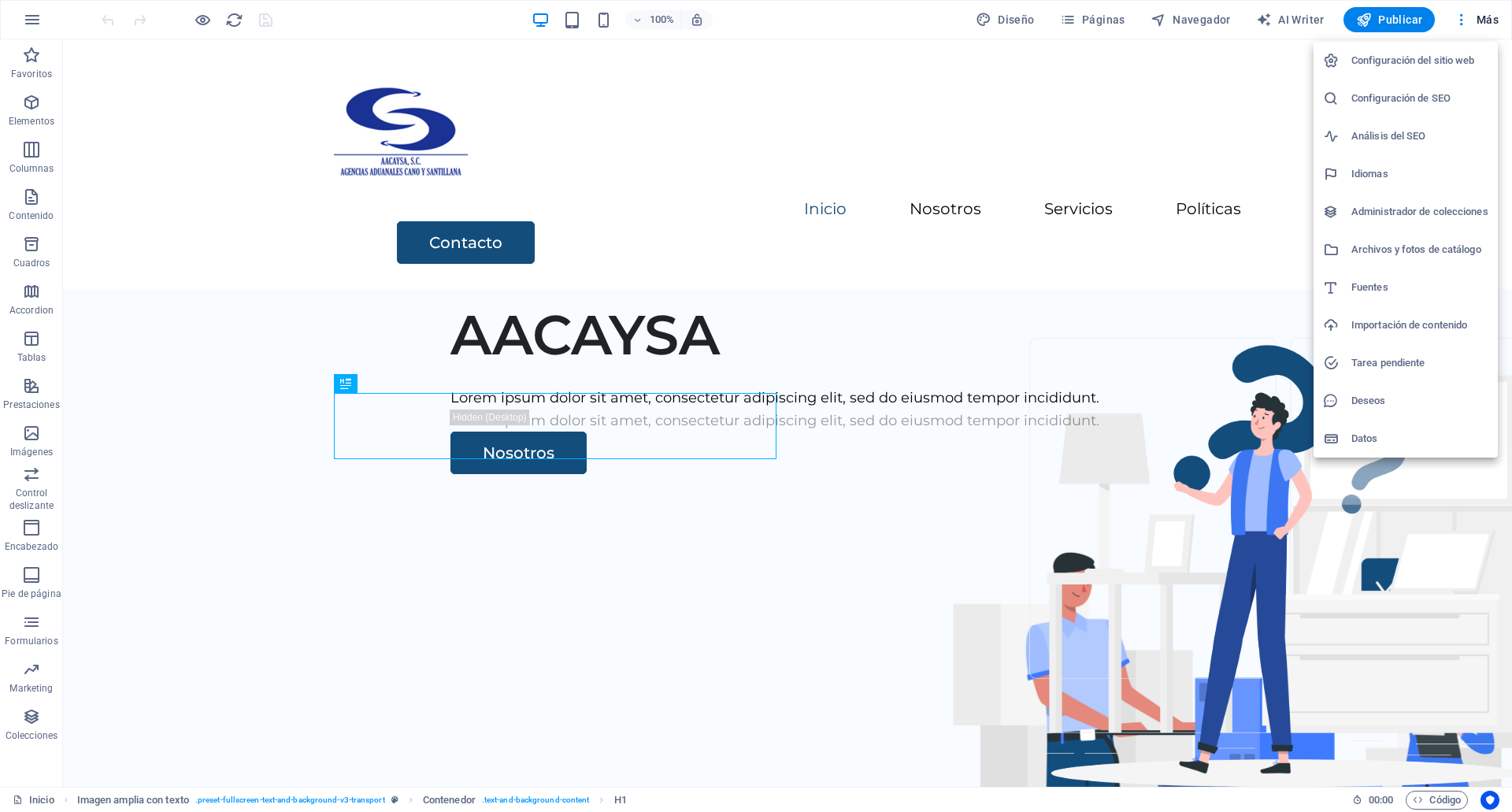
click at [1447, 249] on h6 "Archivos y fotos de catálogo" at bounding box center [1420, 250] width 137 height 19
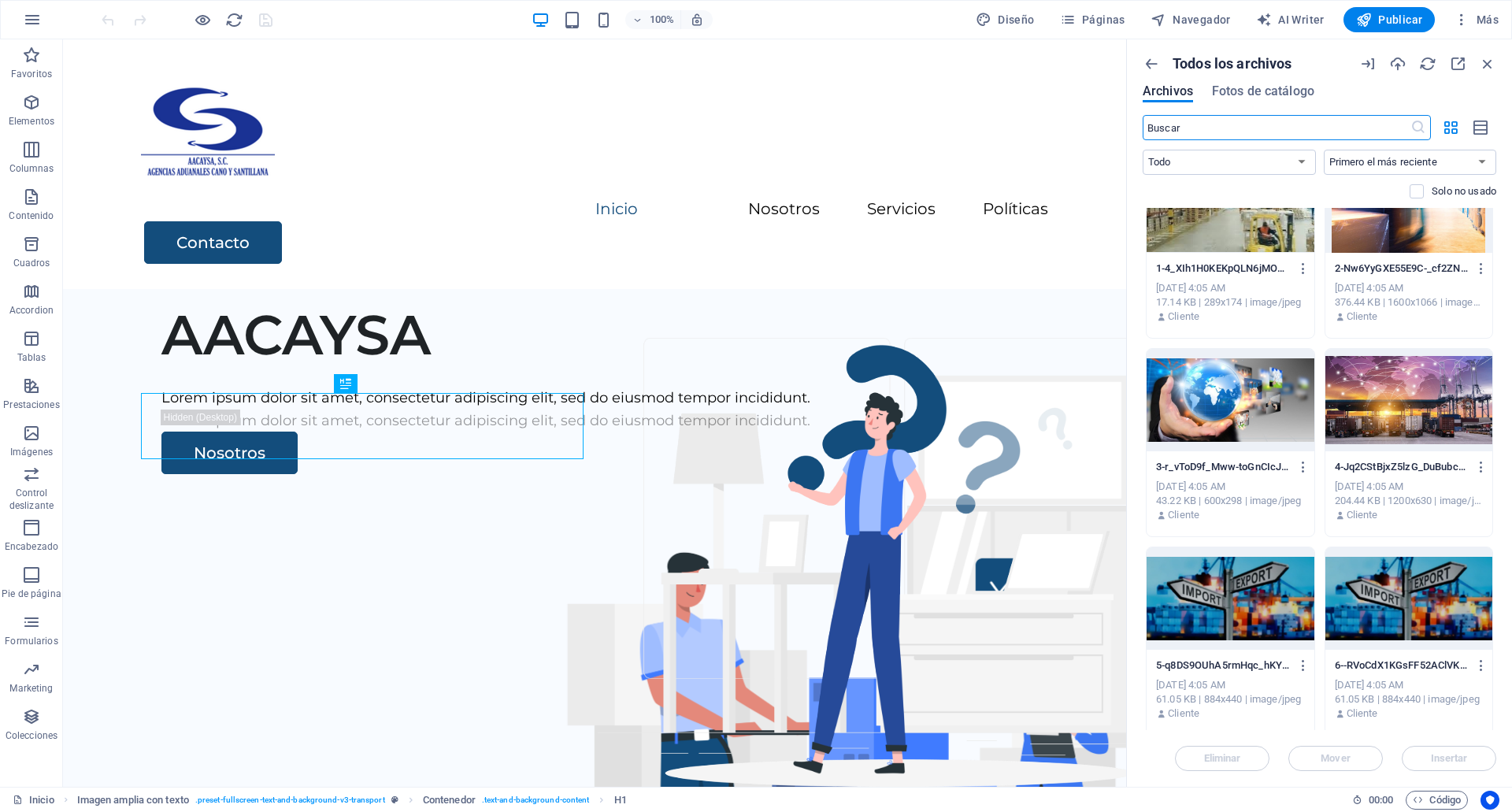
scroll to position [1454, 0]
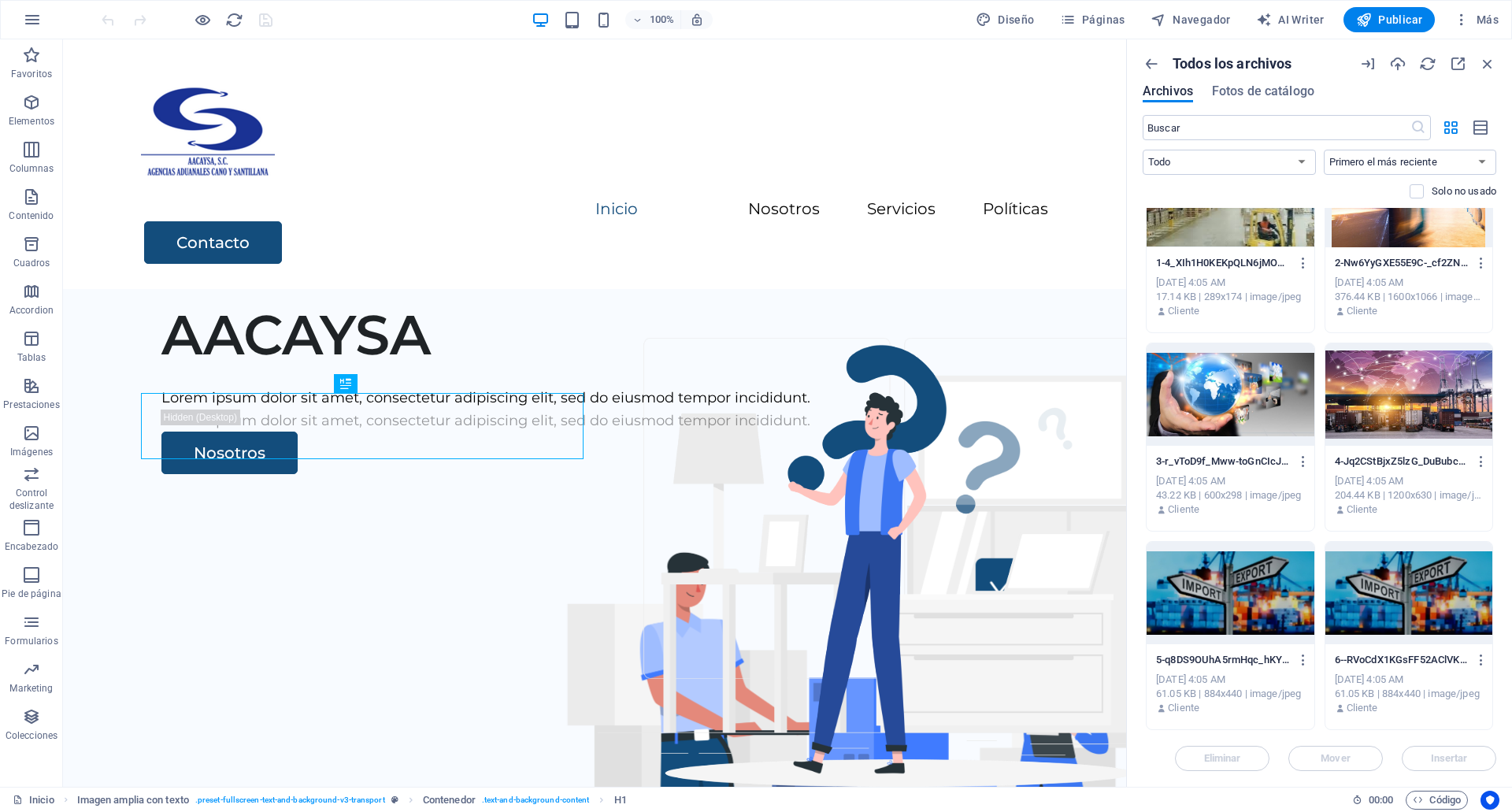
click at [1264, 604] on div at bounding box center [1230, 593] width 168 height 103
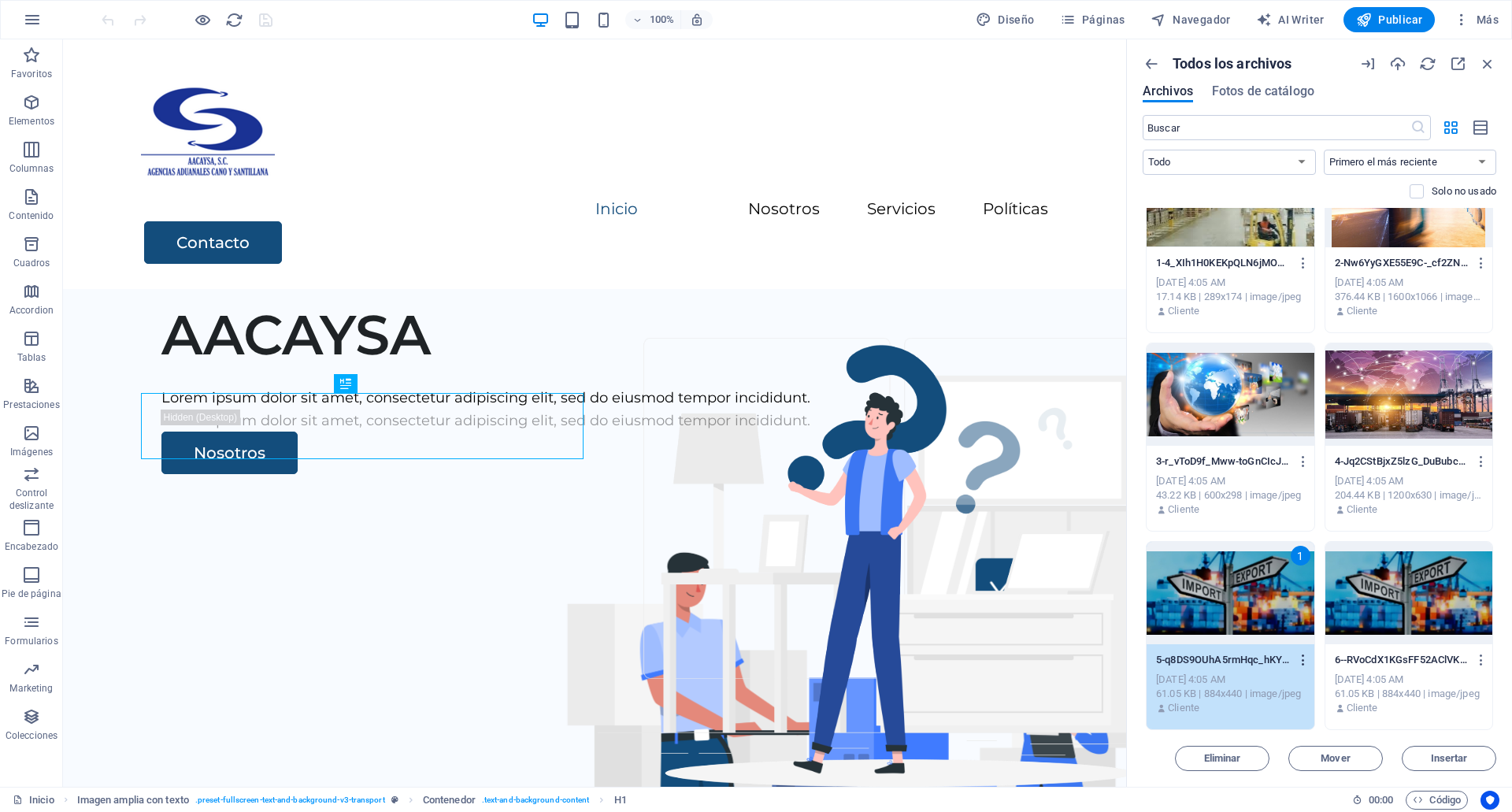
click at [1301, 659] on icon "button" at bounding box center [1303, 660] width 15 height 14
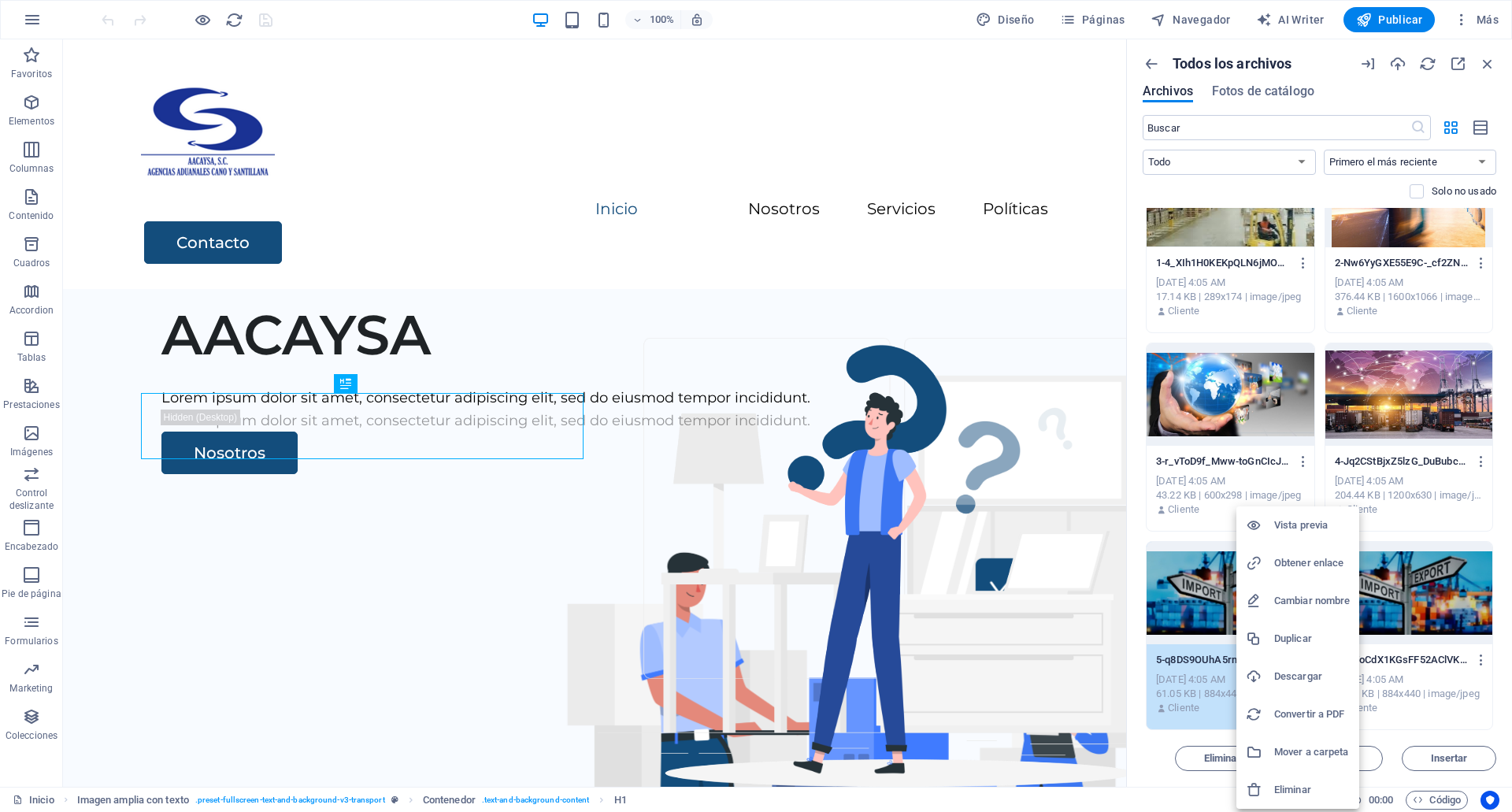
click at [1378, 718] on div at bounding box center [756, 406] width 1512 height 812
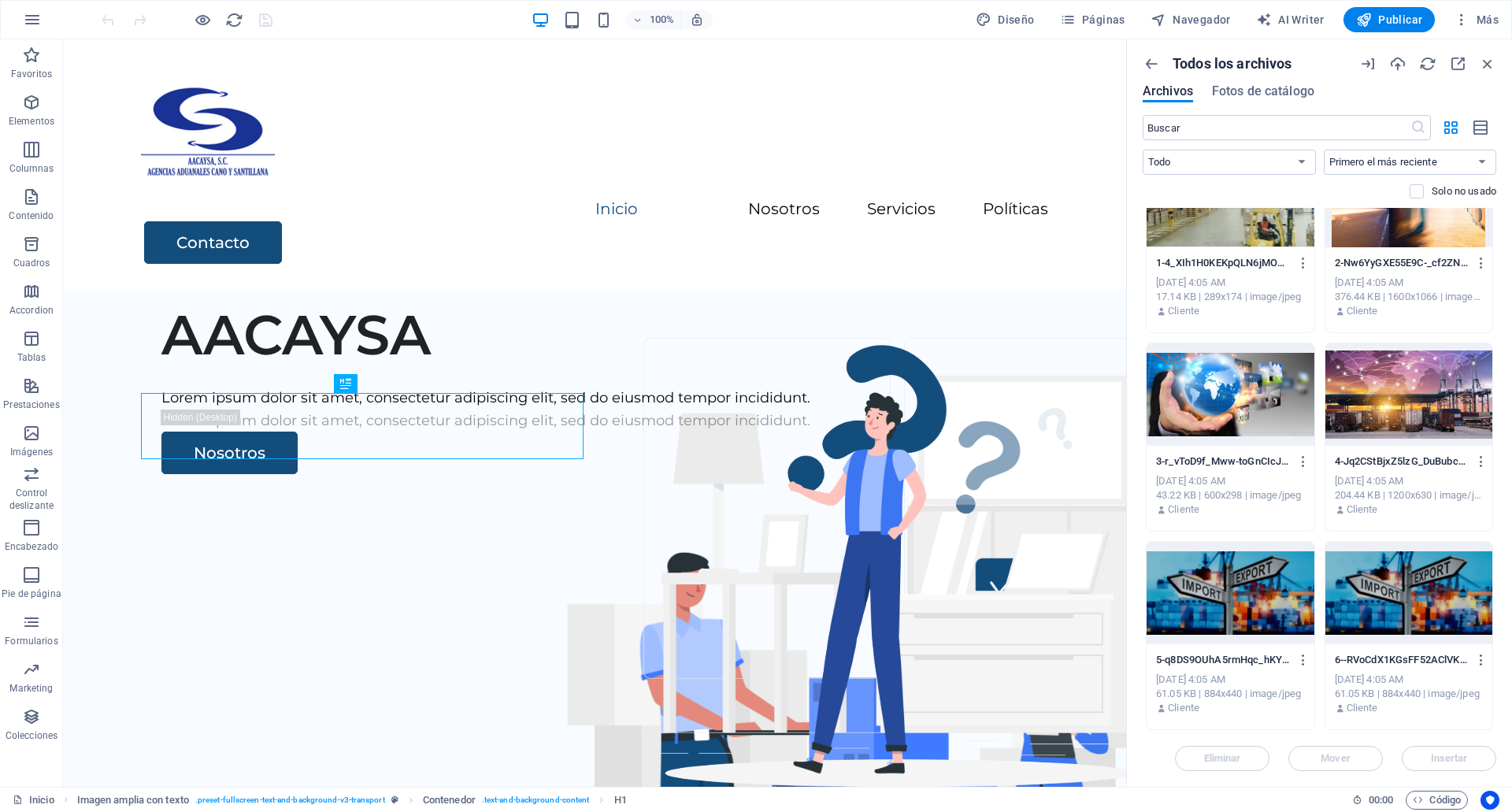
click at [1378, 718] on div "Vista previa Obtener enlace Cambiar nombre Duplicar Descargar Convertir a PDF M…" at bounding box center [756, 410] width 1512 height 803
click at [1301, 660] on icon "button" at bounding box center [1303, 660] width 15 height 14
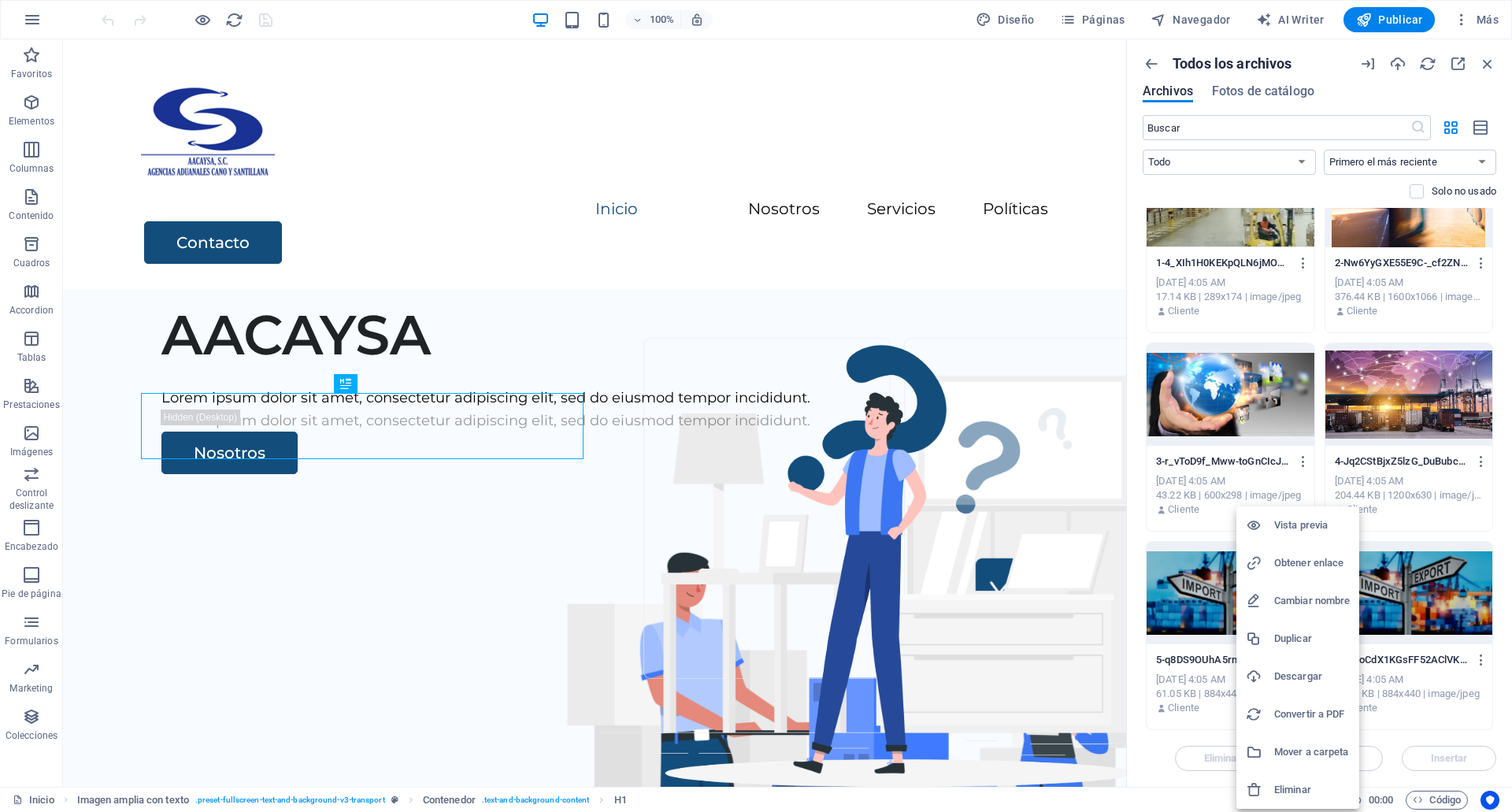
click at [1302, 743] on li "Mover a carpeta" at bounding box center [1298, 753] width 123 height 38
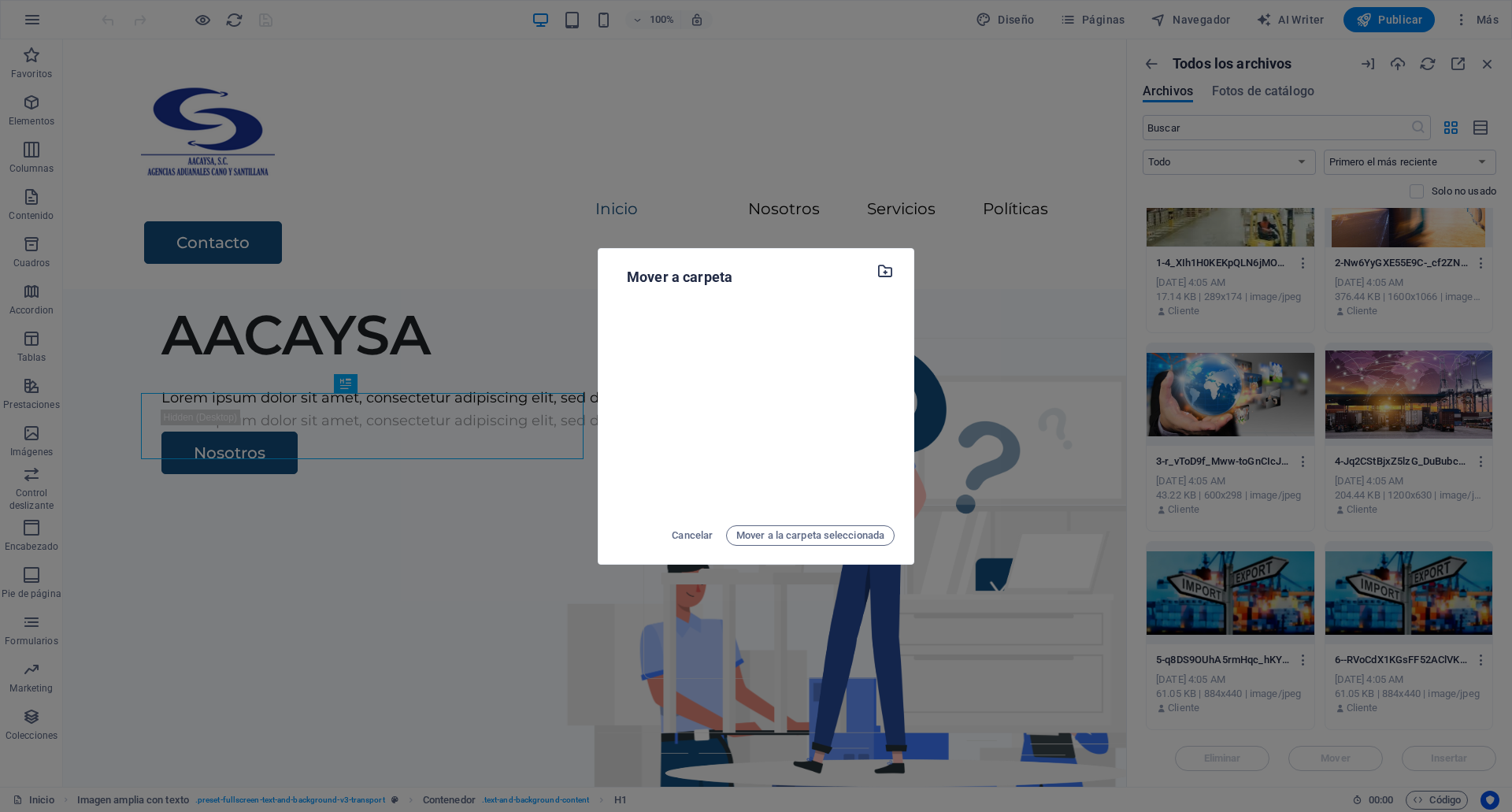
click at [879, 271] on icon "button" at bounding box center [885, 271] width 18 height 17
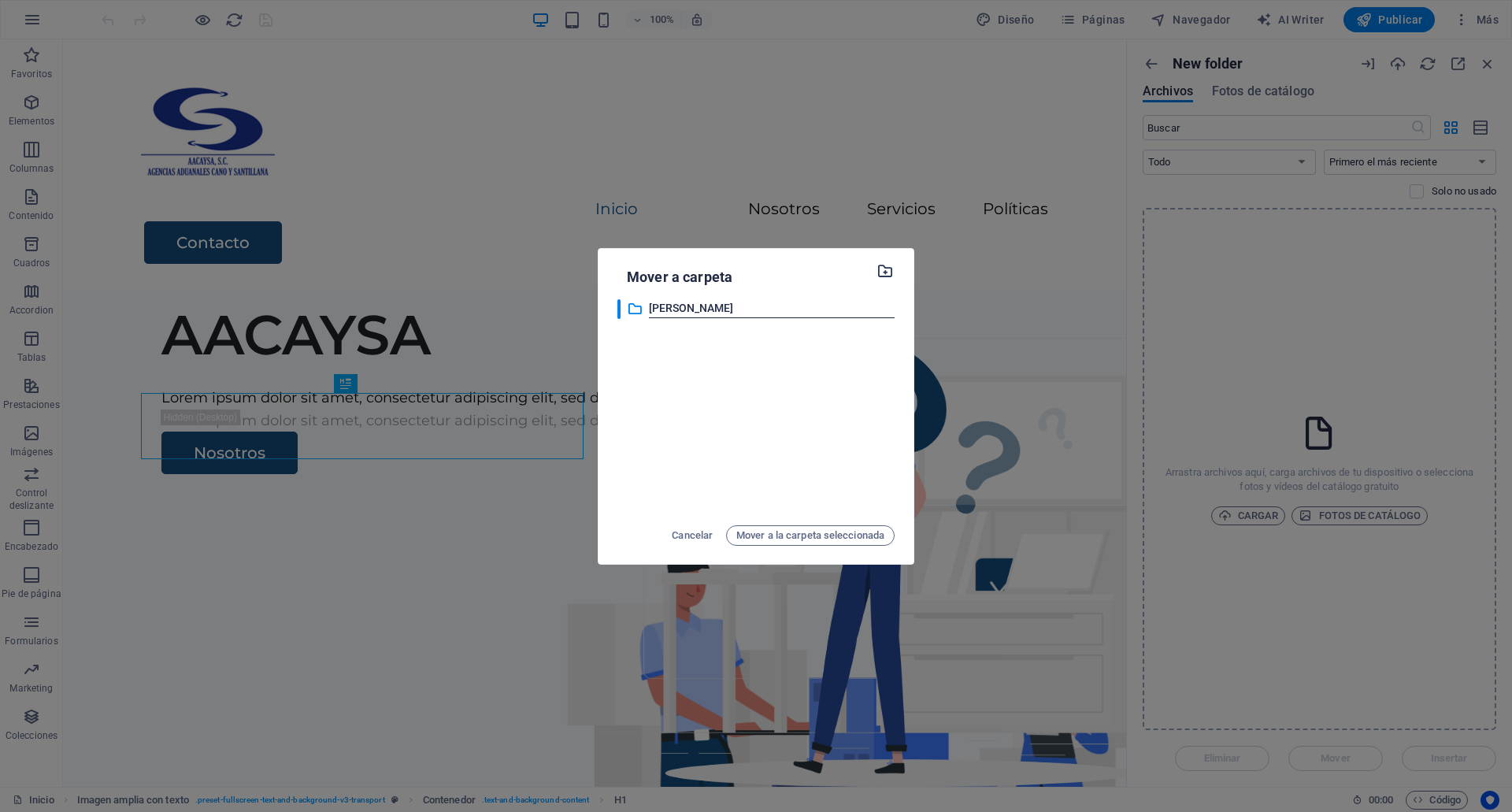
type input "Imagenes"
click at [678, 301] on p "Imagenes" at bounding box center [772, 309] width 246 height 18
click at [678, 301] on input "Imagenes" at bounding box center [772, 309] width 246 height 19
click at [790, 401] on div "​ Imagenes Imagenes" at bounding box center [756, 406] width 277 height 215
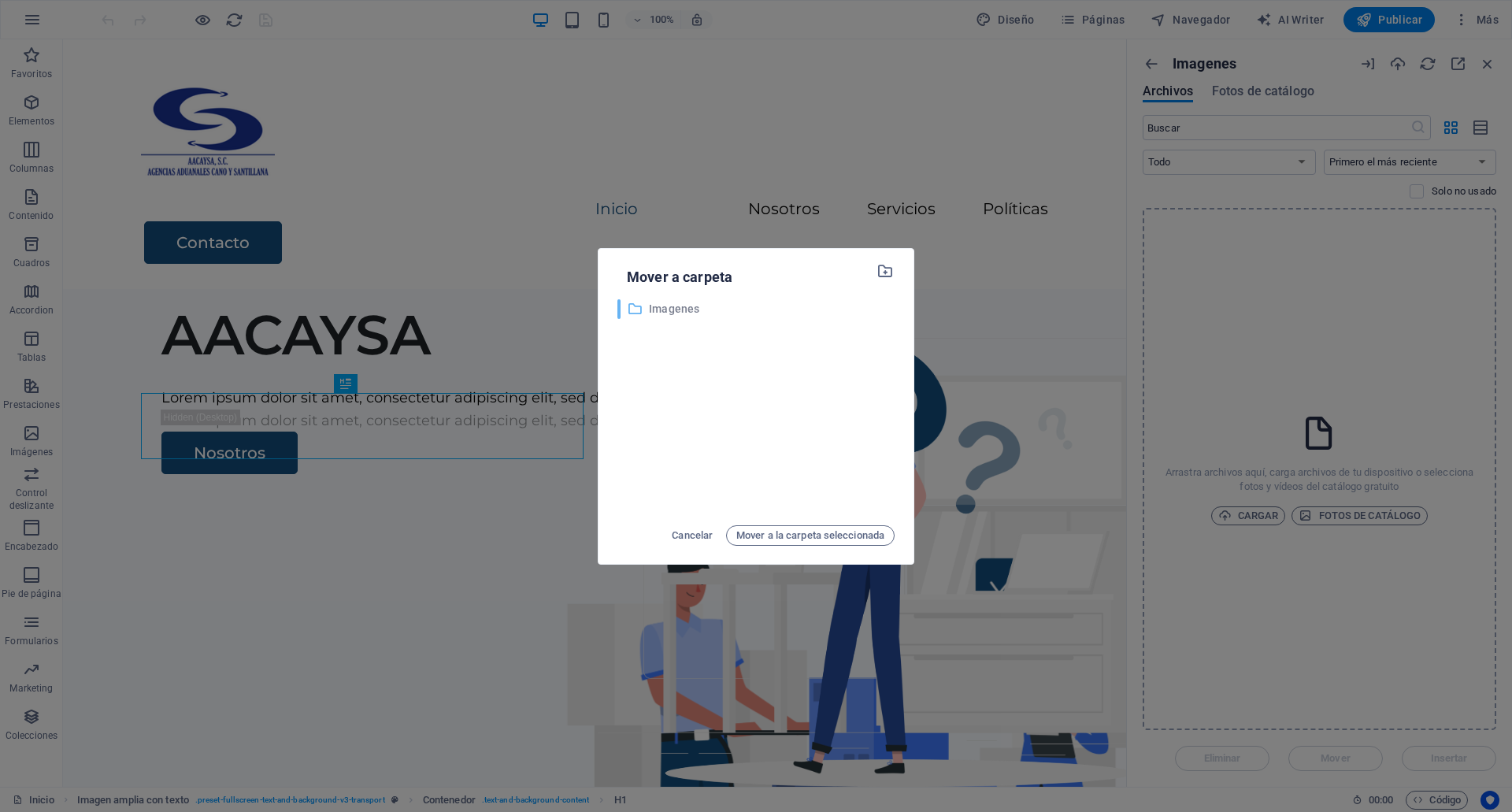
click at [685, 316] on p "Imagenes" at bounding box center [772, 309] width 246 height 18
click at [756, 534] on span "Mover a la carpeta seleccionada" at bounding box center [811, 536] width 148 height 19
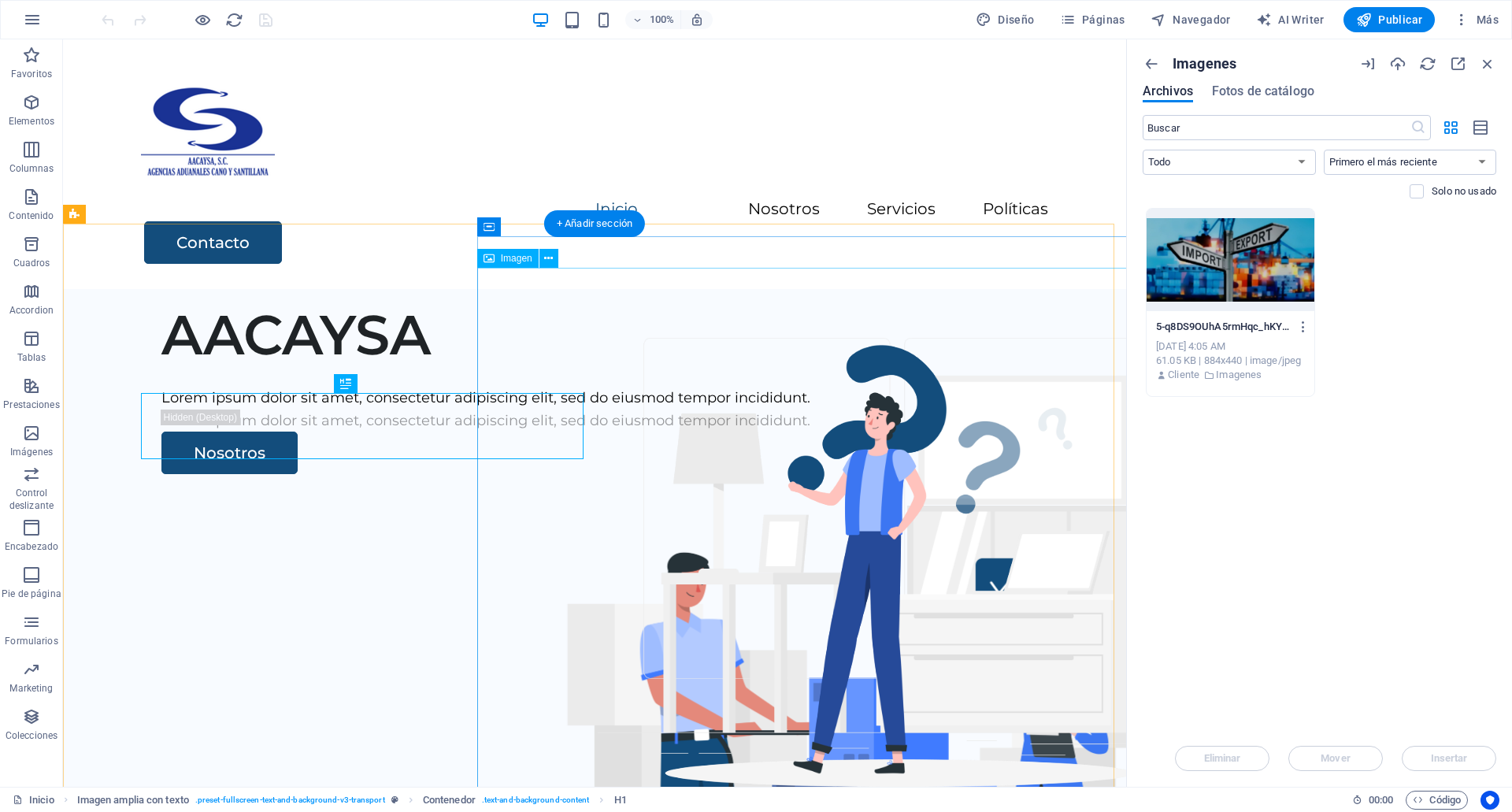
scroll to position [0, 0]
click at [1255, 264] on div at bounding box center [1230, 260] width 168 height 103
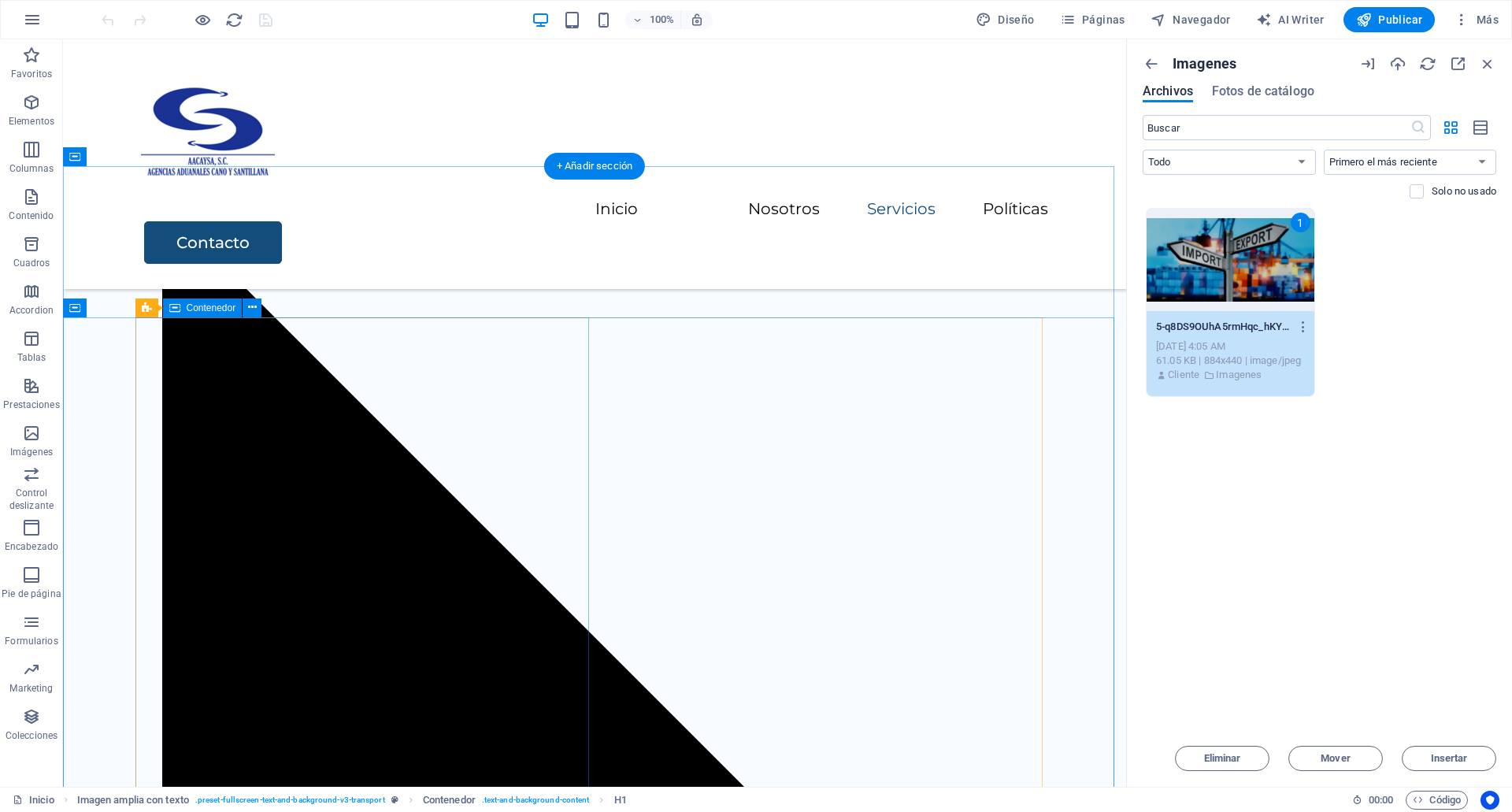
scroll to position [2692, 0]
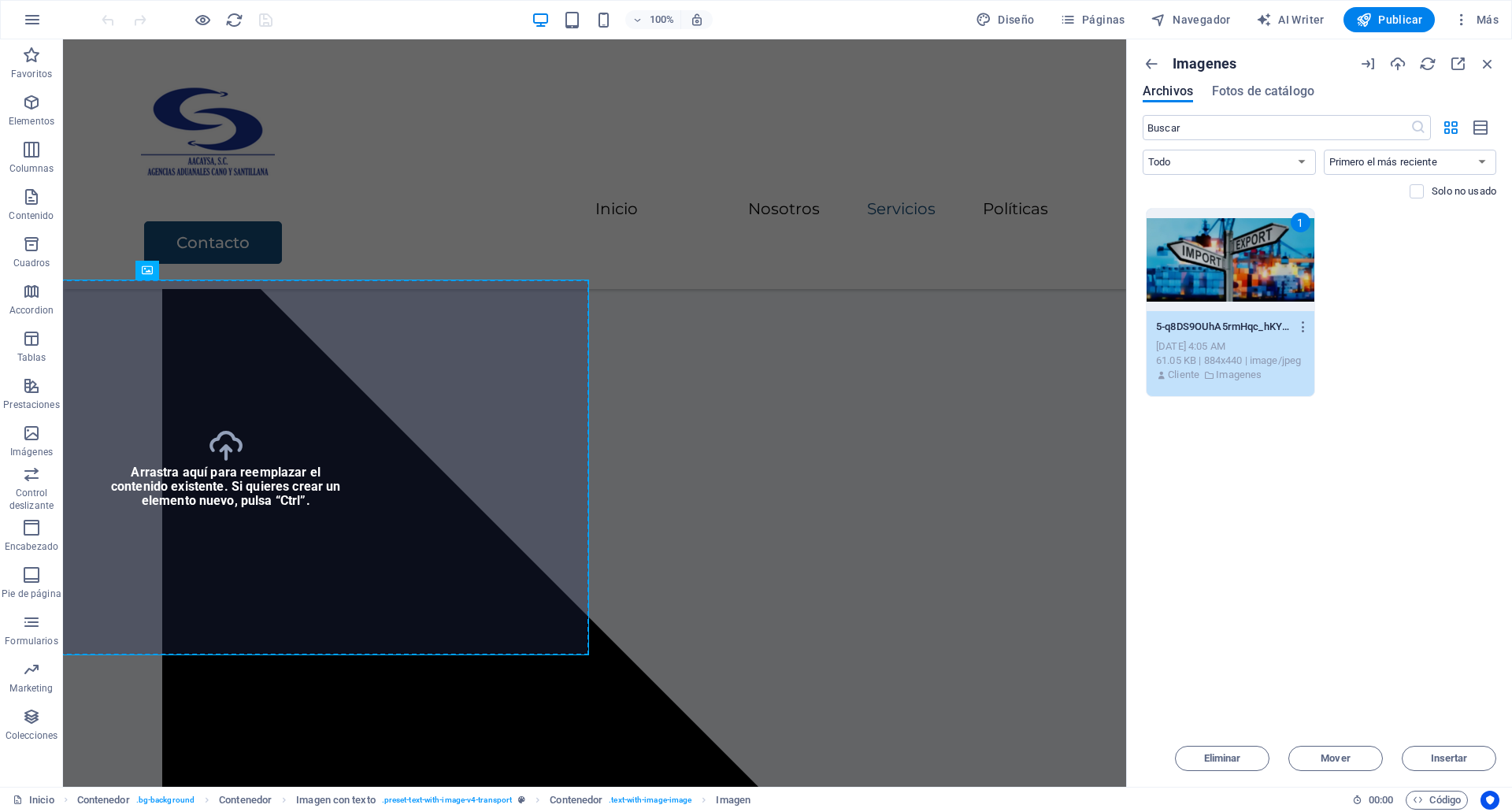
select select "vw"
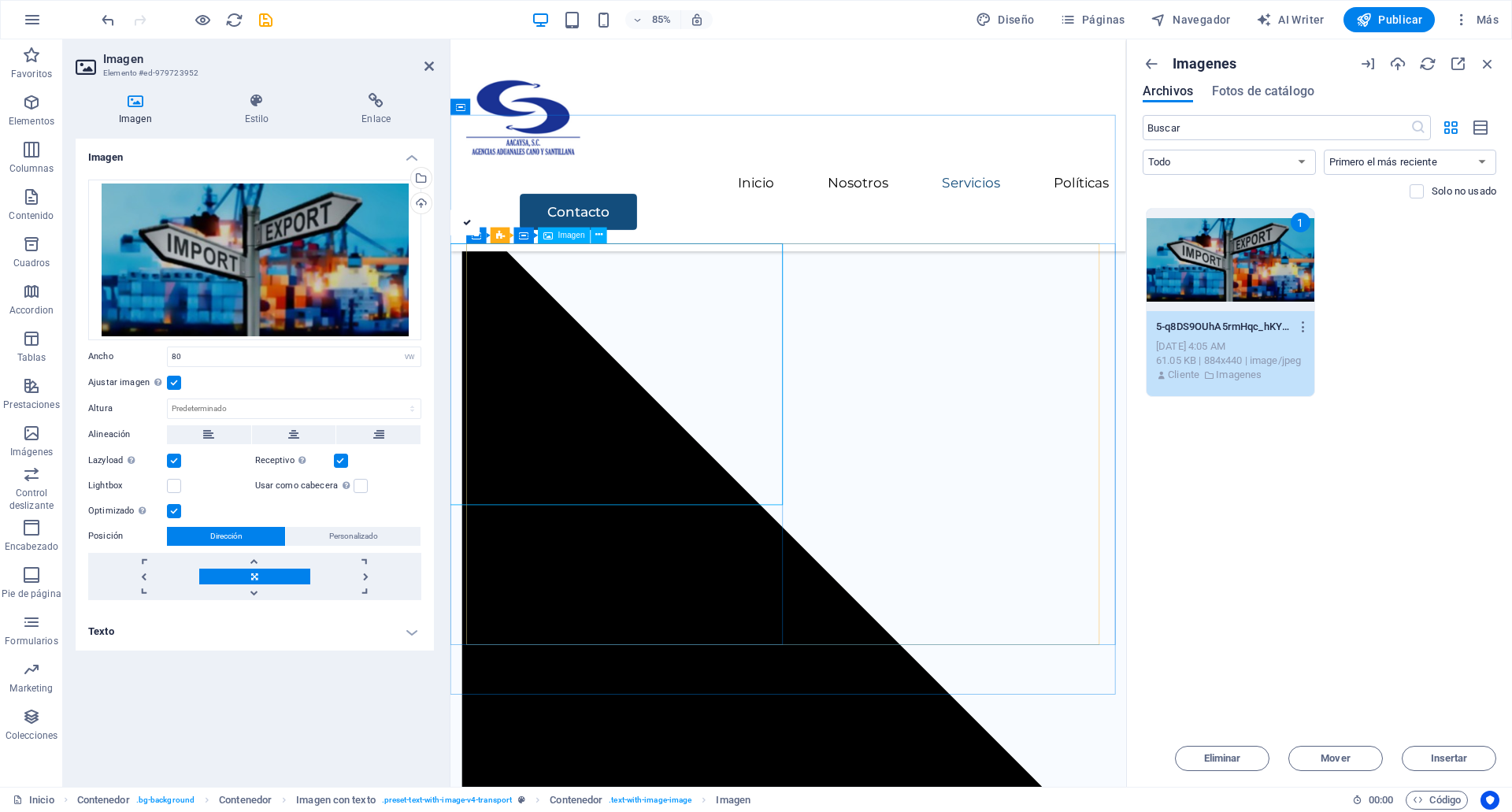
scroll to position [2715, 0]
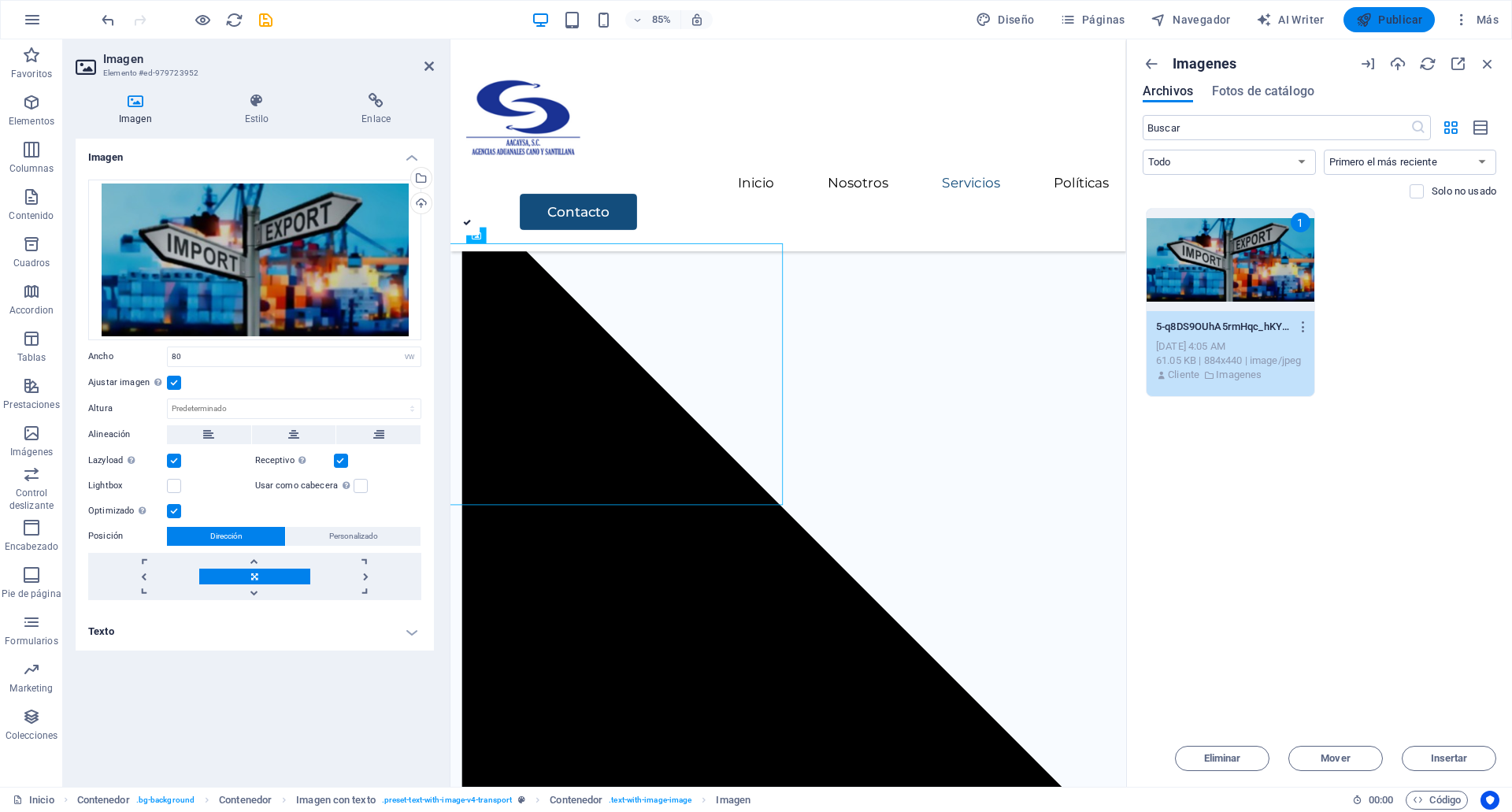
click at [1386, 25] on span "Publicar" at bounding box center [1389, 20] width 67 height 16
checkbox input "false"
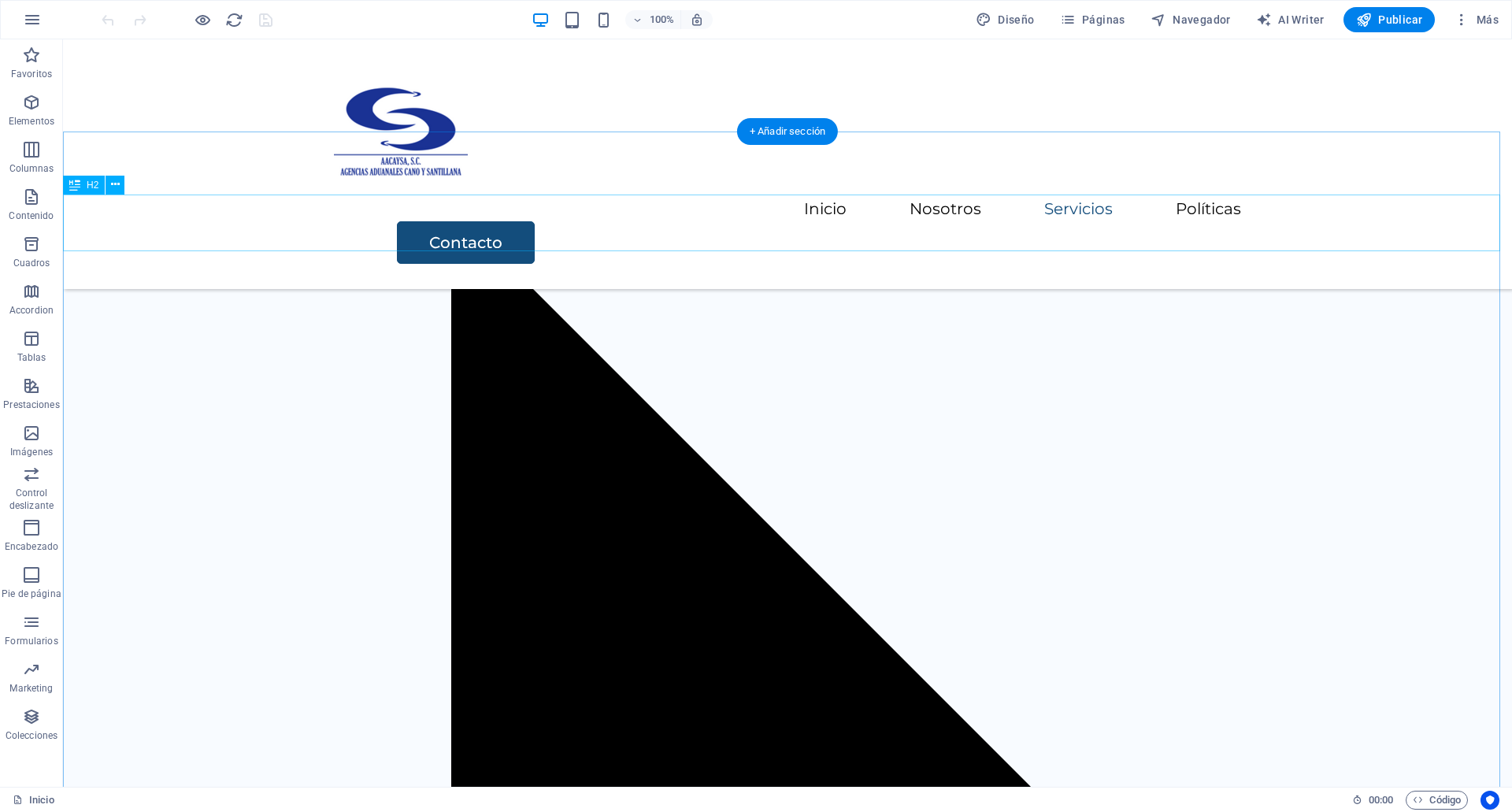
scroll to position [2599, 0]
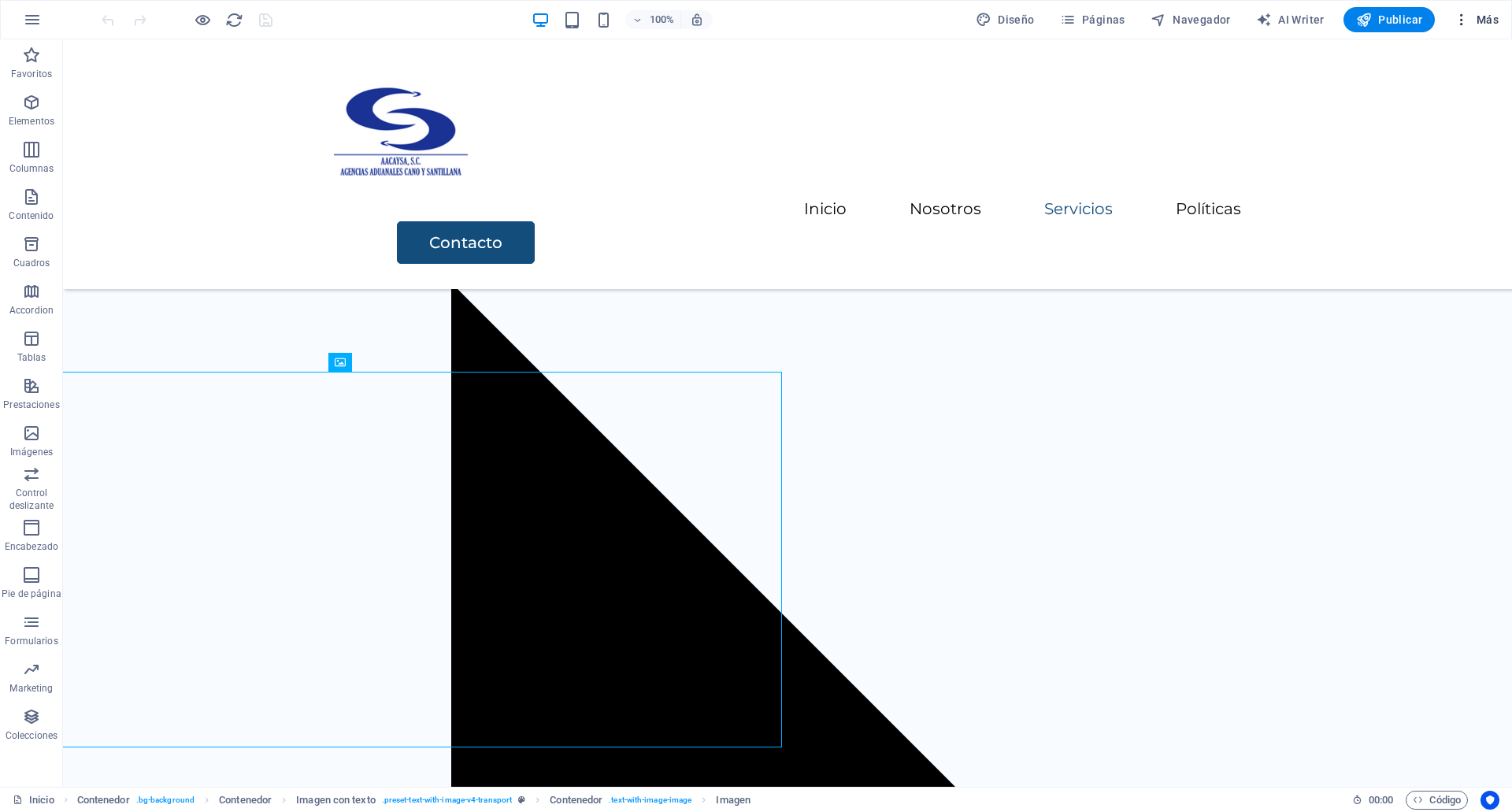
click at [1474, 21] on span "Más" at bounding box center [1476, 20] width 45 height 16
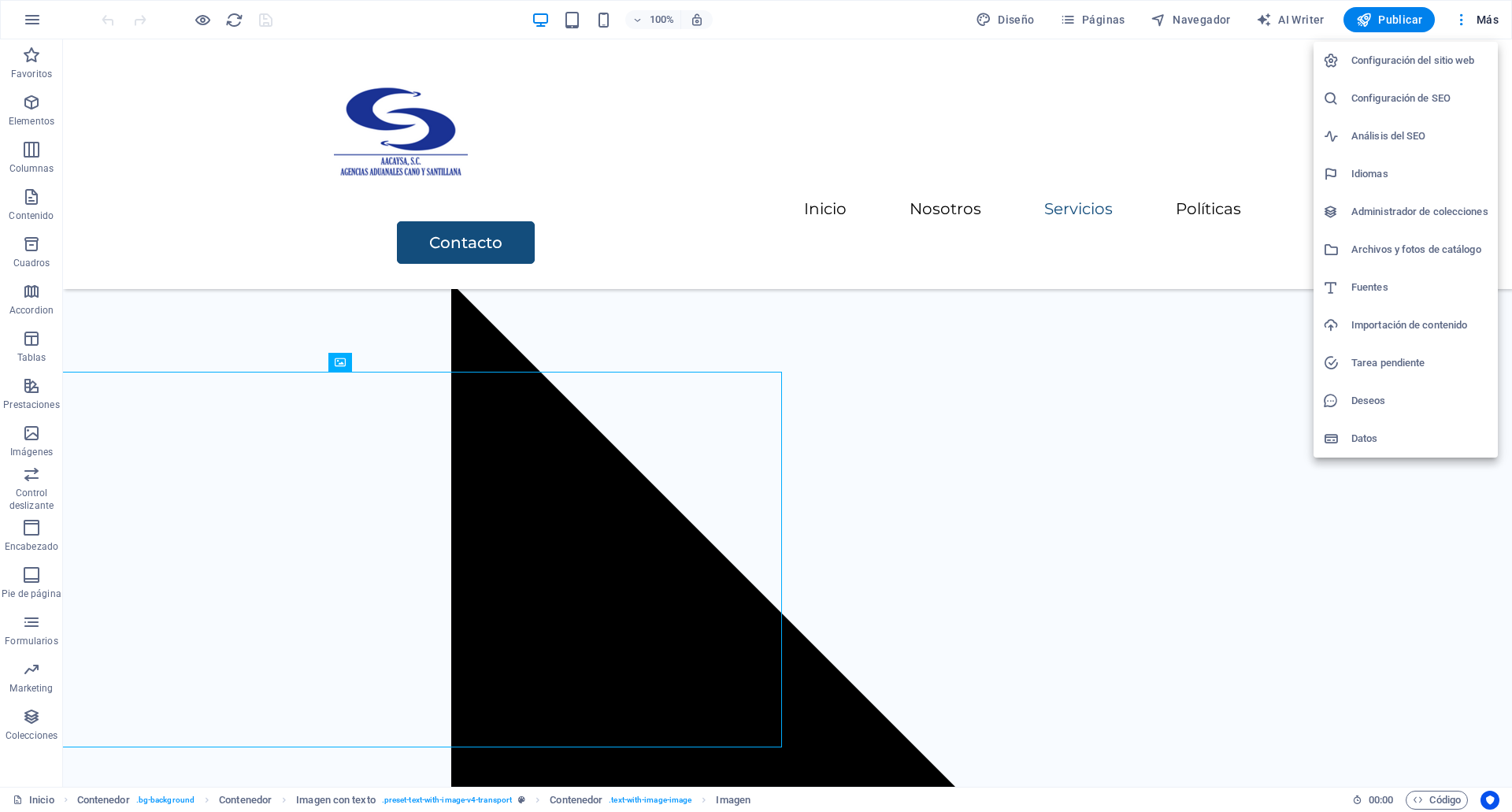
click at [1424, 248] on h6 "Archivos y fotos de catálogo" at bounding box center [1420, 250] width 137 height 19
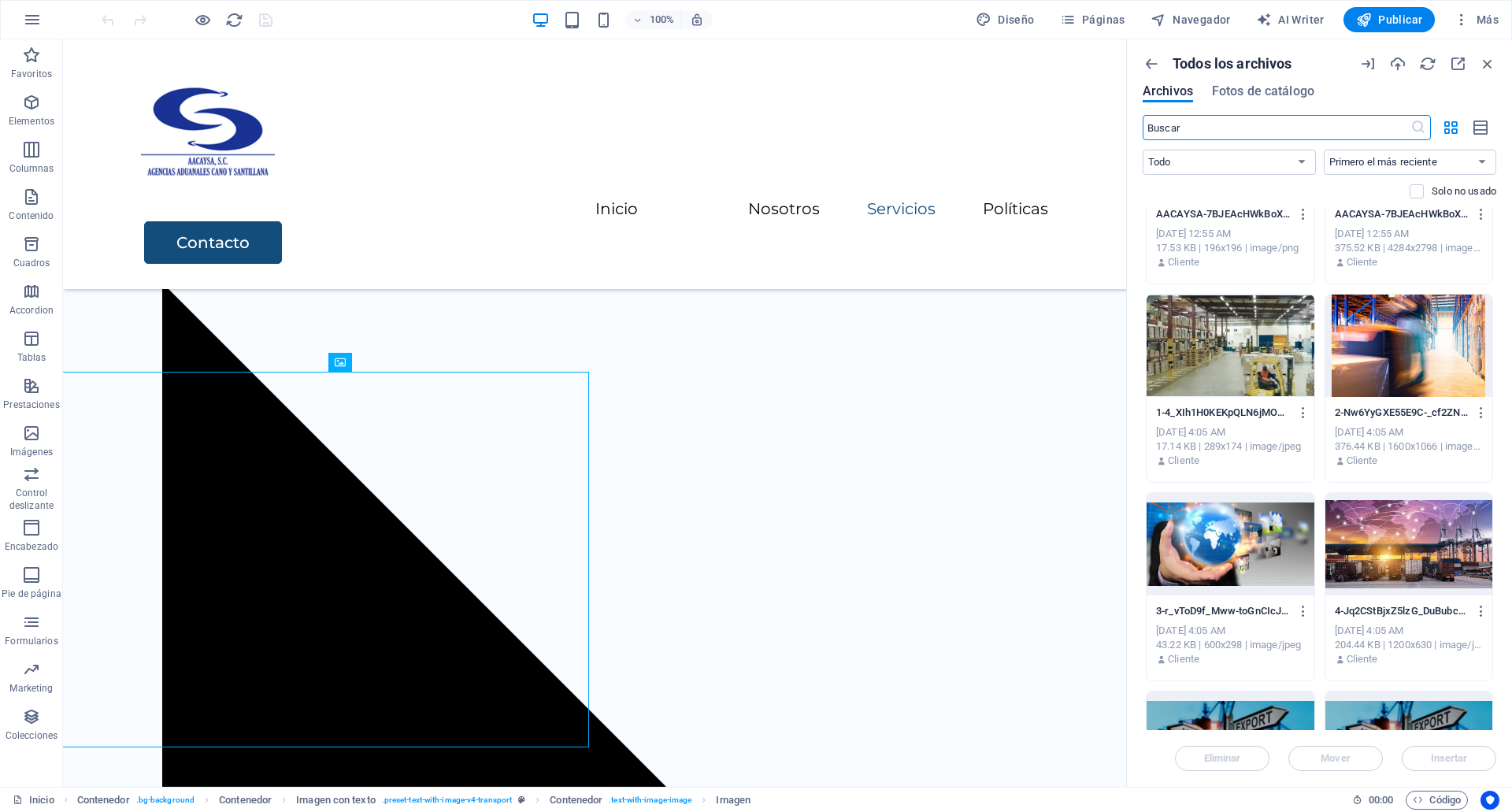
scroll to position [1454, 0]
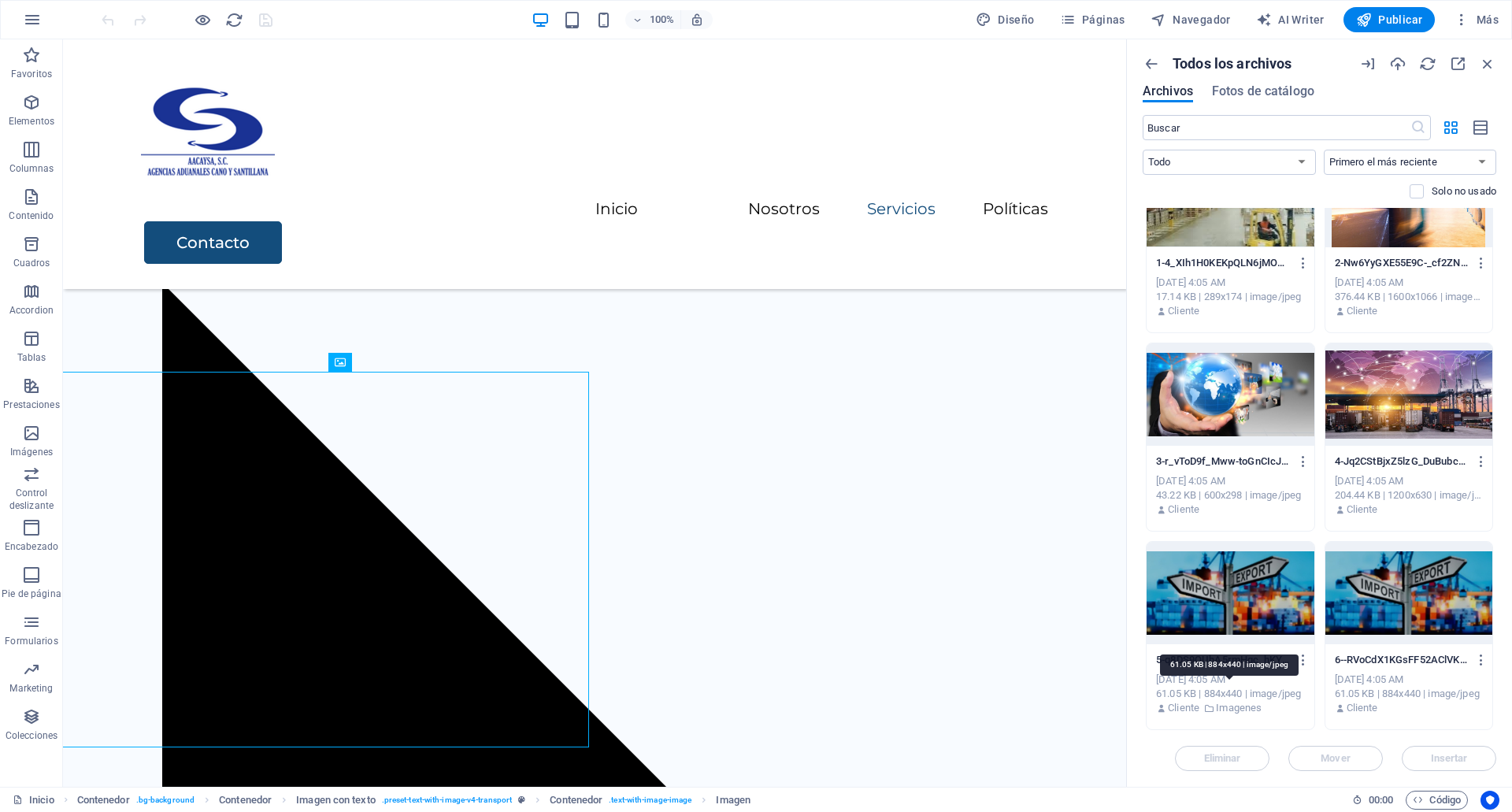
click at [1286, 695] on div "61.05 KB | 884x440 | image/jpeg" at bounding box center [1230, 694] width 149 height 14
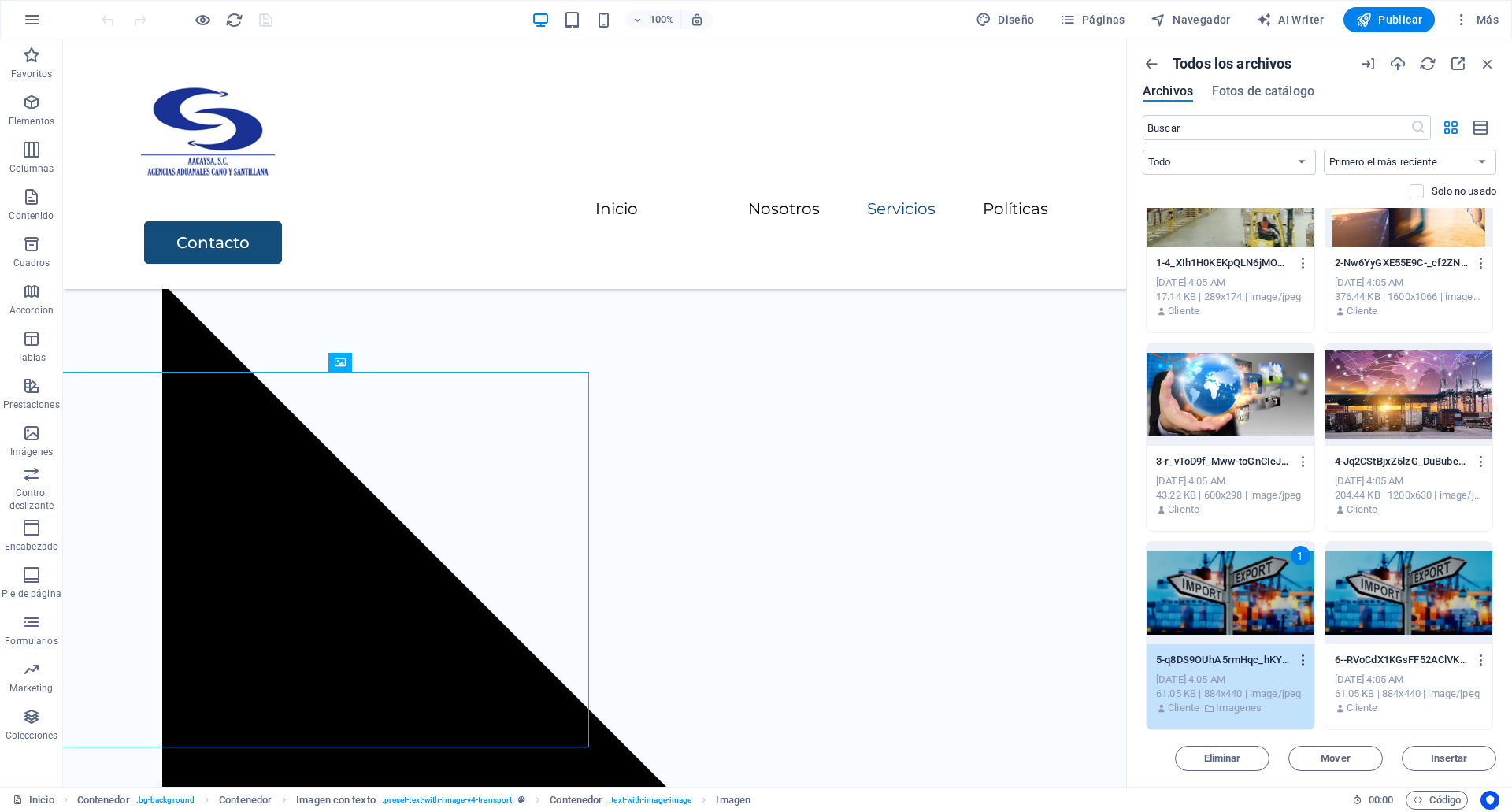
click at [1298, 663] on icon "button" at bounding box center [1303, 660] width 15 height 14
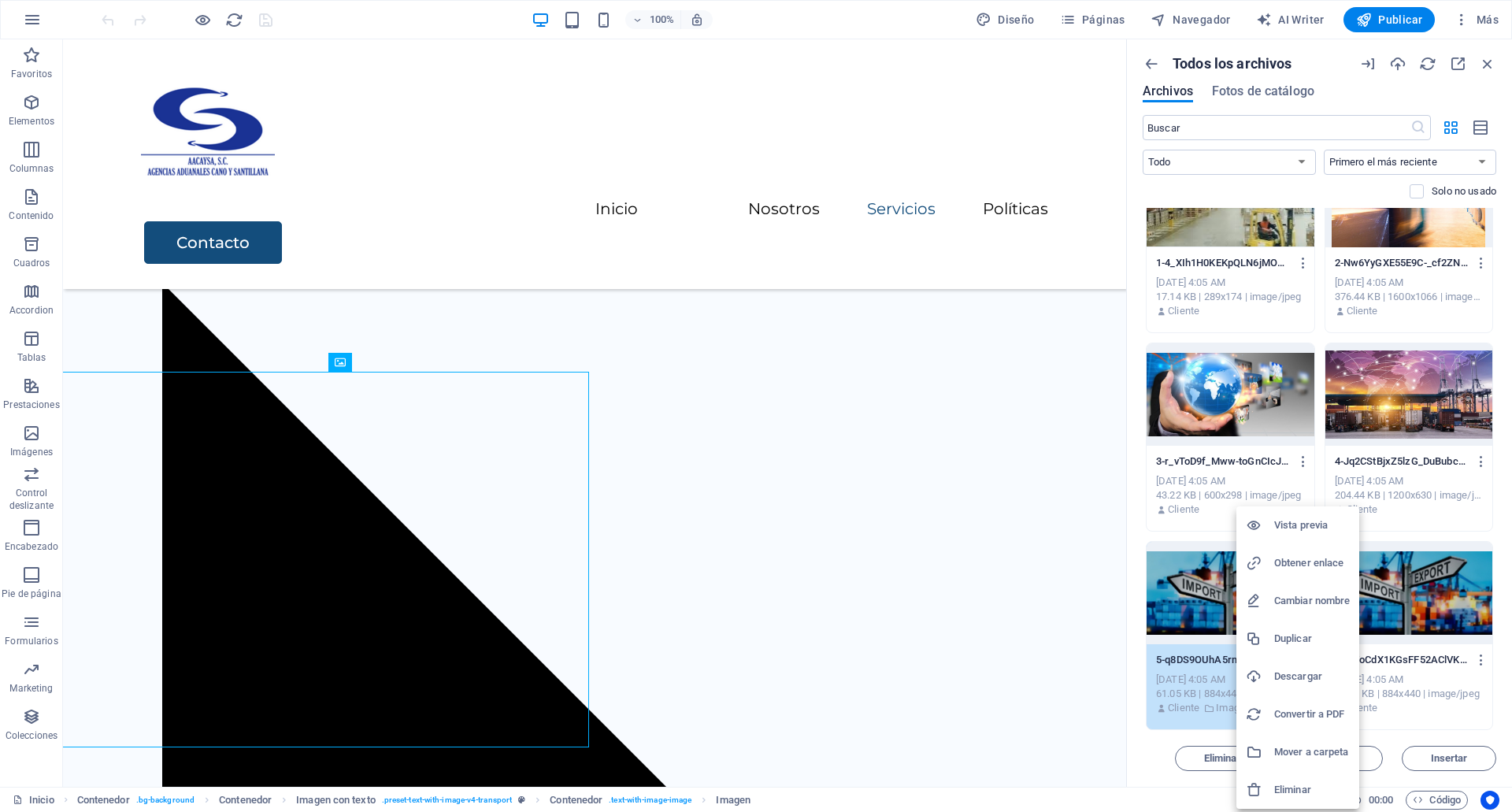
click at [1278, 797] on h6 "Eliminar" at bounding box center [1312, 790] width 76 height 19
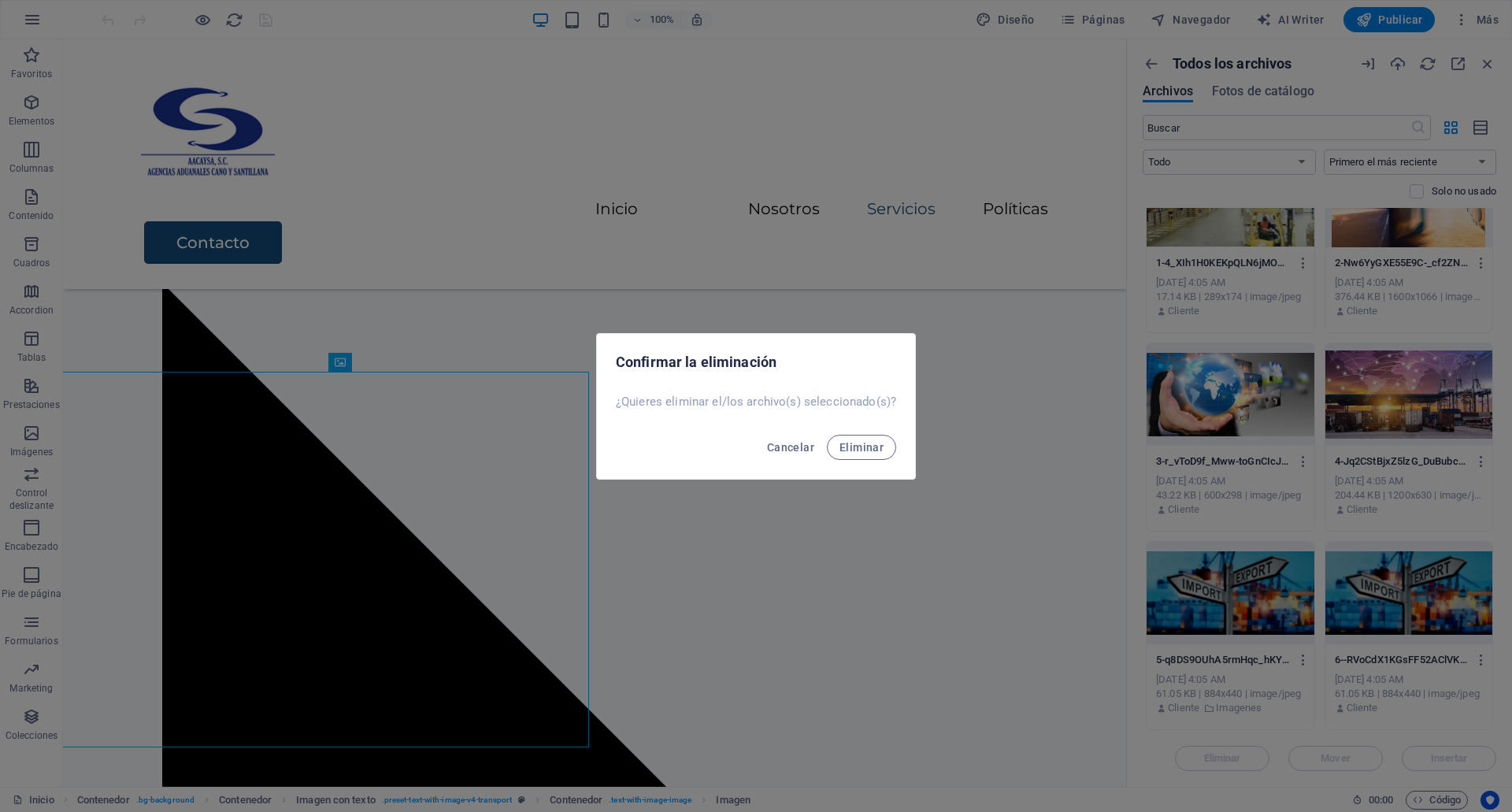
click at [864, 460] on div "Cancelar Eliminar" at bounding box center [756, 452] width 318 height 54
click at [863, 456] on button "Eliminar" at bounding box center [861, 447] width 69 height 25
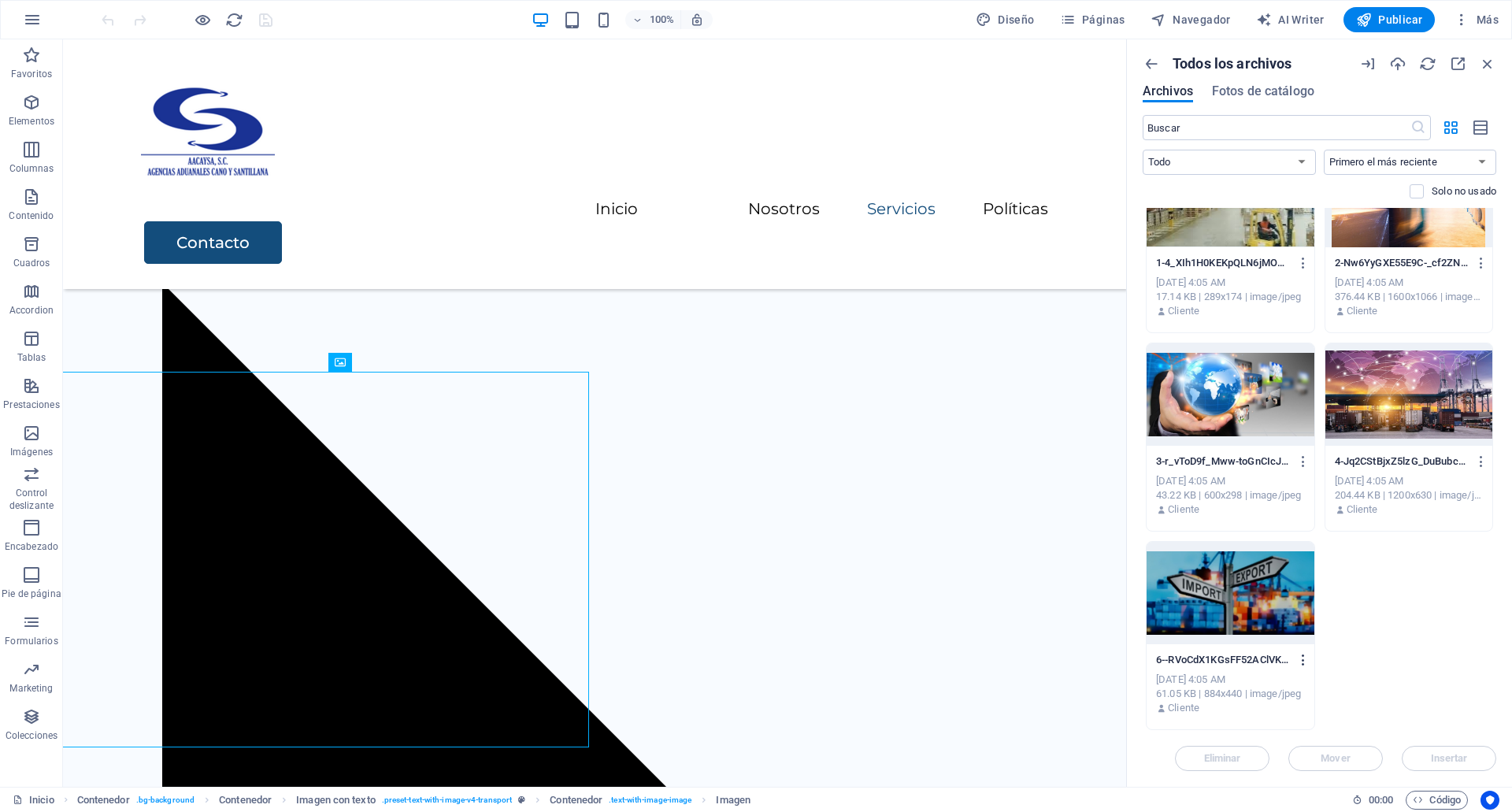
click at [1302, 665] on icon "button" at bounding box center [1303, 660] width 15 height 14
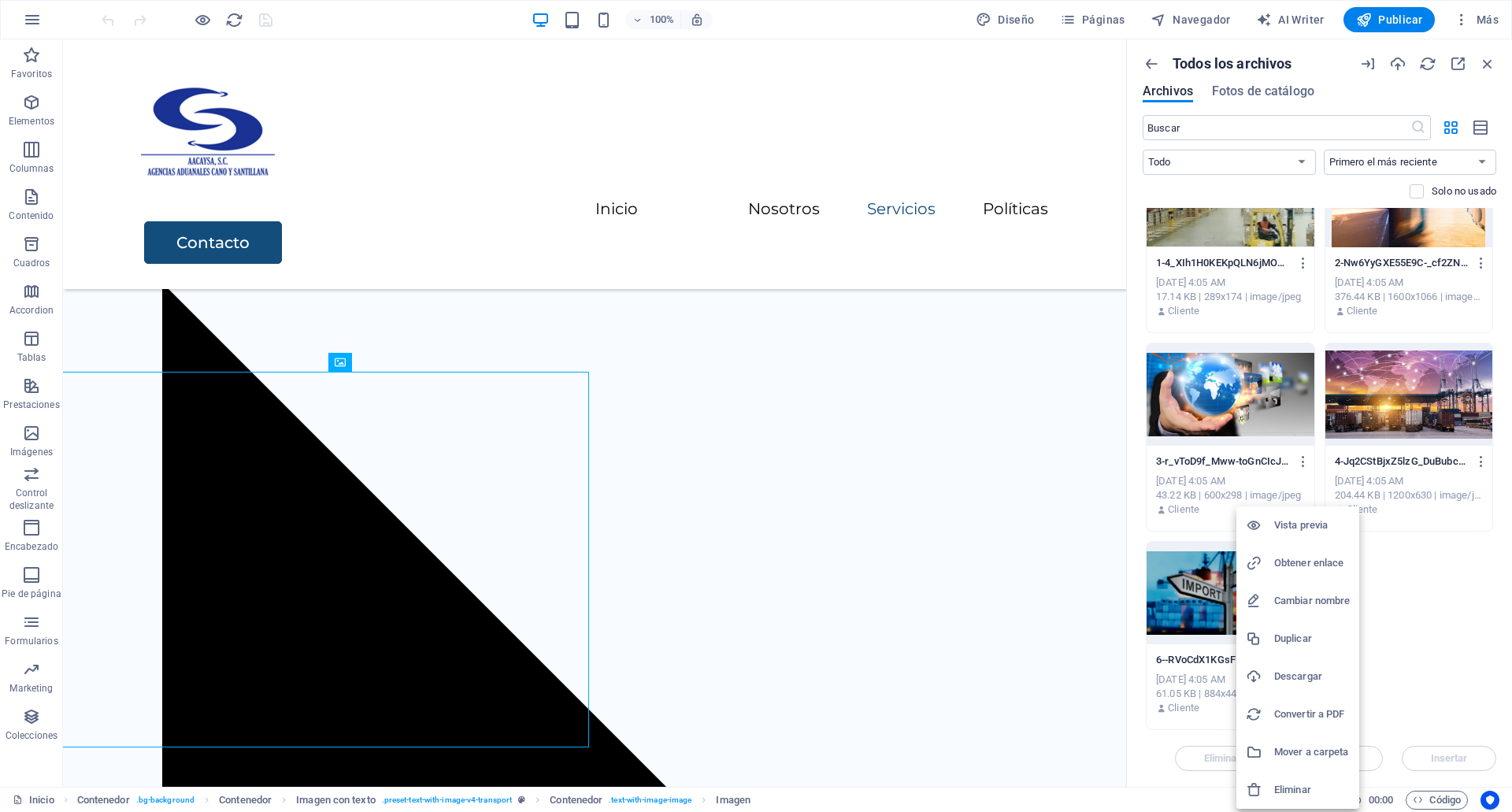
click at [1292, 783] on h6 "Eliminar" at bounding box center [1312, 790] width 76 height 19
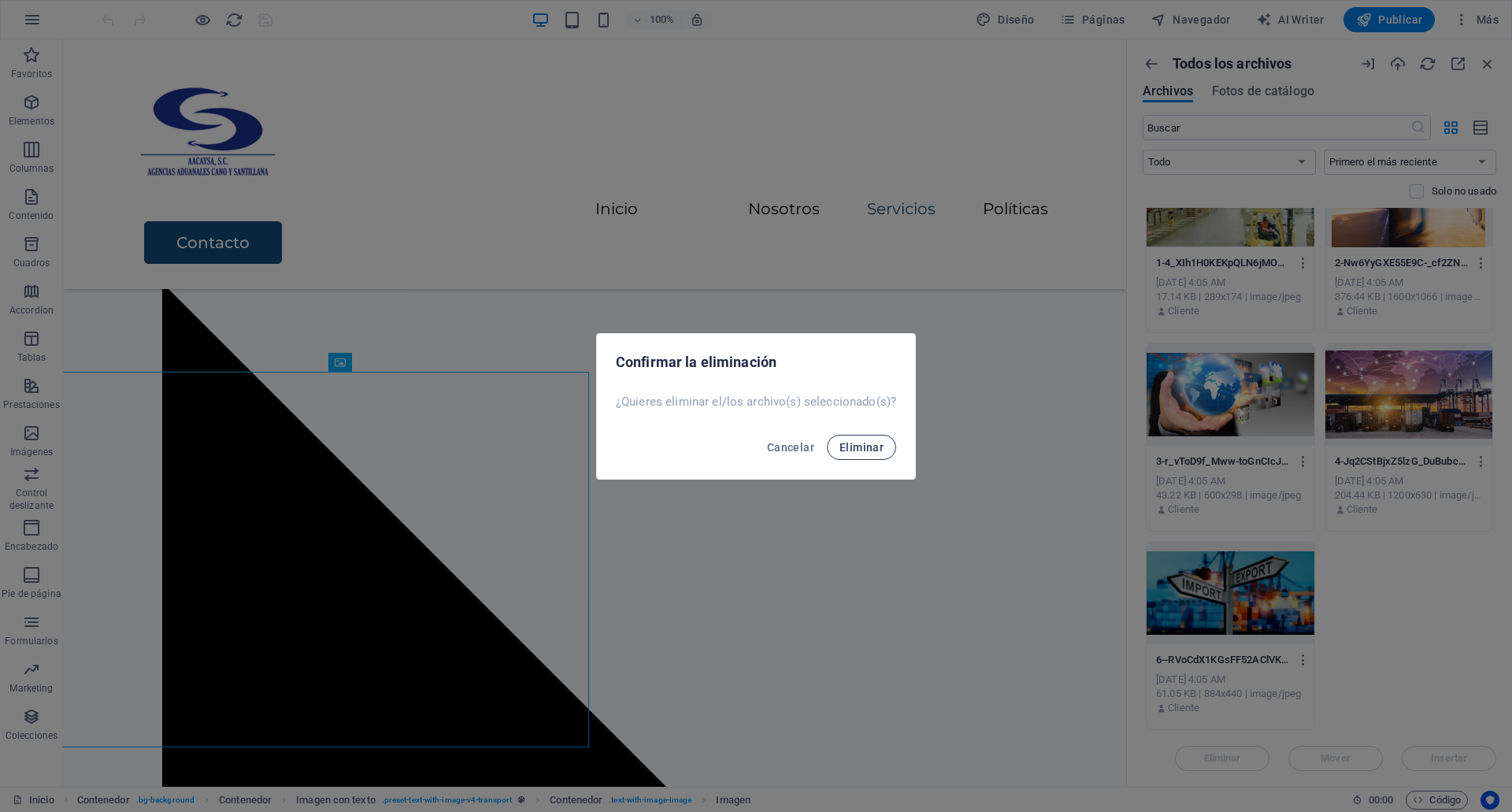
click at [854, 447] on span "Eliminar" at bounding box center [861, 447] width 44 height 13
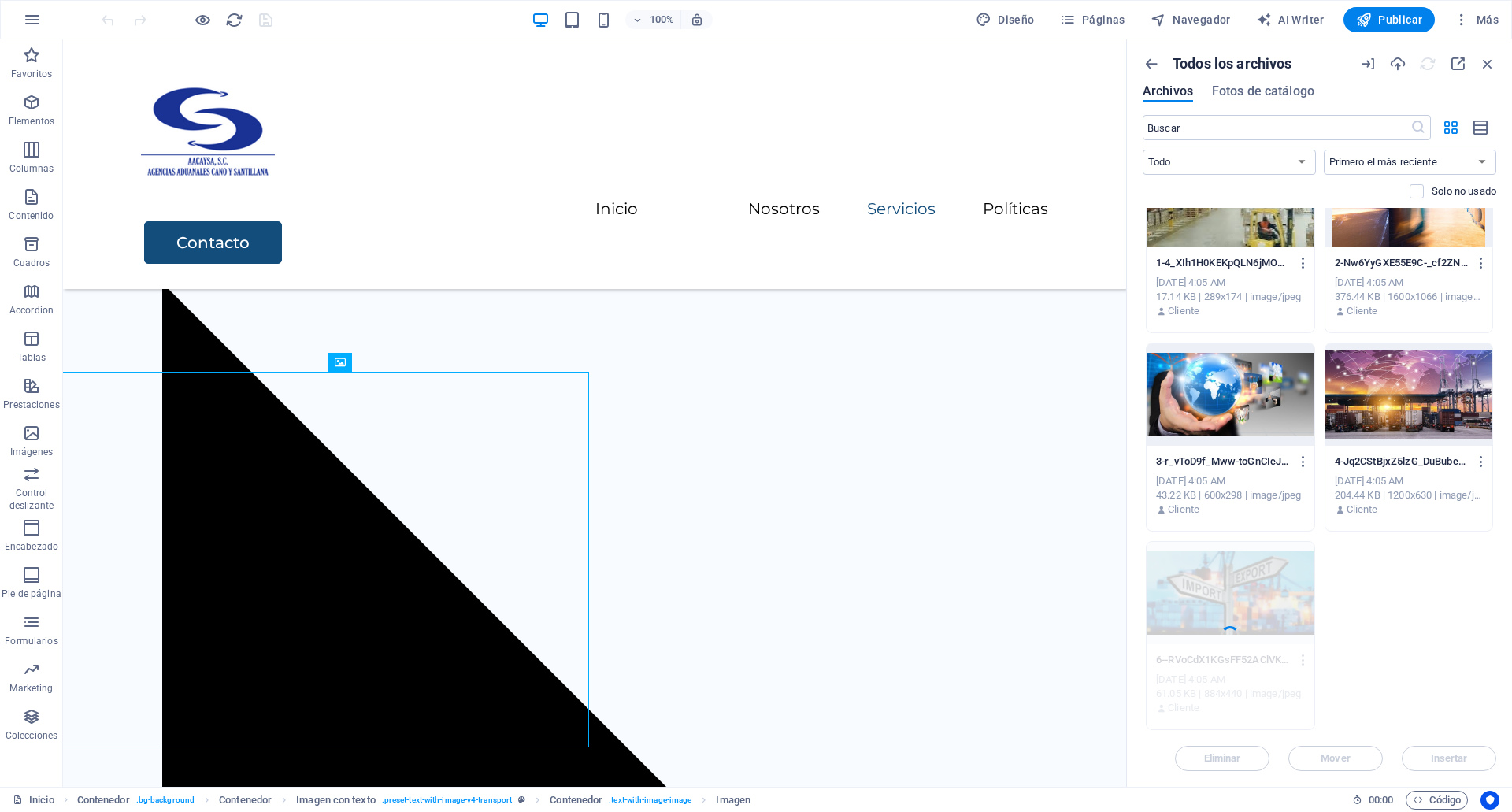
scroll to position [1255, 0]
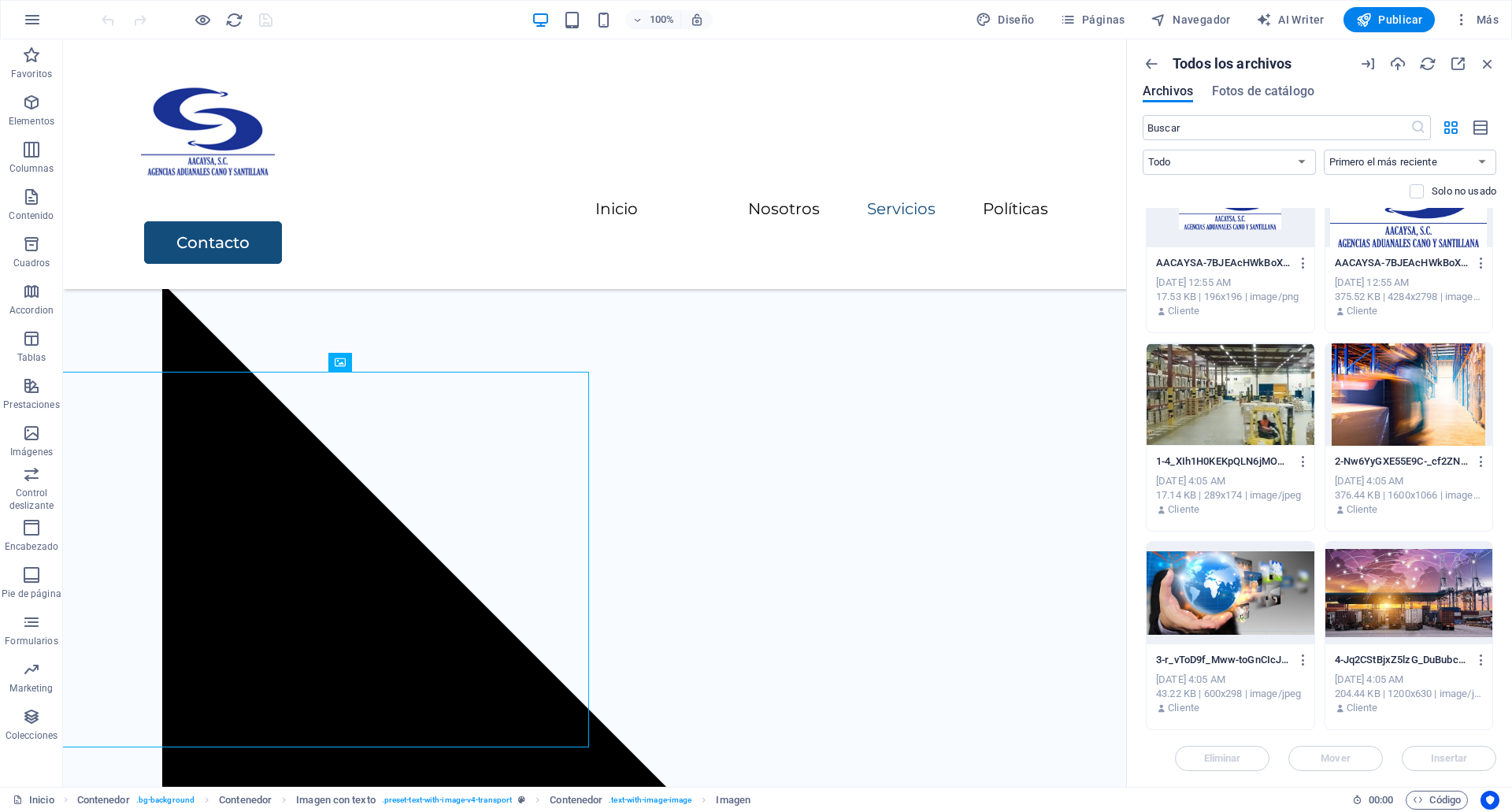
click at [1413, 41] on div "Todos los archivos Archivos Fotos de catálogo ​ Todo Imágenes Documentos Audio …" at bounding box center [1320, 413] width 385 height 748
click at [1391, 58] on icon "button" at bounding box center [1398, 64] width 17 height 17
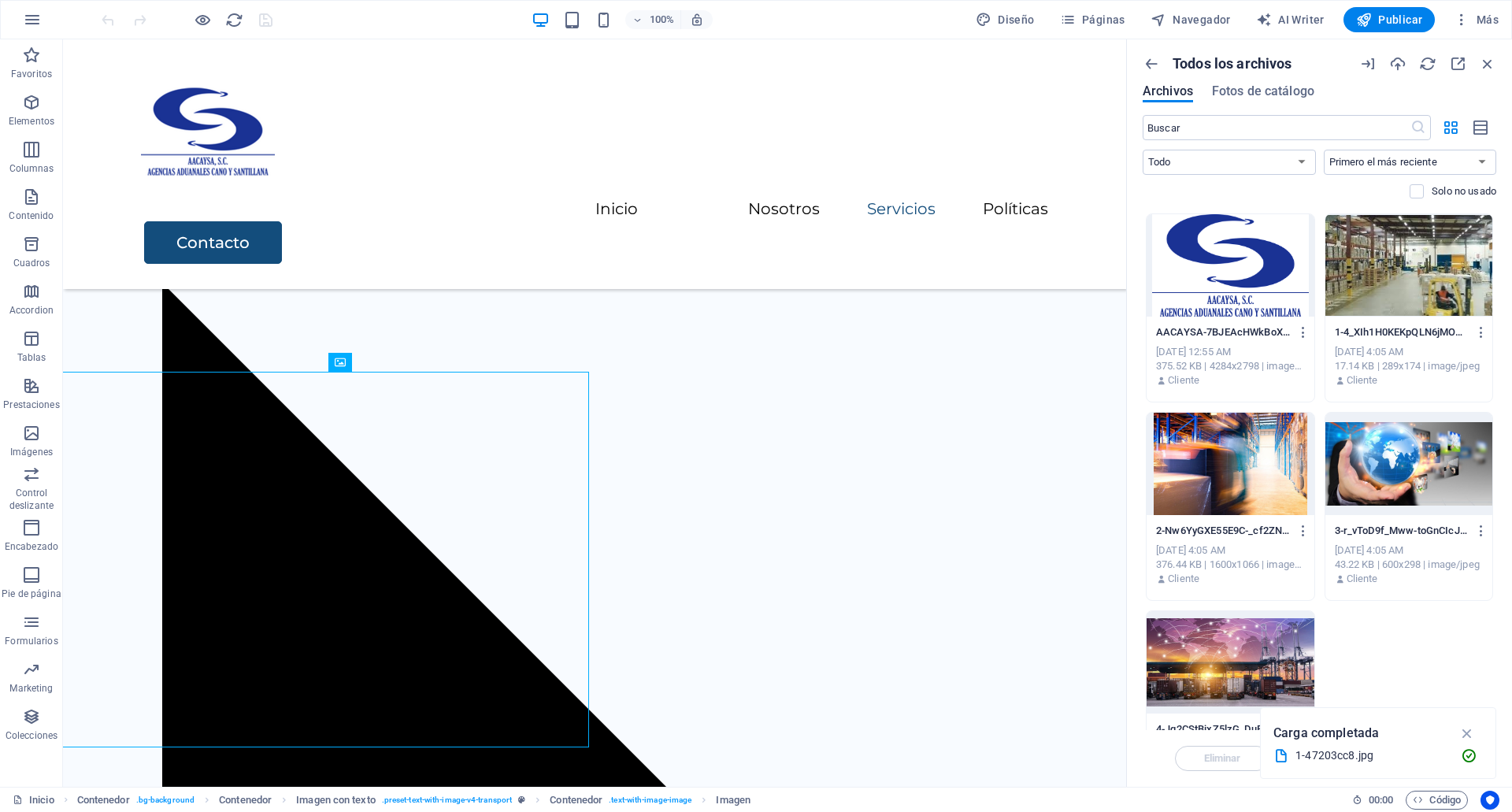
scroll to position [1454, 0]
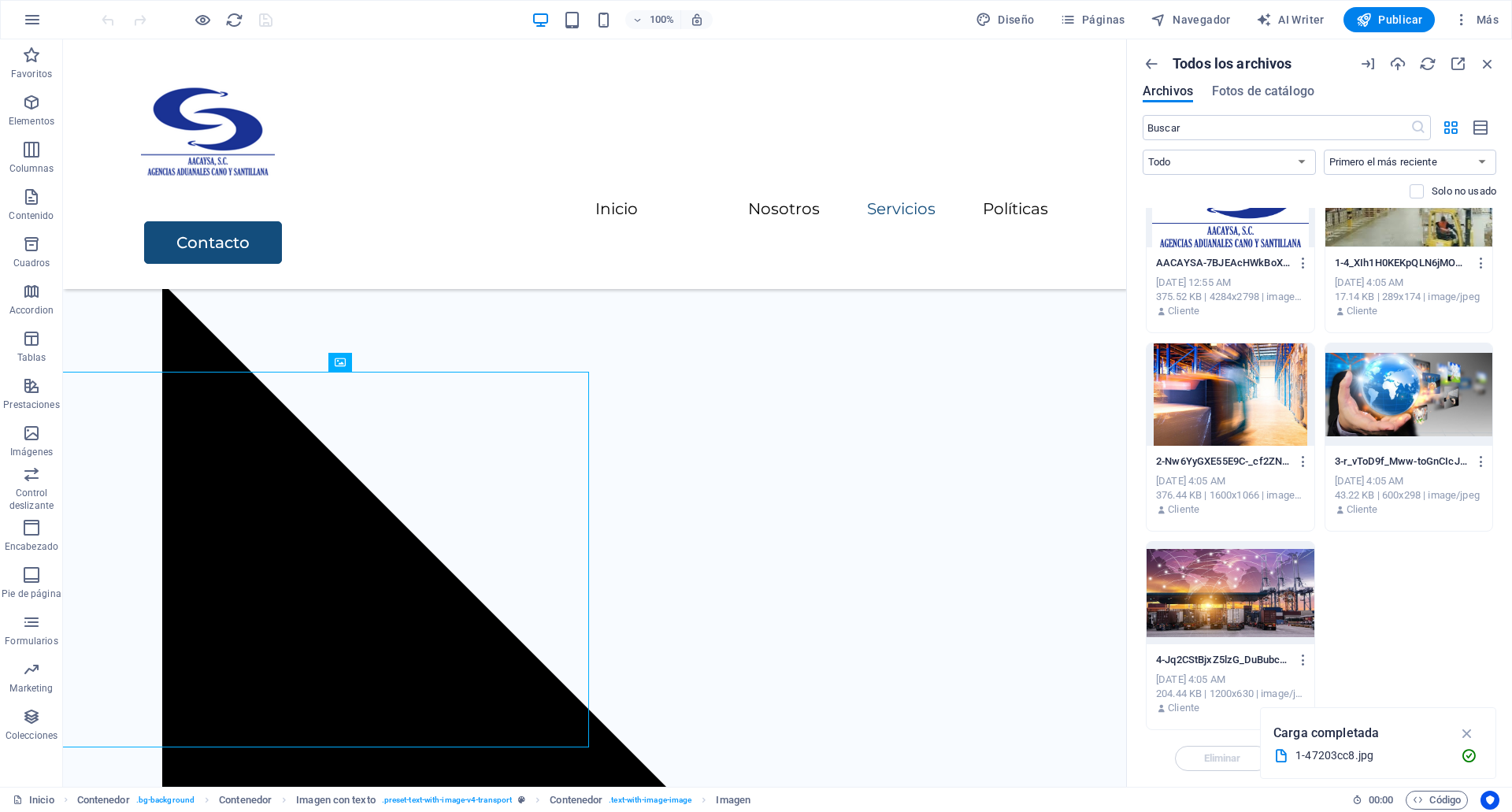
click at [1356, 758] on div "1-47203cc8.jpg" at bounding box center [1372, 756] width 153 height 18
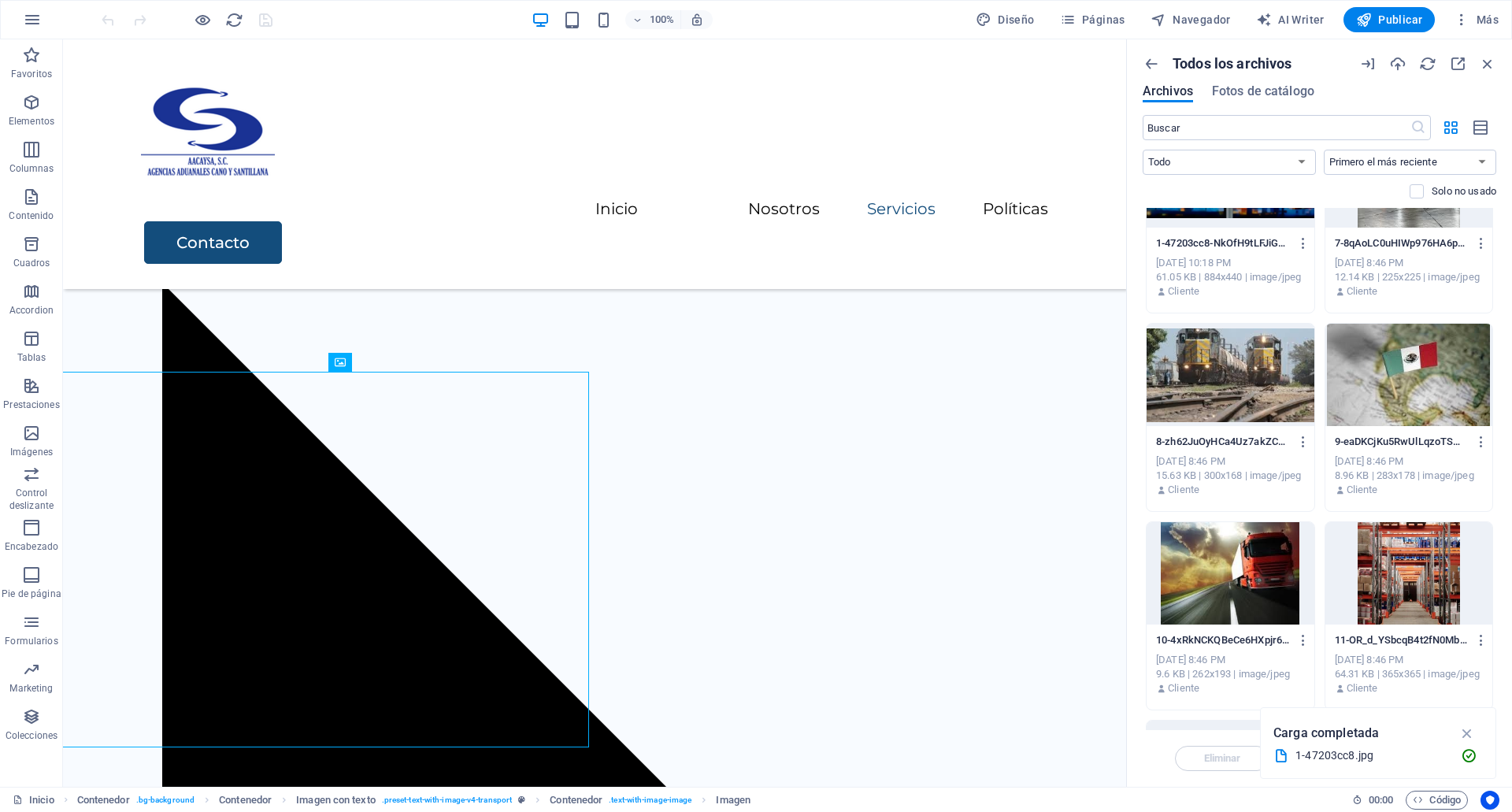
scroll to position [0, 0]
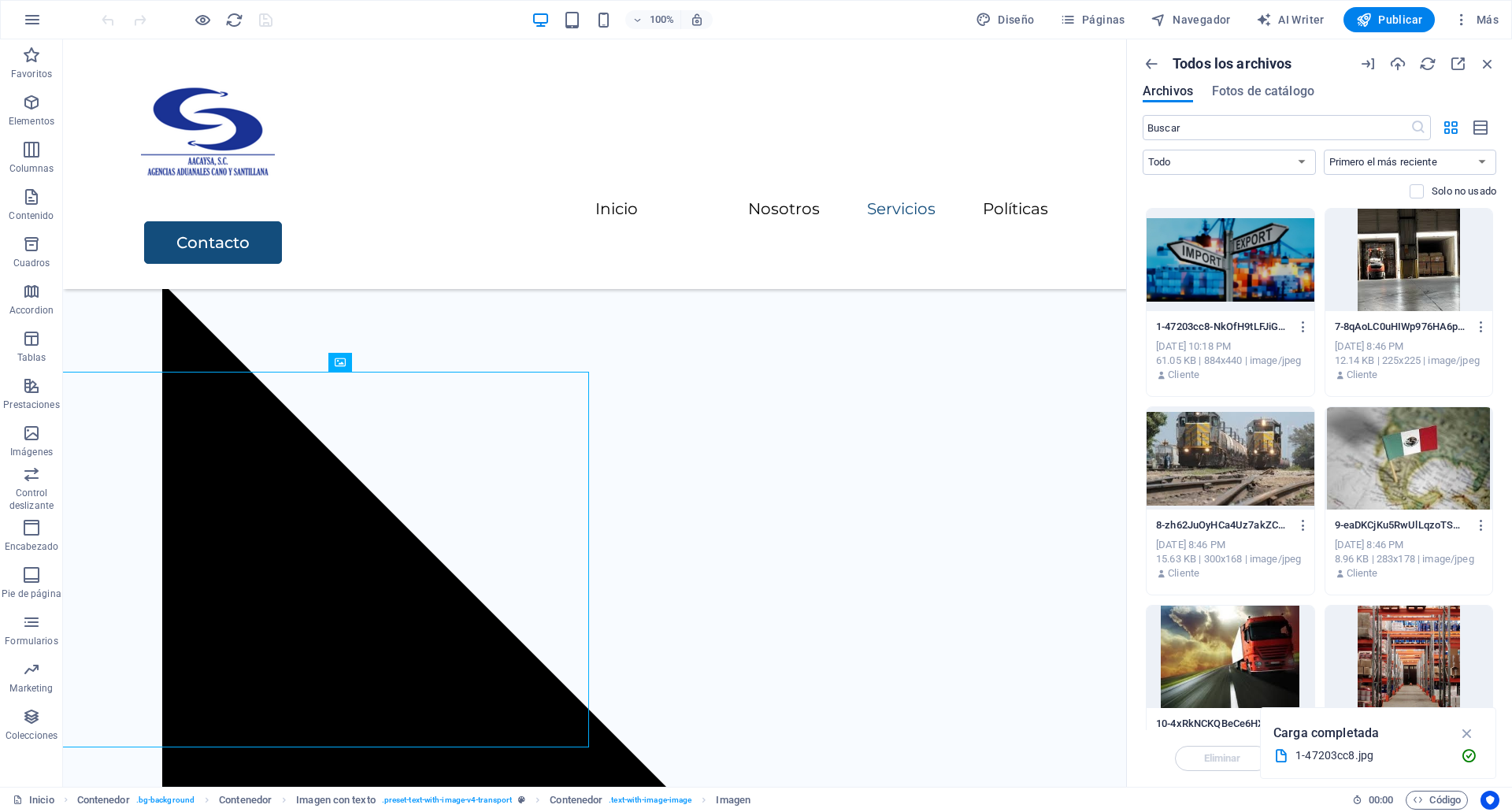
click at [1285, 283] on div at bounding box center [1230, 260] width 168 height 103
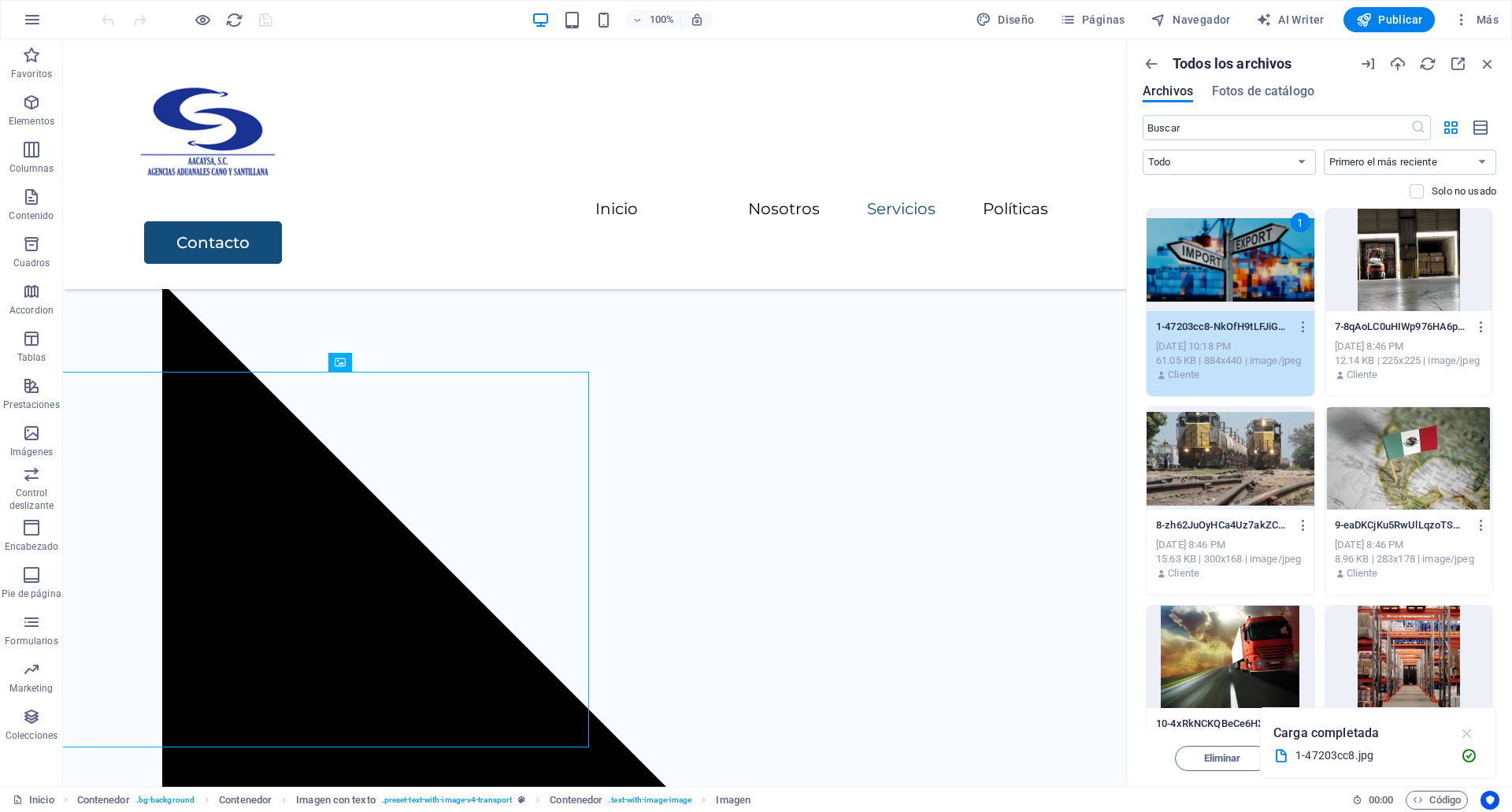
click at [1467, 732] on icon "button" at bounding box center [1467, 734] width 18 height 17
click at [1306, 320] on icon "button" at bounding box center [1303, 327] width 15 height 14
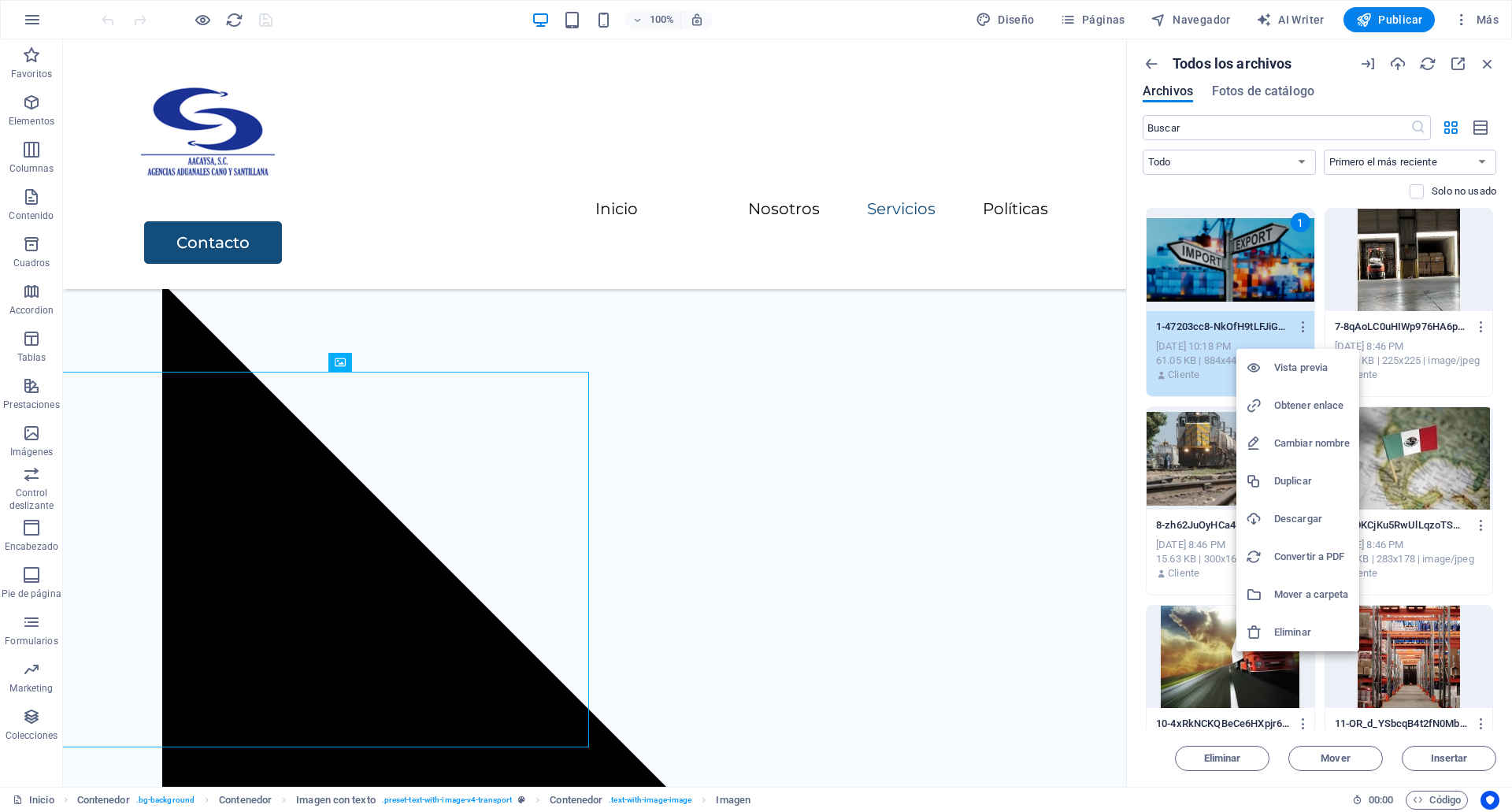
drag, startPoint x: 1256, startPoint y: 294, endPoint x: 547, endPoint y: 523, distance: 745.1
click at [547, 523] on div at bounding box center [756, 406] width 1512 height 812
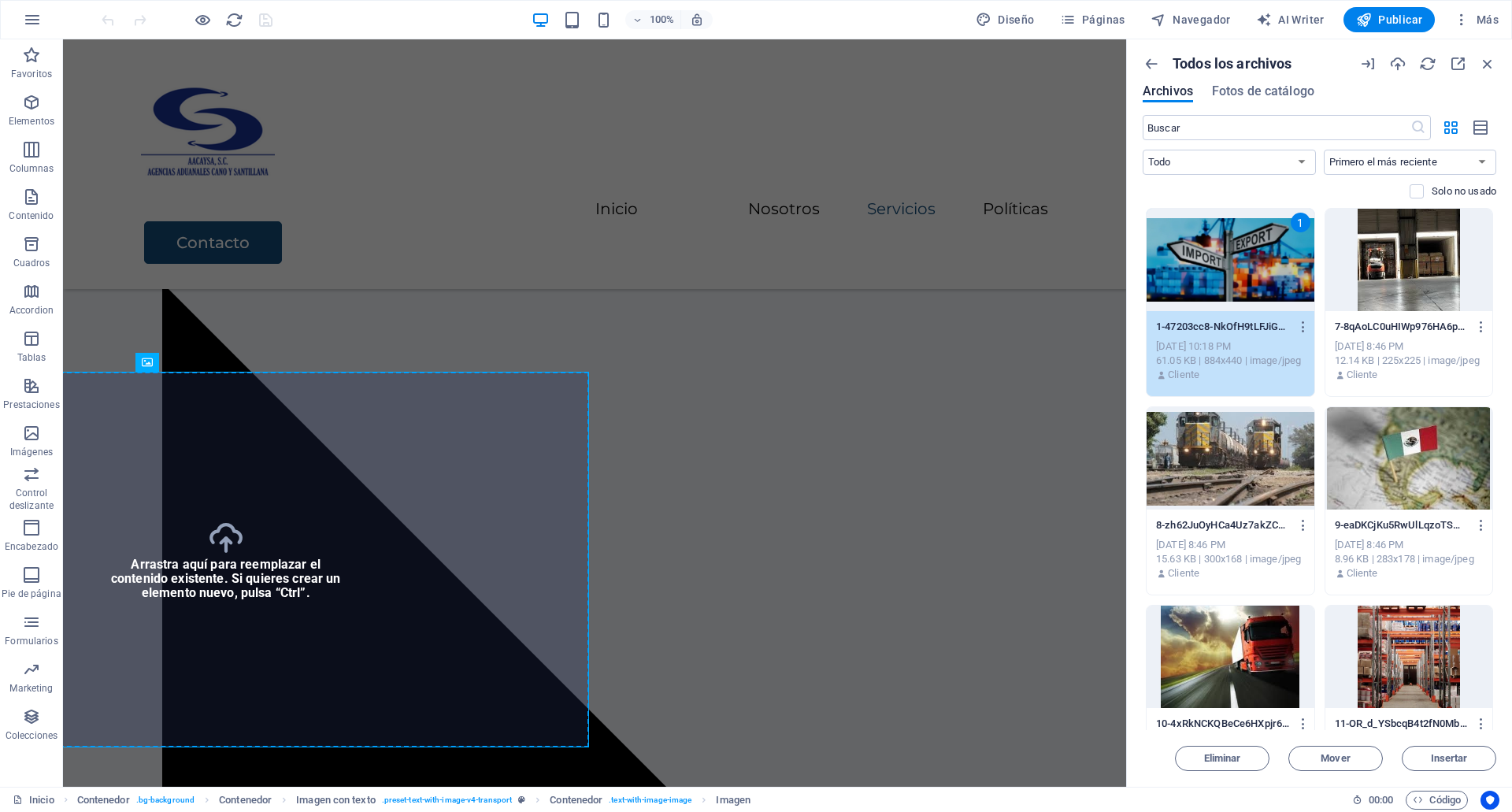
select select "vw"
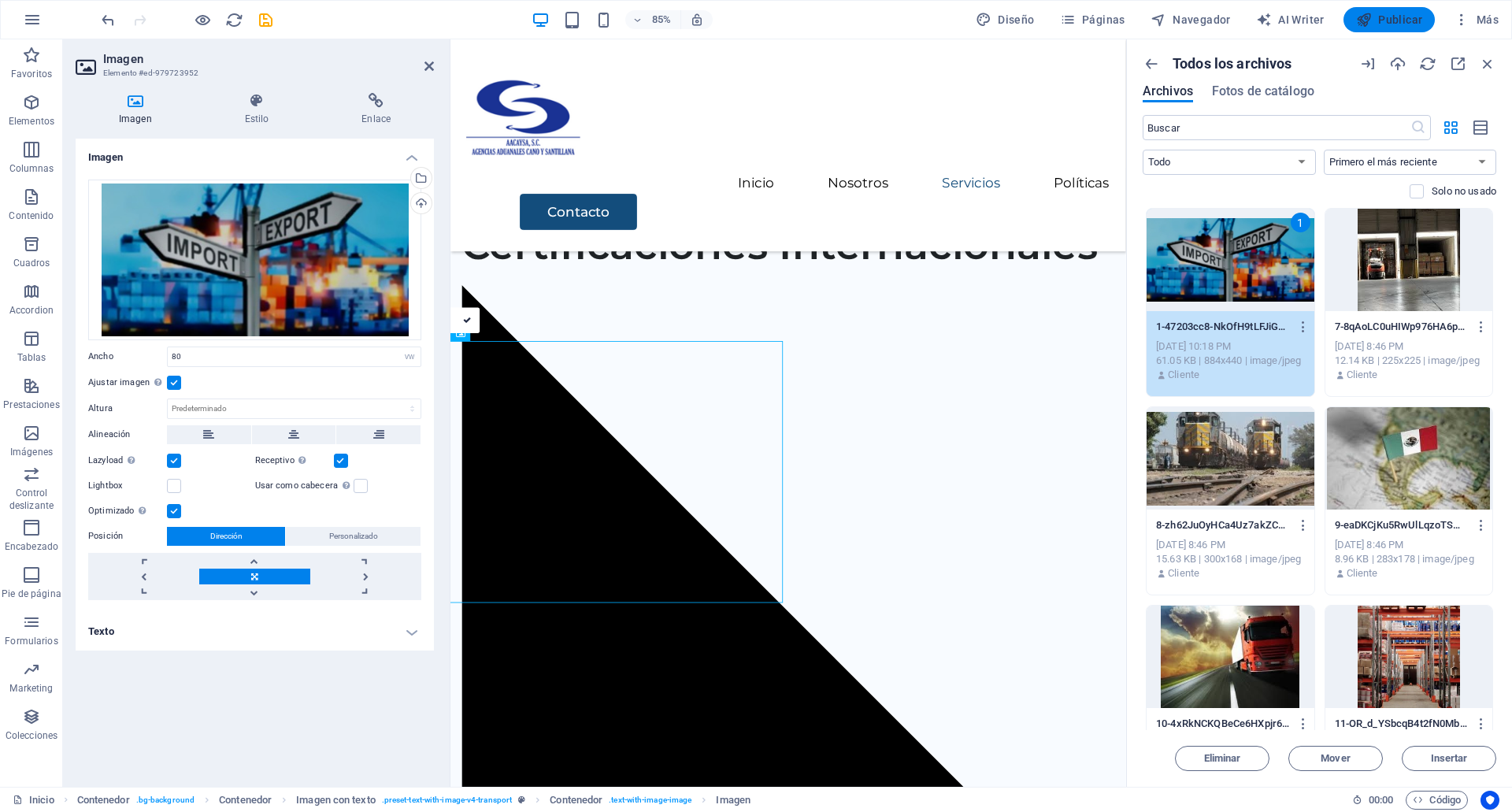
click at [1402, 22] on span "Publicar" at bounding box center [1389, 20] width 67 height 16
checkbox input "false"
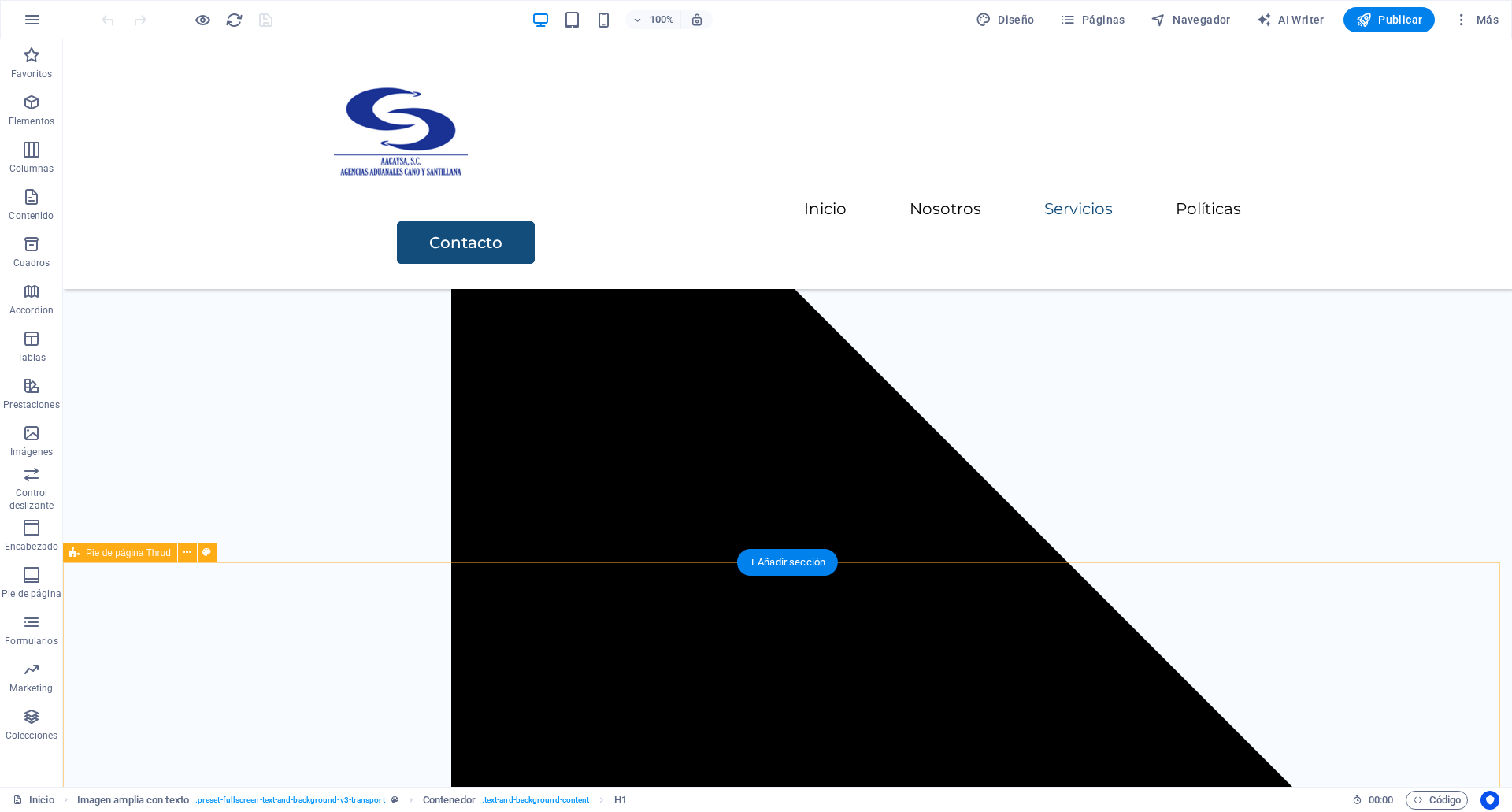
scroll to position [2947, 0]
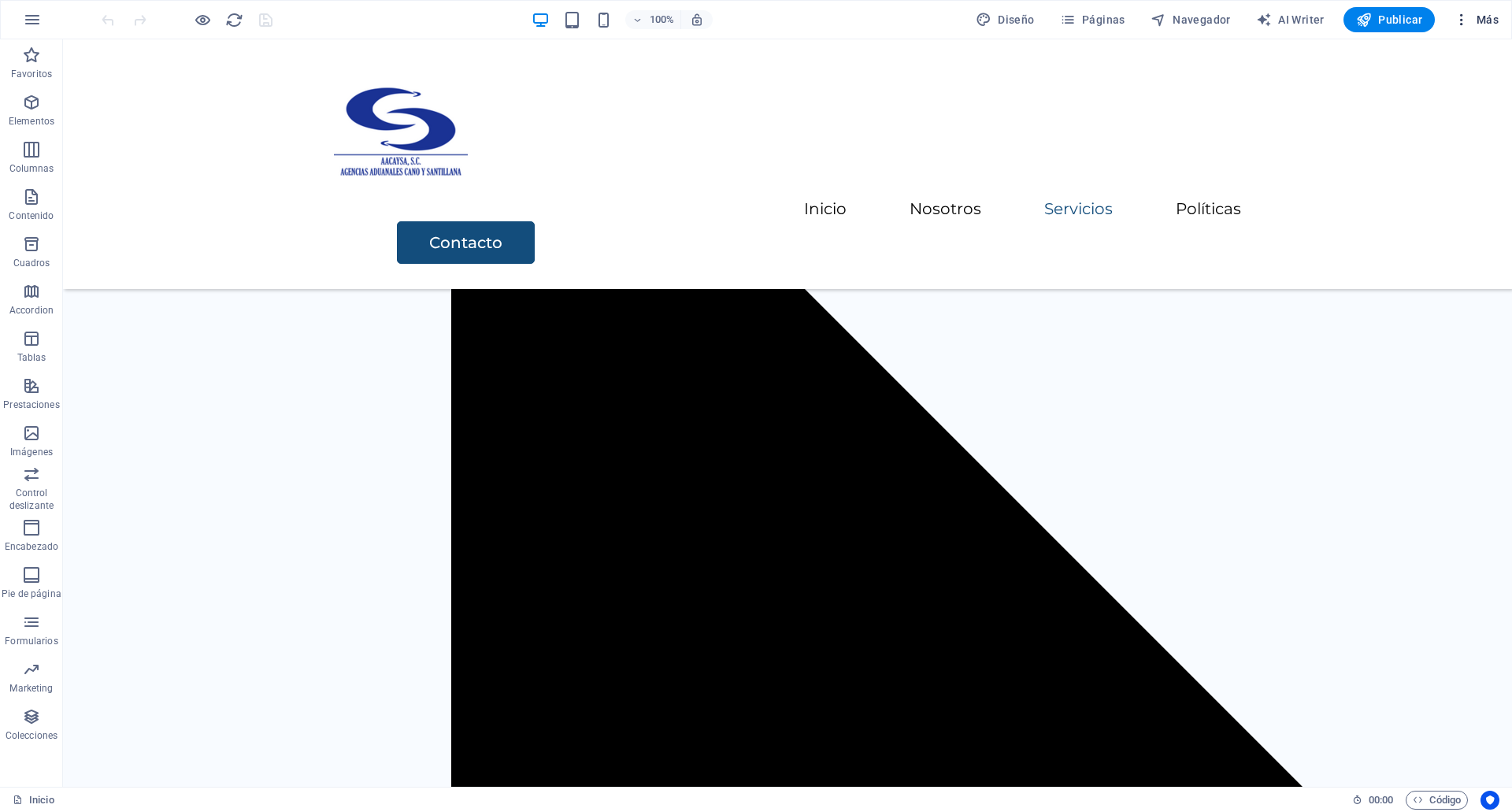
click at [1480, 10] on button "Más" at bounding box center [1476, 20] width 58 height 25
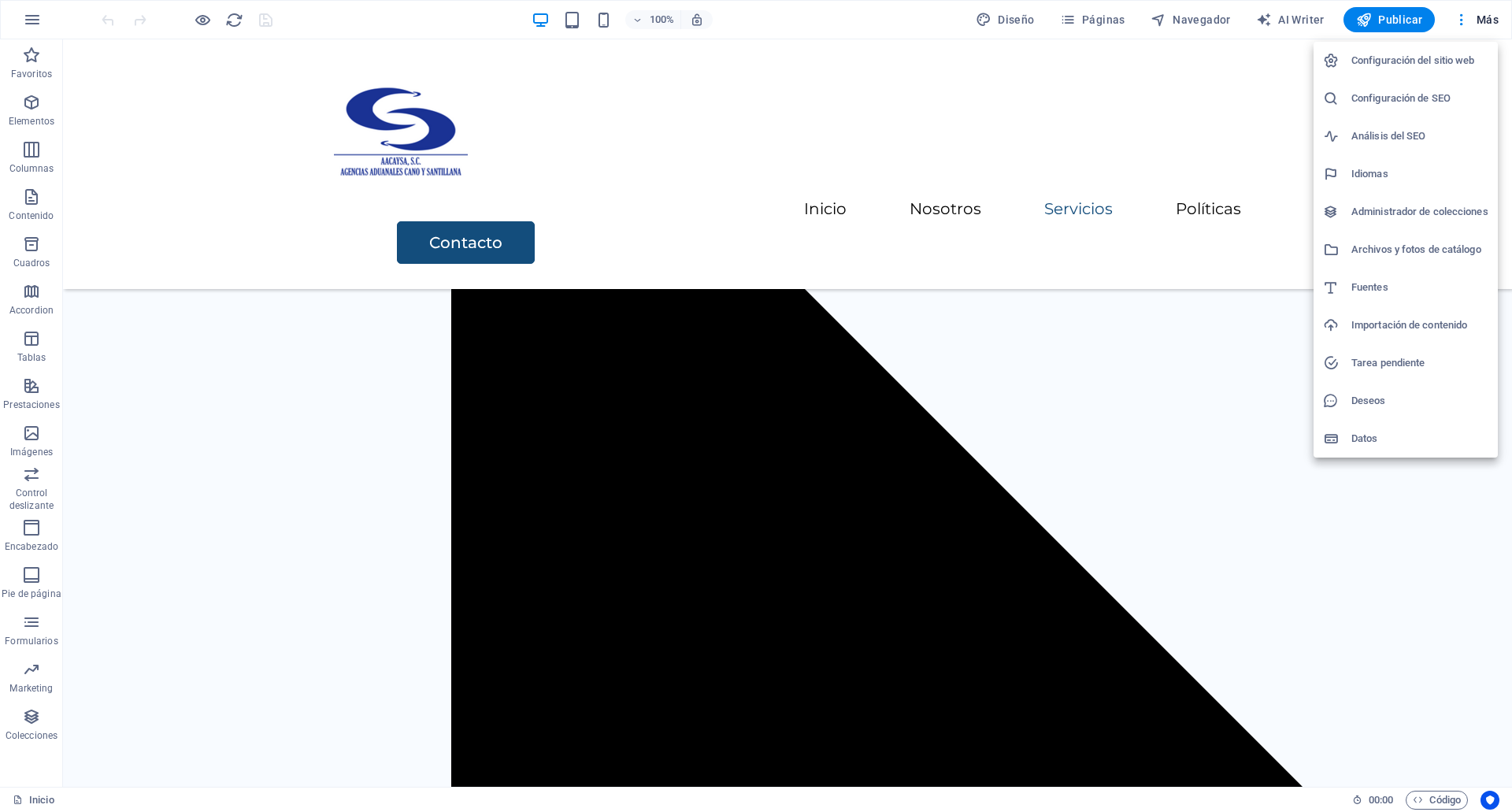
click at [1413, 250] on h6 "Archivos y fotos de catálogo" at bounding box center [1420, 250] width 137 height 19
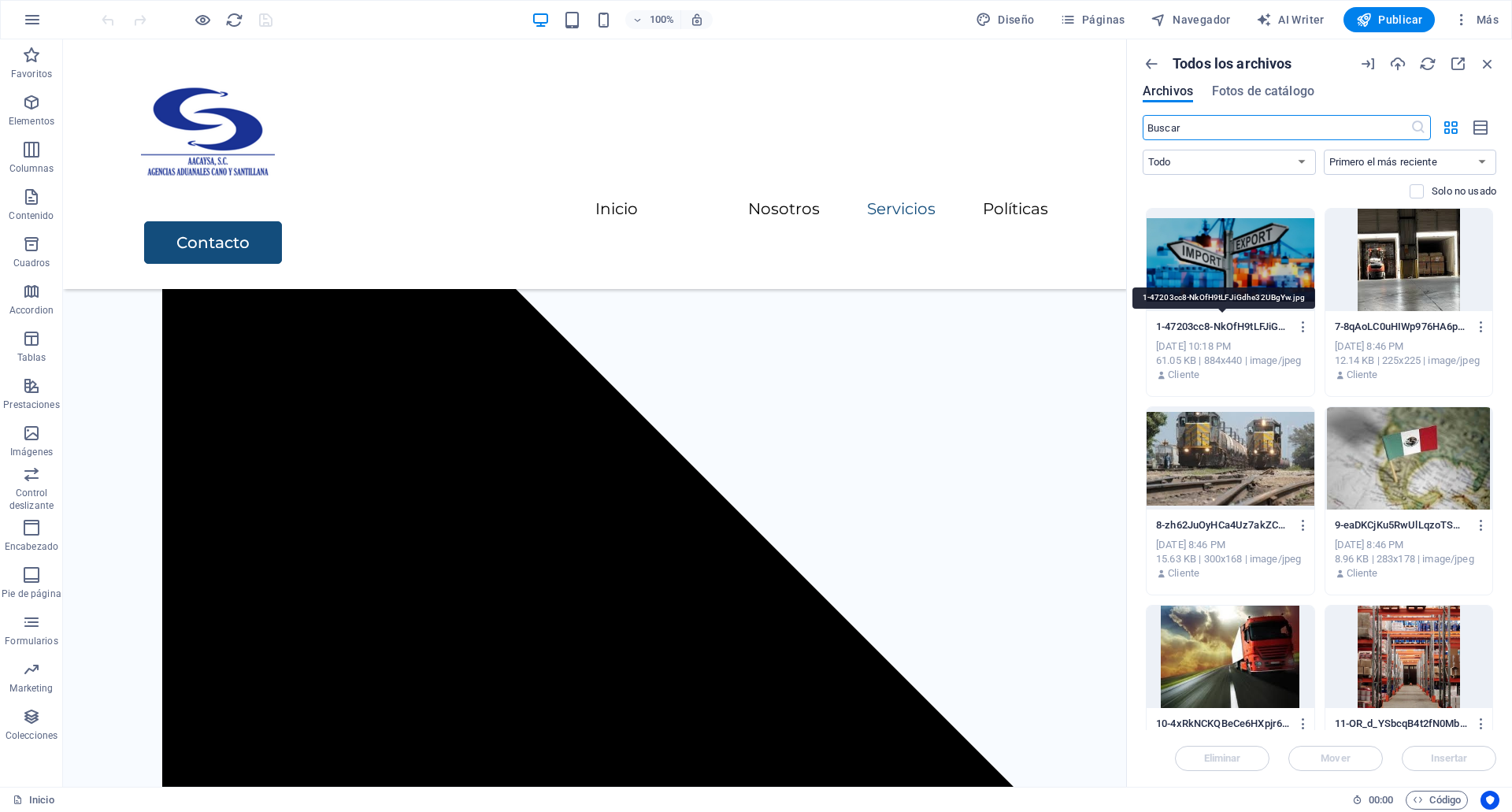
click at [1267, 332] on p "1-47203cc8-NkOfH9tLFJiGdhe32UBgYw.jpg" at bounding box center [1223, 327] width 134 height 14
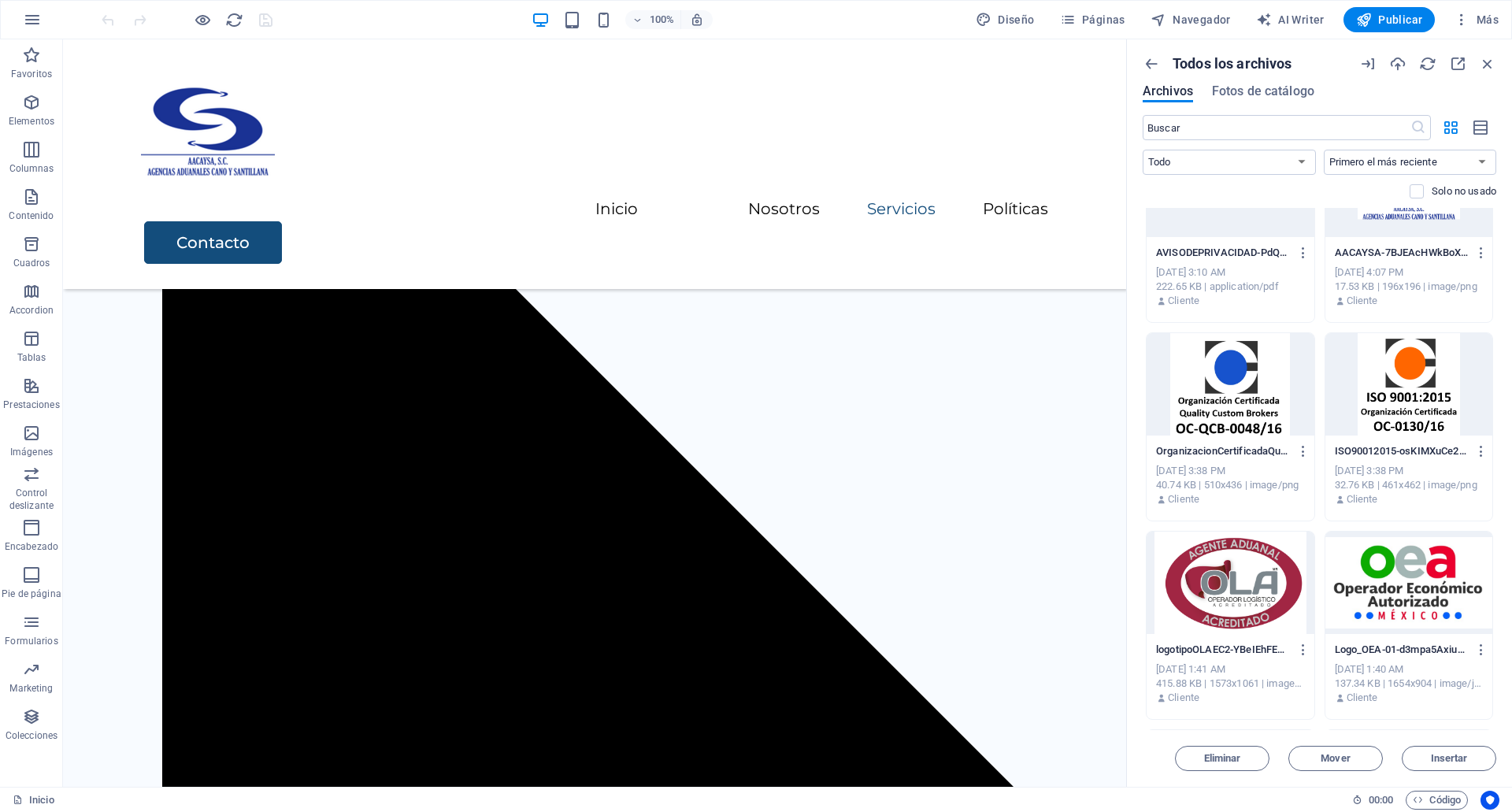
scroll to position [677, 0]
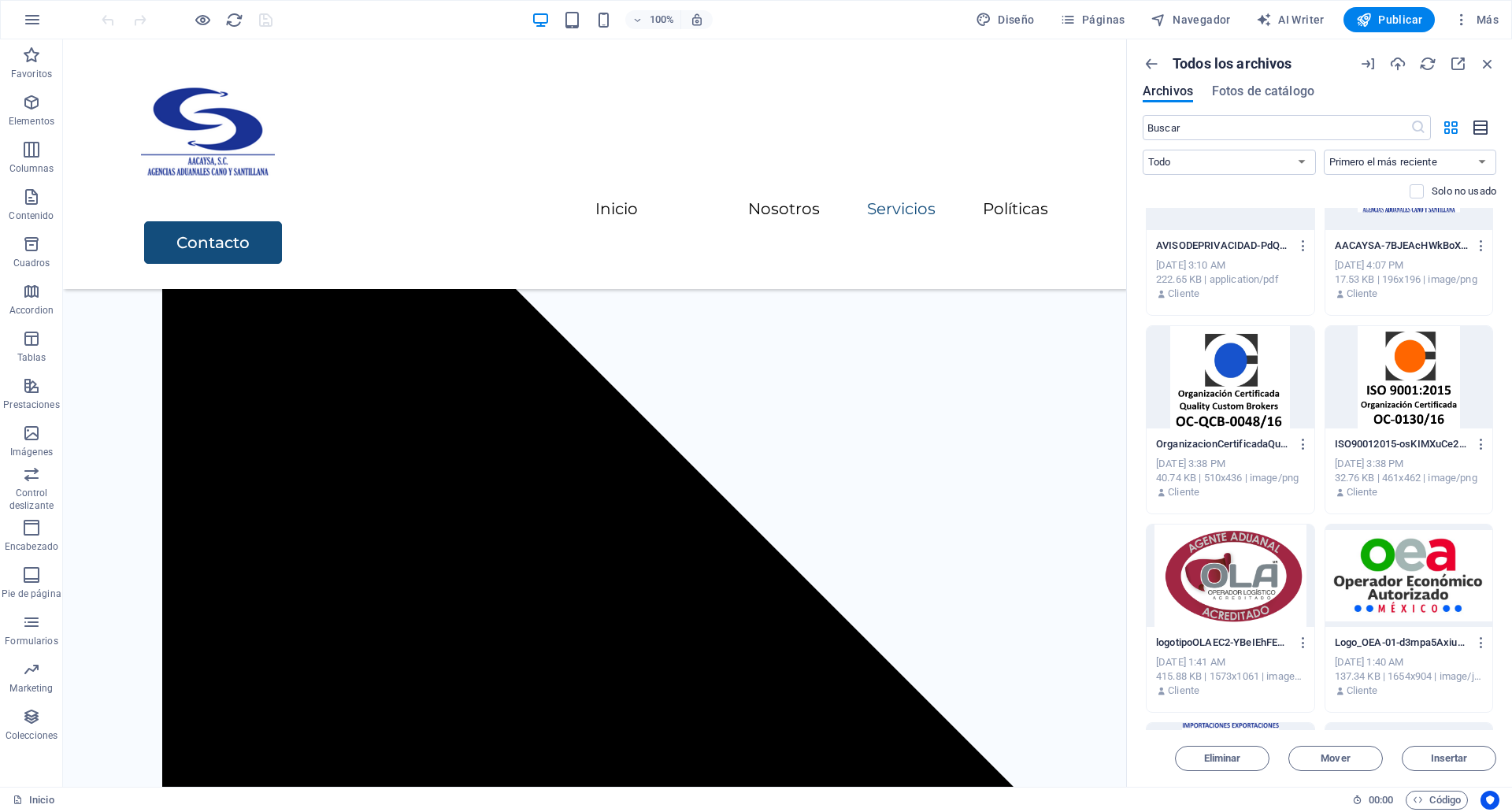
click at [1469, 128] on button "button" at bounding box center [1480, 128] width 31 height 25
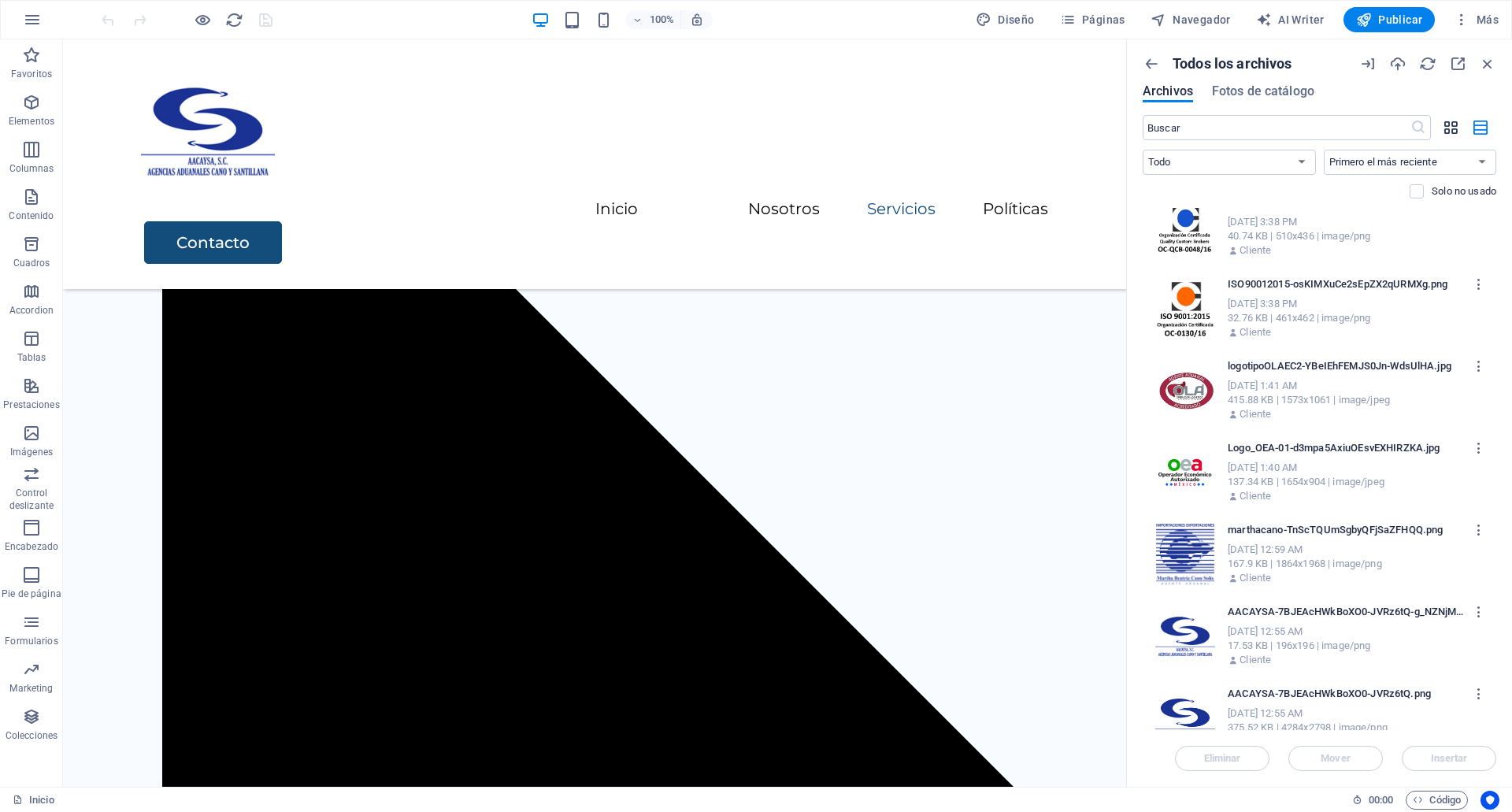
click at [1451, 126] on icon "button" at bounding box center [1450, 128] width 18 height 17
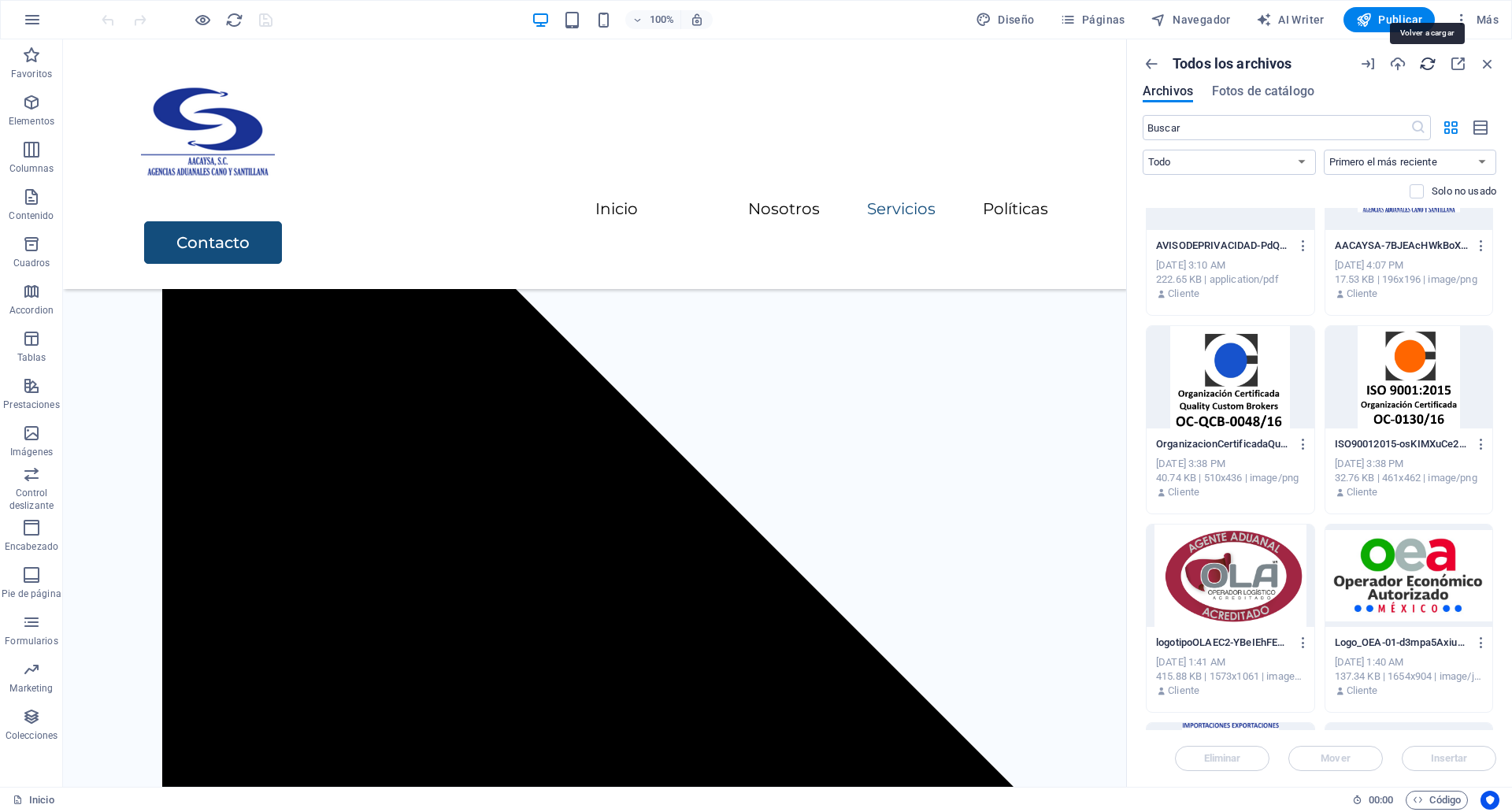
click at [1422, 56] on icon "button" at bounding box center [1428, 64] width 17 height 17
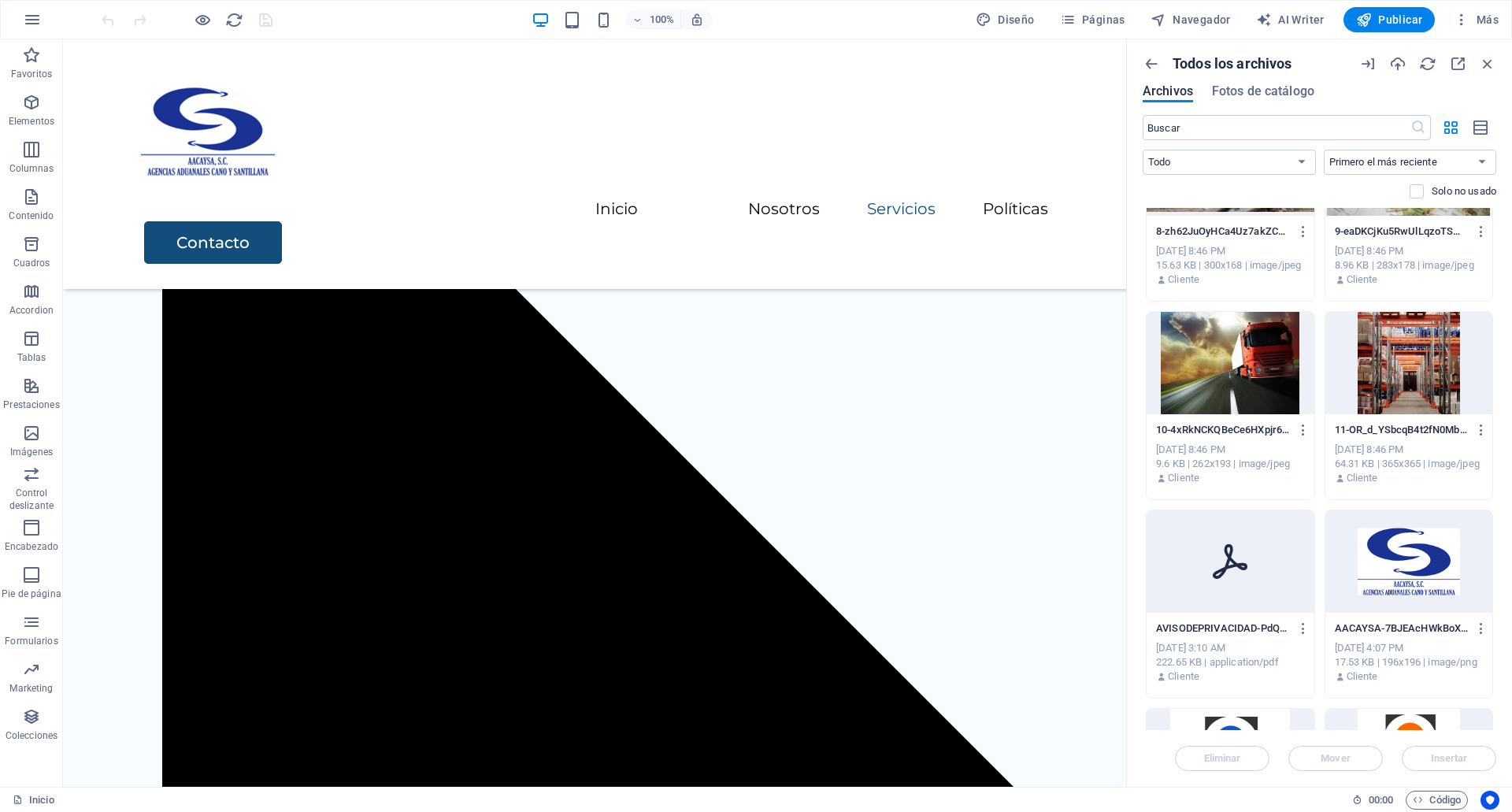
scroll to position [0, 0]
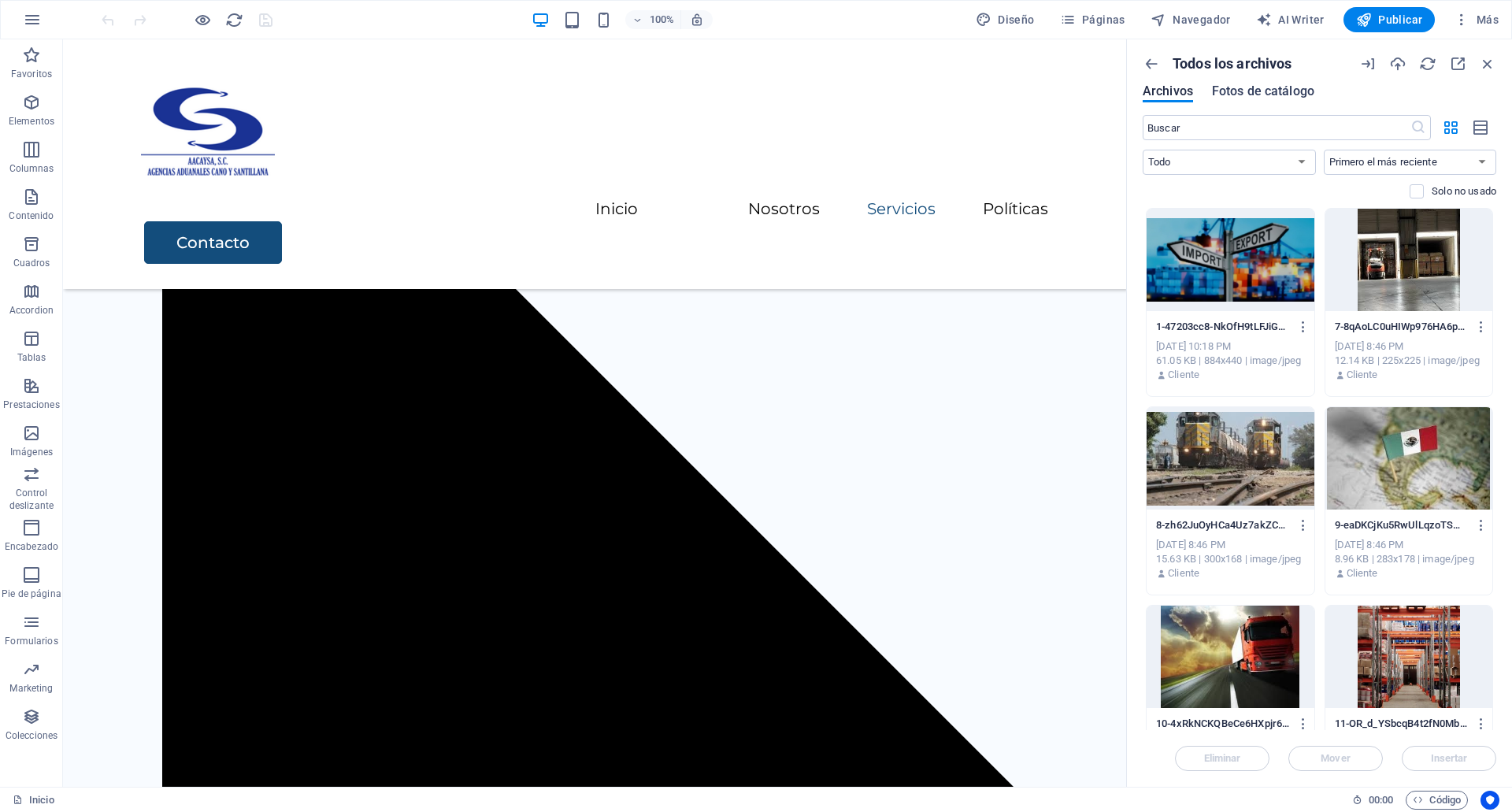
click at [1273, 88] on span "Fotos de catálogo" at bounding box center [1264, 92] width 103 height 19
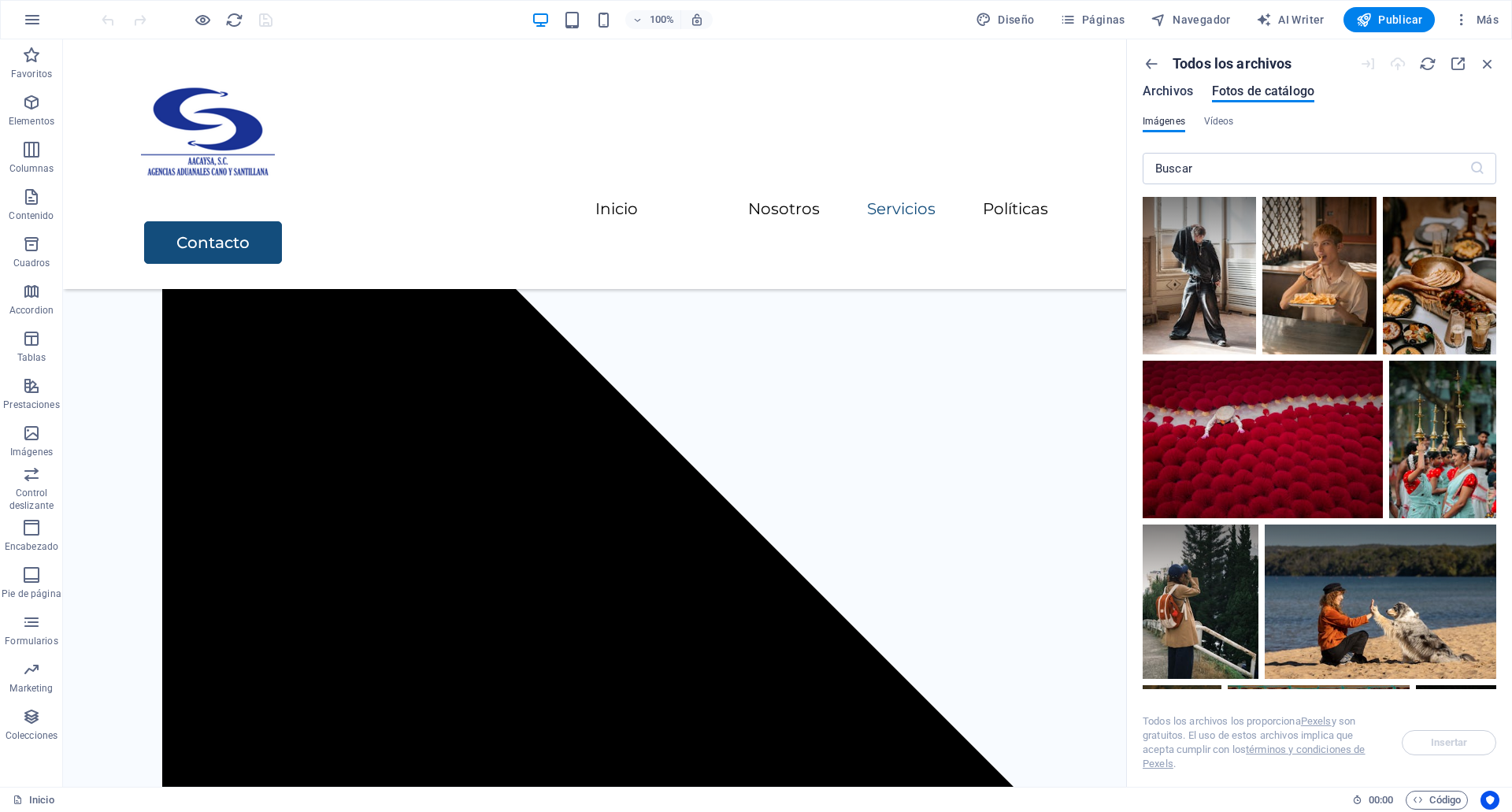
click at [1172, 93] on span "Archivos" at bounding box center [1168, 92] width 50 height 19
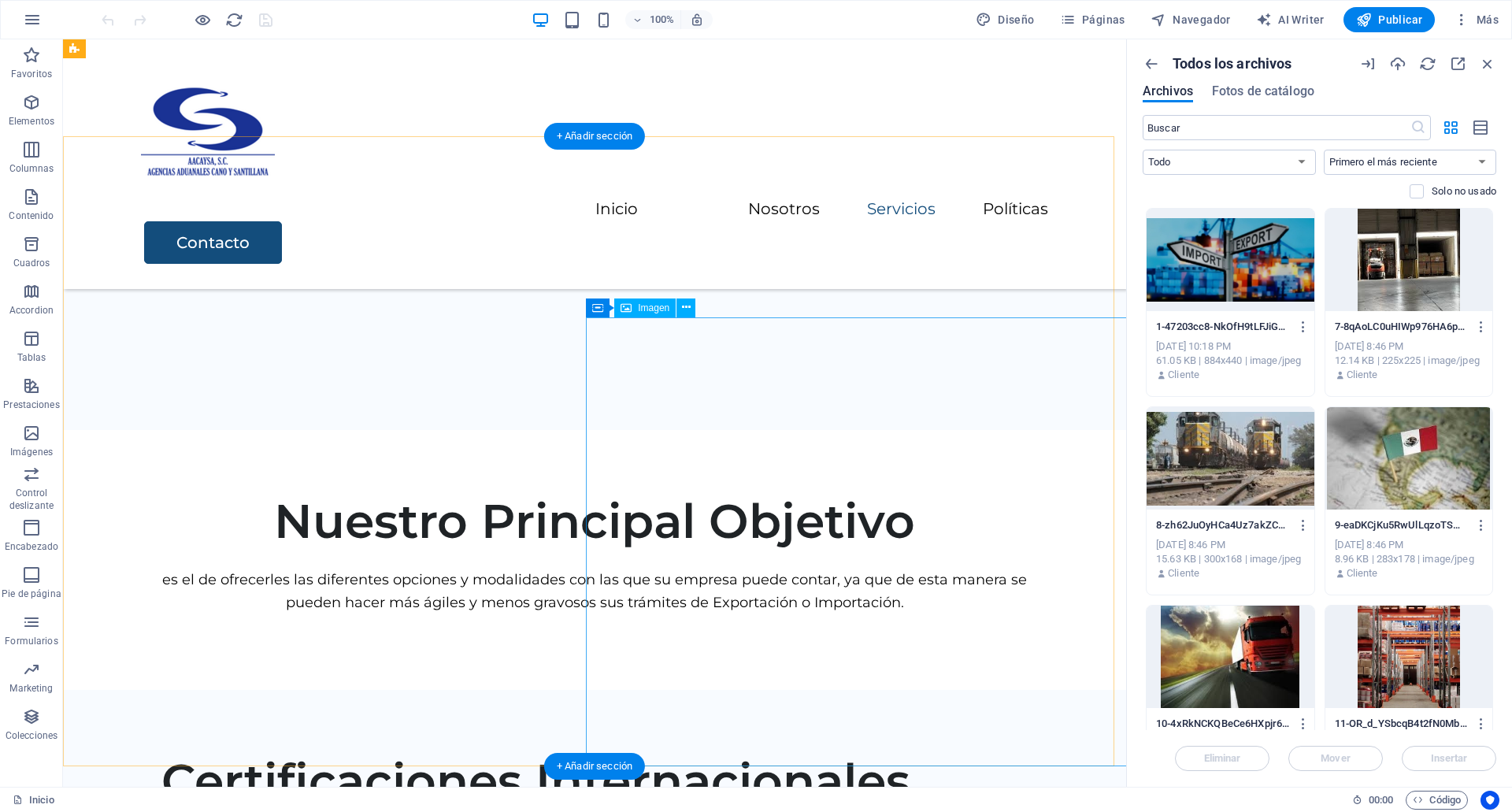
scroll to position [1949, 0]
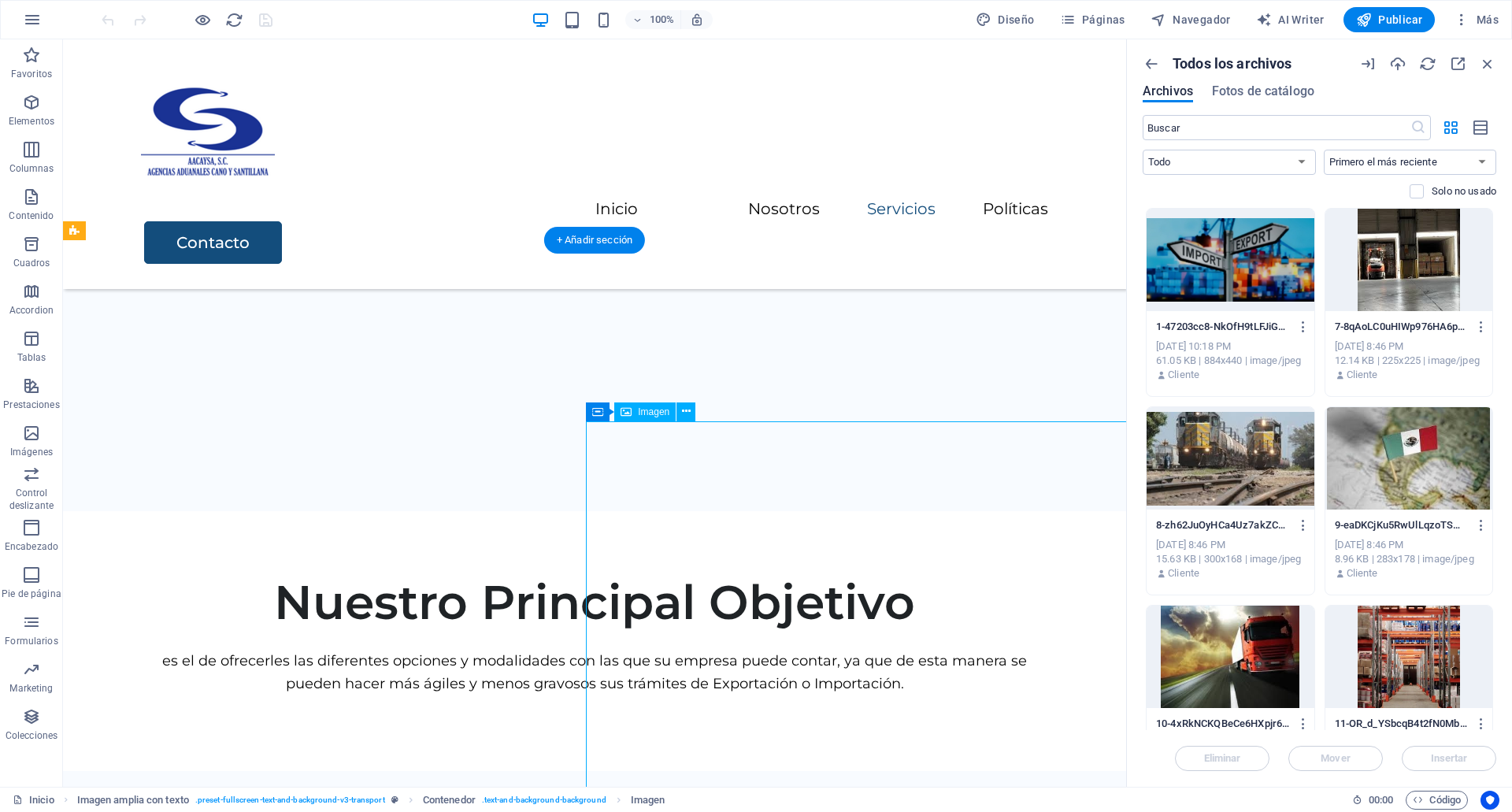
select select "px"
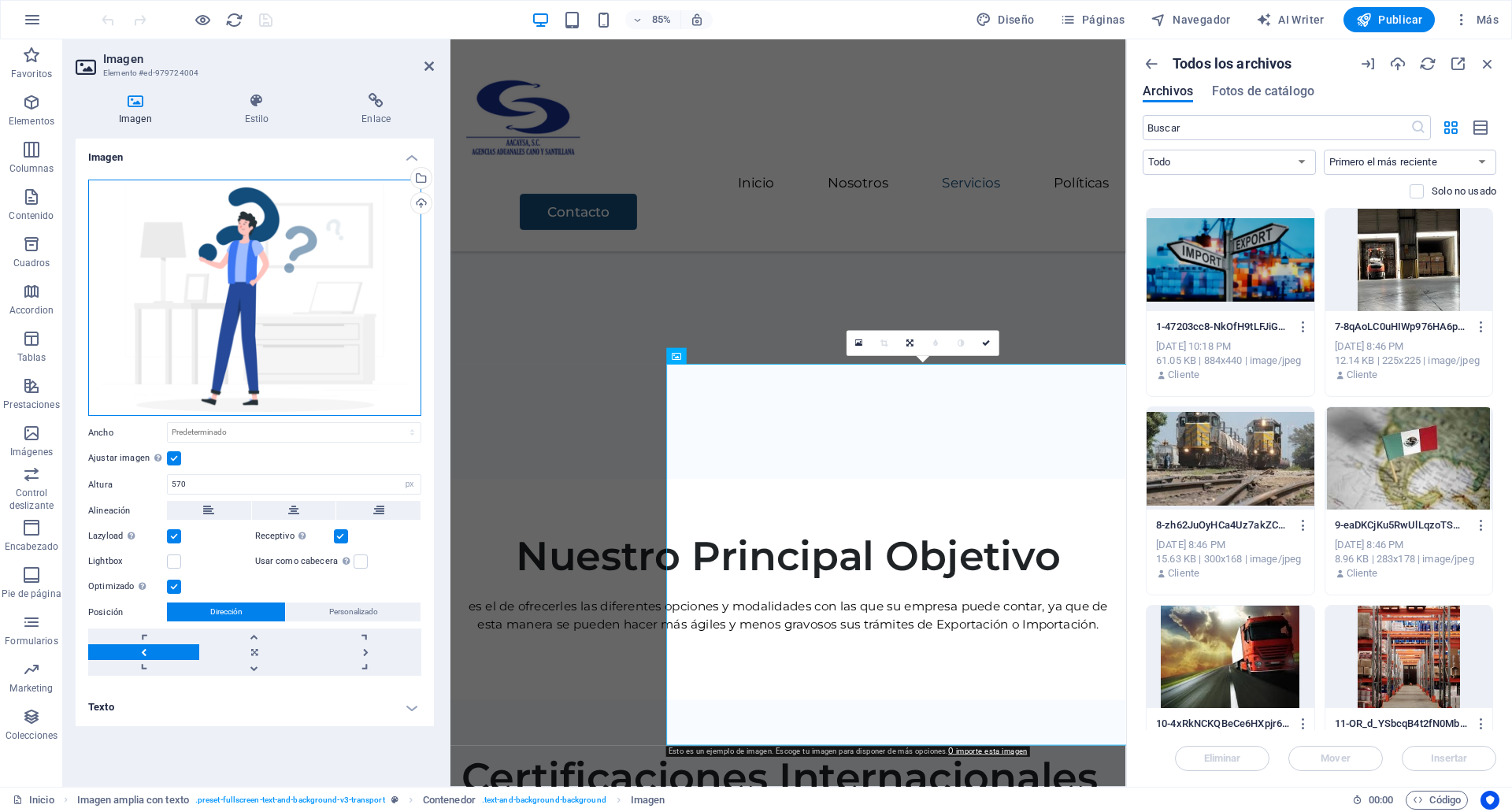
click at [252, 345] on div "Arrastra archivos aquí, haz clic para escoger archivos o selecciona archivos de…" at bounding box center [255, 298] width 333 height 238
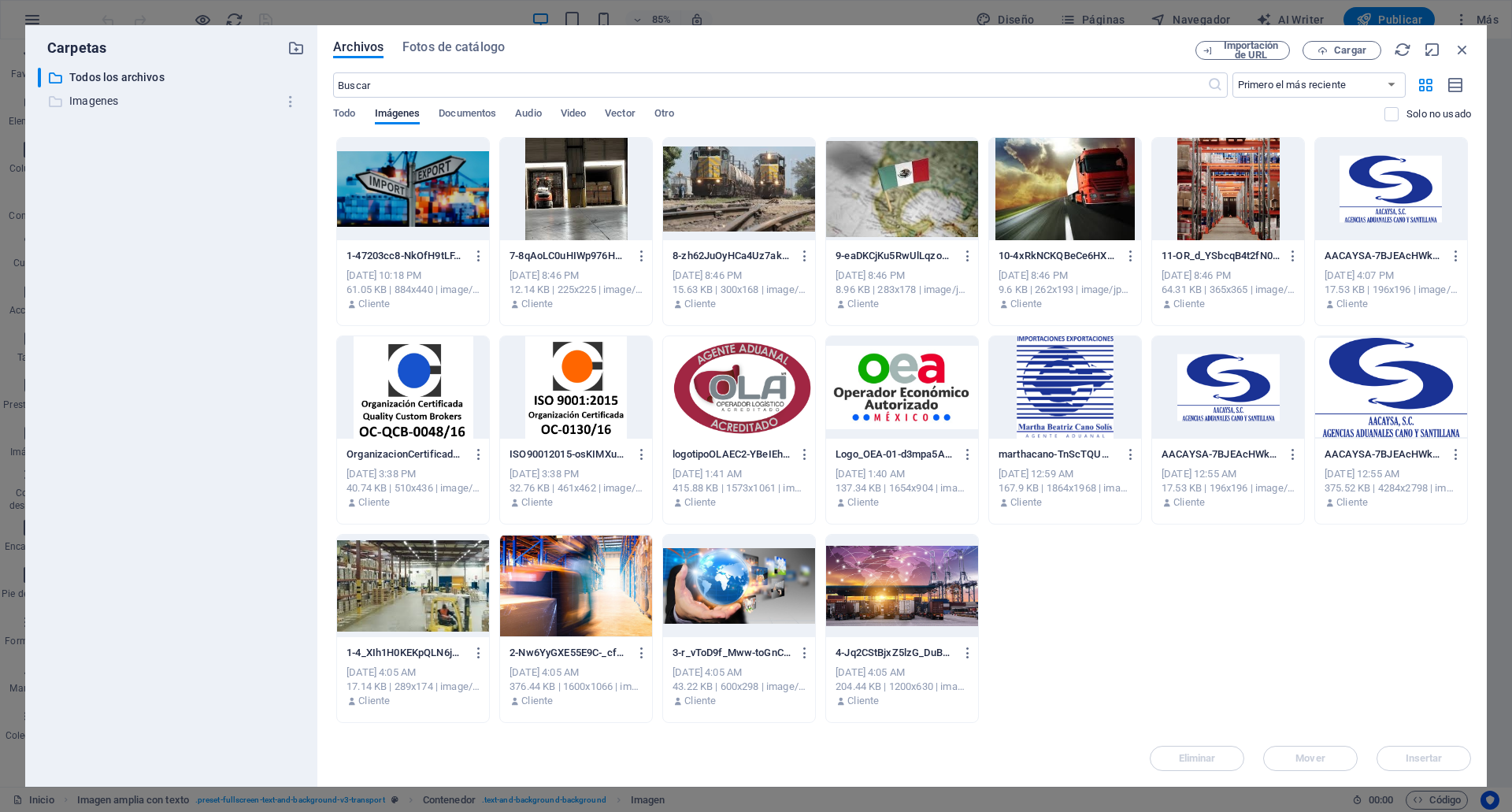
click at [105, 107] on p "Imagenes" at bounding box center [173, 101] width 207 height 18
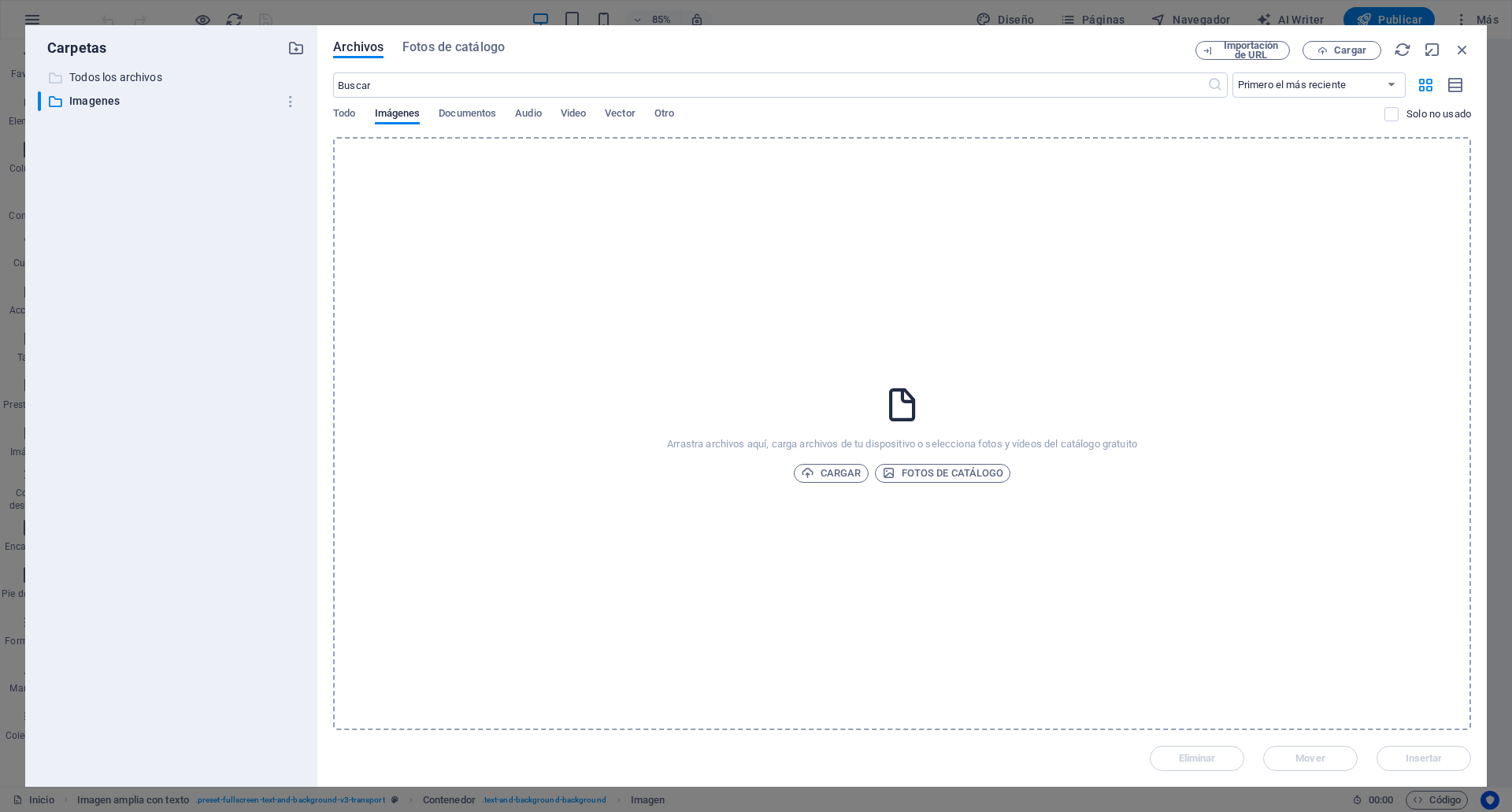
click at [120, 77] on p "Todos los archivos" at bounding box center [173, 77] width 207 height 18
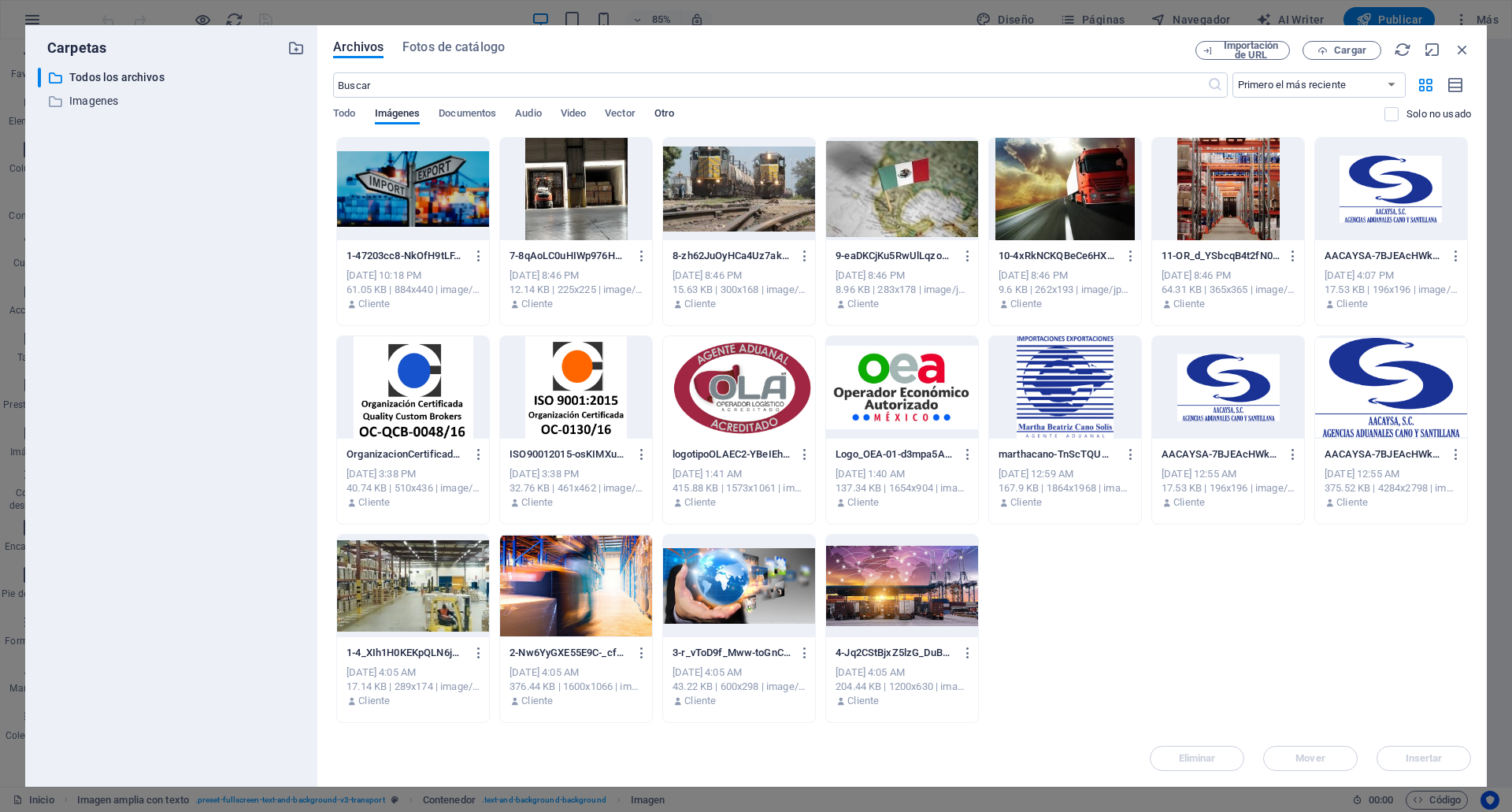
click at [673, 118] on span "Otro" at bounding box center [664, 115] width 20 height 22
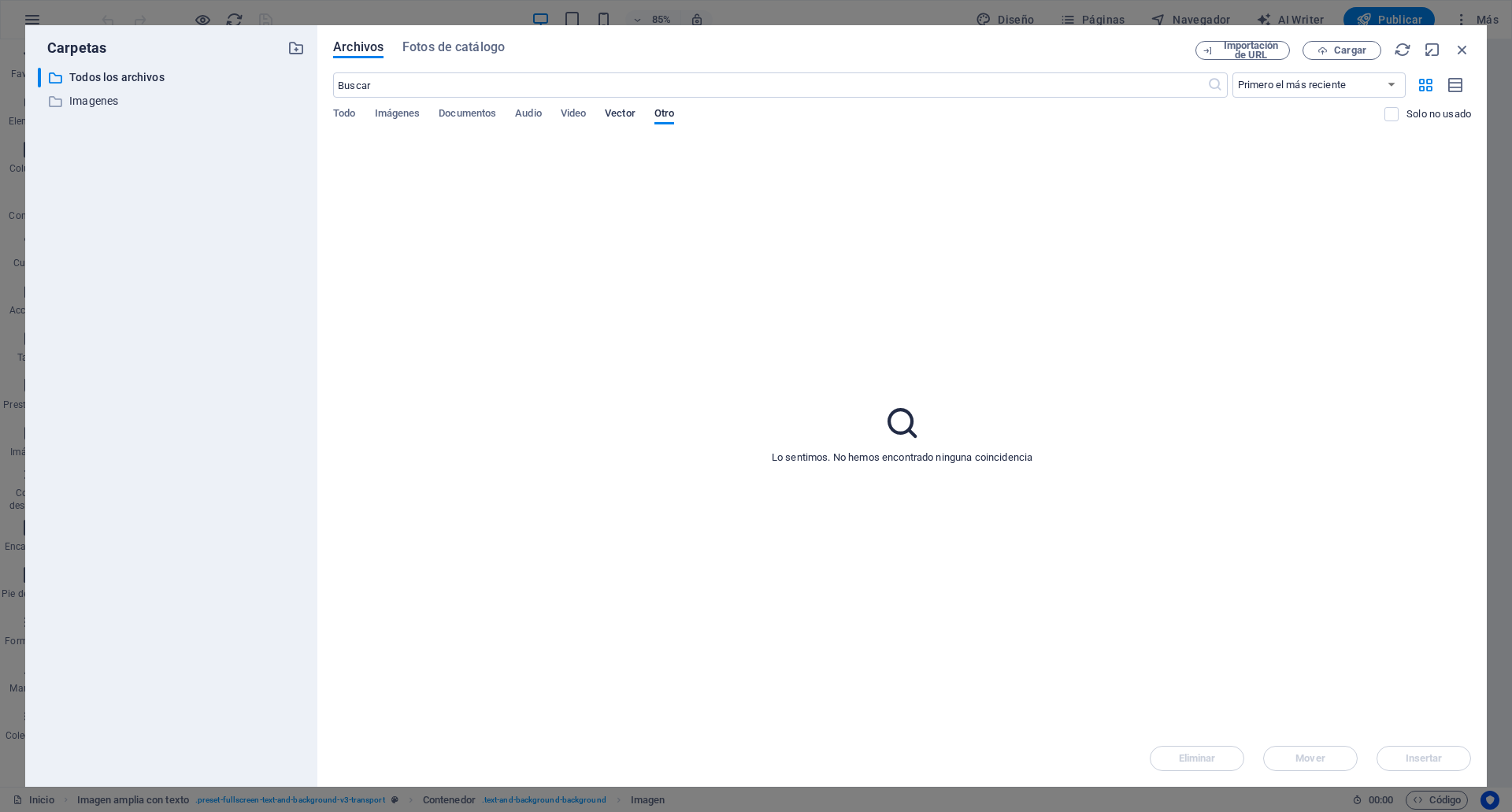
click at [614, 114] on span "Vector" at bounding box center [620, 115] width 31 height 22
click at [586, 108] on span "Video" at bounding box center [573, 115] width 25 height 22
click at [524, 118] on span "Audio" at bounding box center [528, 115] width 26 height 22
click at [446, 111] on span "Documentos" at bounding box center [467, 115] width 58 height 22
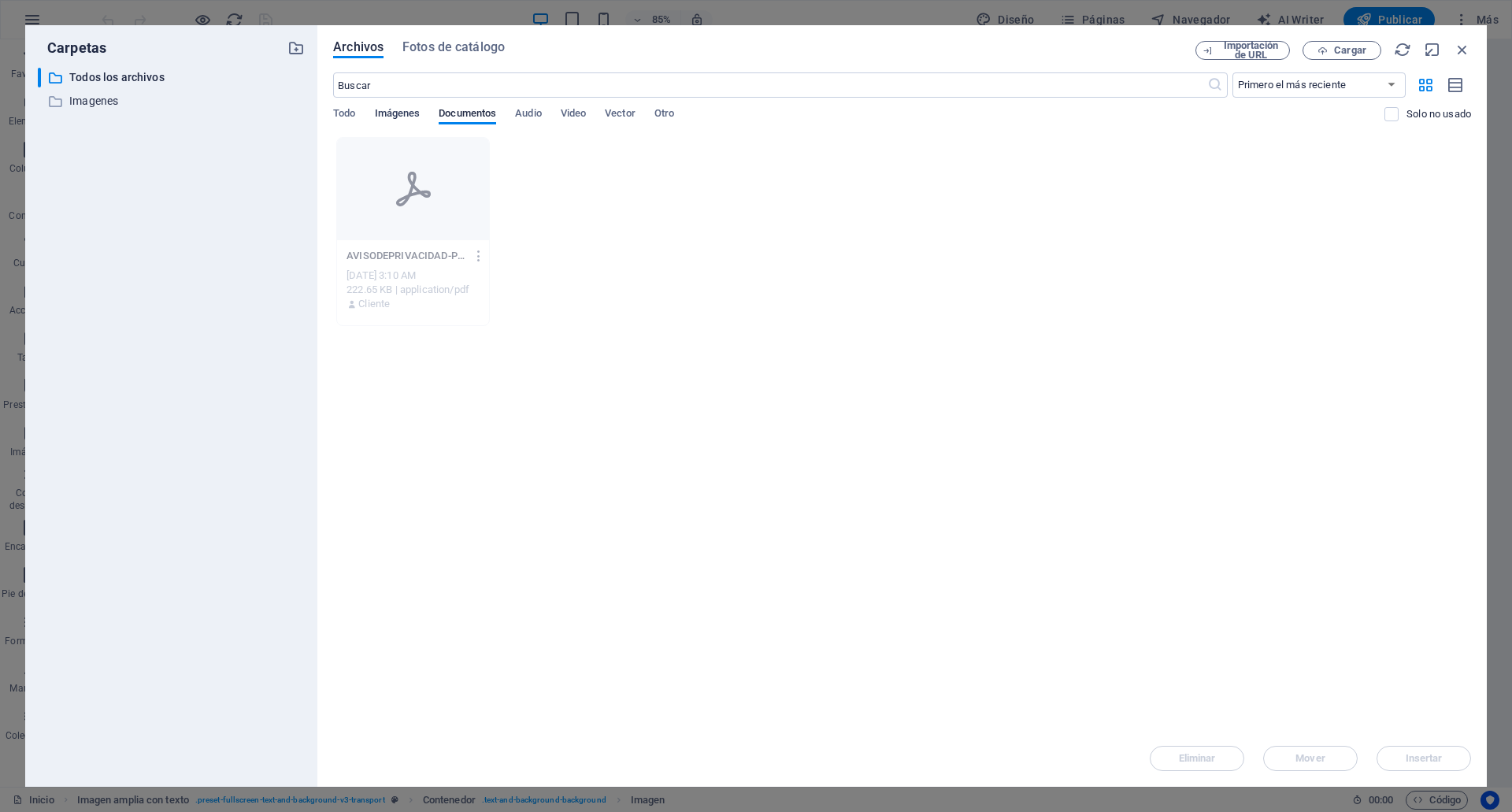
click at [416, 111] on span "Imágenes" at bounding box center [398, 115] width 46 height 22
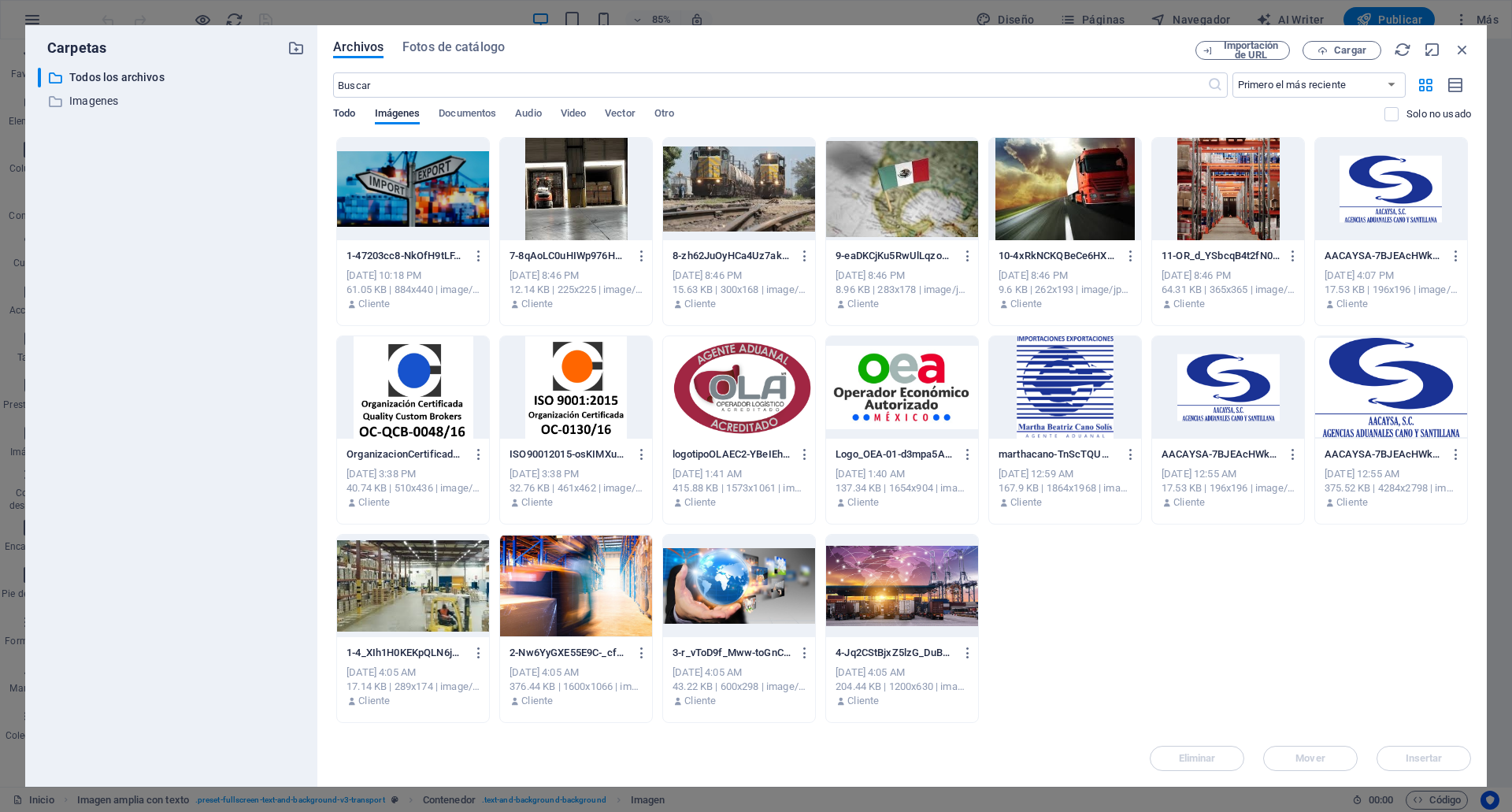
click at [348, 118] on span "Todo" at bounding box center [344, 115] width 22 height 22
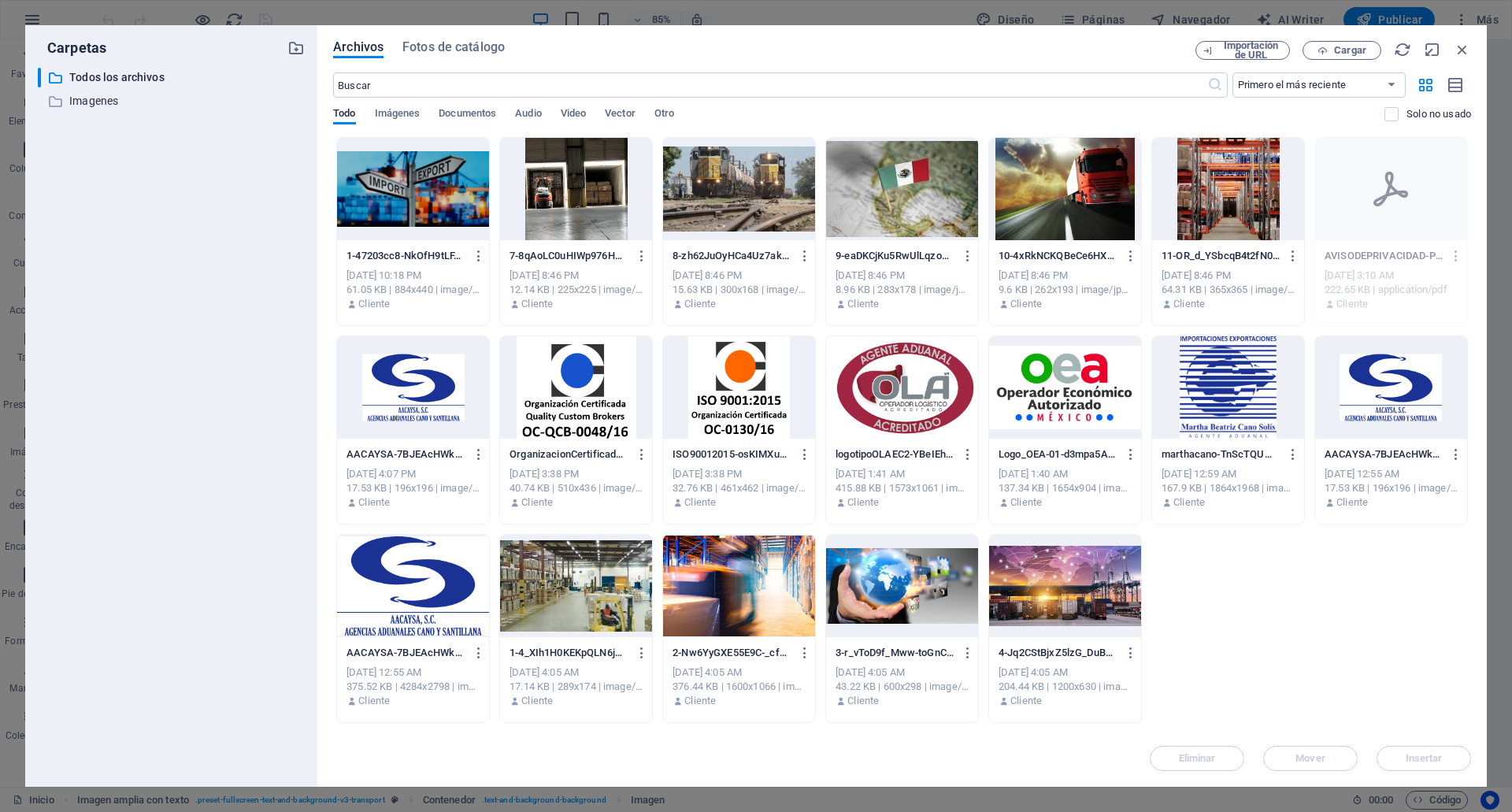
click at [372, 121] on div "Todo Imágenes Documentos Audio Video Vector Otro" at bounding box center [858, 122] width 1051 height 30
click at [385, 122] on span "Imágenes" at bounding box center [398, 115] width 46 height 22
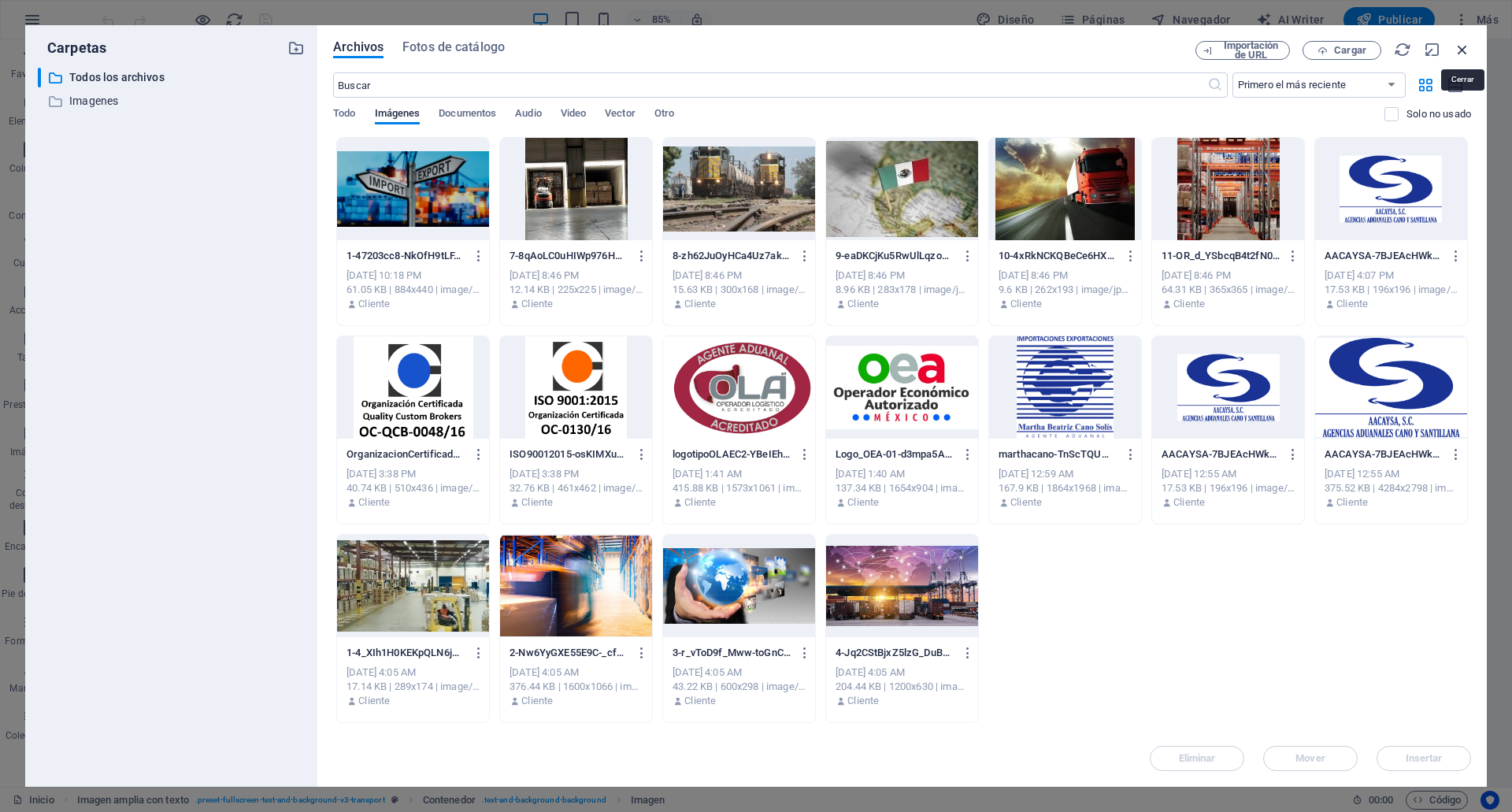
click at [1457, 47] on icon "button" at bounding box center [1462, 50] width 17 height 17
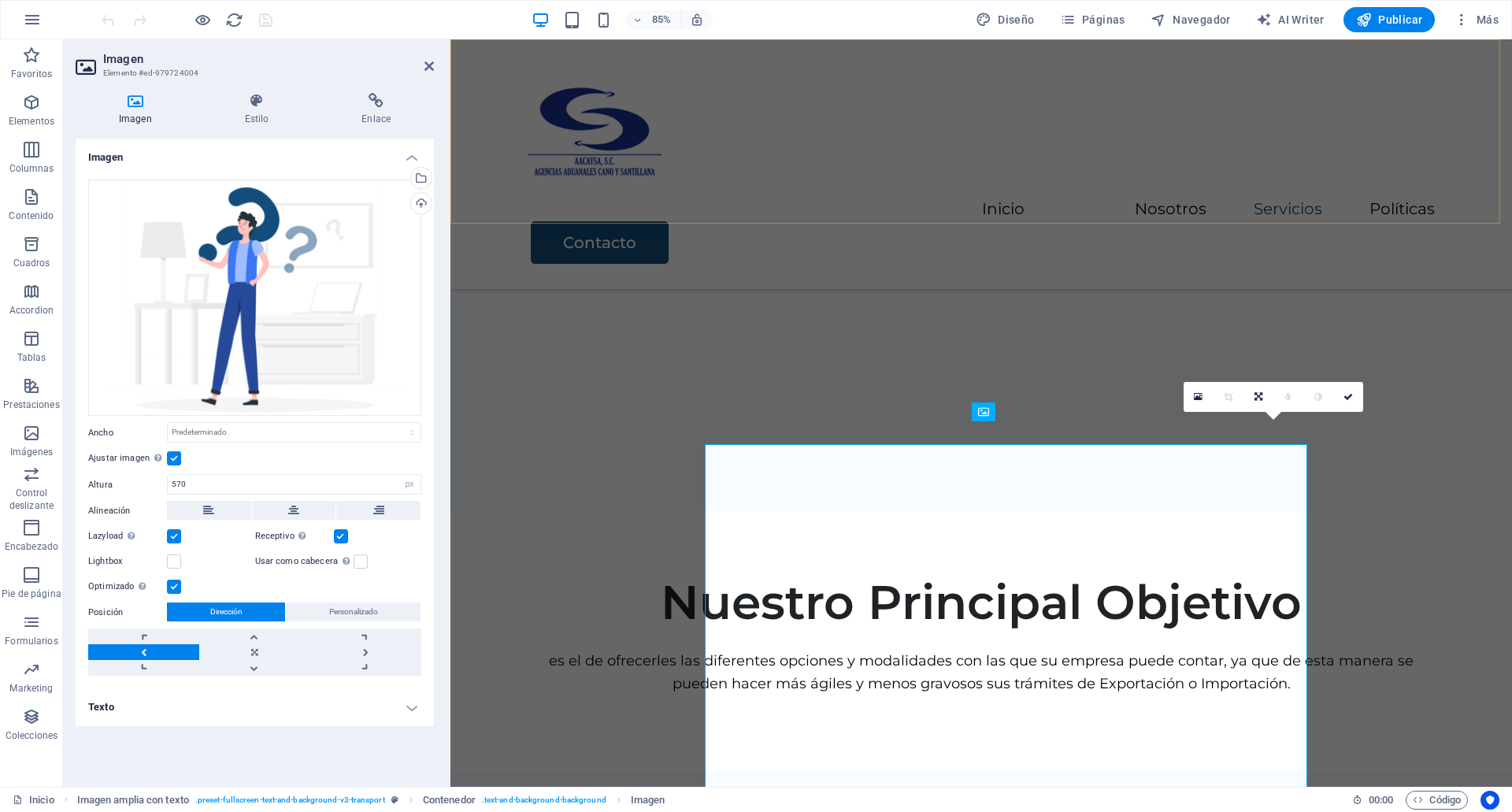
scroll to position [1949, 0]
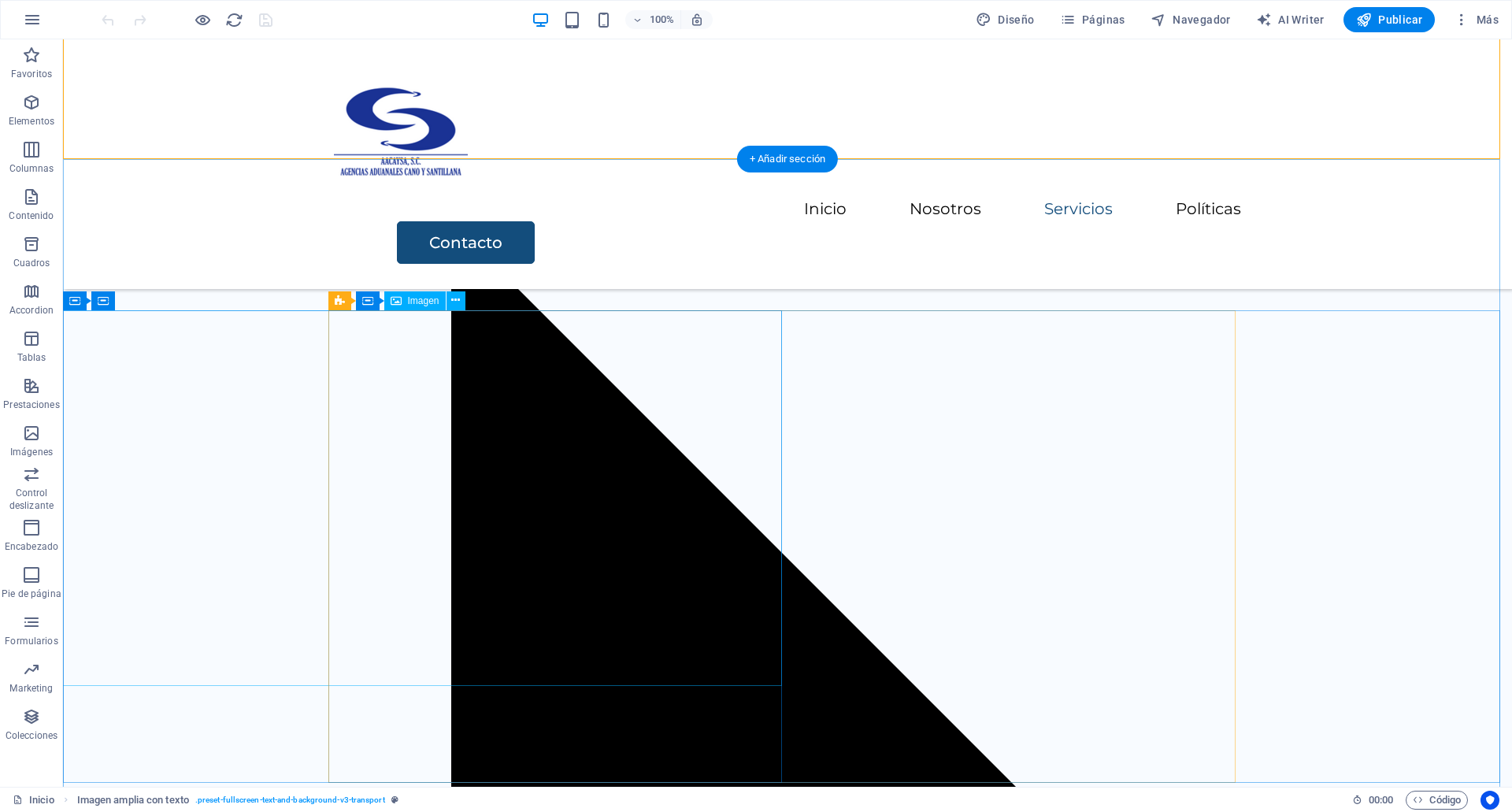
scroll to position [2661, 0]
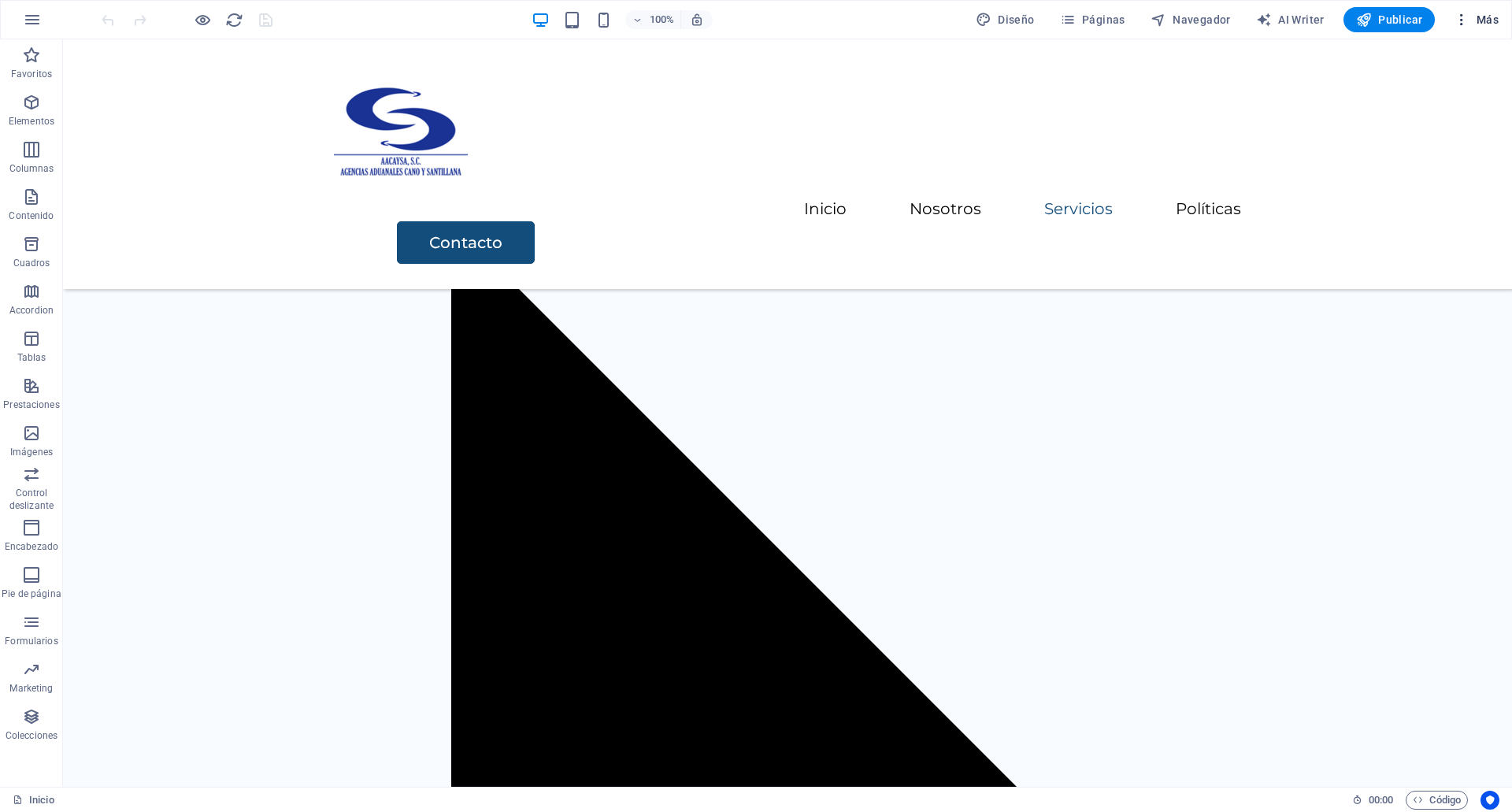
click at [1465, 14] on icon "button" at bounding box center [1462, 20] width 16 height 16
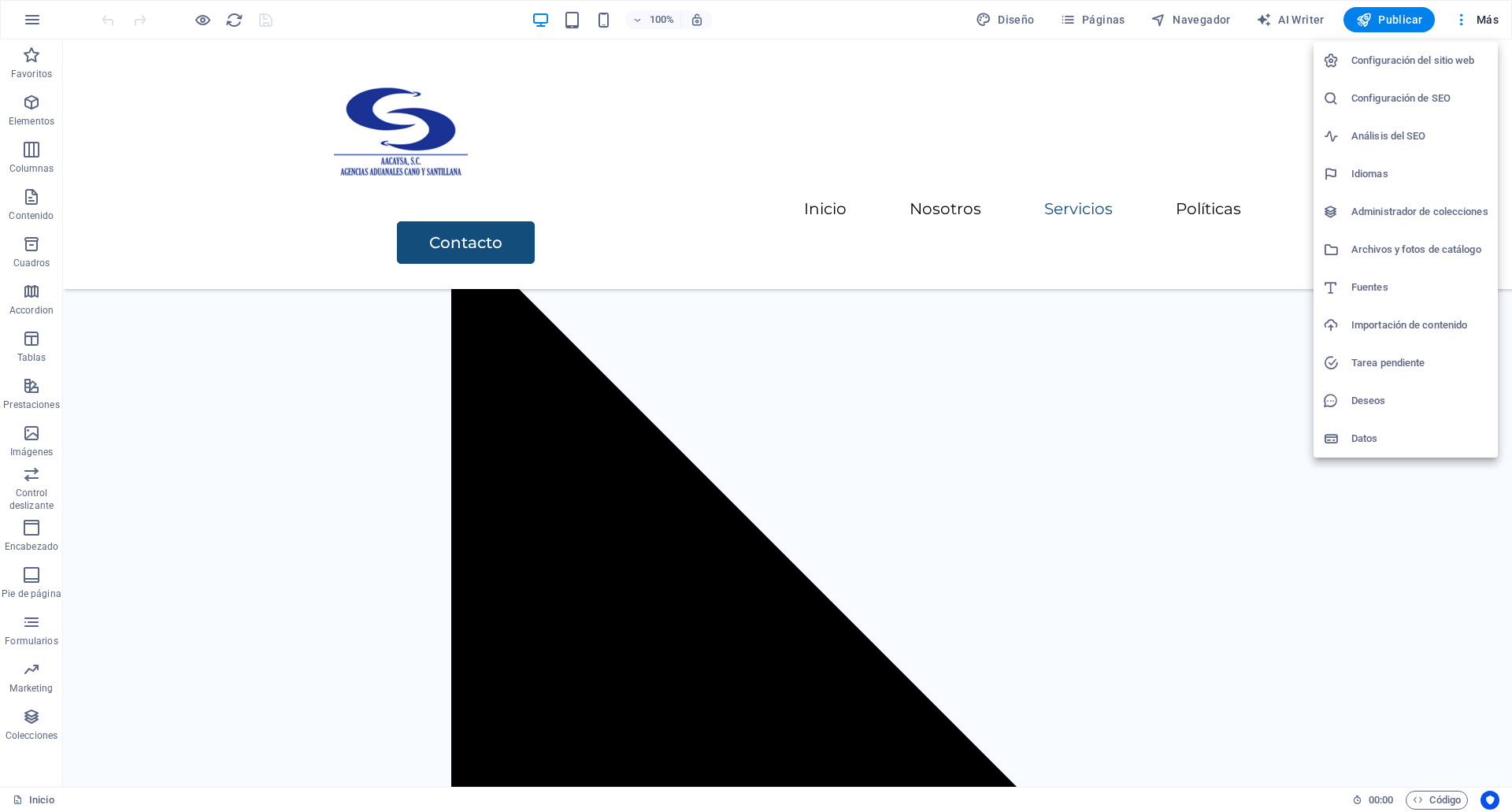
click at [1391, 242] on h6 "Archivos y fotos de catálogo" at bounding box center [1420, 250] width 137 height 19
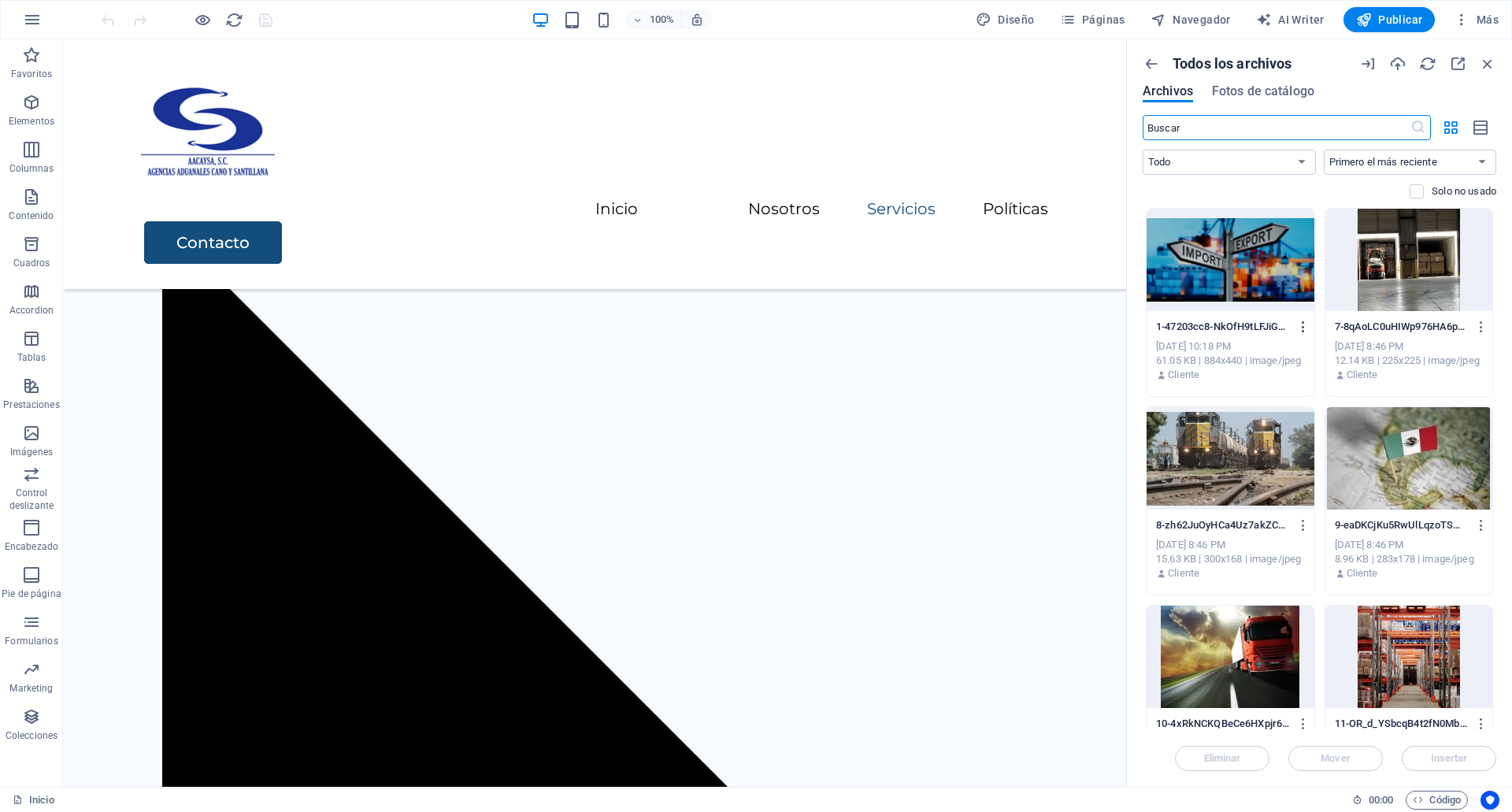
click at [1301, 327] on icon "button" at bounding box center [1303, 327] width 15 height 14
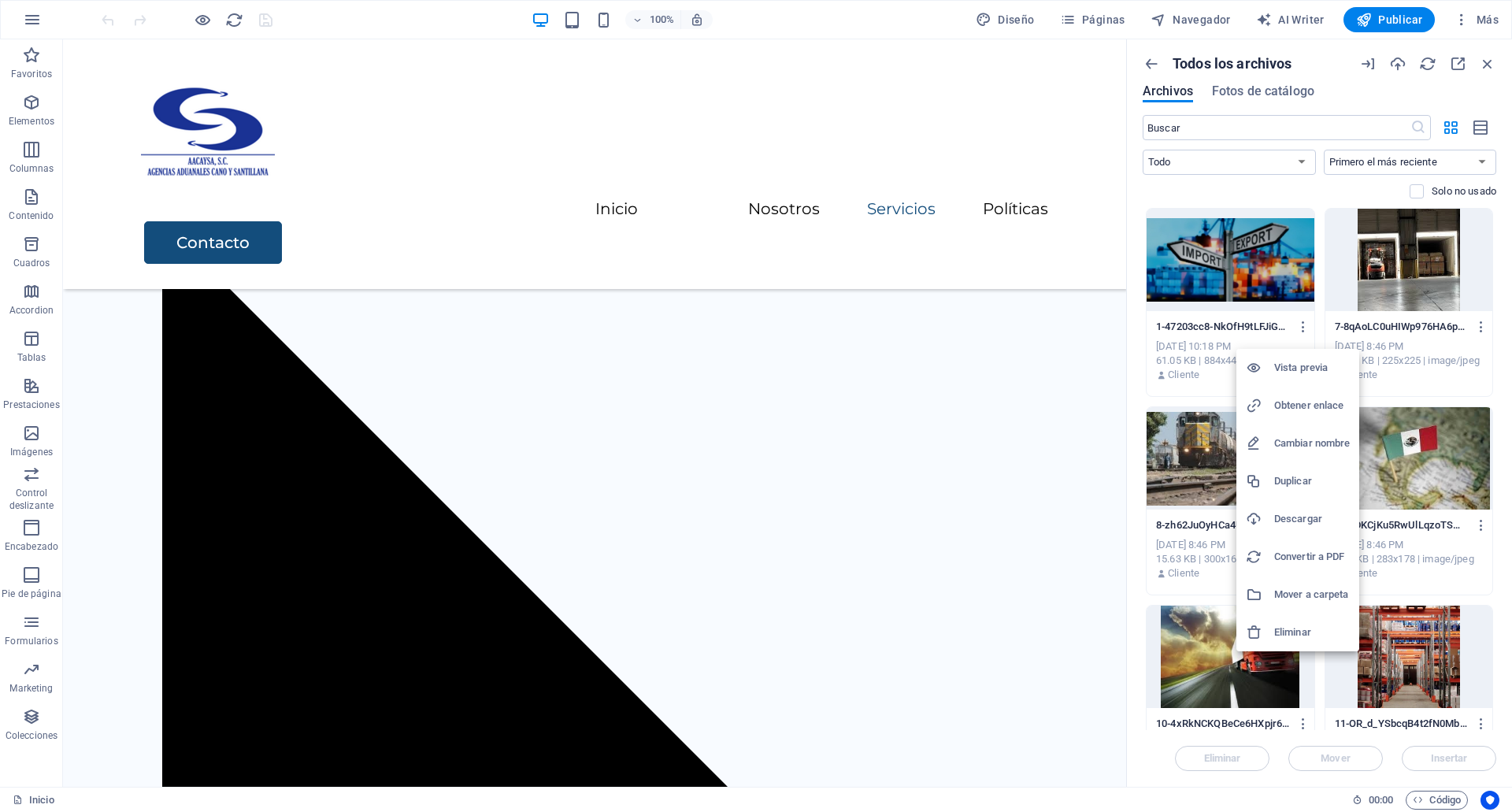
click at [1290, 627] on h6 "Eliminar" at bounding box center [1312, 633] width 76 height 19
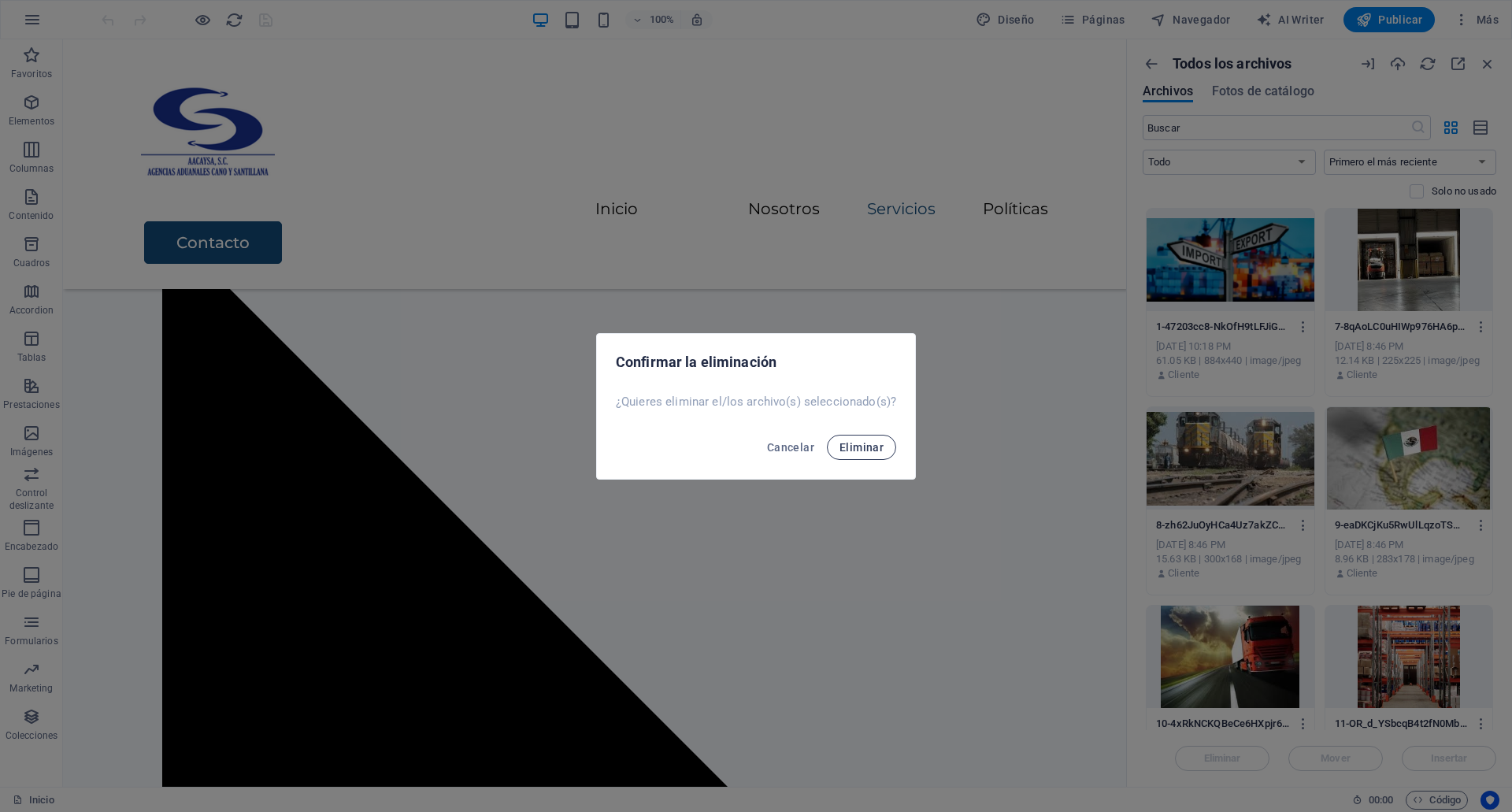
click at [876, 450] on span "Eliminar" at bounding box center [861, 447] width 44 height 13
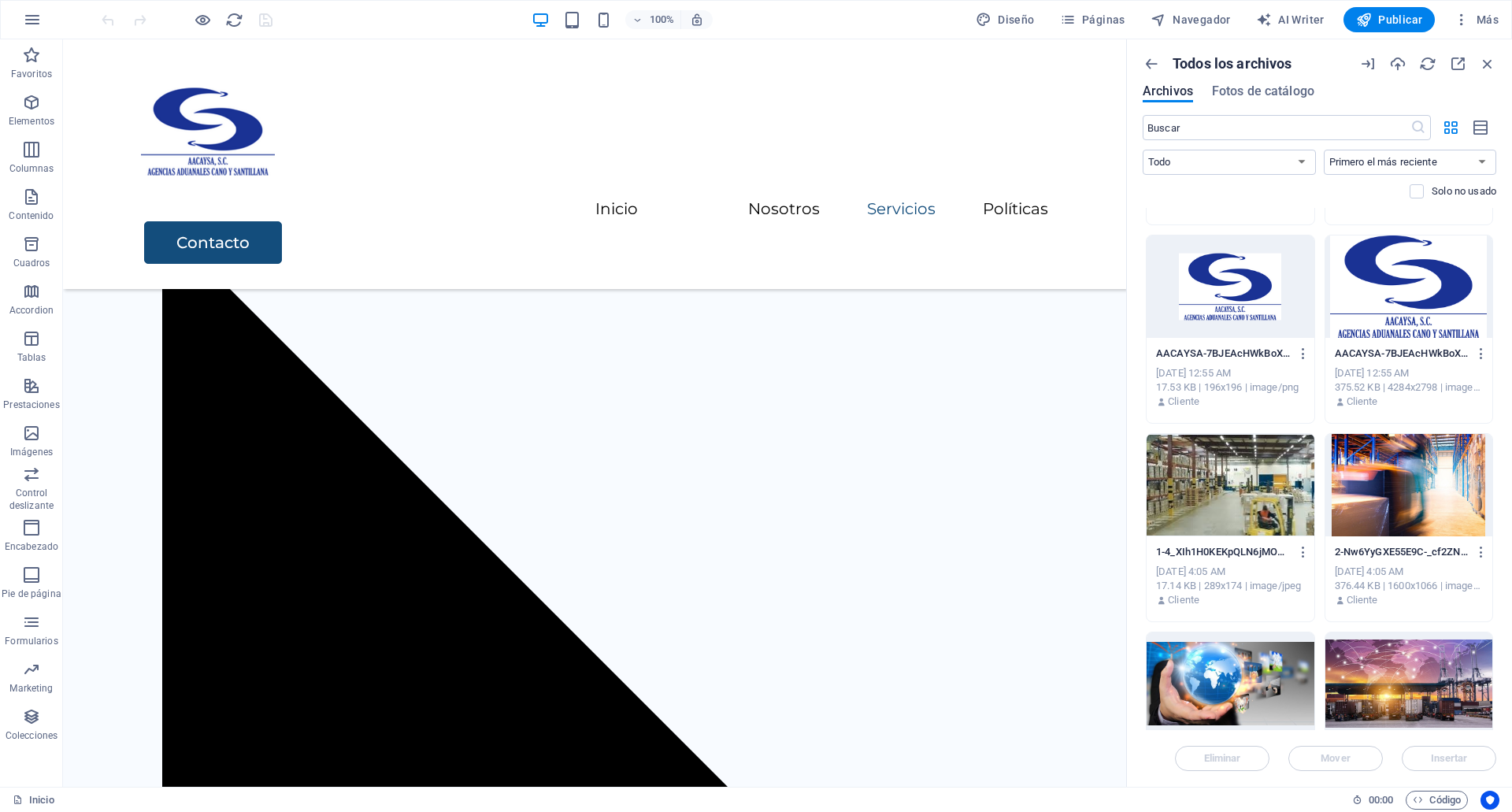
scroll to position [1255, 0]
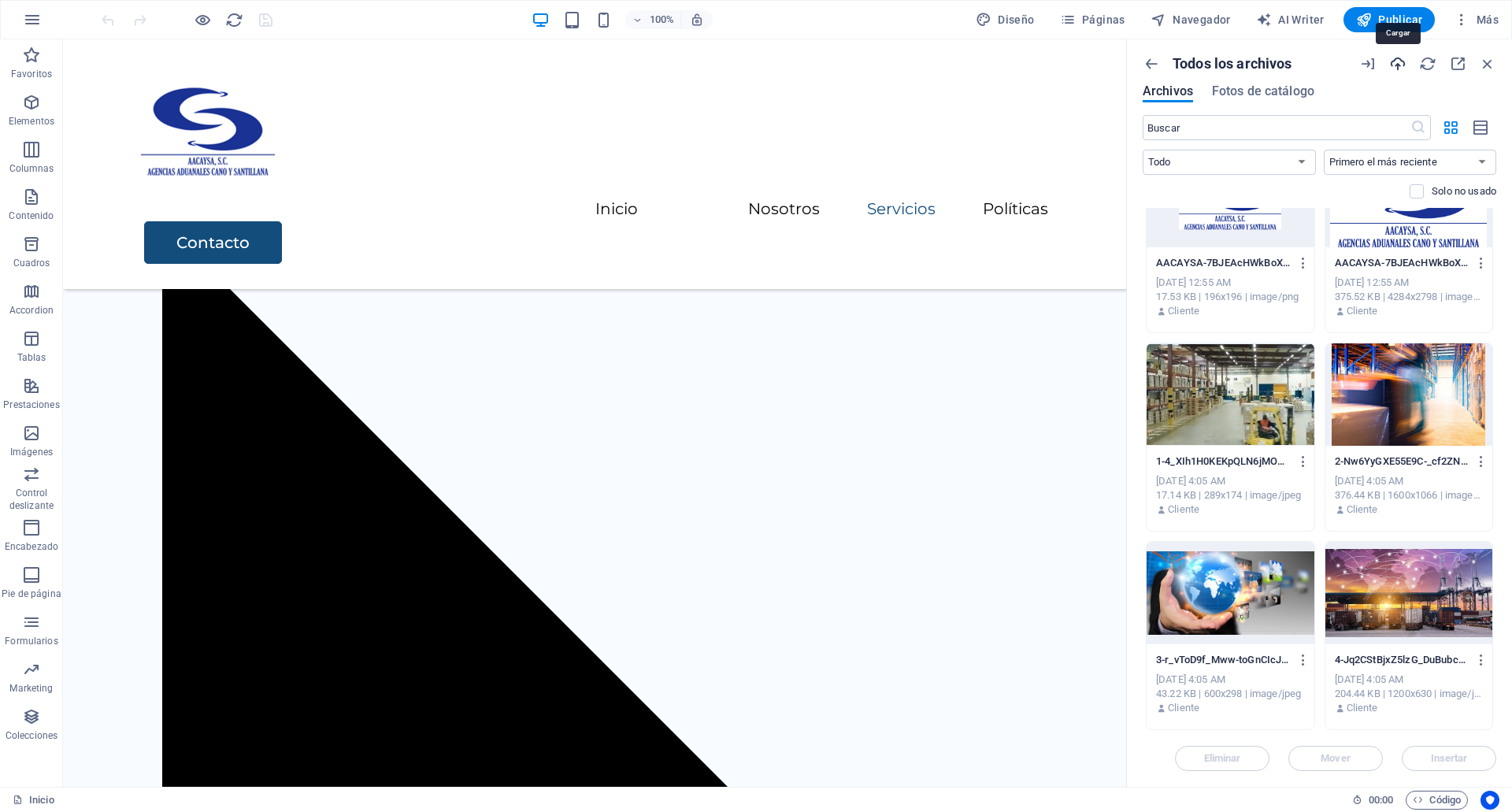
click at [1402, 69] on icon "button" at bounding box center [1398, 64] width 17 height 17
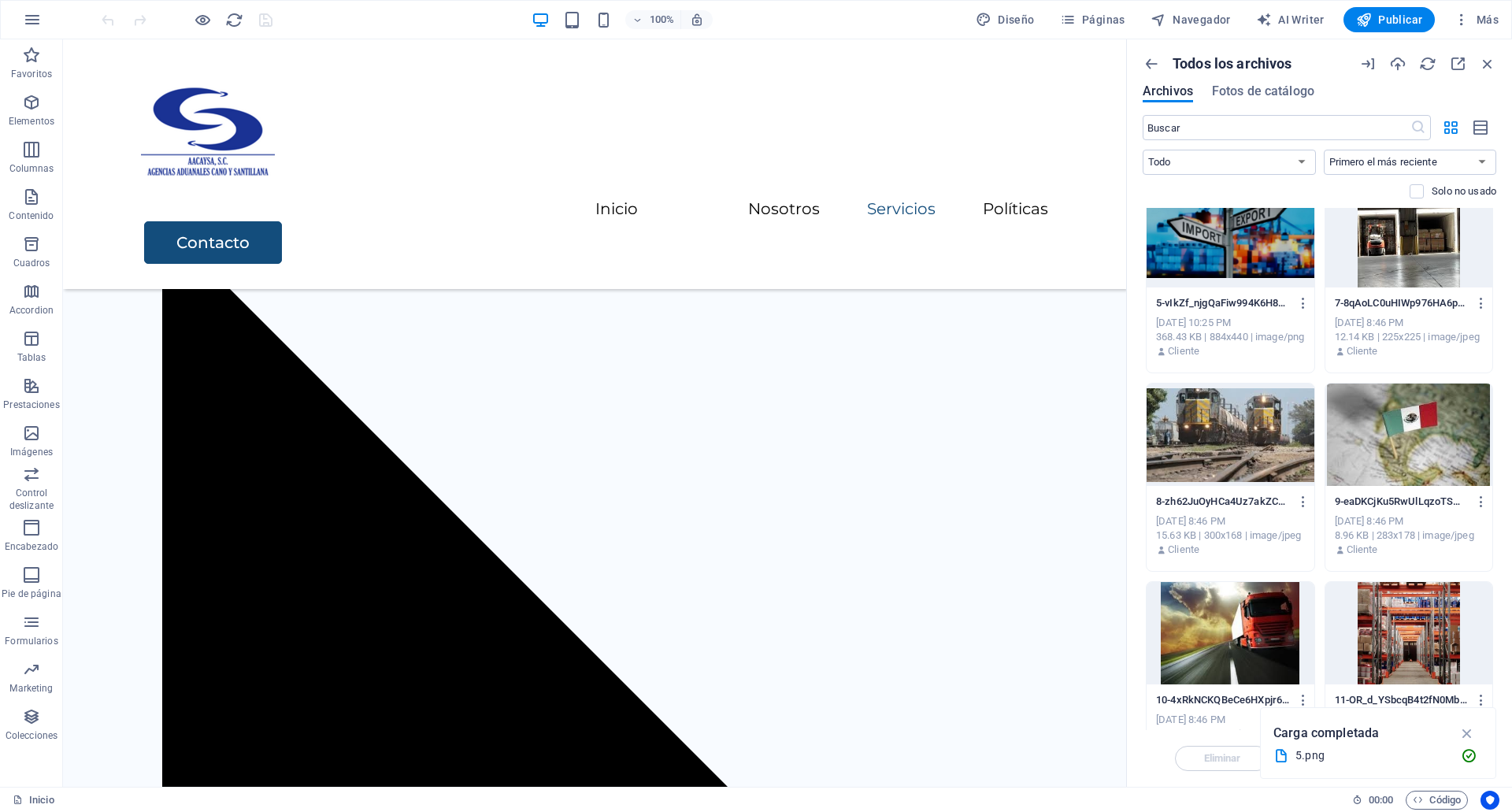
scroll to position [0, 0]
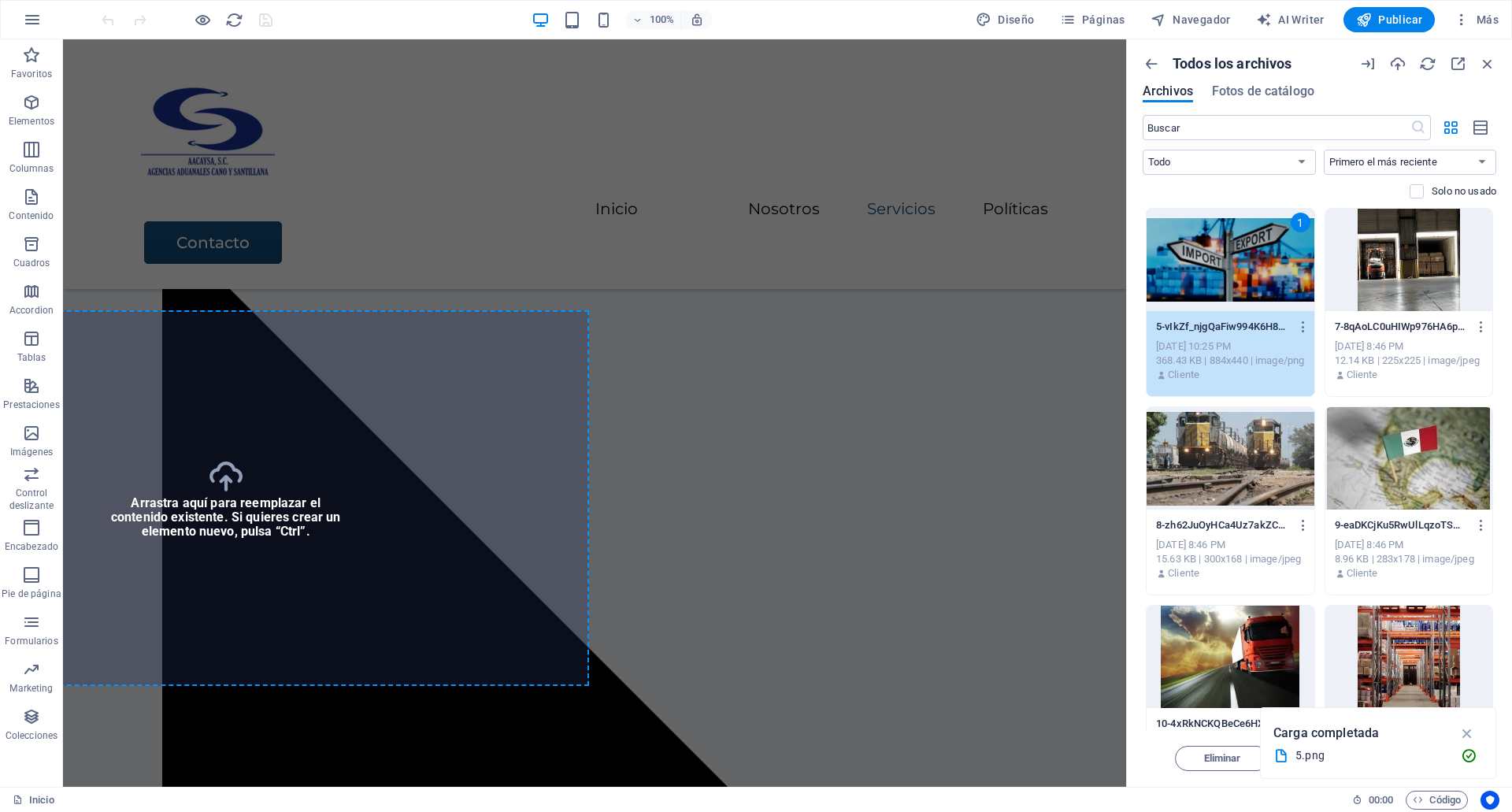
select select "vw"
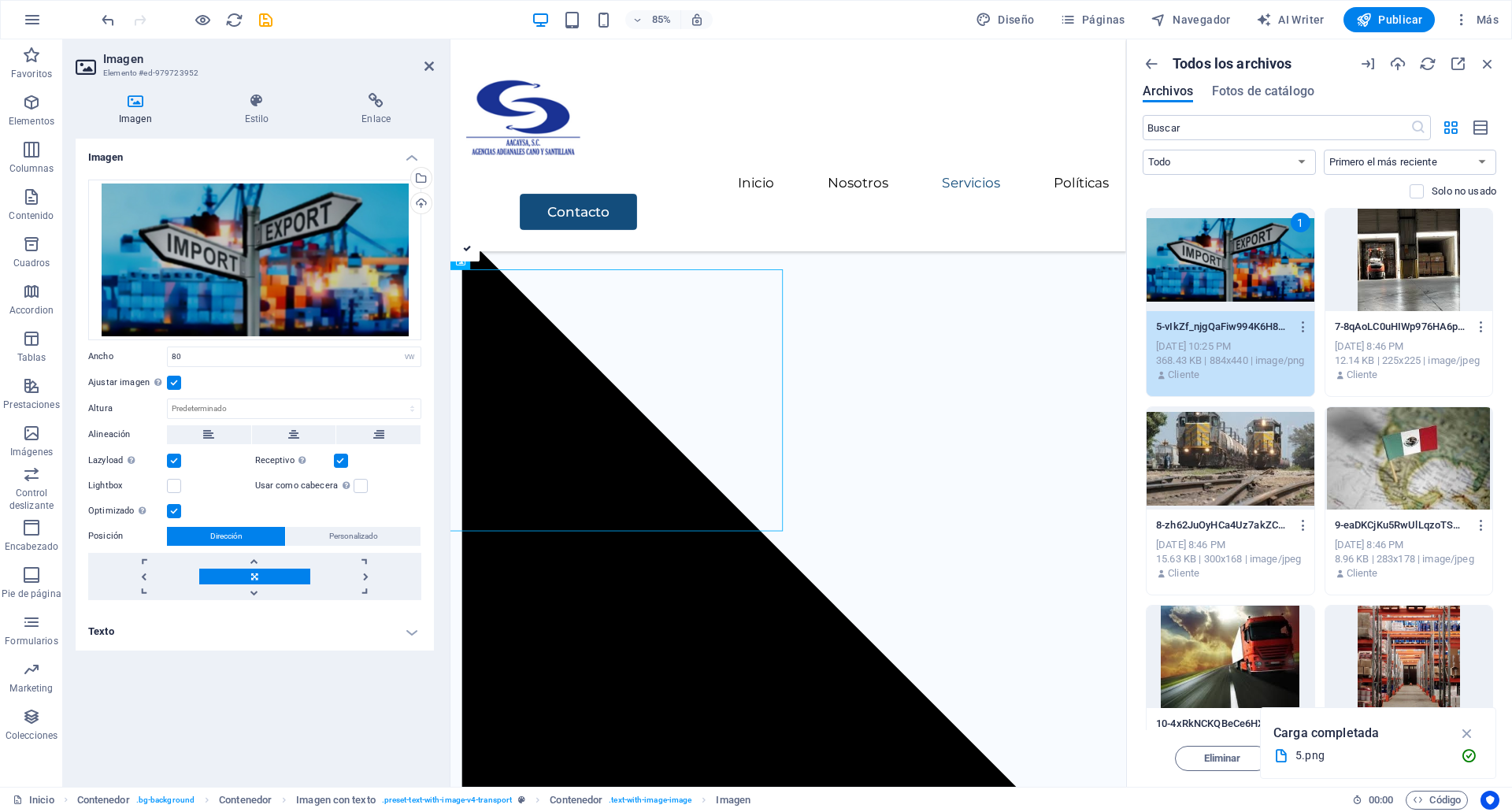
scroll to position [2684, 0]
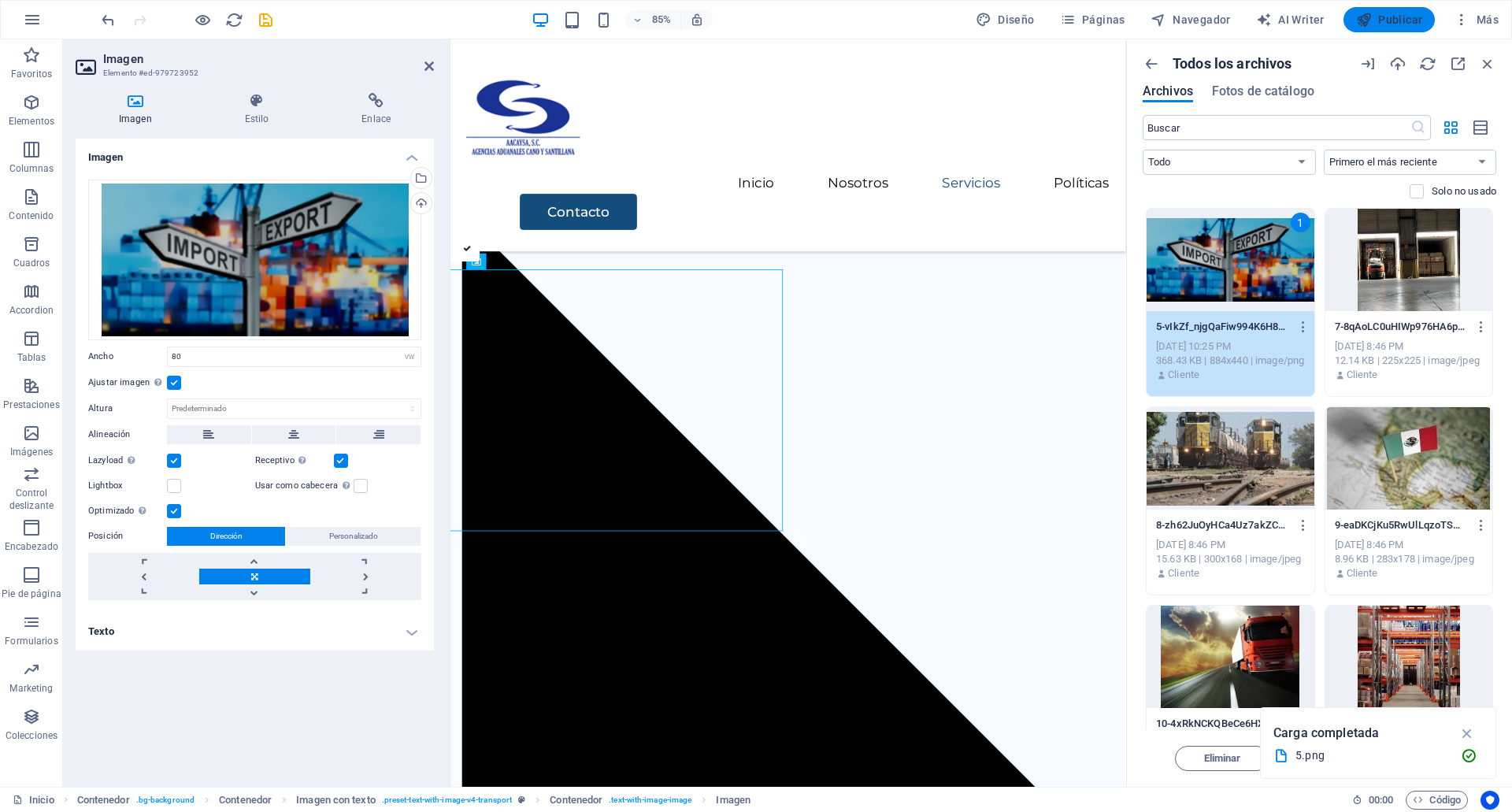
click at [1409, 17] on span "Publicar" at bounding box center [1389, 20] width 67 height 16
checkbox input "false"
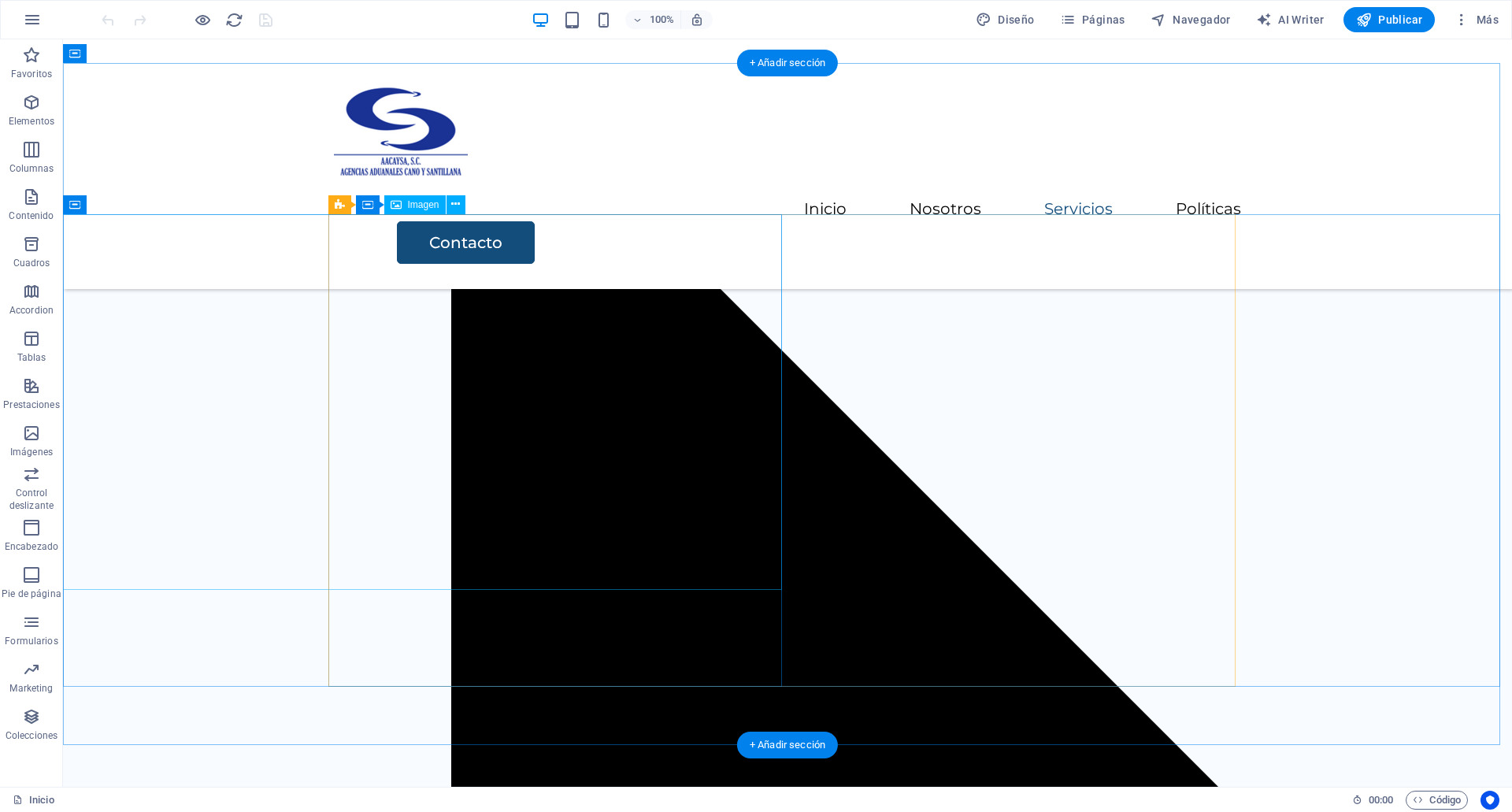
scroll to position [2740, 0]
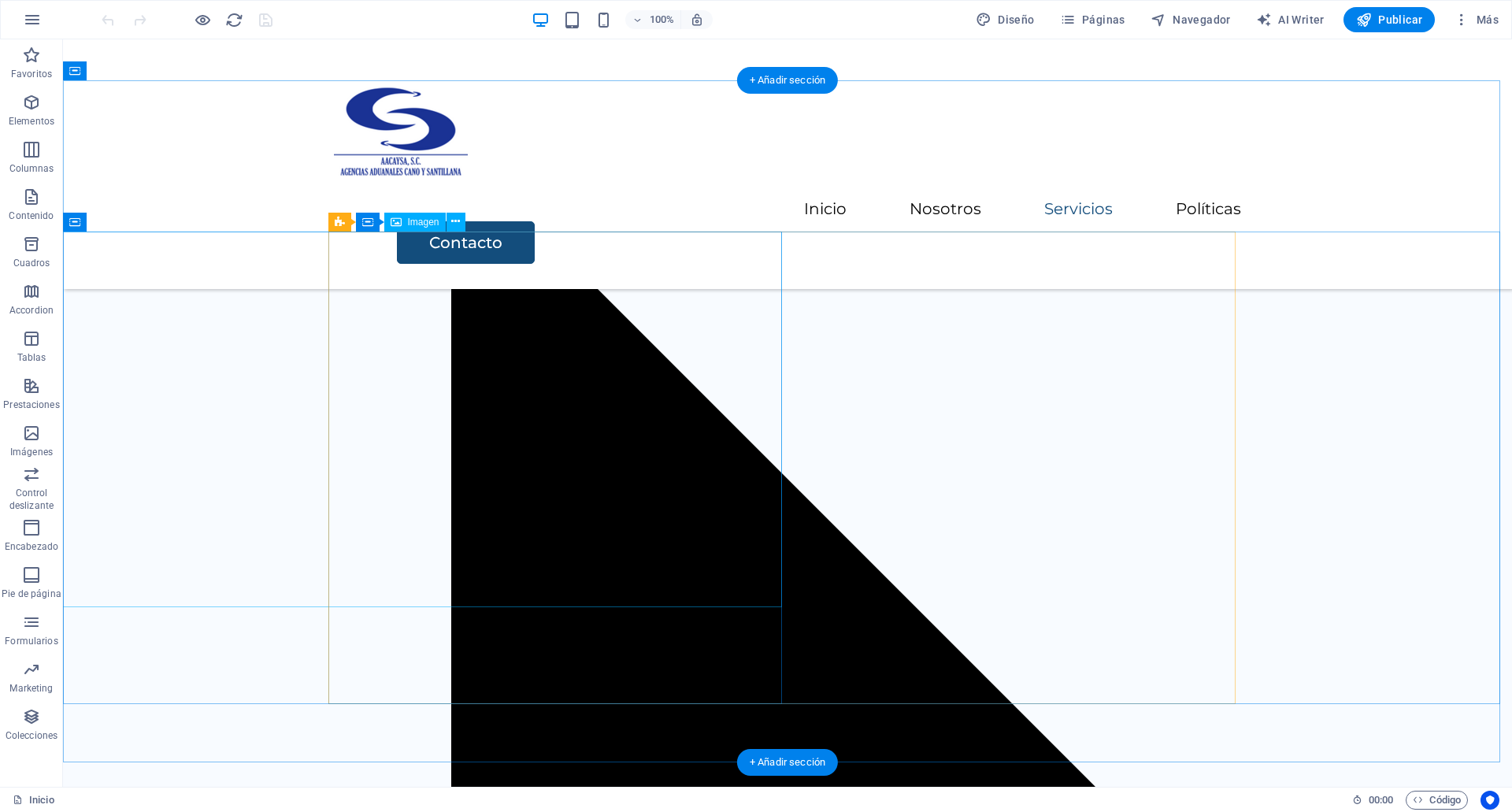
select select "vw"
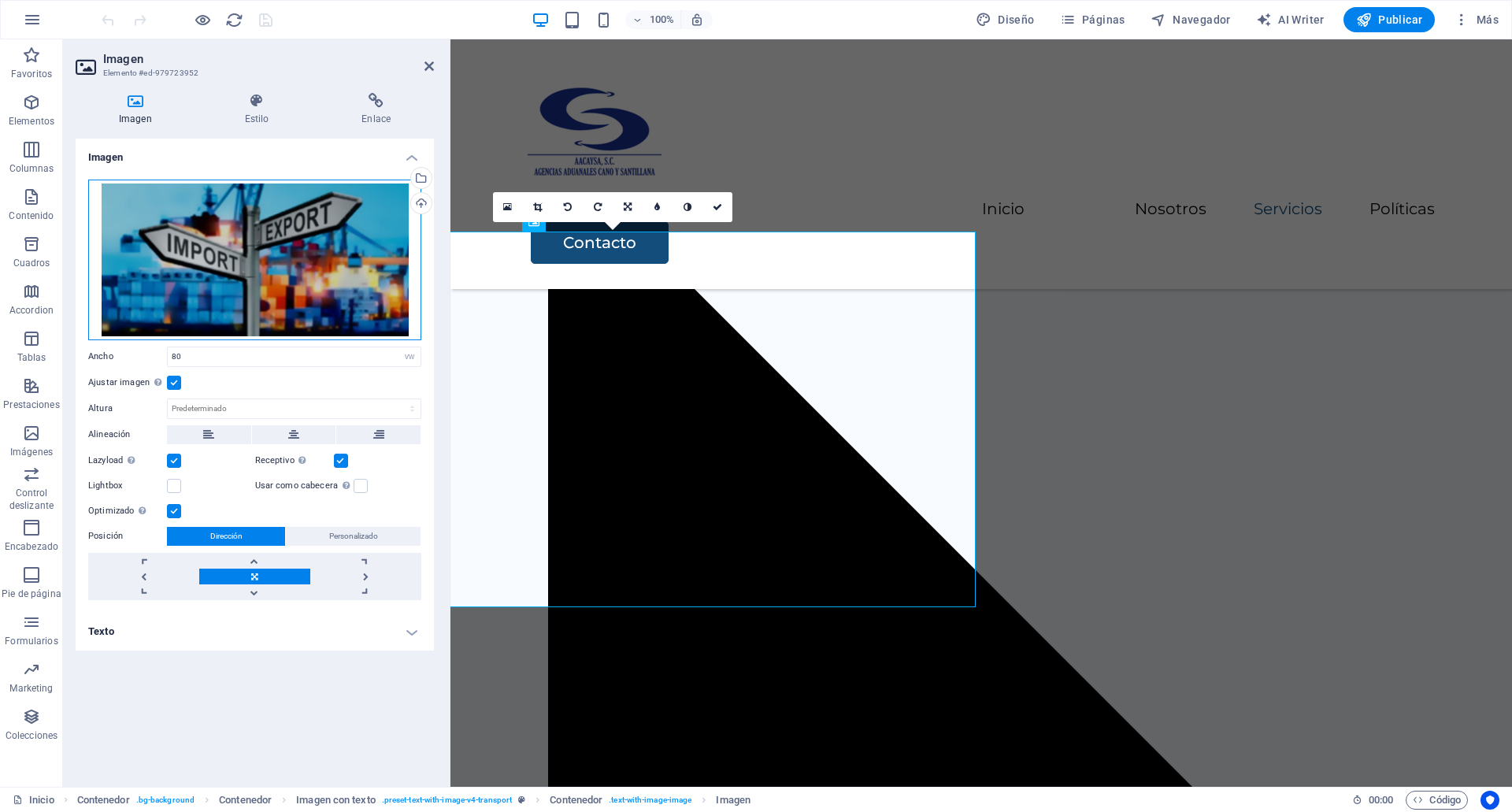
click at [278, 190] on div "Arrastra archivos aquí, haz clic para escoger archivos o selecciona archivos de…" at bounding box center [255, 260] width 333 height 161
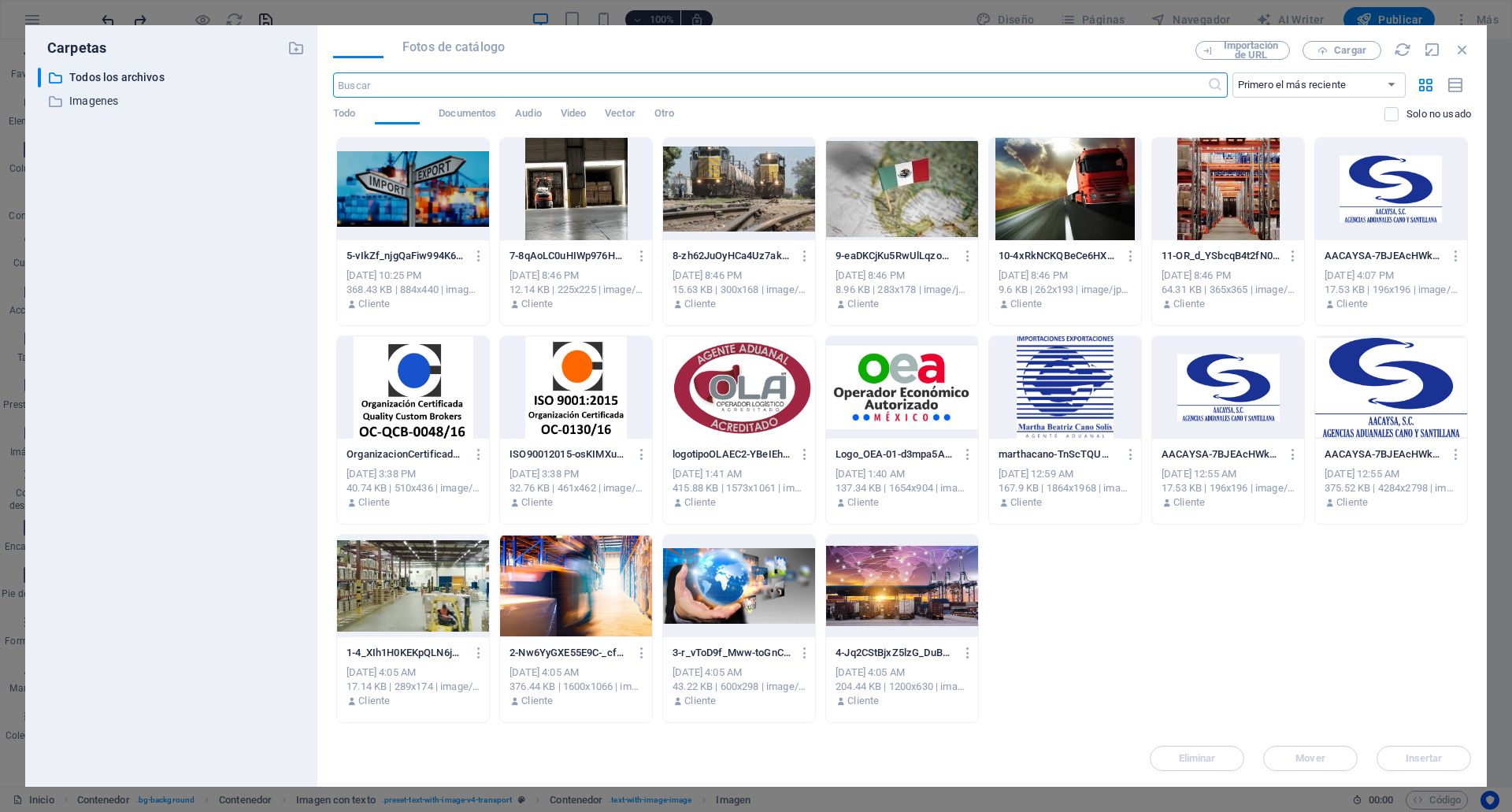
scroll to position [2762, 0]
click at [475, 253] on icon "button" at bounding box center [479, 256] width 15 height 14
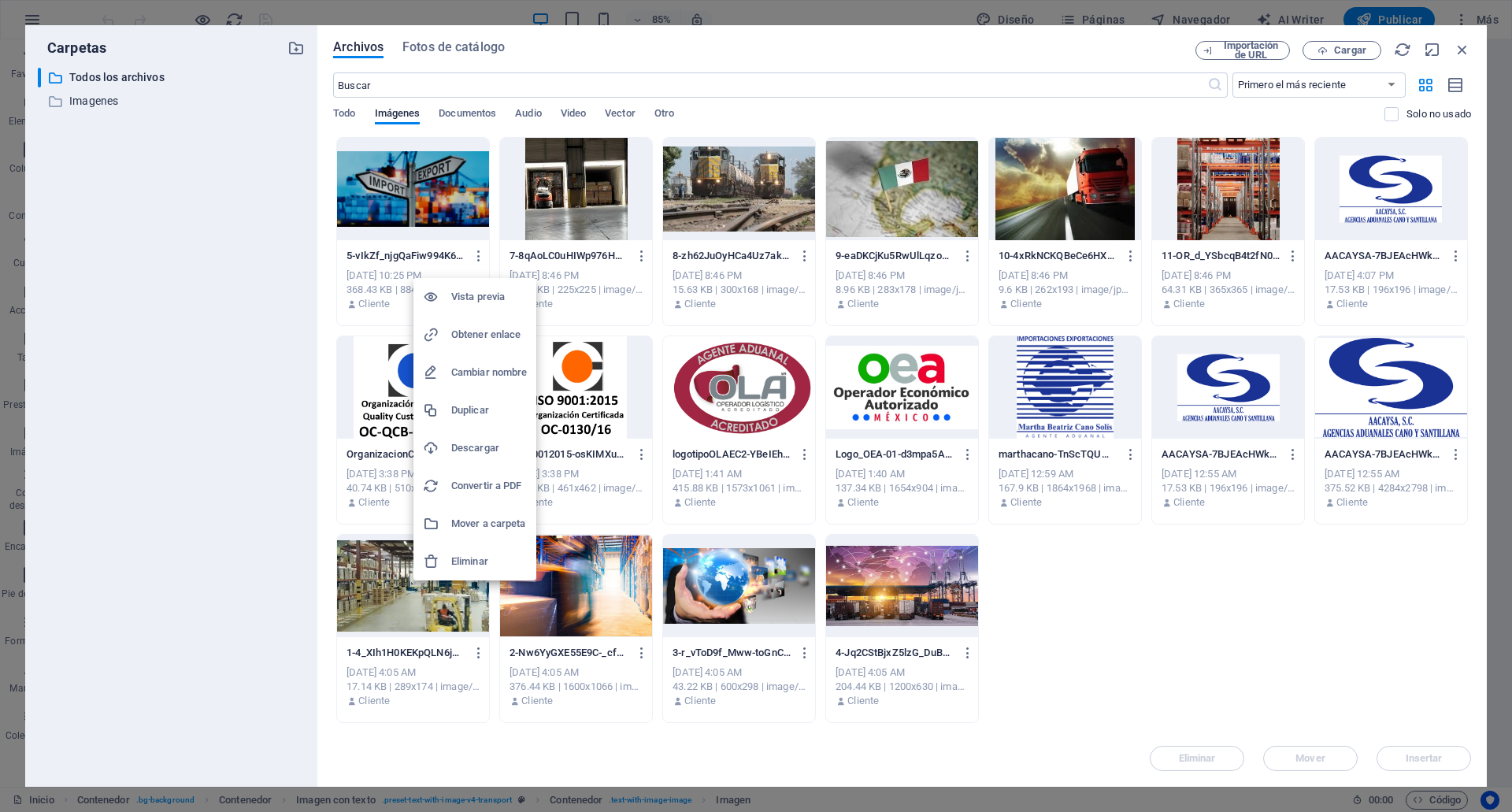
click at [454, 572] on li "Eliminar" at bounding box center [475, 562] width 123 height 38
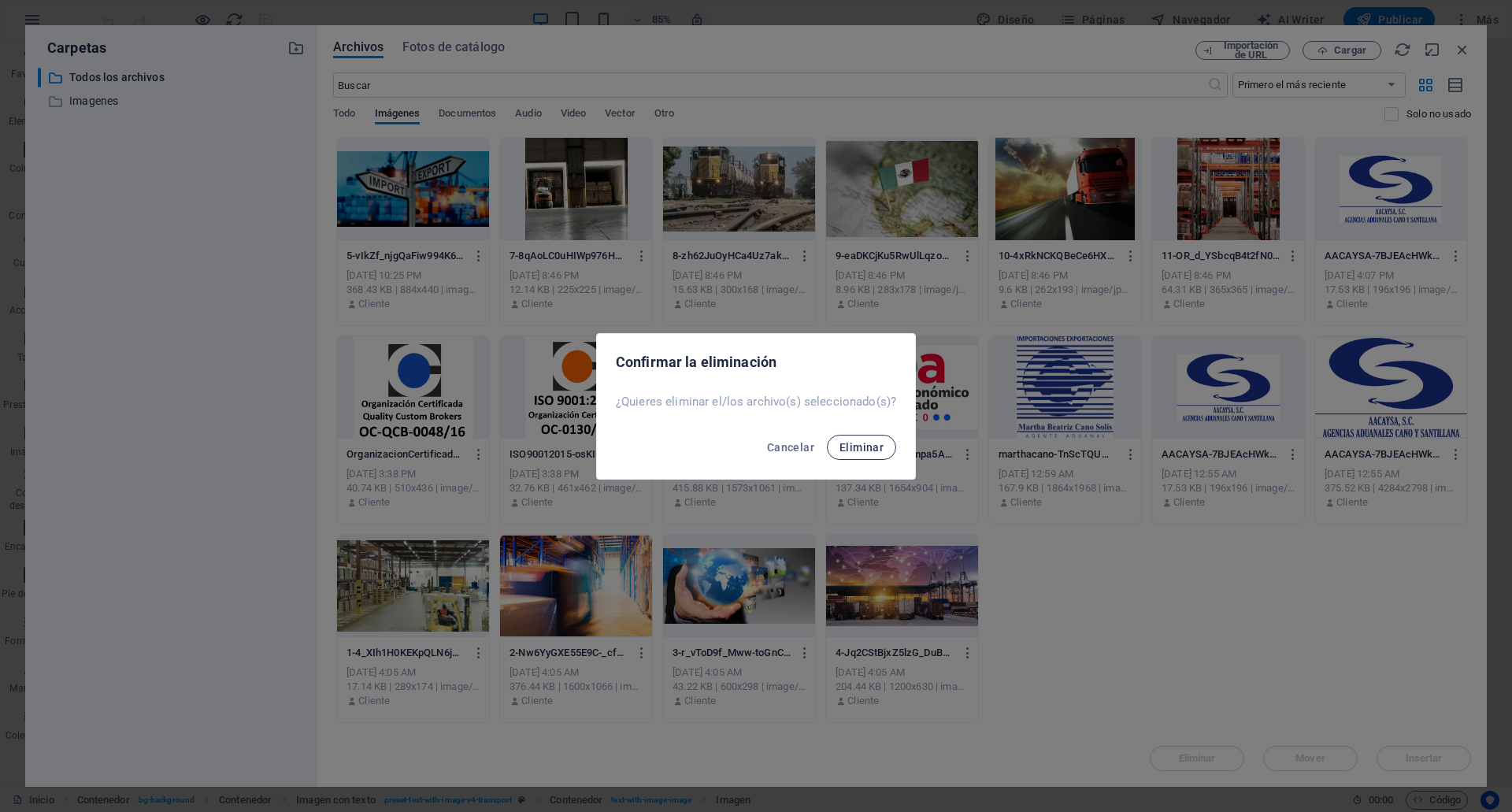
click at [855, 442] on span "Eliminar" at bounding box center [861, 447] width 44 height 13
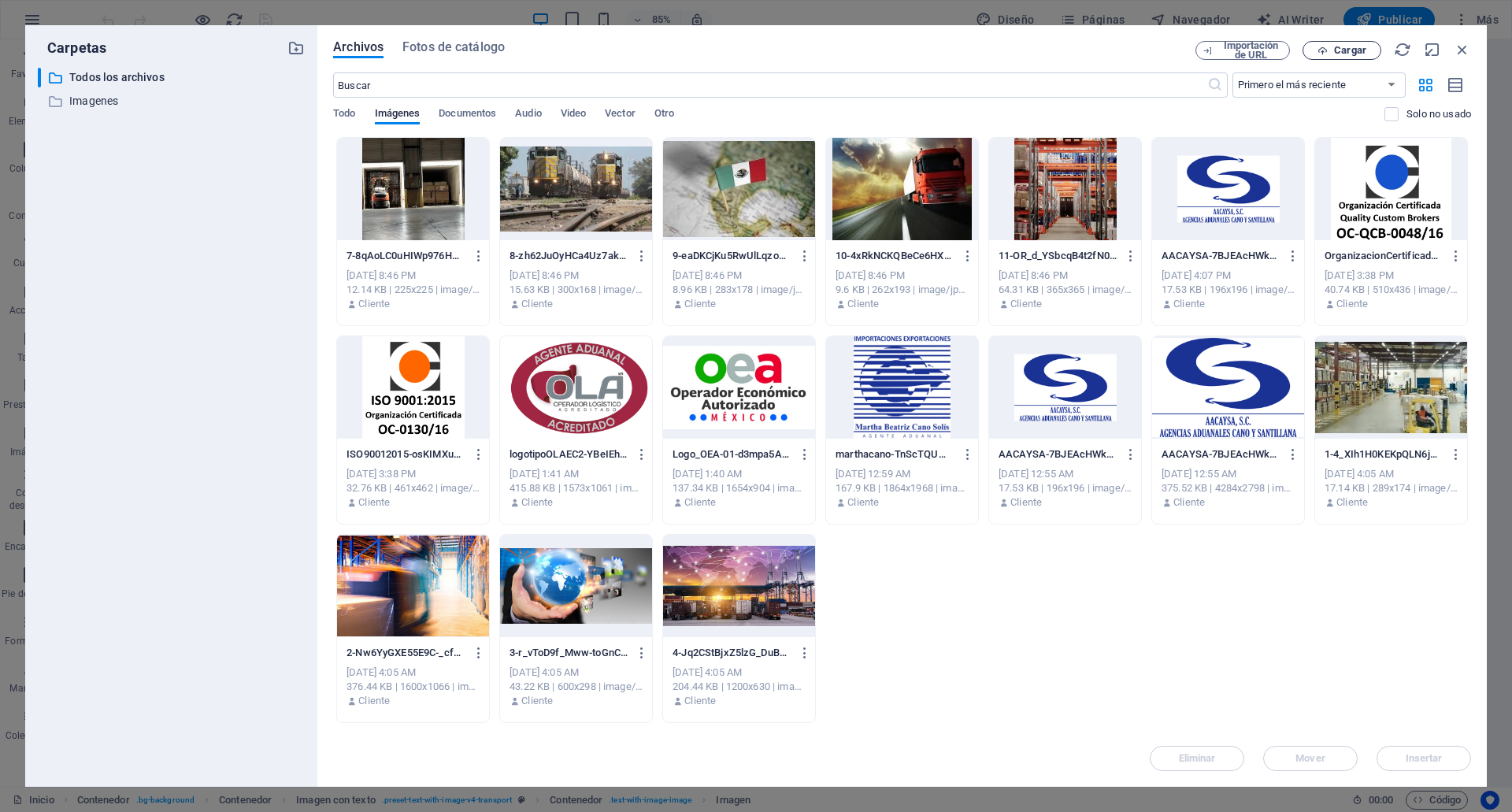
click at [1353, 41] on button "Cargar" at bounding box center [1342, 51] width 79 height 19
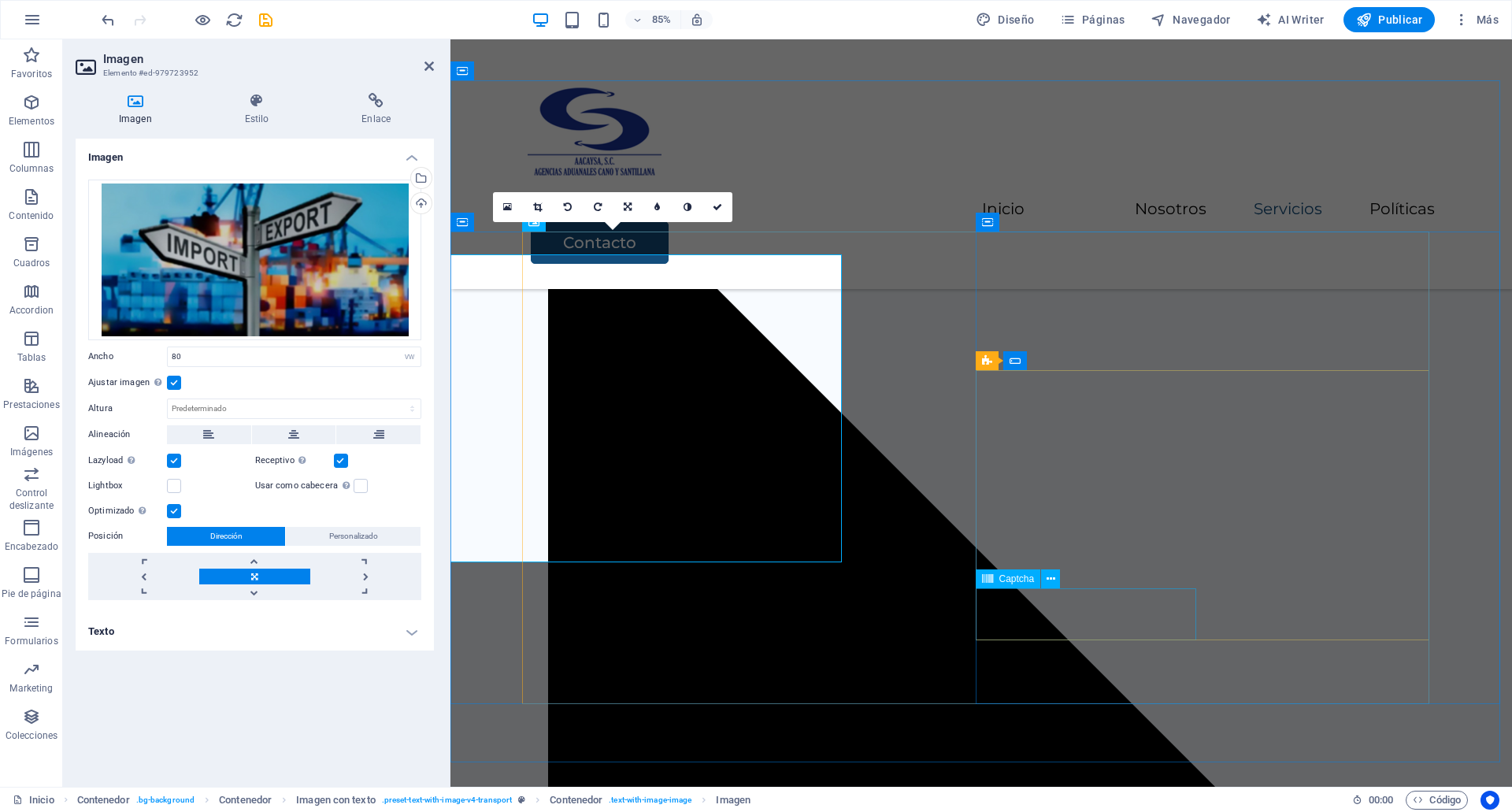
scroll to position [2740, 0]
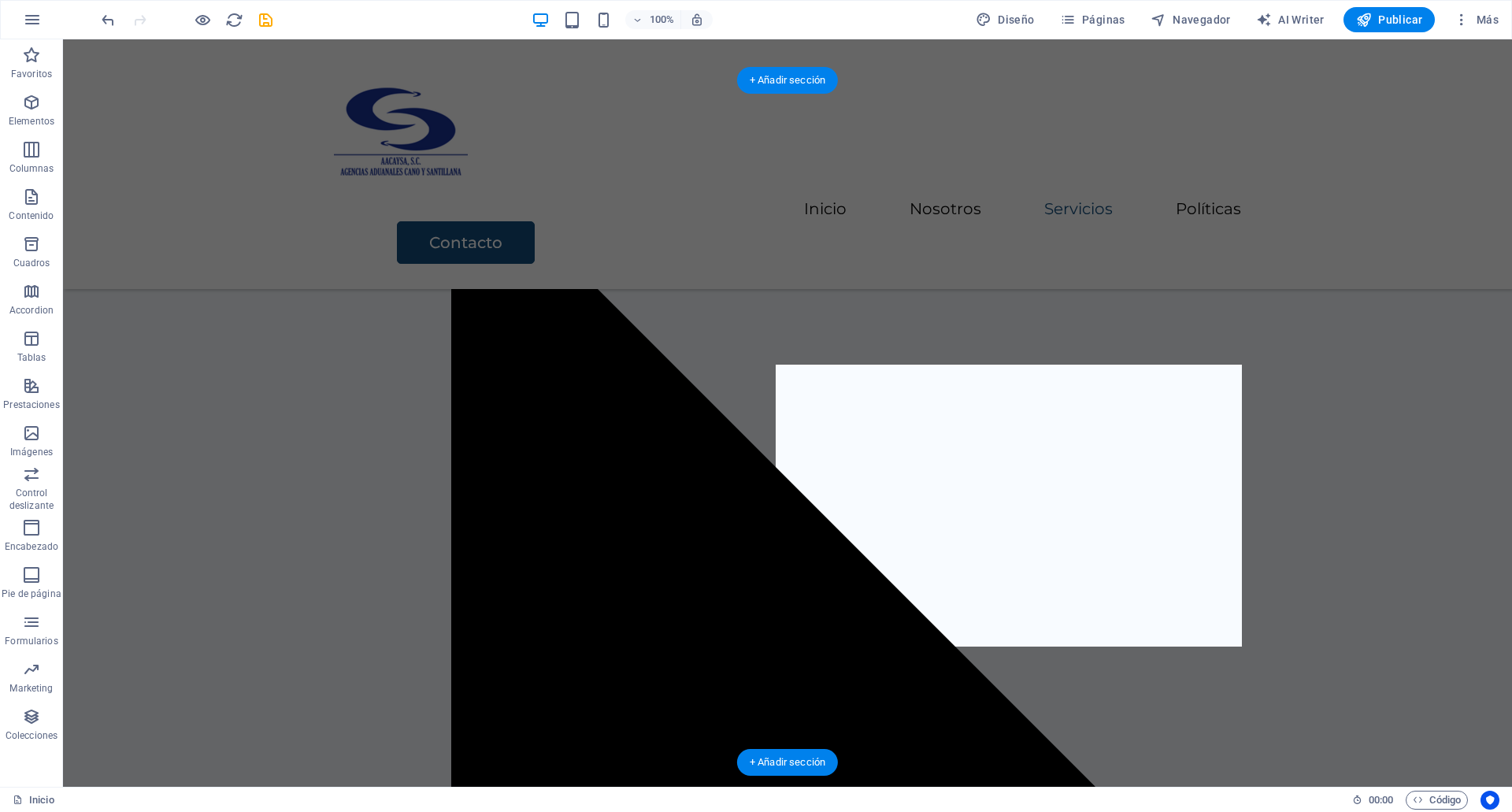
drag, startPoint x: 1133, startPoint y: 669, endPoint x: 1073, endPoint y: 633, distance: 70.0
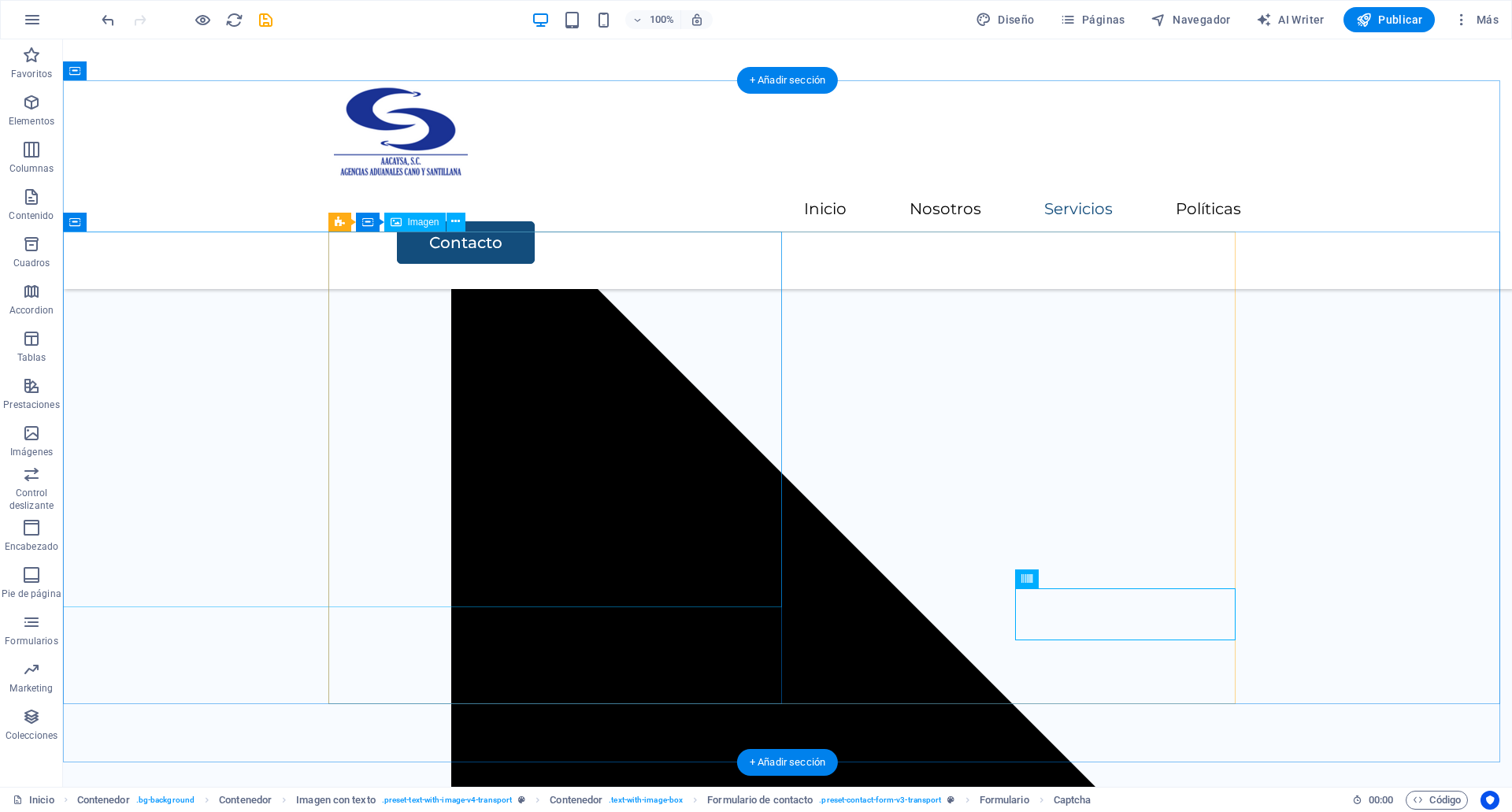
select select "vw"
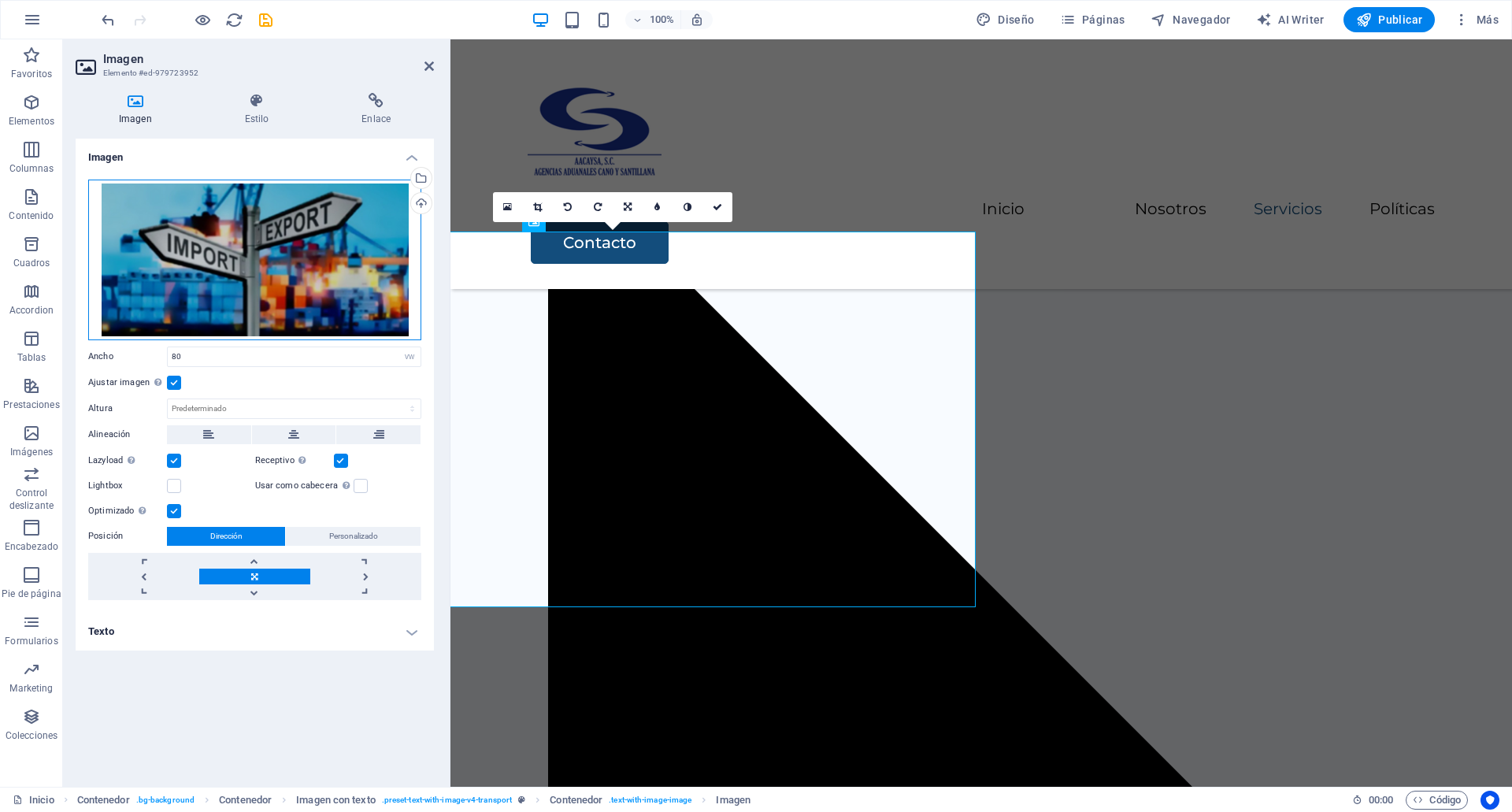
click at [379, 335] on div "Arrastra archivos aquí, haz clic para escoger archivos o selecciona archivos de…" at bounding box center [255, 260] width 333 height 161
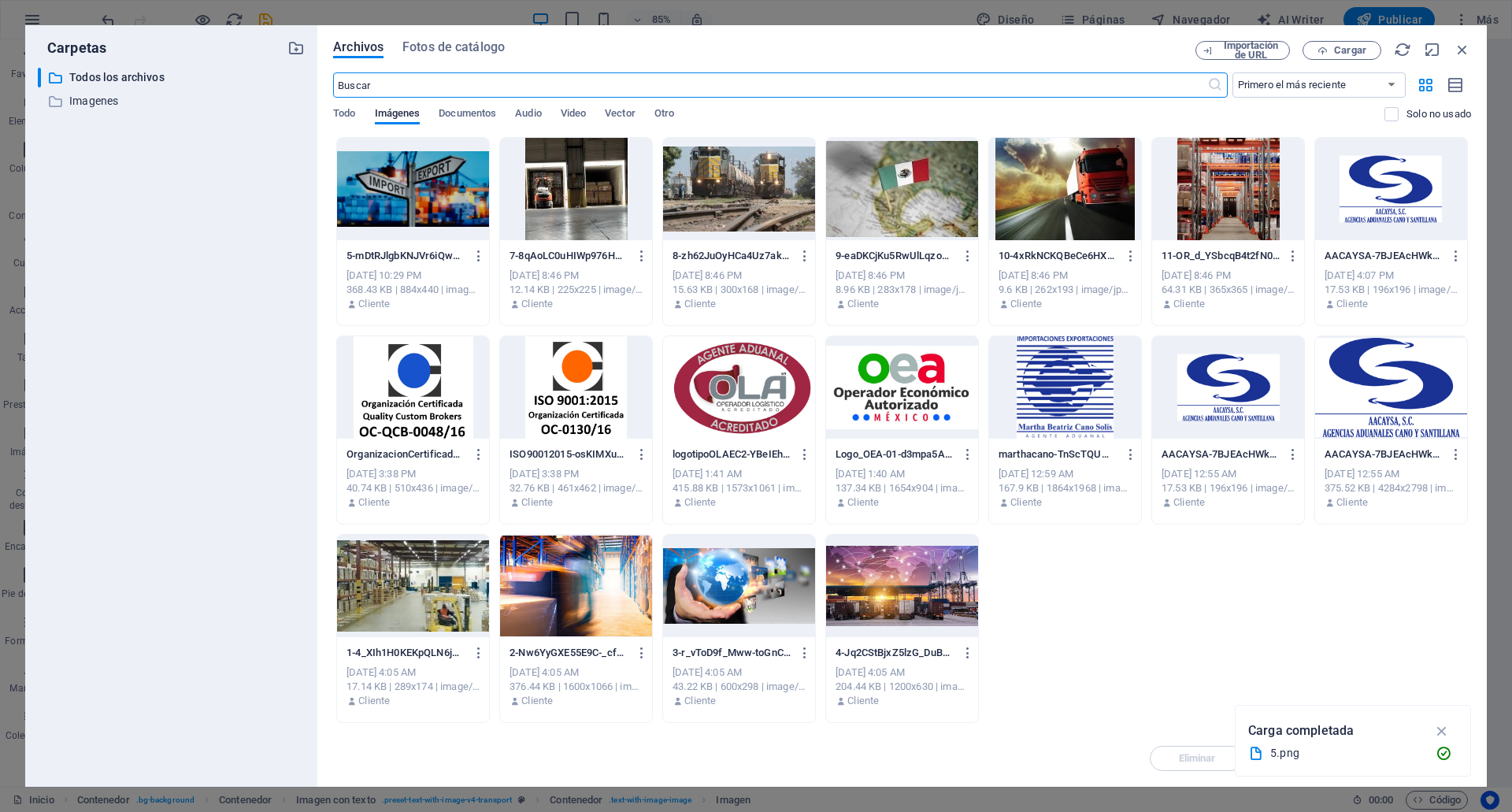
scroll to position [2762, 0]
click at [472, 251] on icon "button" at bounding box center [479, 256] width 15 height 14
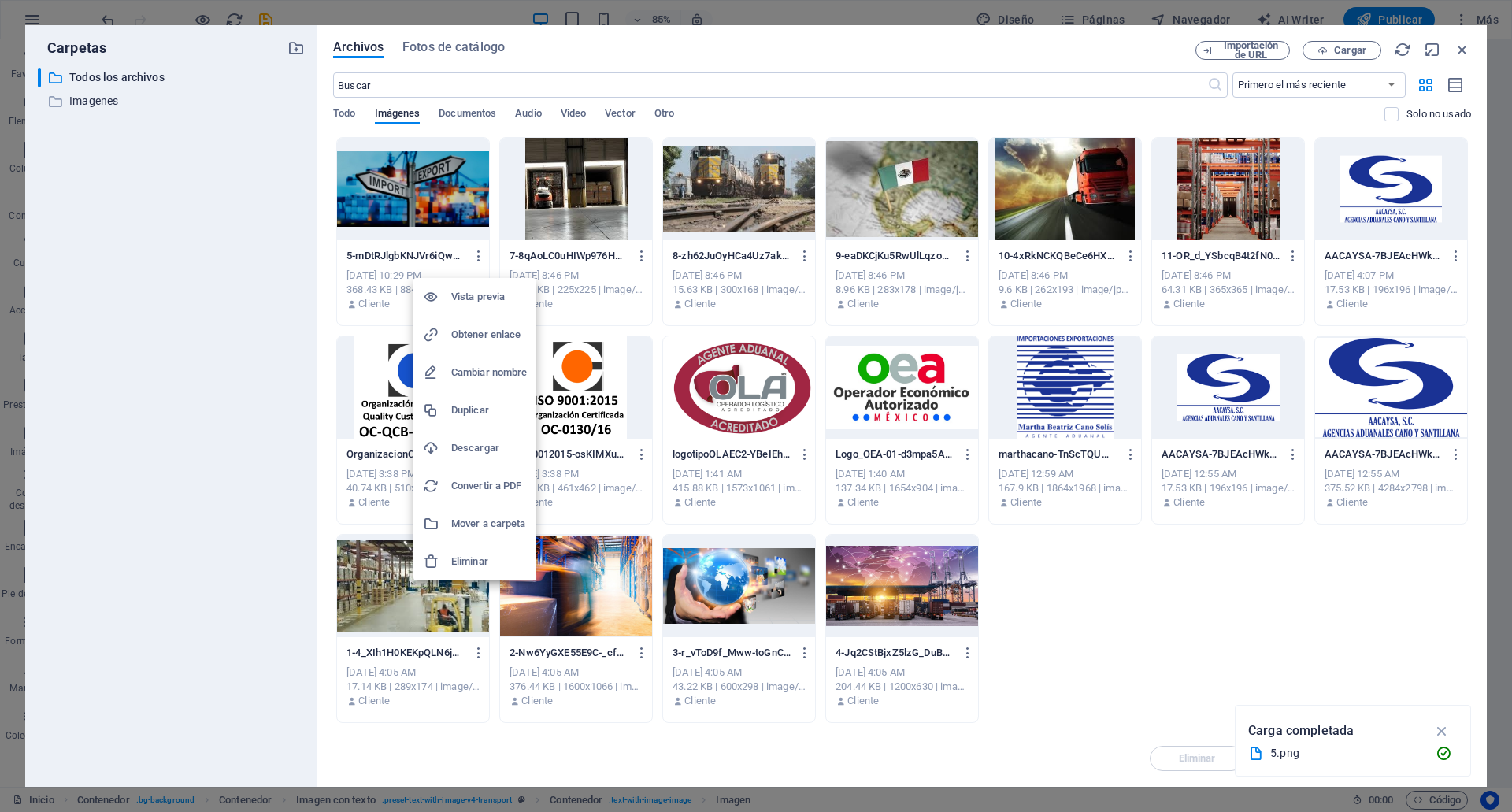
click at [478, 569] on h6 "Eliminar" at bounding box center [489, 562] width 76 height 19
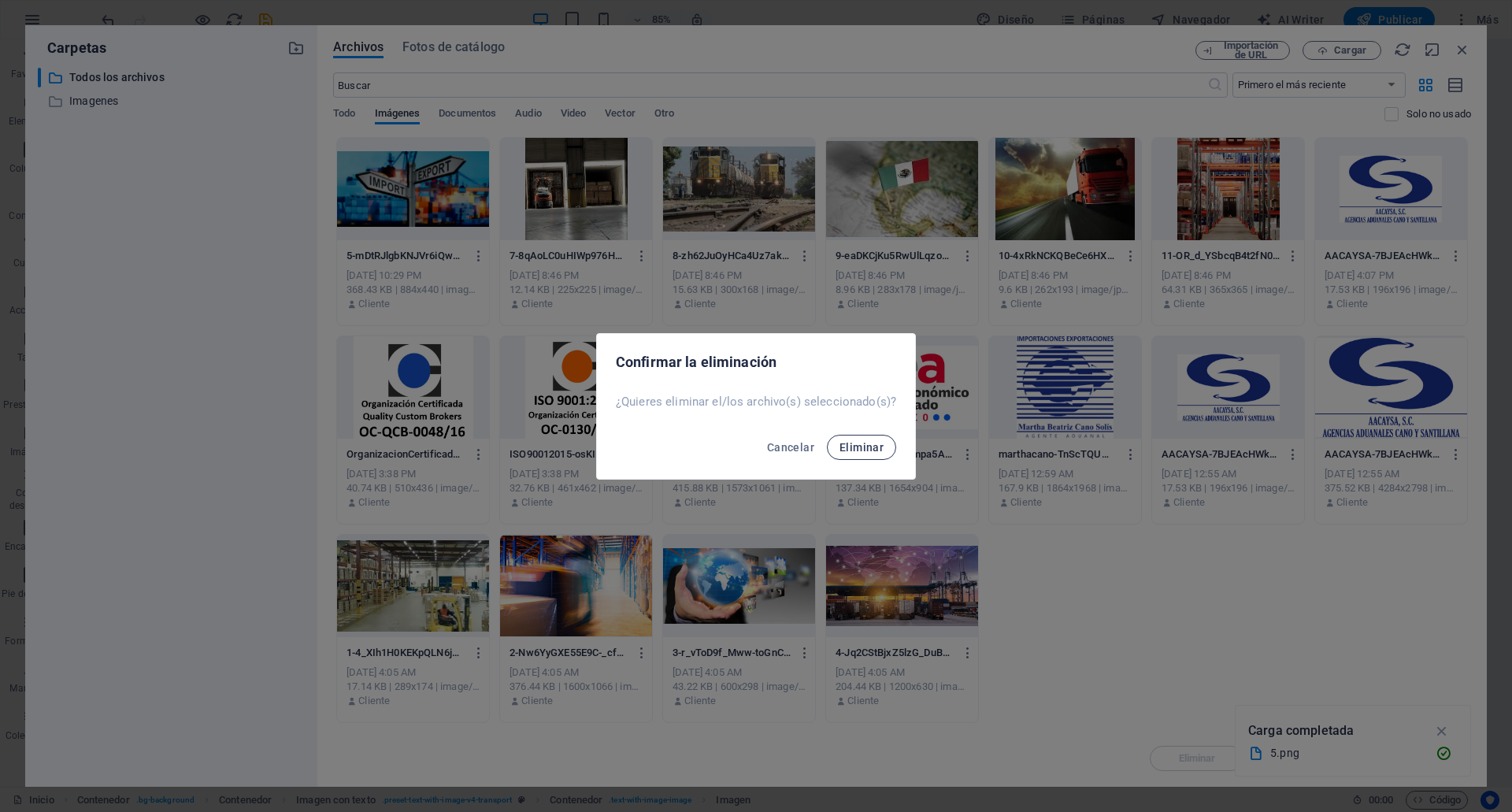
click at [853, 455] on button "Eliminar" at bounding box center [861, 447] width 69 height 25
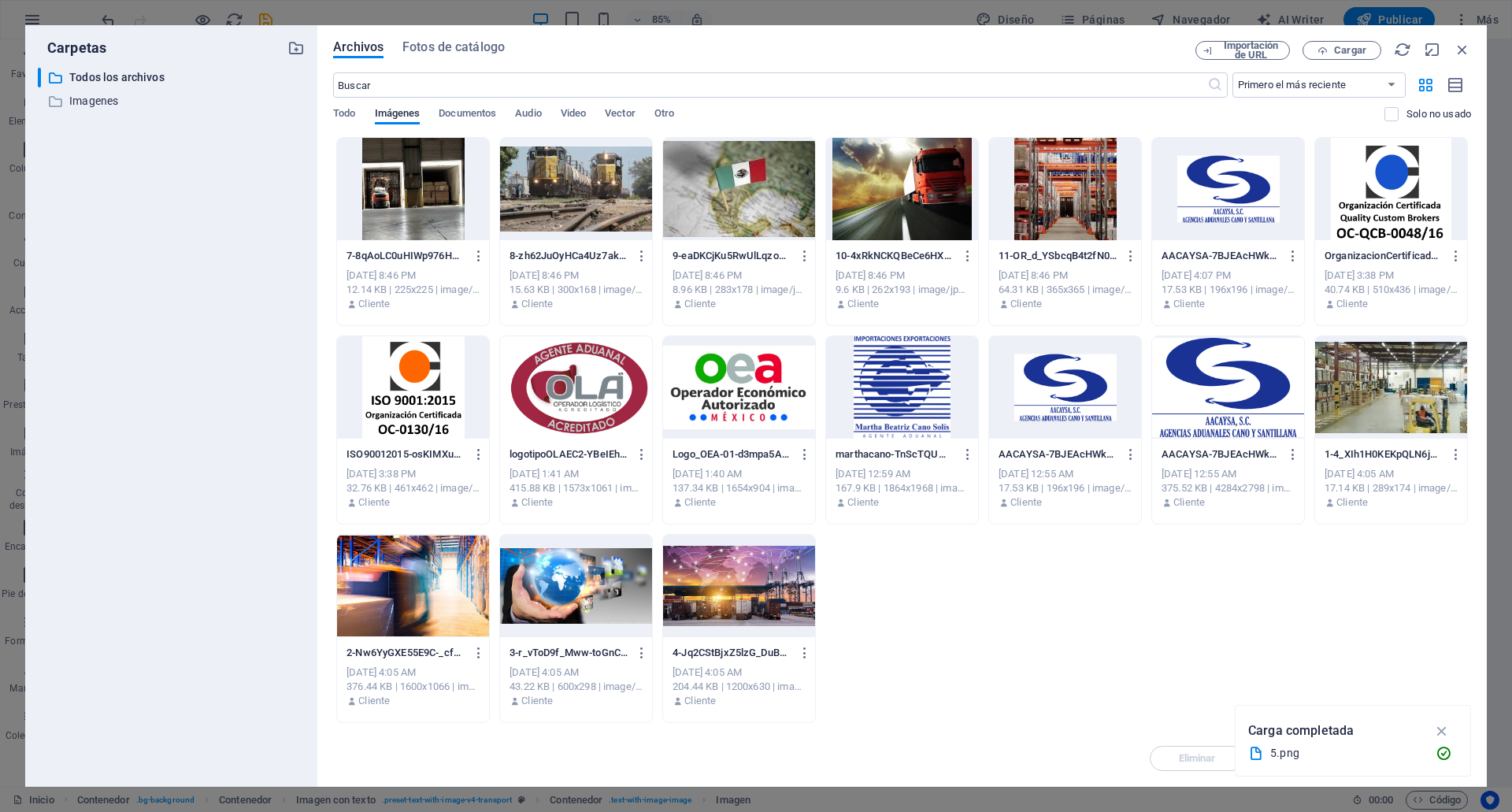
click at [1333, 63] on div "Archivos Fotos de catálogo Importación de URL Cargar ​ Primero el más reciente …" at bounding box center [902, 406] width 1138 height 731
click at [1336, 56] on button "Cargar" at bounding box center [1342, 51] width 79 height 19
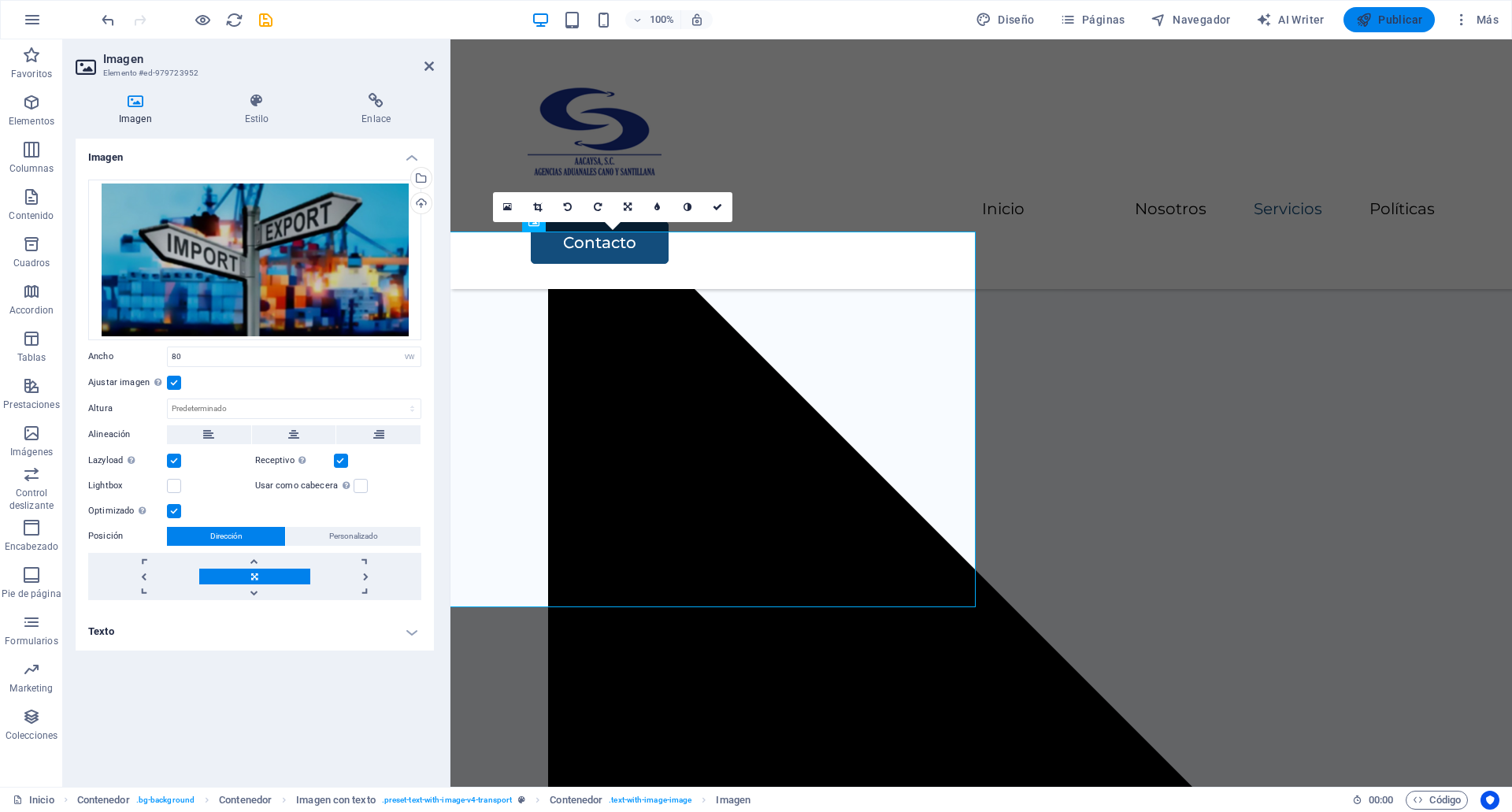
click at [1398, 19] on span "Publicar" at bounding box center [1389, 20] width 67 height 16
checkbox input "false"
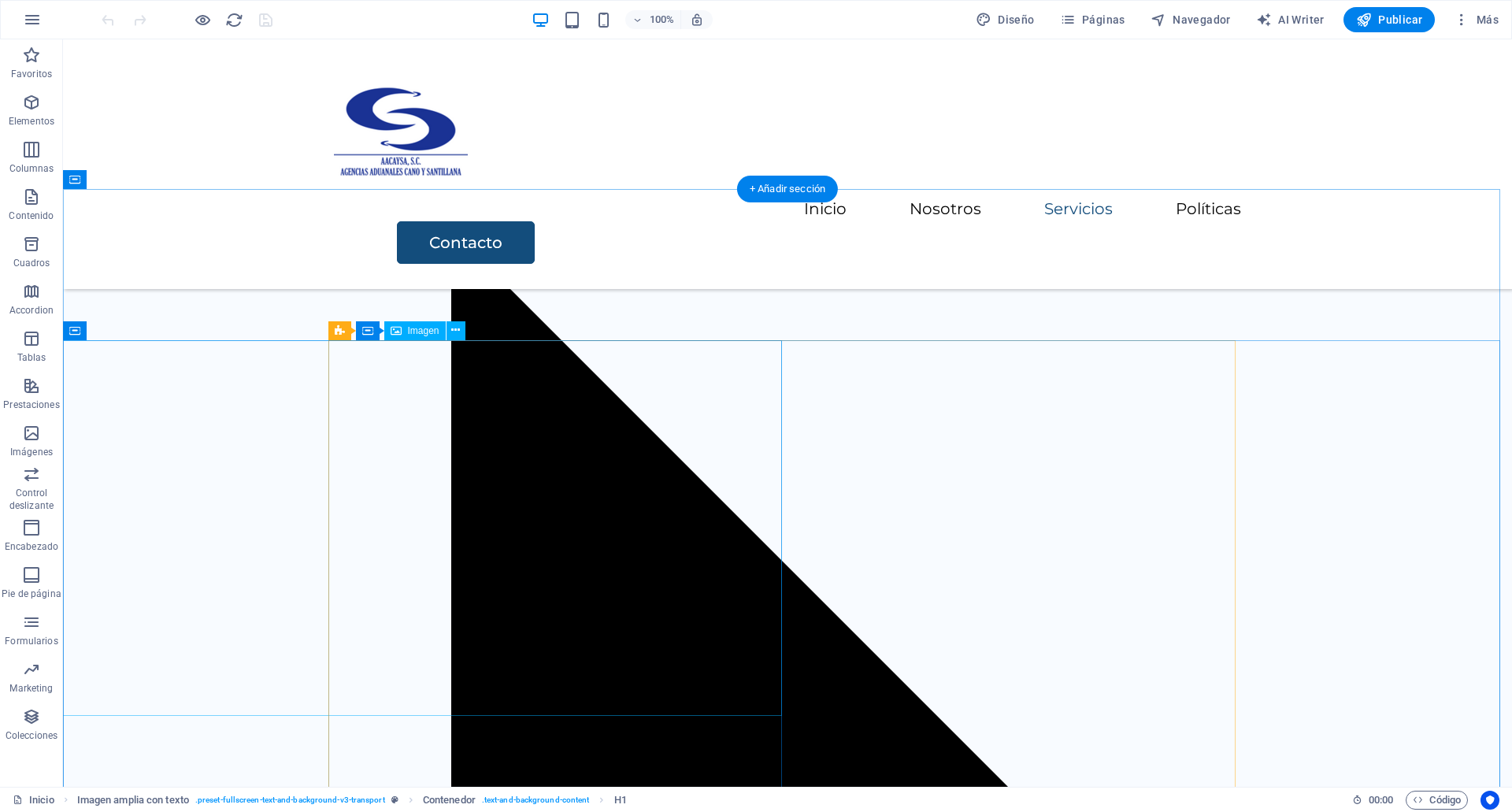
scroll to position [2683, 0]
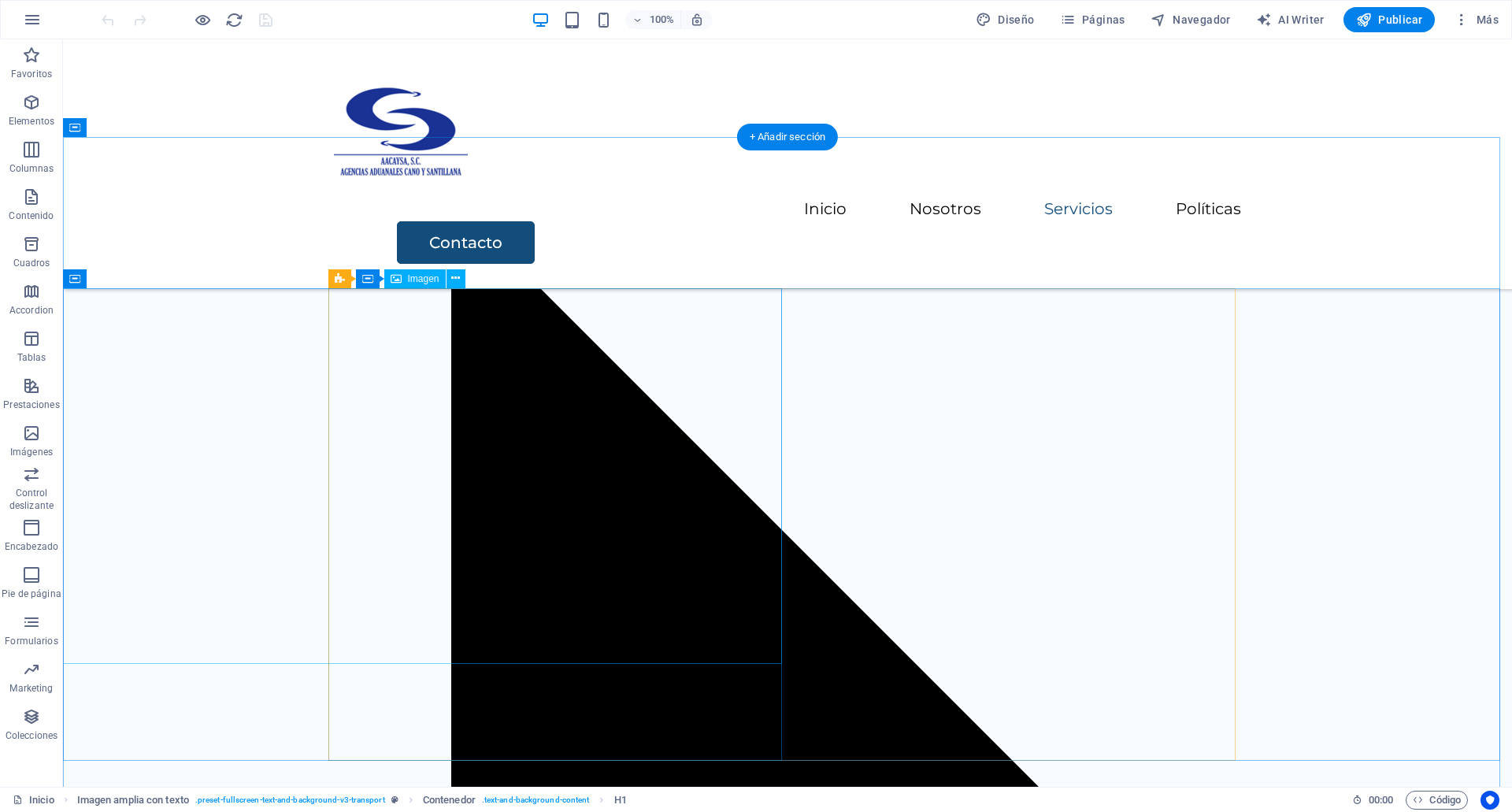
select select "vw"
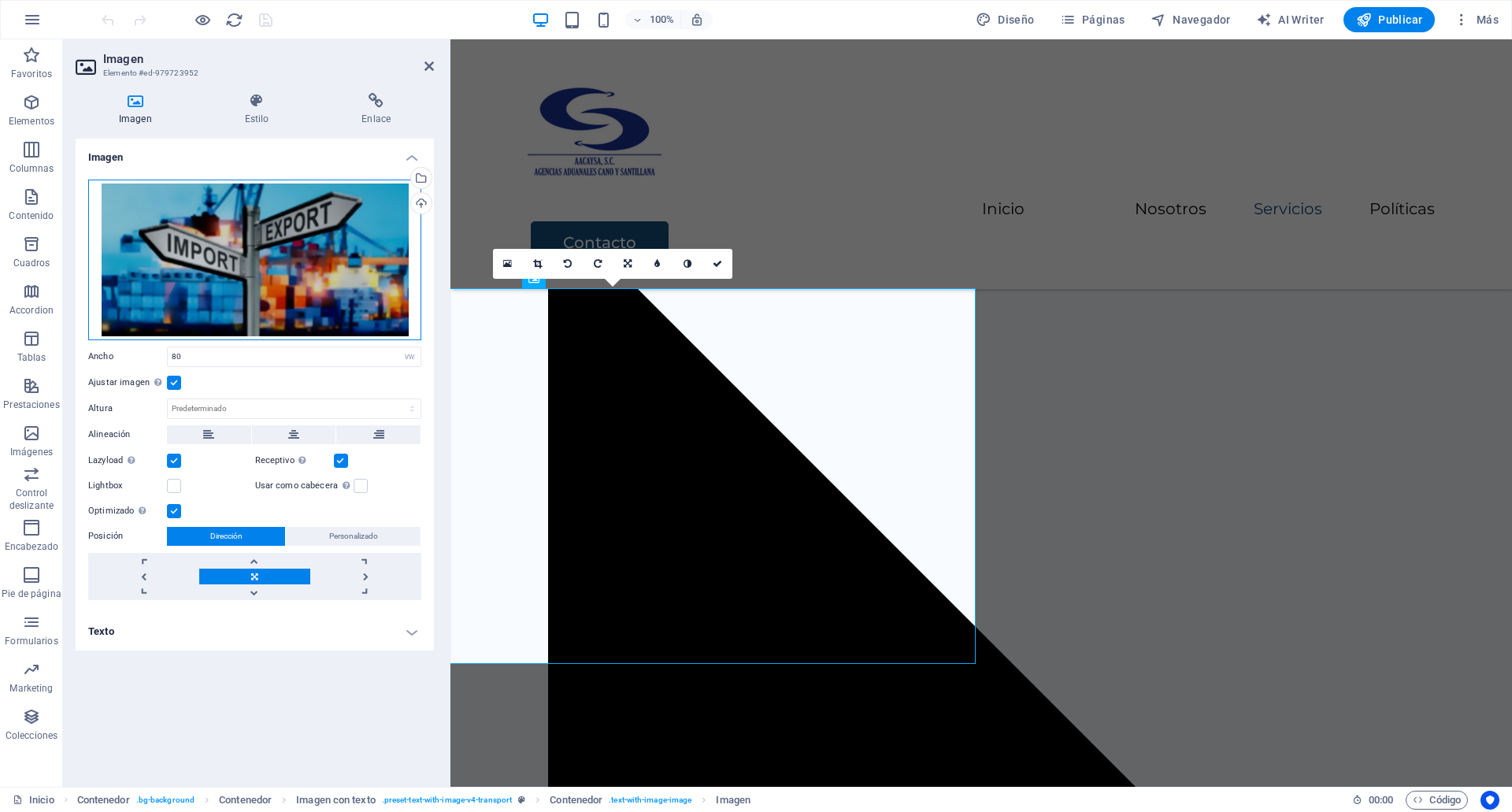
click at [342, 275] on div "Arrastra archivos aquí, haz clic para escoger archivos o selecciona archivos de…" at bounding box center [255, 260] width 333 height 161
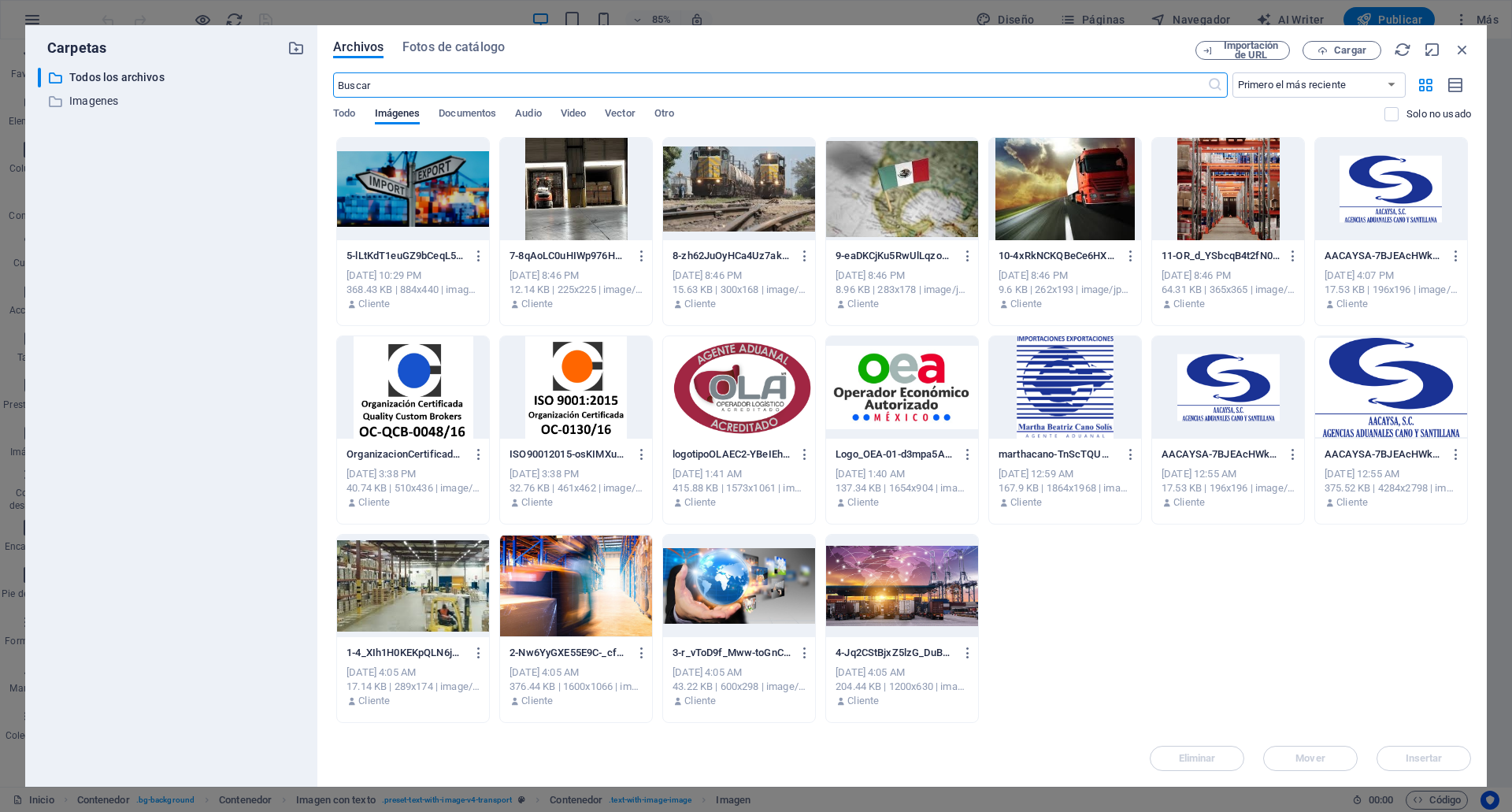
scroll to position [2706, 0]
click at [478, 259] on icon "button" at bounding box center [479, 256] width 15 height 14
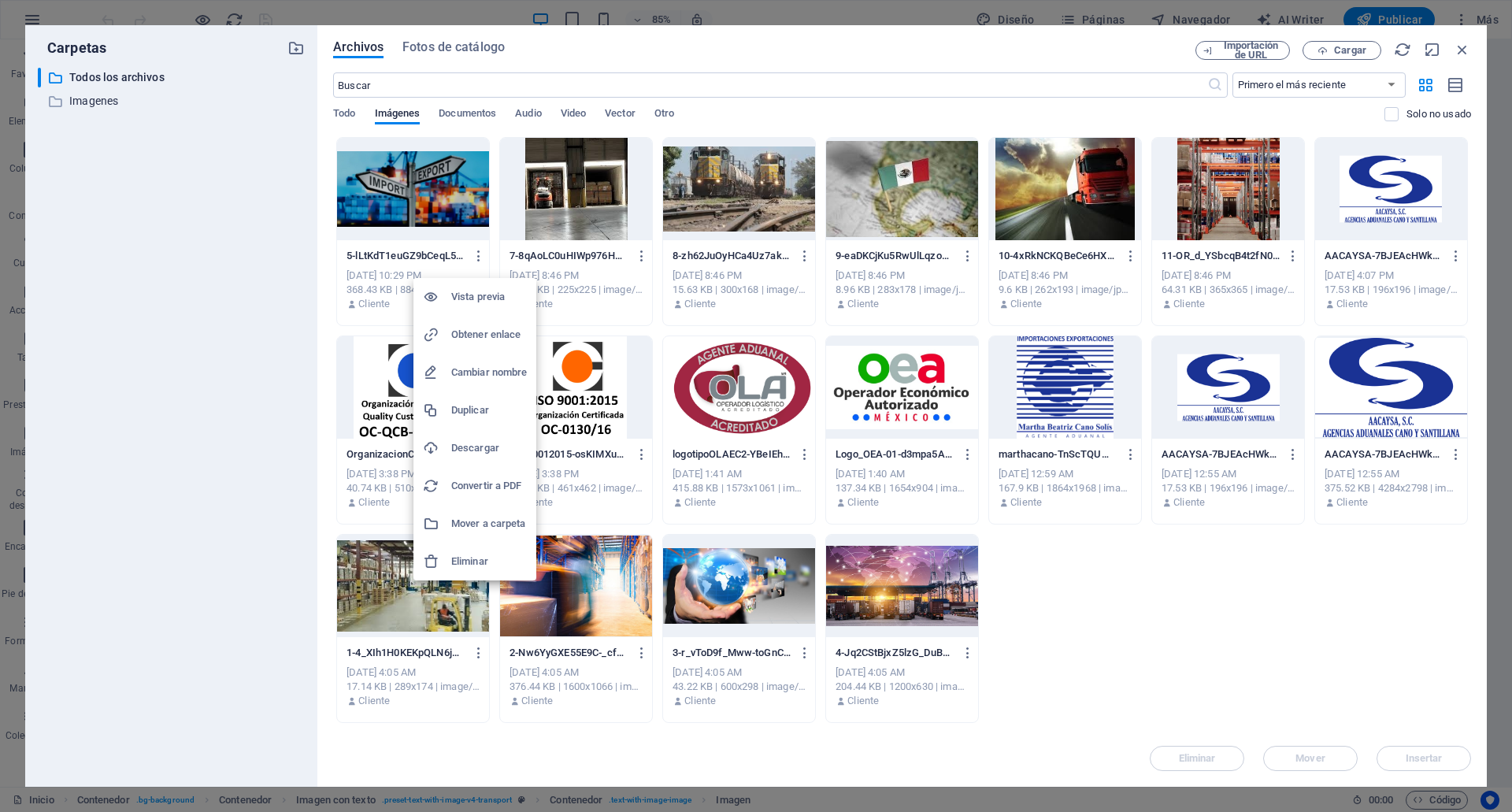
click at [465, 565] on h6 "Eliminar" at bounding box center [489, 562] width 76 height 19
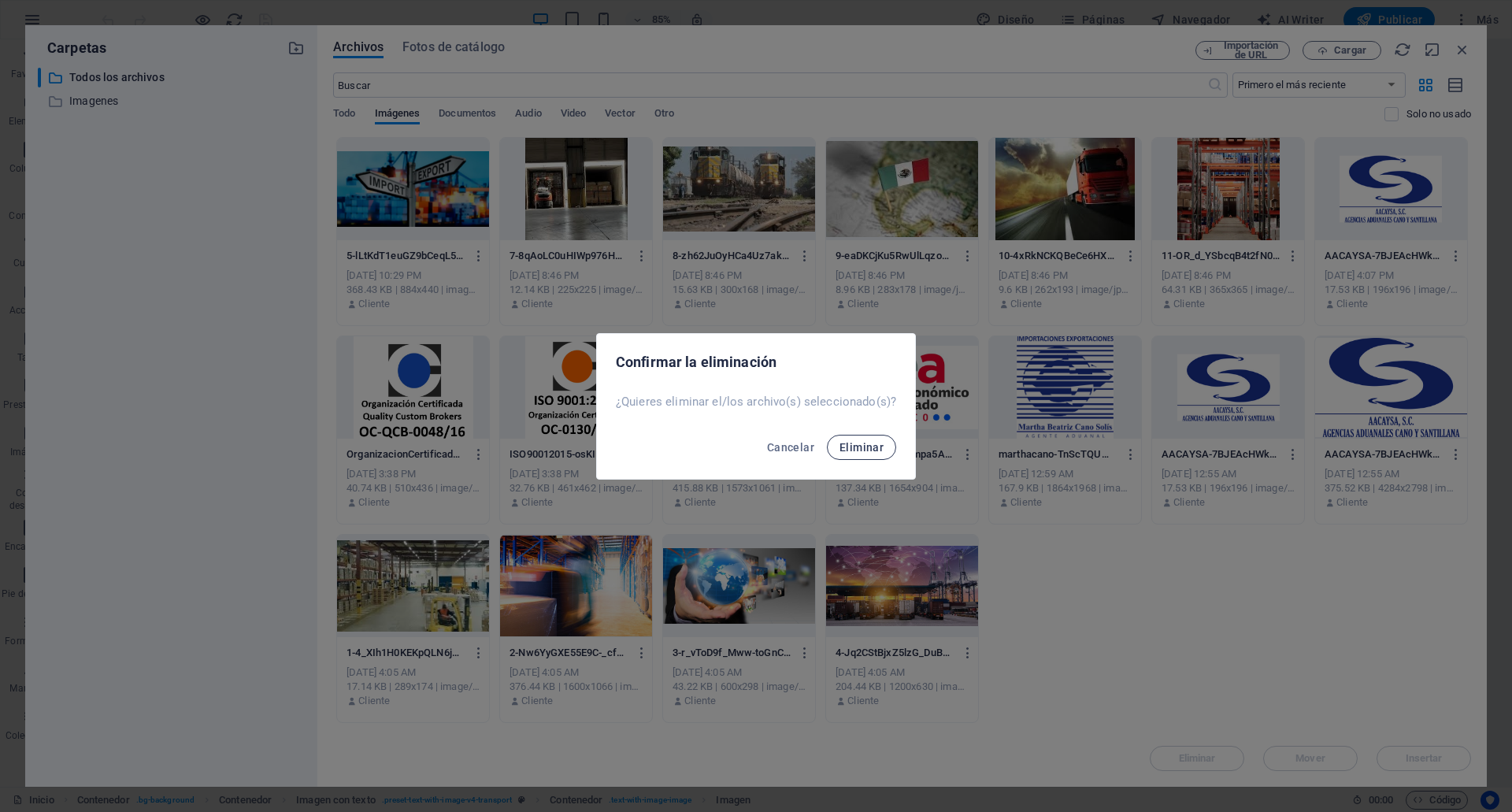
click at [864, 451] on span "Eliminar" at bounding box center [861, 447] width 44 height 13
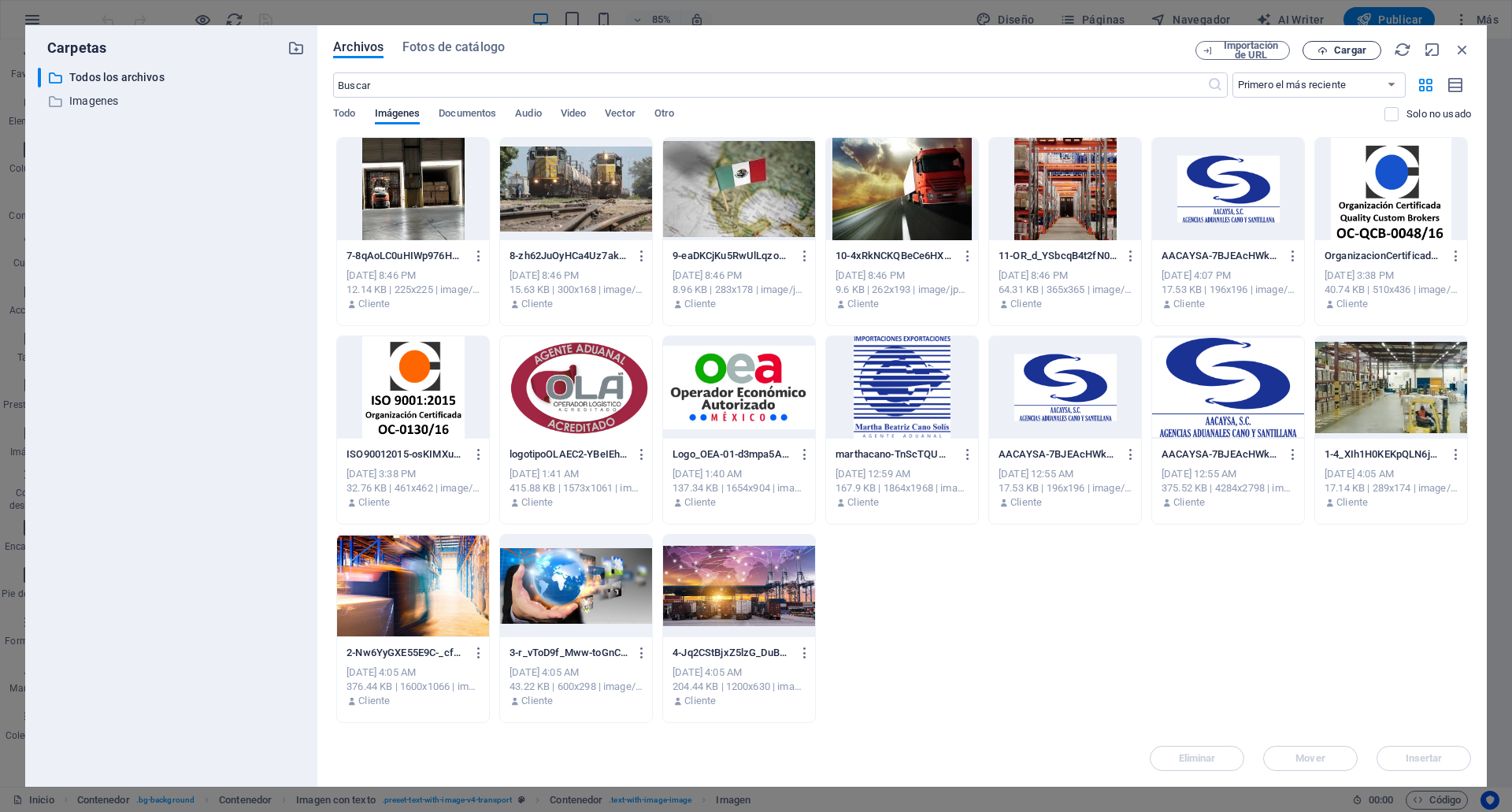
click at [1346, 51] on span "Cargar" at bounding box center [1350, 51] width 32 height 9
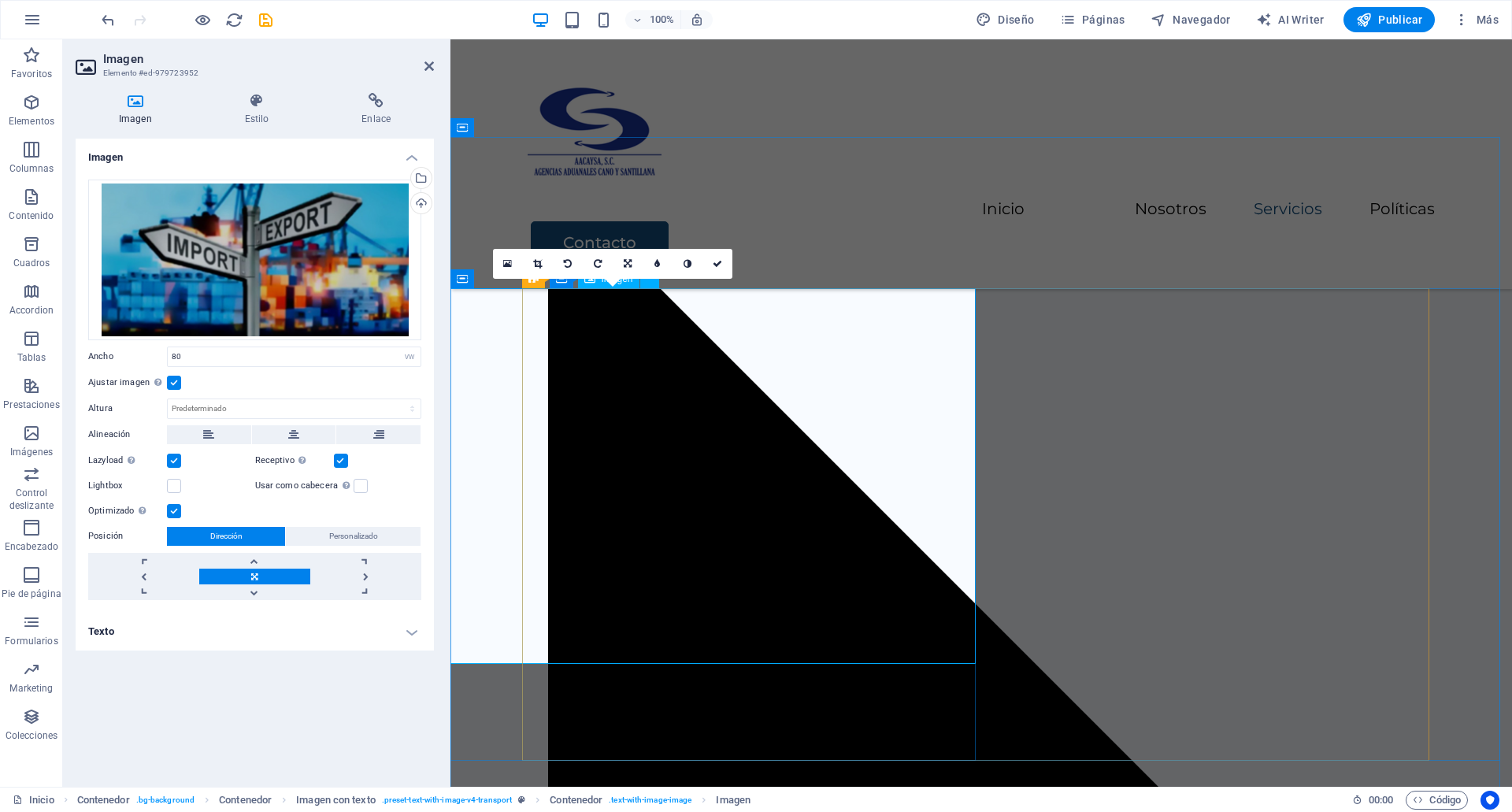
scroll to position [2683, 0]
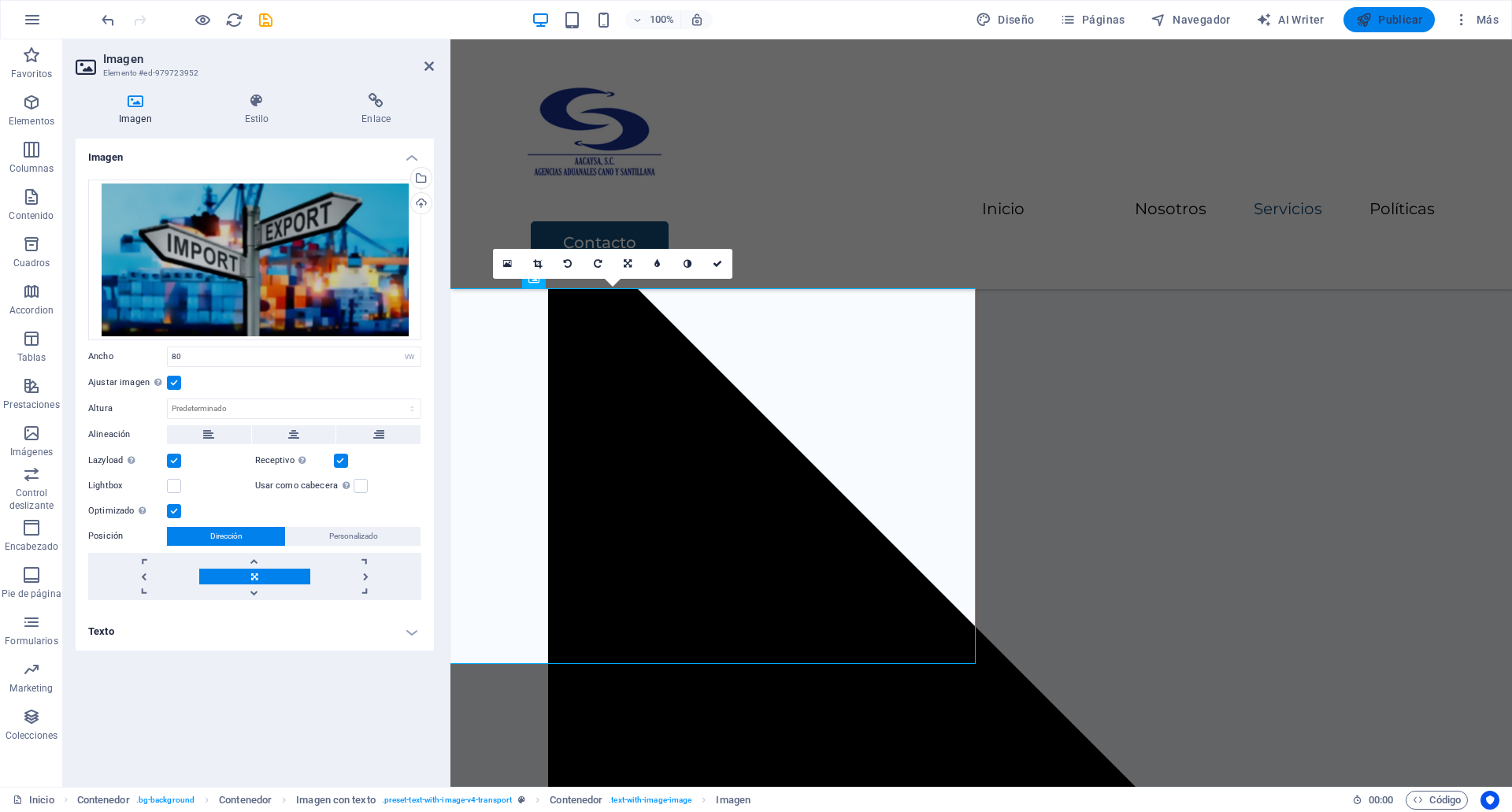
click at [1383, 21] on span "Publicar" at bounding box center [1389, 20] width 67 height 16
checkbox input "false"
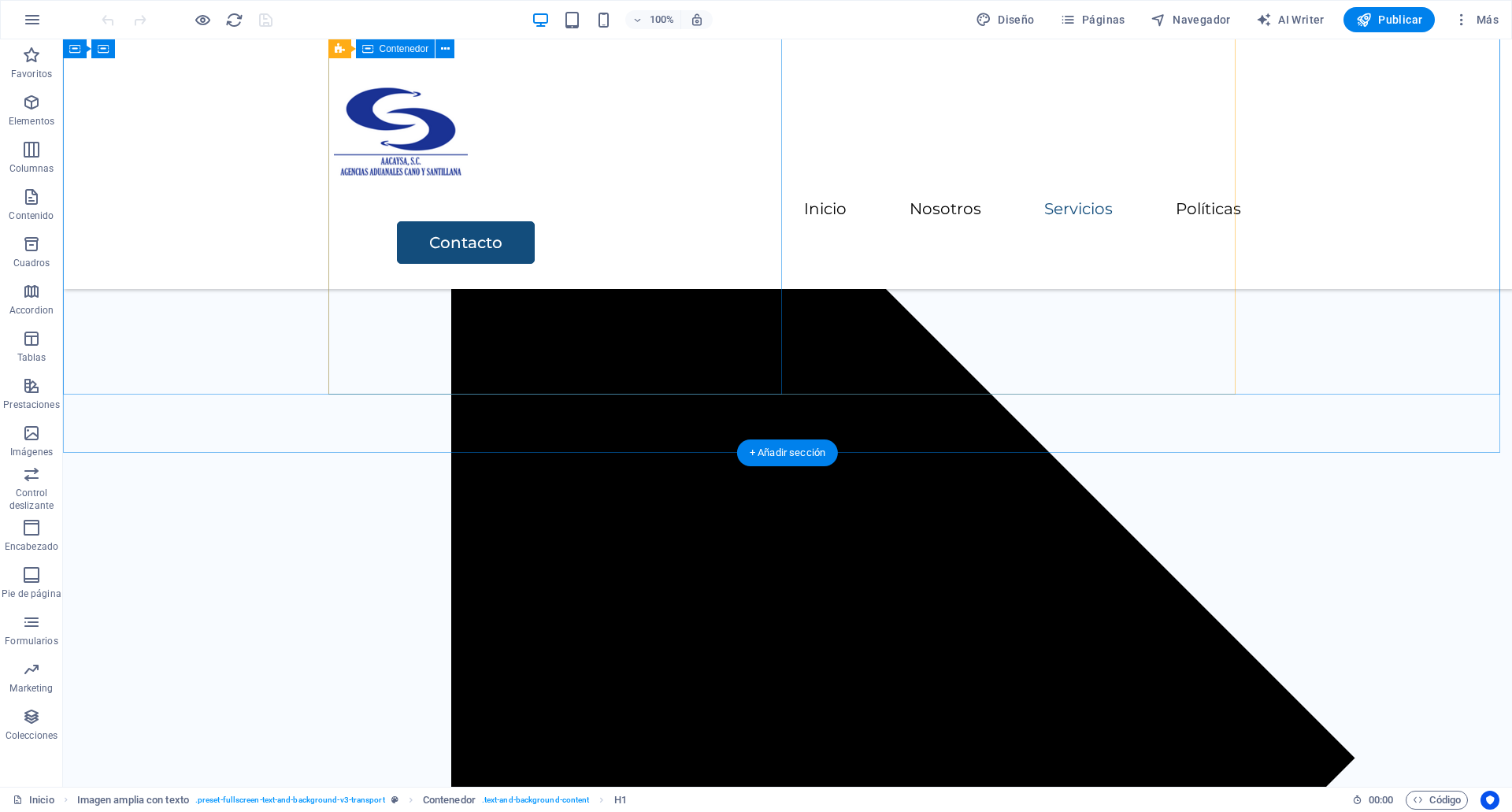
scroll to position [3049, 0]
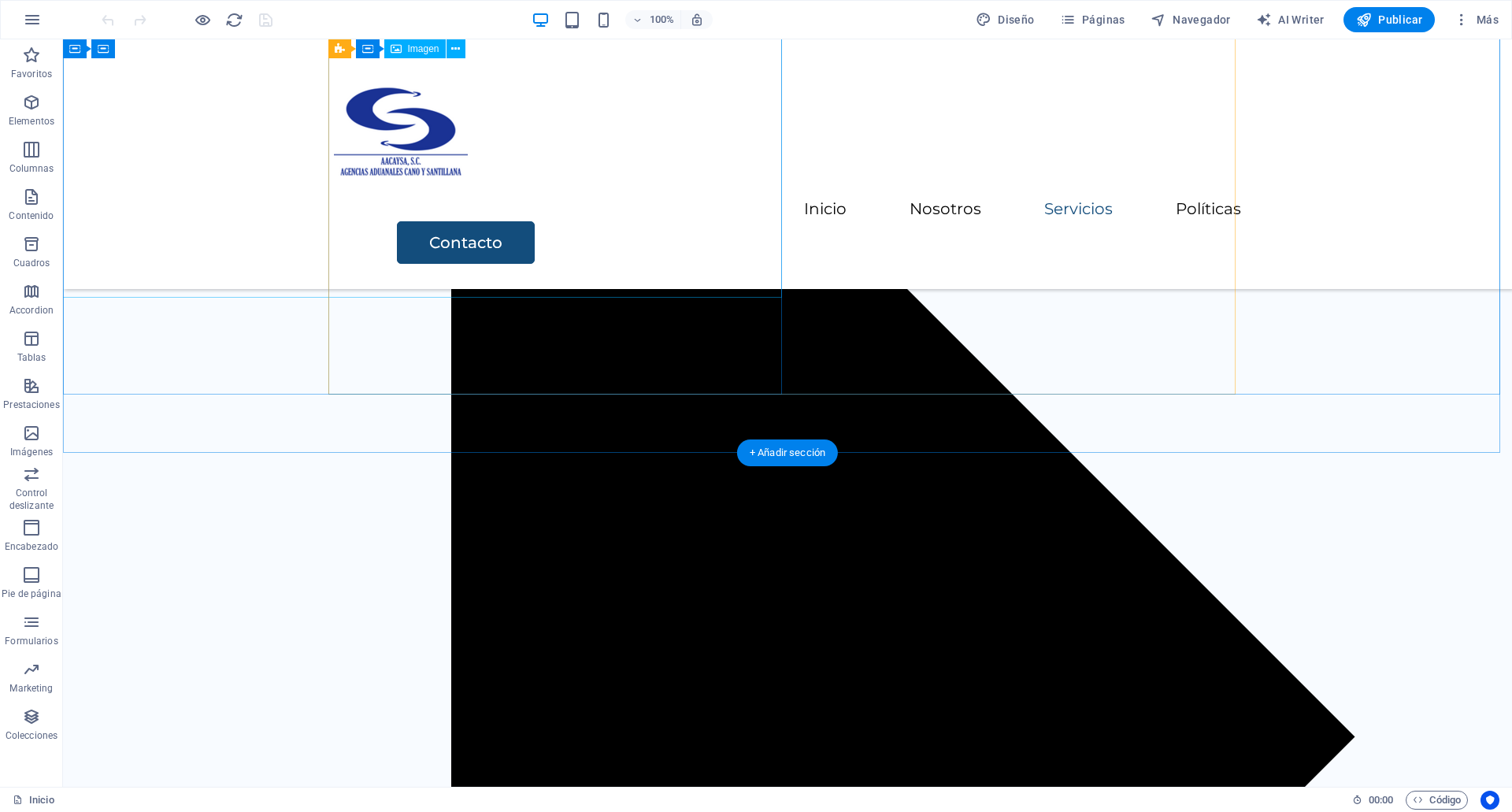
select select "vw"
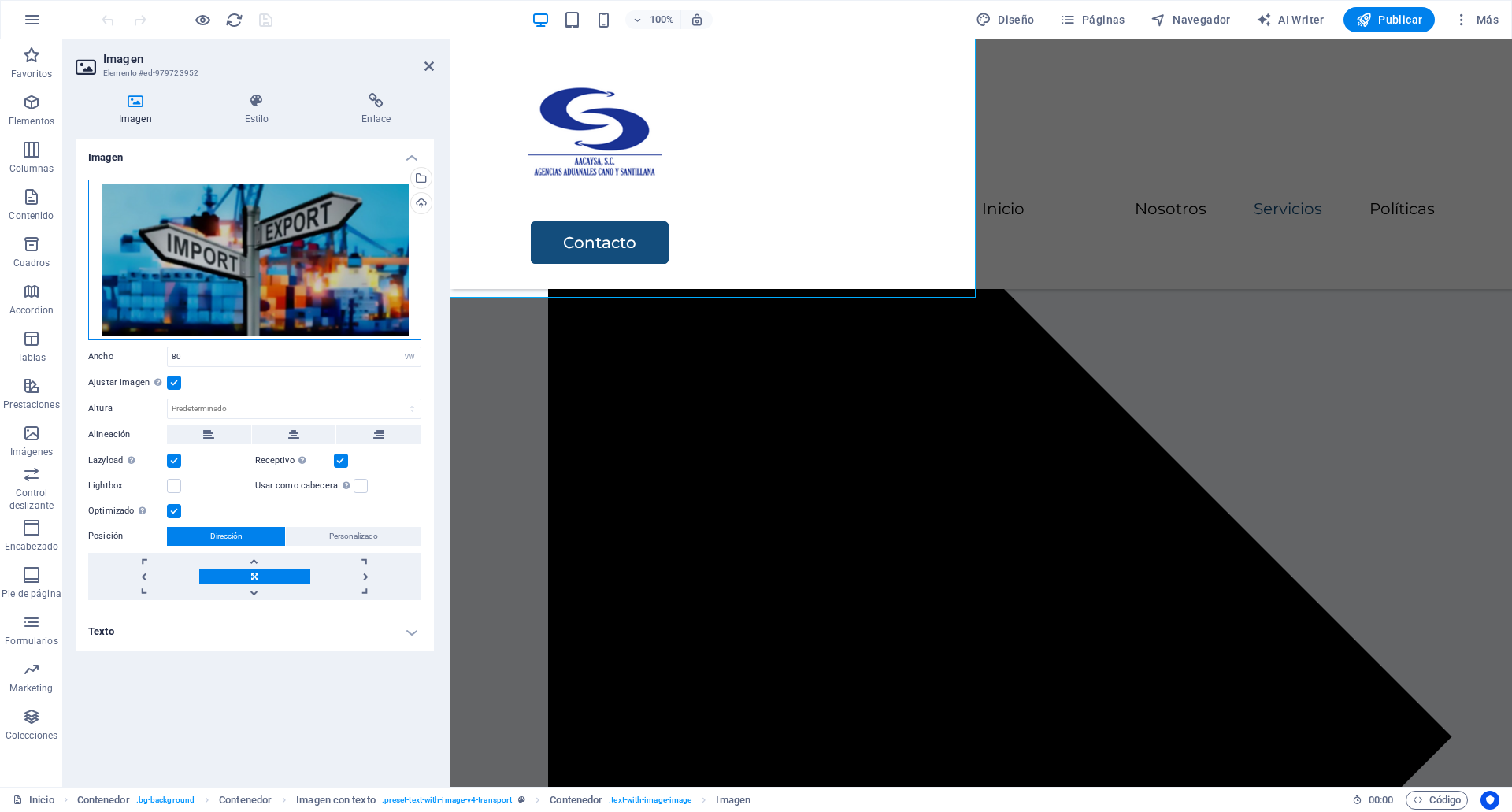
click at [316, 312] on div "Arrastra archivos aquí, haz clic para escoger archivos o selecciona archivos de…" at bounding box center [255, 260] width 333 height 161
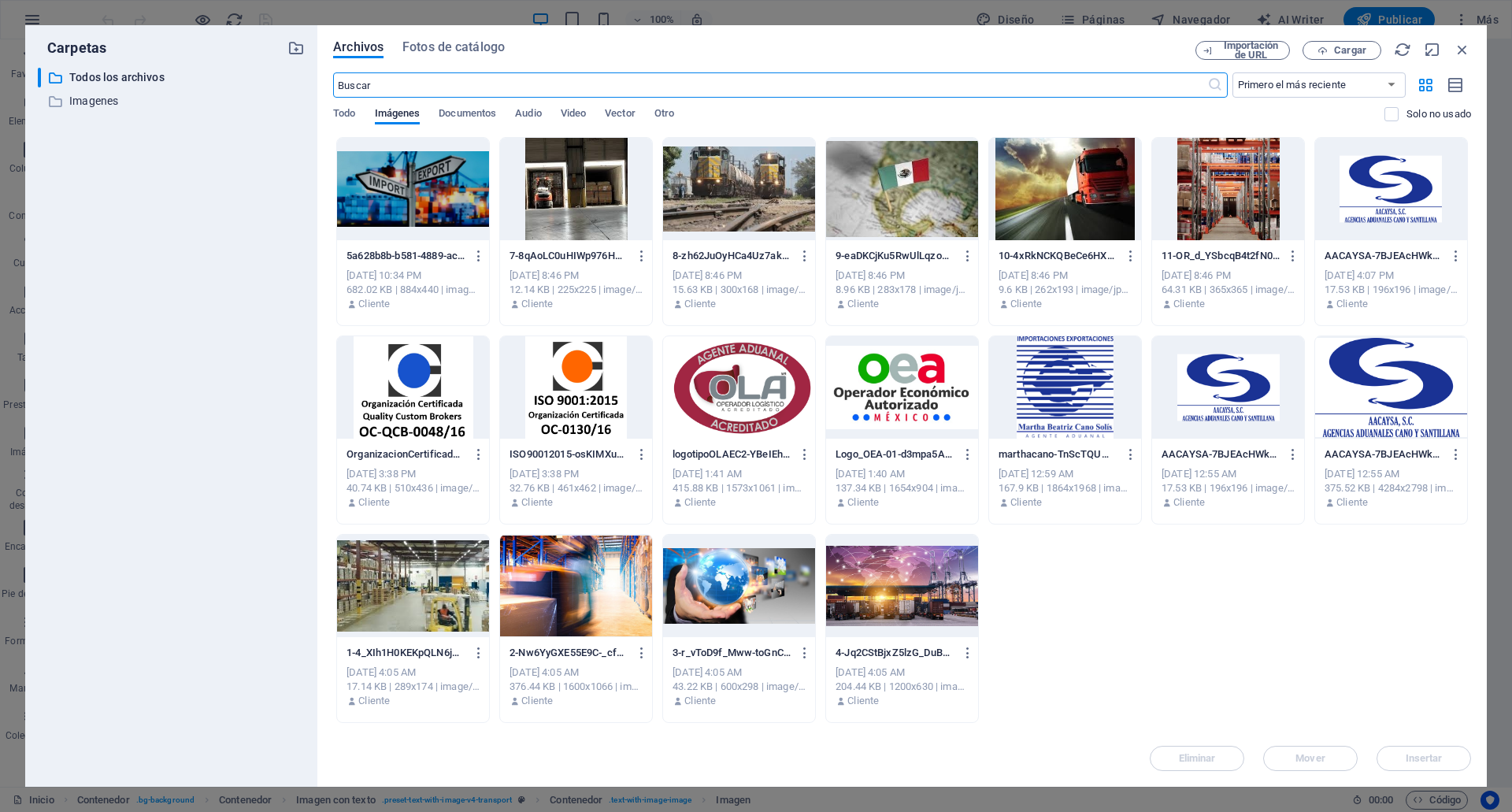
scroll to position [3041, 0]
click at [473, 249] on icon "button" at bounding box center [479, 256] width 15 height 14
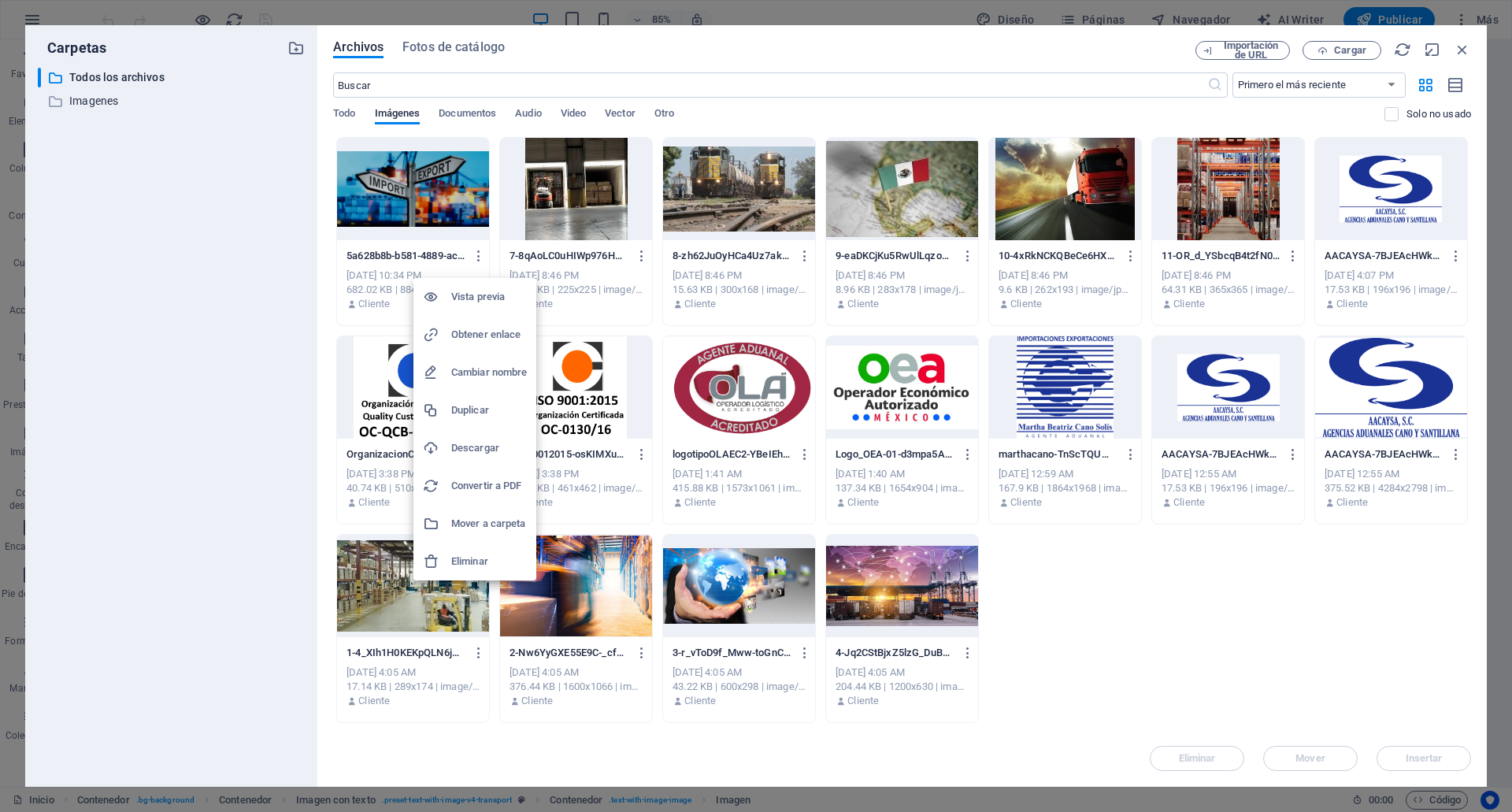
click at [474, 335] on h6 "Obtener enlace" at bounding box center [489, 335] width 76 height 19
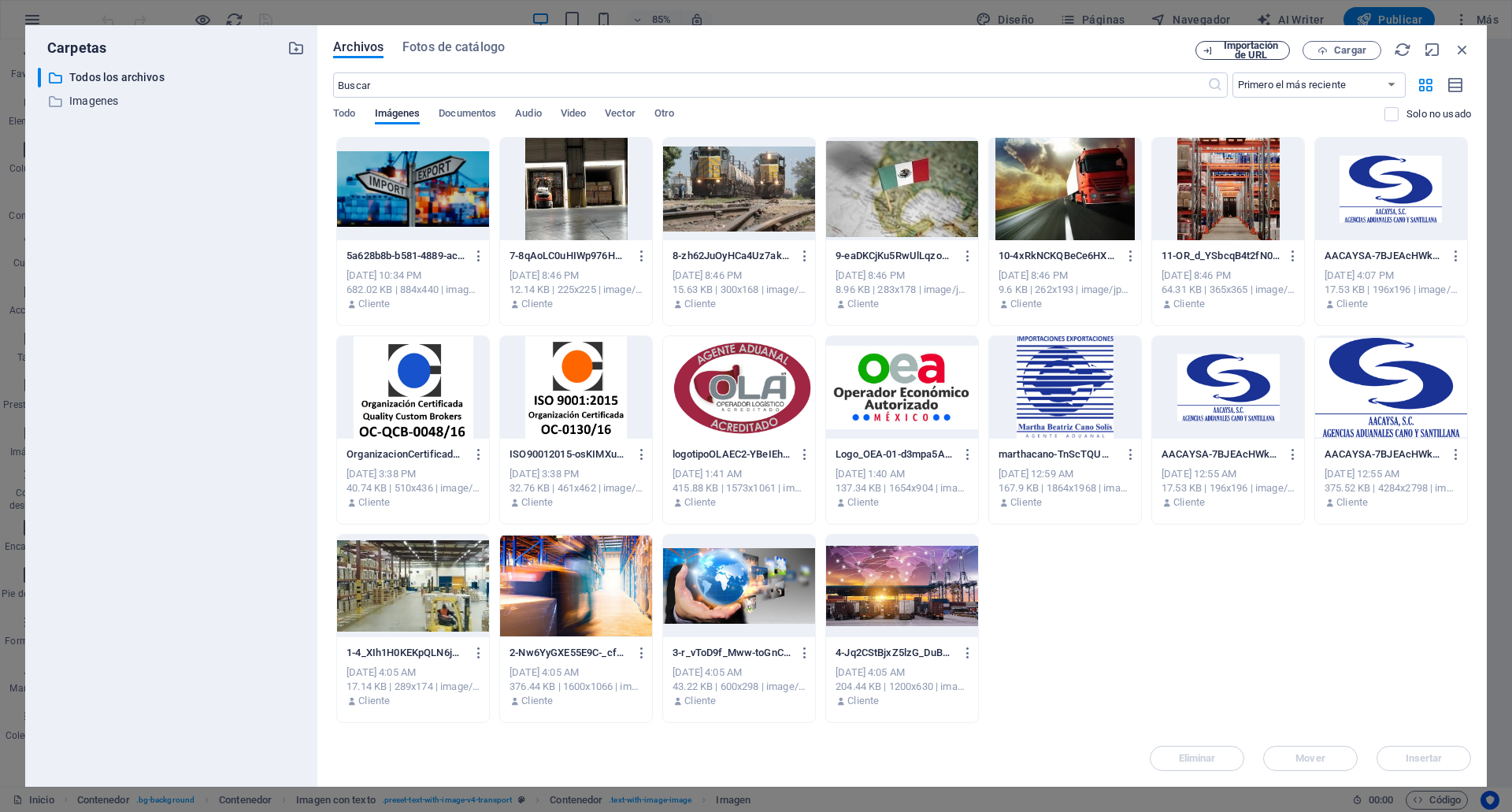
click at [1264, 51] on span "Importación de URL" at bounding box center [1251, 51] width 64 height 19
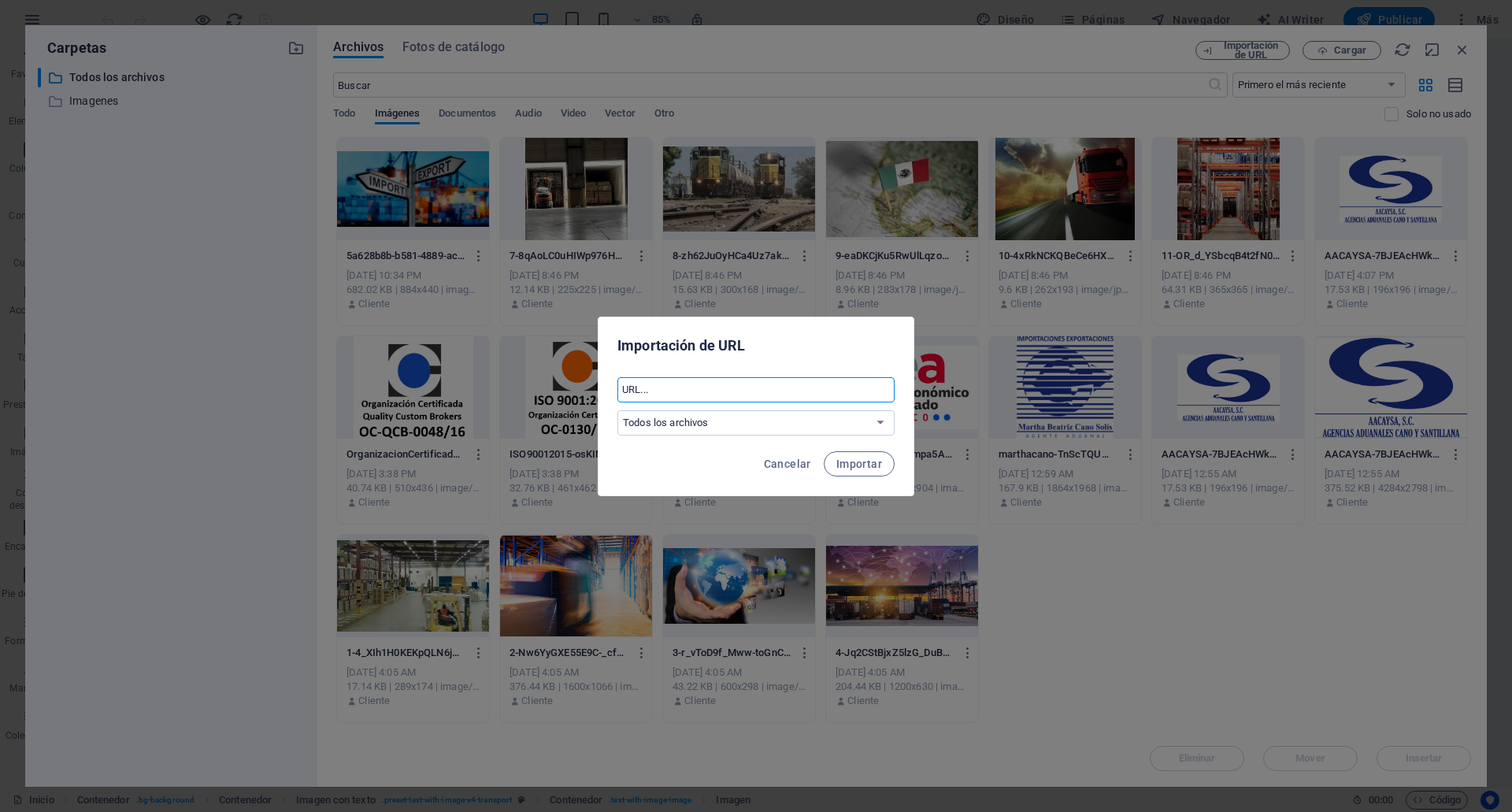
click at [769, 377] on input "text" at bounding box center [756, 390] width 277 height 25
paste input "https://cdn1.site-media.eu/images/0/19618105/5a628b8b-b581-4889-ac2c-edf9ef48ba…"
type input "https://cdn1.site-media.eu/images/0/19618105/5a628b8b-b581-4889-ac2c-edf9ef48ba…"
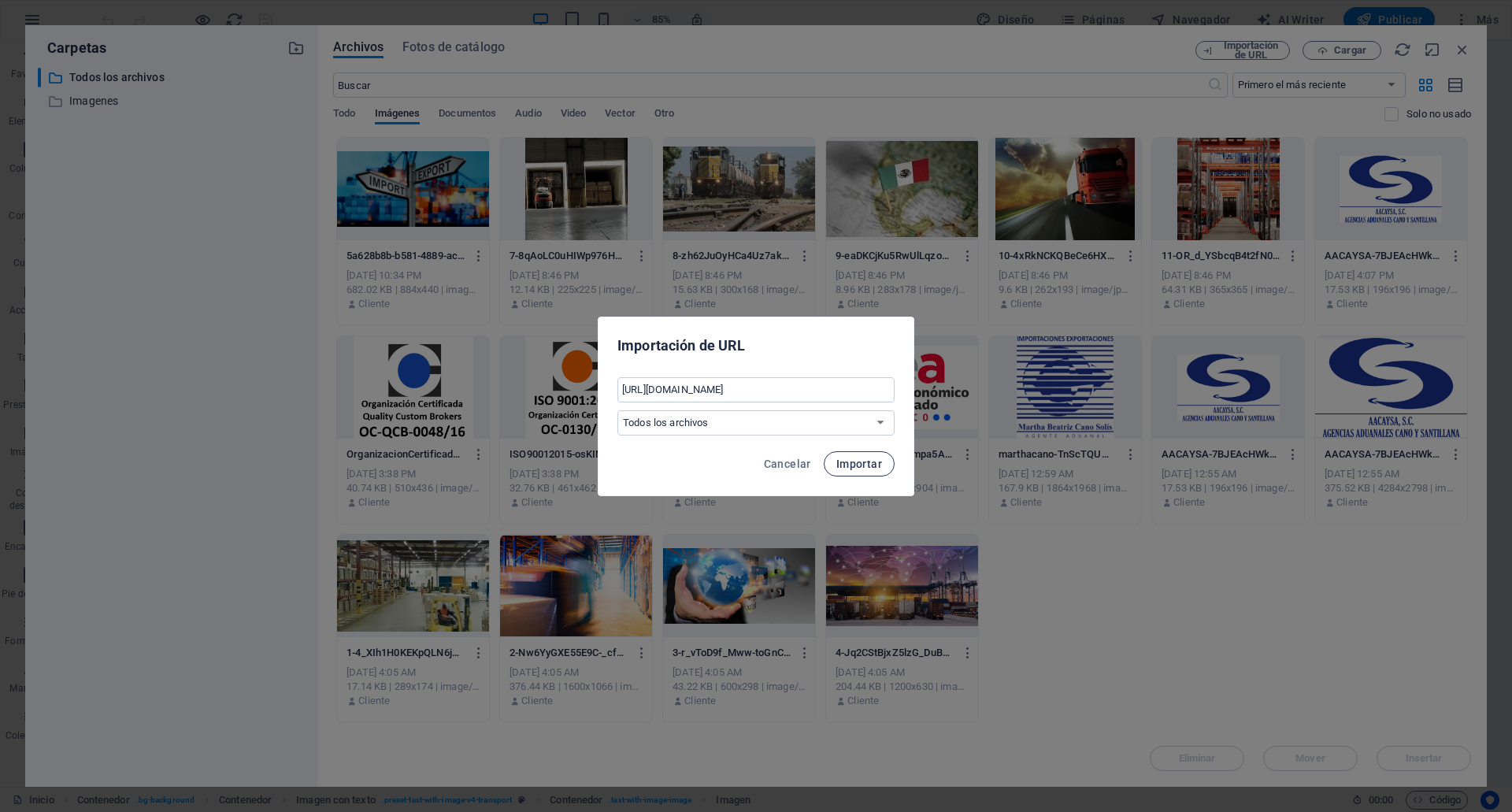
click at [853, 460] on span "Importar" at bounding box center [859, 464] width 46 height 13
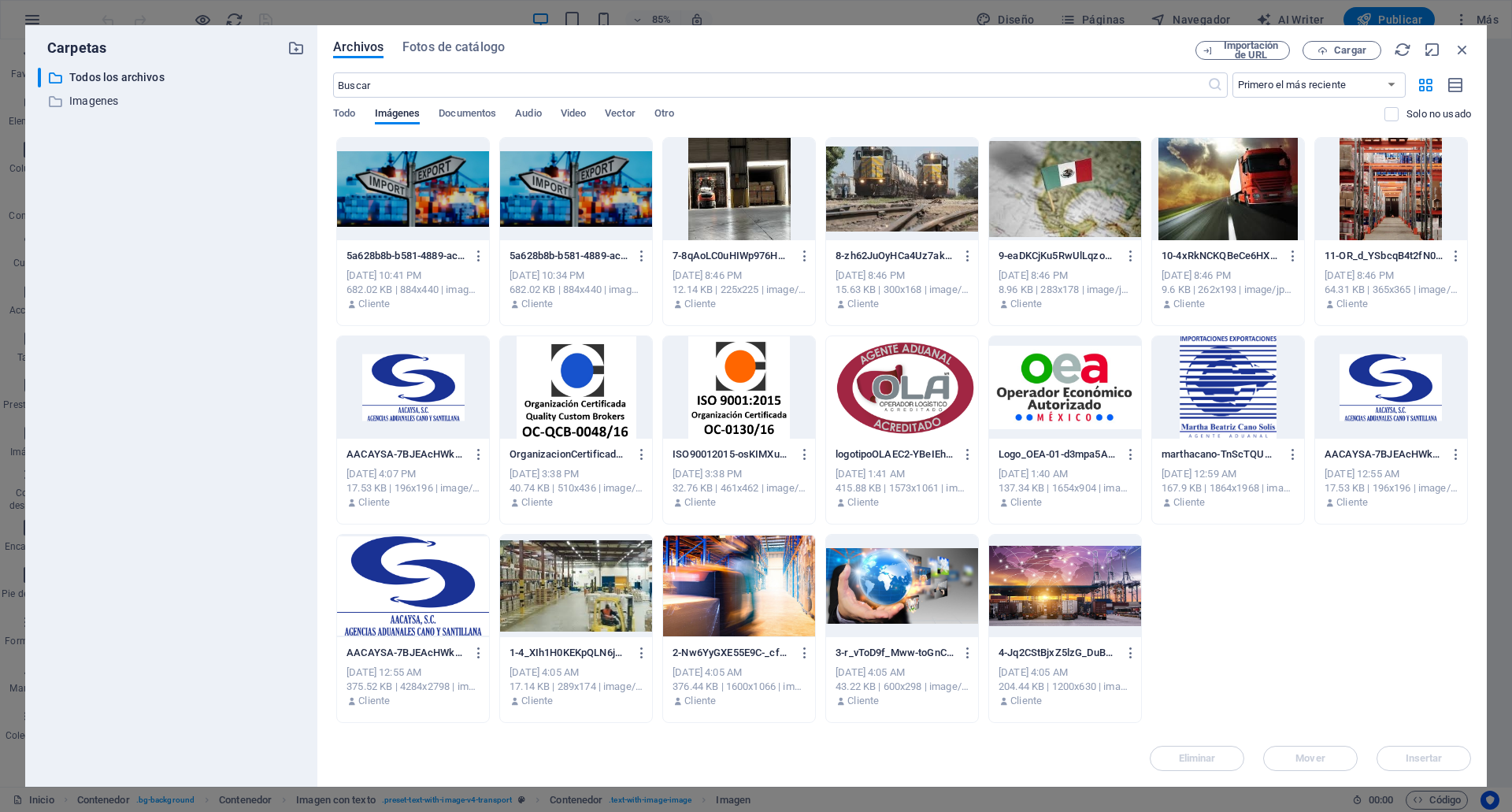
click at [417, 206] on div at bounding box center [413, 189] width 152 height 103
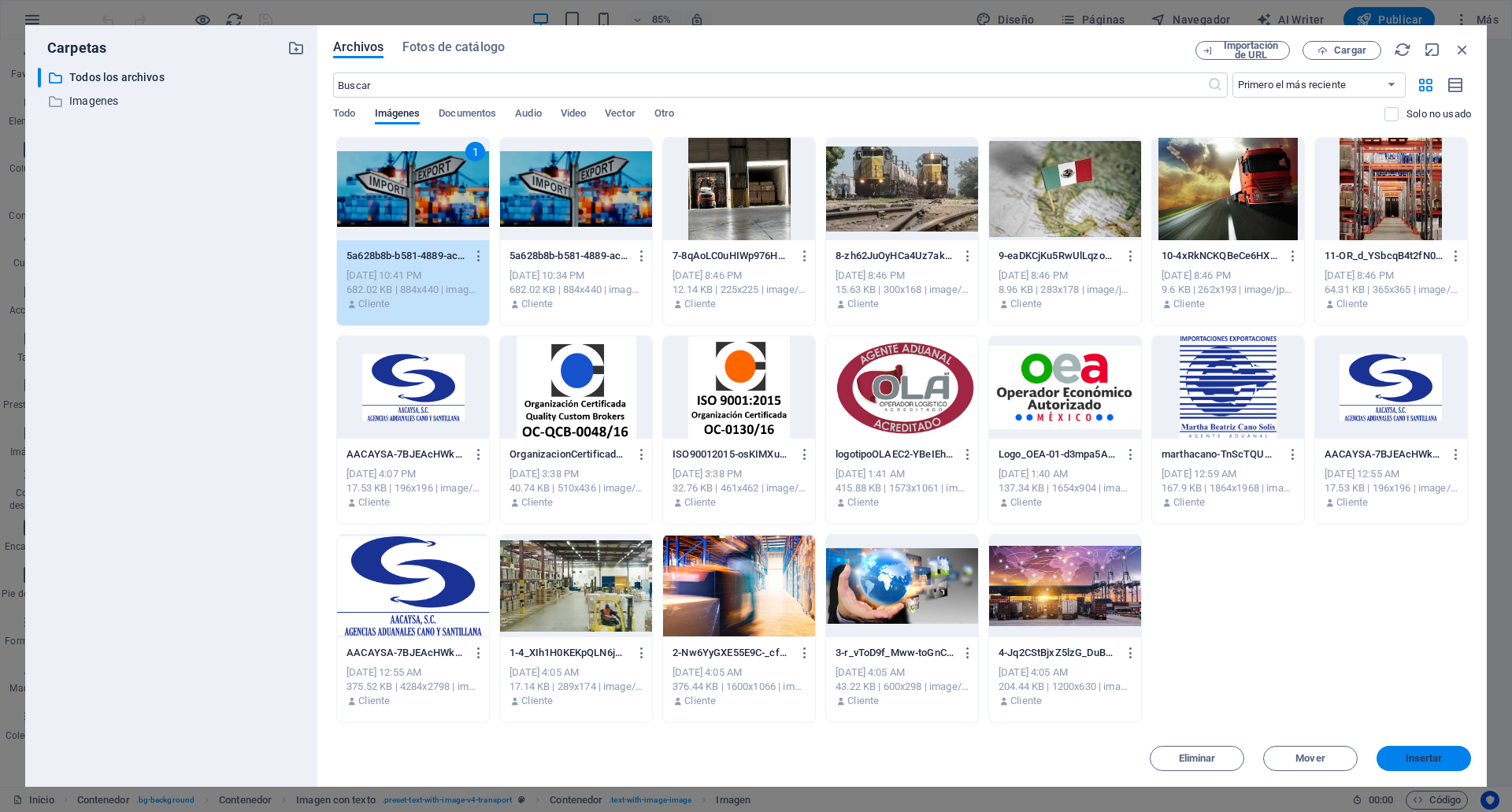
click at [1435, 762] on span "Insertar" at bounding box center [1424, 758] width 37 height 9
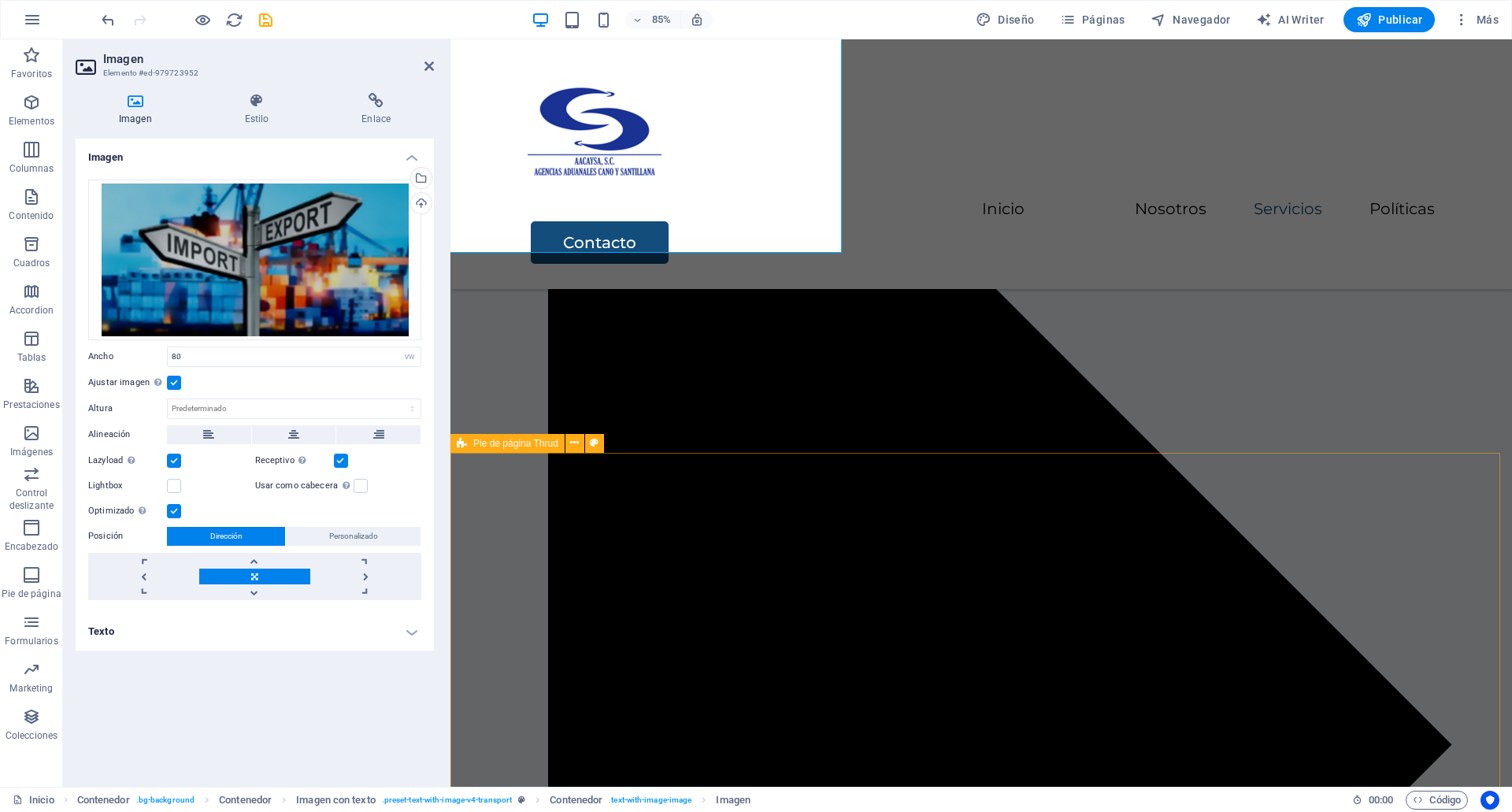
scroll to position [3049, 0]
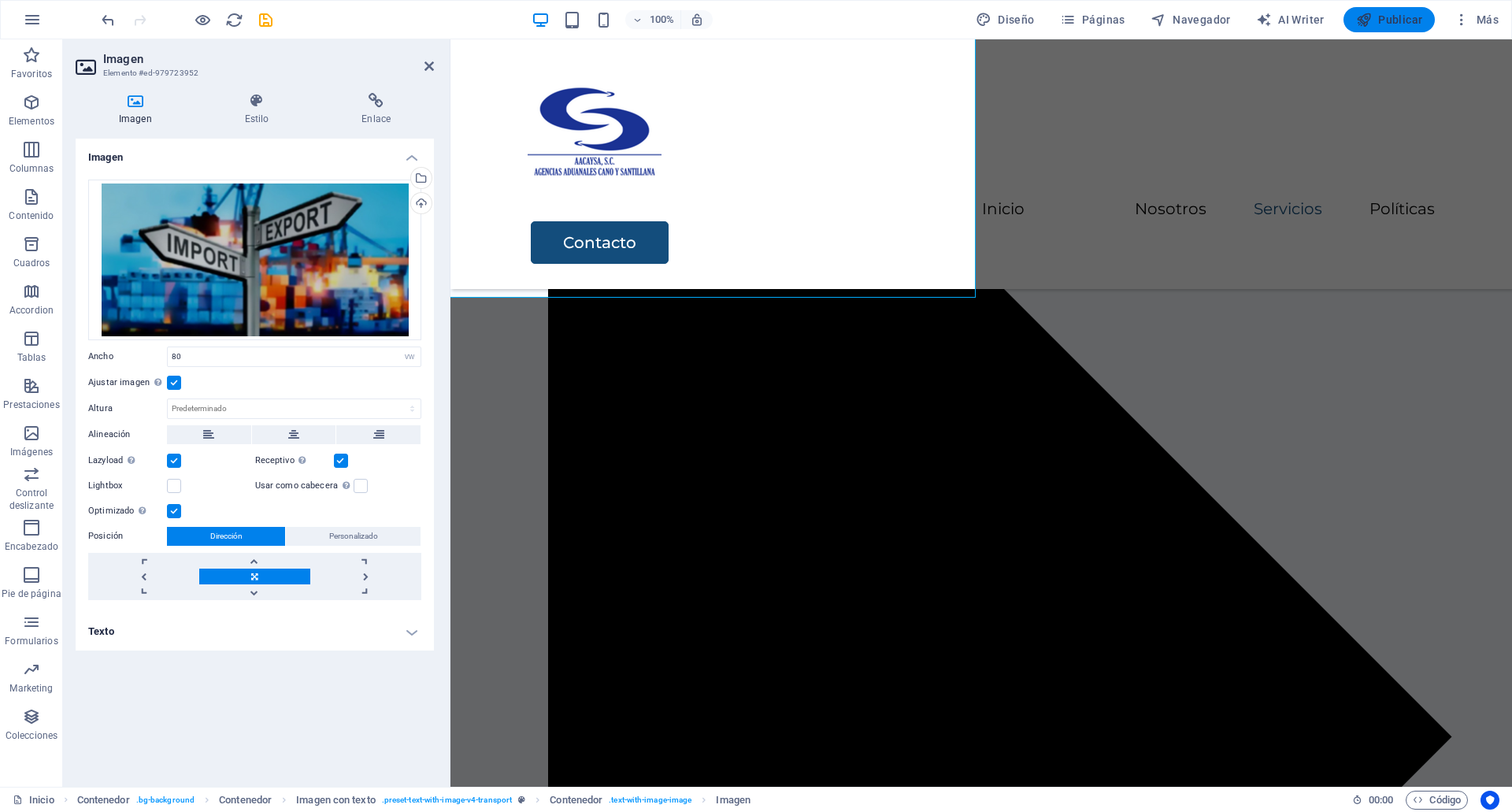
click at [1431, 19] on button "Publicar" at bounding box center [1389, 20] width 92 height 25
checkbox input "false"
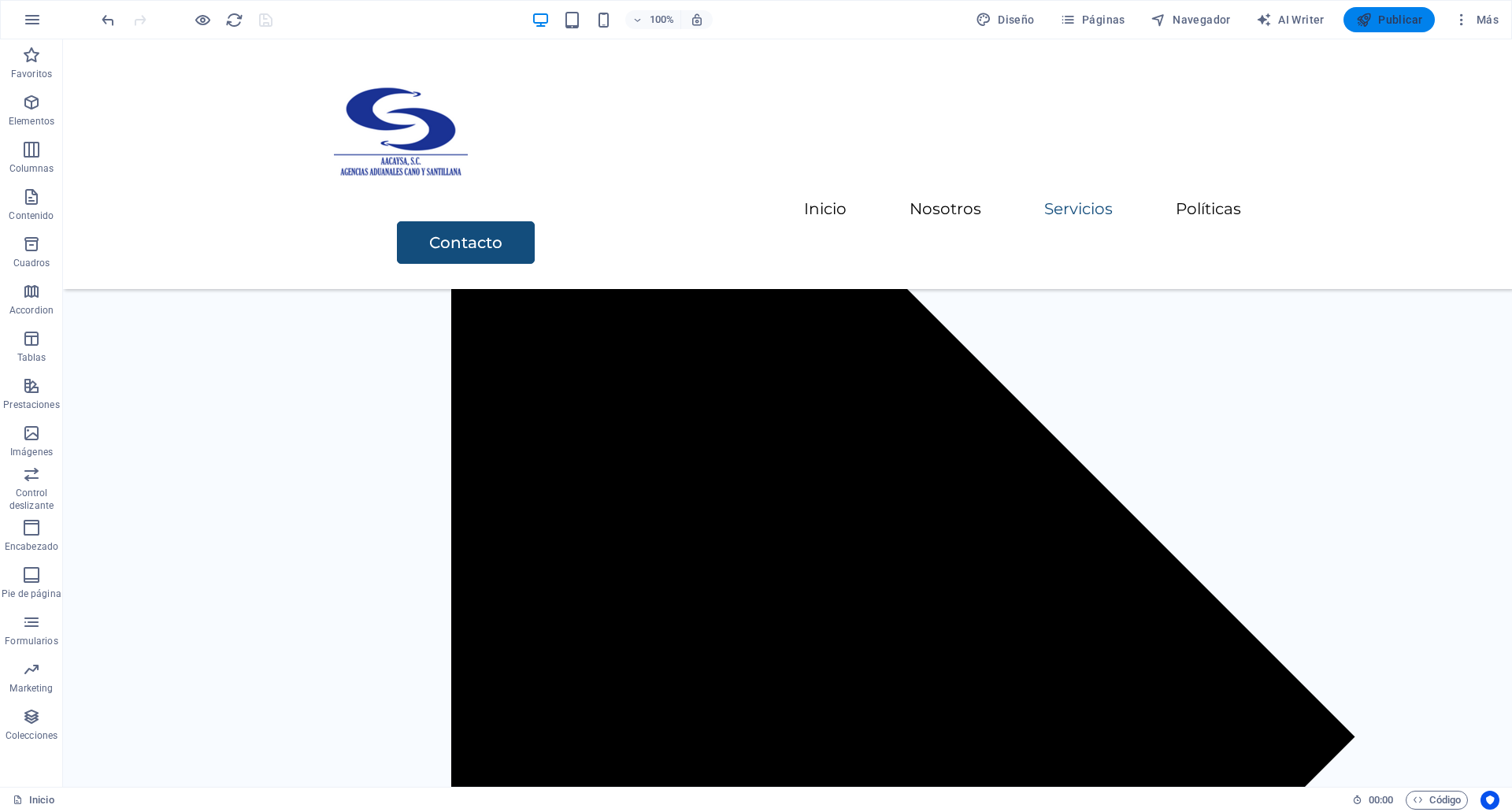
click at [1380, 15] on span "Publicar" at bounding box center [1389, 20] width 67 height 16
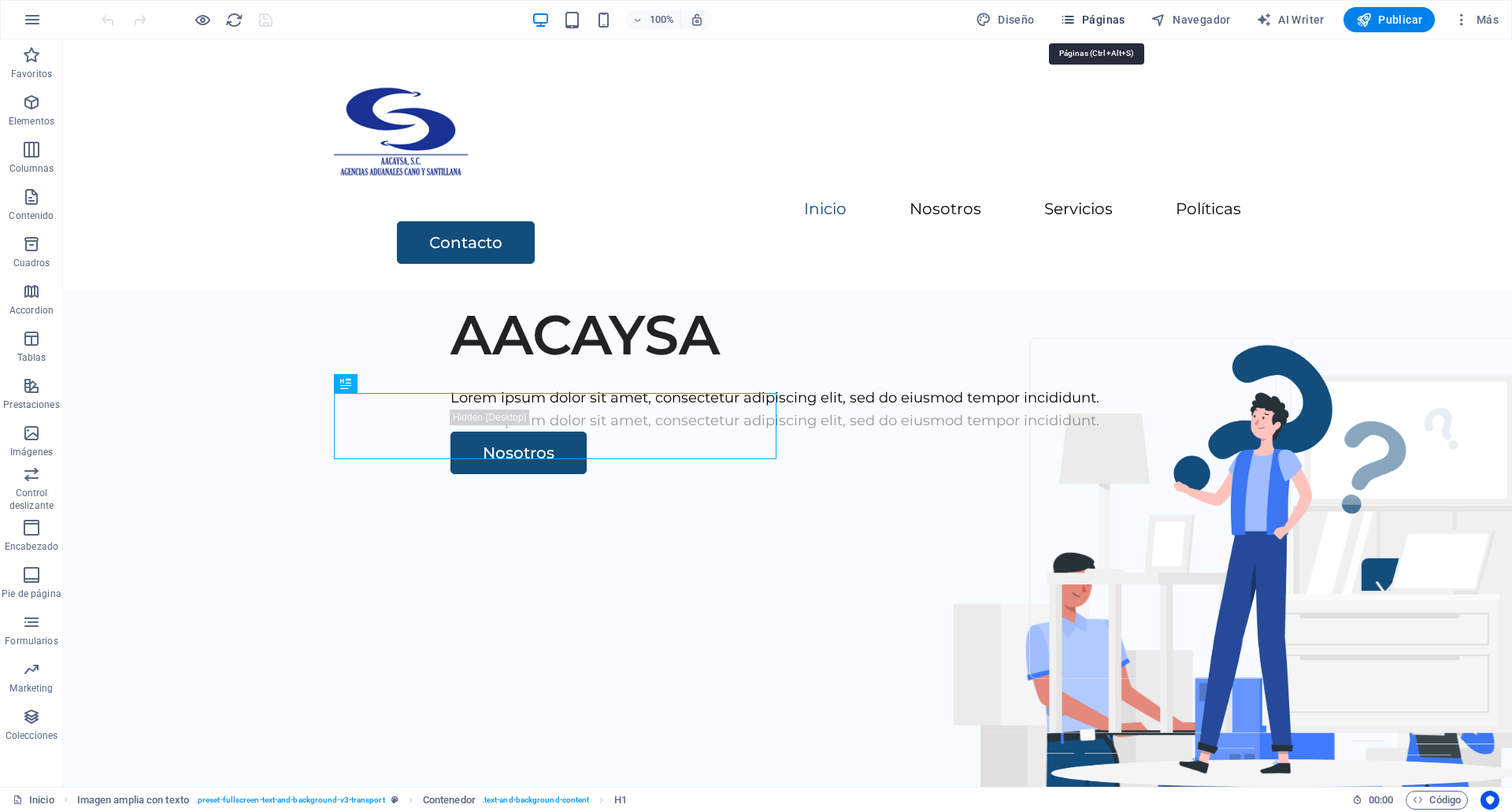
click at [1130, 10] on button "Páginas" at bounding box center [1092, 20] width 78 height 25
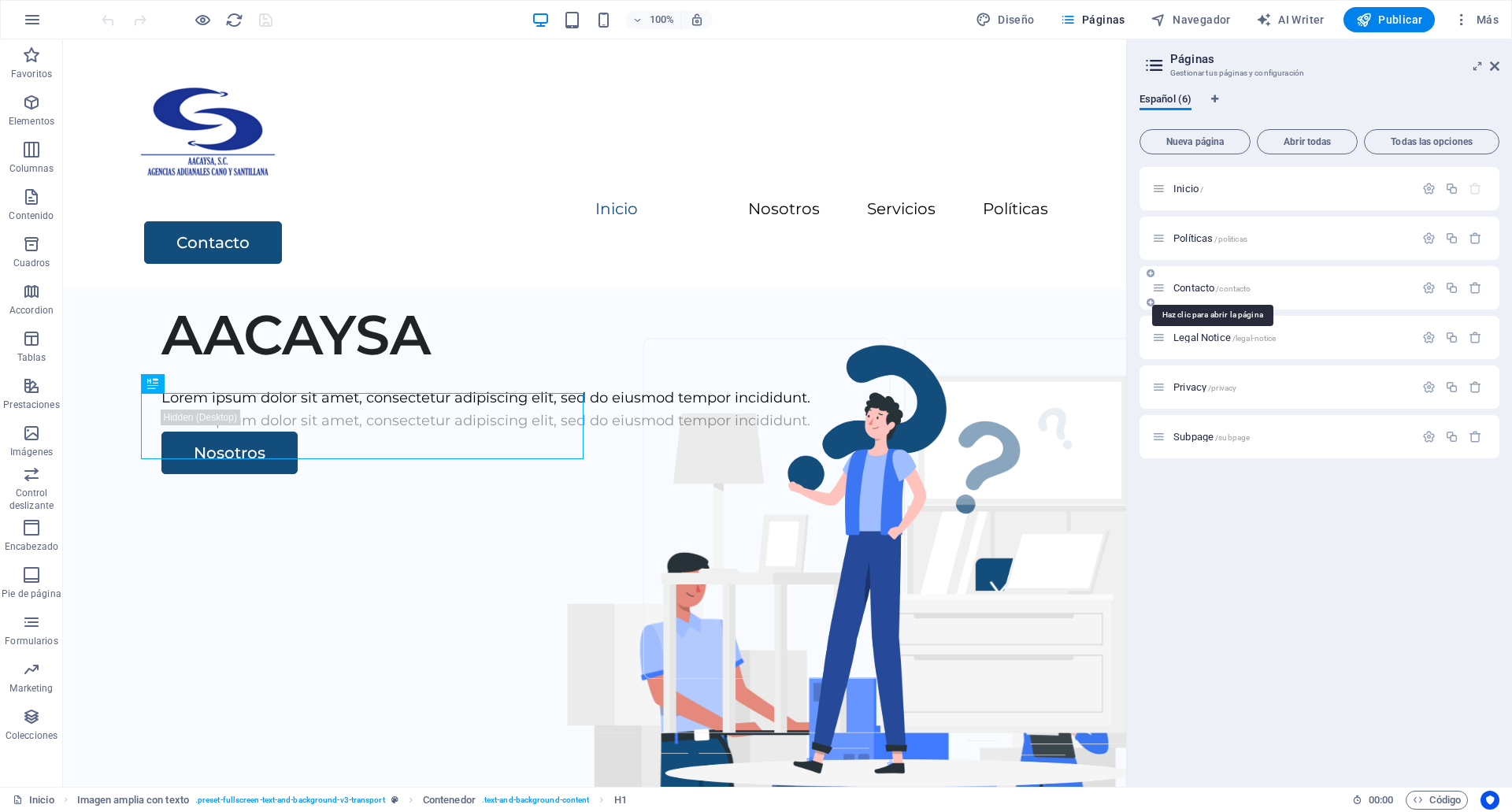
click at [1218, 286] on span "/contacto" at bounding box center [1234, 288] width 35 height 9
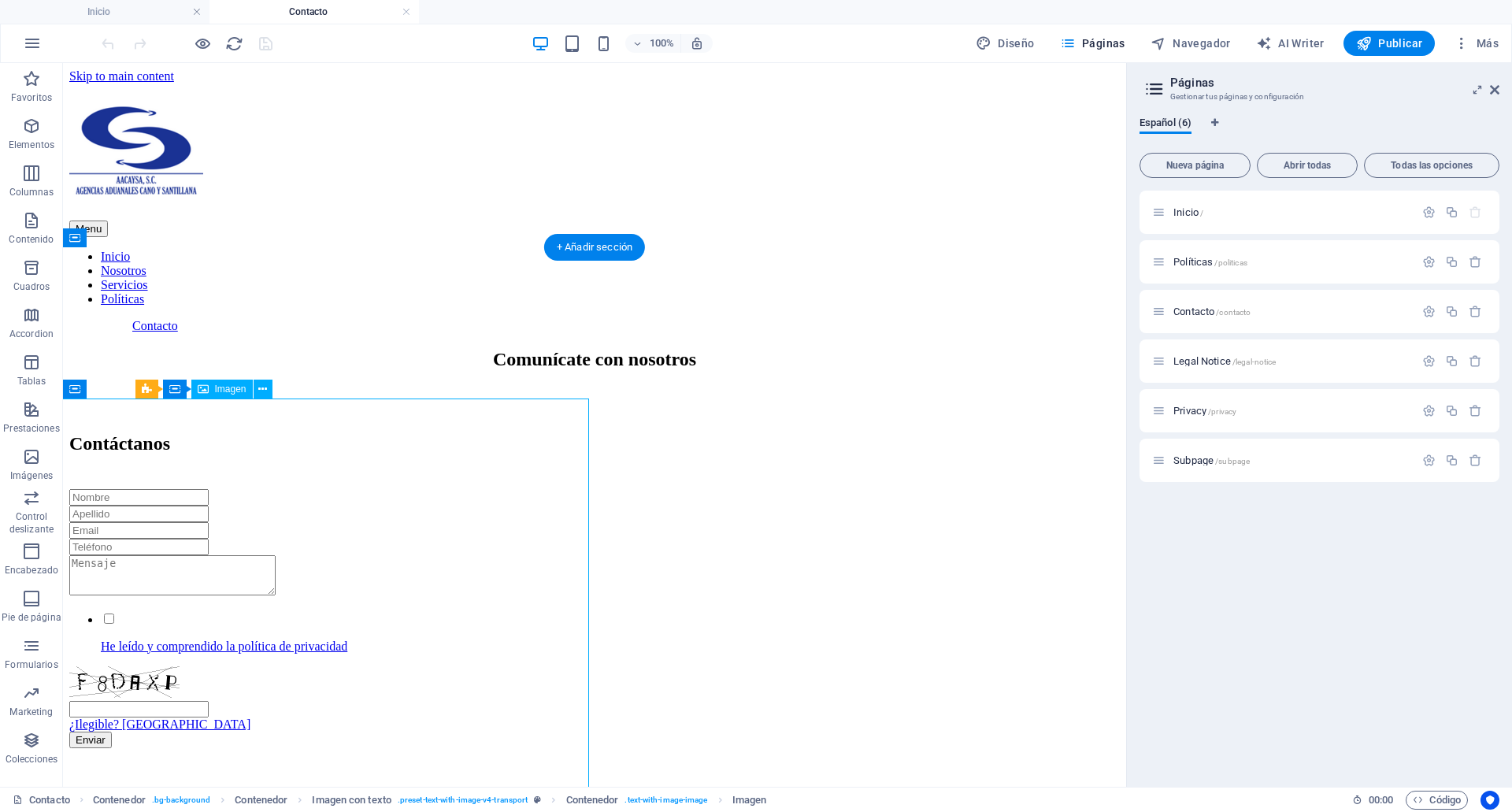
select select "vw"
select select "px"
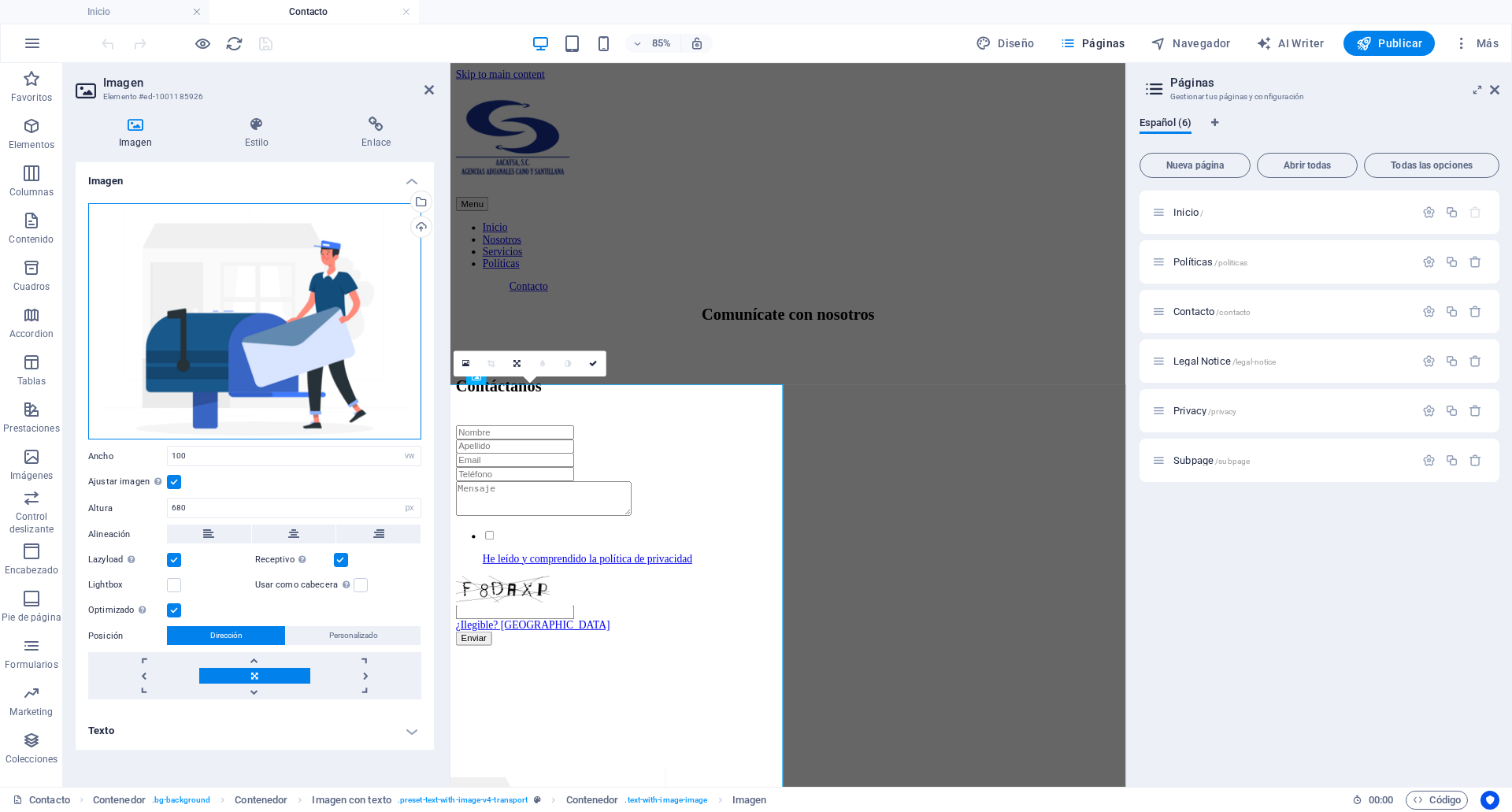
click at [254, 346] on div "Arrastra archivos aquí, haz clic para escoger archivos o selecciona archivos de…" at bounding box center [255, 322] width 333 height 238
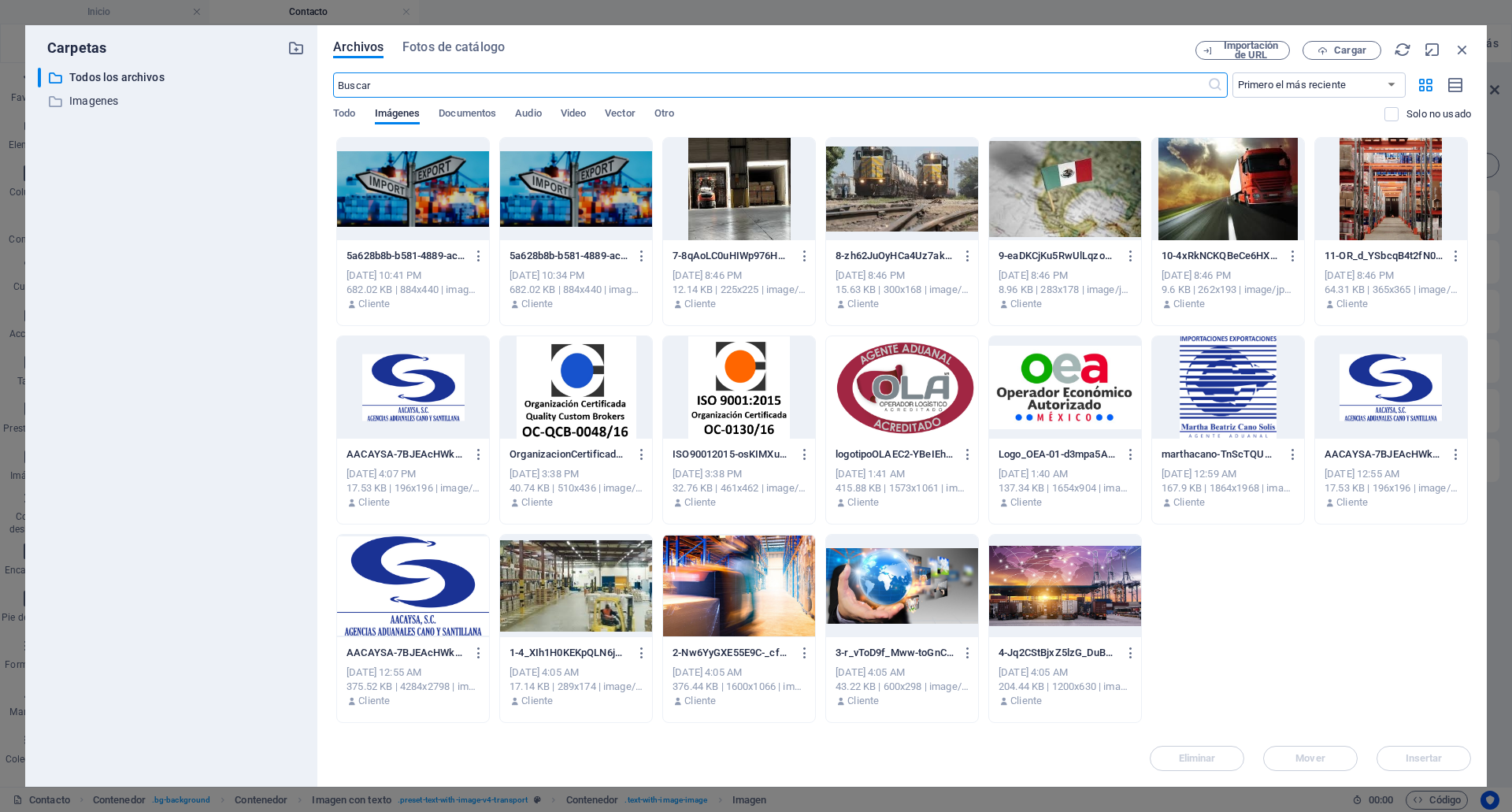
click at [939, 574] on div at bounding box center [902, 586] width 152 height 103
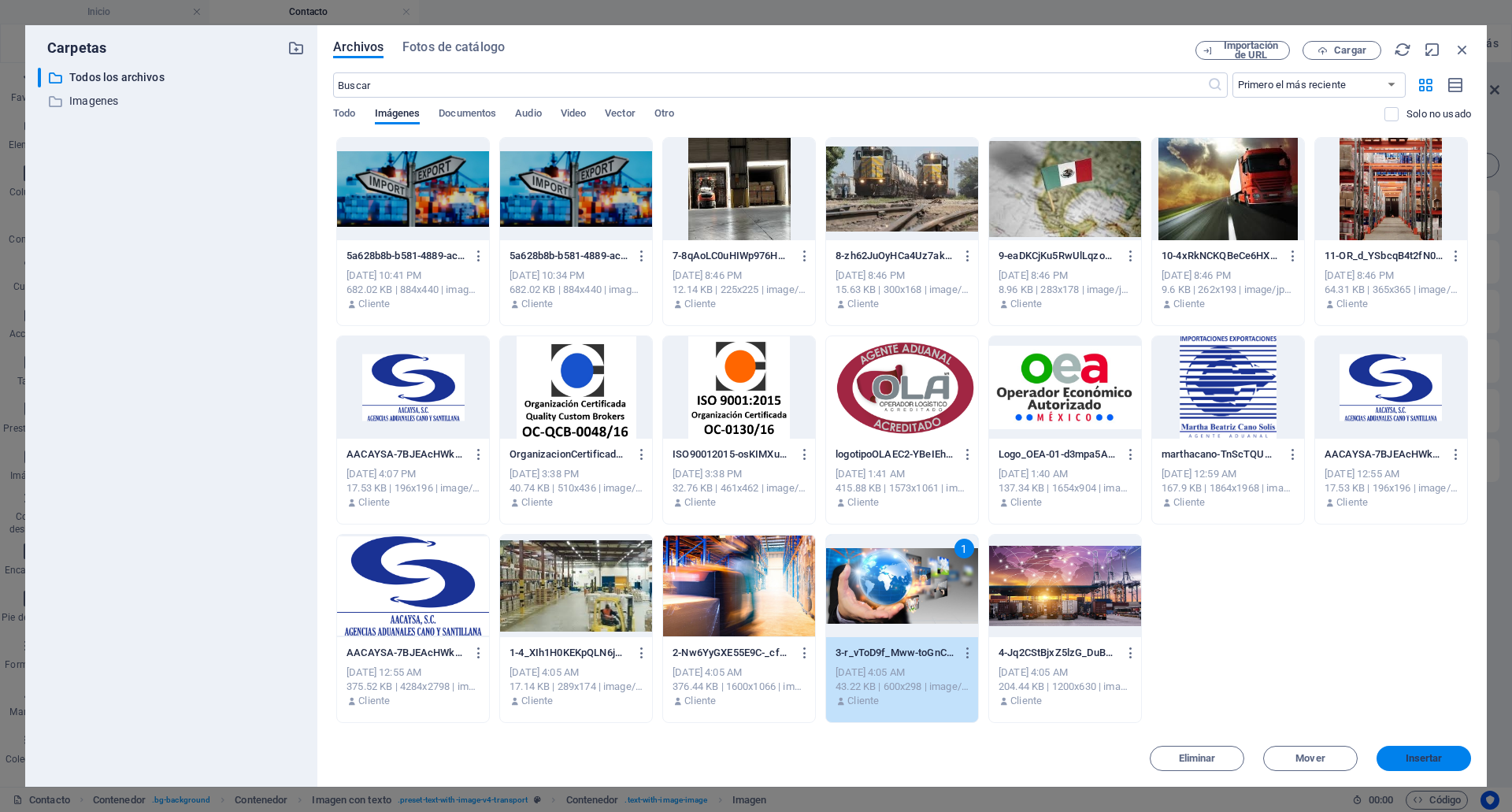
click at [1416, 749] on button "Insertar" at bounding box center [1424, 759] width 95 height 25
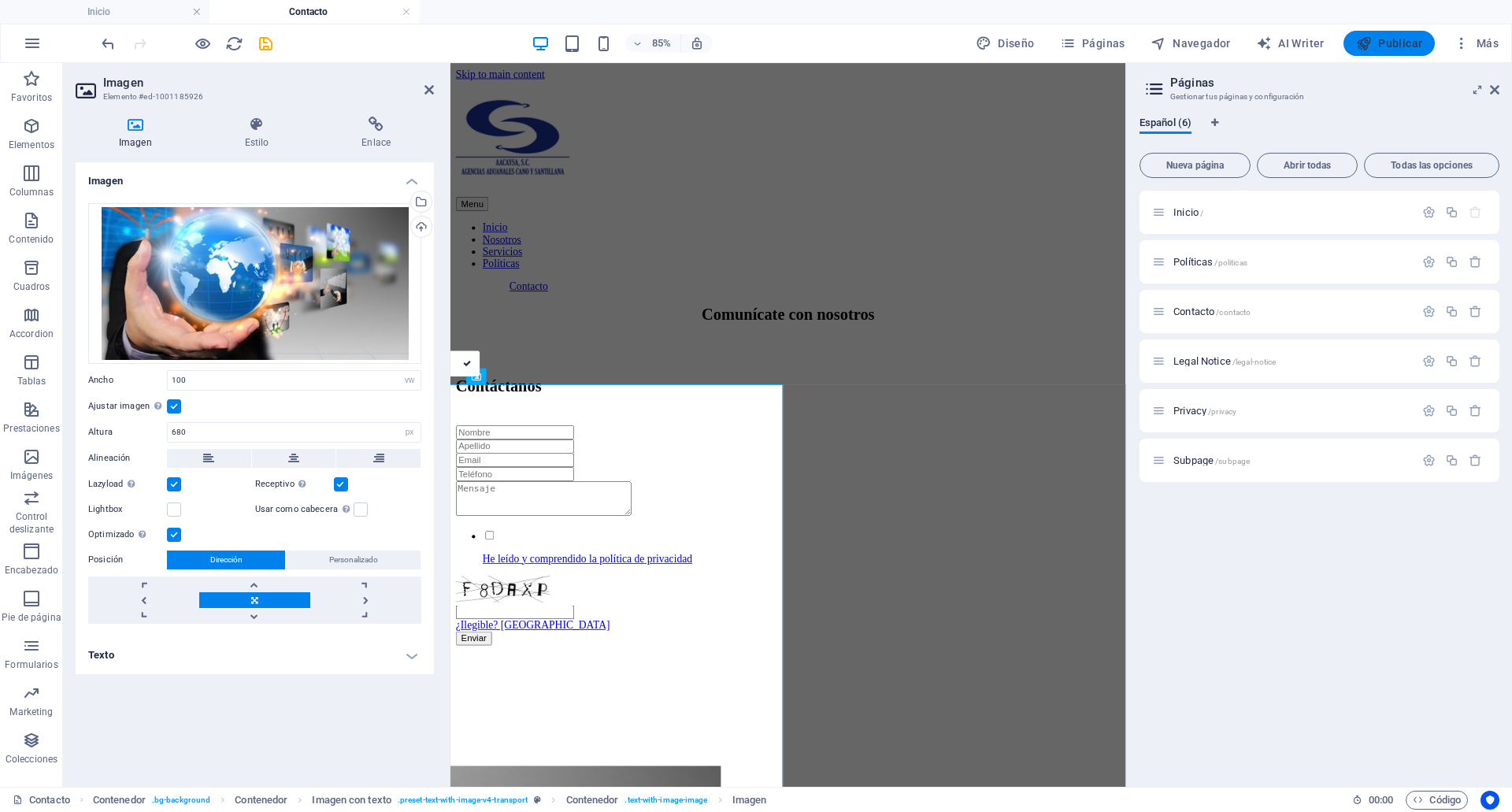
click at [1368, 39] on icon "button" at bounding box center [1364, 43] width 16 height 16
checkbox input "false"
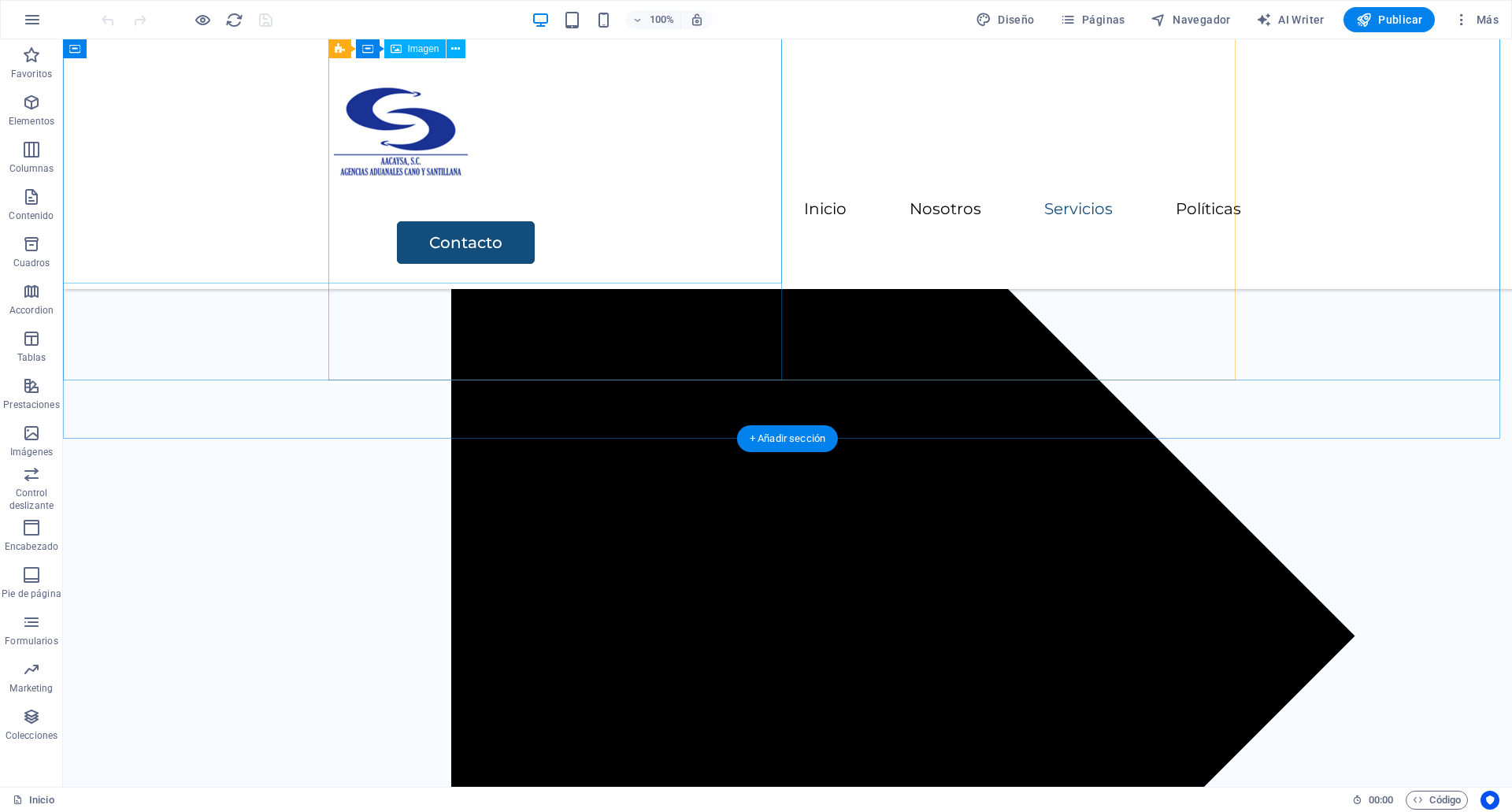
scroll to position [2952, 0]
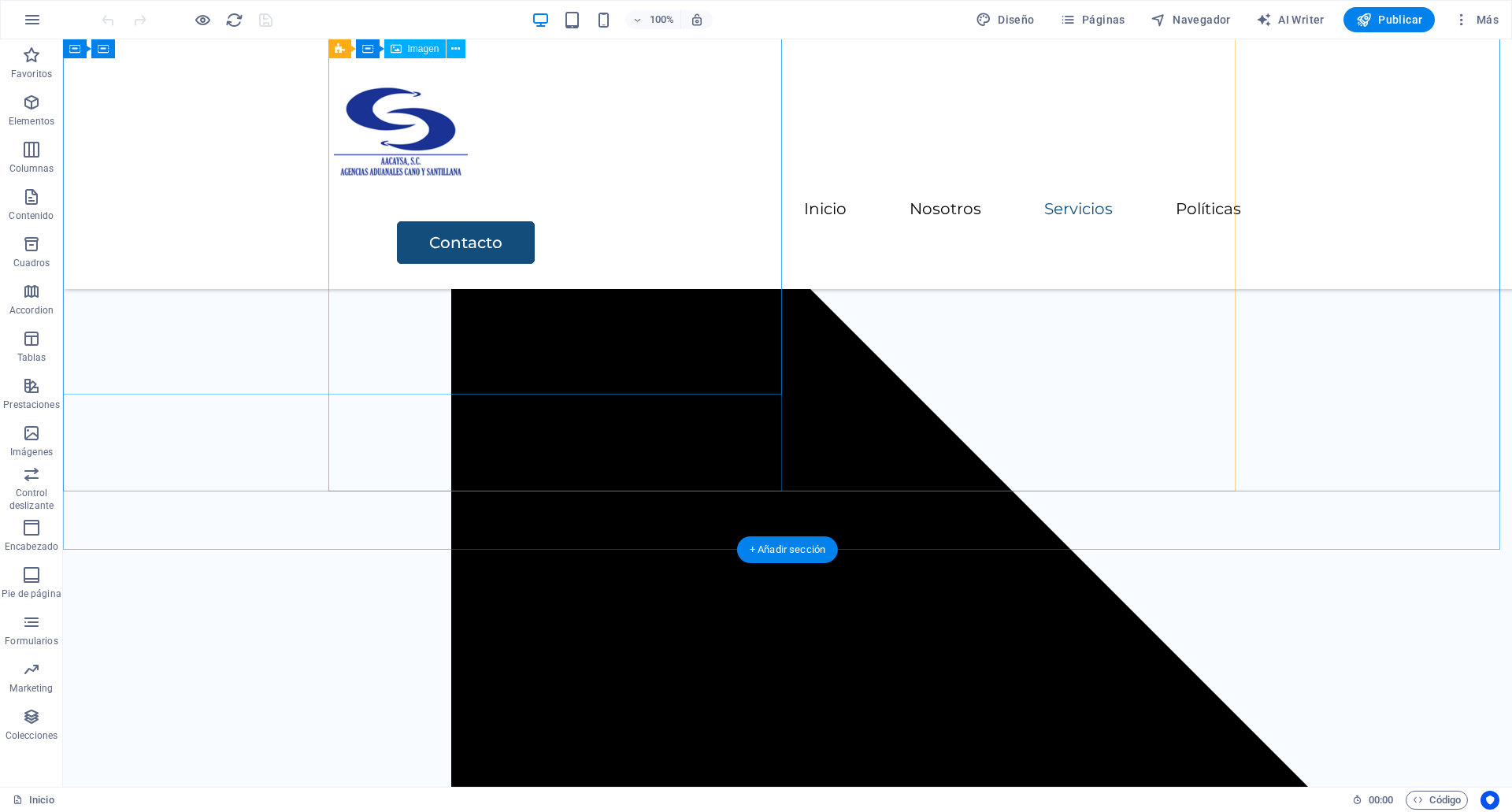
select select "vw"
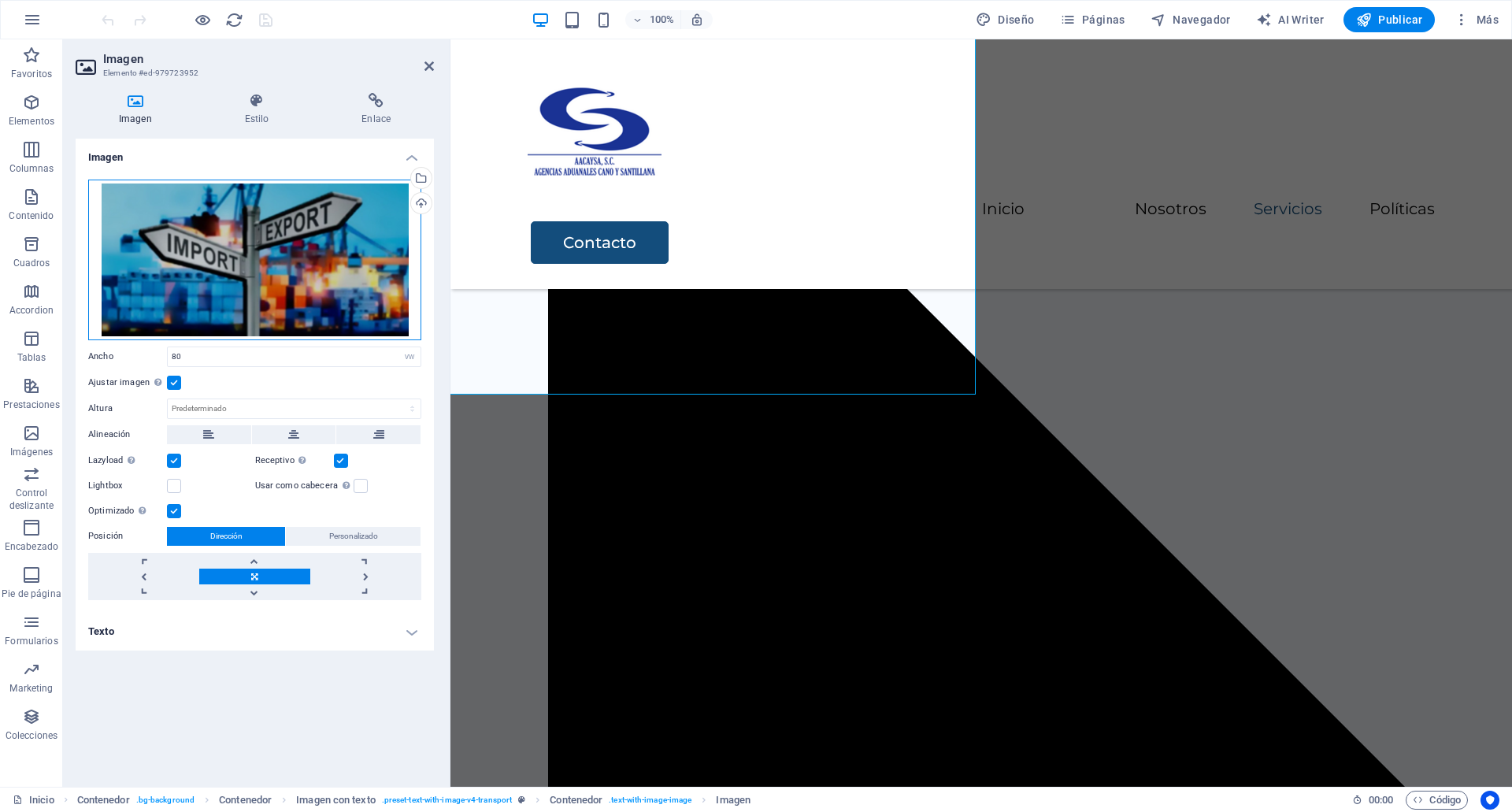
click at [339, 252] on div "Arrastra archivos aquí, haz clic para escoger archivos o selecciona archivos de…" at bounding box center [255, 260] width 333 height 161
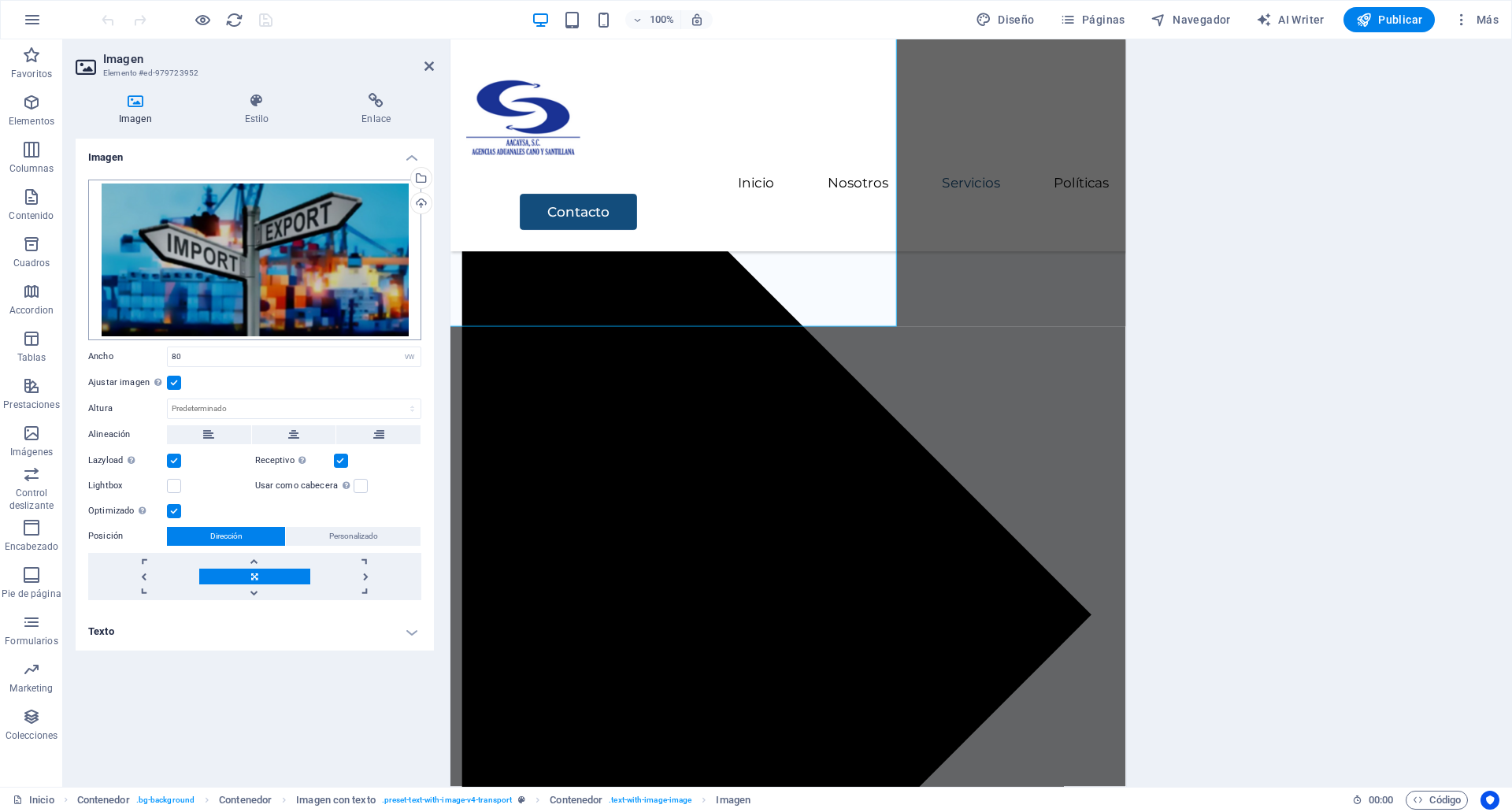
scroll to position [2969, 0]
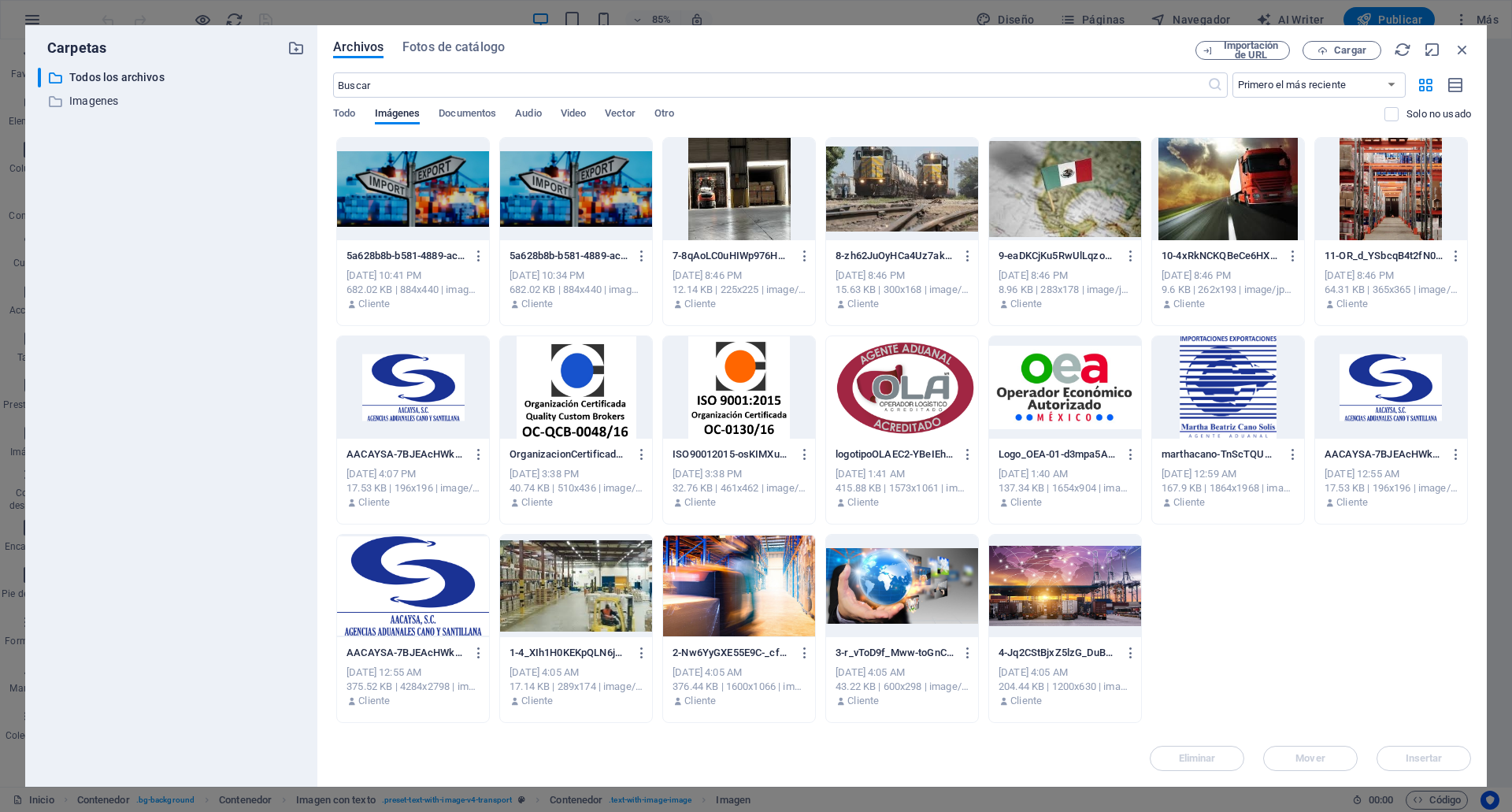
click at [438, 213] on div at bounding box center [413, 189] width 152 height 103
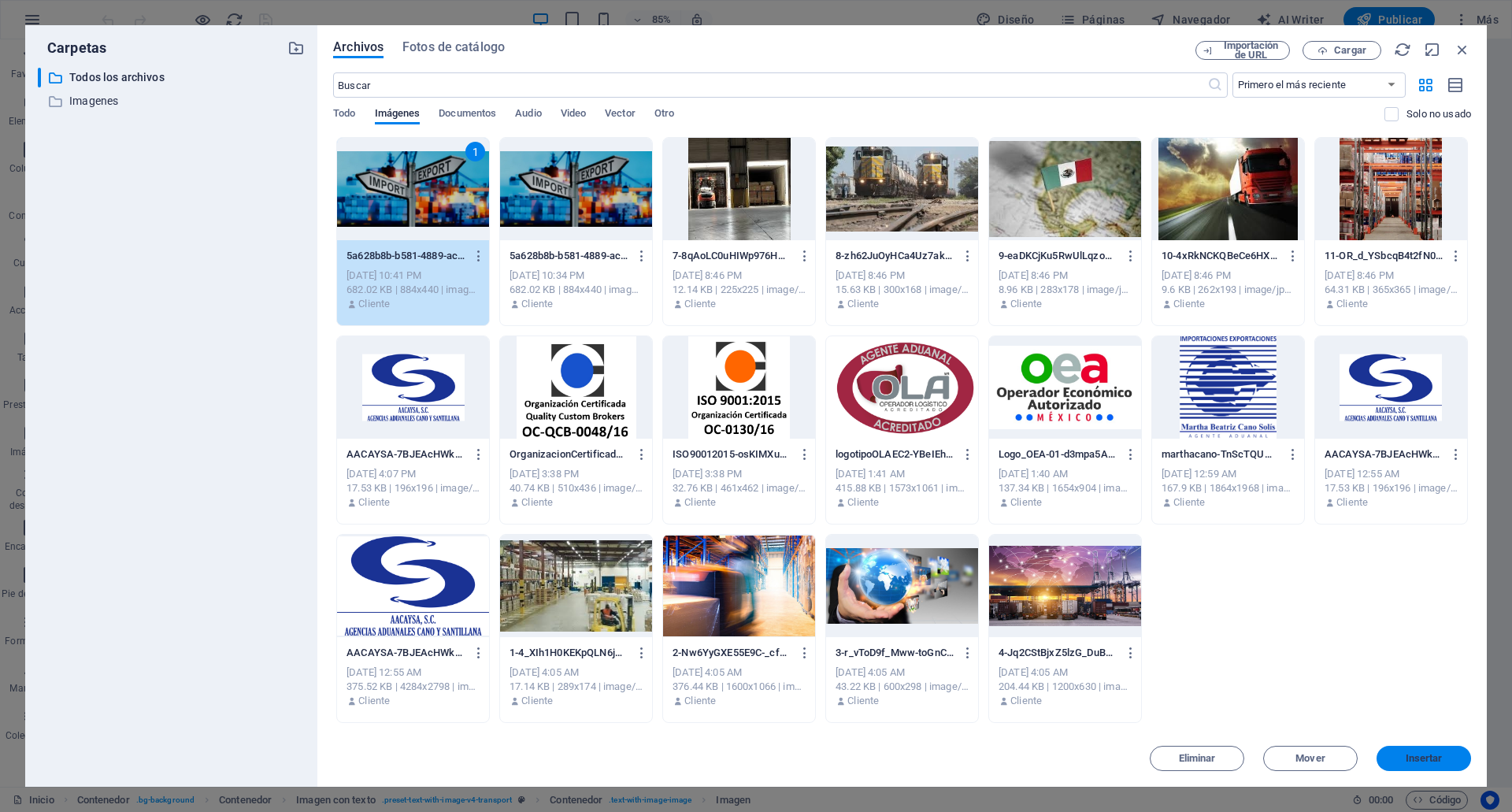
click at [1432, 760] on span "Insertar" at bounding box center [1424, 758] width 37 height 9
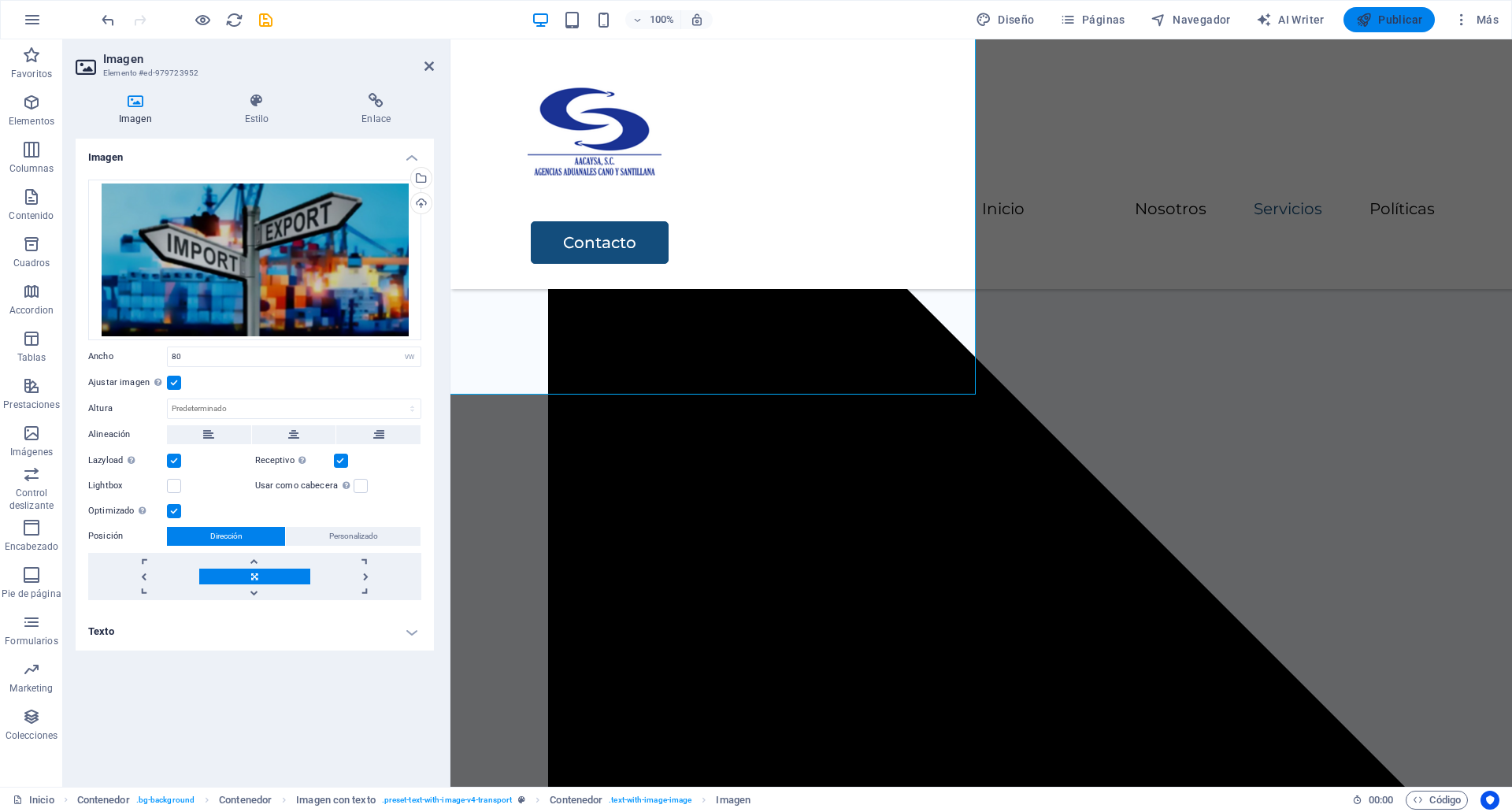
click at [1413, 28] on button "Publicar" at bounding box center [1389, 20] width 92 height 25
checkbox input "false"
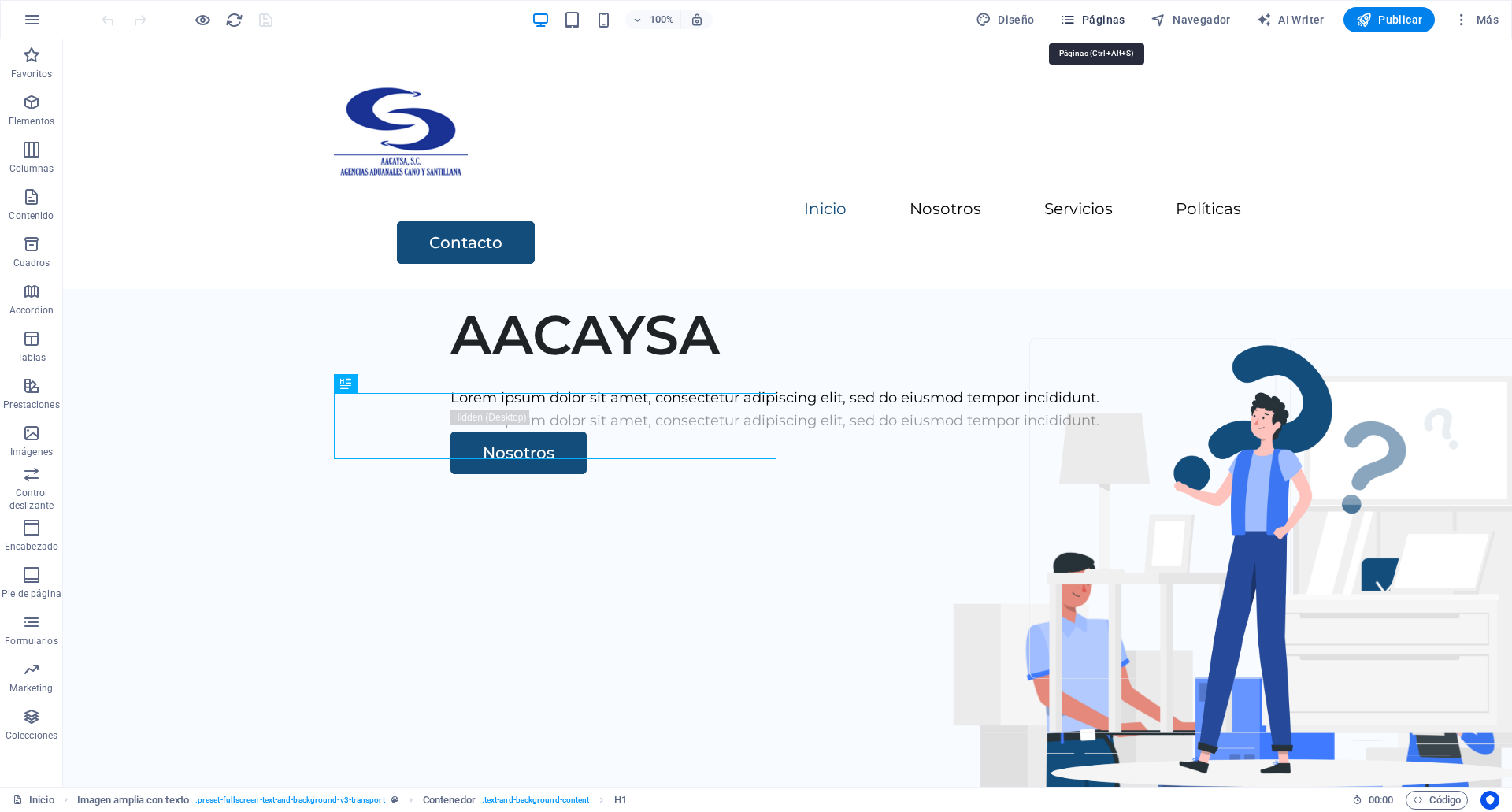
click at [1118, 21] on span "Páginas" at bounding box center [1092, 20] width 65 height 16
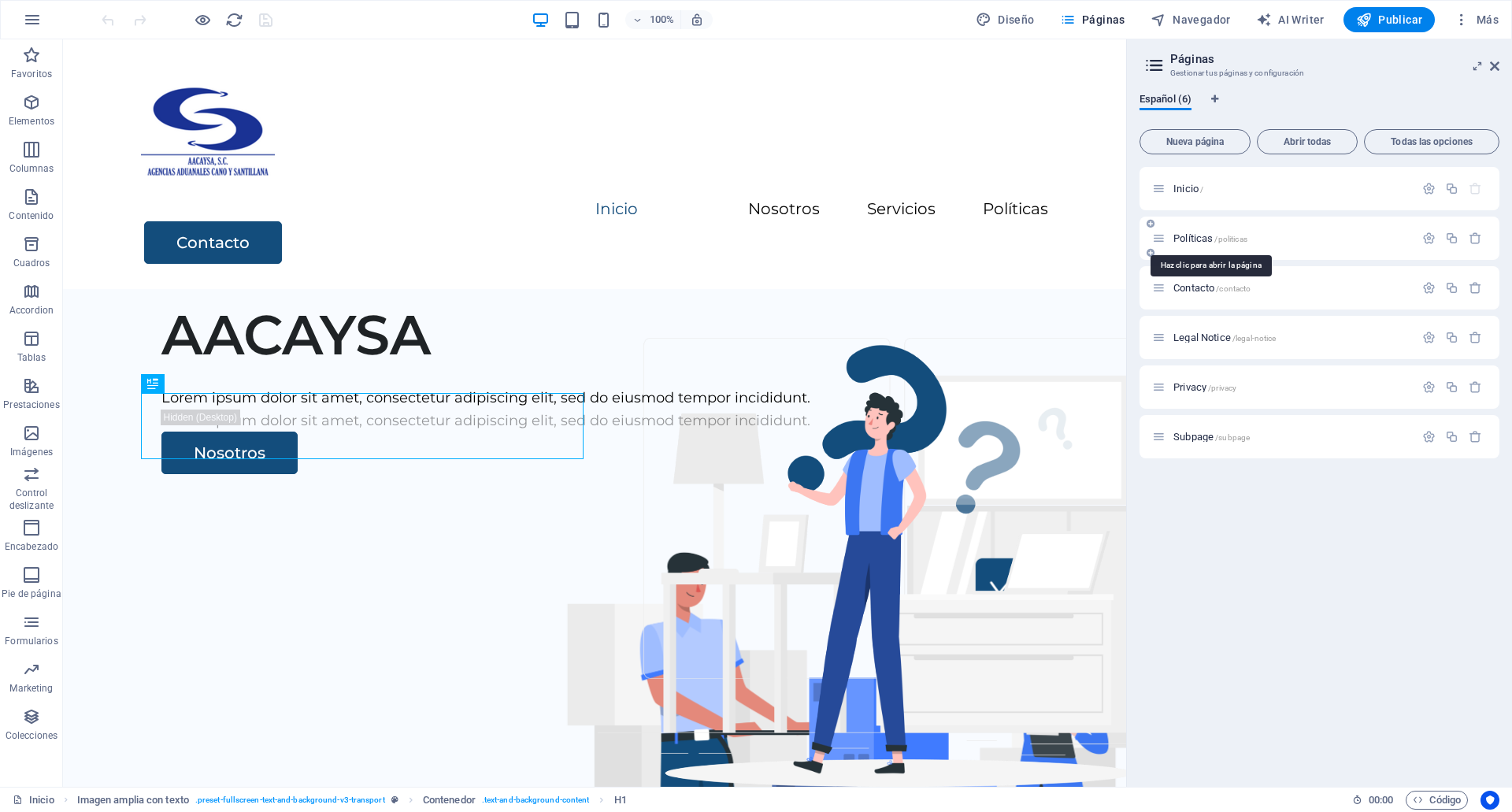
click at [1178, 237] on span "Políticas /politicas" at bounding box center [1211, 238] width 74 height 12
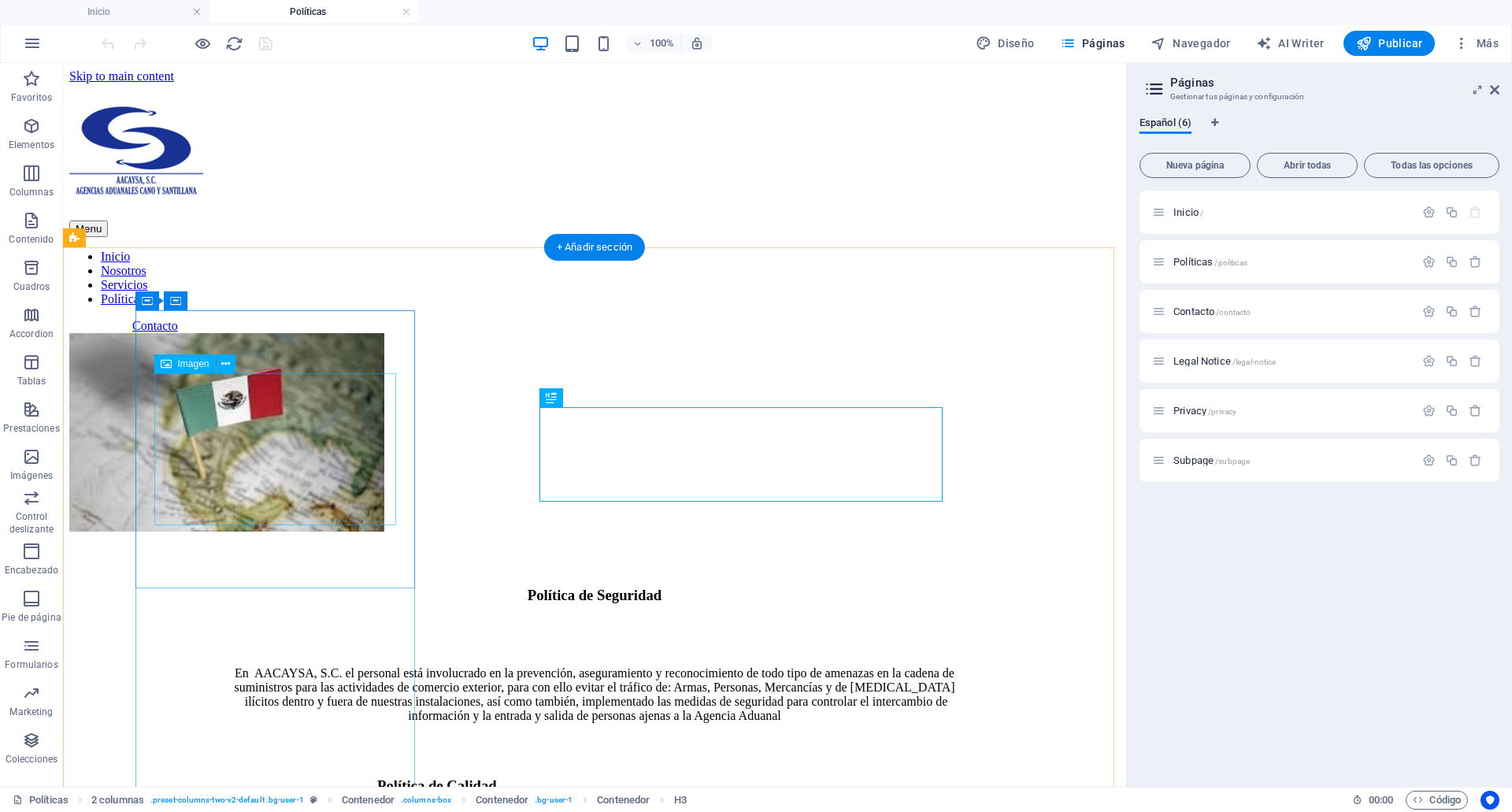
click at [304, 453] on figure at bounding box center [226, 434] width 315 height 202
select select "%"
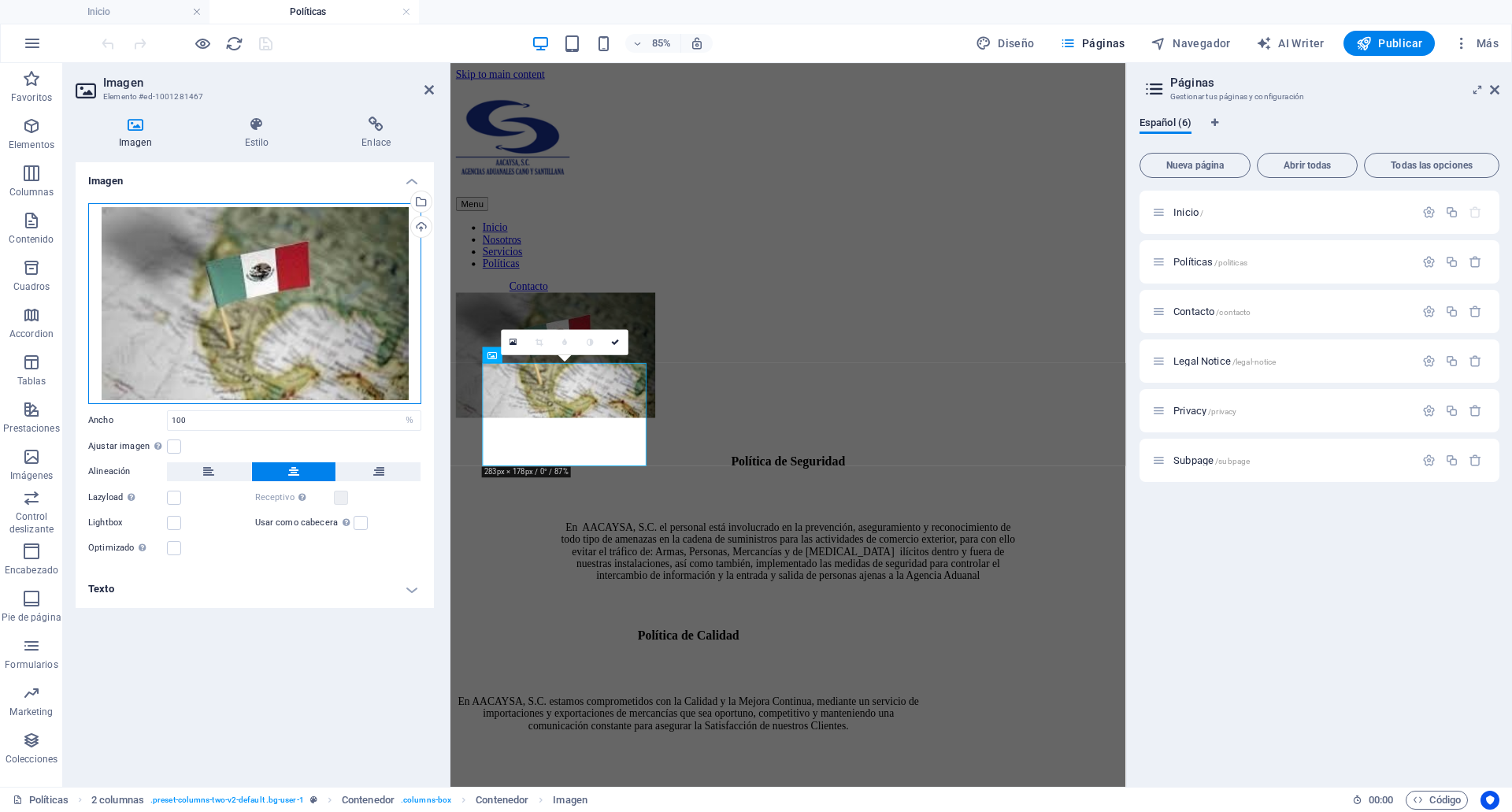
click at [329, 312] on div "Arrastra archivos aquí, haz clic para escoger archivos o selecciona archivos de…" at bounding box center [255, 304] width 333 height 201
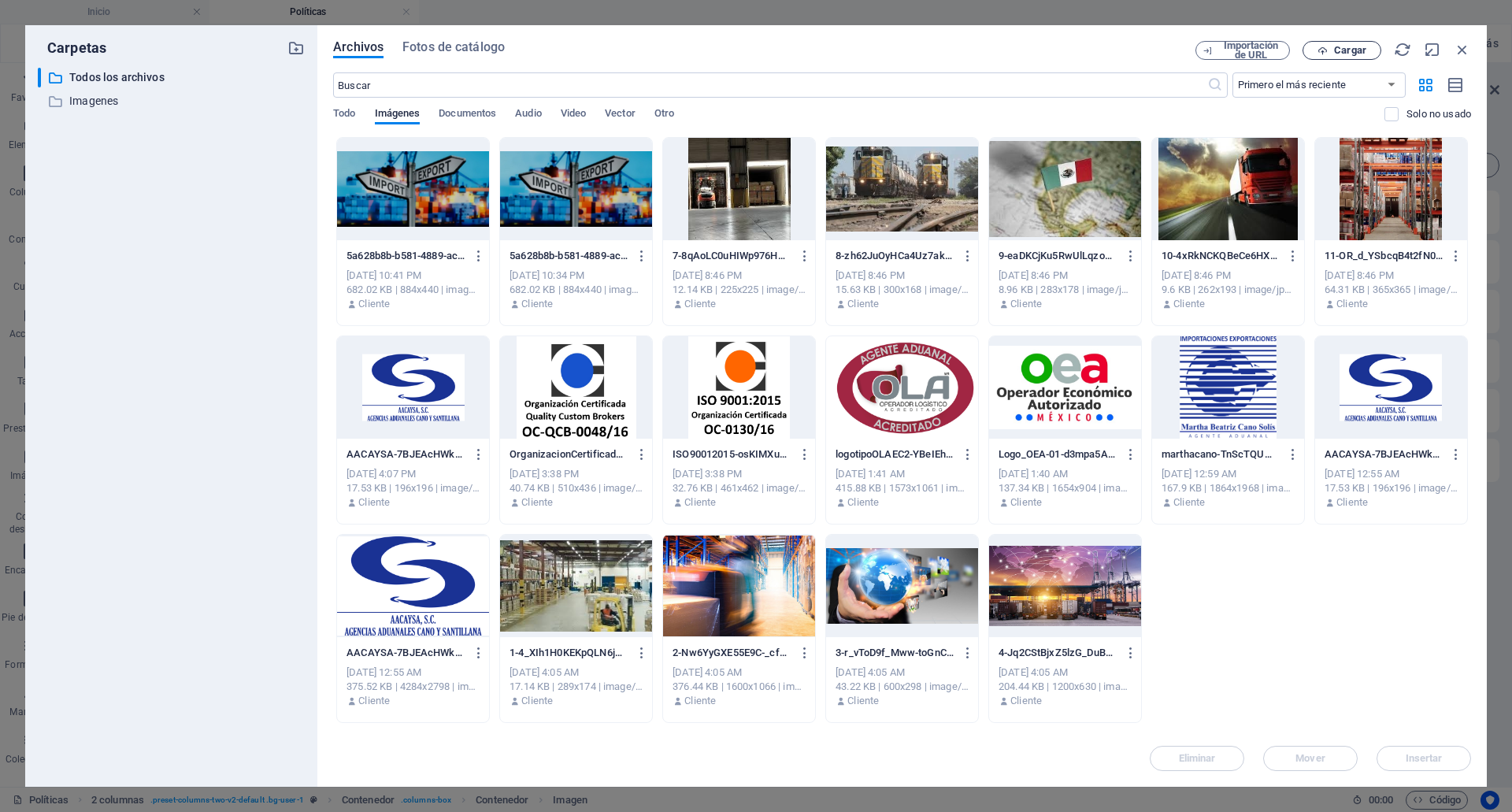
click at [1350, 46] on span "Cargar" at bounding box center [1350, 51] width 32 height 9
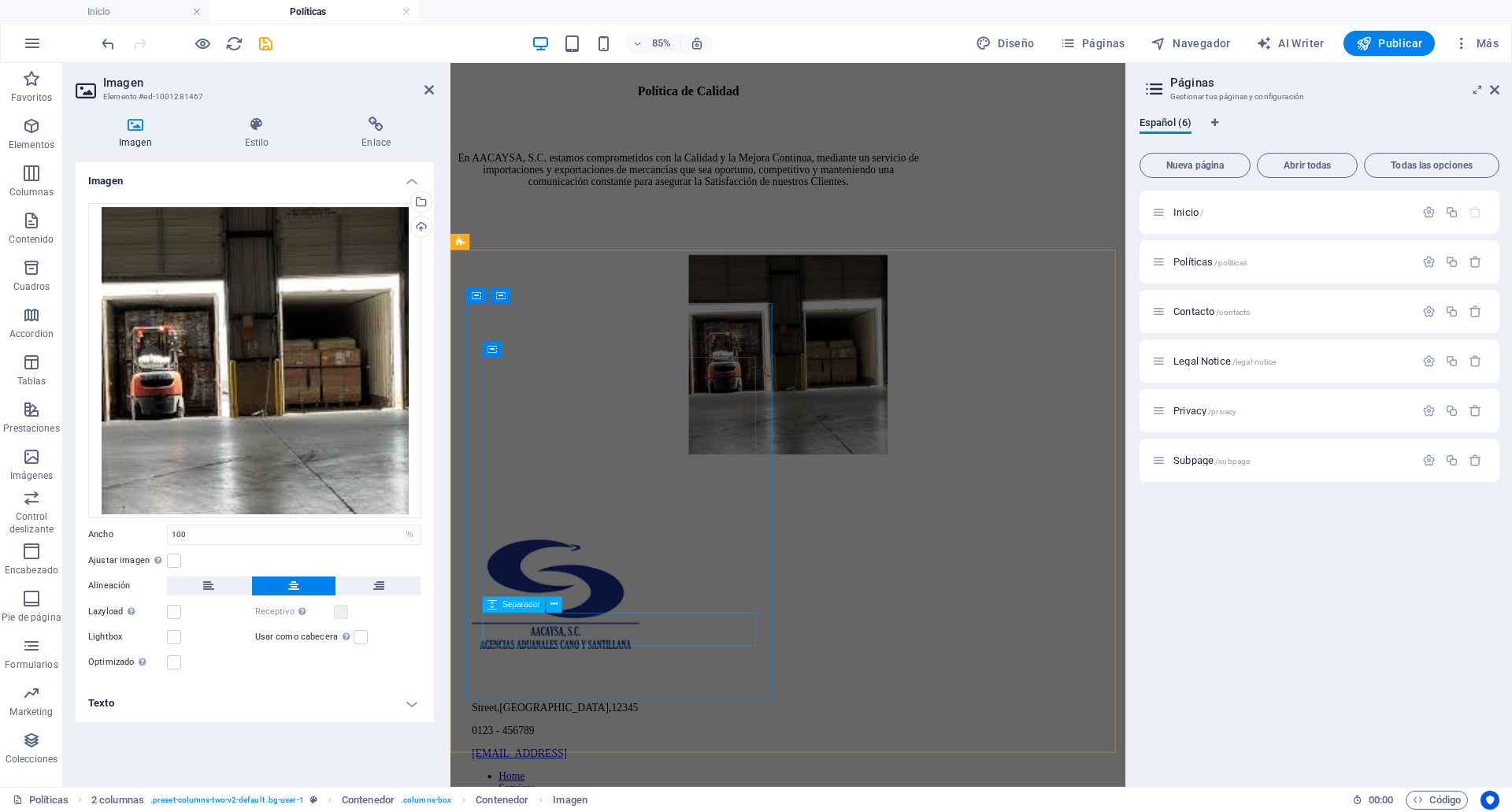
scroll to position [731, 0]
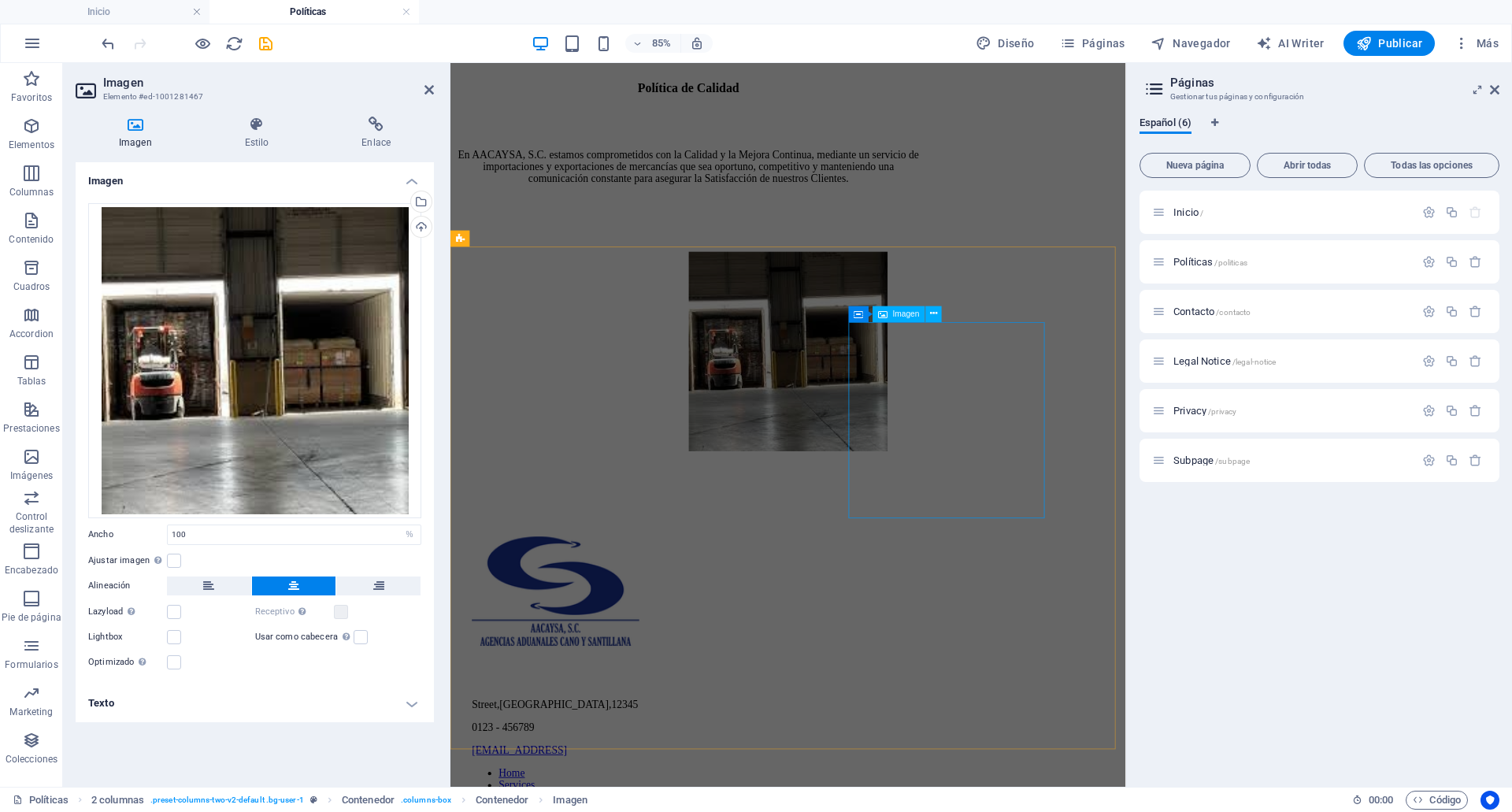
click at [965, 492] on figure at bounding box center [849, 404] width 235 height 238
select select "%"
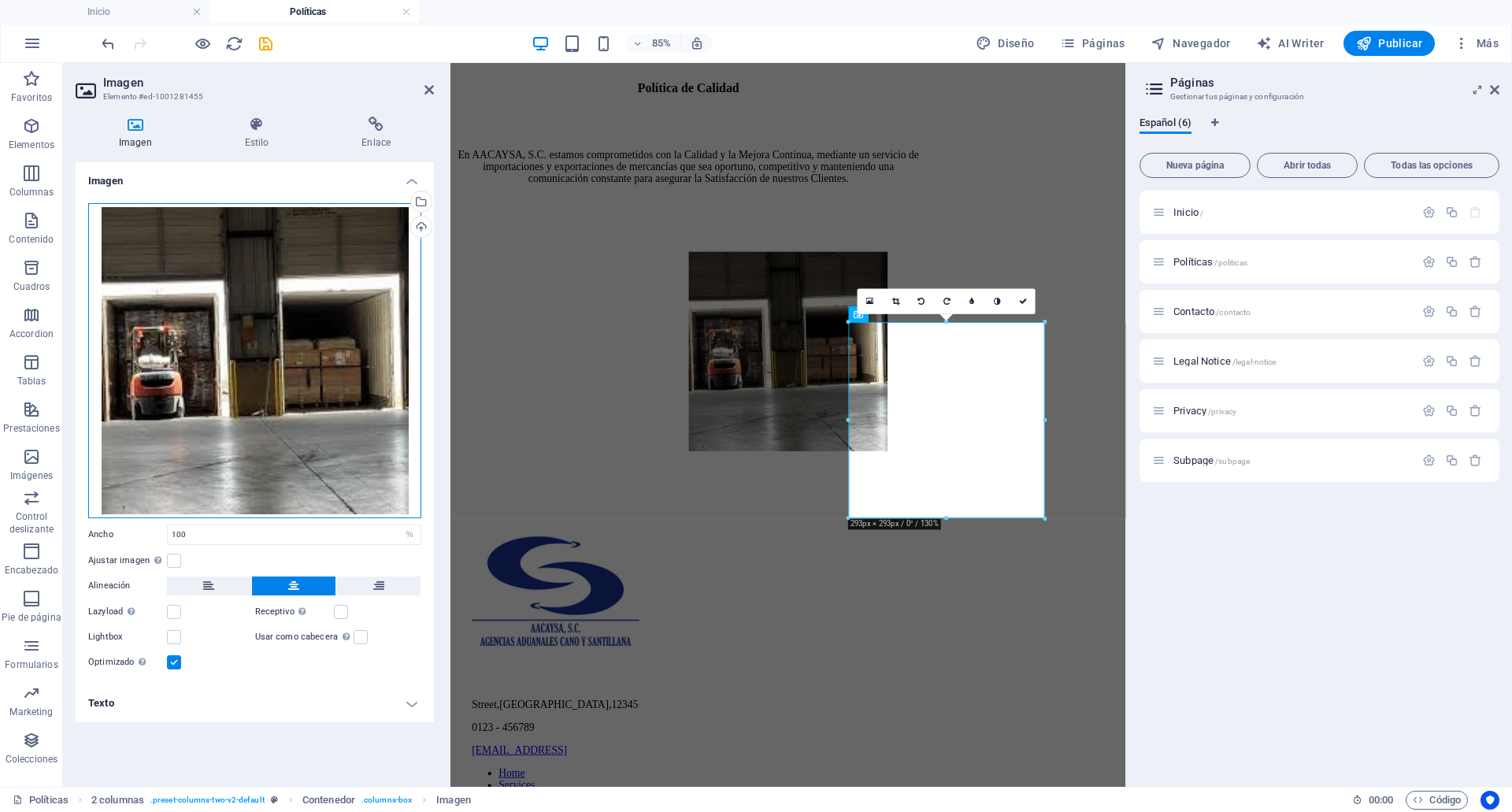
click at [349, 406] on div "Arrastra archivos aquí, haz clic para escoger archivos o selecciona archivos de…" at bounding box center [255, 361] width 333 height 315
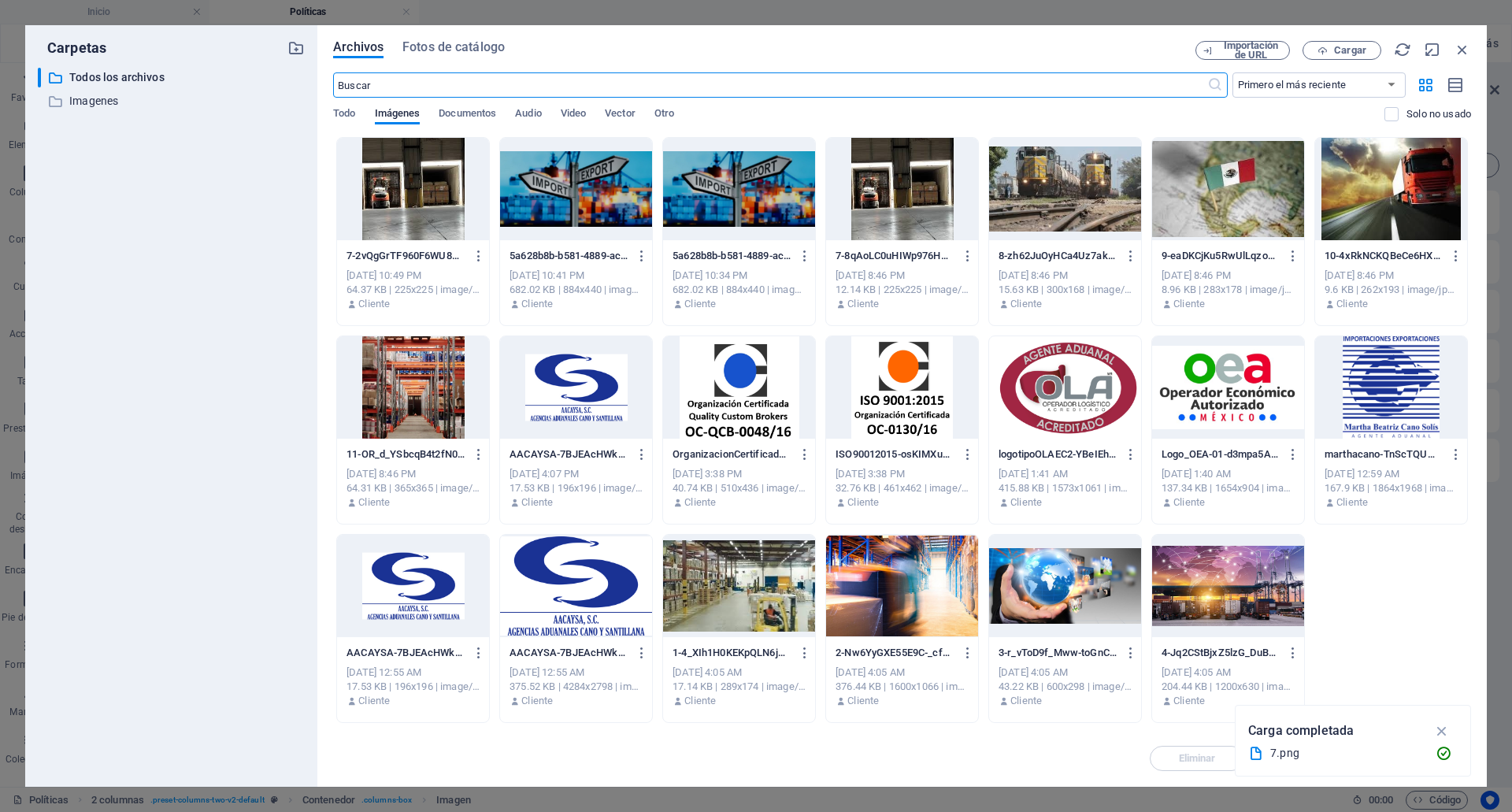
scroll to position [0, 0]
click at [1341, 54] on span "Cargar" at bounding box center [1350, 51] width 32 height 9
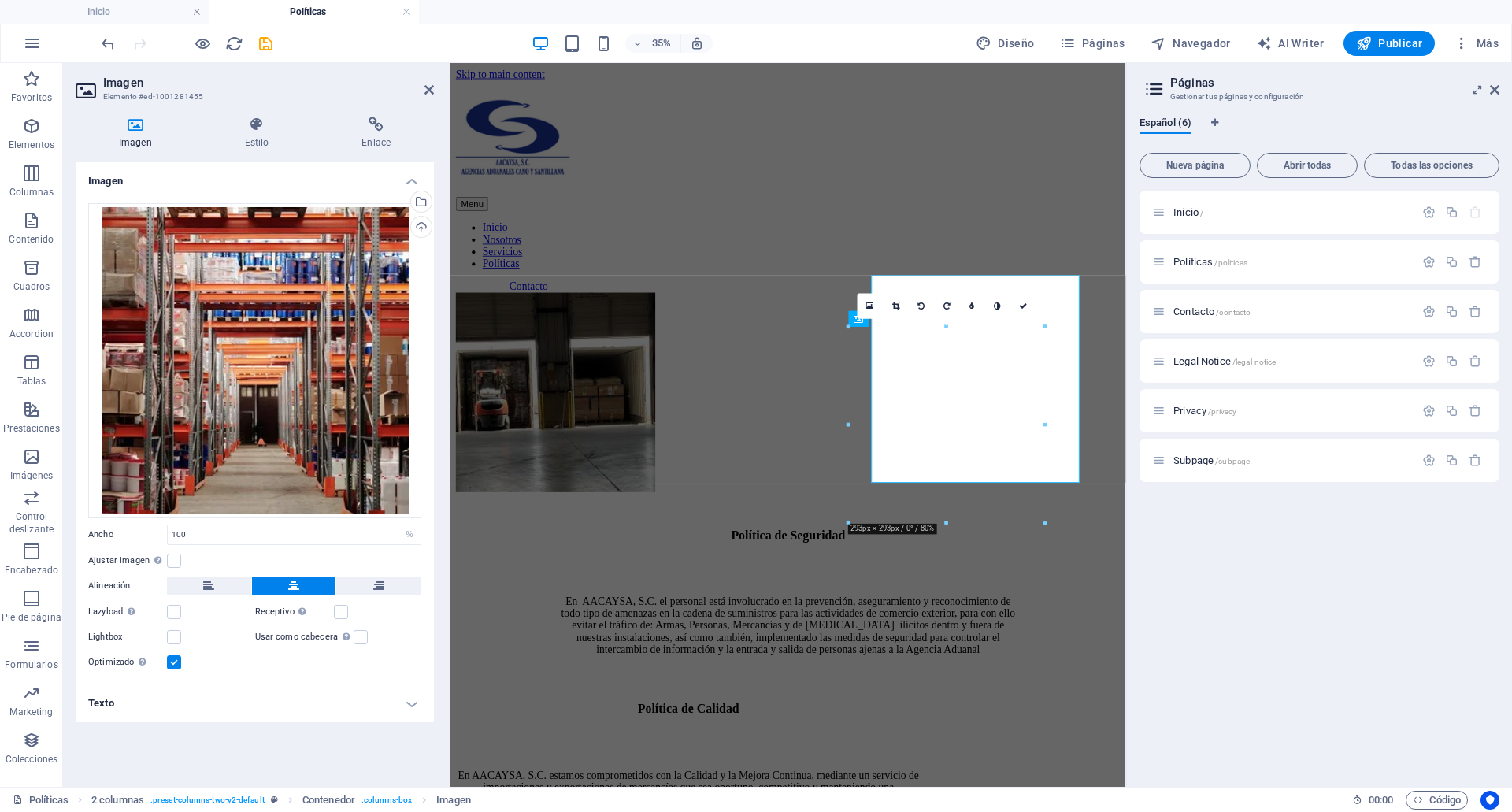
scroll to position [725, 0]
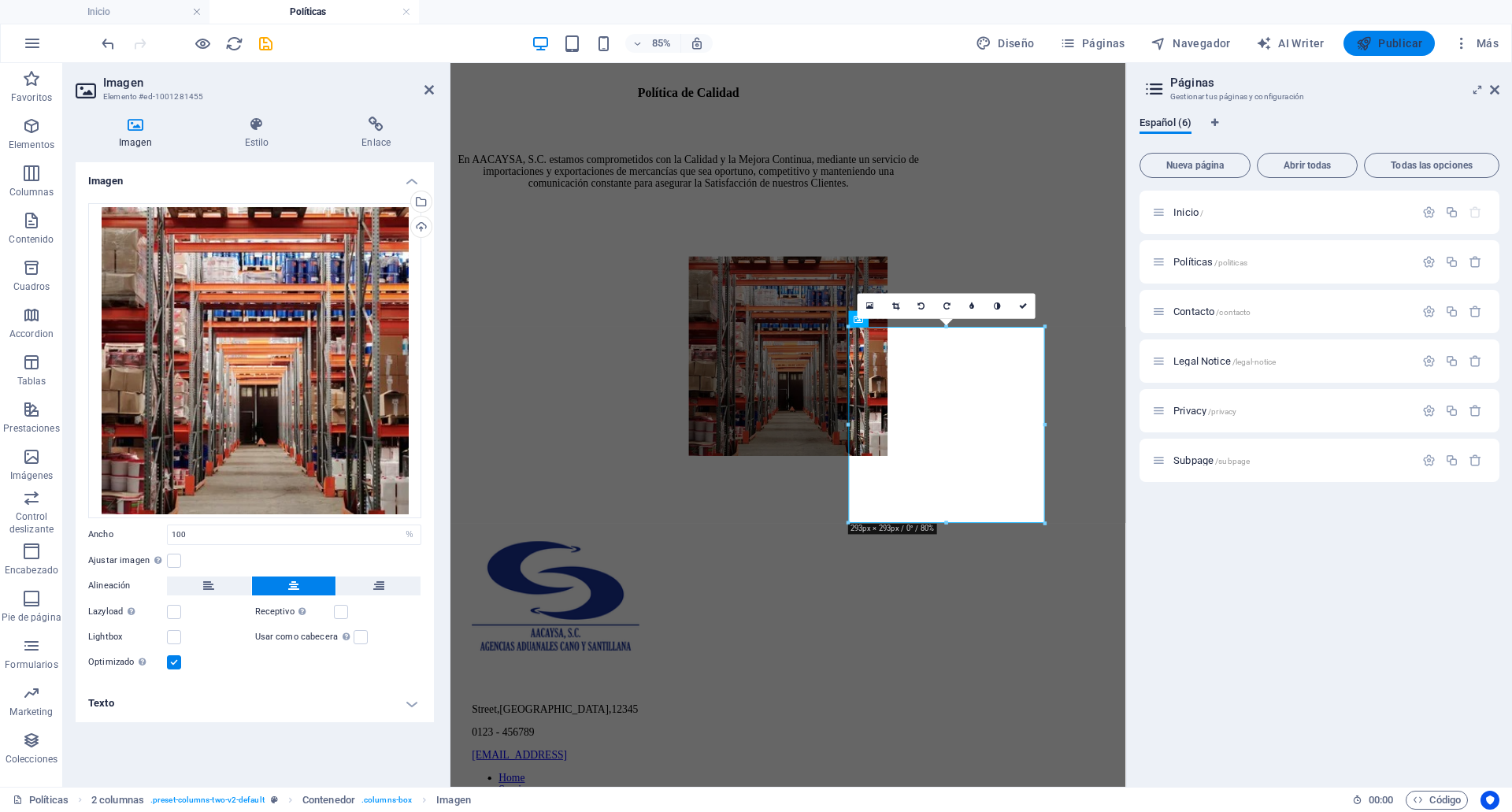
click at [1376, 48] on span "Publicar" at bounding box center [1389, 43] width 67 height 16
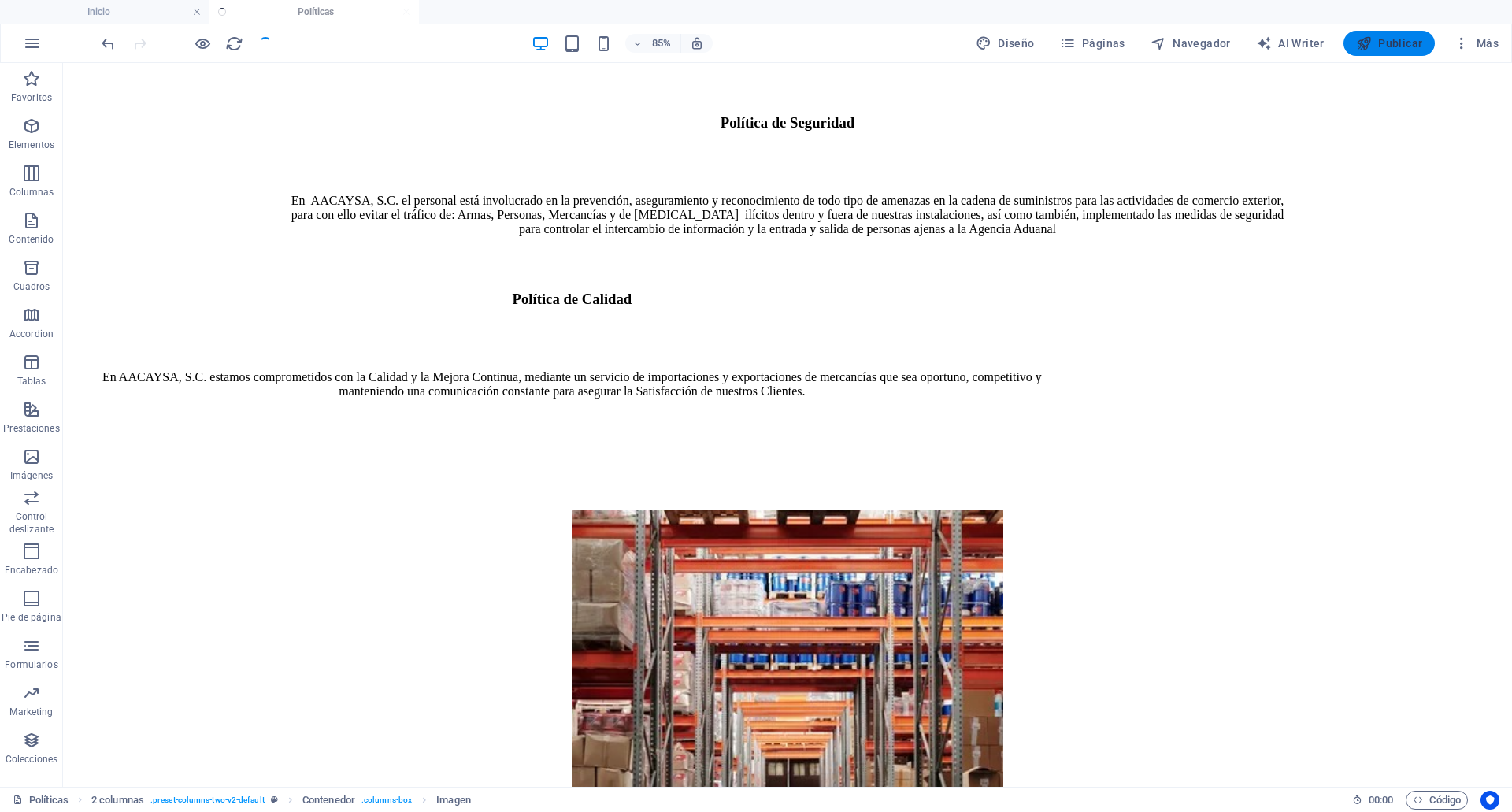
scroll to position [683, 0]
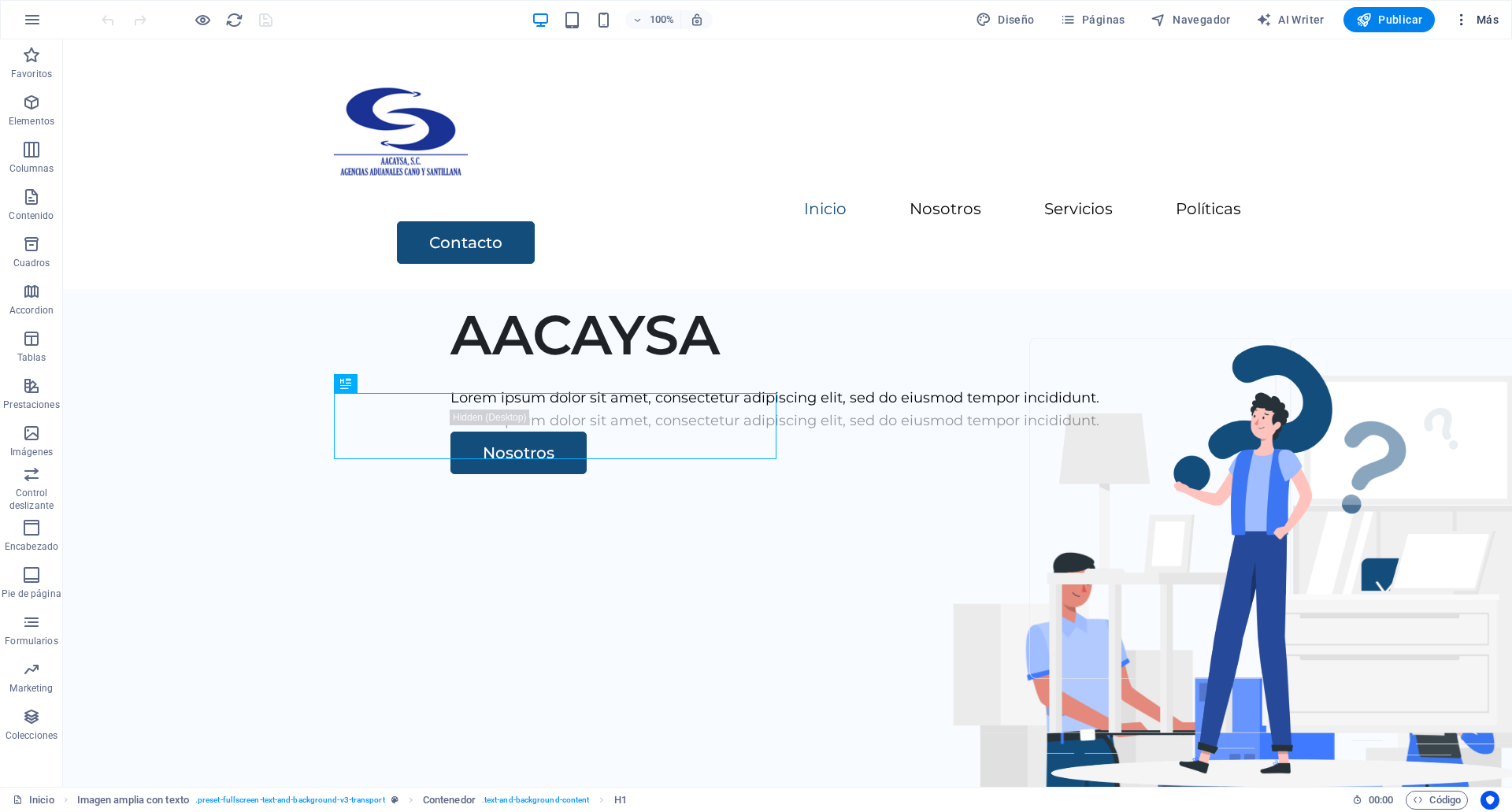
click at [1468, 17] on icon "button" at bounding box center [1462, 20] width 16 height 16
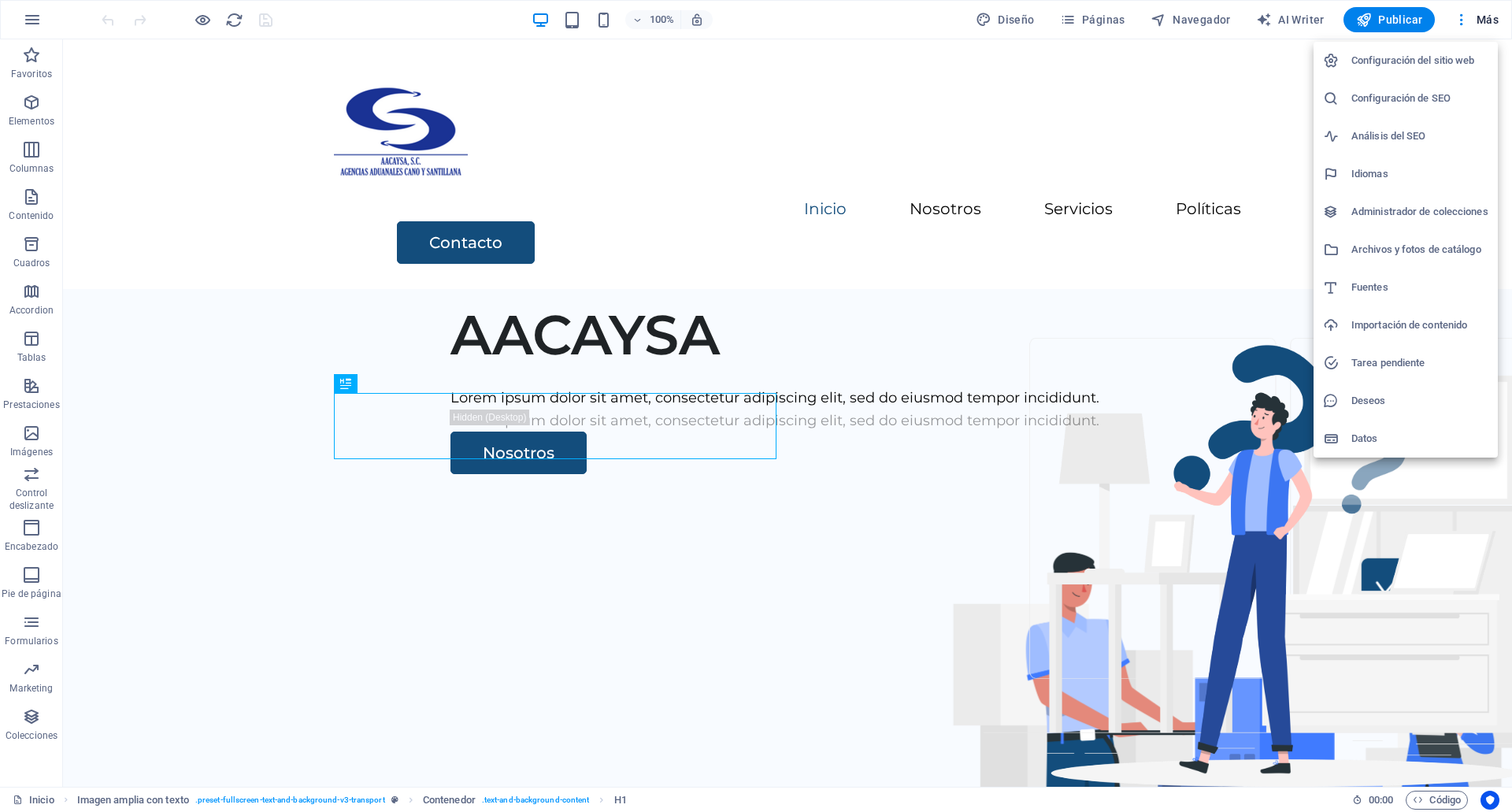
click at [1417, 242] on h6 "Archivos y fotos de catálogo" at bounding box center [1420, 250] width 137 height 19
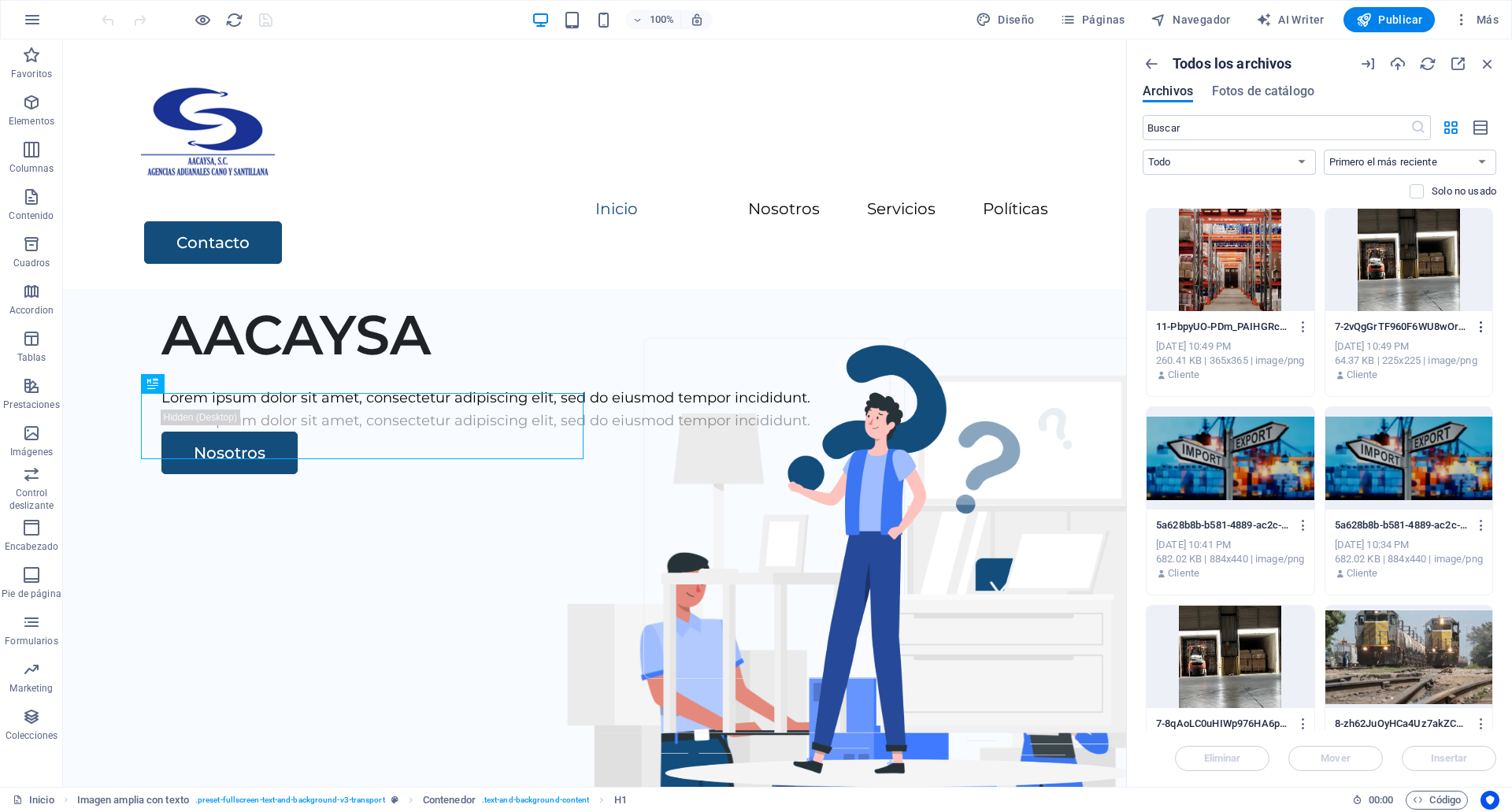
click at [1474, 329] on icon "button" at bounding box center [1481, 327] width 15 height 14
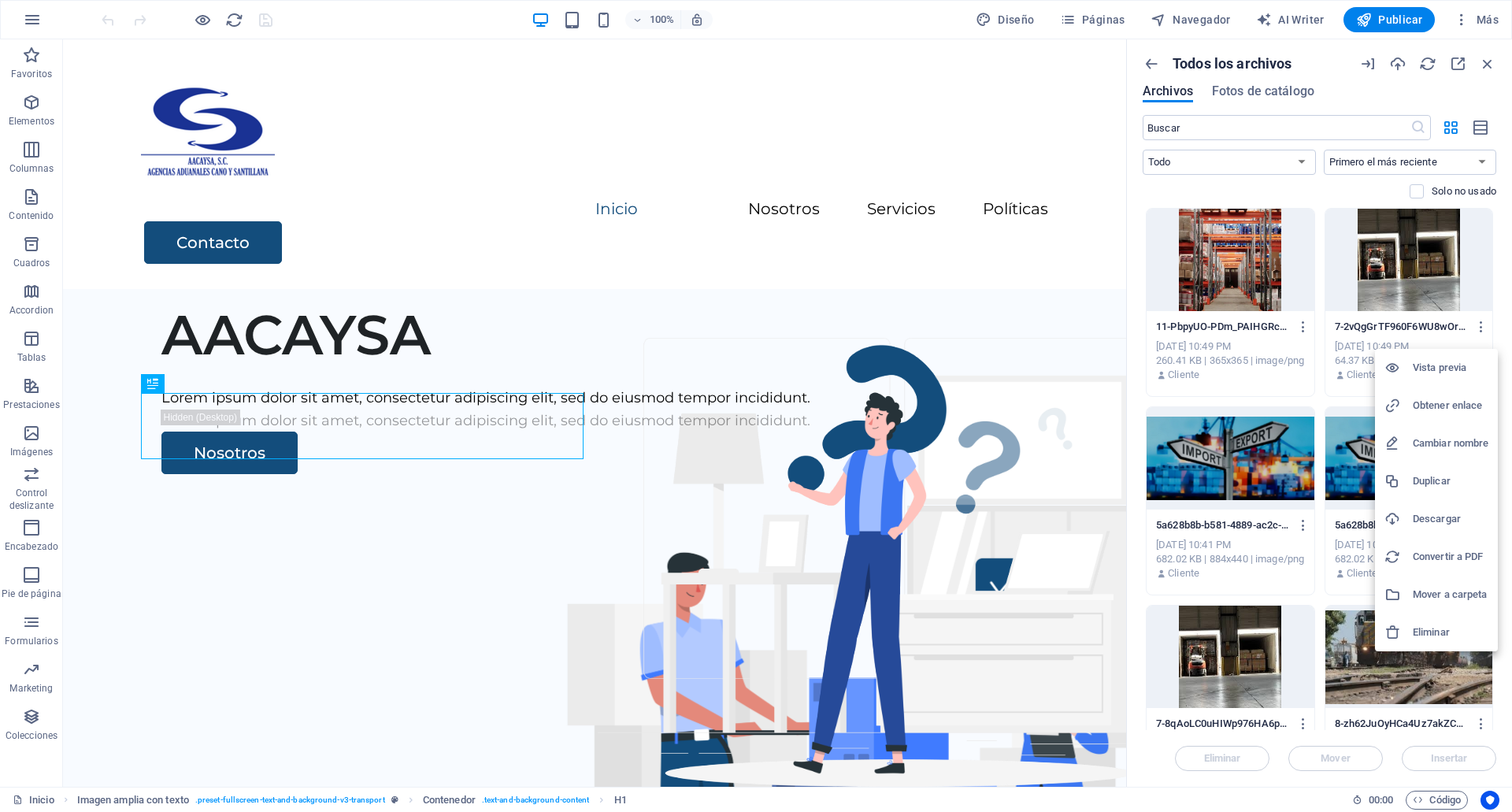
click at [1454, 416] on li "Obtener enlace" at bounding box center [1436, 406] width 123 height 38
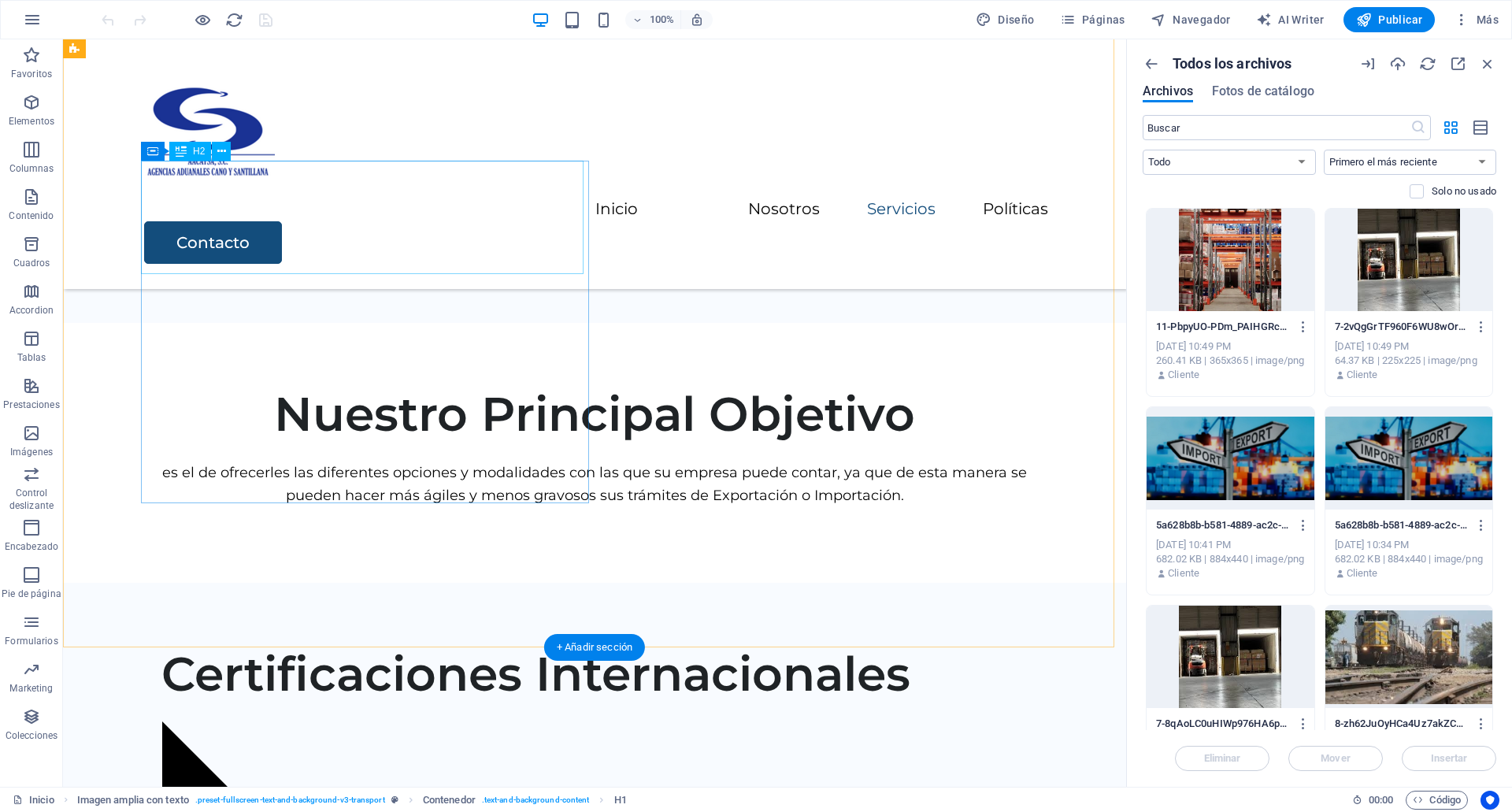
scroll to position [2172, 0]
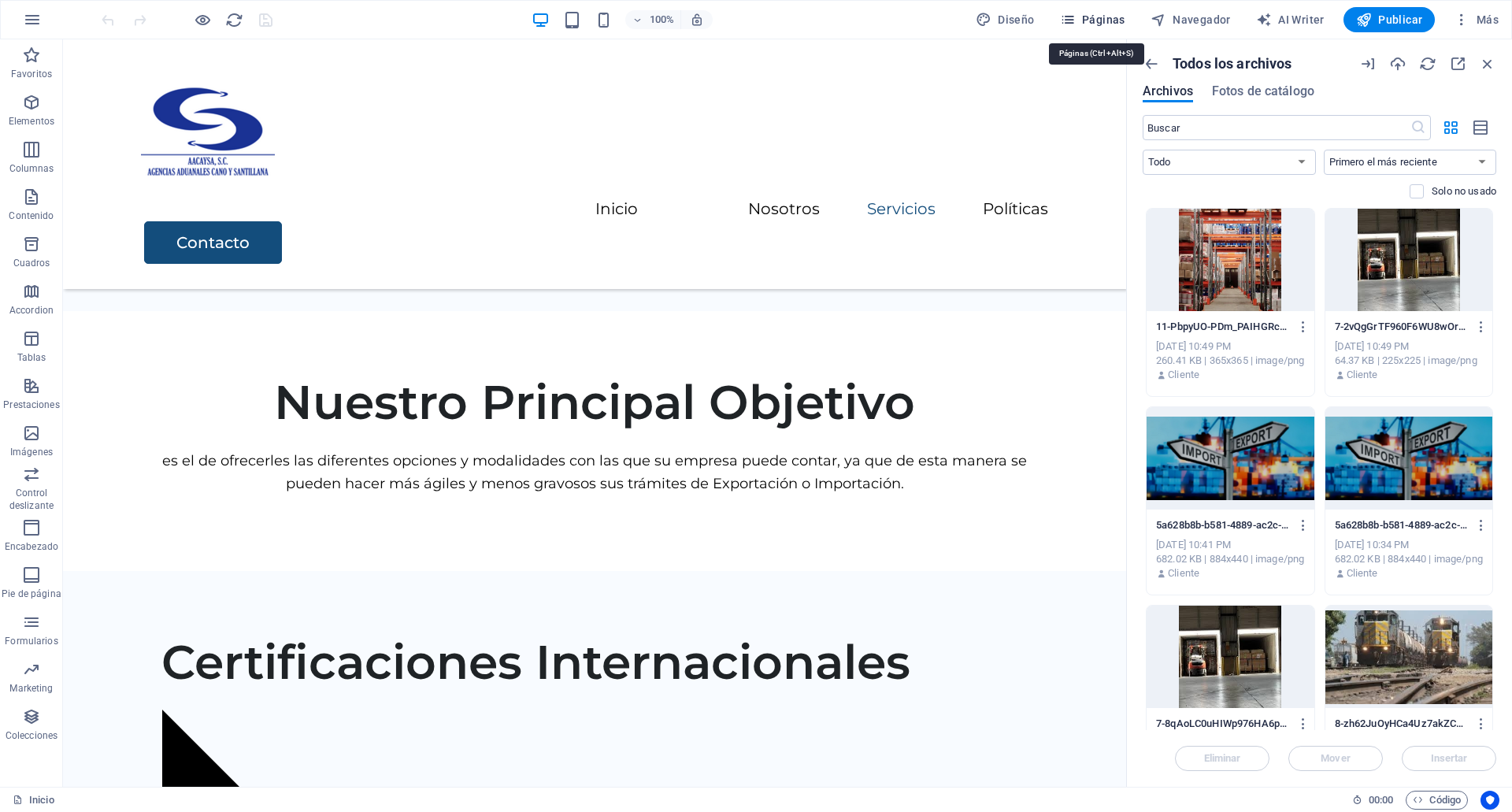
click at [1095, 19] on span "Páginas" at bounding box center [1092, 20] width 65 height 16
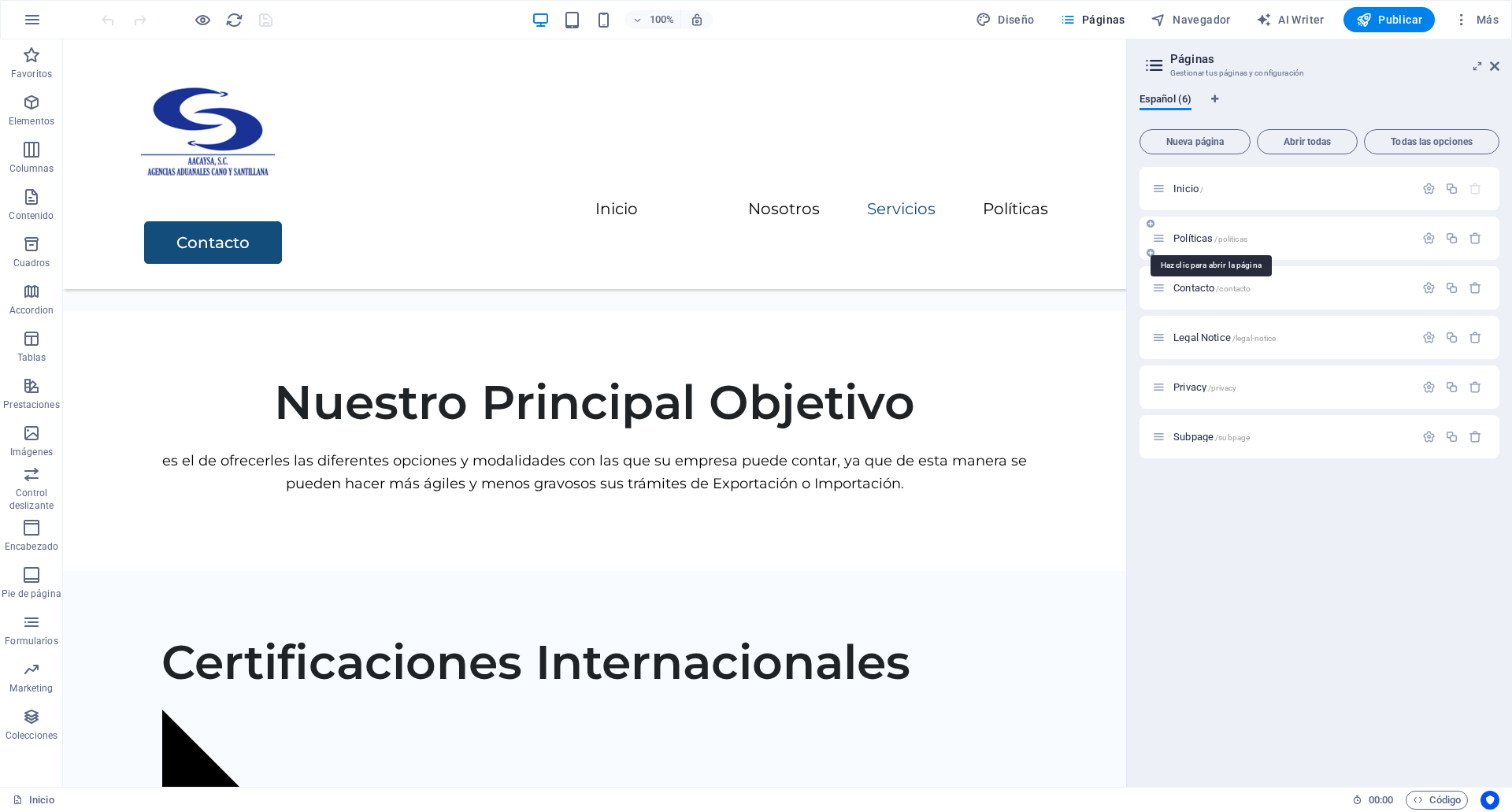
click at [1186, 238] on span "Políticas /politicas" at bounding box center [1211, 238] width 74 height 12
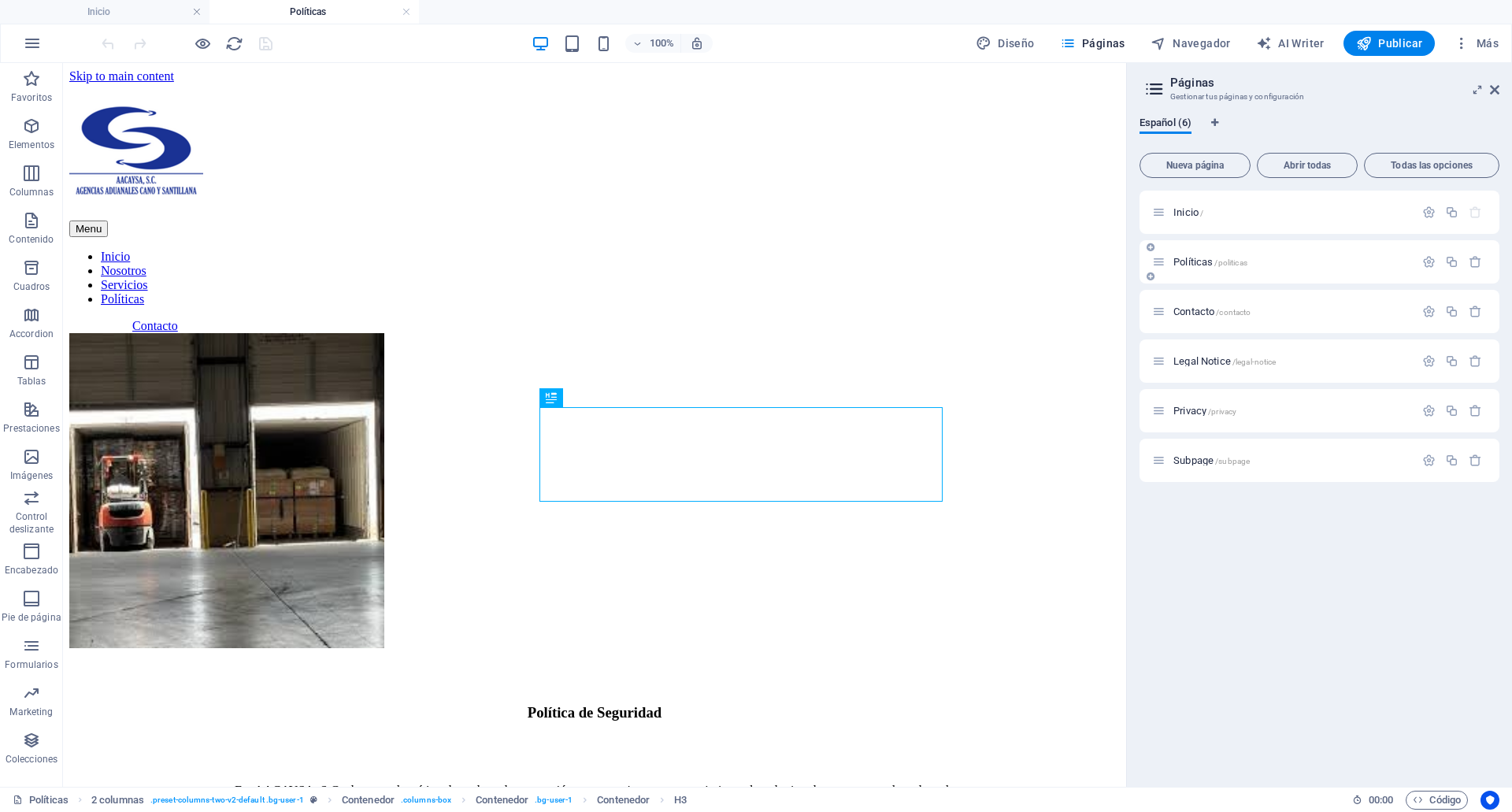
scroll to position [0, 0]
click at [264, 501] on figure at bounding box center [226, 492] width 315 height 318
click at [1467, 35] on button "Más" at bounding box center [1476, 43] width 58 height 25
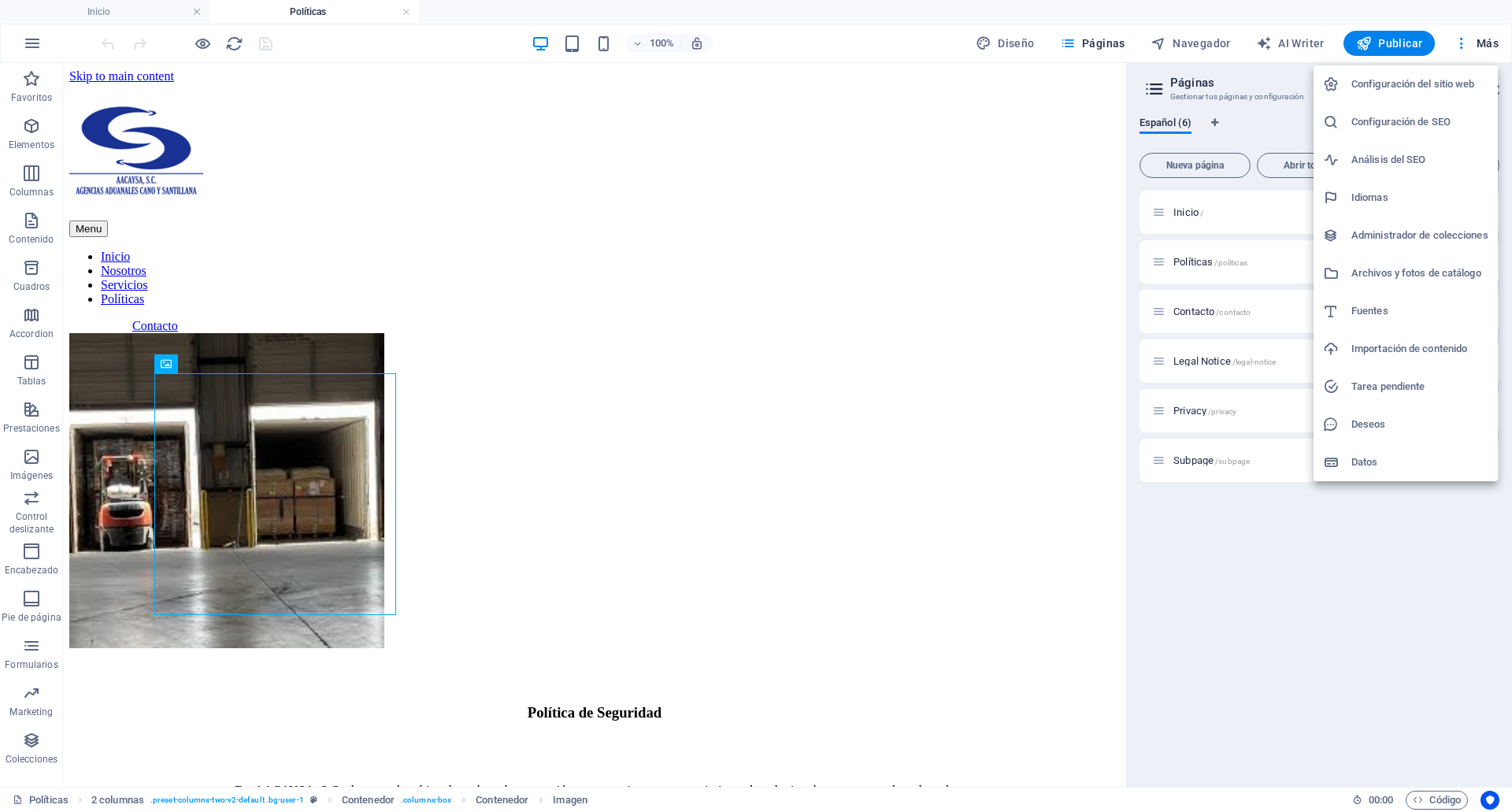
click at [1413, 271] on h6 "Archivos y fotos de catálogo" at bounding box center [1420, 273] width 137 height 19
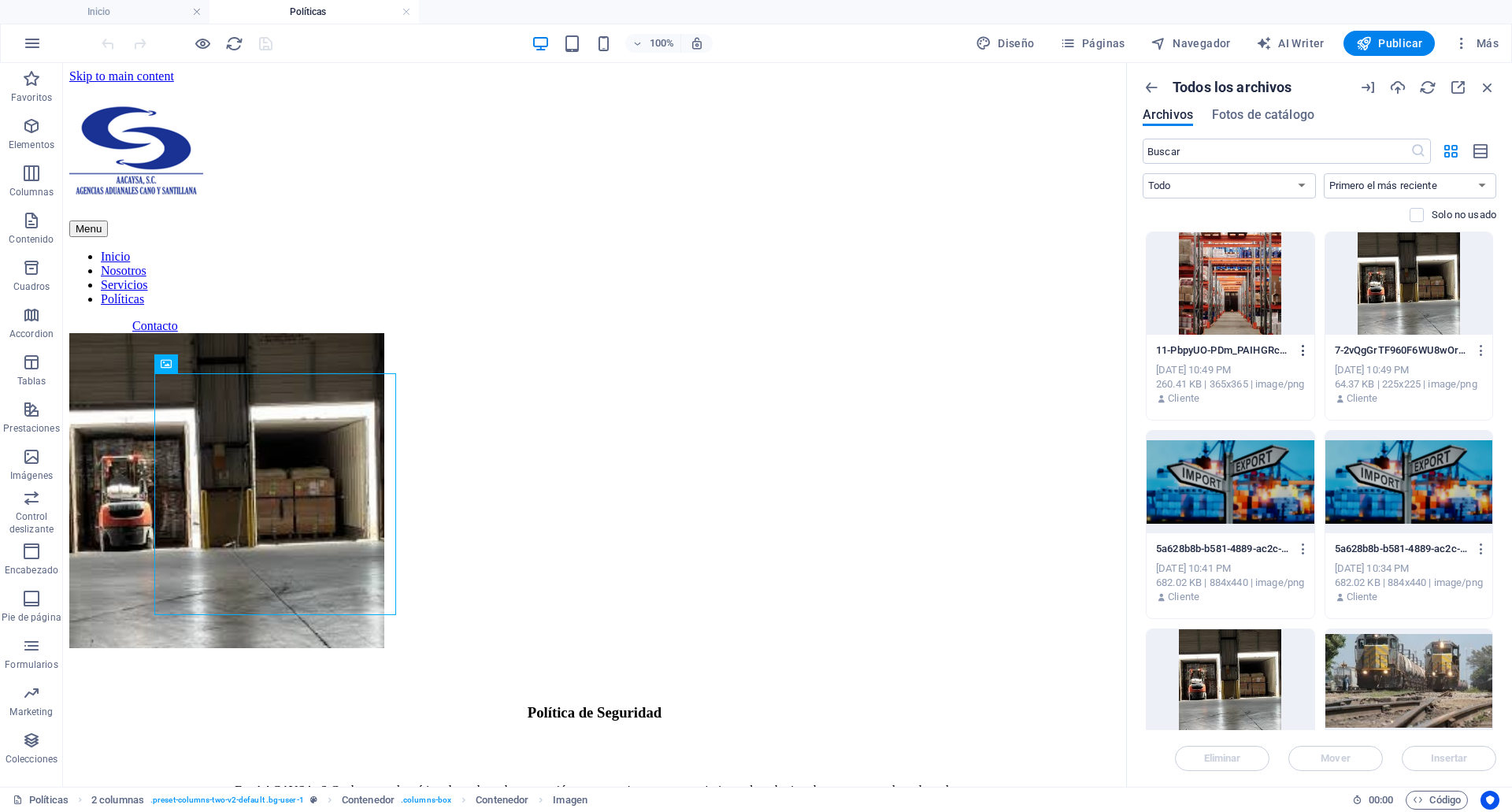
click at [1302, 352] on icon "button" at bounding box center [1303, 350] width 15 height 14
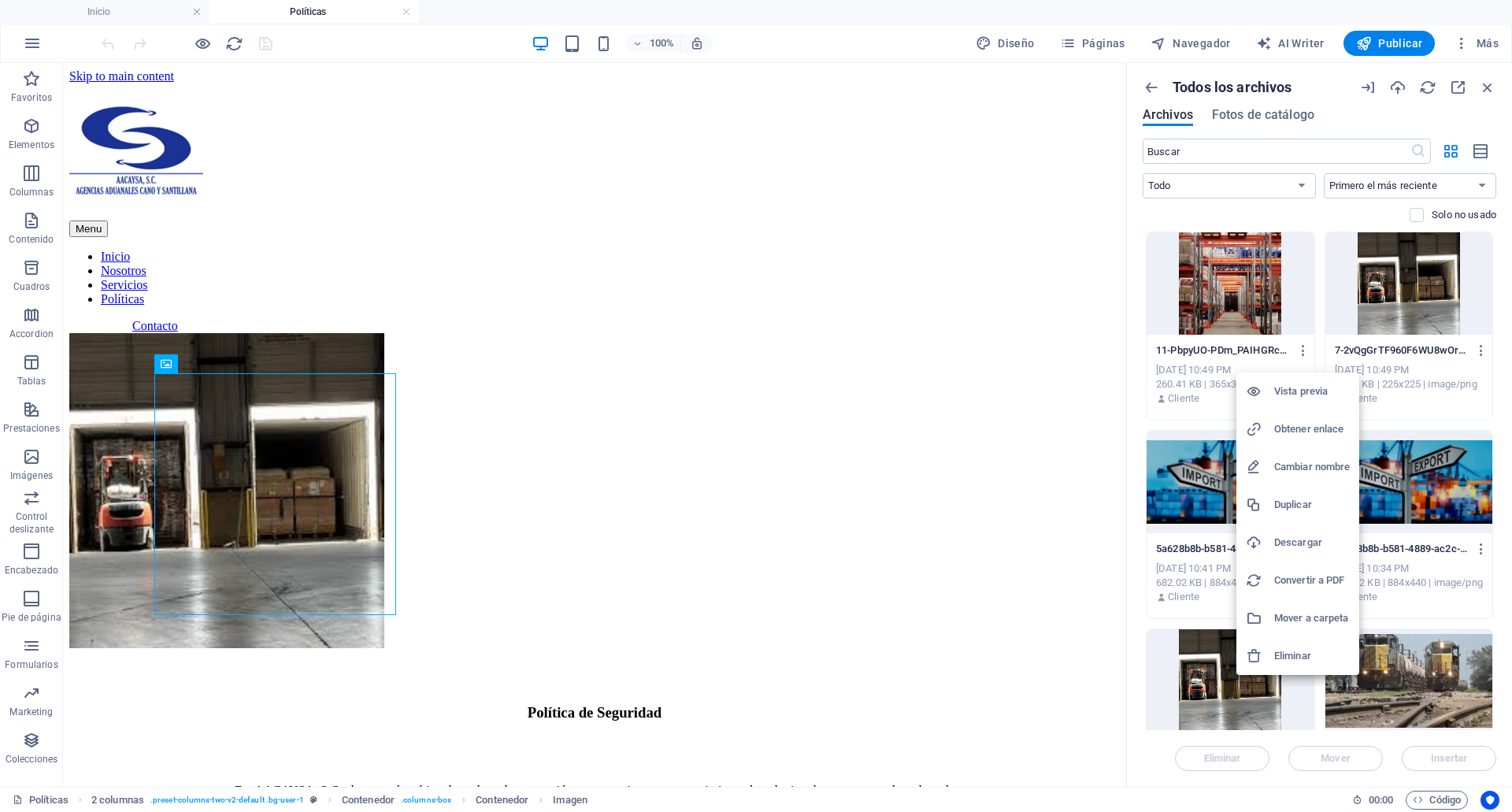
click at [1475, 344] on div at bounding box center [756, 406] width 1512 height 812
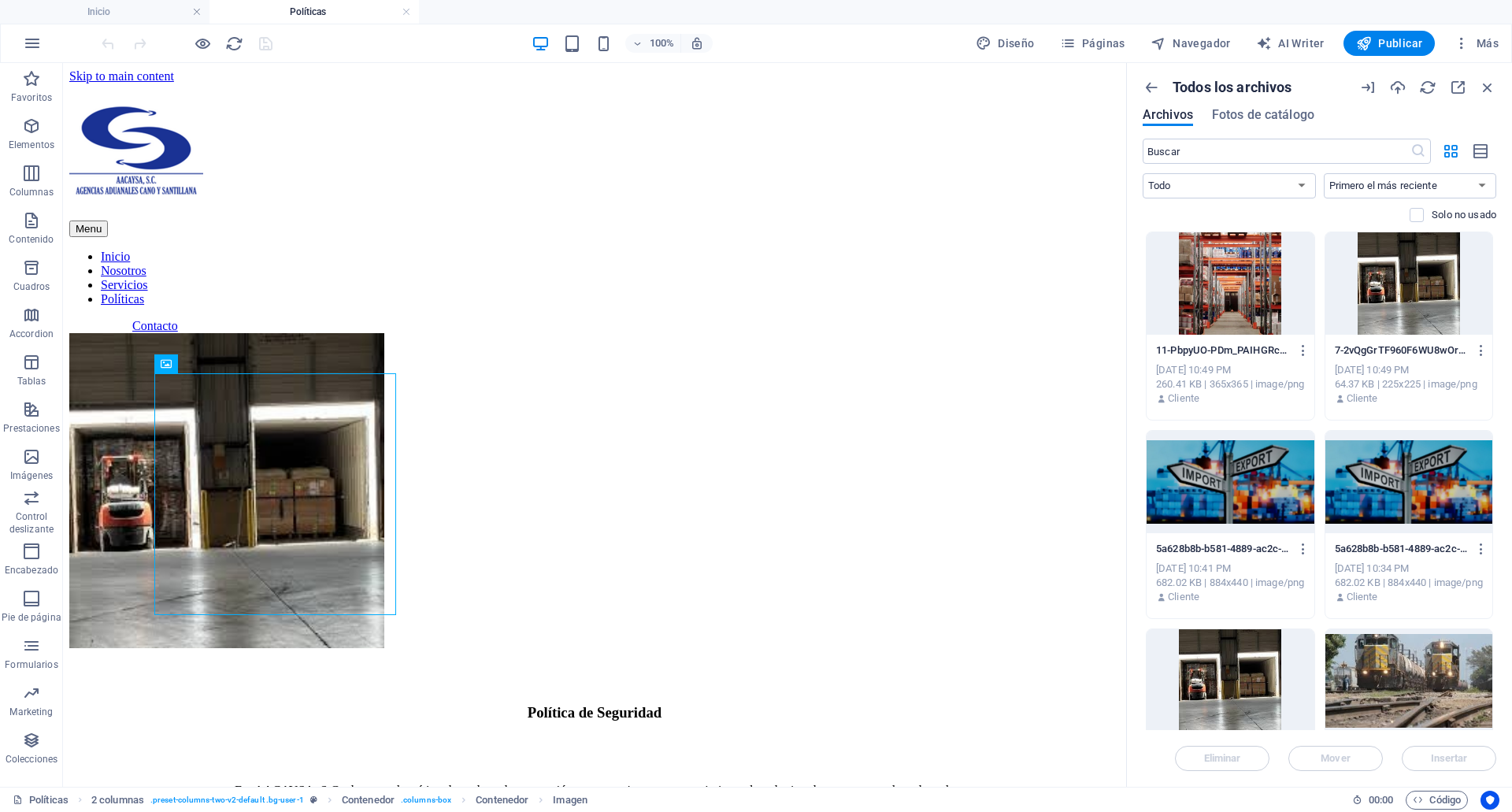
click at [1475, 344] on icon "button" at bounding box center [1481, 350] width 15 height 14
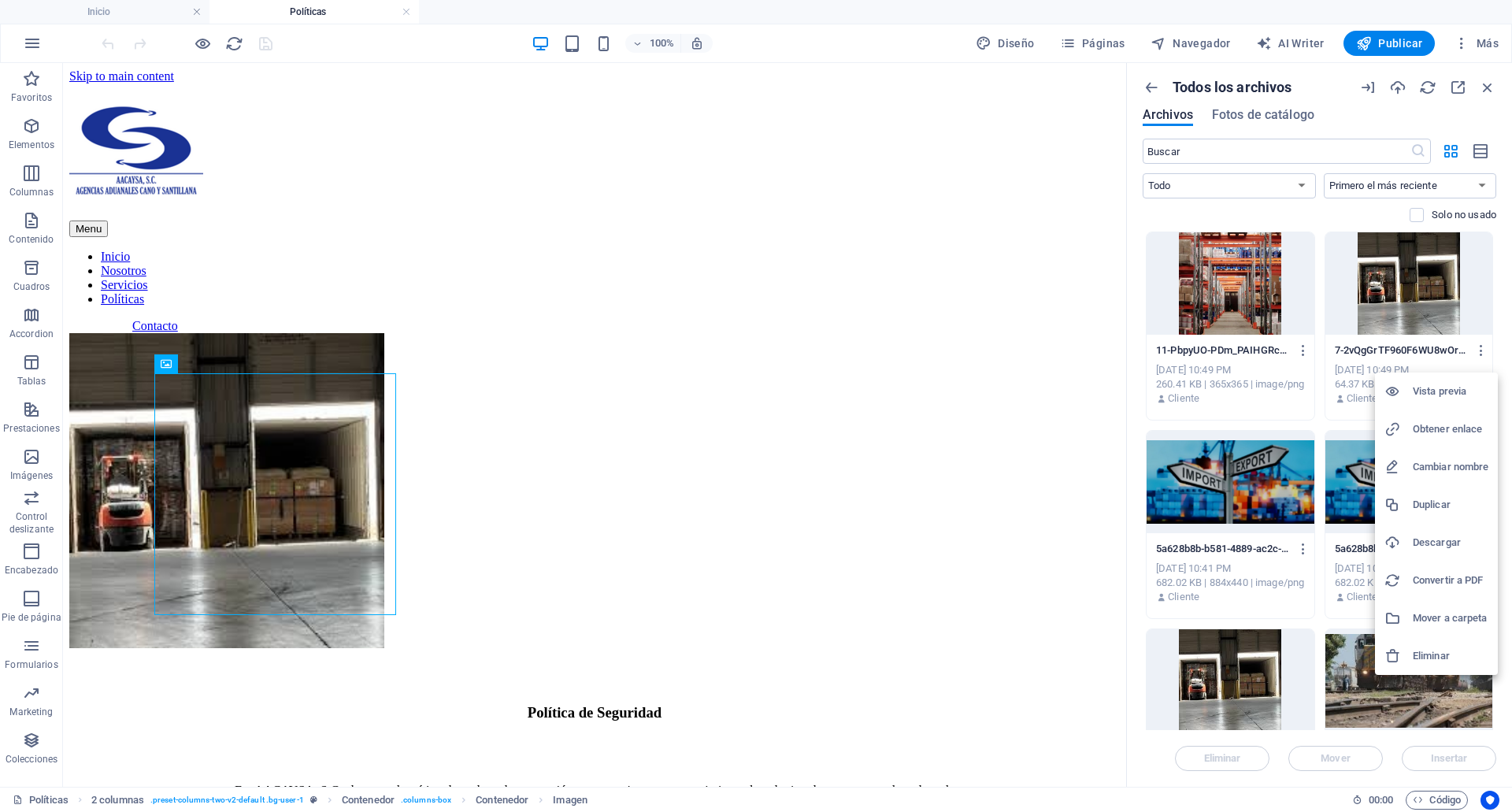
click at [1417, 435] on h6 "Obtener enlace" at bounding box center [1450, 429] width 76 height 19
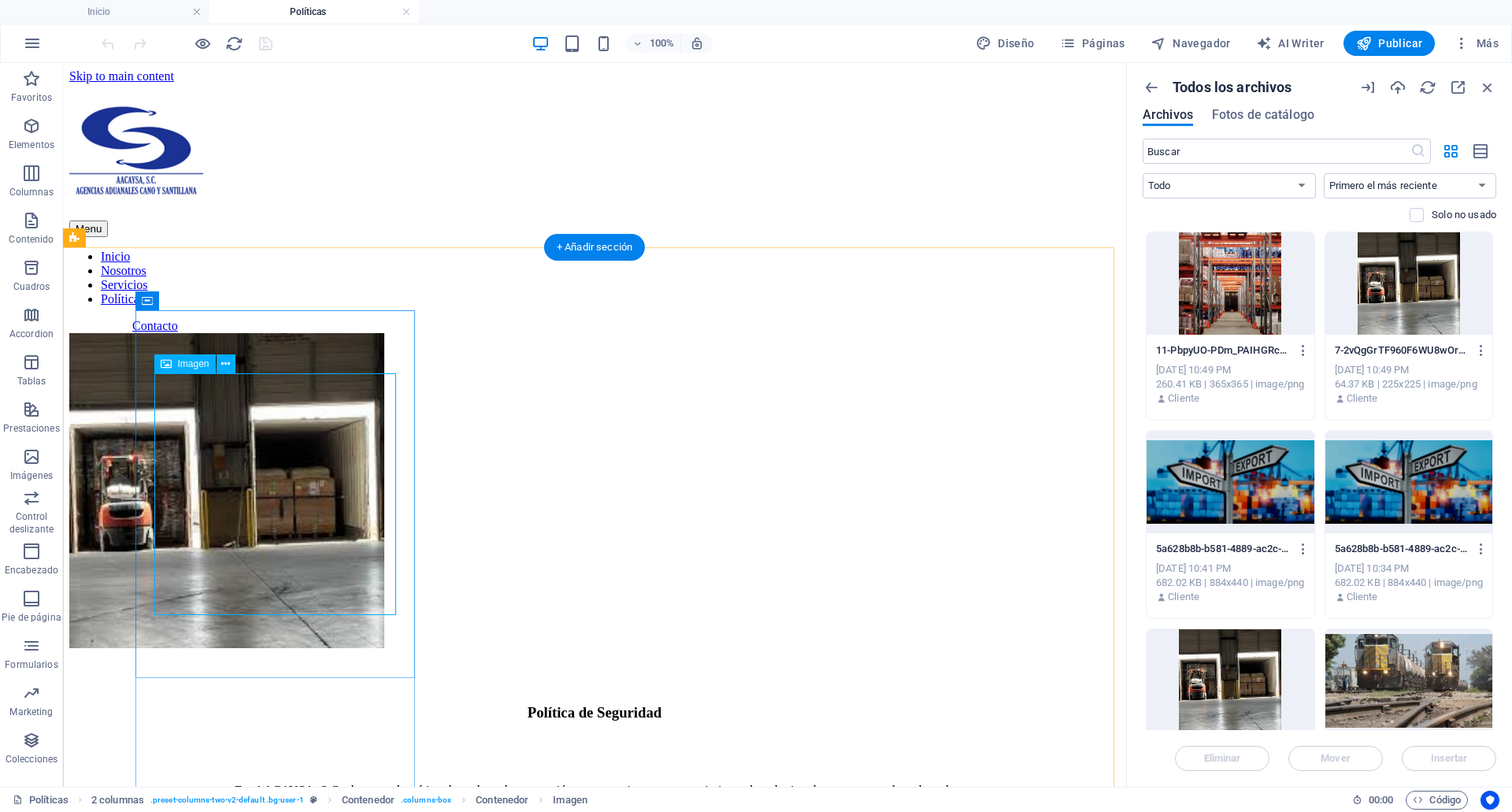
click at [325, 437] on figure at bounding box center [226, 492] width 315 height 318
select select "%"
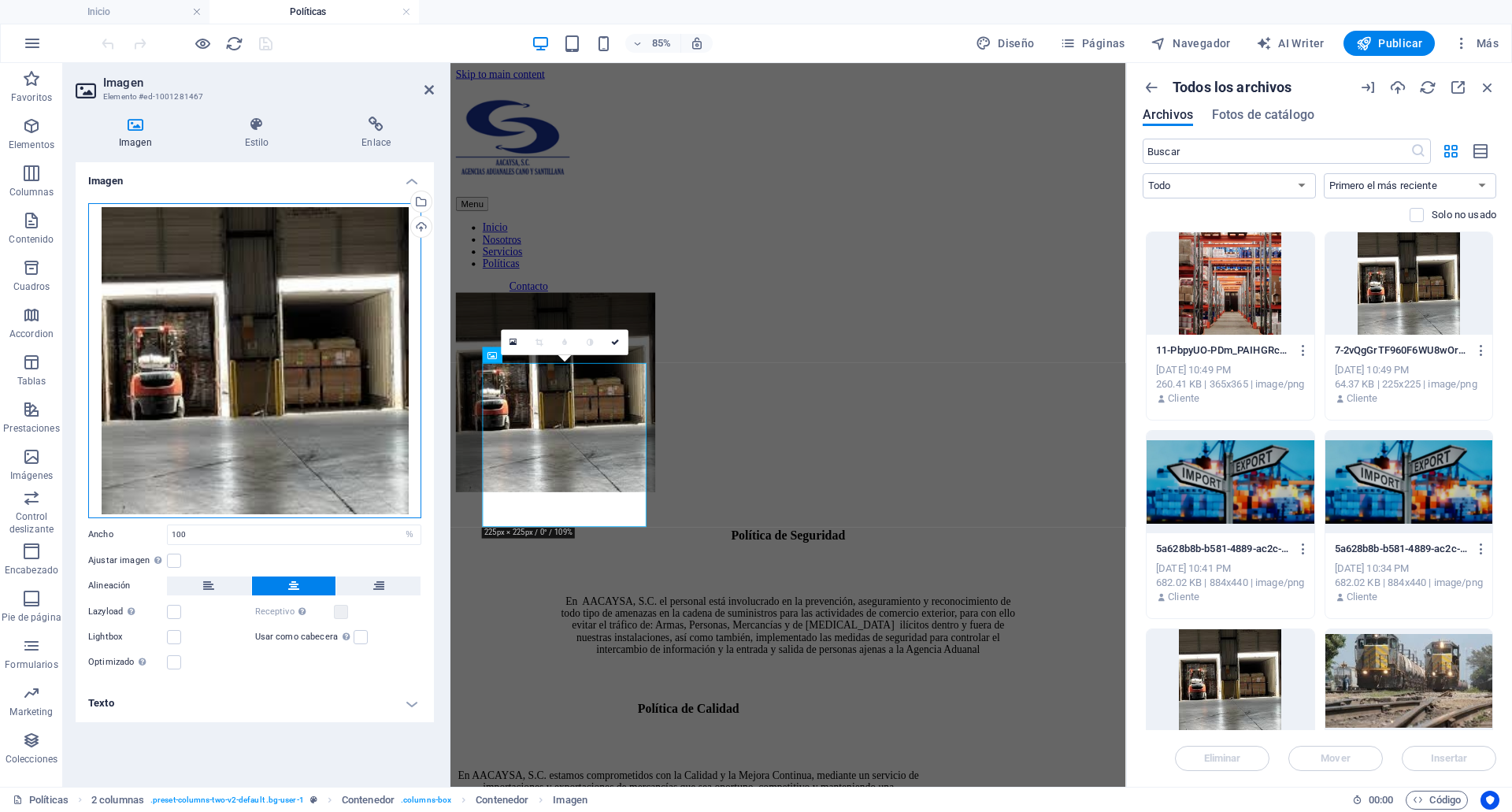
click at [375, 266] on div "Arrastra archivos aquí, haz clic para escoger archivos o selecciona archivos de…" at bounding box center [255, 361] width 333 height 315
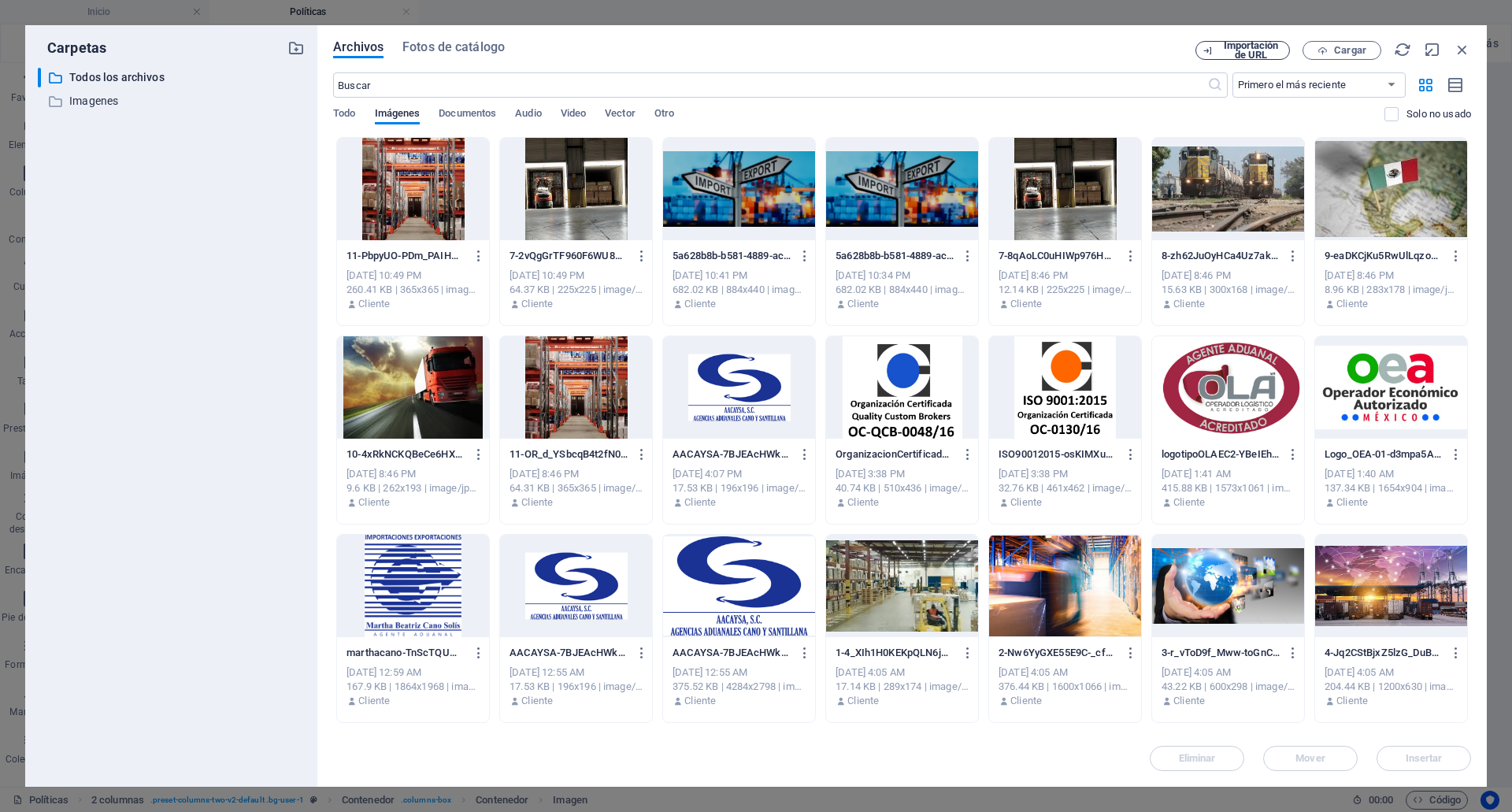
click at [1258, 41] on span "Importación de URL" at bounding box center [1251, 51] width 64 height 19
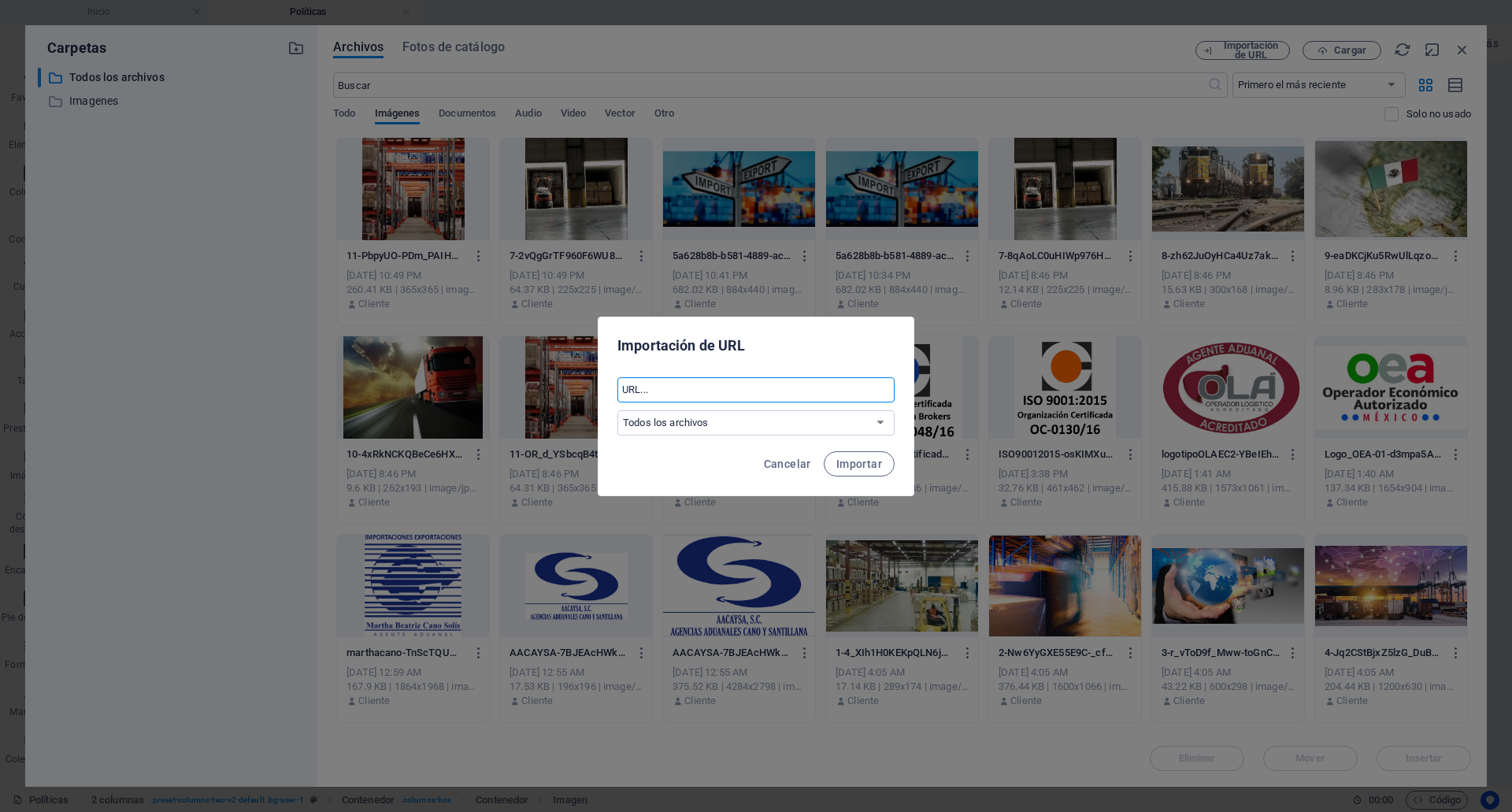
click at [719, 392] on input "text" at bounding box center [756, 390] width 277 height 25
paste input "https://cdn1.site-media.eu/images/0/19618506/7-2vQgGrTF960F6WU8wOrJhA.png"
type input "https://cdn1.site-media.eu/images/0/19618506/7-2vQgGrTF960F6WU8wOrJhA.png"
click at [860, 464] on span "Importar" at bounding box center [859, 464] width 46 height 13
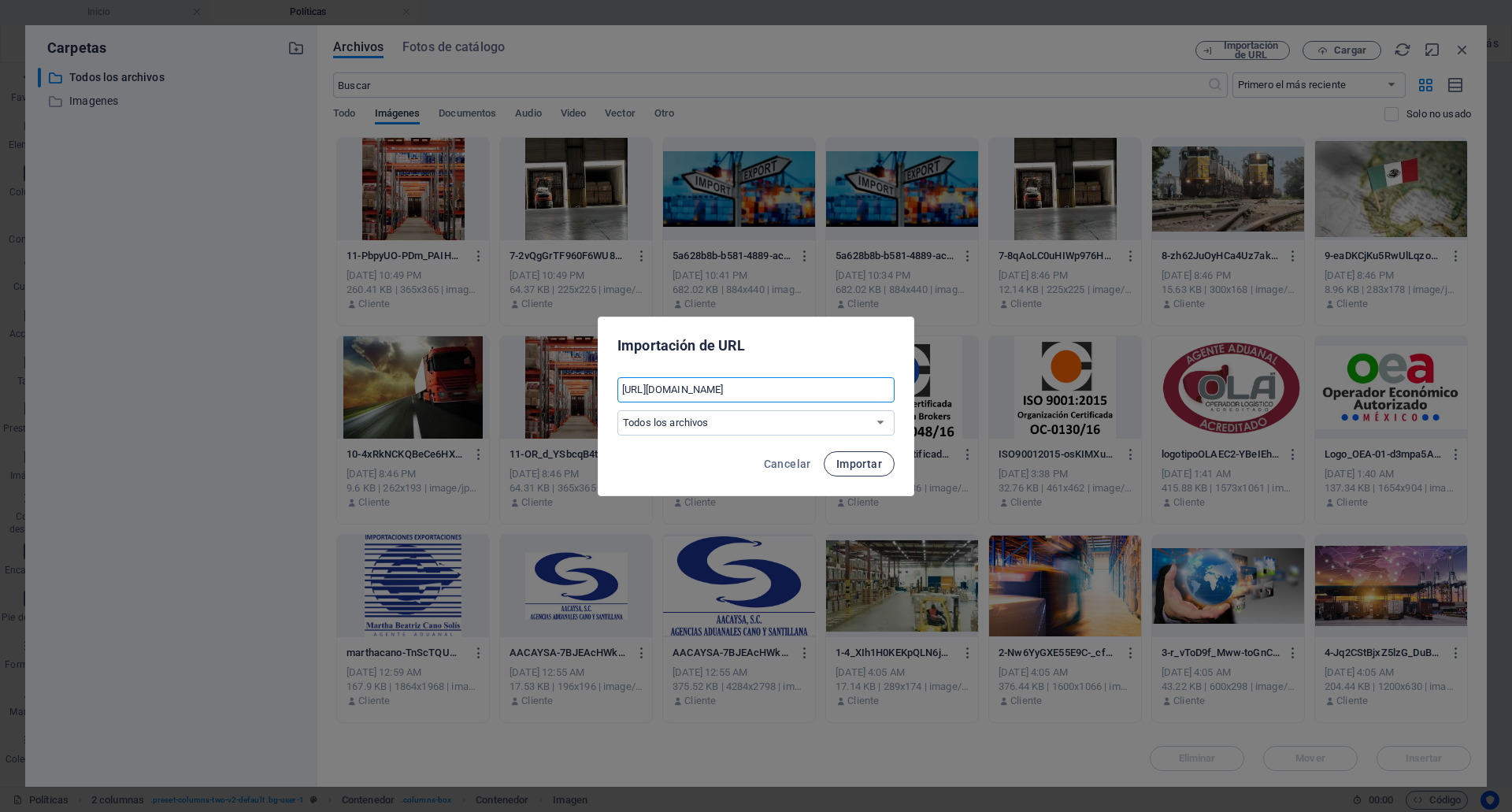
scroll to position [0, 0]
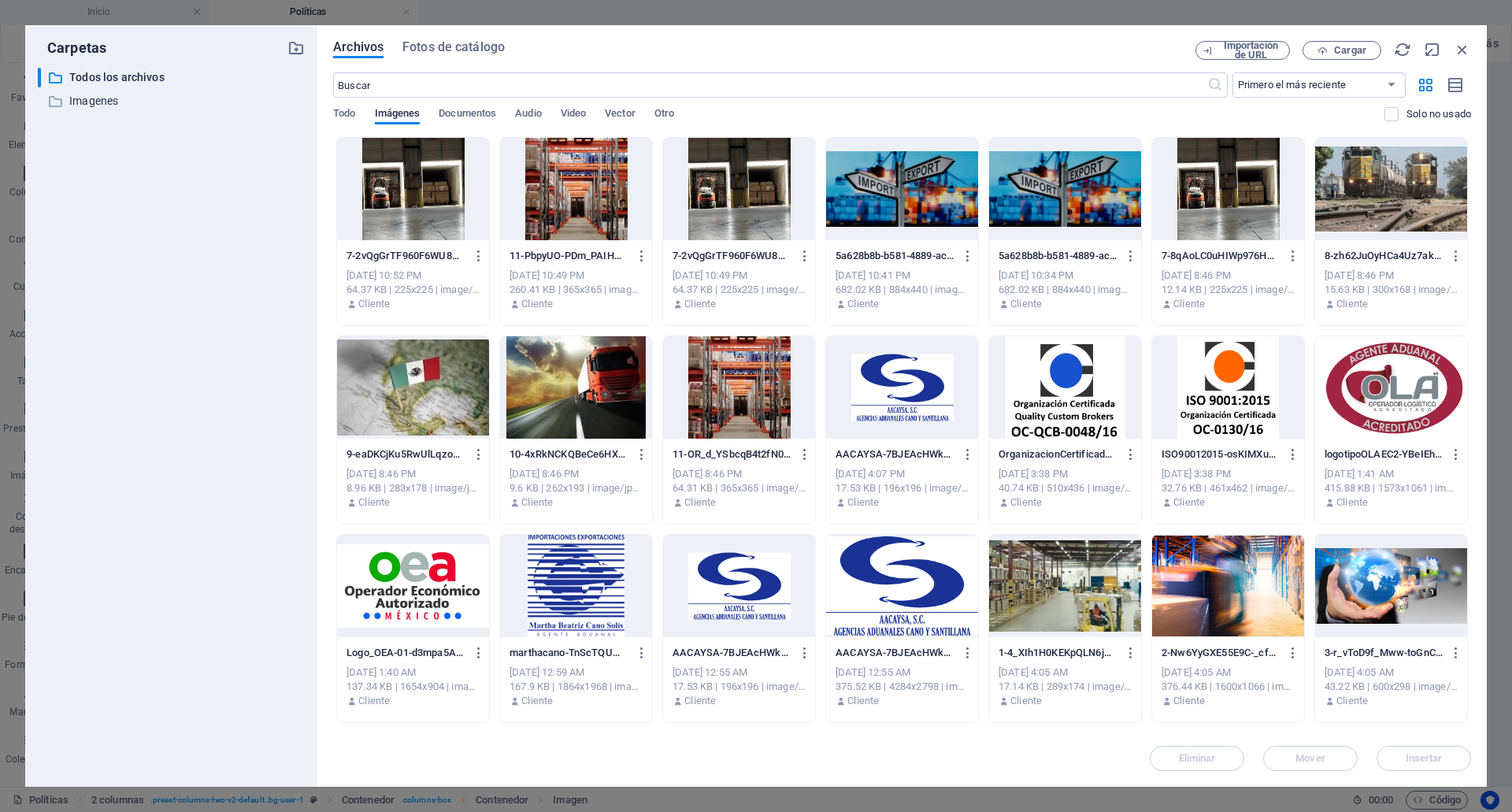
click at [404, 185] on div at bounding box center [413, 189] width 152 height 103
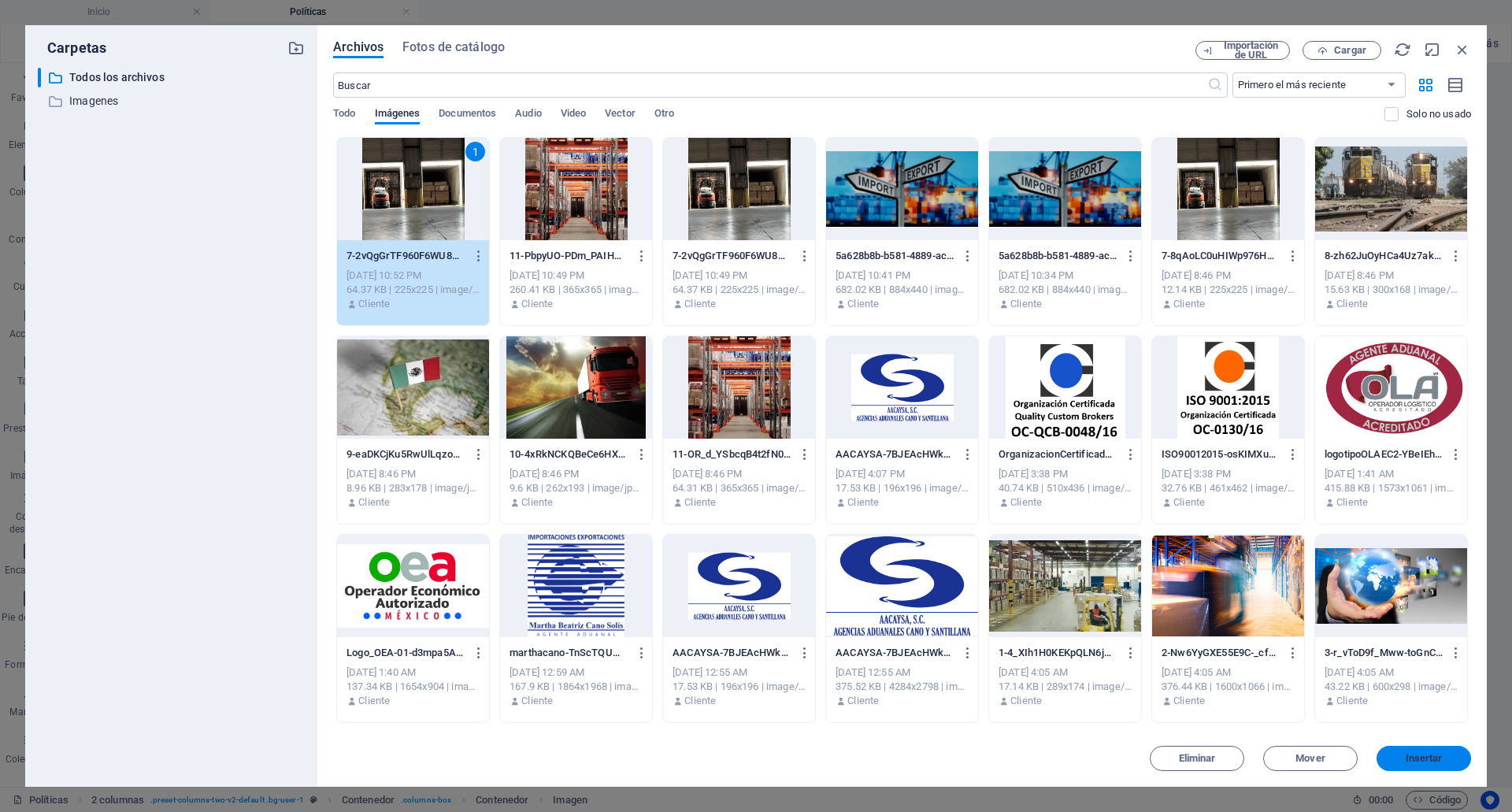
click at [1421, 758] on span "Insertar" at bounding box center [1424, 758] width 37 height 9
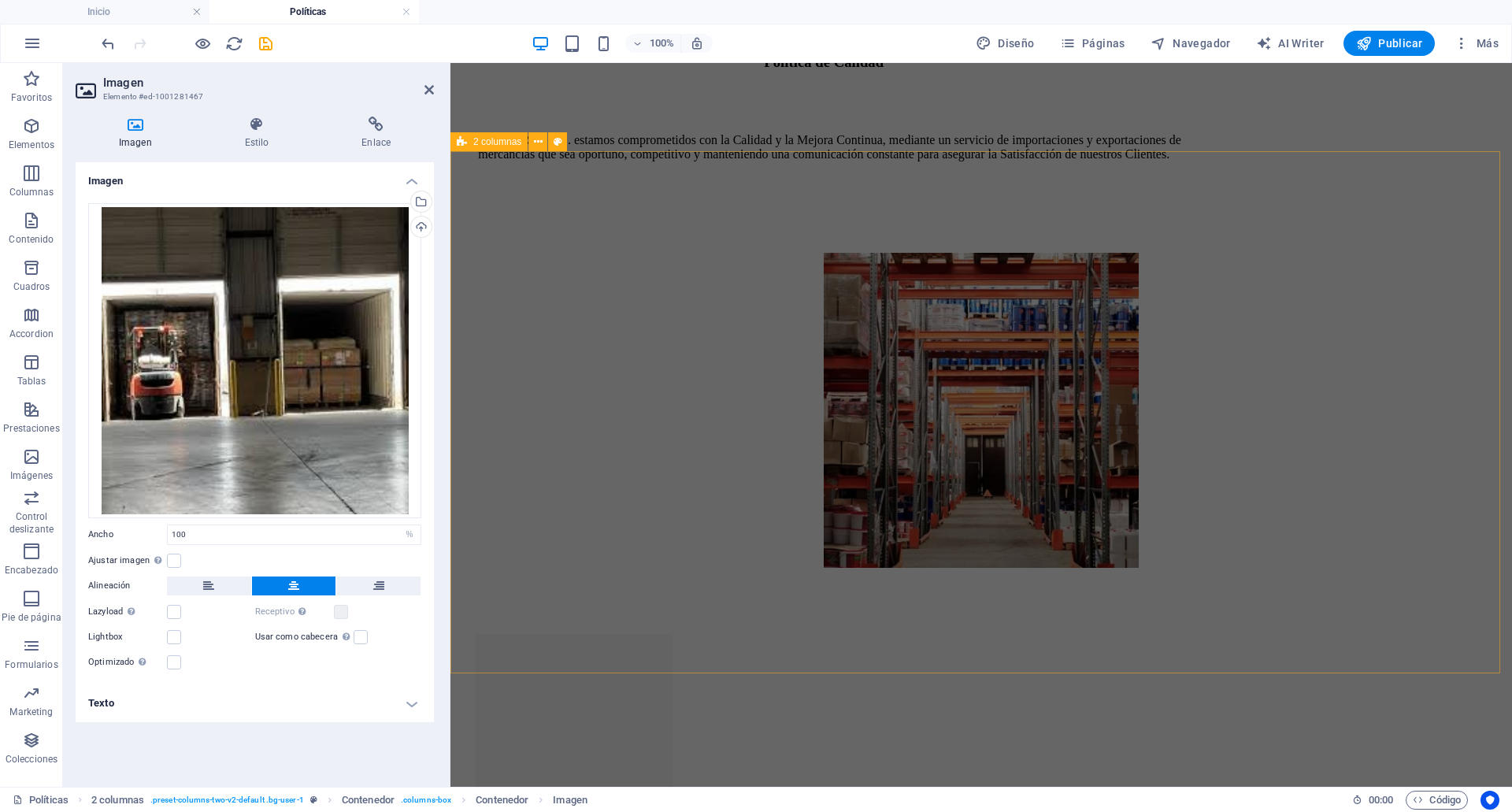
scroll to position [841, 0]
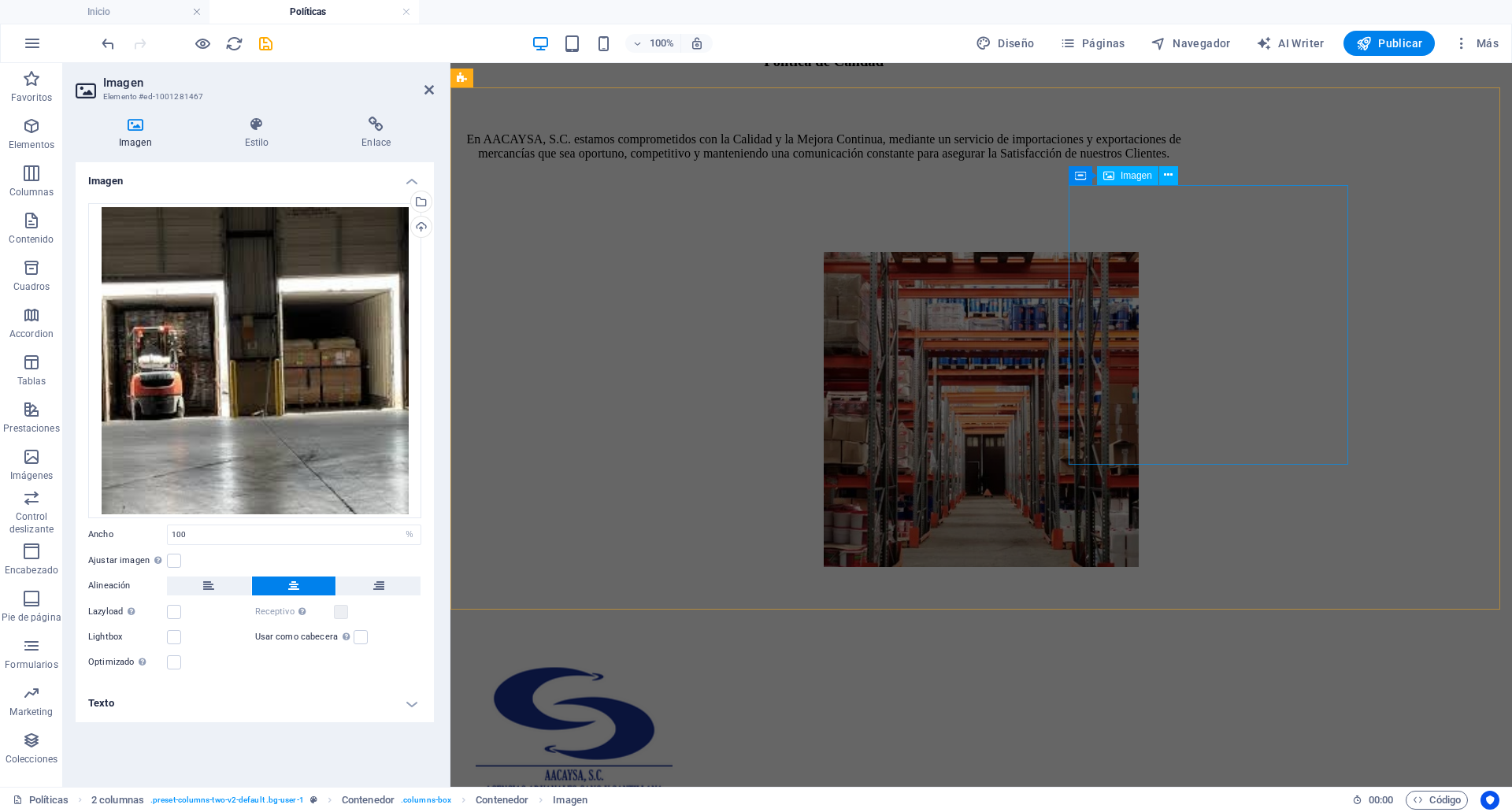
click at [1139, 383] on figure at bounding box center [980, 410] width 315 height 318
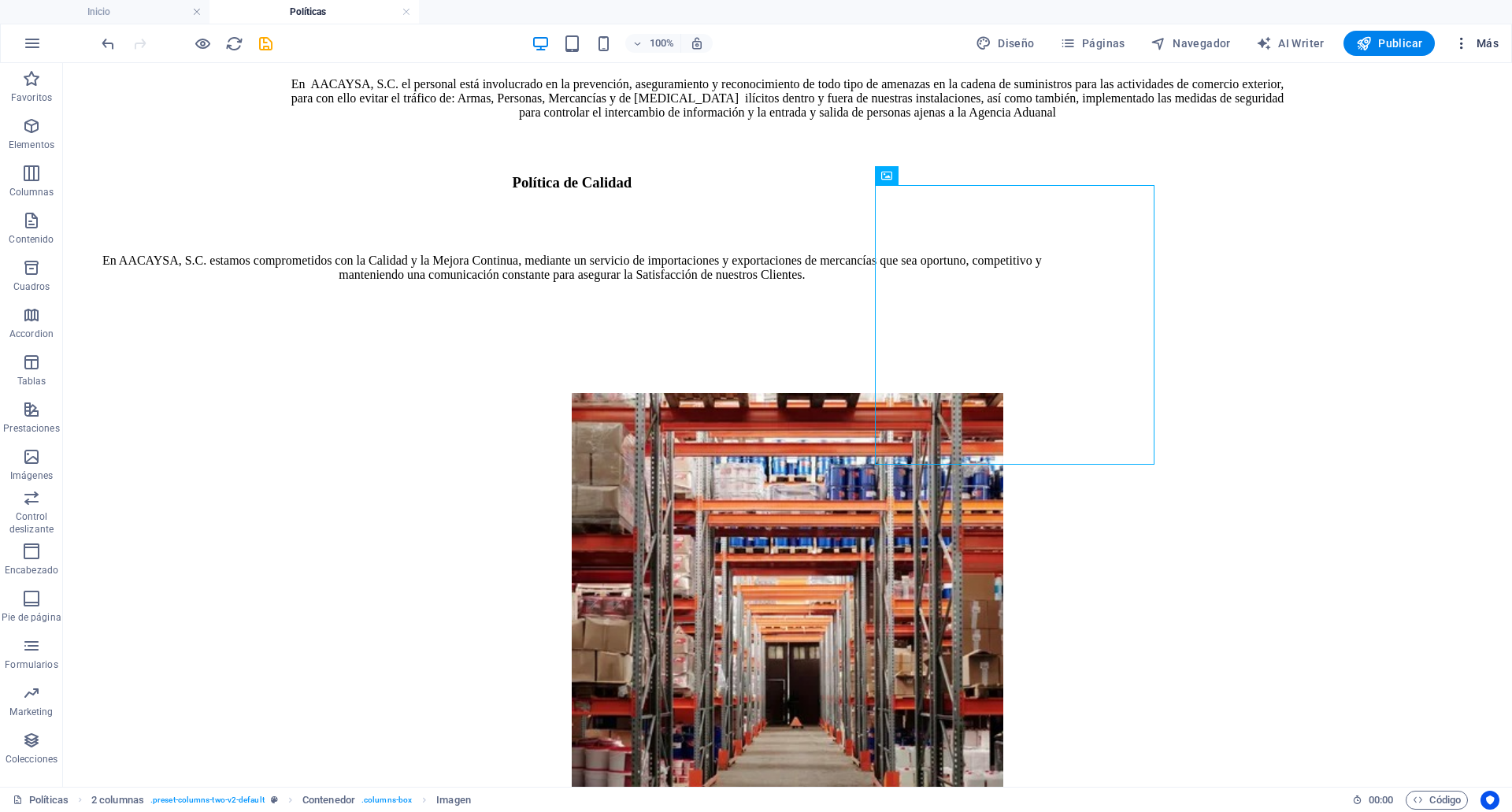
click at [1469, 40] on icon "button" at bounding box center [1462, 43] width 16 height 16
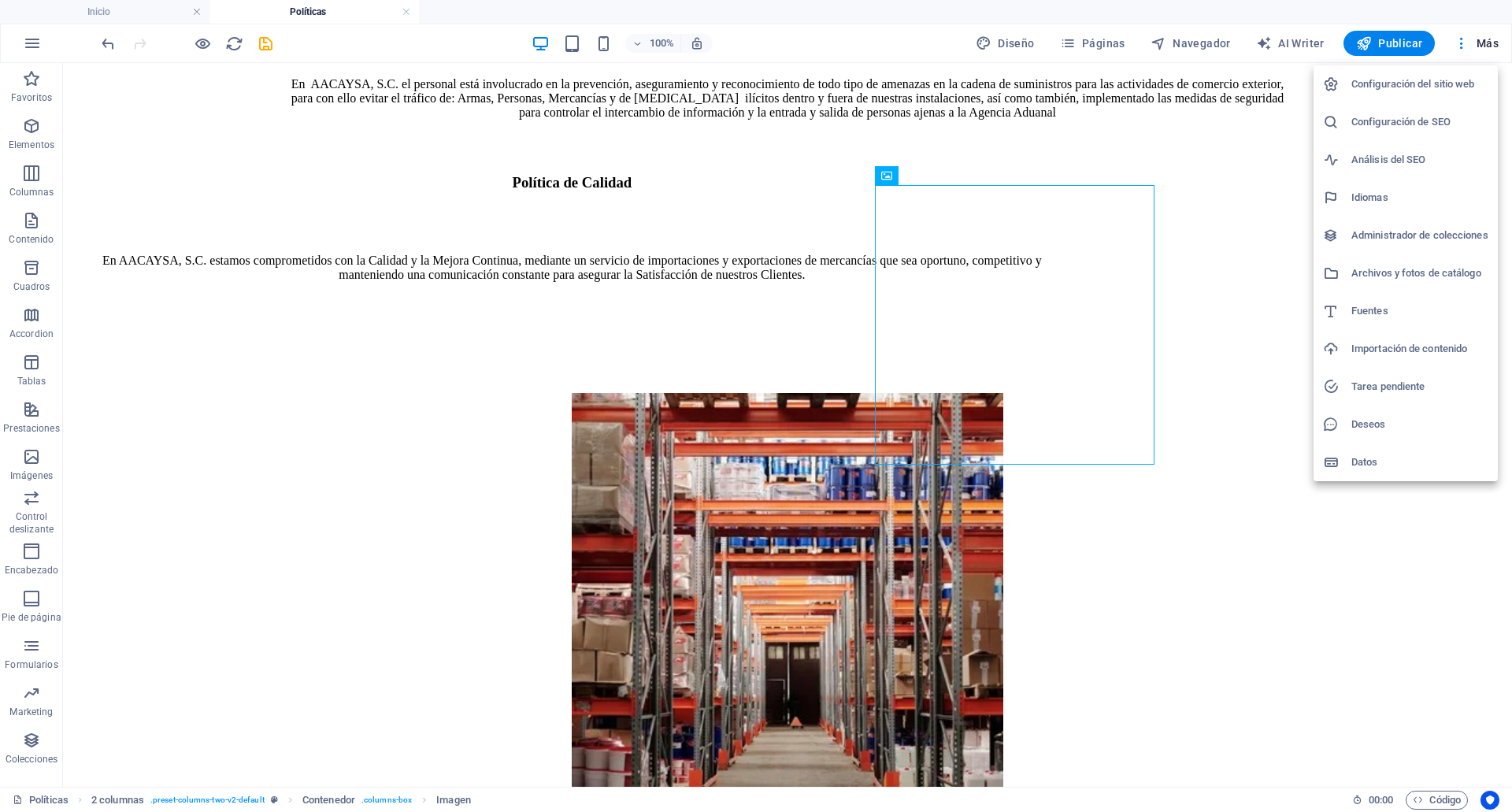
click at [1371, 282] on h6 "Archivos y fotos de catálogo" at bounding box center [1420, 273] width 137 height 19
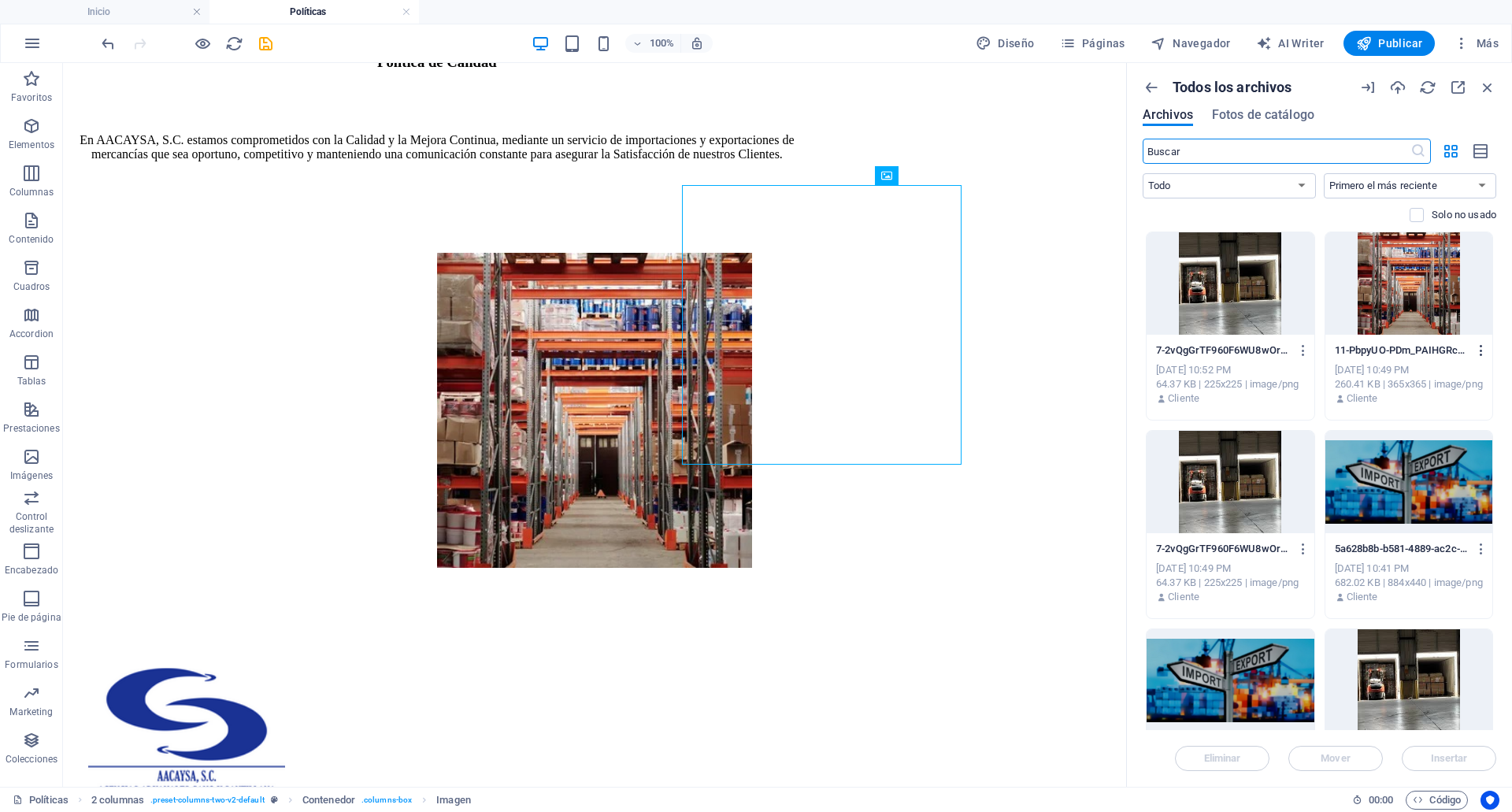
click at [1470, 350] on button "button" at bounding box center [1478, 350] width 21 height 25
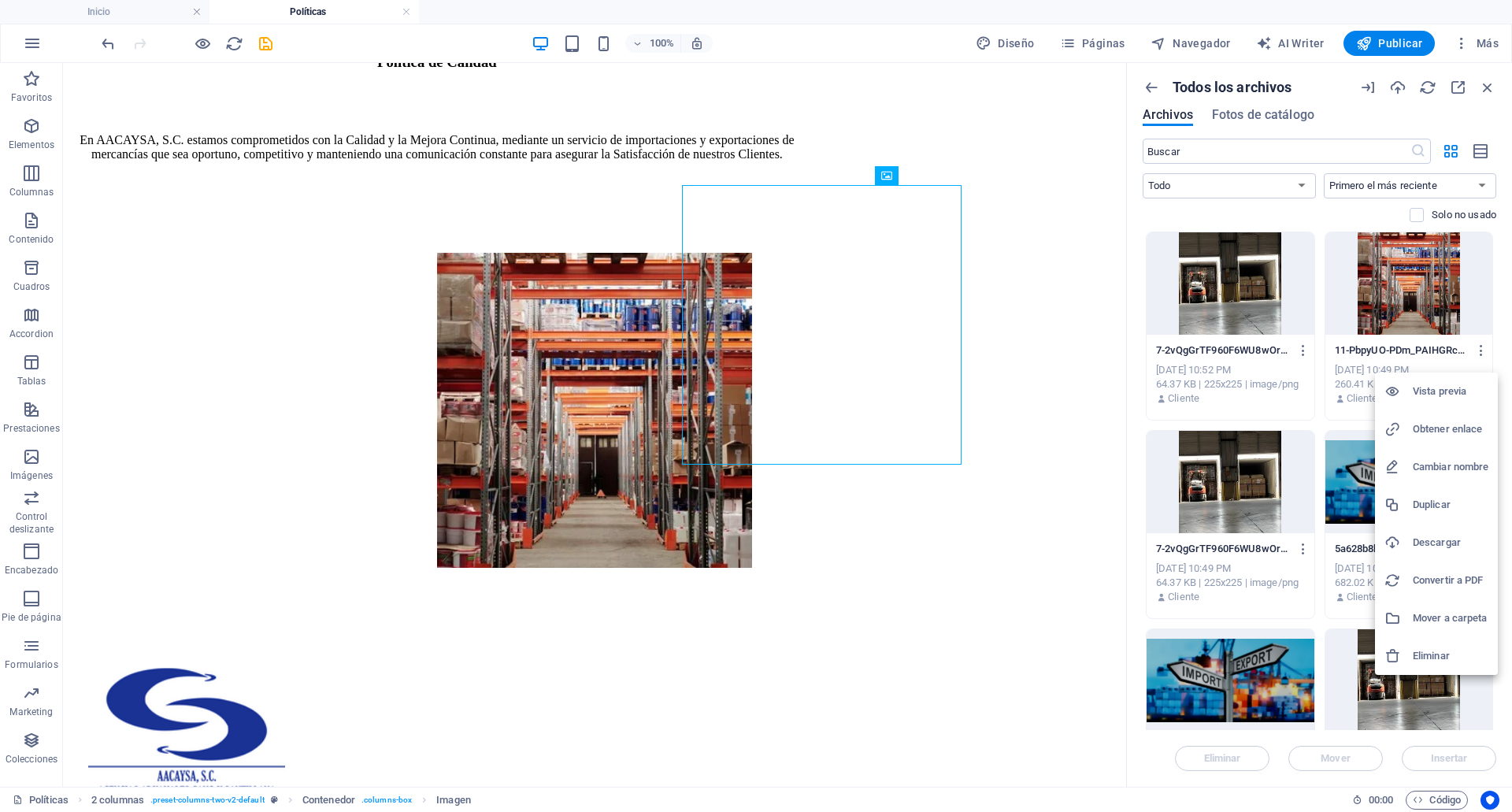
click at [1447, 431] on h6 "Obtener enlace" at bounding box center [1450, 429] width 76 height 19
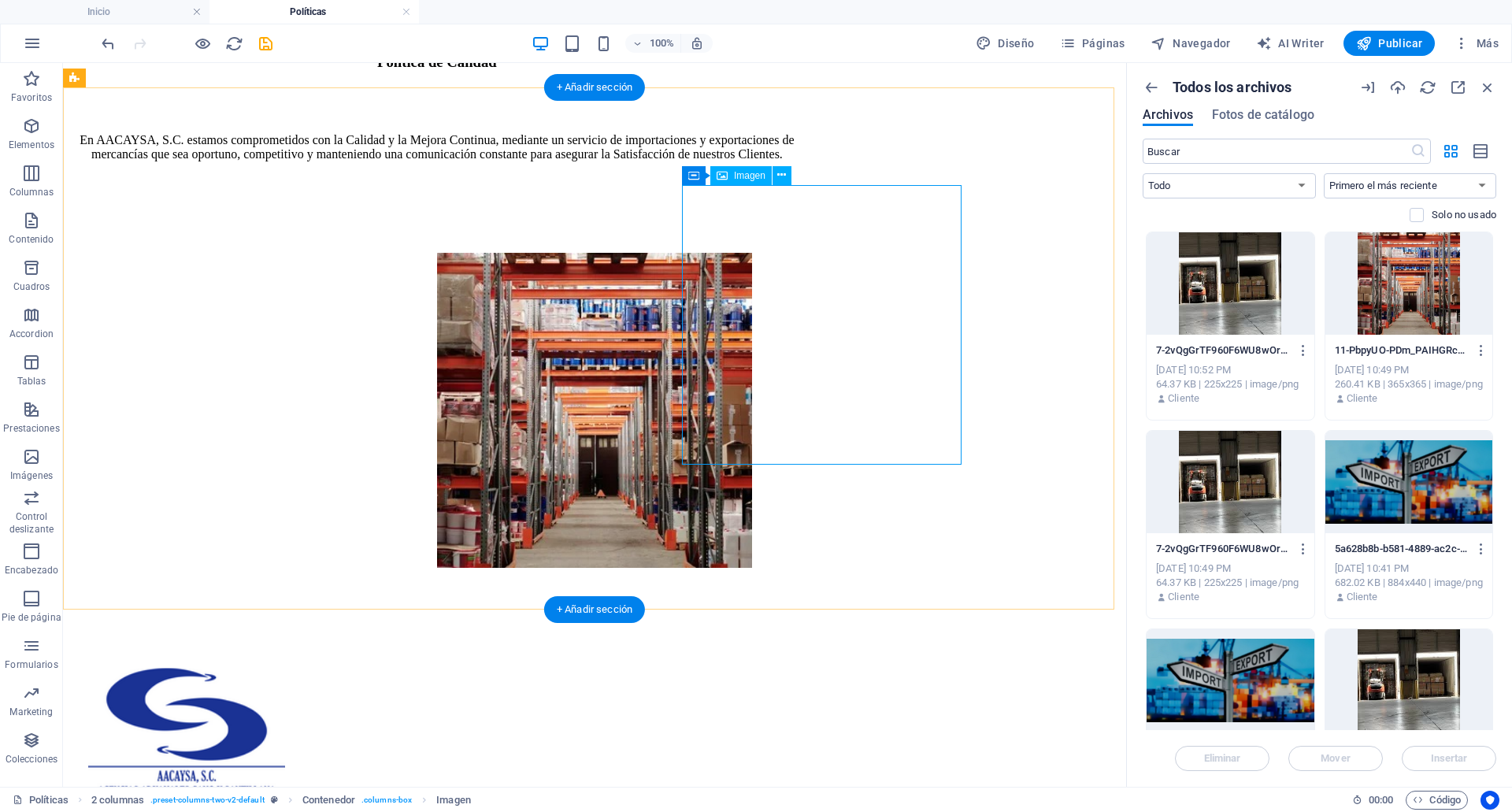
click at [752, 385] on figure at bounding box center [594, 411] width 315 height 318
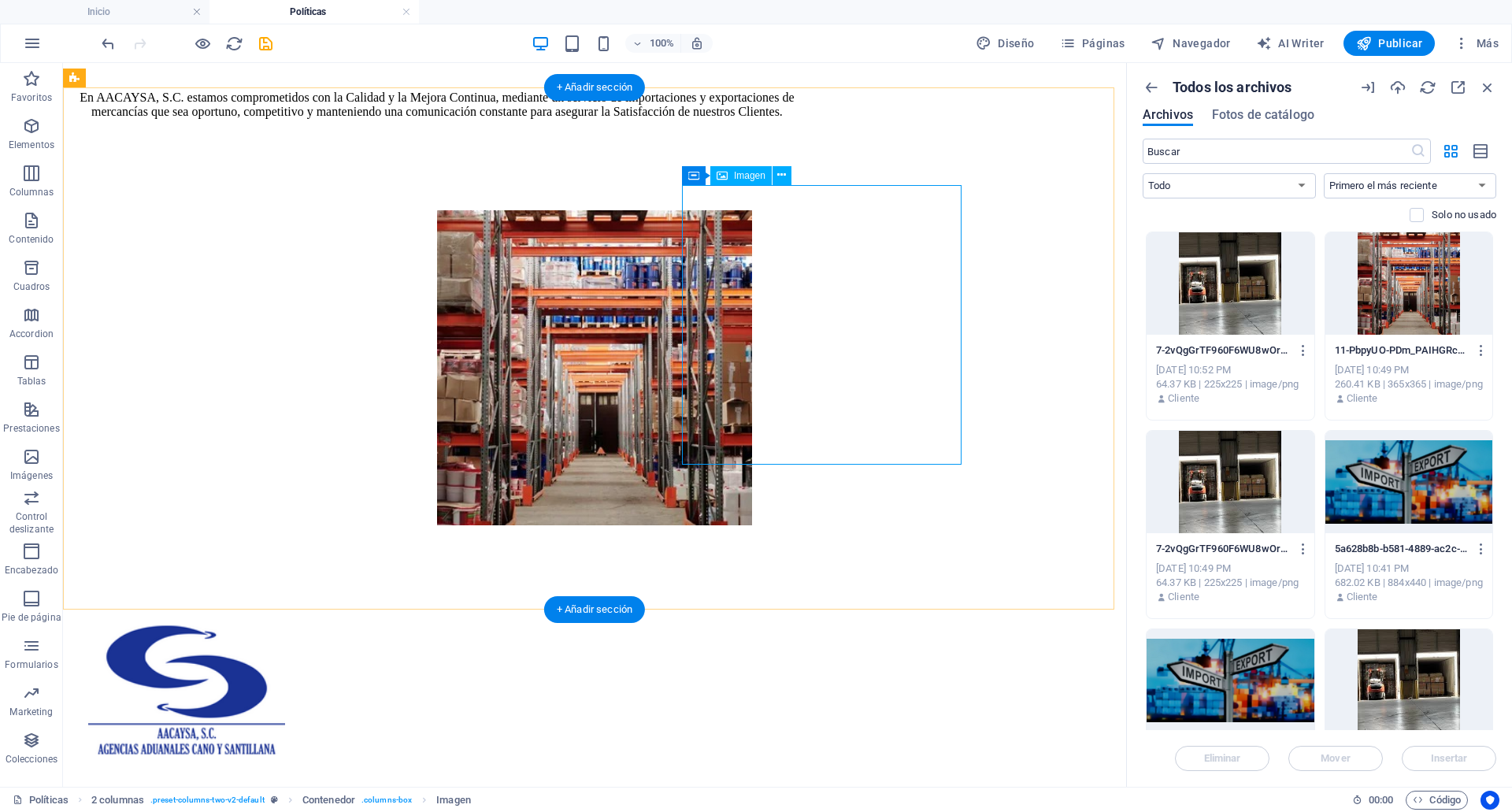
select select "%"
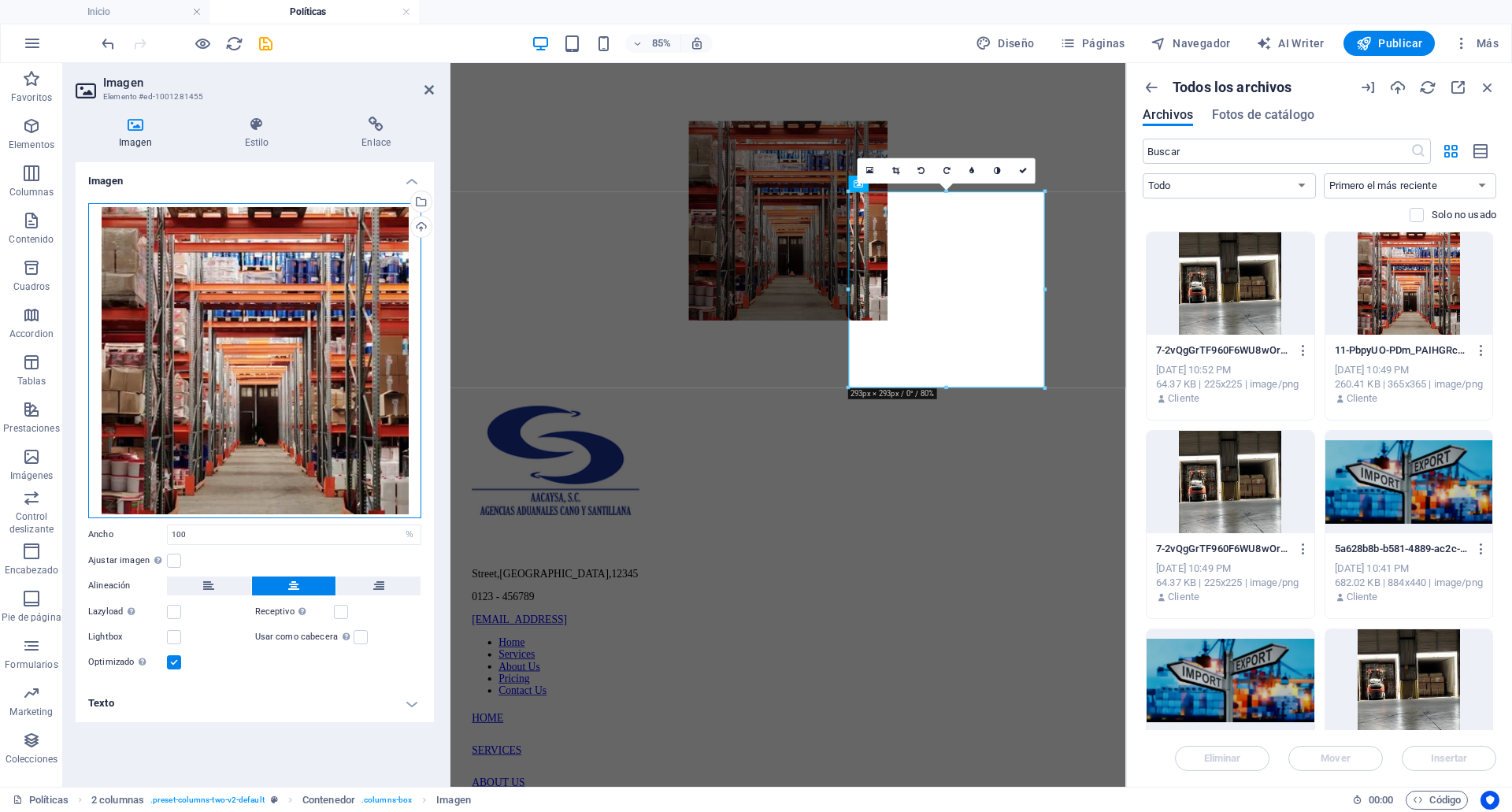
click at [106, 361] on div "Arrastra archivos aquí, haz clic para escoger archivos o selecciona archivos de…" at bounding box center [255, 361] width 333 height 315
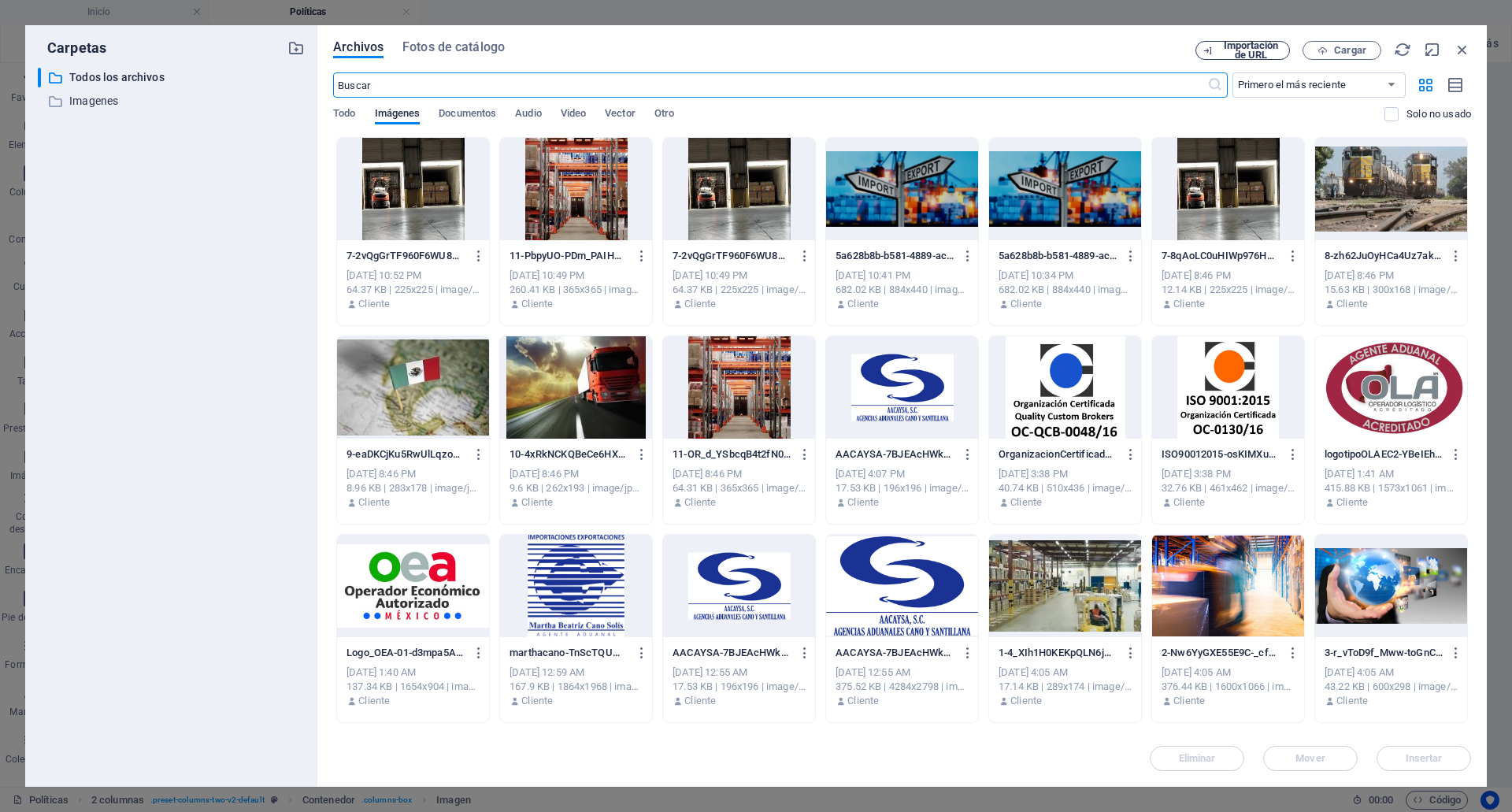
click at [1282, 47] on span "Importación de URL" at bounding box center [1251, 51] width 64 height 19
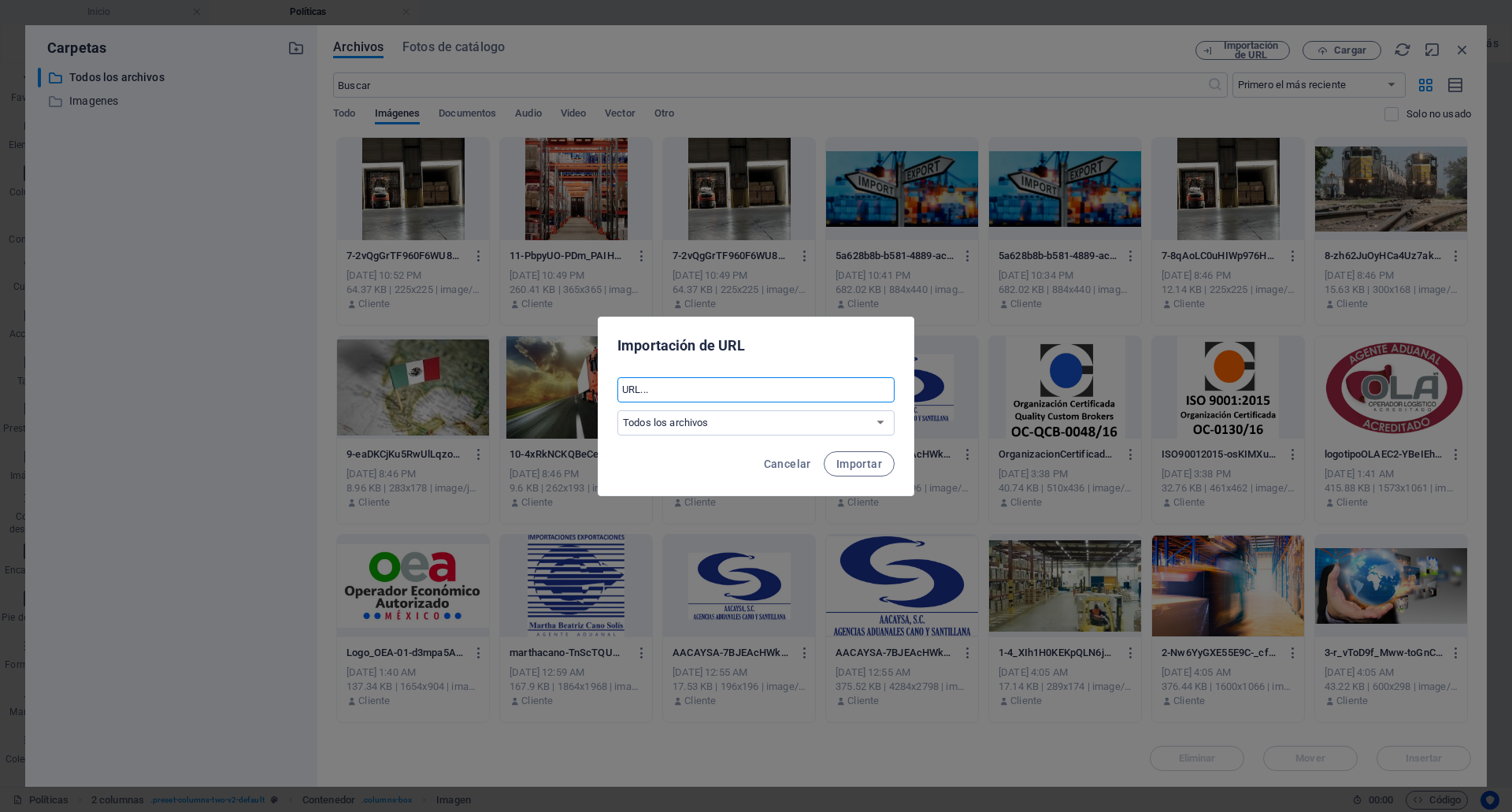
click at [752, 402] on input "text" at bounding box center [756, 390] width 277 height 25
paste input "https://cdn1.site-media.eu/images/0/19618509/11-PbpyUO-PDm_PAIHGRcpBew.png"
type input "https://cdn1.site-media.eu/images/0/19618509/11-PbpyUO-PDm_PAIHGRcpBew.png"
click at [864, 458] on span "Importar" at bounding box center [859, 464] width 46 height 13
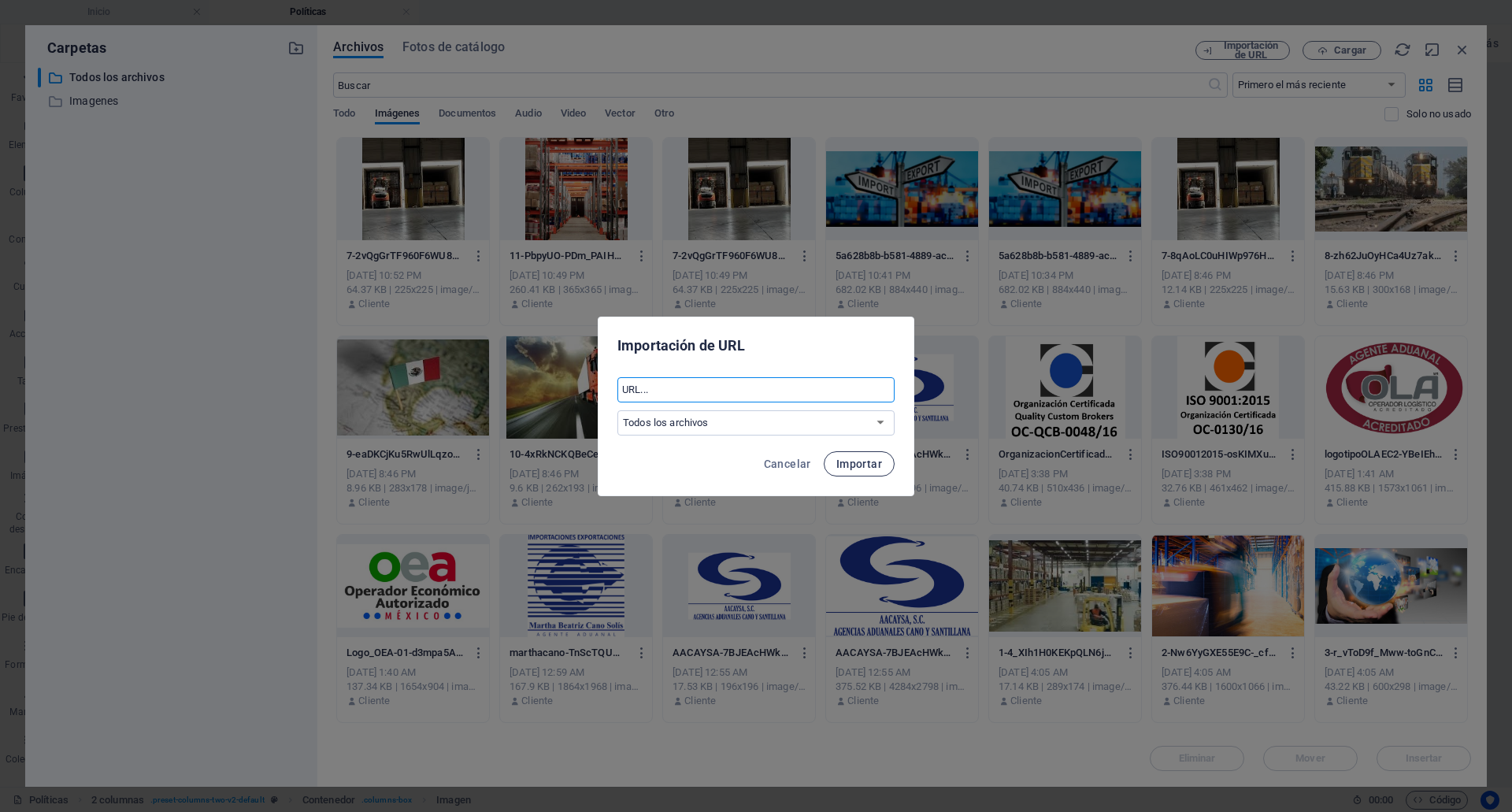
scroll to position [0, 0]
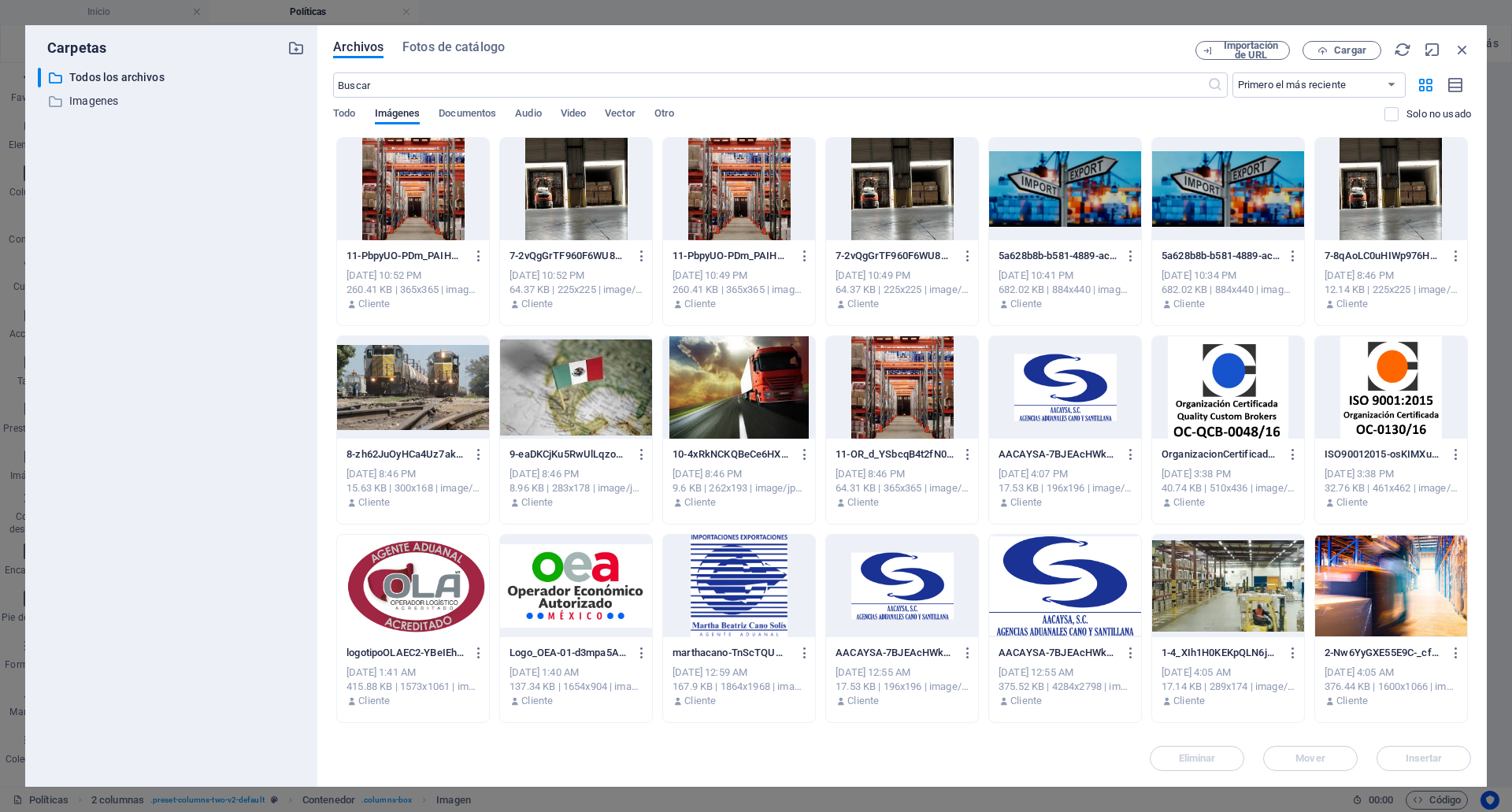
click at [385, 211] on div at bounding box center [413, 189] width 152 height 103
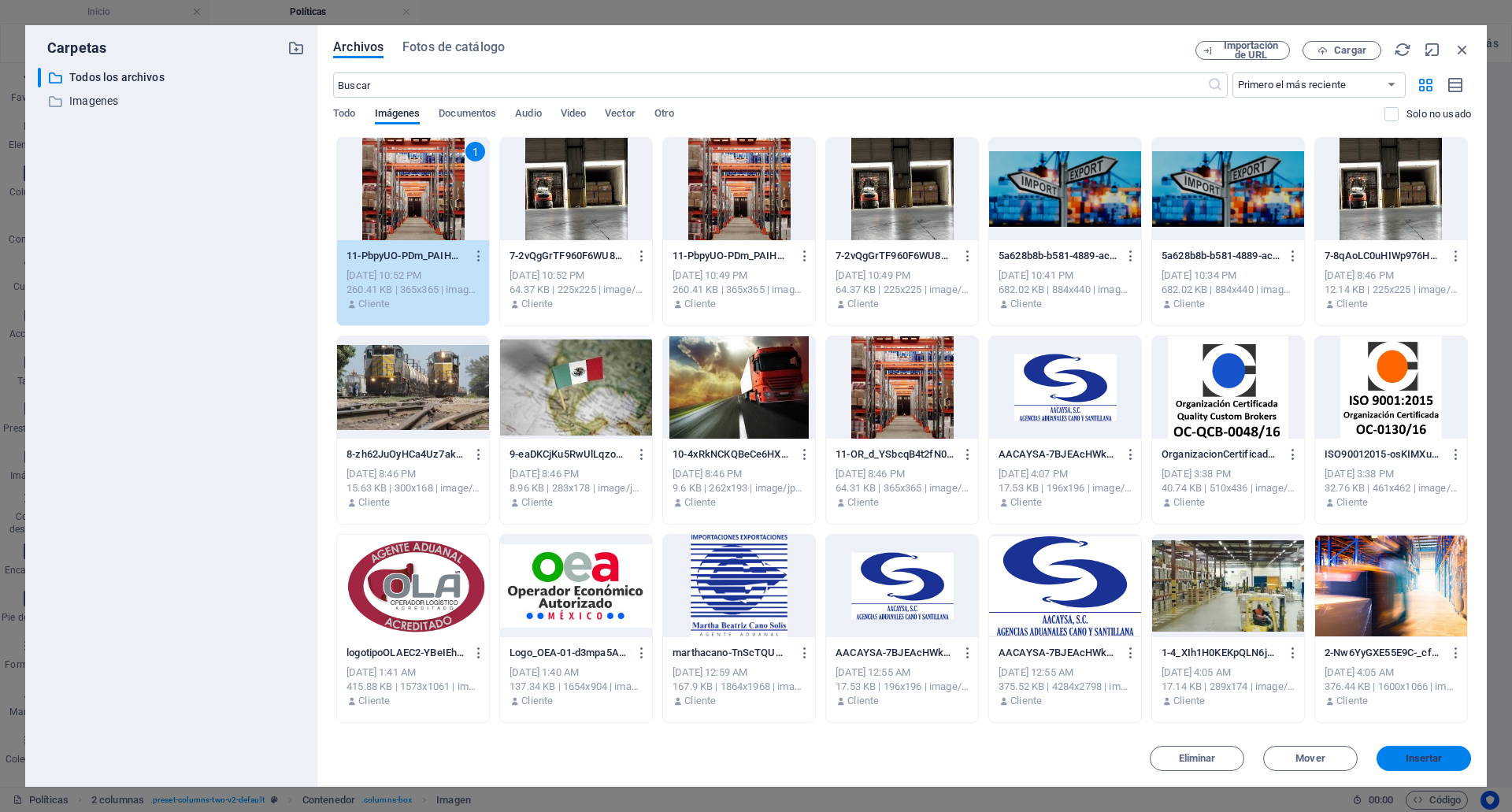
click at [1436, 761] on span "Insertar" at bounding box center [1424, 758] width 37 height 9
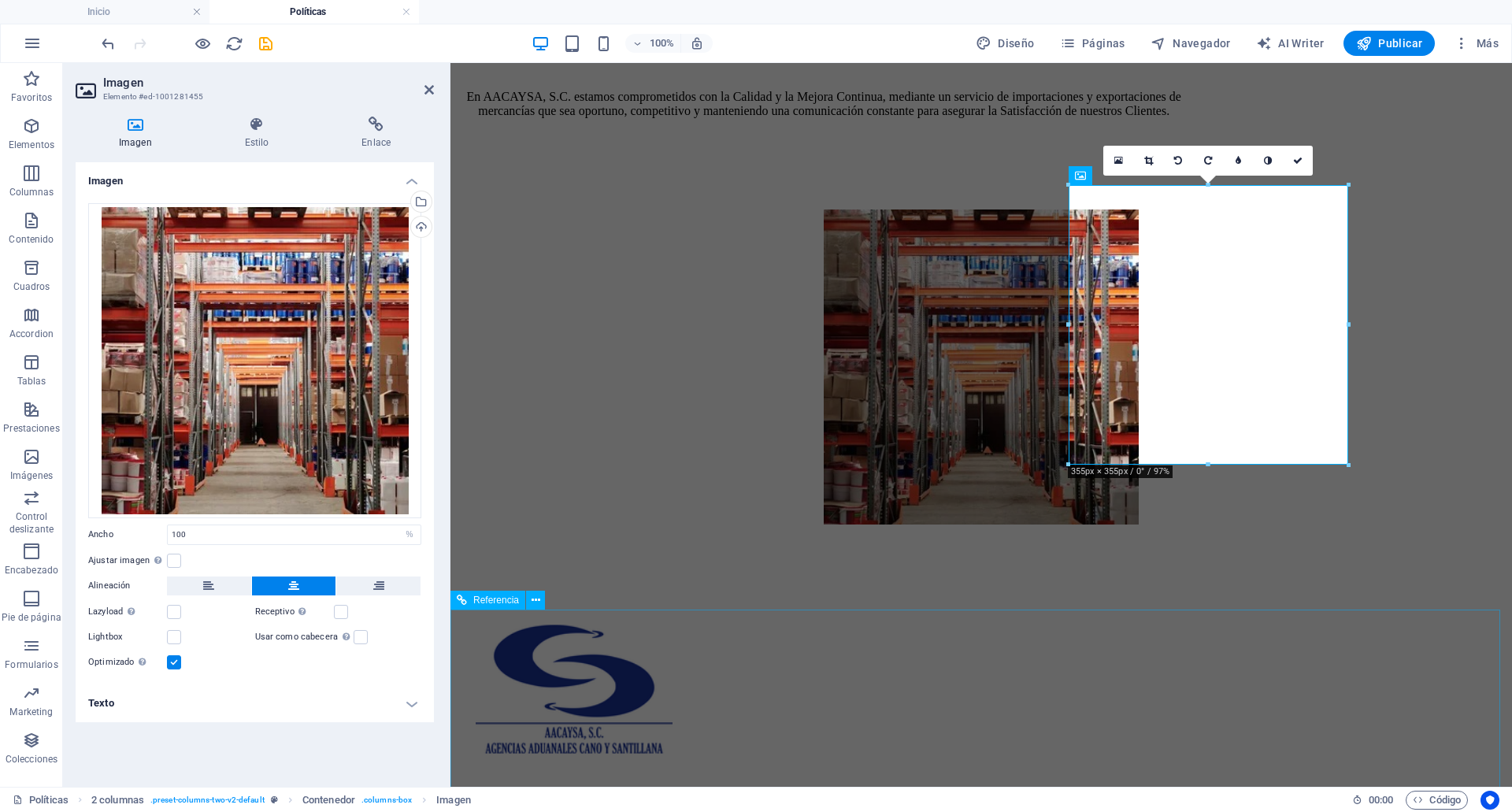
scroll to position [841, 0]
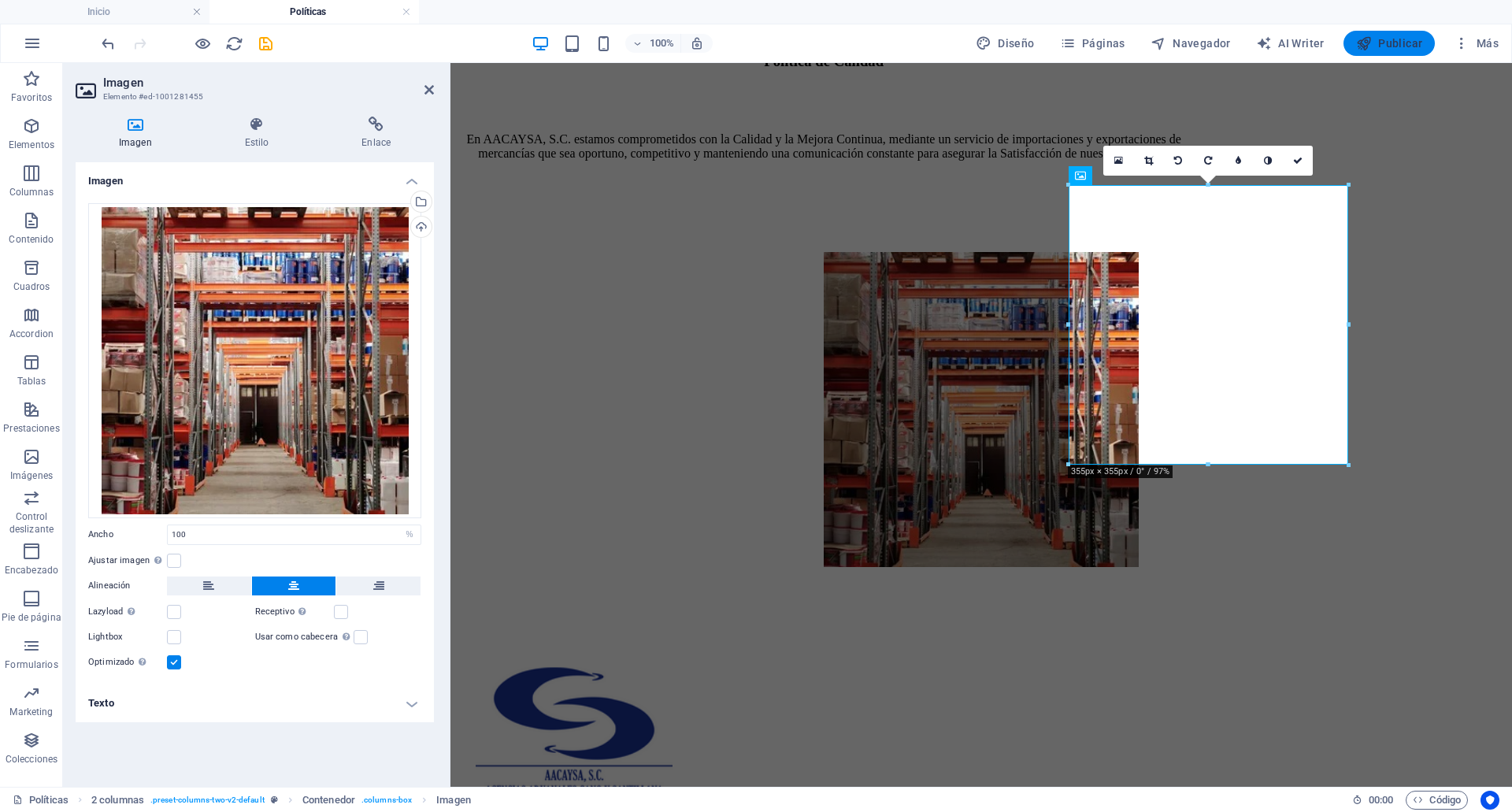
click at [1378, 47] on span "Publicar" at bounding box center [1389, 43] width 67 height 16
